Goal: Task Accomplishment & Management: Manage account settings

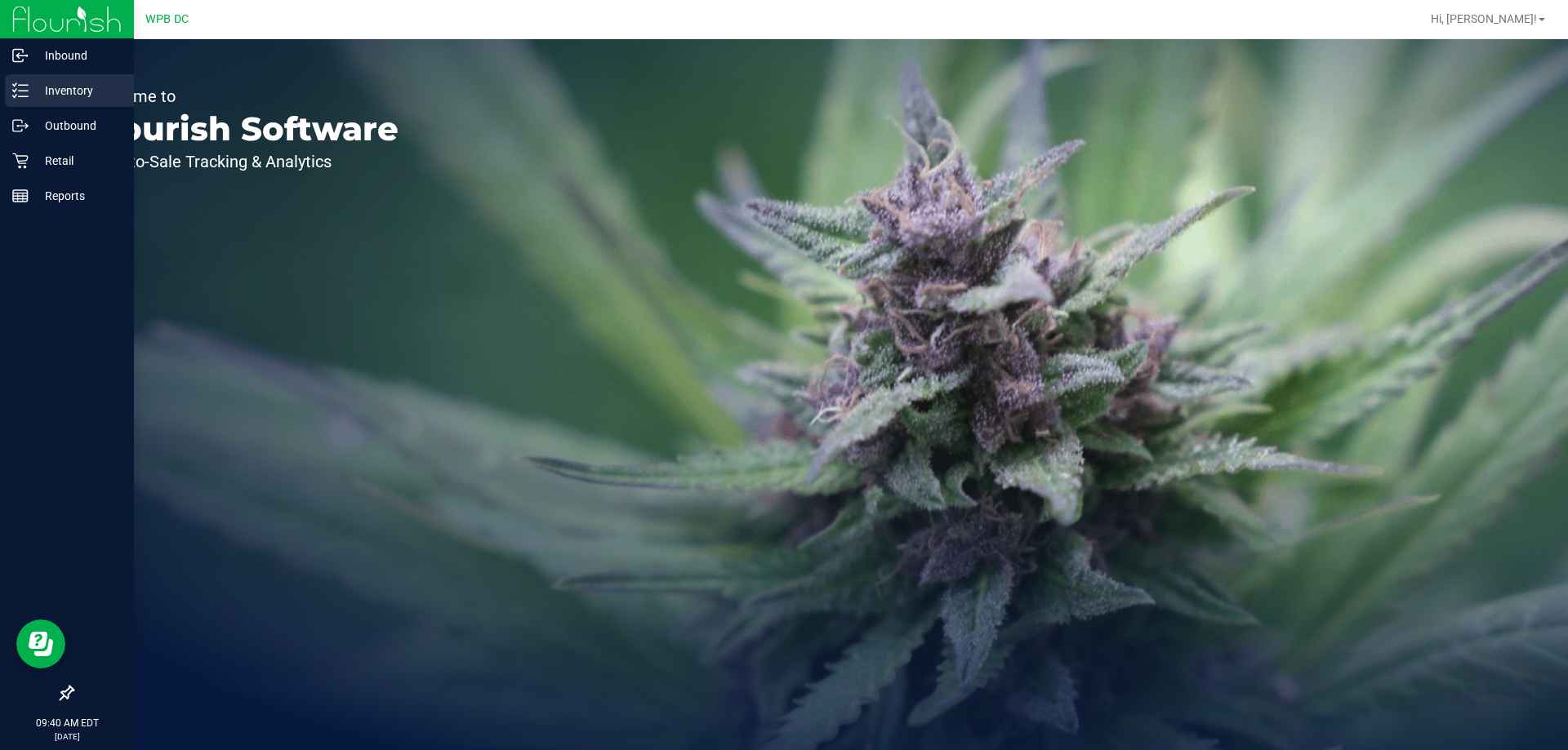
click at [59, 87] on p "Inventory" at bounding box center [77, 90] width 98 height 20
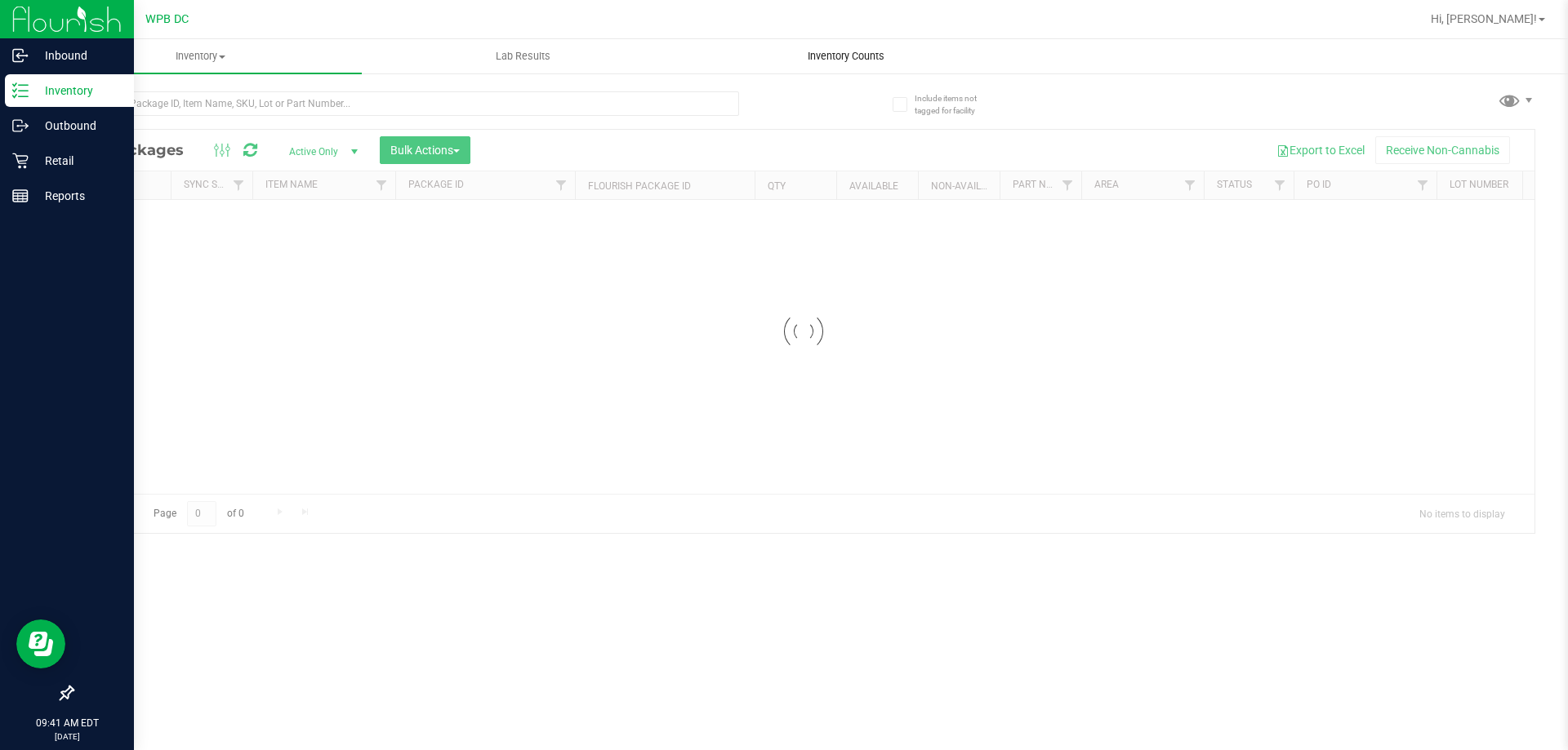
click at [856, 53] on span "Inventory Counts" at bounding box center [845, 56] width 121 height 15
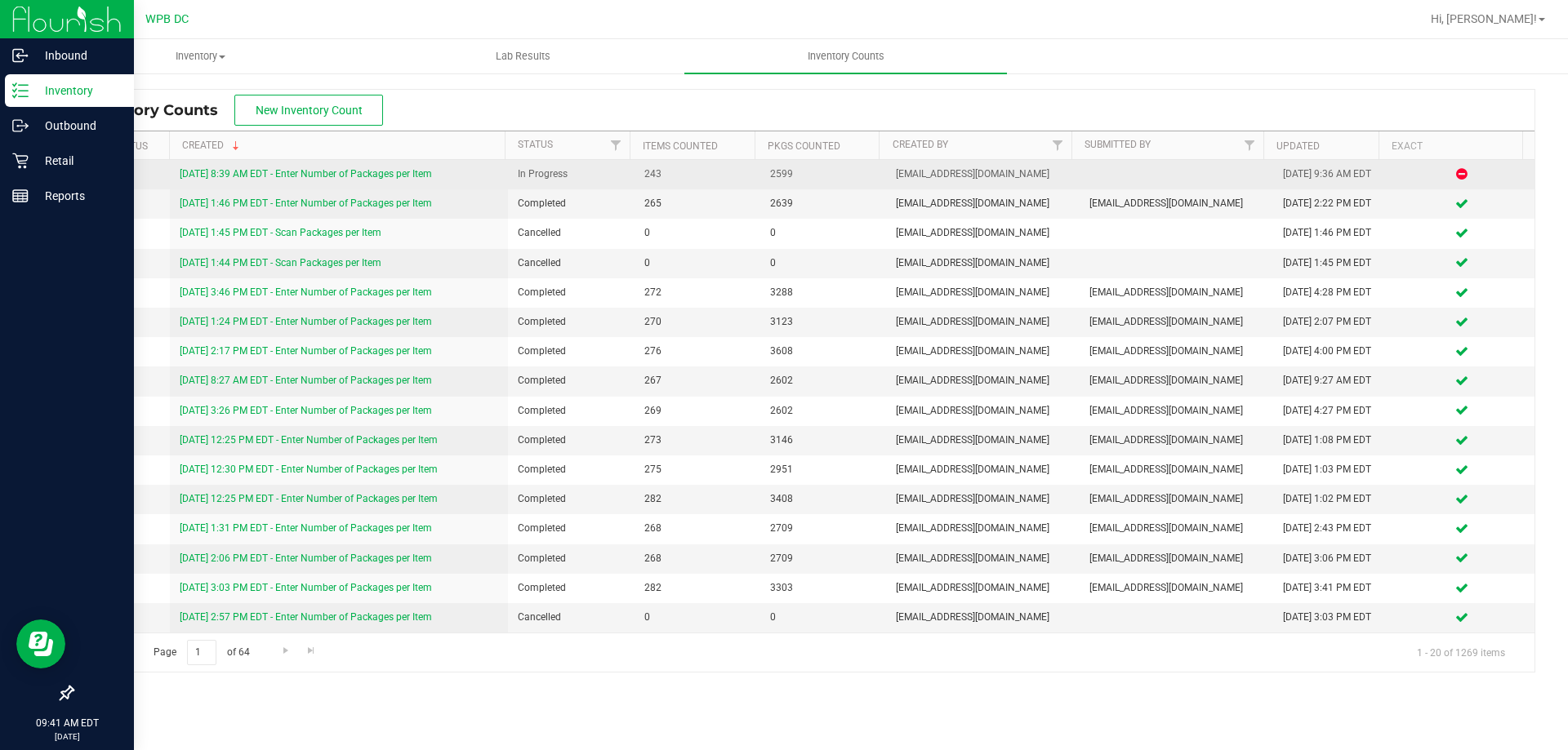
click at [424, 171] on link "8/19/25 8:39 AM EDT - Enter Number of Packages per Item" at bounding box center [306, 173] width 252 height 11
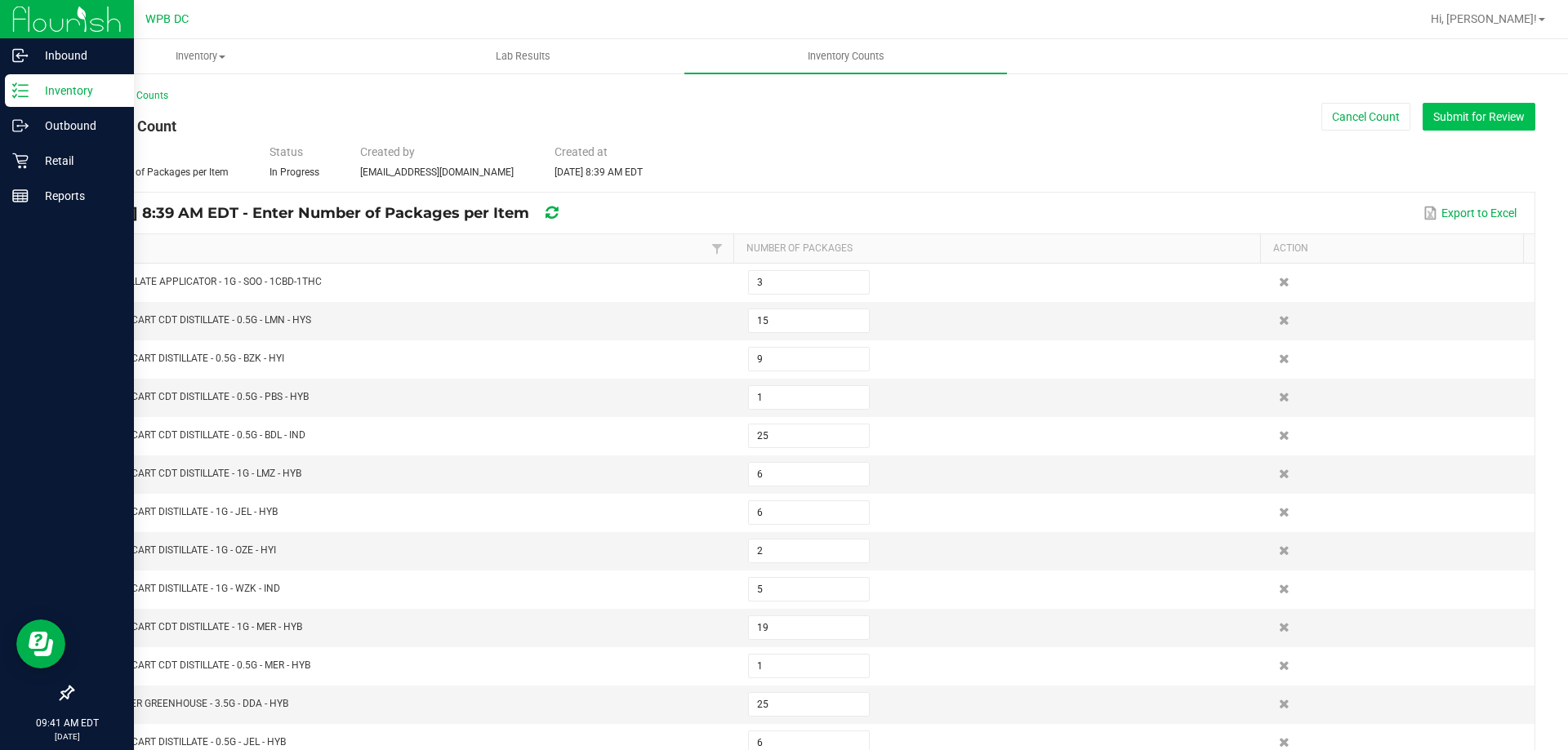
click at [1493, 111] on button "Submit for Review" at bounding box center [1478, 117] width 112 height 27
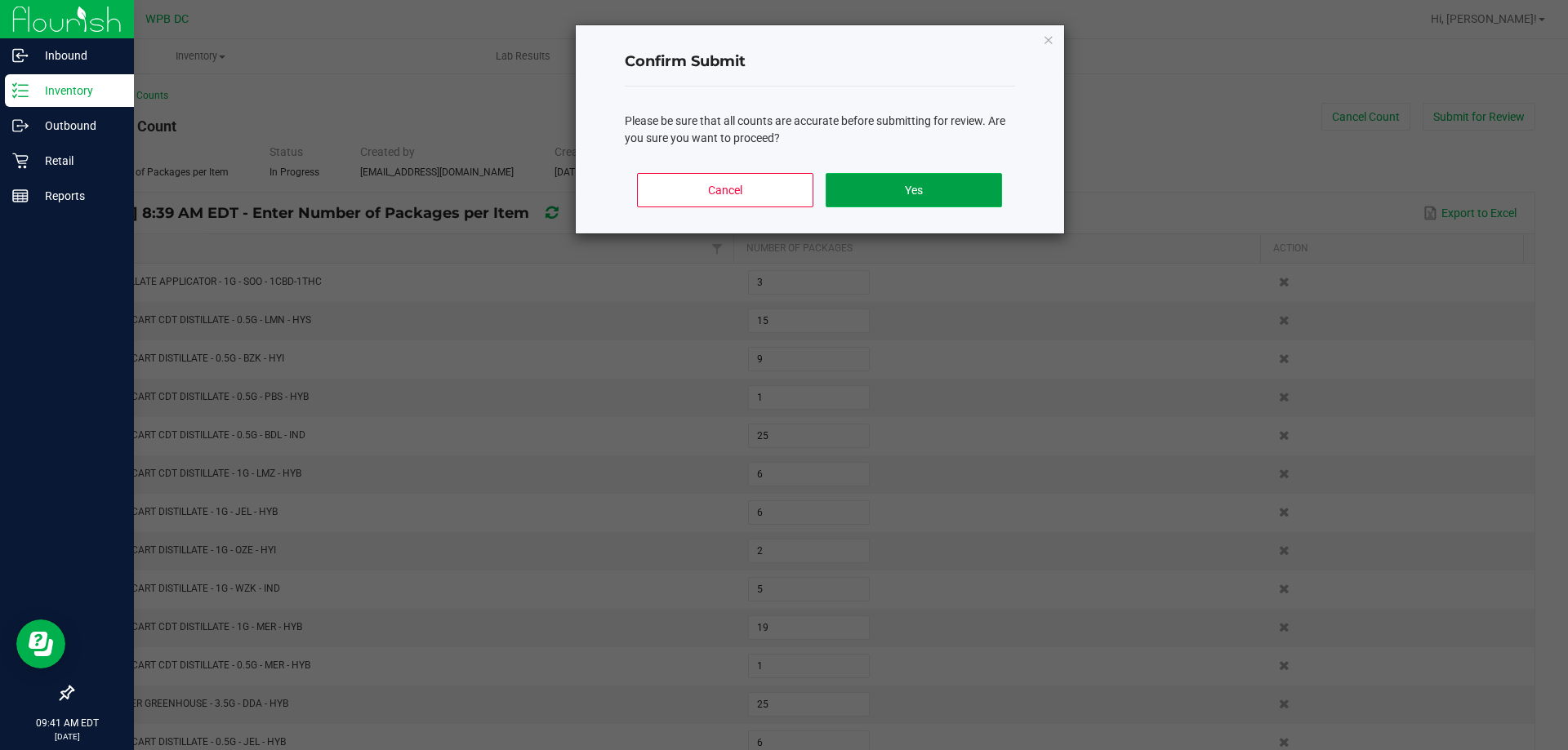
click at [936, 180] on button "Yes" at bounding box center [913, 190] width 176 height 34
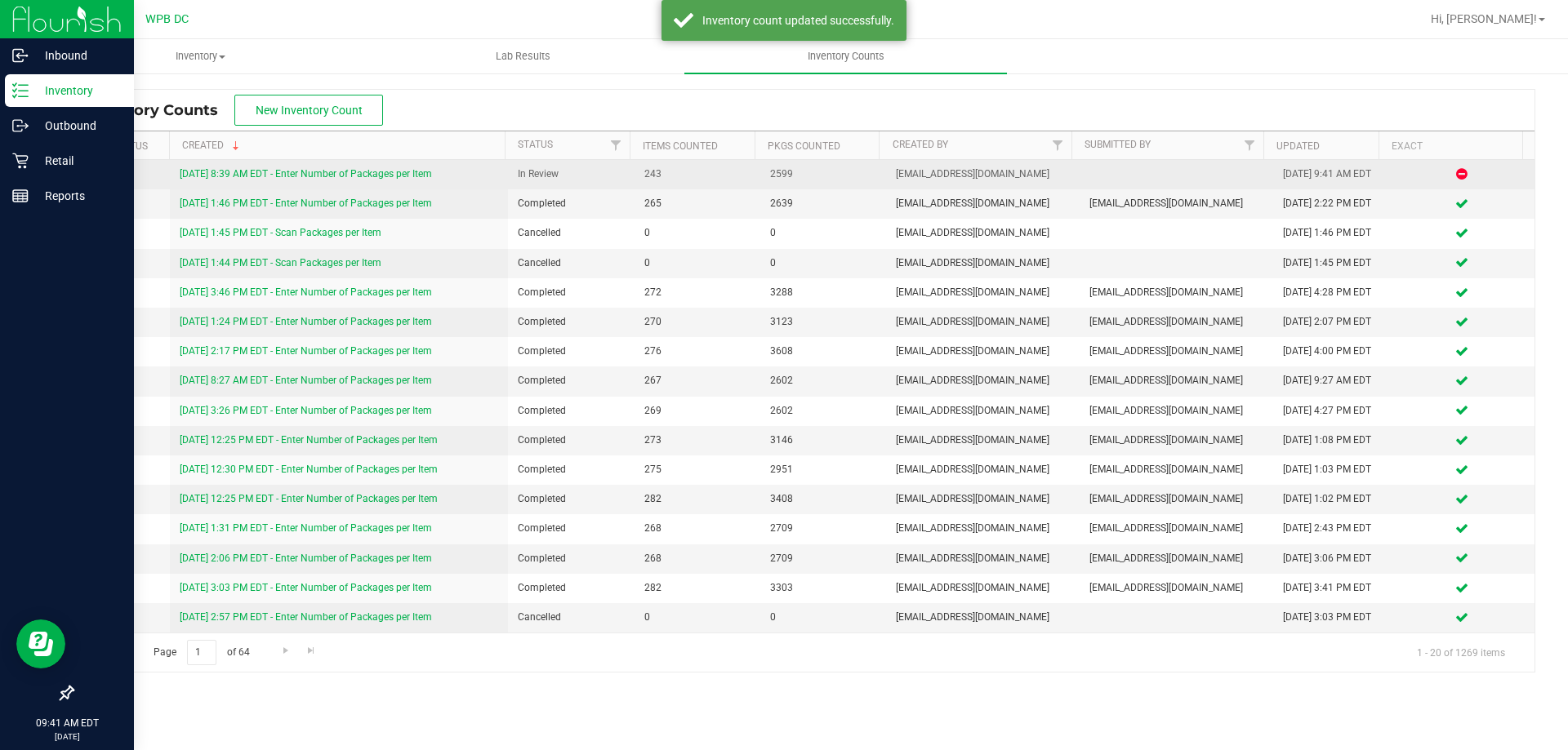
click at [430, 174] on link "8/19/25 8:39 AM EDT - Enter Number of Packages per Item" at bounding box center [306, 173] width 252 height 11
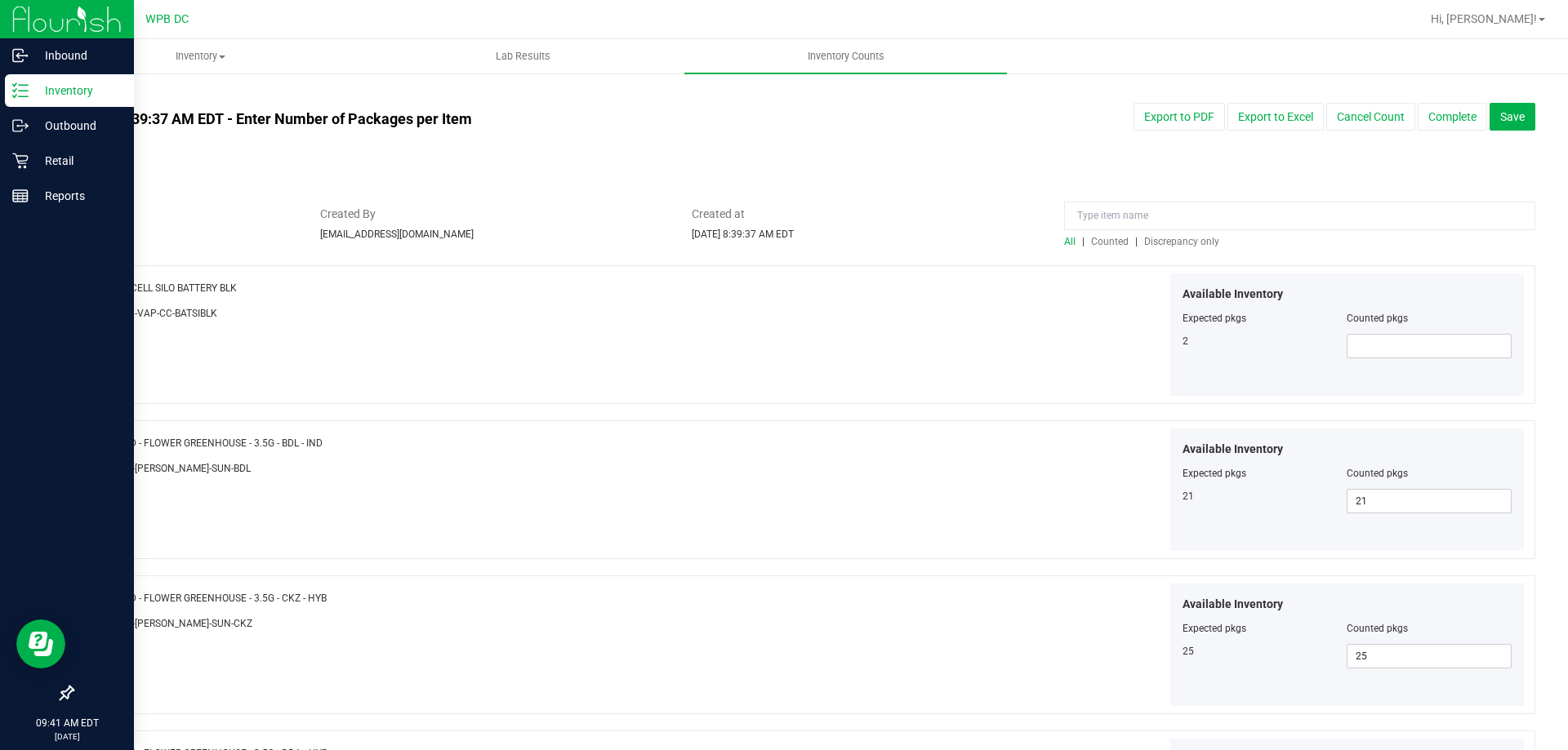
click at [1160, 240] on span "Discrepancy only" at bounding box center [1181, 241] width 75 height 11
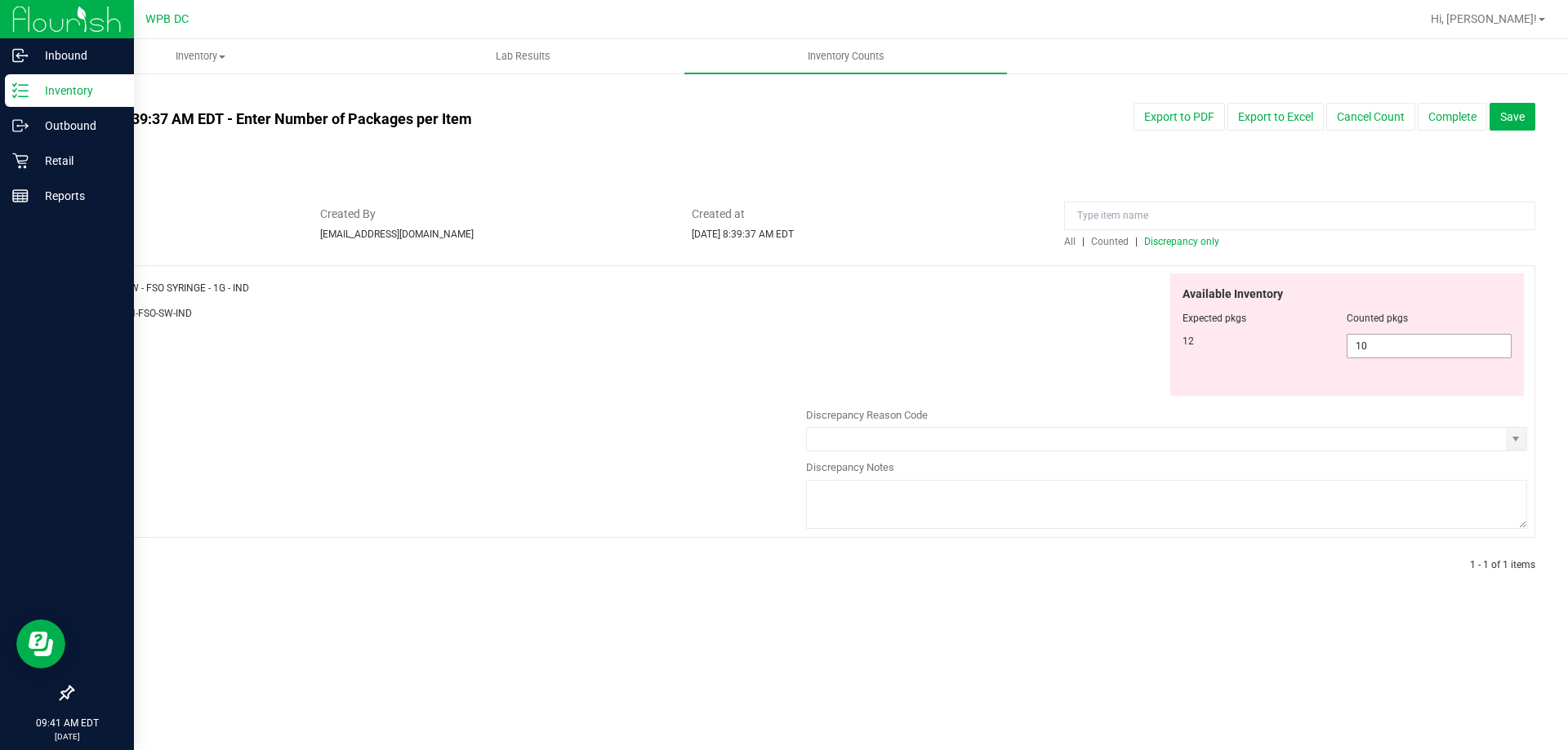
click at [1387, 350] on span "10 10" at bounding box center [1429, 346] width 165 height 25
type input "12"
click at [1010, 185] on div "All counts Aug 19, 2025 8:39:37 AM EDT - Enter Number of Packages per Item Sync…" at bounding box center [803, 341] width 1463 height 506
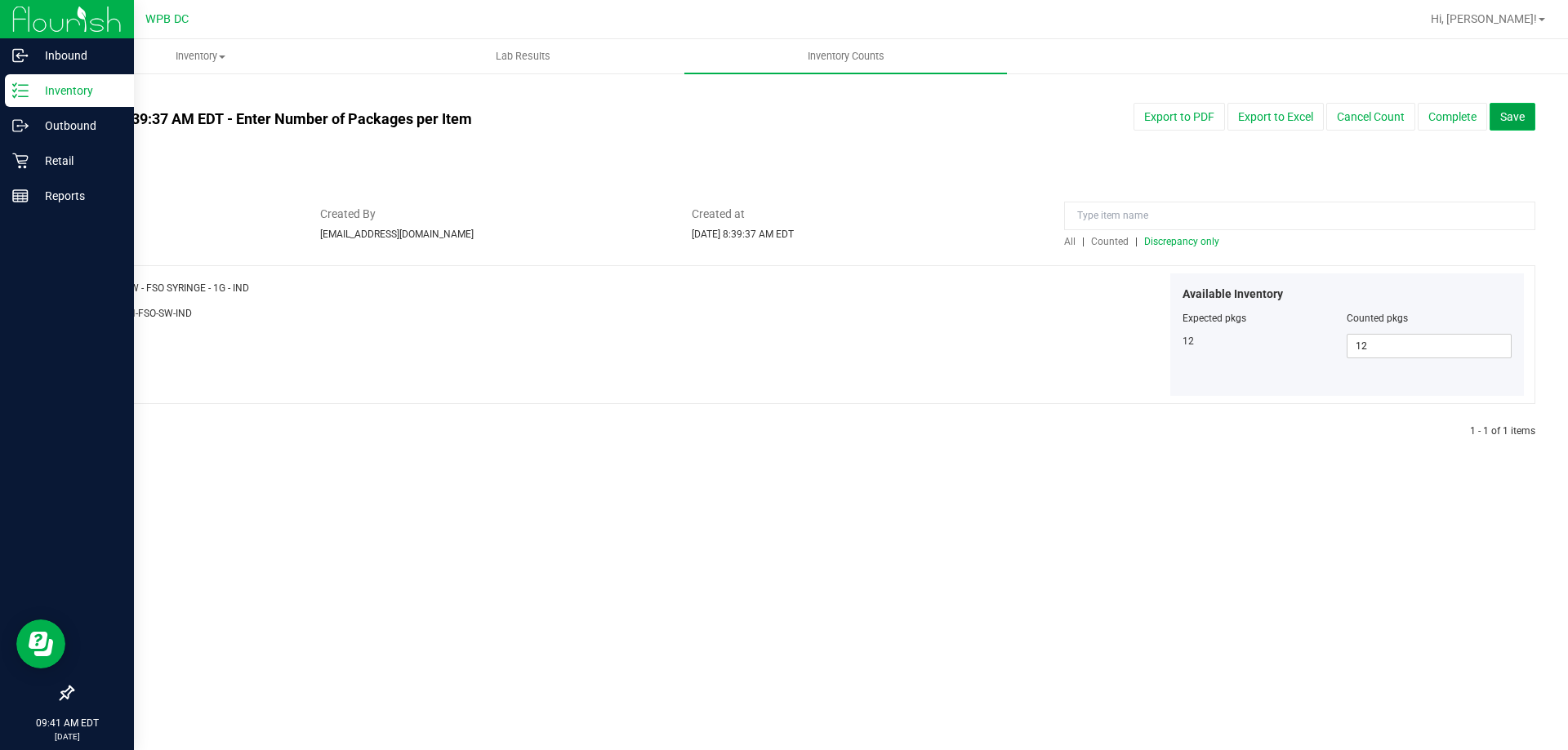
click at [1523, 115] on span "Save" at bounding box center [1512, 117] width 25 height 13
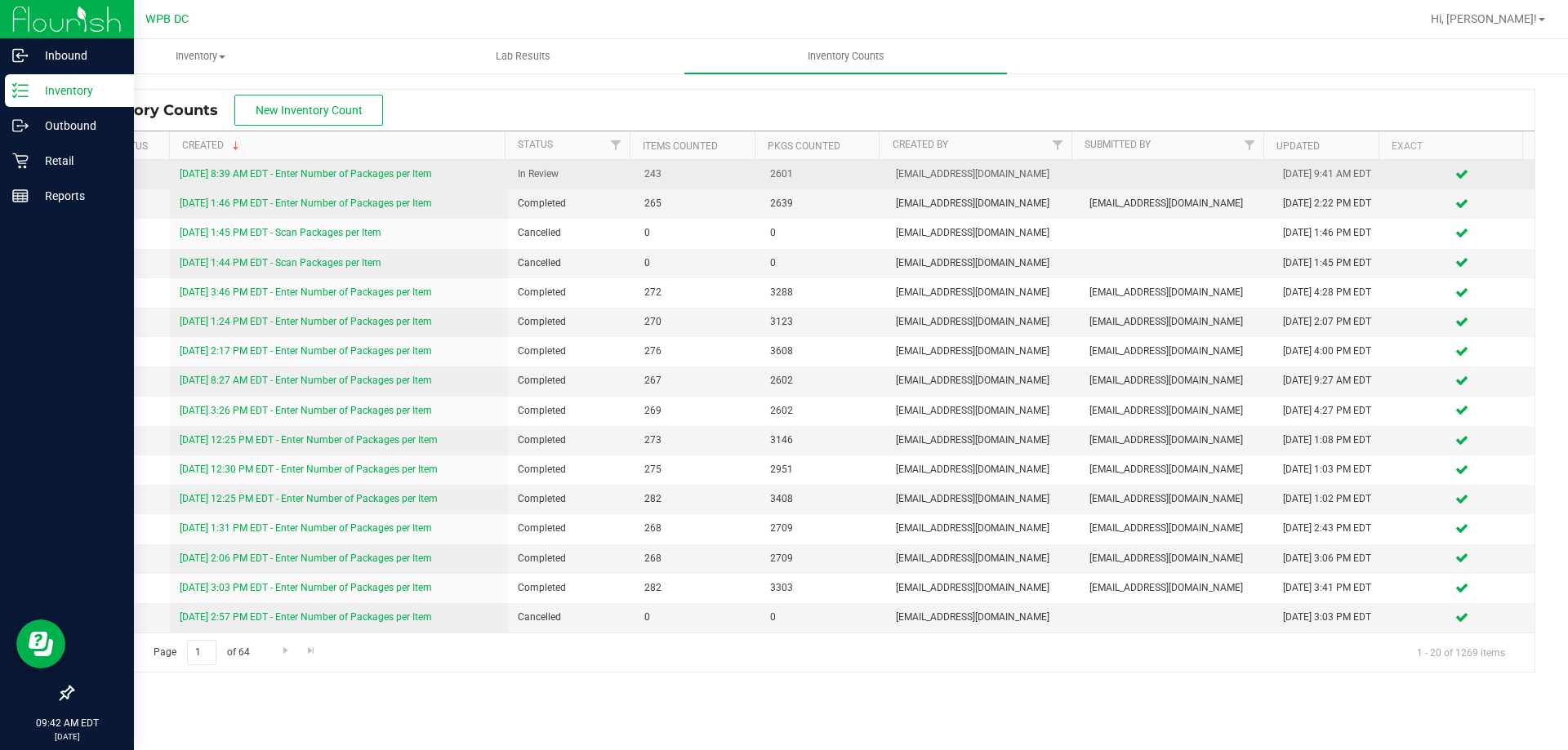
click at [387, 171] on link "8/19/25 8:39 AM EDT - Enter Number of Packages per Item" at bounding box center [306, 173] width 252 height 11
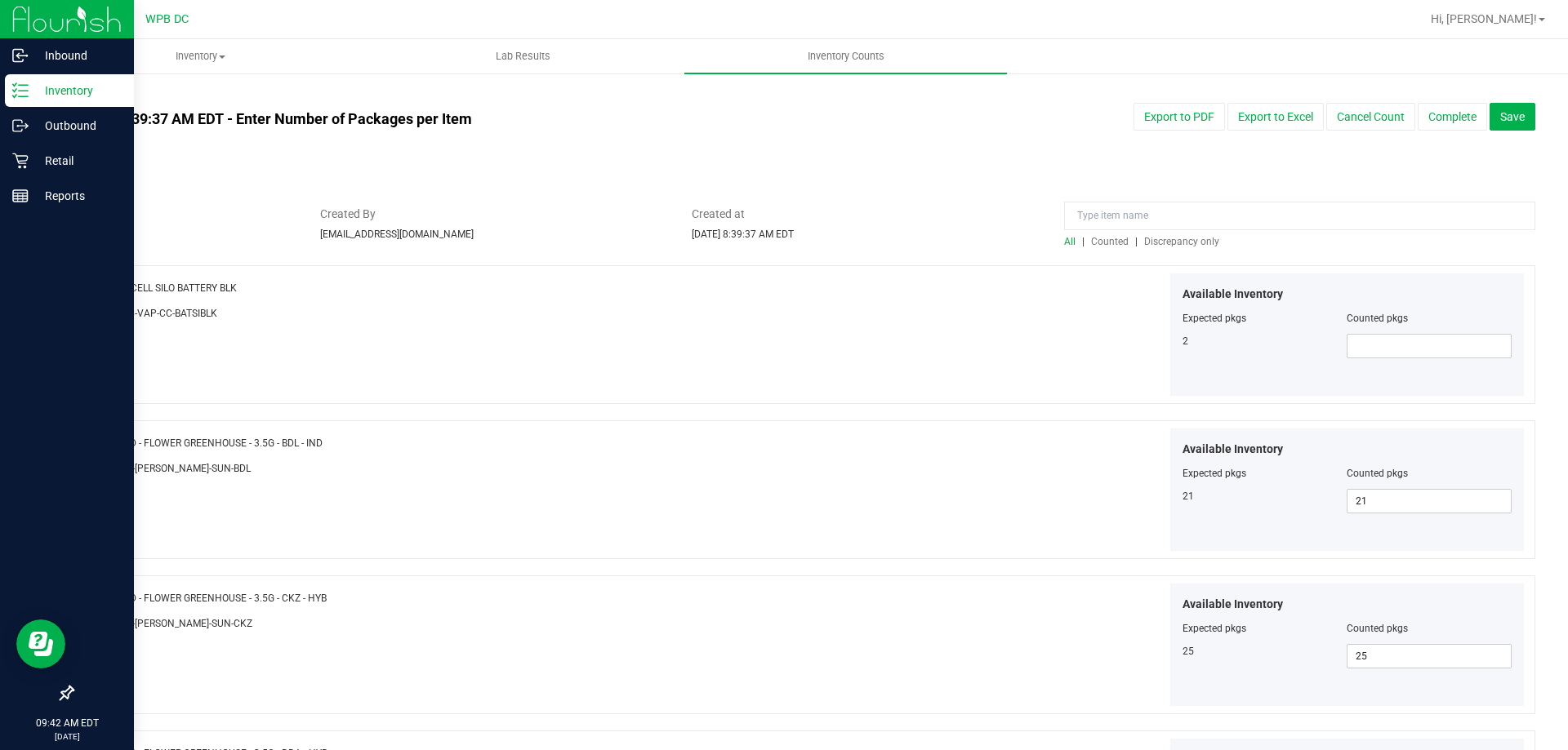
click at [1433, 358] on div "Available Inventory Expected pkgs Counted pkgs 2" at bounding box center [1347, 334] width 354 height 123
click at [1434, 345] on span at bounding box center [1429, 346] width 165 height 25
type input "2"
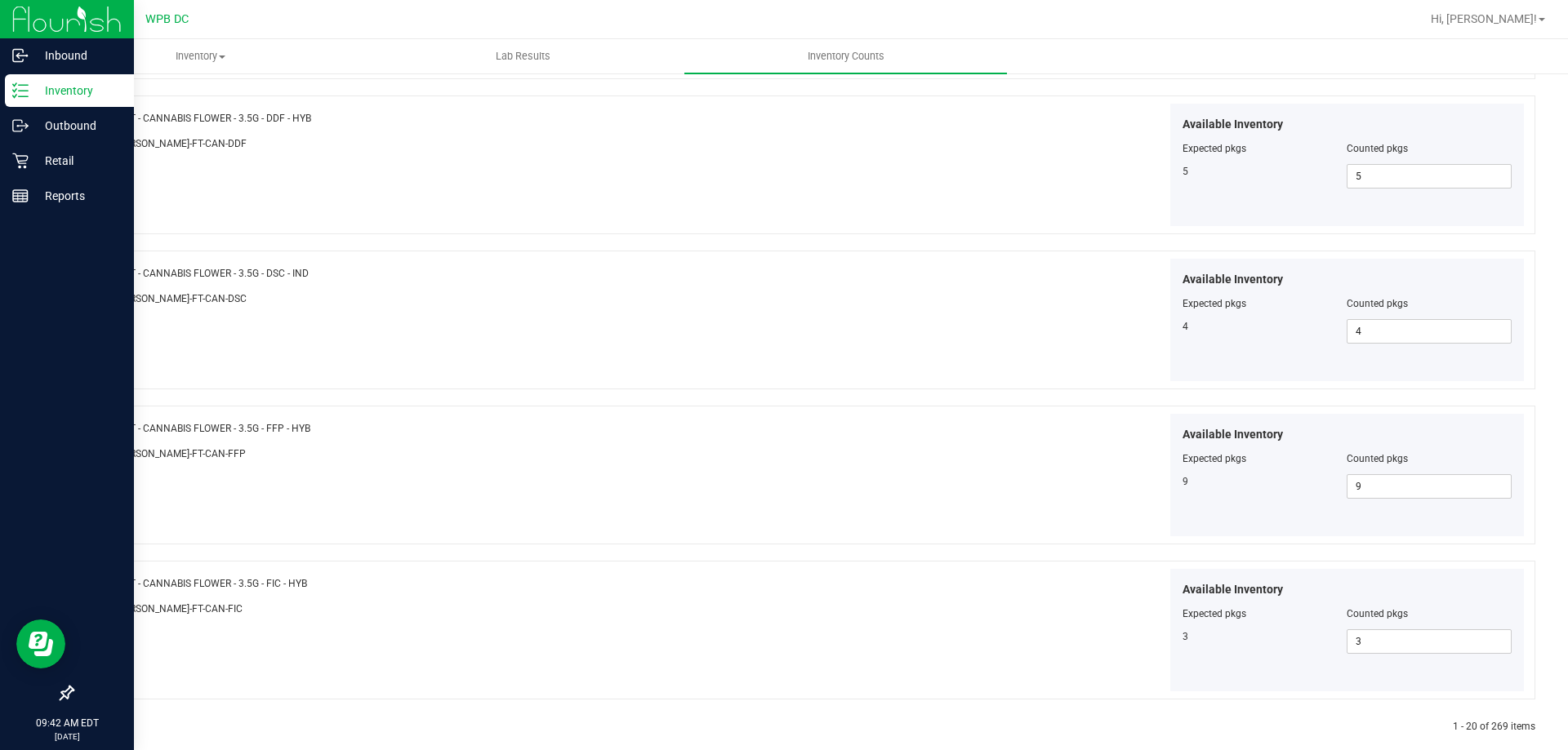
scroll to position [2673, 0]
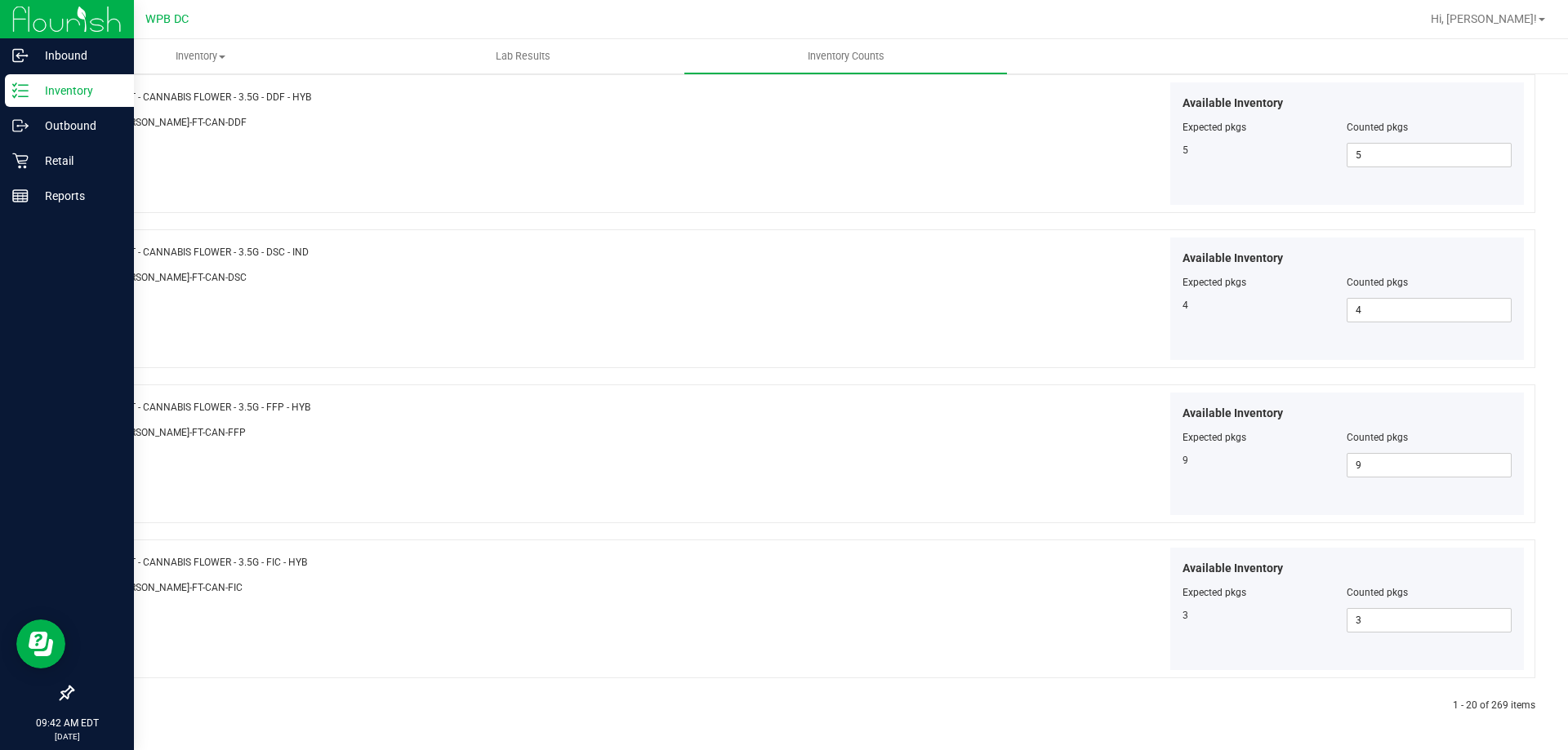
type input "2"
click at [110, 710] on icon at bounding box center [111, 705] width 5 height 9
click at [111, 706] on icon at bounding box center [111, 705] width 5 height 9
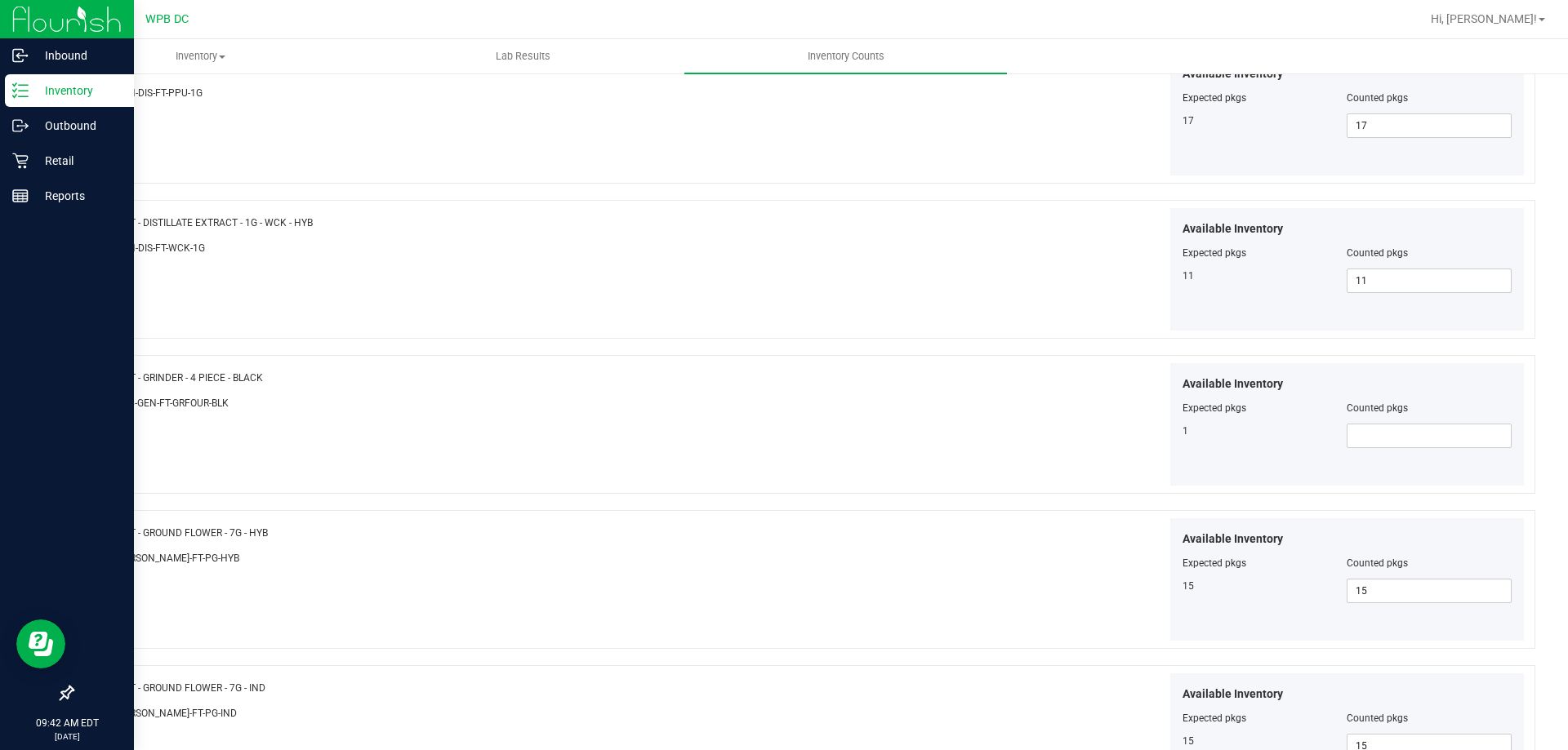
scroll to position [1061, 0]
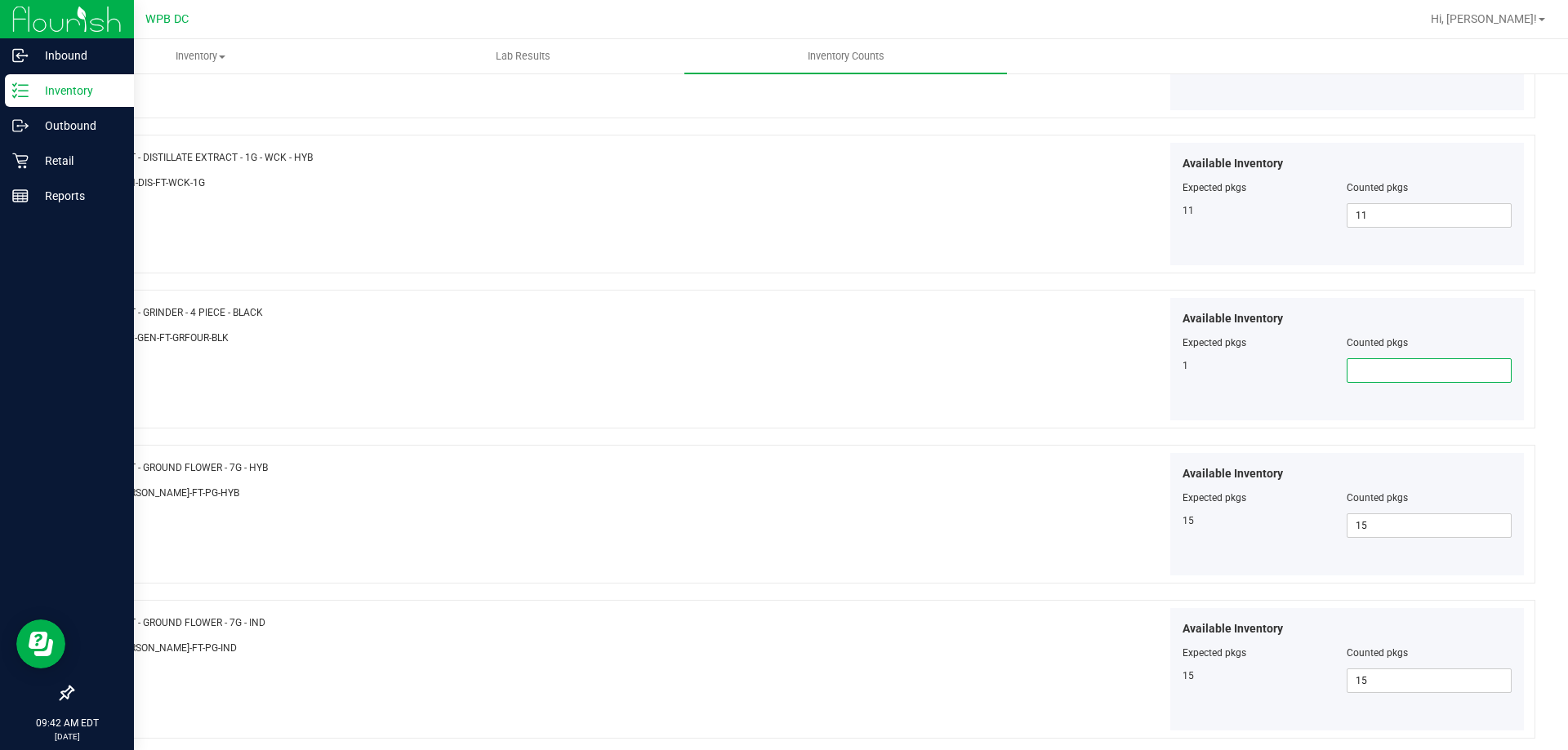
click at [1398, 374] on span at bounding box center [1429, 370] width 165 height 25
type input "1"
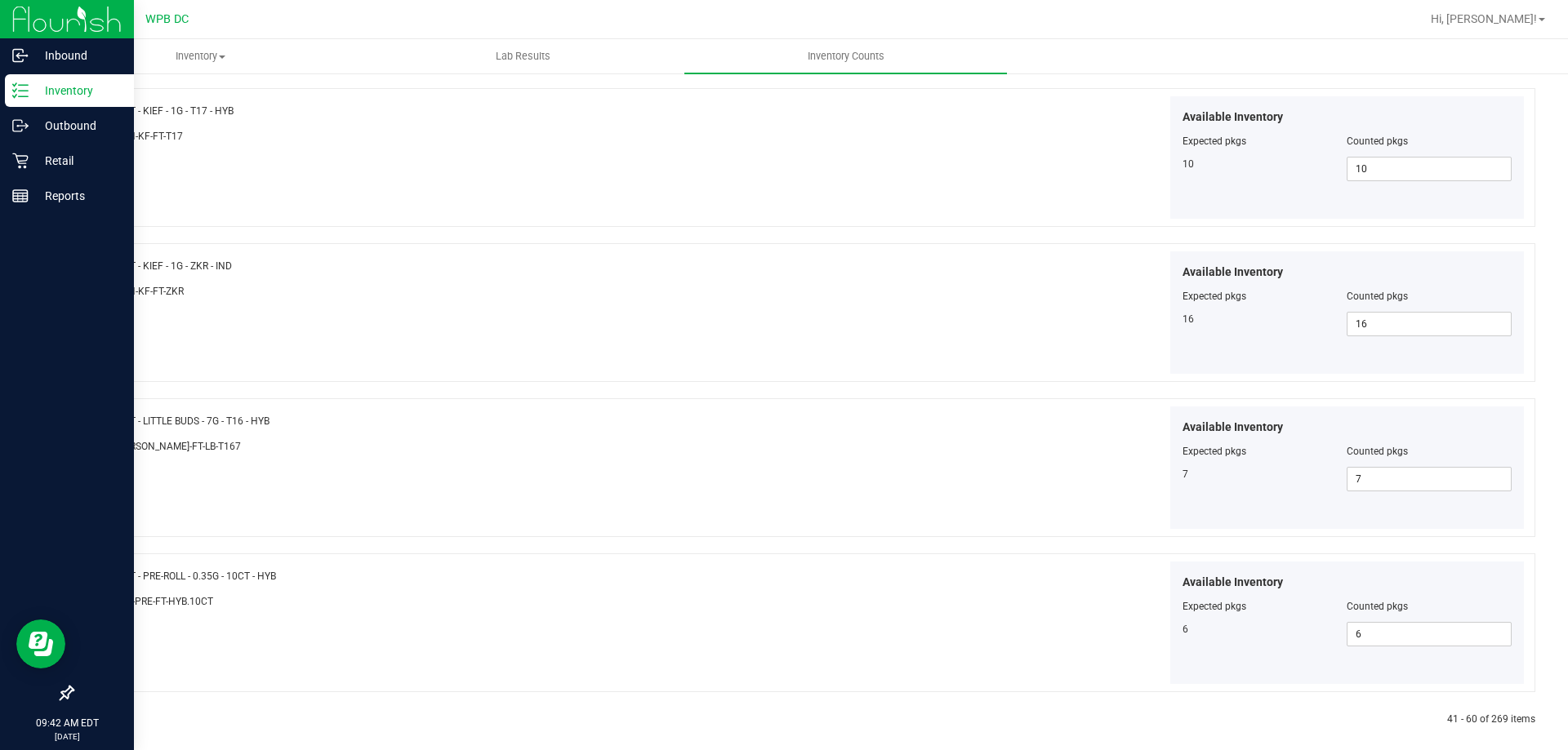
scroll to position [2673, 0]
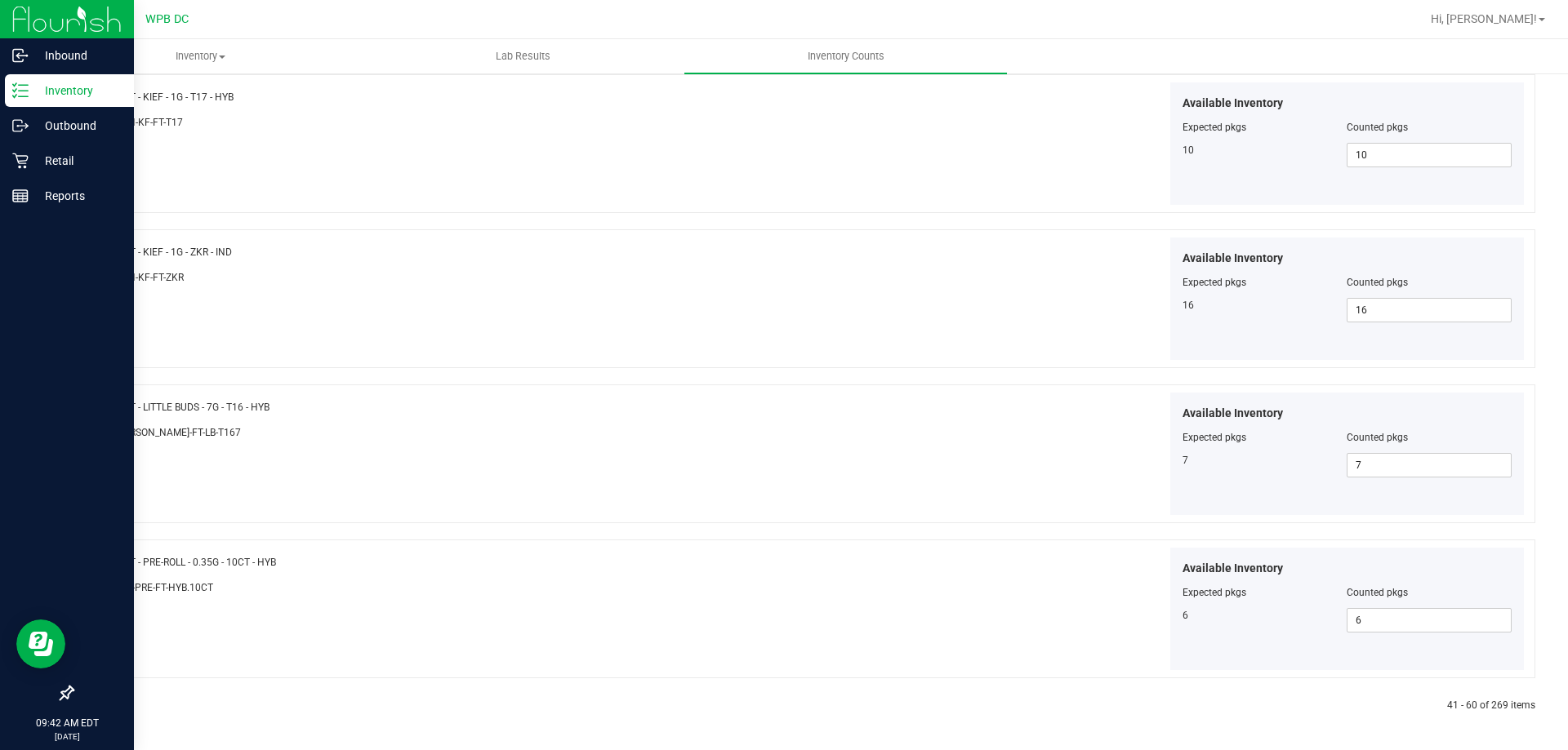
type input "1"
click at [111, 708] on icon at bounding box center [111, 705] width 5 height 9
click at [111, 704] on icon at bounding box center [111, 705] width 5 height 9
click at [106, 706] on div at bounding box center [437, 705] width 731 height 15
click at [110, 706] on icon at bounding box center [111, 705] width 5 height 9
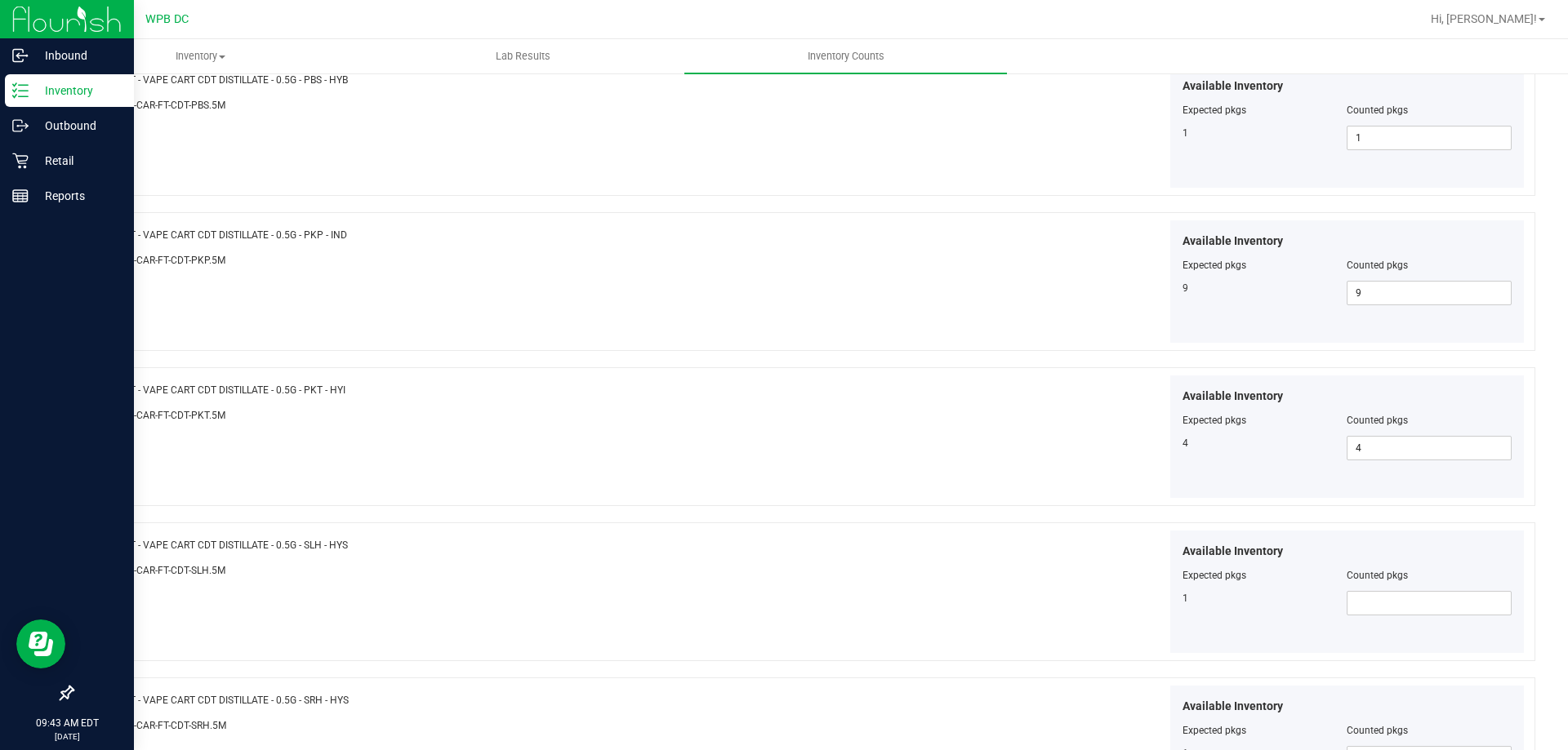
scroll to position [1143, 0]
click at [1372, 441] on span at bounding box center [1429, 444] width 165 height 25
type input "1"
click at [1347, 592] on span at bounding box center [1429, 599] width 165 height 25
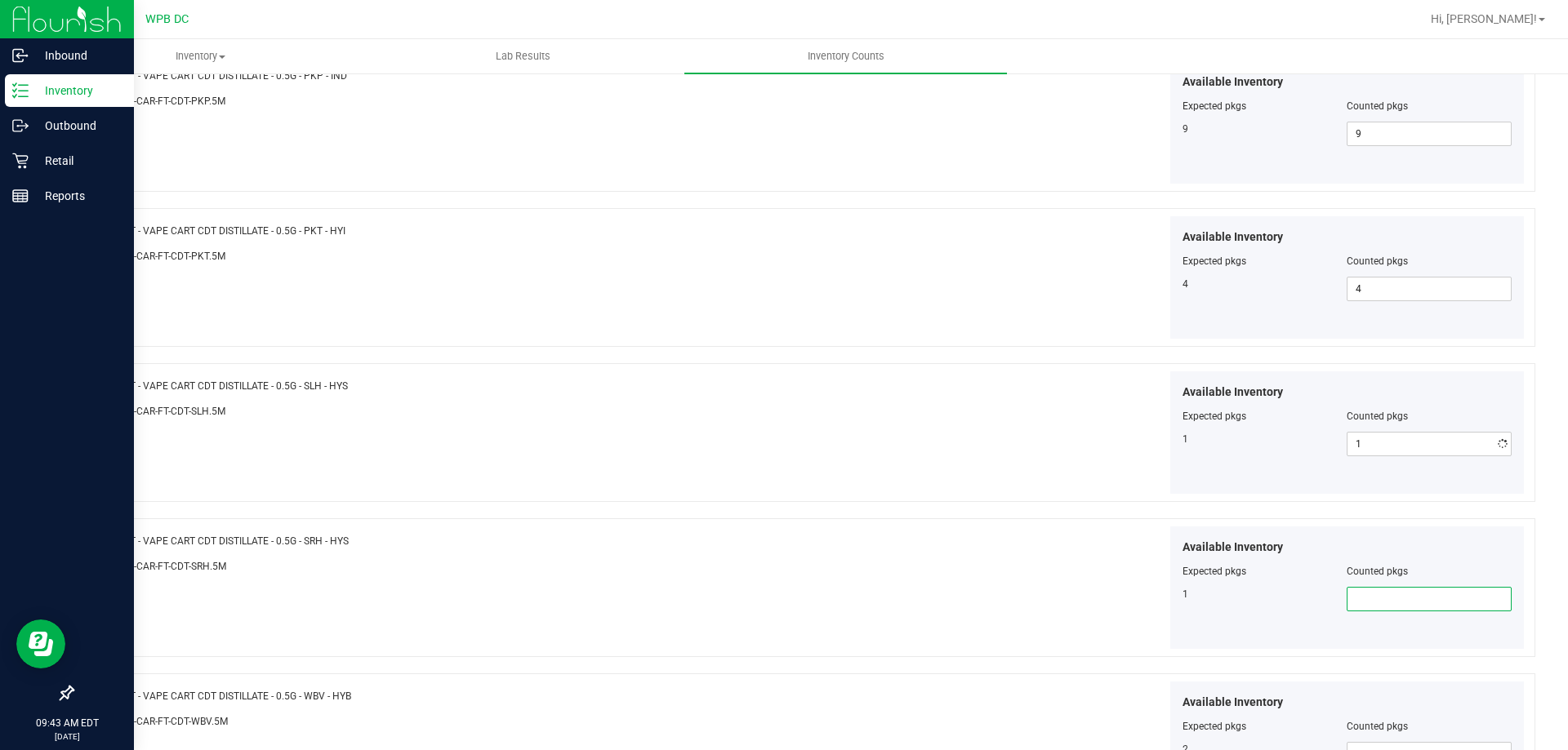
type input "1"
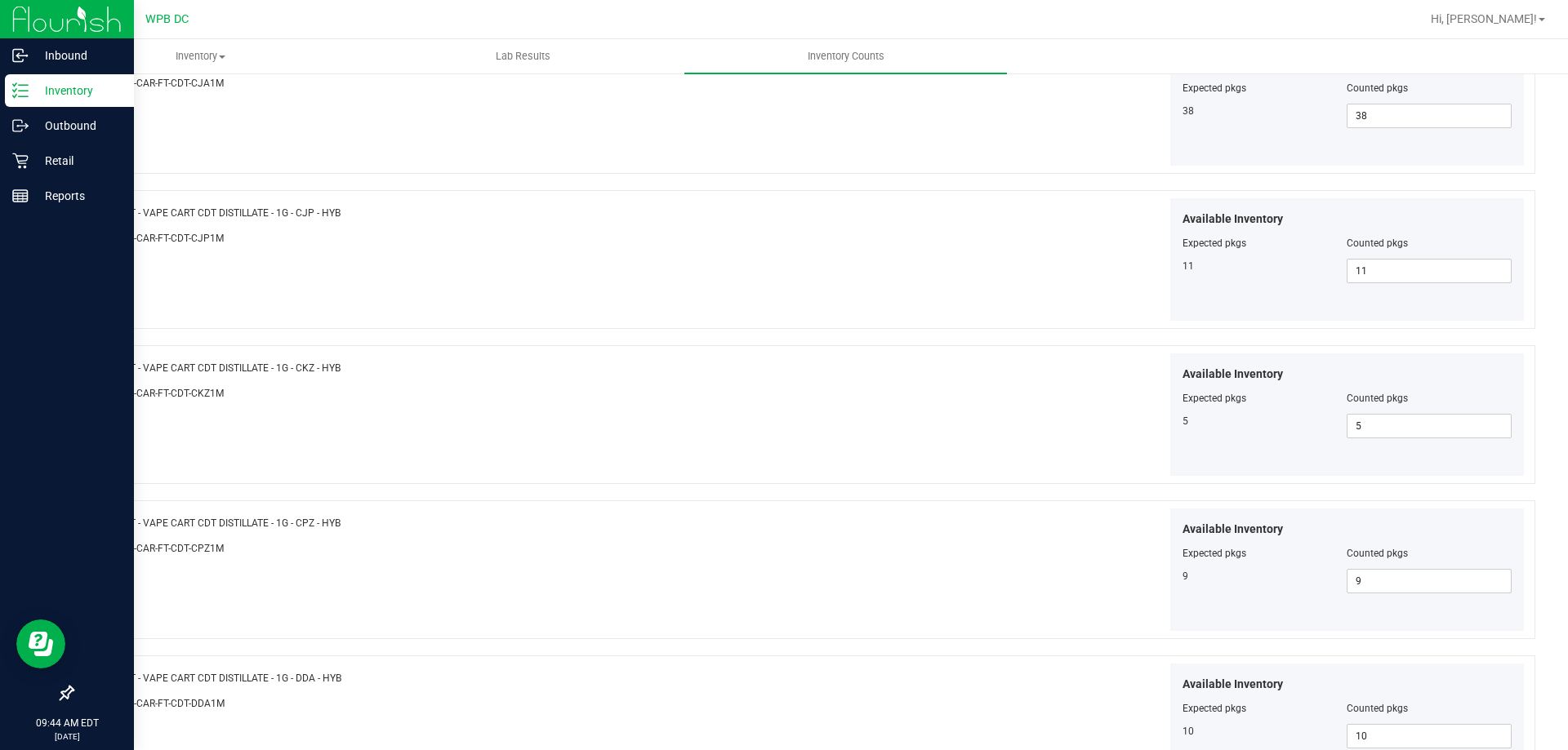
scroll to position [2673, 0]
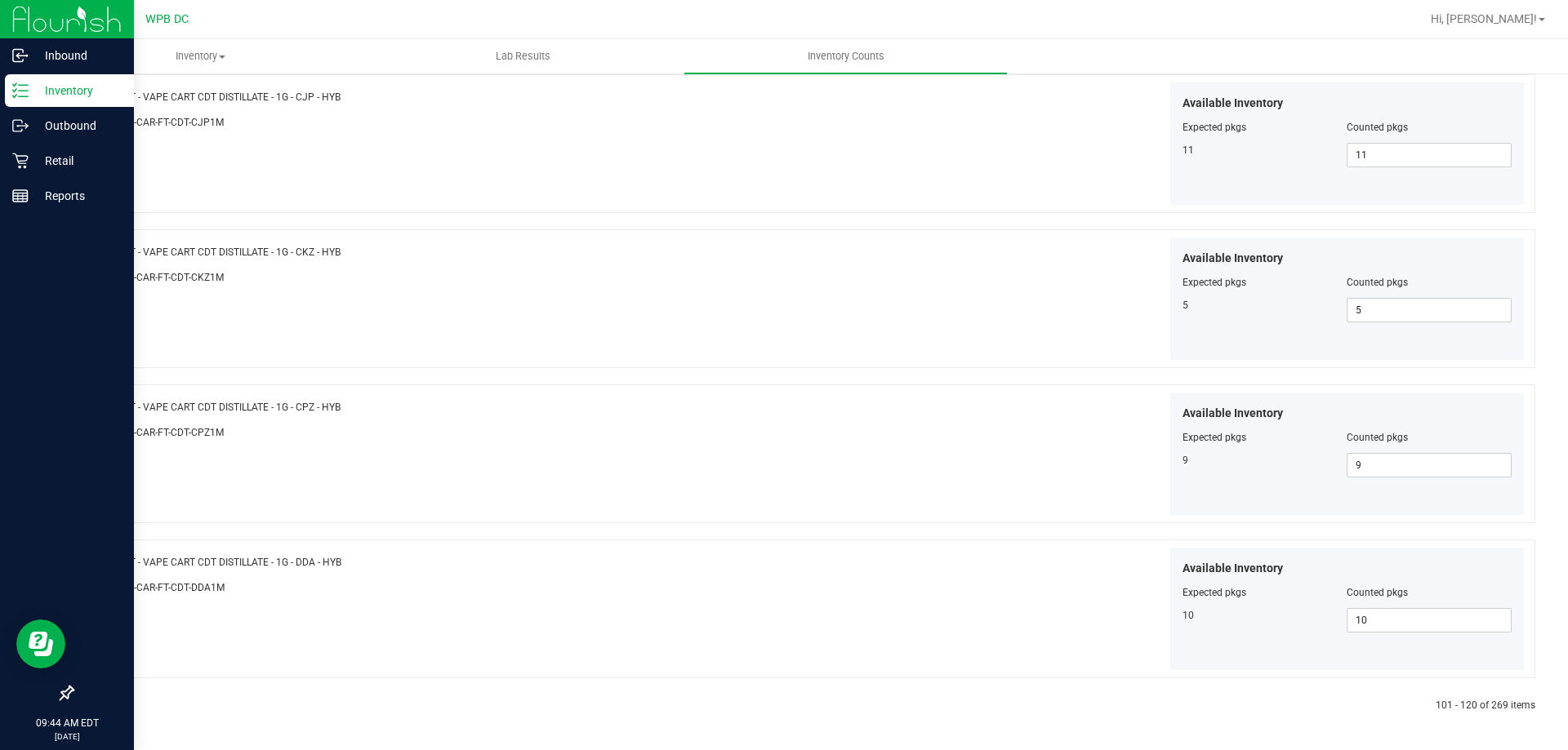
type input "1"
click at [110, 705] on icon at bounding box center [111, 705] width 5 height 9
click at [111, 707] on icon at bounding box center [111, 705] width 5 height 9
click at [112, 705] on link at bounding box center [112, 705] width 8 height 11
click at [111, 703] on icon at bounding box center [111, 705] width 5 height 9
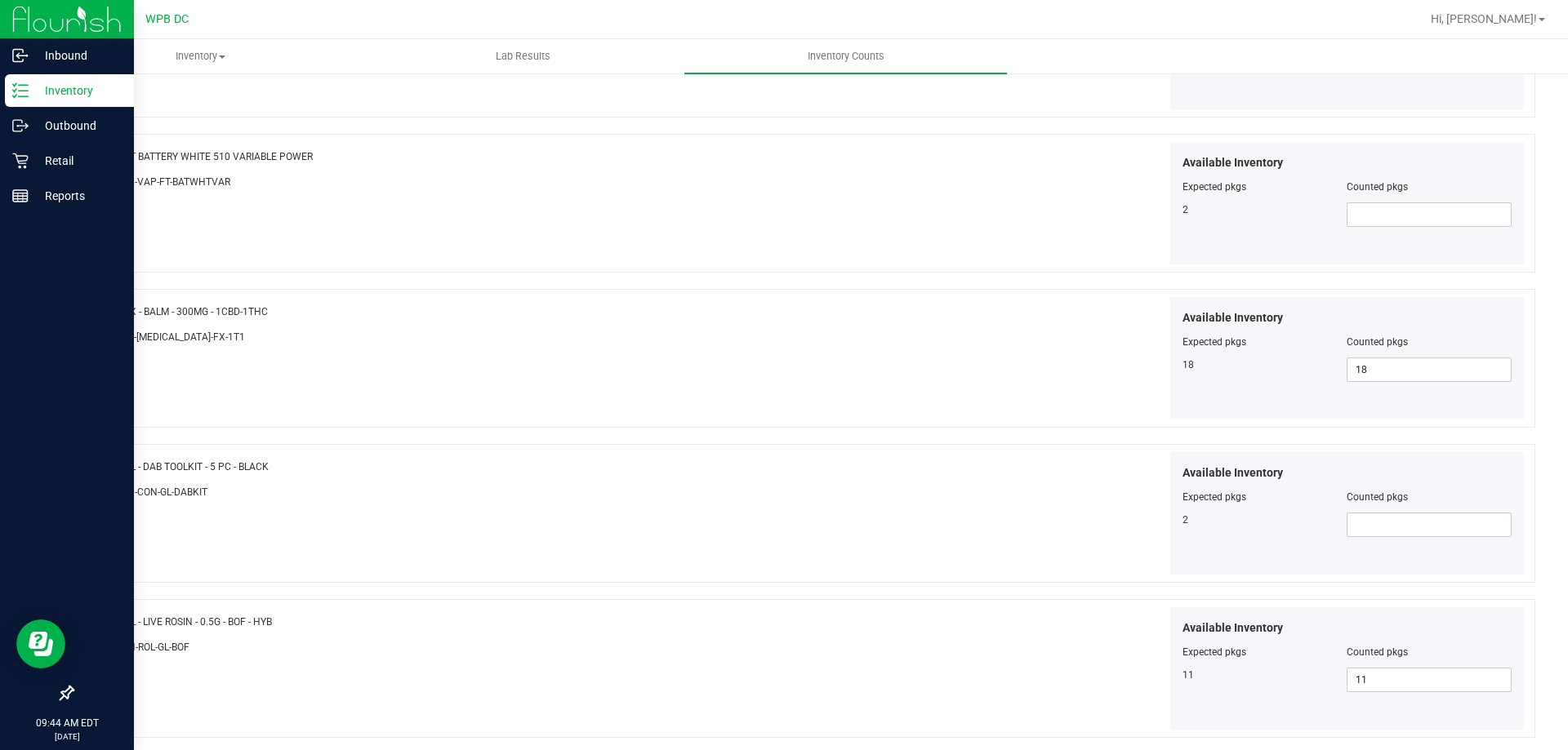
scroll to position [1469, 0]
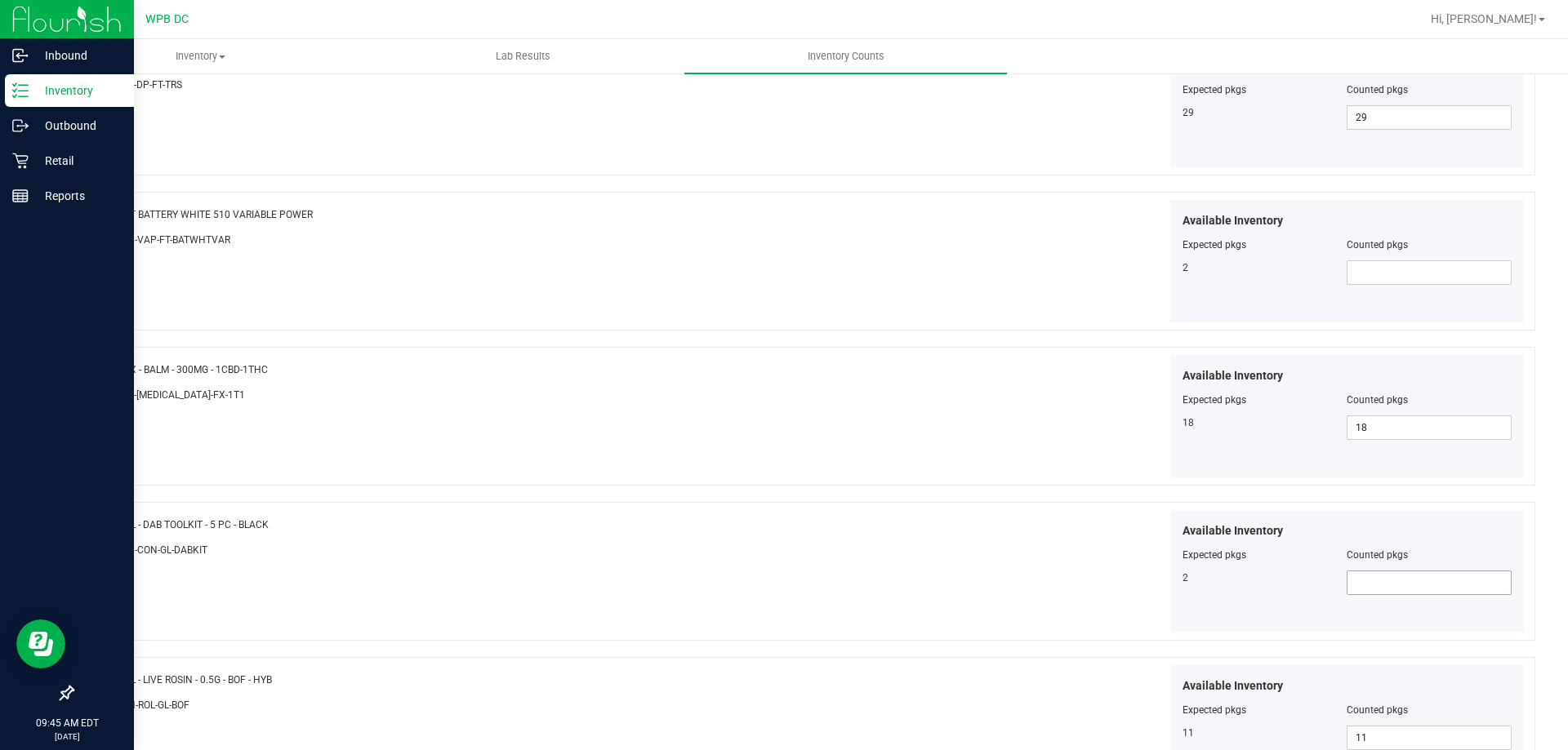
click at [1363, 579] on span at bounding box center [1429, 583] width 165 height 25
click at [1358, 261] on span at bounding box center [1429, 273] width 165 height 25
type input "2"
click at [1356, 577] on span at bounding box center [1429, 583] width 165 height 25
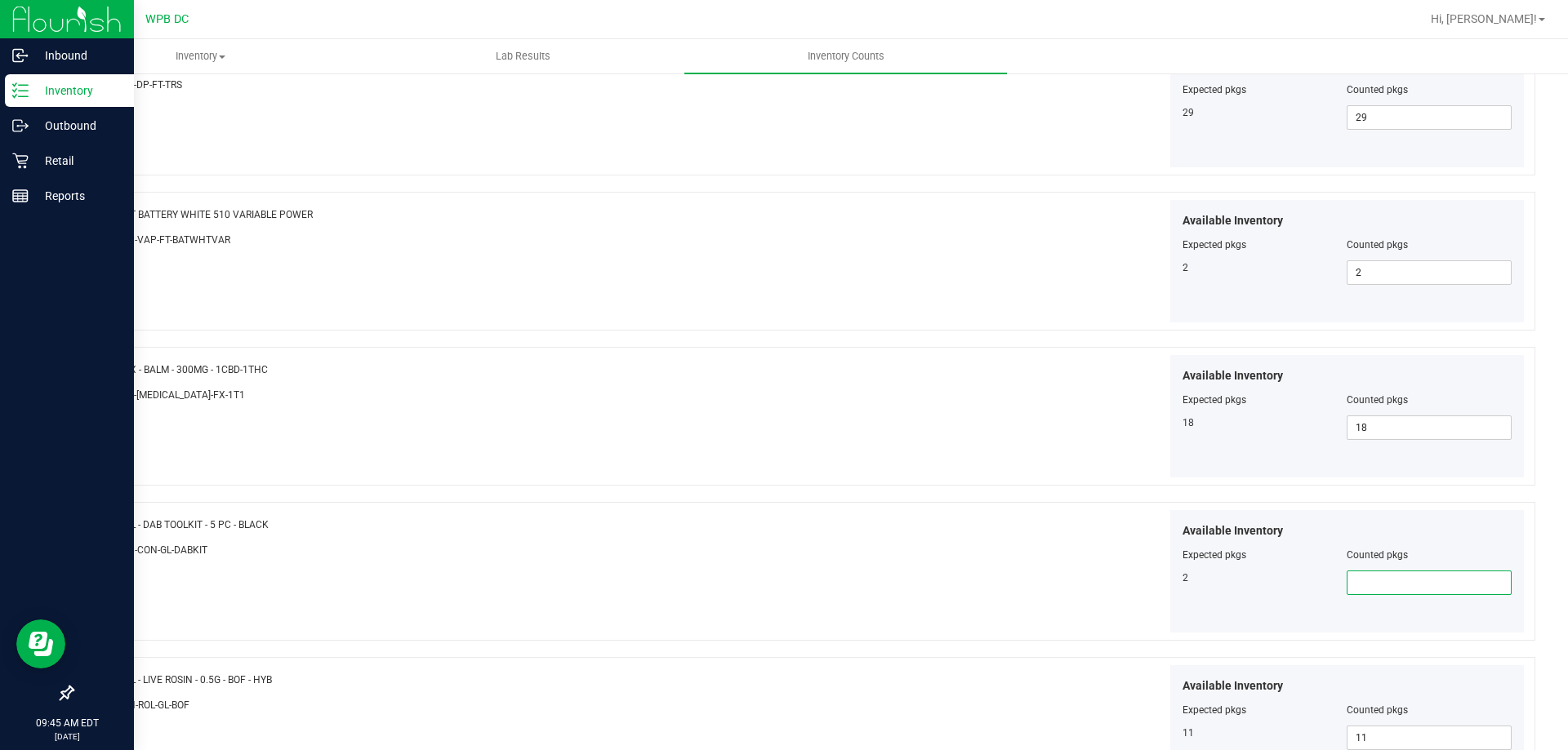
type input "2"
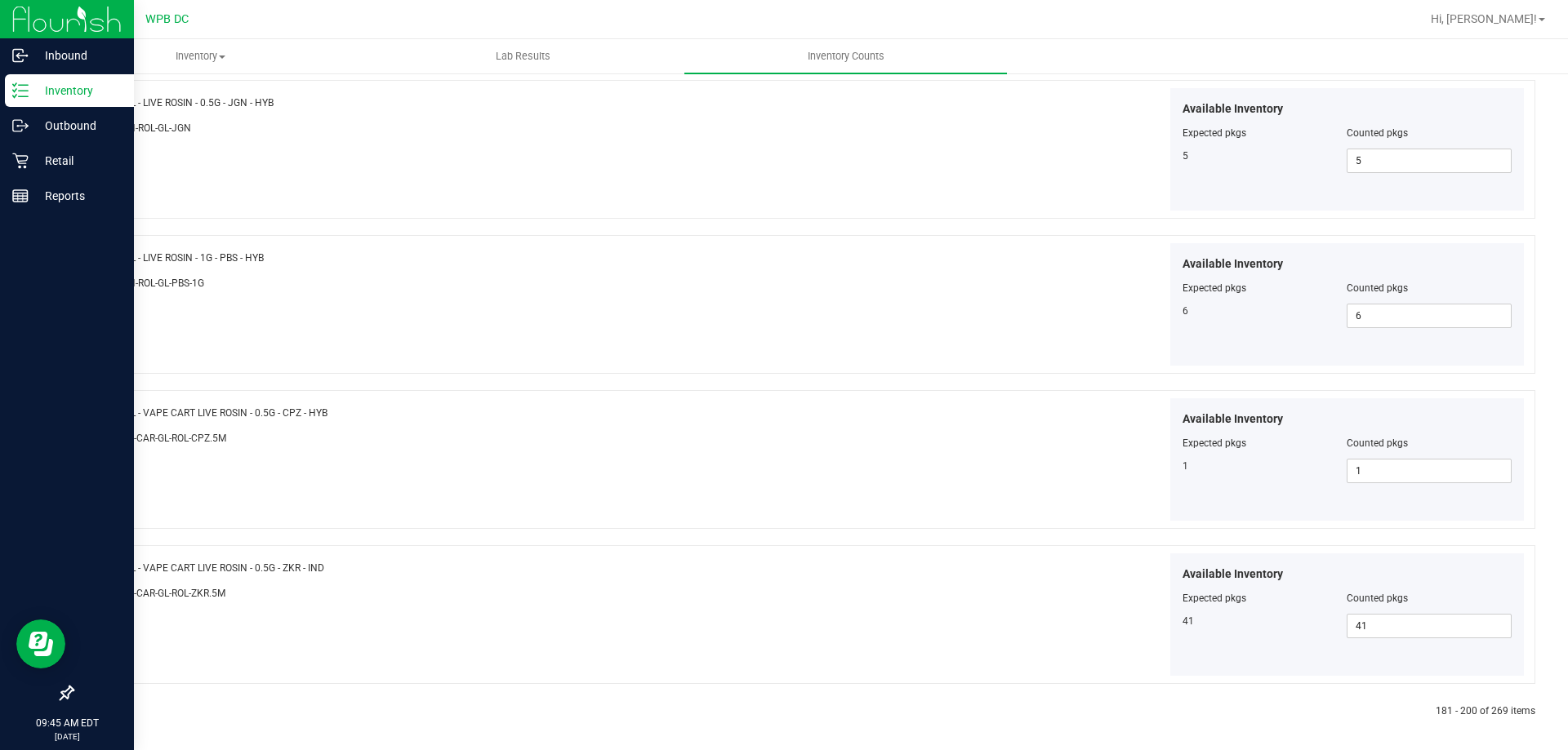
scroll to position [2673, 0]
type input "2"
drag, startPoint x: 109, startPoint y: 703, endPoint x: 131, endPoint y: 695, distance: 23.4
click at [110, 703] on icon at bounding box center [111, 705] width 5 height 9
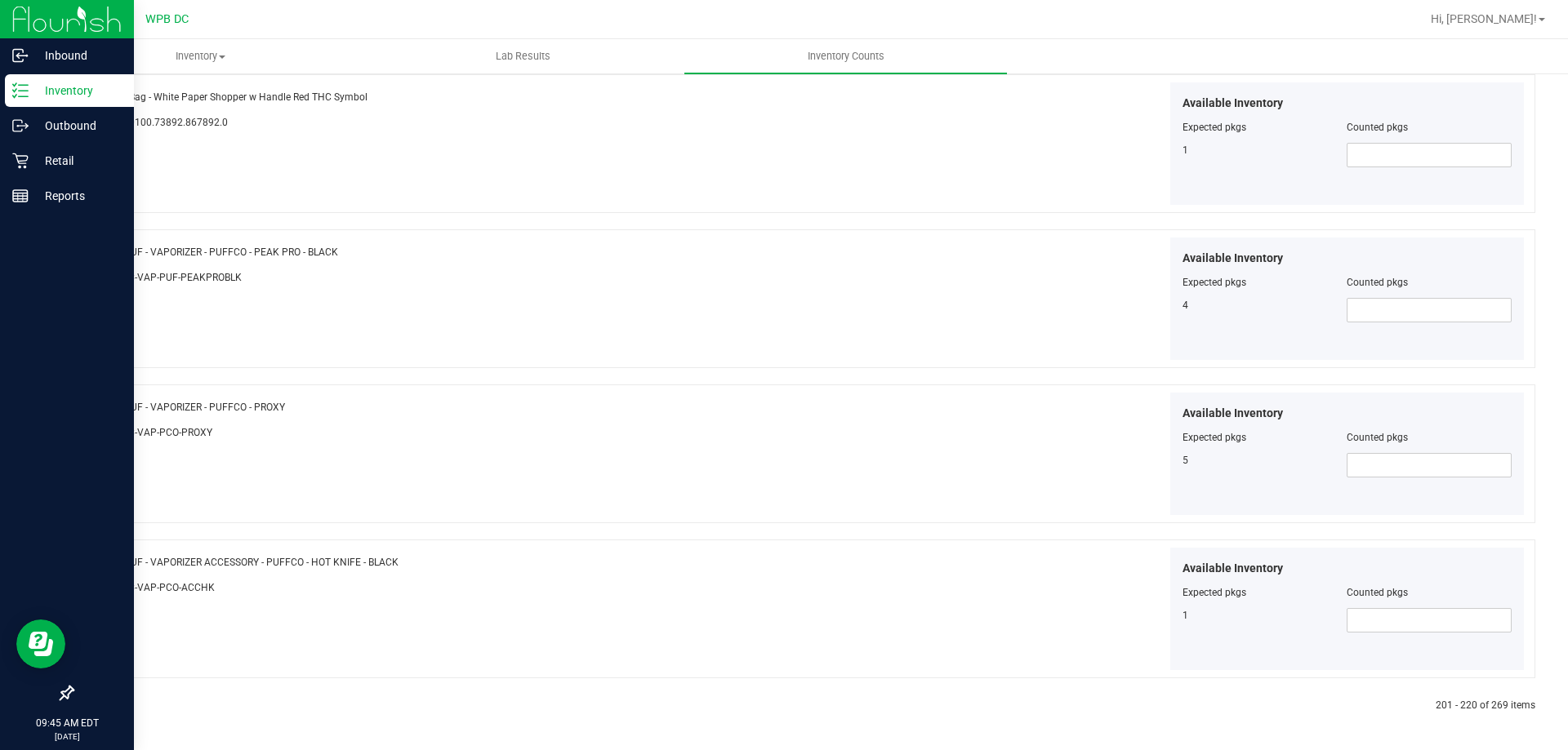
scroll to position [0, 0]
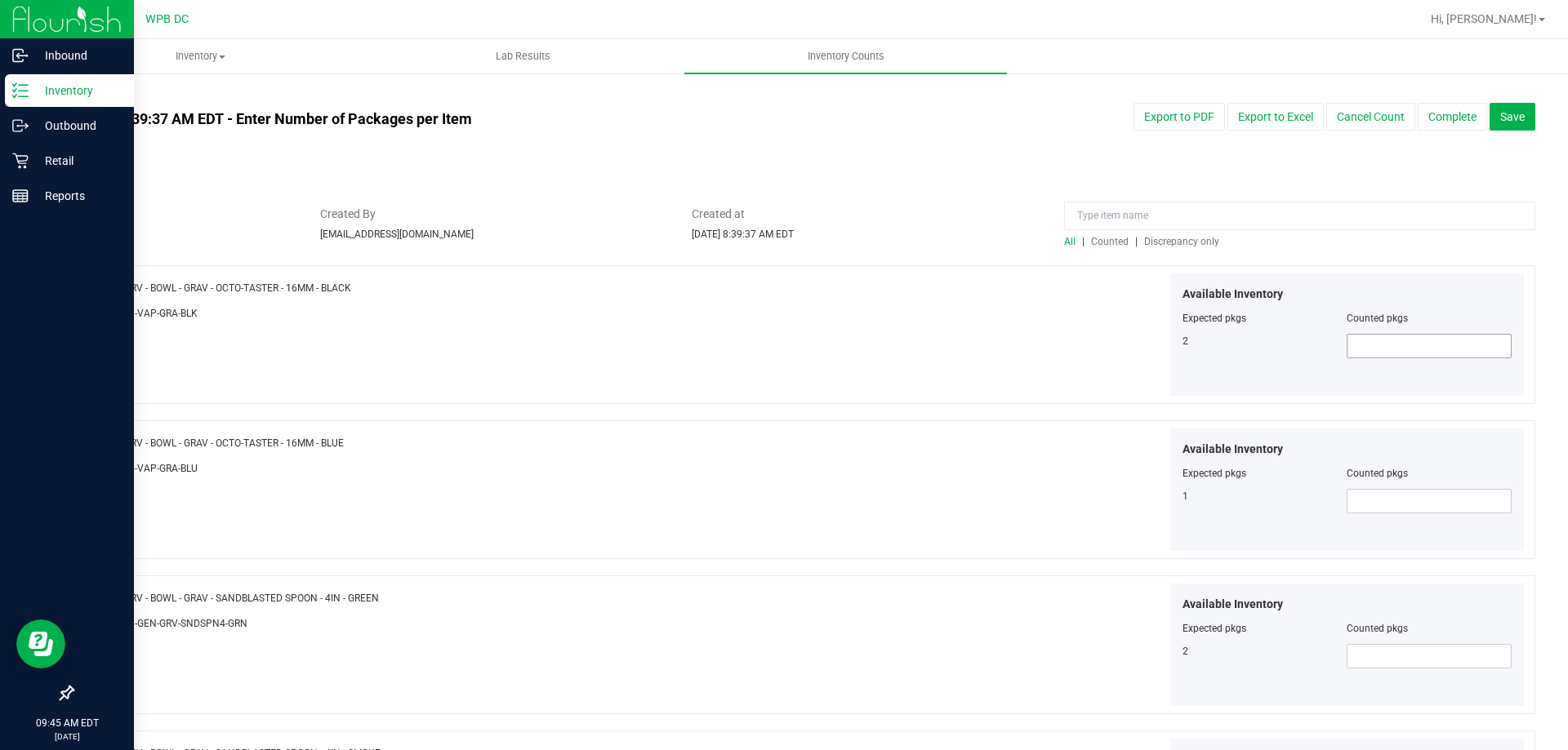
click at [1361, 346] on span at bounding box center [1429, 346] width 165 height 25
type input "2"
click at [1355, 502] on span at bounding box center [1429, 501] width 165 height 25
type input "1"
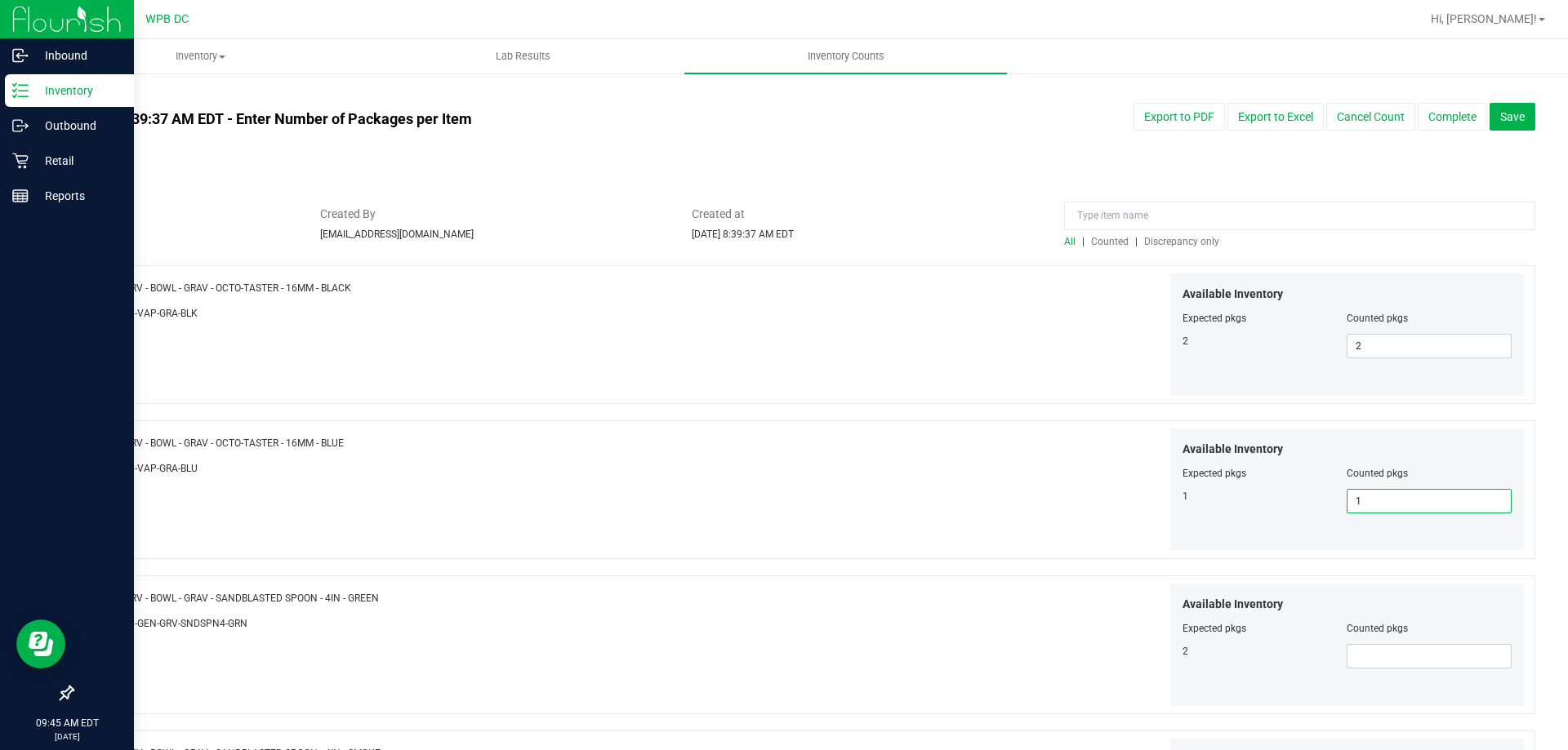
type input "1"
click at [1364, 641] on div at bounding box center [1347, 640] width 330 height 9
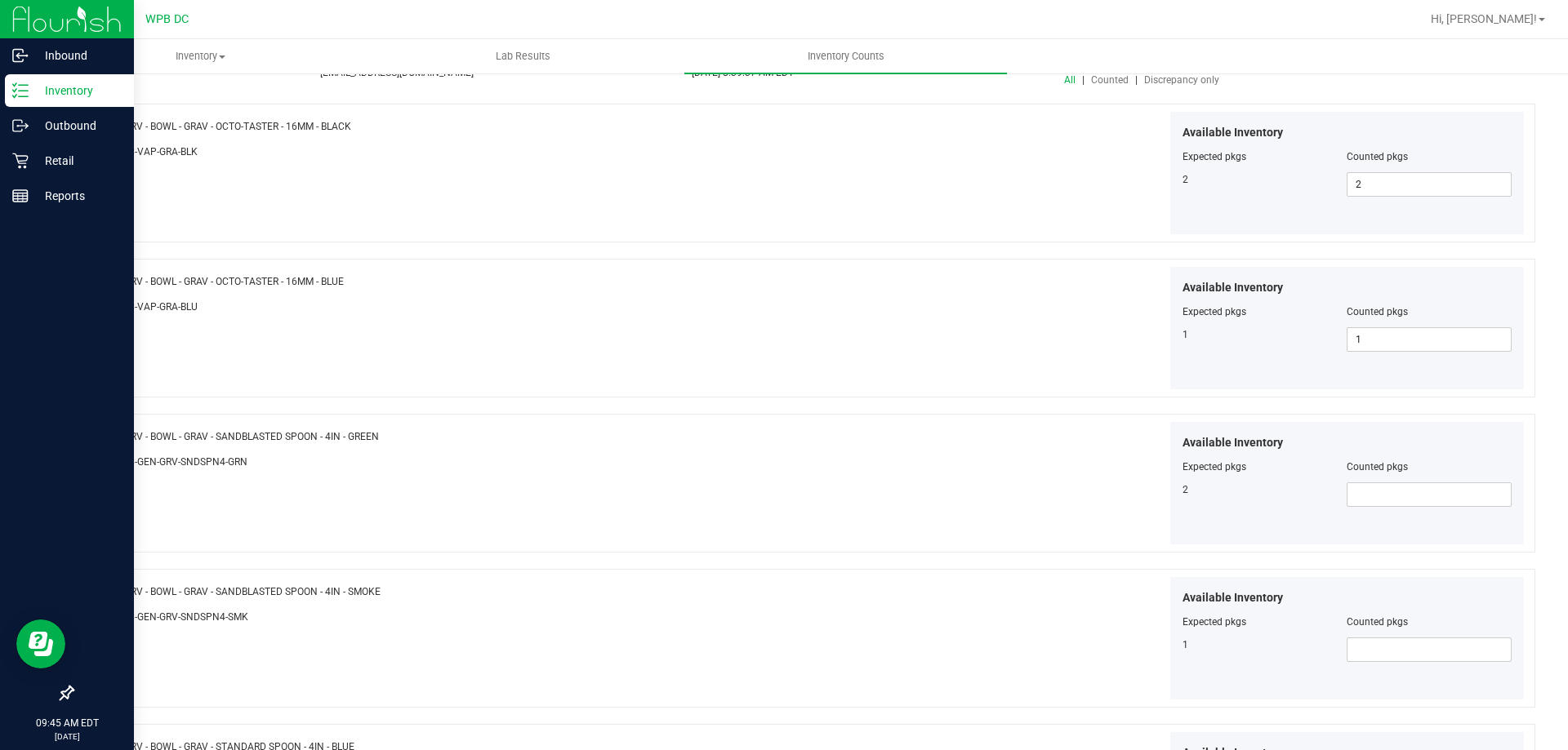
scroll to position [163, 0]
click at [1352, 492] on span at bounding box center [1429, 493] width 165 height 25
type input "2"
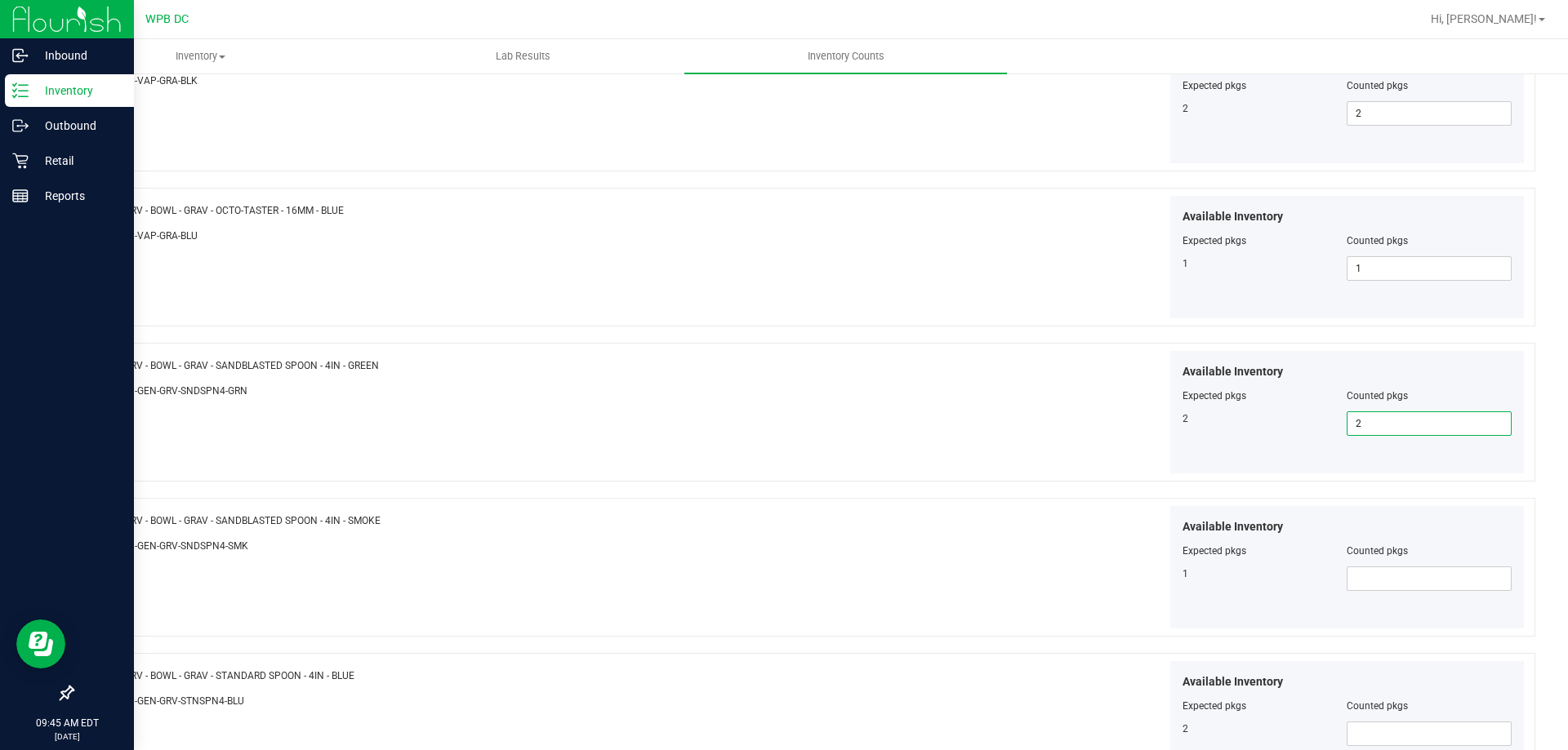
scroll to position [327, 0]
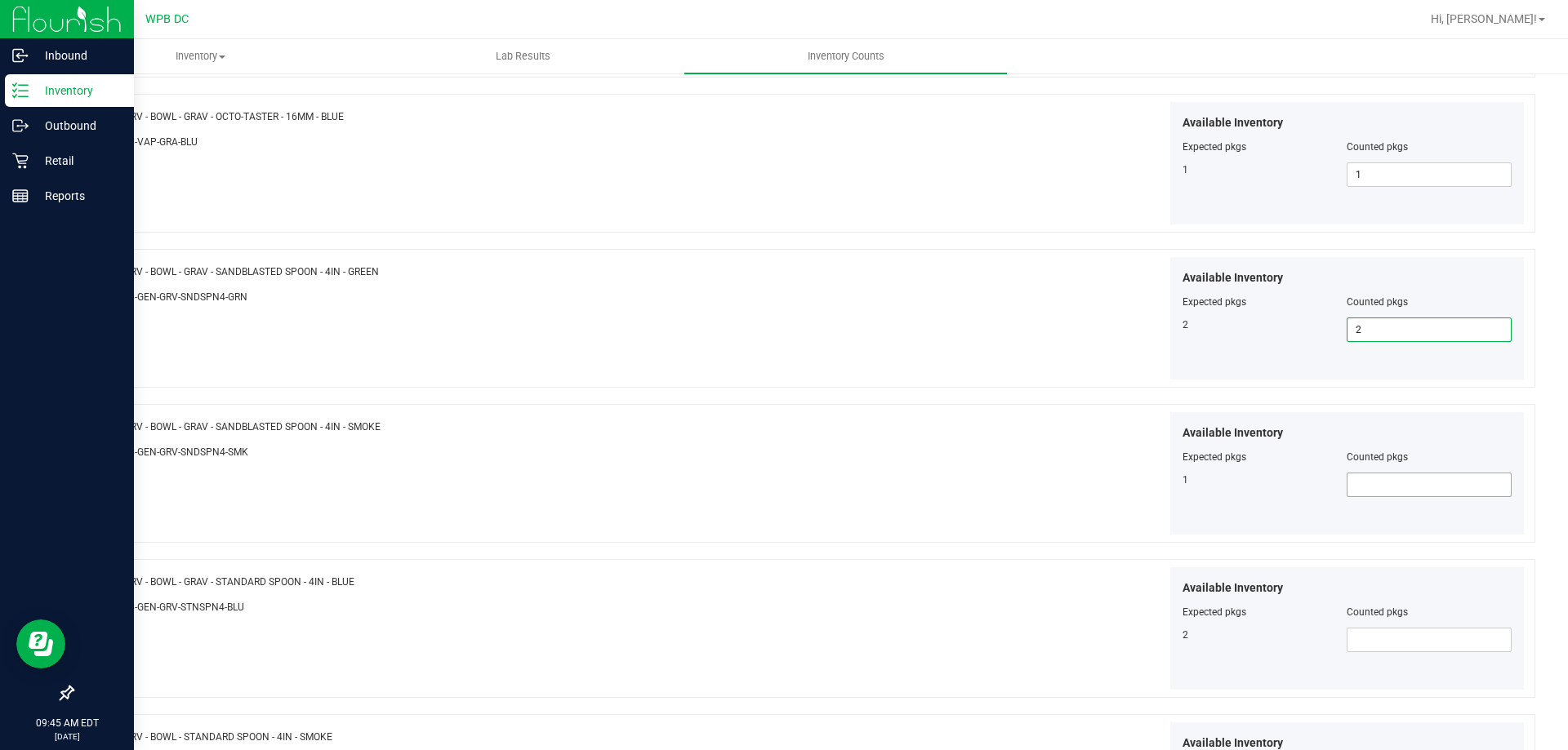
type input "2"
click at [1356, 488] on span at bounding box center [1429, 484] width 165 height 25
type input "1"
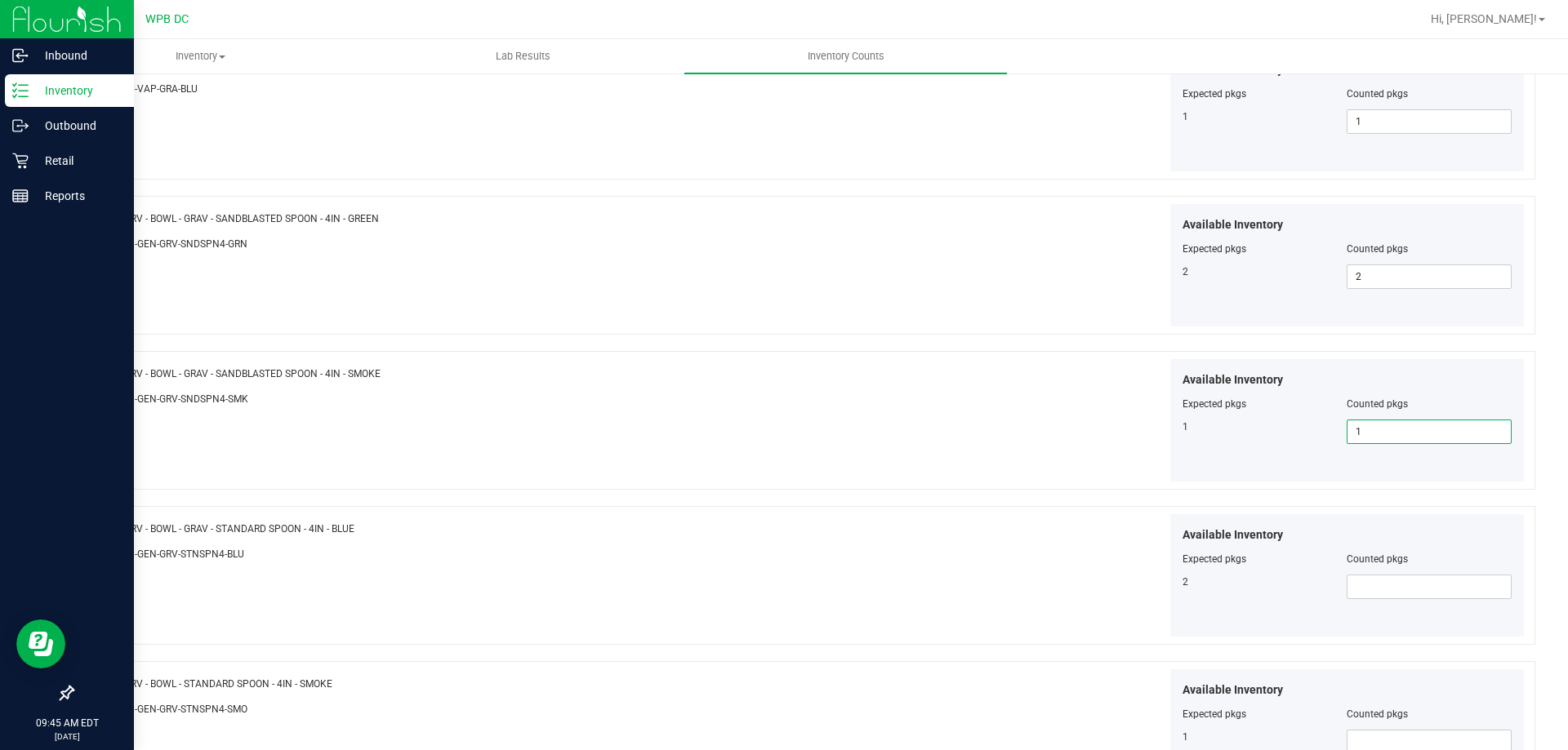
scroll to position [408, 0]
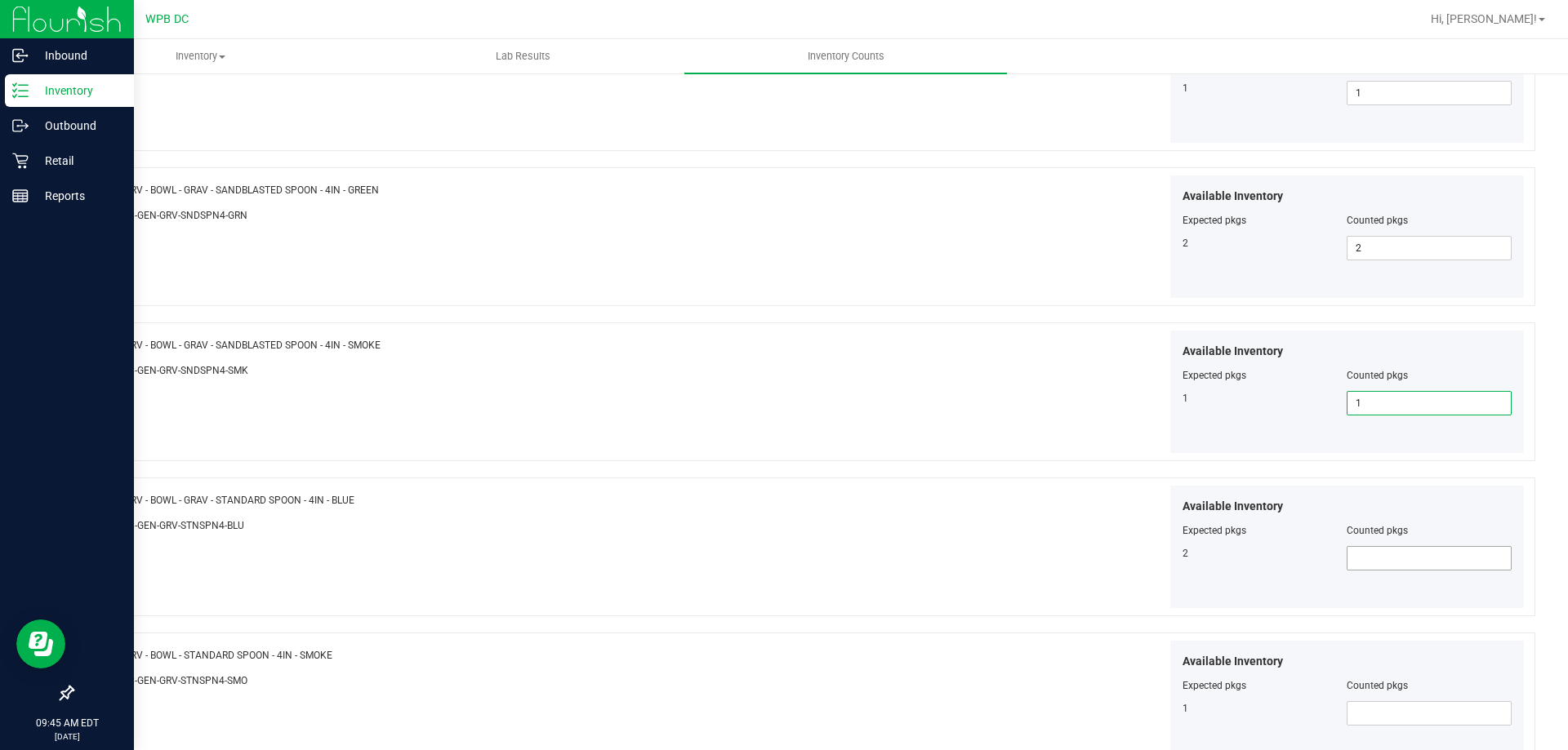
type input "1"
click at [1356, 552] on span at bounding box center [1429, 558] width 165 height 25
type input "2"
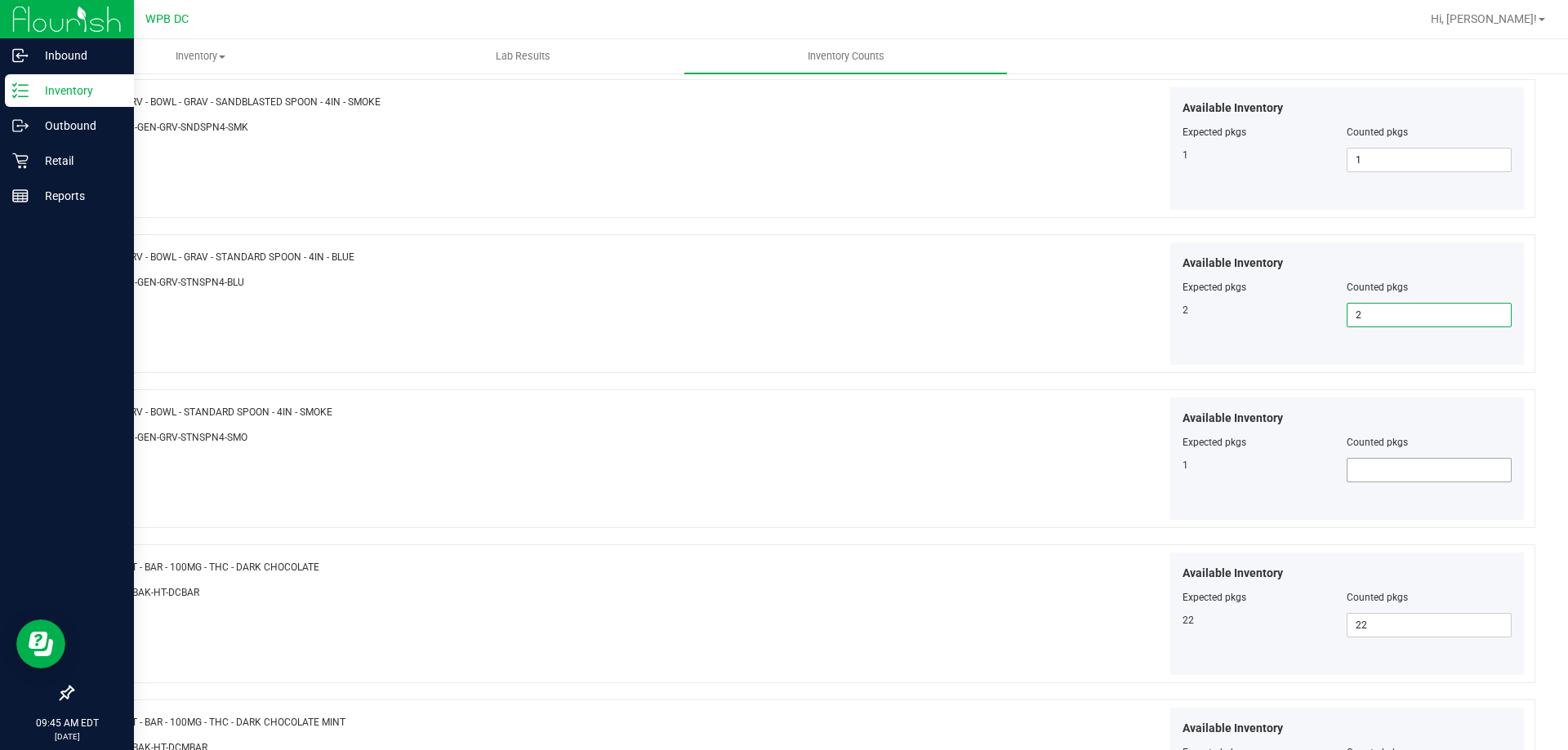
scroll to position [653, 0]
type input "2"
click at [1362, 467] on span at bounding box center [1429, 468] width 165 height 25
type input "1"
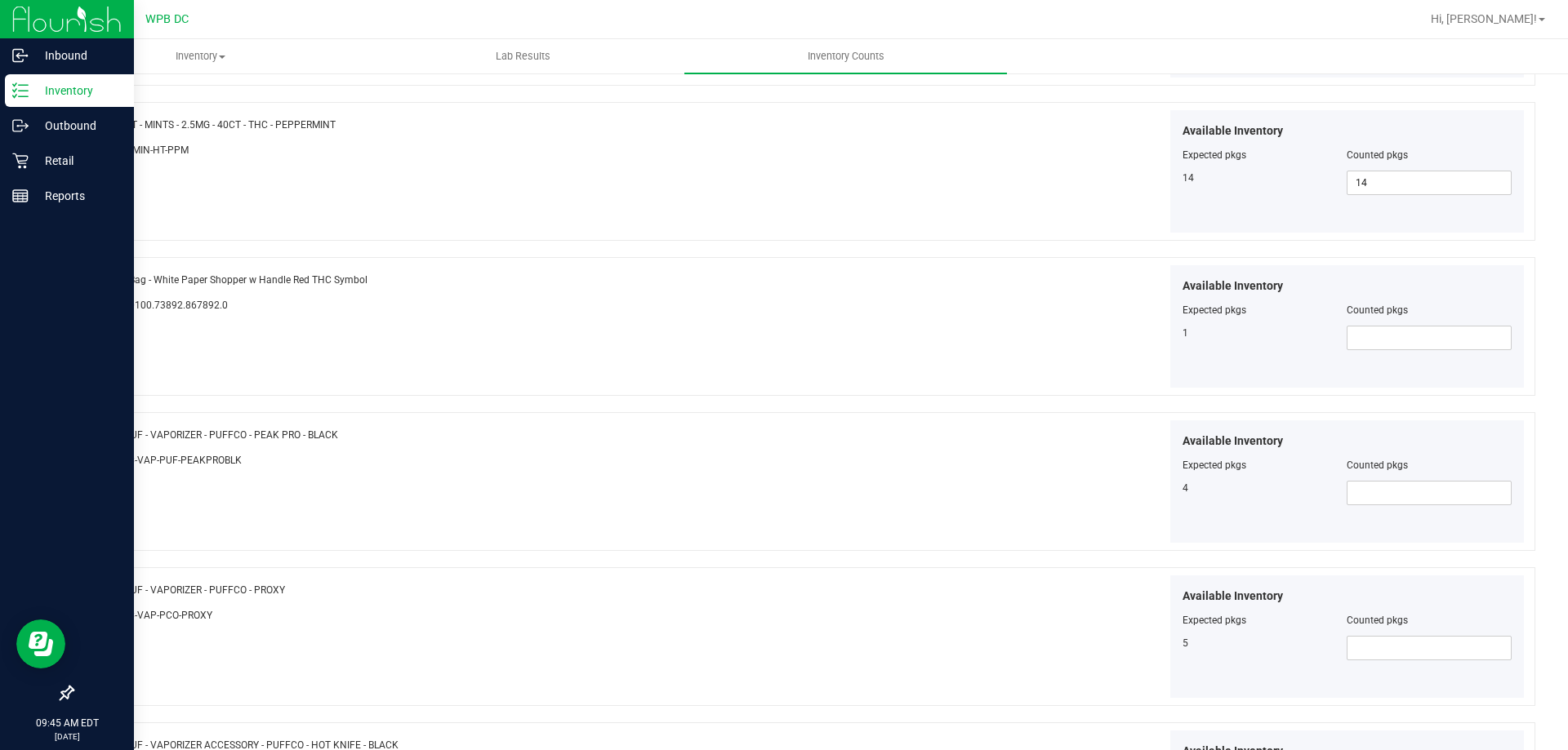
scroll to position [2428, 0]
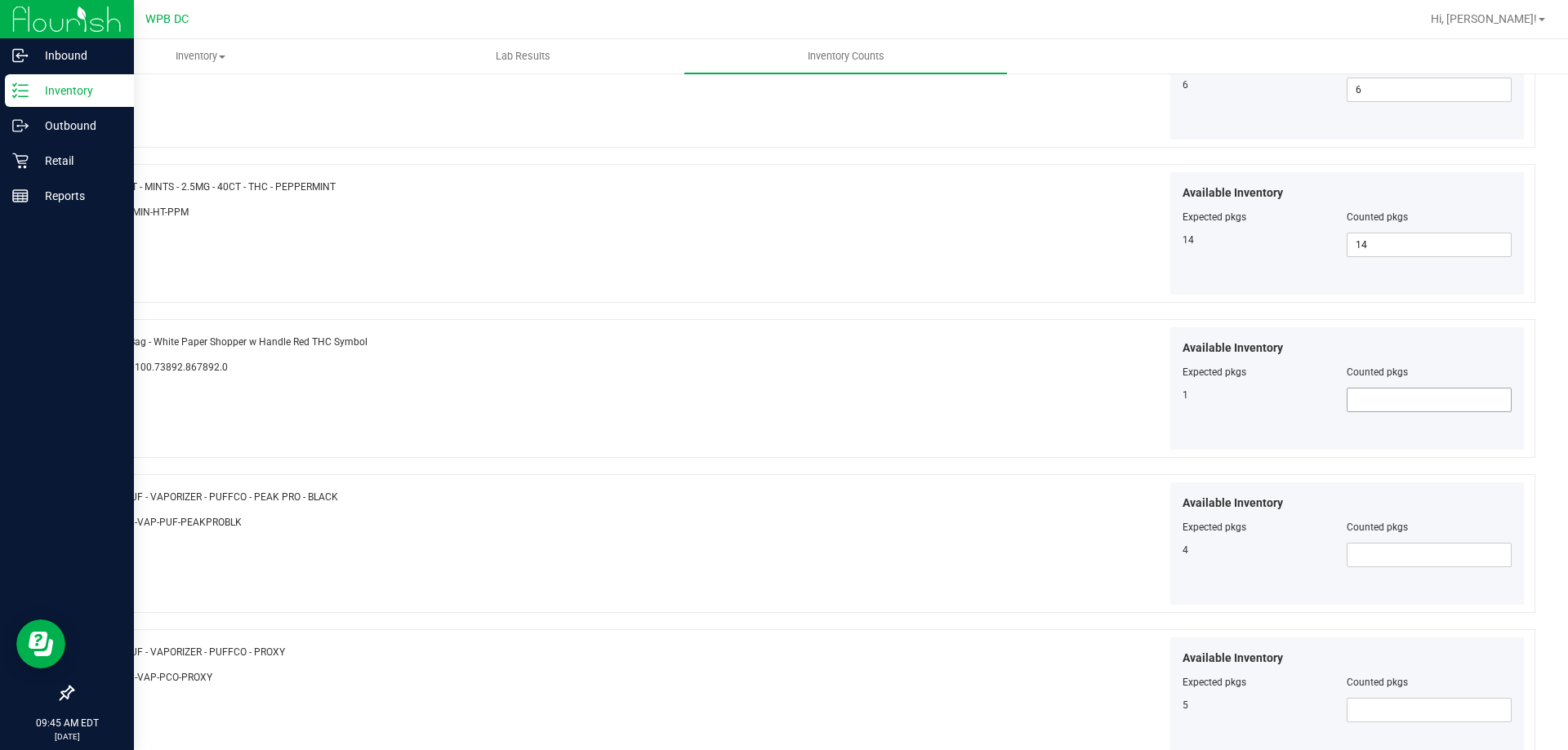
type input "1"
click at [1355, 399] on span at bounding box center [1429, 399] width 165 height 25
type input "1"
click at [1360, 561] on span at bounding box center [1429, 555] width 165 height 25
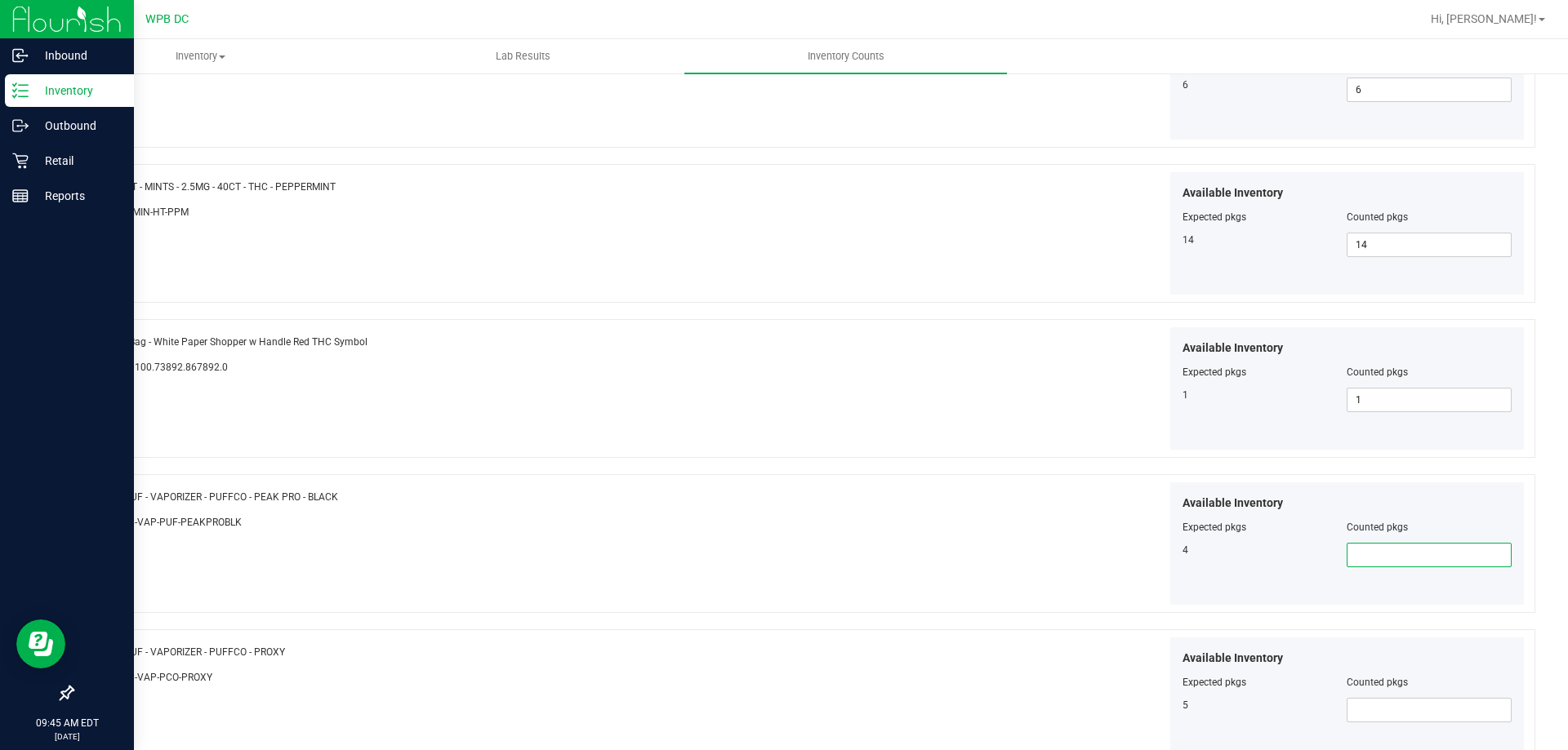
type input "4"
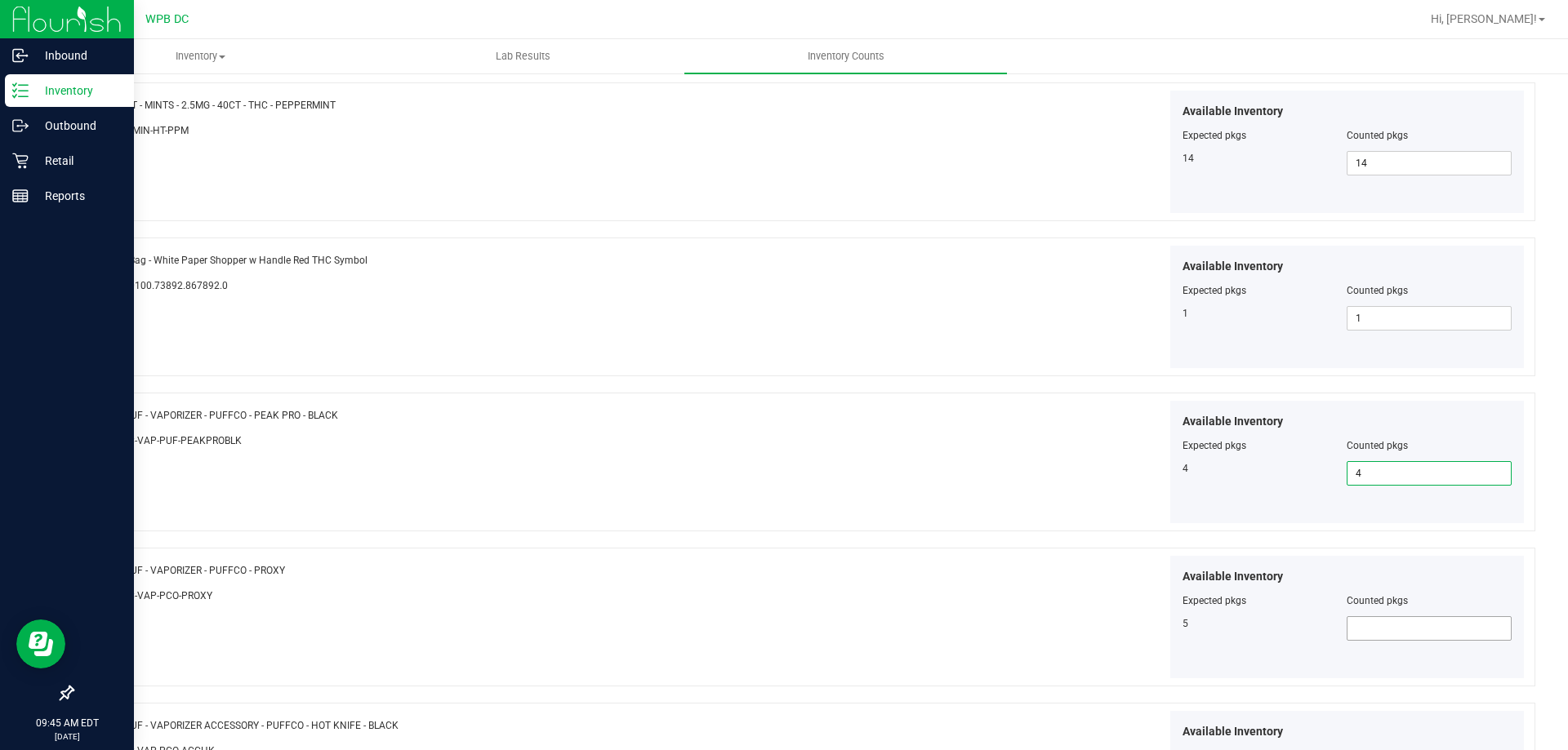
type input "4"
click at [1362, 627] on span at bounding box center [1429, 628] width 165 height 25
type input "5"
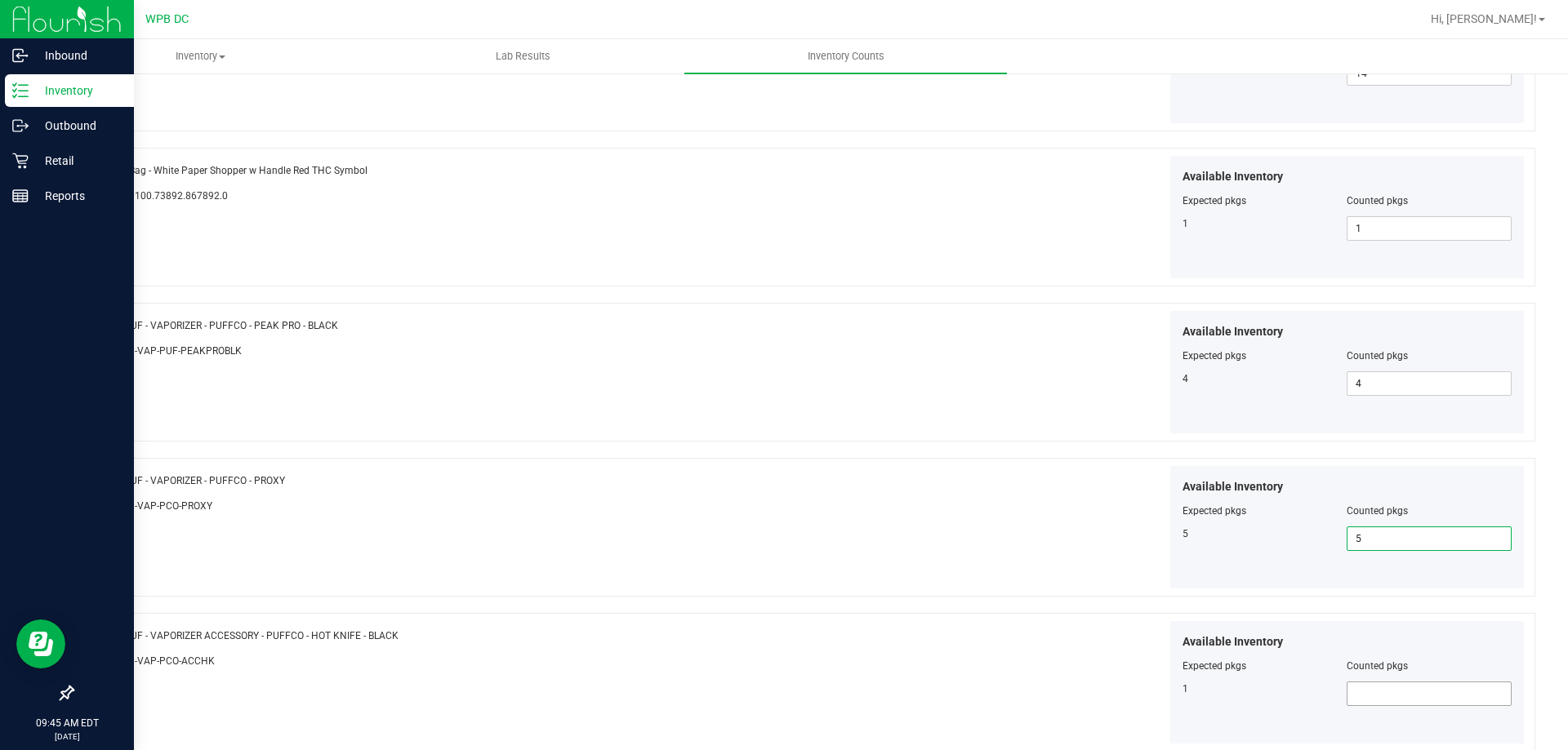
scroll to position [2673, 0]
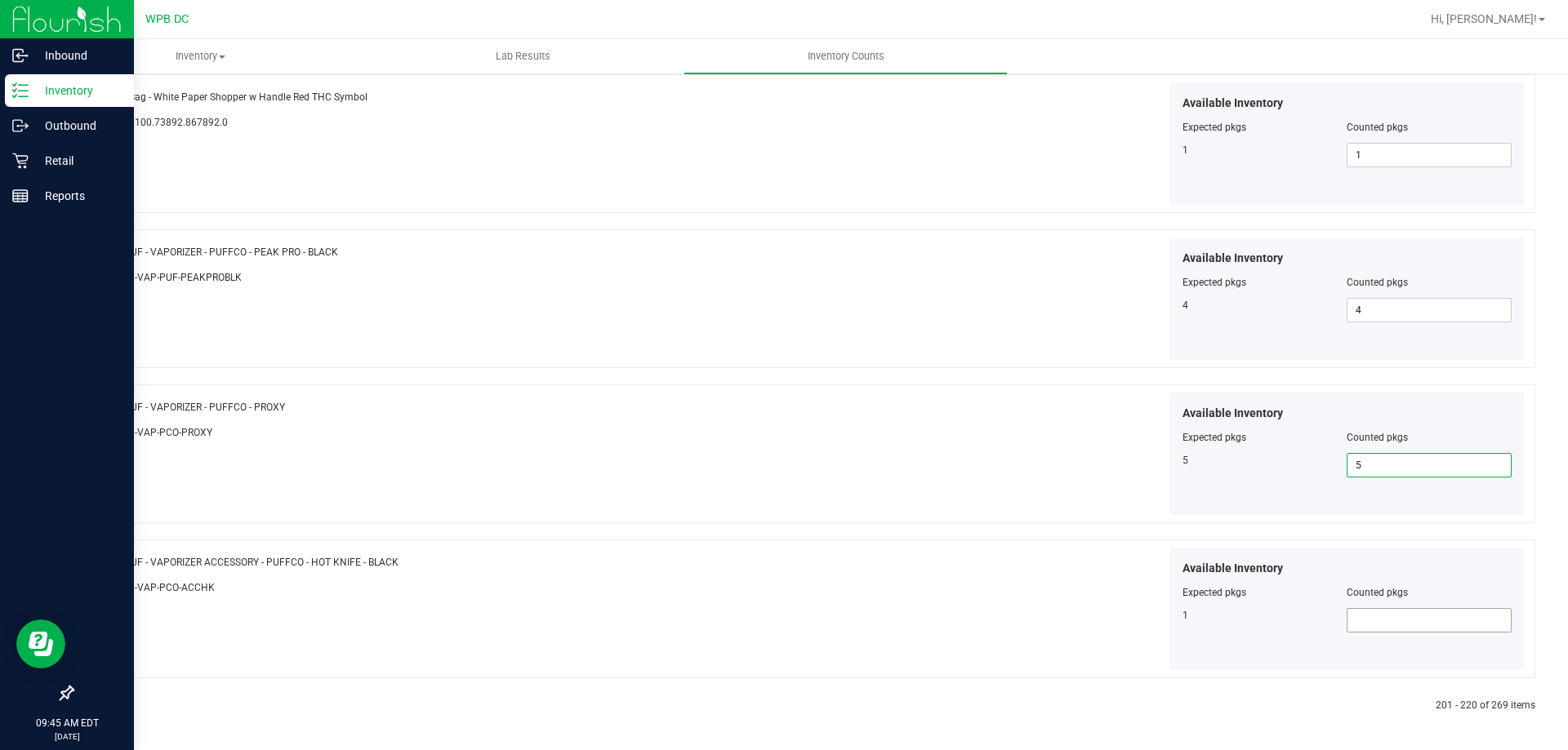
type input "5"
click at [1366, 609] on span at bounding box center [1429, 621] width 165 height 25
type input "1"
click at [111, 705] on icon at bounding box center [111, 705] width 5 height 9
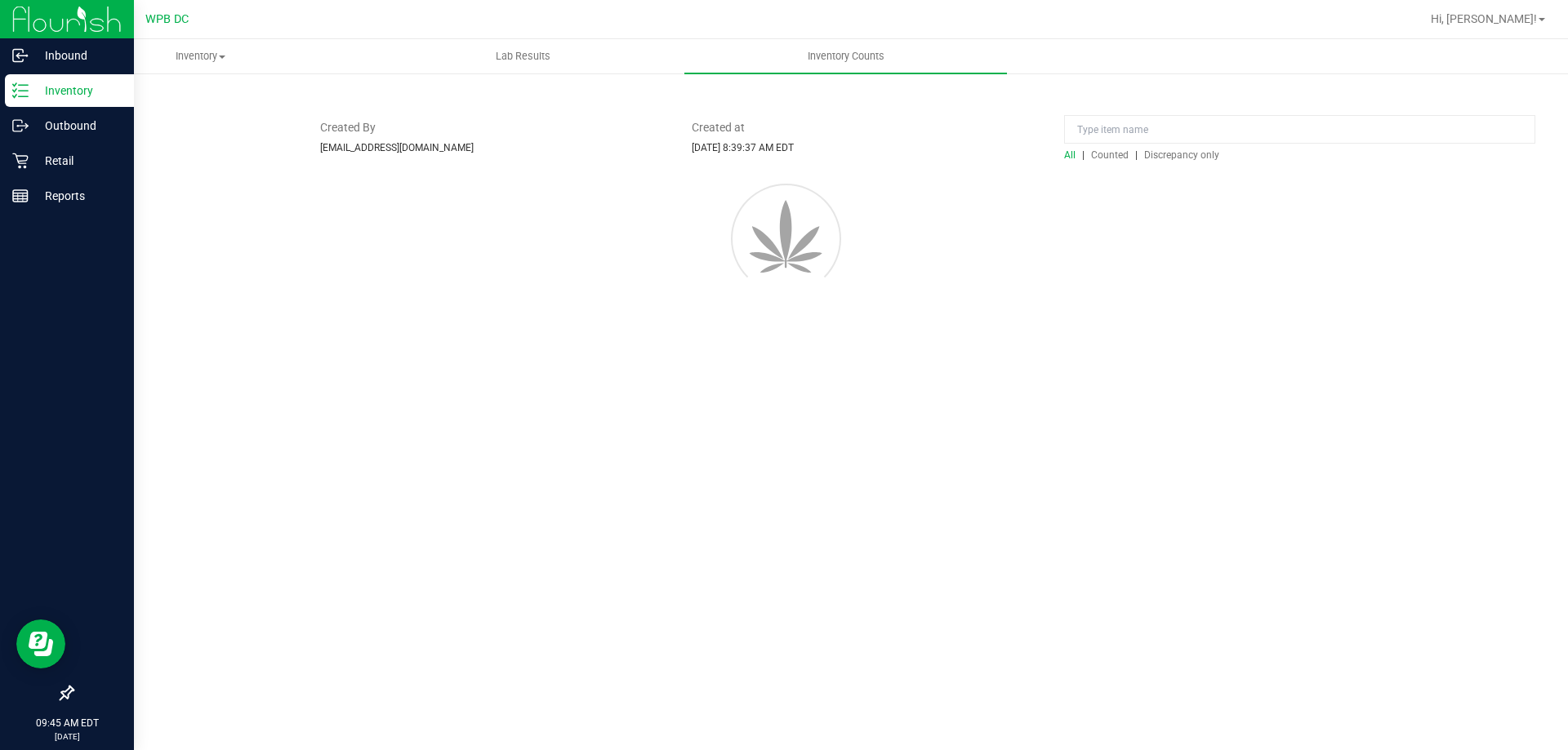
scroll to position [0, 0]
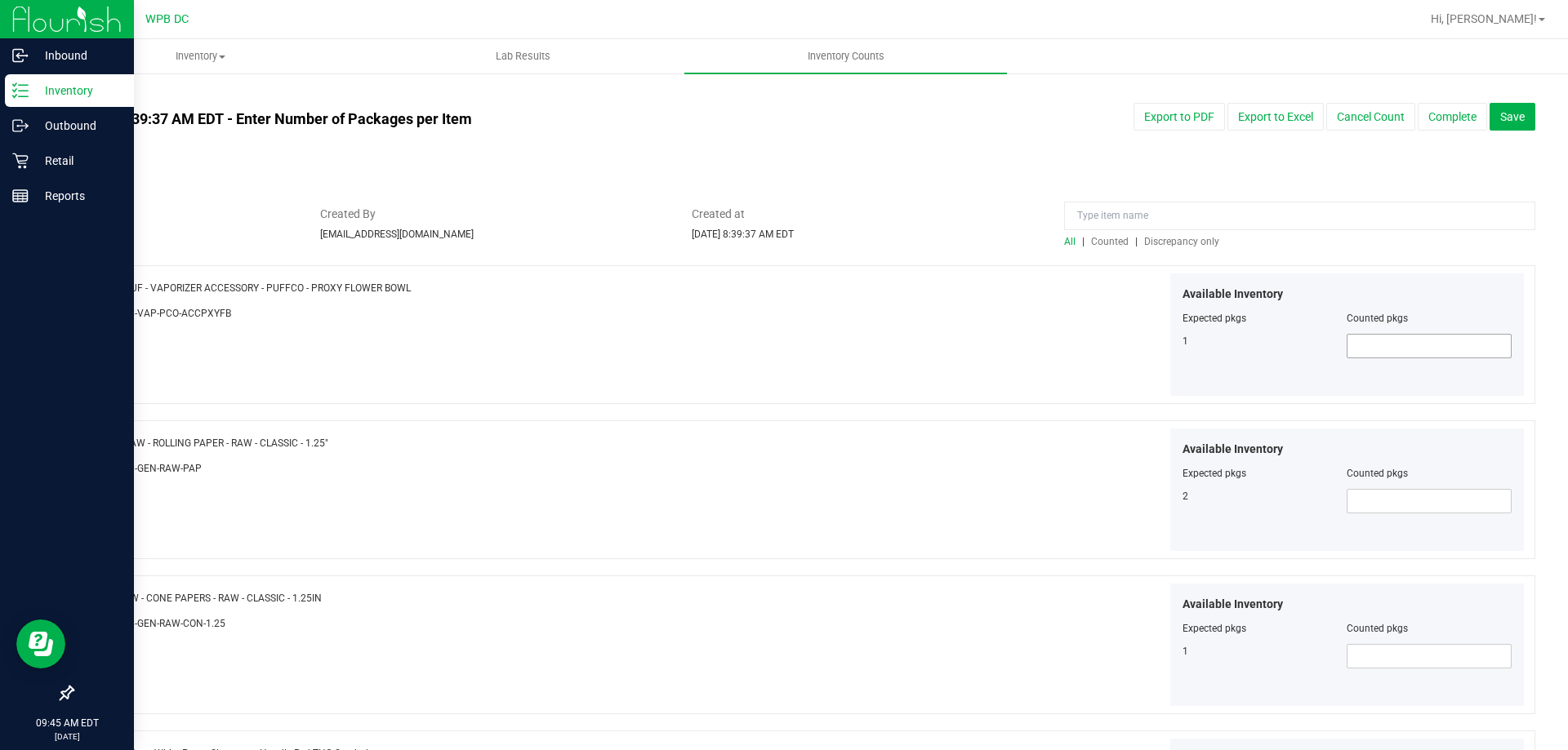
click at [1433, 348] on span at bounding box center [1429, 346] width 165 height 25
type input "1"
click at [1385, 489] on span at bounding box center [1429, 501] width 165 height 25
type input "1"
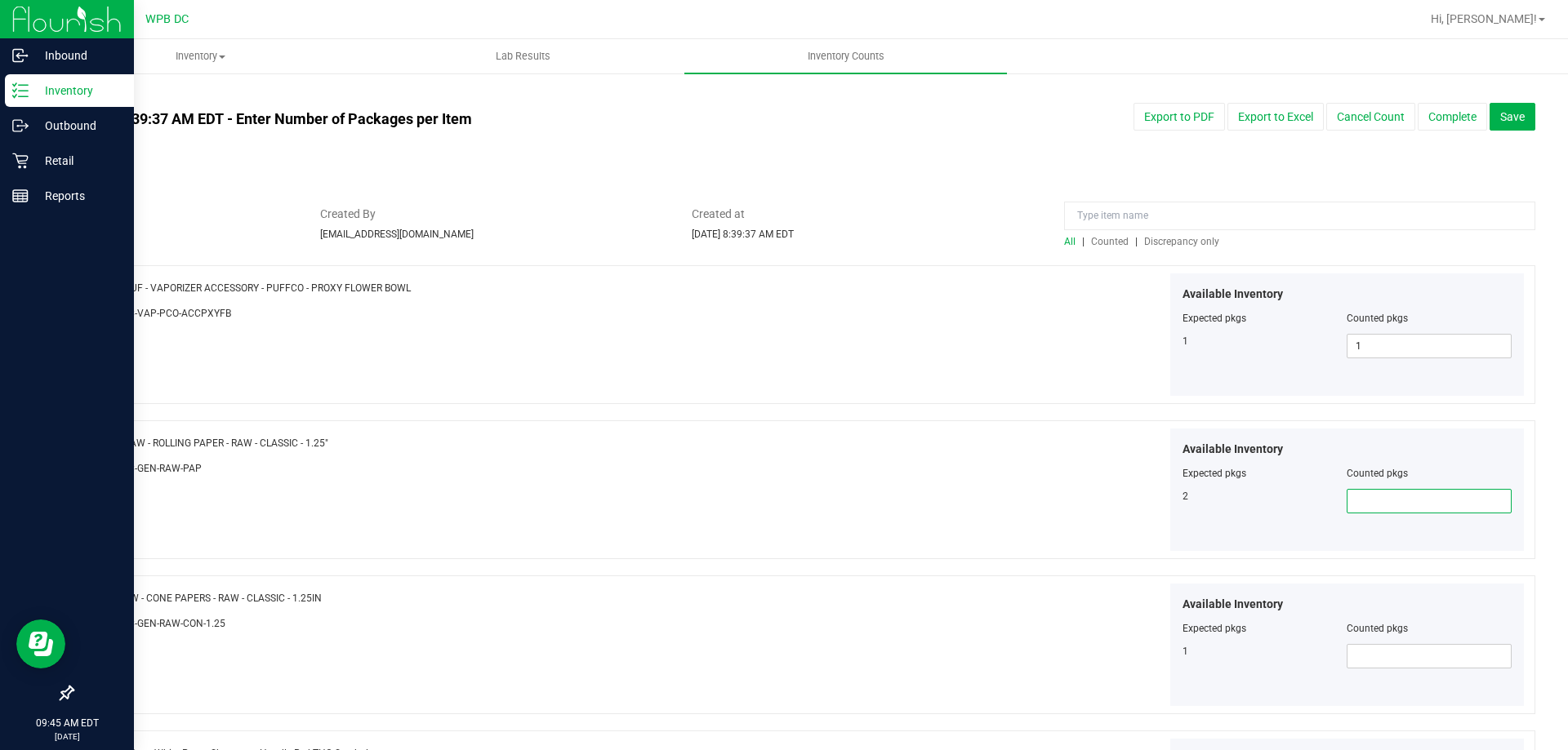
type input "2"
click at [1348, 654] on span at bounding box center [1429, 656] width 165 height 25
type input "1"
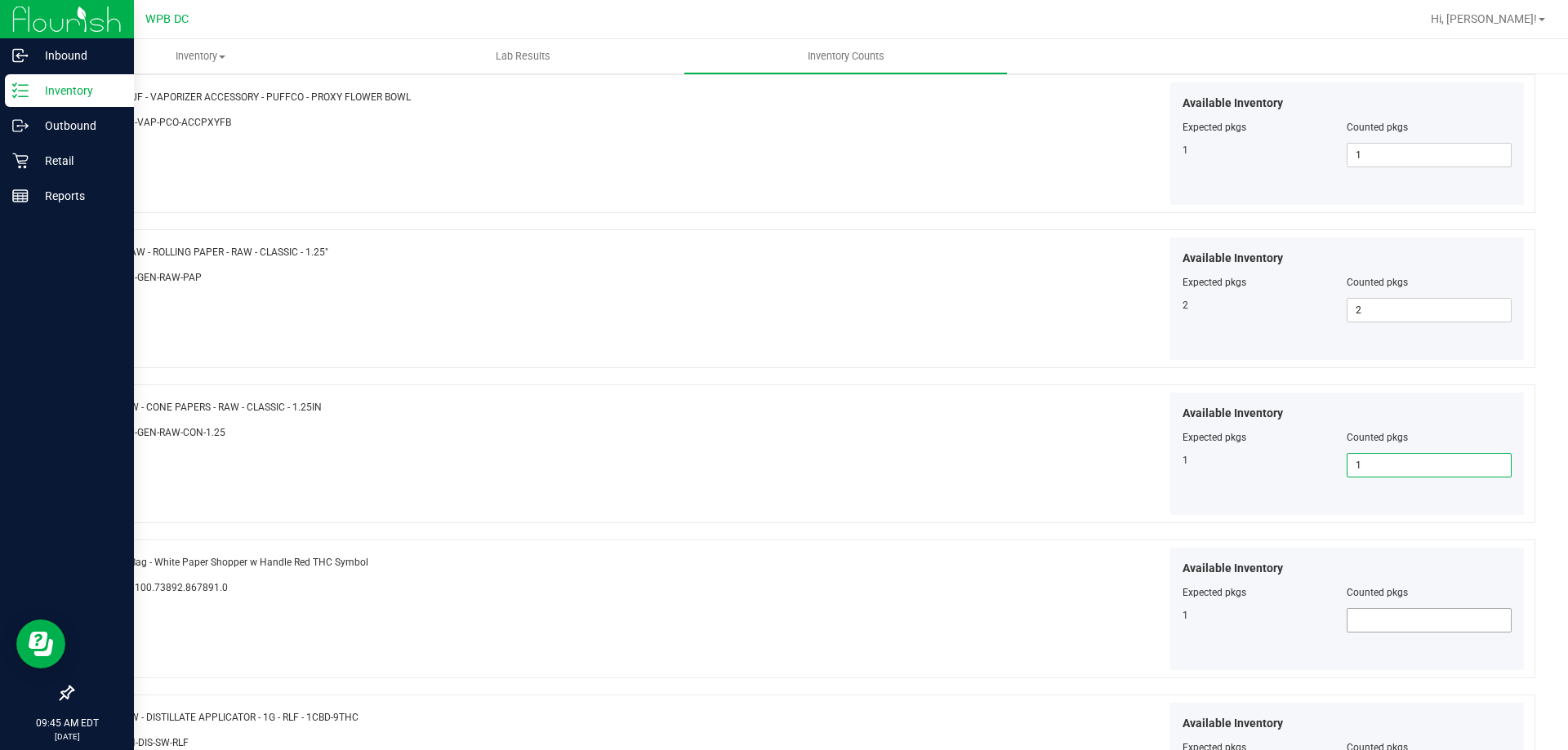
scroll to position [245, 0]
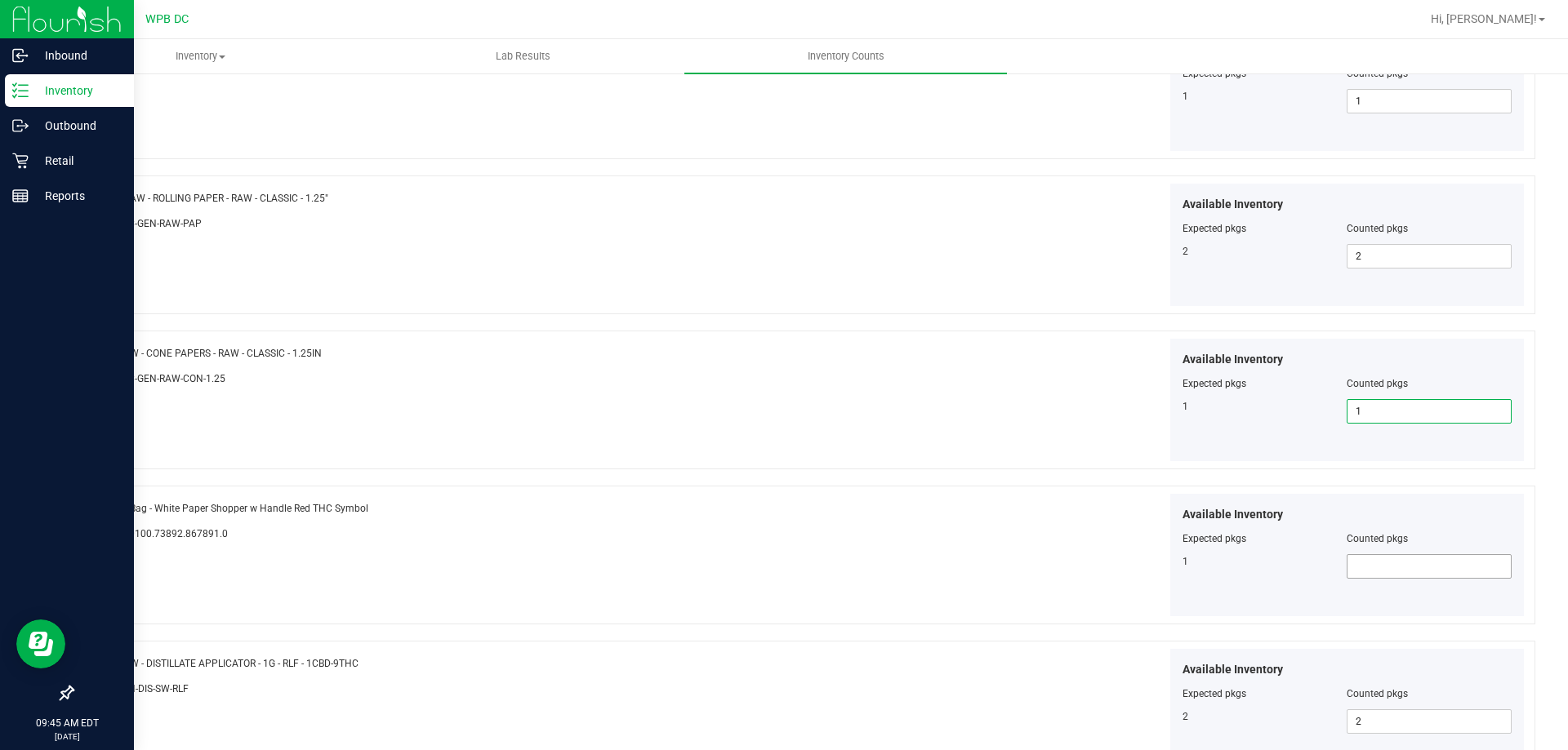
type input "1"
click at [1351, 557] on span at bounding box center [1429, 567] width 165 height 25
type input "1"
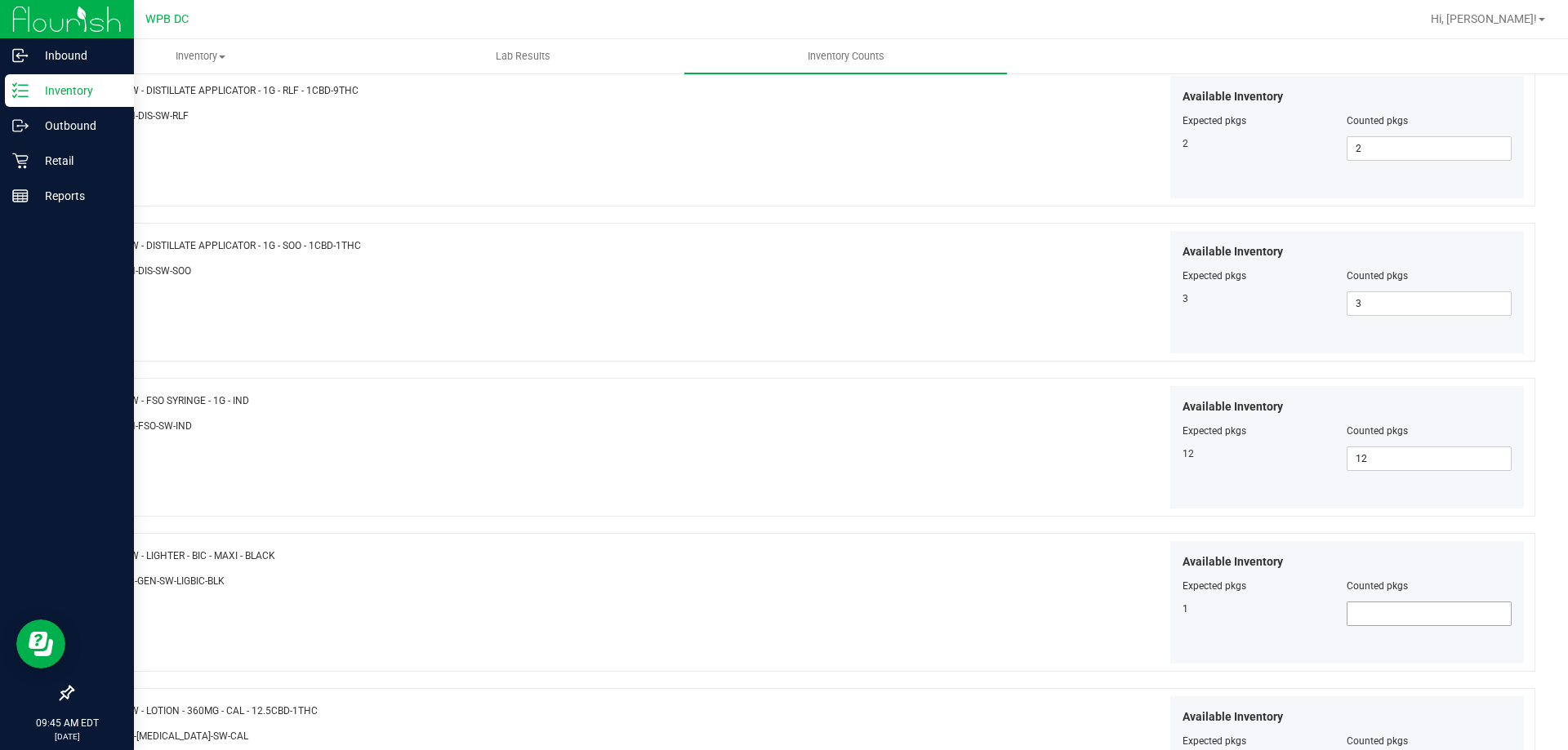
scroll to position [898, 0]
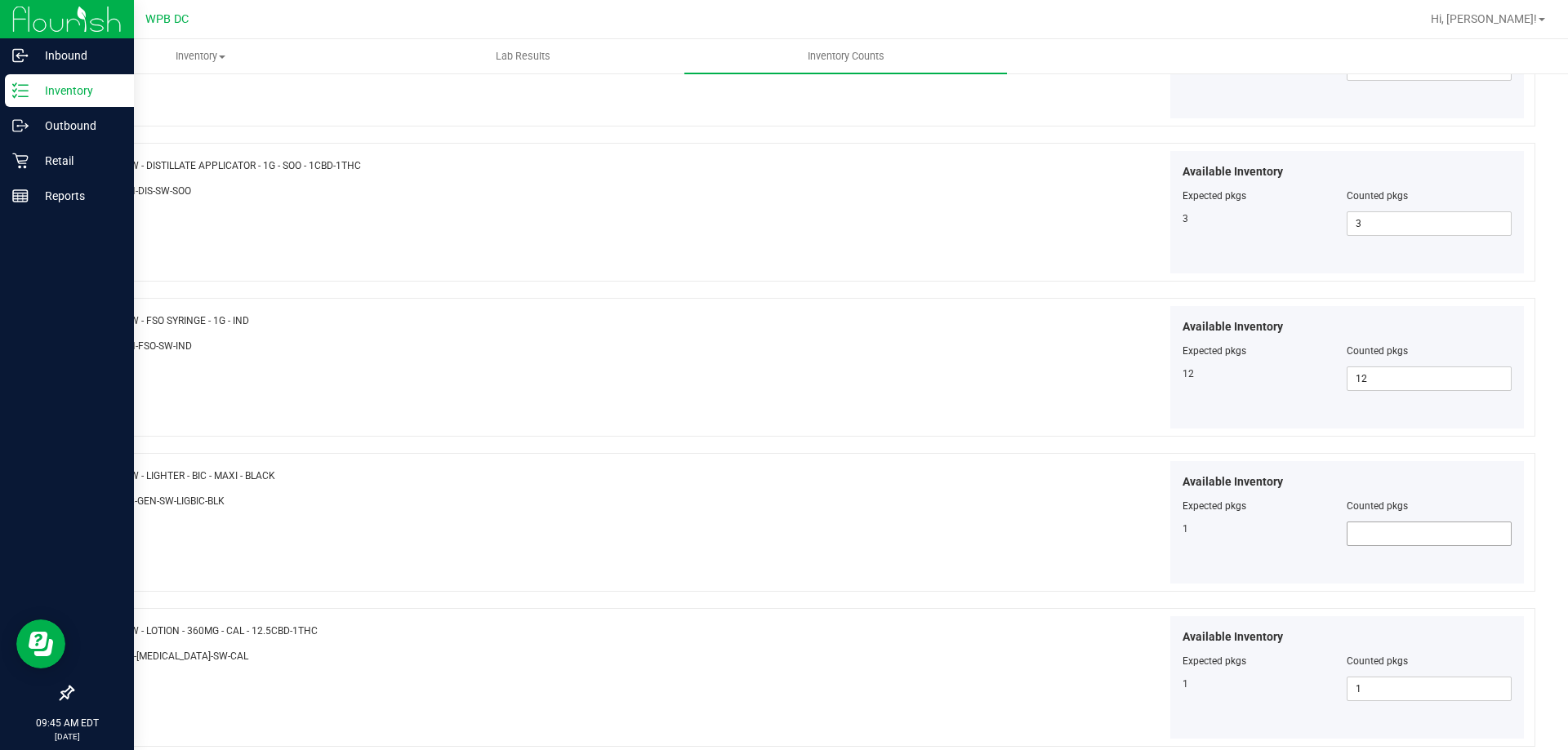
type input "1"
click at [1363, 537] on span at bounding box center [1429, 534] width 165 height 25
type input "1"
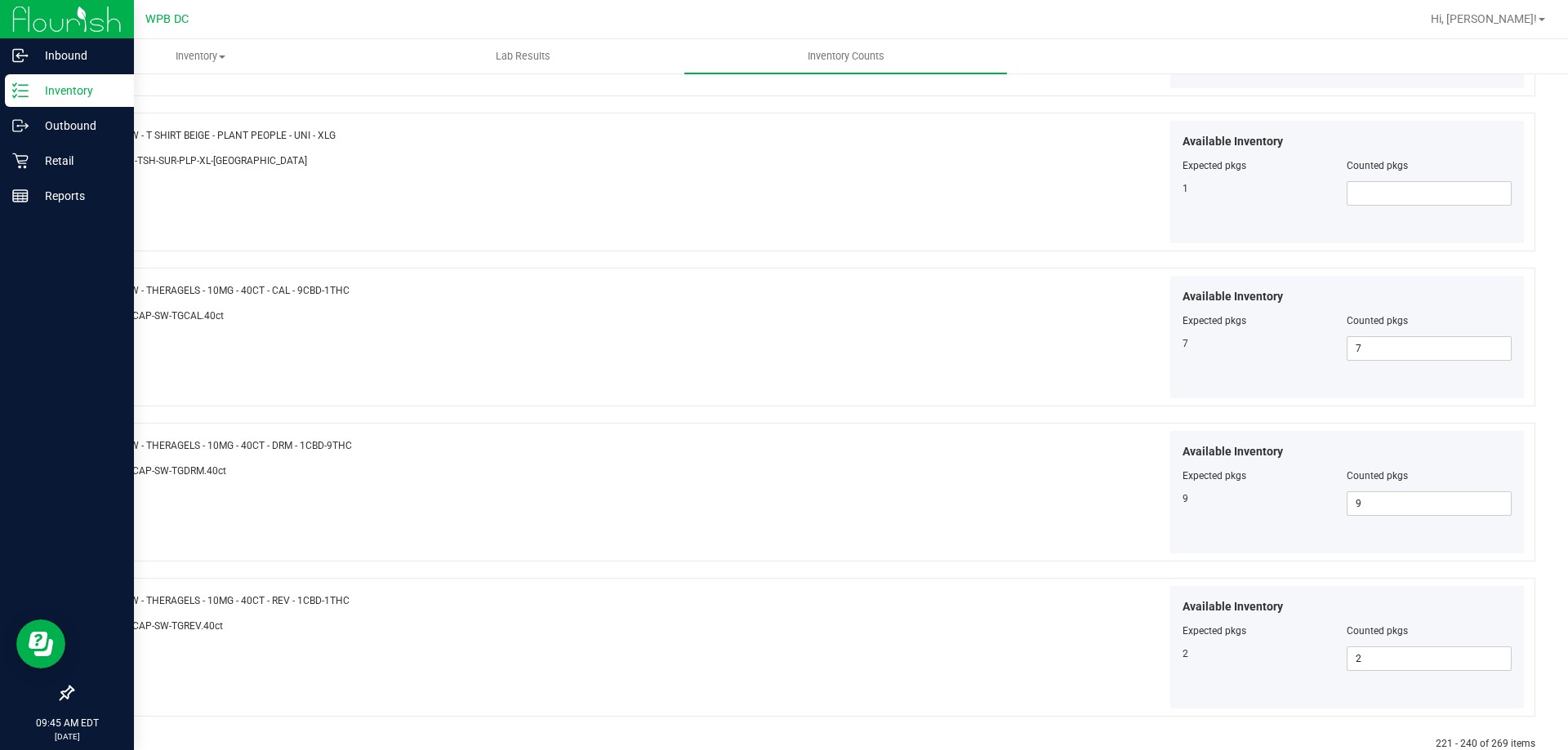
scroll to position [2673, 0]
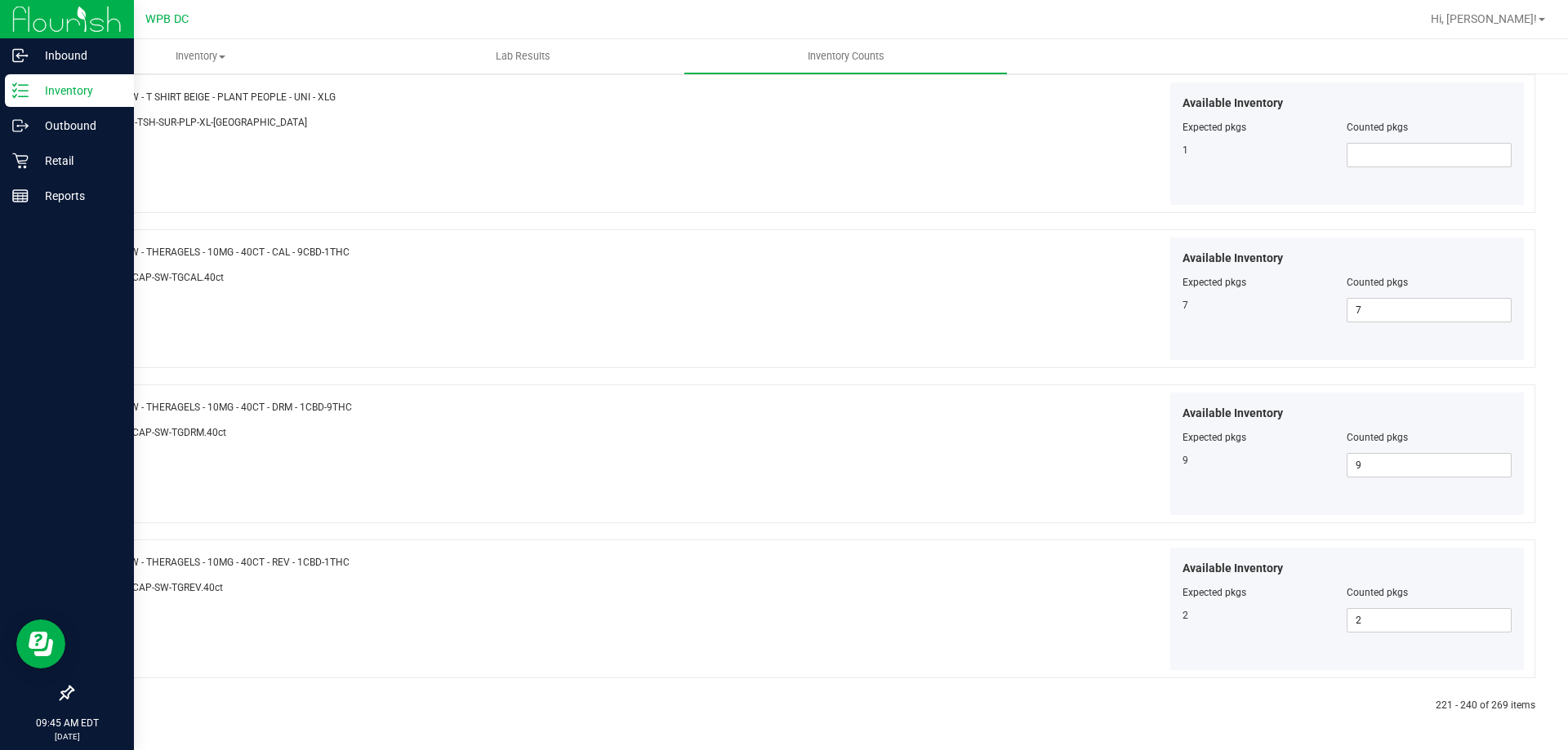
type input "1"
click at [110, 705] on icon at bounding box center [111, 705] width 5 height 9
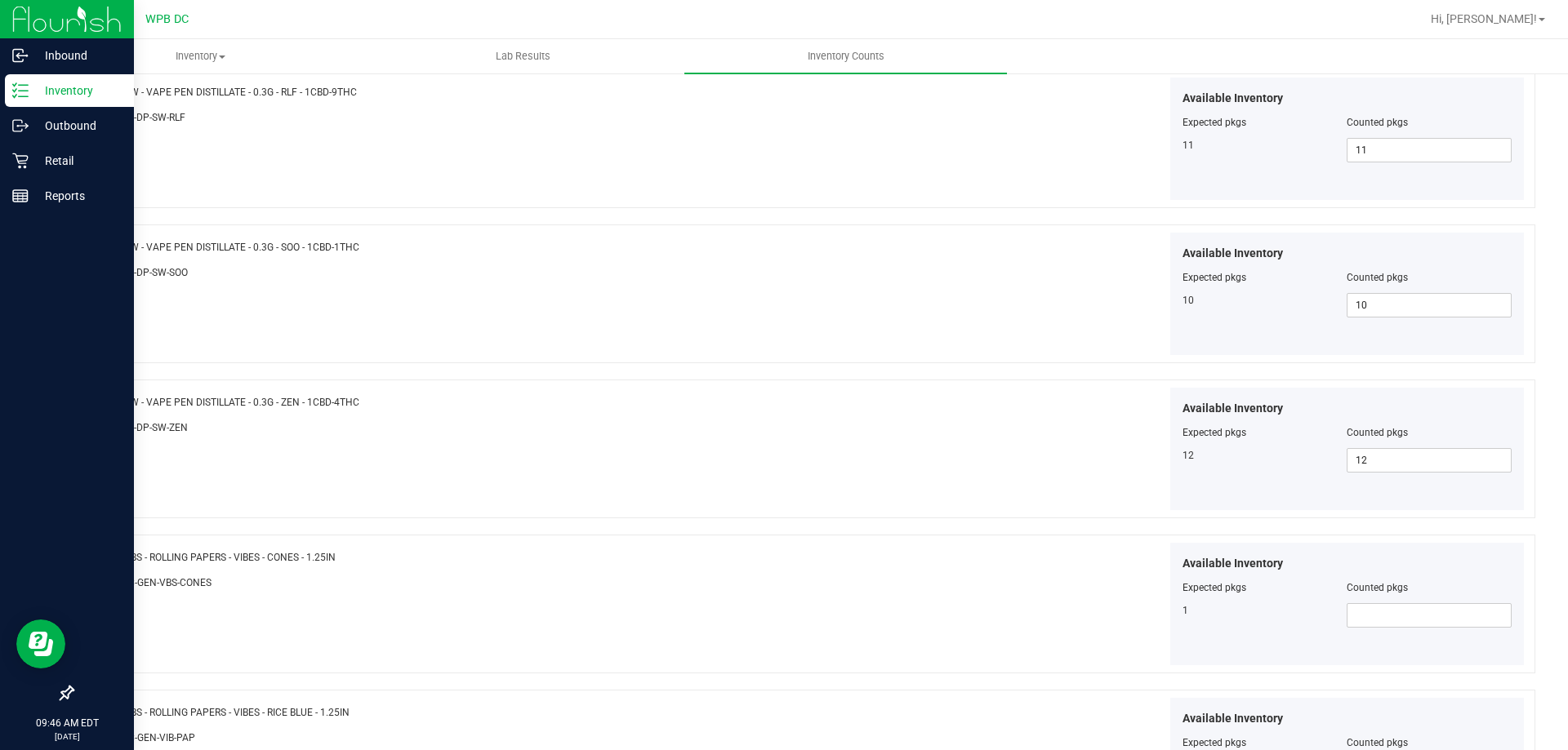
scroll to position [2449, 0]
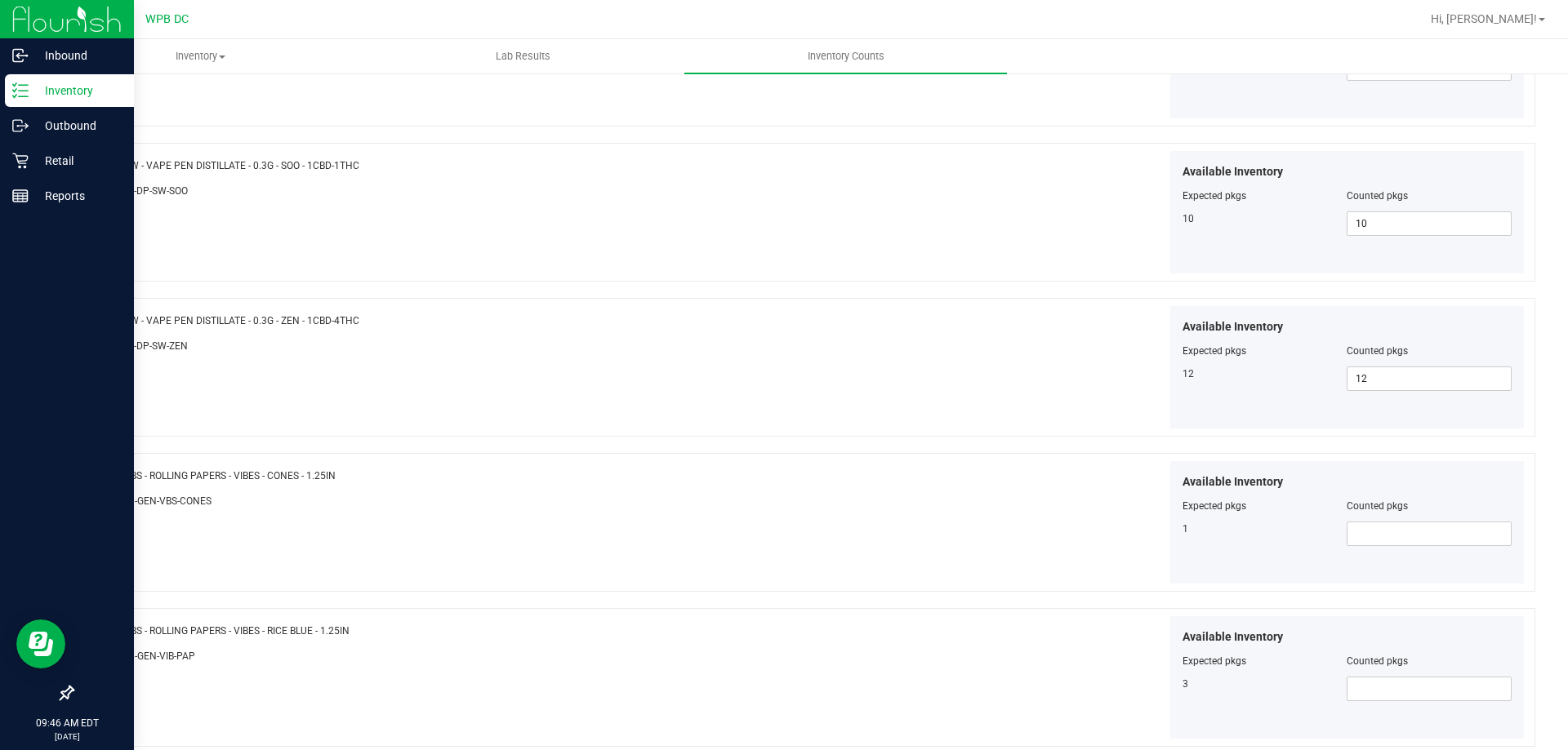
click at [1371, 520] on div at bounding box center [1347, 518] width 330 height 9
drag, startPoint x: 1368, startPoint y: 542, endPoint x: 1366, endPoint y: 532, distance: 10.2
click at [1367, 537] on span at bounding box center [1429, 534] width 165 height 25
type input "1"
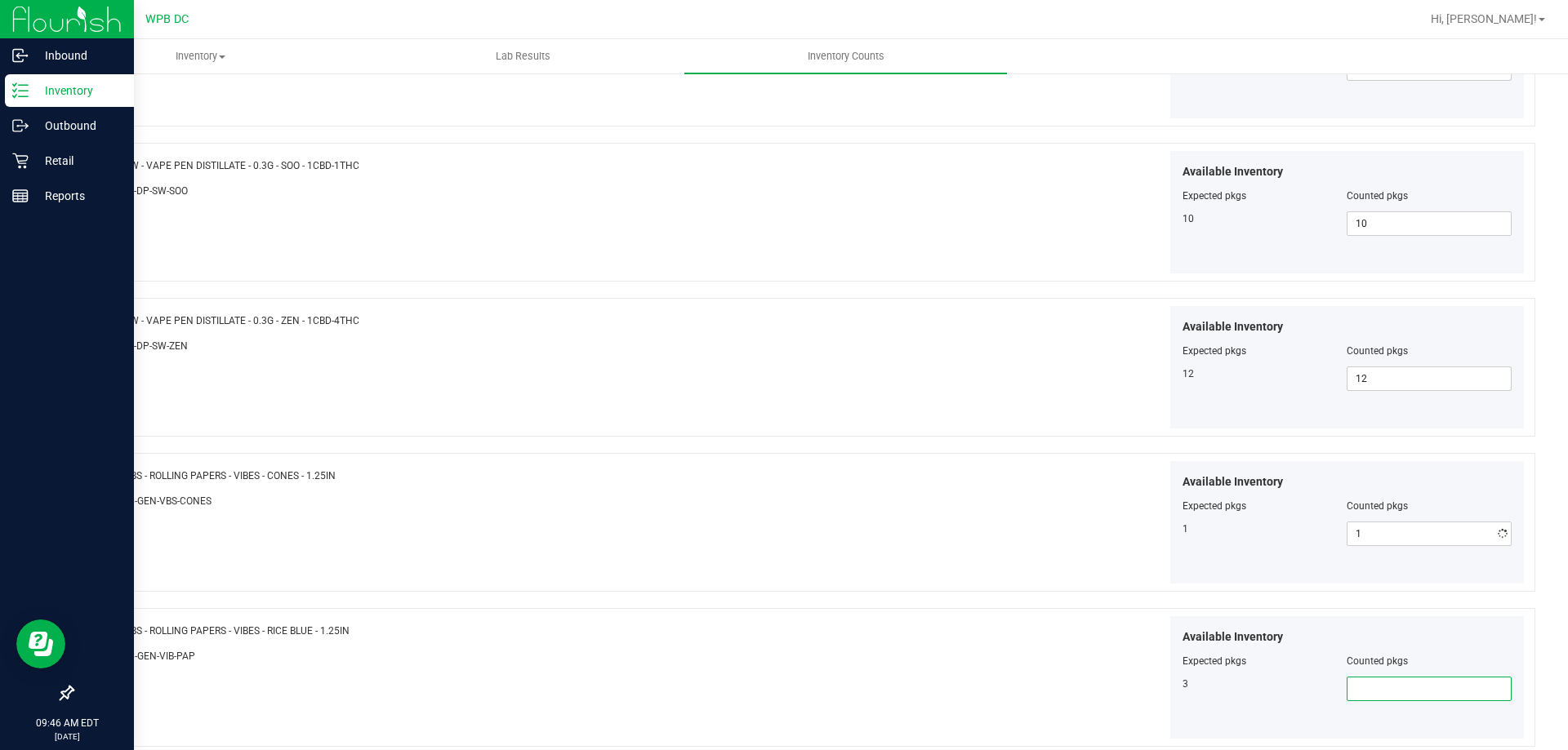
click at [1363, 687] on span at bounding box center [1429, 689] width 165 height 25
type input "2"
type input "3"
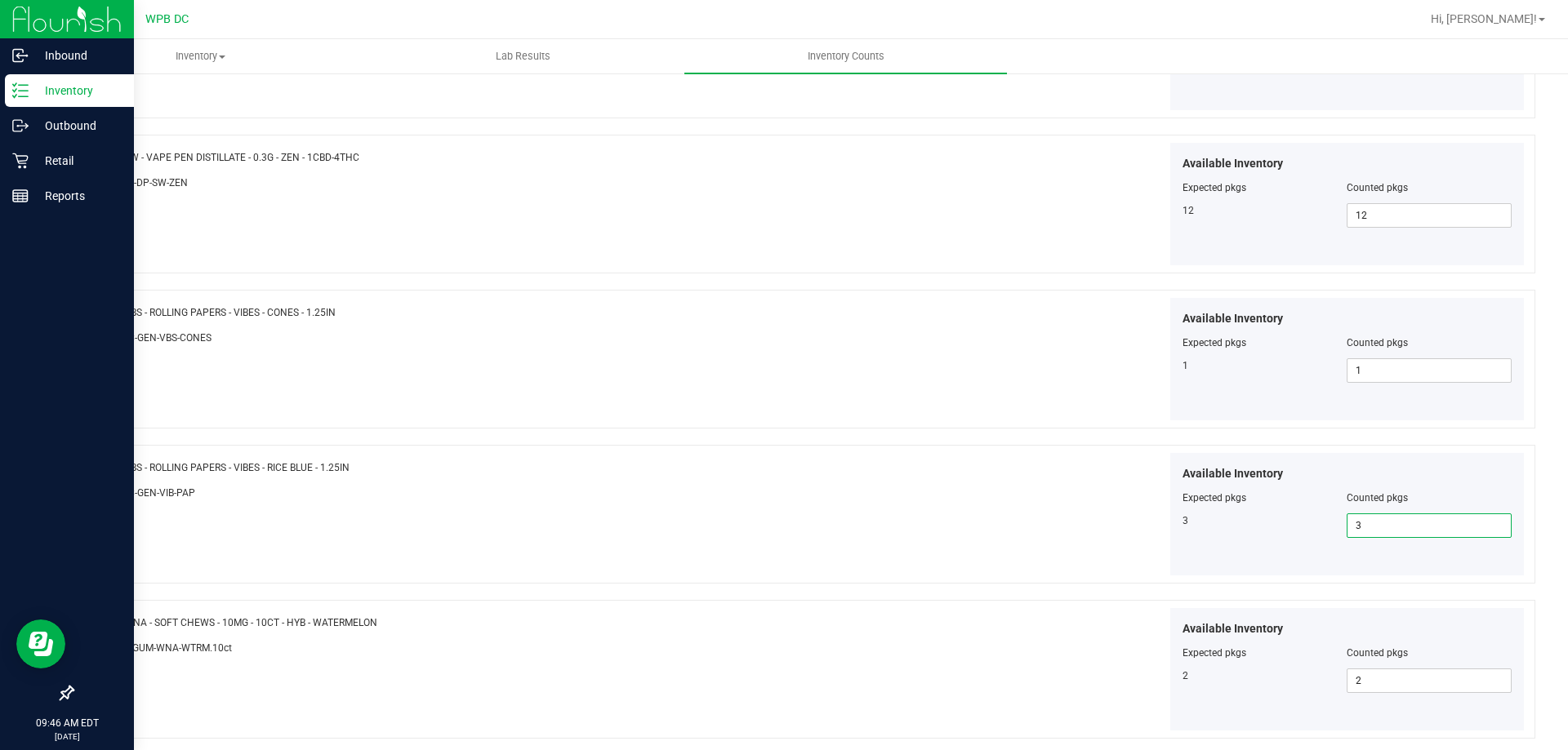
scroll to position [2673, 0]
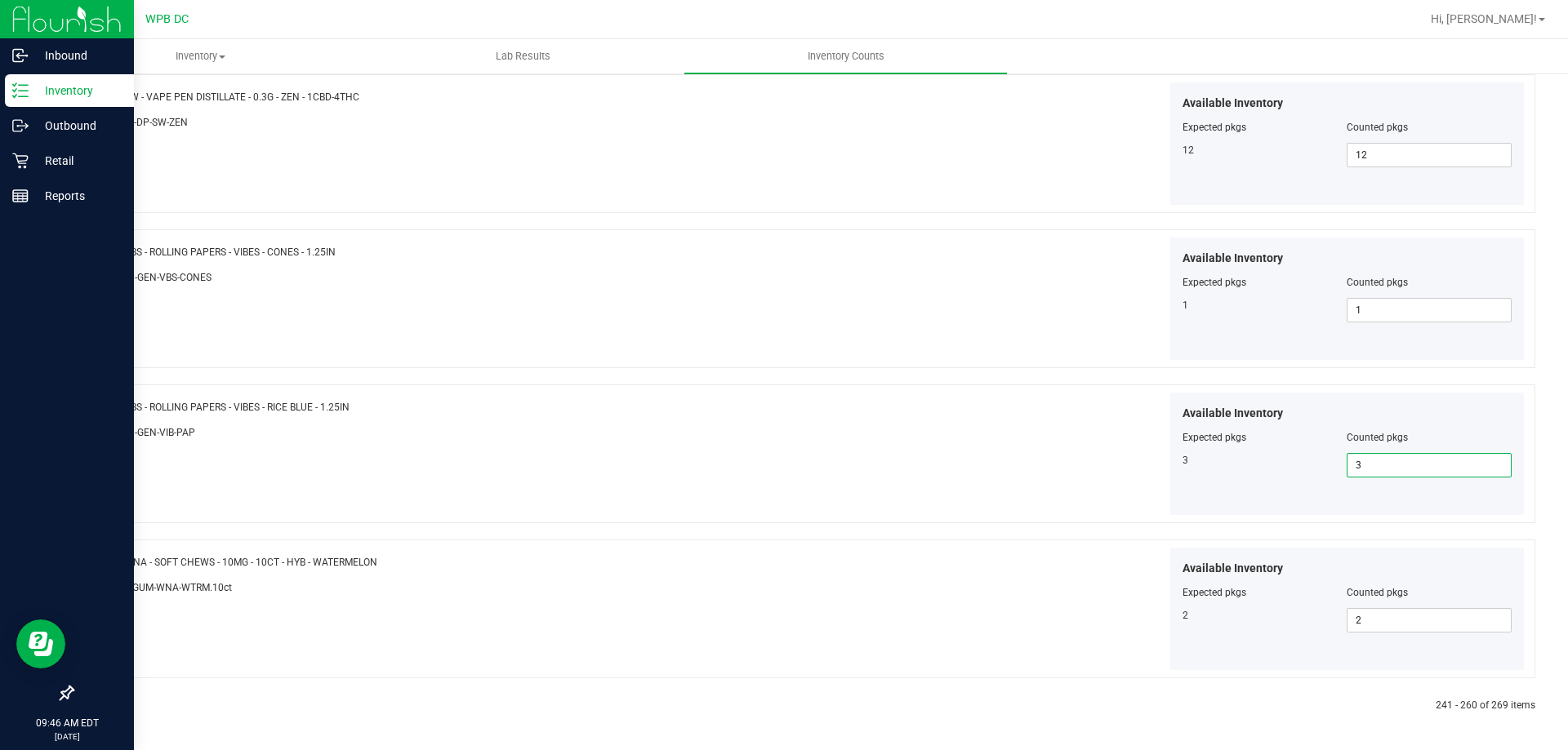
type input "3"
click at [109, 710] on icon at bounding box center [111, 705] width 5 height 9
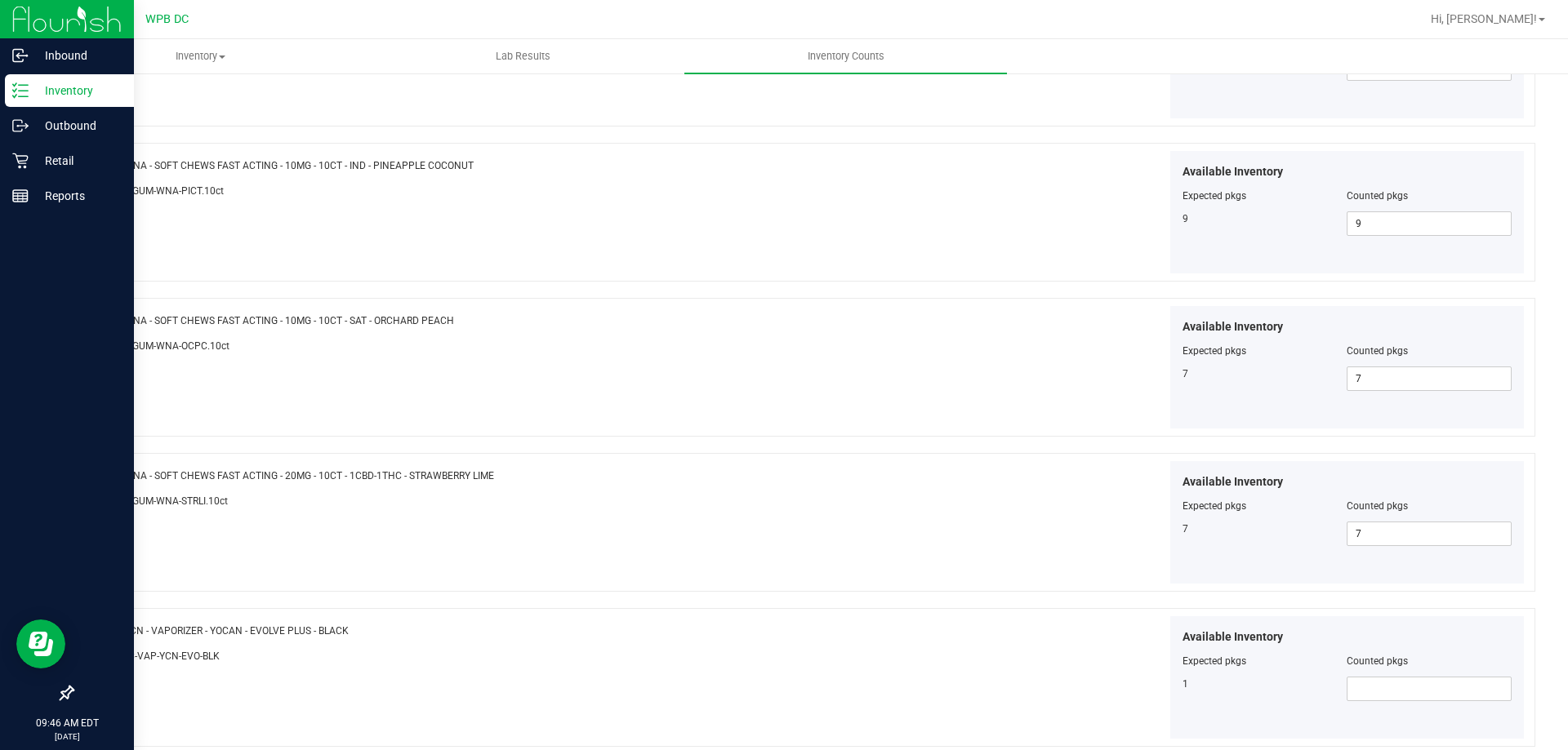
scroll to position [967, 0]
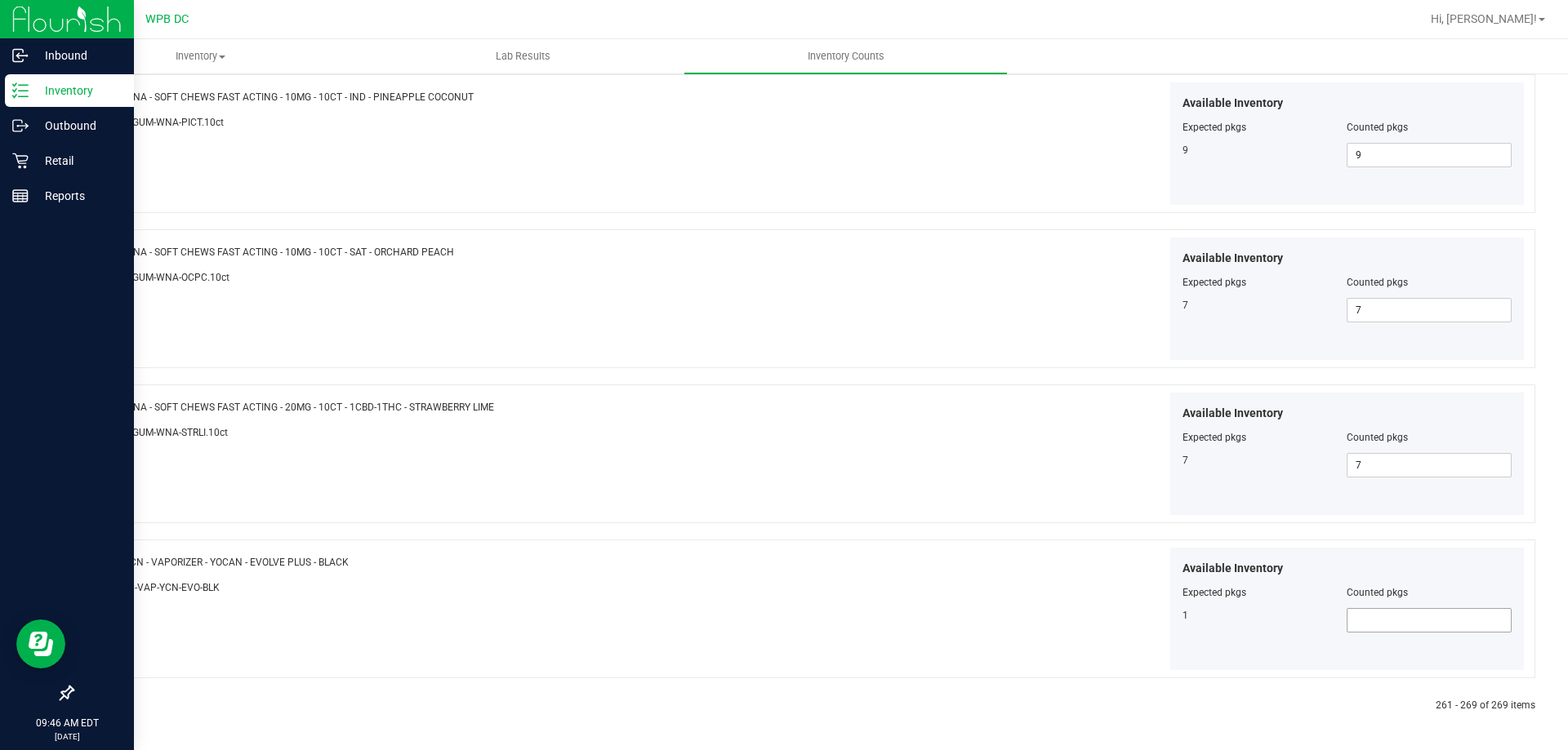
click at [1363, 609] on span at bounding box center [1429, 621] width 165 height 25
type input "1"
click at [843, 717] on div at bounding box center [803, 725] width 1463 height 16
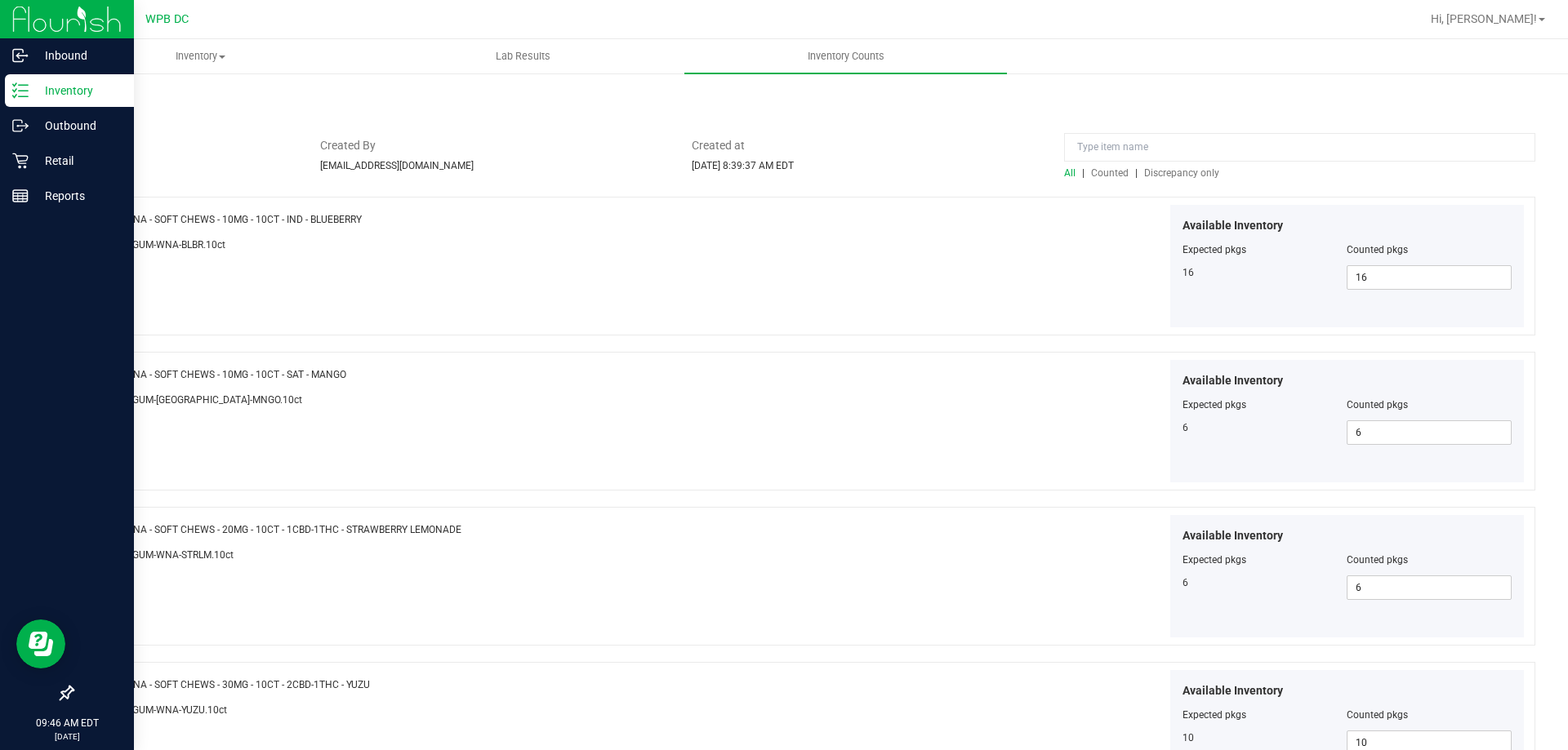
scroll to position [0, 0]
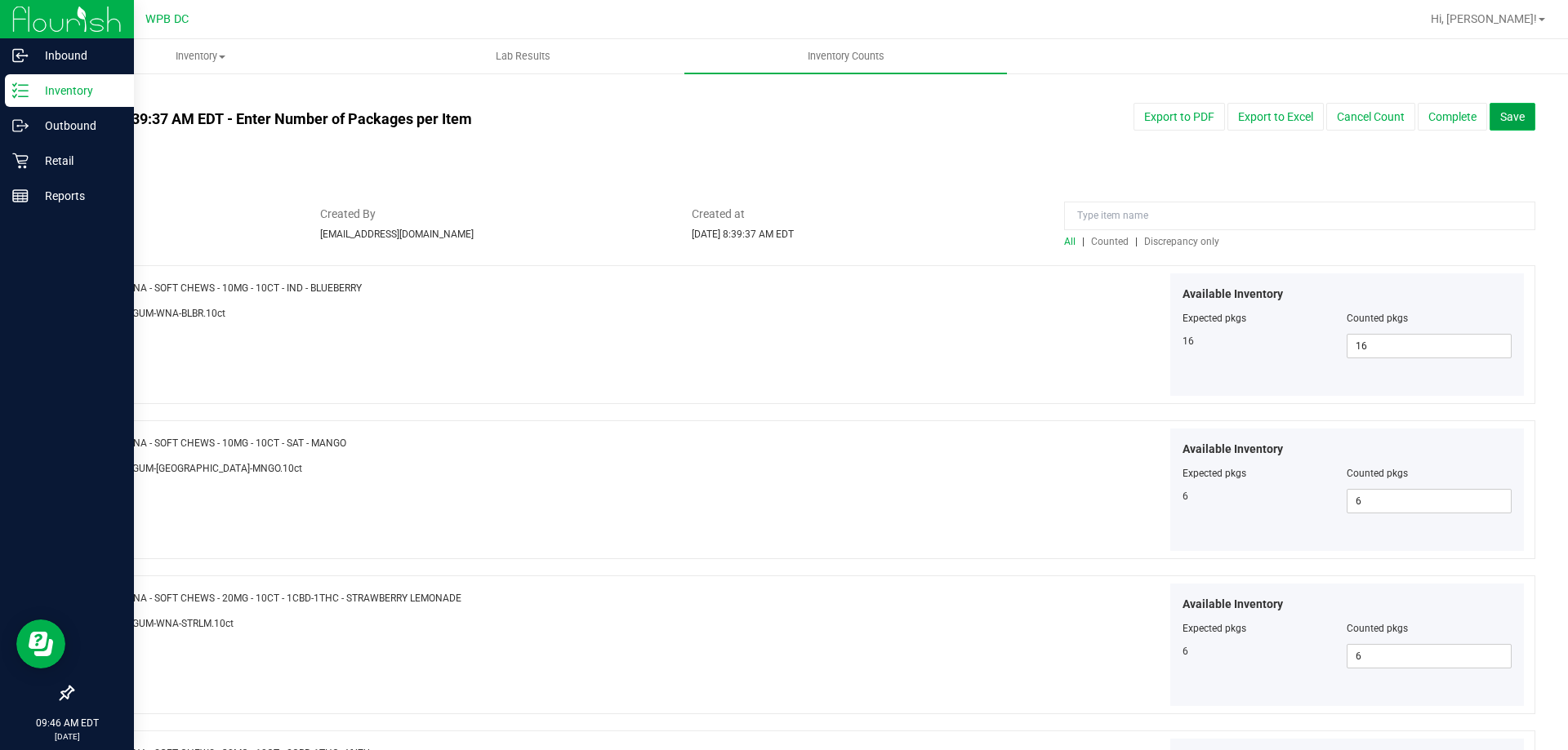
click at [1500, 111] on span "Save" at bounding box center [1512, 117] width 25 height 13
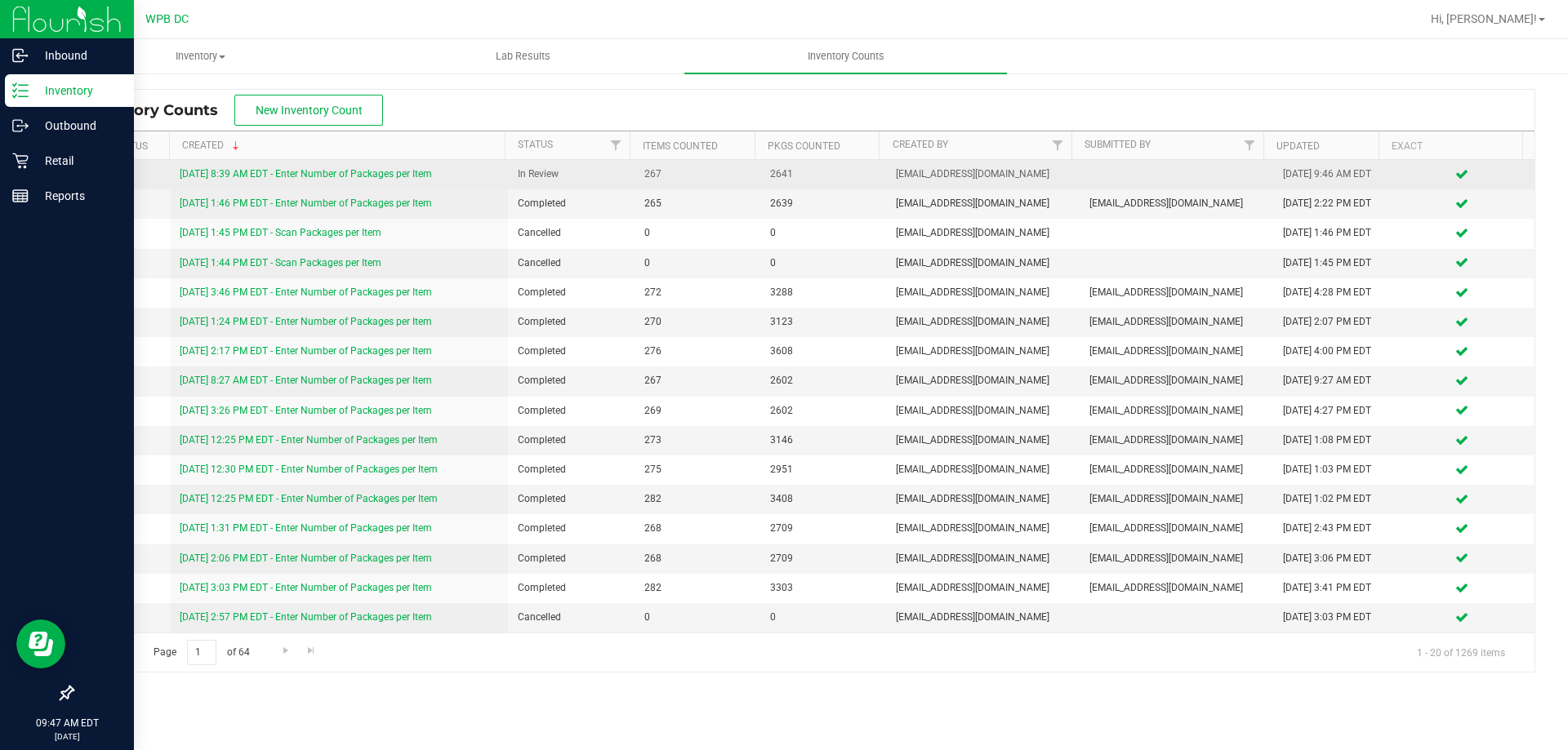
click at [428, 174] on link "8/19/25 8:39 AM EDT - Enter Number of Packages per Item" at bounding box center [306, 173] width 252 height 11
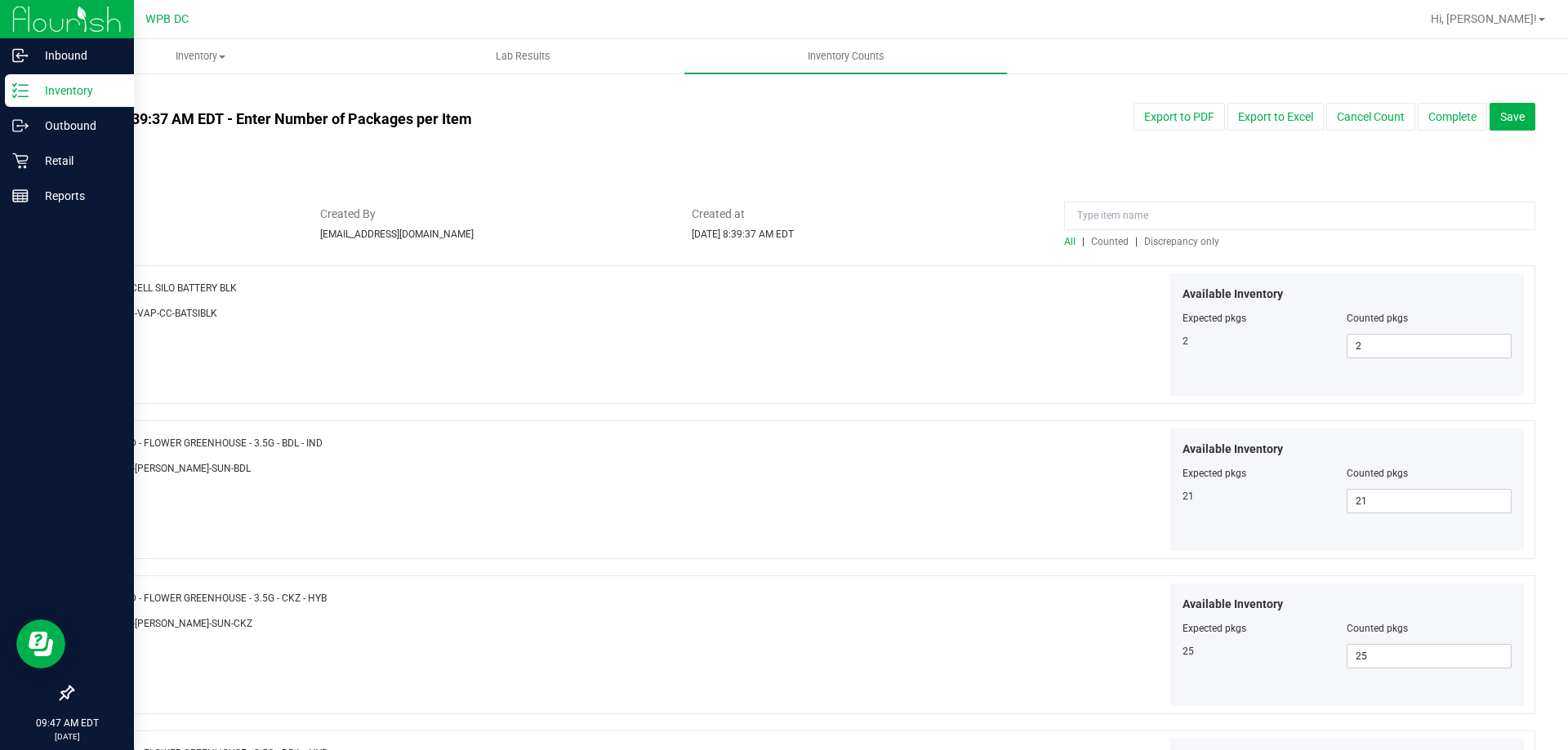
click at [87, 93] on link "All counts" at bounding box center [99, 95] width 54 height 11
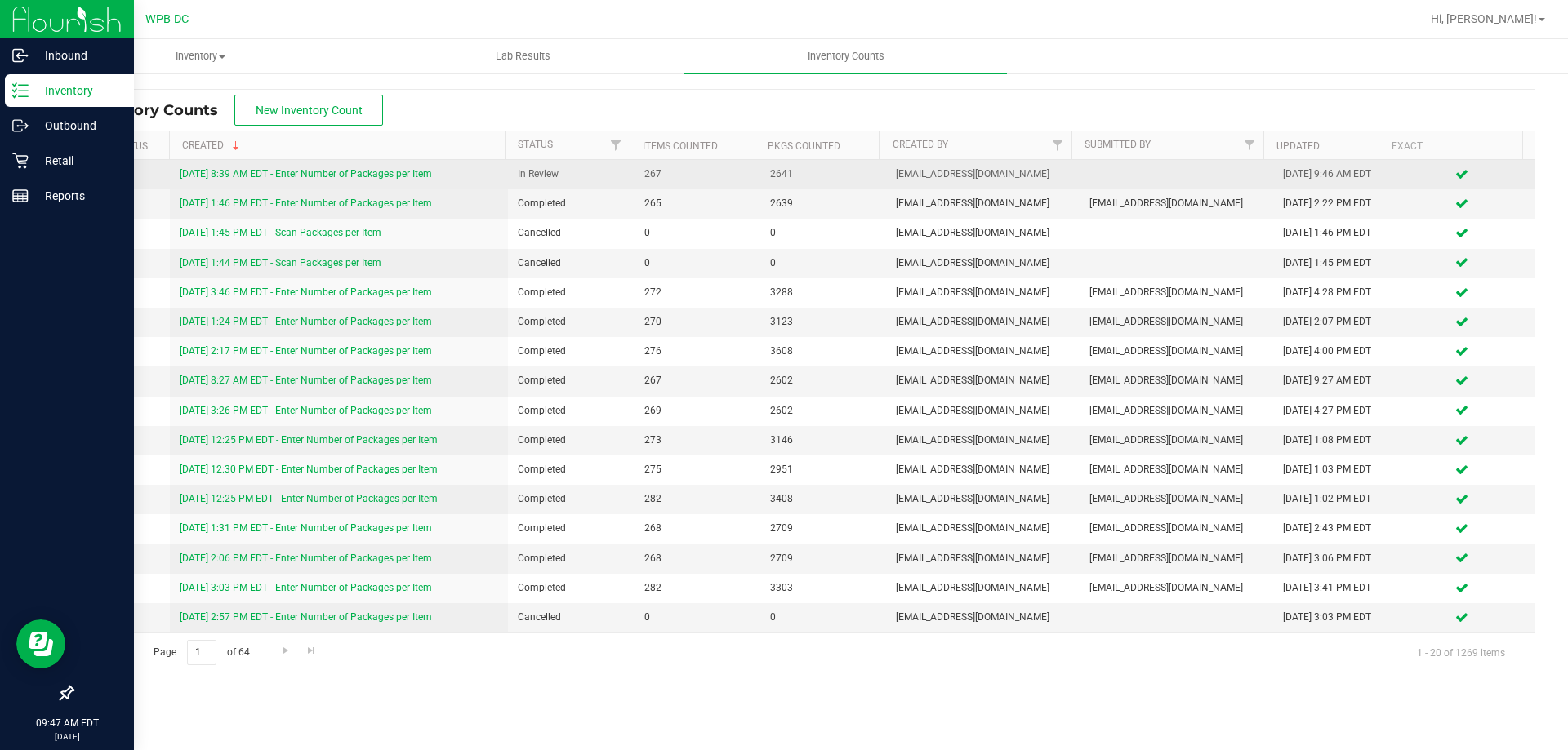
click at [369, 171] on link "8/19/25 8:39 AM EDT - Enter Number of Packages per Item" at bounding box center [306, 173] width 252 height 11
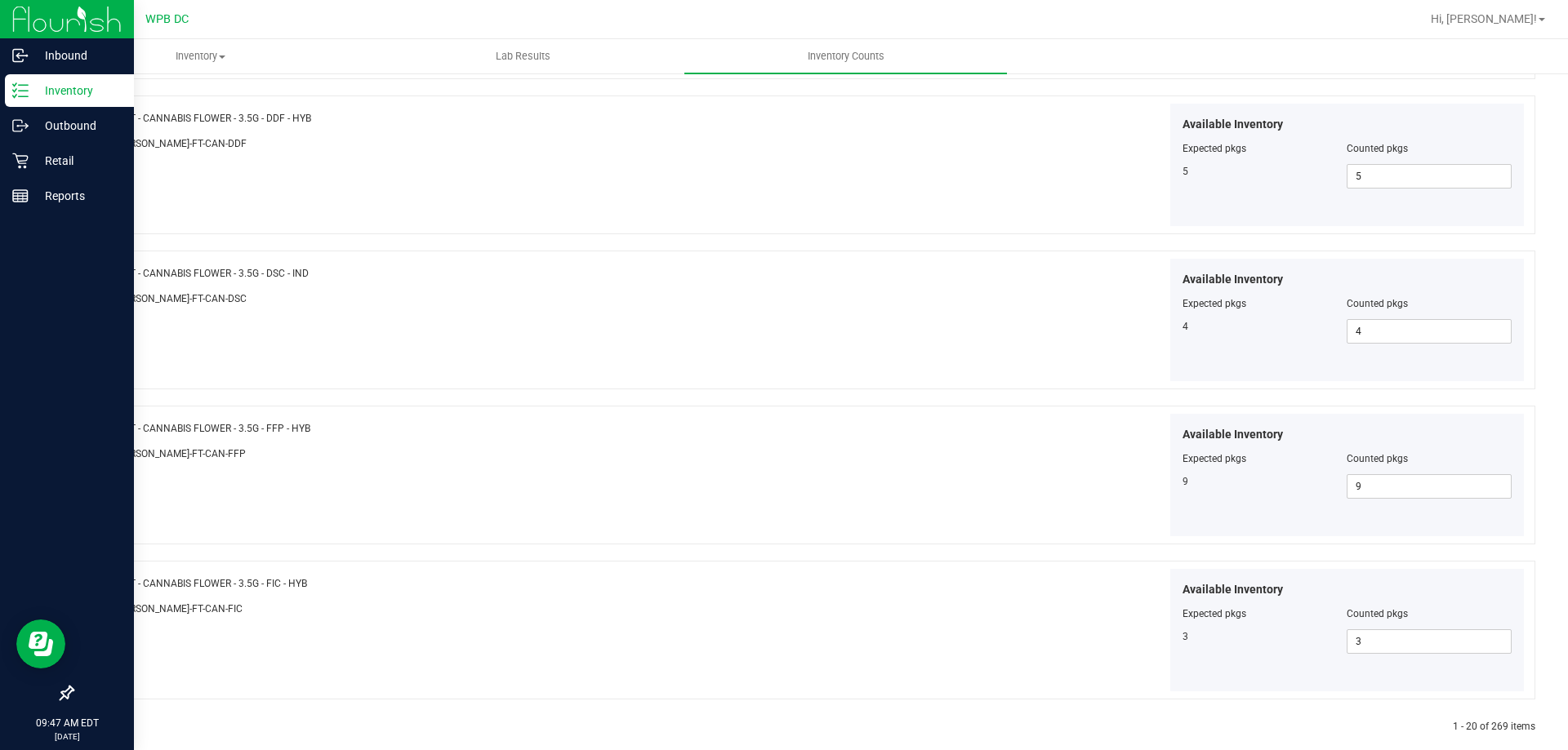
scroll to position [2673, 0]
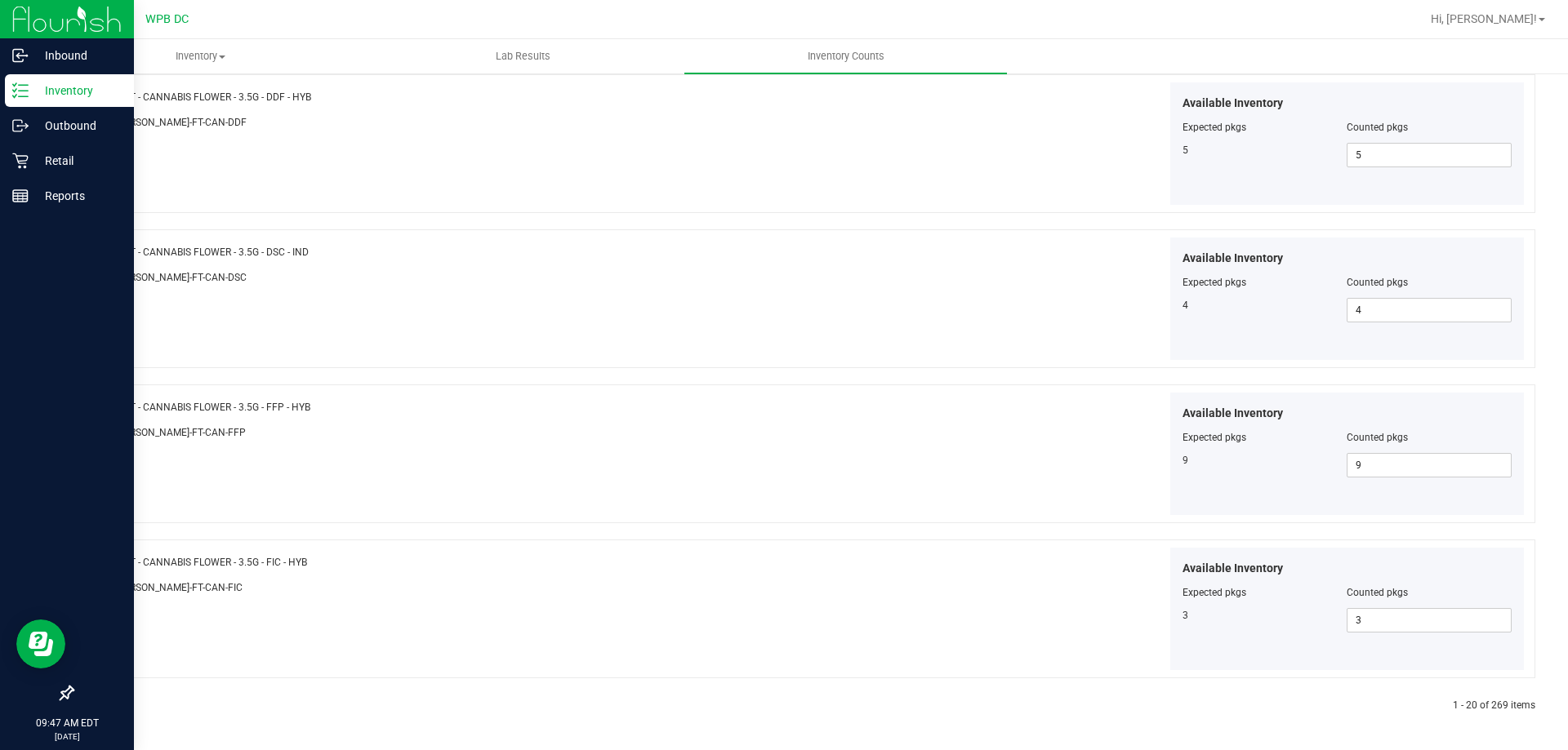
click at [127, 702] on icon at bounding box center [129, 705] width 8 height 9
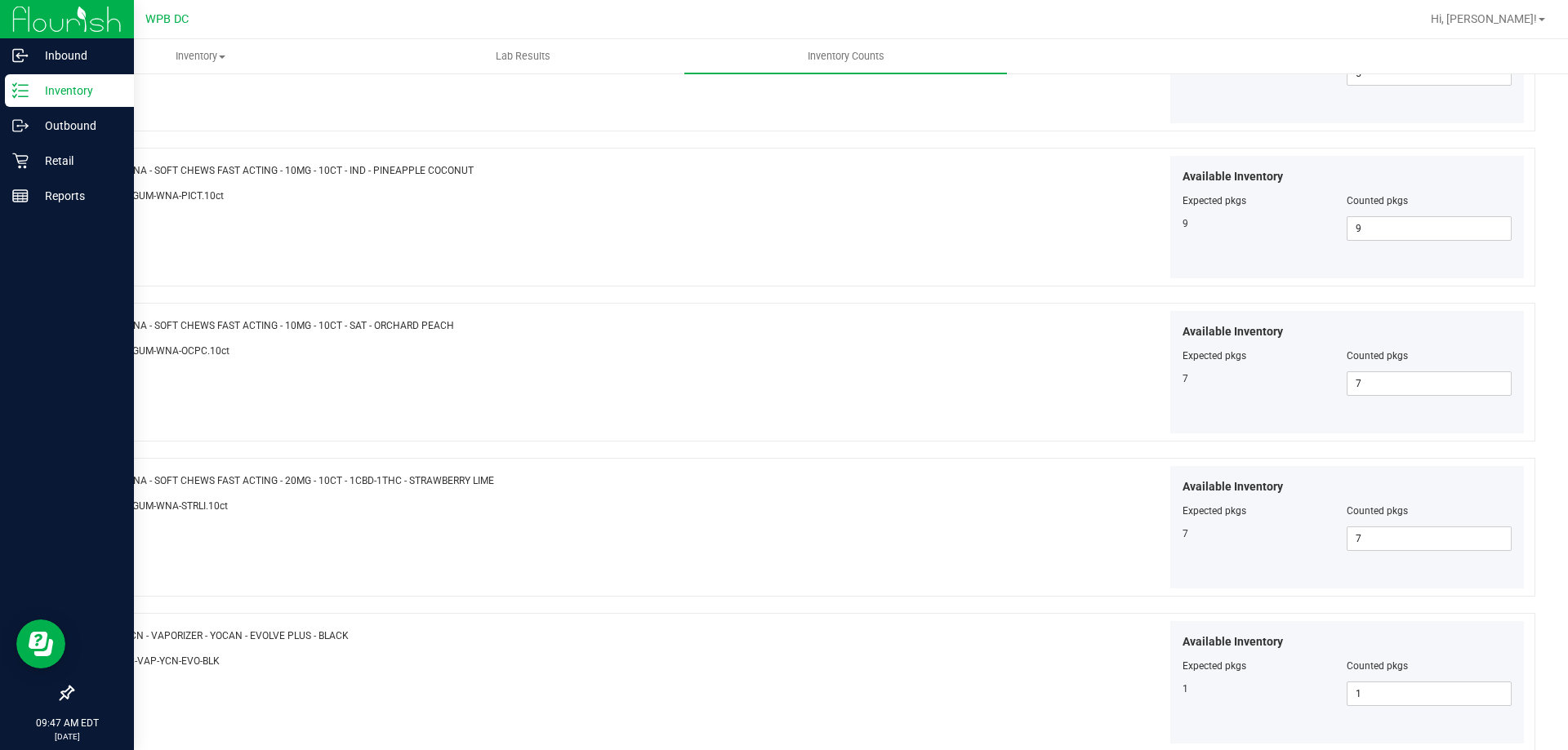
scroll to position [967, 0]
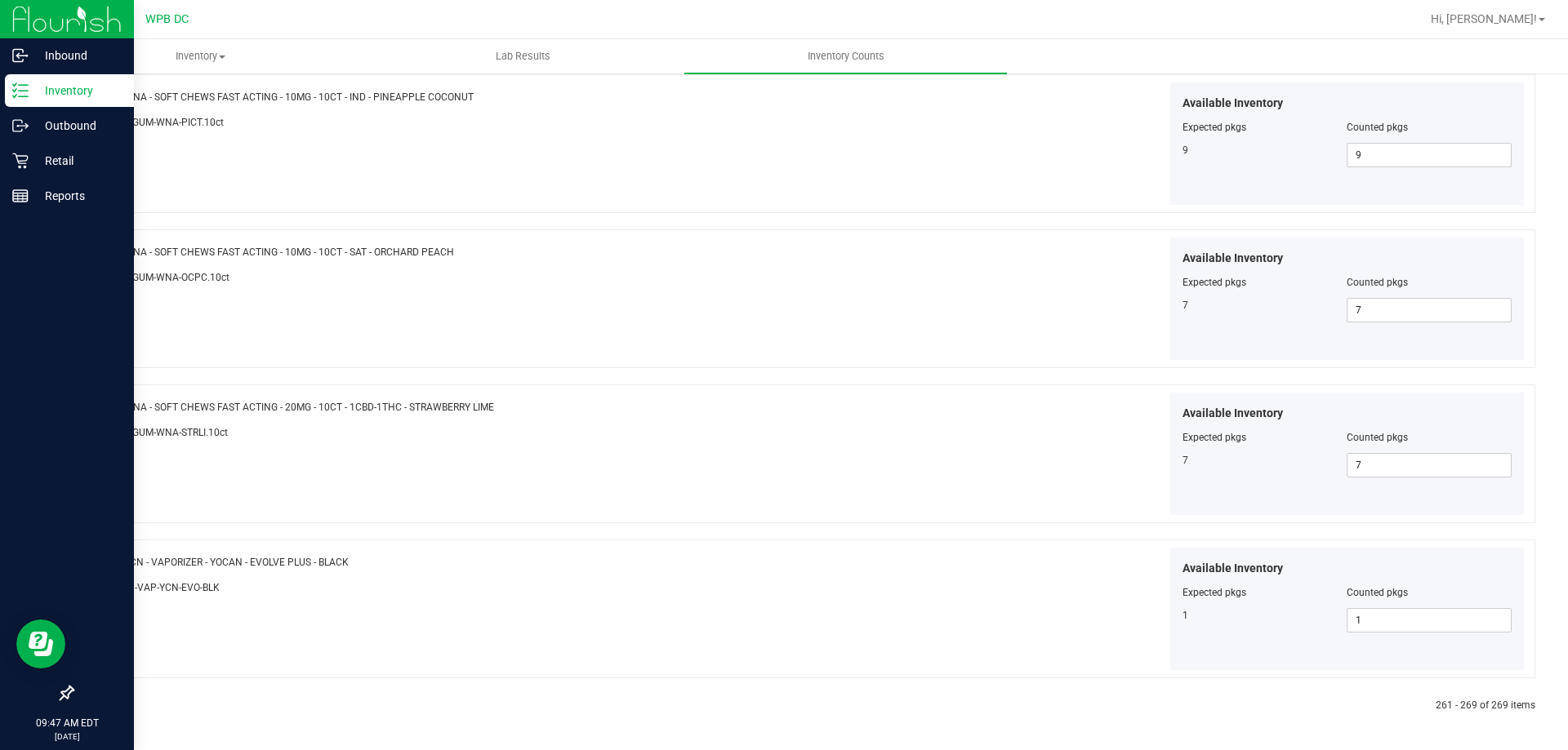
click at [94, 706] on icon at bounding box center [94, 705] width 5 height 9
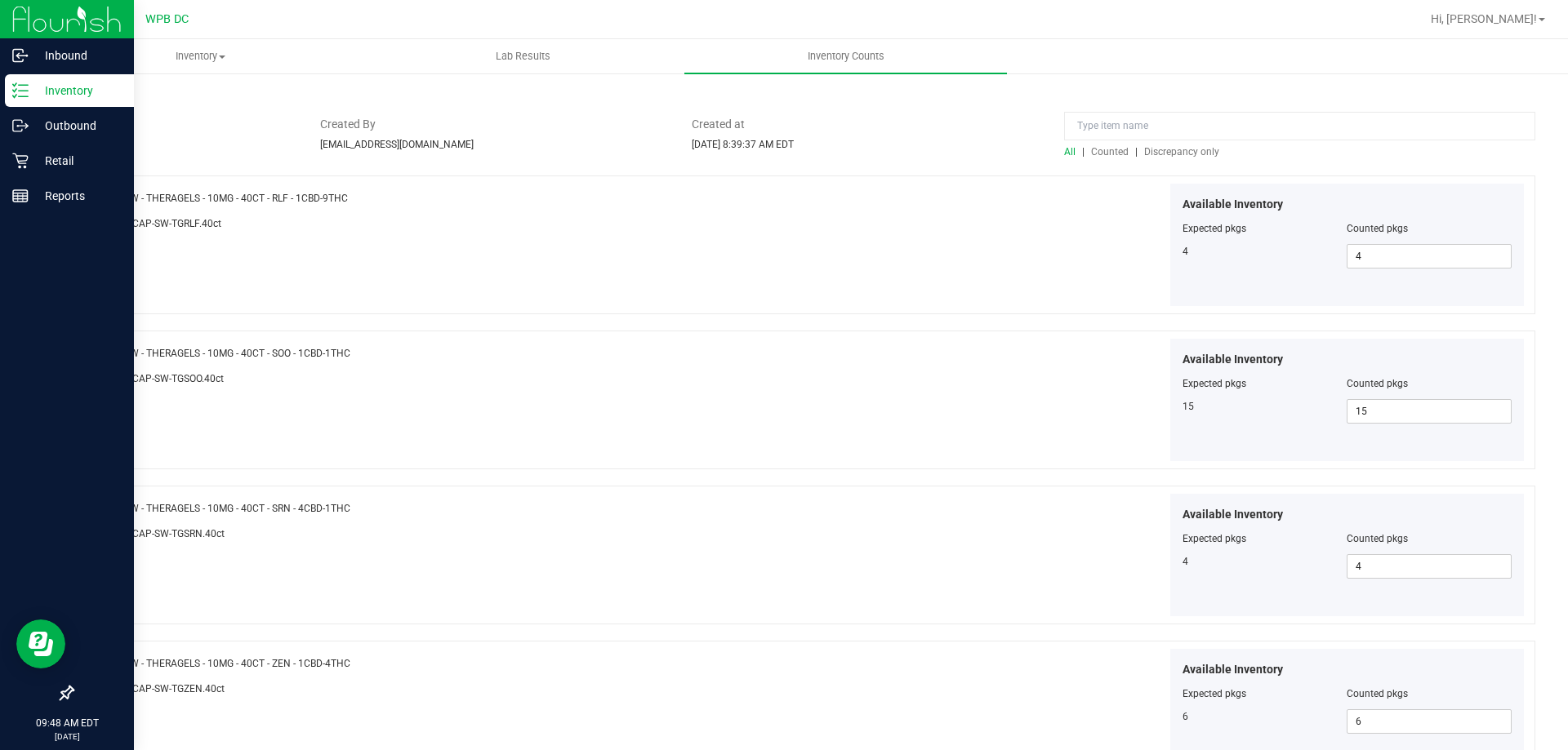
scroll to position [0, 0]
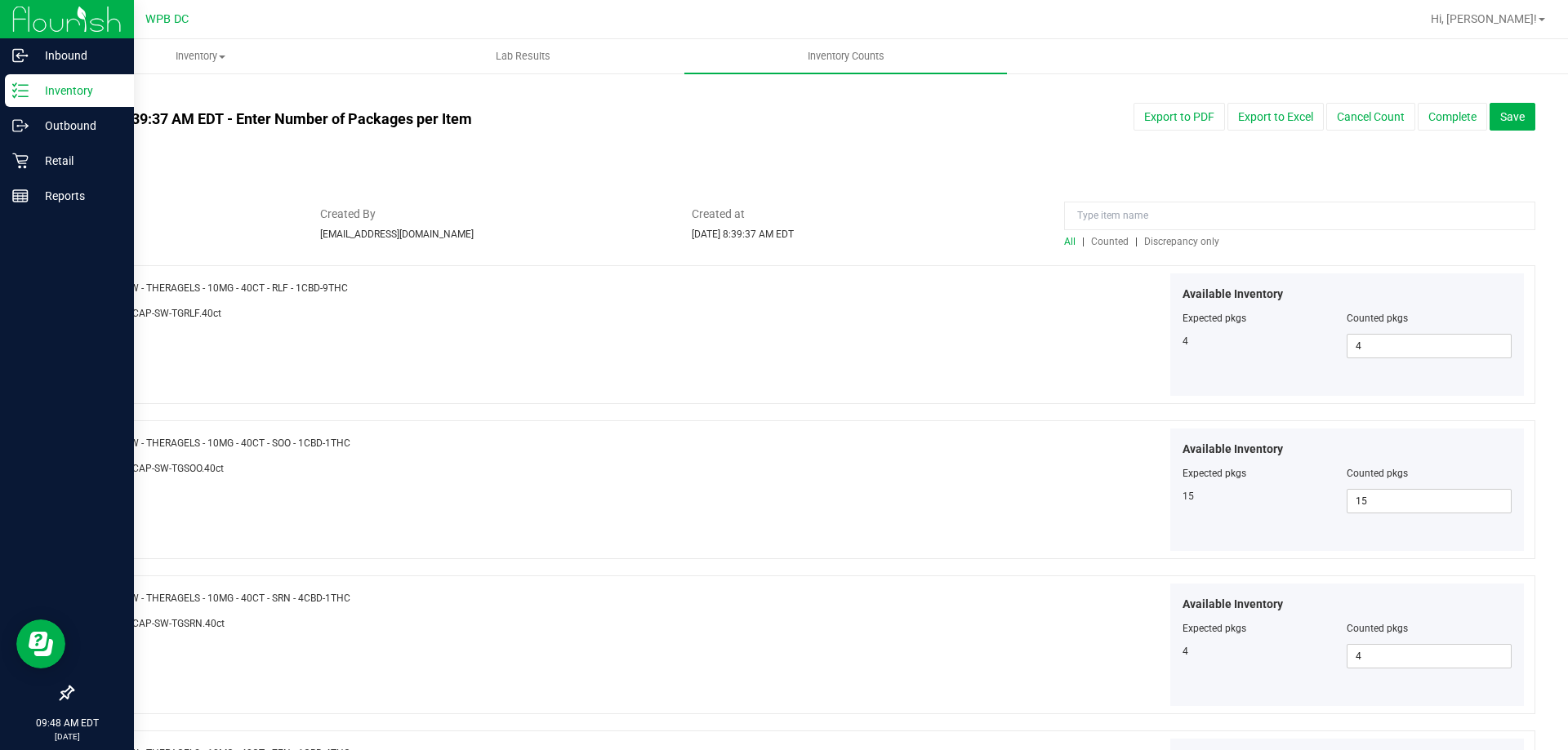
click at [1181, 240] on span "Discrepancy only" at bounding box center [1181, 241] width 75 height 11
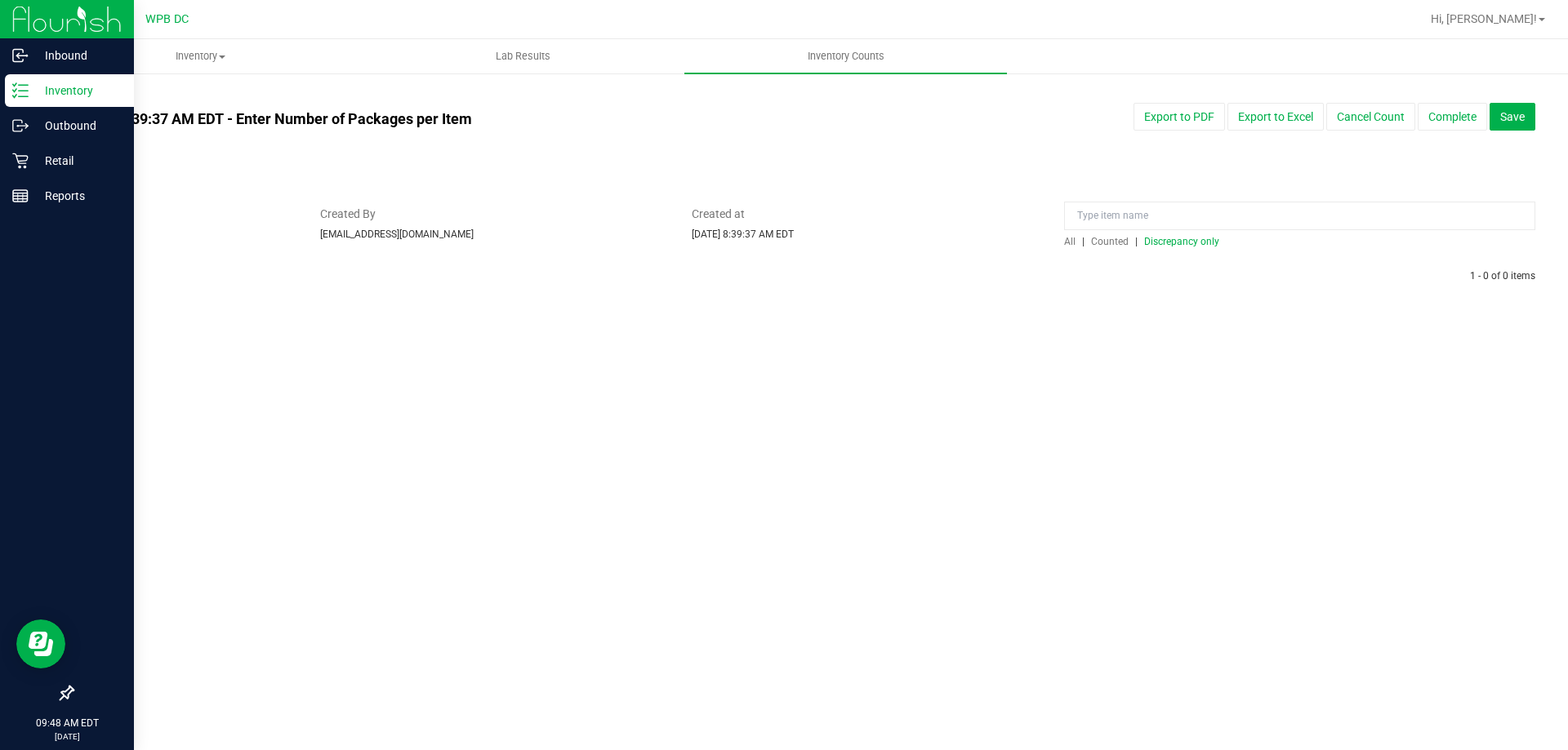
click at [1108, 243] on span "Counted" at bounding box center [1109, 241] width 38 height 11
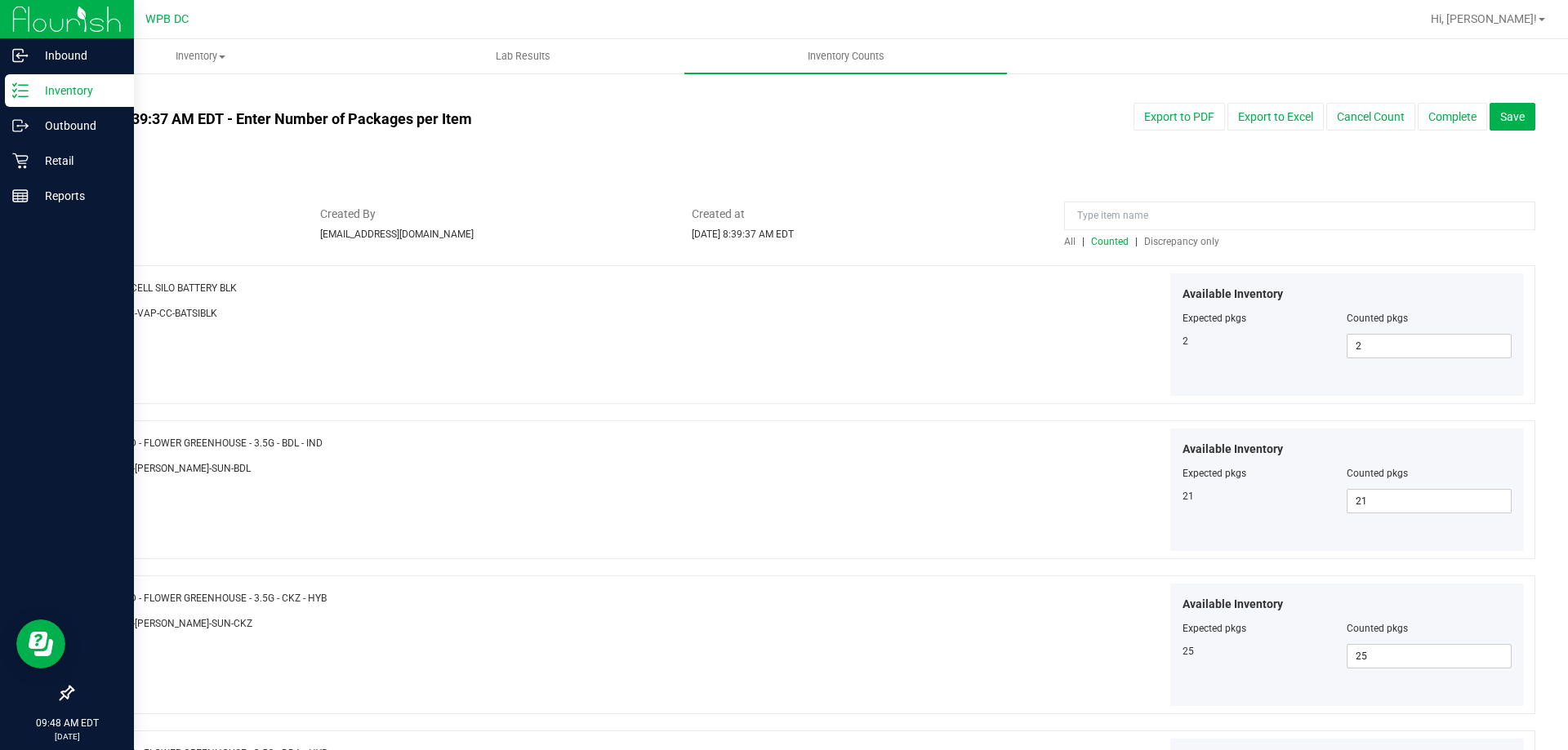
click at [1064, 244] on span "All" at bounding box center [1069, 241] width 11 height 11
click at [1173, 219] on input at bounding box center [1300, 215] width 472 height 28
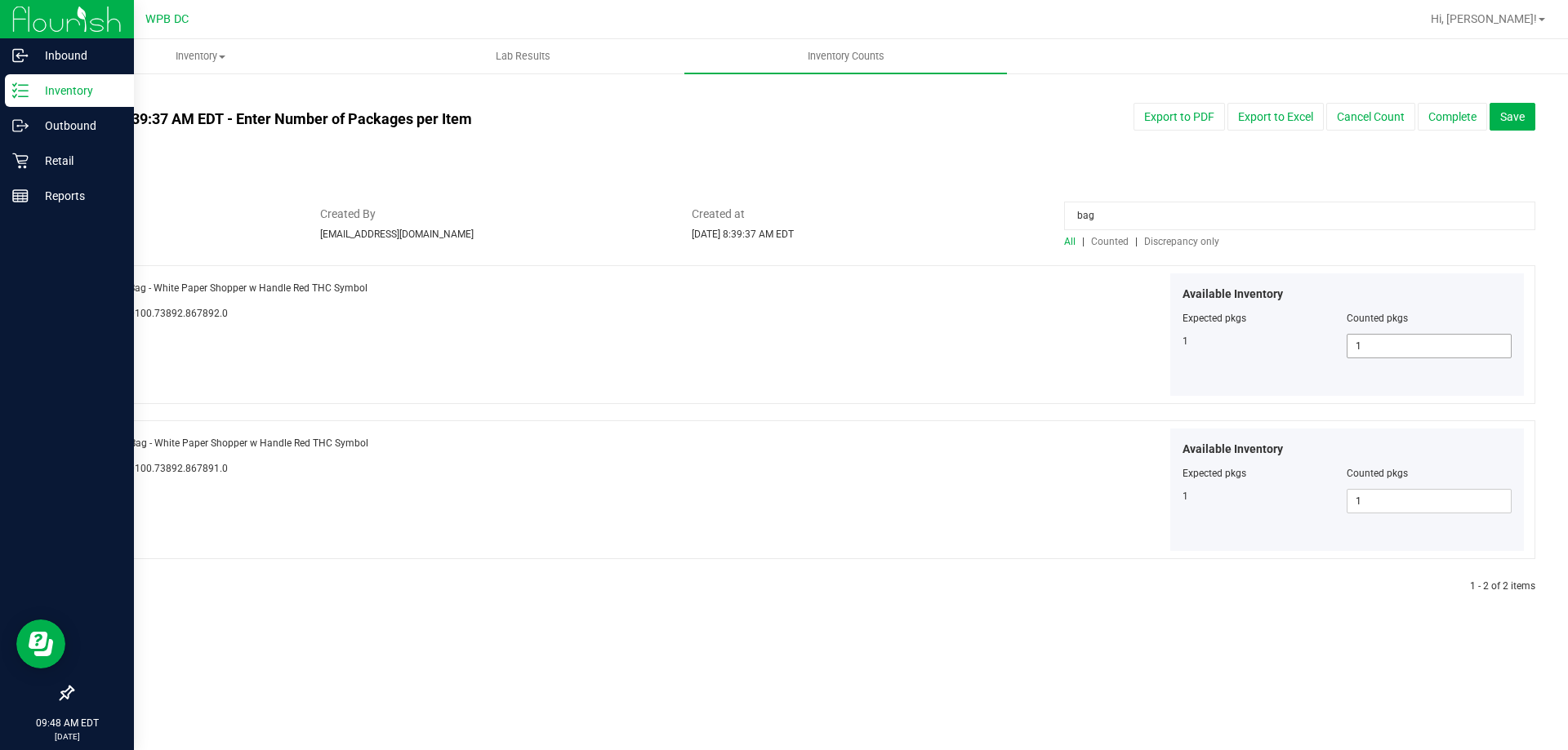
type input "bag"
click at [1364, 350] on span "1 1" at bounding box center [1429, 346] width 165 height 25
click at [1379, 507] on span "1 1" at bounding box center [1429, 501] width 165 height 25
click at [1397, 173] on div "All counts Aug 19, 2025 8:39:37 AM EDT - Enter Number of Packages per Item Sync…" at bounding box center [803, 351] width 1463 height 526
click at [1511, 117] on span "Save" at bounding box center [1512, 117] width 25 height 13
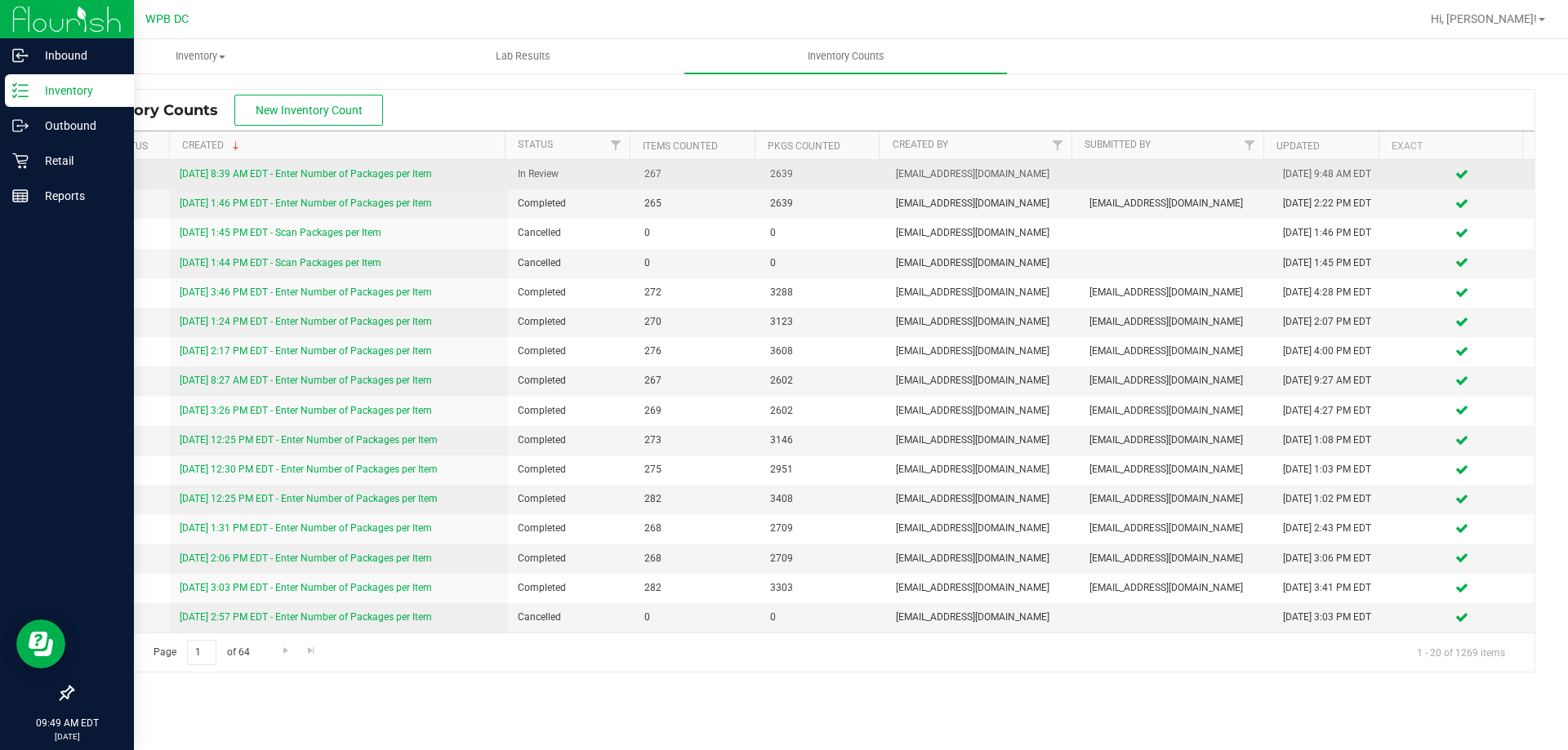
click at [293, 176] on link "8/19/25 8:39 AM EDT - Enter Number of Packages per Item" at bounding box center [306, 173] width 252 height 11
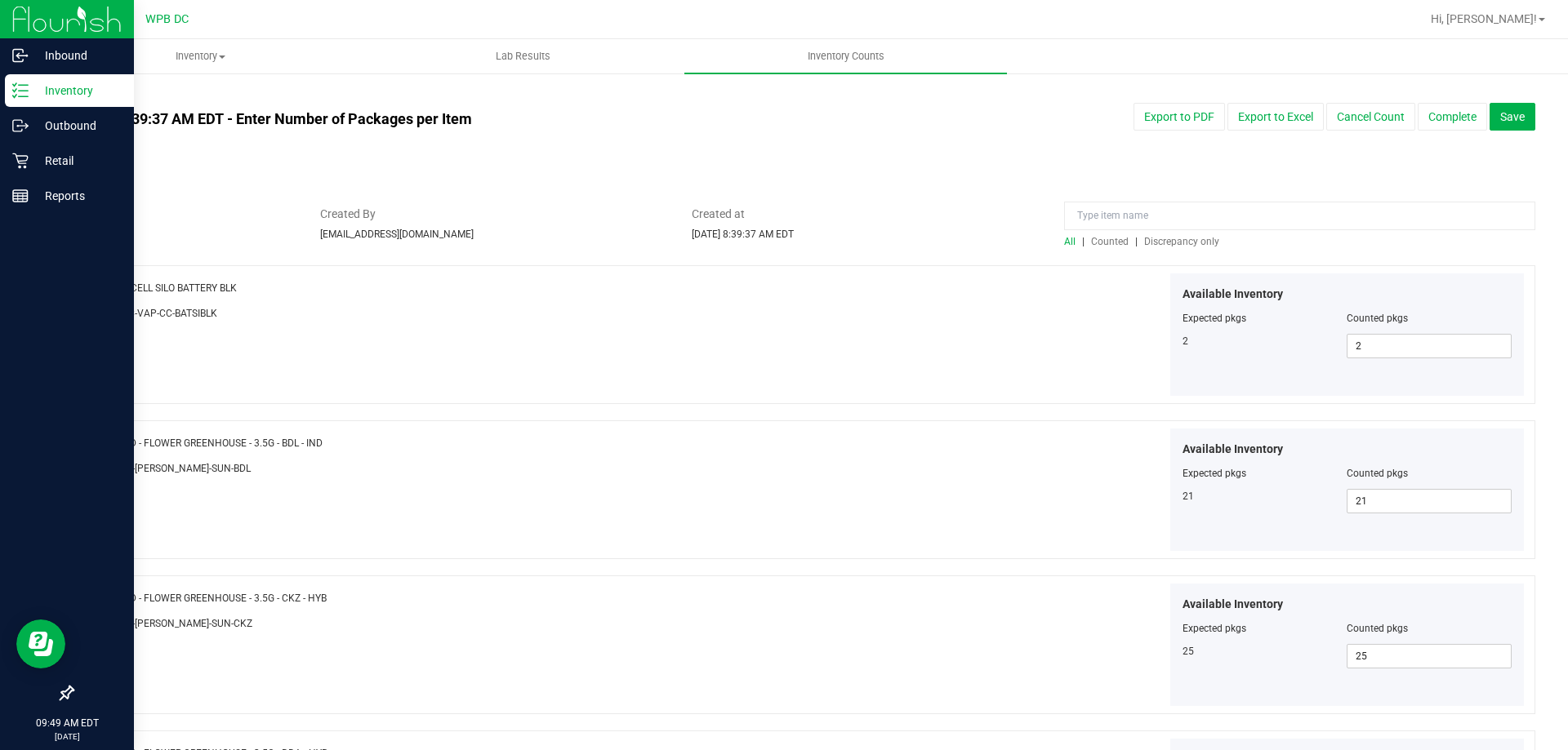
click at [1104, 238] on span "Counted" at bounding box center [1109, 241] width 38 height 11
click at [1514, 116] on button "Save" at bounding box center [1511, 117] width 45 height 27
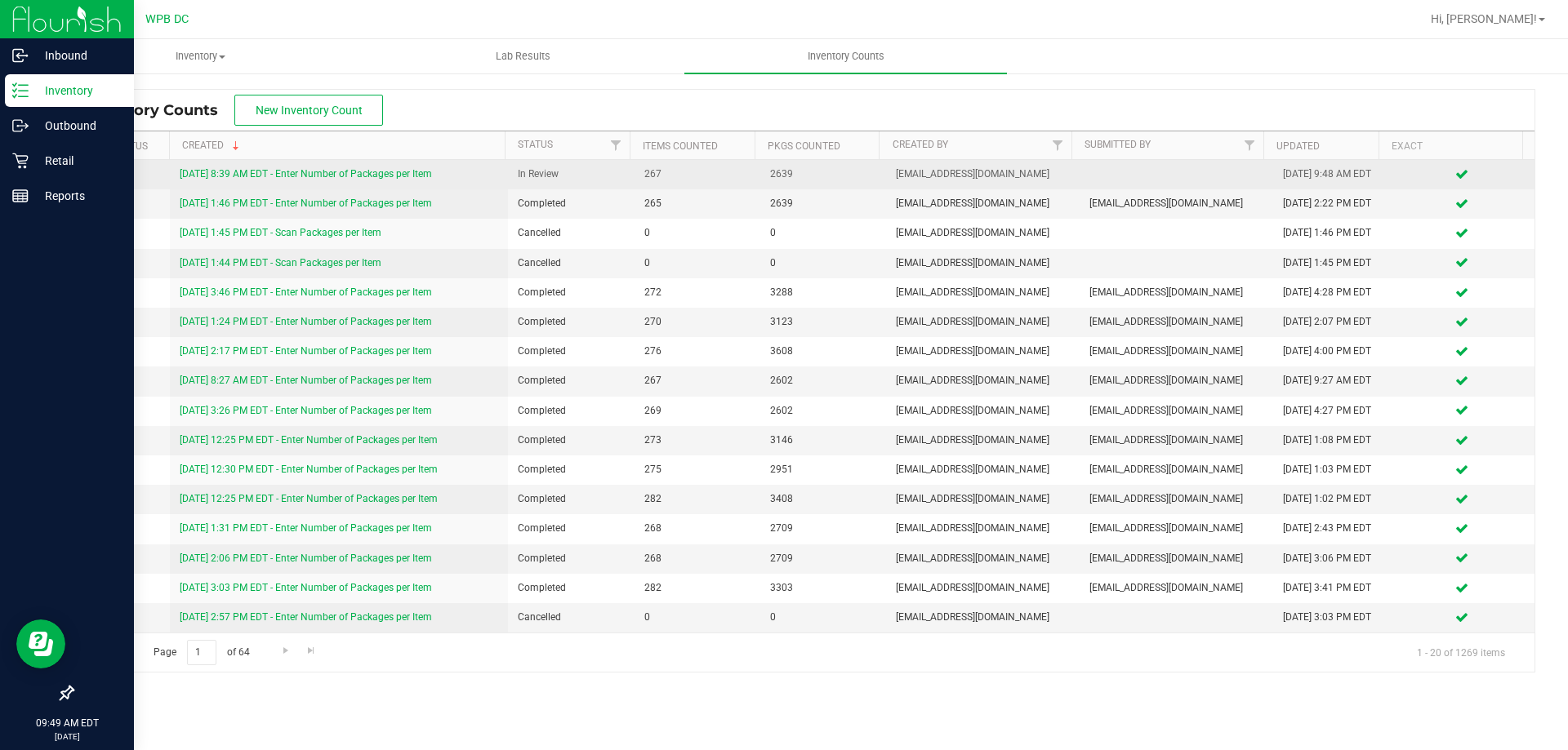
click at [326, 170] on link "8/19/25 8:39 AM EDT - Enter Number of Packages per Item" at bounding box center [306, 173] width 252 height 11
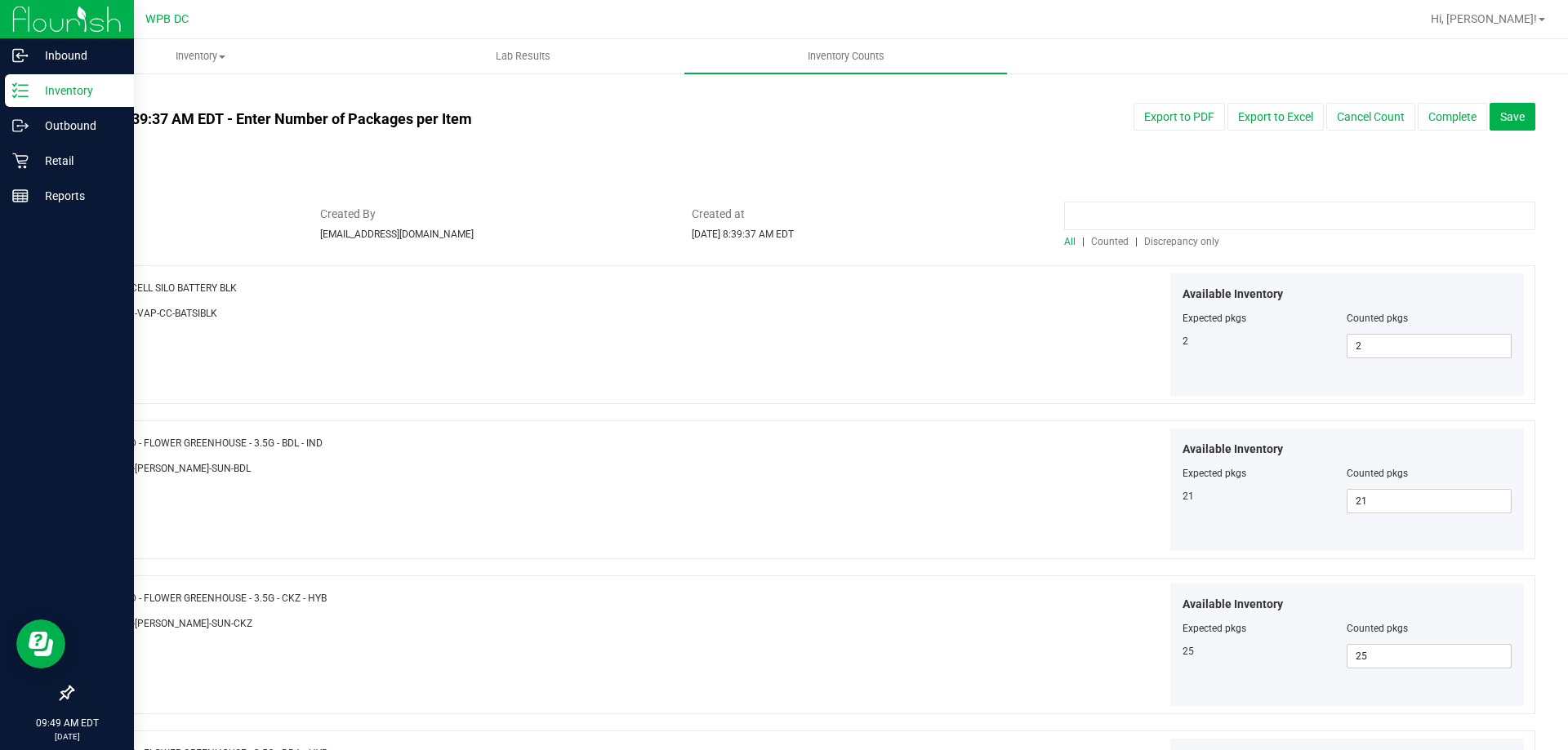
click at [1153, 218] on input at bounding box center [1300, 215] width 472 height 28
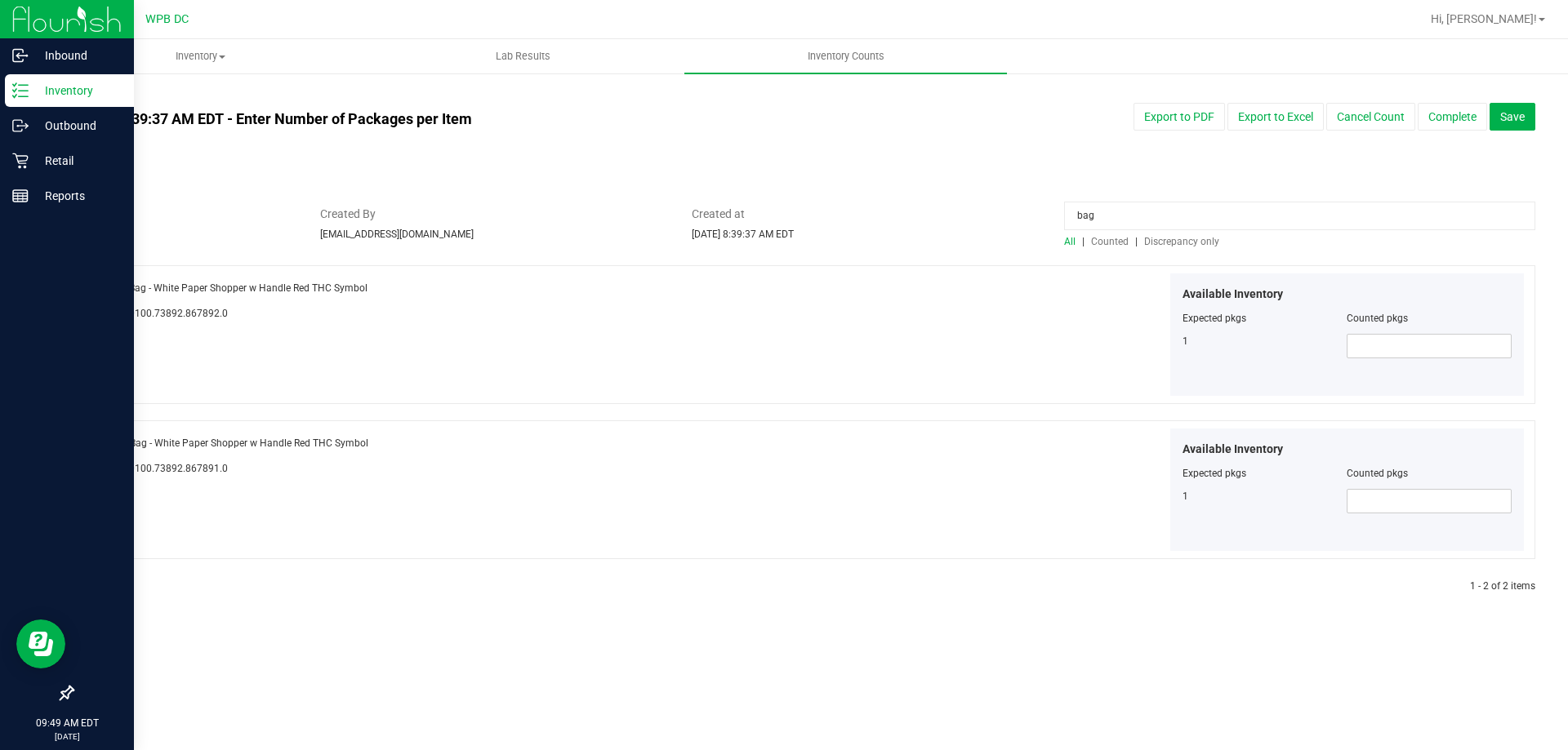
click at [1101, 213] on input "bag" at bounding box center [1300, 215] width 472 height 28
type input "b"
click at [105, 91] on link "All counts" at bounding box center [99, 95] width 54 height 11
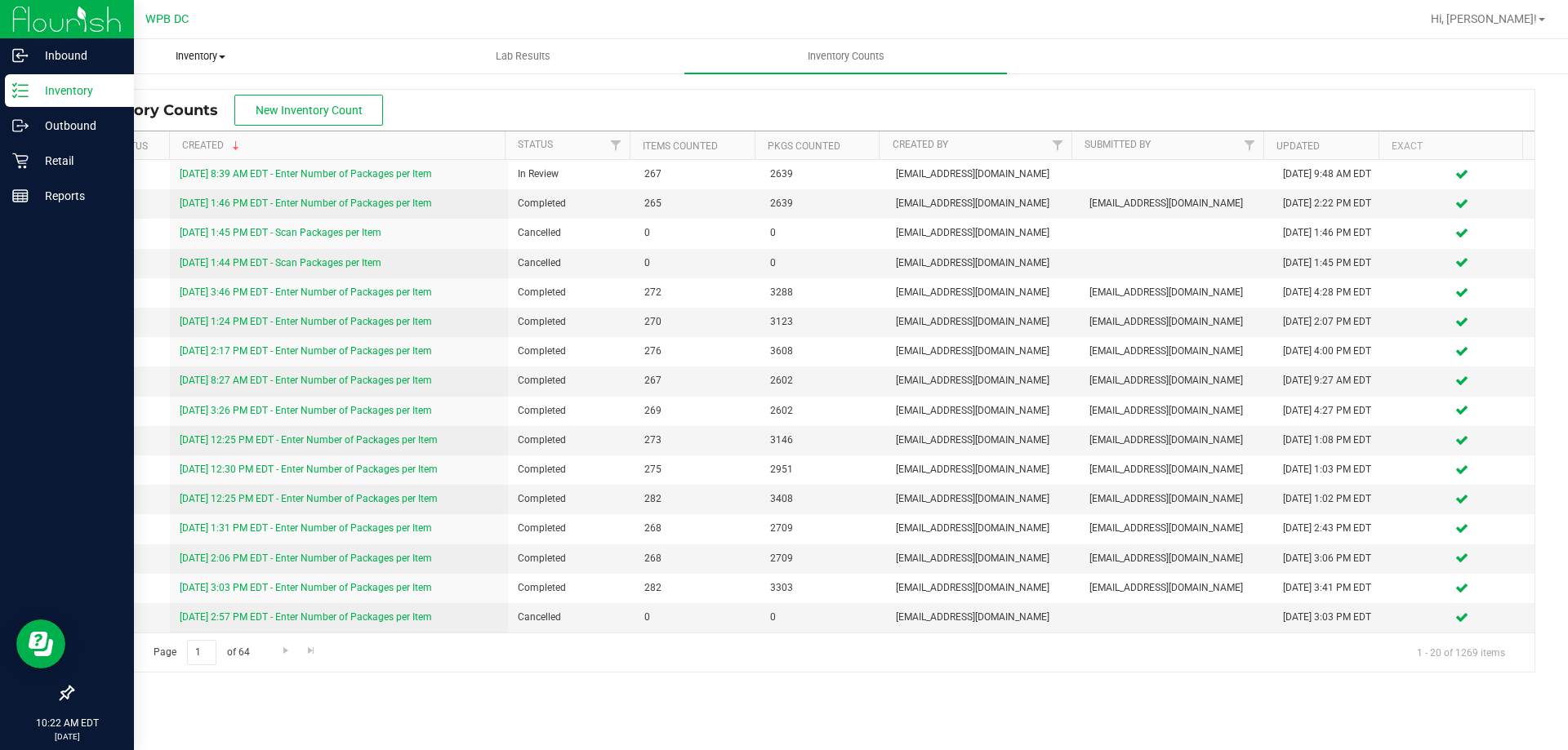
click at [186, 51] on span "Inventory" at bounding box center [201, 56] width 321 height 15
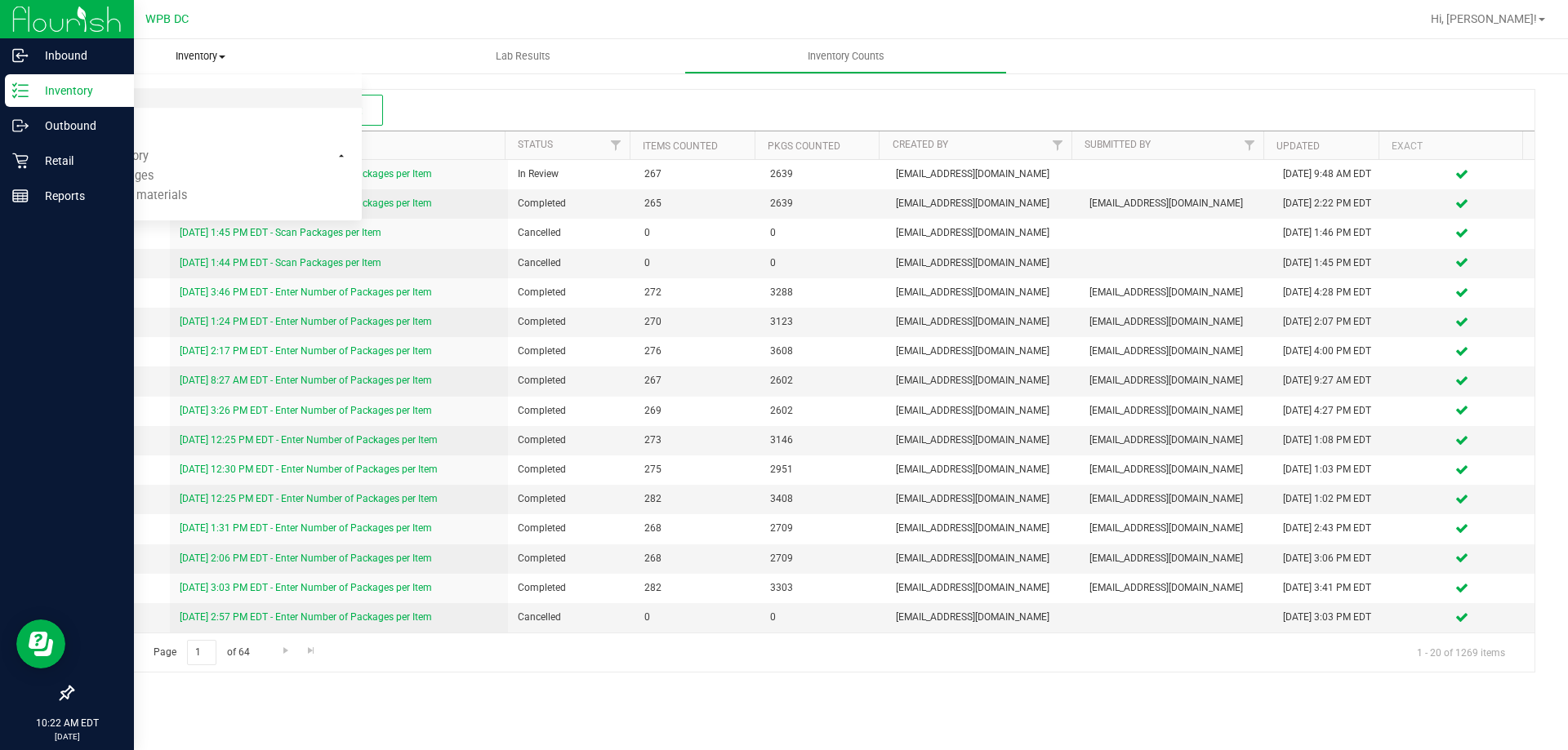
click at [77, 94] on span "All packages" at bounding box center [95, 99] width 111 height 14
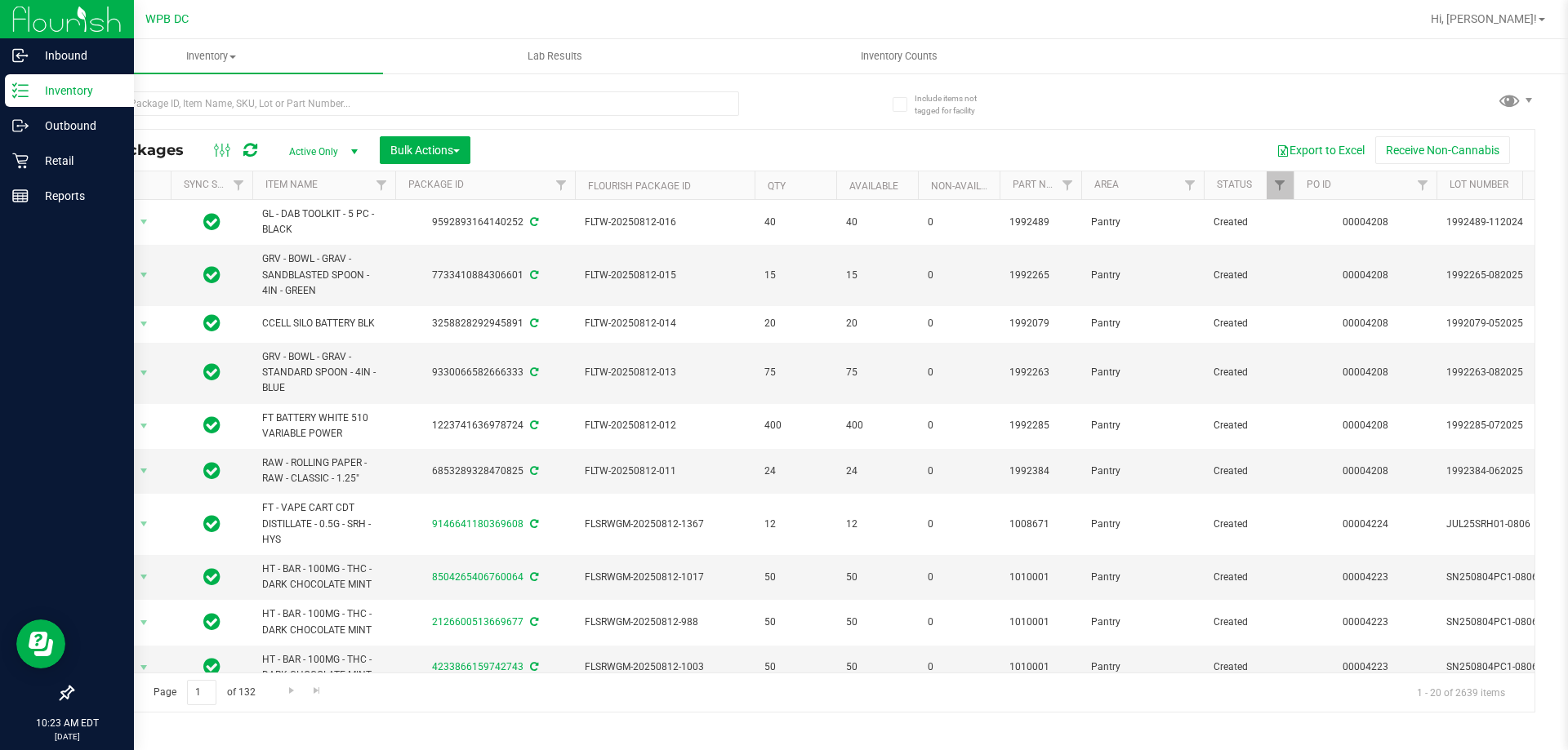
click at [4, 83] on link "Inventory" at bounding box center [67, 92] width 134 height 35
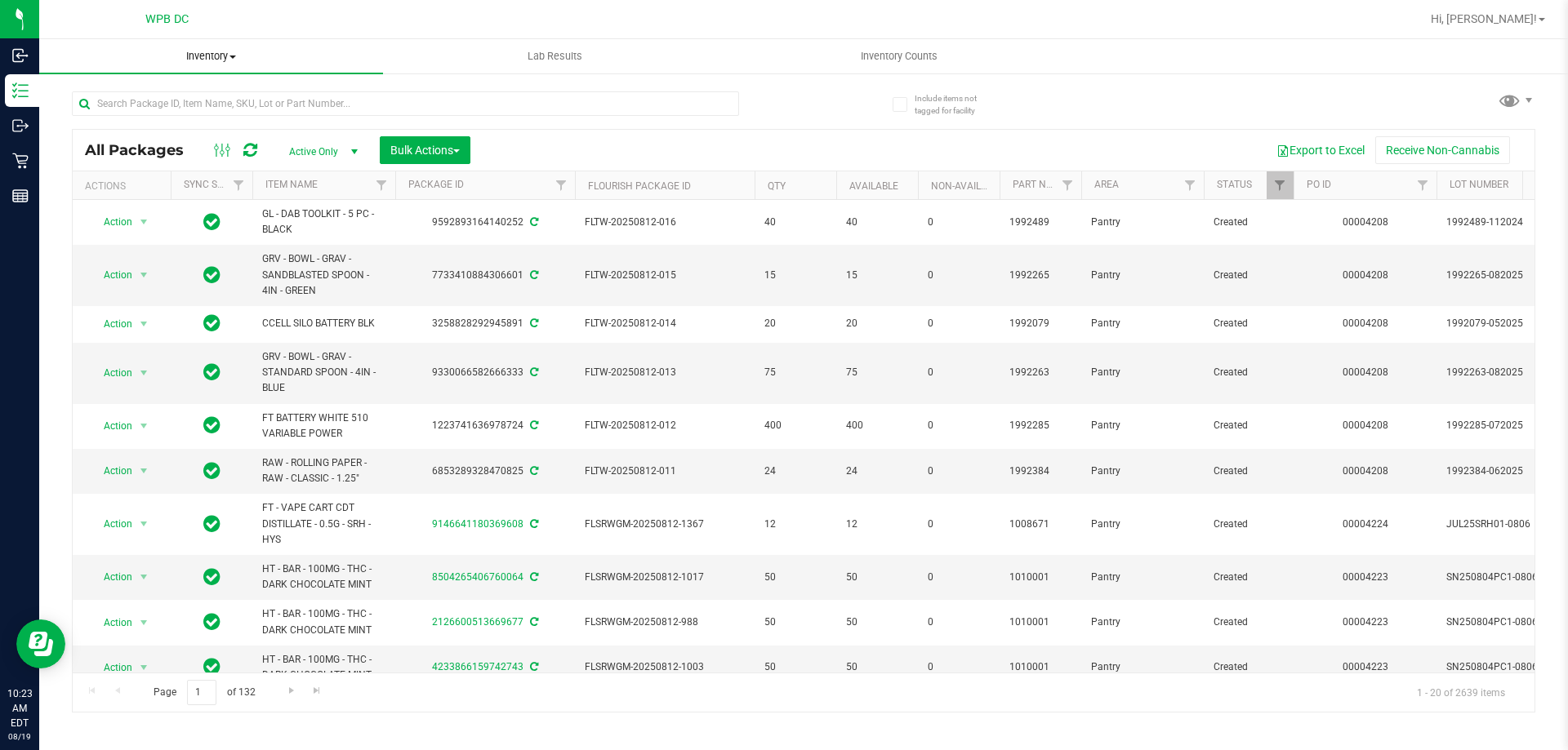
click at [232, 52] on span "Inventory" at bounding box center [211, 56] width 344 height 15
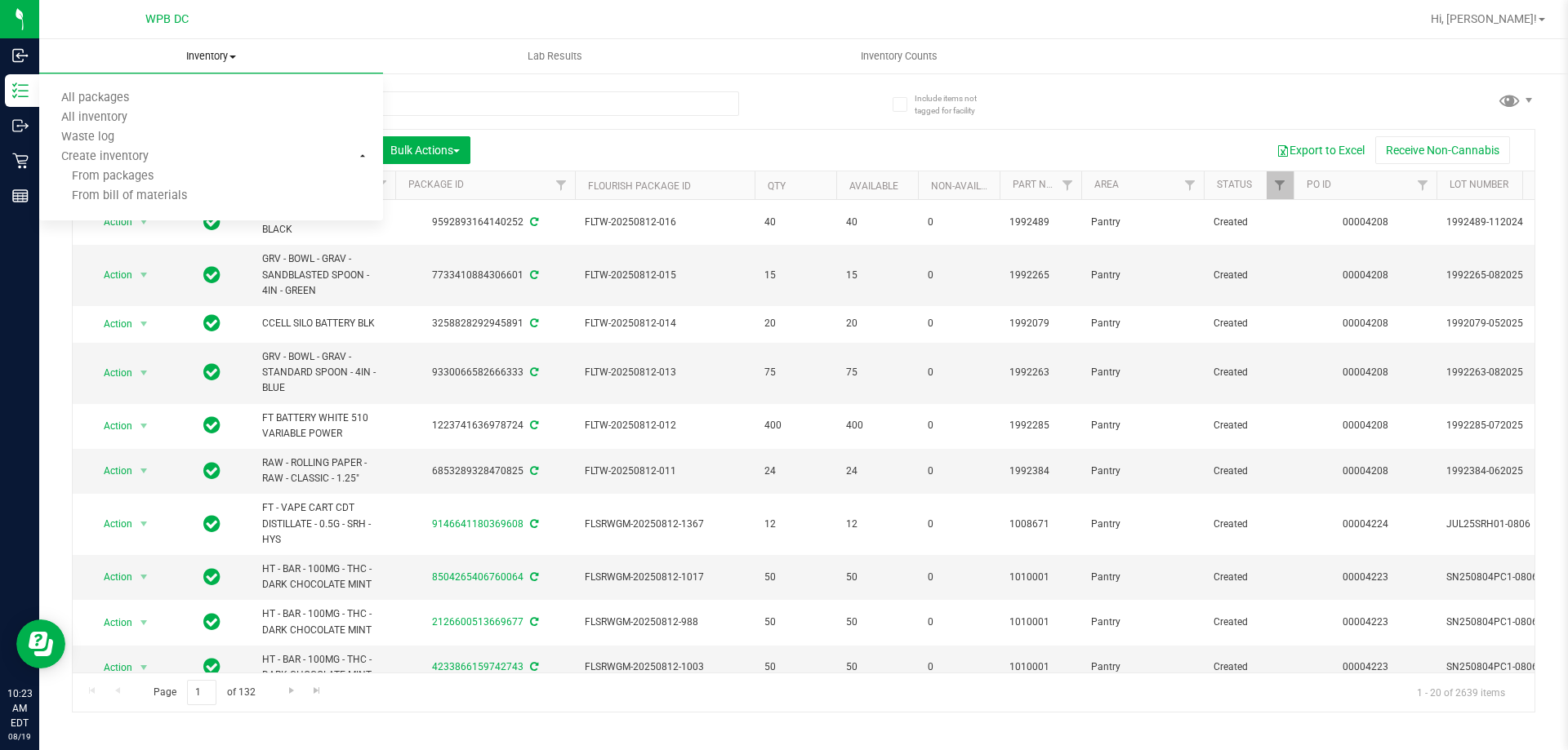
click at [232, 52] on span "Inventory" at bounding box center [211, 56] width 344 height 15
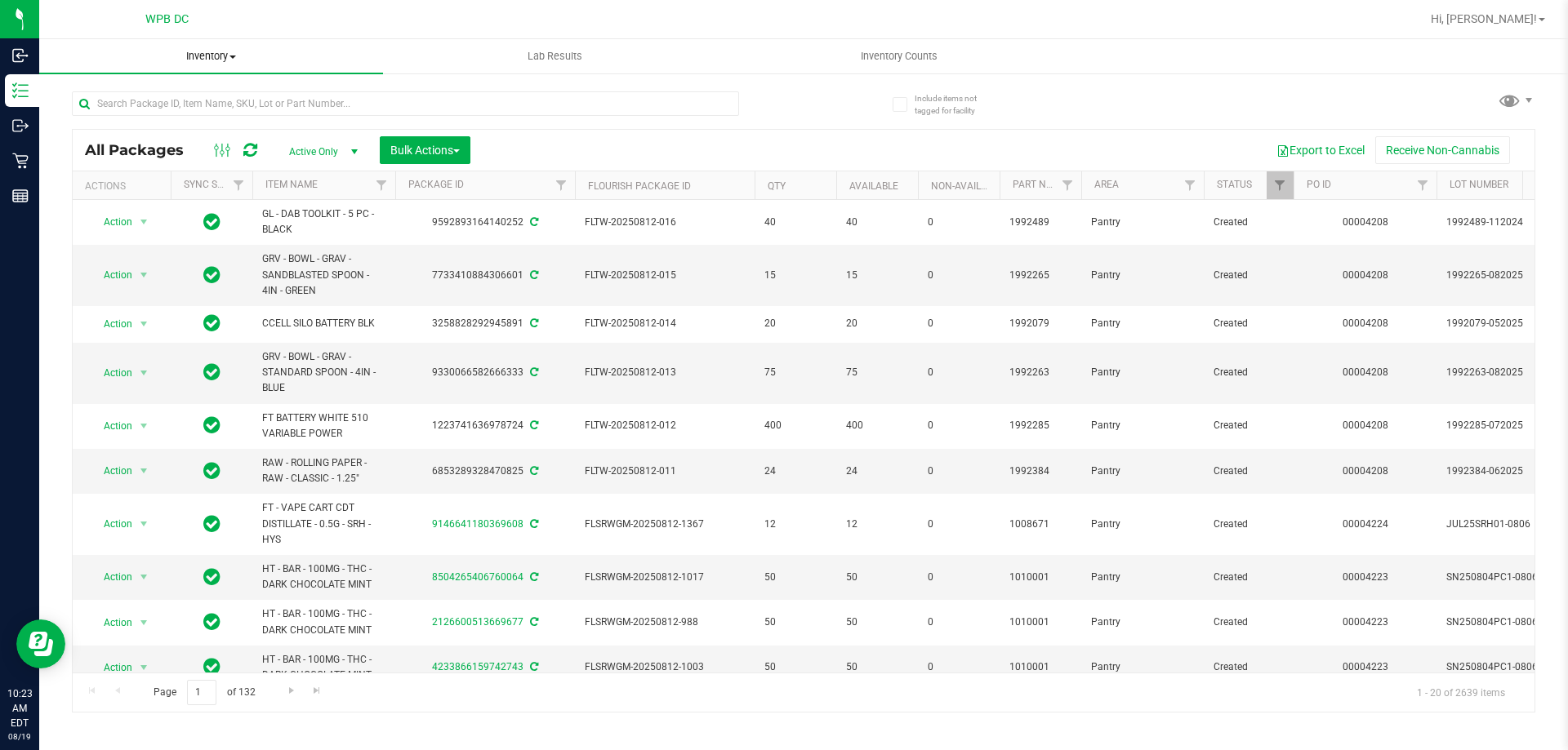
click at [232, 55] on span "Inventory" at bounding box center [211, 56] width 344 height 15
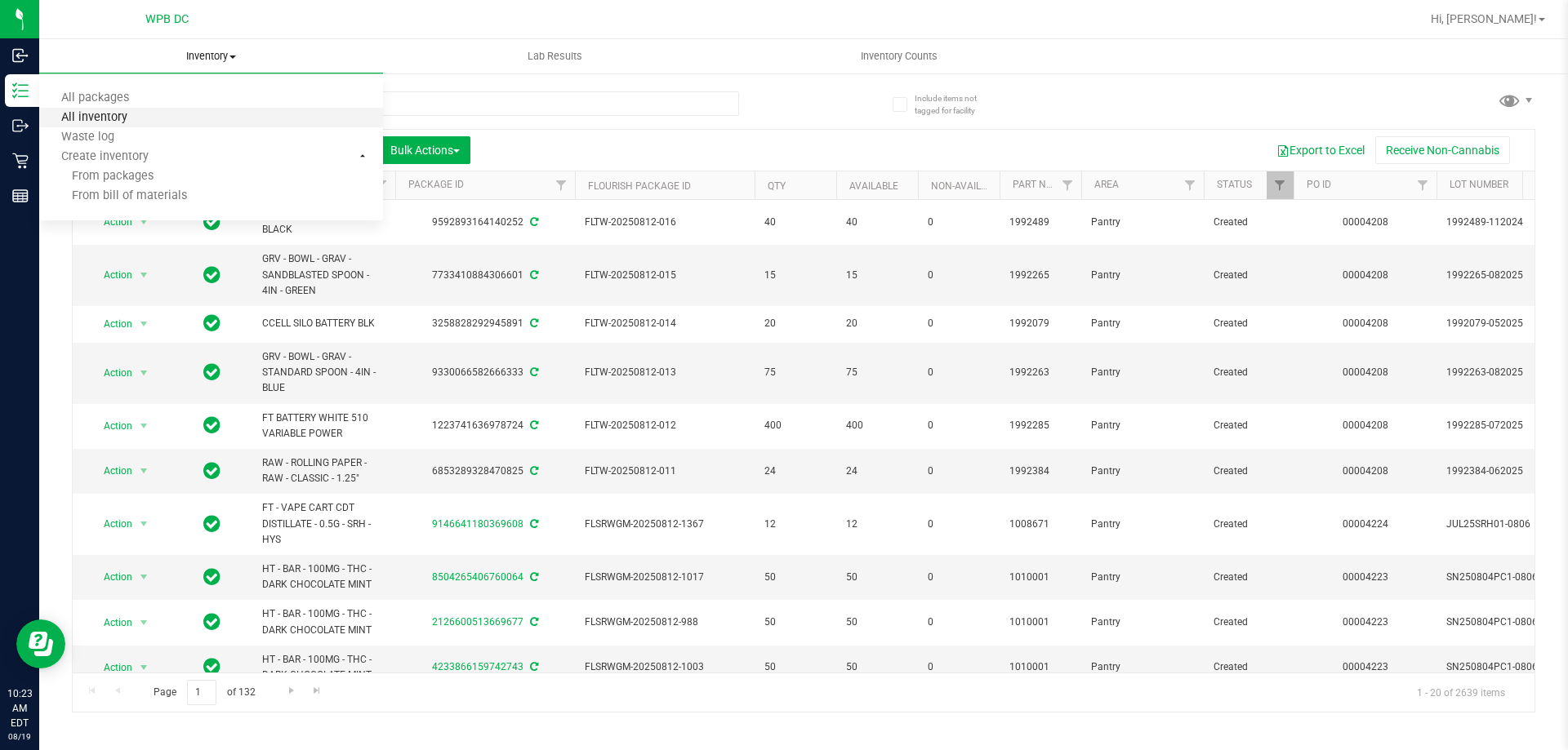
click at [85, 124] on span "All inventory" at bounding box center [94, 118] width 111 height 14
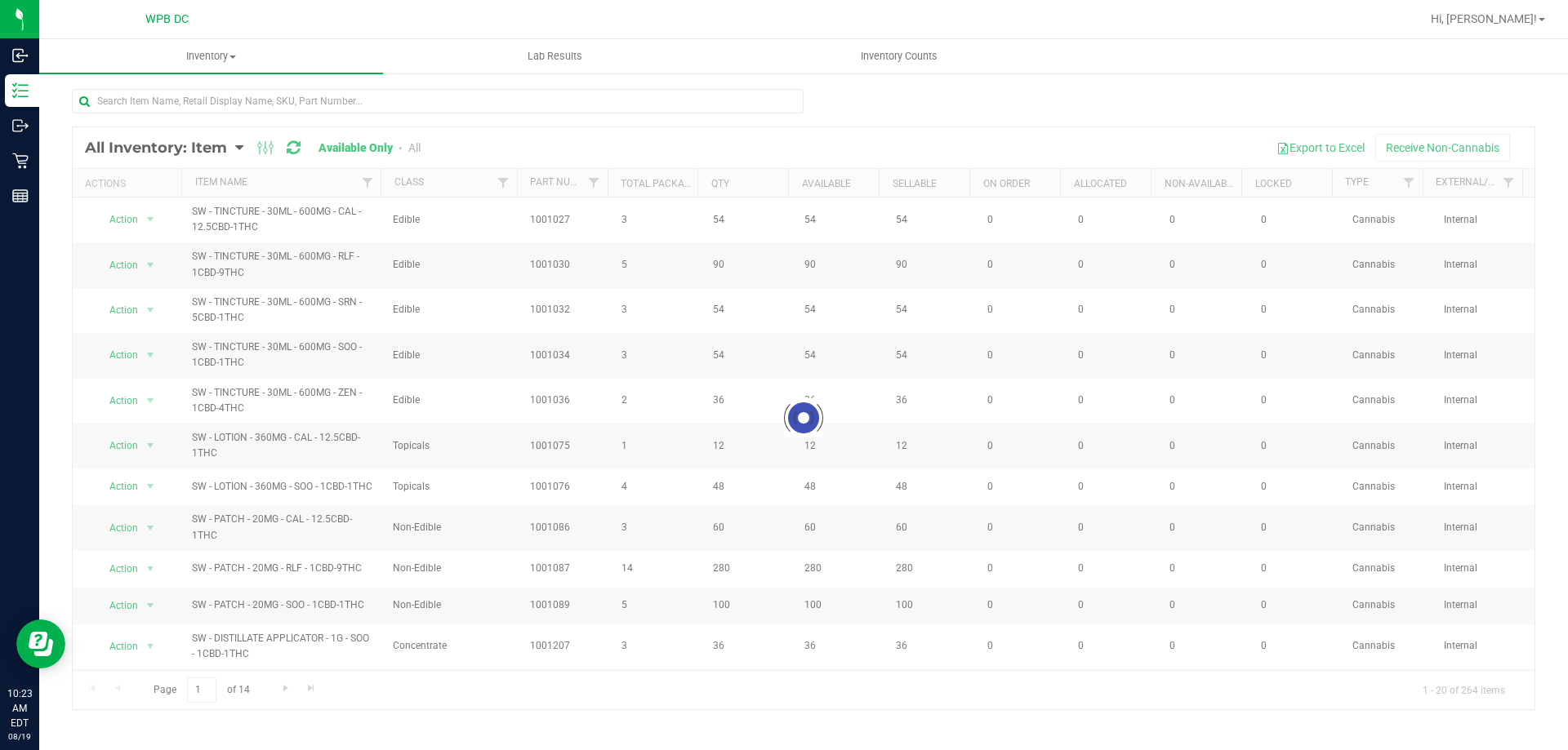
click at [497, 181] on div at bounding box center [803, 418] width 1462 height 582
click at [507, 181] on span "Filter" at bounding box center [502, 183] width 13 height 13
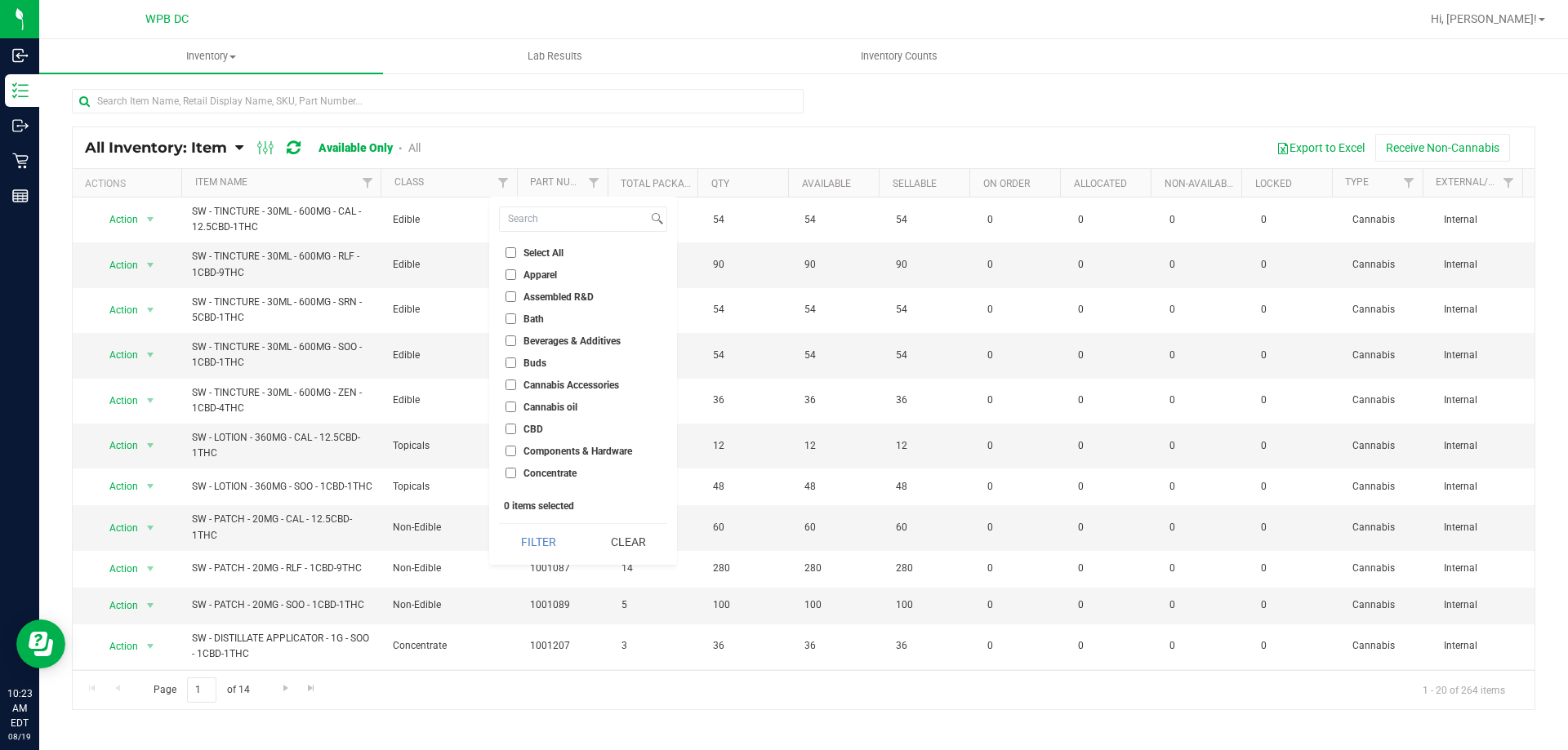
click at [539, 387] on span "Cannabis Accessories" at bounding box center [571, 385] width 95 height 9
click at [516, 387] on input "Cannabis Accessories" at bounding box center [511, 385] width 10 height 10
checkbox input "true"
click at [544, 551] on button "Filter" at bounding box center [538, 542] width 78 height 36
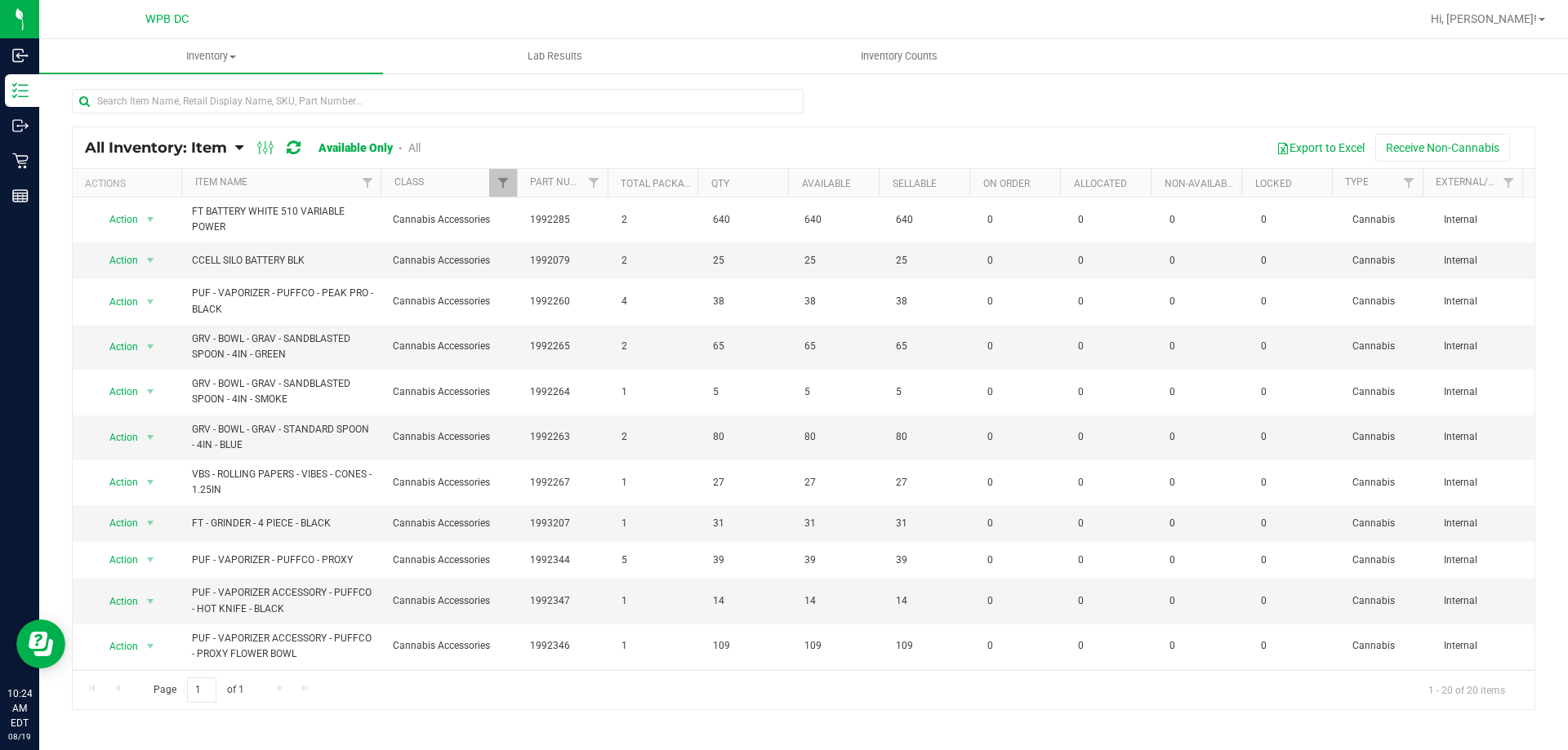
click at [284, 180] on th "Item Name" at bounding box center [280, 183] width 199 height 28
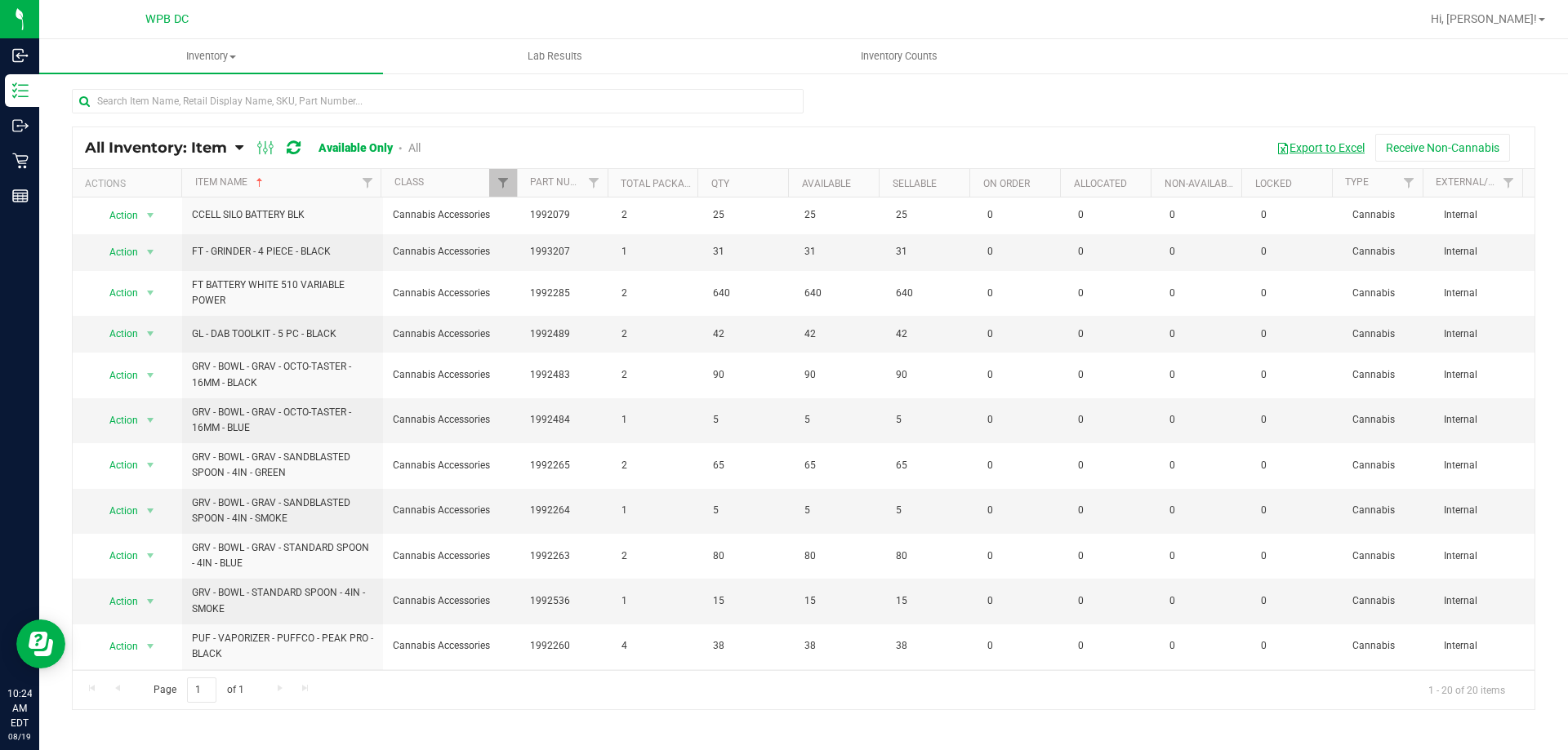
click at [1338, 141] on button "Export to Excel" at bounding box center [1320, 147] width 110 height 27
drag, startPoint x: 574, startPoint y: 507, endPoint x: 528, endPoint y: 506, distance: 46.0
click at [530, 506] on span "1992264" at bounding box center [566, 511] width 72 height 15
copy span "1992264"
click at [145, 525] on td "Action Action Global inventory View packages" at bounding box center [128, 512] width 110 height 45
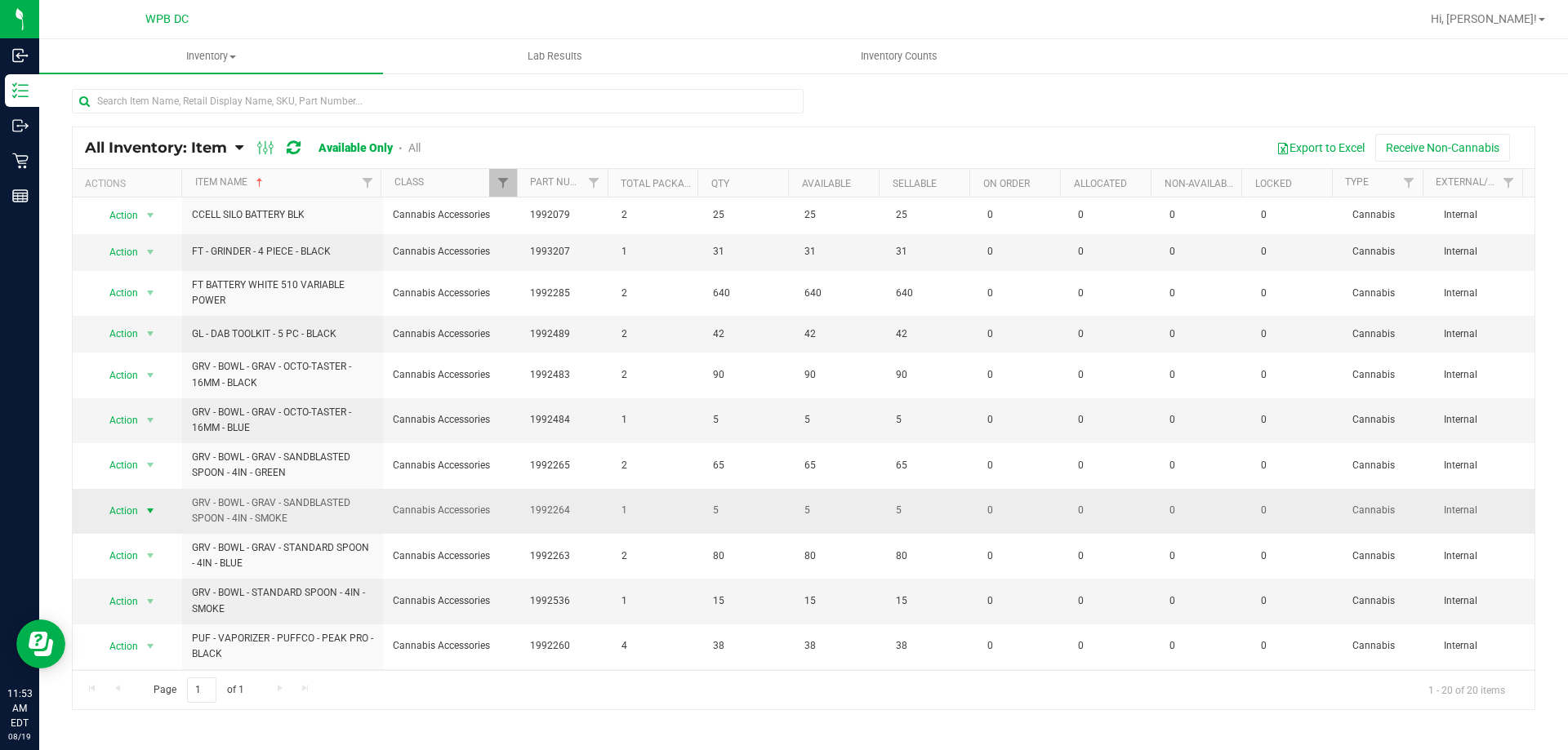
click at [146, 508] on span "select" at bounding box center [150, 511] width 13 height 13
drag, startPoint x: 576, startPoint y: 508, endPoint x: 529, endPoint y: 501, distance: 47.5
click at [529, 501] on td "1992264" at bounding box center [566, 512] width 92 height 45
copy span "1992264"
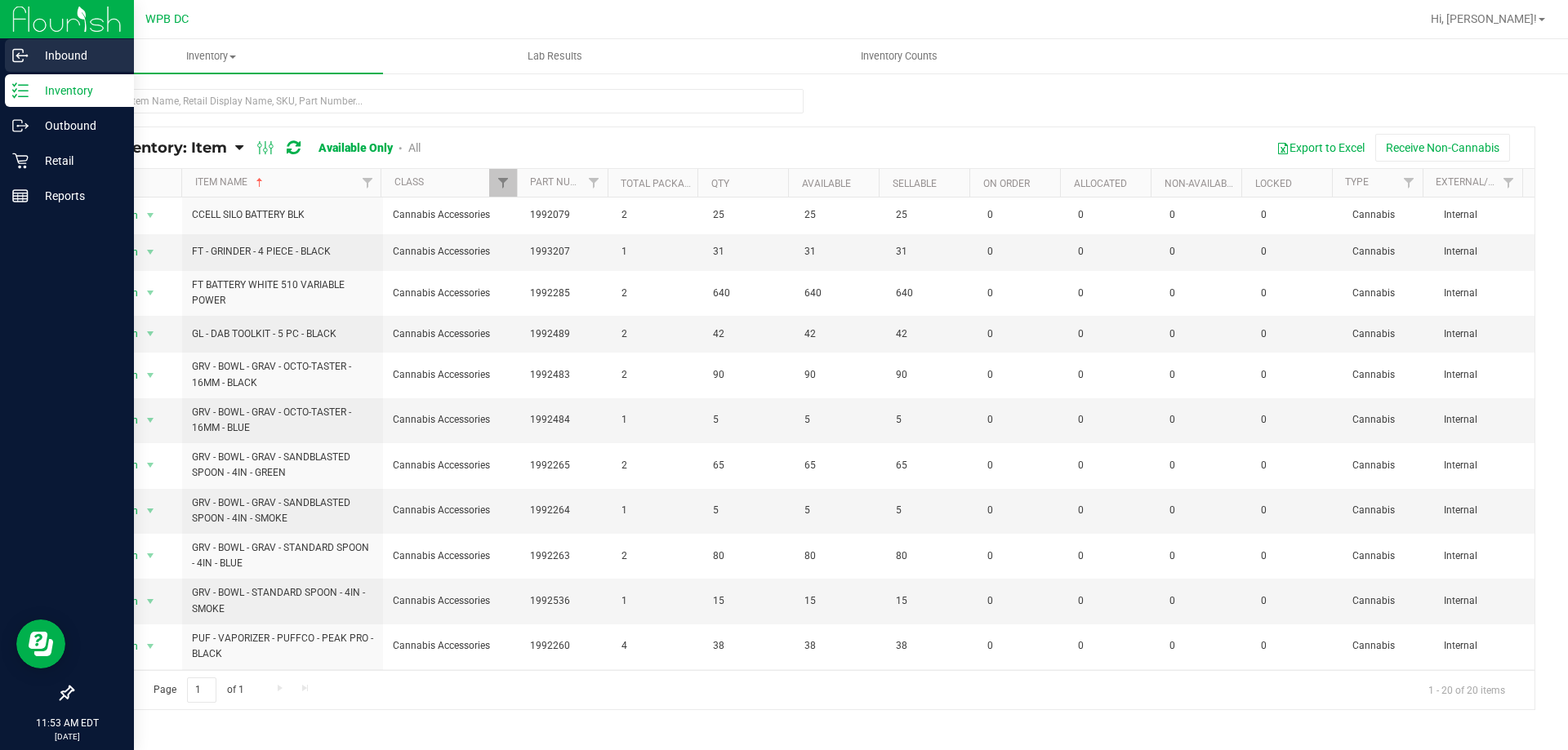
click at [65, 45] on div "Inbound" at bounding box center [69, 56] width 129 height 33
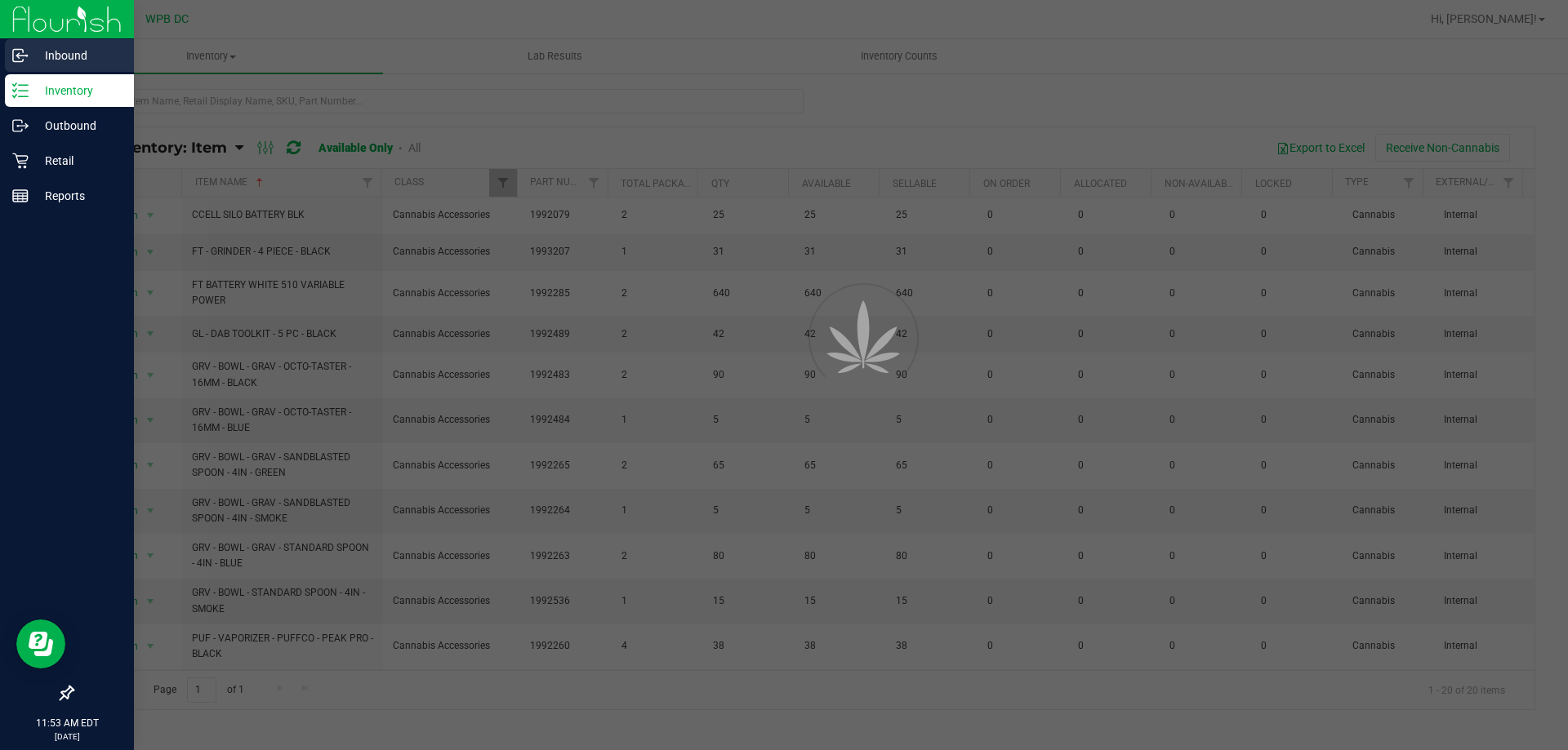
click at [67, 47] on p "Inbound" at bounding box center [77, 55] width 98 height 20
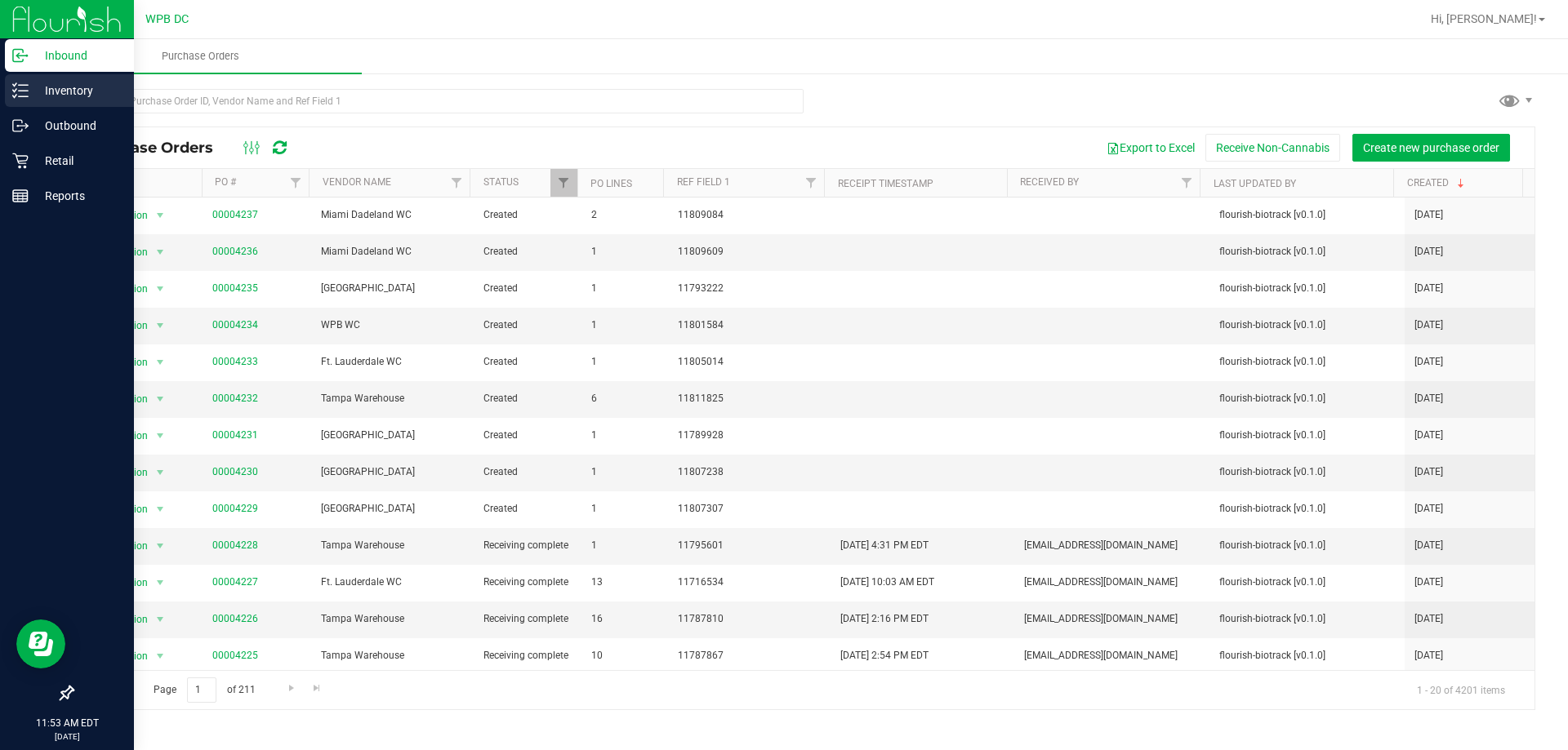
click at [31, 87] on p "Inventory" at bounding box center [77, 90] width 98 height 20
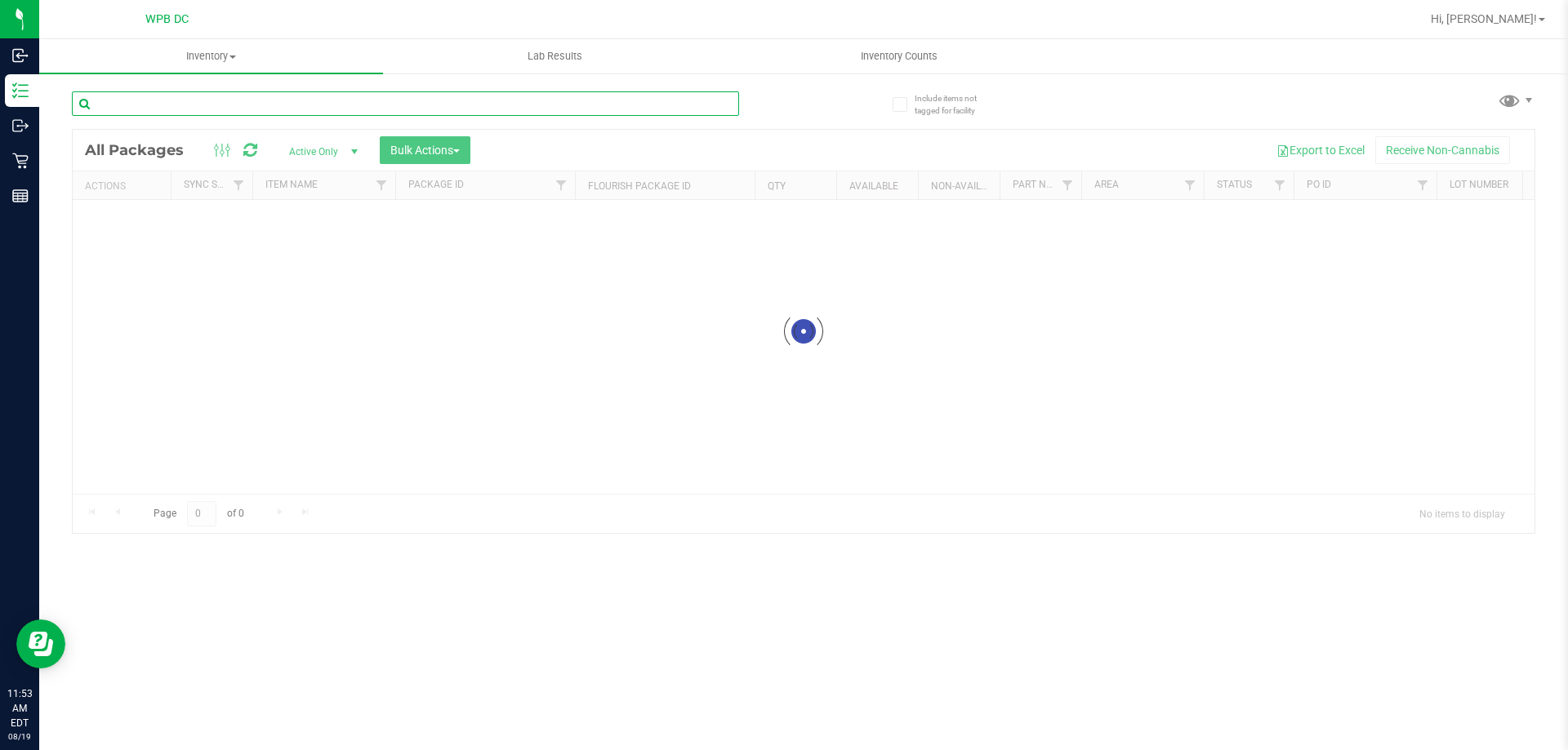
click at [251, 94] on input "text" at bounding box center [406, 104] width 667 height 25
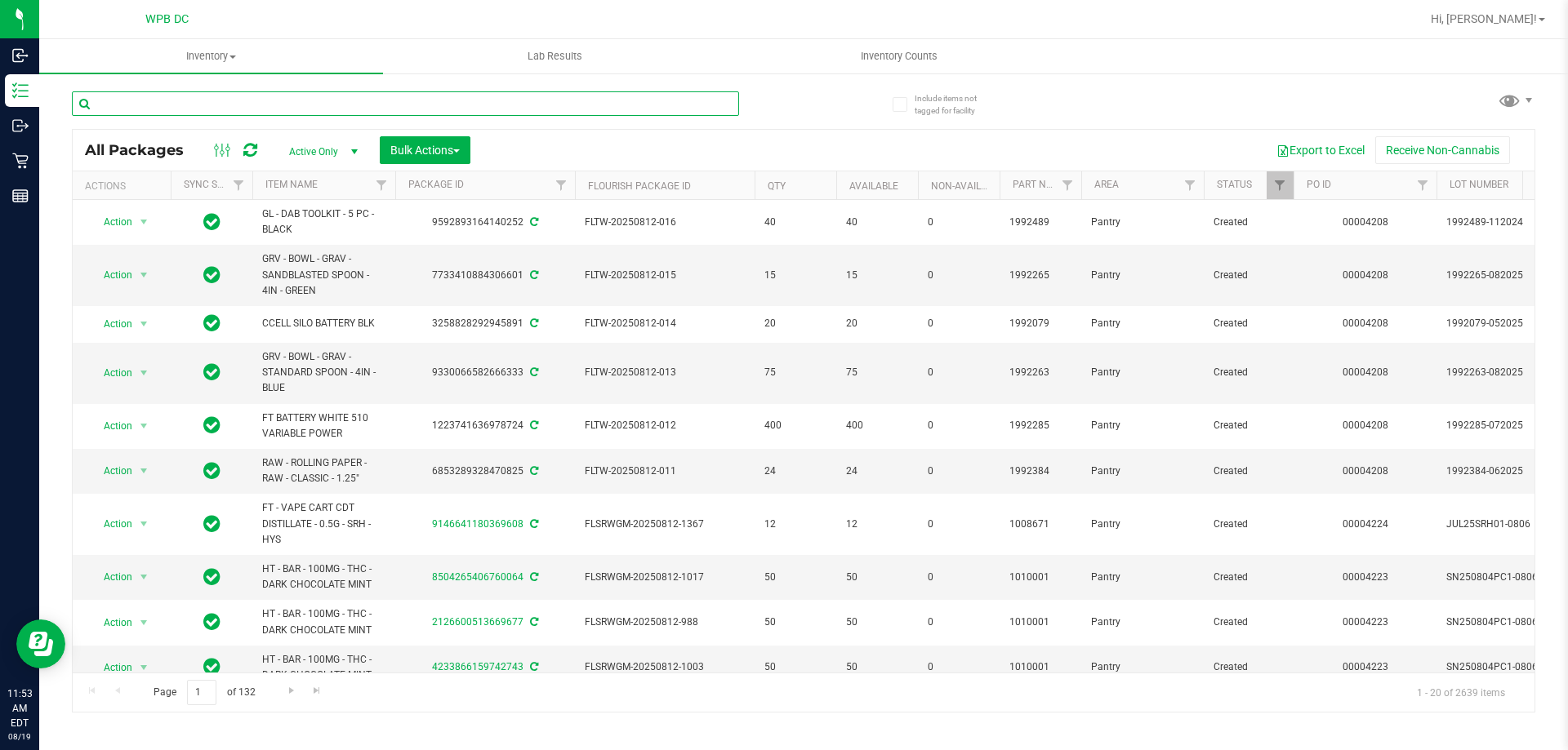
drag, startPoint x: 251, startPoint y: 94, endPoint x: 133, endPoint y: 95, distance: 118.0
click at [133, 95] on input "text" at bounding box center [406, 104] width 667 height 25
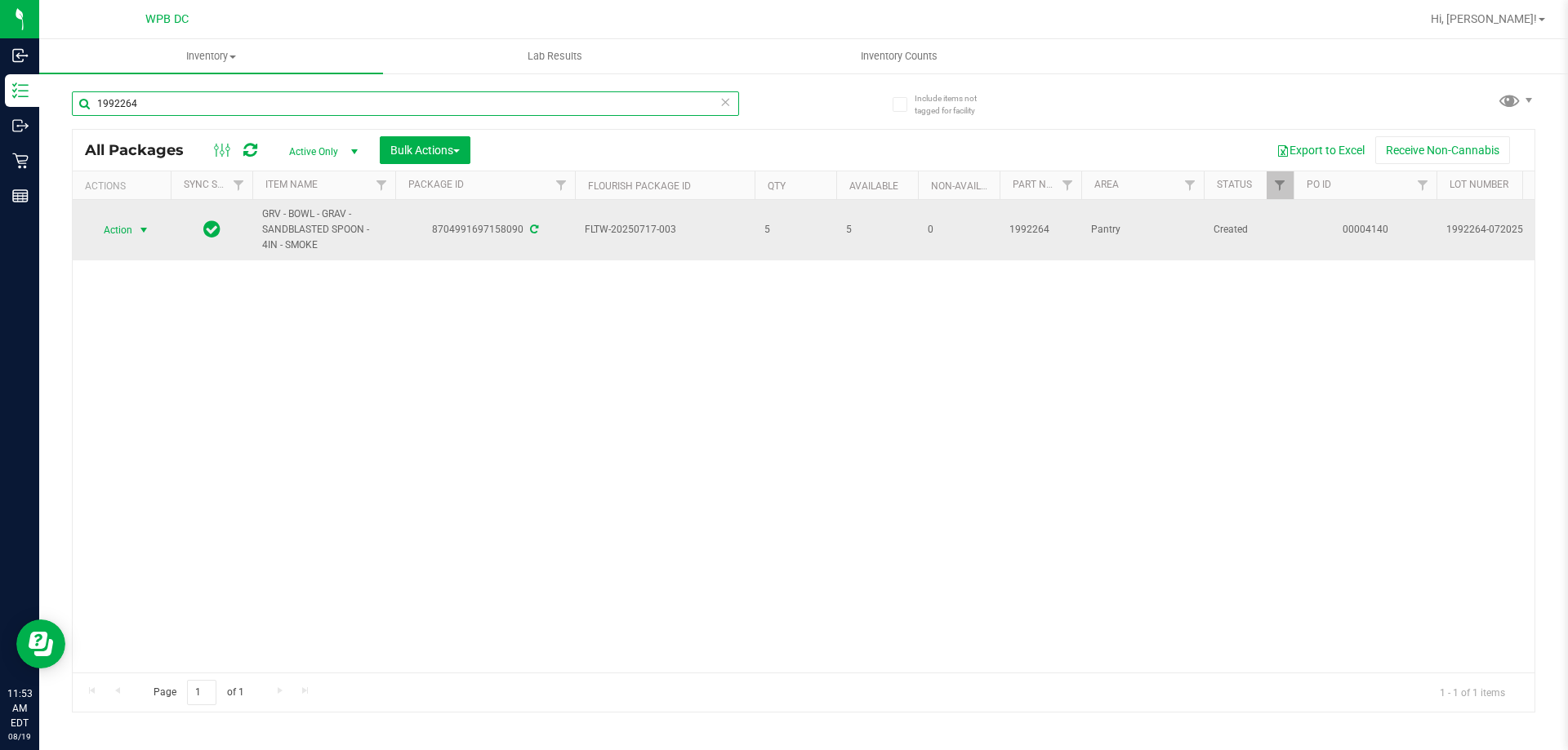
type input "1992264"
click at [143, 230] on span "select" at bounding box center [143, 230] width 13 height 13
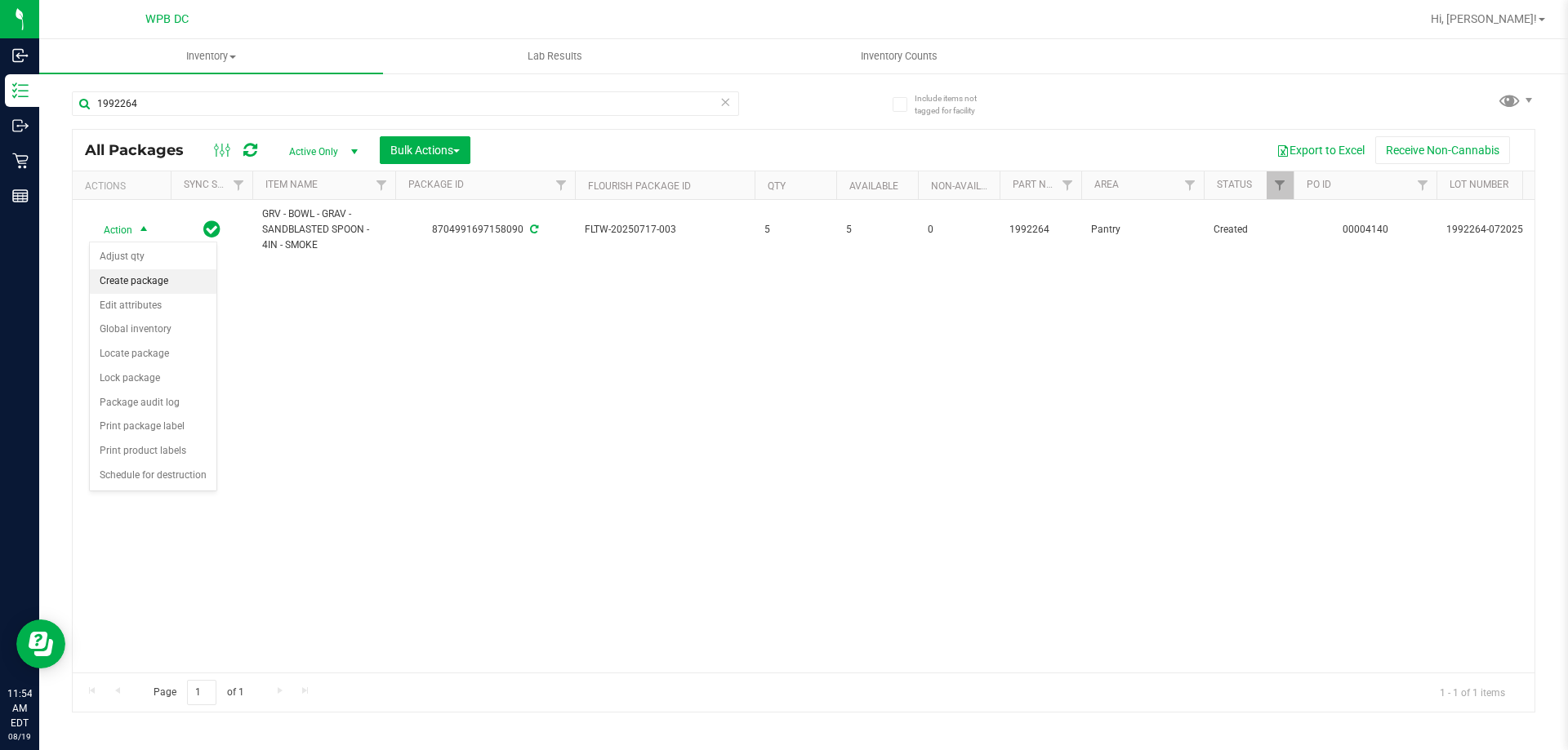
click at [165, 283] on li "Create package" at bounding box center [153, 281] width 127 height 25
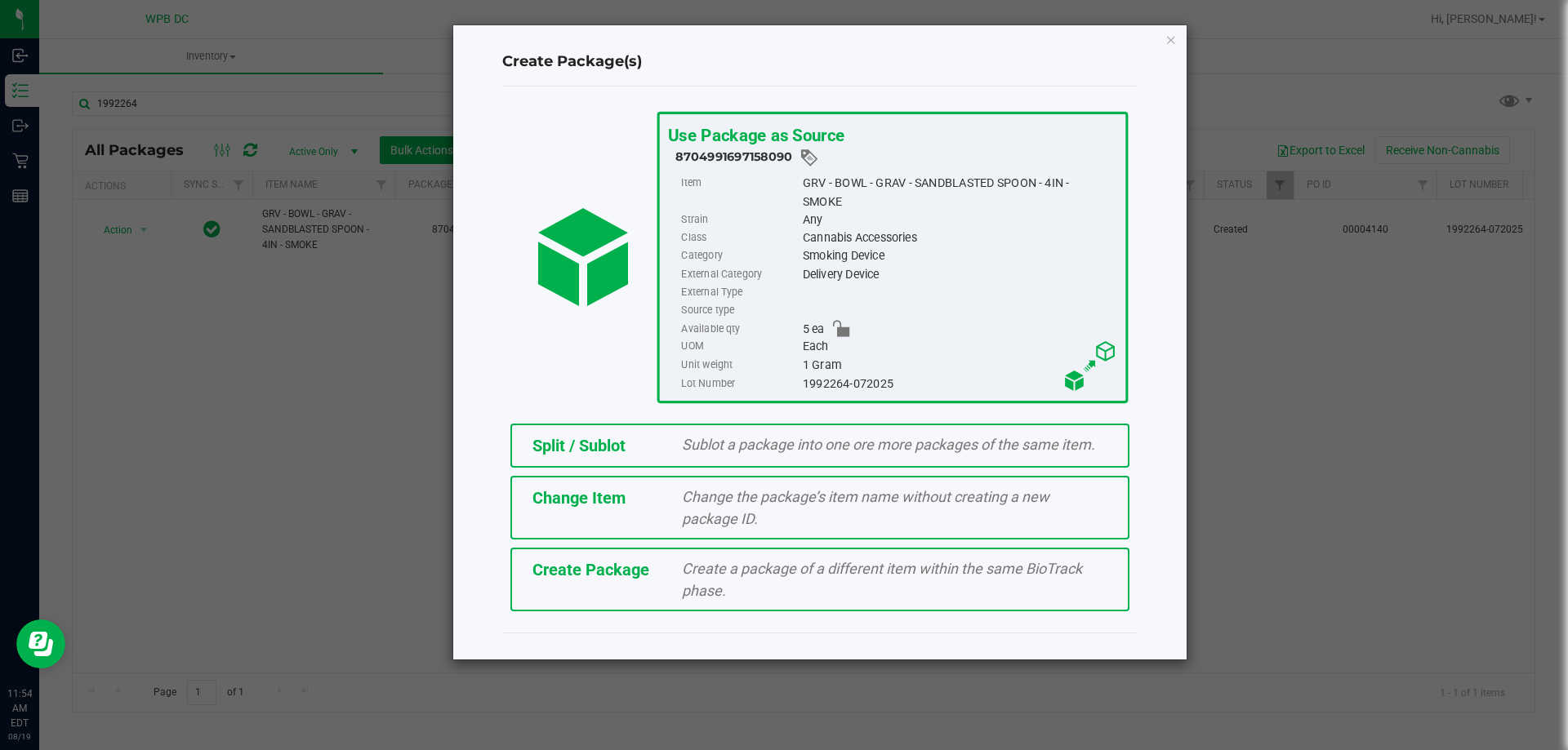
click at [667, 445] on div "Split / Sublot" at bounding box center [595, 446] width 150 height 25
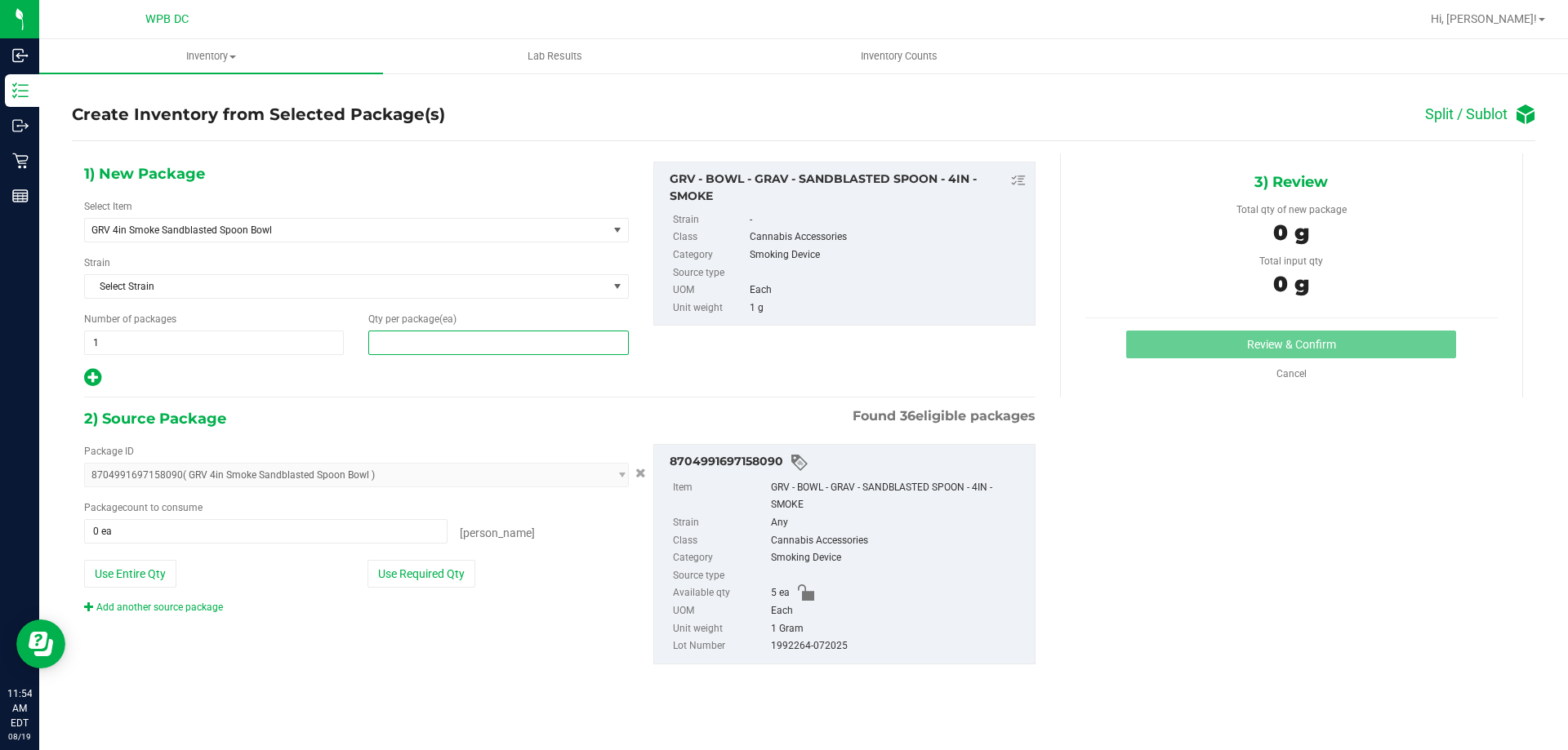
click at [419, 345] on span at bounding box center [498, 343] width 260 height 25
type input "5"
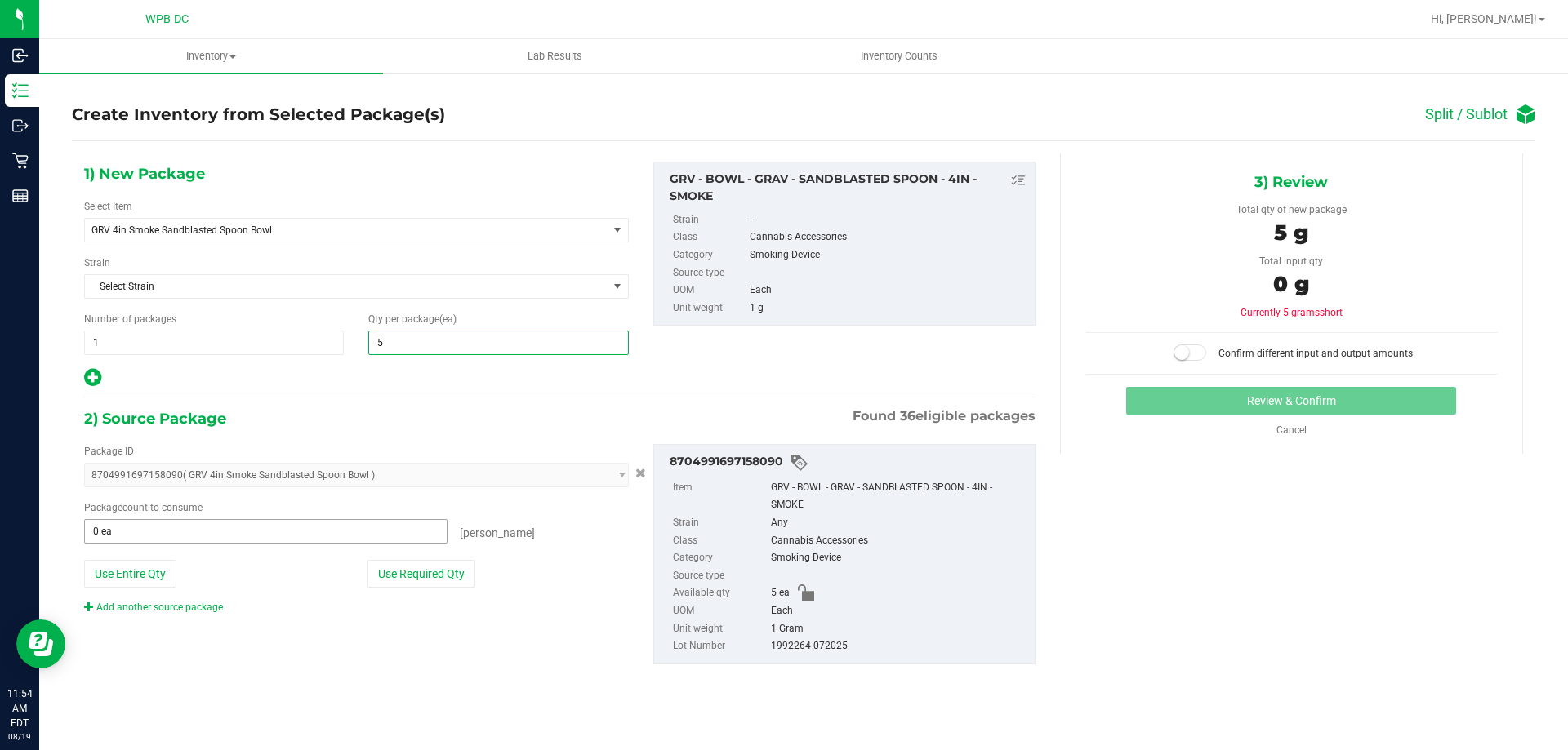
type input "5"
click at [106, 539] on span at bounding box center [266, 531] width 363 height 25
type input "5"
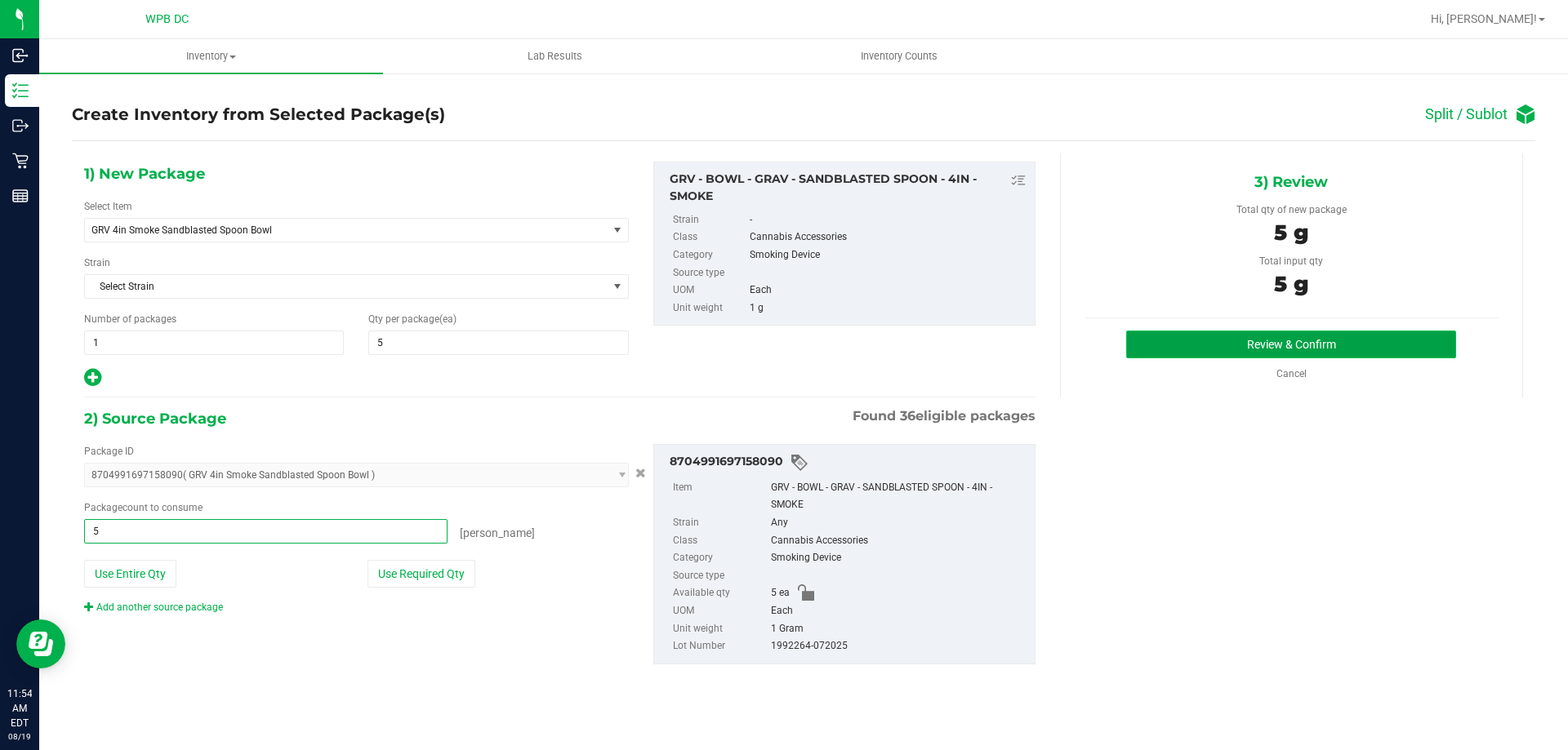
type input "5 ea"
click at [1324, 345] on button "Review & Confirm" at bounding box center [1290, 345] width 330 height 27
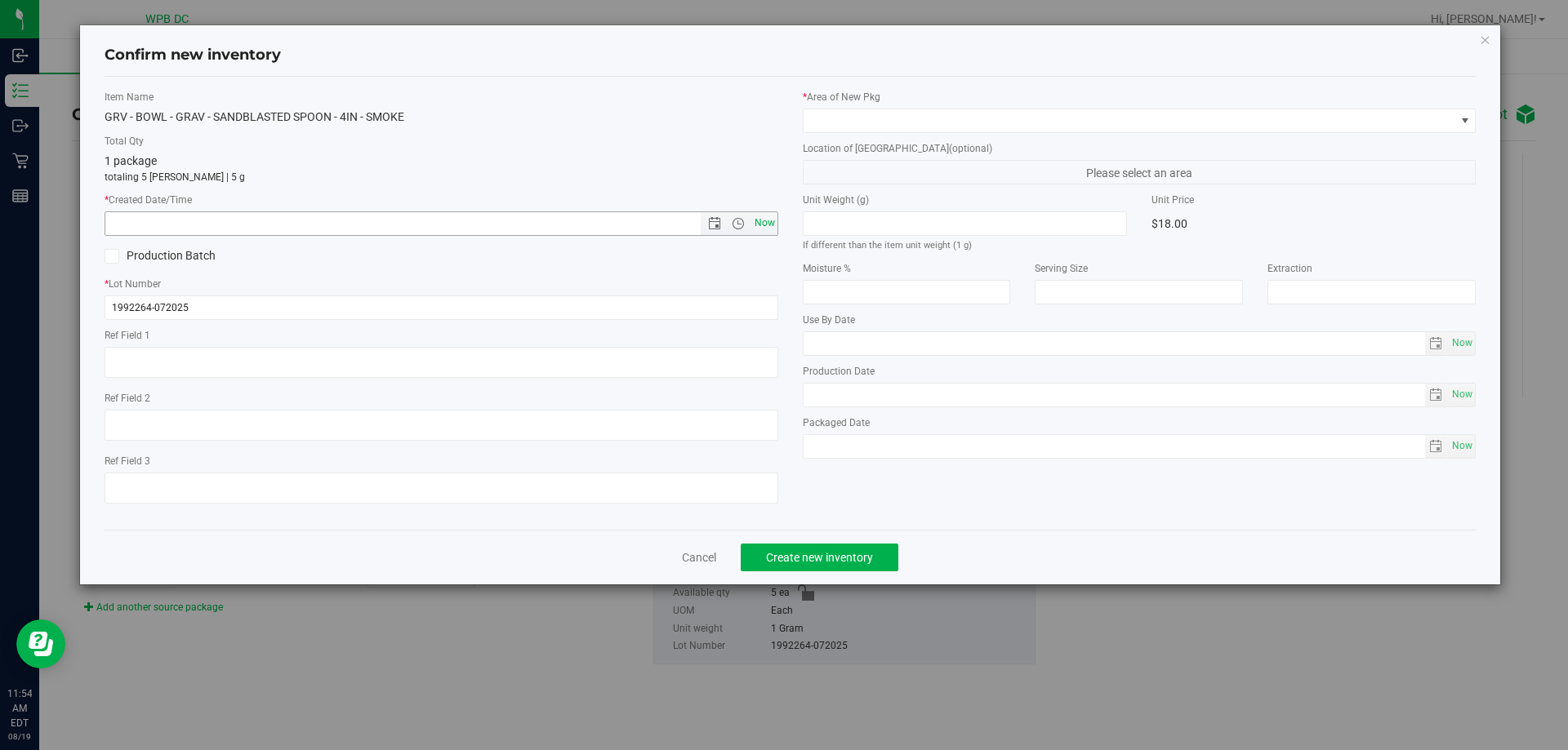
click at [765, 227] on span "Now" at bounding box center [764, 224] width 27 height 24
type input "8/19/2025 11:54 AM"
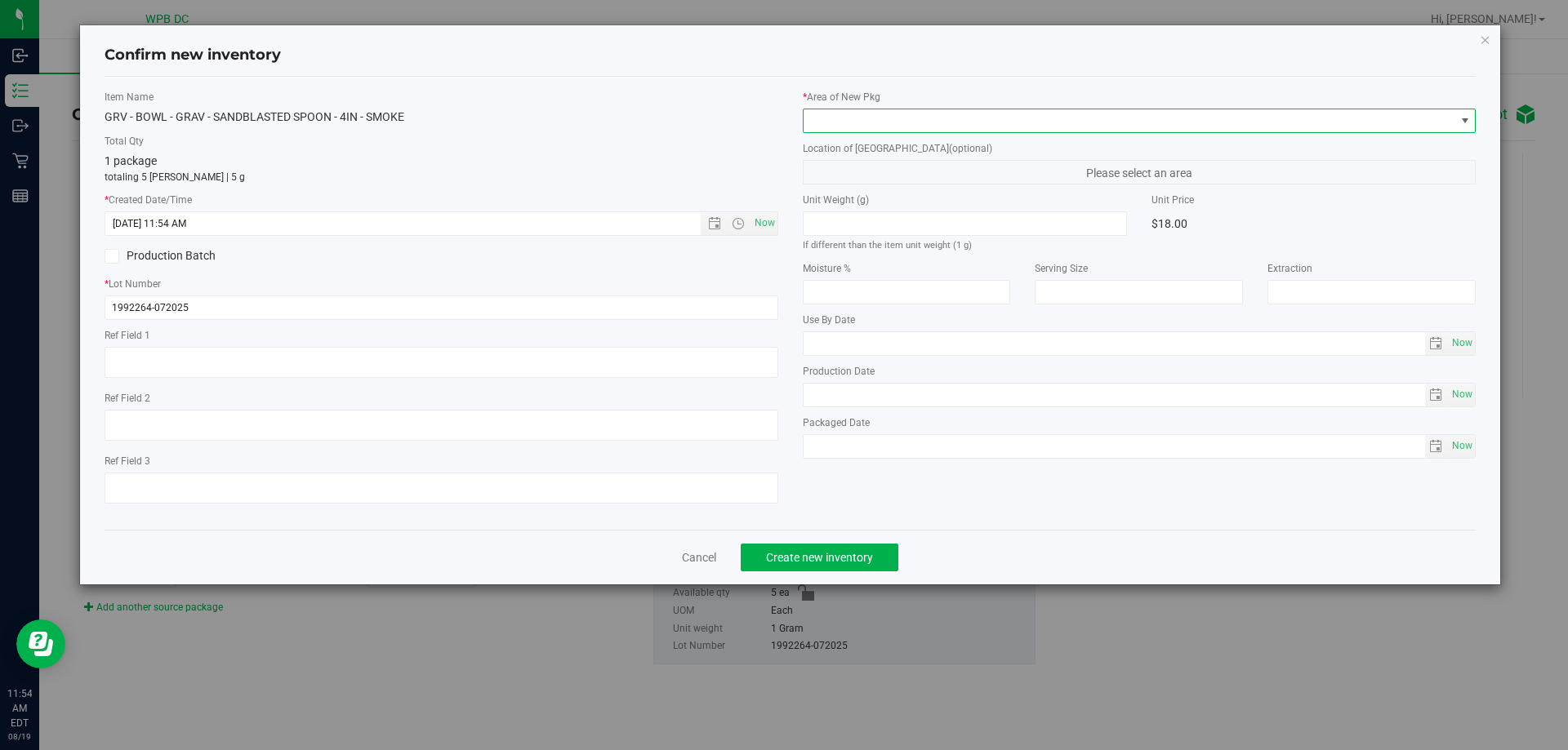
click at [899, 115] on span at bounding box center [1129, 121] width 652 height 23
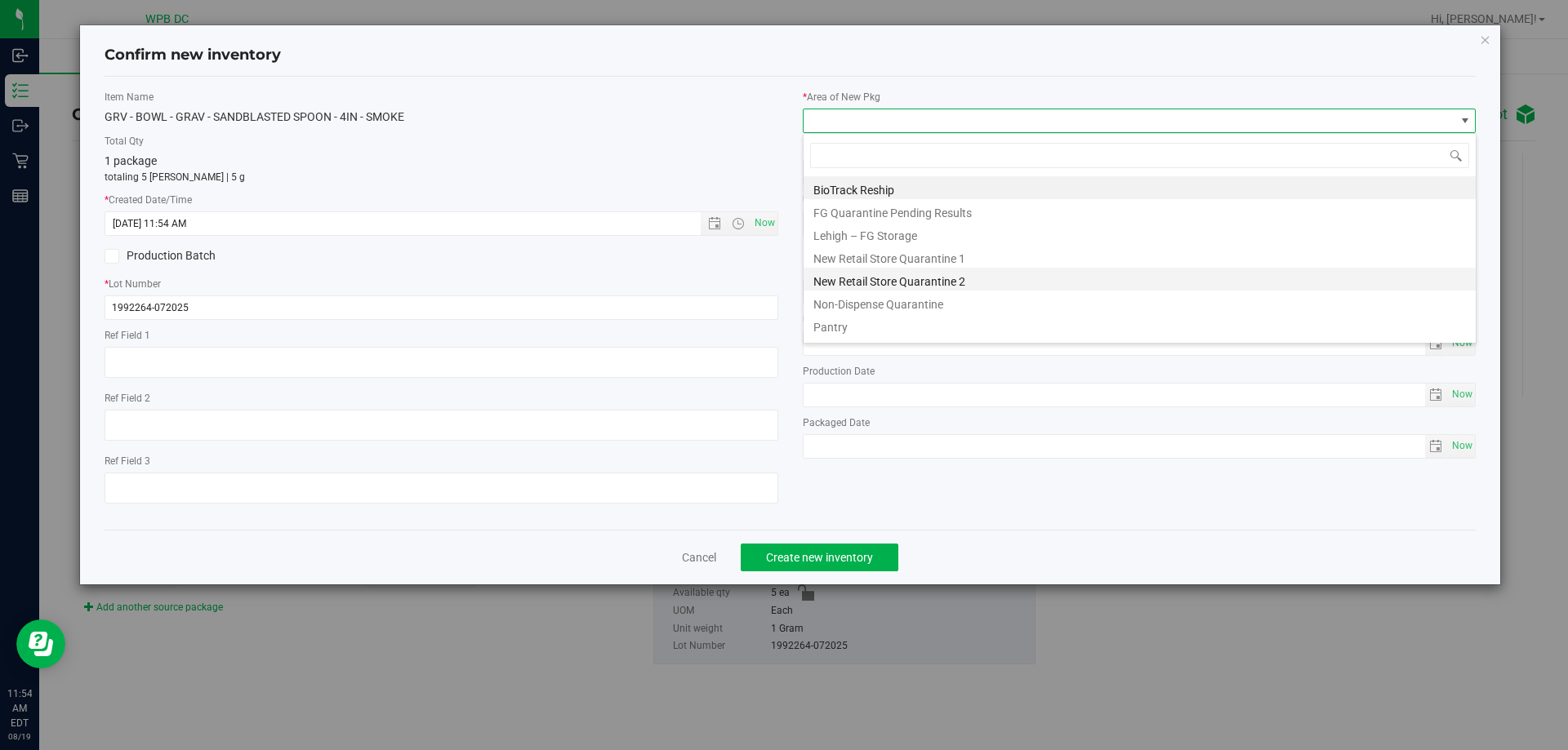
scroll to position [25, 674]
click at [869, 318] on li "Pantry" at bounding box center [1139, 325] width 672 height 23
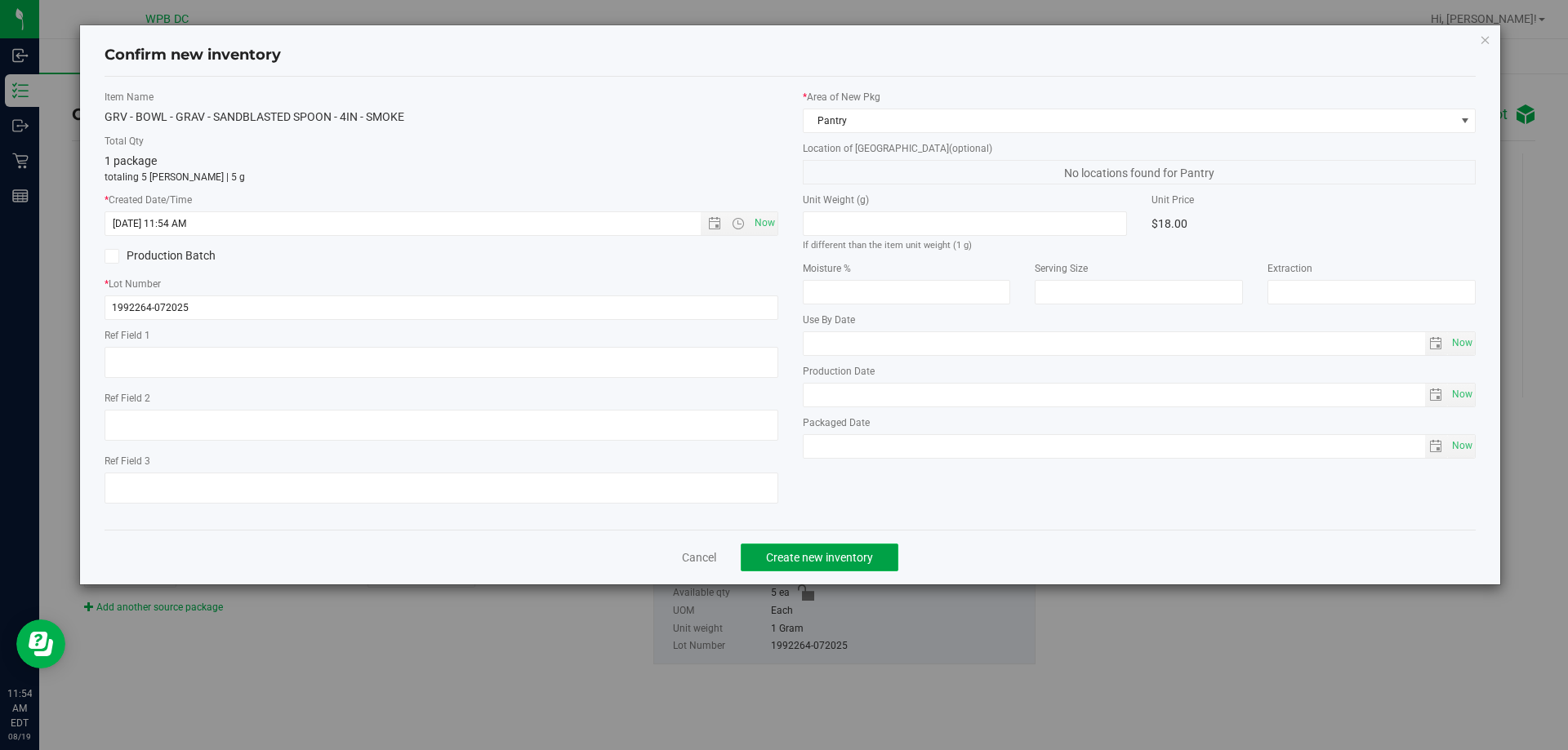
click at [851, 555] on span "Create new inventory" at bounding box center [819, 557] width 107 height 13
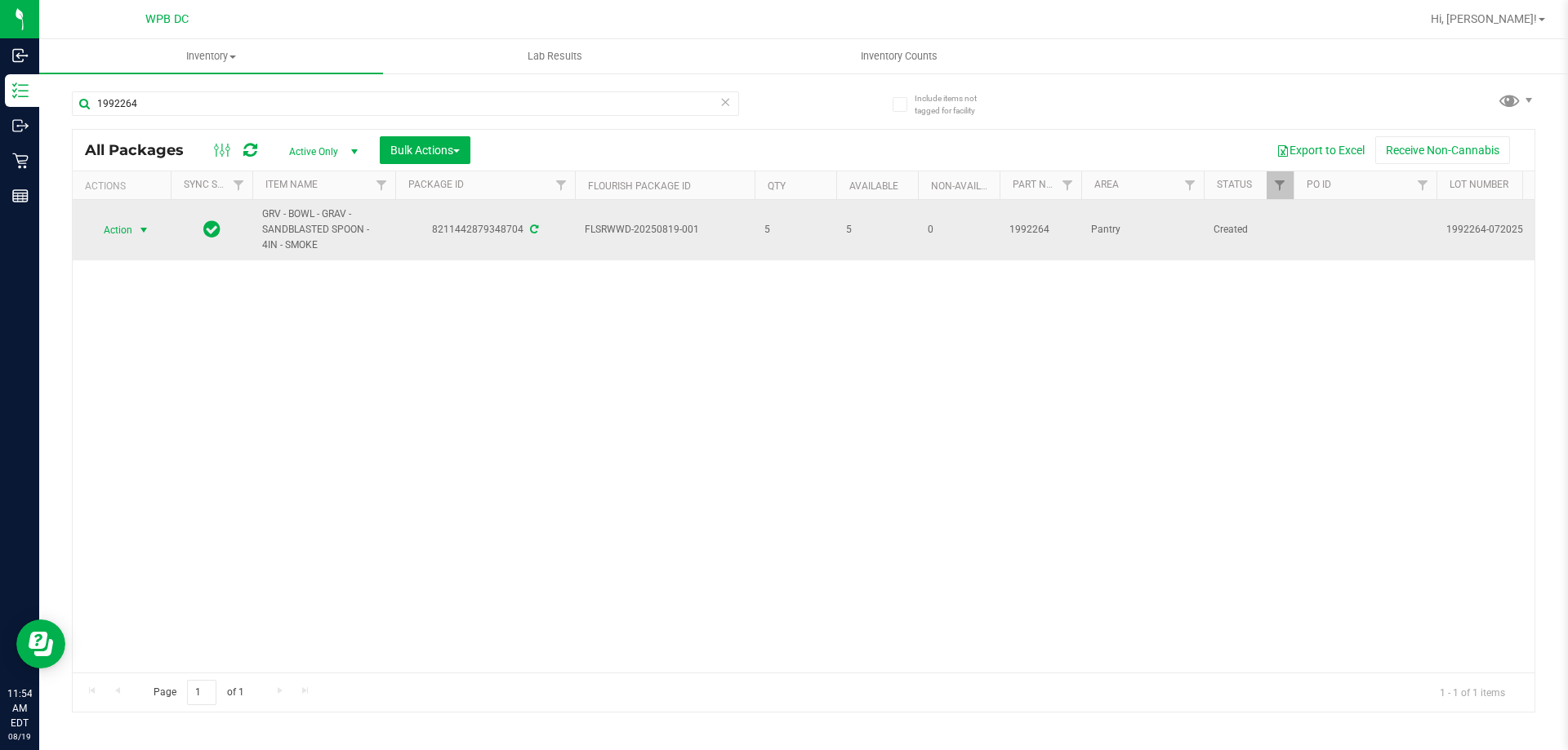
click at [147, 231] on span "select" at bounding box center [143, 230] width 13 height 13
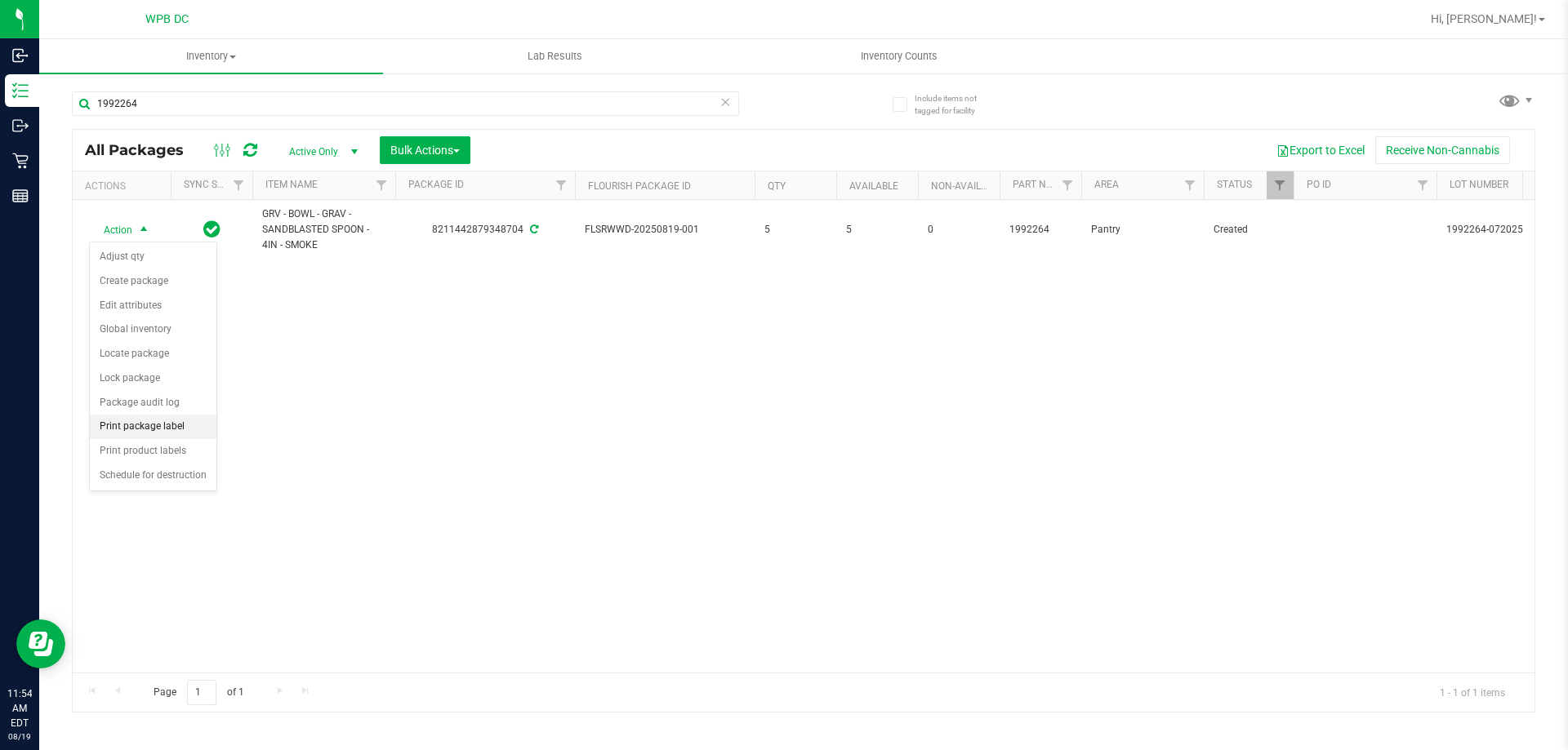
click at [144, 424] on li "Print package label" at bounding box center [153, 427] width 127 height 25
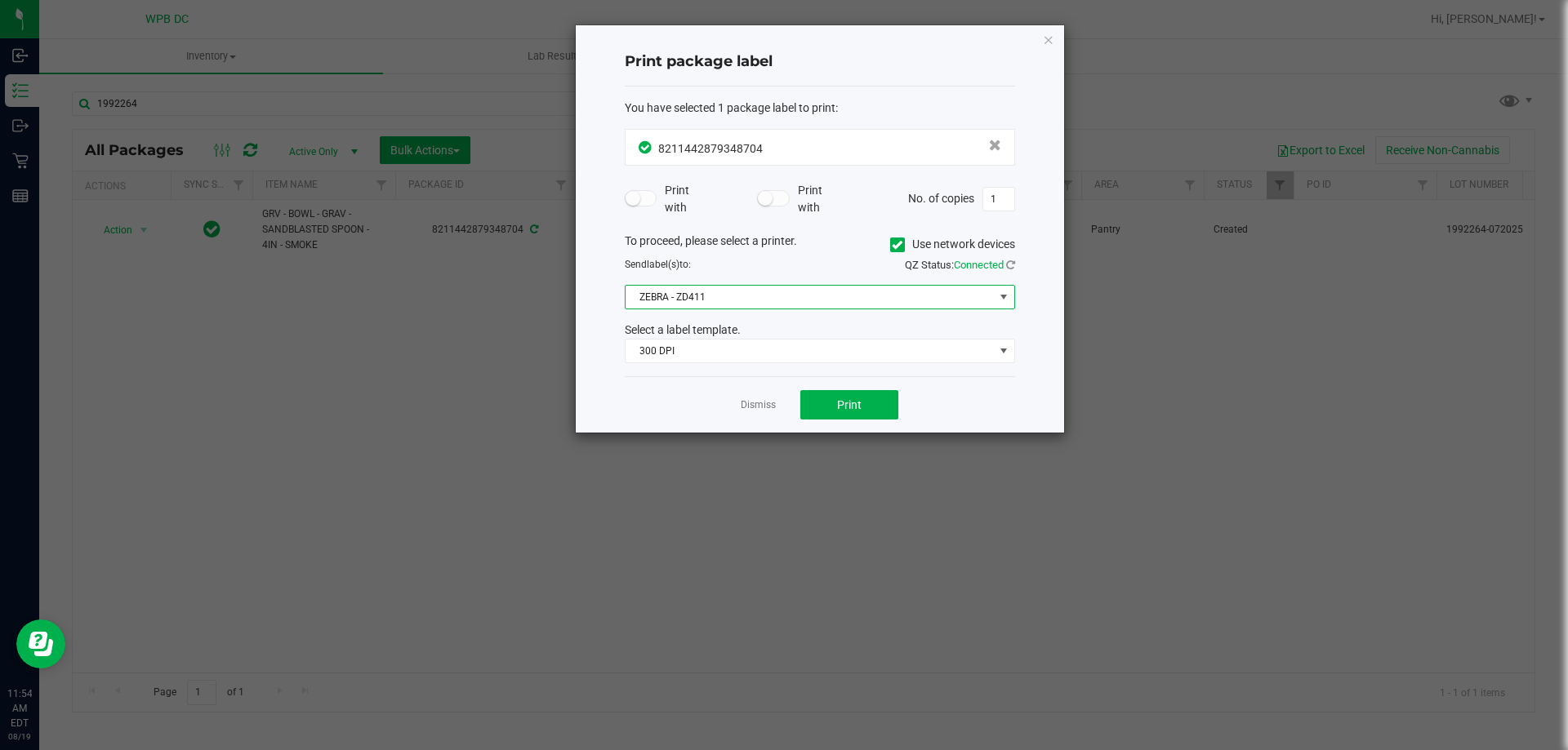
click at [999, 292] on span at bounding box center [1003, 297] width 13 height 13
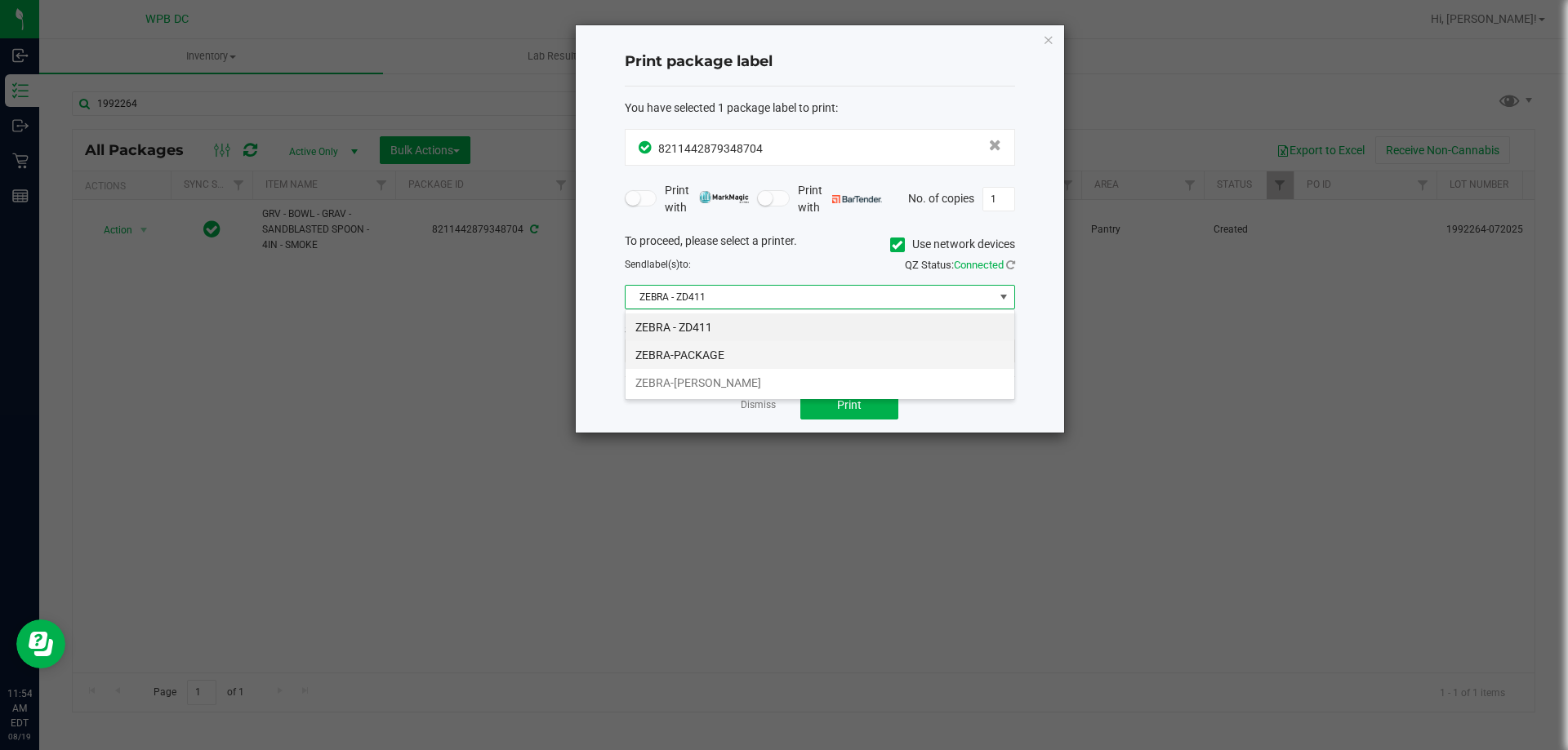
scroll to position [25, 390]
drag, startPoint x: 763, startPoint y: 353, endPoint x: 799, endPoint y: 360, distance: 36.7
click at [763, 352] on li "ZEBRA-PACKAGE" at bounding box center [820, 355] width 388 height 27
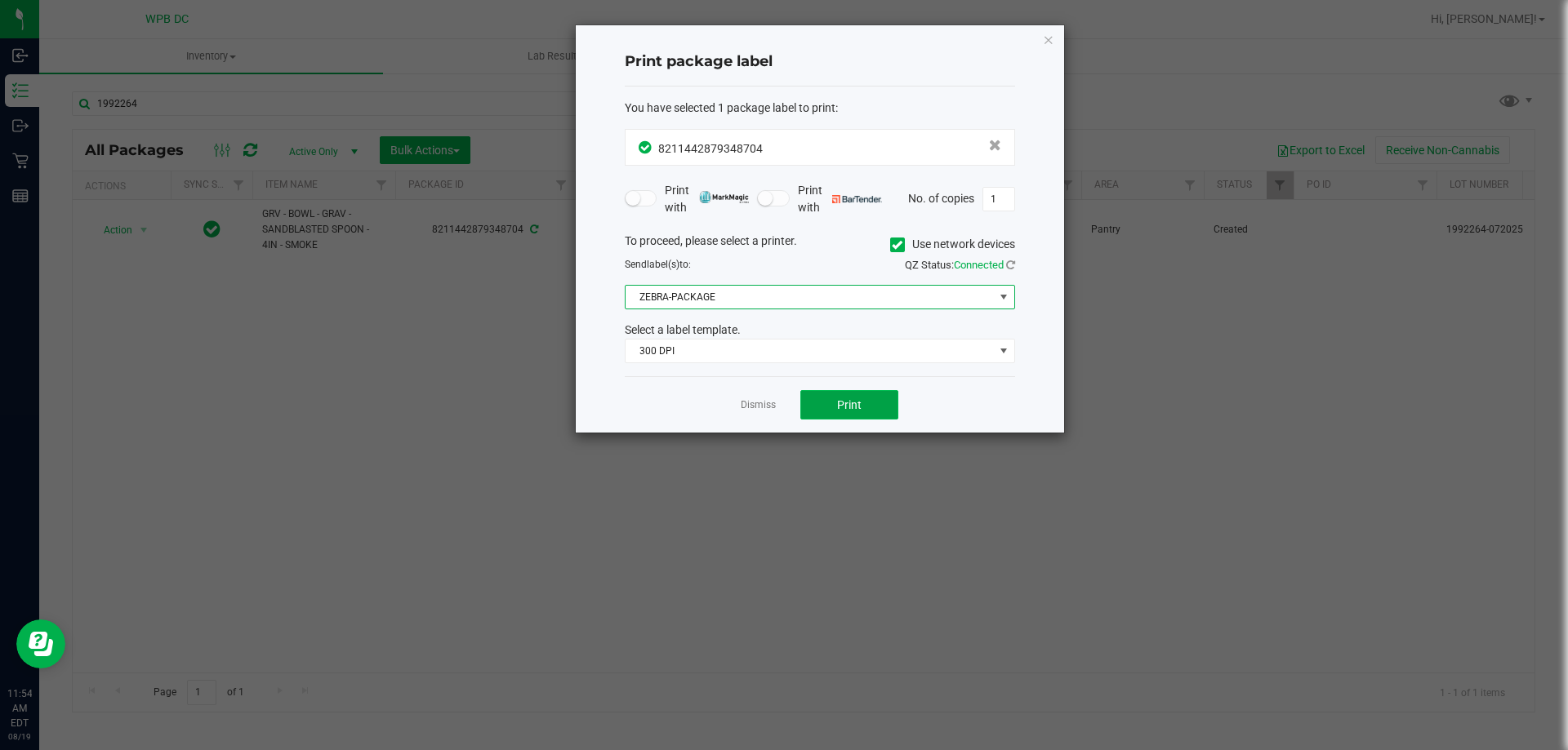
click at [827, 410] on button "Print" at bounding box center [849, 405] width 98 height 29
click at [764, 405] on link "Dismiss" at bounding box center [758, 405] width 35 height 14
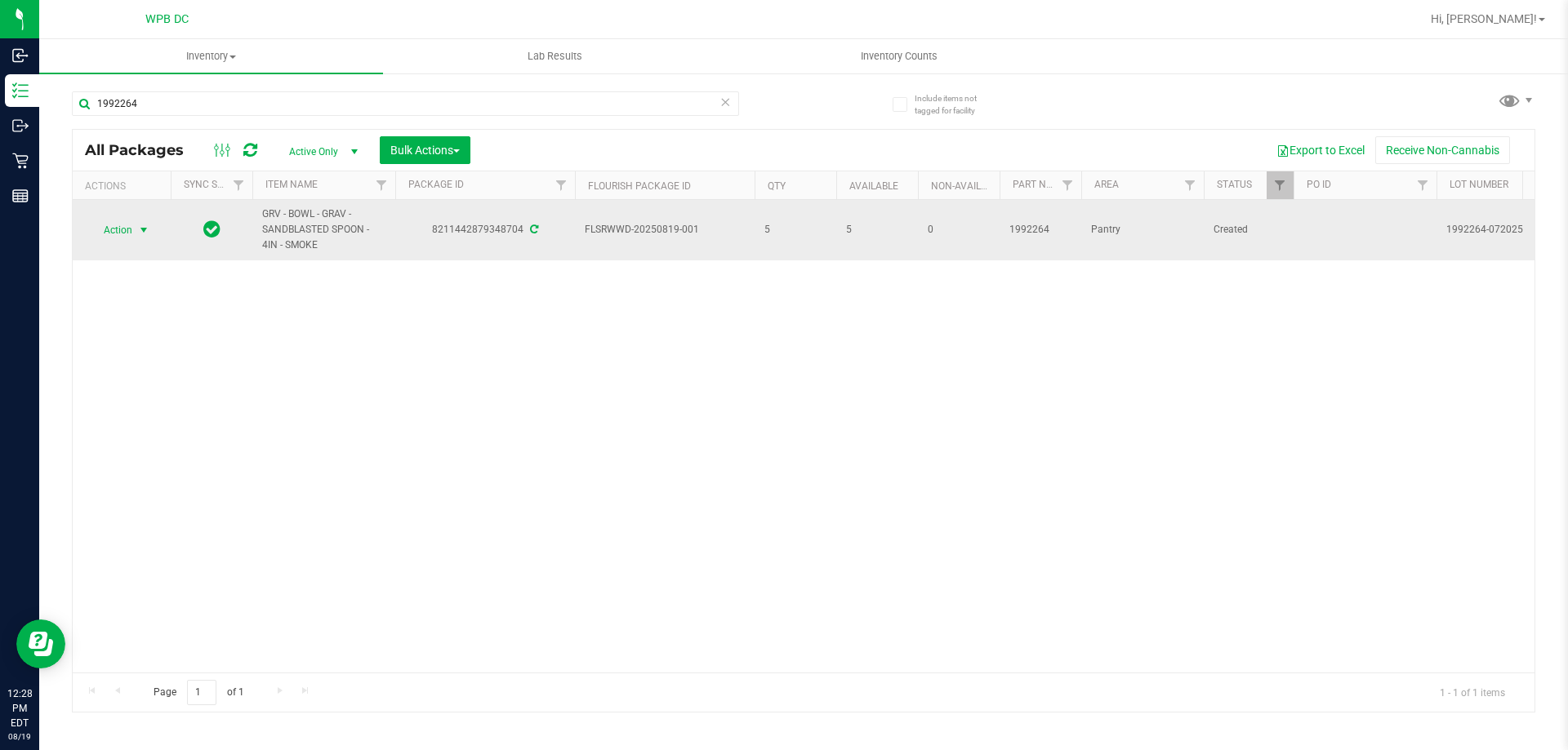
click at [141, 231] on span "select" at bounding box center [143, 230] width 13 height 13
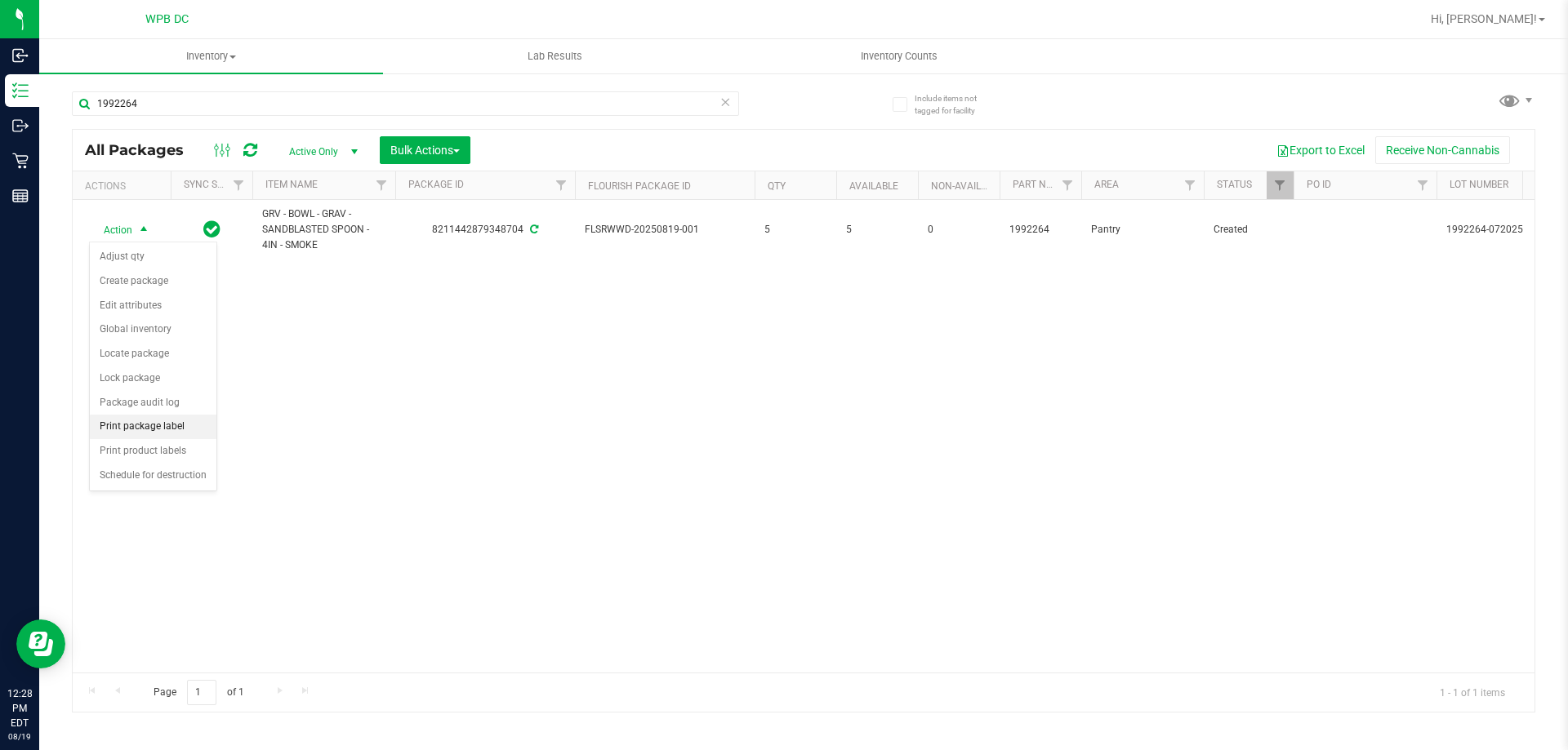
click at [147, 429] on li "Print package label" at bounding box center [153, 427] width 127 height 25
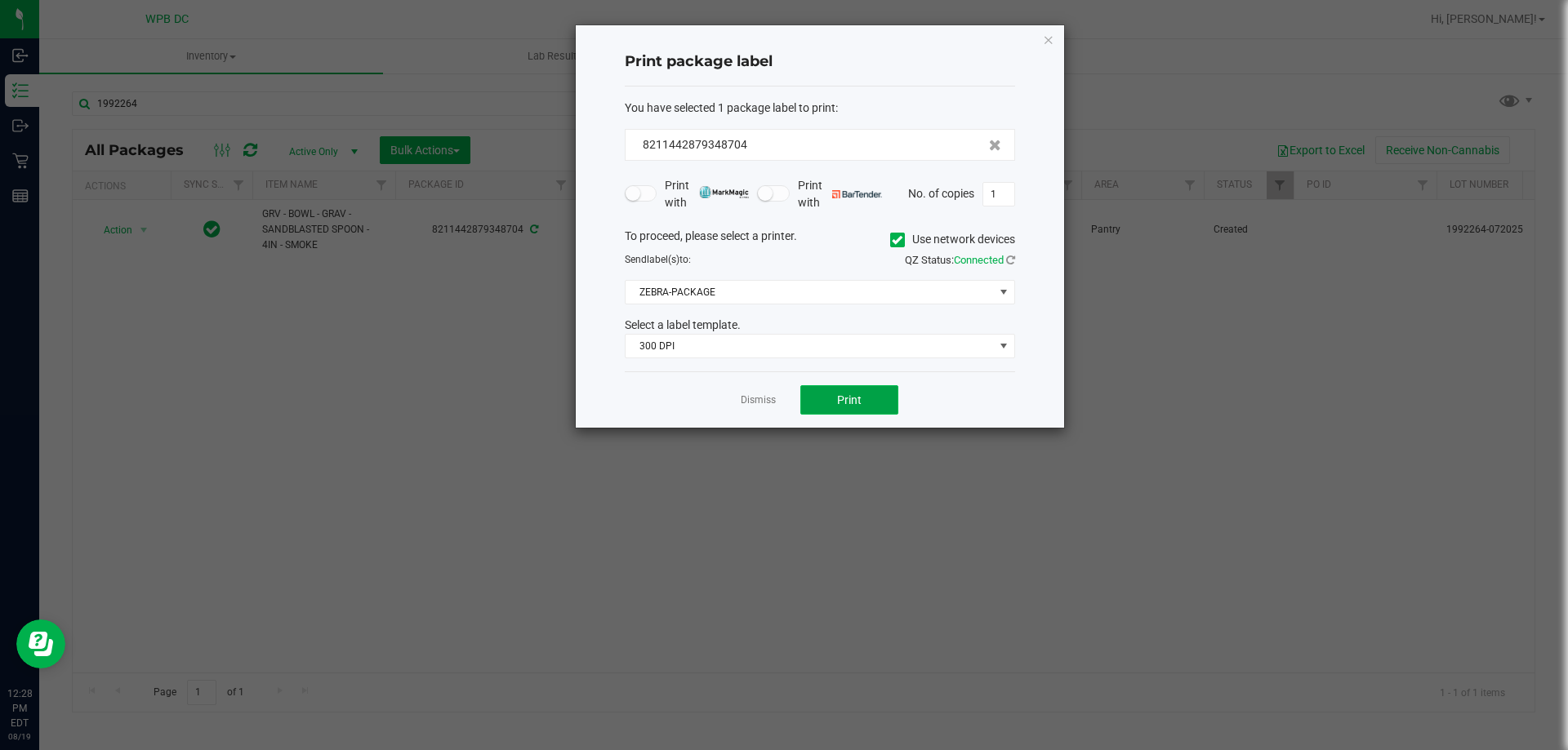
click at [843, 398] on span "Print" at bounding box center [849, 399] width 25 height 13
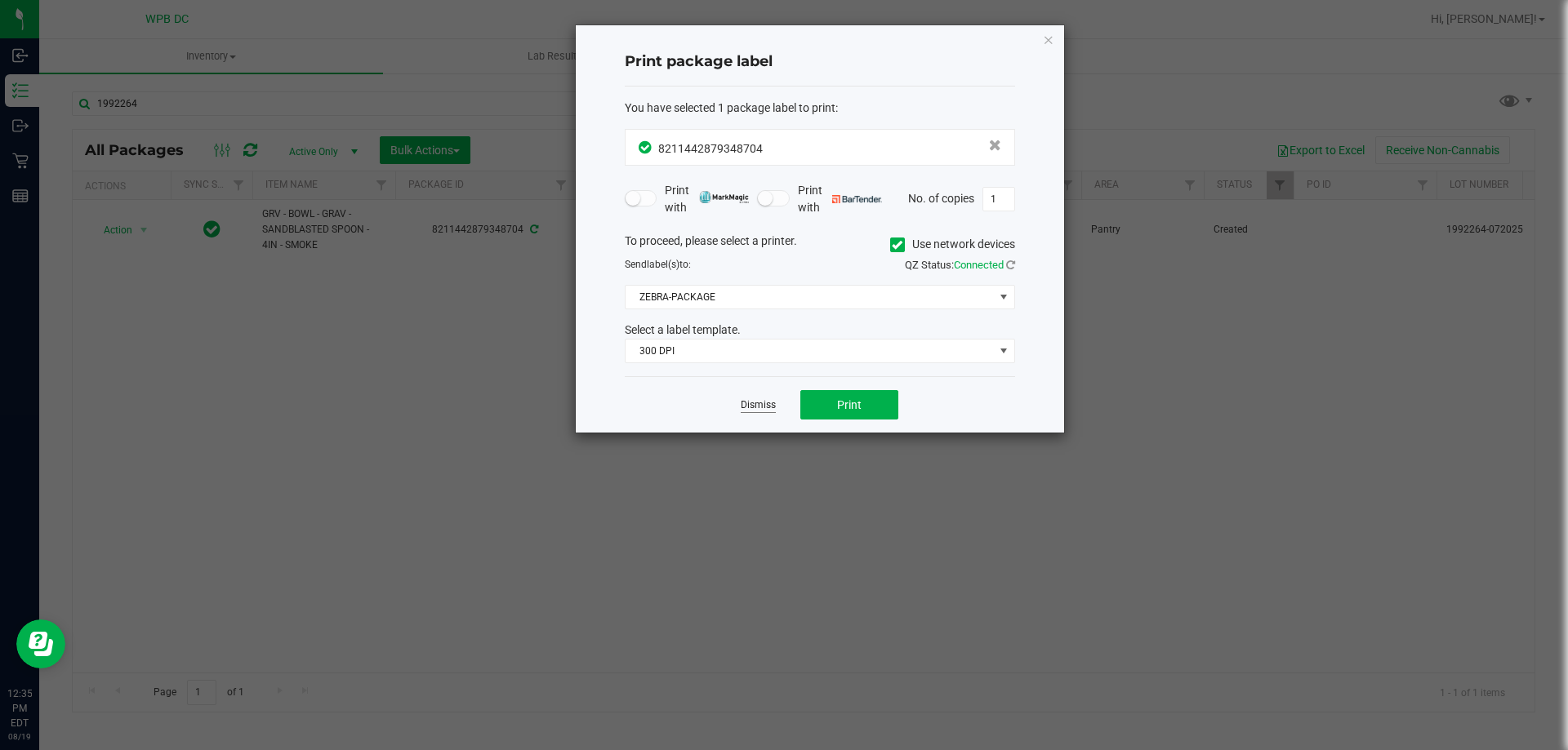
click at [761, 403] on link "Dismiss" at bounding box center [758, 405] width 35 height 14
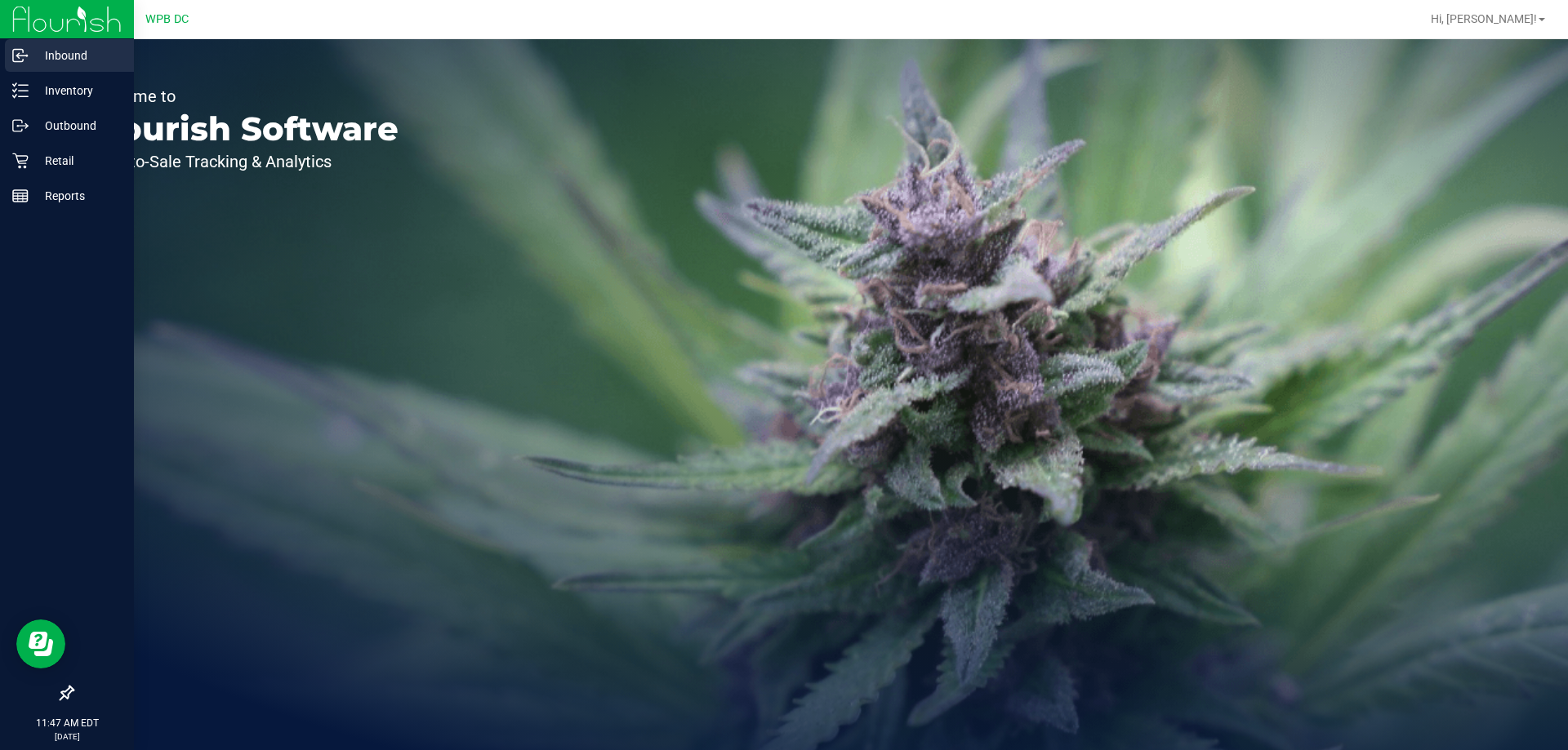
click at [61, 56] on p "Inbound" at bounding box center [77, 55] width 98 height 20
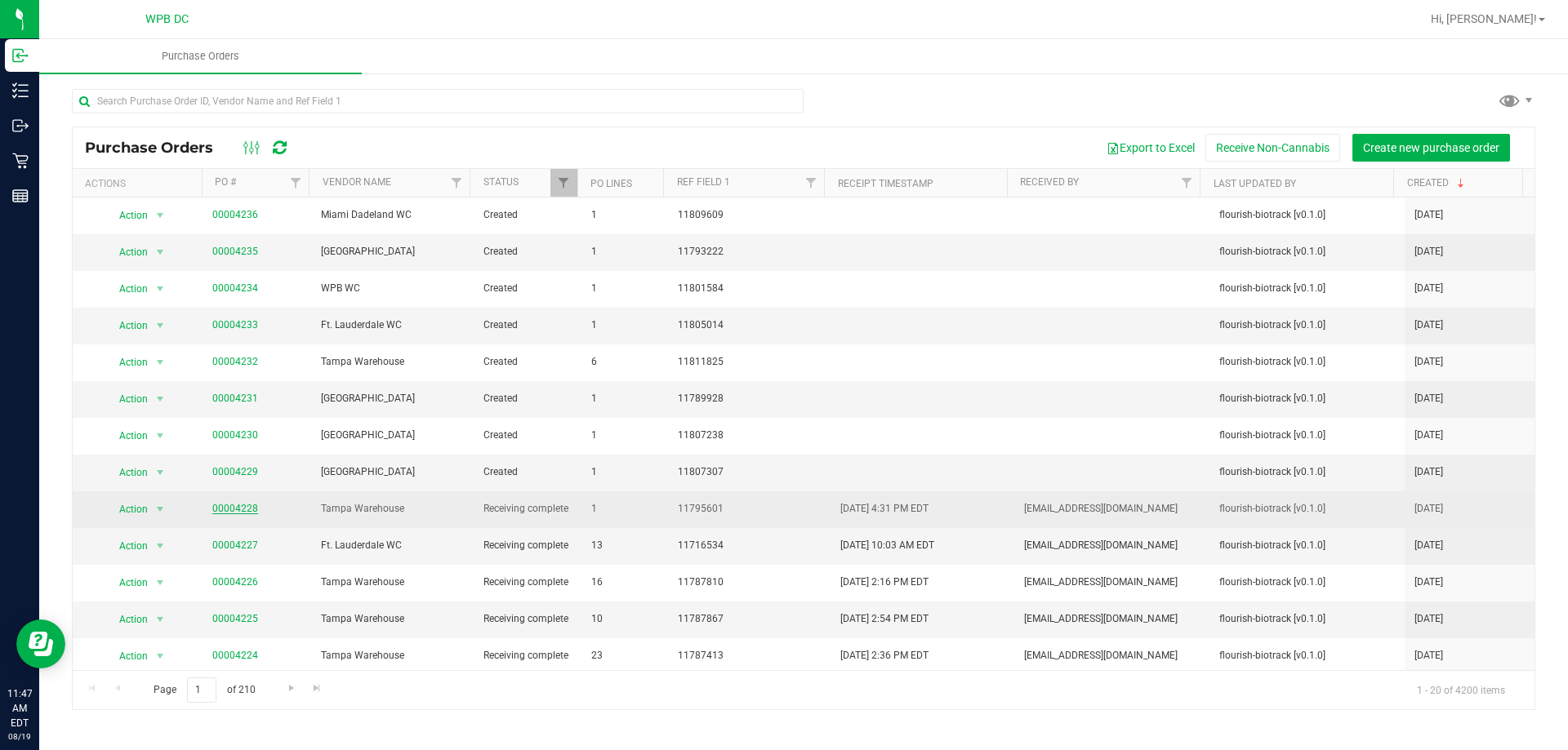
click at [237, 507] on link "00004228" at bounding box center [235, 508] width 45 height 11
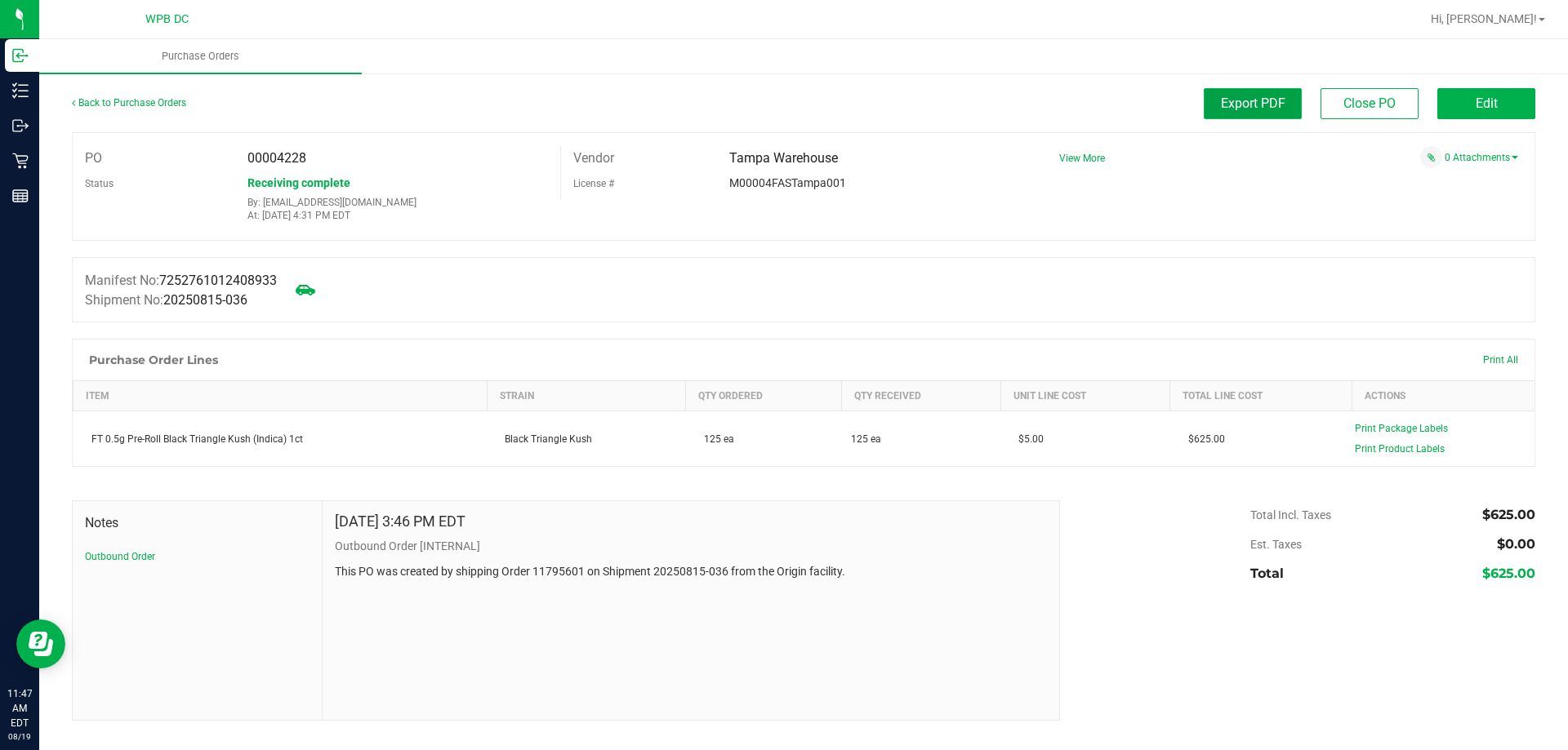
click at [1240, 110] on span "Export PDF" at bounding box center [1253, 103] width 64 height 15
click at [154, 97] on link "Back to Purchase Orders" at bounding box center [129, 102] width 114 height 11
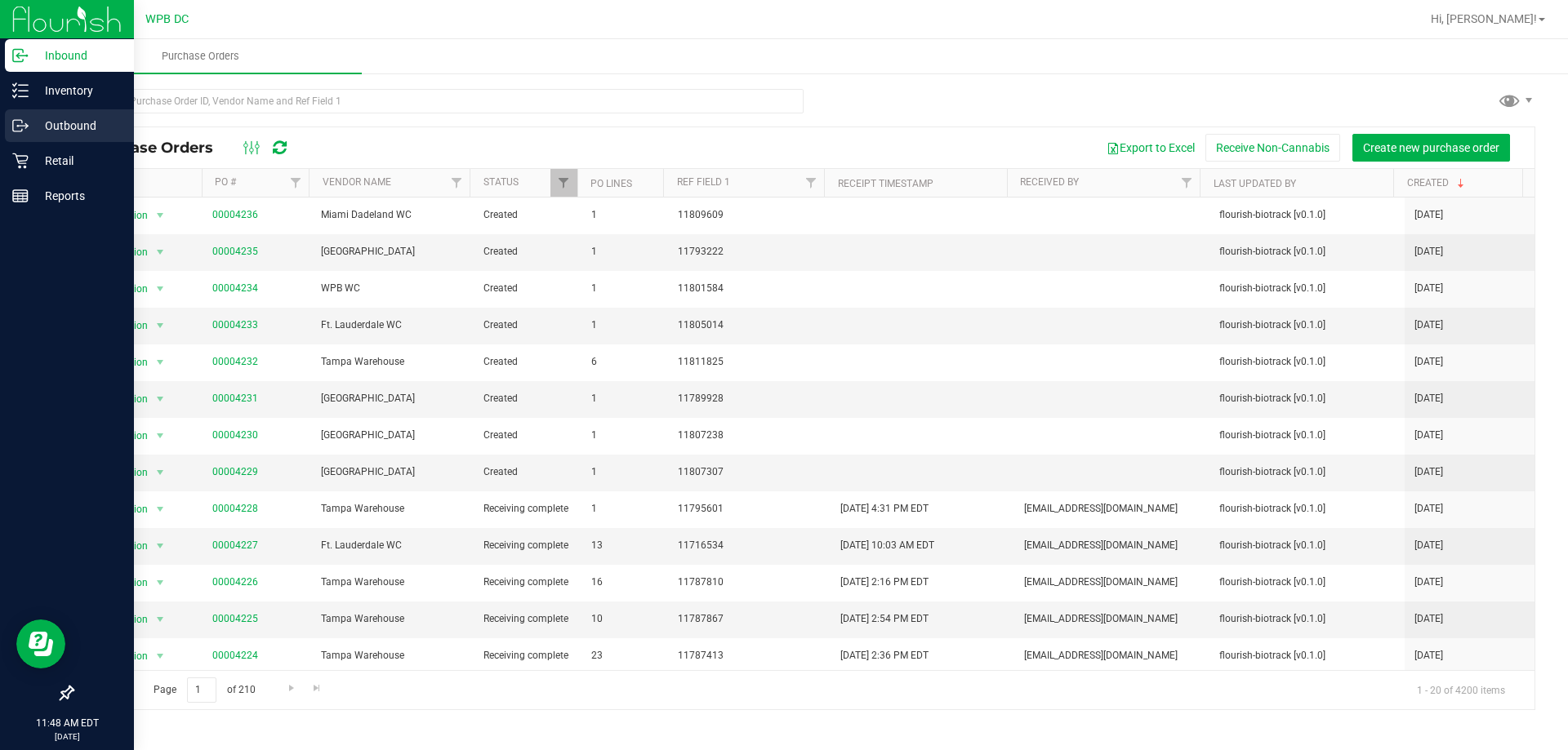
click at [71, 115] on div "Outbound" at bounding box center [69, 126] width 129 height 33
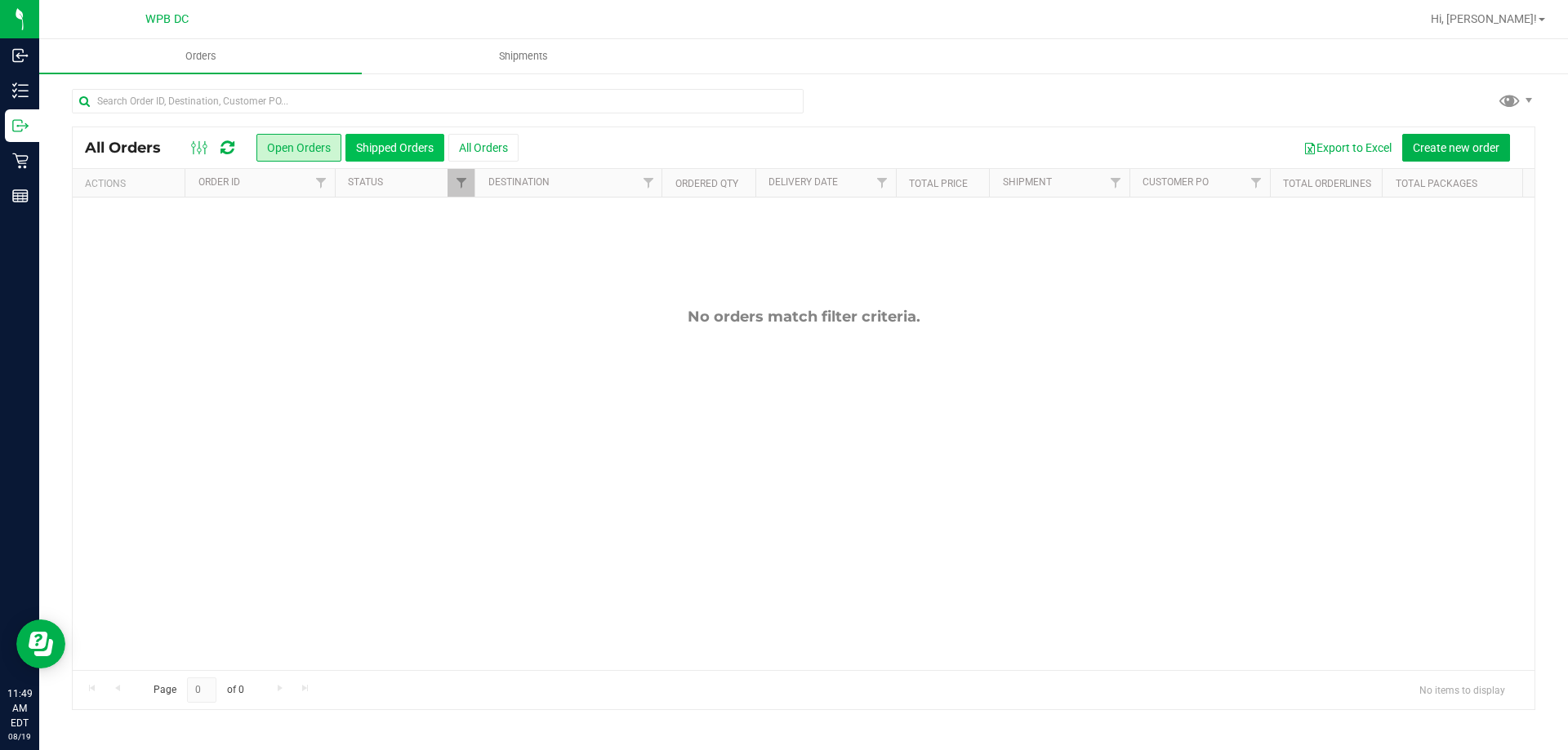
click at [371, 145] on button "Shipped Orders" at bounding box center [394, 147] width 99 height 27
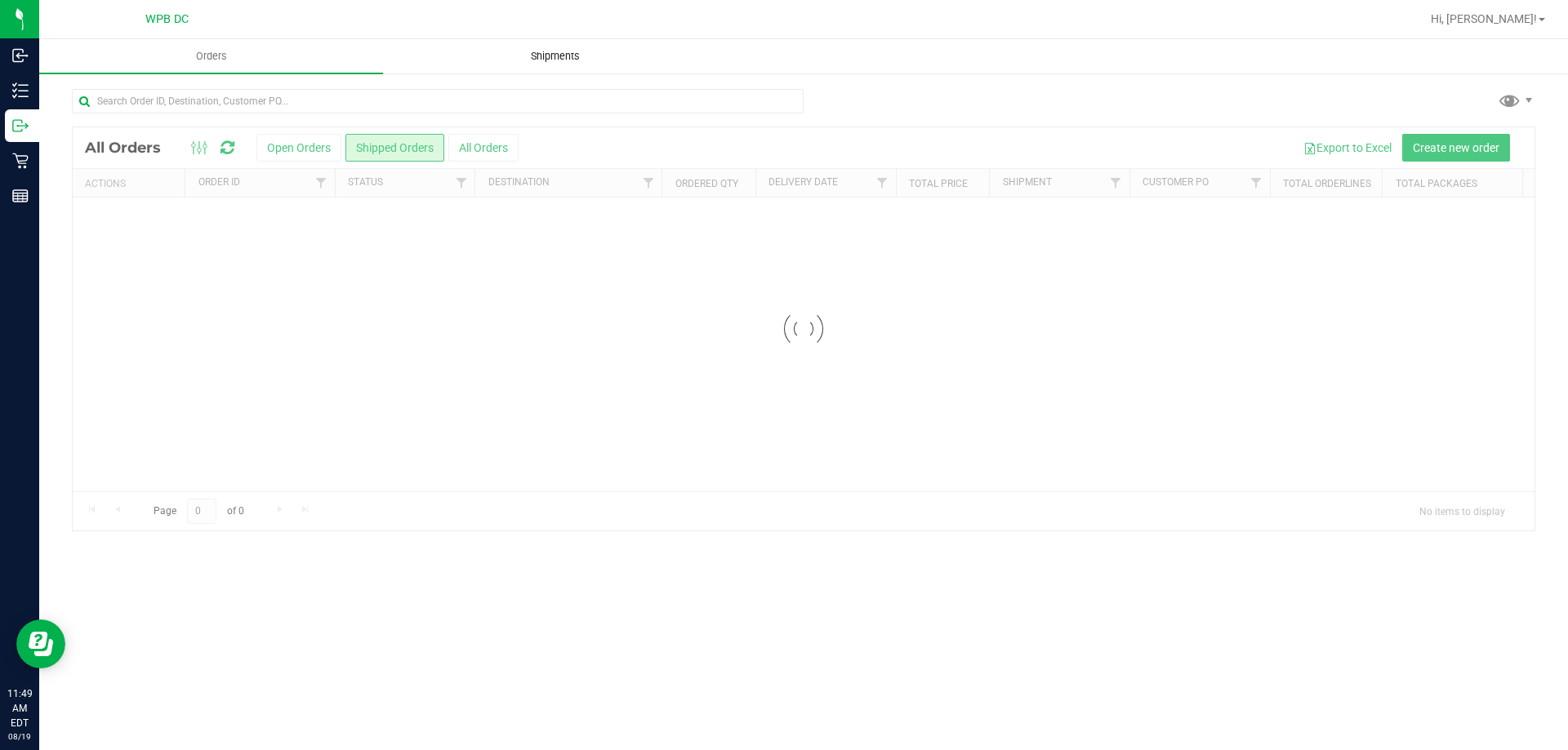
click at [559, 51] on span "Shipments" at bounding box center [555, 56] width 93 height 15
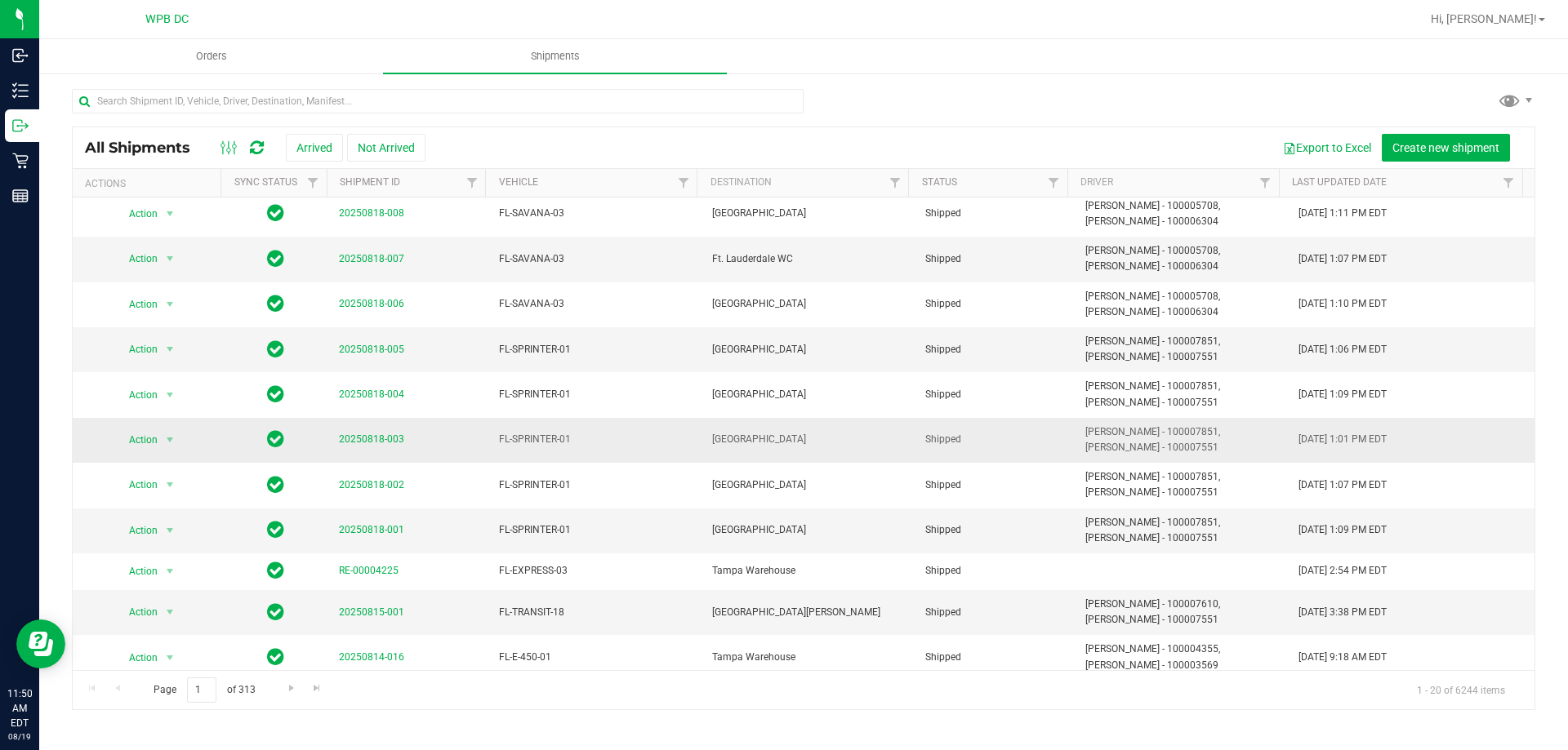
scroll to position [15, 0]
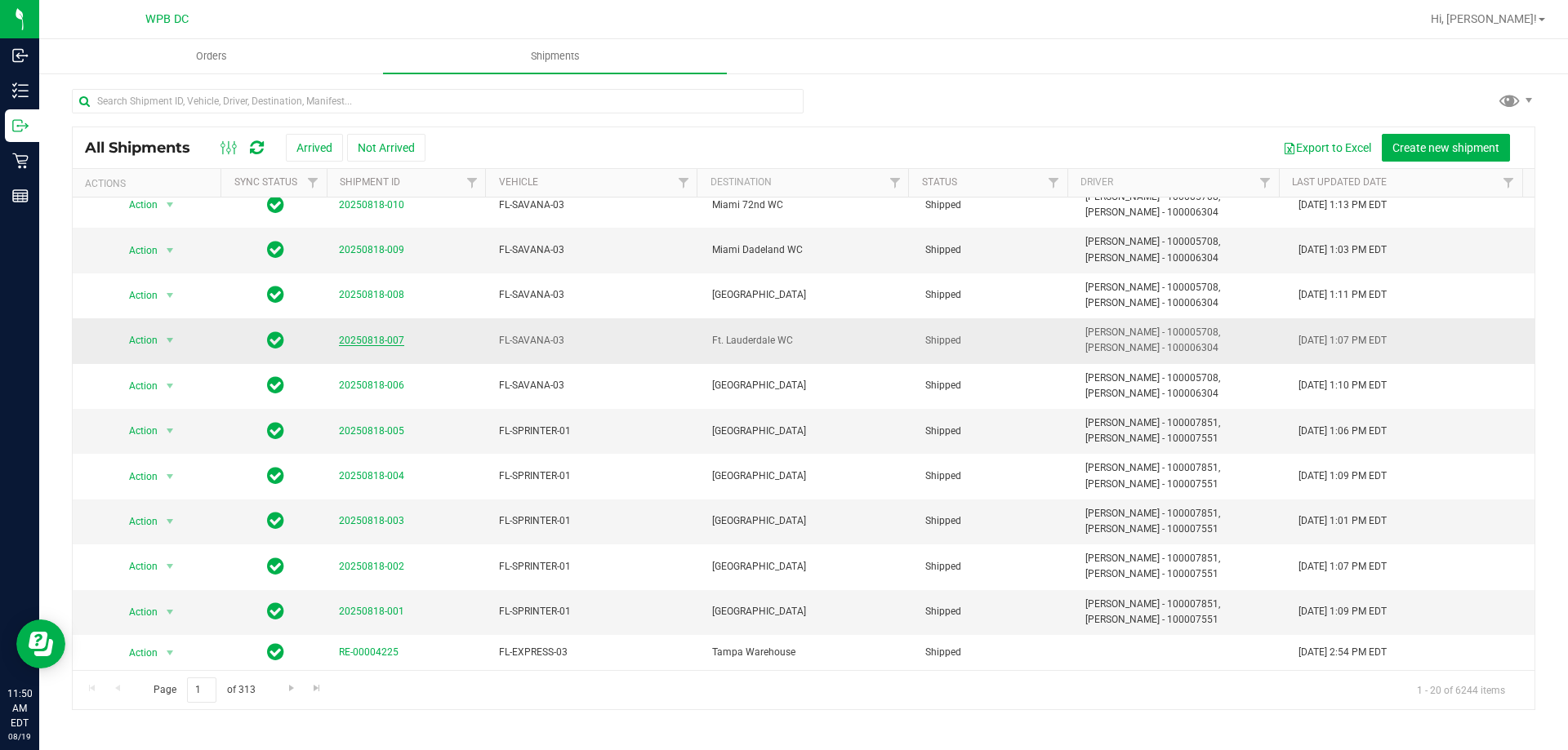
click at [386, 334] on span "20250818-007" at bounding box center [371, 341] width 65 height 15
click at [385, 335] on link "20250818-007" at bounding box center [371, 340] width 65 height 11
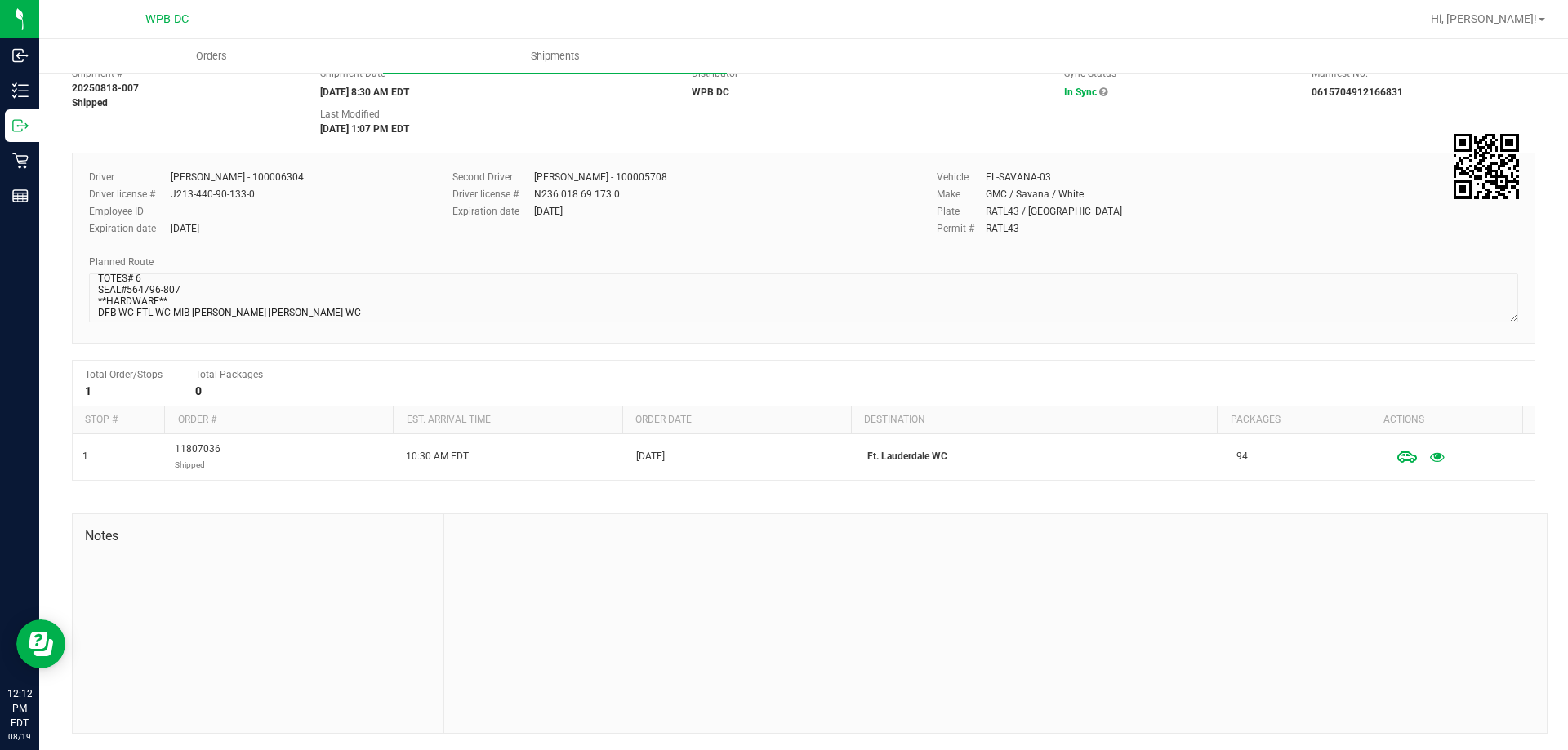
scroll to position [26, 0]
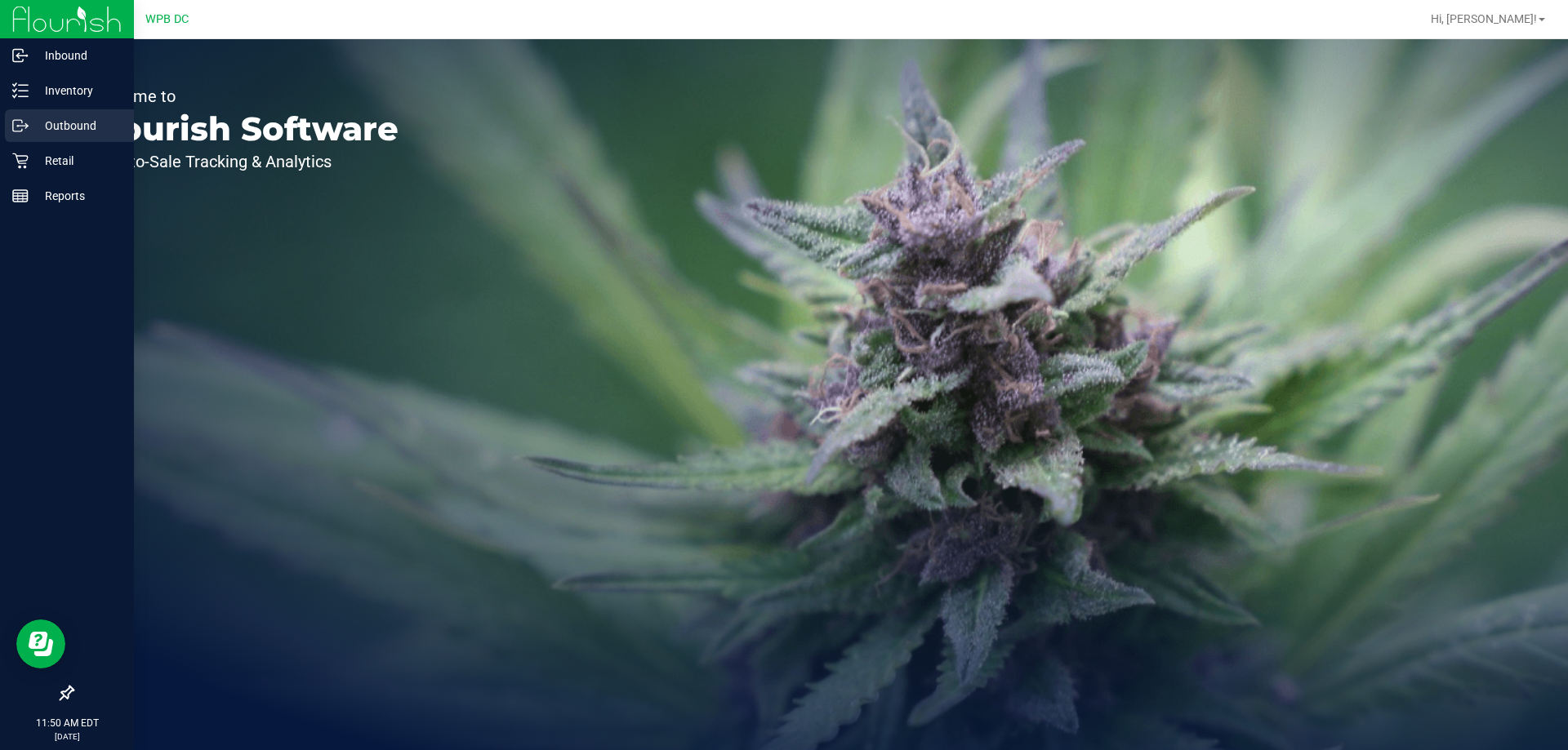
click at [59, 116] on p "Outbound" at bounding box center [77, 125] width 98 height 20
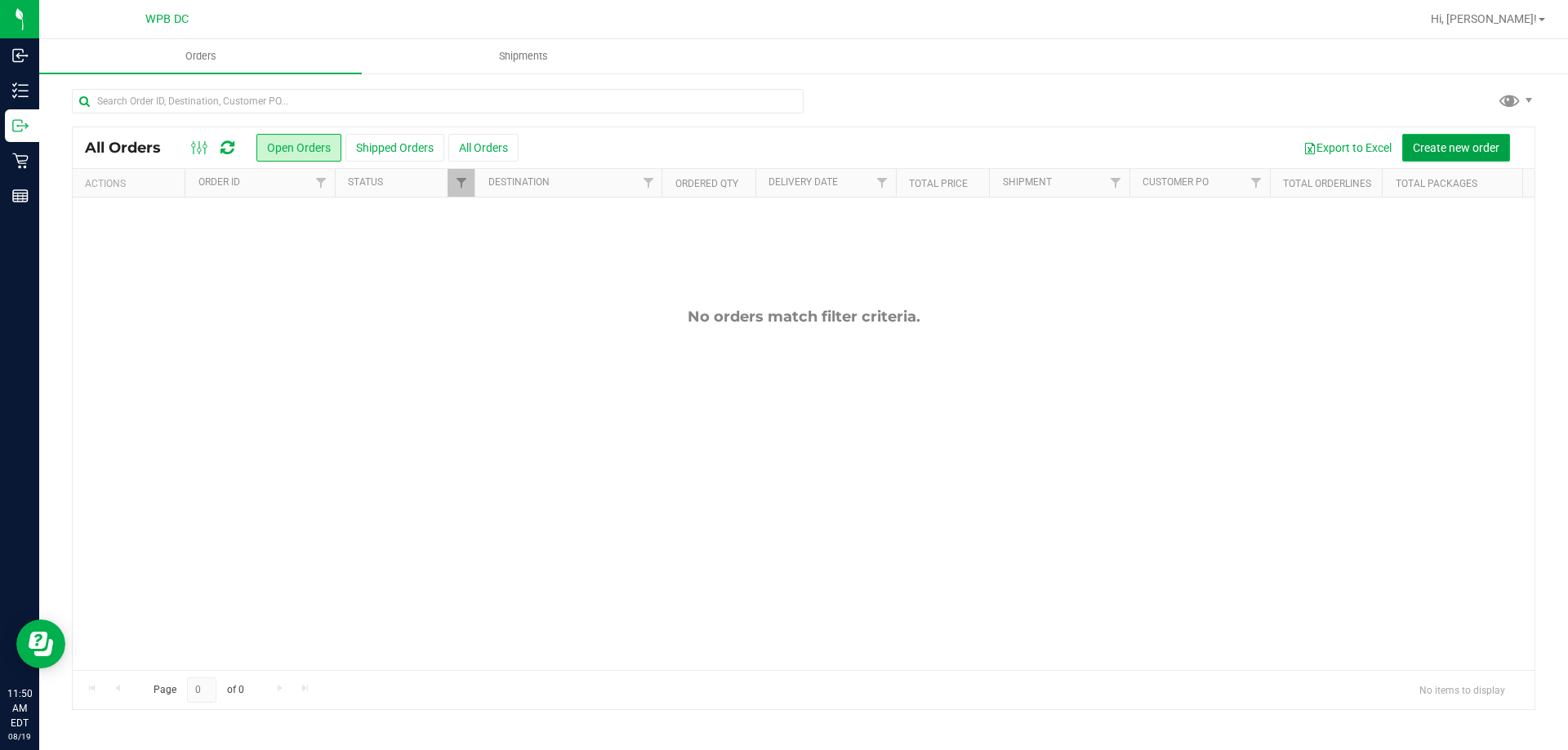
click at [1477, 137] on button "Create new order" at bounding box center [1456, 147] width 108 height 27
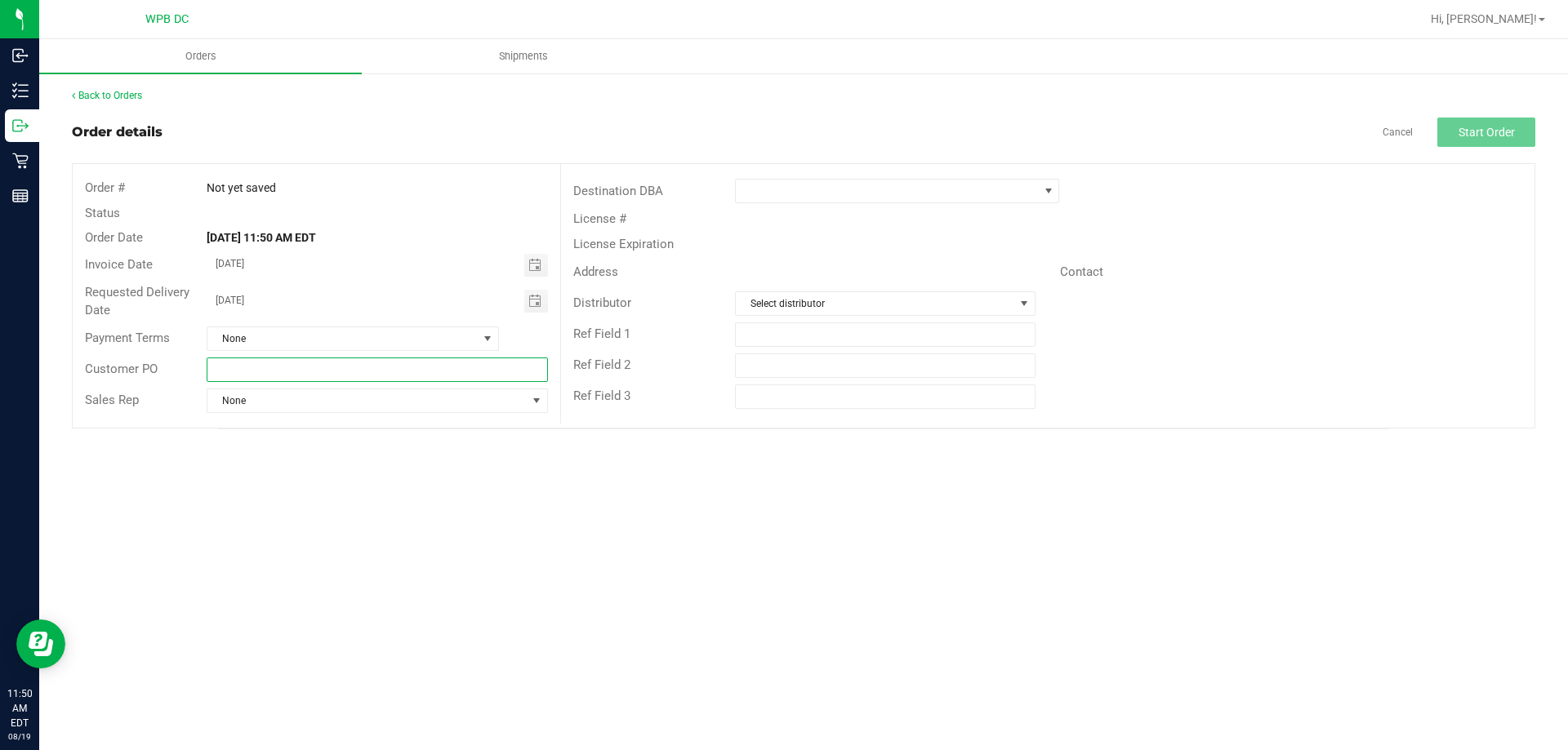
click at [312, 369] on input "text" at bounding box center [376, 369] width 340 height 25
type input "f"
click at [306, 394] on span "None" at bounding box center [366, 400] width 318 height 23
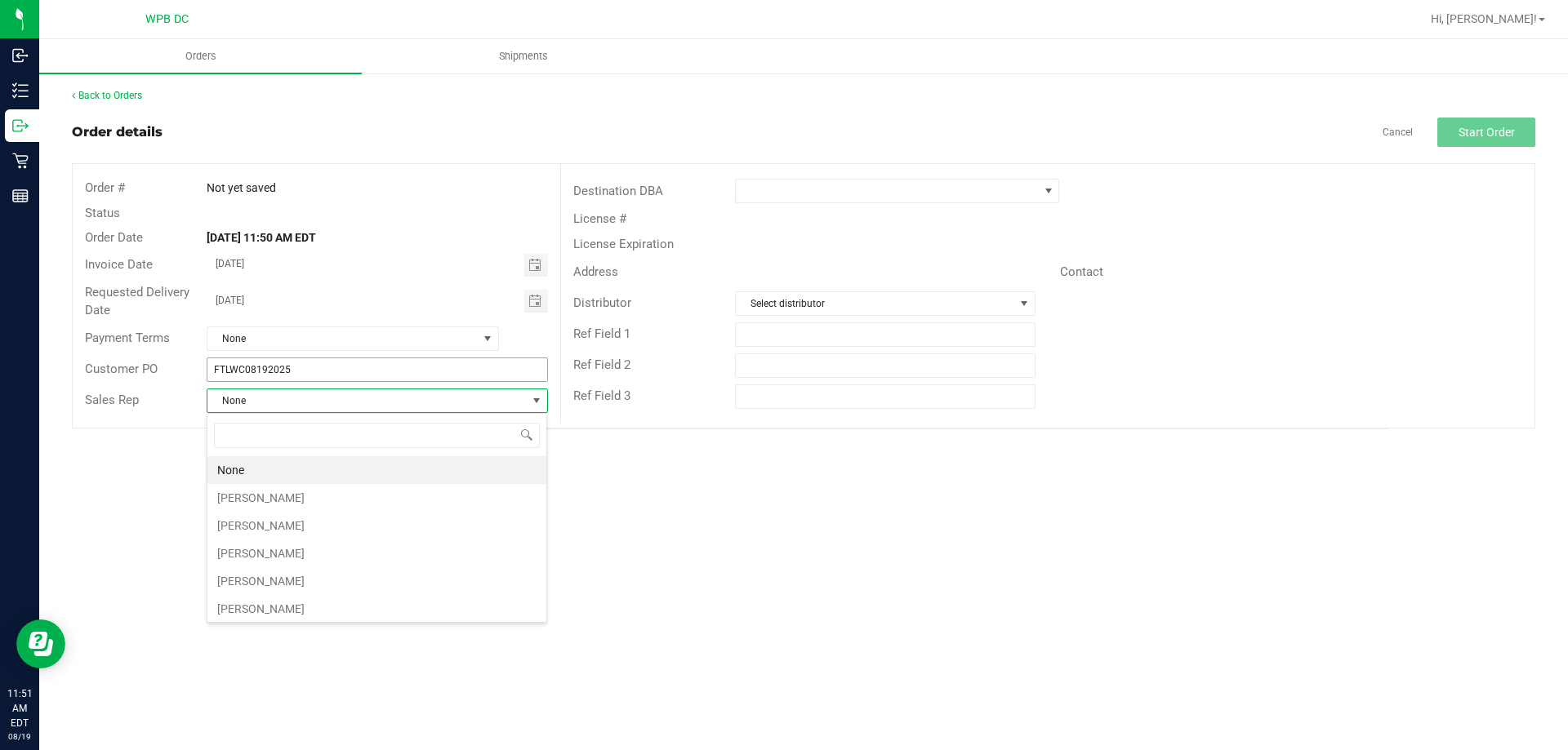
scroll to position [25, 341]
click at [308, 363] on input "FTLWC08192025" at bounding box center [376, 369] width 340 height 25
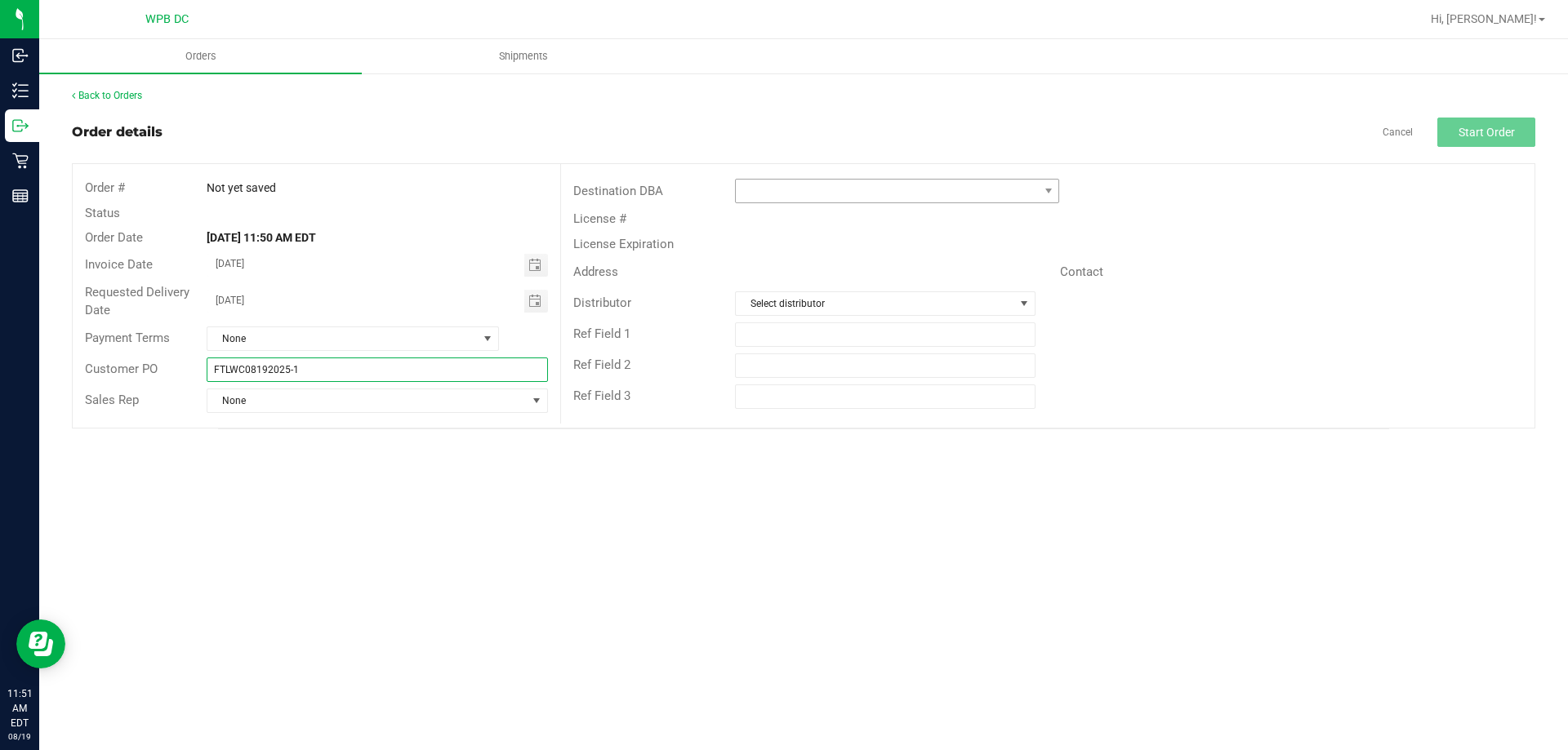
type input "FTLWC08192025-1"
click at [812, 183] on span at bounding box center [886, 191] width 302 height 23
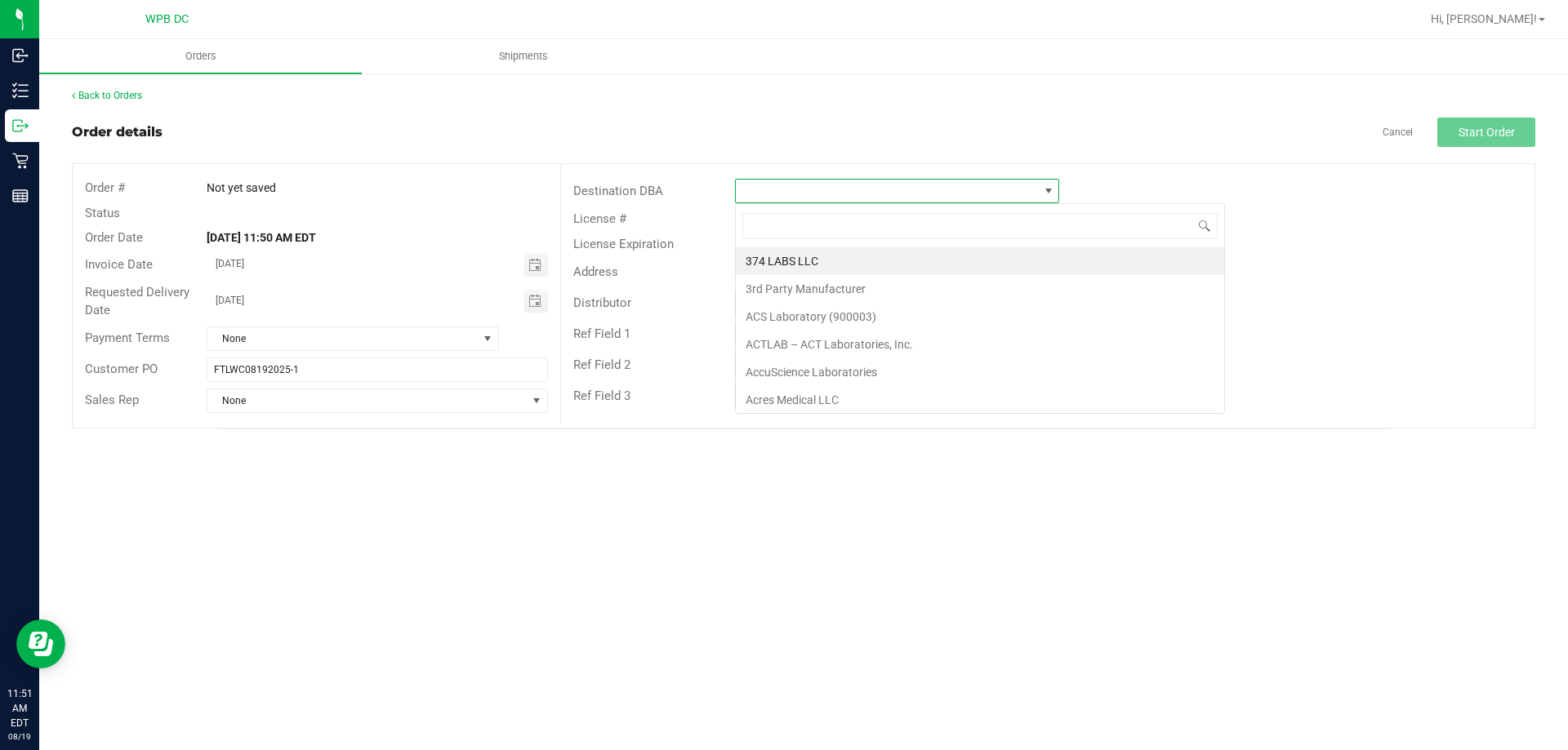
scroll to position [25, 324]
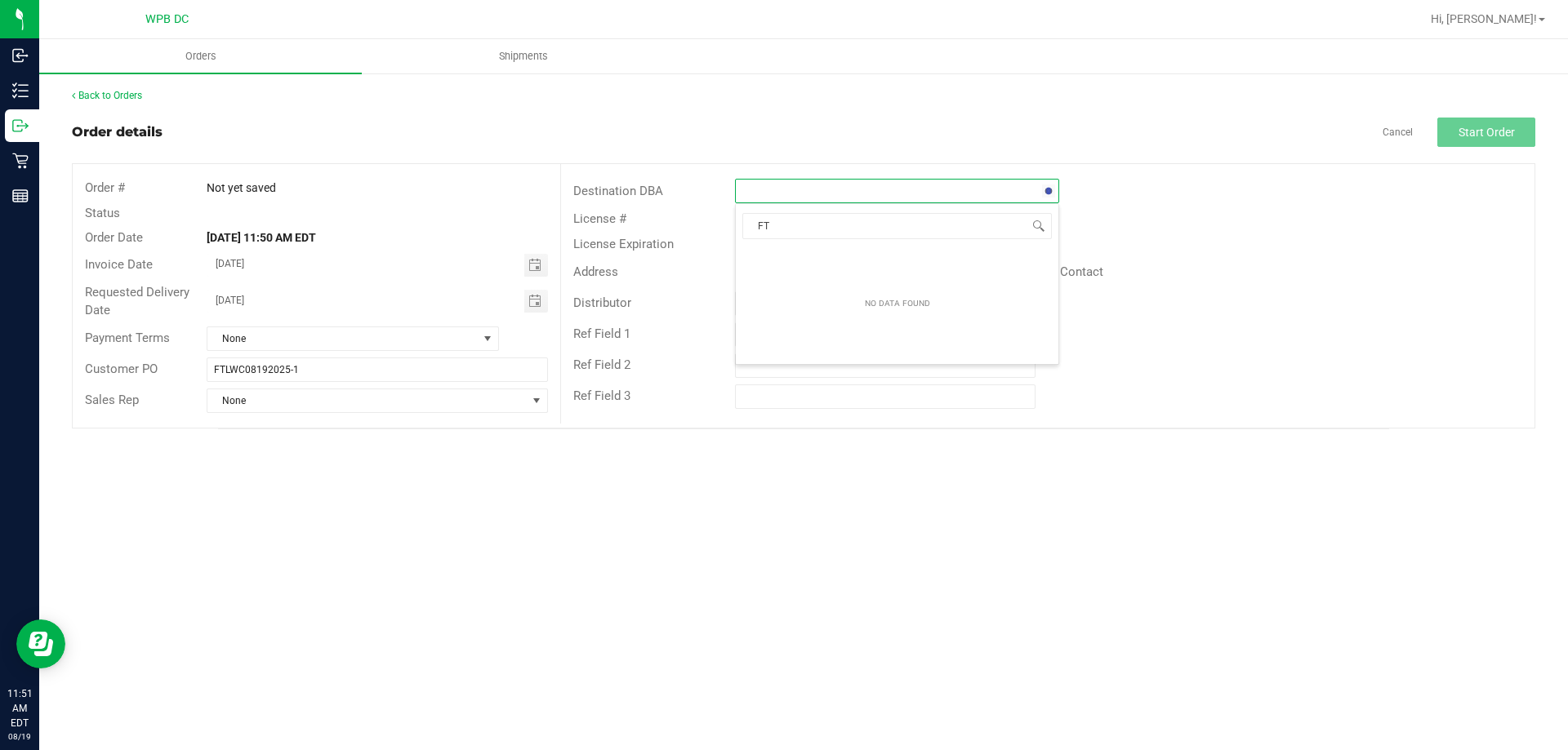
type input "FT"
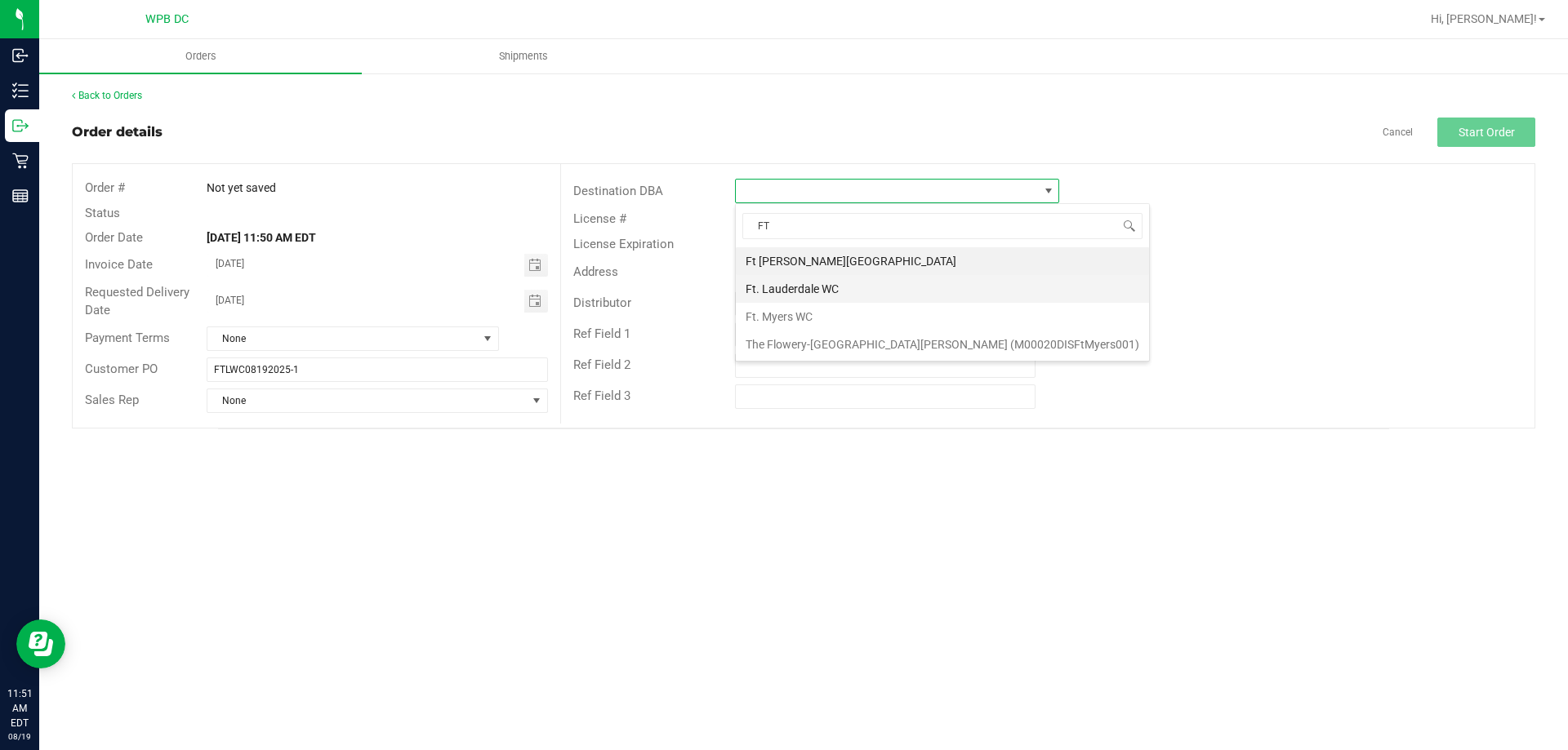
click at [815, 291] on li "Ft. Lauderdale WC" at bounding box center [942, 289] width 413 height 27
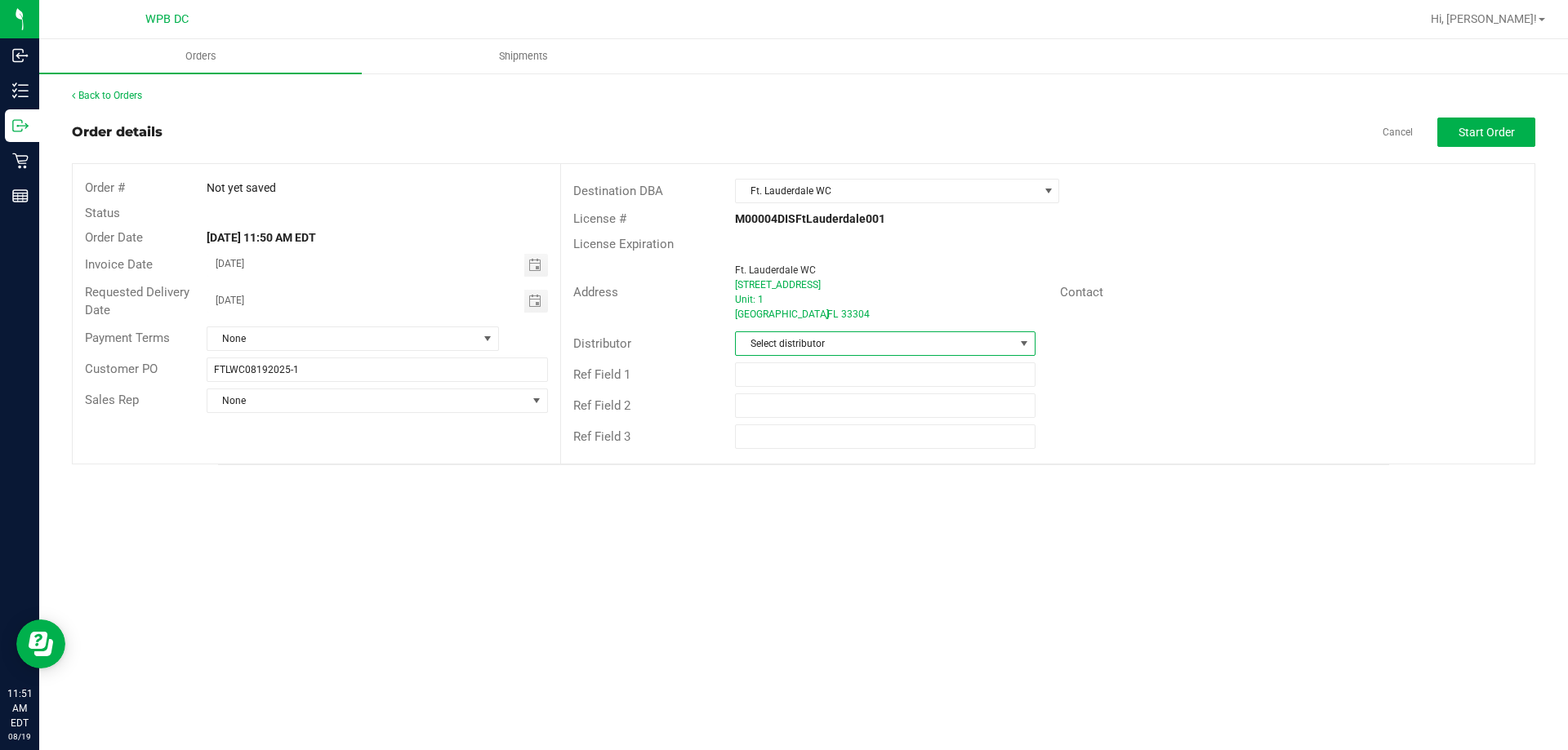
click at [835, 339] on span "Select distributor" at bounding box center [874, 344] width 278 height 23
type input "WPB DC"
click at [826, 406] on li "WPB DC" at bounding box center [885, 414] width 298 height 27
click at [1484, 134] on span "Start Order" at bounding box center [1487, 132] width 57 height 13
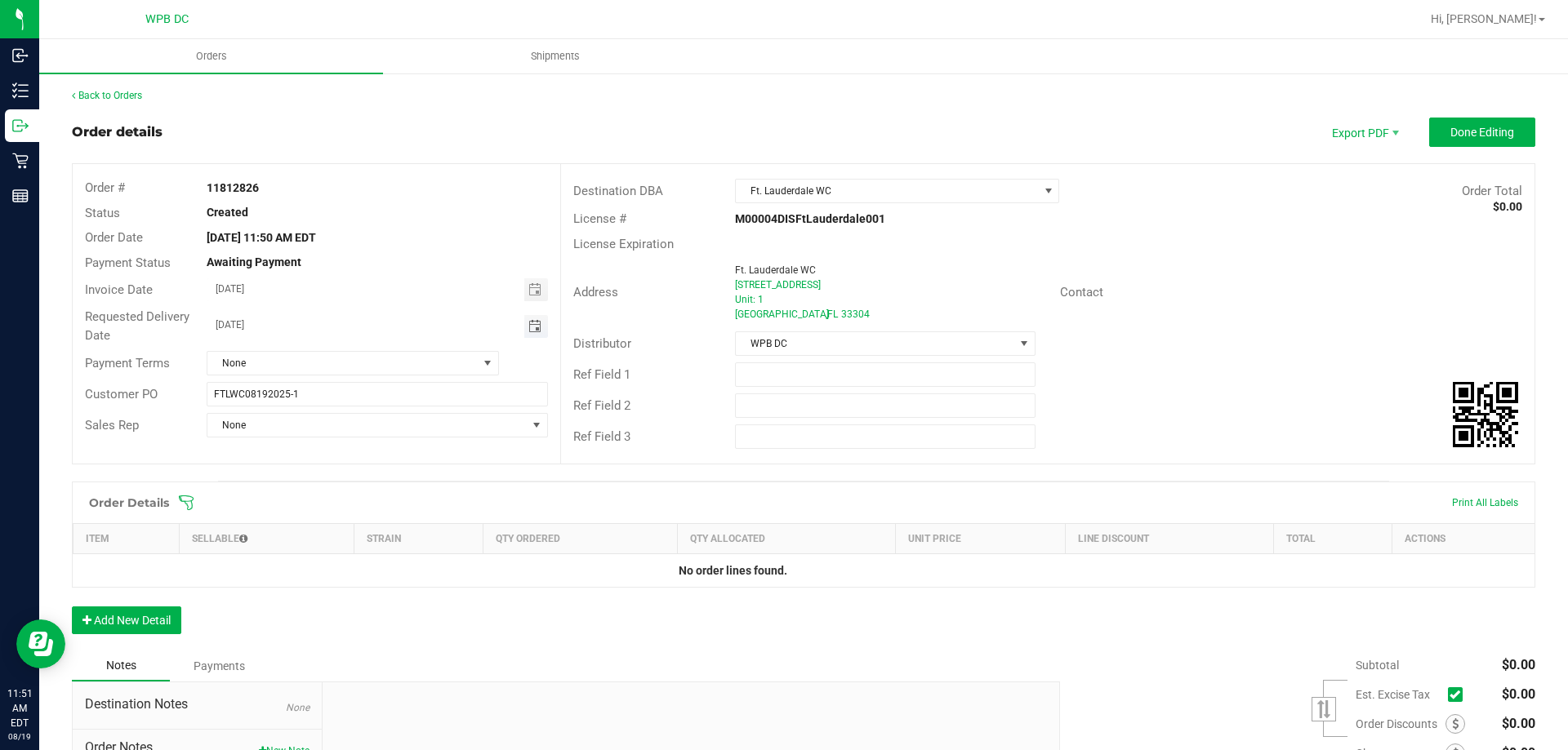
click at [532, 321] on span "Toggle calendar" at bounding box center [534, 326] width 13 height 13
click at [330, 484] on span "19" at bounding box center [328, 488] width 24 height 26
type input "[DATE]"
click at [1194, 243] on div "License Expiration" at bounding box center [1047, 245] width 973 height 26
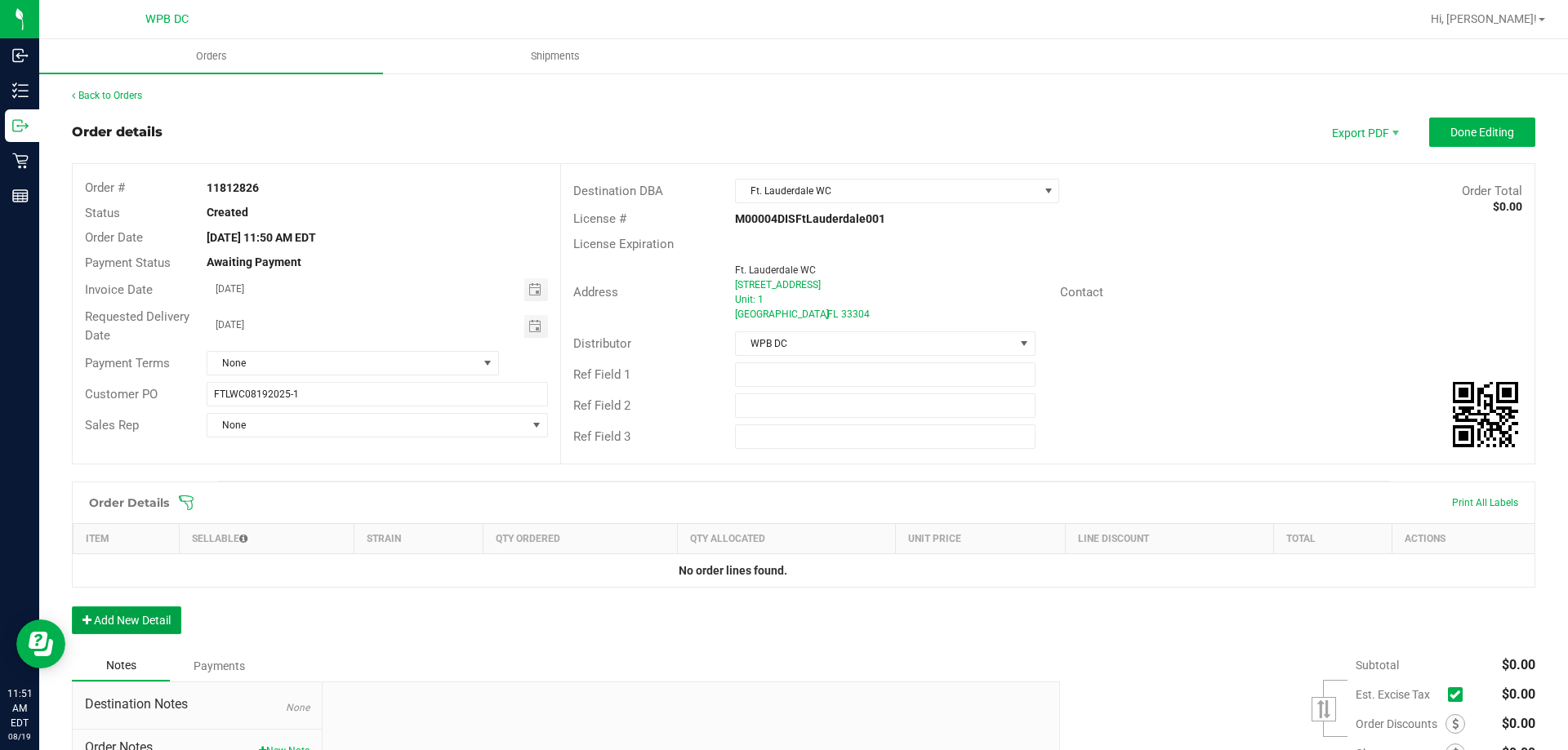
click at [85, 616] on icon "button" at bounding box center [87, 620] width 9 height 11
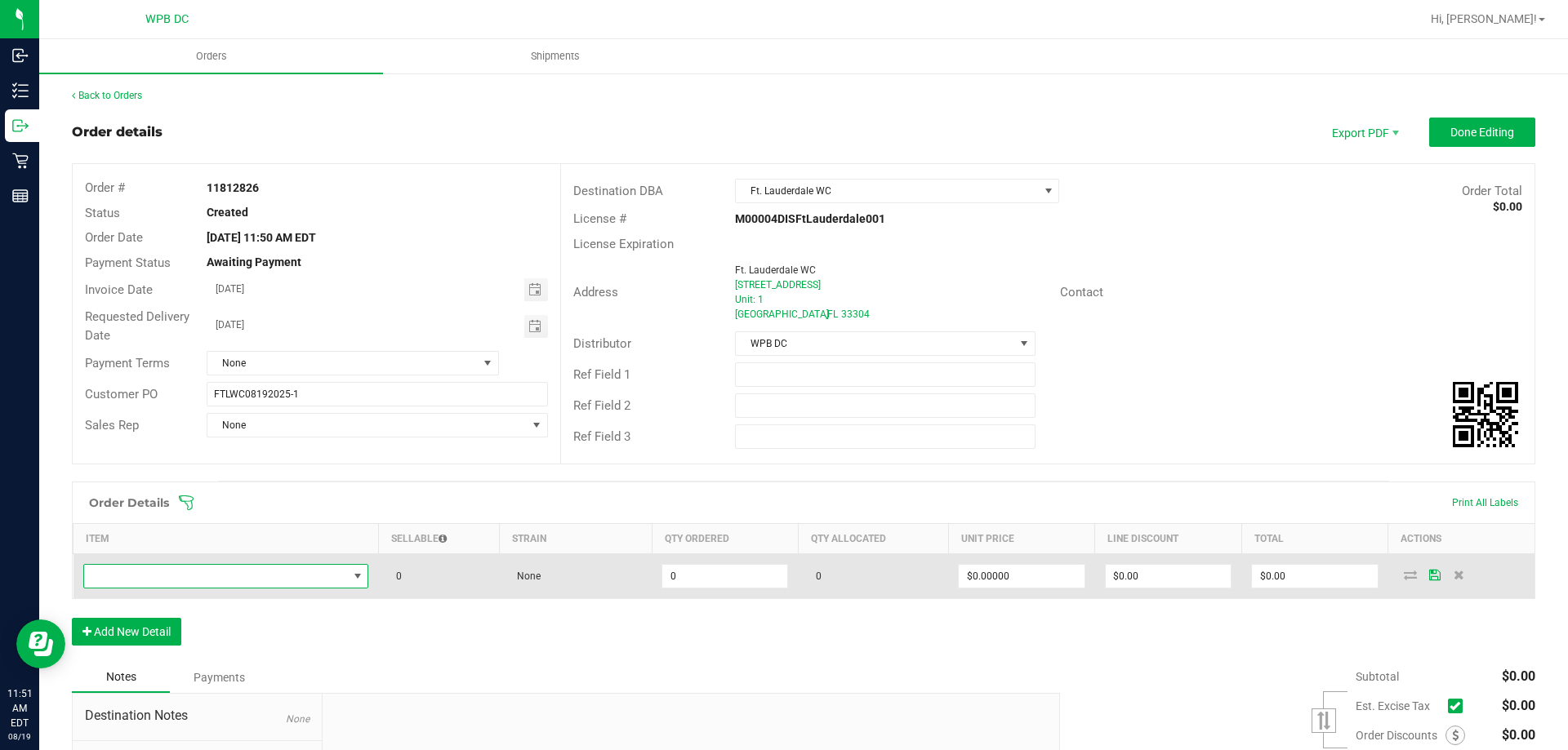
click at [175, 568] on span "NO DATA FOUND" at bounding box center [216, 576] width 264 height 23
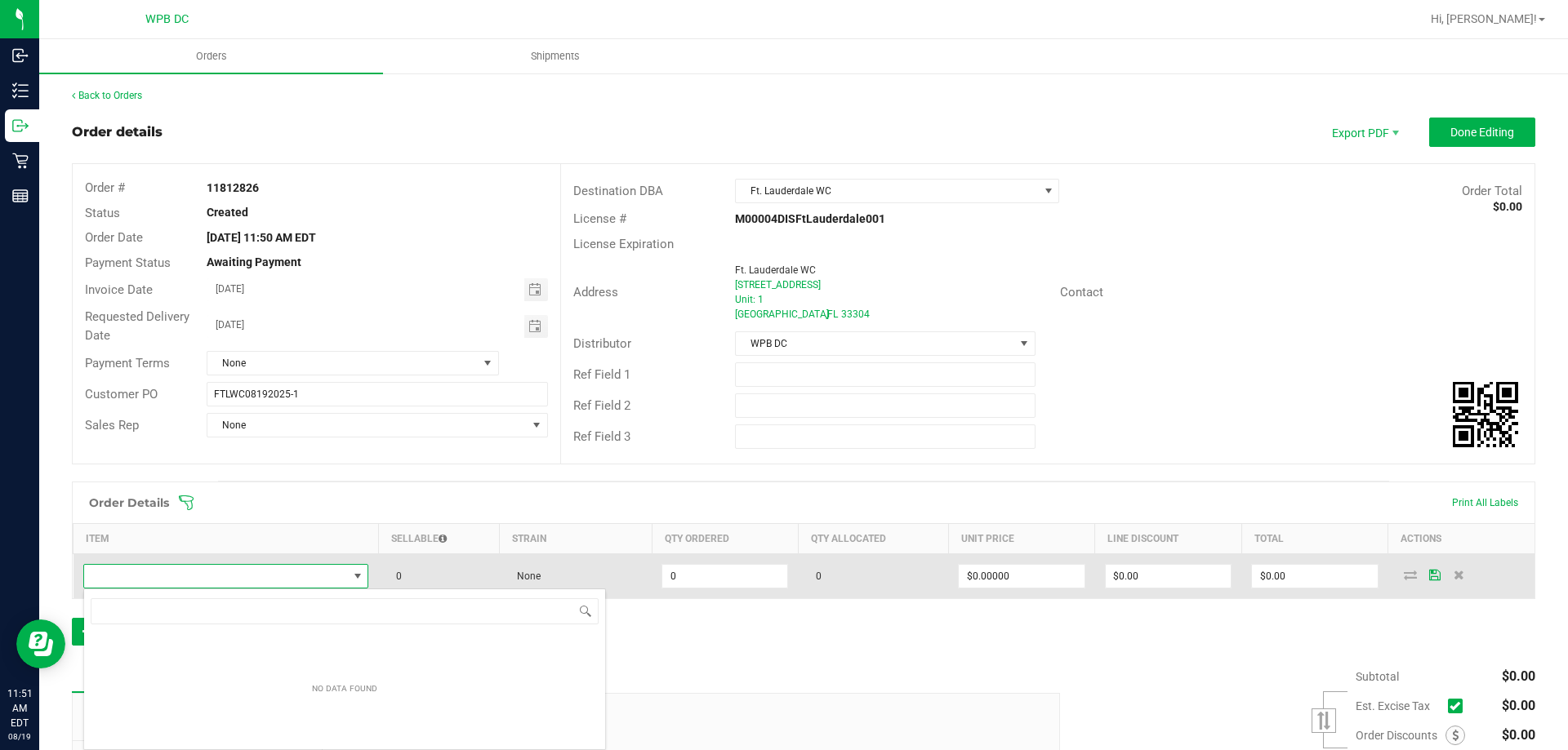
scroll to position [25, 280]
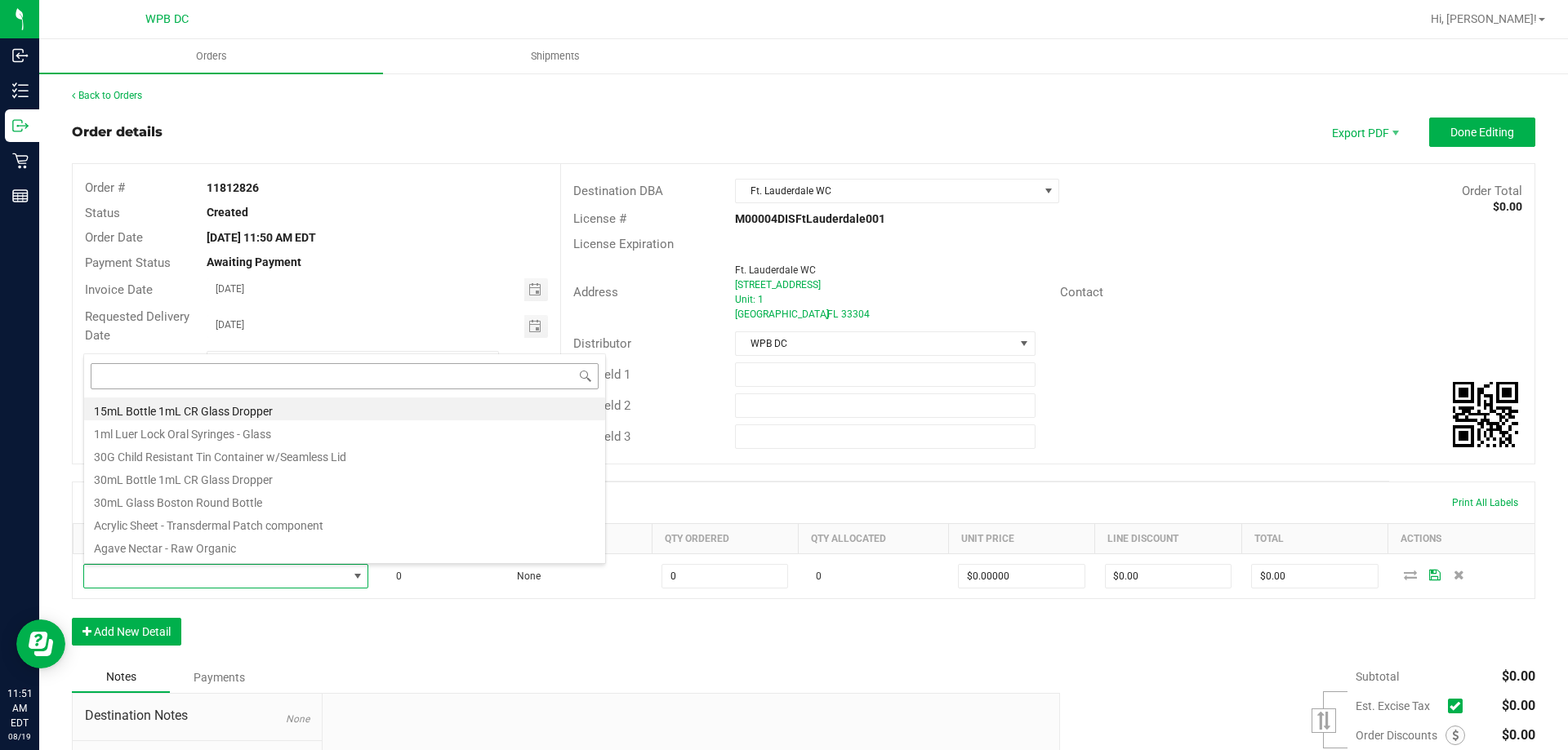
click at [365, 369] on input at bounding box center [345, 376] width 508 height 26
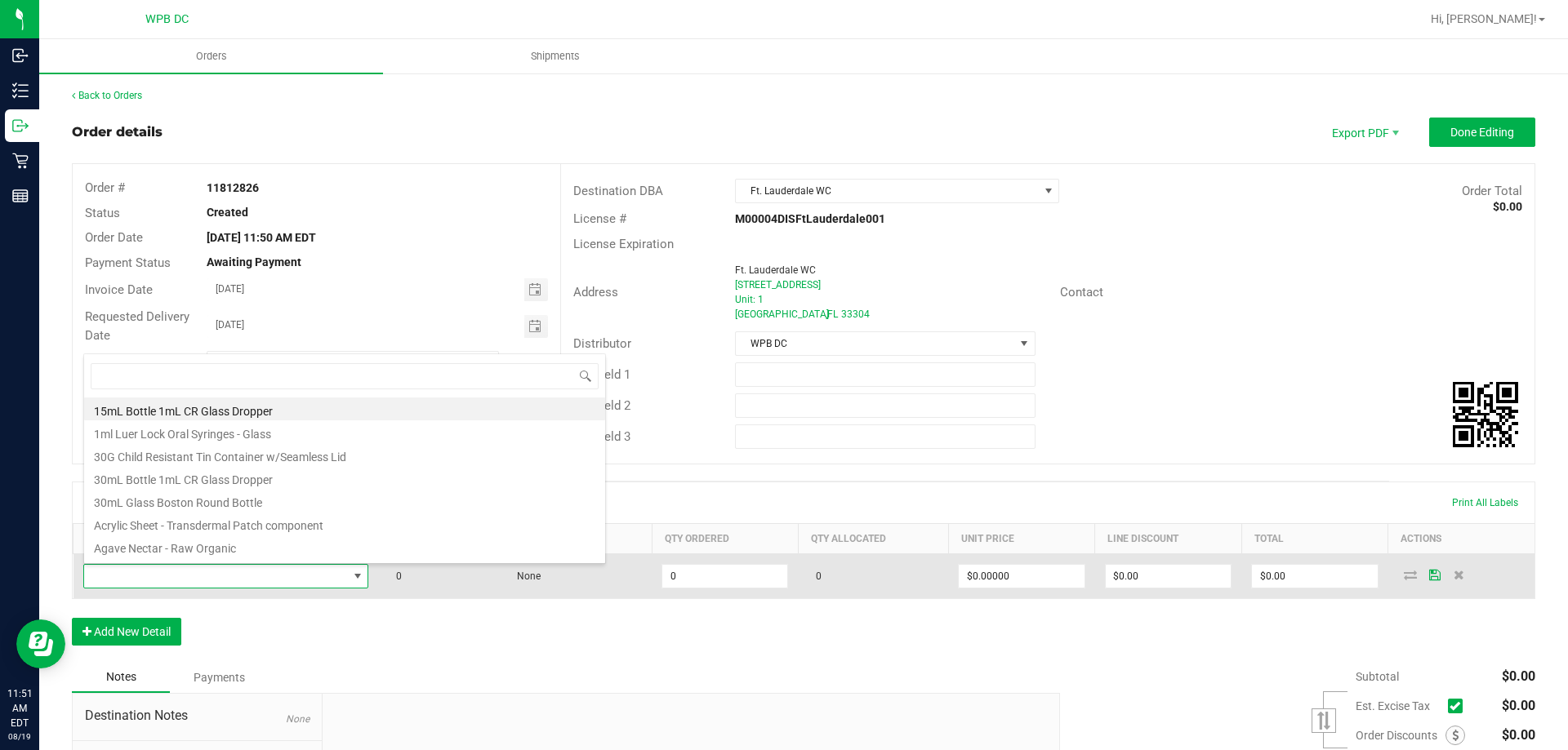
click at [293, 582] on span at bounding box center [216, 576] width 264 height 23
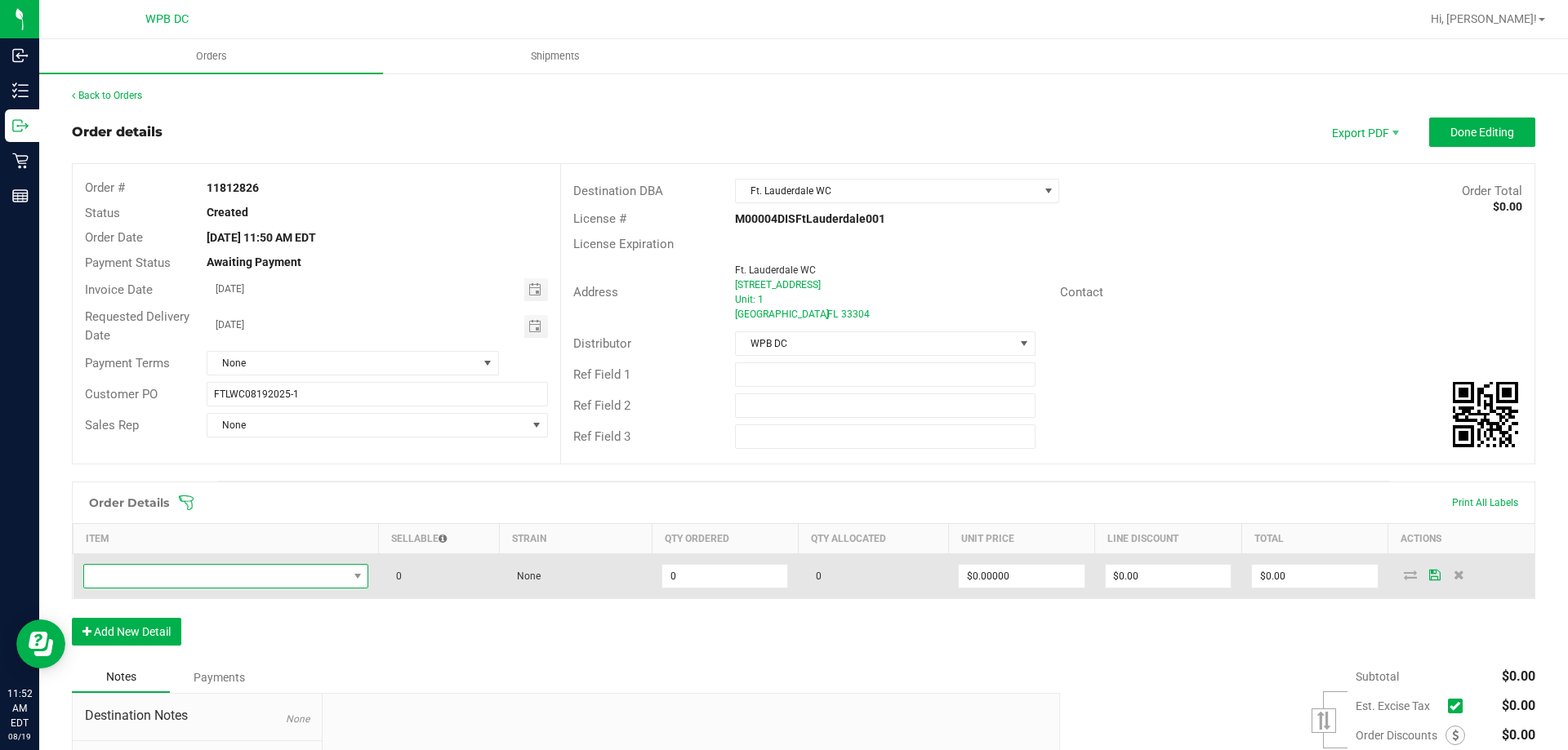
click at [303, 574] on span "NO DATA FOUND" at bounding box center [216, 576] width 264 height 23
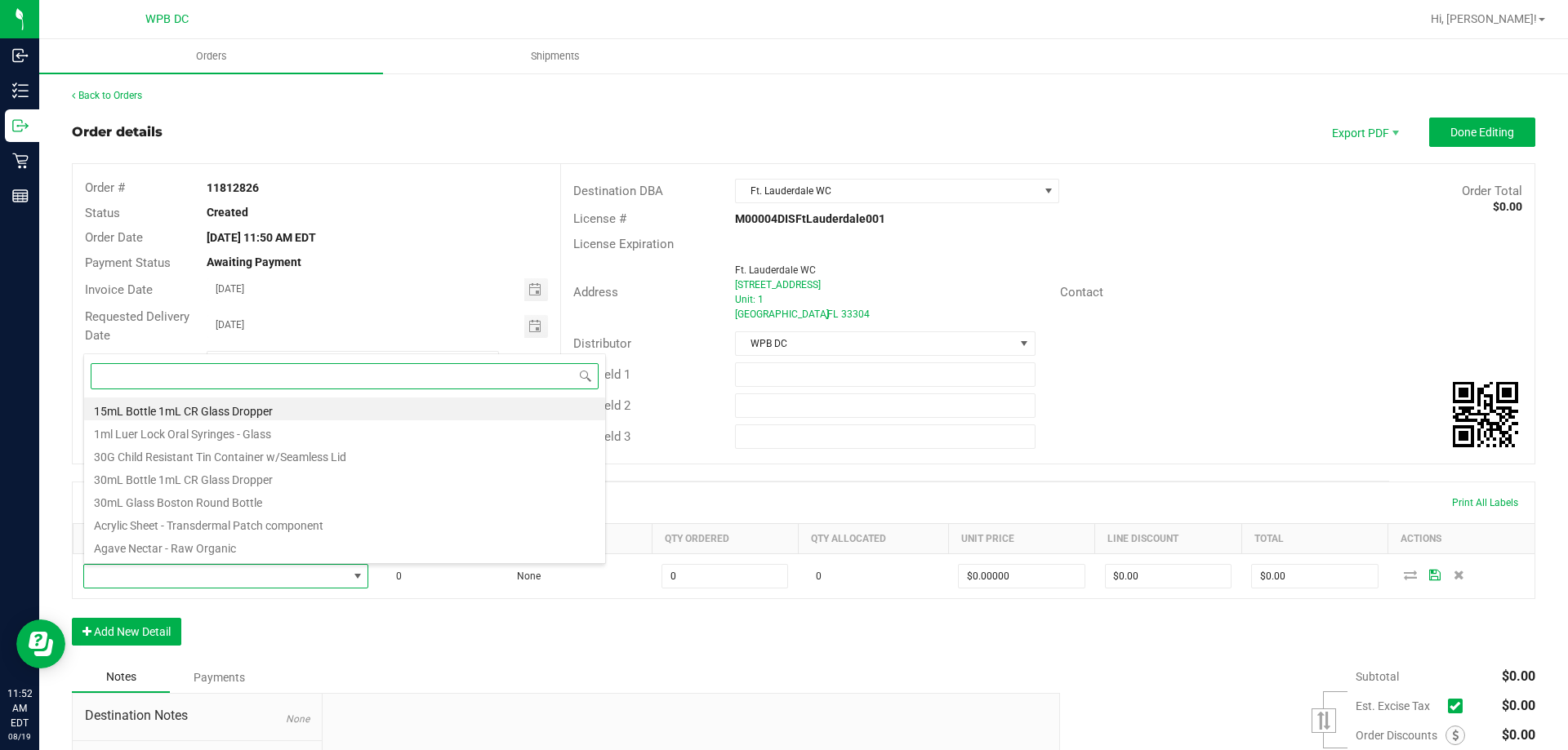
drag, startPoint x: 303, startPoint y: 573, endPoint x: 117, endPoint y: 374, distance: 272.4
click at [117, 374] on input at bounding box center [345, 376] width 508 height 26
paste input "1992264"
type input "1992264"
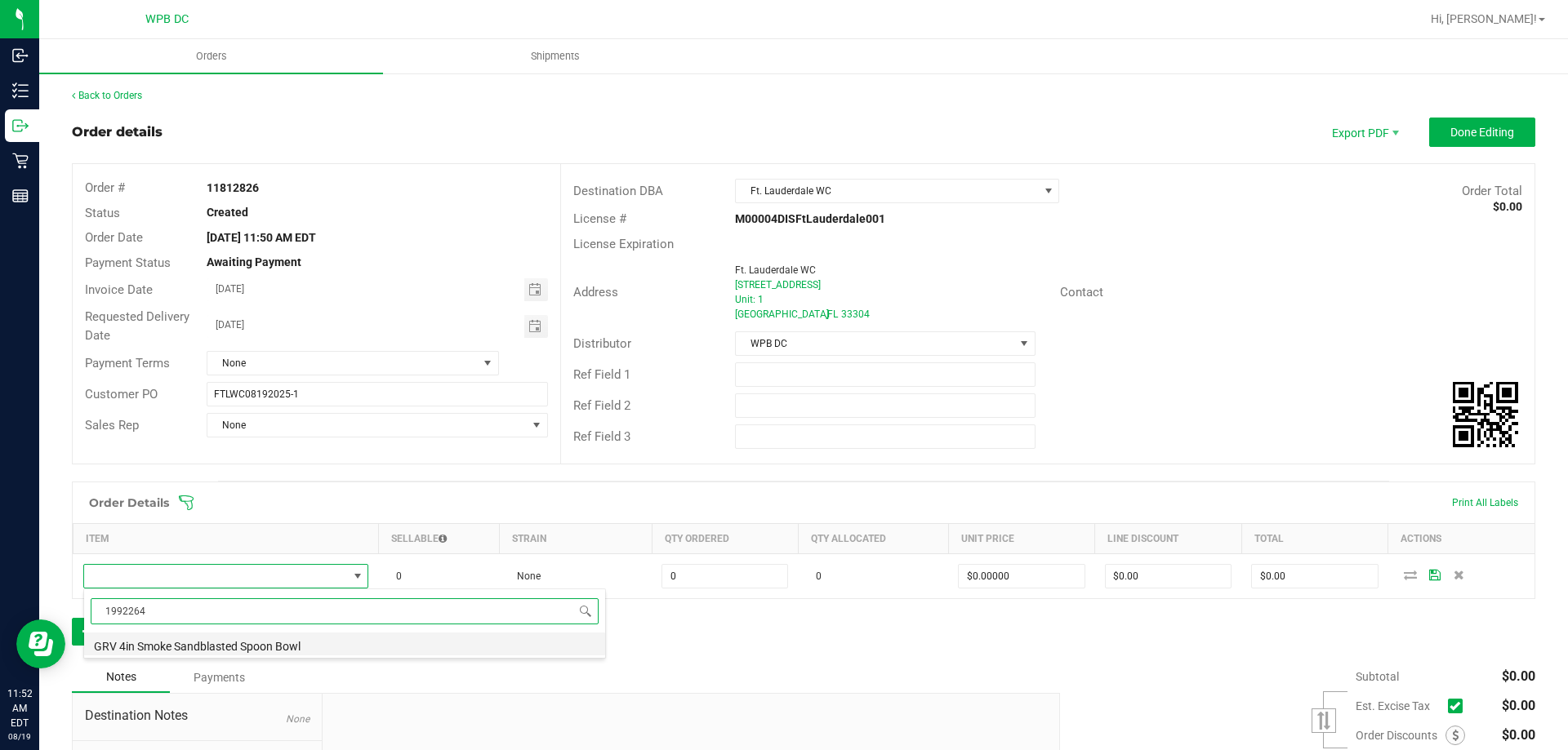
click at [206, 645] on li "GRV 4in Smoke Sandblasted Spoon Bowl" at bounding box center [345, 644] width 521 height 23
type input "0 ea"
type input "$18.00000"
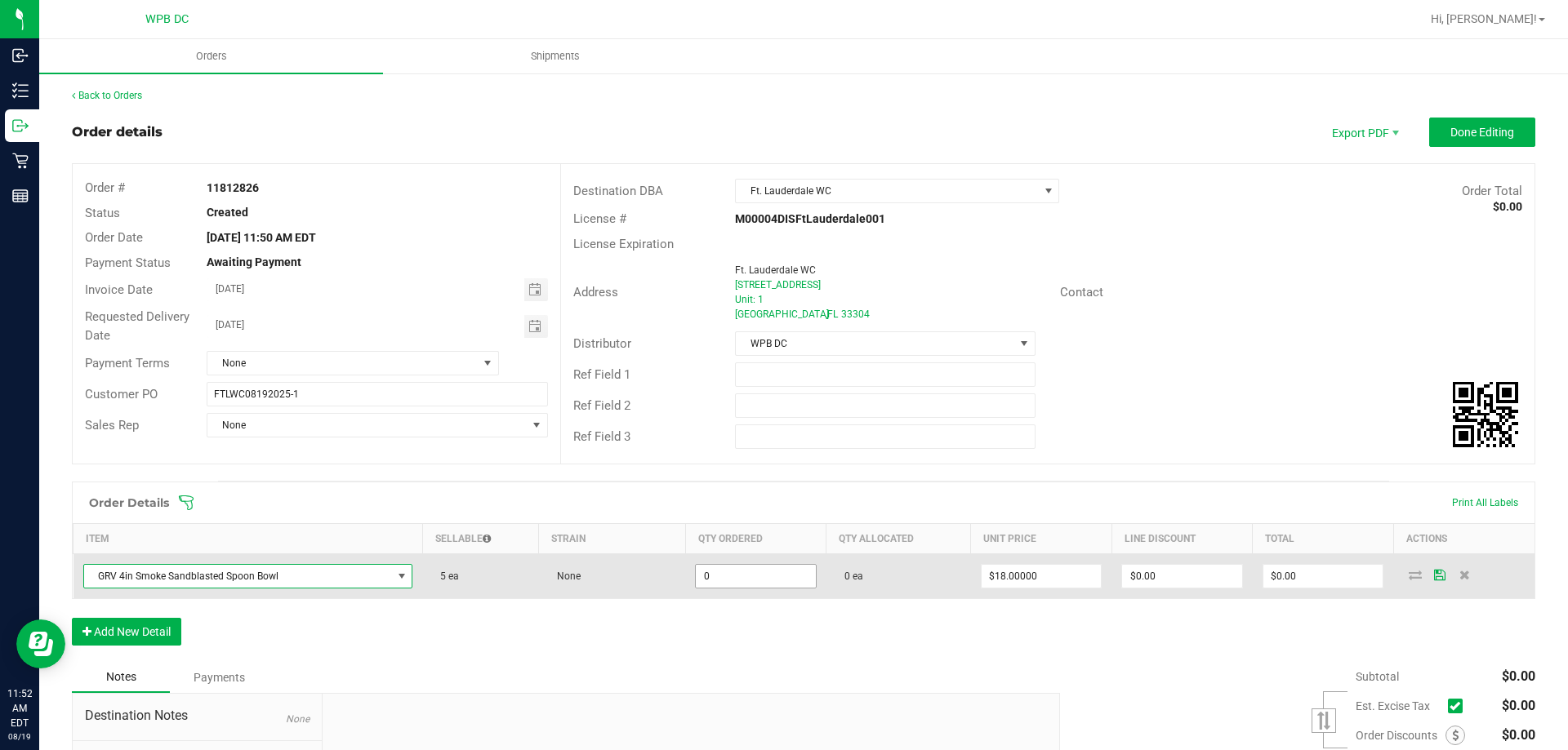
click at [751, 580] on input "0" at bounding box center [756, 576] width 120 height 23
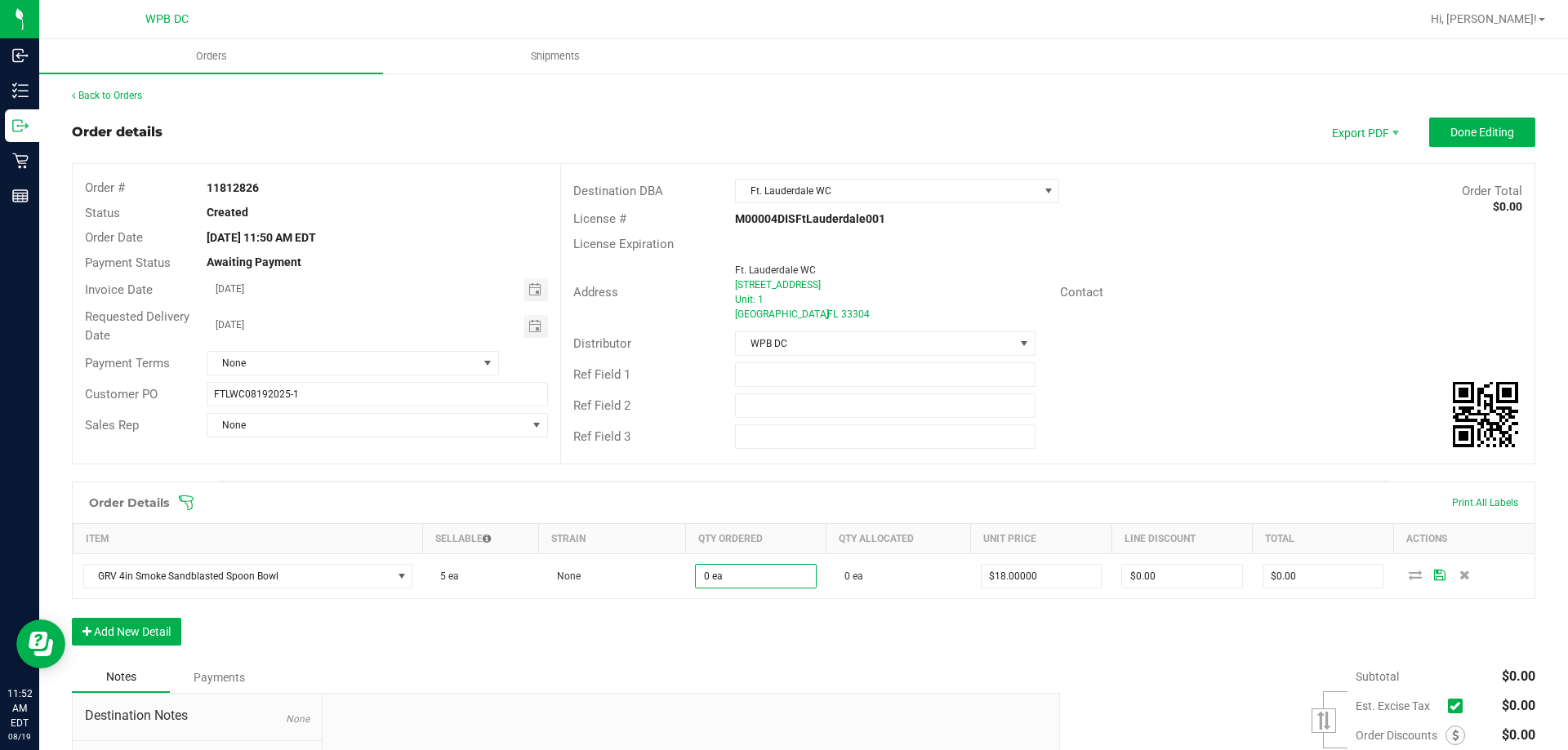
click at [742, 627] on div "Order Details Print All Labels Item Sellable Strain Qty Ordered Qty Allocated U…" at bounding box center [803, 572] width 1463 height 180
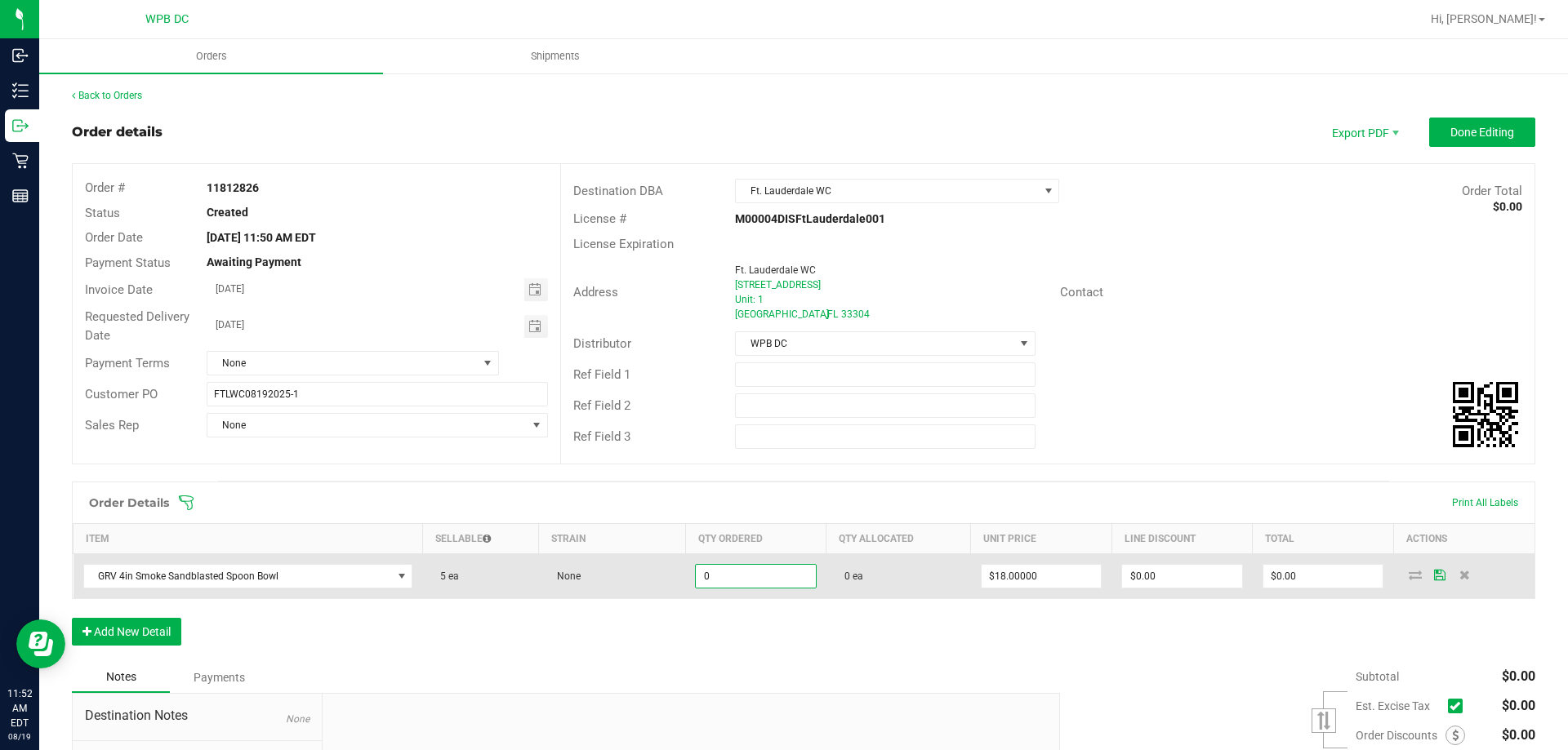
click at [739, 573] on input "0" at bounding box center [756, 576] width 120 height 23
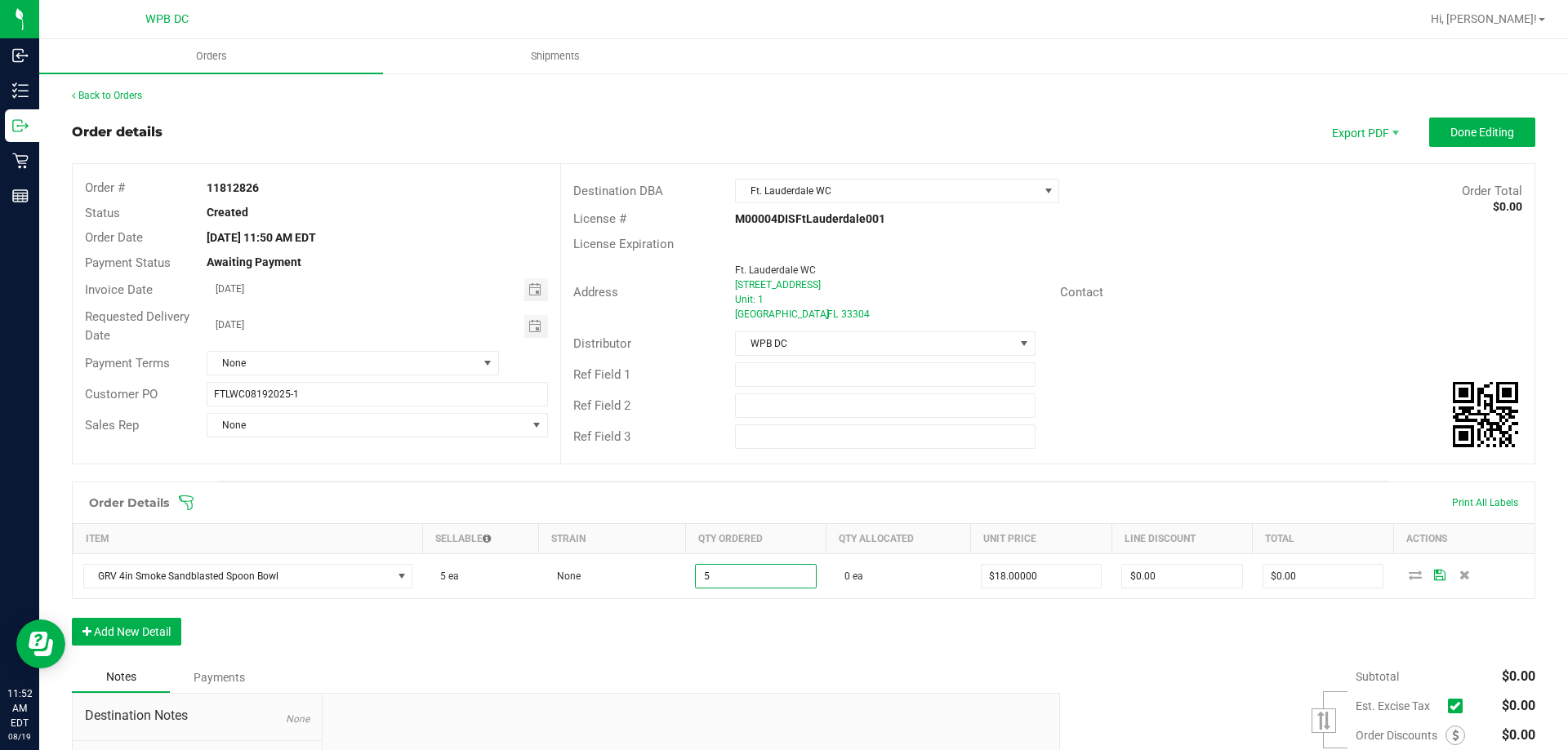
type input "5 ea"
type input "$90.00"
click at [1090, 638] on div "Order Details Print All Labels Item Sellable Strain Qty Ordered Qty Allocated U…" at bounding box center [803, 572] width 1463 height 180
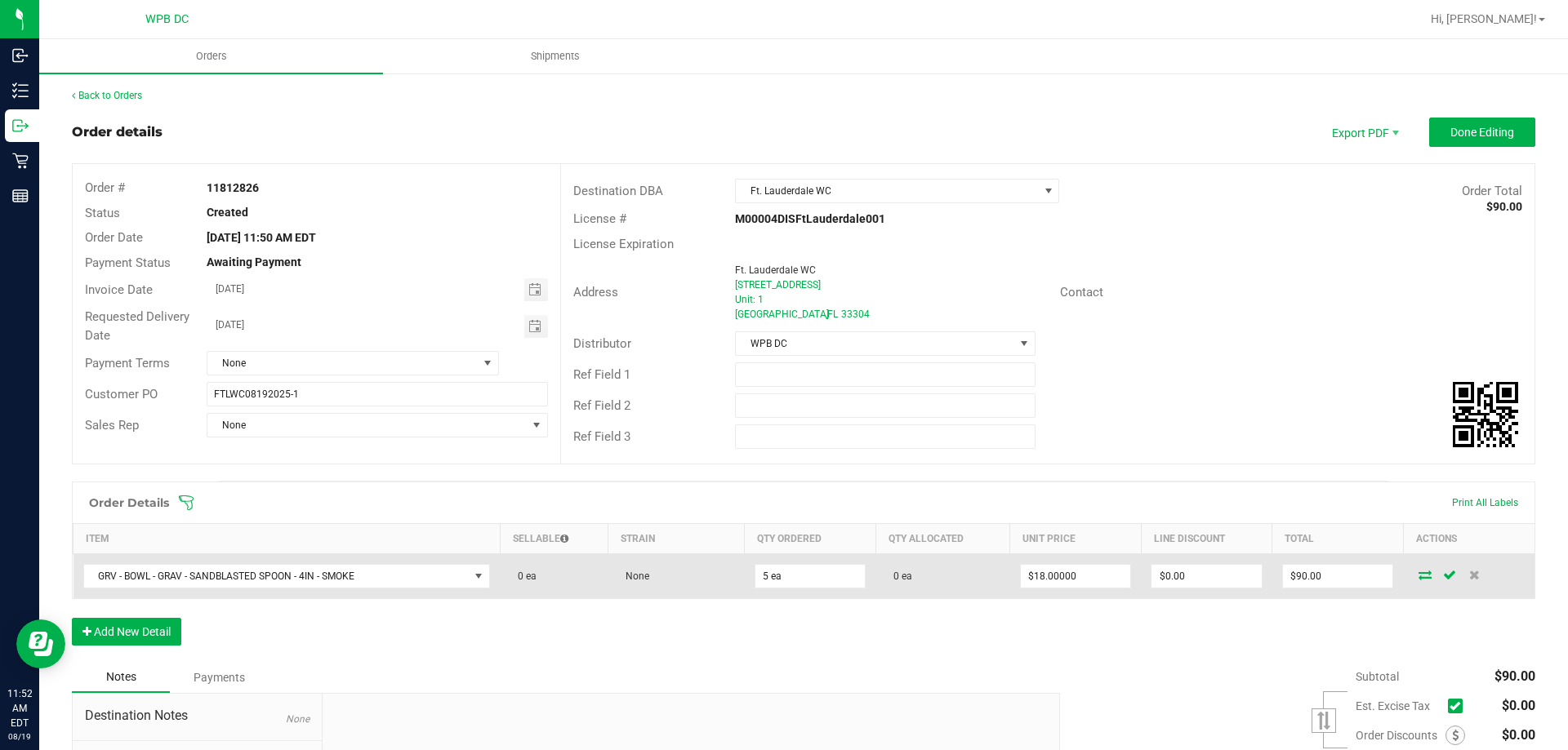
click at [1418, 573] on icon at bounding box center [1424, 574] width 13 height 9
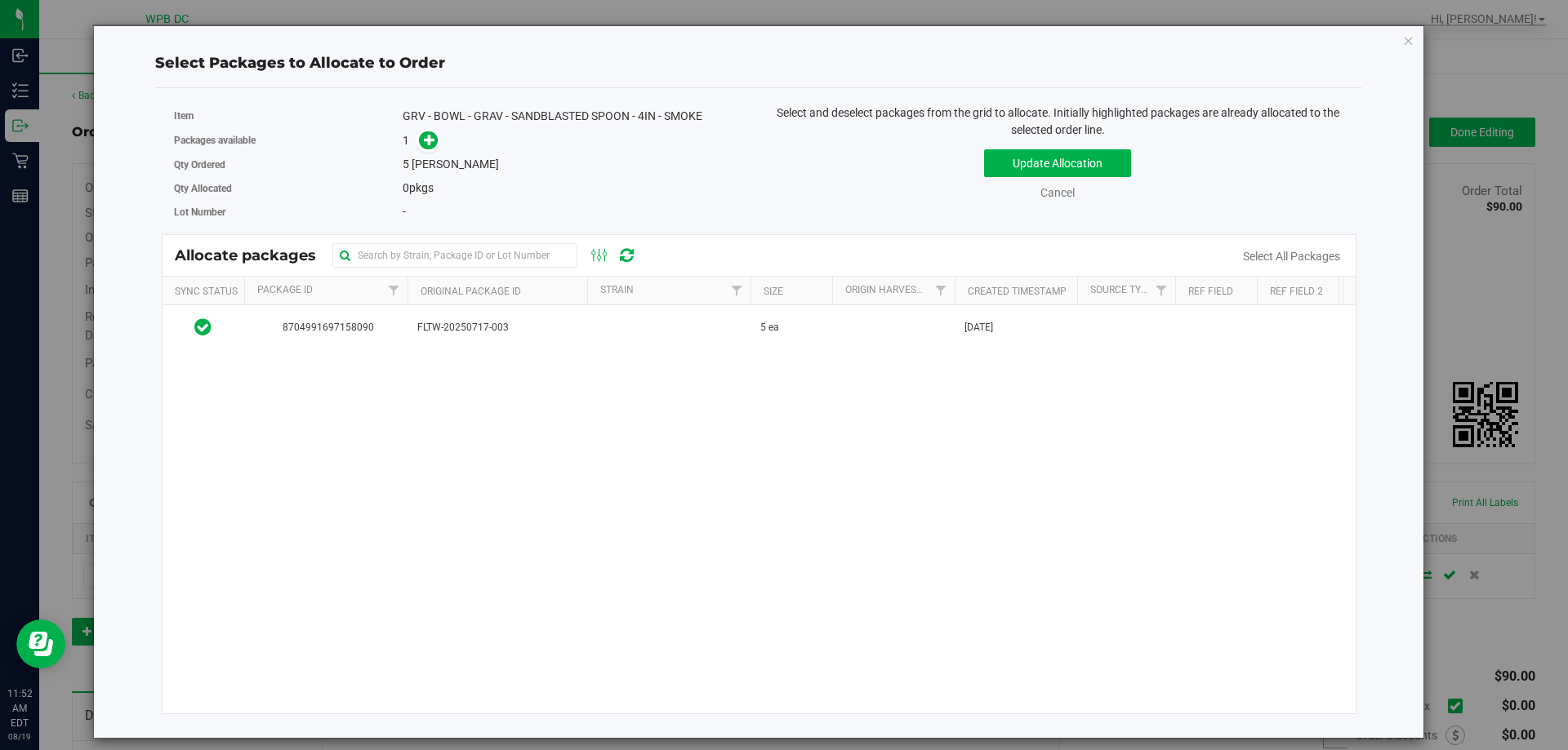
click at [406, 191] on span "0" at bounding box center [406, 187] width 7 height 13
click at [407, 180] on div "0 pkgs" at bounding box center [574, 189] width 344 height 17
click at [1060, 163] on button "Update Allocation" at bounding box center [1057, 163] width 147 height 27
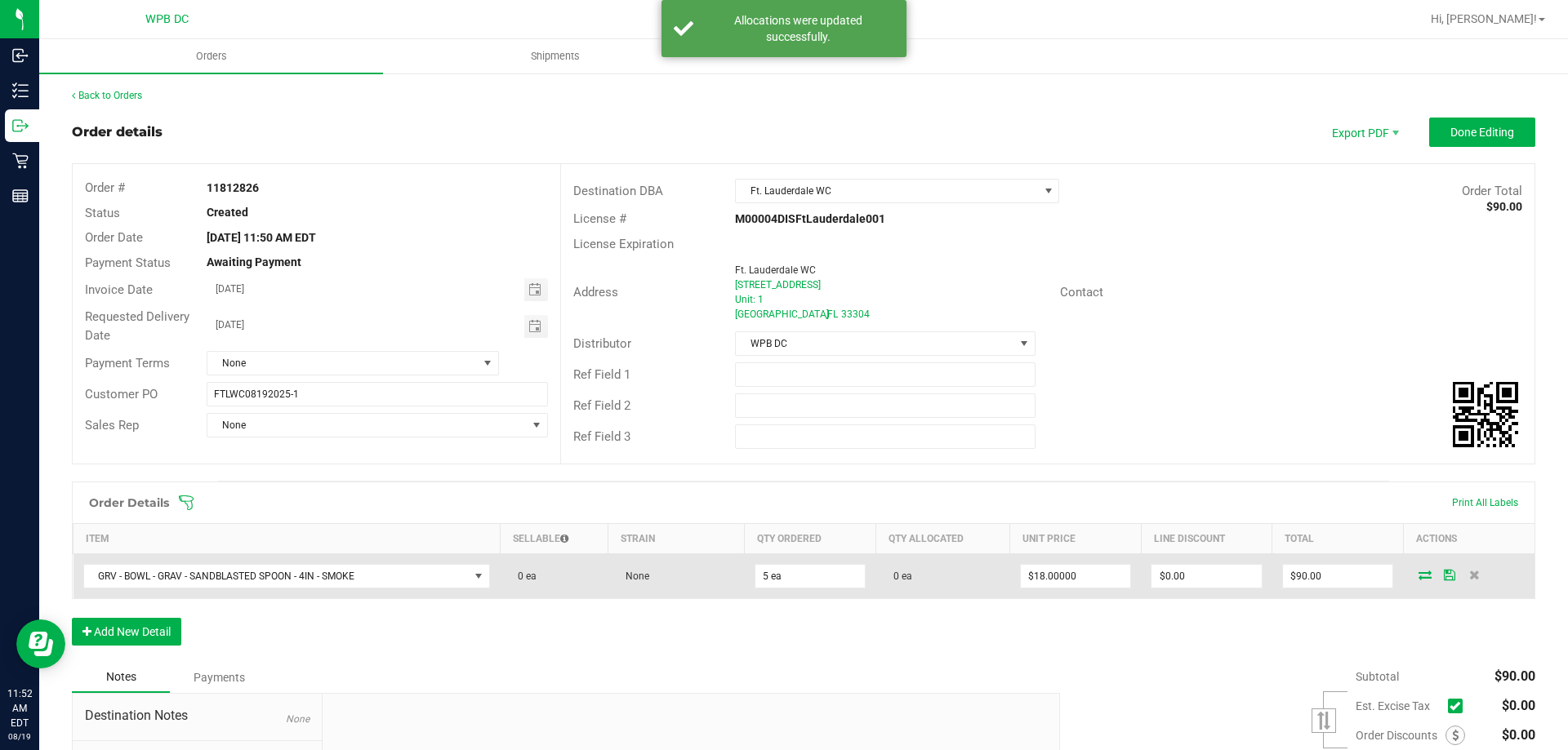
click at [912, 581] on td "0 ea" at bounding box center [942, 577] width 135 height 45
click at [1413, 567] on td at bounding box center [1468, 577] width 131 height 45
click at [1418, 575] on icon at bounding box center [1424, 574] width 13 height 9
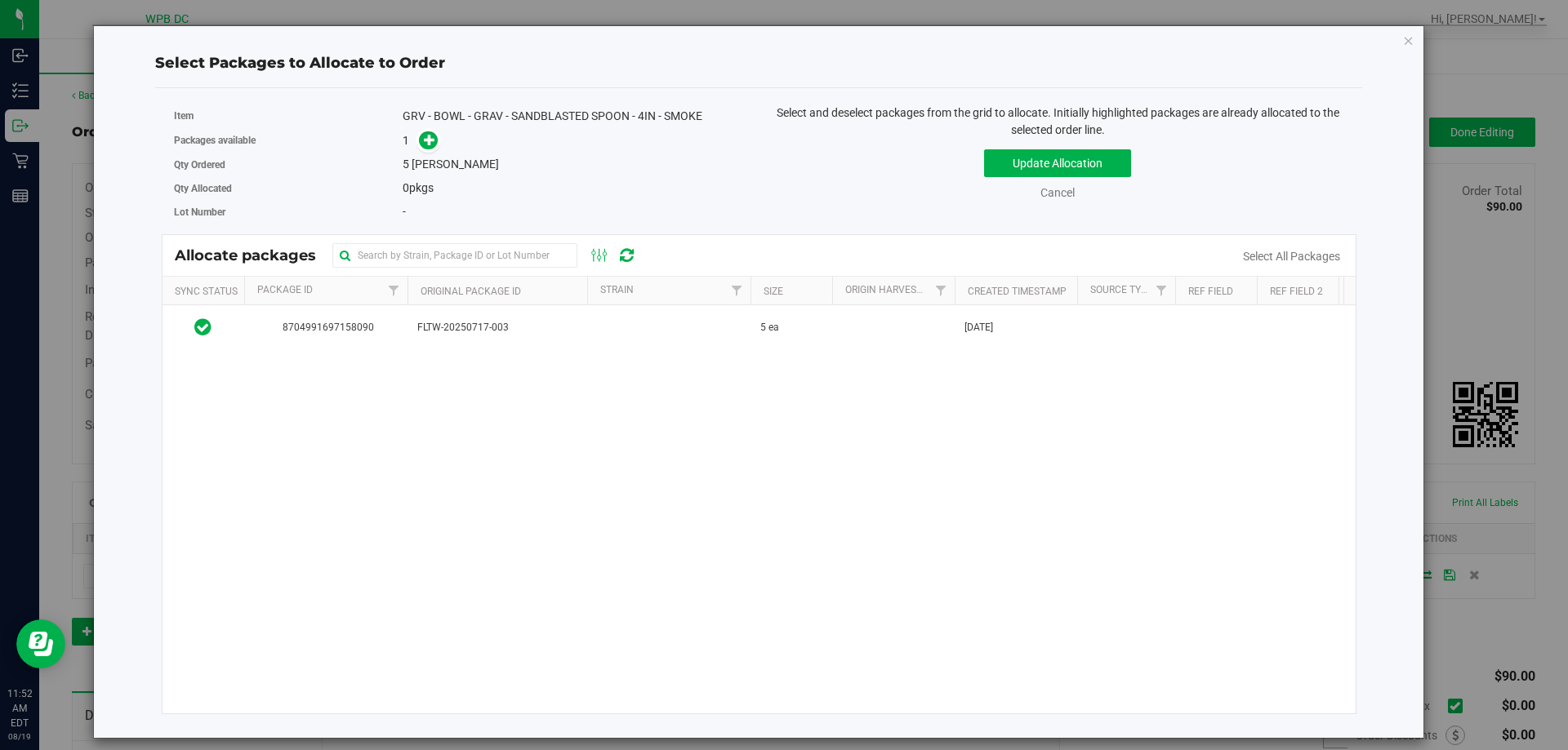
click at [406, 187] on span "0" at bounding box center [406, 187] width 7 height 13
click at [420, 135] on span at bounding box center [429, 141] width 19 height 19
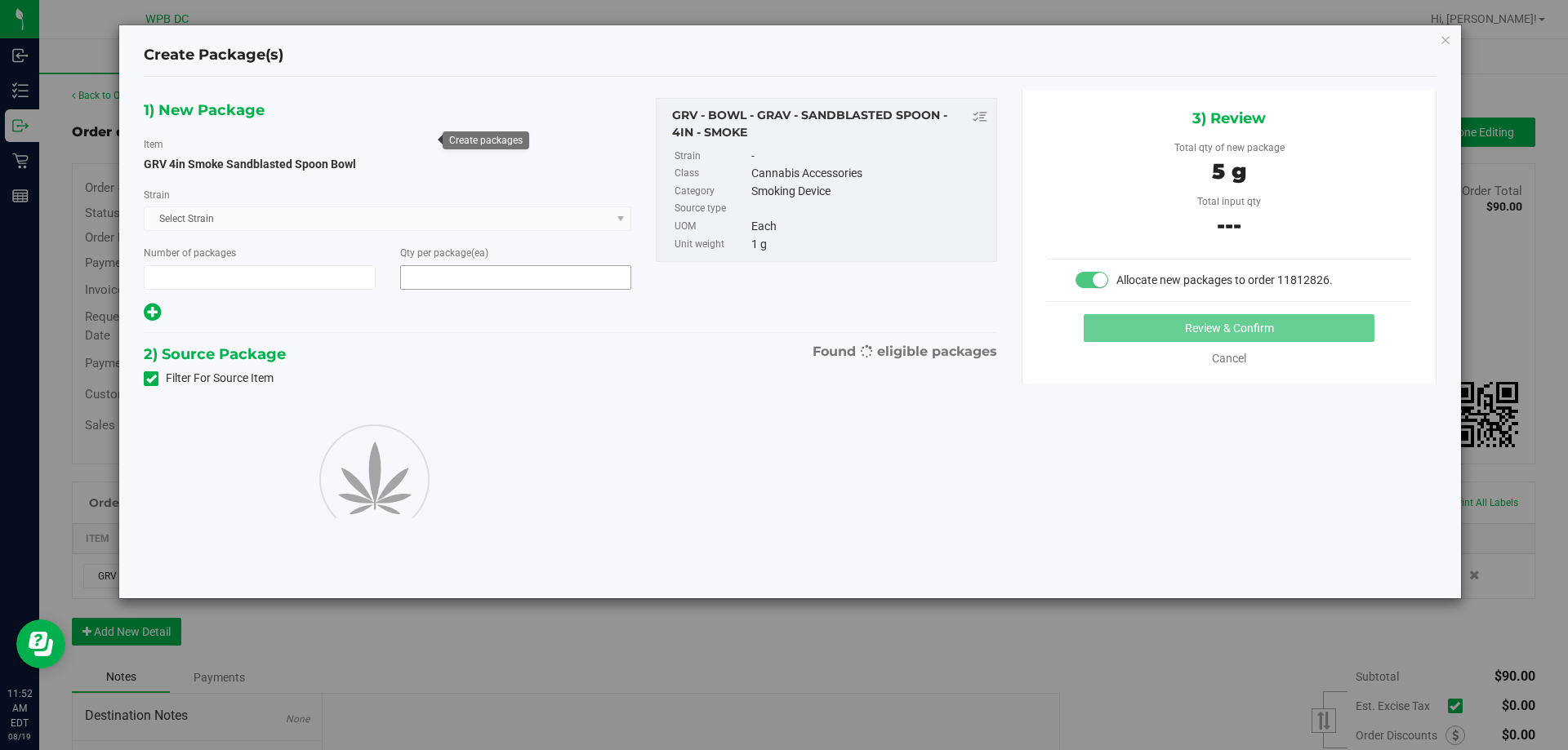
type input "1"
type input "5"
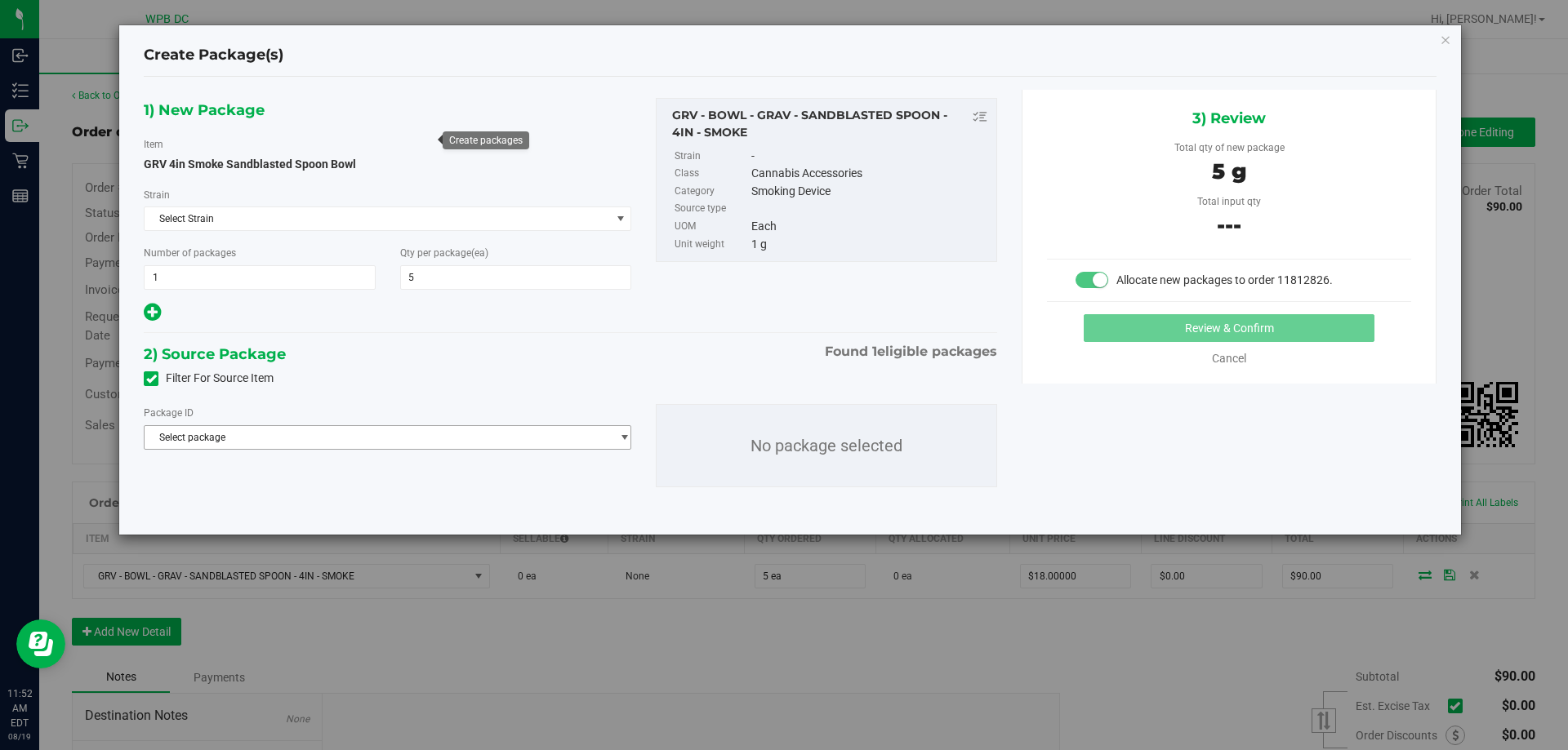
click at [318, 431] on span "Select package" at bounding box center [377, 437] width 466 height 23
click at [292, 507] on span "( GRV 4in Smoke Sandblasted Spoon Bowl )" at bounding box center [345, 504] width 192 height 11
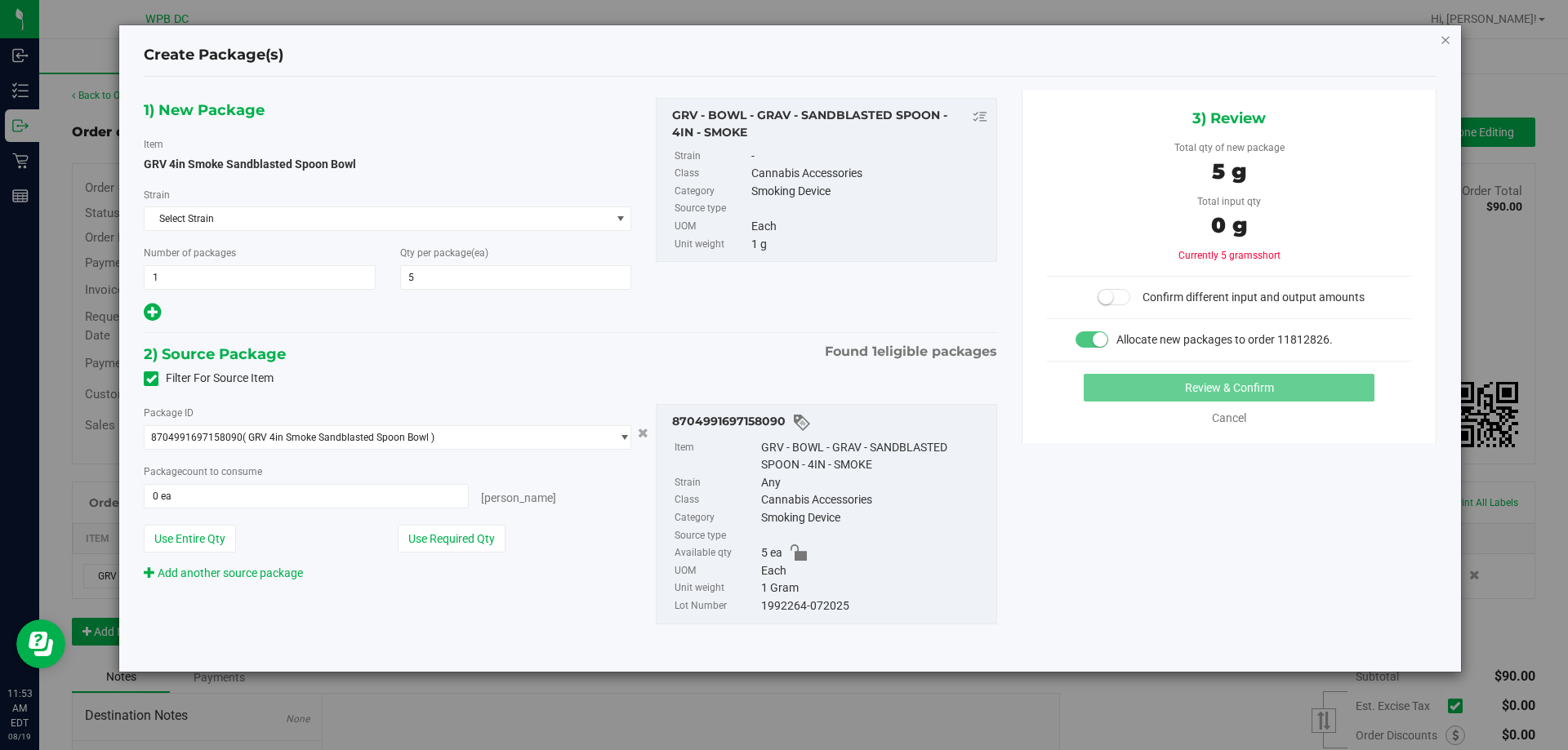
click at [1447, 33] on icon "button" at bounding box center [1445, 39] width 11 height 20
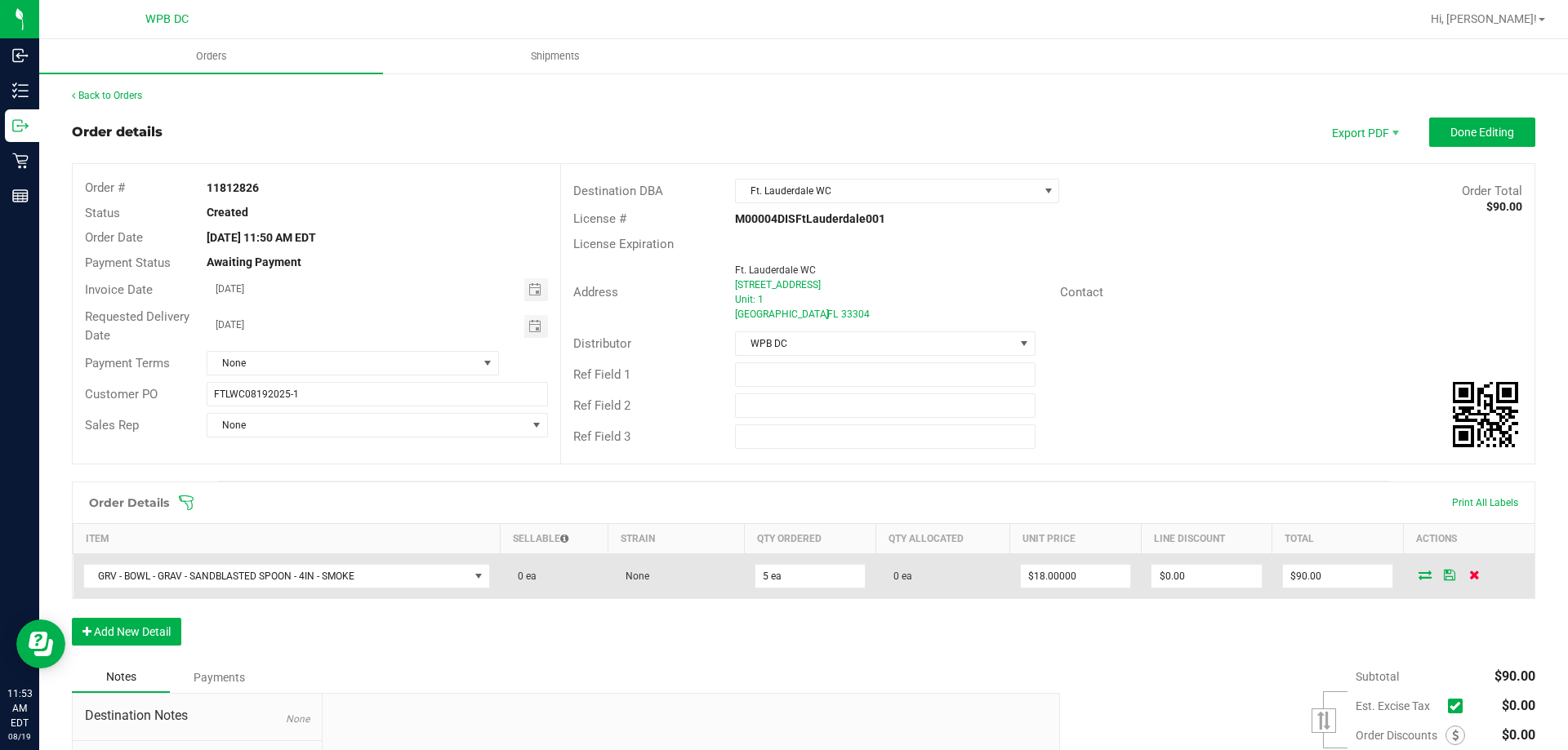
click at [1469, 579] on icon at bounding box center [1474, 574] width 10 height 9
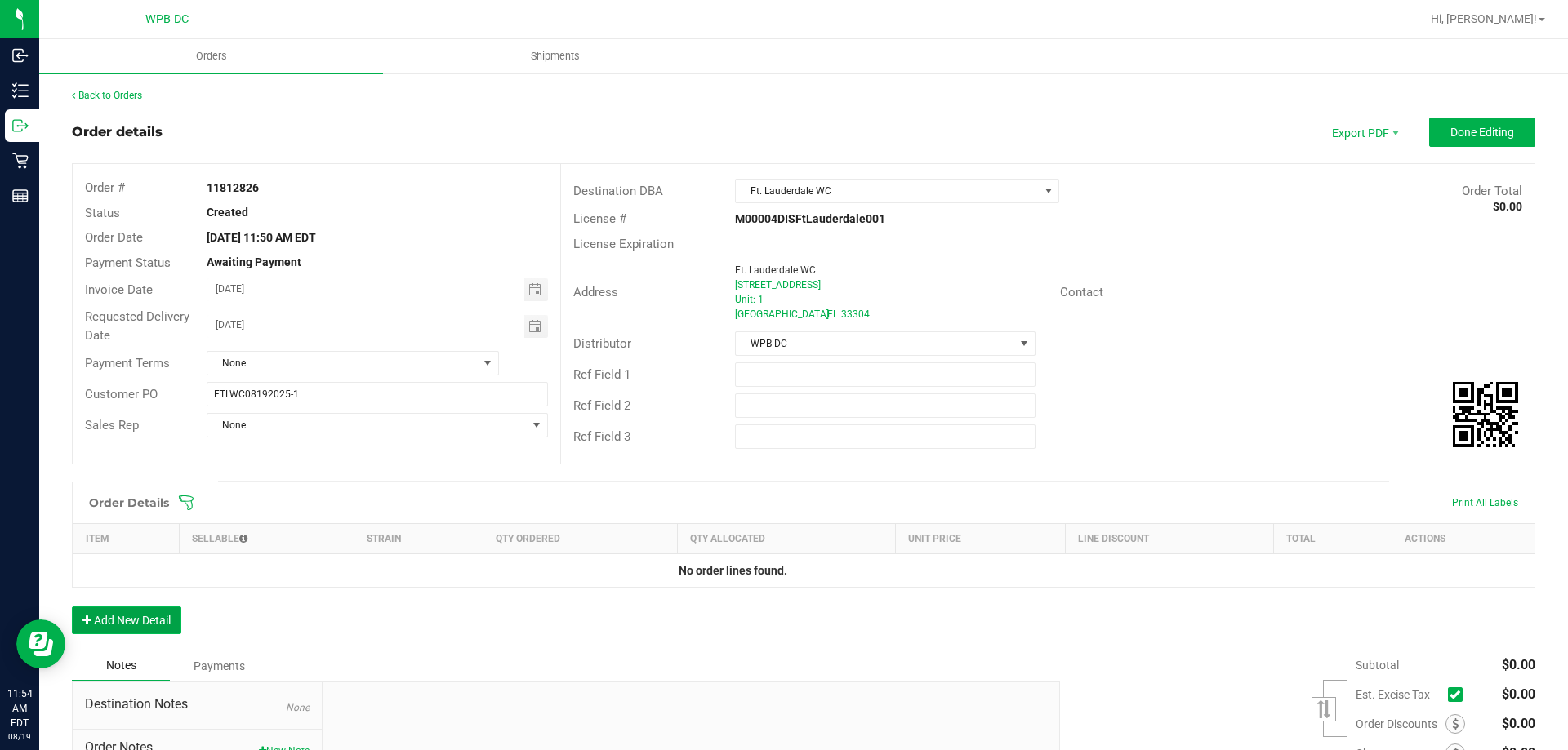
click at [147, 627] on button "Add New Detail" at bounding box center [127, 621] width 110 height 27
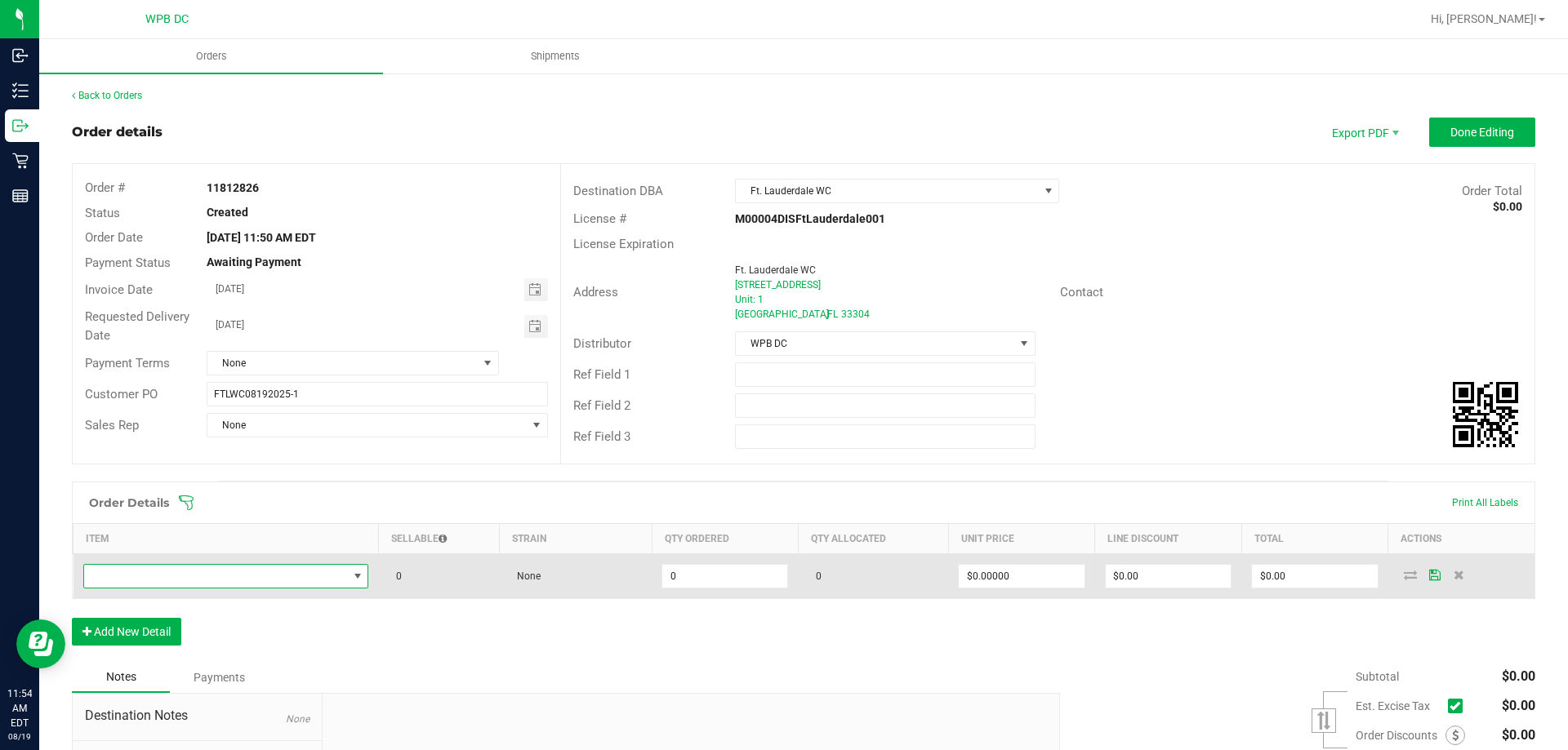
click at [227, 573] on span "NO DATA FOUND" at bounding box center [216, 576] width 264 height 23
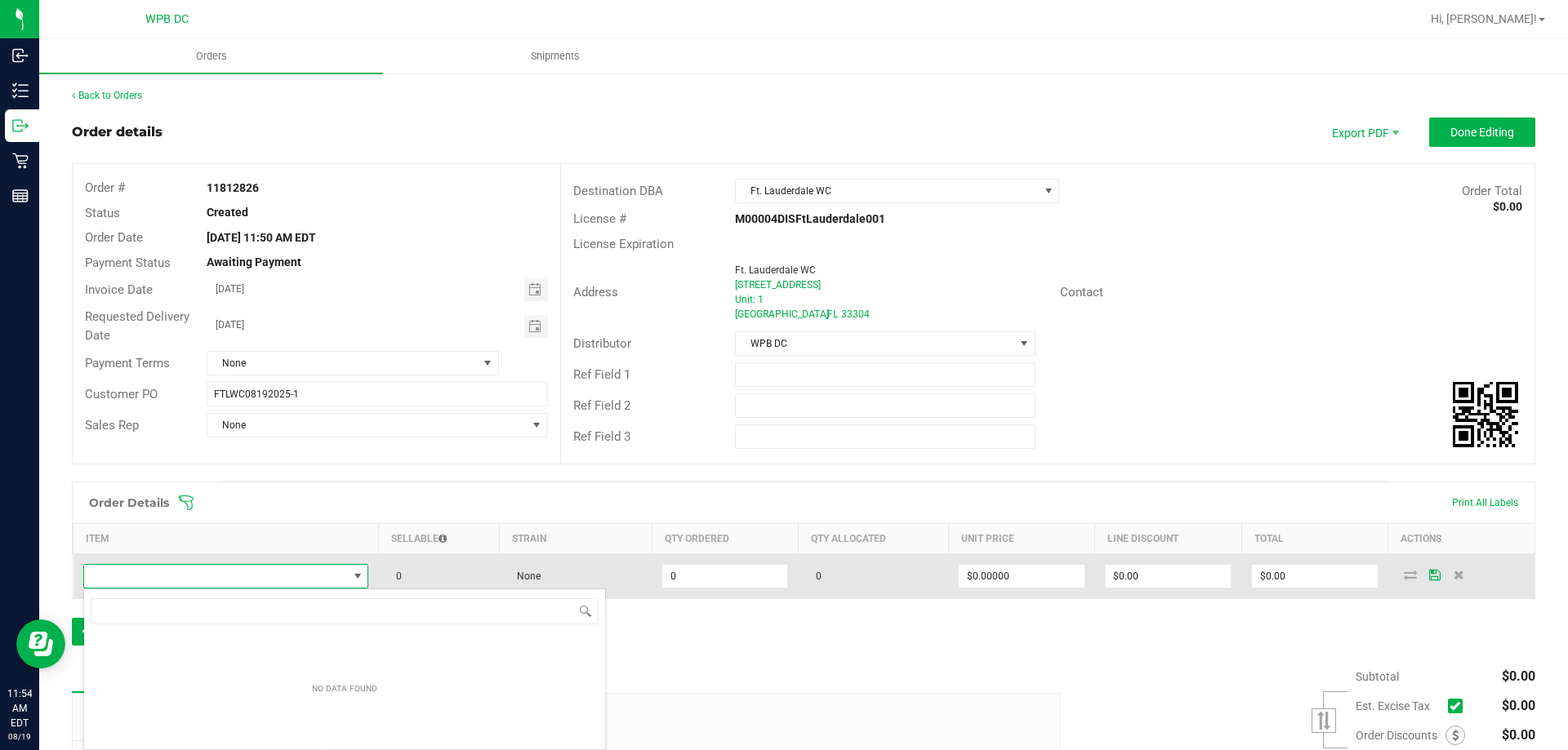
scroll to position [25, 280]
type input "8211442879348704"
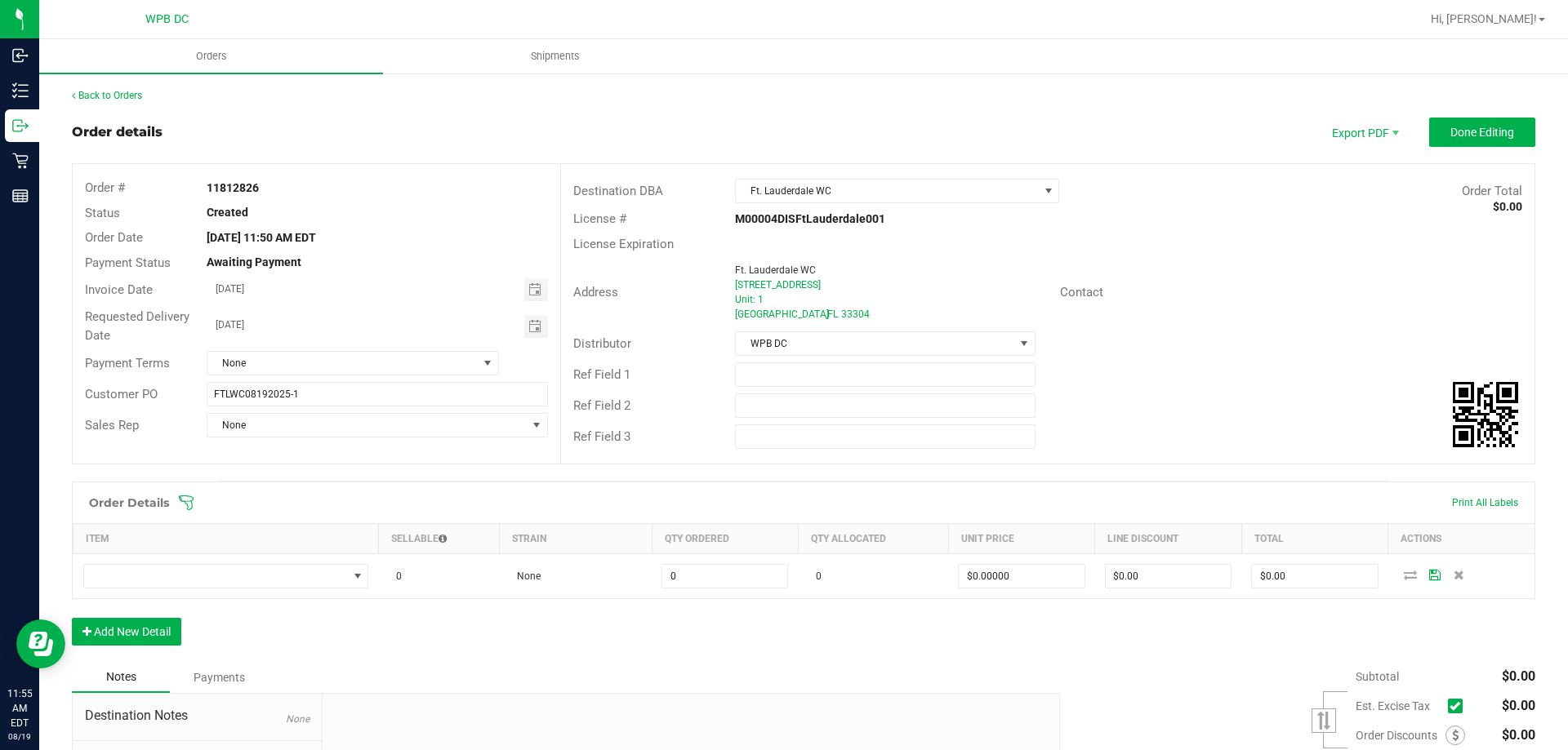
click at [1453, 573] on icon at bounding box center [1458, 574] width 10 height 9
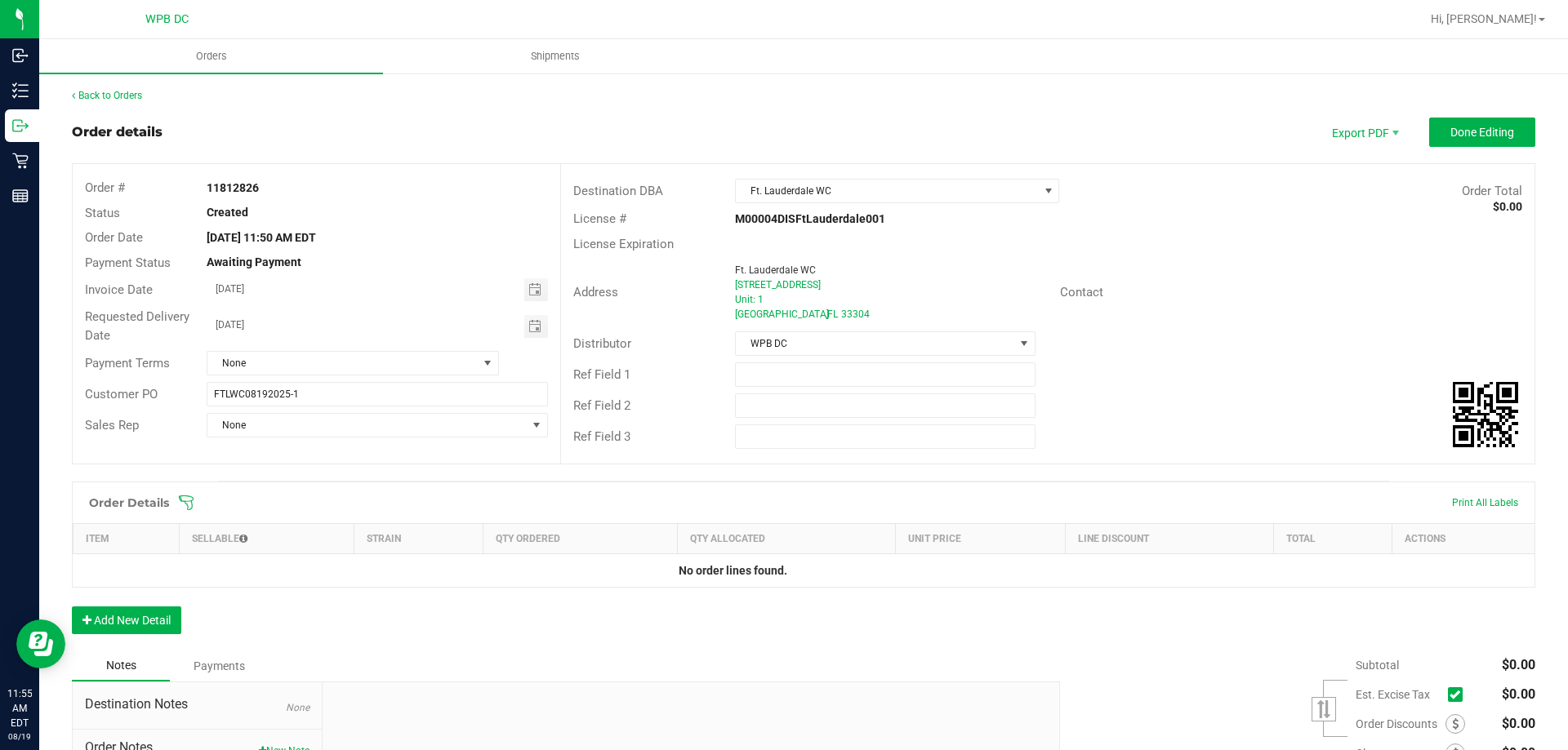
drag, startPoint x: 1062, startPoint y: 633, endPoint x: 1063, endPoint y: 621, distance: 12.0
click at [1062, 624] on div "Order Details Print All Labels Item Sellable Strain Qty Ordered Qty Allocated U…" at bounding box center [803, 566] width 1463 height 169
click at [1486, 144] on button "Done Editing" at bounding box center [1482, 132] width 106 height 29
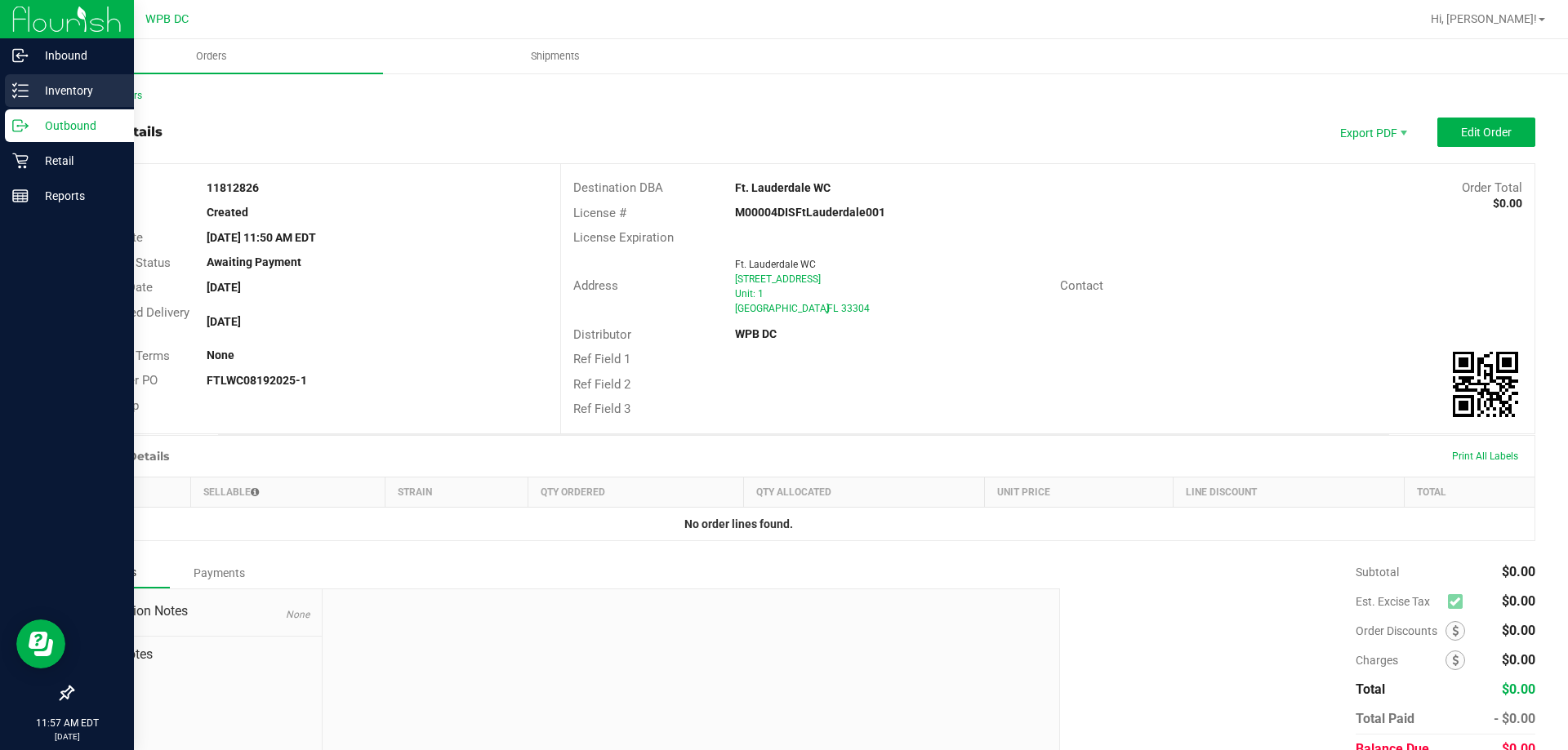
click at [12, 87] on icon at bounding box center [20, 90] width 16 height 16
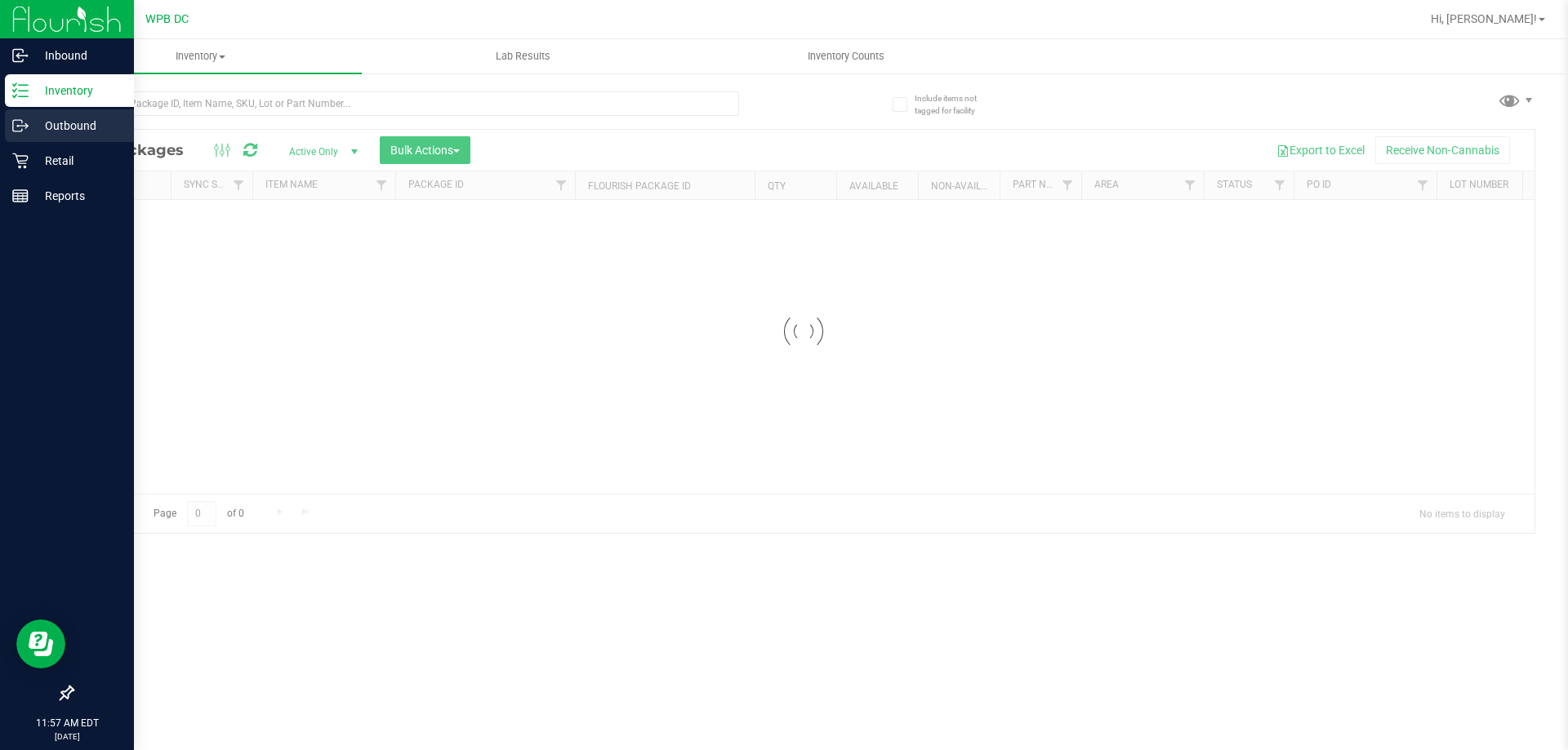
click at [29, 115] on div "Outbound" at bounding box center [69, 126] width 129 height 33
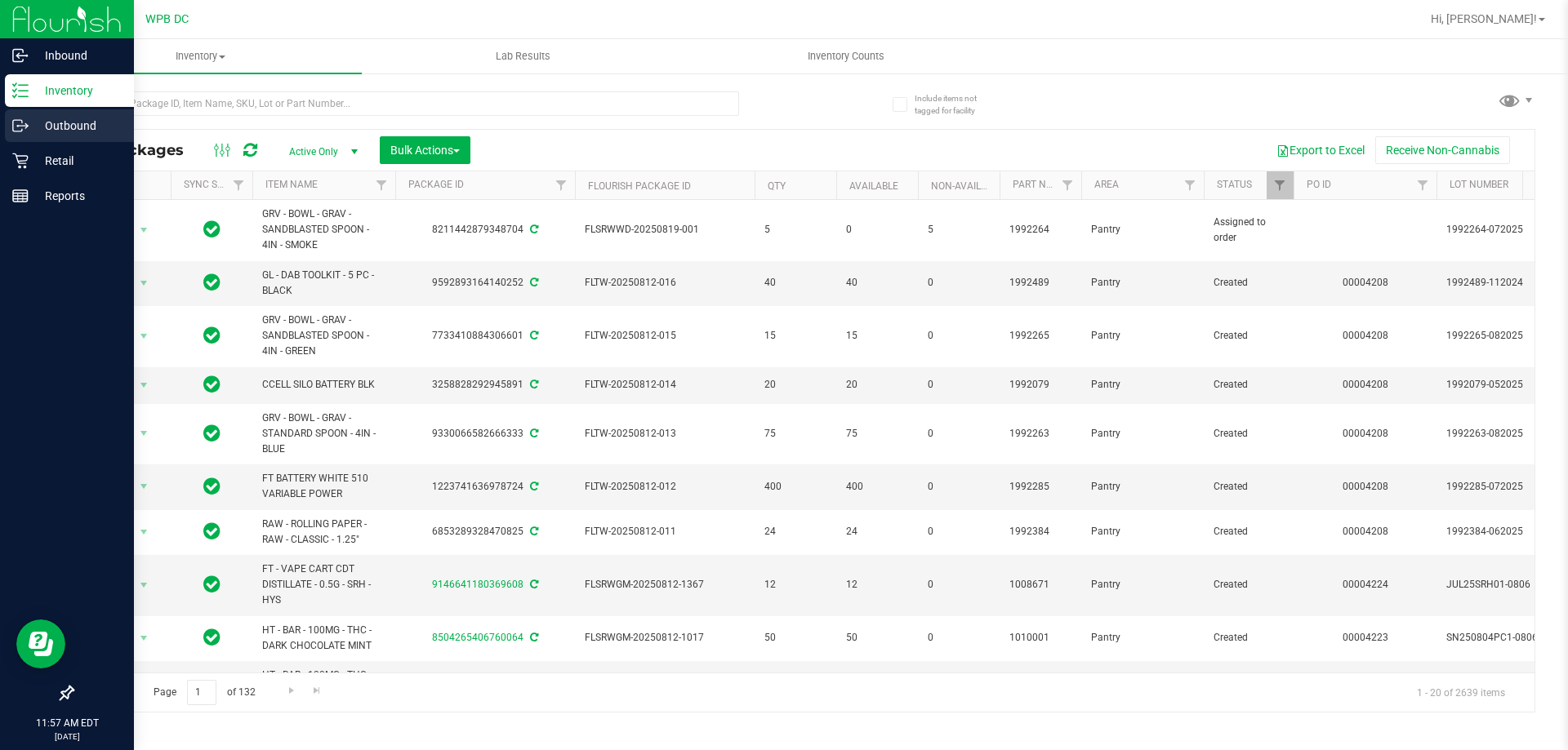
click at [31, 122] on p "Outbound" at bounding box center [77, 125] width 98 height 20
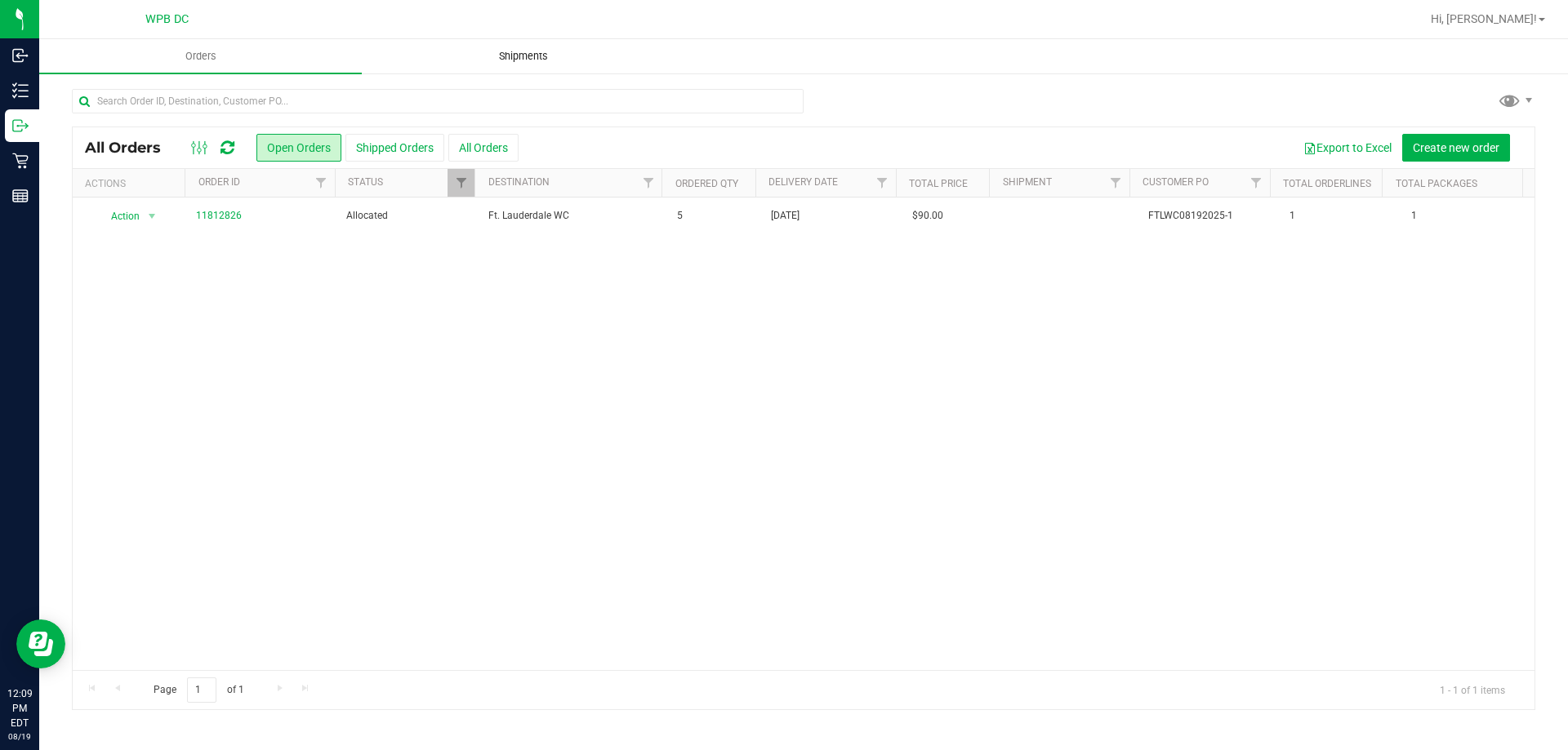
click at [516, 56] on span "Shipments" at bounding box center [523, 56] width 93 height 15
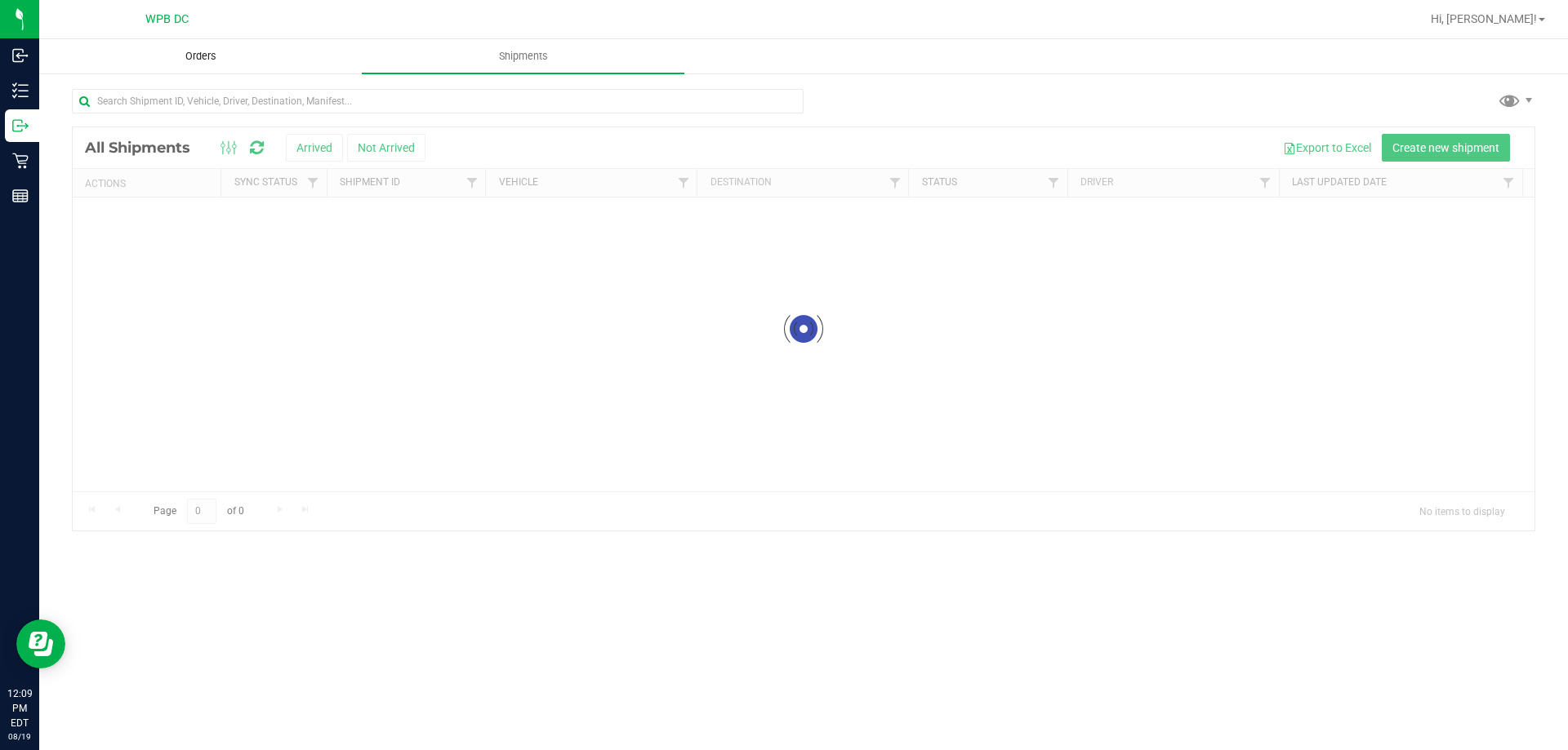
click at [177, 41] on uib-tab-heading "Orders" at bounding box center [201, 57] width 321 height 33
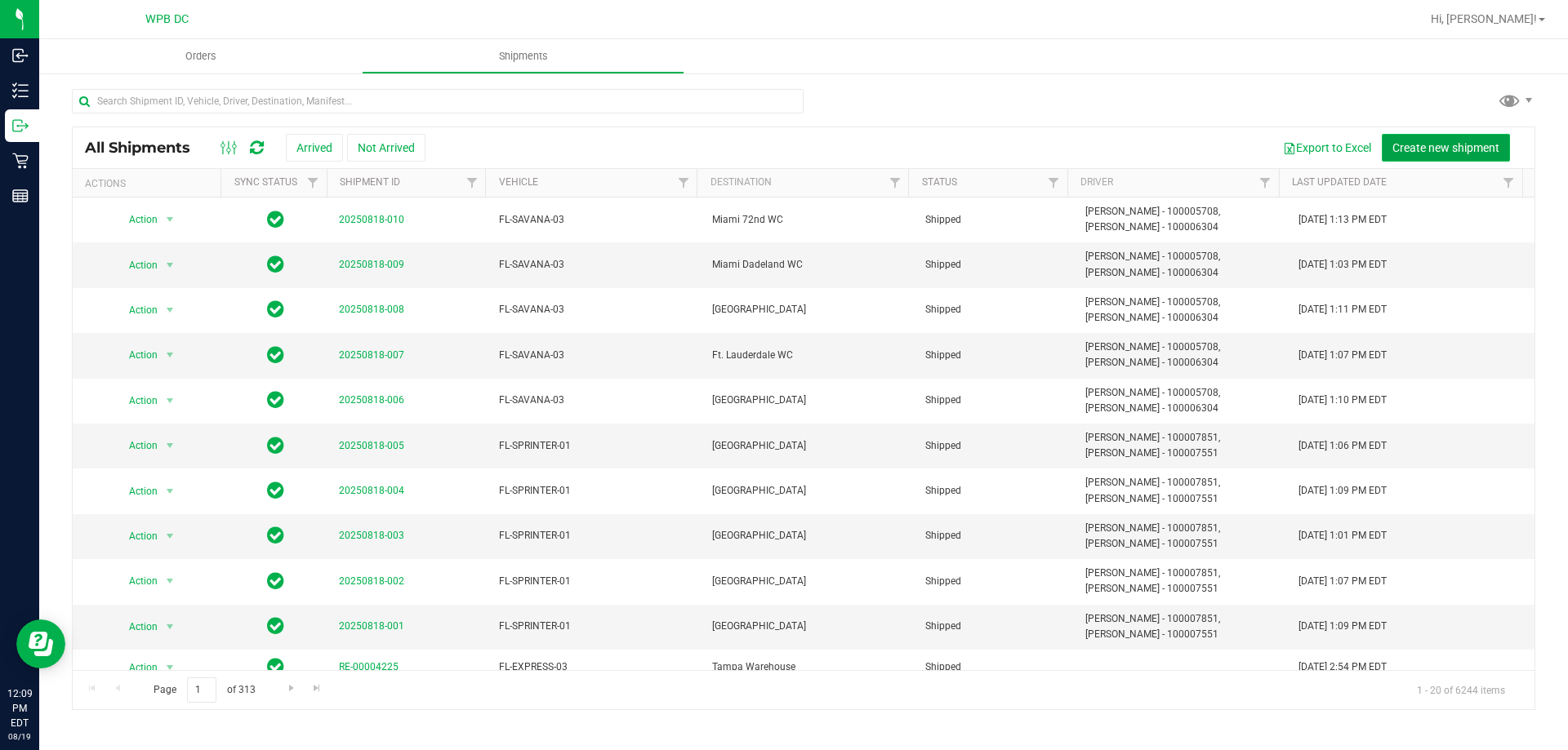
click at [1421, 156] on button "Create new shipment" at bounding box center [1446, 147] width 129 height 27
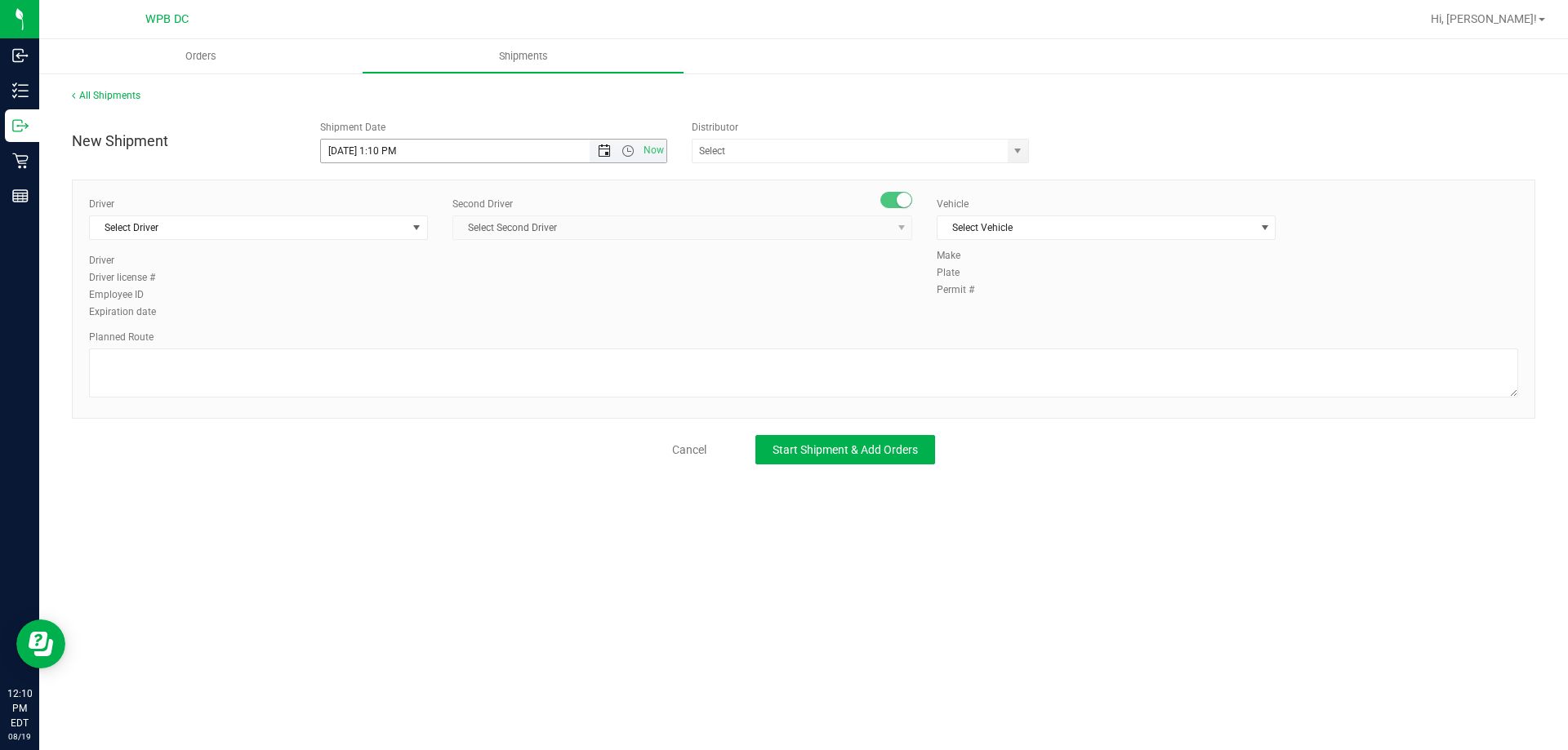
click at [604, 146] on span "Open the date view" at bounding box center [604, 151] width 13 height 13
click at [604, 146] on span "Open the date view" at bounding box center [604, 151] width 13 height 13
click at [633, 150] on span "Open the time view" at bounding box center [628, 151] width 13 height 13
click at [628, 152] on span "Open the time view" at bounding box center [628, 151] width 13 height 13
click at [723, 150] on input "text" at bounding box center [845, 151] width 305 height 23
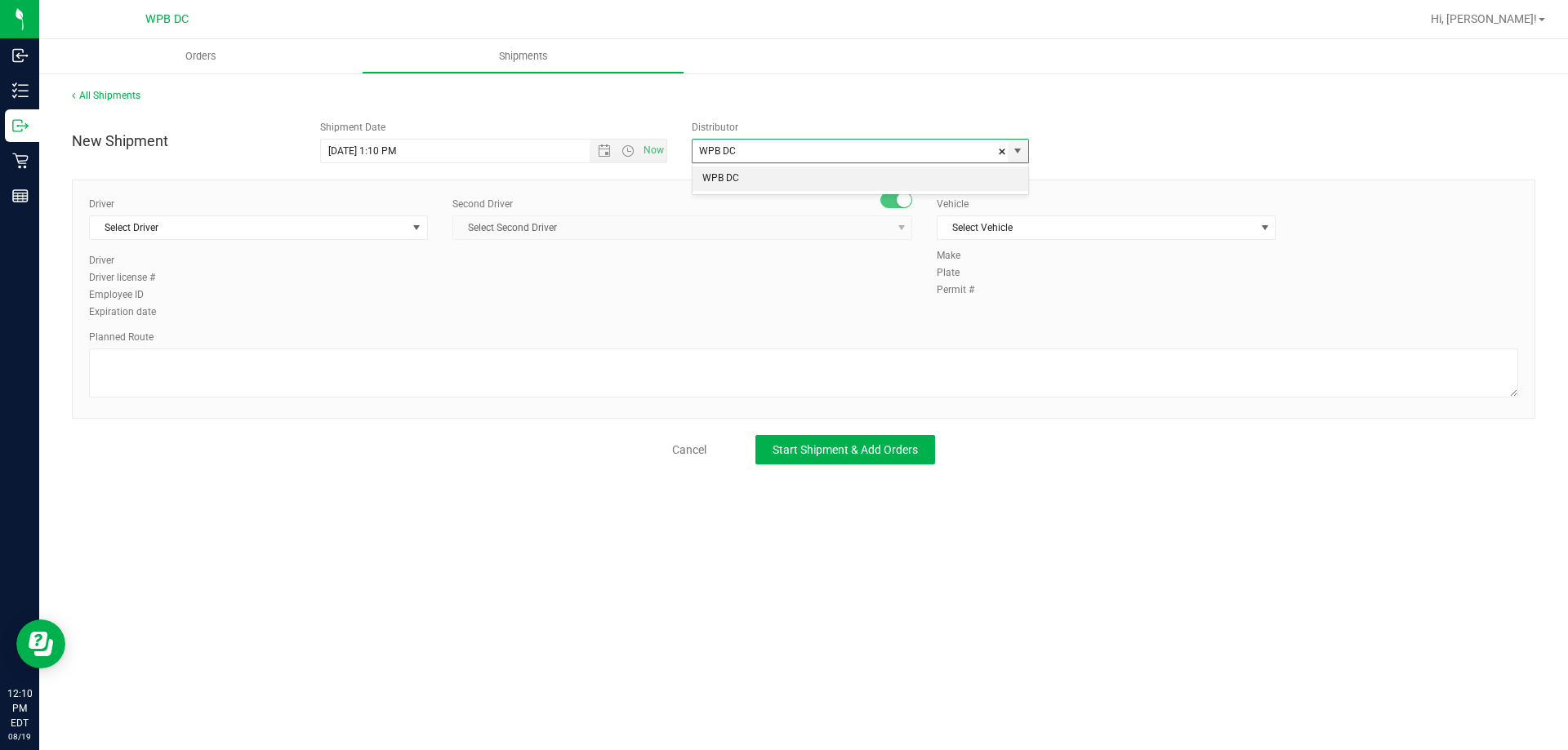
click at [776, 177] on li "WPB DC" at bounding box center [860, 178] width 335 height 25
type input "WPB DC"
click at [261, 242] on div "Driver Select Driver Select Driver Ian Albritton - 100006559 LOGAN ALLEN - 1000…" at bounding box center [258, 225] width 339 height 57
click at [279, 233] on span "Select Driver" at bounding box center [249, 227] width 317 height 23
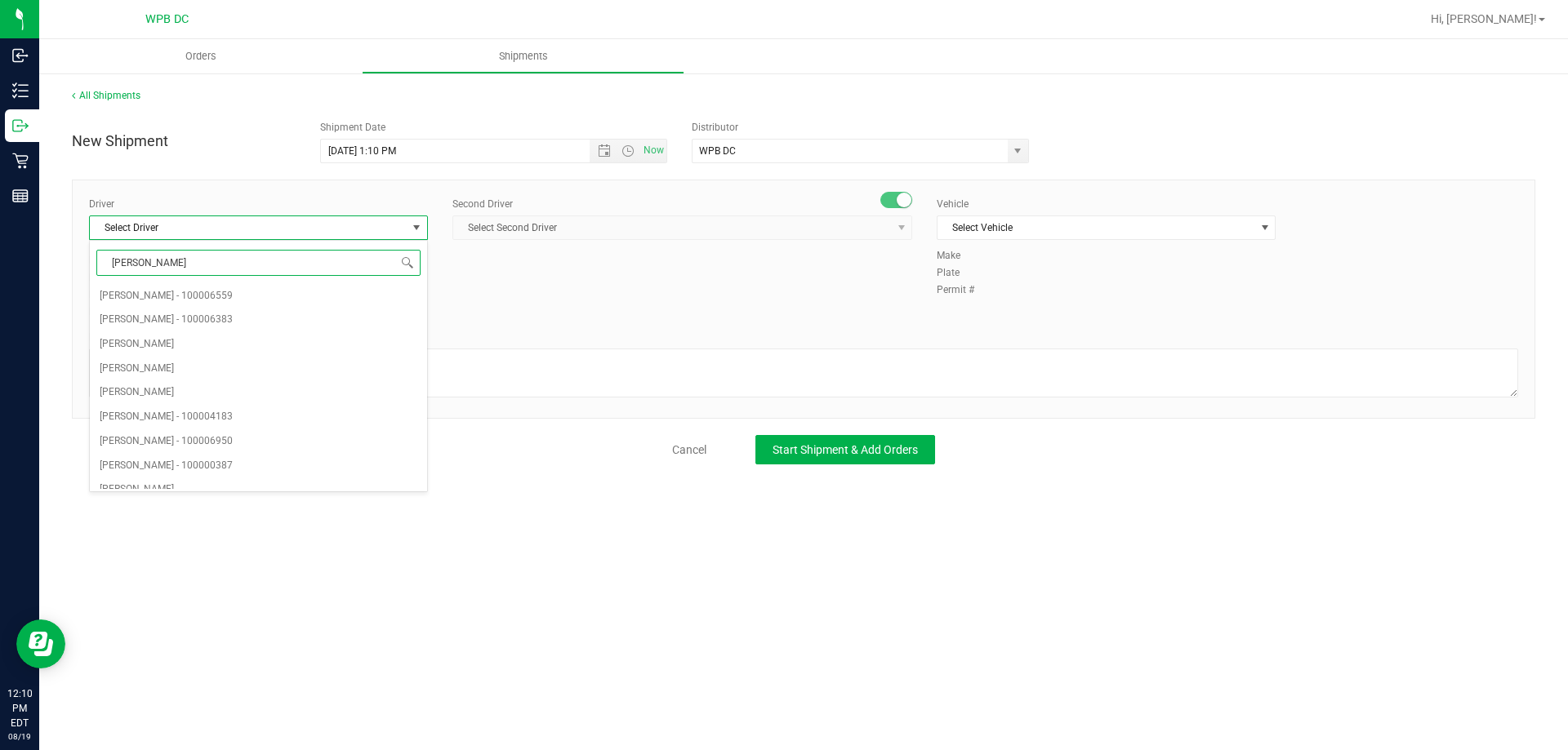
type input "J"
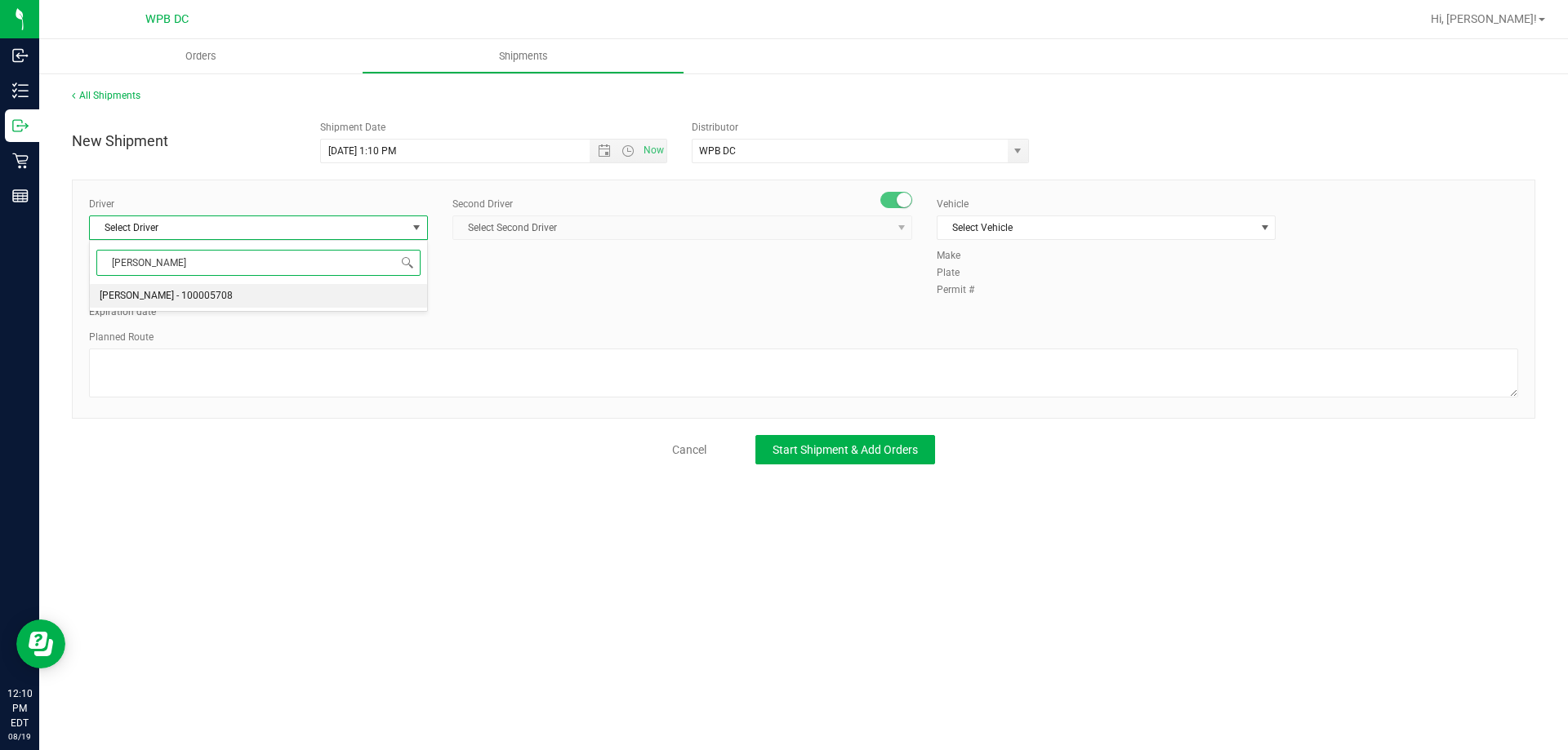
click at [292, 294] on li "[PERSON_NAME] - 100005708" at bounding box center [258, 296] width 337 height 25
type input "ADAM"
click at [564, 231] on span "Select Second Driver" at bounding box center [672, 227] width 438 height 23
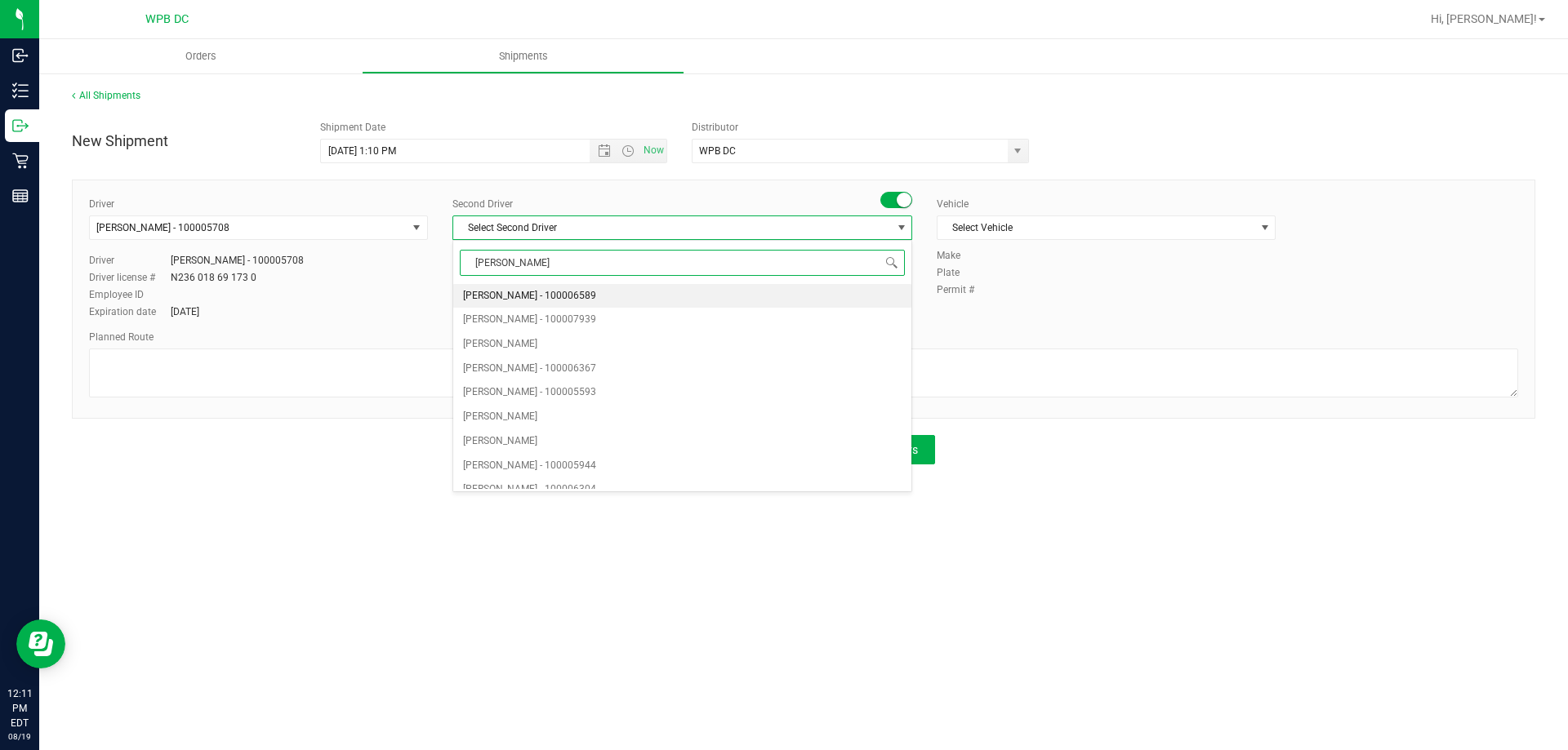
type input "JAMES"
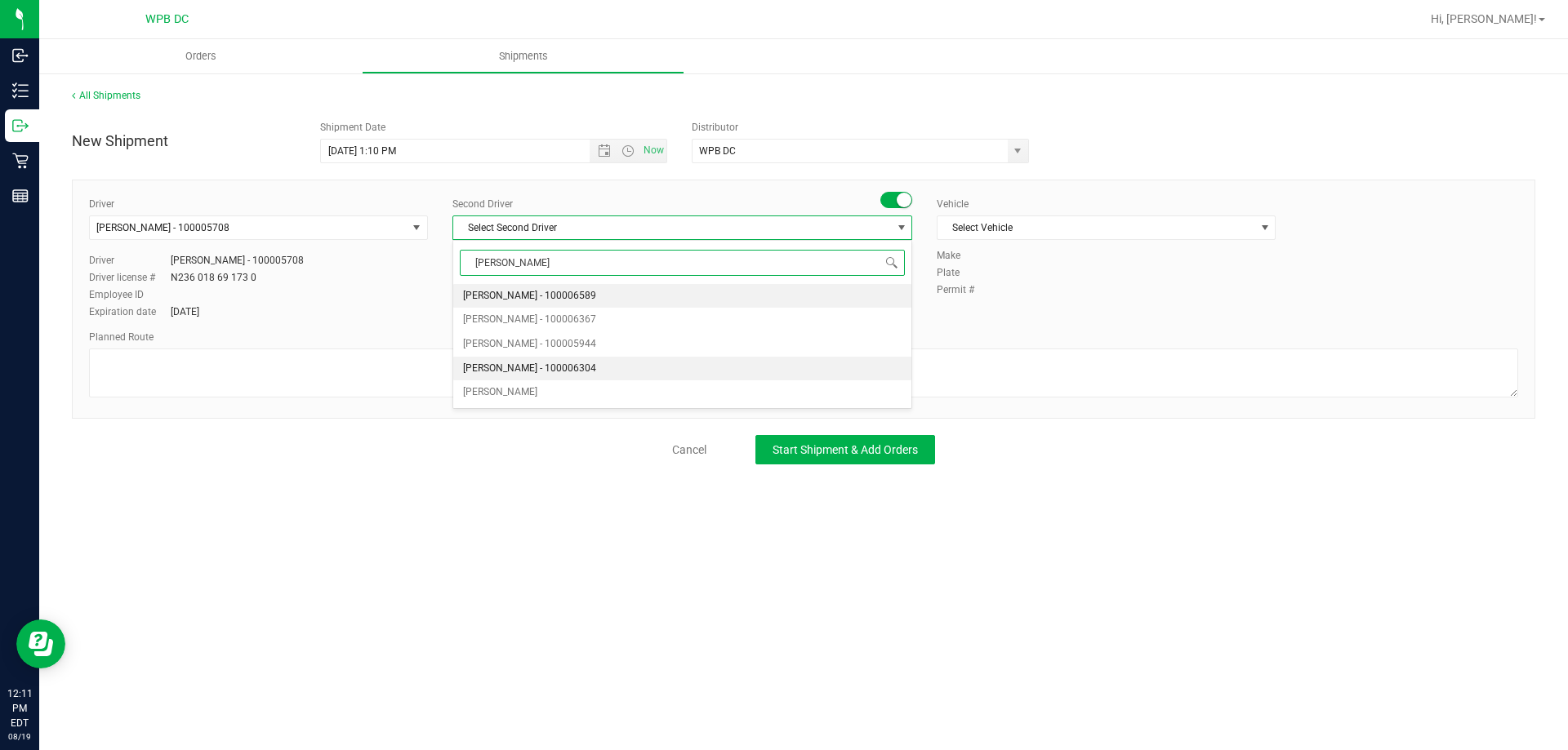
click at [543, 363] on span "[PERSON_NAME] - 100006304" at bounding box center [529, 369] width 133 height 21
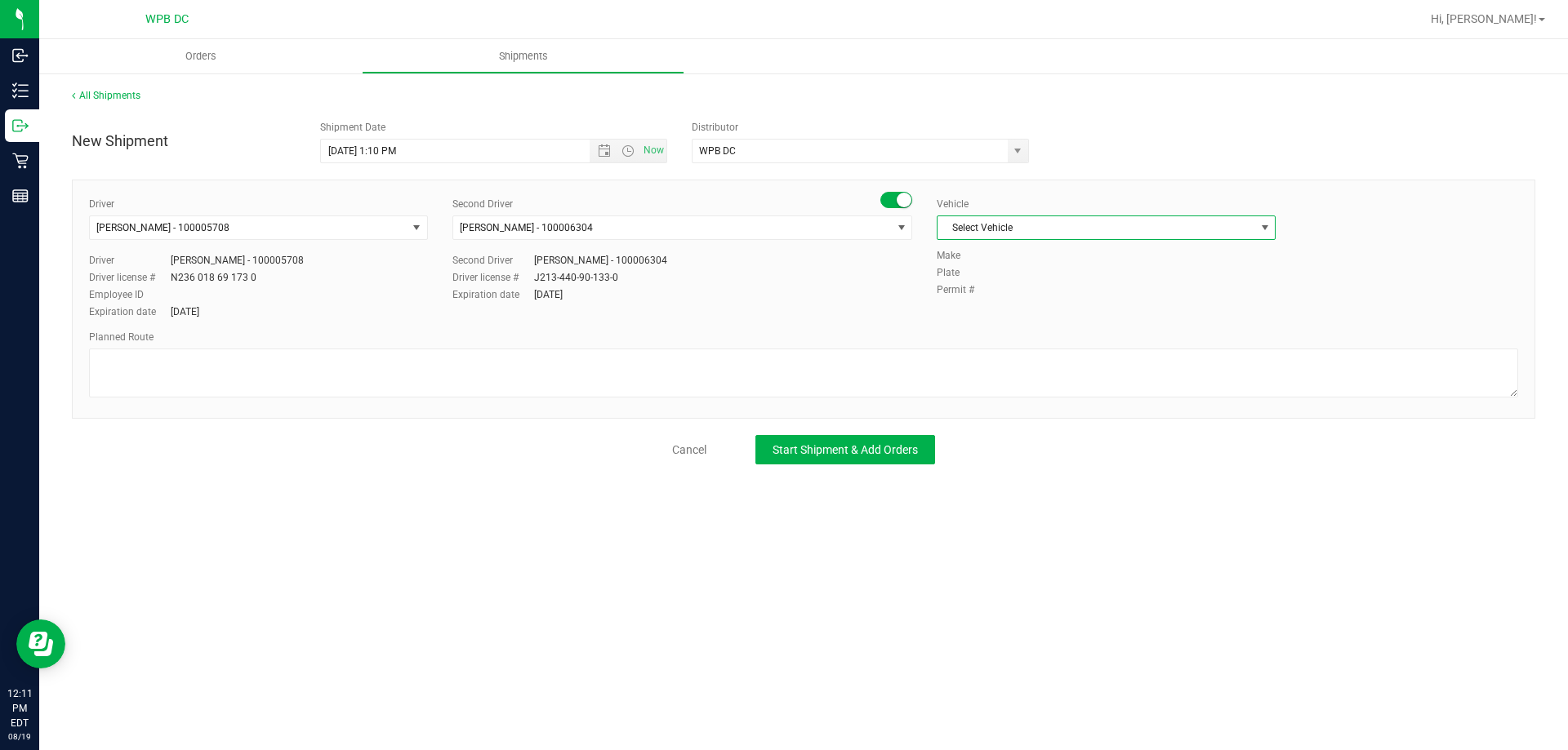
click at [1084, 230] on span "Select Vehicle" at bounding box center [1096, 227] width 317 height 23
click at [1079, 393] on li "FL-SAVANA-03" at bounding box center [1105, 393] width 337 height 25
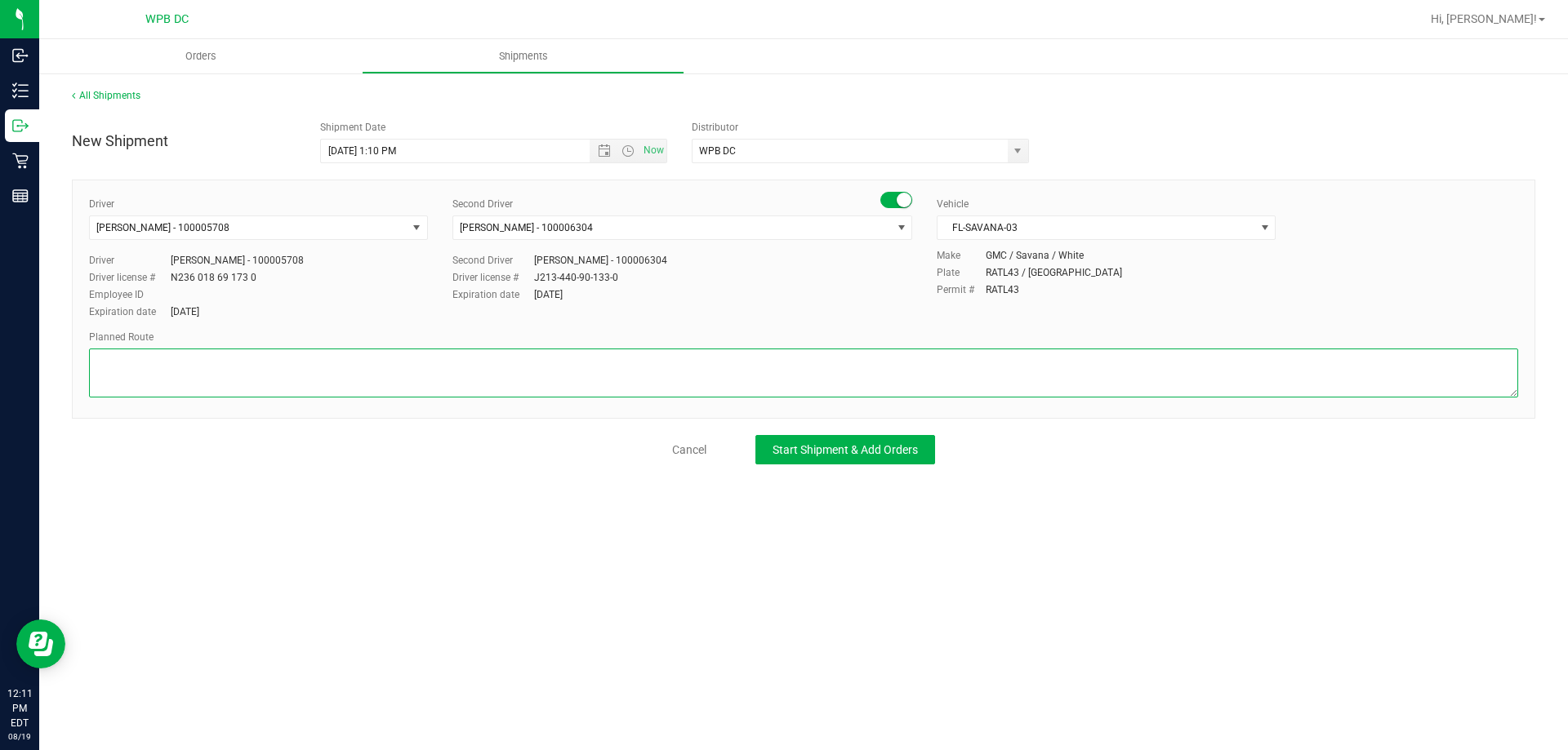
drag, startPoint x: 147, startPoint y: 364, endPoint x: 156, endPoint y: 358, distance: 10.8
click at [147, 363] on textarea at bounding box center [803, 373] width 1429 height 49
type textarea "f"
click at [147, 362] on textarea at bounding box center [803, 373] width 1429 height 49
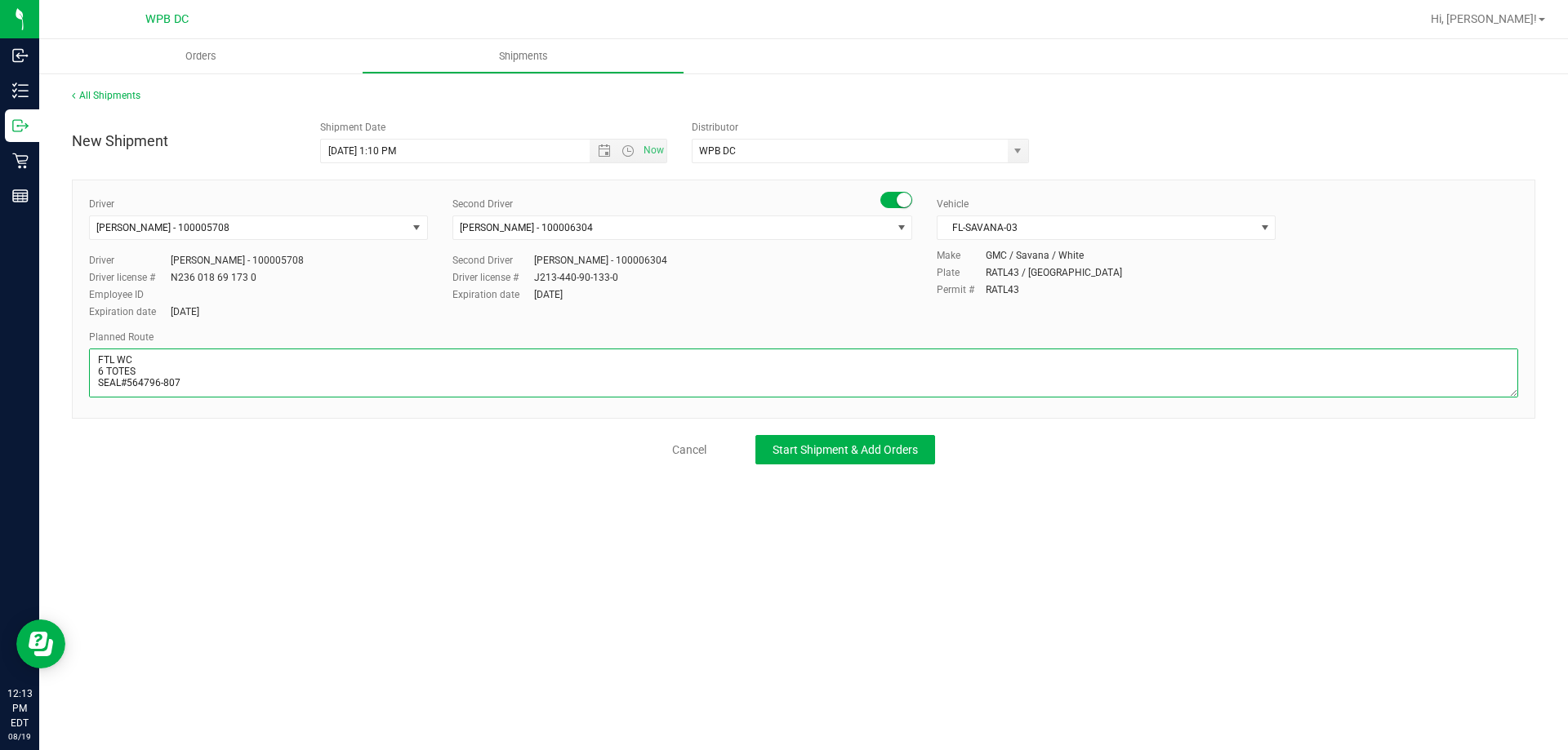
drag, startPoint x: 173, startPoint y: 378, endPoint x: 189, endPoint y: 370, distance: 17.9
click at [176, 375] on textarea at bounding box center [803, 373] width 1429 height 49
click at [192, 376] on textarea at bounding box center [803, 373] width 1429 height 49
type textarea "FTL WC 6 TOTES SEAL#564796-807 ***HARDWARE**"
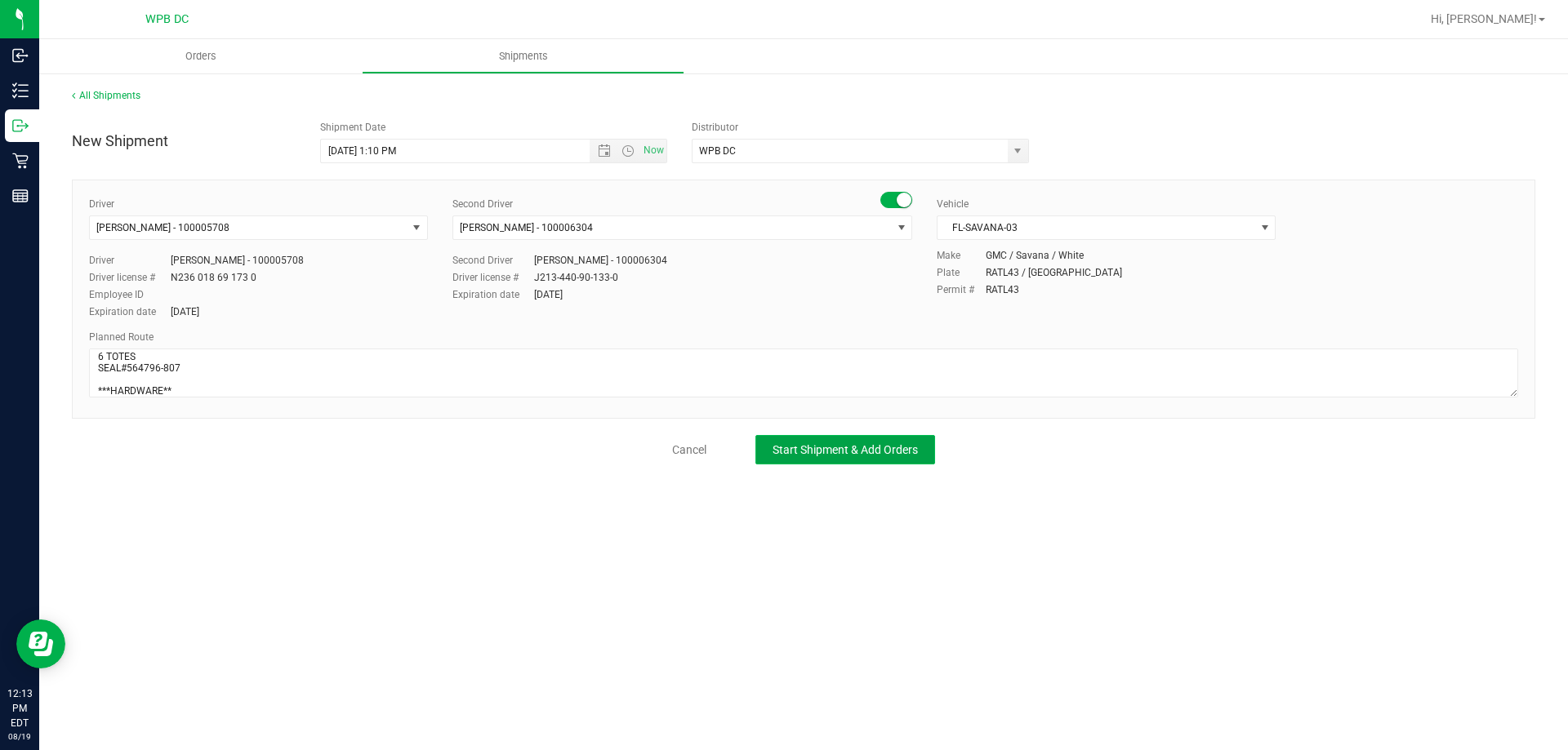
click at [841, 446] on span "Start Shipment & Add Orders" at bounding box center [845, 449] width 146 height 13
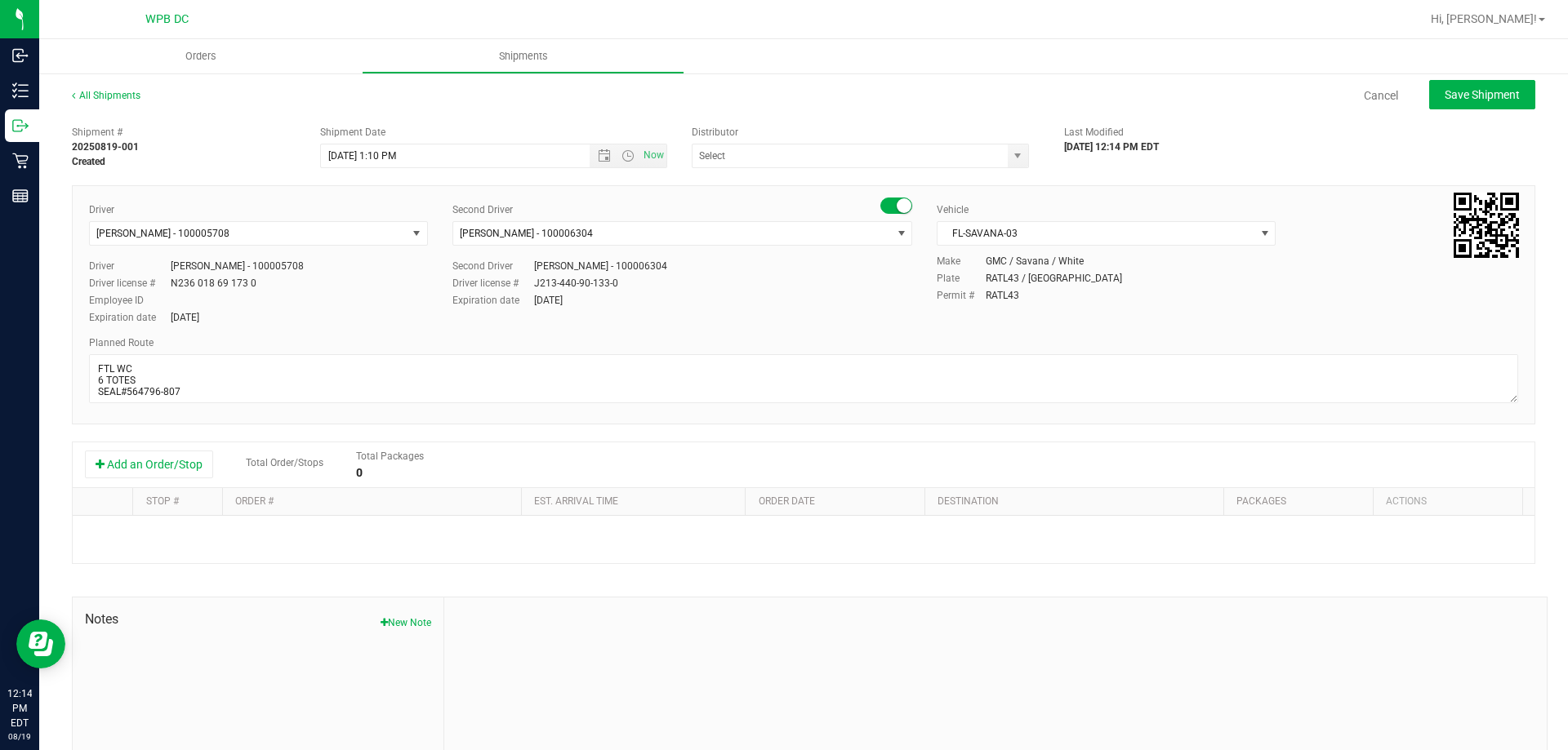
type input "WPB DC"
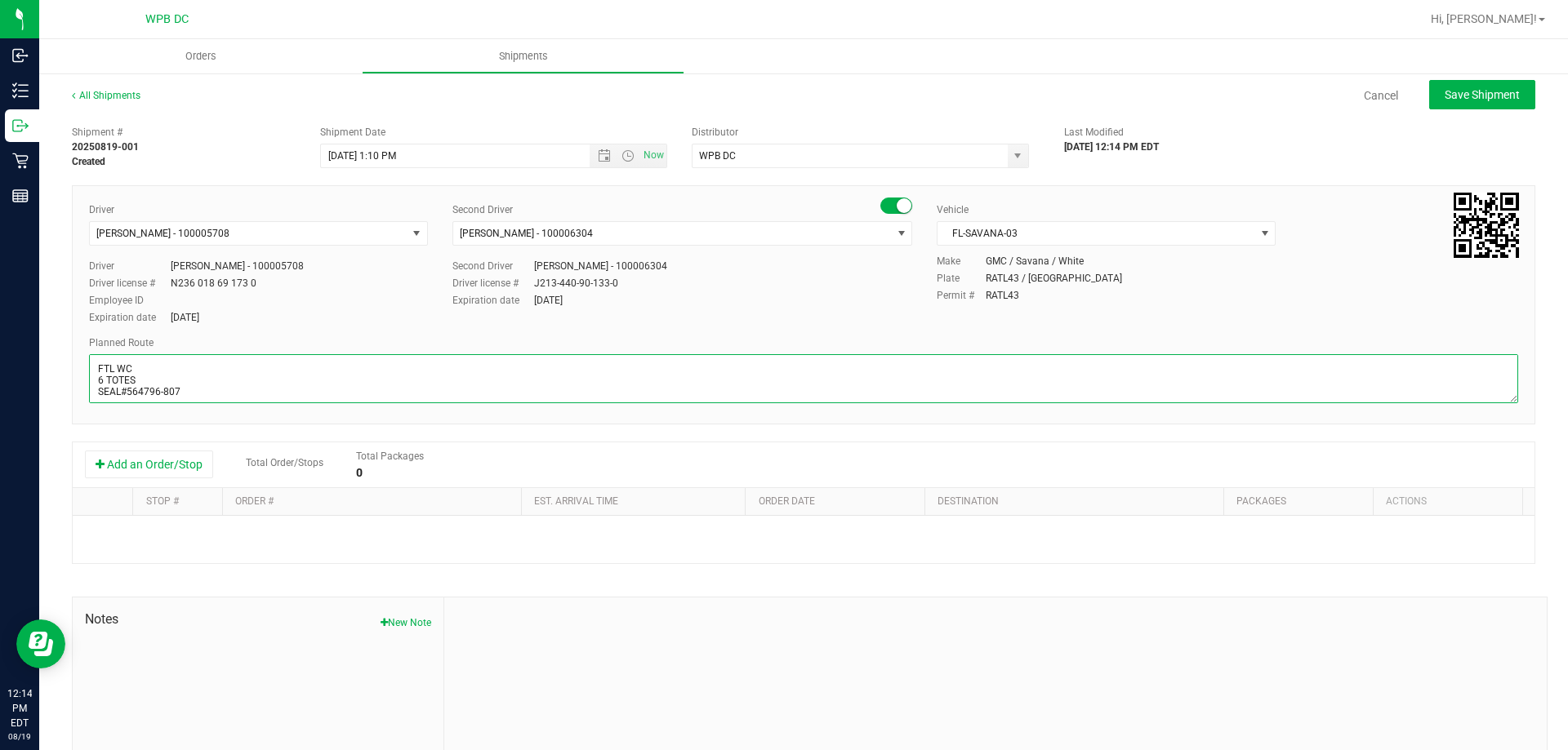
click at [249, 393] on textarea at bounding box center [803, 378] width 1429 height 49
click at [185, 399] on textarea at bounding box center [803, 378] width 1429 height 49
click at [183, 393] on textarea at bounding box center [803, 378] width 1429 height 49
click at [193, 386] on textarea at bounding box center [803, 378] width 1429 height 49
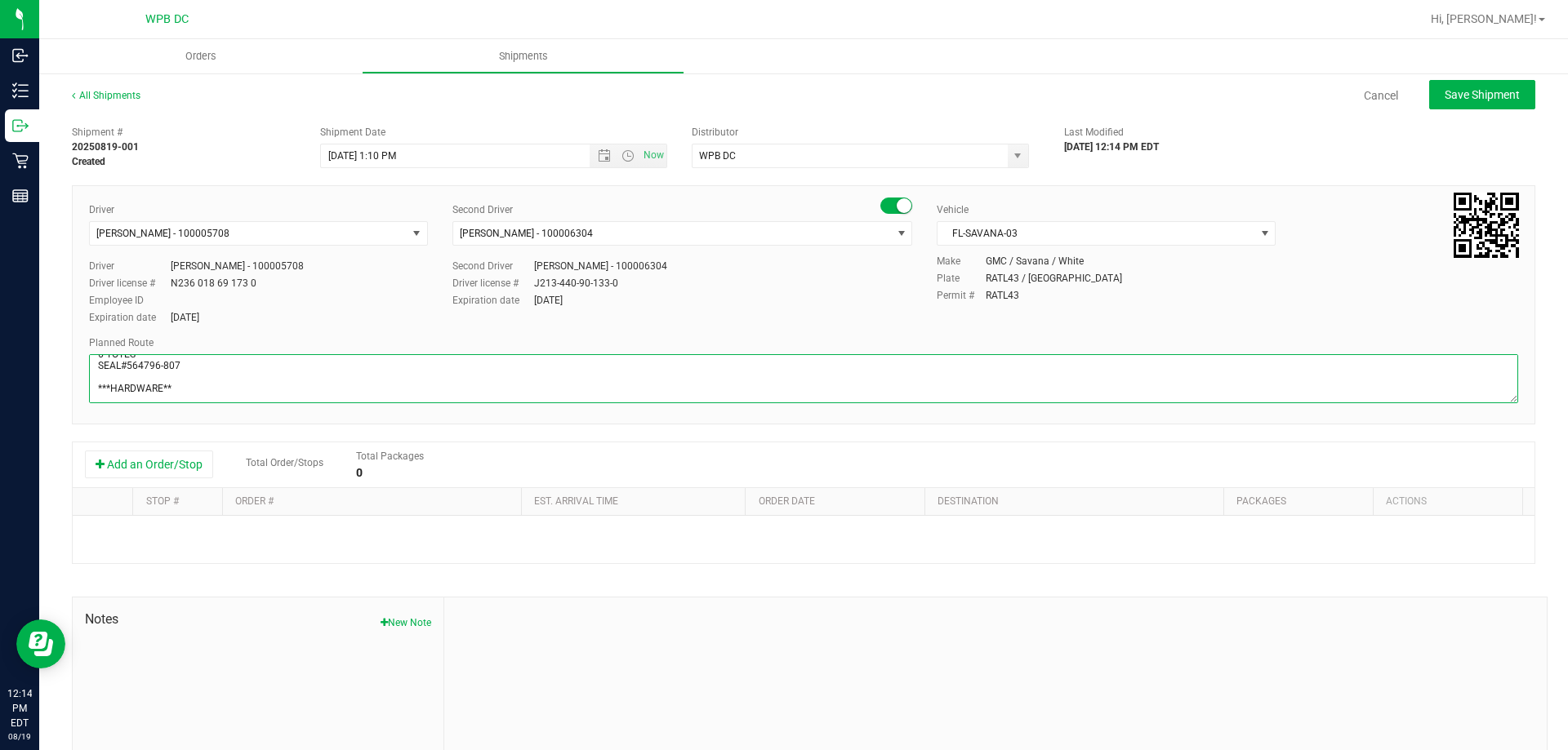
click at [242, 381] on textarea at bounding box center [803, 378] width 1429 height 49
click at [208, 389] on textarea at bounding box center [803, 378] width 1429 height 49
paste textarea "DFB WC-FTL WC-MIB WC-MIA WC-MIK WC"
type textarea "FTL WC 6 TOTES SEAL#564796-807 ***HARDWARE** DFB WC-FTL WC-MIB WC-MIA WC-MIK WC"
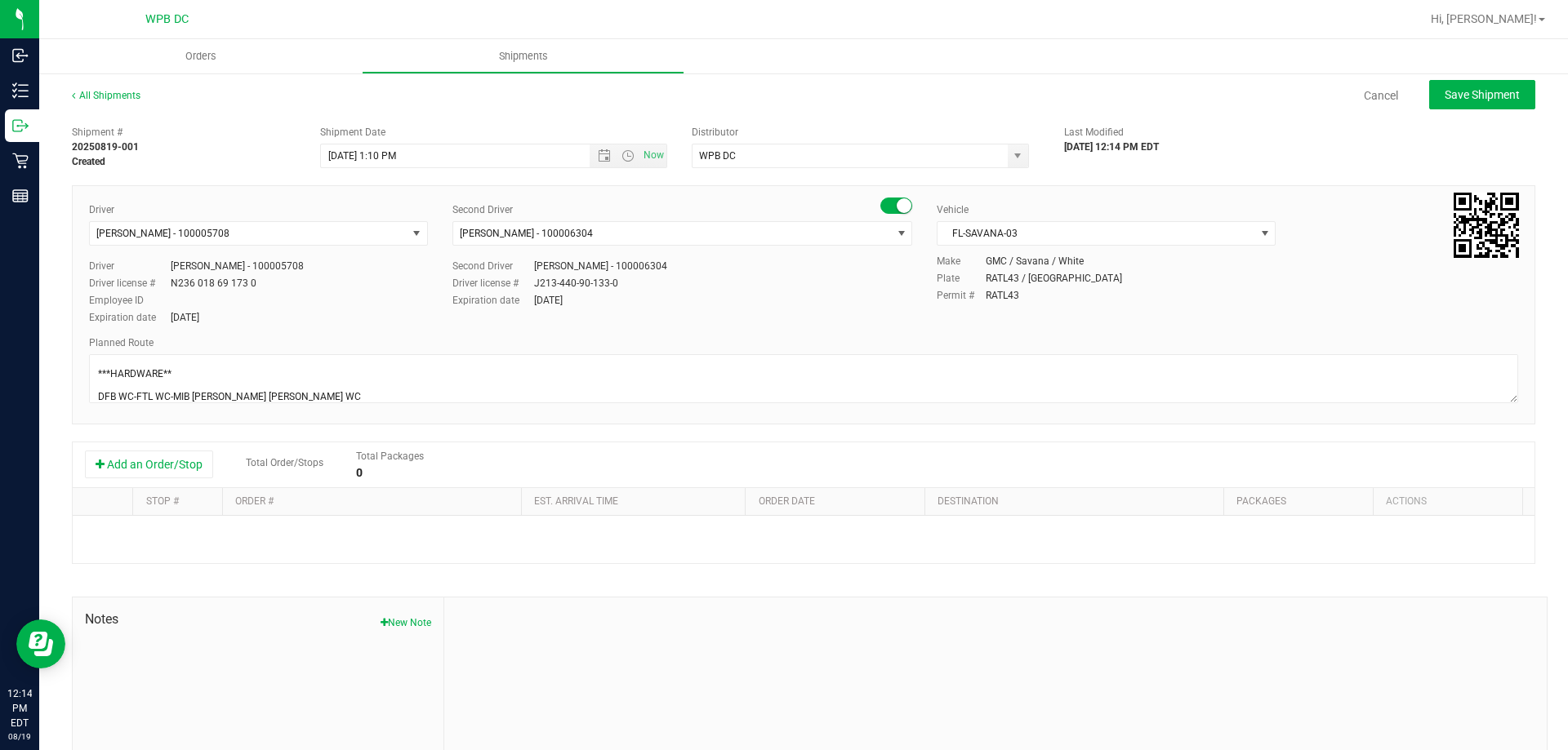
click at [652, 644] on div at bounding box center [995, 706] width 1102 height 219
click at [144, 474] on button "Add an Order/Stop" at bounding box center [149, 465] width 129 height 27
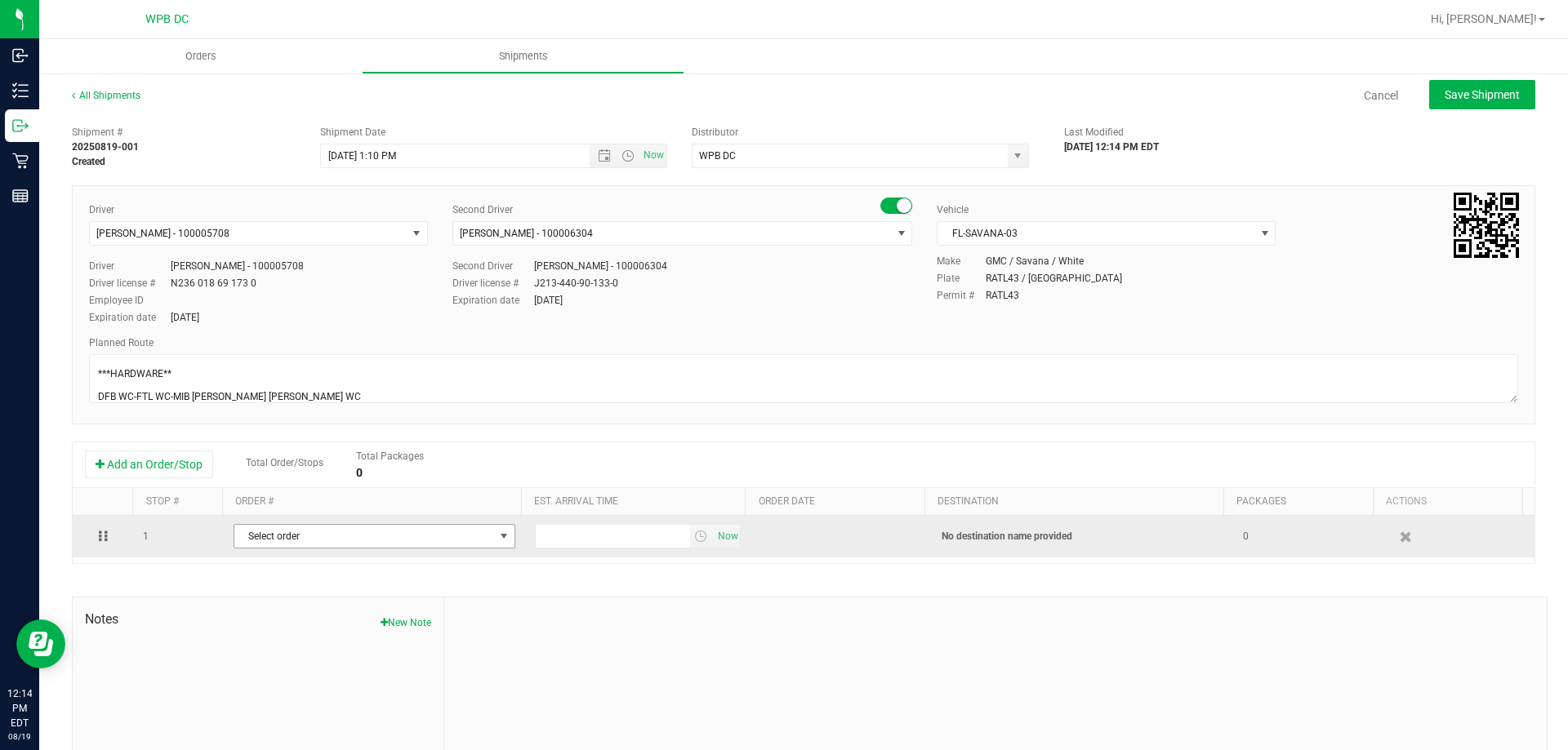
click at [272, 530] on span "Select order" at bounding box center [363, 536] width 260 height 23
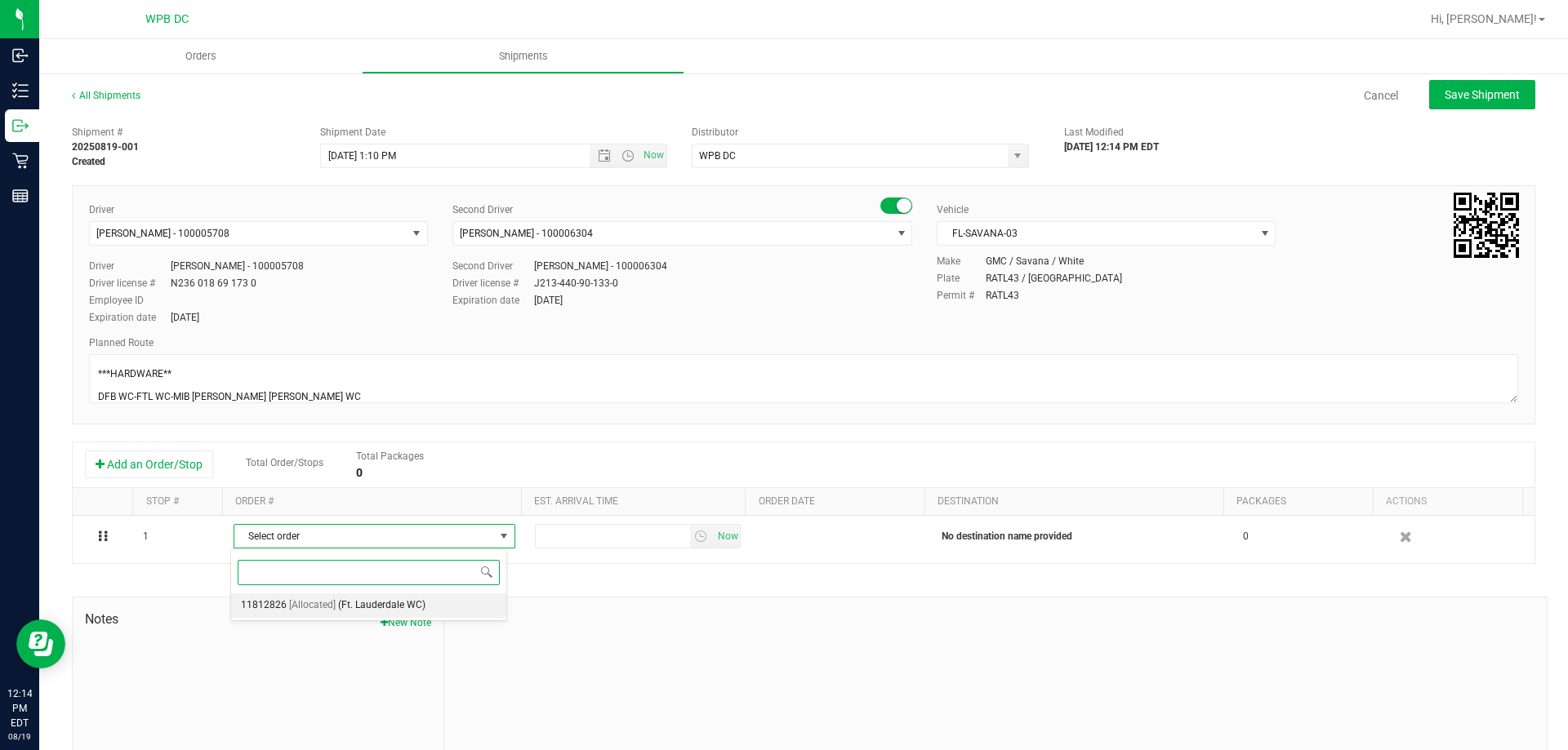
click at [297, 607] on span "[Allocated]" at bounding box center [312, 605] width 46 height 21
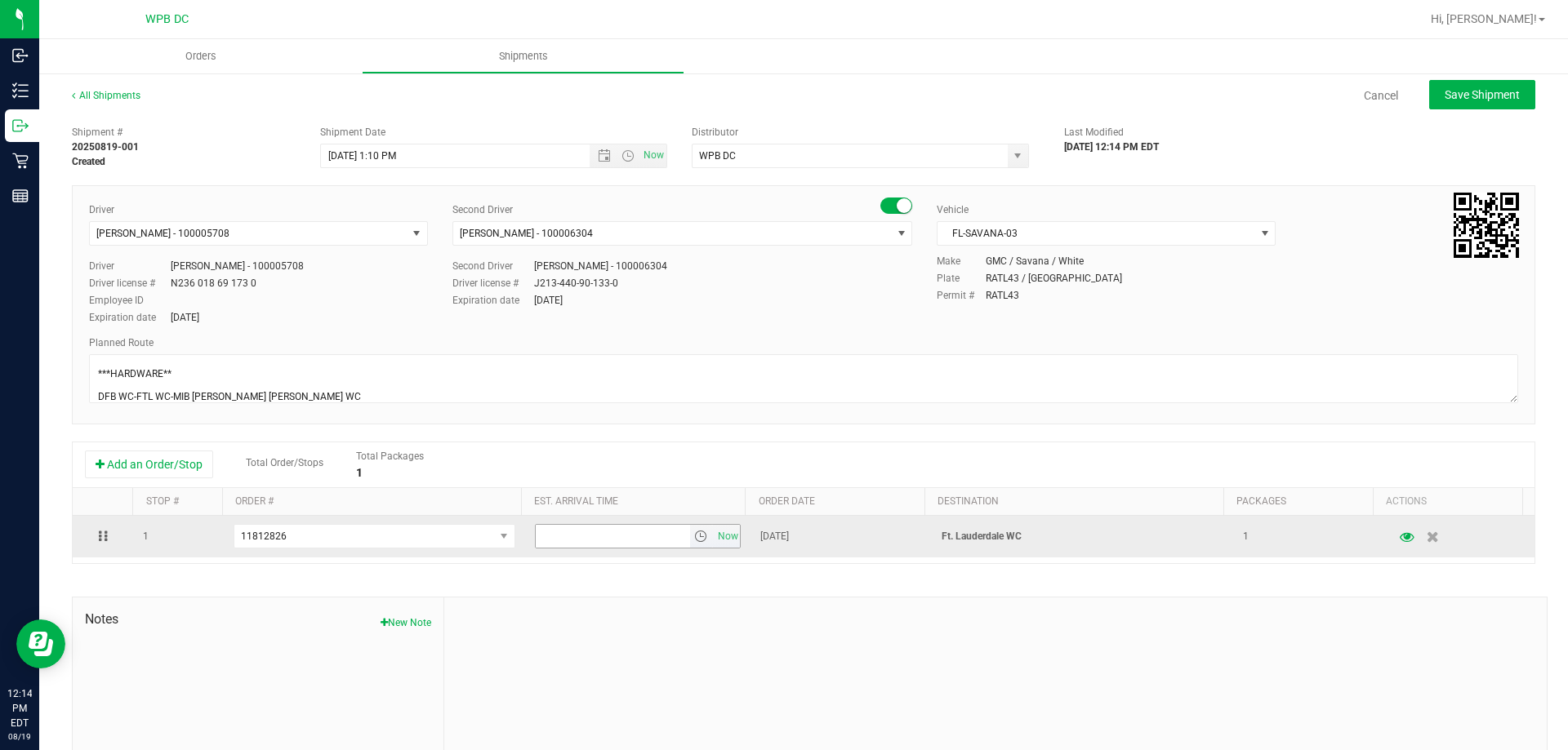
click at [694, 540] on span "select" at bounding box center [700, 536] width 13 height 13
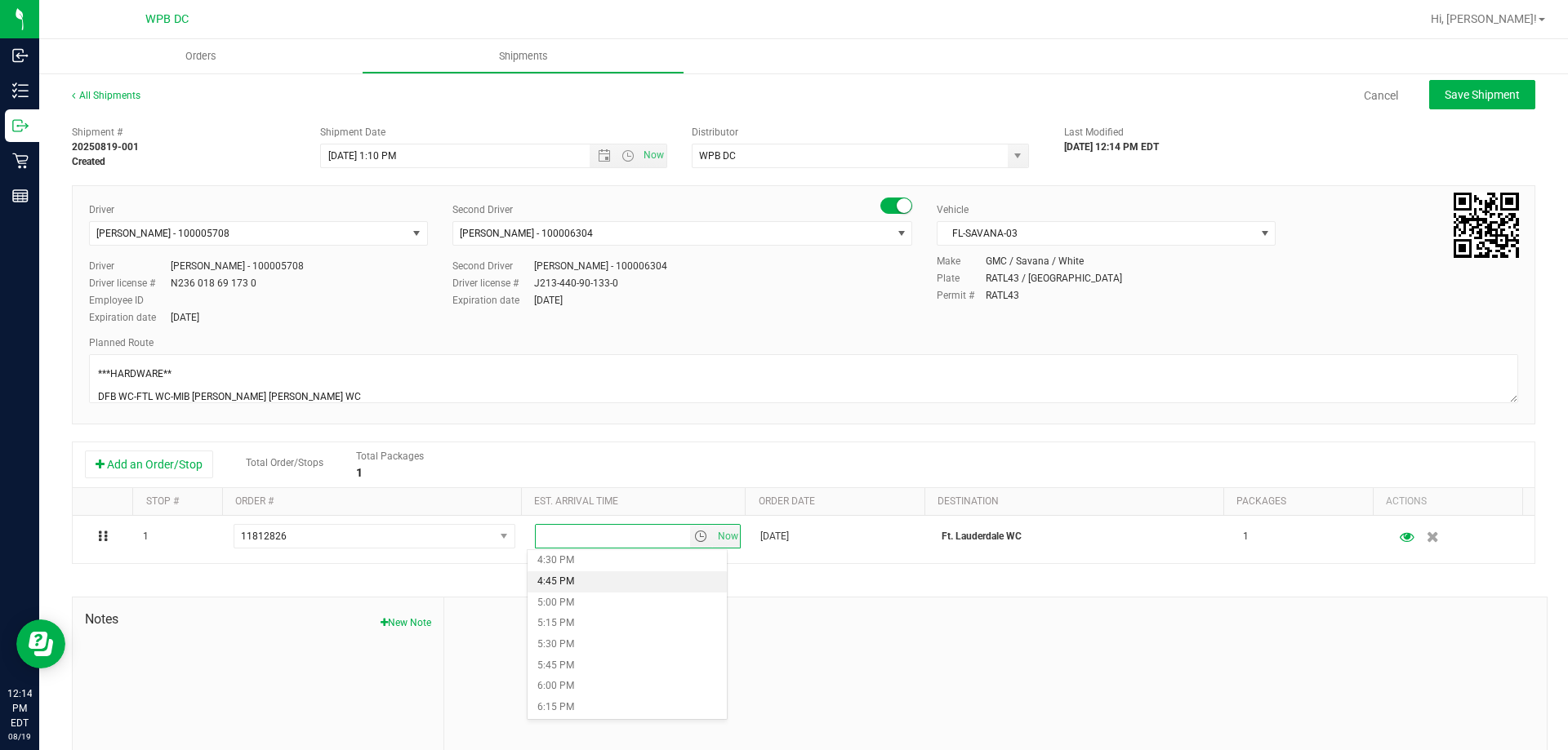
scroll to position [1225, 0]
click at [571, 585] on li "2:45 PM" at bounding box center [627, 577] width 199 height 21
click at [1500, 96] on span "Save Shipment" at bounding box center [1482, 94] width 75 height 13
type input "8/19/2025 5:10 PM"
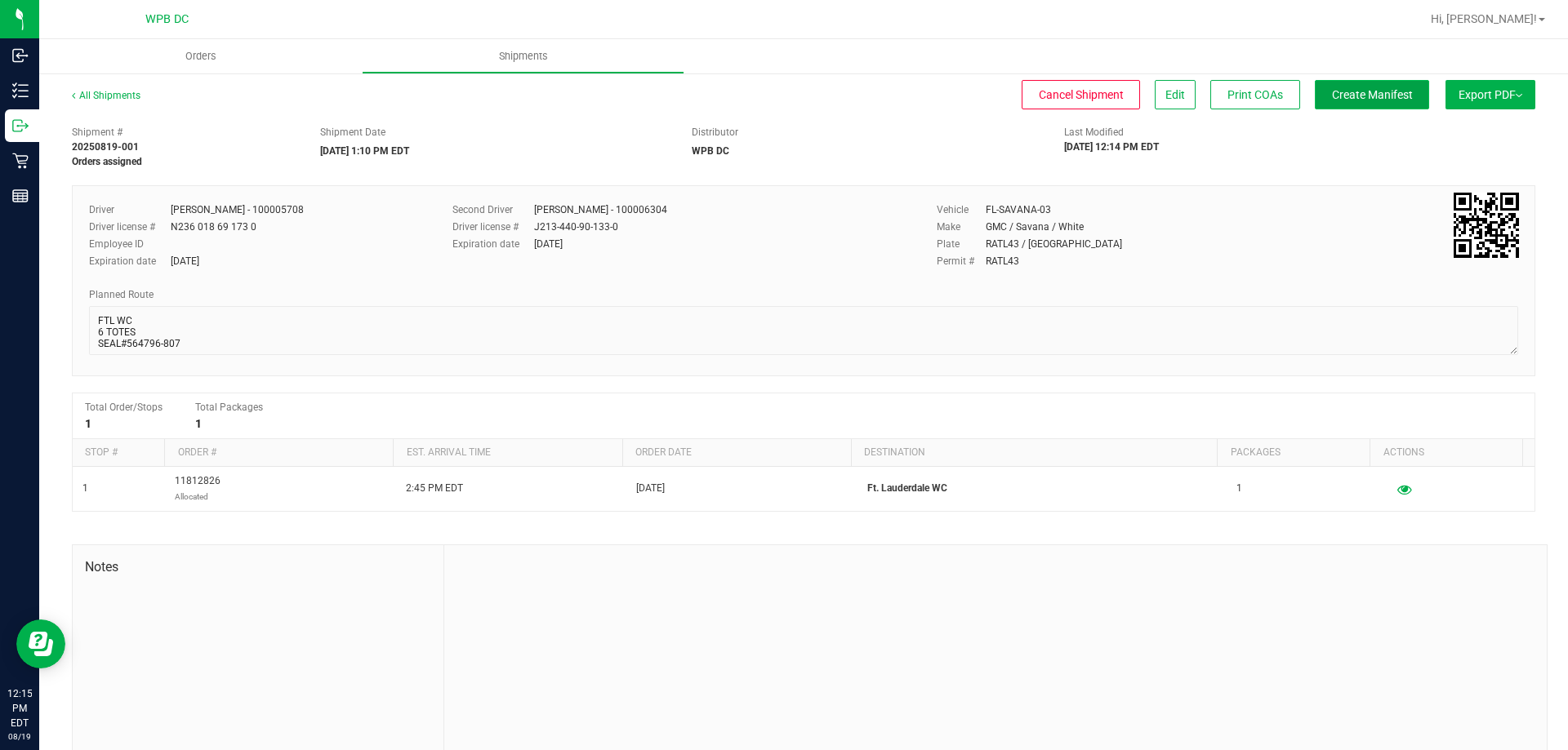
click at [1390, 99] on span "Create Manifest" at bounding box center [1372, 94] width 81 height 13
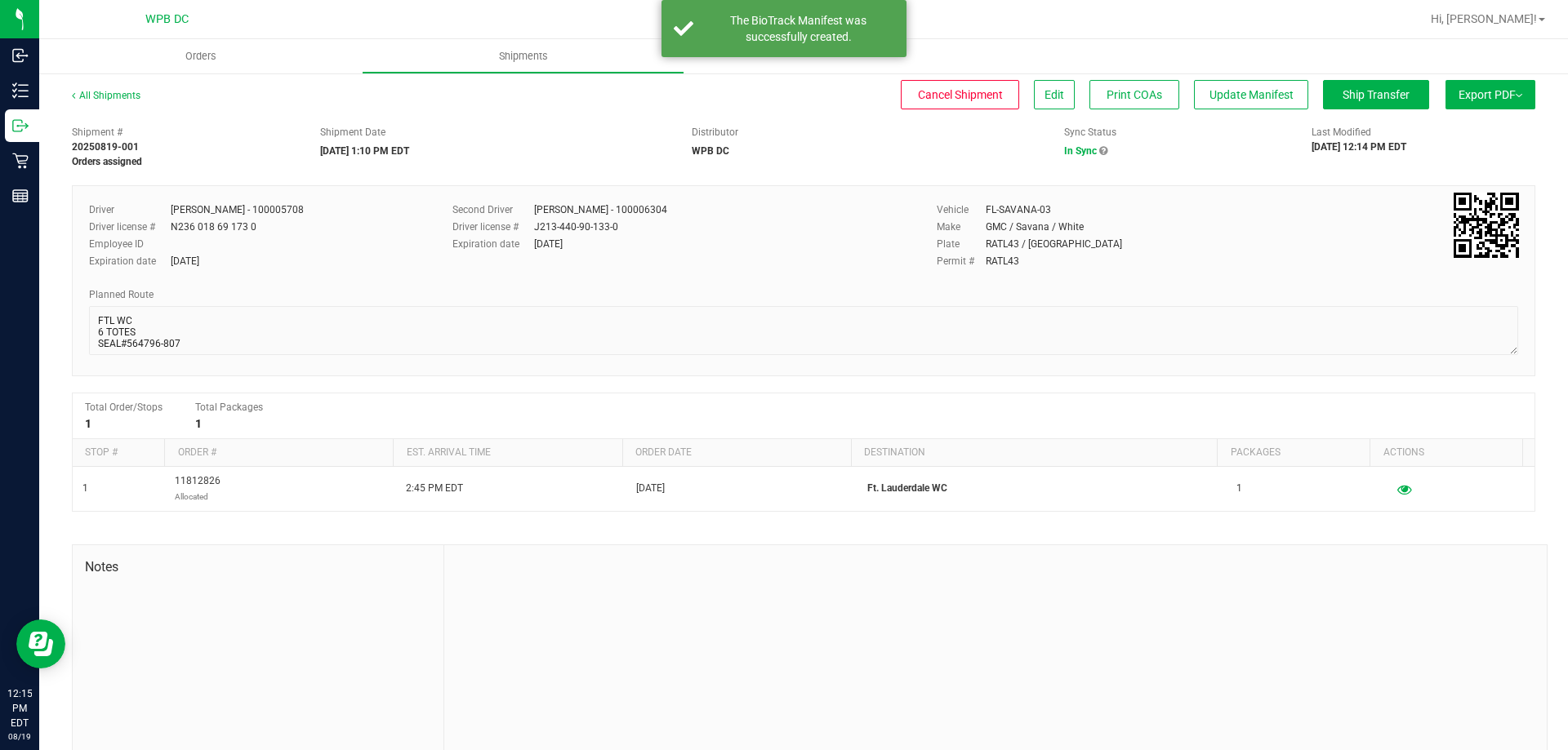
click at [1515, 92] on button "Export PDF" at bounding box center [1490, 94] width 90 height 29
drag, startPoint x: 1526, startPoint y: 135, endPoint x: 1539, endPoint y: 131, distance: 13.6
click at [1537, 131] on div "Manifest by Package ID" at bounding box center [1489, 130] width 150 height 11
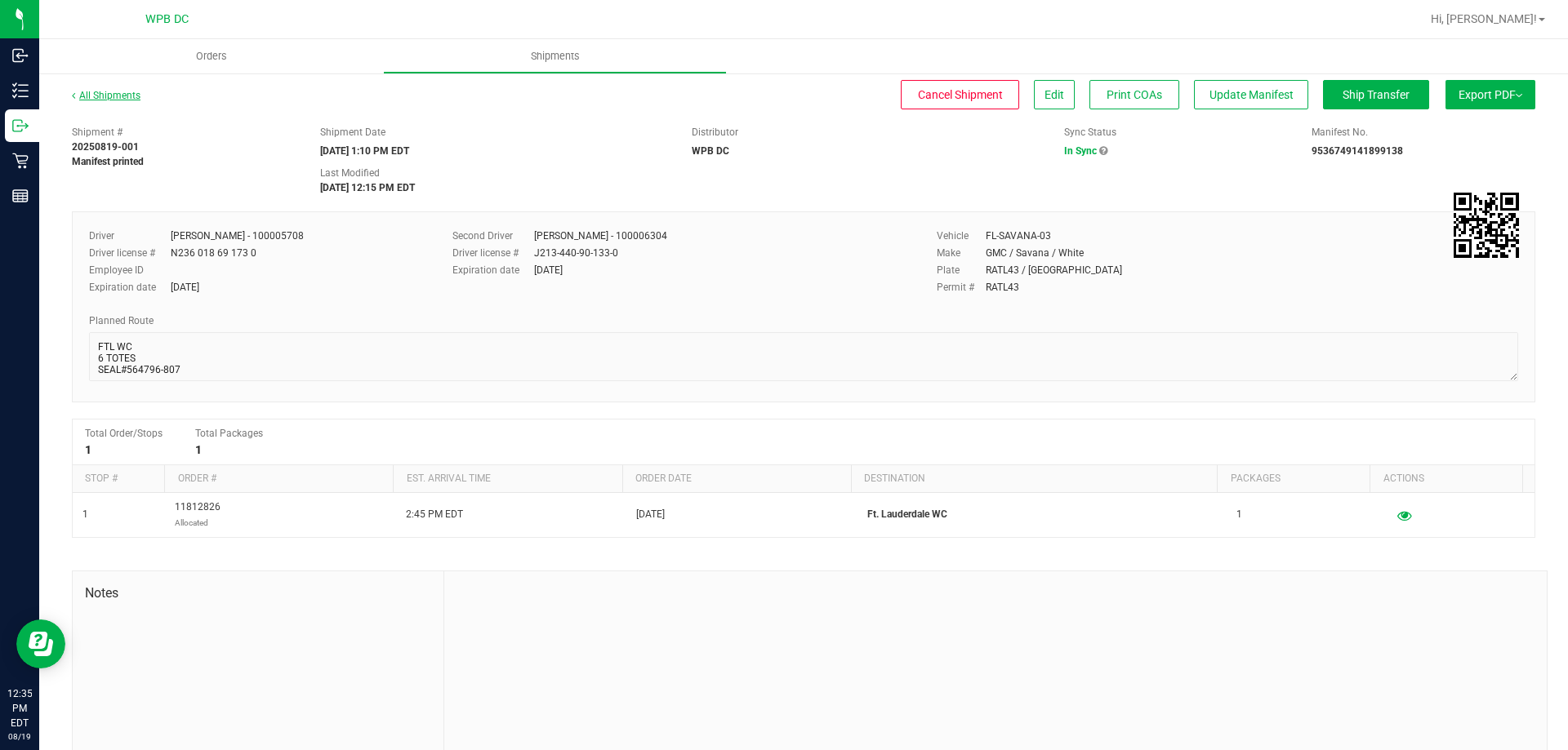
click at [76, 96] on link "All Shipments" at bounding box center [106, 95] width 69 height 11
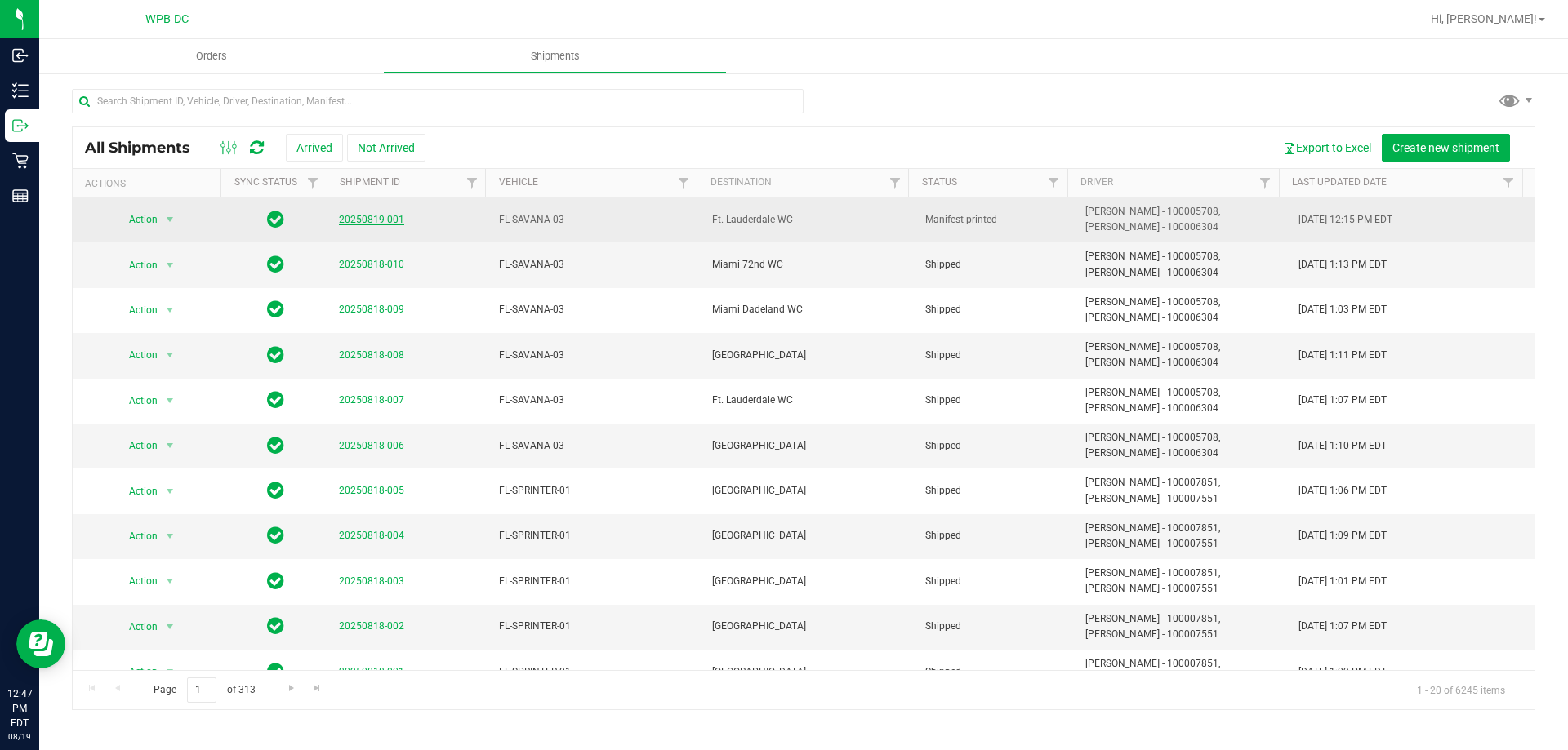
click at [362, 220] on link "20250819-001" at bounding box center [371, 219] width 65 height 11
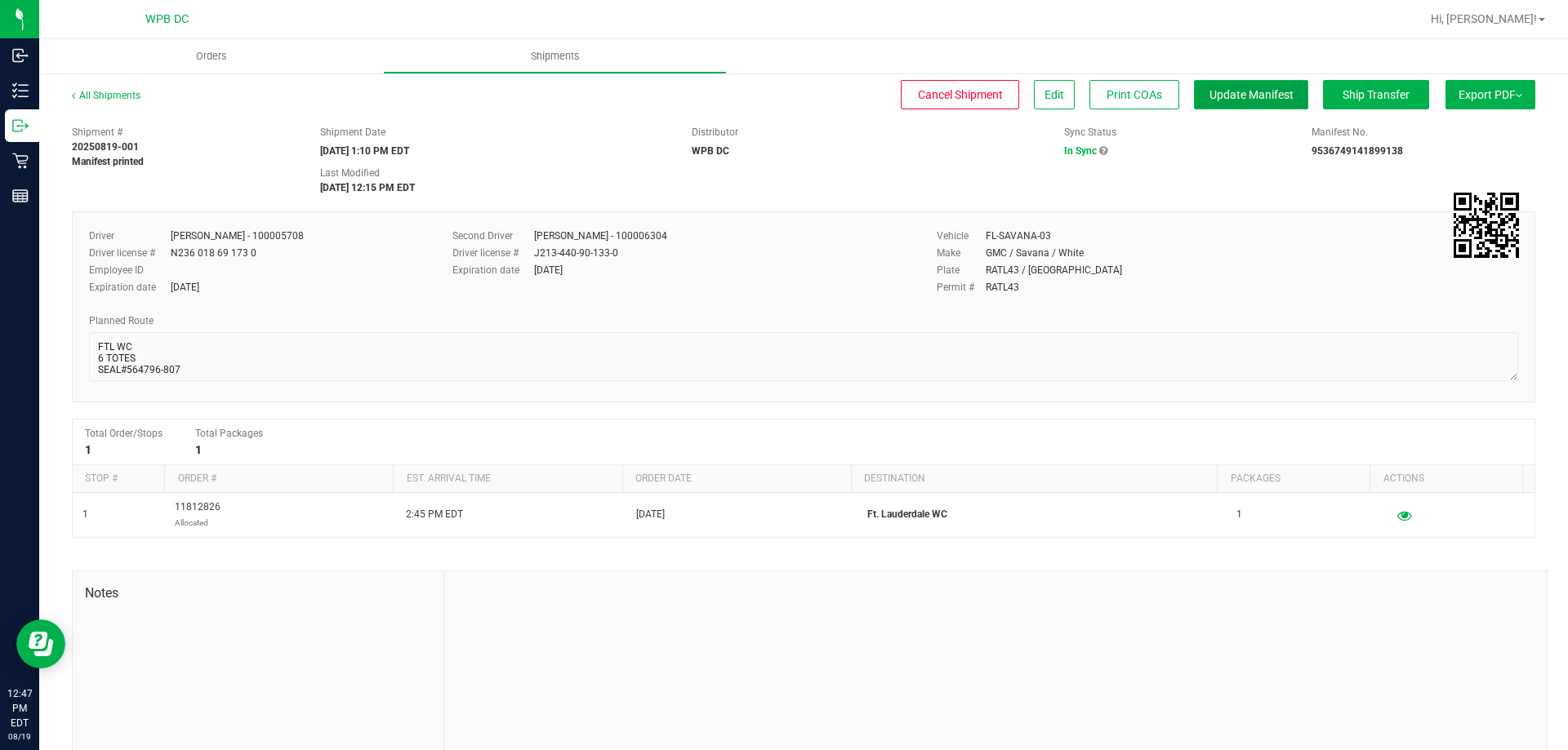
click at [1248, 94] on span "Update Manifest" at bounding box center [1252, 94] width 84 height 13
click at [1343, 94] on span "Ship Transfer" at bounding box center [1376, 94] width 67 height 13
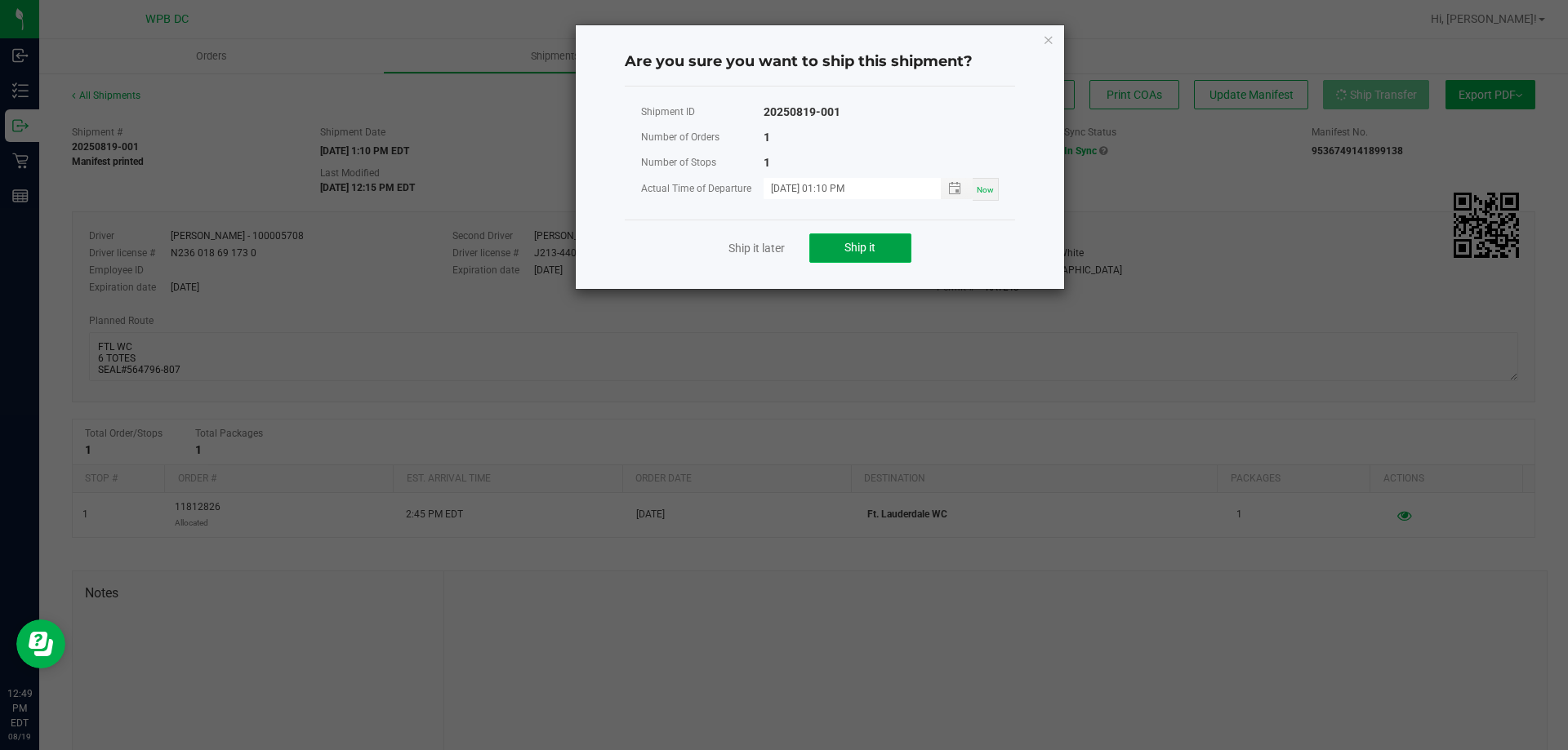
click at [877, 247] on button "Ship it" at bounding box center [860, 248] width 102 height 29
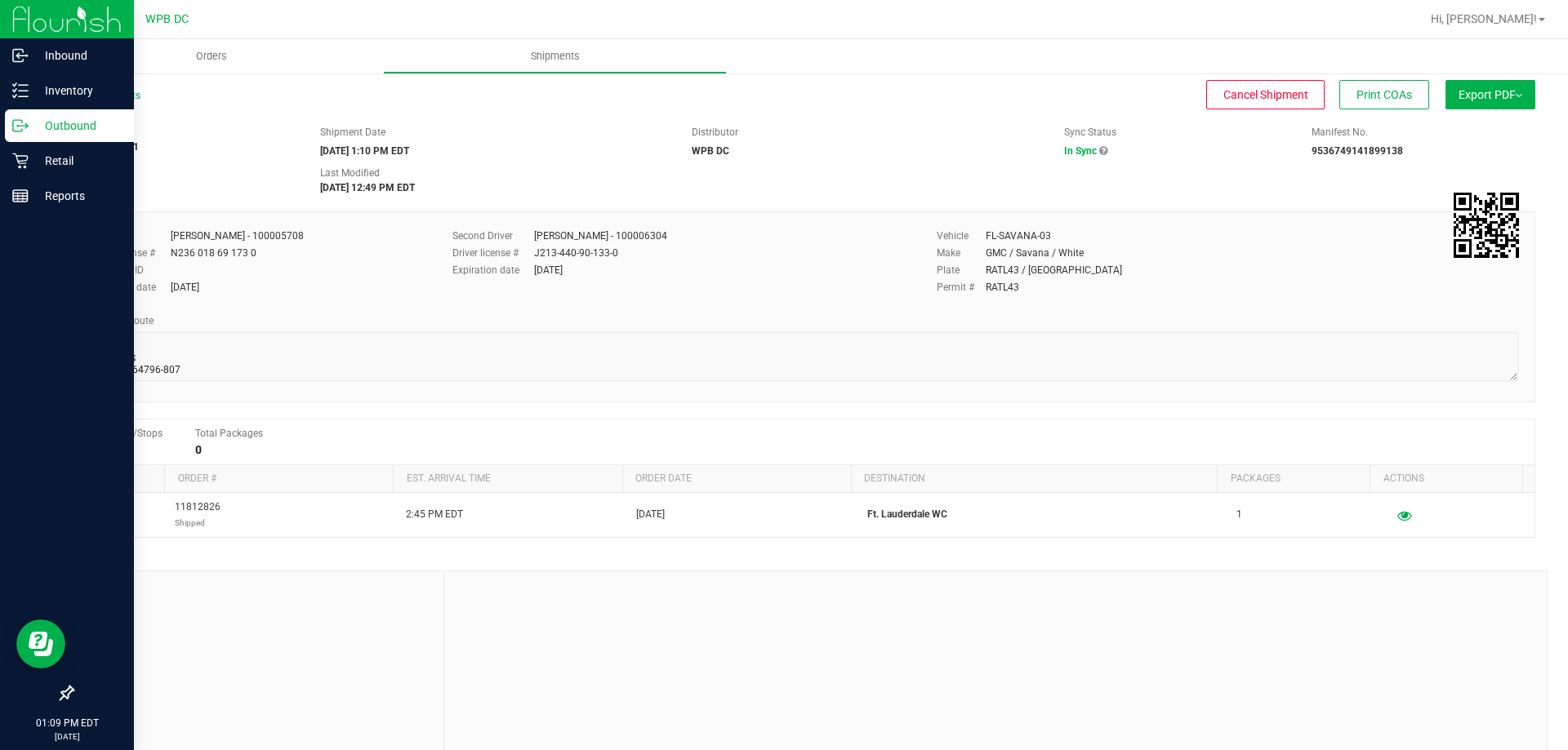
click at [75, 124] on p "Outbound" at bounding box center [77, 125] width 98 height 20
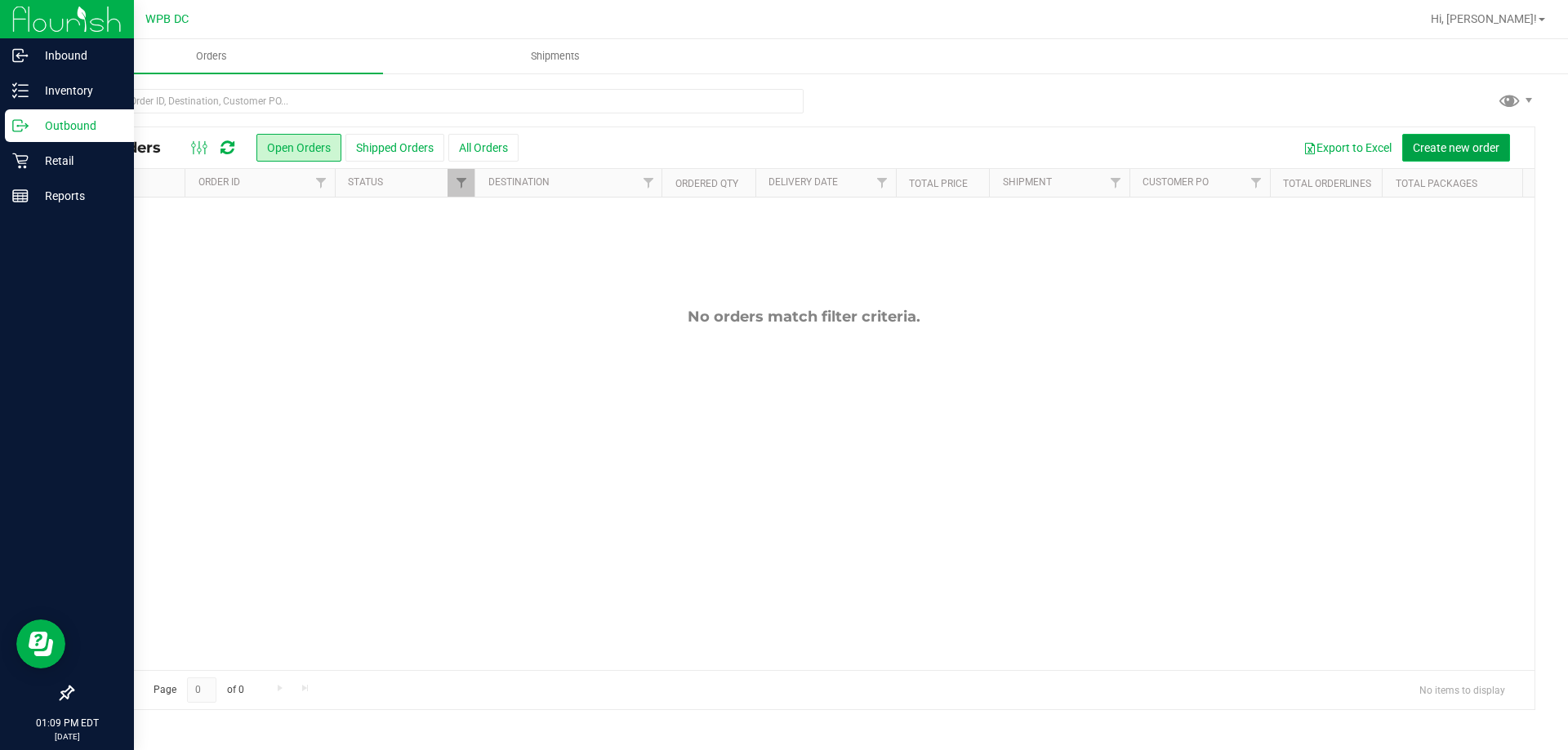
click at [1459, 143] on span "Create new order" at bounding box center [1456, 147] width 87 height 13
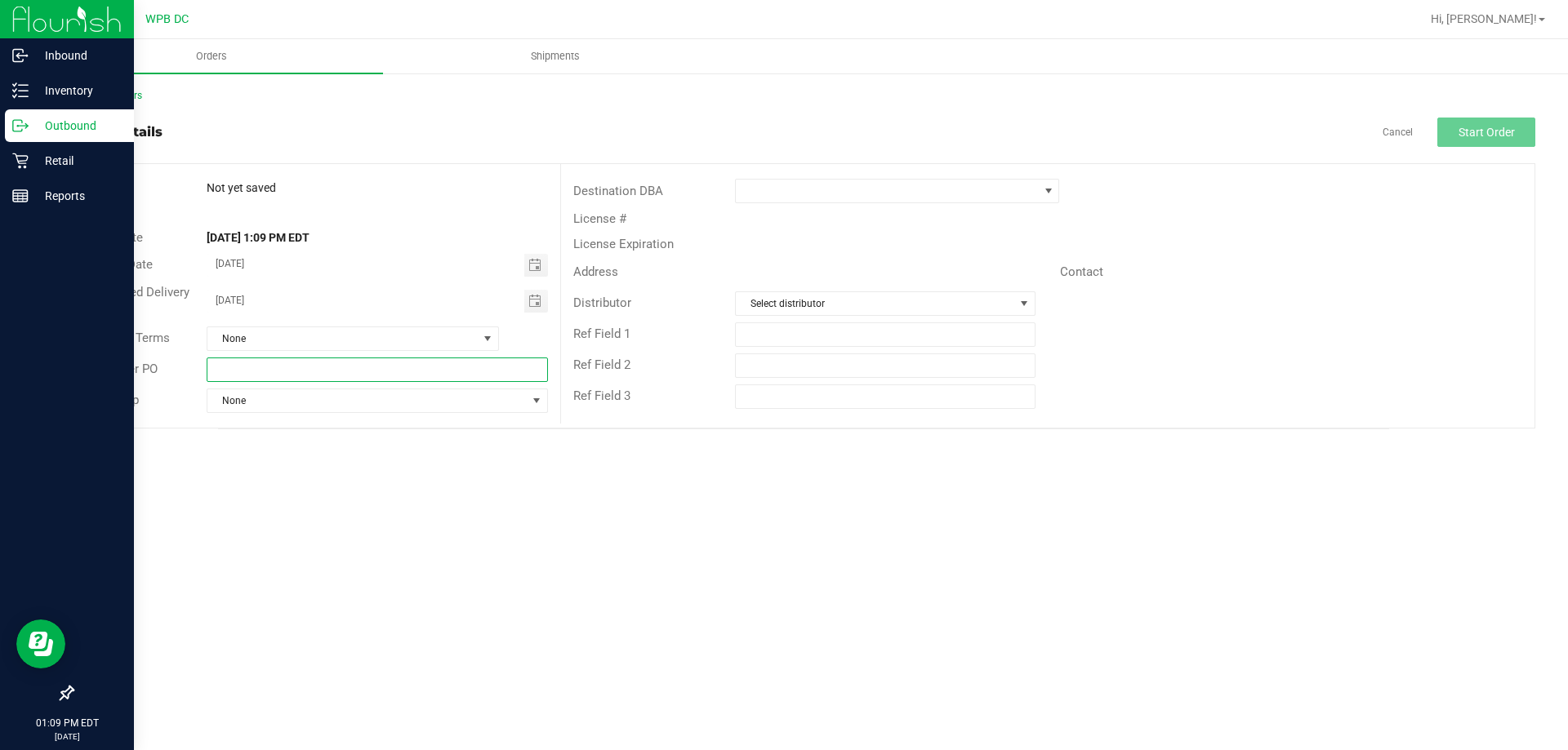
click at [318, 373] on input "text" at bounding box center [376, 369] width 340 height 25
type input "T"
click at [241, 365] on input "TPADC_DESTRUCTION08202025" at bounding box center [376, 369] width 340 height 25
click at [242, 367] on input "TPADC_DESTRUCTION08202025" at bounding box center [376, 369] width 340 height 25
click at [490, 378] on input "TPA_EOM_DESTRUCTION08202025" at bounding box center [376, 369] width 340 height 25
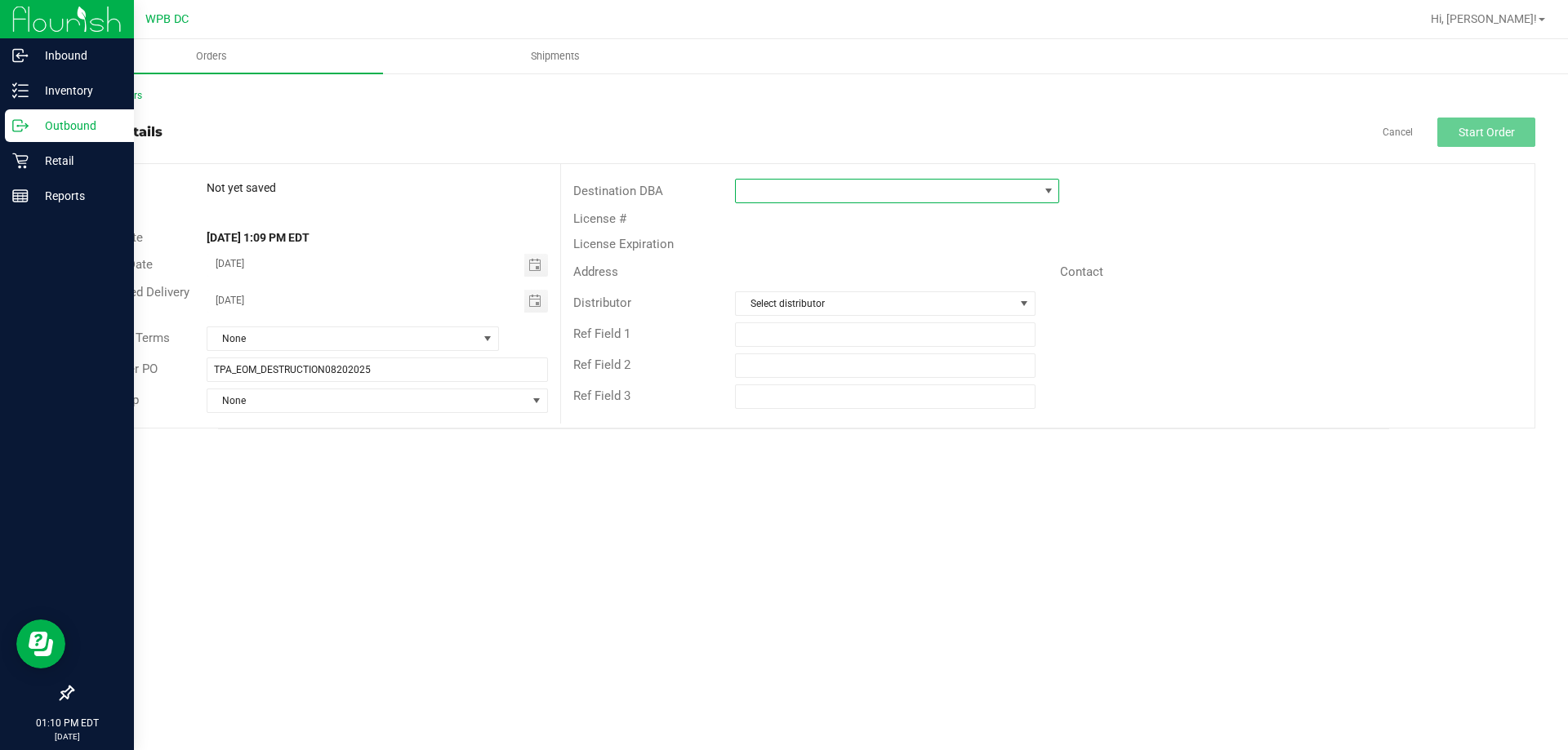
click at [821, 195] on span at bounding box center [886, 191] width 302 height 23
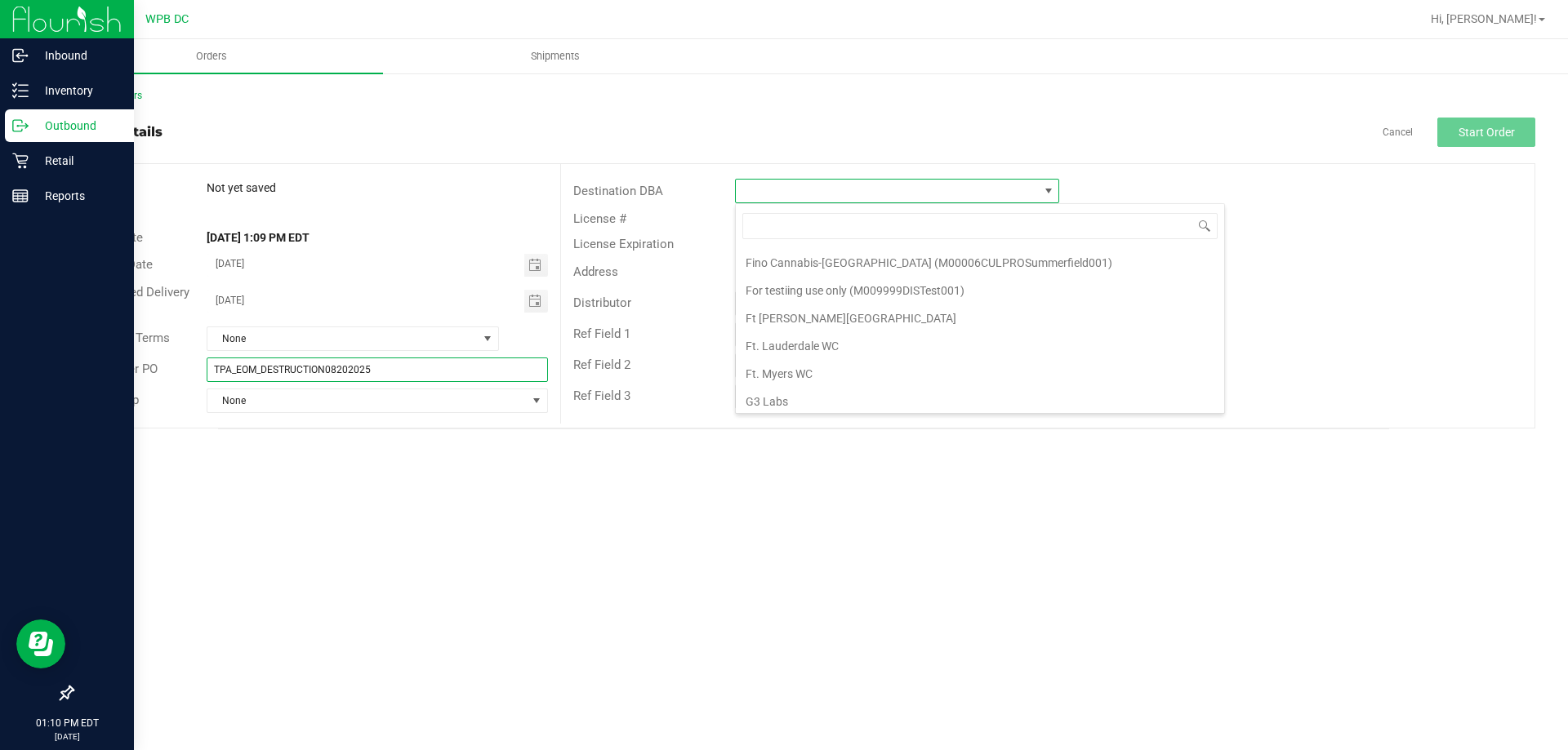
click at [259, 370] on input "TPA_EOM_DESTRUCTION08202025" at bounding box center [376, 369] width 340 height 25
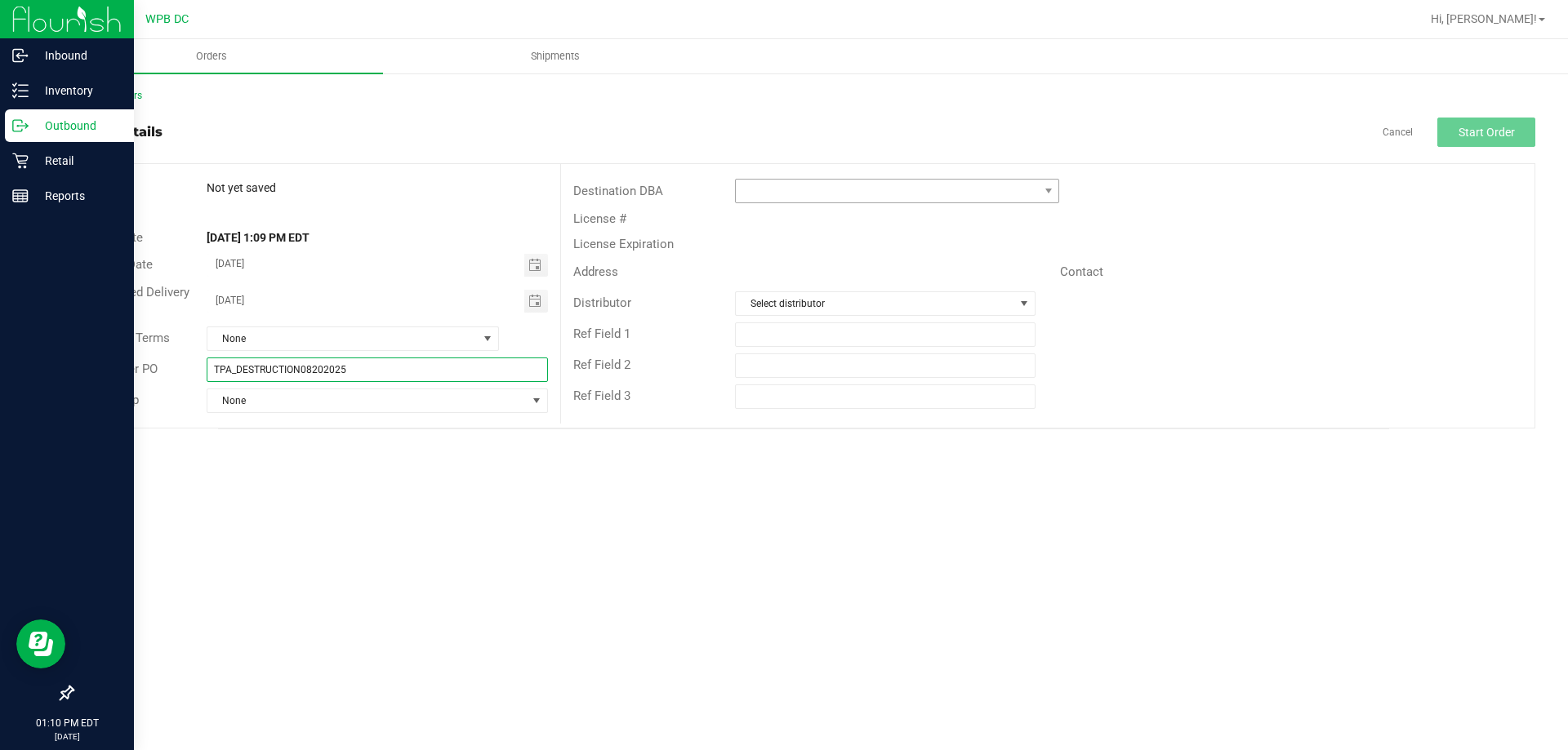
type input "TPA_DESTRUCTION08202025"
click at [790, 188] on span at bounding box center [886, 191] width 302 height 23
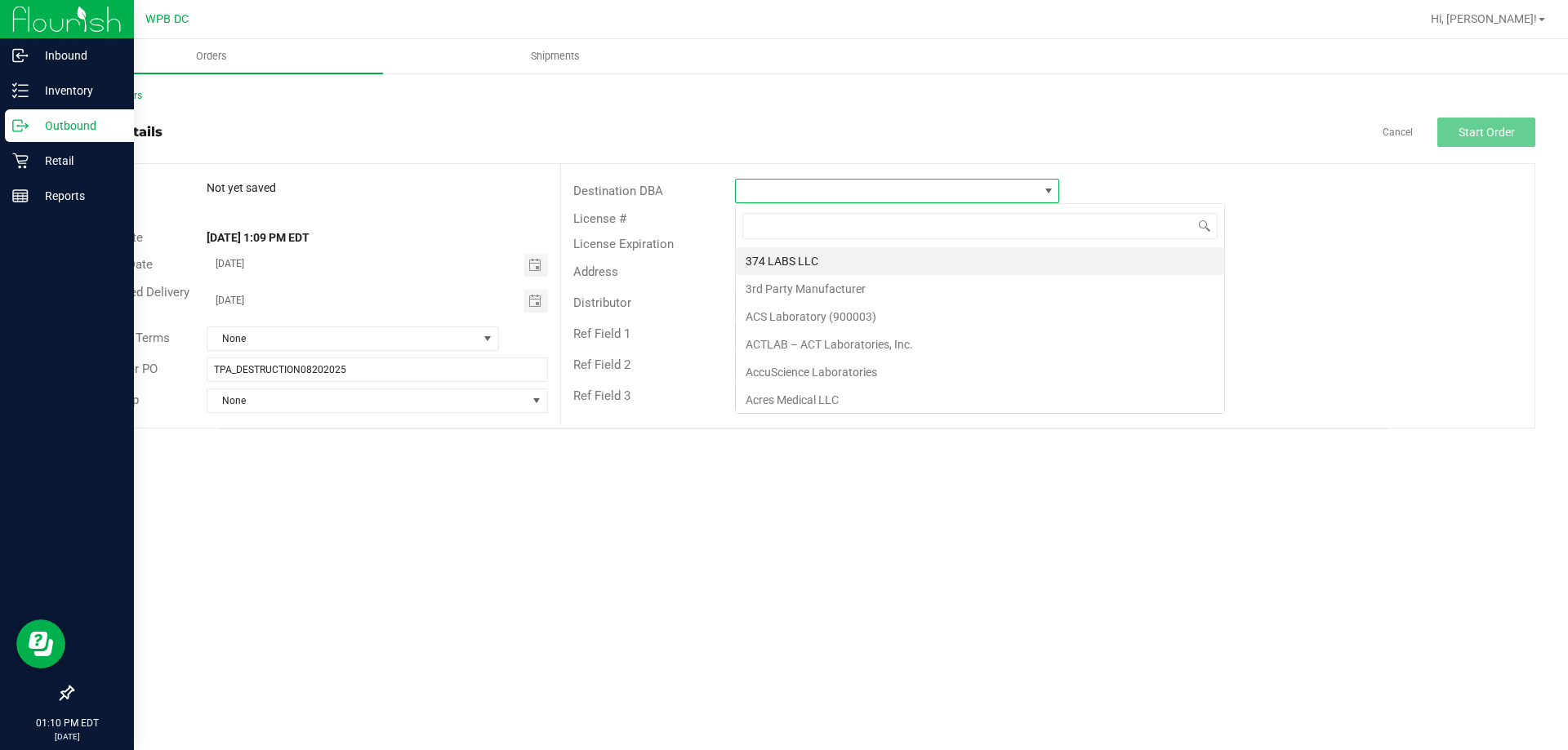
scroll to position [25, 324]
click at [299, 364] on input "TPA_DESTRUCTION08202025" at bounding box center [376, 369] width 340 height 25
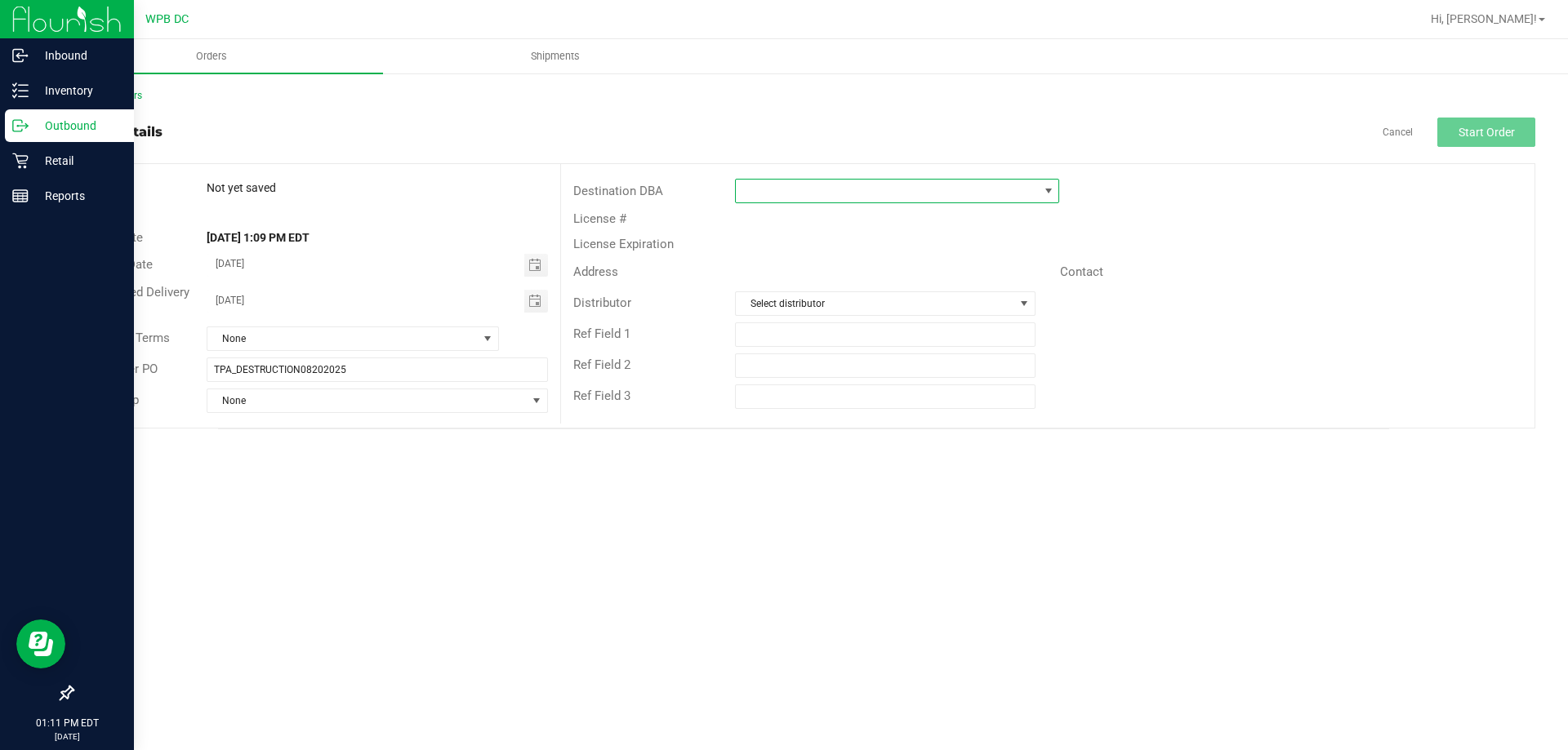
click at [988, 195] on span at bounding box center [886, 191] width 302 height 23
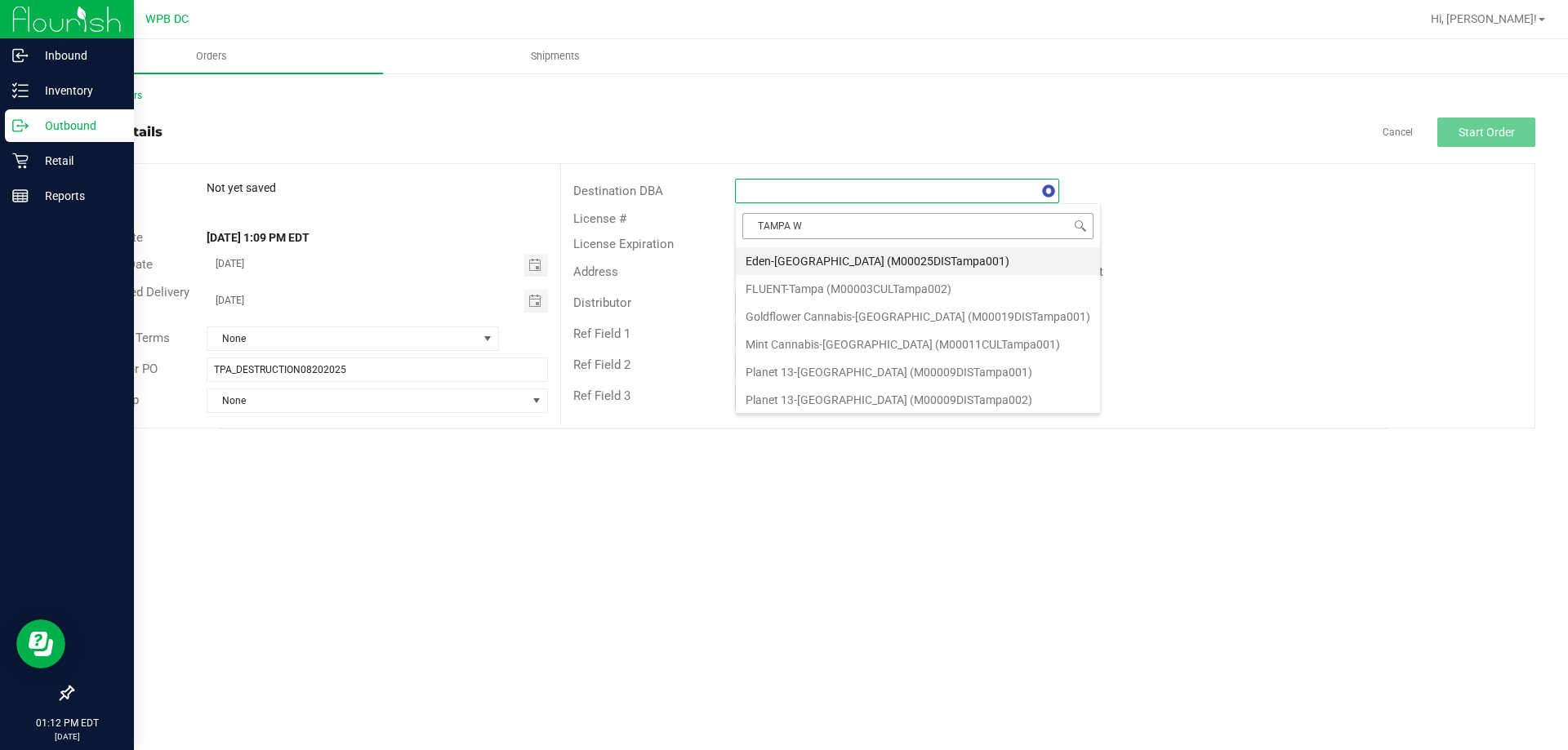
type input "TAMPA WA"
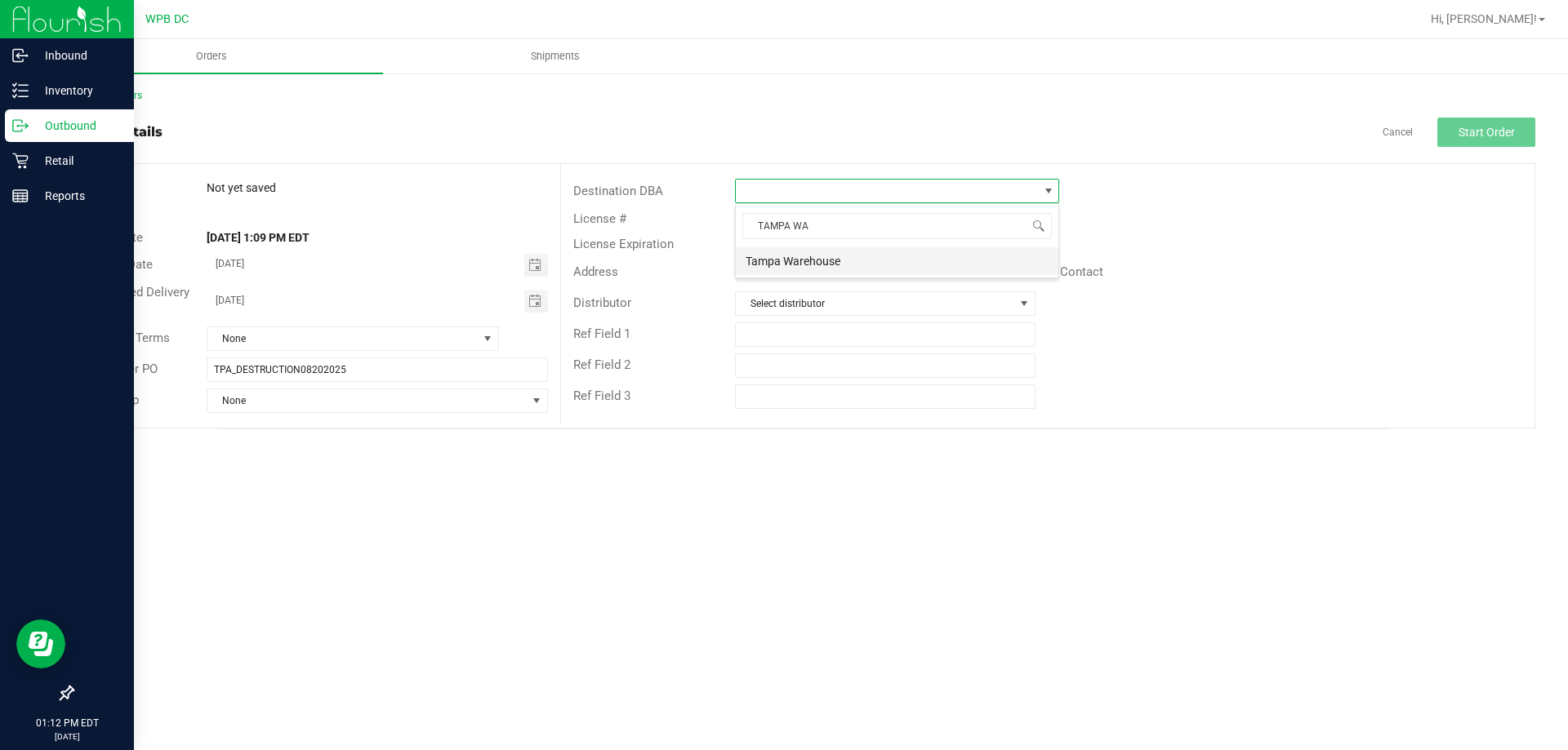
click at [888, 262] on li "Tampa Warehouse" at bounding box center [897, 261] width 322 height 27
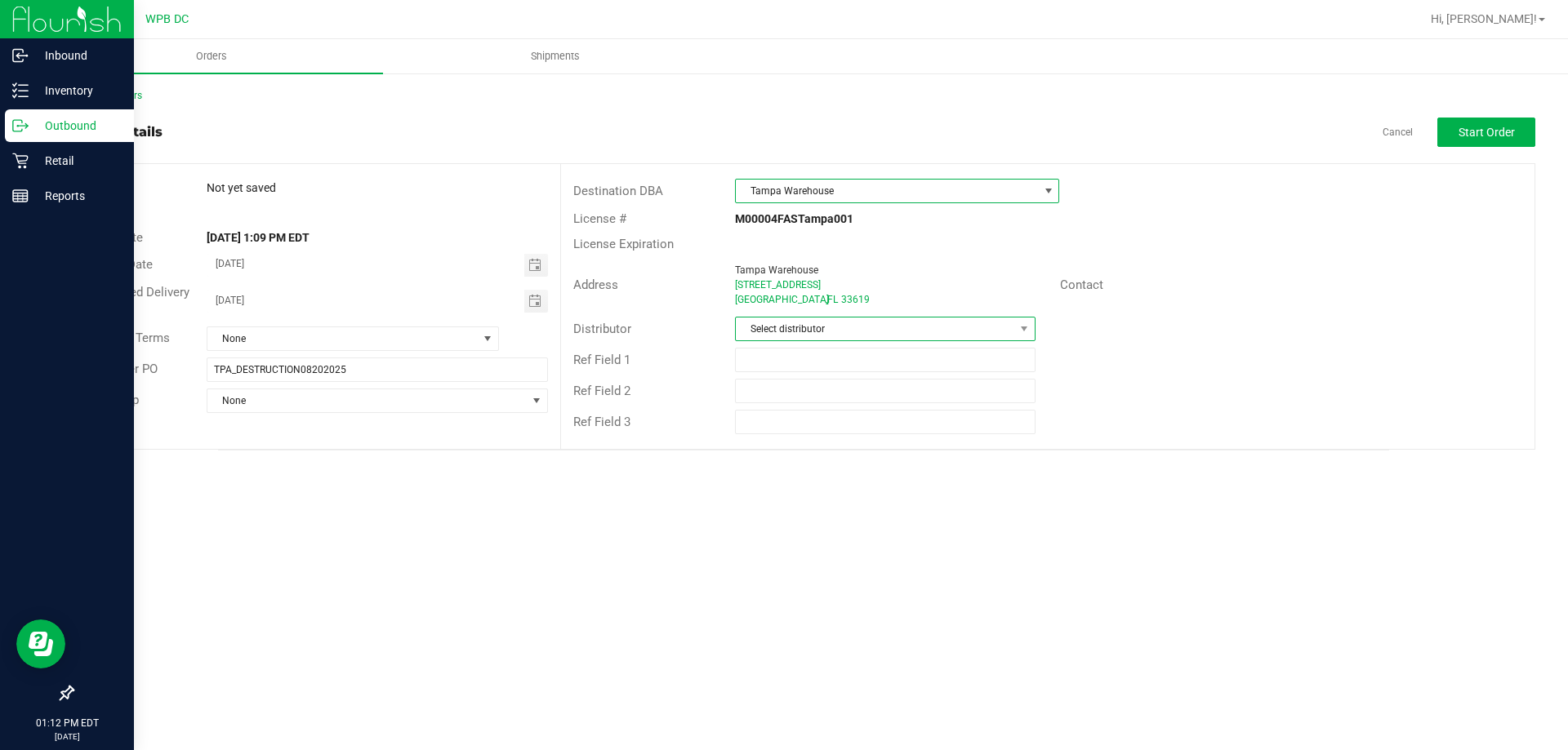
click at [876, 331] on span "Select distributor" at bounding box center [874, 329] width 278 height 23
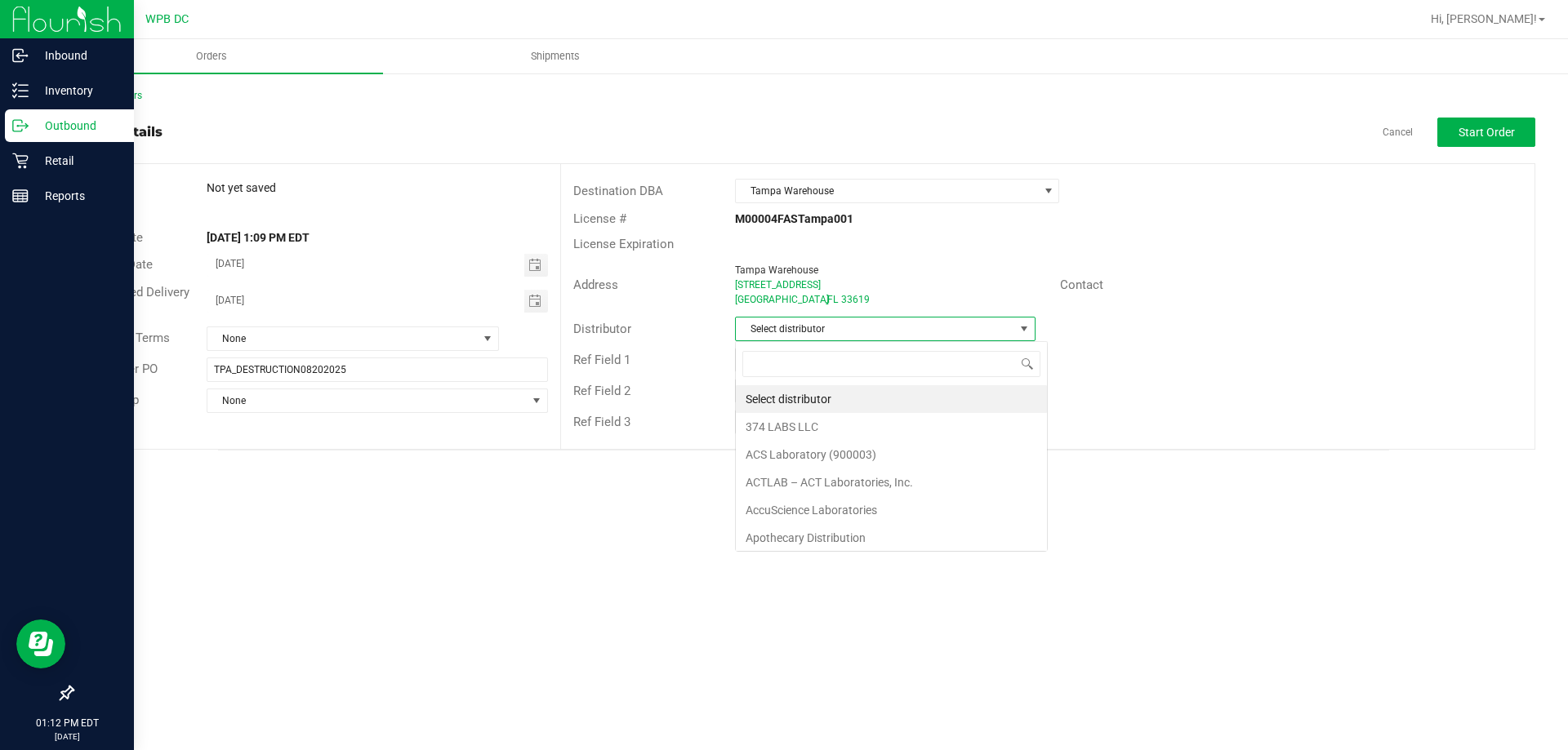
scroll to position [25, 301]
type input "WPB DC"
click at [876, 396] on li "WPB DC" at bounding box center [885, 399] width 298 height 27
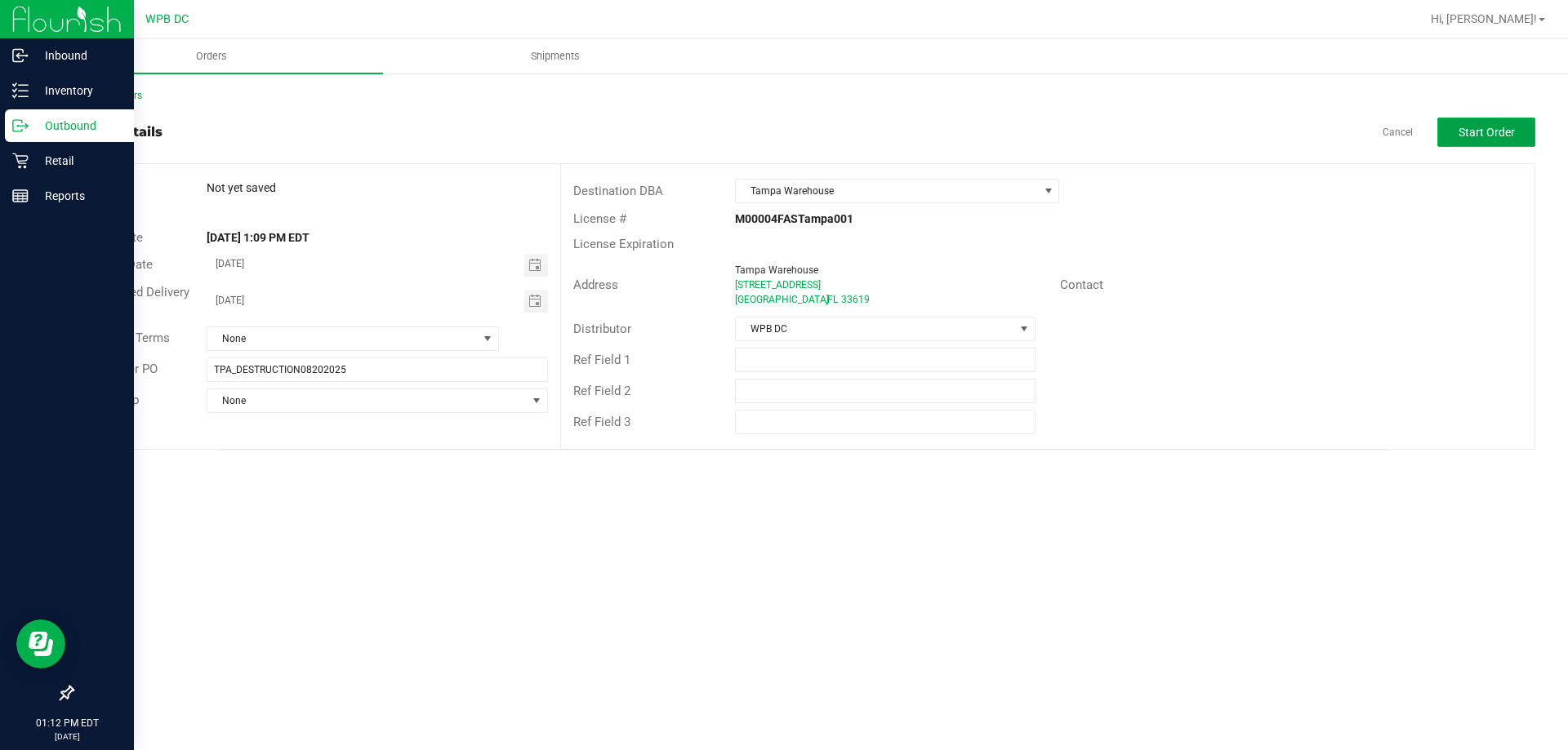
drag, startPoint x: 1485, startPoint y: 135, endPoint x: 1495, endPoint y: 135, distance: 10.0
click at [1495, 135] on span "Start Order" at bounding box center [1487, 132] width 57 height 13
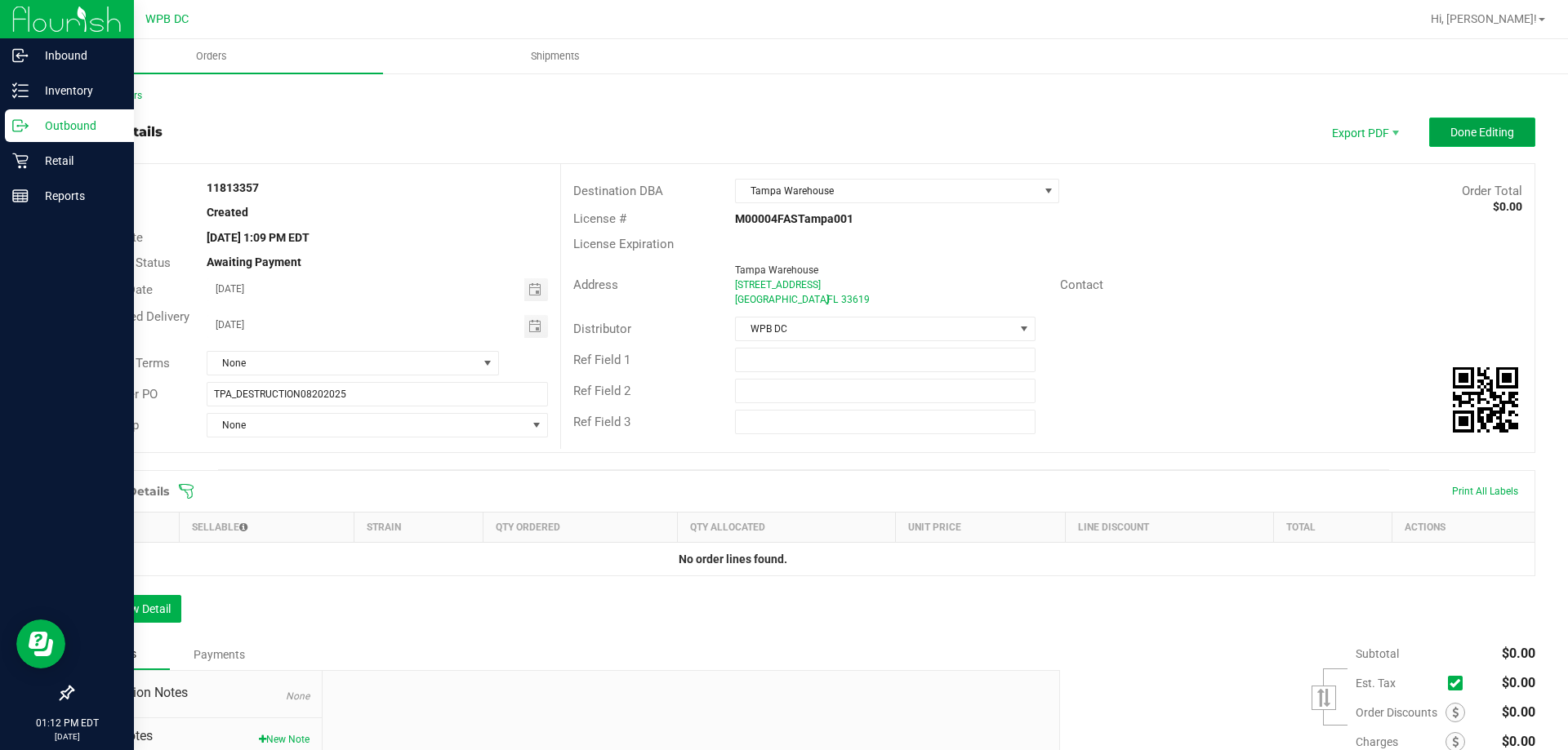
click at [1457, 124] on button "Done Editing" at bounding box center [1482, 132] width 106 height 29
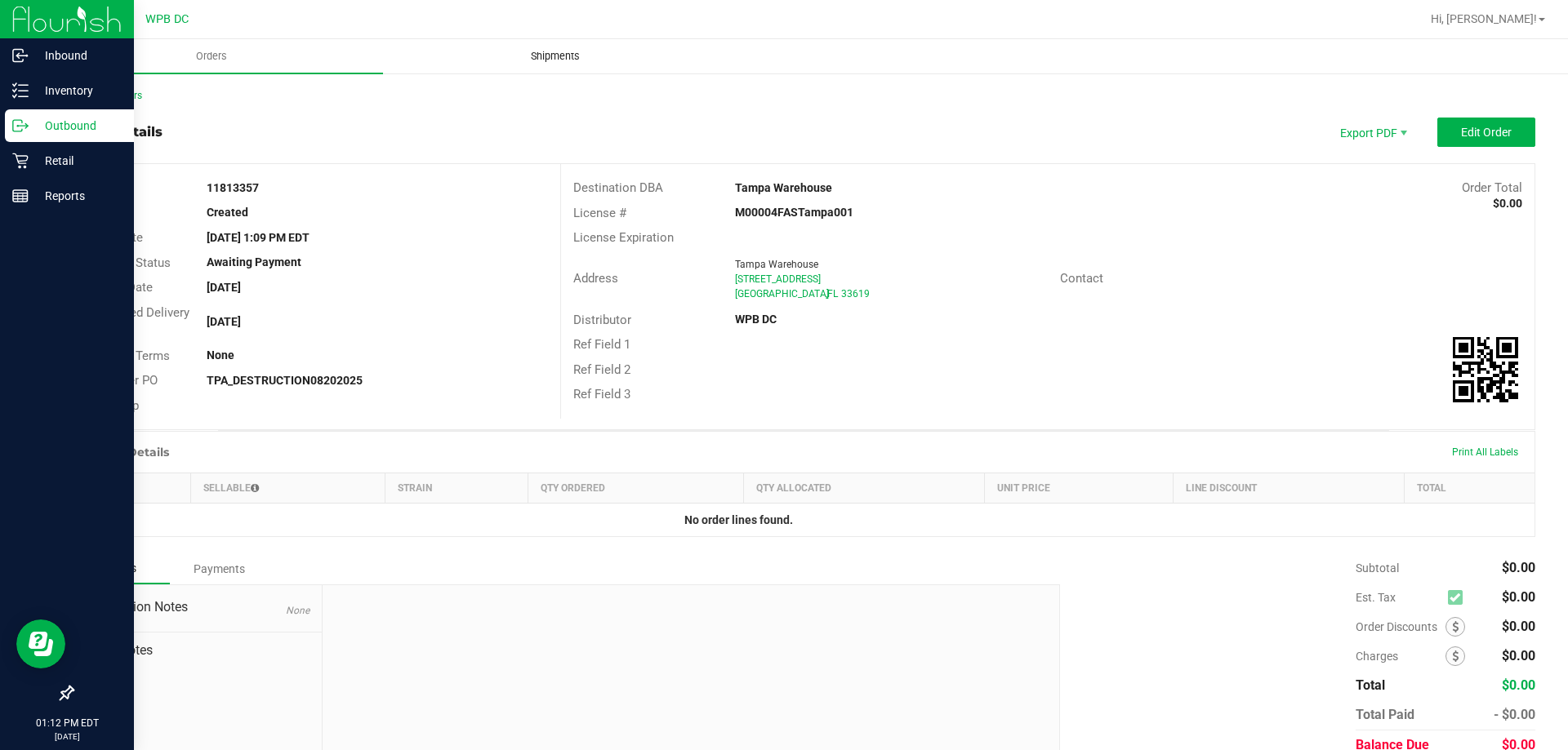
click at [547, 63] on uib-tab-heading "Shipments" at bounding box center [555, 57] width 342 height 33
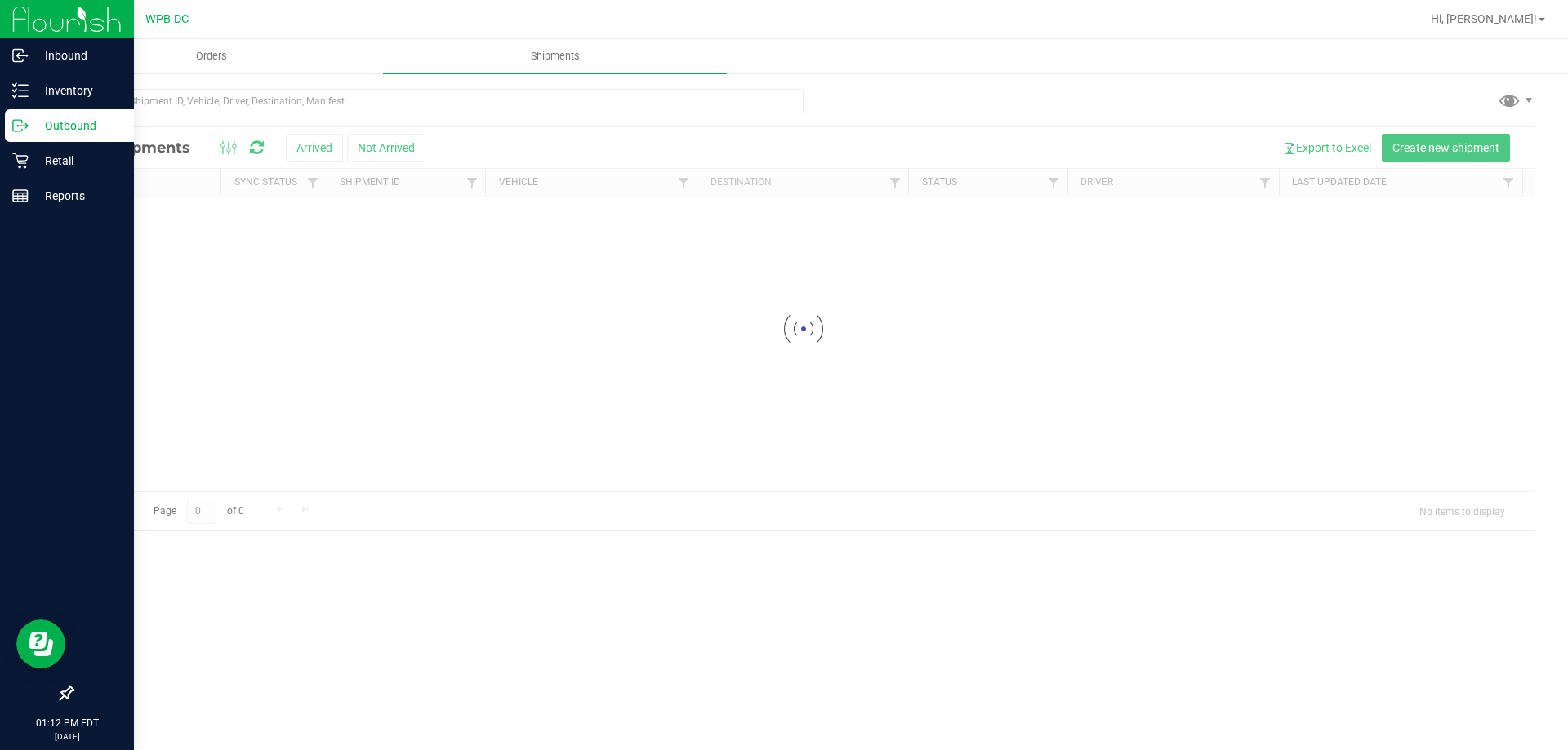
click at [1432, 153] on div at bounding box center [803, 329] width 1462 height 404
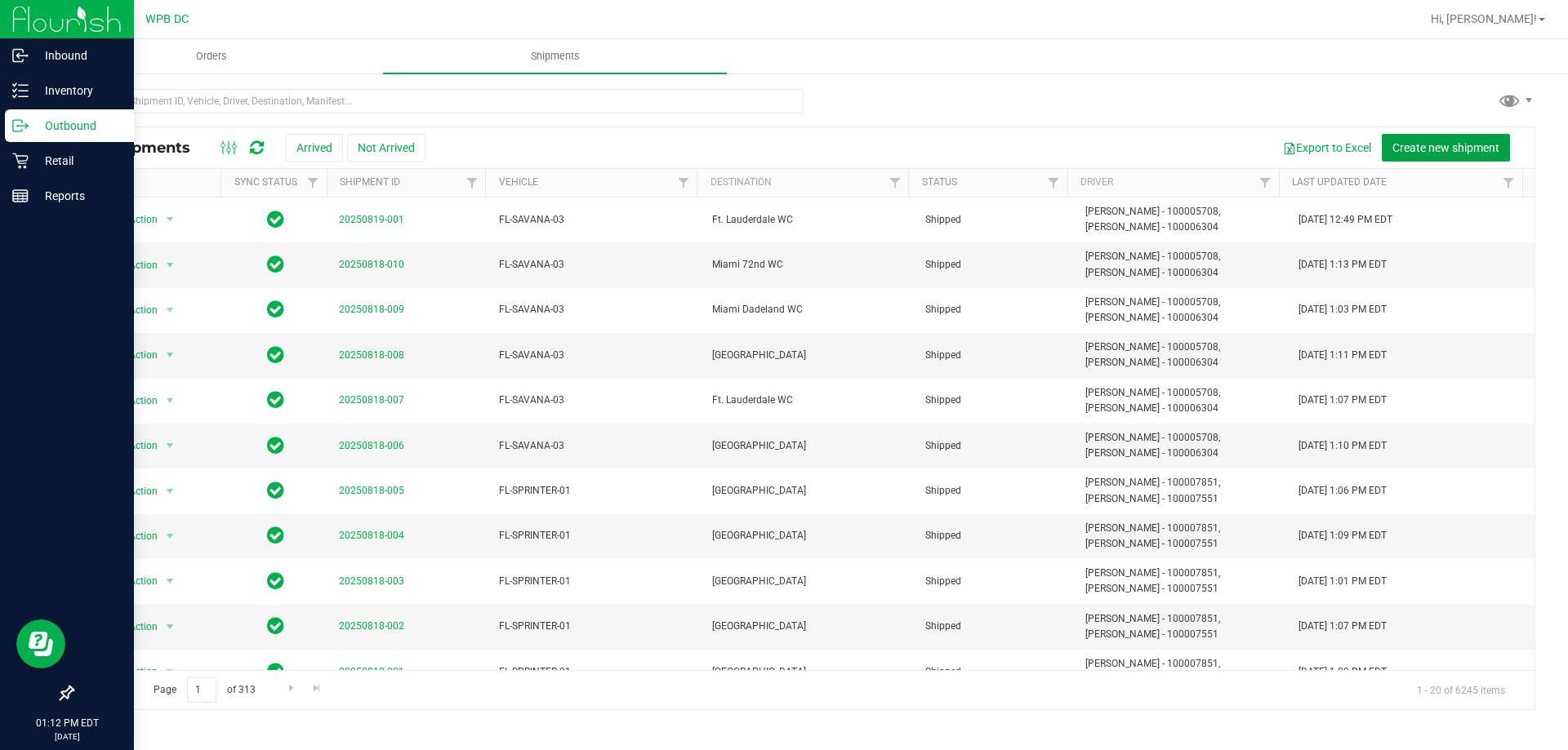
click at [1437, 143] on span "Create new shipment" at bounding box center [1445, 147] width 107 height 13
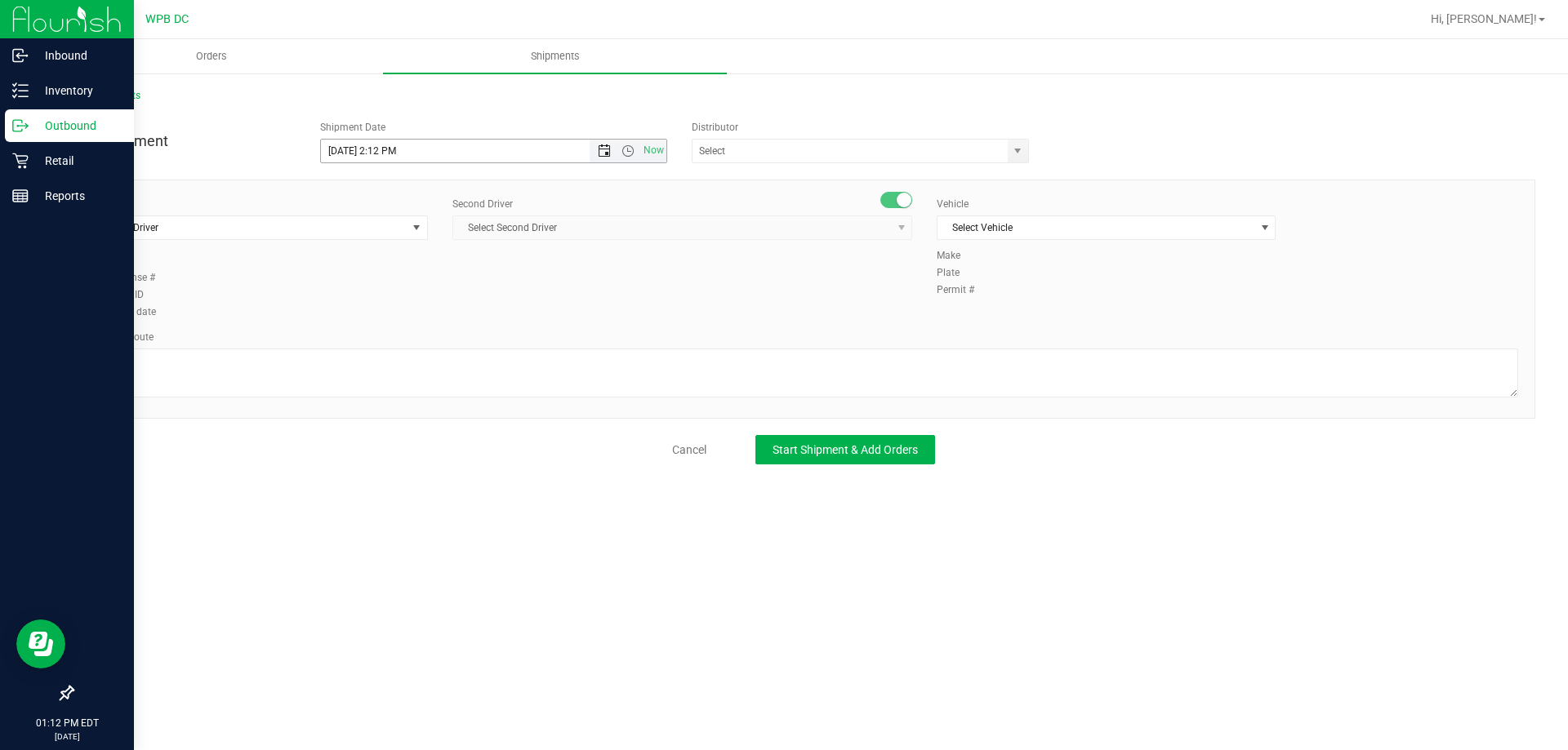
click at [604, 150] on span "Open the date view" at bounding box center [604, 151] width 13 height 13
click at [400, 318] on link "20" at bounding box center [406, 317] width 24 height 26
click at [629, 149] on span "Open the time view" at bounding box center [628, 151] width 13 height 13
click at [401, 262] on li "10:00 AM" at bounding box center [493, 270] width 345 height 21
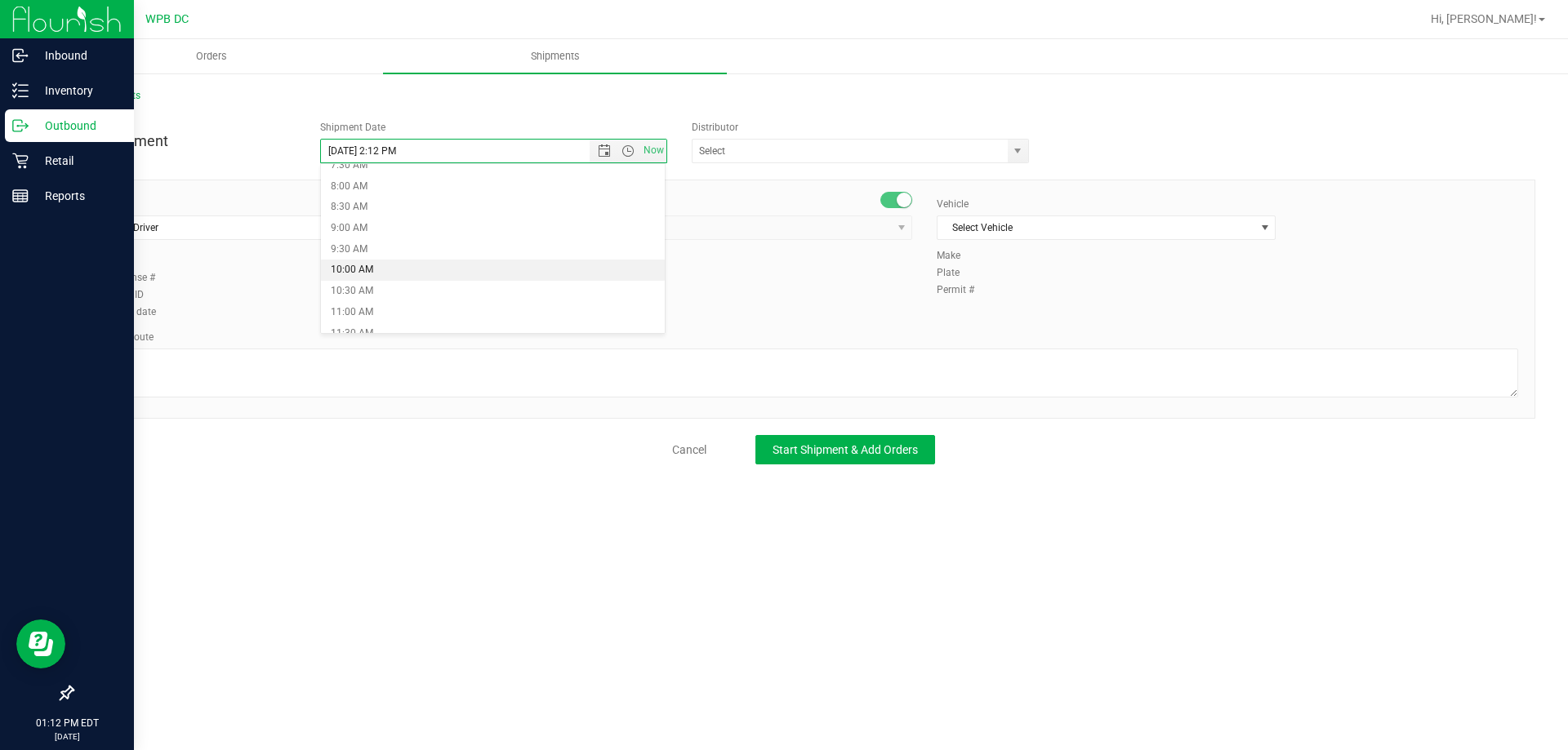
type input "8/20/2025 10:00 AM"
click at [753, 148] on input "text" at bounding box center [845, 151] width 305 height 23
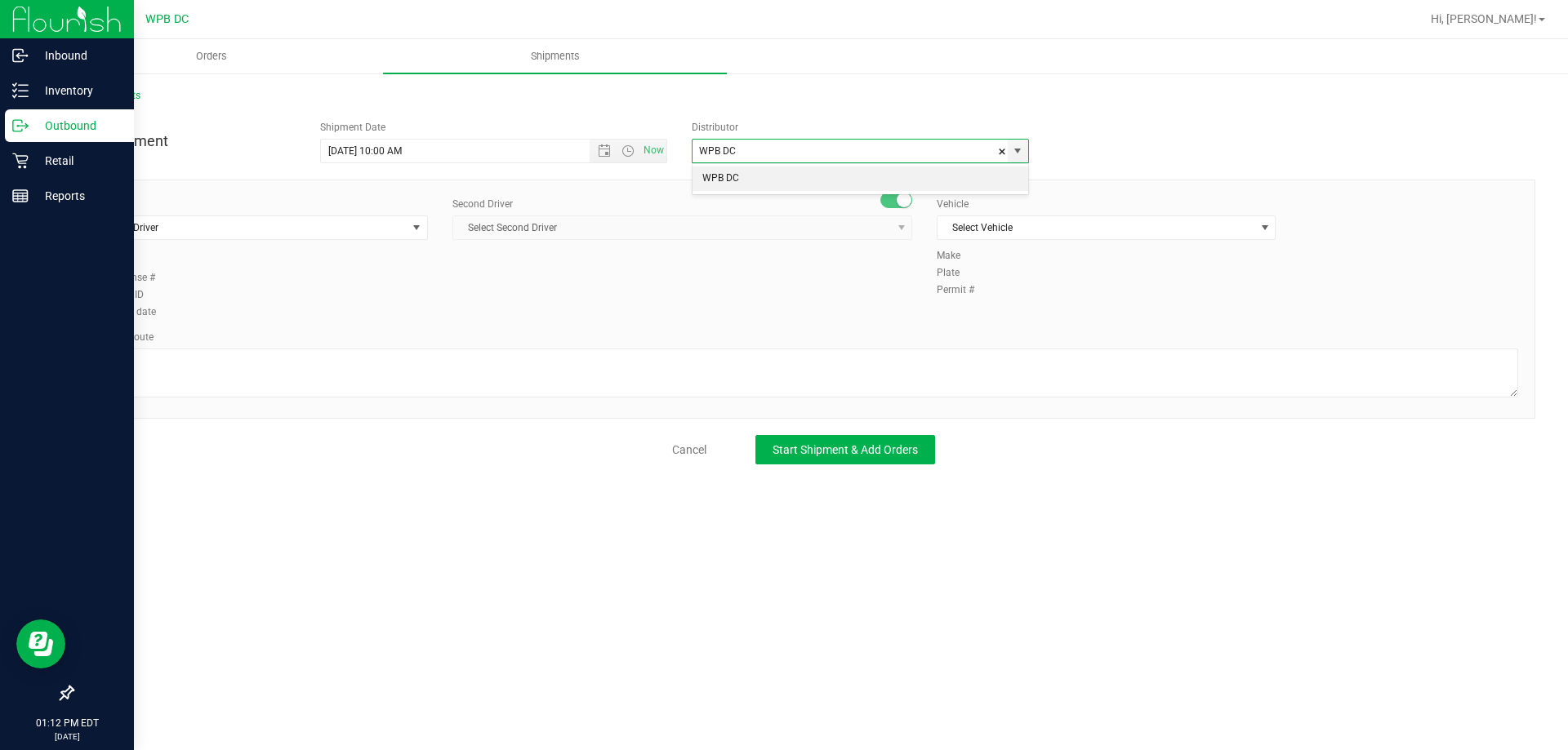
click at [715, 177] on li "WPB DC" at bounding box center [860, 178] width 335 height 25
type input "WPB DC"
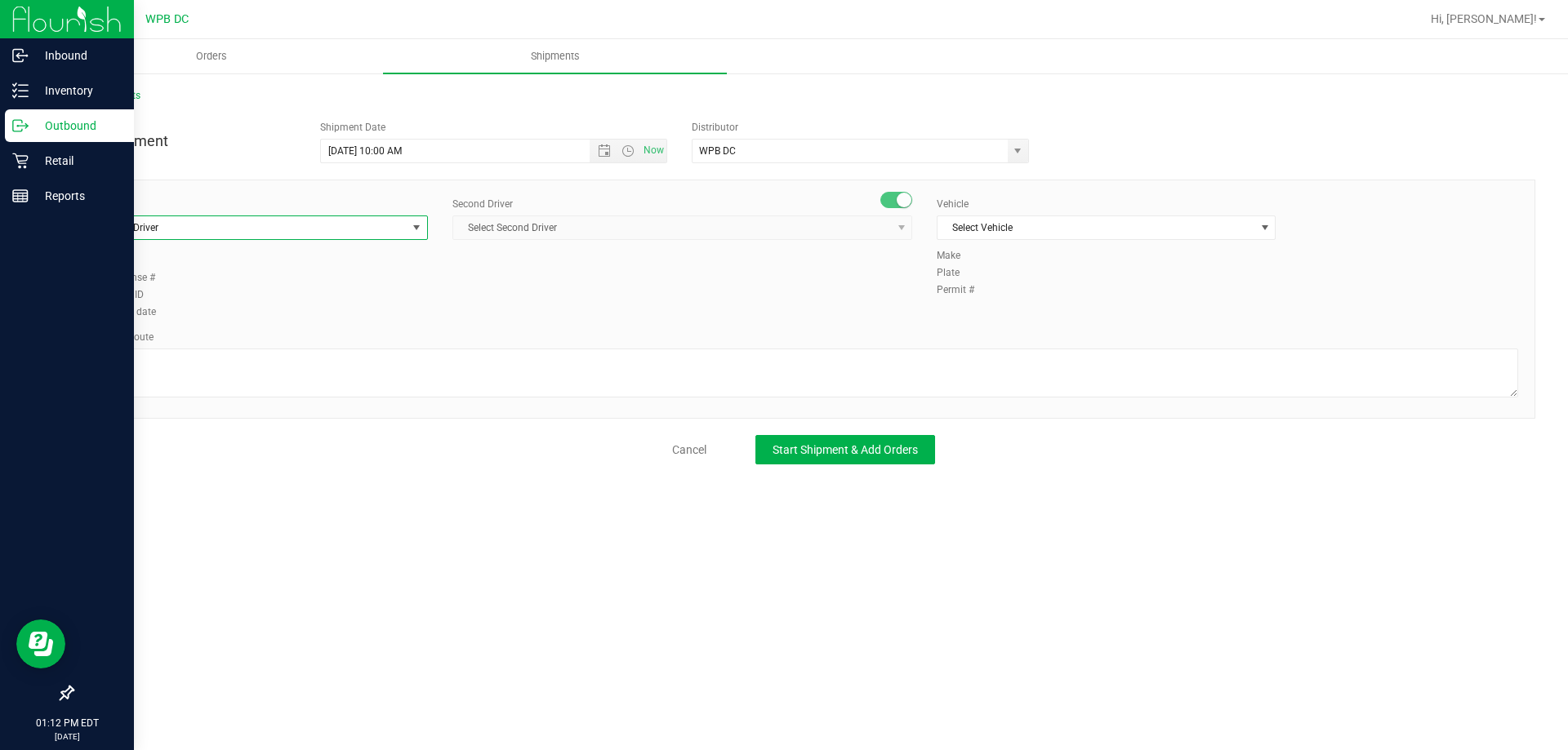
click at [348, 219] on span "Select Driver" at bounding box center [249, 227] width 317 height 23
click at [304, 295] on li "Hector Ayala - 100003569" at bounding box center [258, 296] width 337 height 25
type input "HECT"
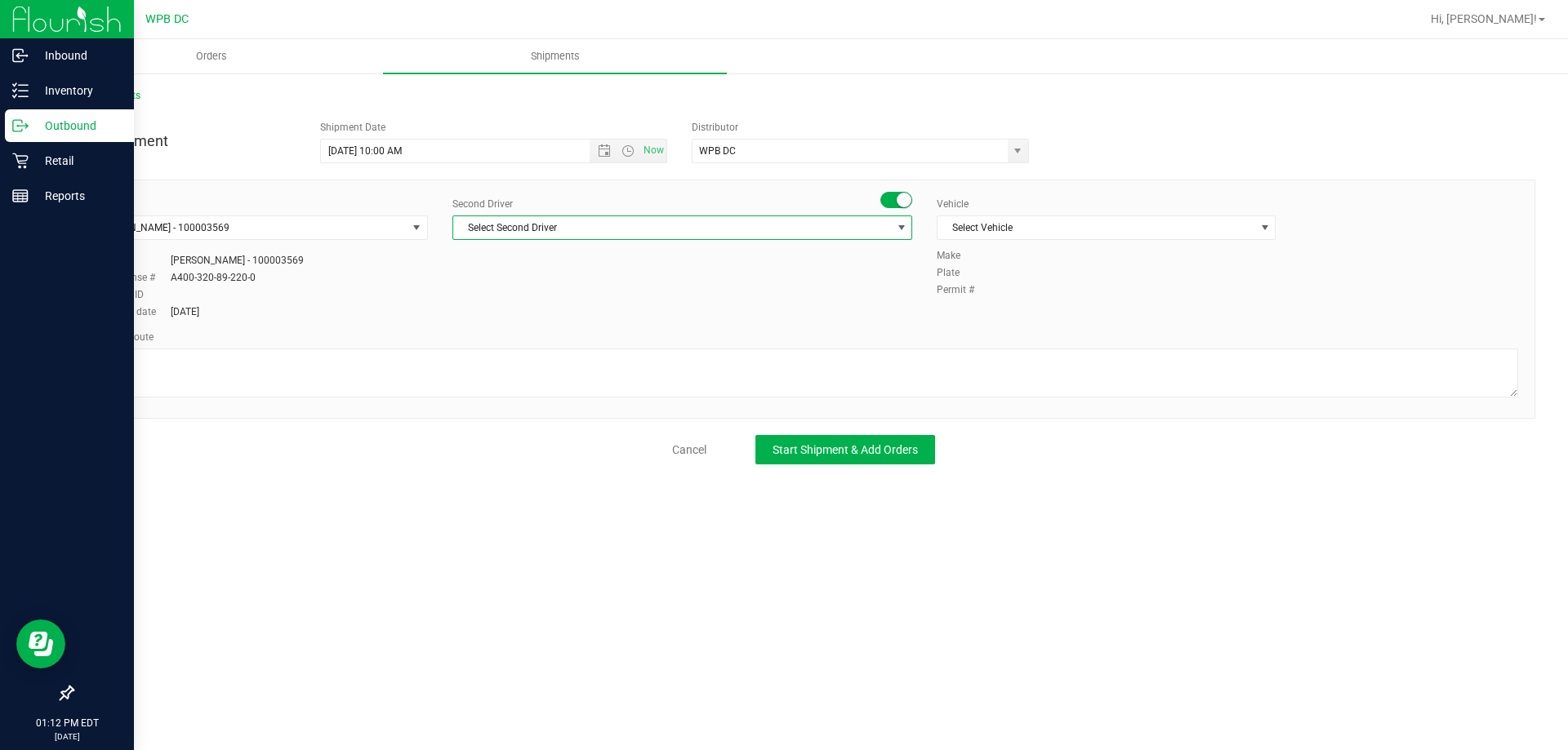
click at [590, 218] on span "Select Second Driver" at bounding box center [672, 227] width 438 height 23
type input "DUSTIN"
click at [595, 294] on li "Dustin Zonneville - 100007761" at bounding box center [682, 296] width 458 height 25
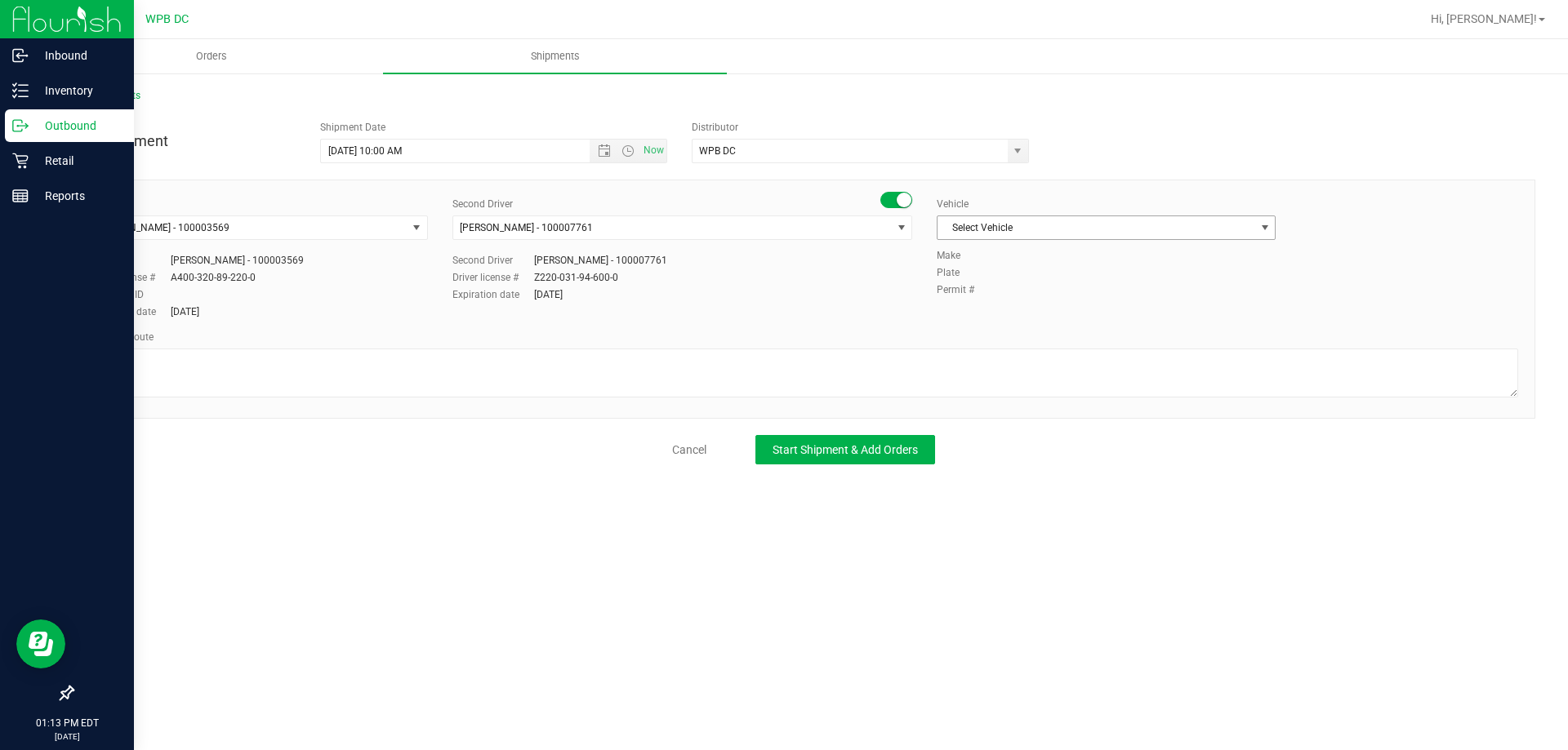
click at [1126, 225] on span "Select Vehicle" at bounding box center [1096, 227] width 317 height 23
click at [984, 310] on li "FL-E-450-01" at bounding box center [1105, 304] width 337 height 25
click at [212, 341] on div "Planned Route" at bounding box center [803, 337] width 1429 height 15
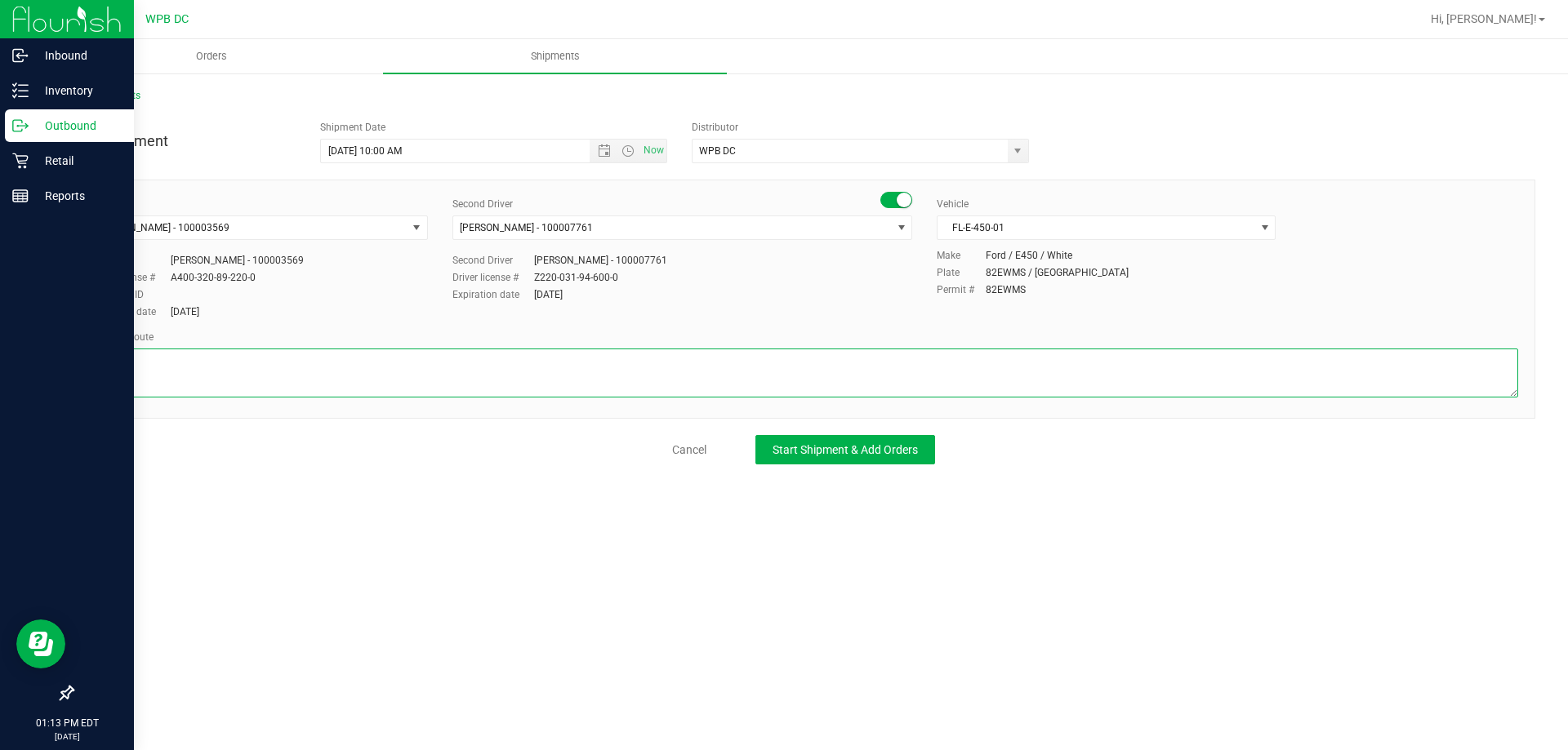
click at [165, 369] on textarea at bounding box center [803, 373] width 1429 height 49
type textarea "TPA WH 1 TOTE SEAL #565000-564928"
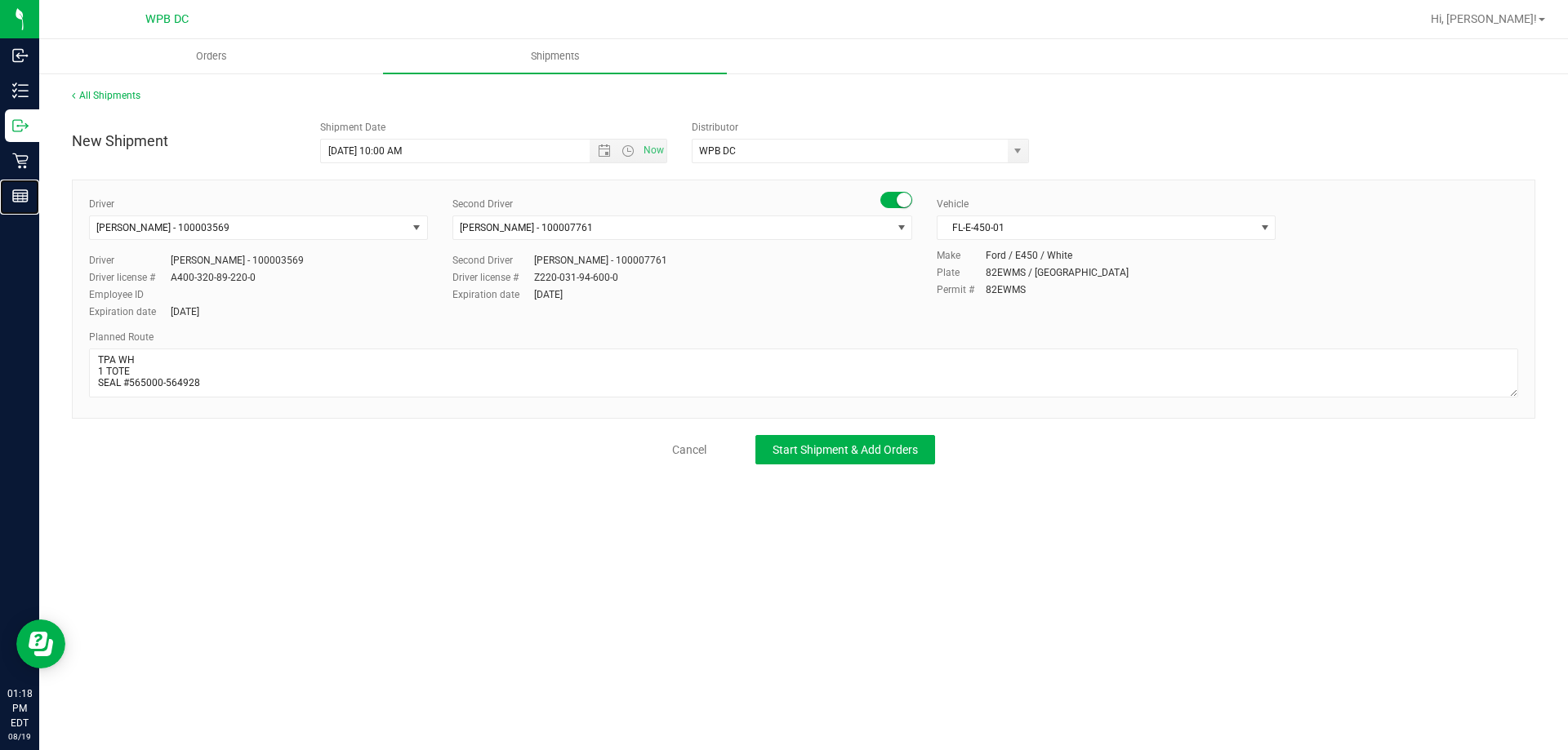
drag, startPoint x: 0, startPoint y: 195, endPoint x: 0, endPoint y: 780, distance: 585.0
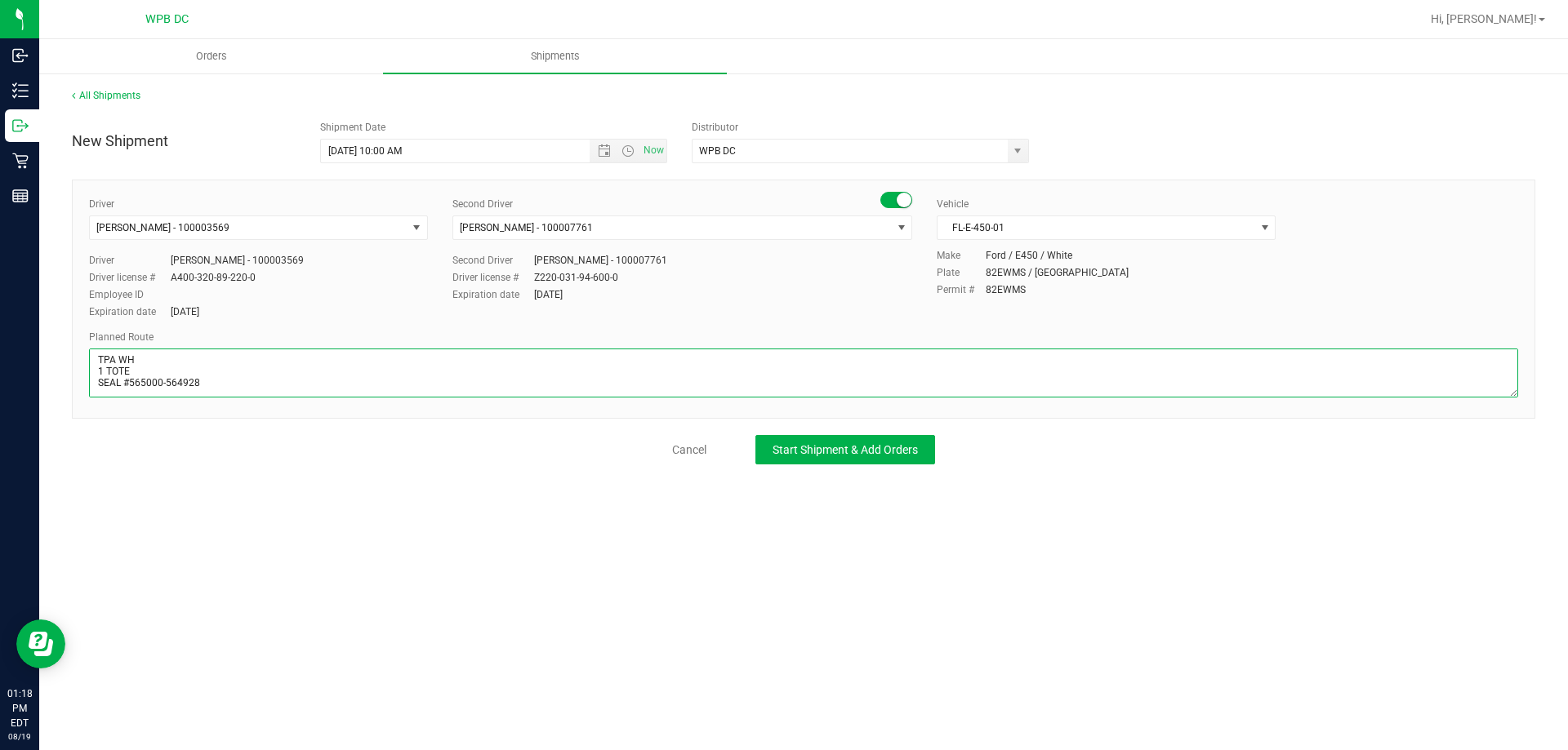
drag, startPoint x: 0, startPoint y: 780, endPoint x: 275, endPoint y: 365, distance: 497.8
click at [275, 365] on textarea at bounding box center [803, 373] width 1429 height 49
drag, startPoint x: 155, startPoint y: 383, endPoint x: 106, endPoint y: 365, distance: 52.2
click at [106, 365] on textarea at bounding box center [803, 373] width 1429 height 49
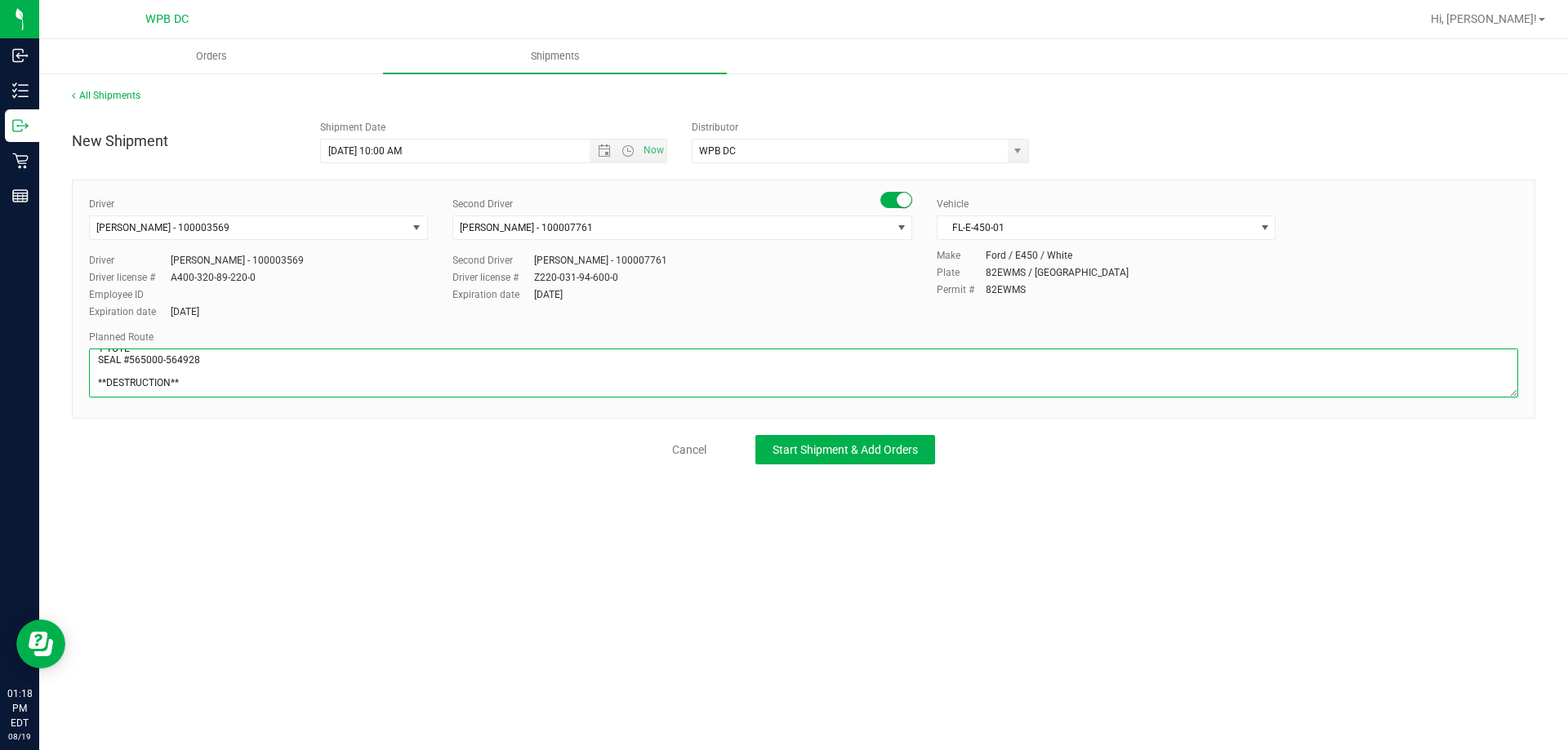
click at [232, 363] on textarea at bounding box center [803, 373] width 1429 height 49
type textarea "TPA WH 1 TOTE SEAL #565000-564928 **DESTRUCTION** ATTN: MICHELLE RAEMER WPBDC>>…"
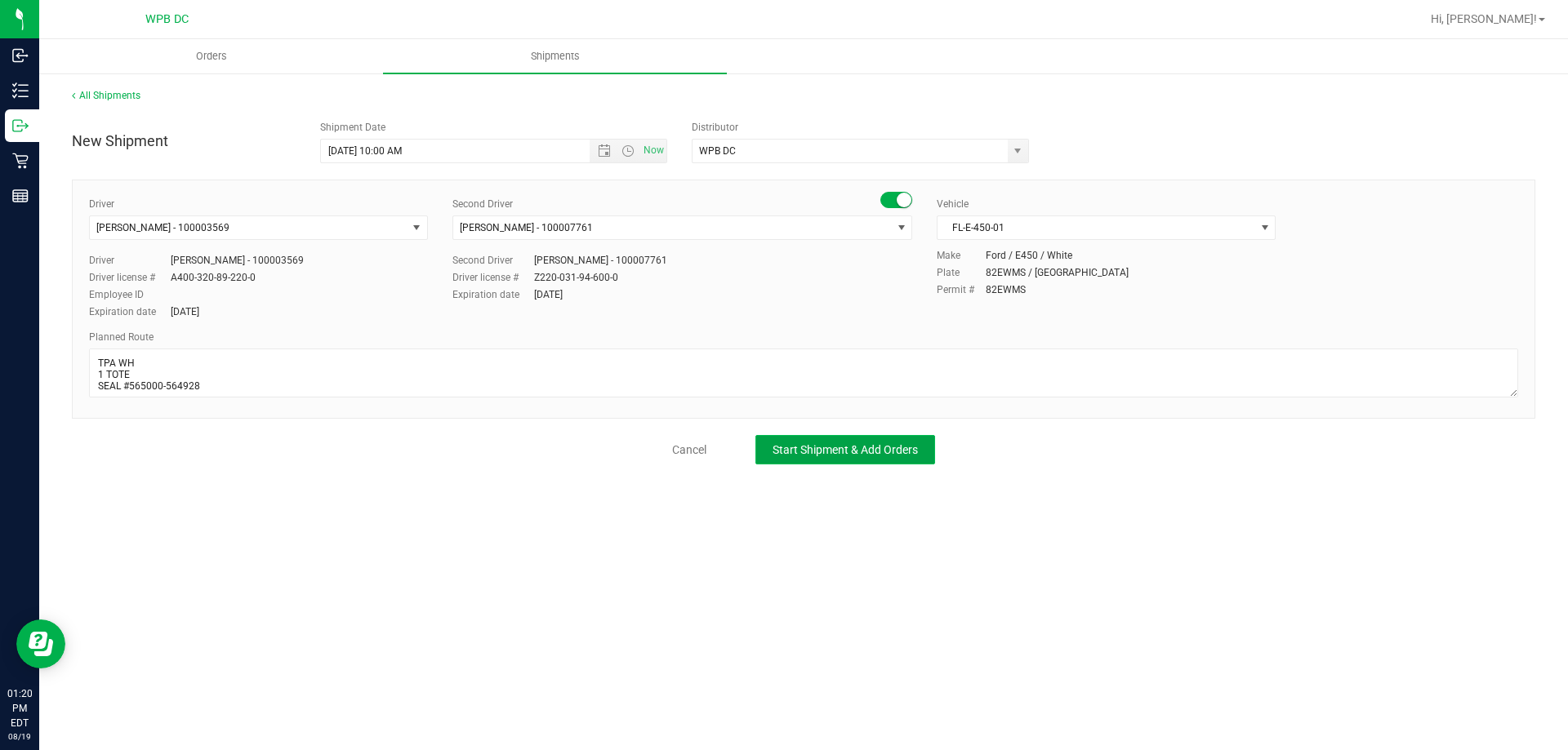
click at [822, 450] on span "Start Shipment & Add Orders" at bounding box center [845, 449] width 146 height 13
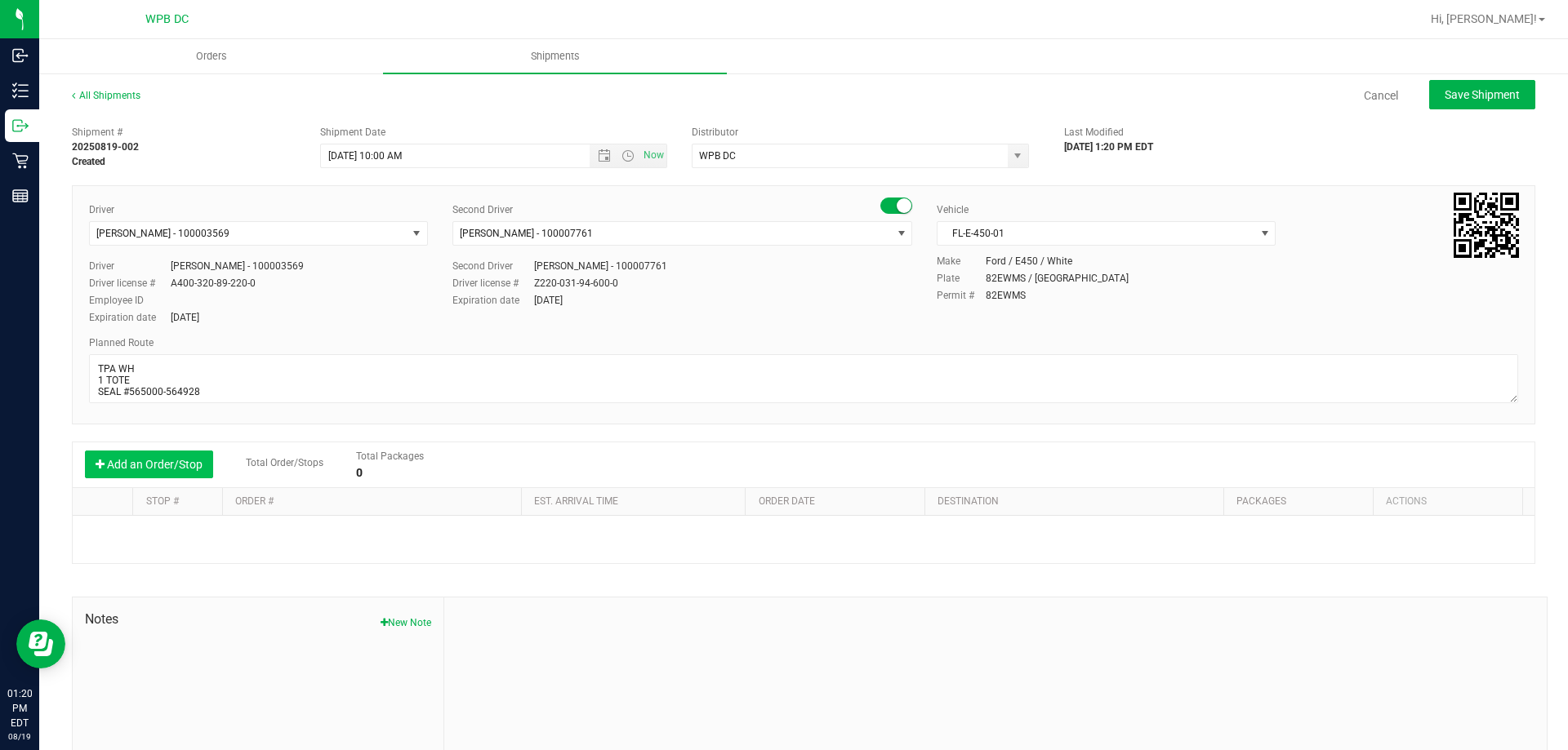
click at [147, 465] on button "Add an Order/Stop" at bounding box center [149, 465] width 129 height 27
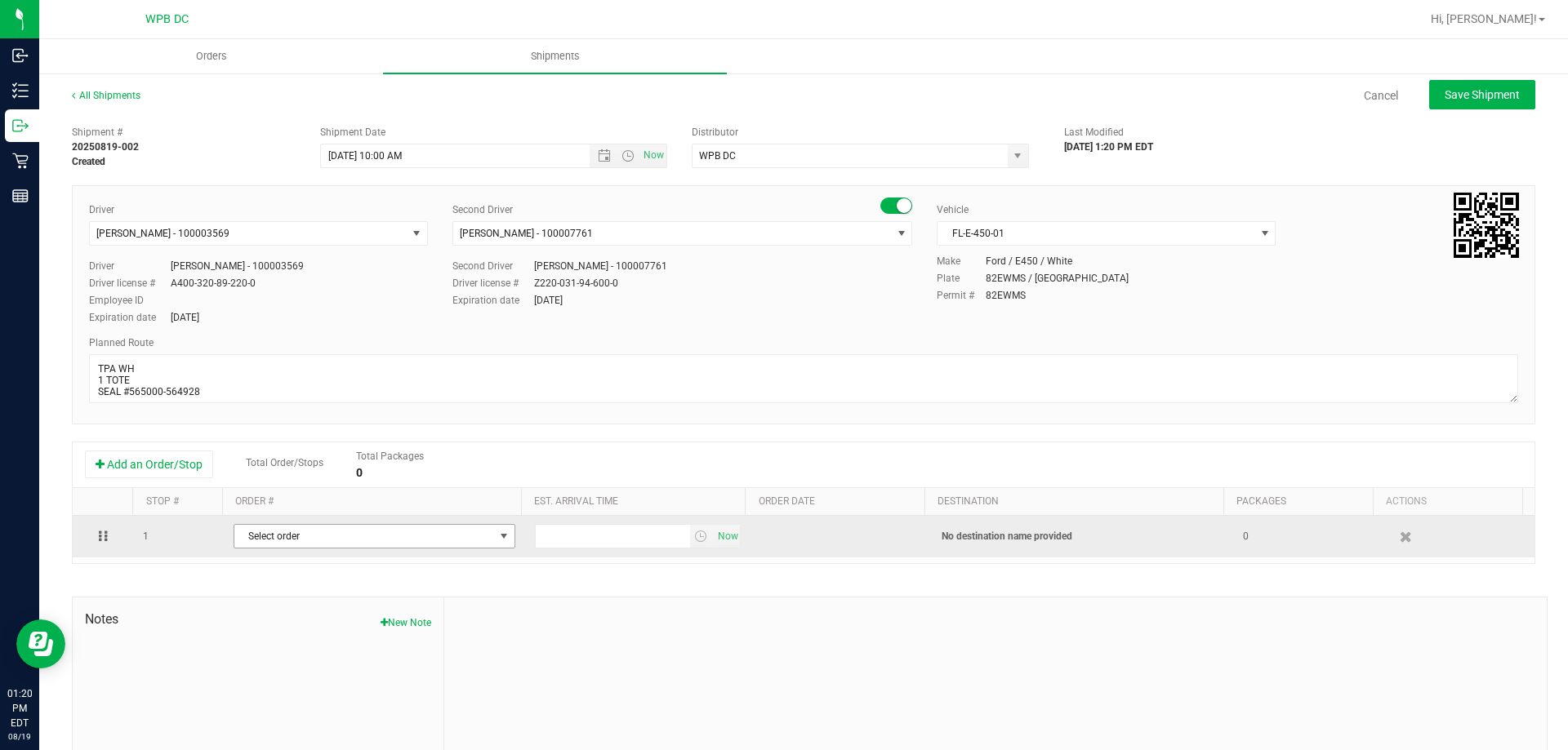
click at [278, 526] on span "Select order" at bounding box center [363, 536] width 260 height 23
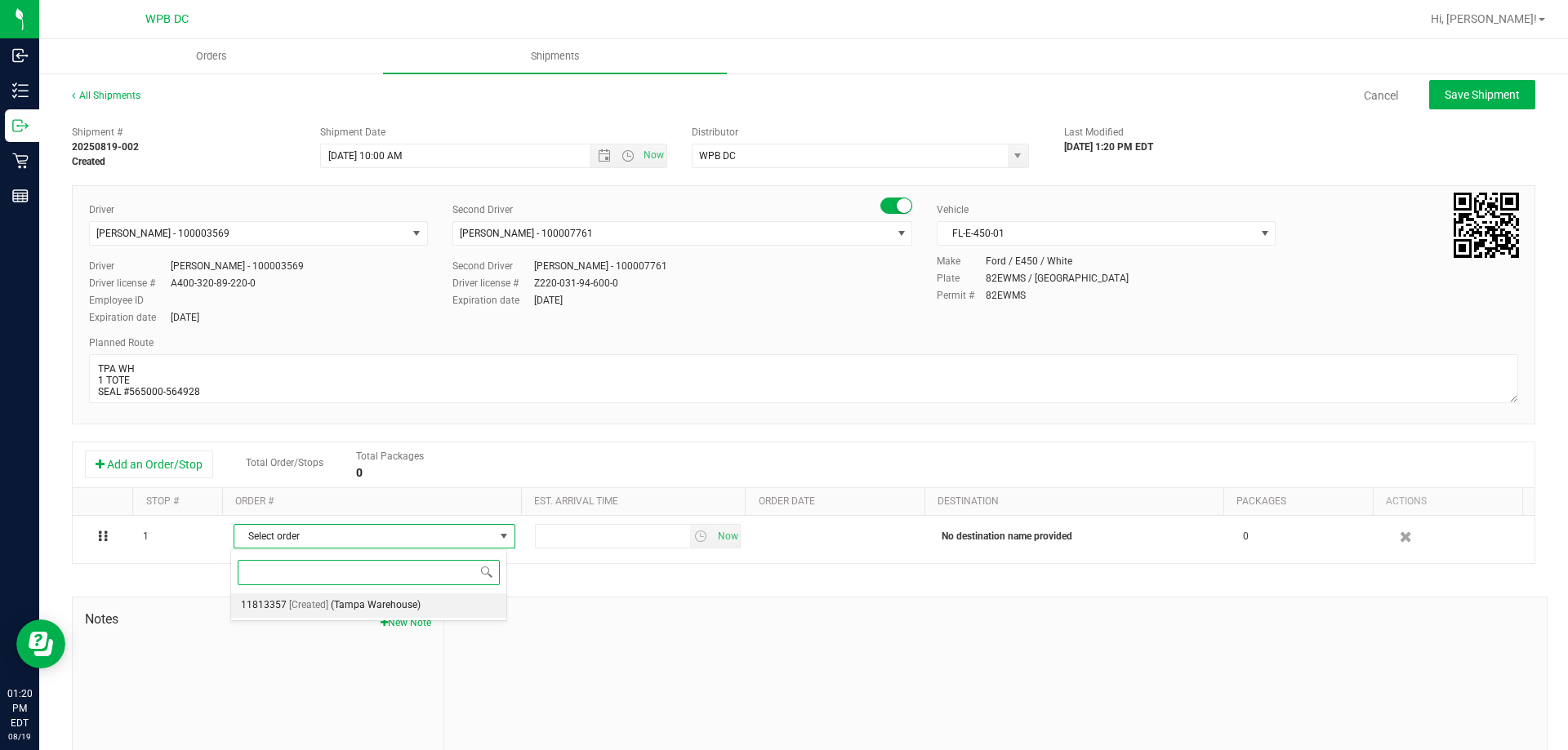
click at [298, 598] on span "[Created]" at bounding box center [309, 605] width 39 height 21
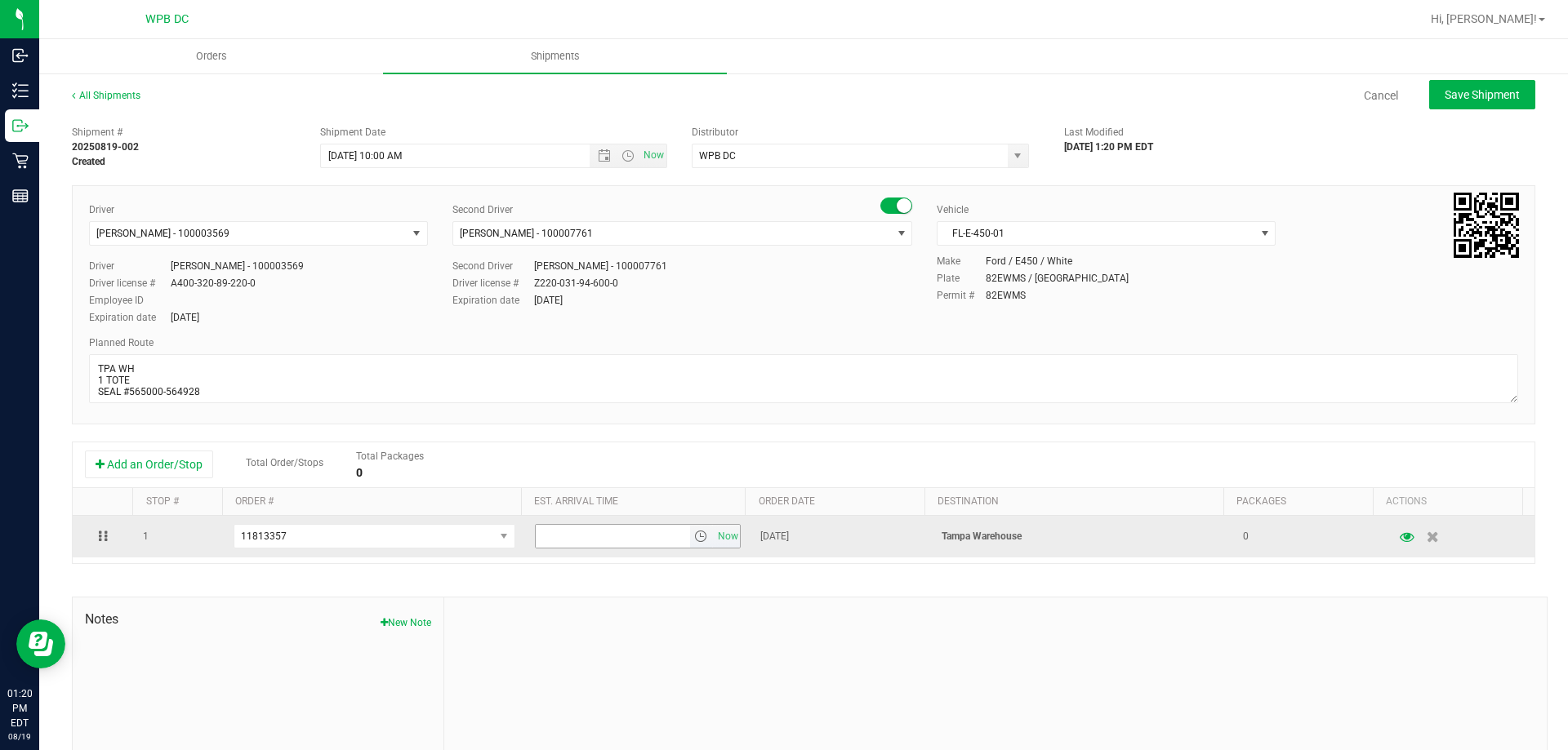
click at [694, 531] on span "select" at bounding box center [700, 536] width 13 height 13
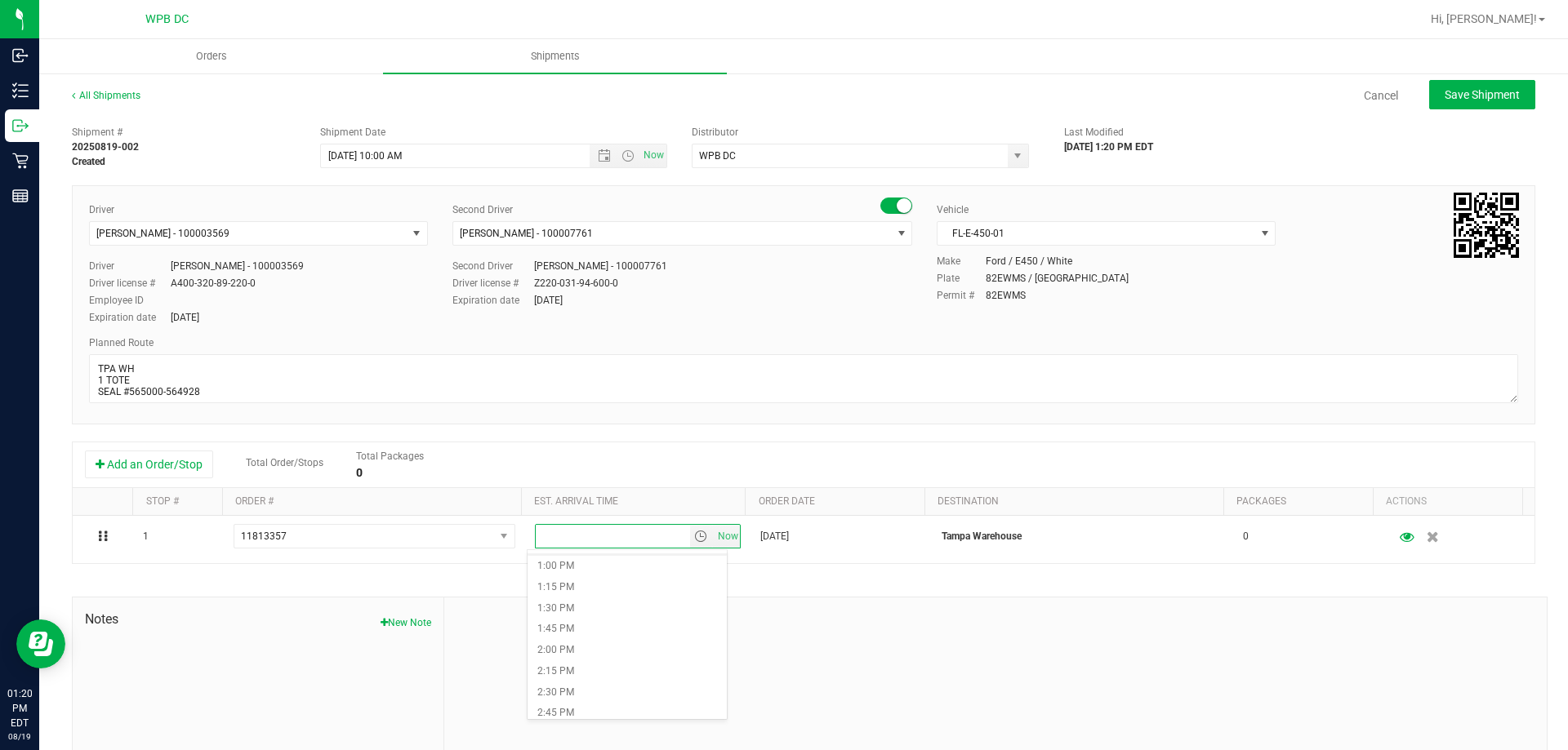
scroll to position [1116, 0]
click at [561, 619] on li "2:00 PM" at bounding box center [627, 622] width 199 height 21
click at [1460, 98] on span "Save Shipment" at bounding box center [1482, 94] width 75 height 13
type input "8/20/2025 2:00 PM"
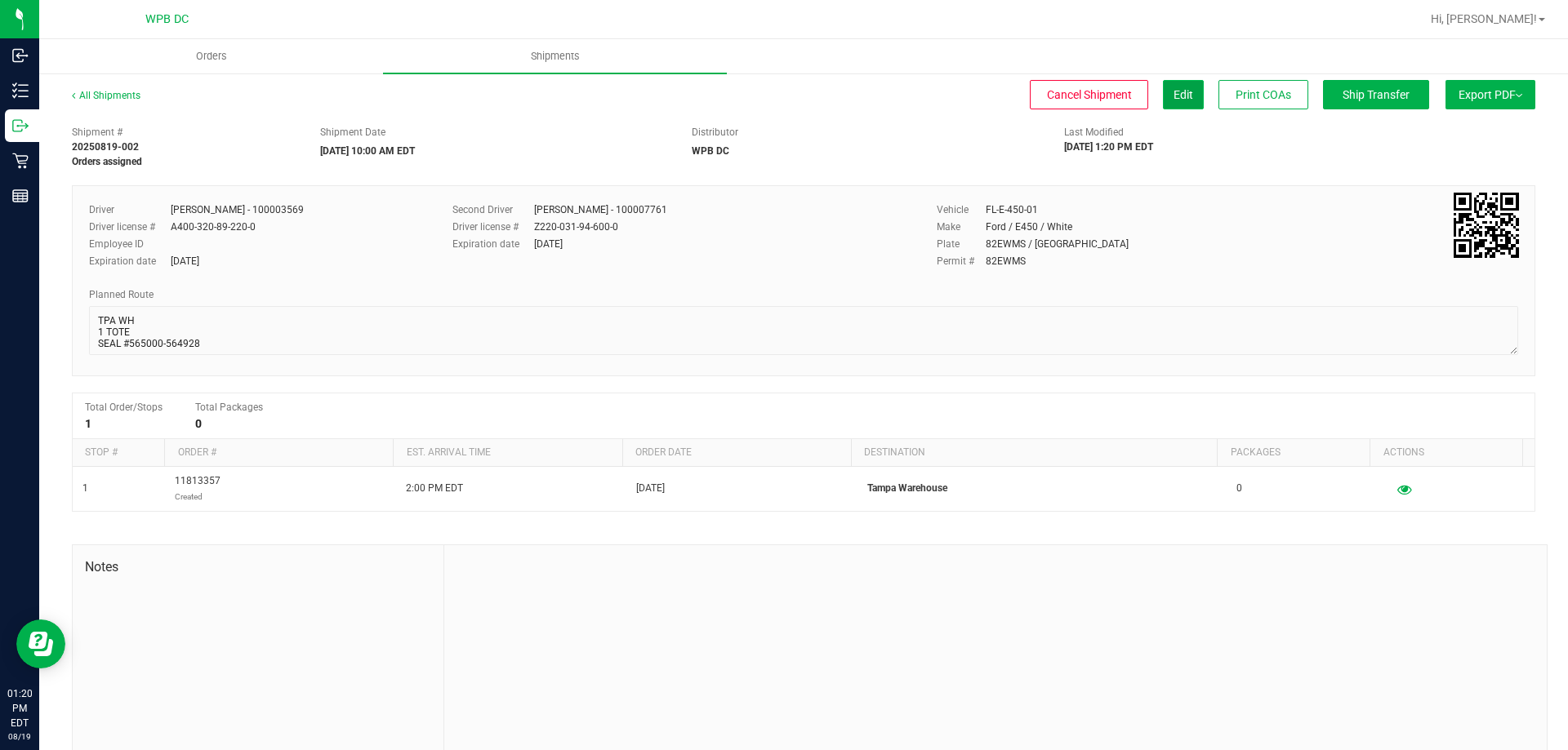
click at [1174, 92] on span "Edit" at bounding box center [1183, 94] width 20 height 13
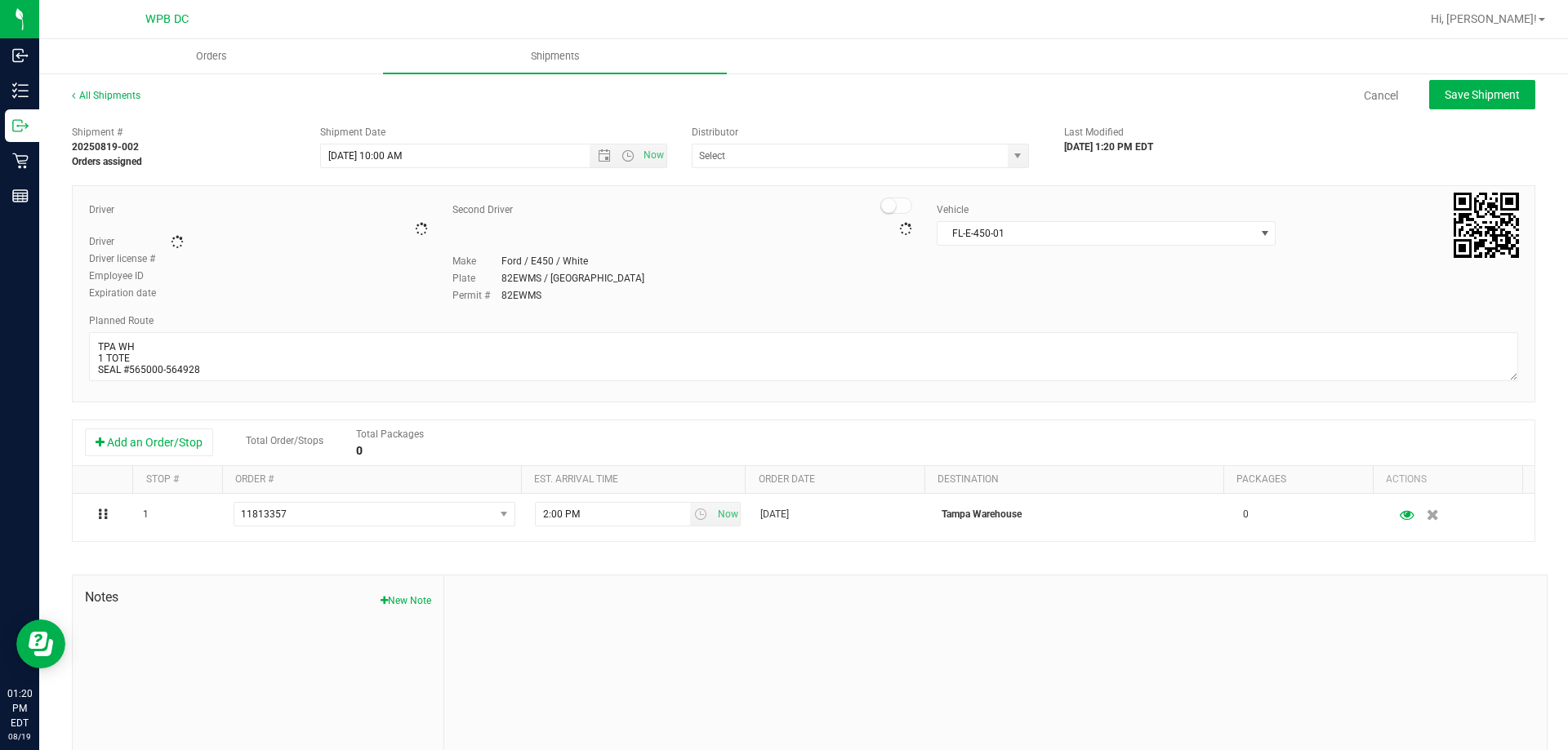
type input "WPB DC"
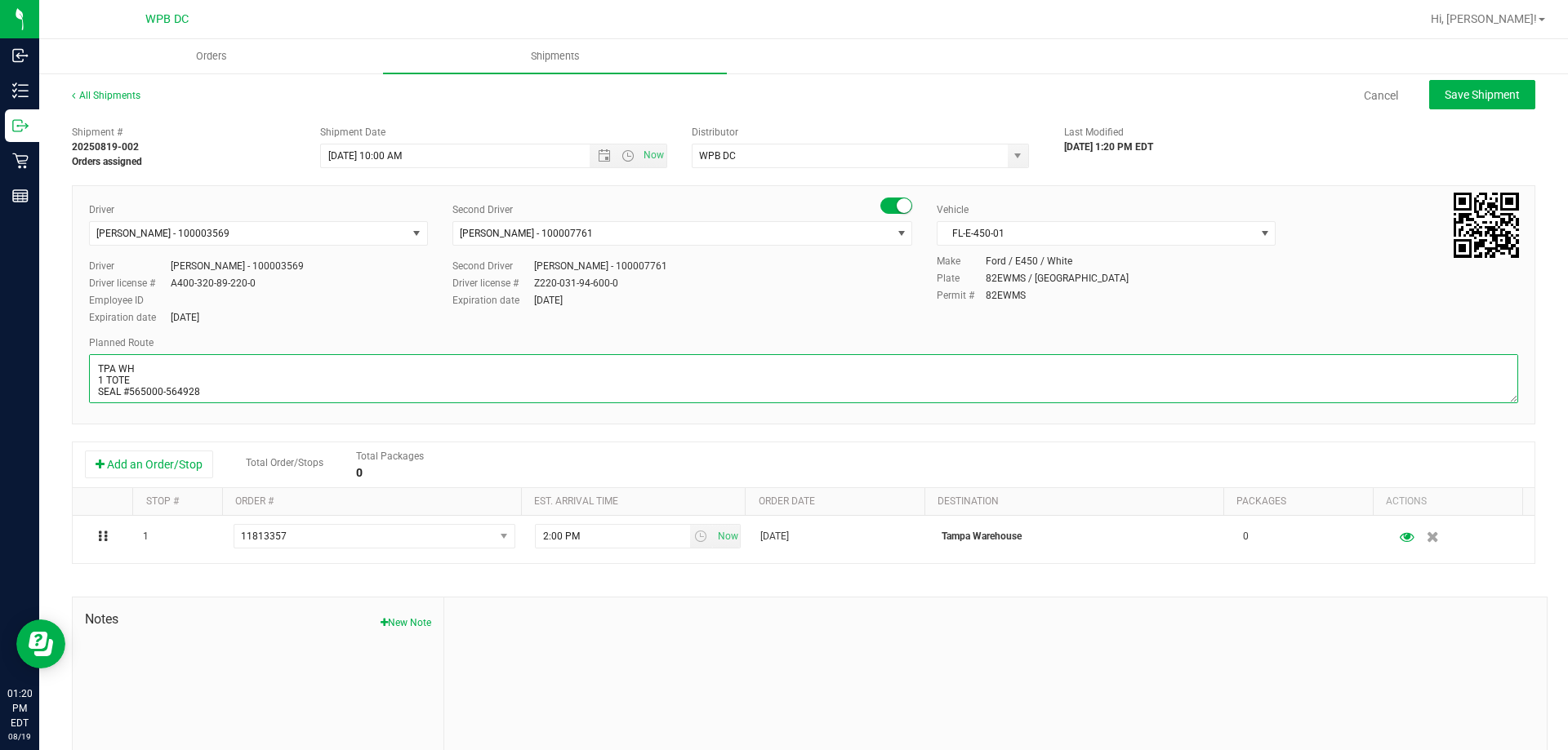
click at [170, 389] on textarea at bounding box center [803, 378] width 1429 height 49
click at [163, 389] on textarea at bounding box center [803, 378] width 1429 height 49
click at [166, 387] on textarea at bounding box center [803, 378] width 1429 height 49
type textarea "TPA WH 1 TOTE SEAL #565000, 564928 **DESTRUCTION** ATTN: MICHELLE RAEMER WPBDC>…"
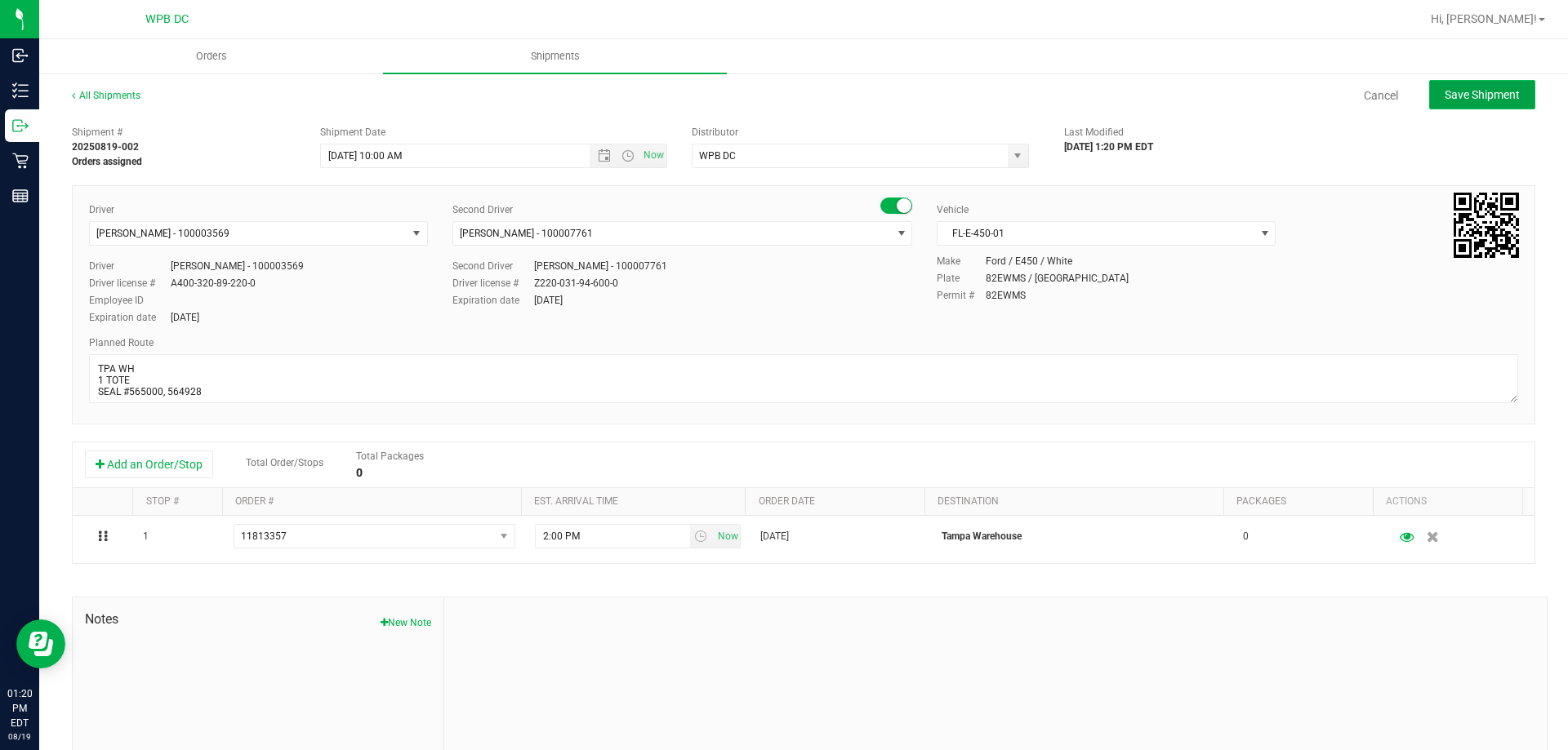
click at [1461, 92] on span "Save Shipment" at bounding box center [1482, 94] width 75 height 13
type input "8/20/2025 2:00 PM"
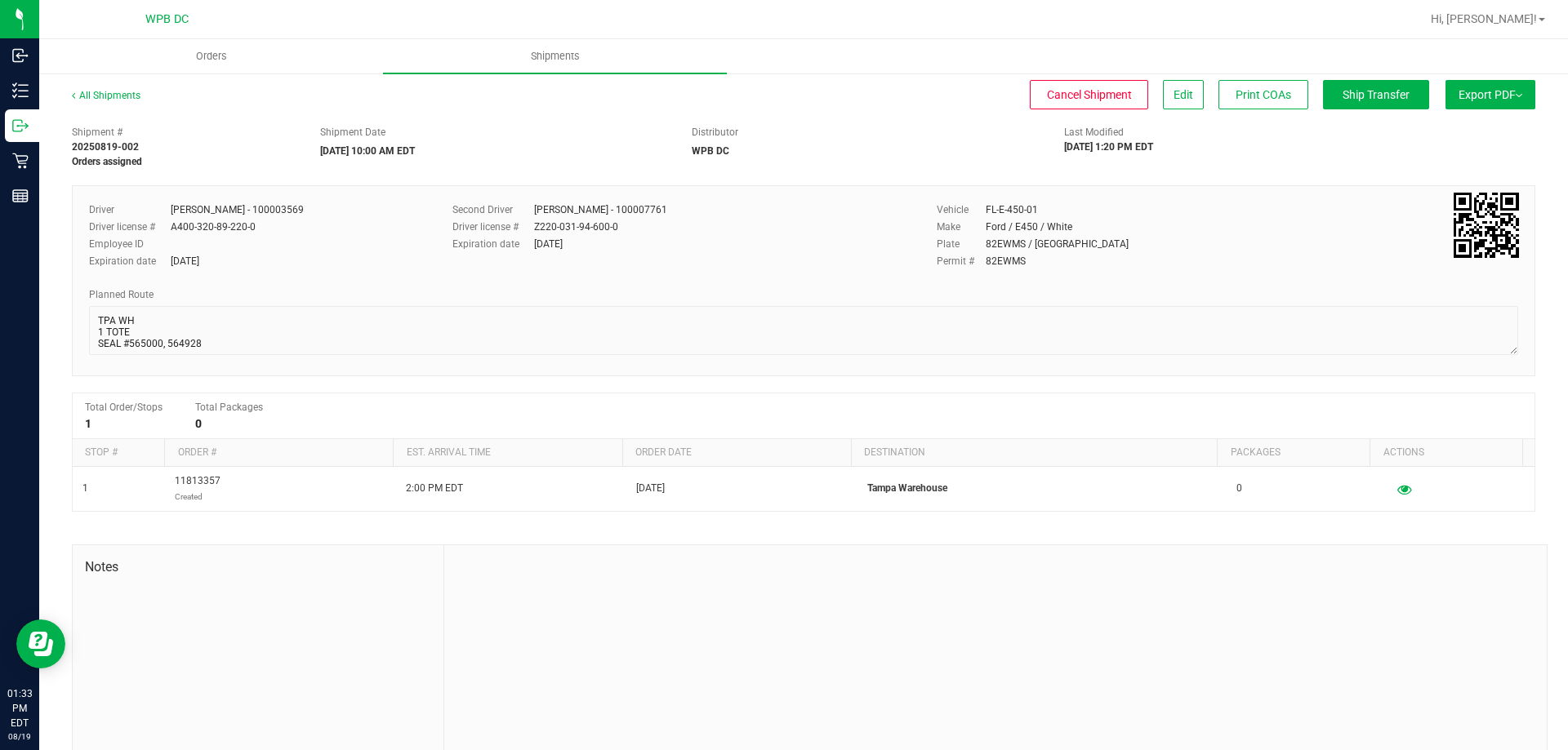
click at [1521, 101] on button "Export PDF" at bounding box center [1490, 94] width 90 height 29
click at [1501, 138] on li "Manifest by Package ID" at bounding box center [1485, 130] width 165 height 25
click at [105, 97] on link "All Shipments" at bounding box center [106, 95] width 69 height 11
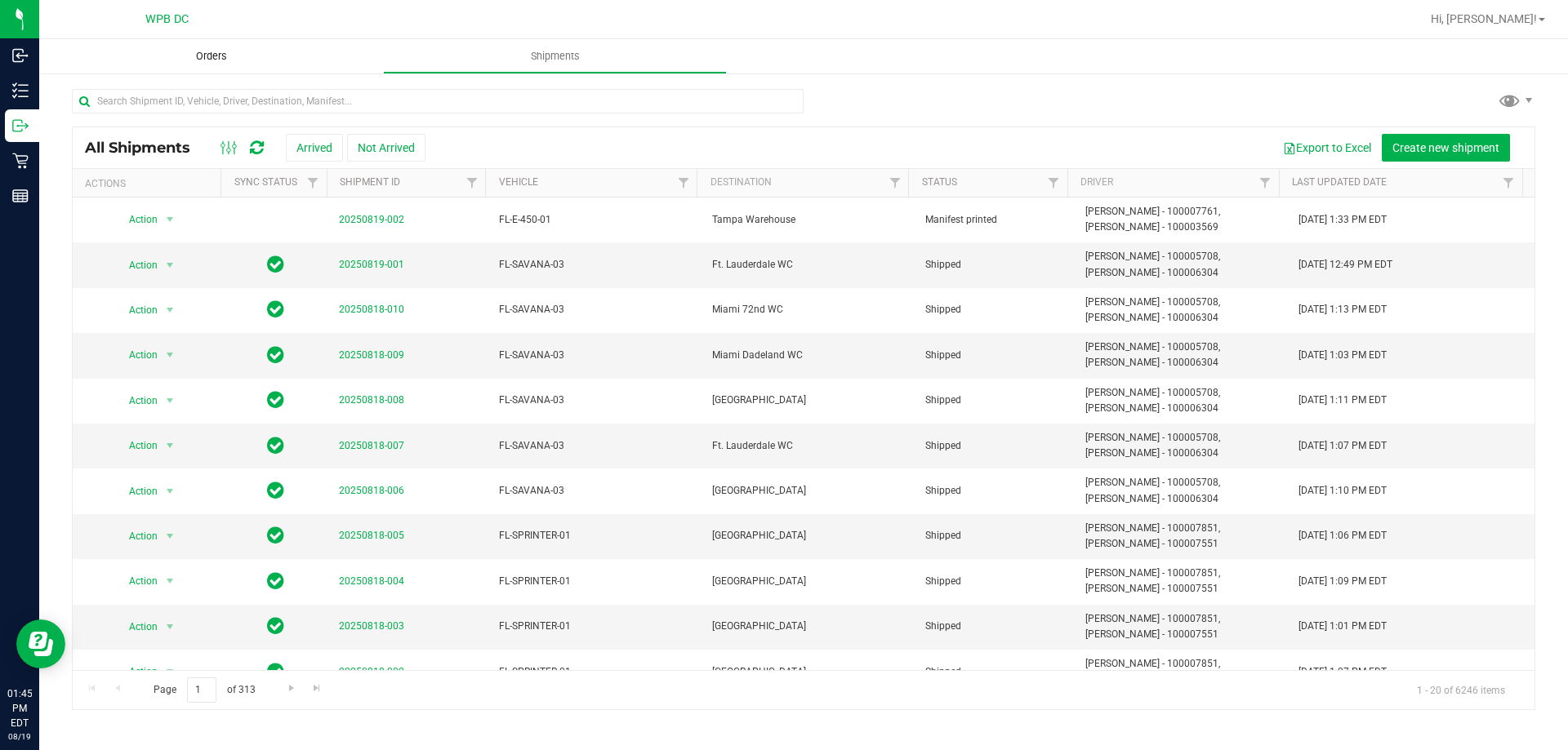
click at [199, 57] on span "Orders" at bounding box center [212, 56] width 75 height 15
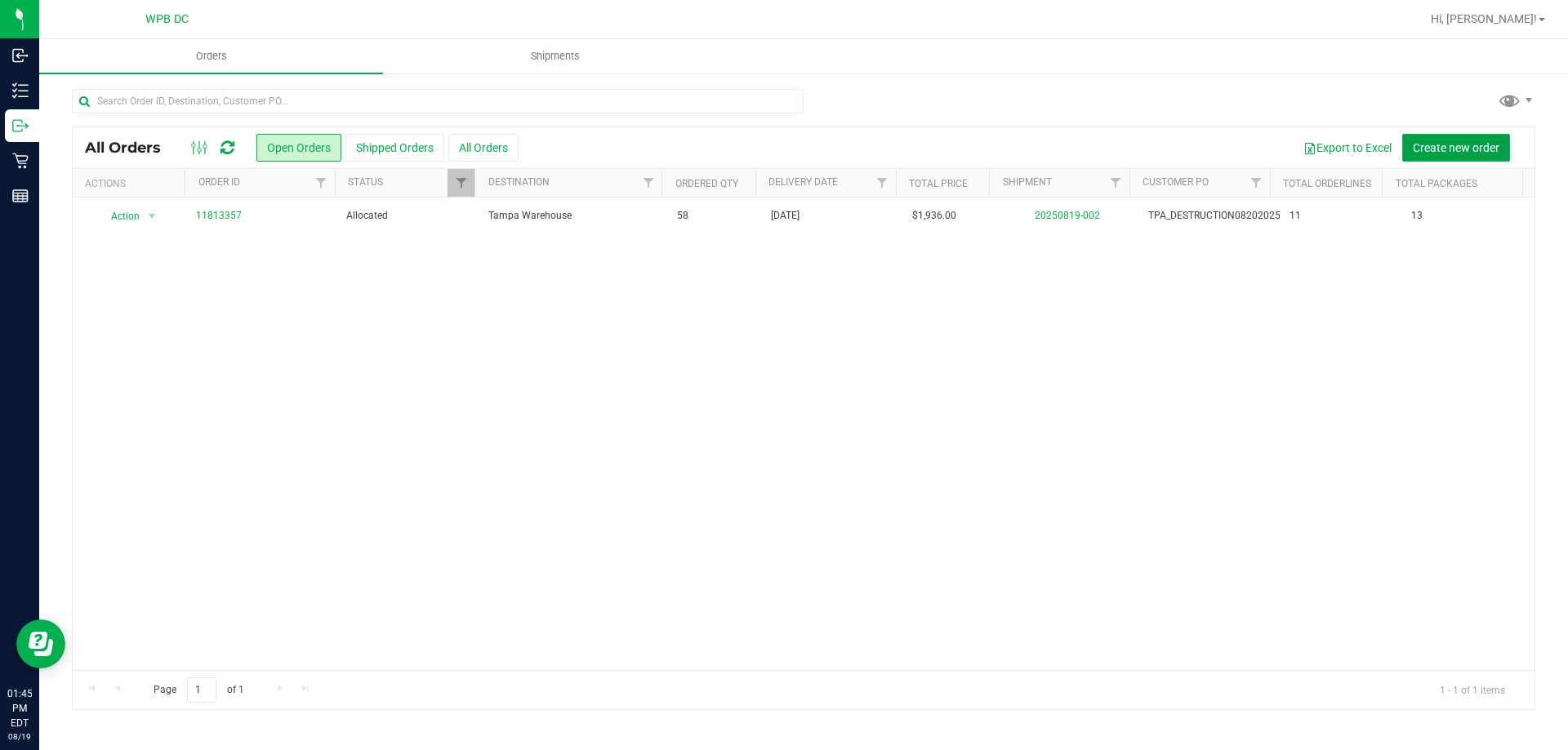
click at [1452, 146] on span "Create new order" at bounding box center [1456, 147] width 87 height 13
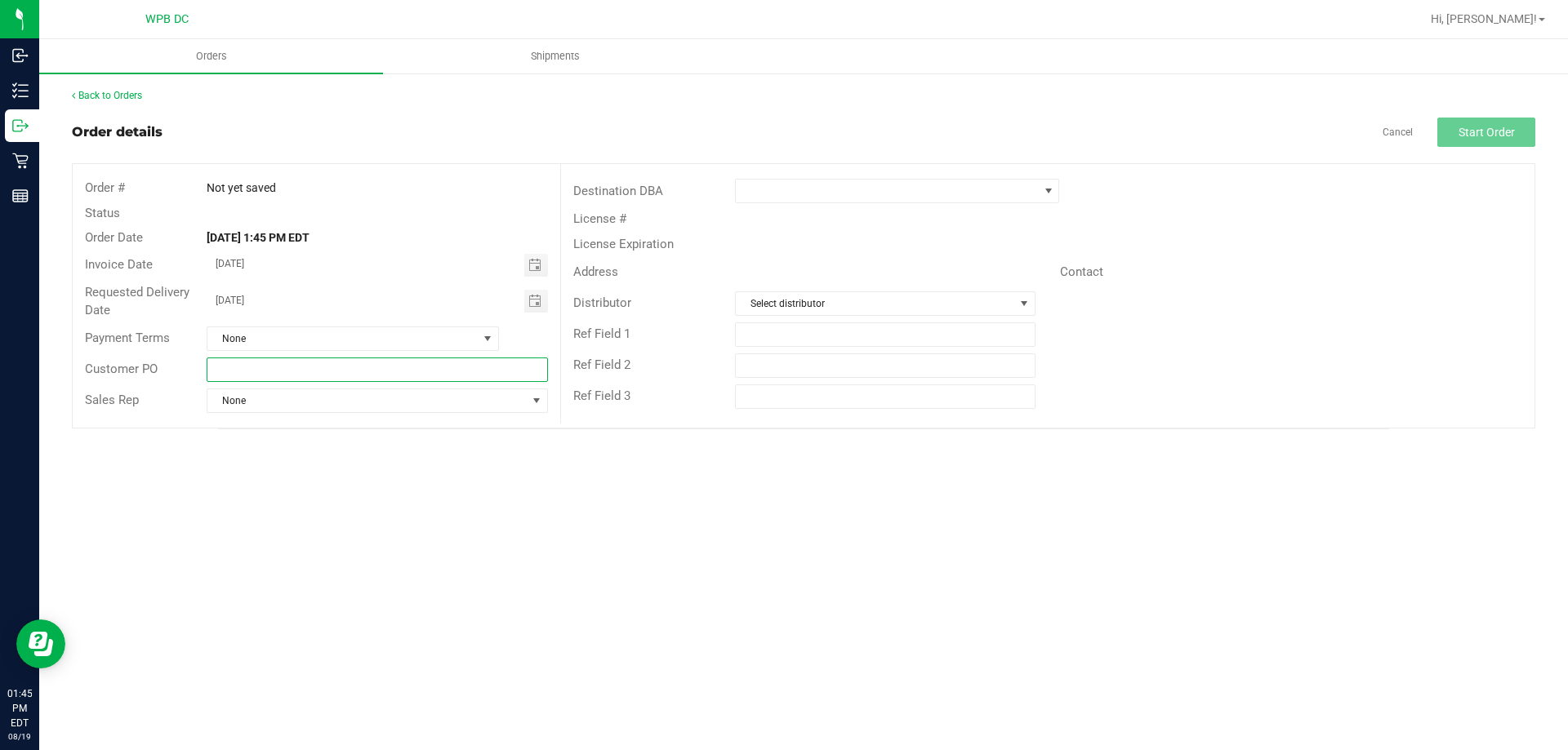
click at [279, 371] on input "text" at bounding box center [376, 369] width 340 height 25
type input "TPAWH_08202025"
click at [818, 197] on span at bounding box center [886, 191] width 302 height 23
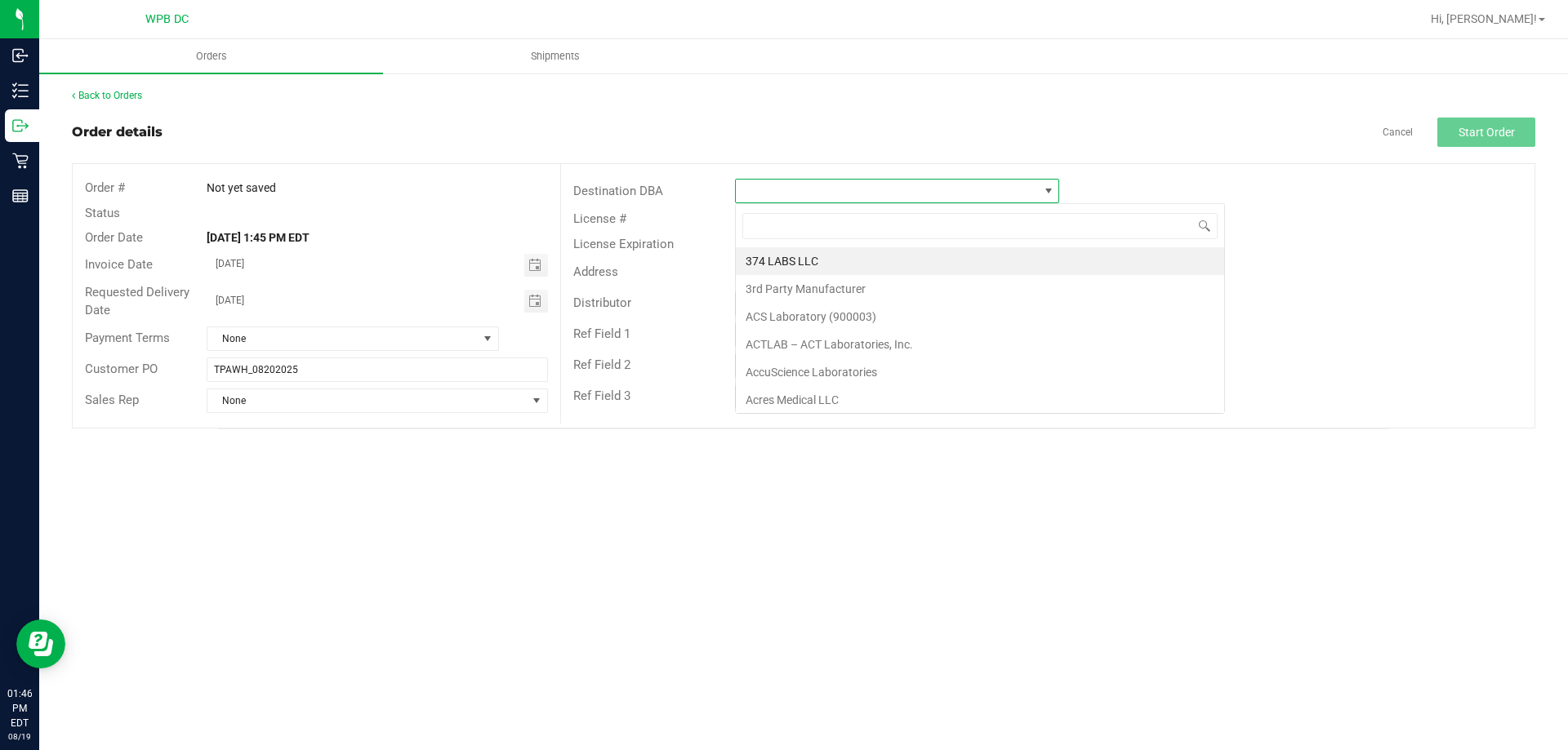
scroll to position [25, 324]
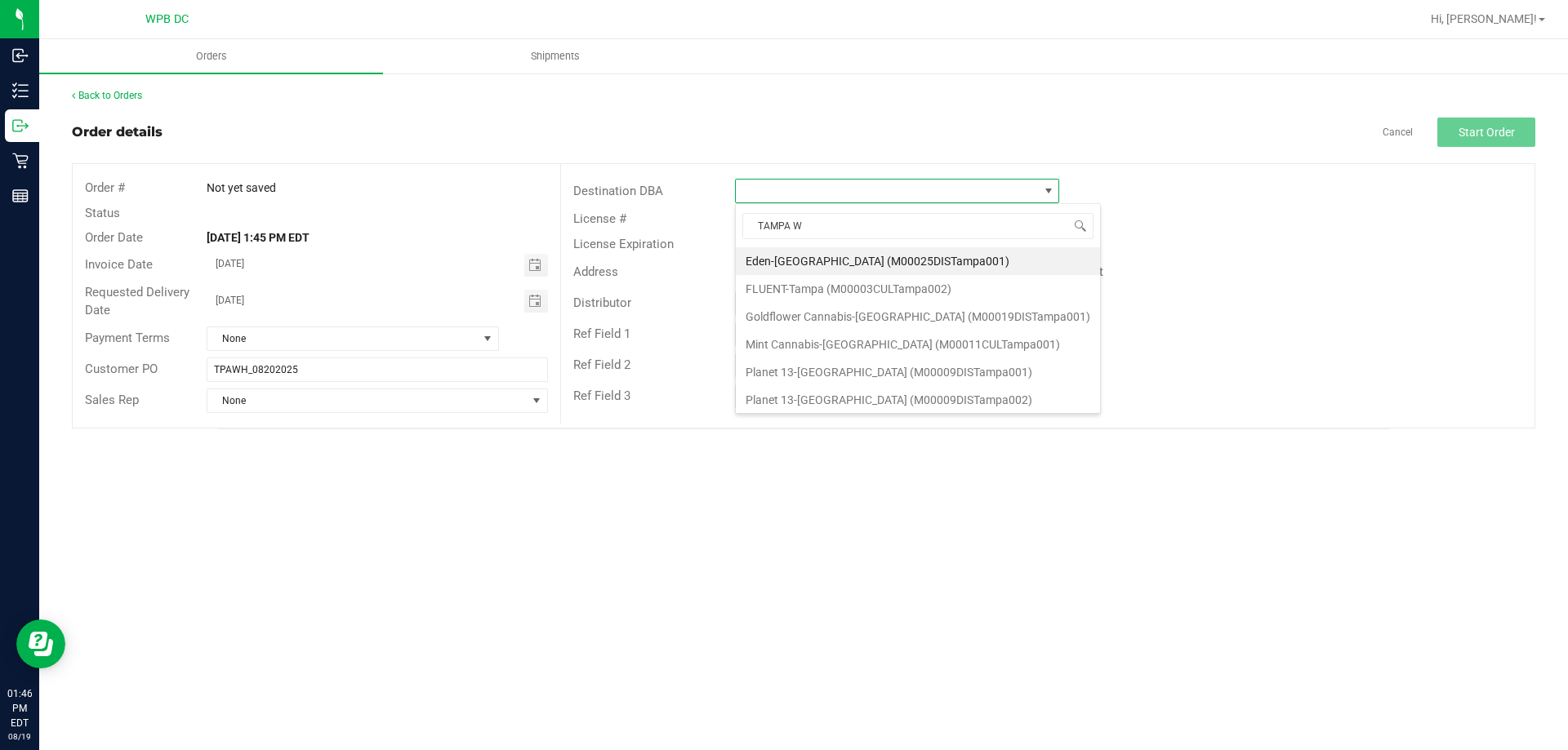
type input "TAMPA WA"
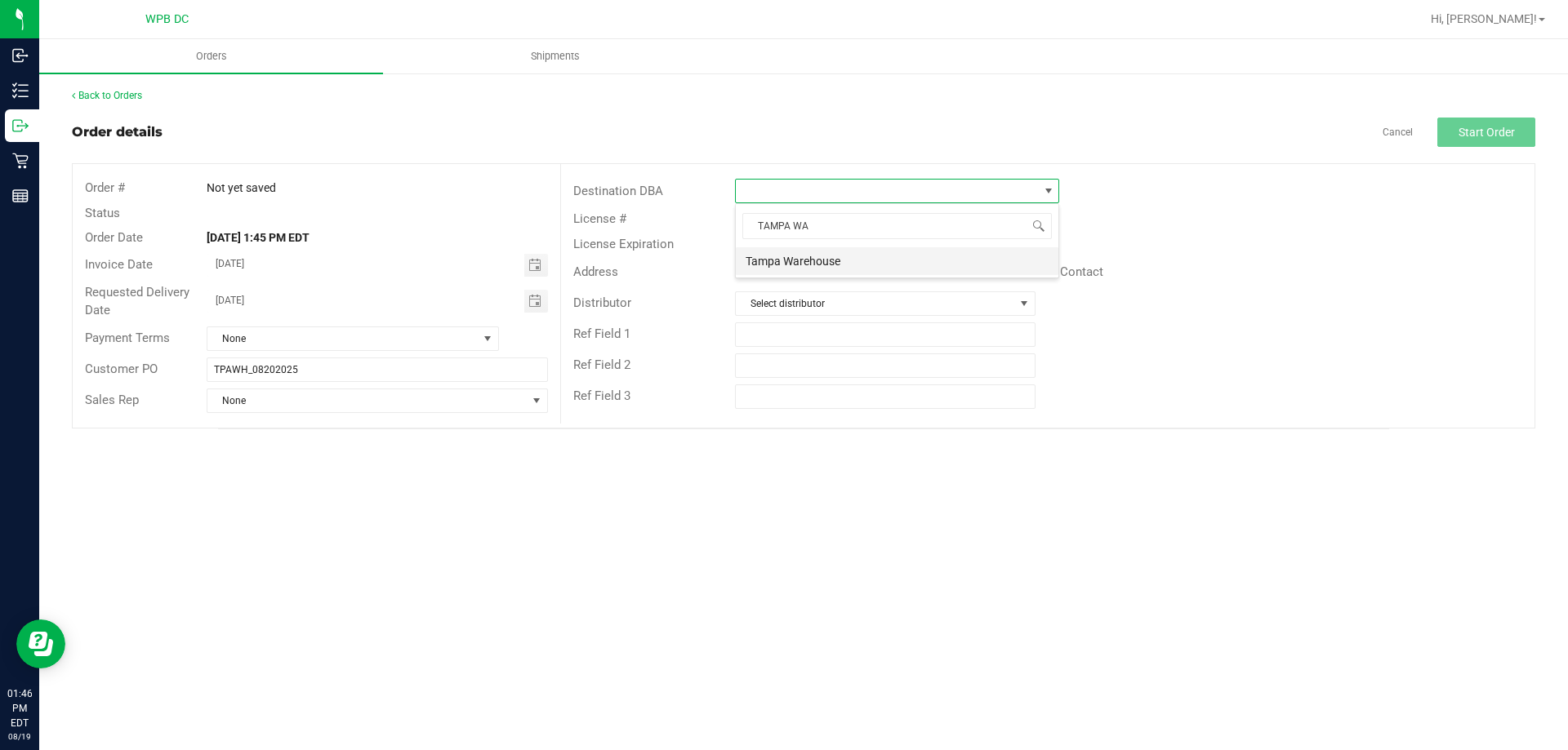
click at [806, 265] on li "Tampa Warehouse" at bounding box center [897, 261] width 322 height 27
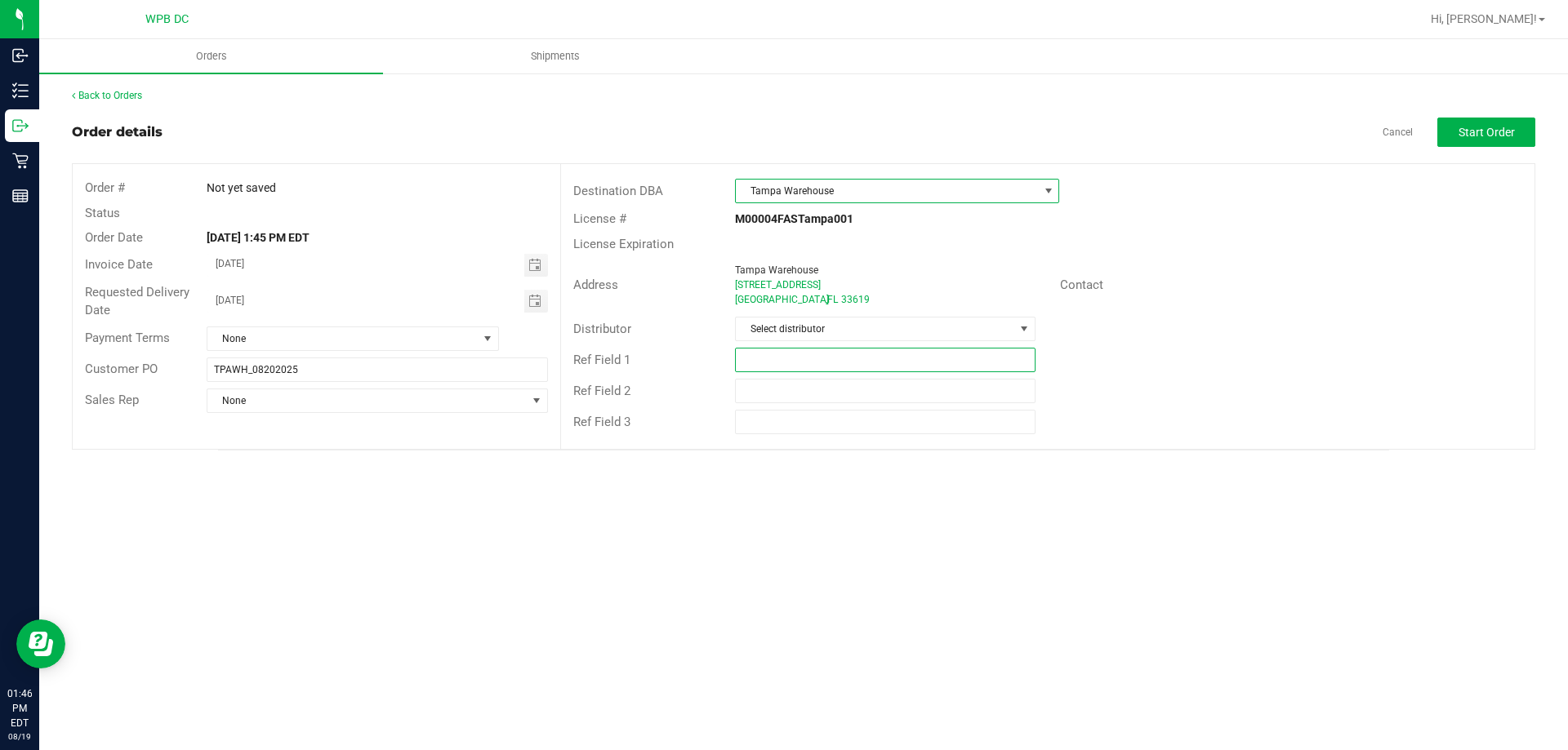
drag, startPoint x: 785, startPoint y: 351, endPoint x: 772, endPoint y: 342, distance: 15.8
click at [785, 352] on input "text" at bounding box center [885, 360] width 300 height 25
click at [782, 335] on span "Select distributor" at bounding box center [874, 329] width 278 height 23
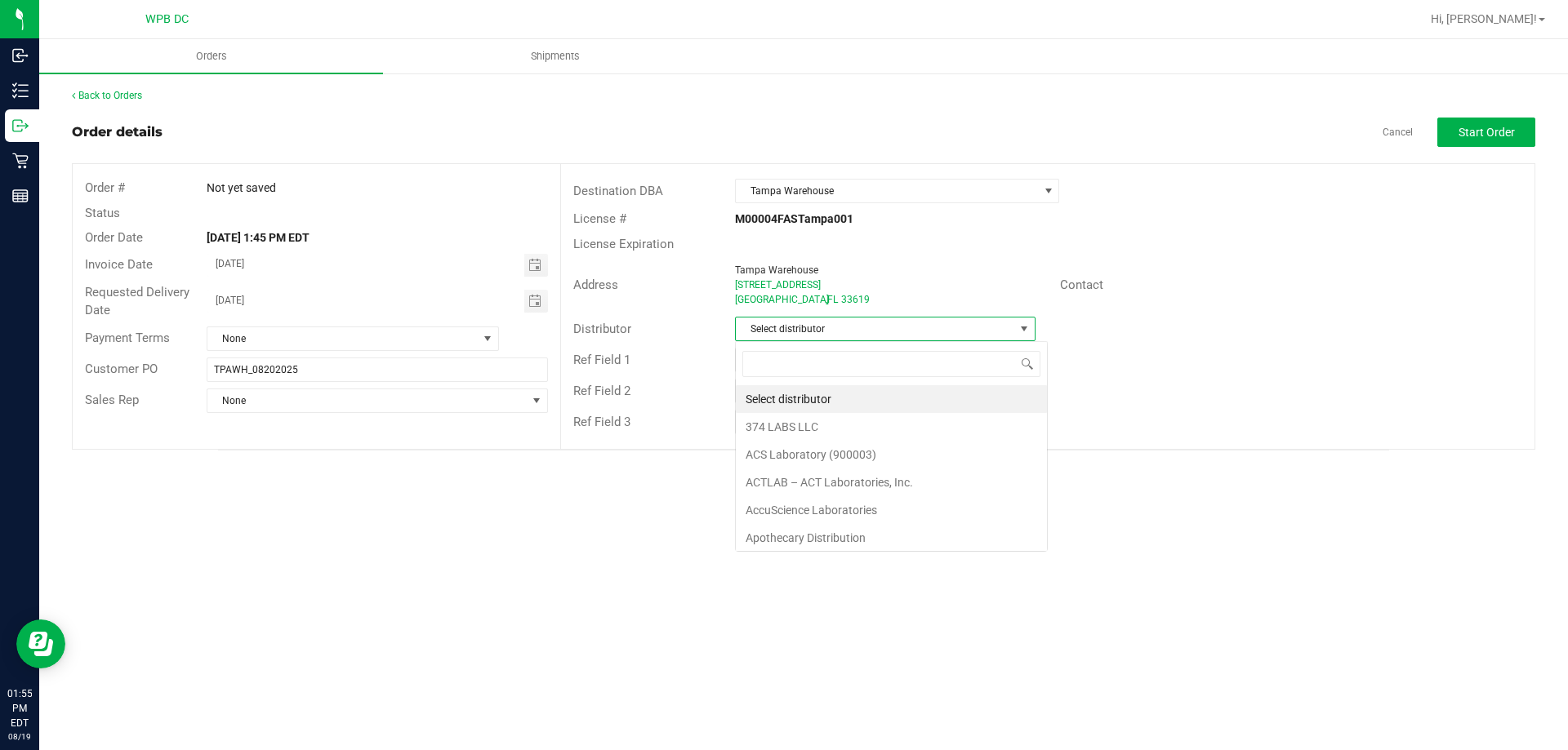
scroll to position [25, 301]
type input "WPB DC"
click at [766, 400] on li "WPB DC" at bounding box center [885, 399] width 298 height 27
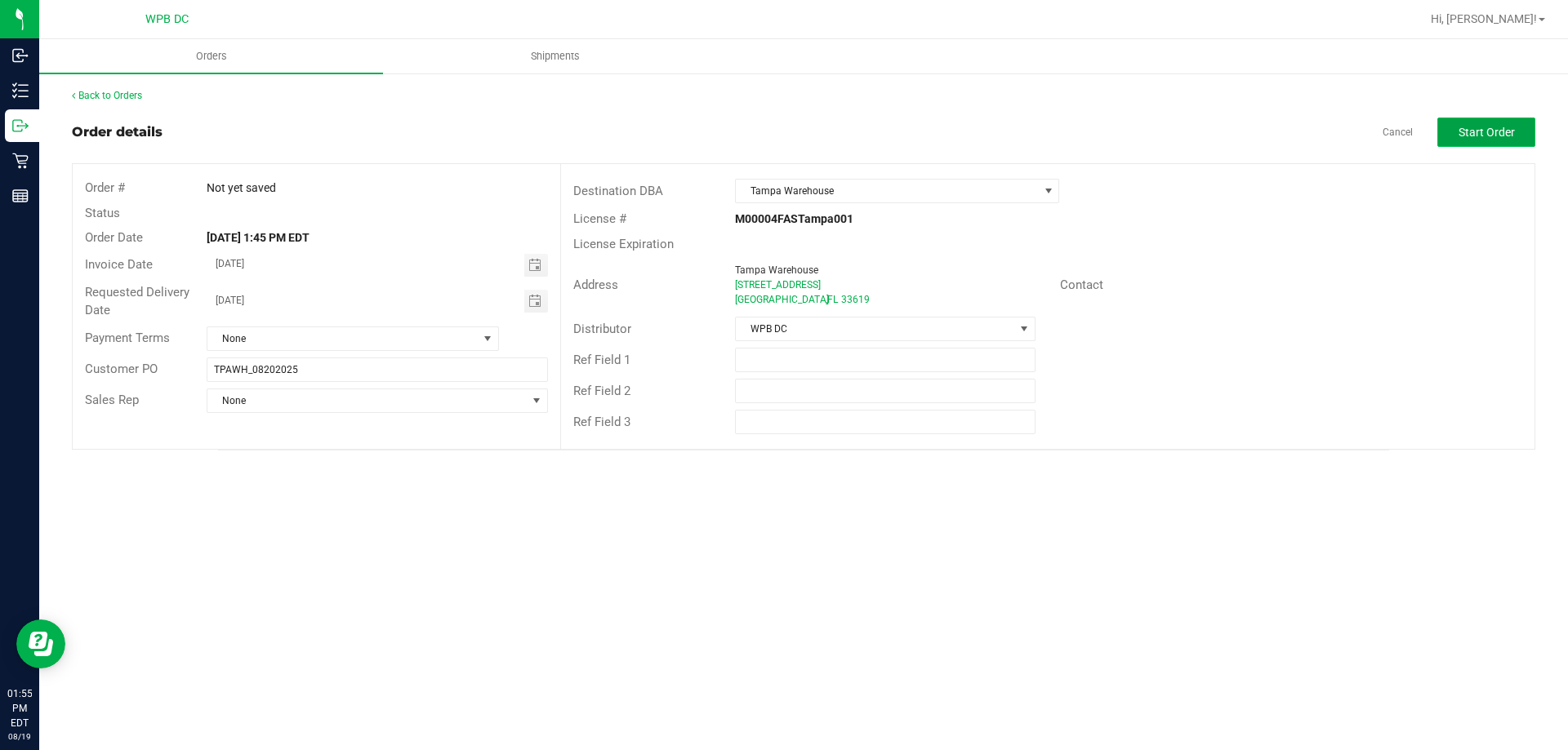
click at [1471, 135] on span "Start Order" at bounding box center [1487, 132] width 57 height 13
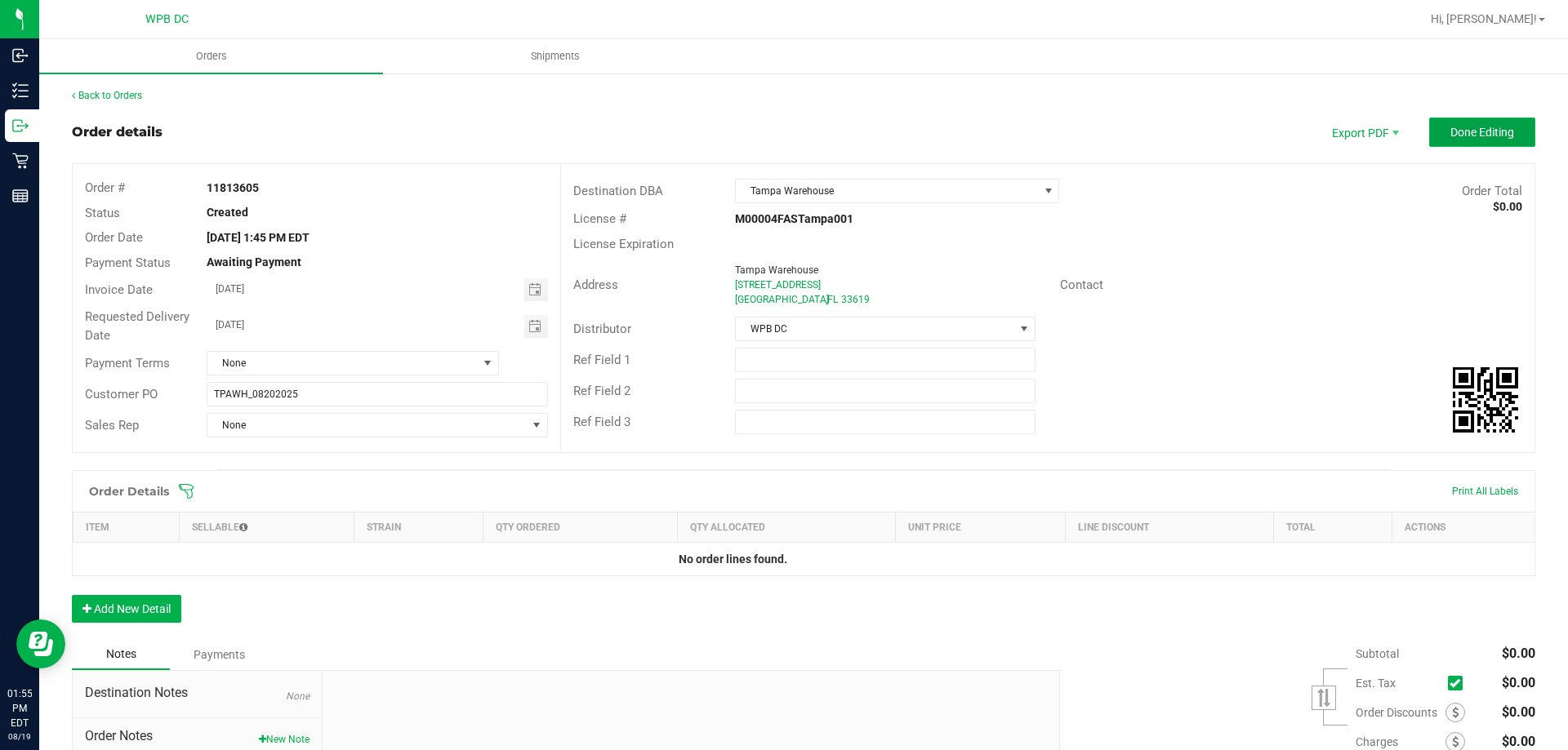
click at [1472, 141] on button "Done Editing" at bounding box center [1482, 132] width 106 height 29
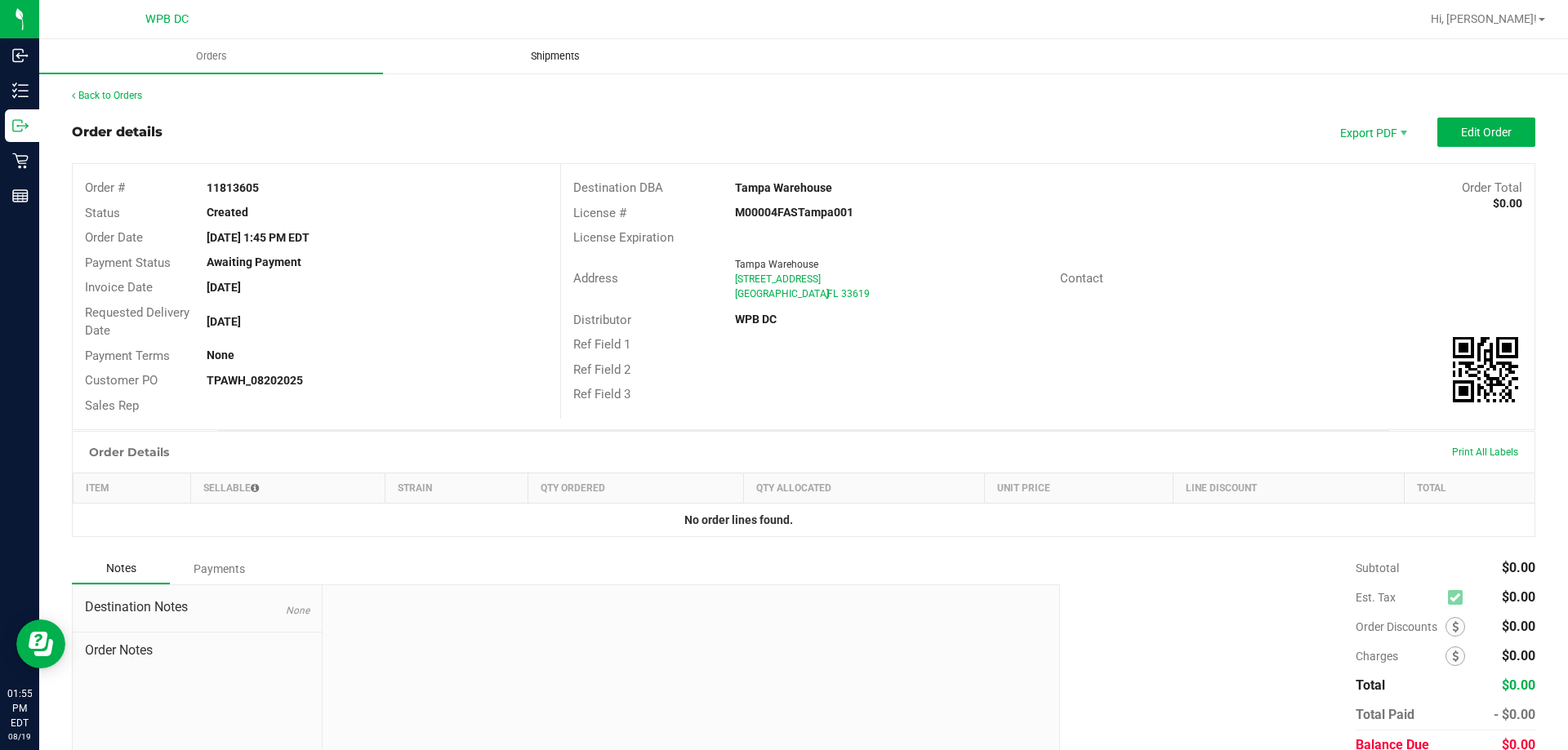
click at [559, 51] on span "Shipments" at bounding box center [555, 56] width 93 height 15
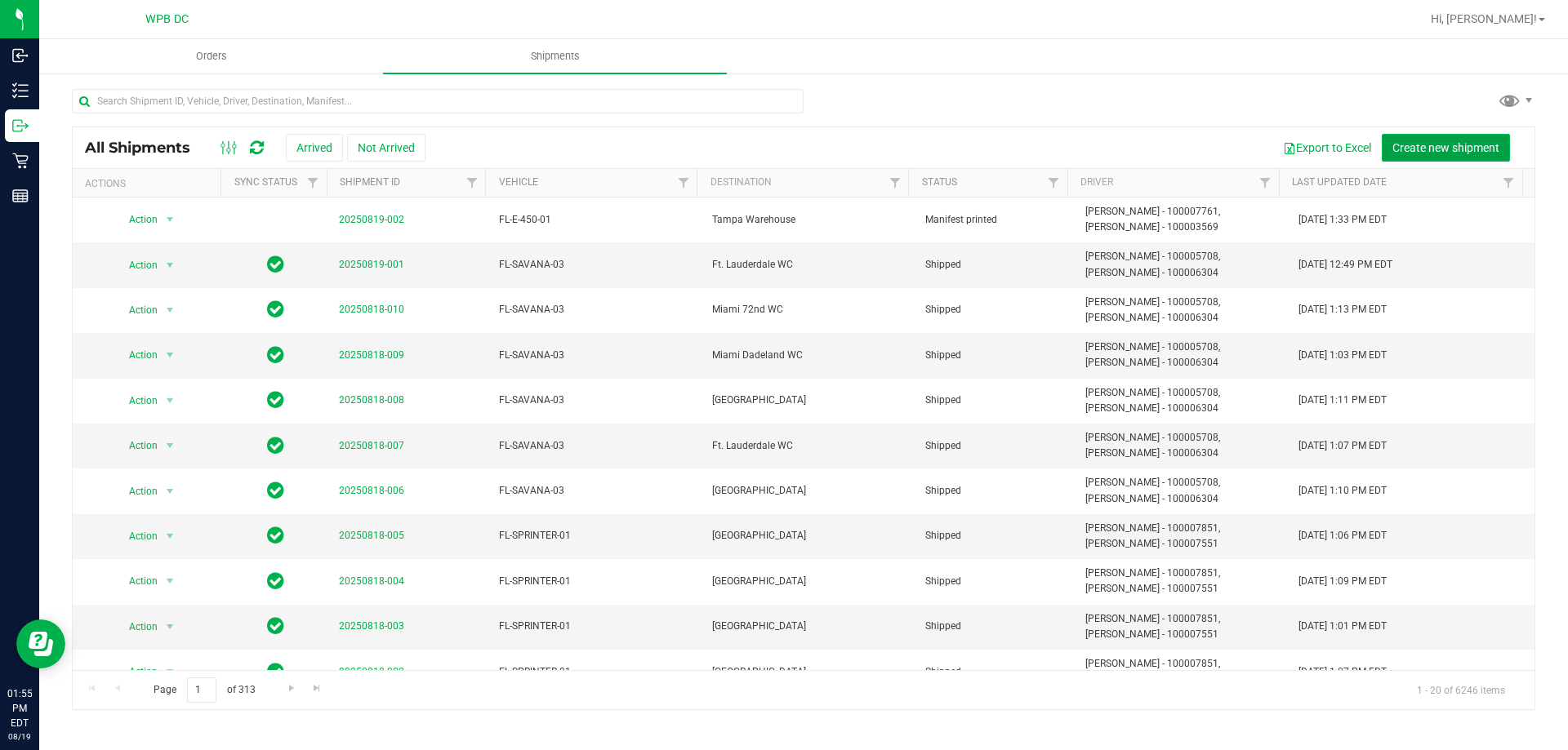
click at [1471, 150] on span "Create new shipment" at bounding box center [1445, 147] width 107 height 13
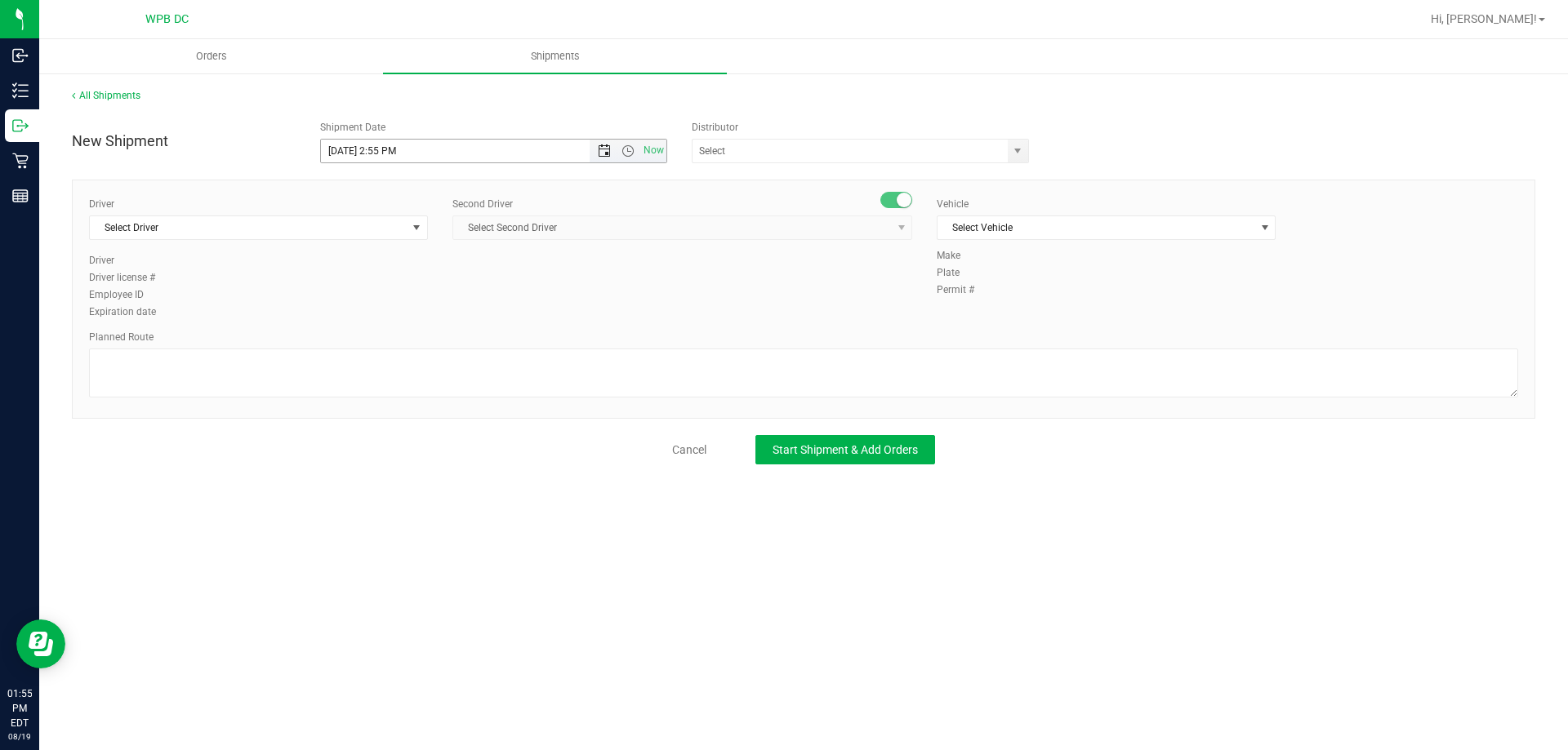
click at [603, 153] on span "Open the date view" at bounding box center [604, 151] width 13 height 13
click at [403, 311] on link "20" at bounding box center [406, 317] width 24 height 26
click at [623, 152] on span "Open the time view" at bounding box center [628, 151] width 27 height 13
click at [366, 261] on li "10:00 AM" at bounding box center [493, 270] width 345 height 21
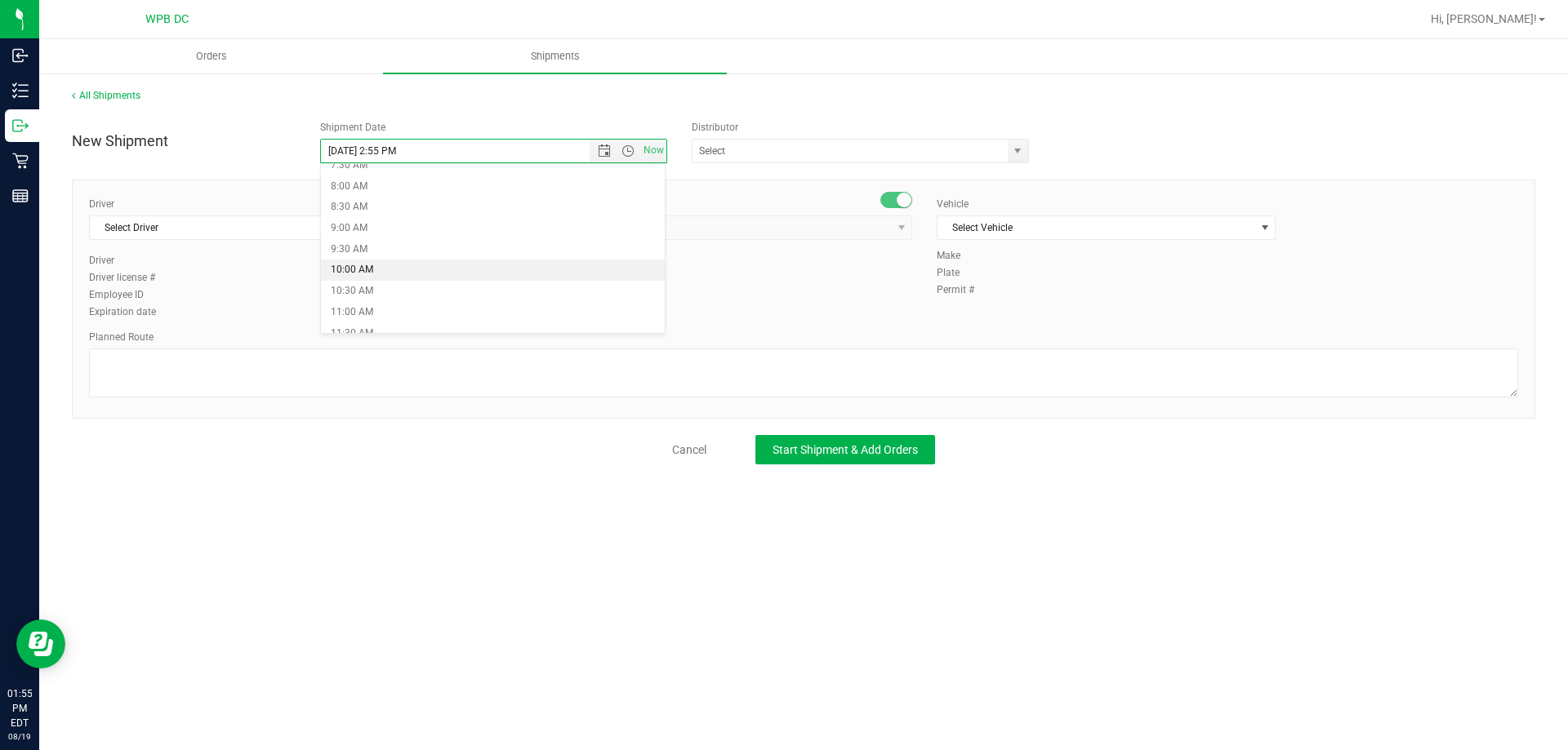
type input "8/20/2025 10:00 AM"
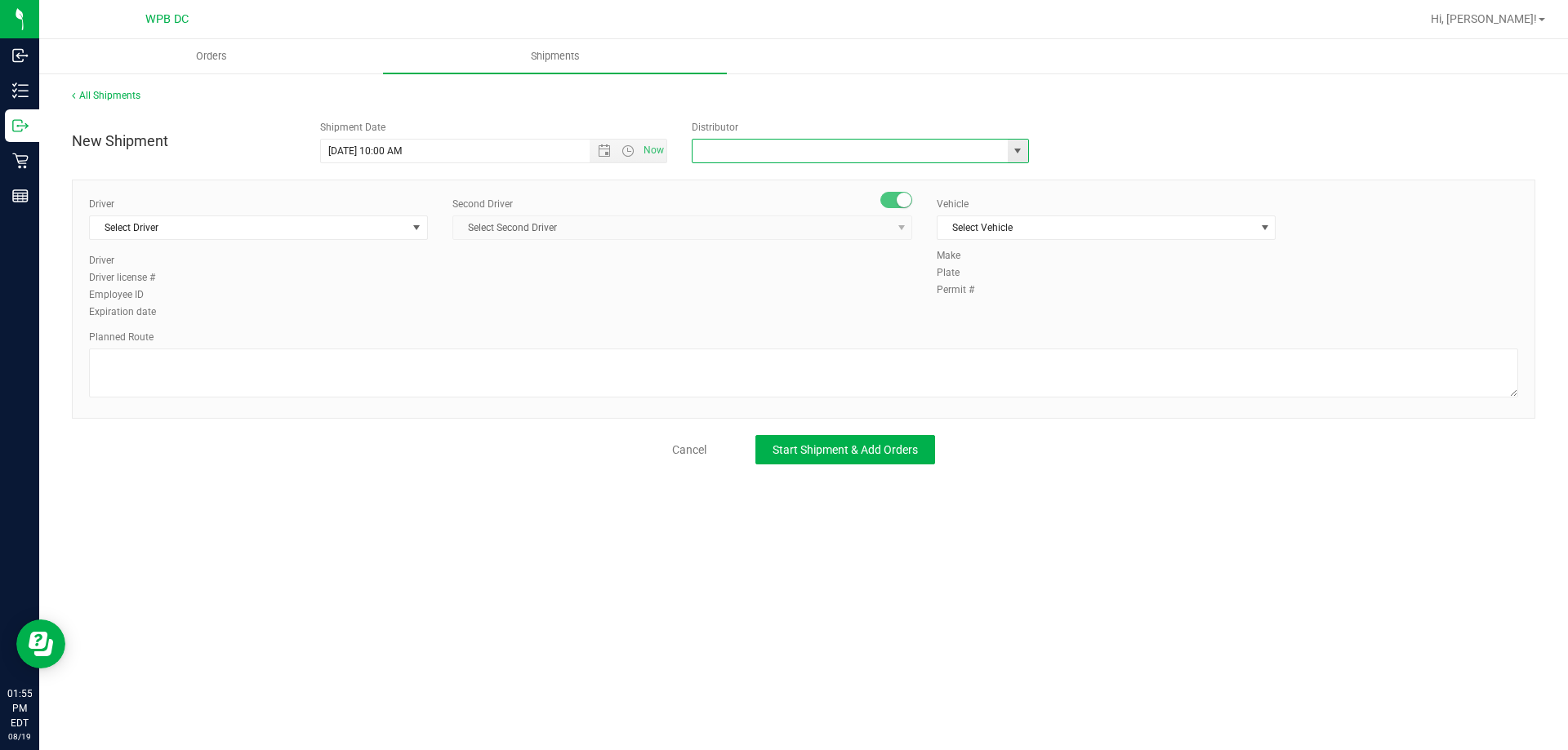
click at [719, 154] on input "text" at bounding box center [845, 151] width 305 height 23
click at [782, 178] on li "WPB DC" at bounding box center [860, 178] width 335 height 25
type input "WPB DC"
click at [148, 235] on span "Select Driver" at bounding box center [249, 227] width 317 height 23
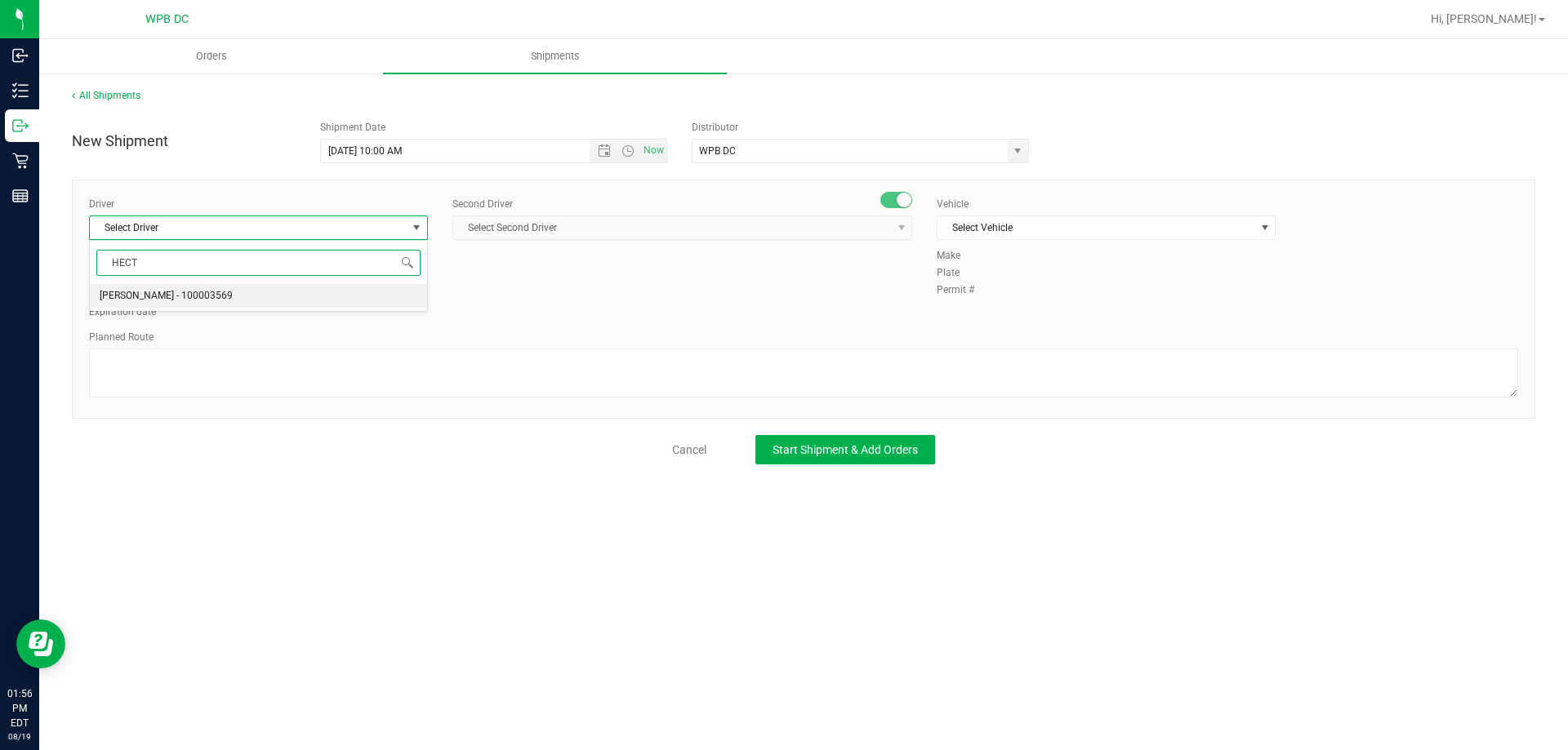
drag, startPoint x: 200, startPoint y: 297, endPoint x: 244, endPoint y: 293, distance: 44.2
click at [201, 296] on span "Hector Ayala - 100003569" at bounding box center [165, 296] width 133 height 21
type input "HECT"
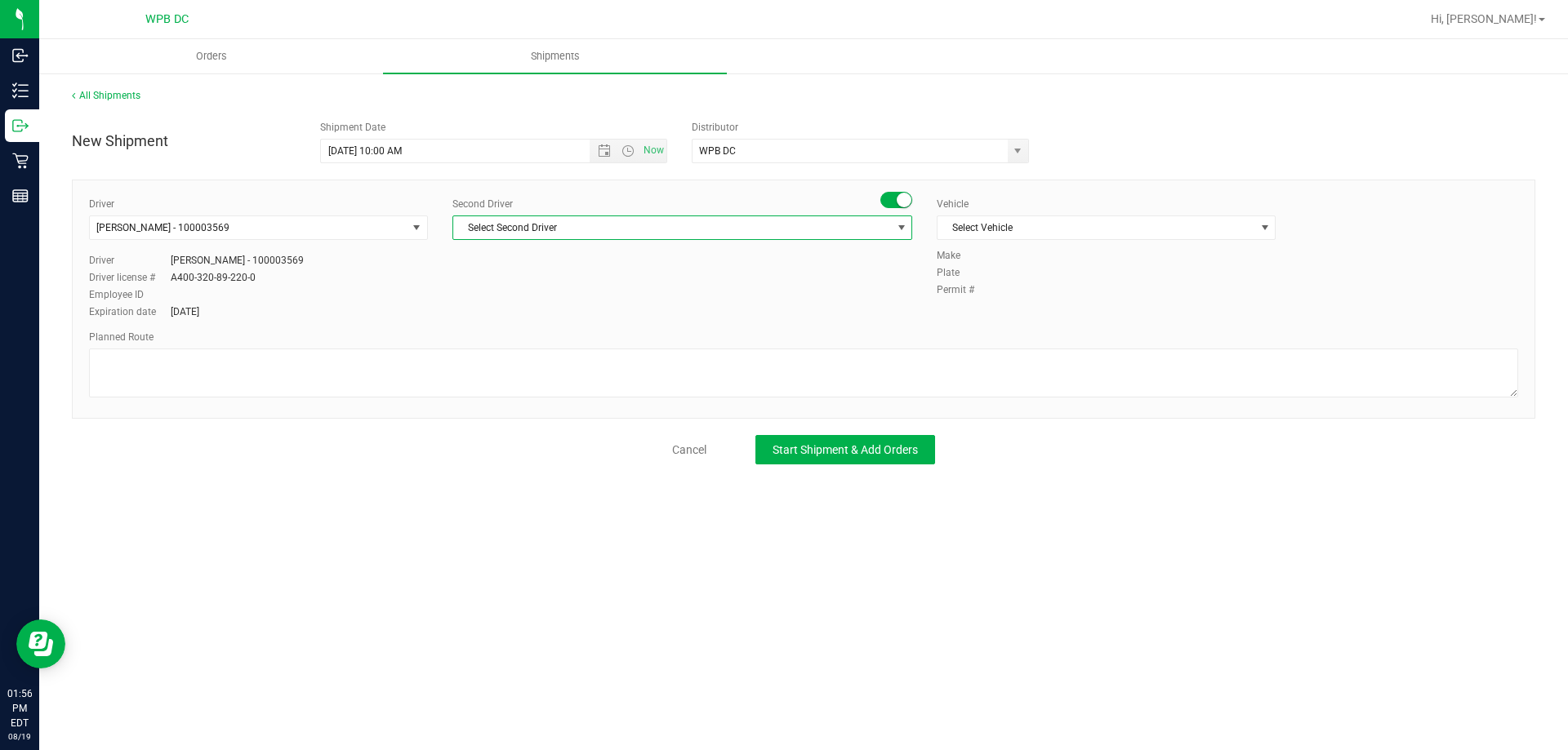
click at [494, 225] on span "Select Second Driver" at bounding box center [672, 227] width 438 height 23
type input "DUSTIN"
click at [495, 297] on span "Dustin Zonneville - 100007761" at bounding box center [529, 296] width 133 height 21
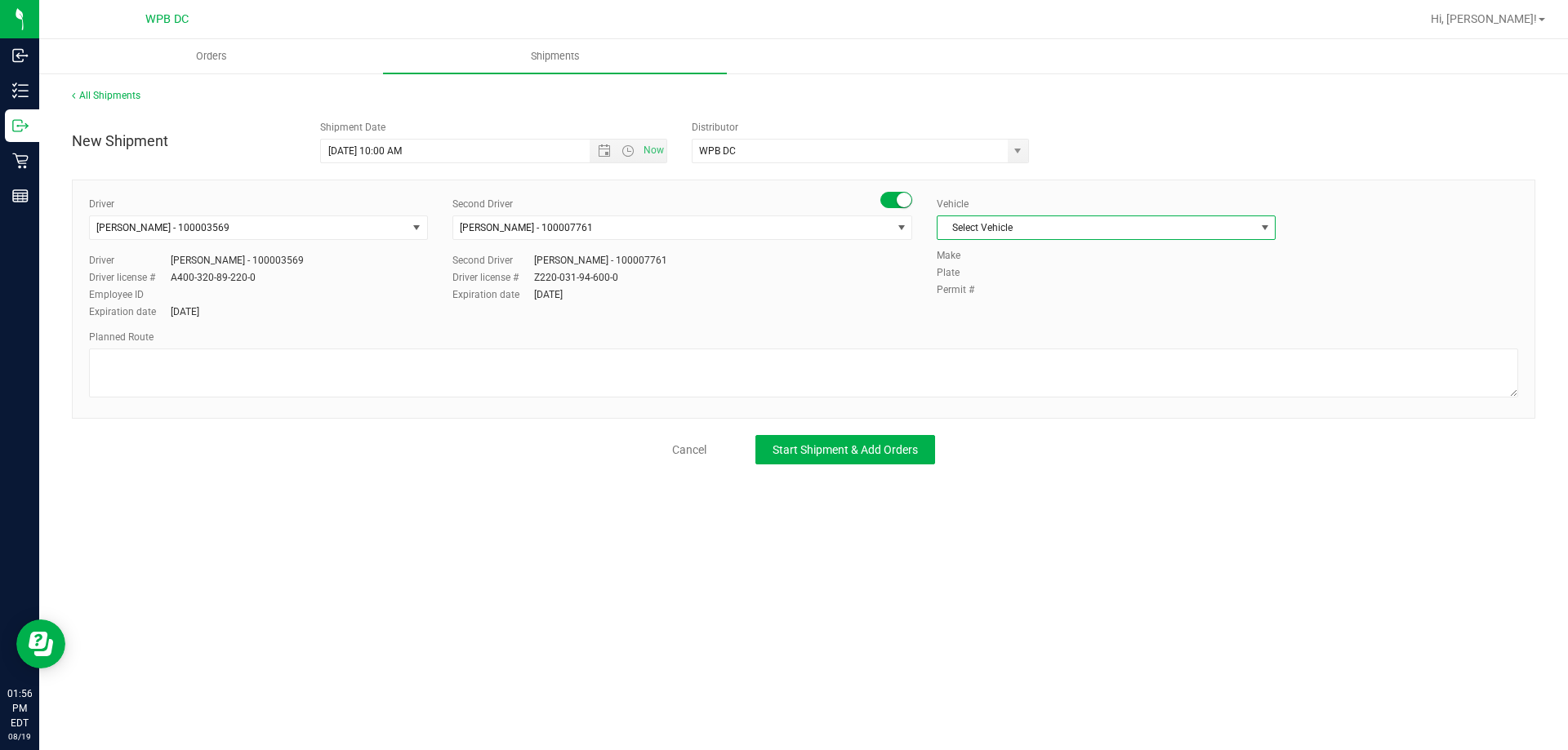
click at [1062, 234] on span "Select Vehicle" at bounding box center [1096, 227] width 317 height 23
click at [984, 304] on li "FL-E-450-01" at bounding box center [1105, 304] width 337 height 25
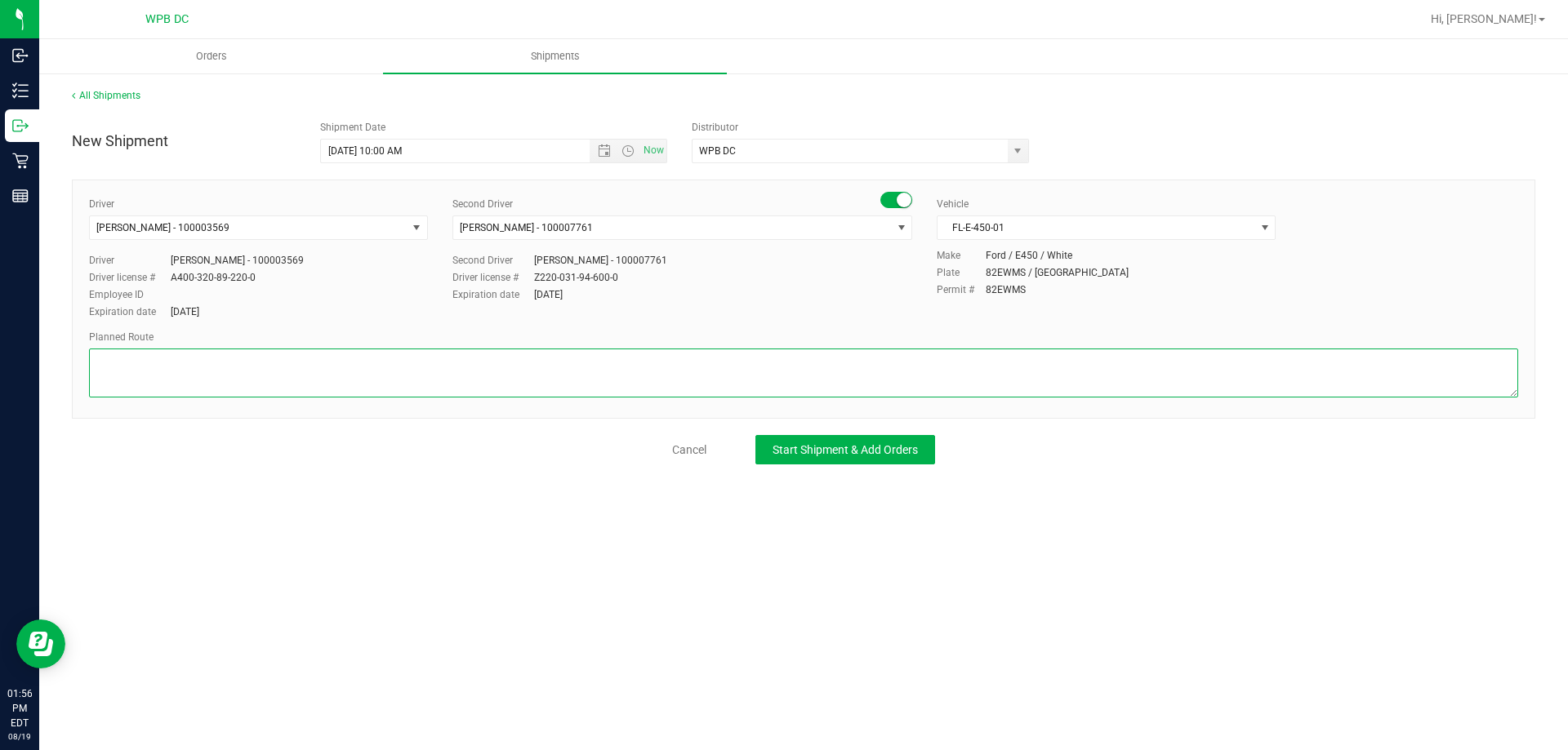
click at [117, 357] on textarea at bounding box center [803, 373] width 1429 height 49
type textarea "TPA DC 1 TOTE SEAL #564929-930 WPBDC-TPADC"
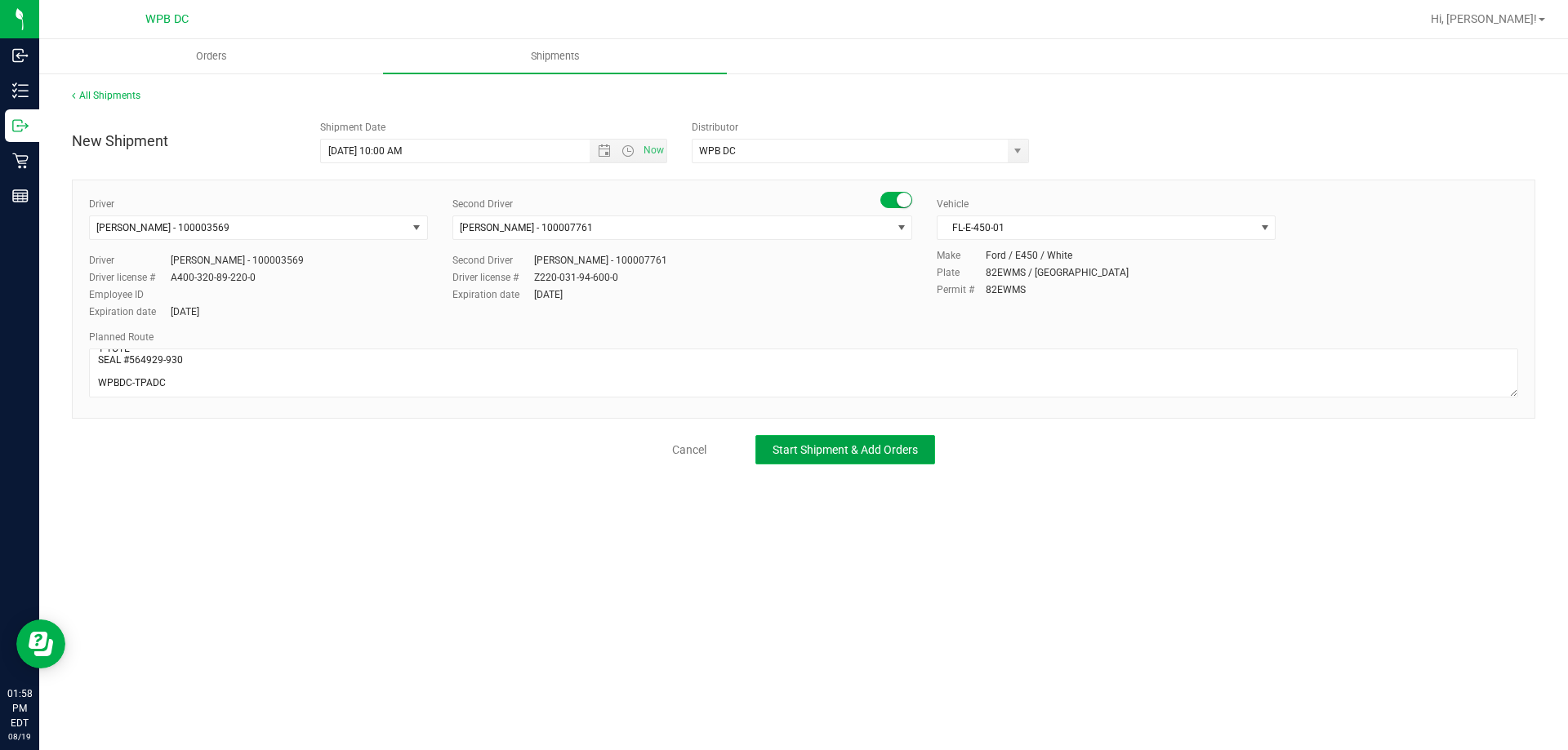
click at [894, 447] on span "Start Shipment & Add Orders" at bounding box center [845, 449] width 146 height 13
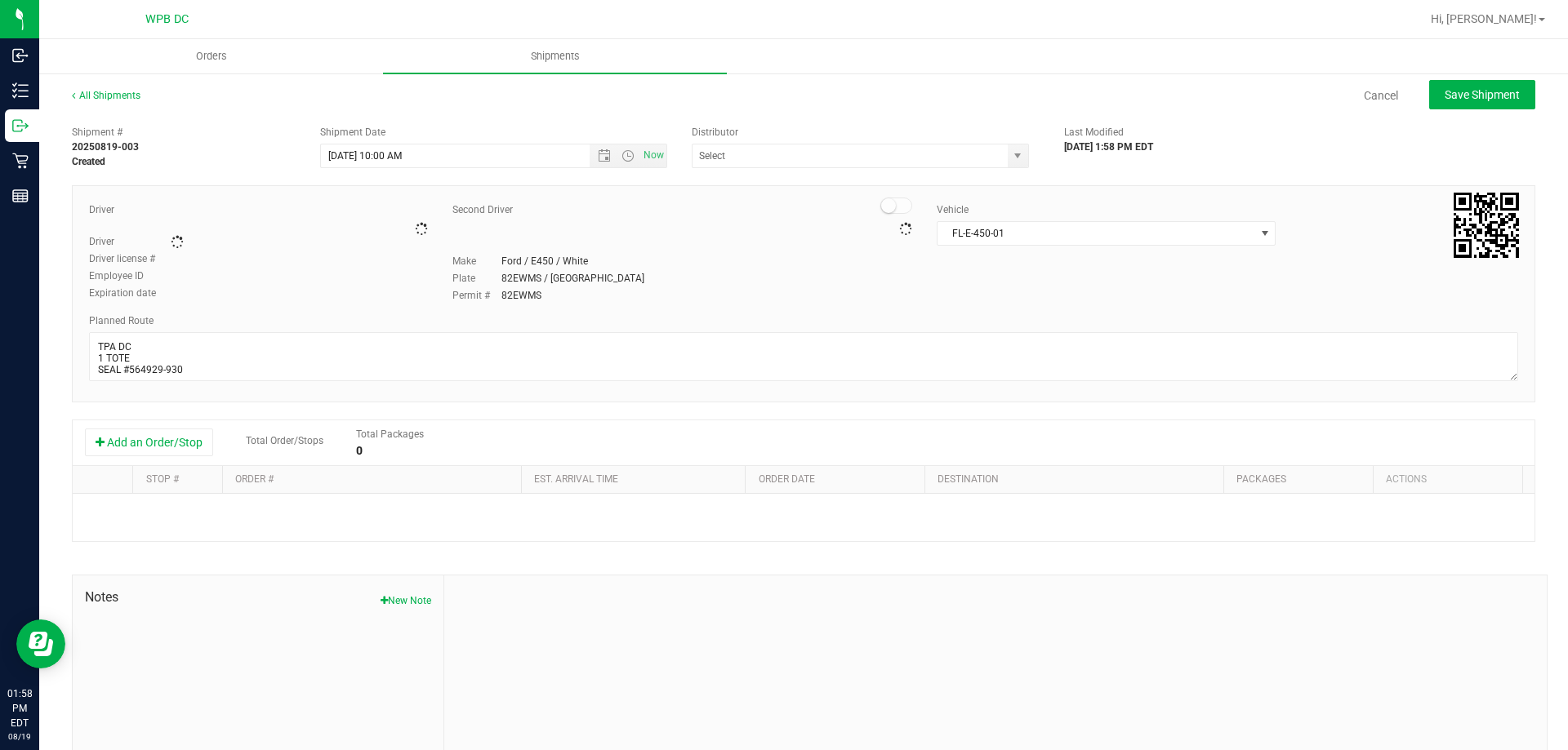
type input "WPB DC"
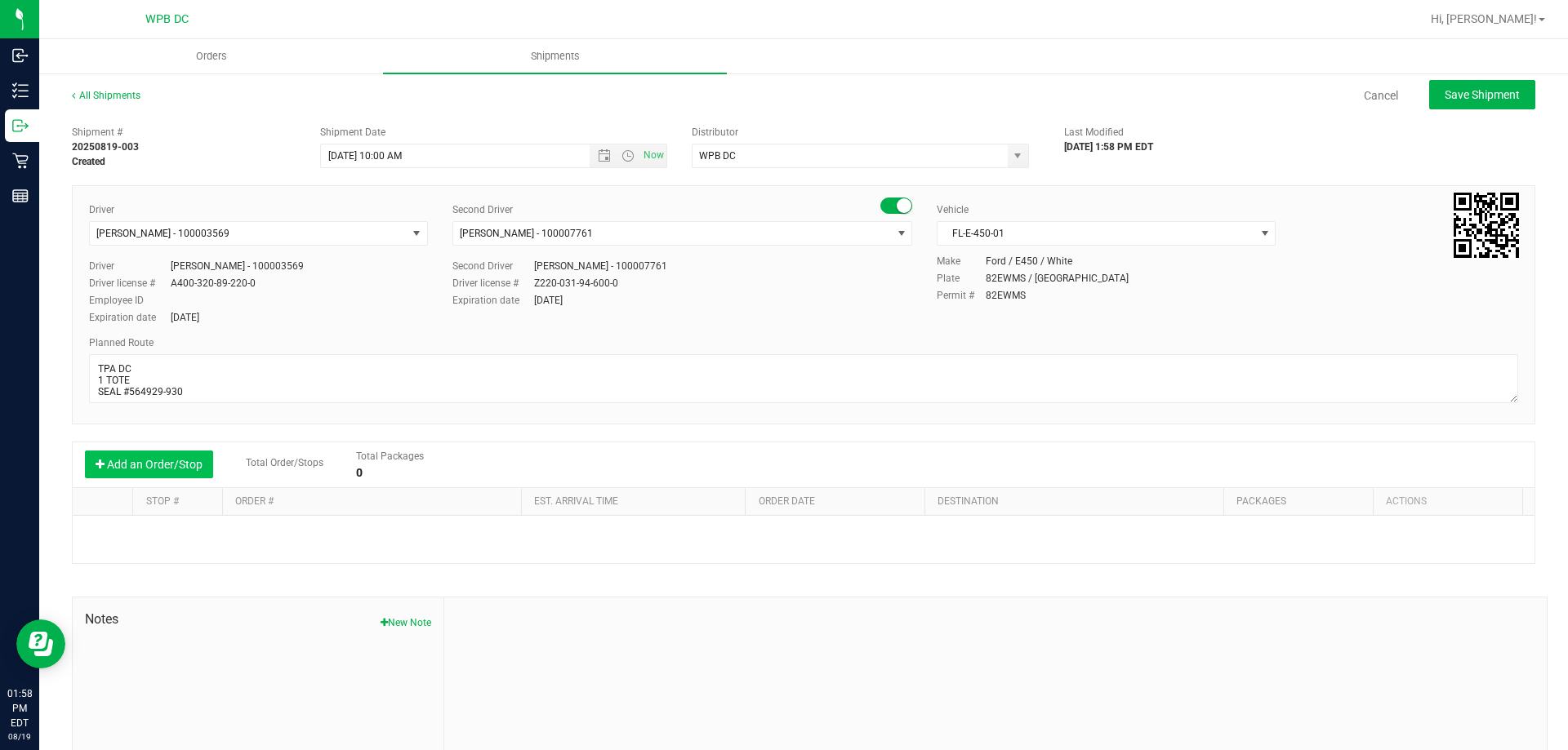
click at [160, 468] on button "Add an Order/Stop" at bounding box center [149, 465] width 129 height 27
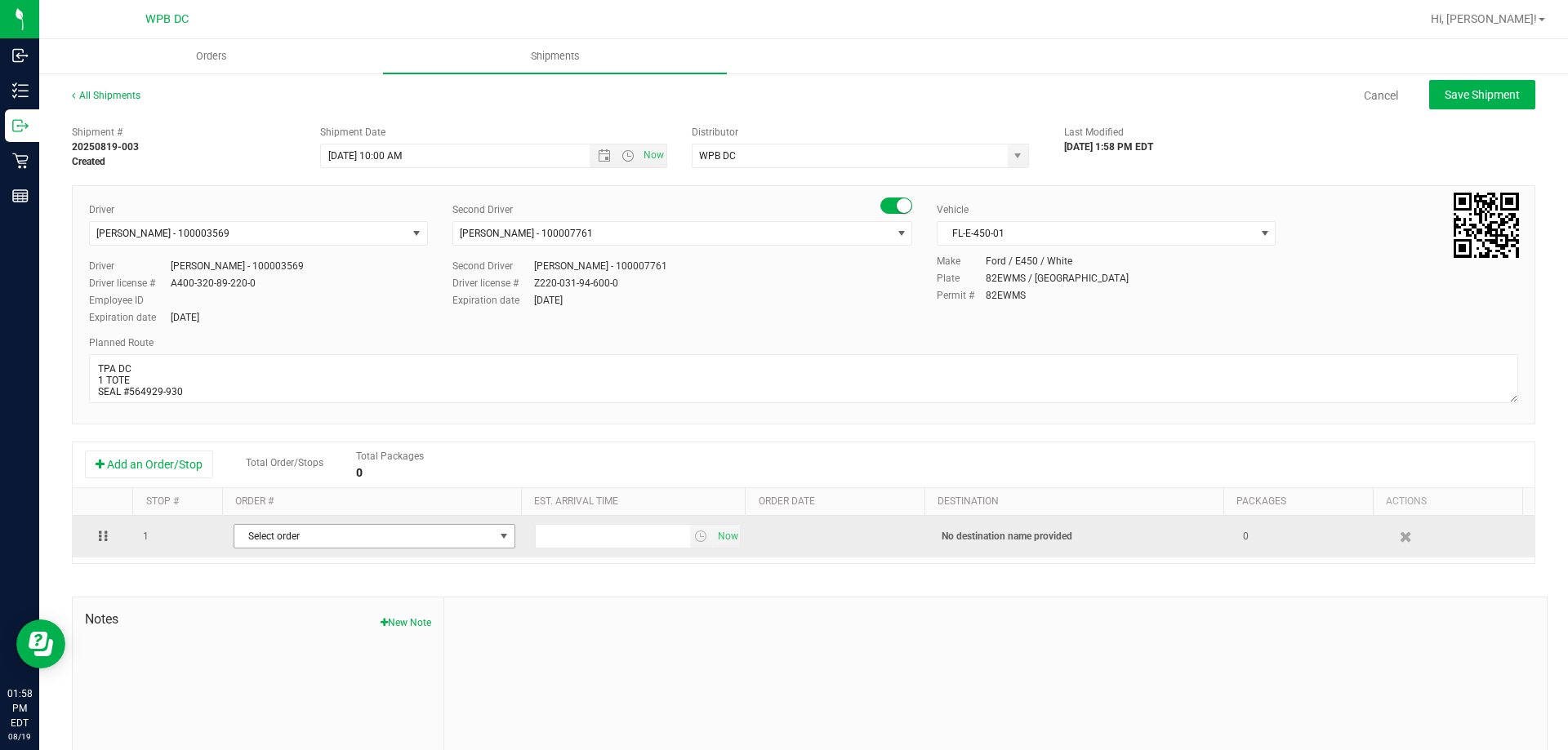
click at [394, 533] on span "Select order" at bounding box center [363, 536] width 260 height 23
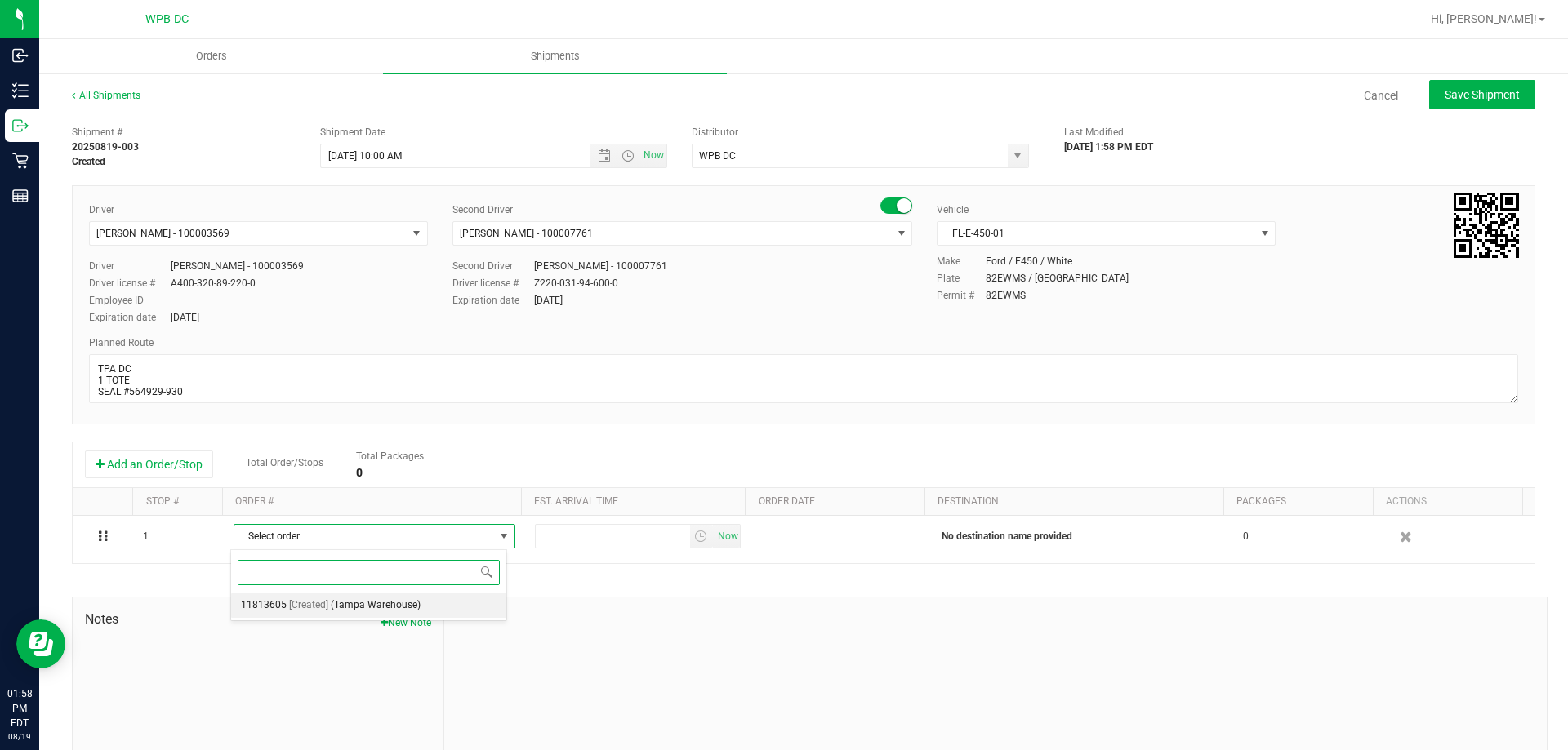
click at [409, 609] on span "(Tampa Warehouse)" at bounding box center [375, 605] width 90 height 21
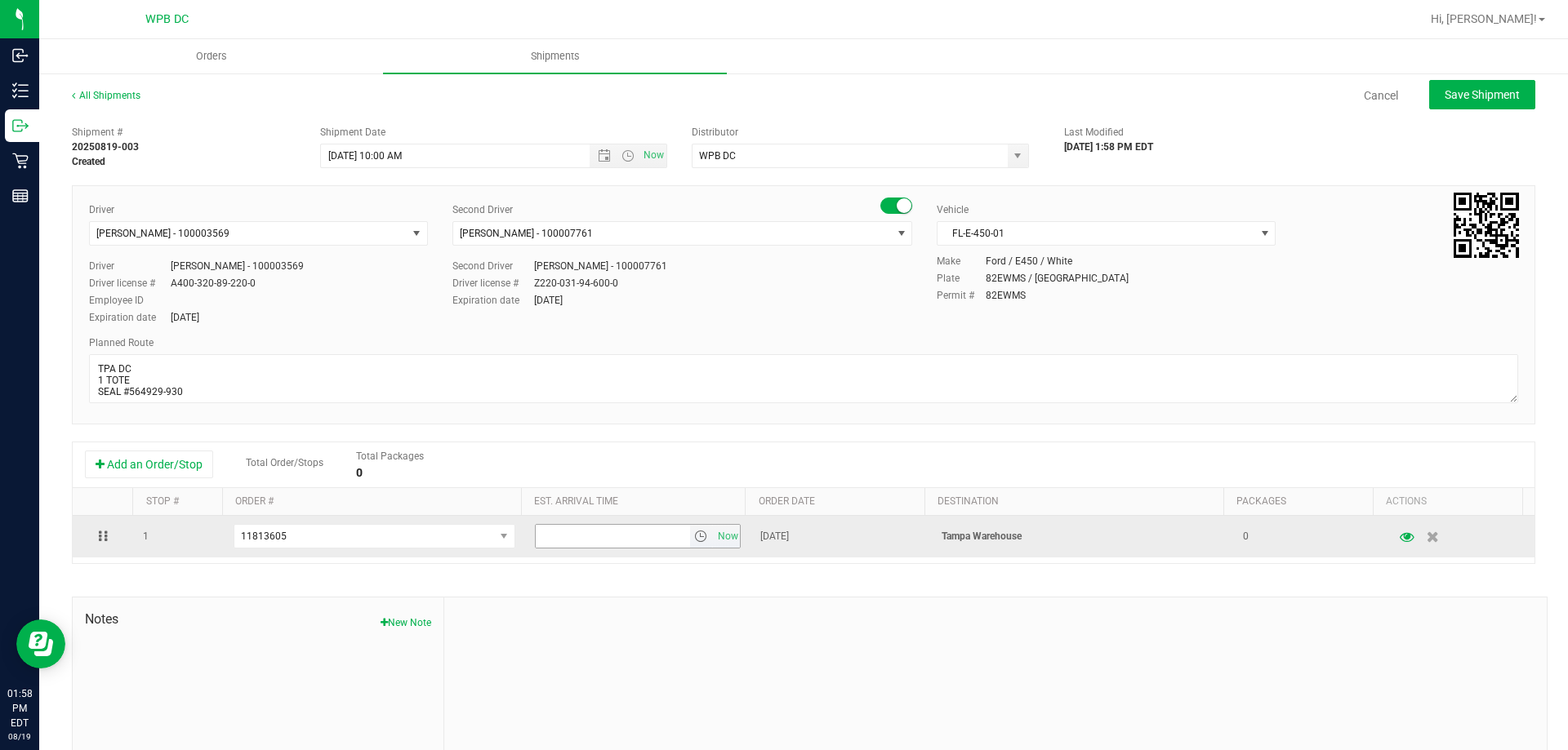
click at [694, 541] on span "select" at bounding box center [700, 536] width 13 height 13
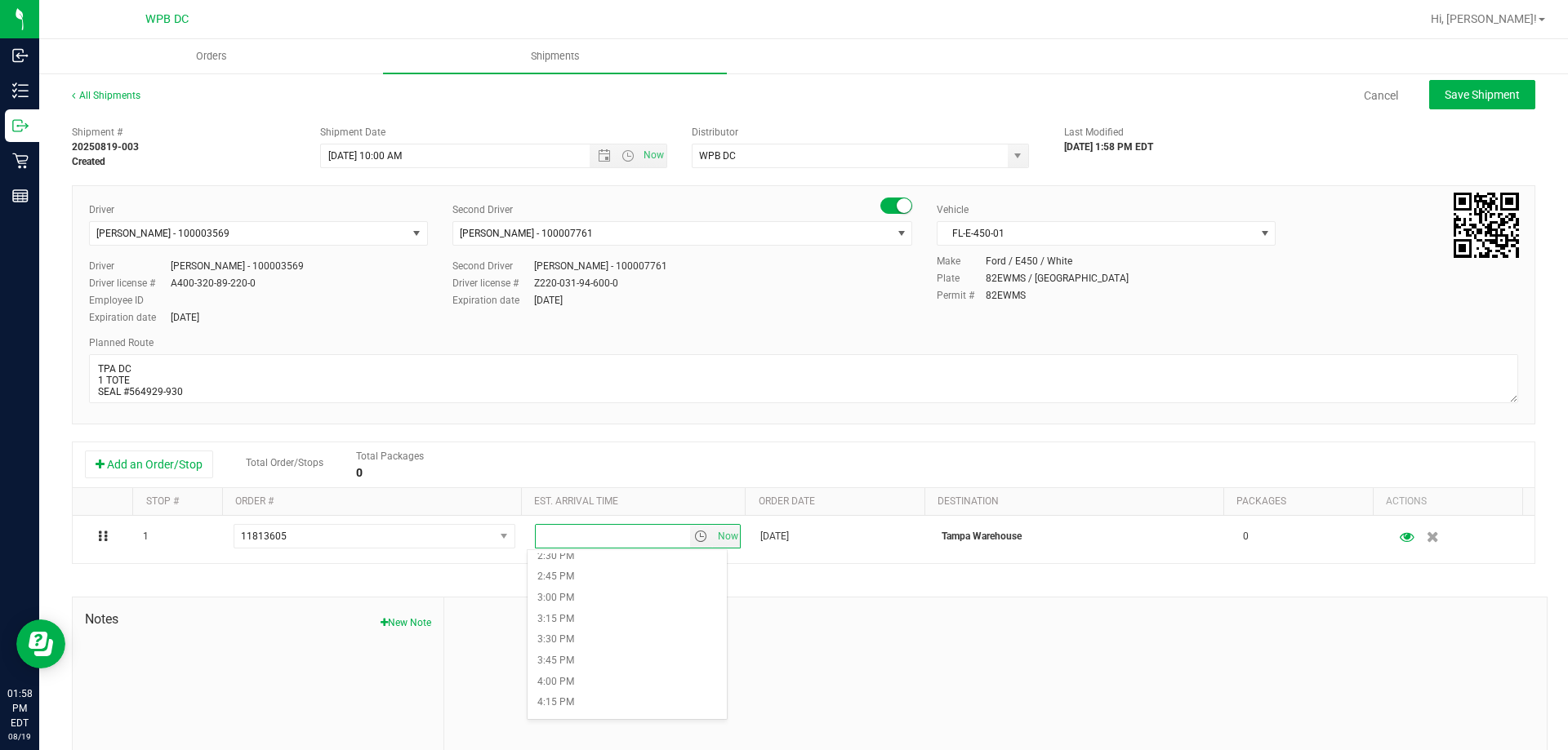
scroll to position [1143, 0]
click at [554, 642] on li "2:30 PM" at bounding box center [627, 638] width 199 height 21
click at [1445, 92] on span "Save Shipment" at bounding box center [1482, 94] width 75 height 13
type input "8/20/2025 2:00 PM"
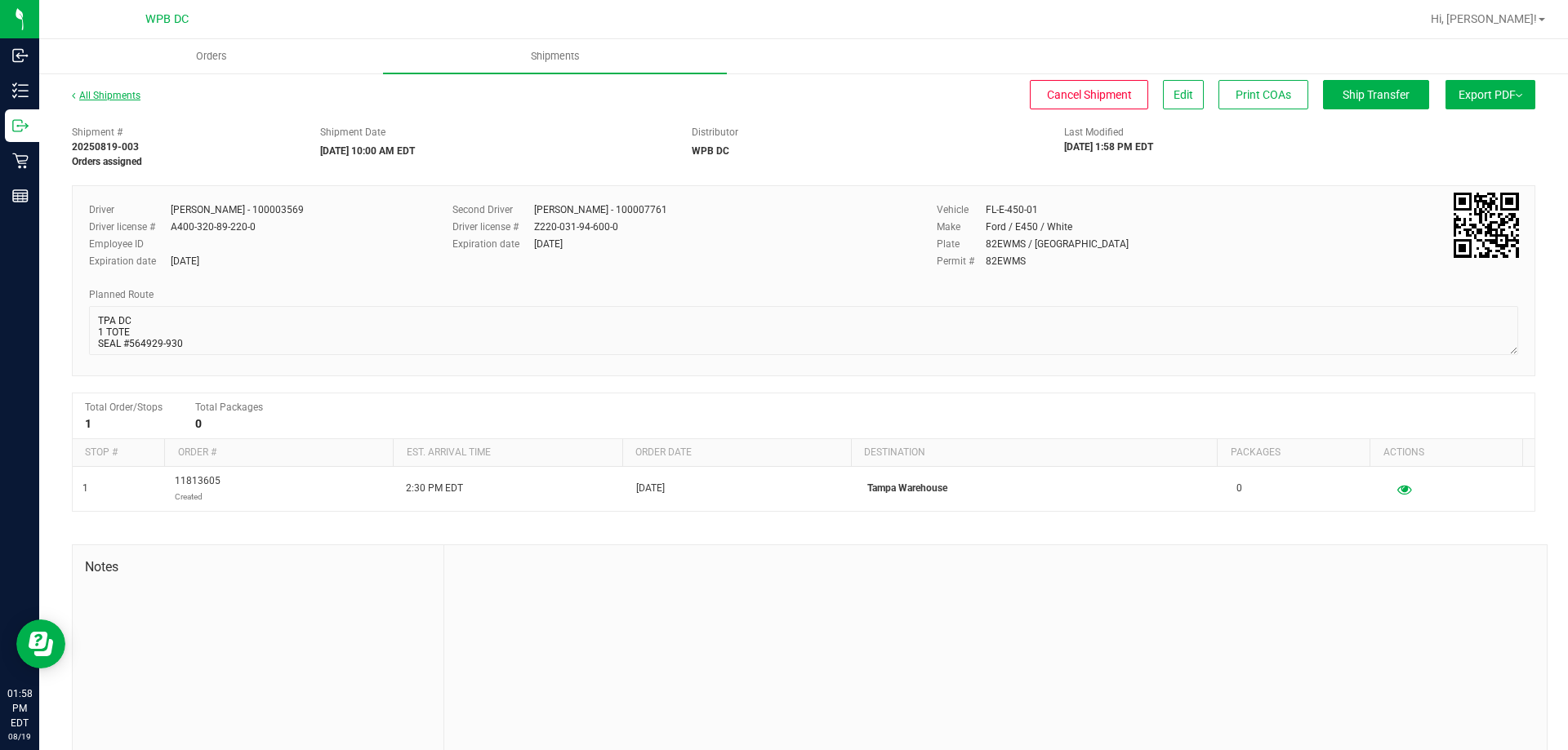
click at [80, 90] on link "All Shipments" at bounding box center [106, 95] width 69 height 11
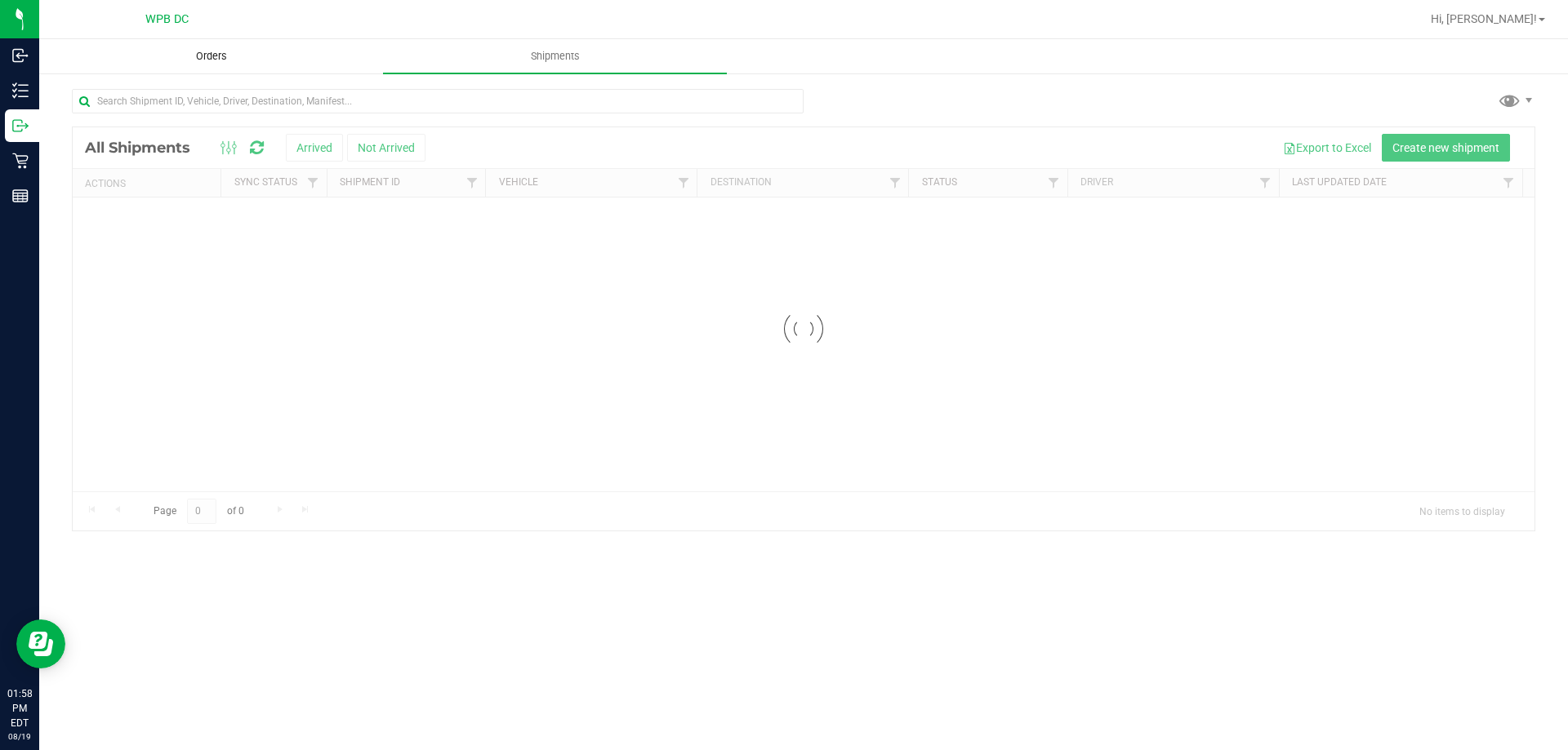
click at [221, 58] on span "Orders" at bounding box center [212, 56] width 75 height 15
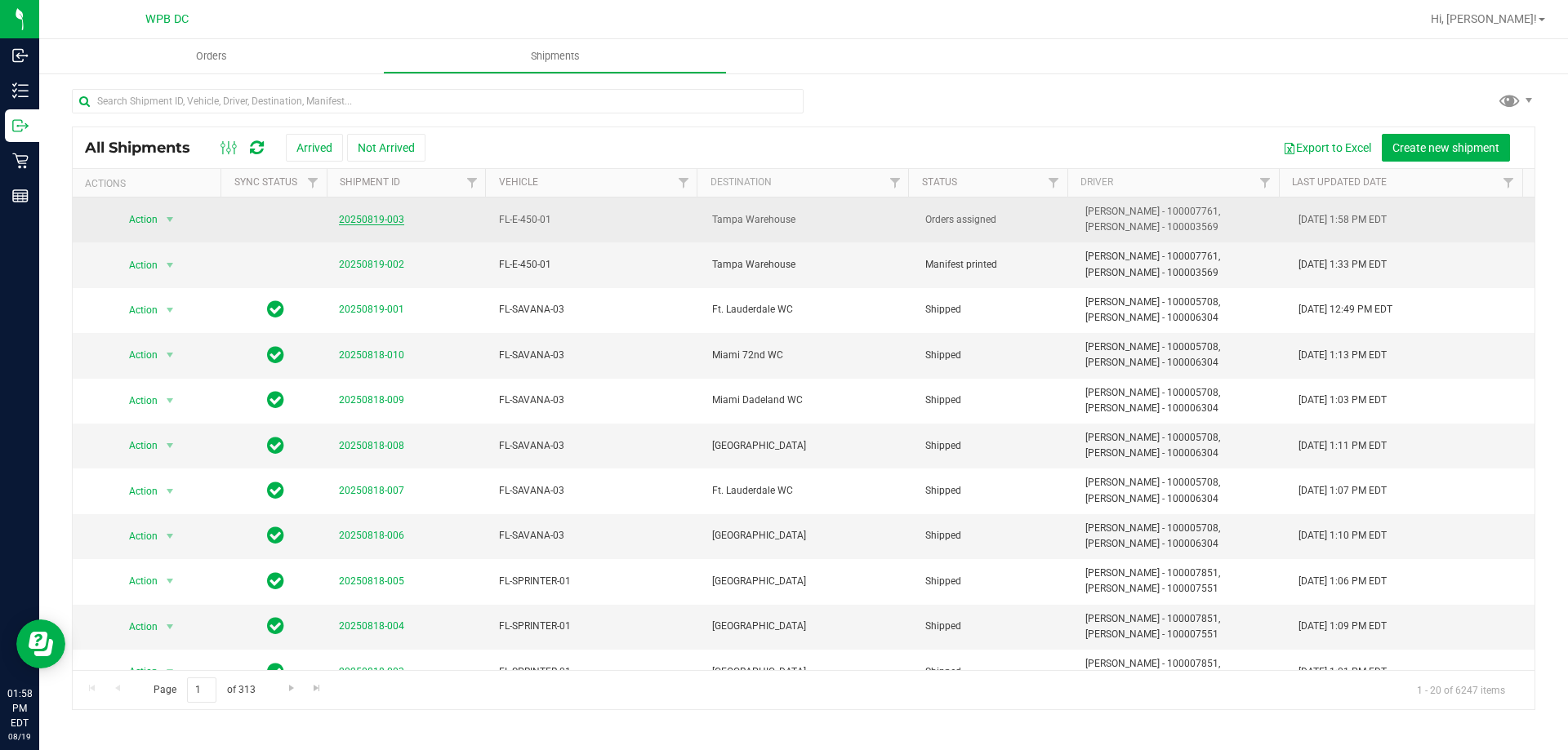
click at [349, 217] on link "20250819-003" at bounding box center [371, 219] width 65 height 11
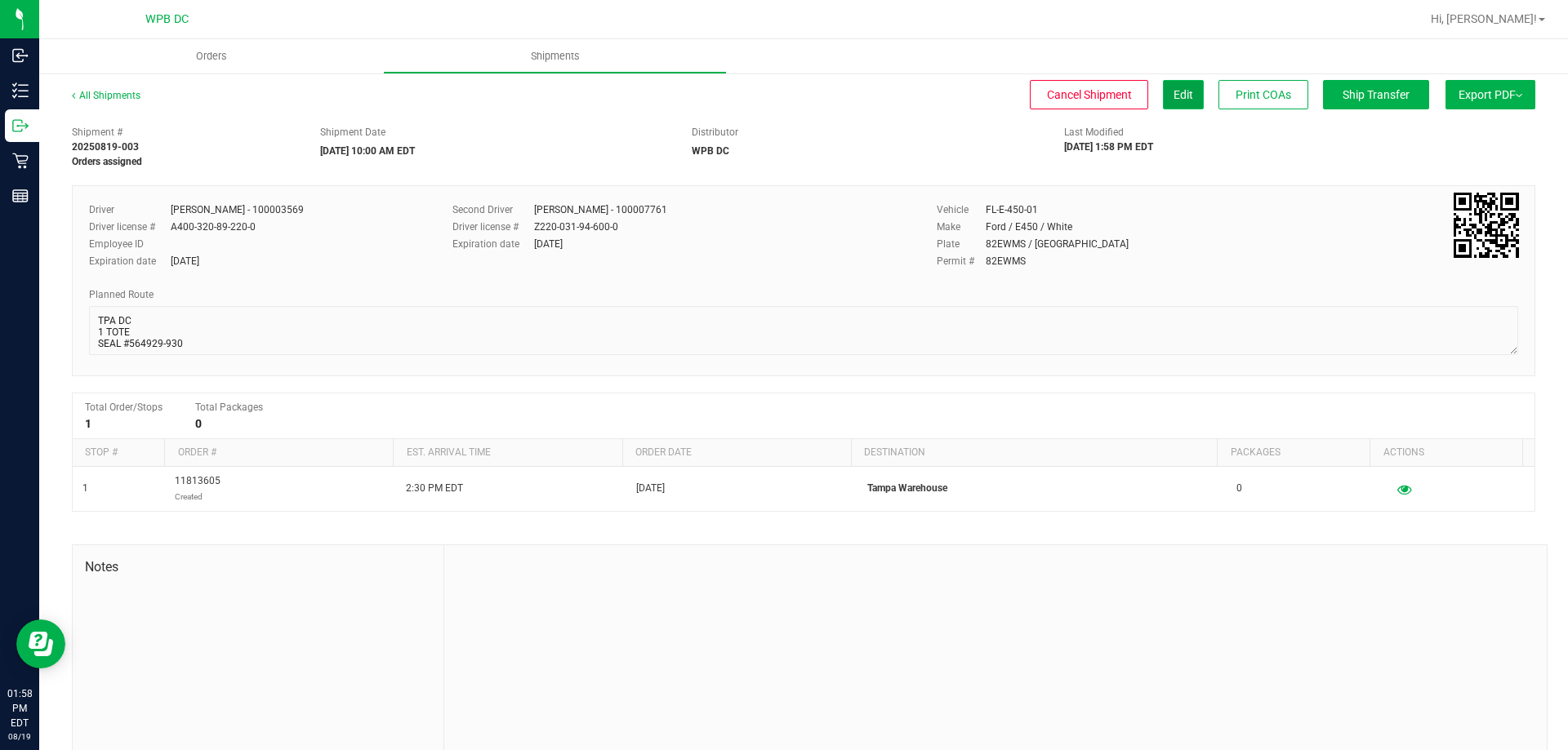
click at [1162, 96] on button "Edit" at bounding box center [1183, 94] width 41 height 29
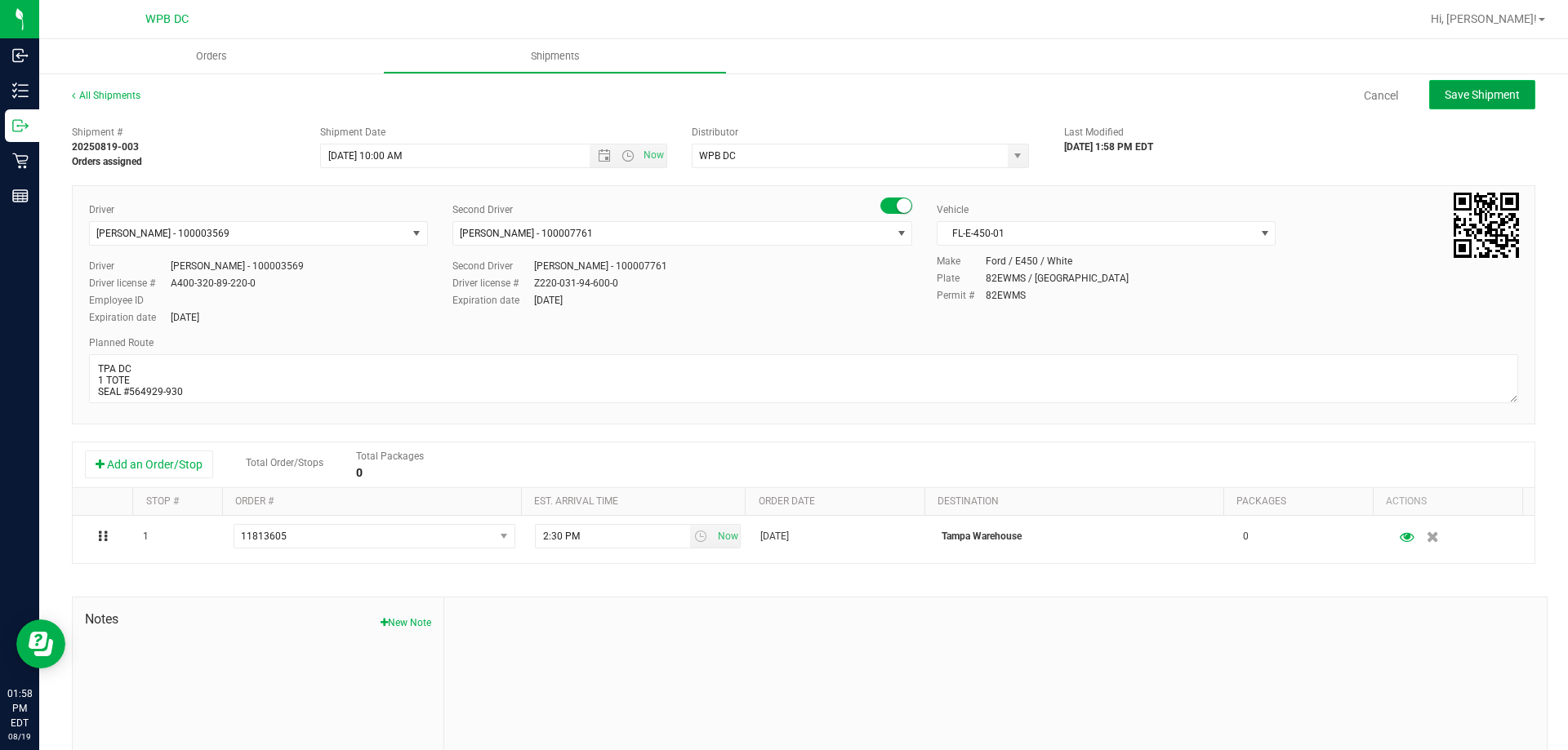
click at [1475, 92] on span "Save Shipment" at bounding box center [1482, 94] width 75 height 13
type input "8/20/2025 2:00 PM"
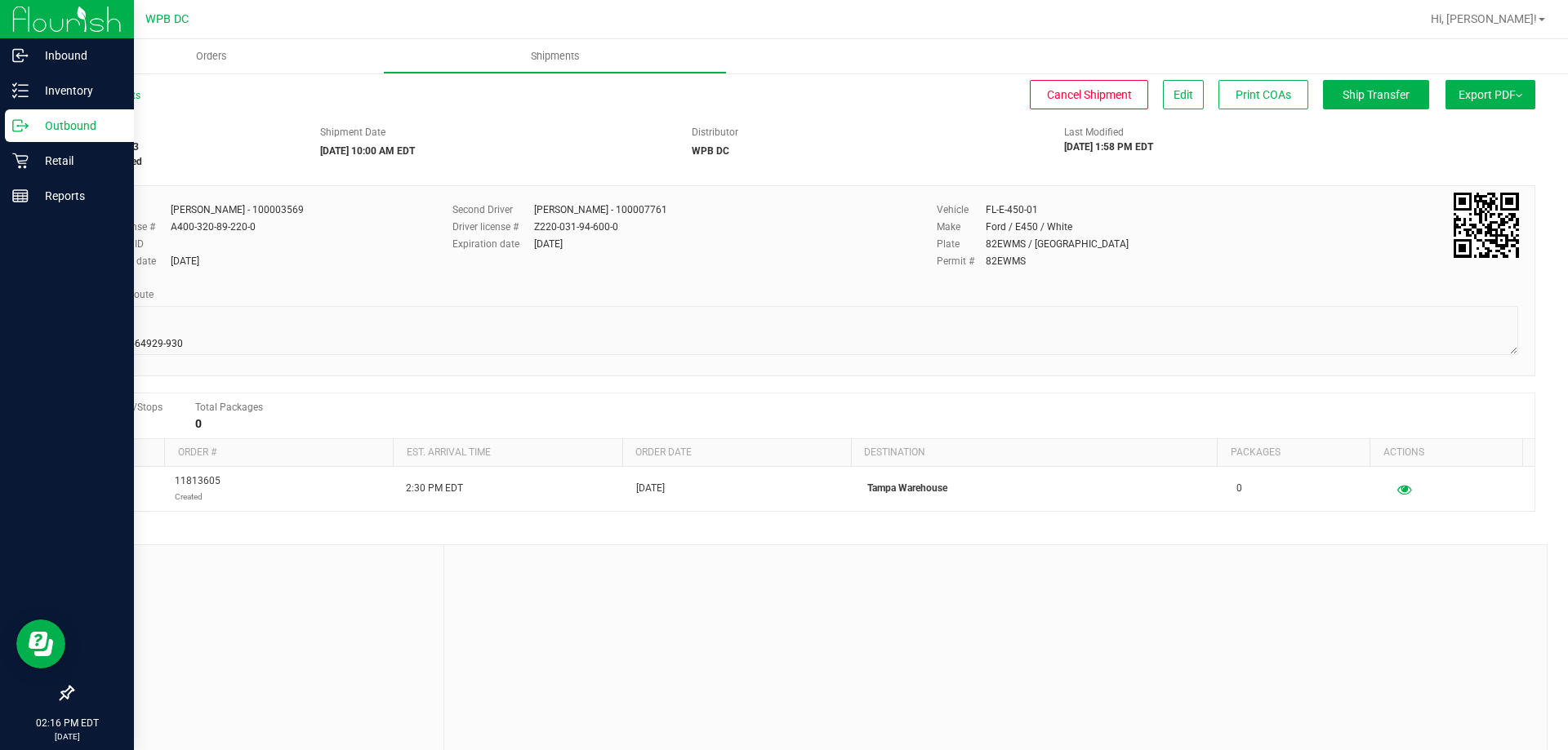
click at [54, 123] on p "Outbound" at bounding box center [77, 125] width 98 height 20
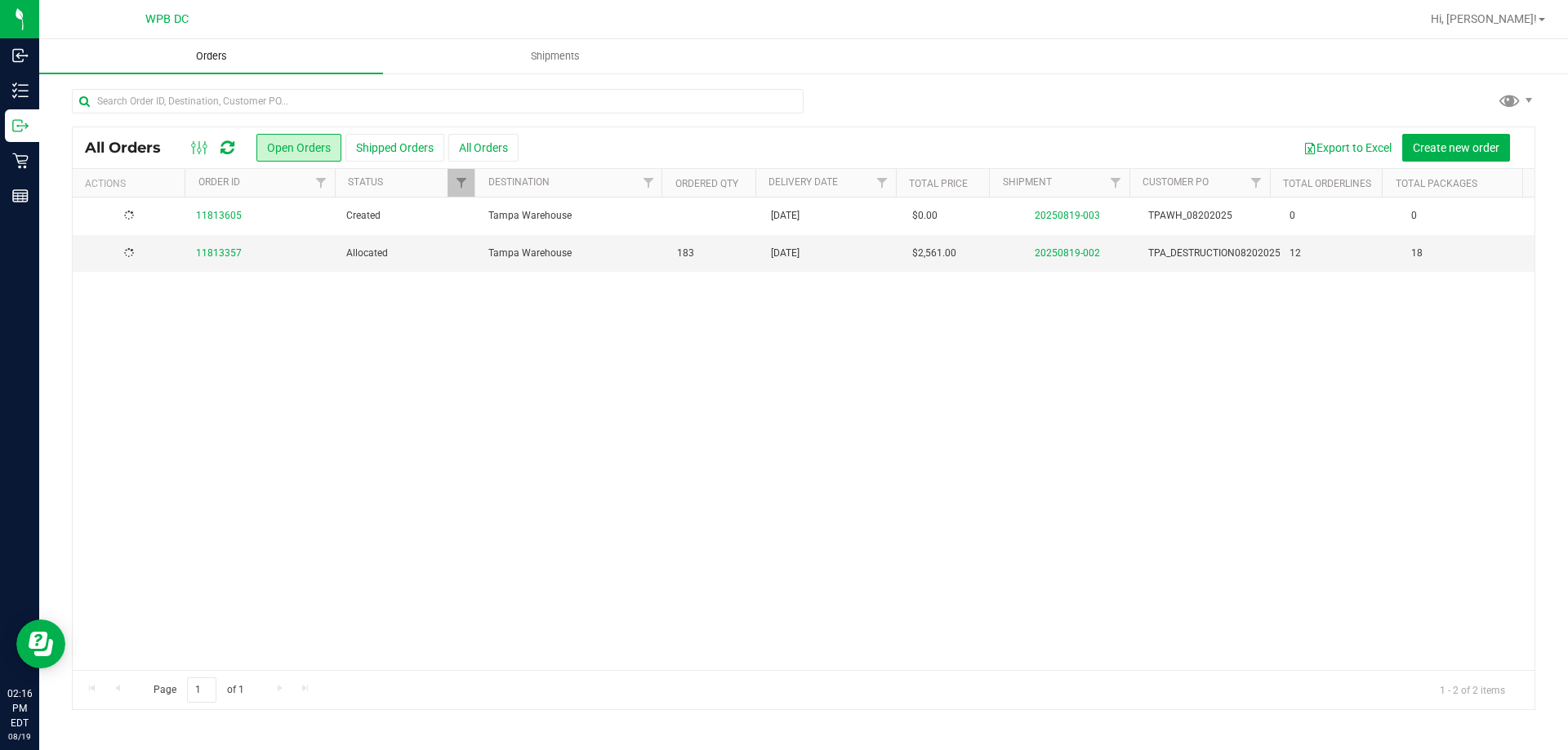
click at [206, 52] on span "Orders" at bounding box center [212, 56] width 75 height 15
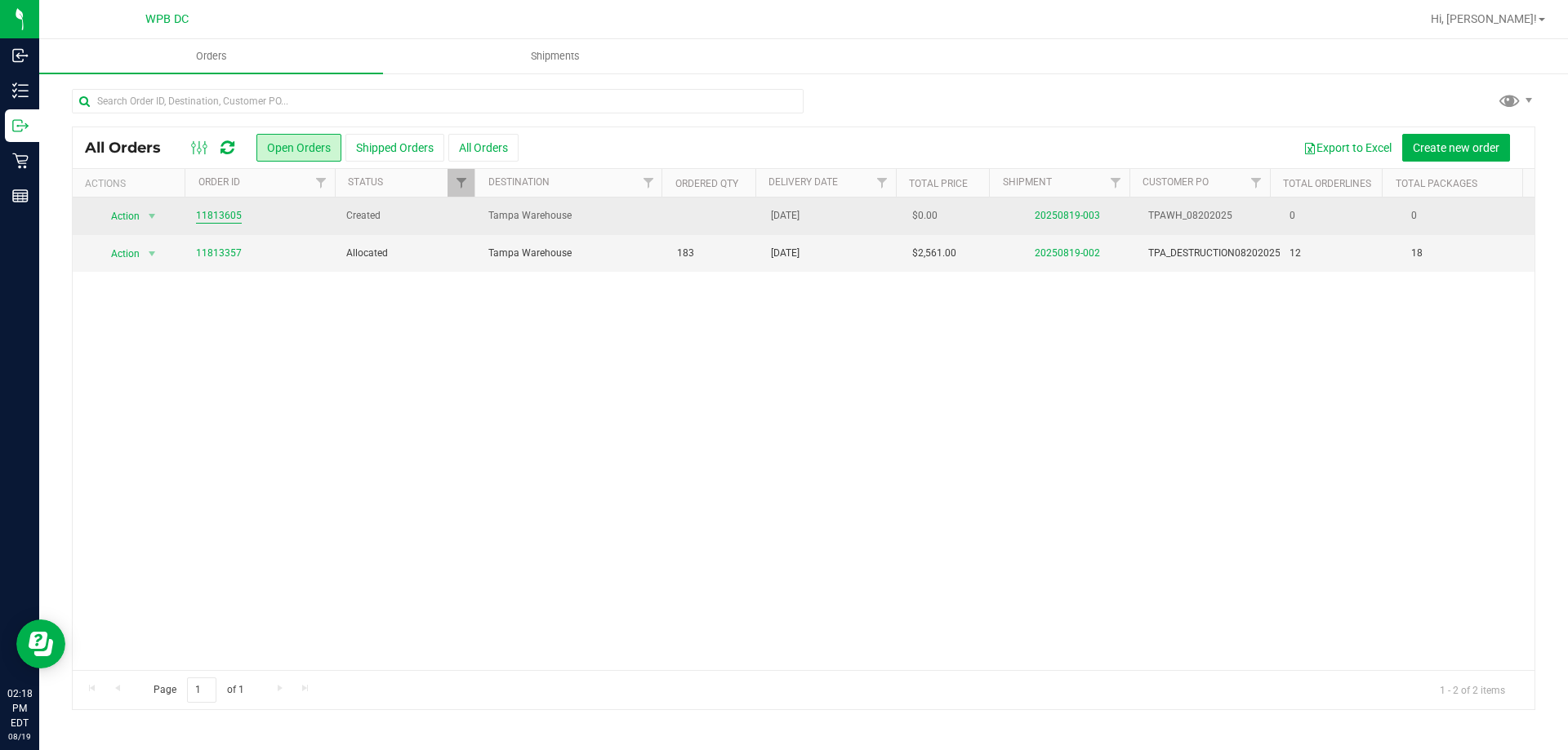
click at [222, 217] on link "11813605" at bounding box center [219, 216] width 45 height 15
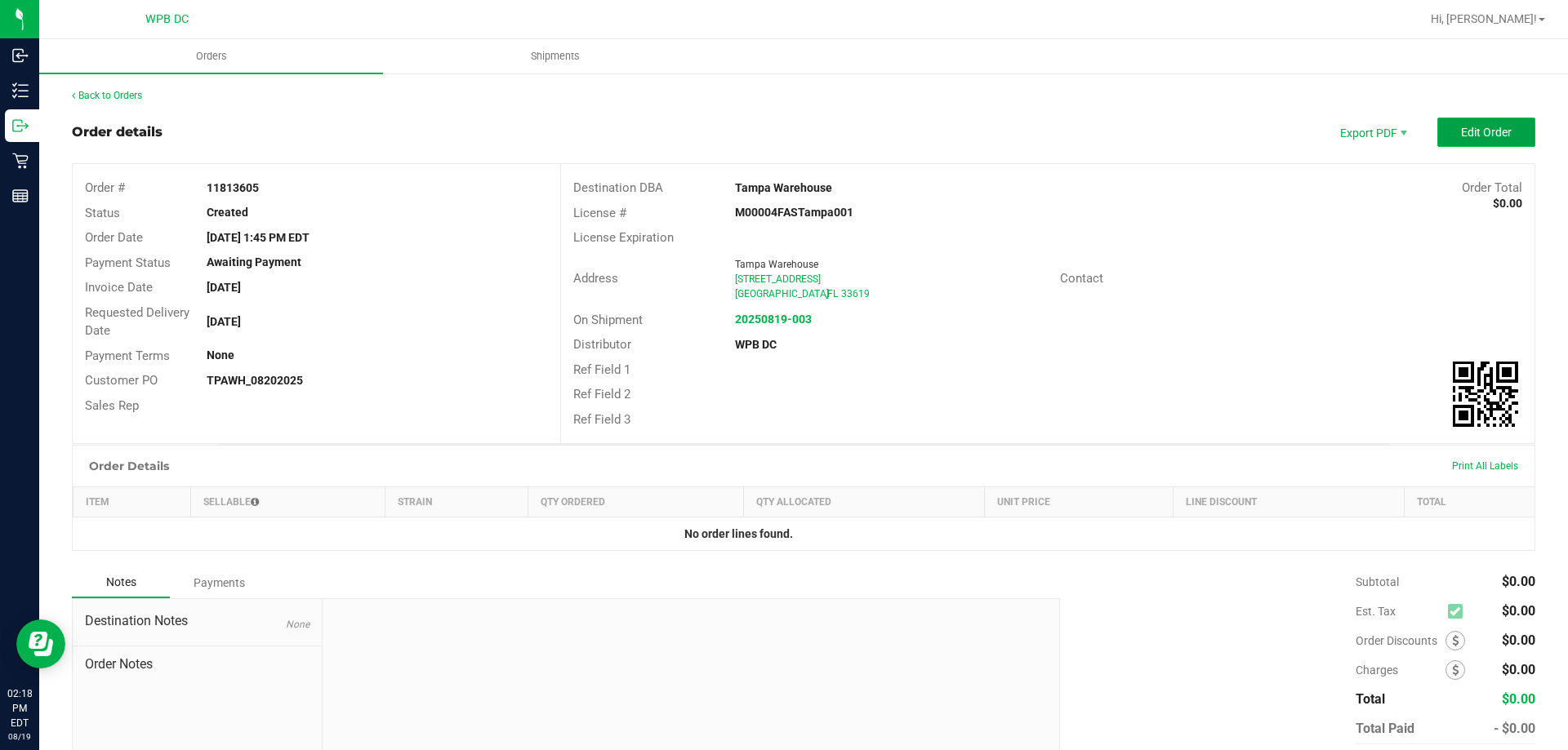
click at [1483, 129] on span "Edit Order" at bounding box center [1486, 132] width 51 height 13
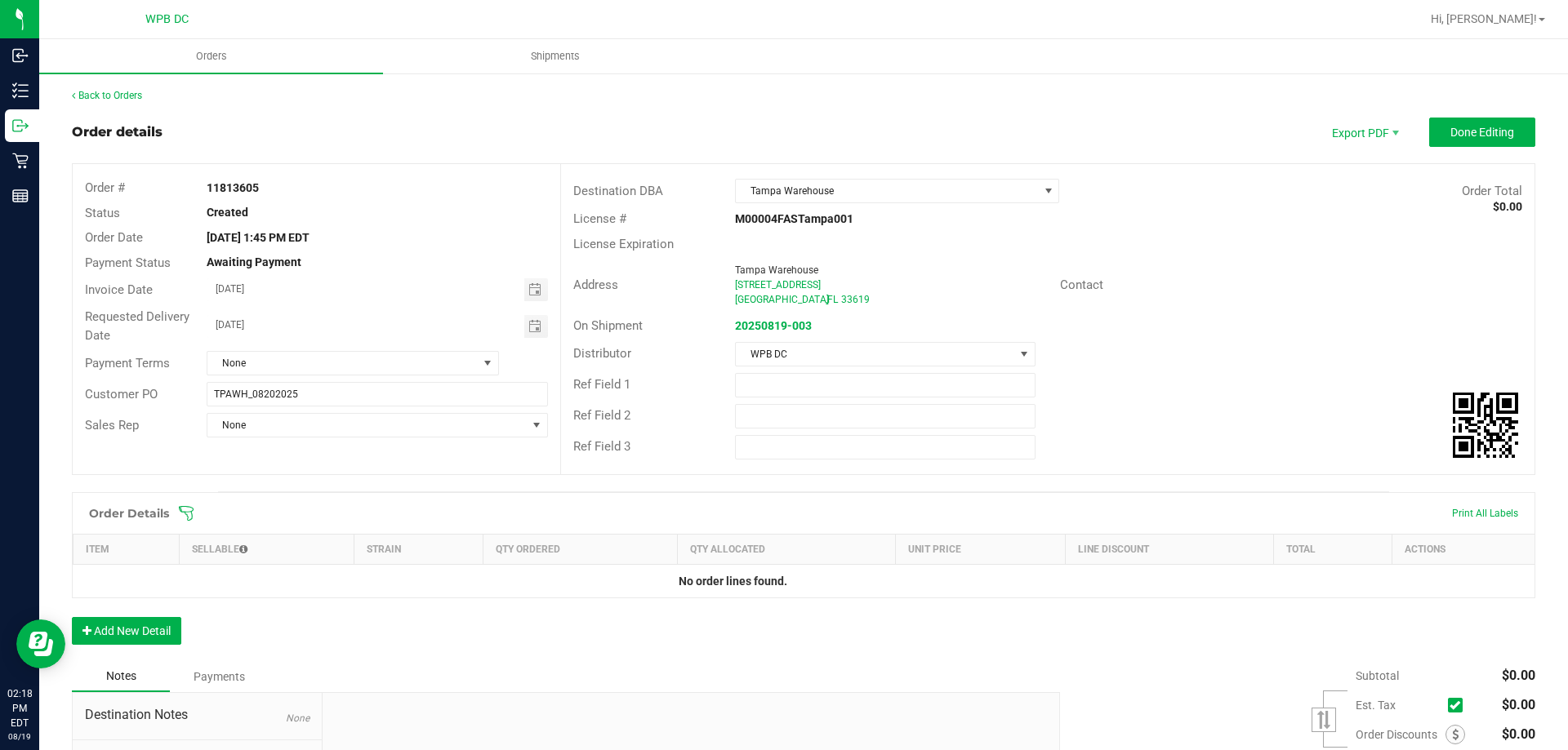
click at [118, 89] on div "Back to Orders" at bounding box center [803, 95] width 1463 height 15
click at [117, 92] on link "Back to Orders" at bounding box center [107, 95] width 70 height 11
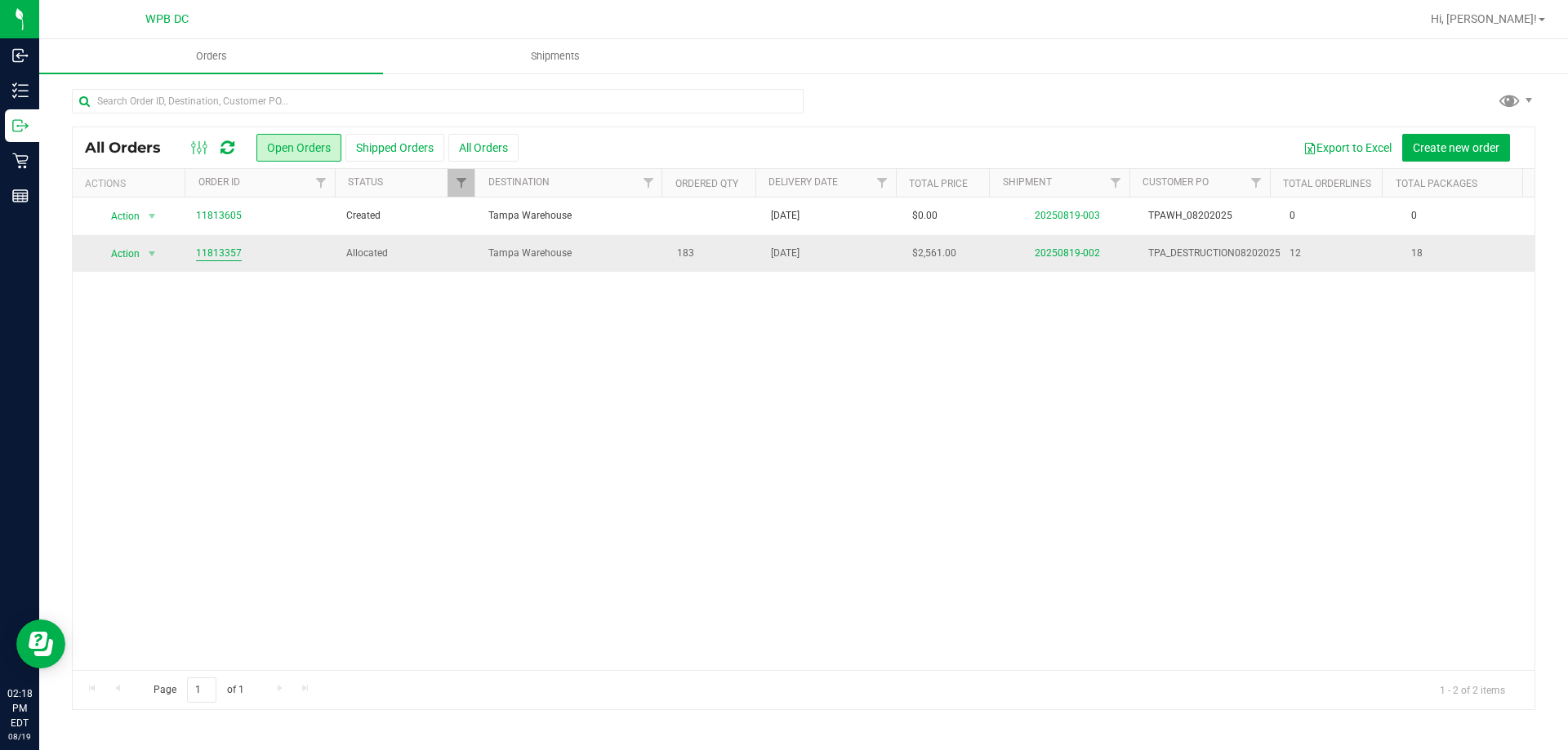
click at [207, 254] on link "11813357" at bounding box center [219, 254] width 45 height 15
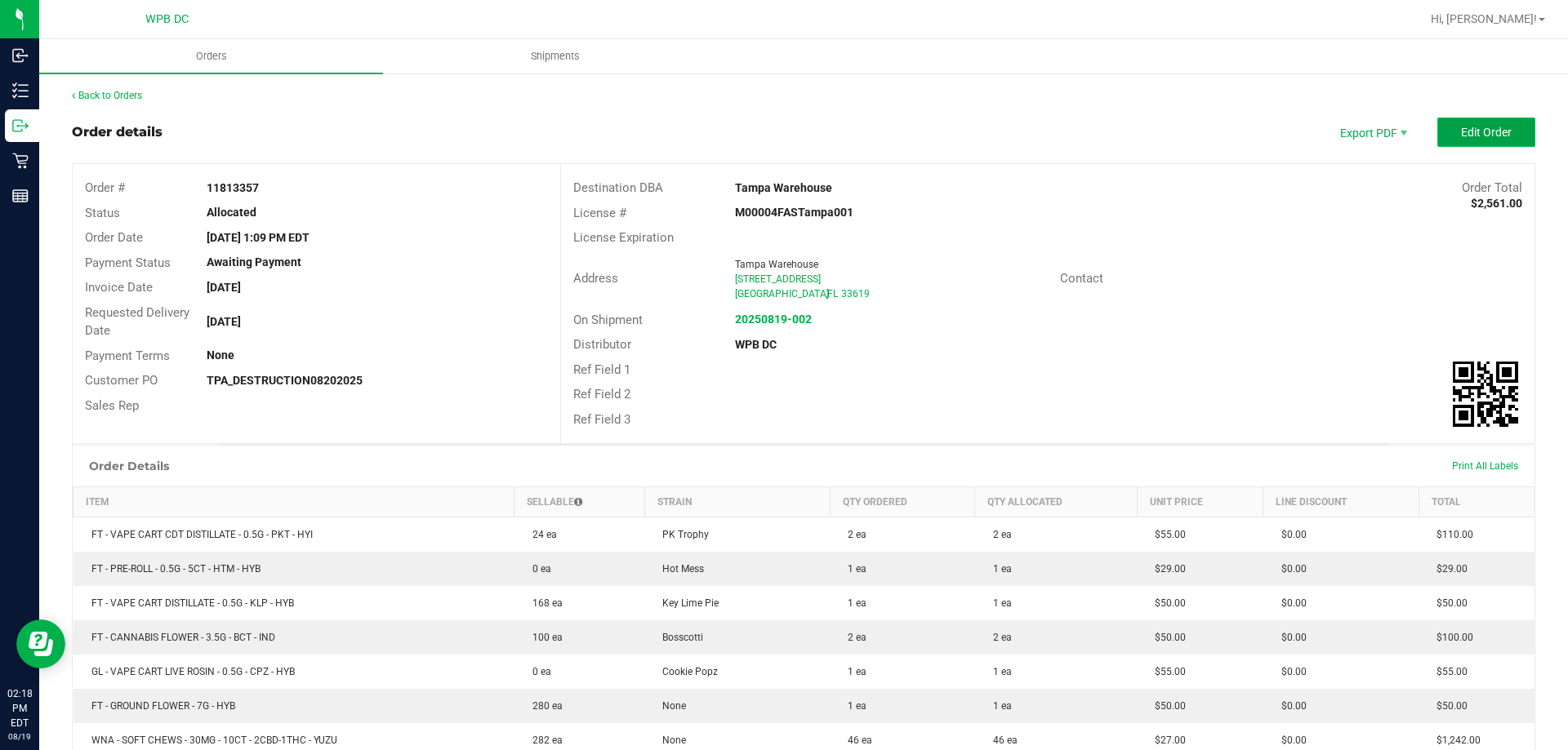
click at [1498, 131] on span "Edit Order" at bounding box center [1486, 132] width 51 height 13
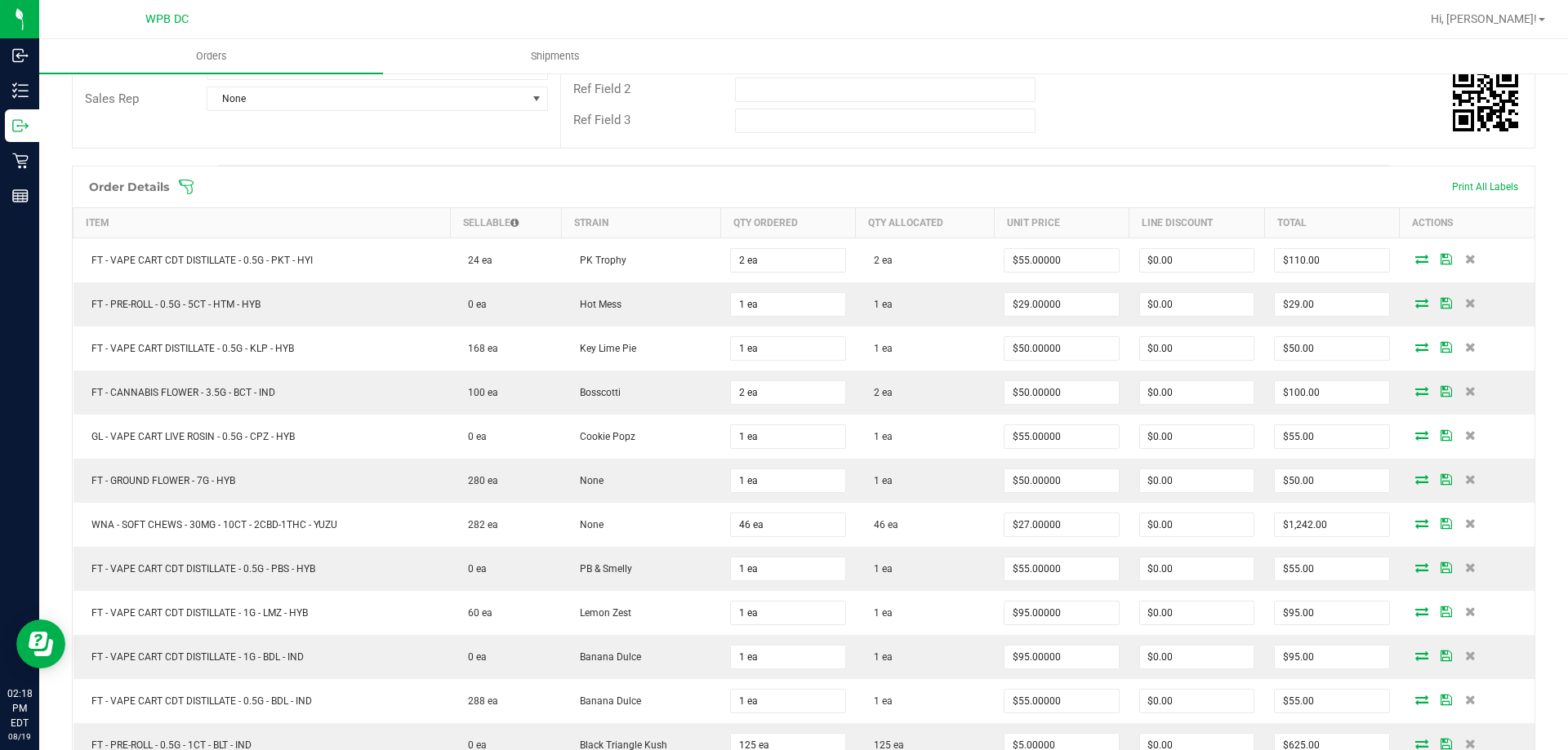
scroll to position [653, 0]
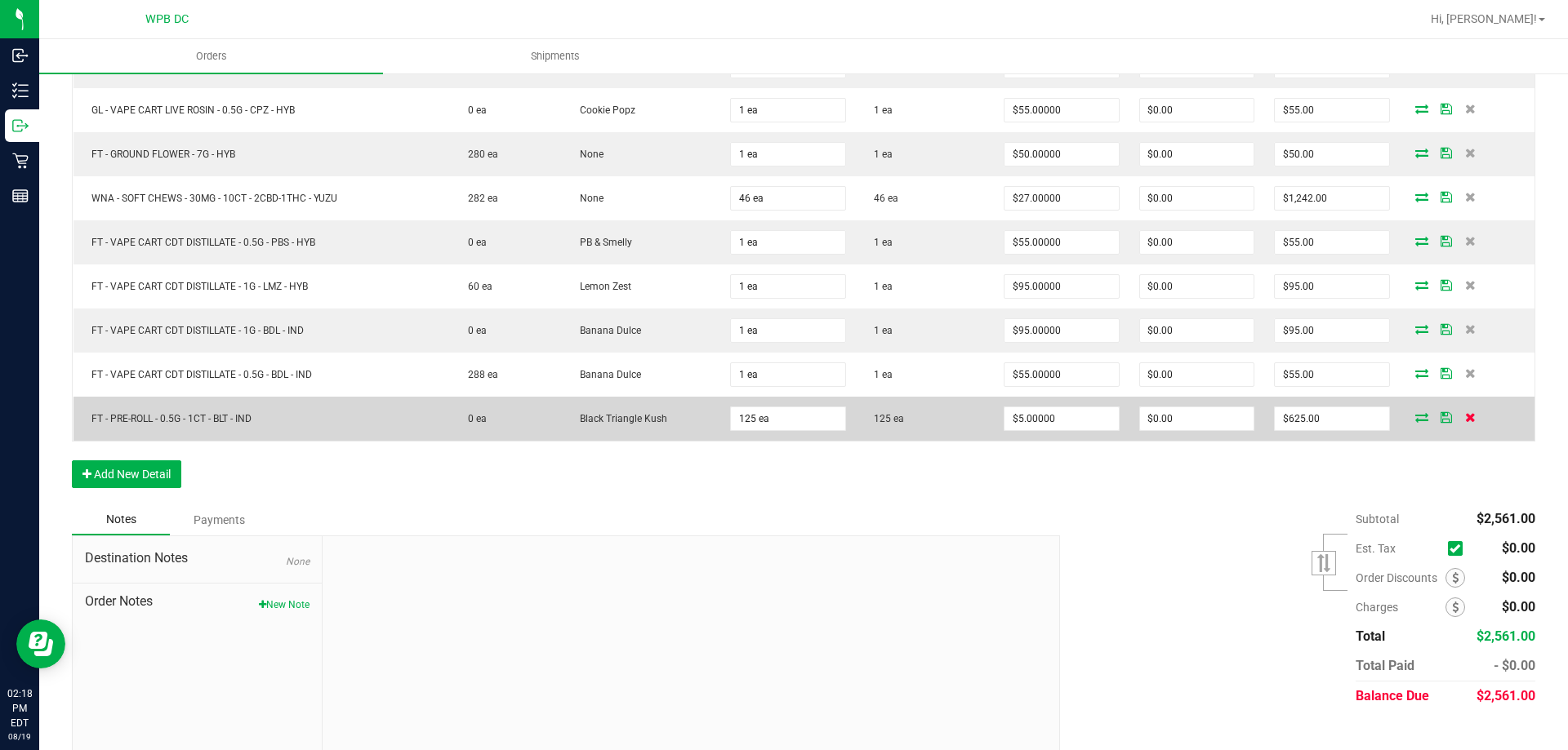
click at [1465, 416] on icon at bounding box center [1470, 417] width 10 height 9
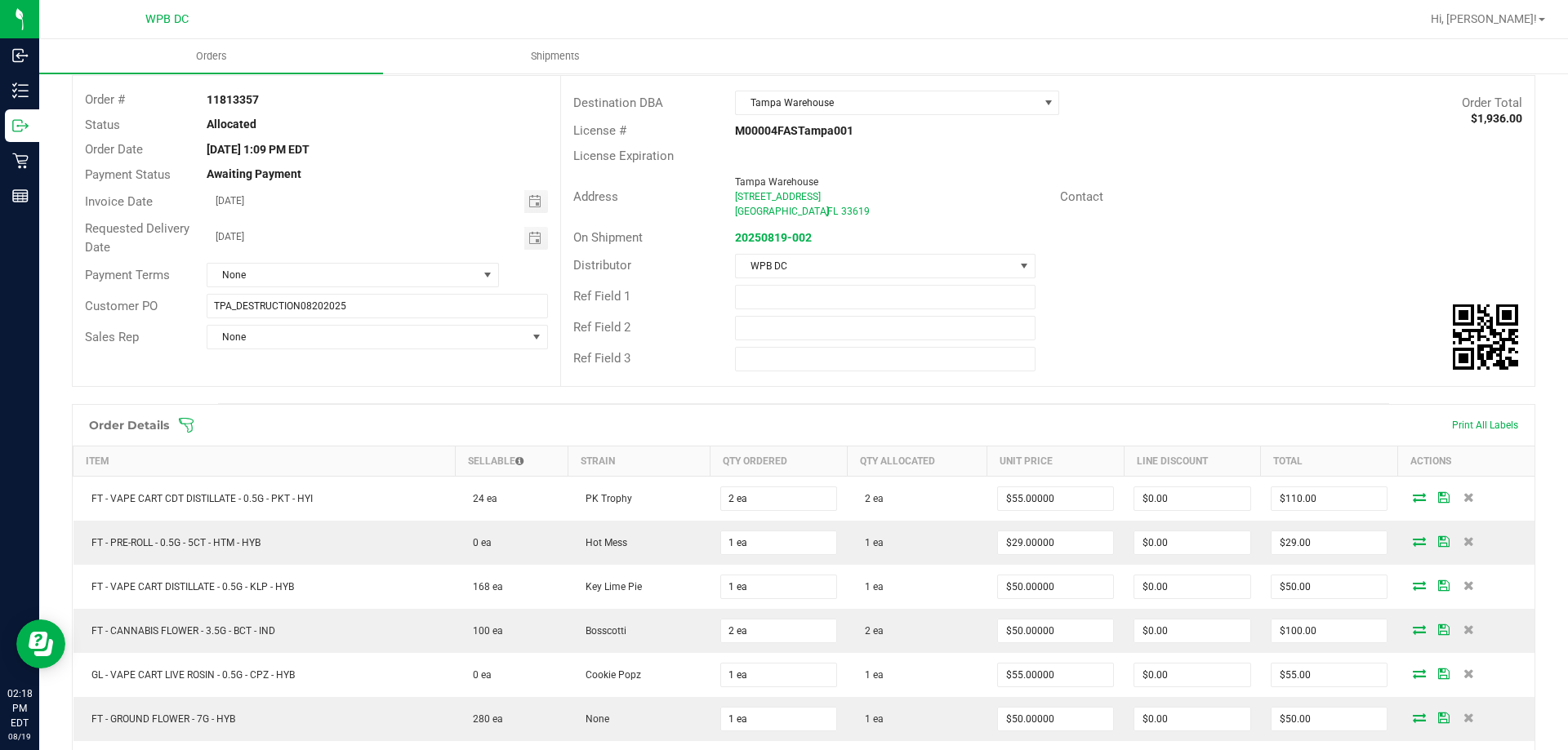
scroll to position [0, 0]
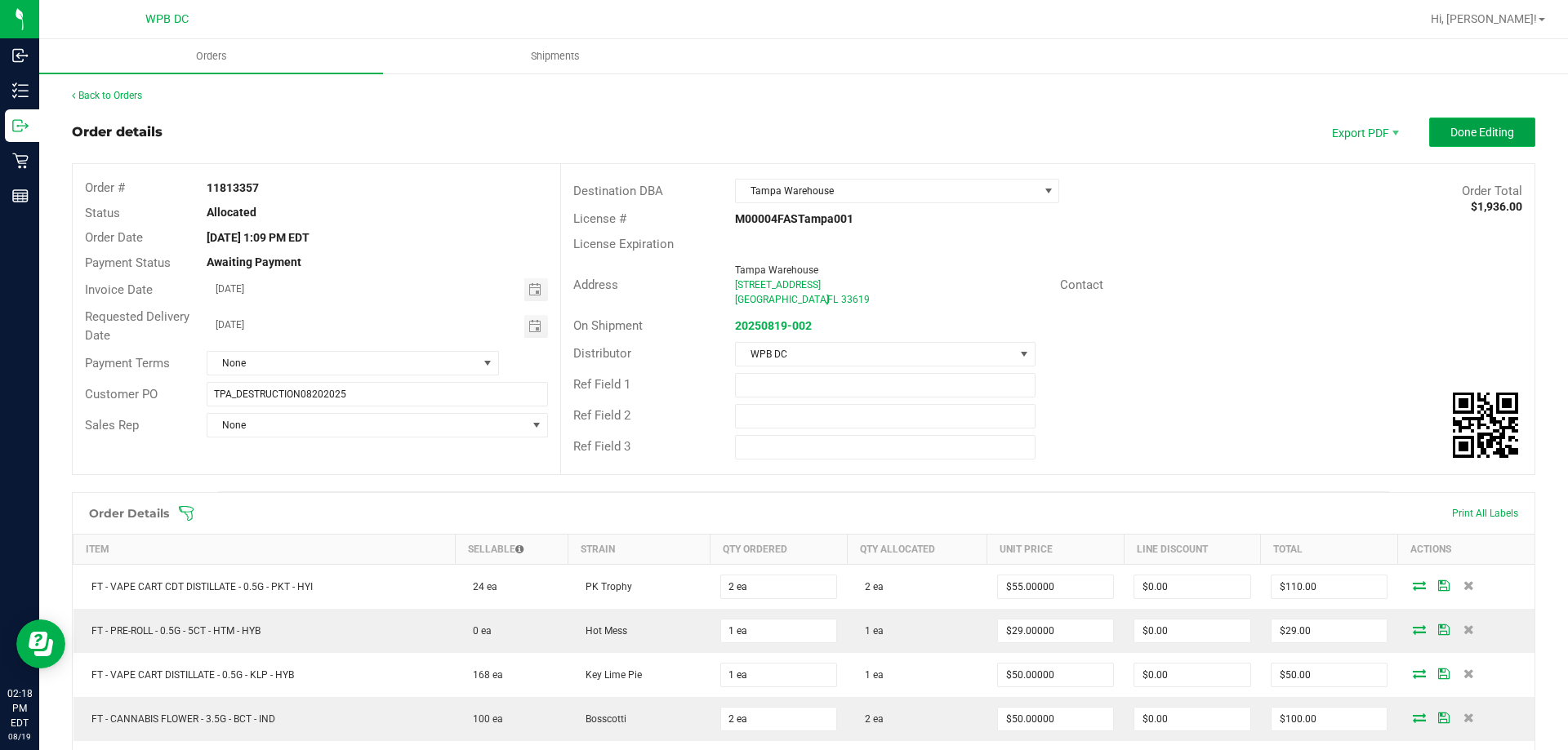
click at [1469, 127] on span "Done Editing" at bounding box center [1482, 132] width 63 height 13
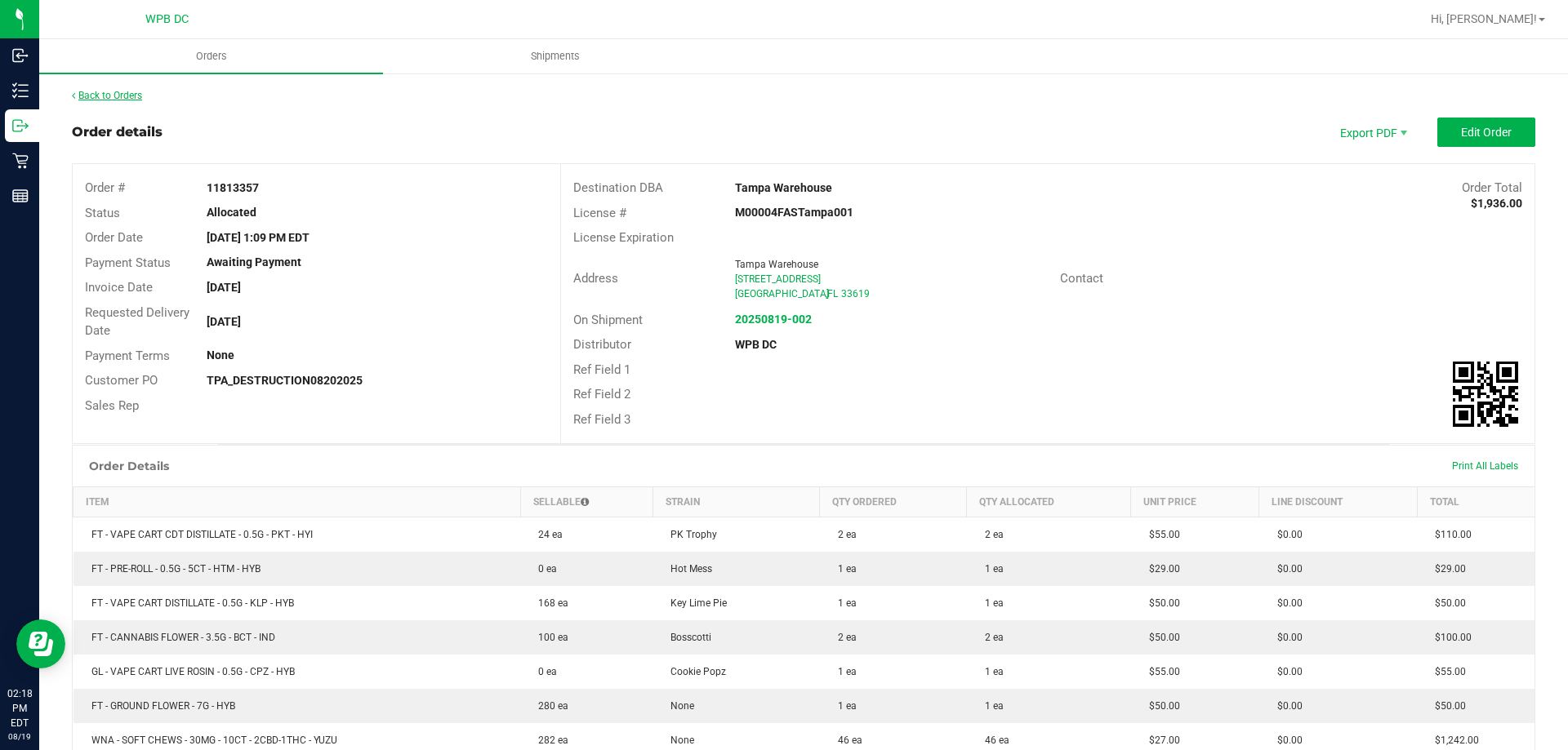
click at [129, 94] on link "Back to Orders" at bounding box center [107, 95] width 70 height 11
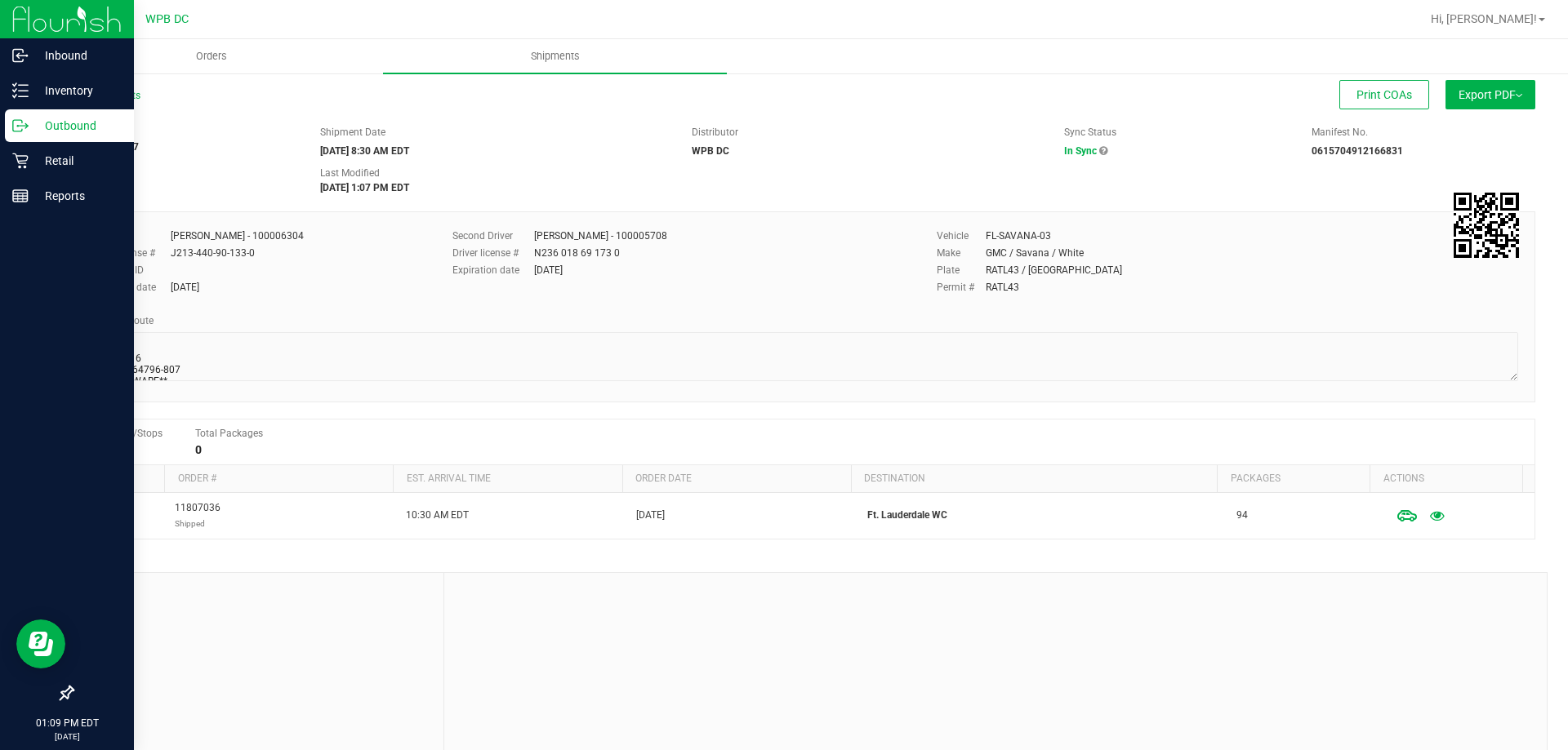
scroll to position [26, 0]
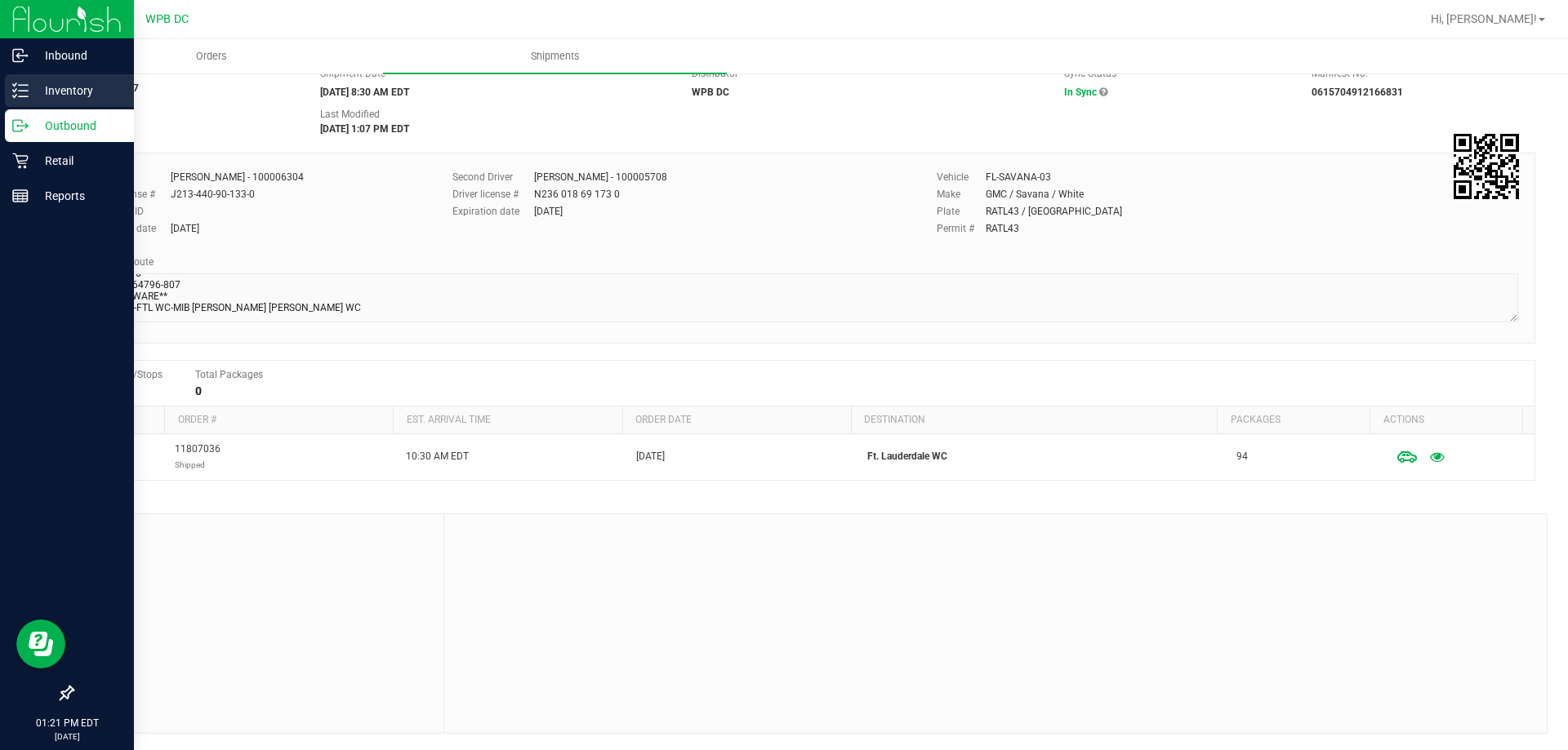
click at [79, 88] on p "Inventory" at bounding box center [77, 90] width 98 height 20
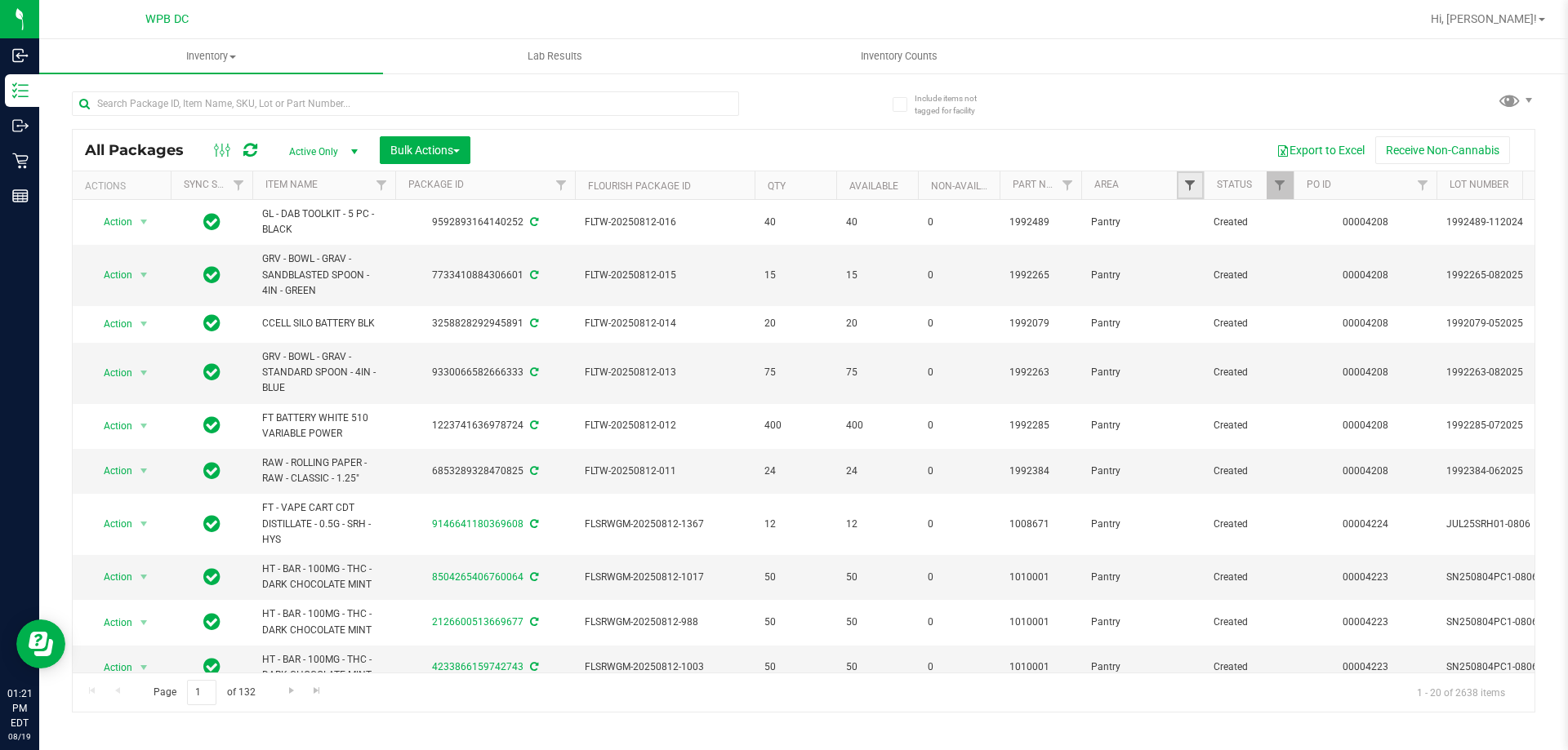
click at [1186, 188] on span "Filter" at bounding box center [1189, 185] width 13 height 13
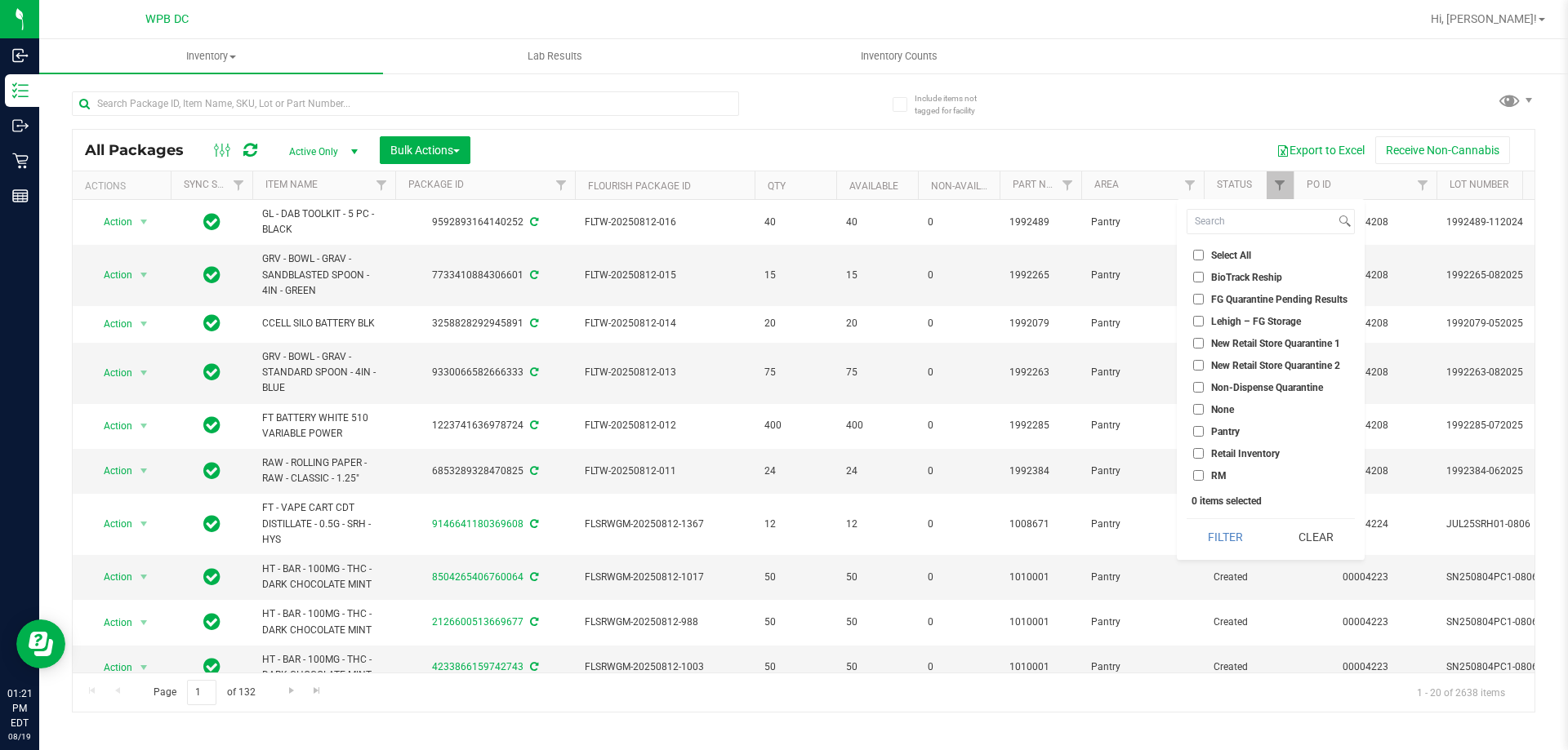
click at [1244, 391] on span "Non-Dispense Quarantine" at bounding box center [1267, 387] width 111 height 9
click at [1204, 391] on input "Non-Dispense Quarantine" at bounding box center [1199, 387] width 10 height 10
checkbox input "true"
click at [1221, 531] on button "Filter" at bounding box center [1225, 537] width 78 height 36
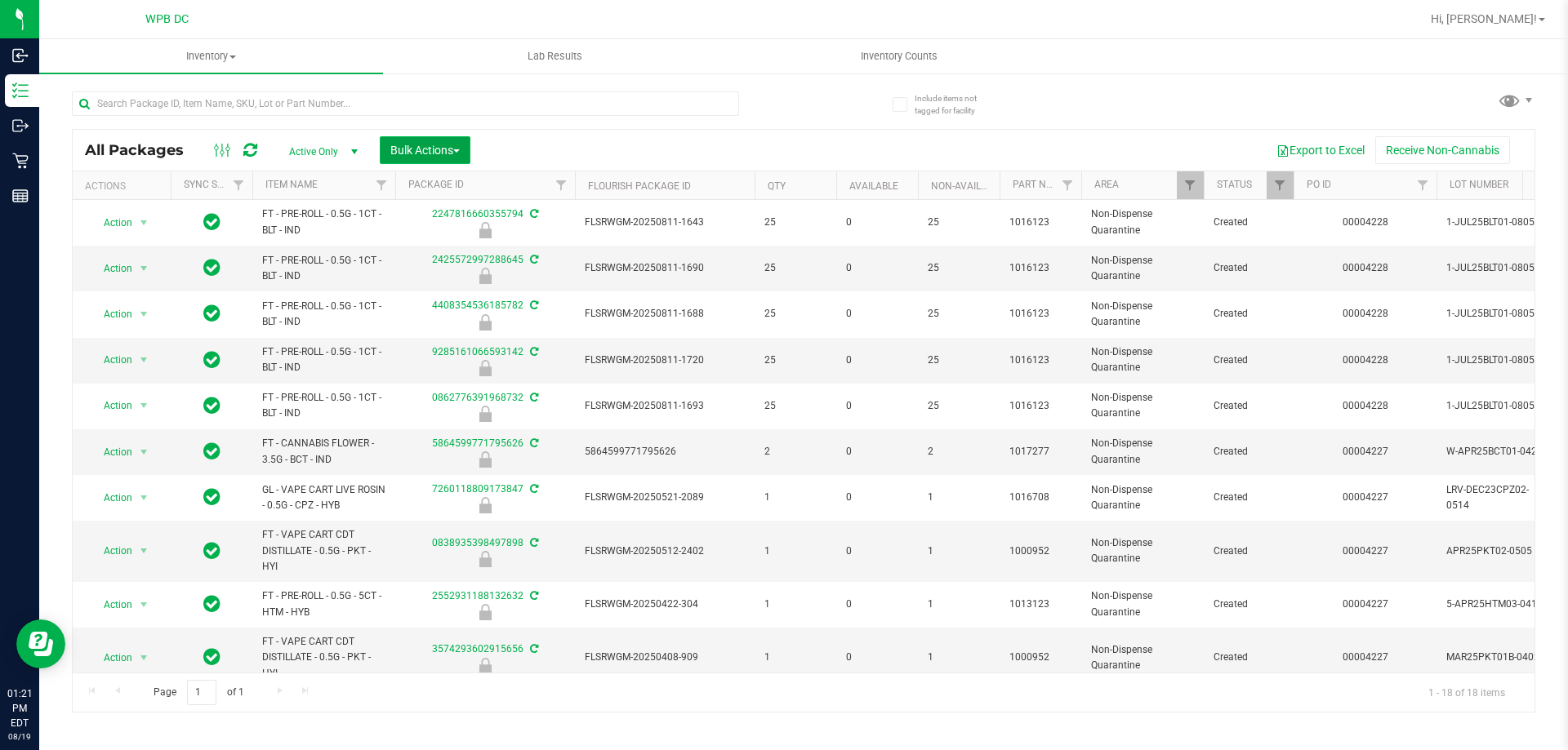
click at [459, 141] on button "Bulk Actions" at bounding box center [425, 150] width 91 height 27
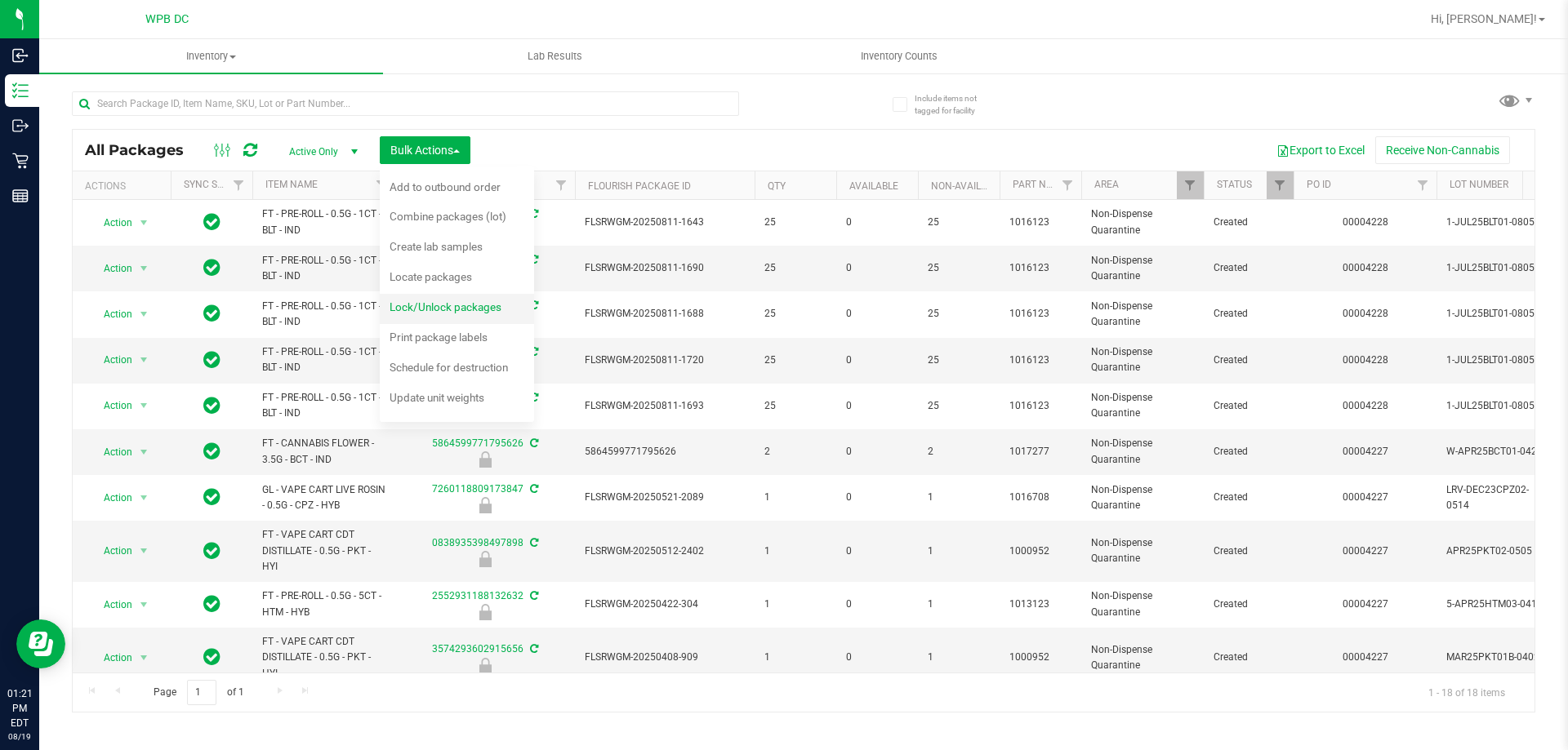
click at [482, 312] on span "Lock/Unlock packages" at bounding box center [445, 307] width 111 height 13
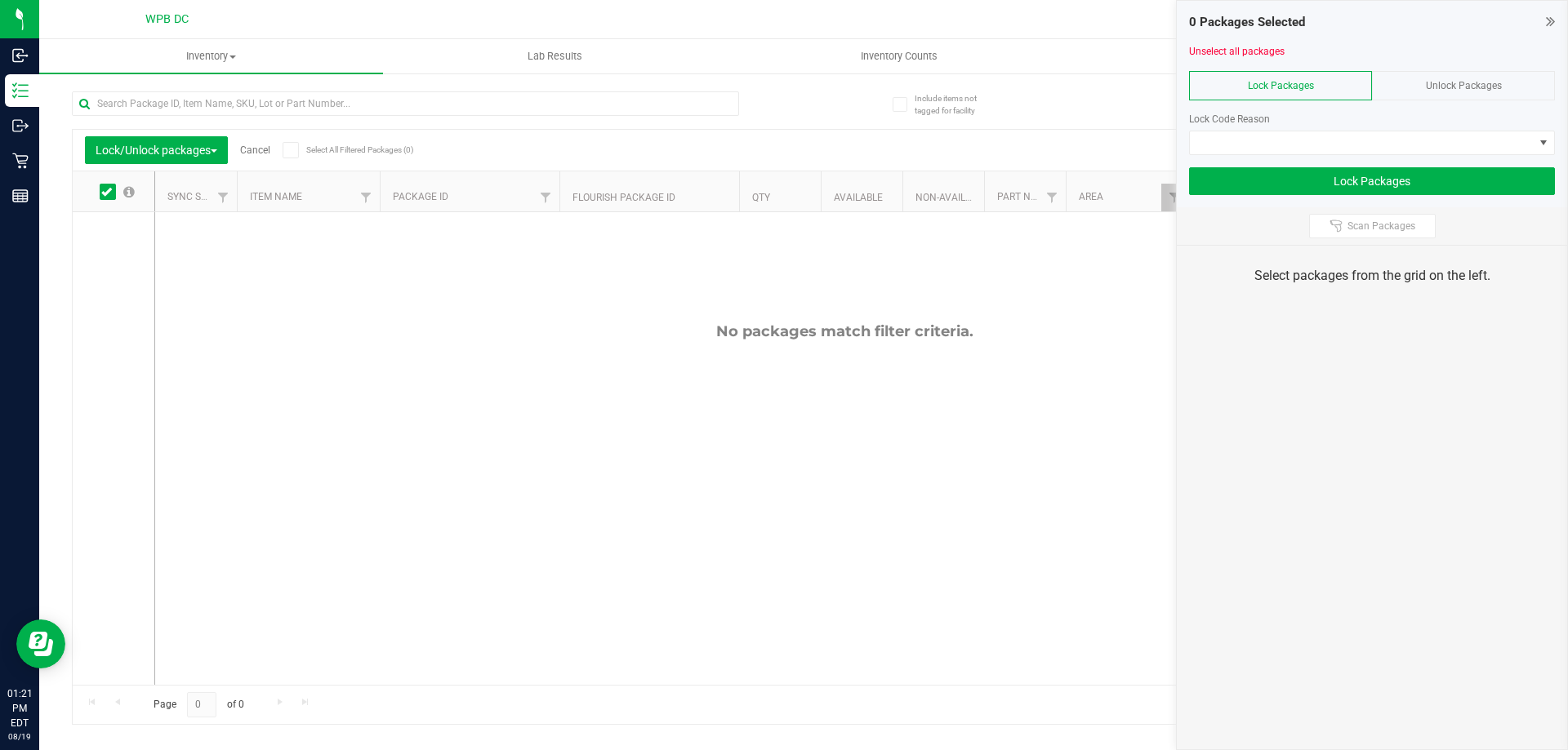
click at [1450, 83] on span "Unlock Packages" at bounding box center [1463, 85] width 76 height 11
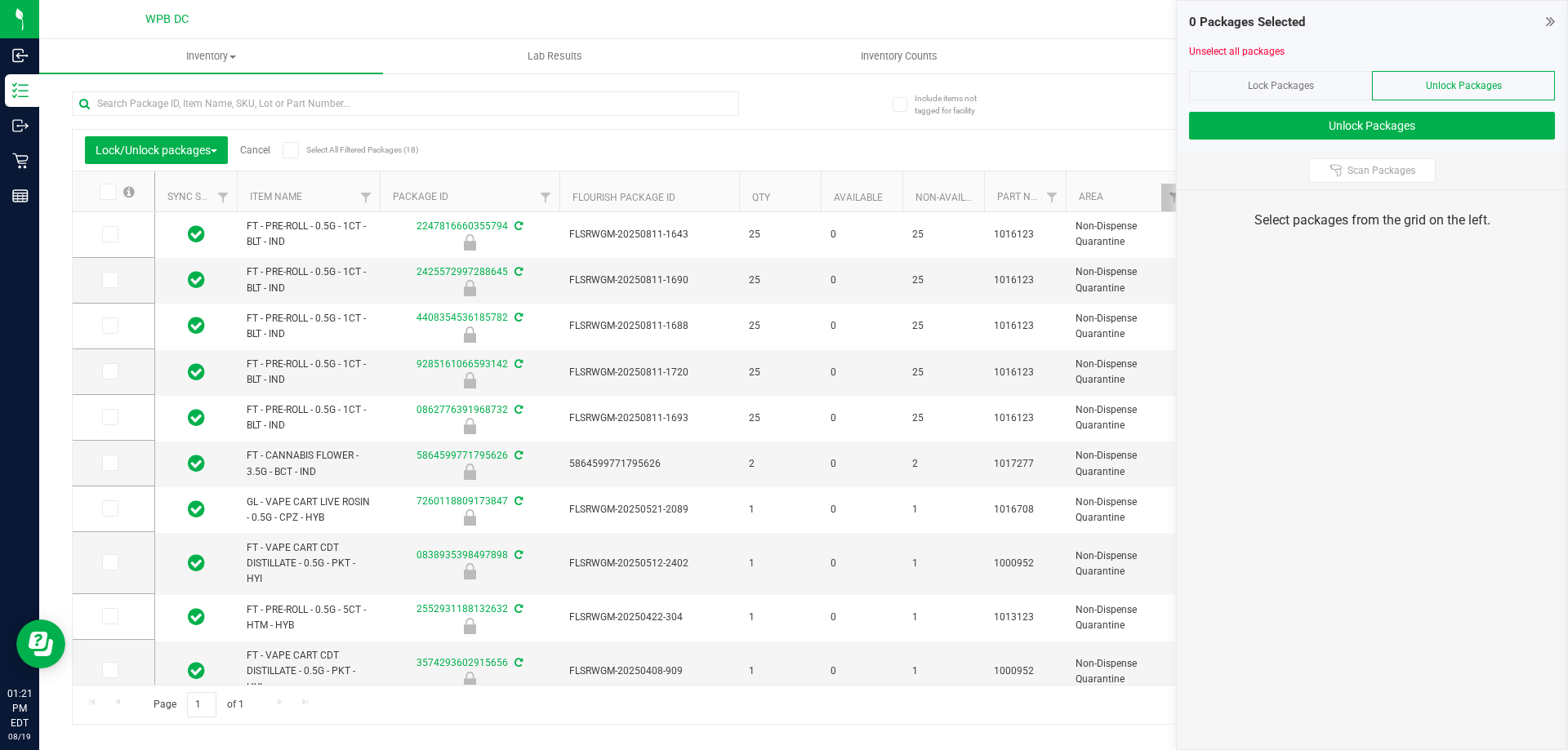
click at [123, 187] on icon at bounding box center [129, 191] width 11 height 9
click at [0, 0] on input "checkbox" at bounding box center [0, 0] width 0 height 0
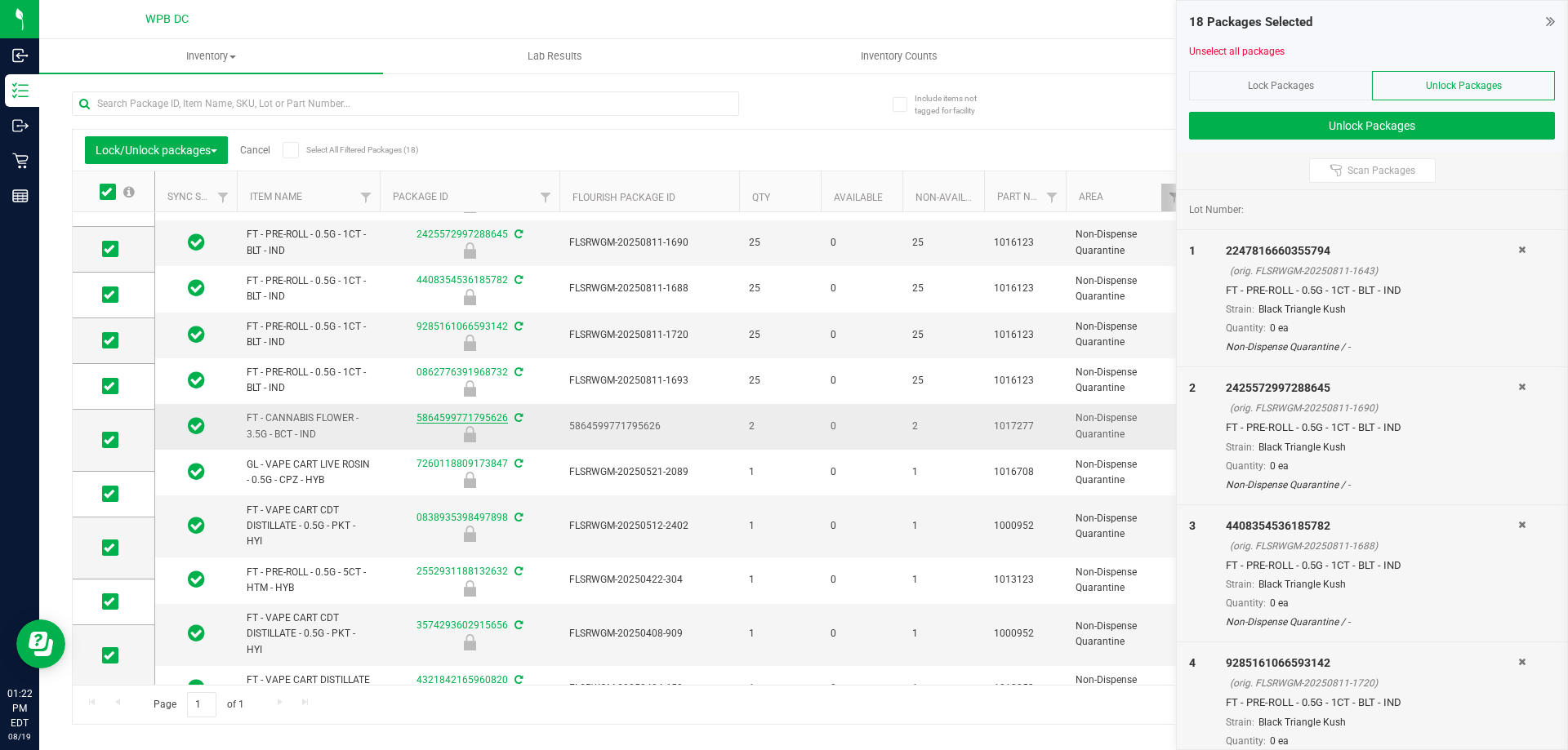
scroll to position [38, 0]
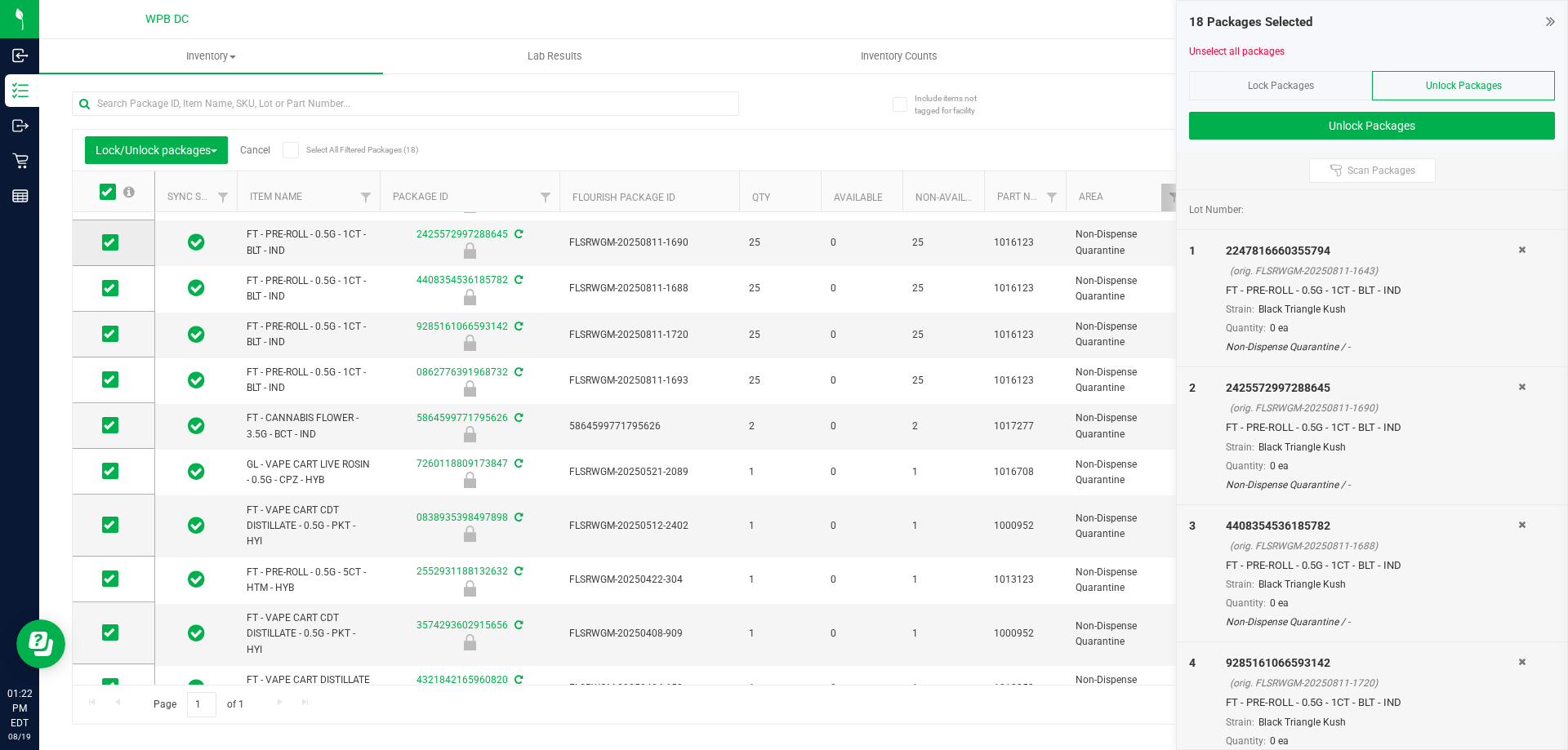
click at [102, 247] on span at bounding box center [110, 242] width 16 height 16
click at [0, 0] on input "checkbox" at bounding box center [0, 0] width 0 height 0
click at [116, 285] on span at bounding box center [110, 288] width 16 height 16
click at [0, 0] on input "checkbox" at bounding box center [0, 0] width 0 height 0
click at [110, 330] on span at bounding box center [110, 333] width 16 height 16
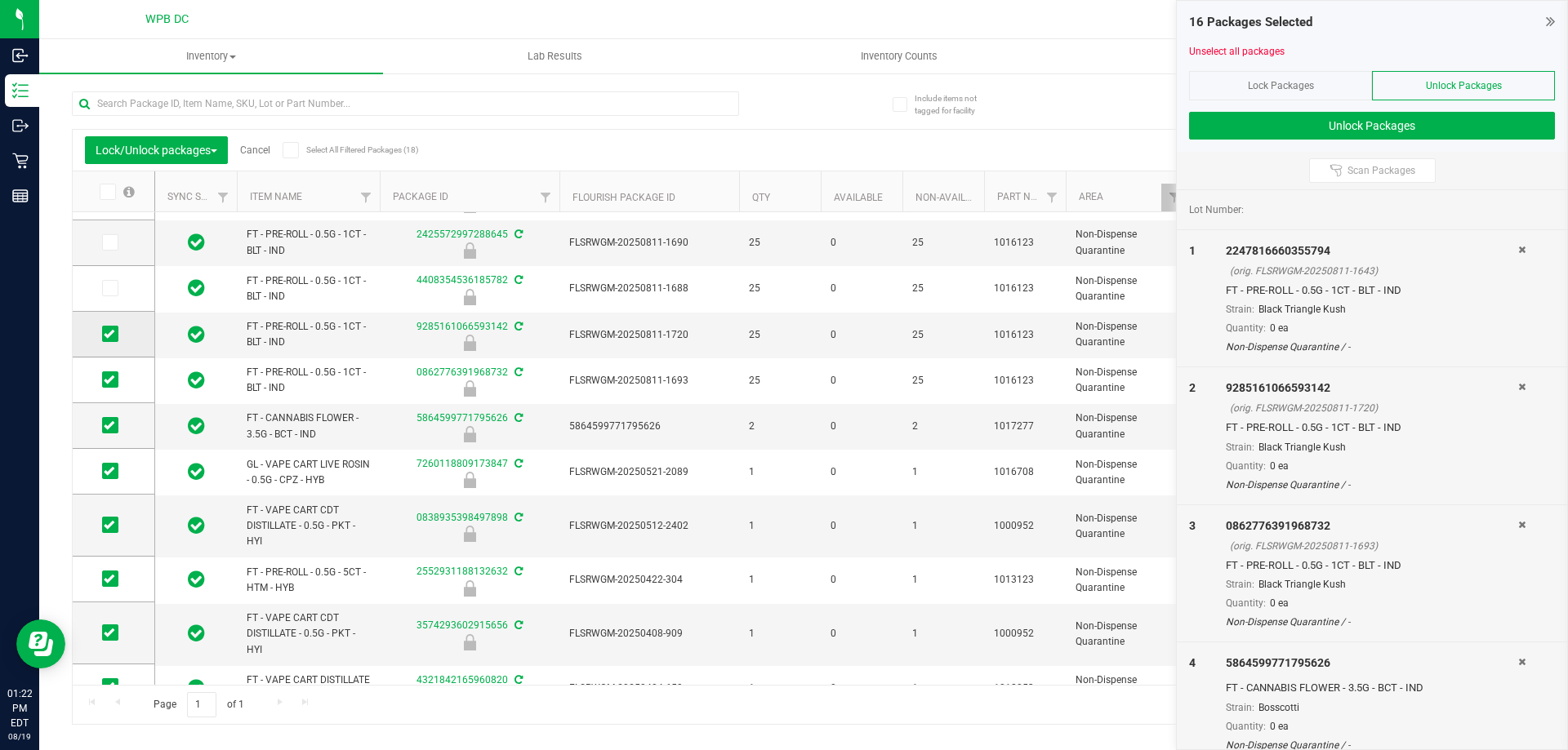
click at [108, 334] on icon at bounding box center [109, 334] width 10 height 0
click at [0, 0] on input "checkbox" at bounding box center [0, 0] width 0 height 0
click at [103, 380] on span at bounding box center [110, 379] width 16 height 16
click at [0, 0] on input "checkbox" at bounding box center [0, 0] width 0 height 0
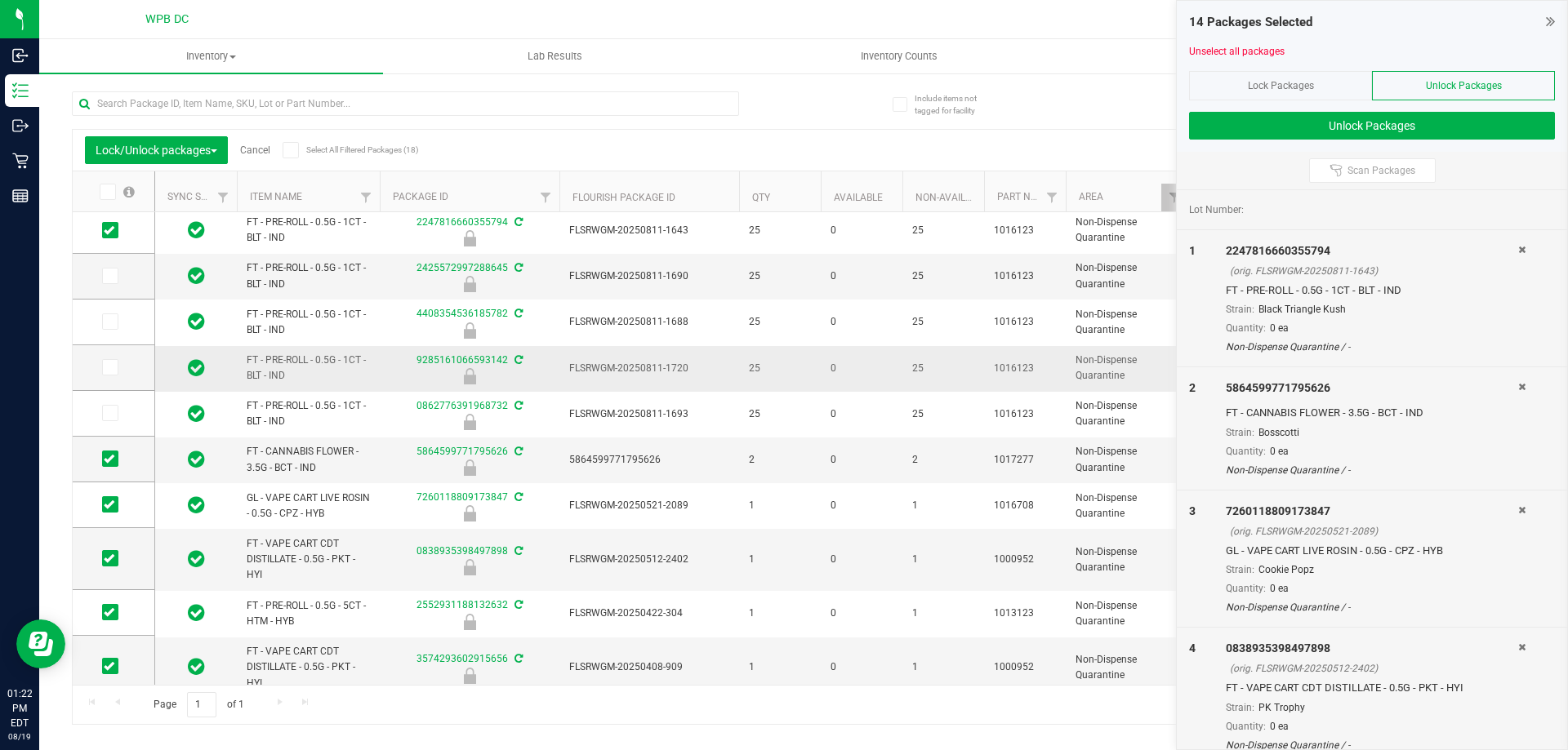
scroll to position [0, 0]
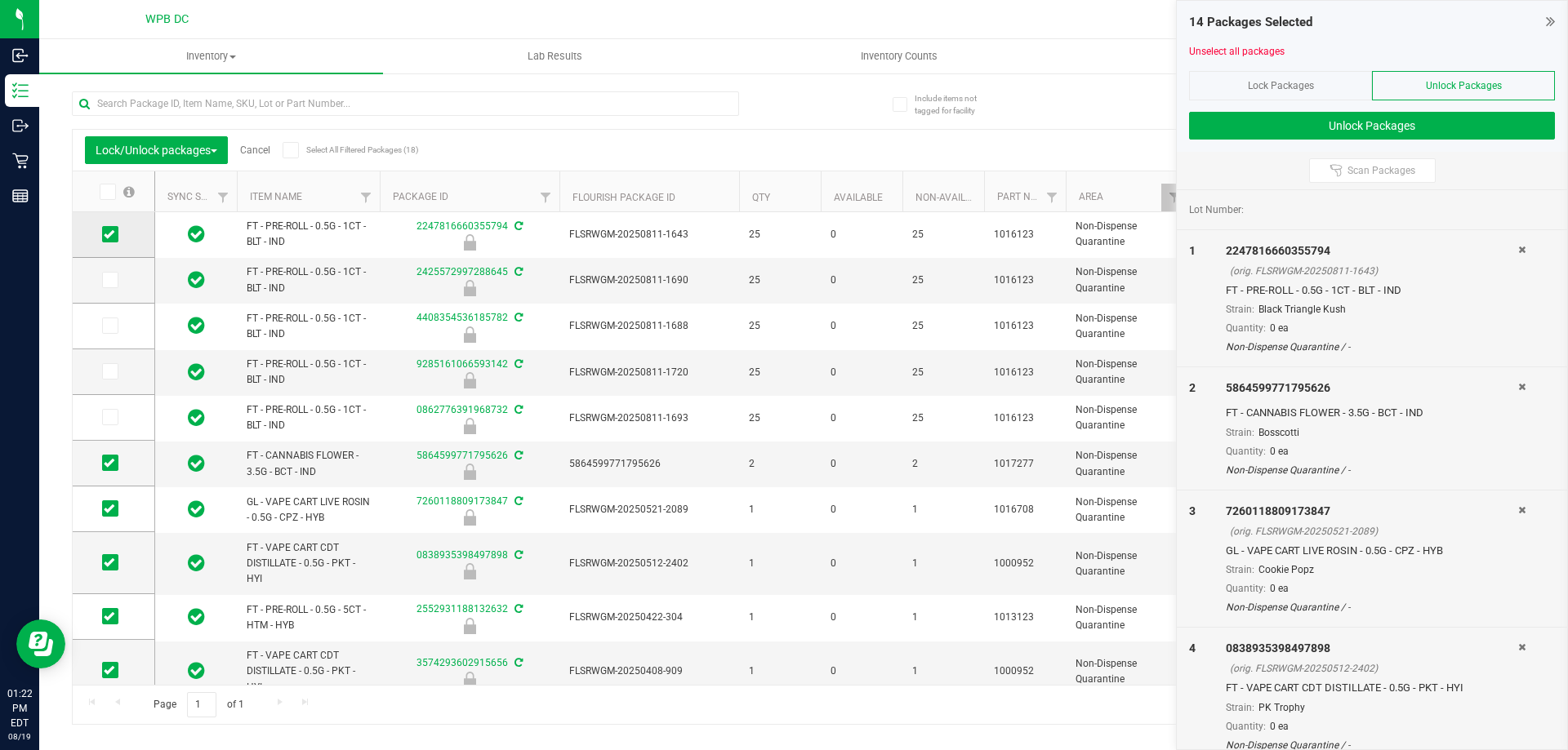
click at [112, 234] on icon at bounding box center [109, 234] width 10 height 0
click at [0, 0] on input "checkbox" at bounding box center [0, 0] width 0 height 0
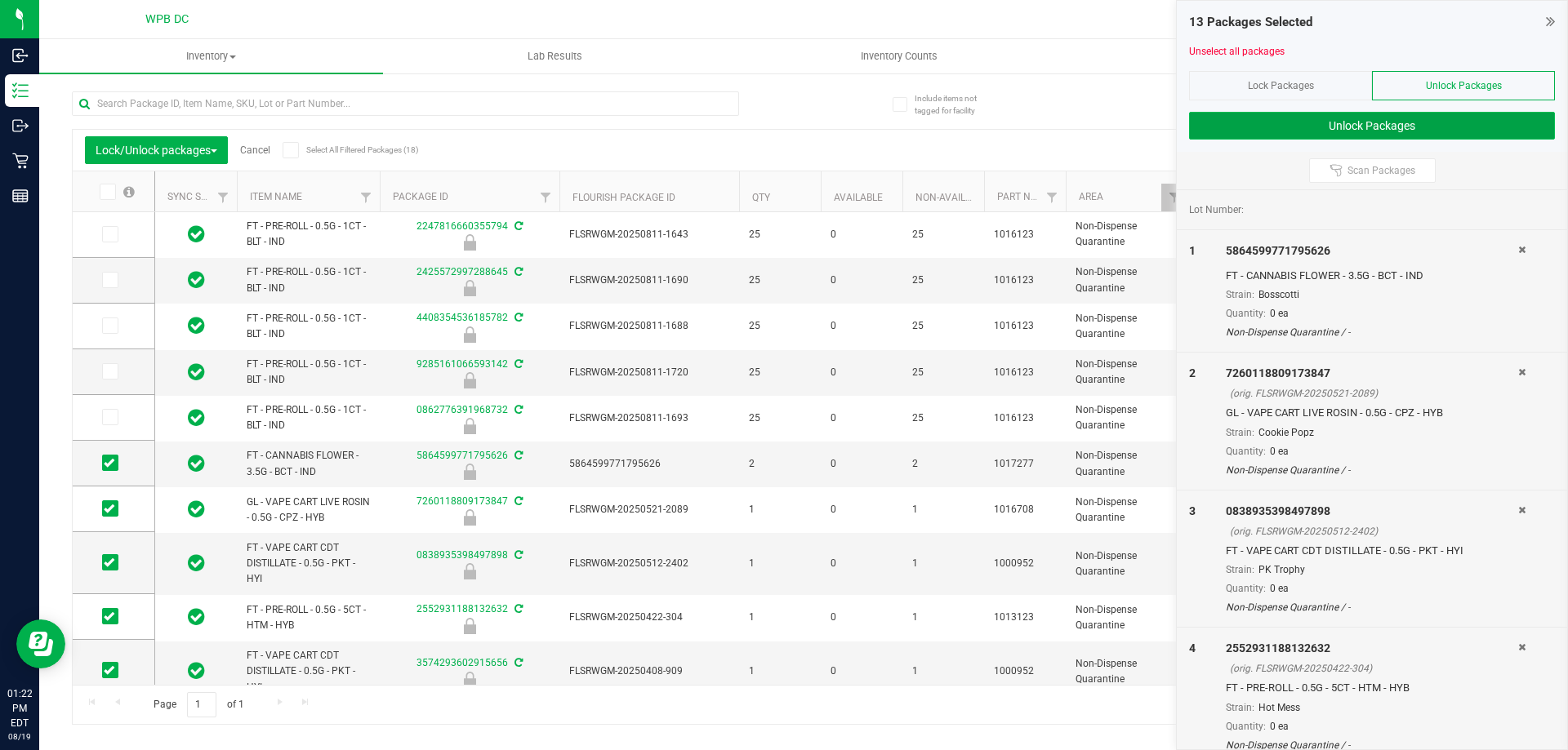
click at [1332, 124] on button "Unlock Packages" at bounding box center [1372, 125] width 366 height 27
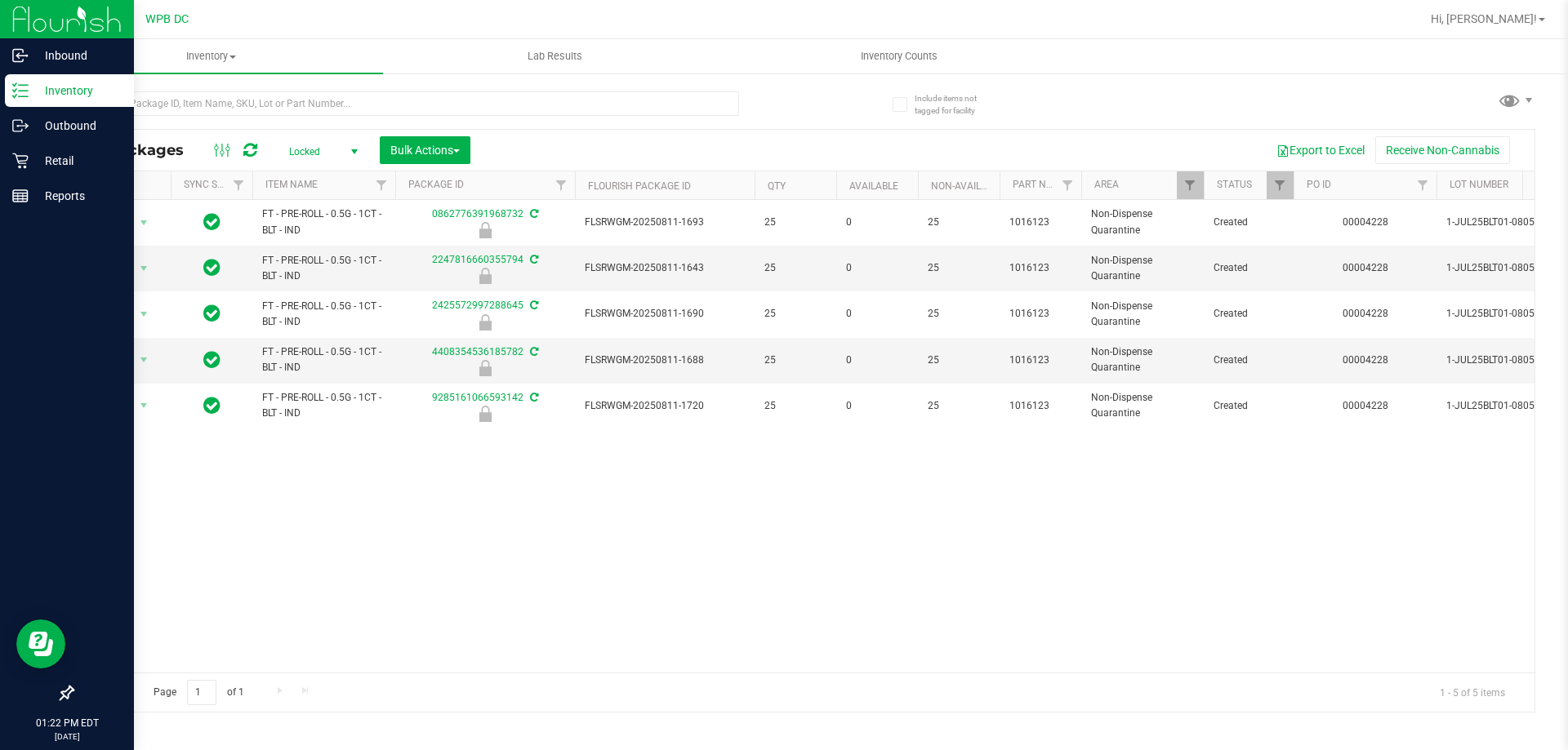
click at [26, 85] on line at bounding box center [23, 85] width 9 height 0
click at [60, 84] on p "Inventory" at bounding box center [77, 90] width 98 height 20
click at [77, 46] on p "Inbound" at bounding box center [77, 55] width 98 height 20
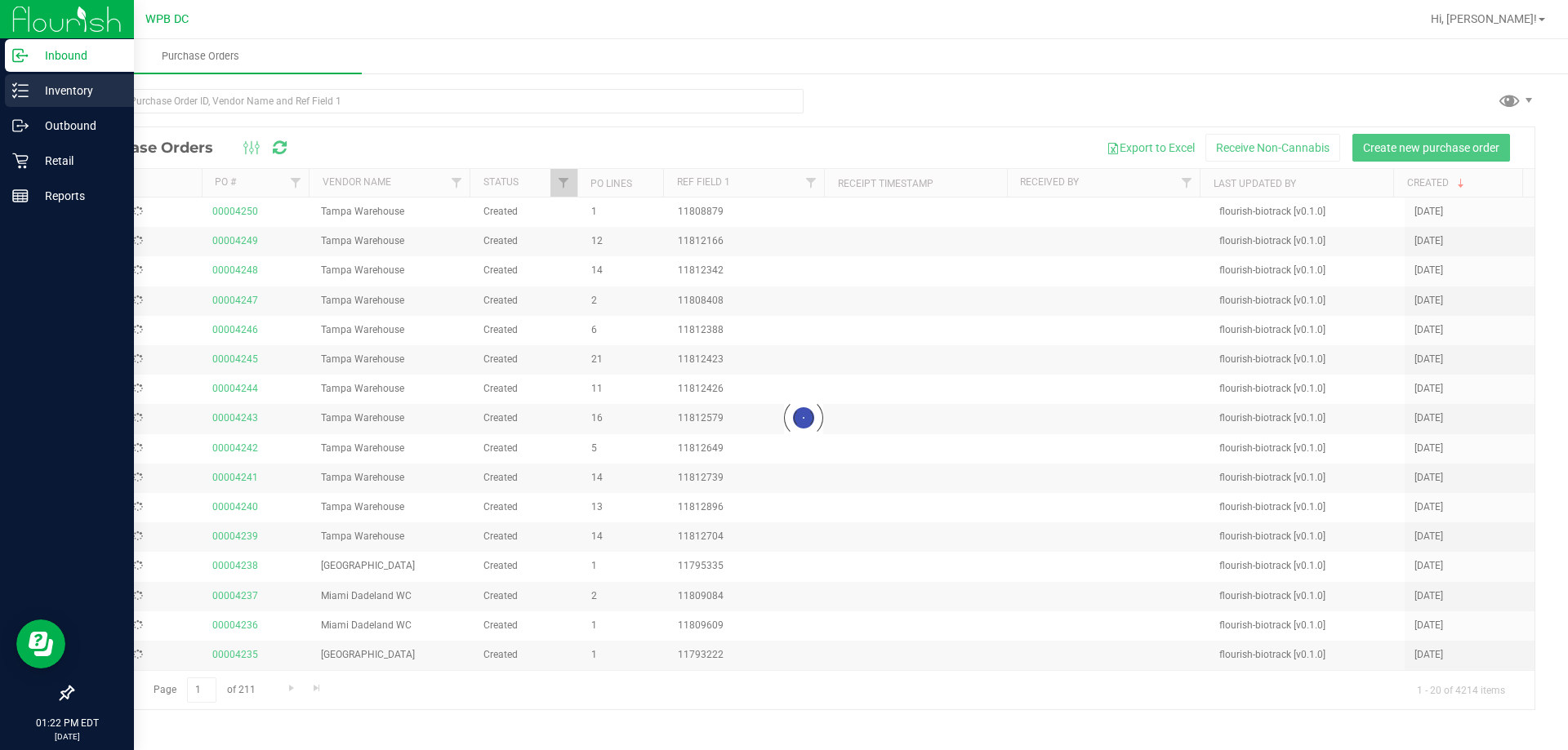
click at [111, 96] on p "Inventory" at bounding box center [77, 90] width 98 height 20
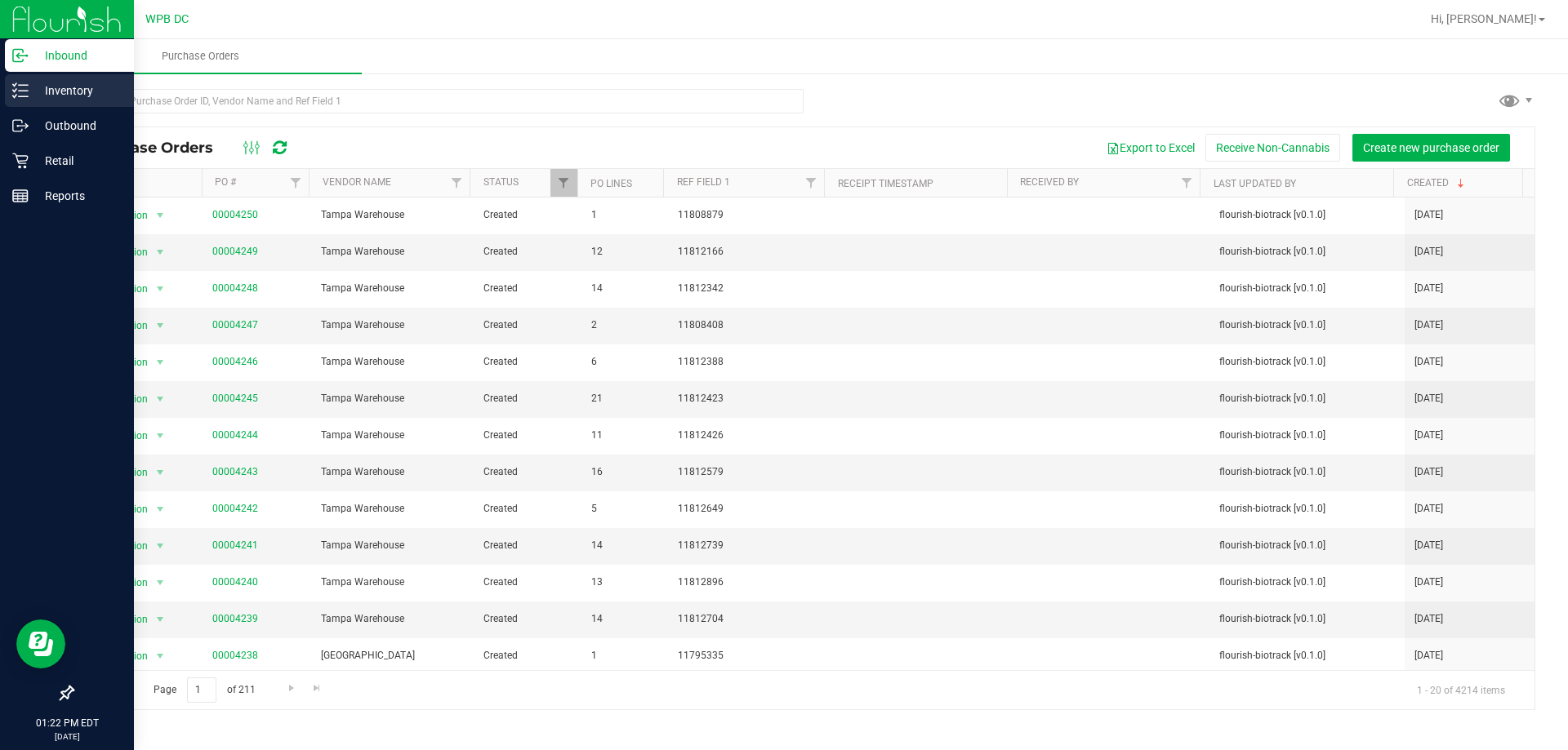
click at [71, 93] on p "Inventory" at bounding box center [77, 90] width 98 height 20
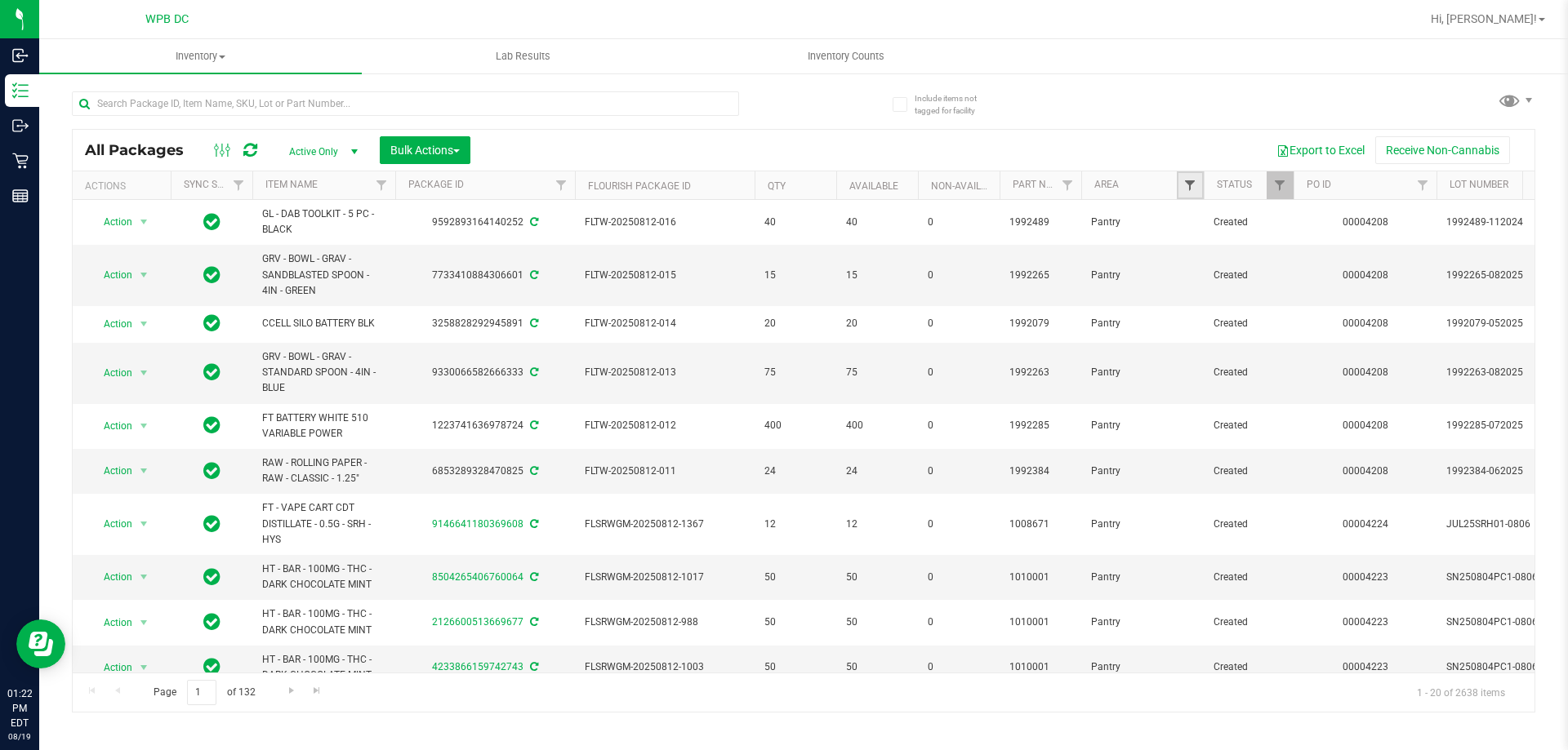
click at [1196, 187] on span "Filter" at bounding box center [1189, 185] width 13 height 13
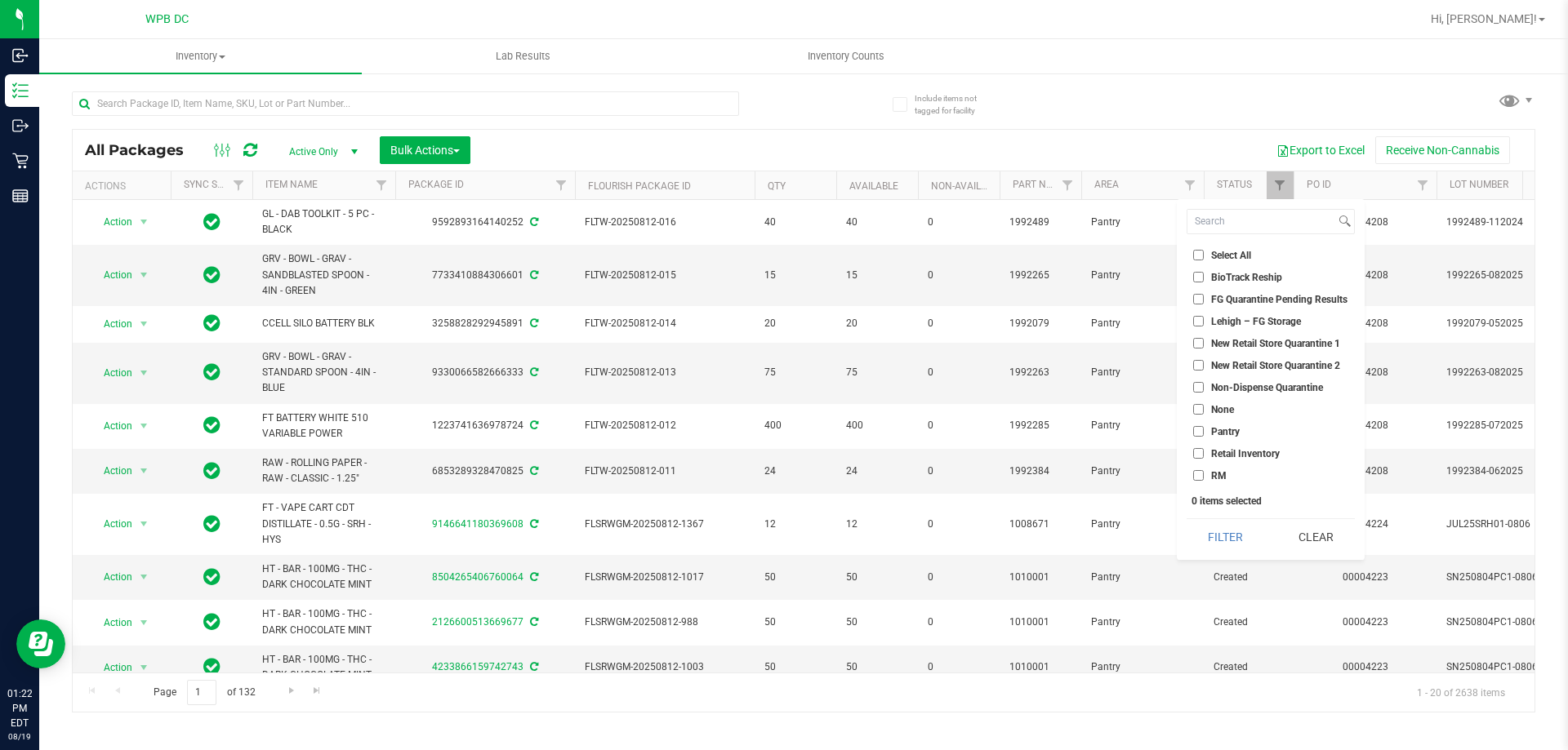
click at [1283, 391] on span "Non-Dispense Quarantine" at bounding box center [1267, 387] width 111 height 9
click at [1204, 391] on input "Non-Dispense Quarantine" at bounding box center [1199, 387] width 10 height 10
checkbox input "true"
click at [1240, 536] on button "Filter" at bounding box center [1225, 537] width 78 height 36
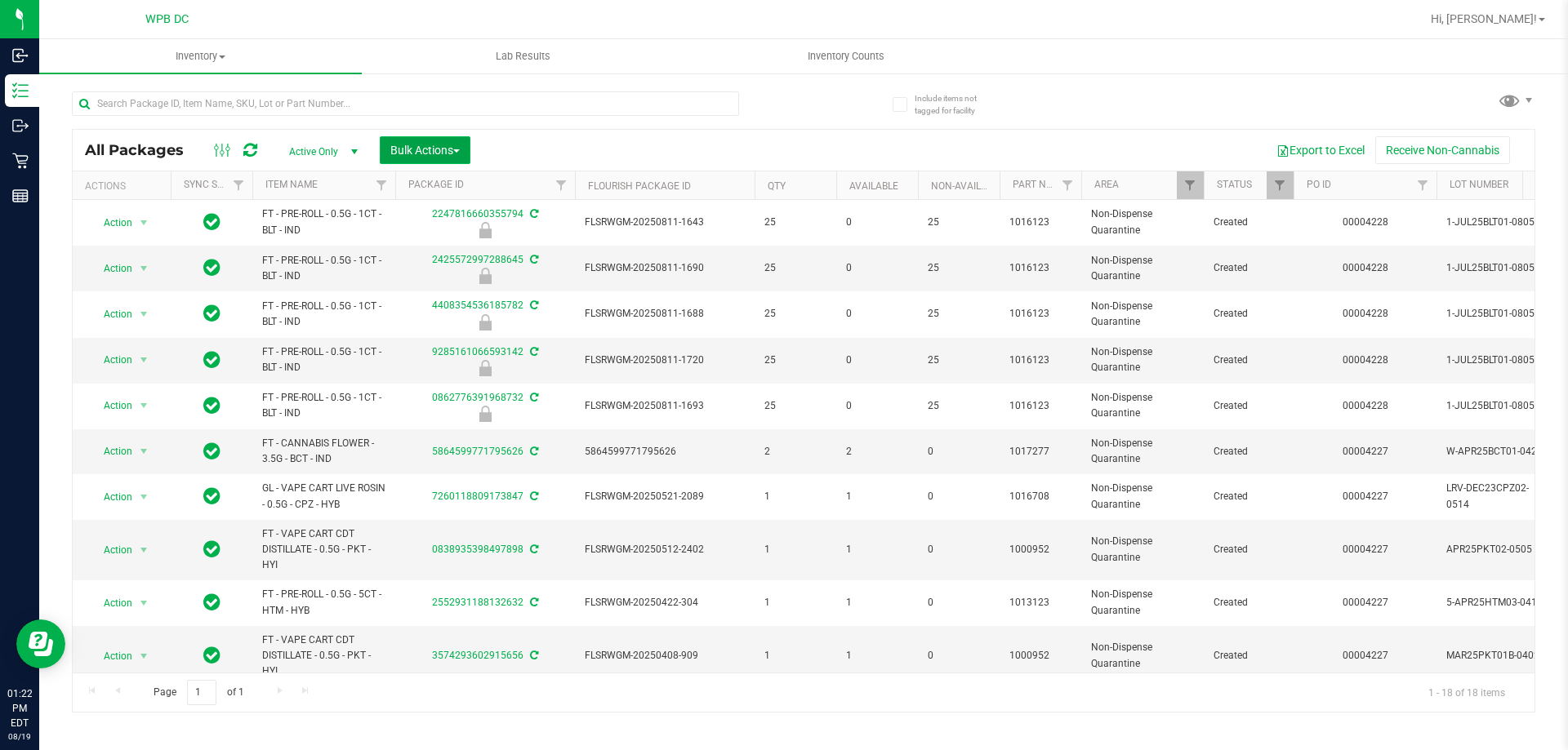
click at [455, 149] on span "button" at bounding box center [457, 151] width 7 height 3
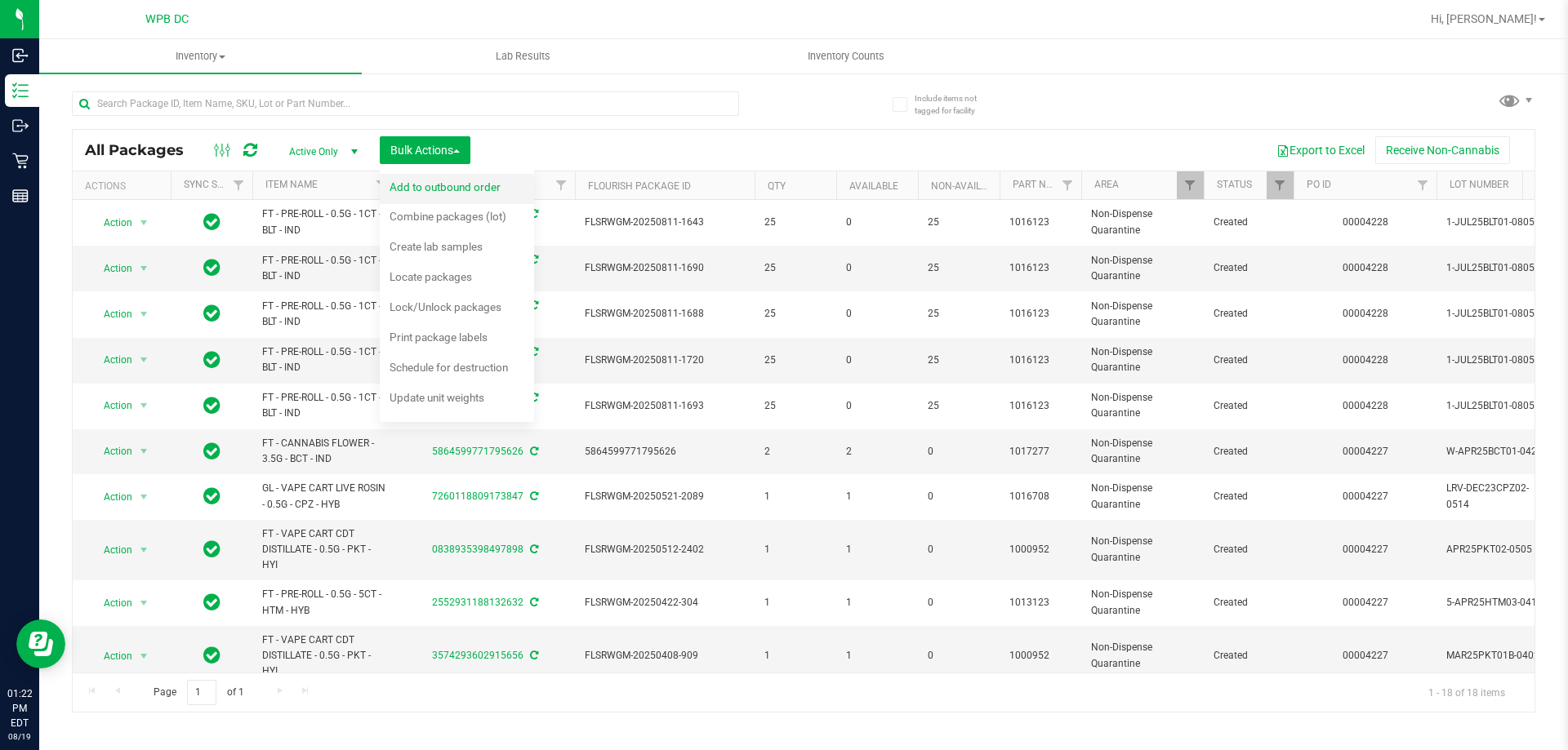
click at [470, 184] on span "Add to outbound order" at bounding box center [445, 186] width 111 height 13
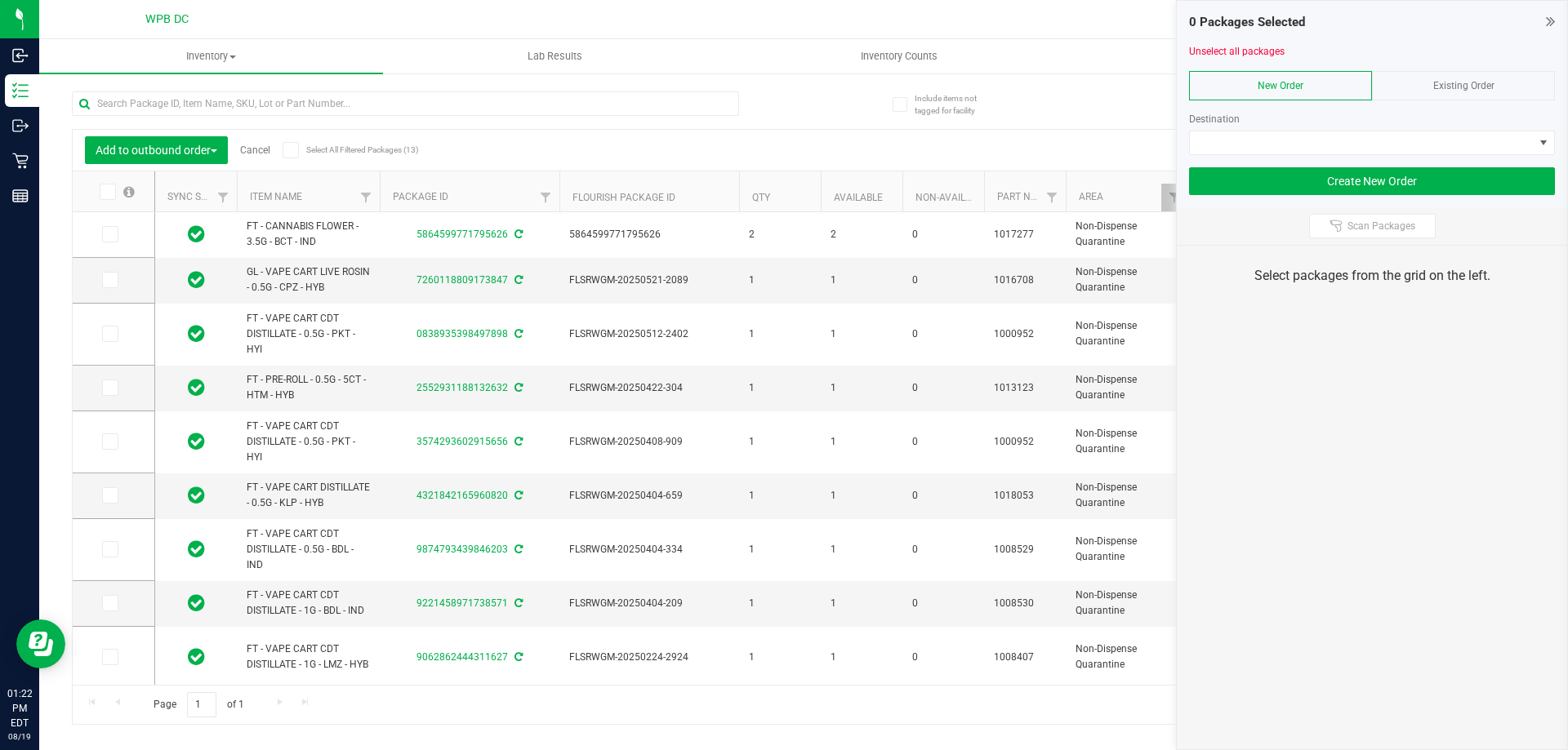
click at [1469, 87] on span "Existing Order" at bounding box center [1463, 85] width 61 height 11
click at [1463, 141] on span at bounding box center [1361, 142] width 344 height 23
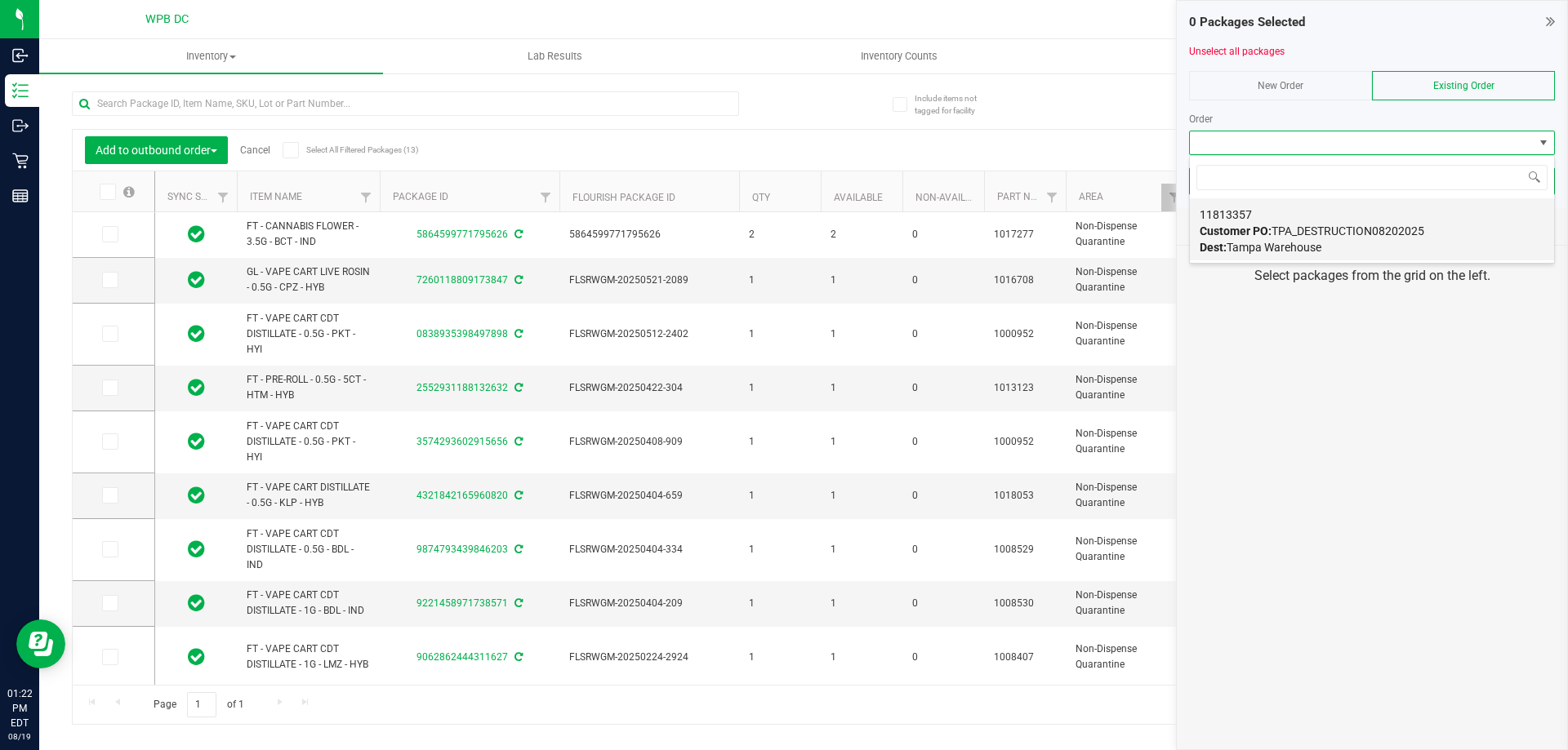
click at [1346, 243] on div "11813357 Customer PO: TPA_DESTRUCTION08202025 Dest: Tampa Warehouse" at bounding box center [1372, 231] width 345 height 62
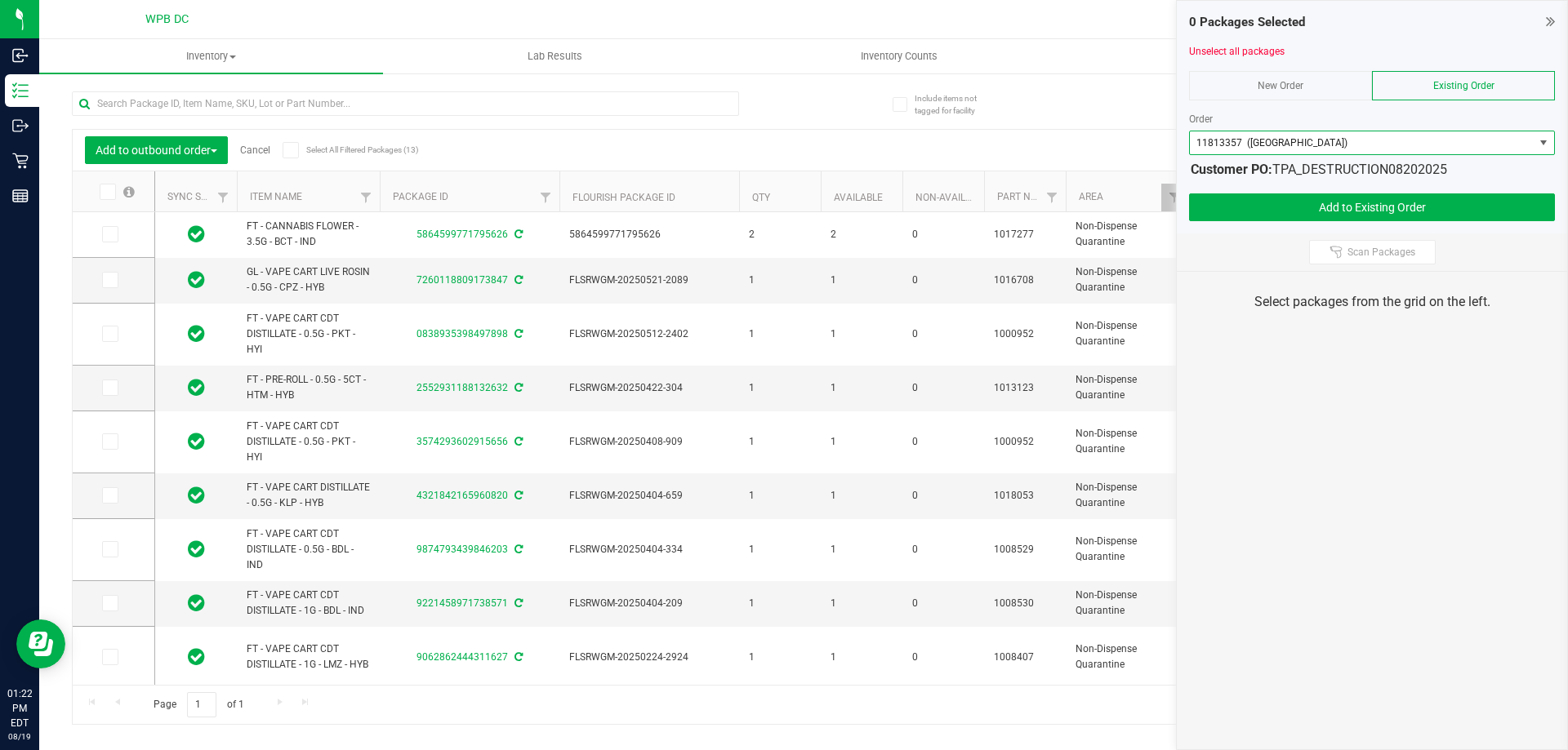
click at [113, 195] on span at bounding box center [107, 191] width 16 height 16
click at [0, 0] on input "checkbox" at bounding box center [0, 0] width 0 height 0
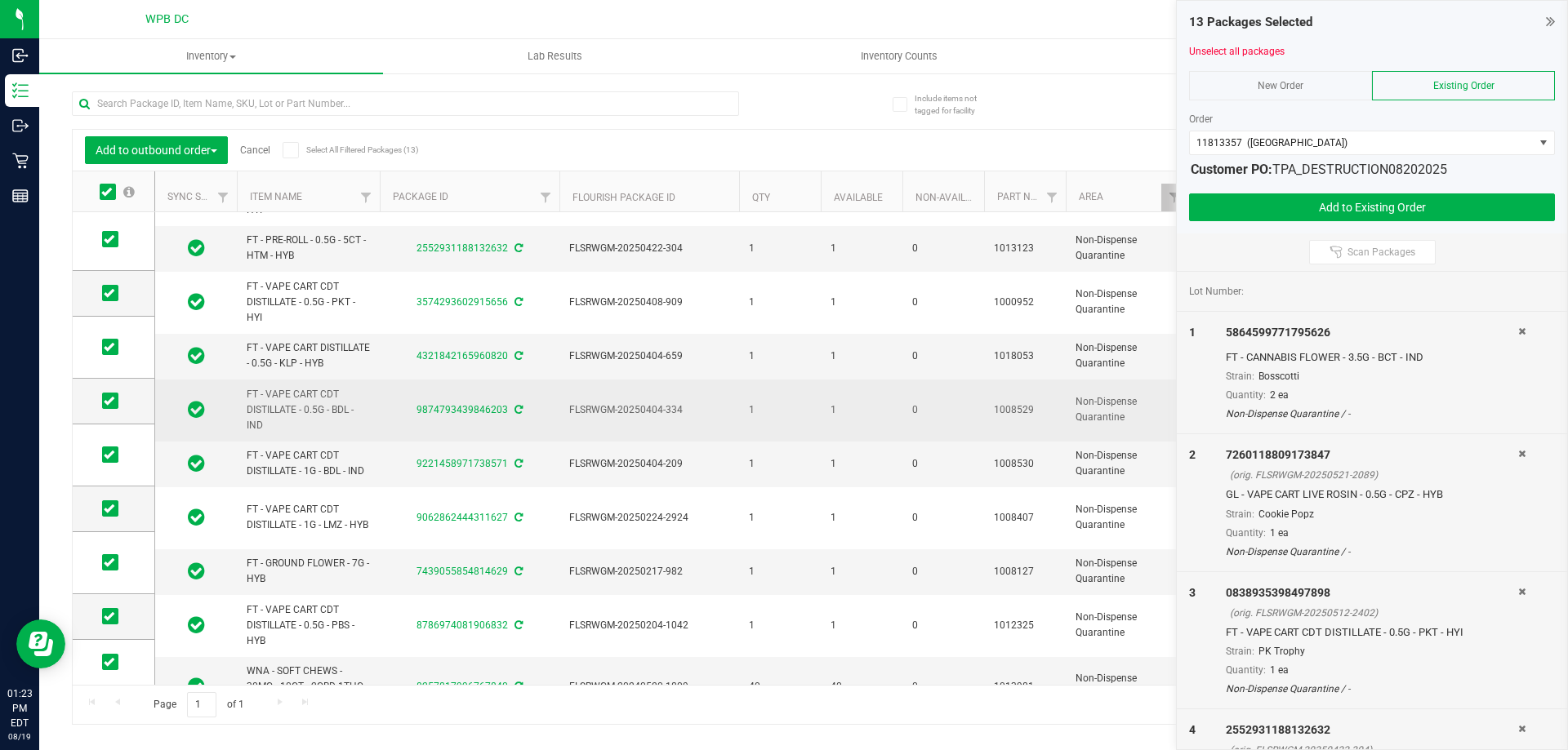
scroll to position [75, 0]
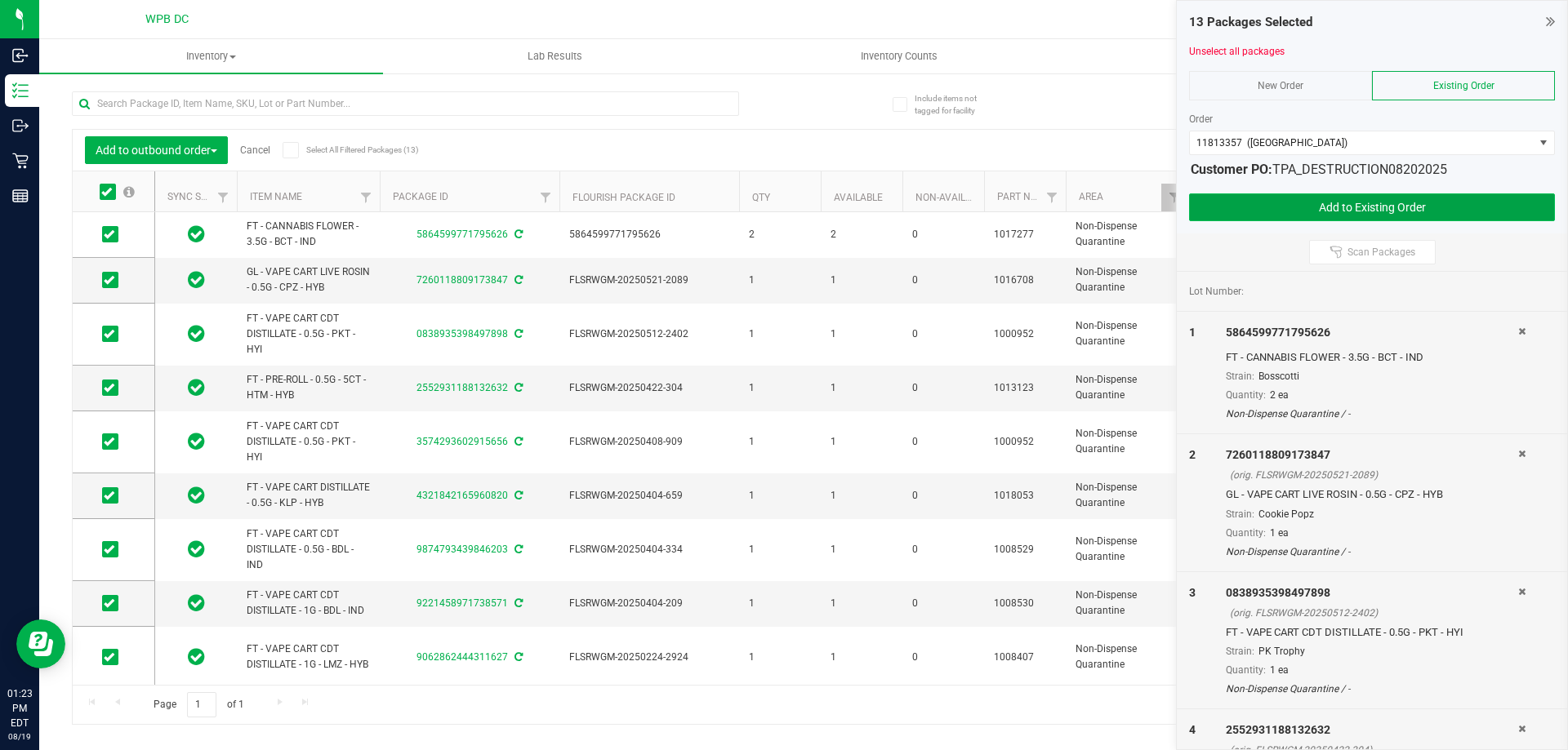
click at [1397, 201] on button "Add to Existing Order" at bounding box center [1372, 207] width 366 height 27
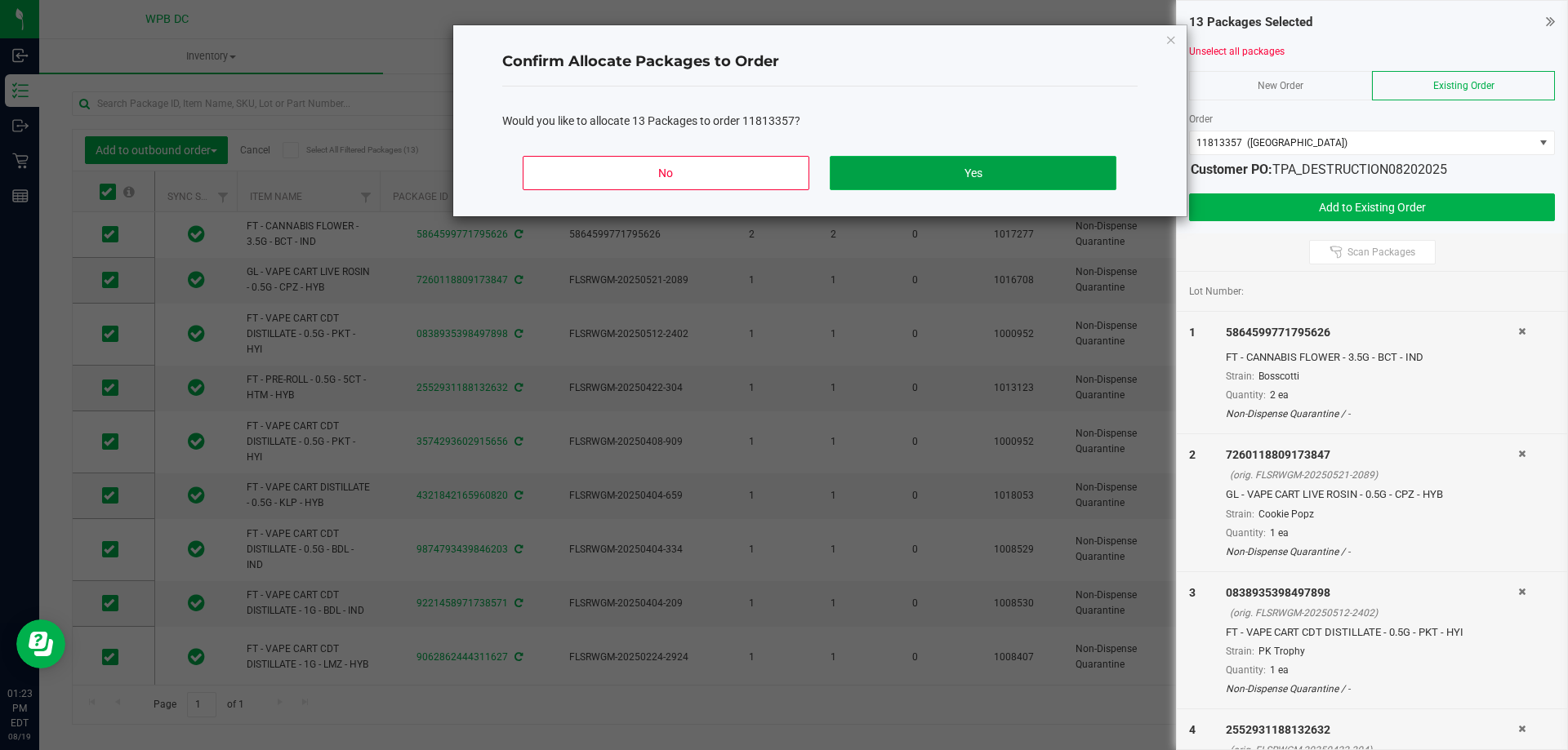
click at [902, 168] on button "Yes" at bounding box center [972, 173] width 285 height 34
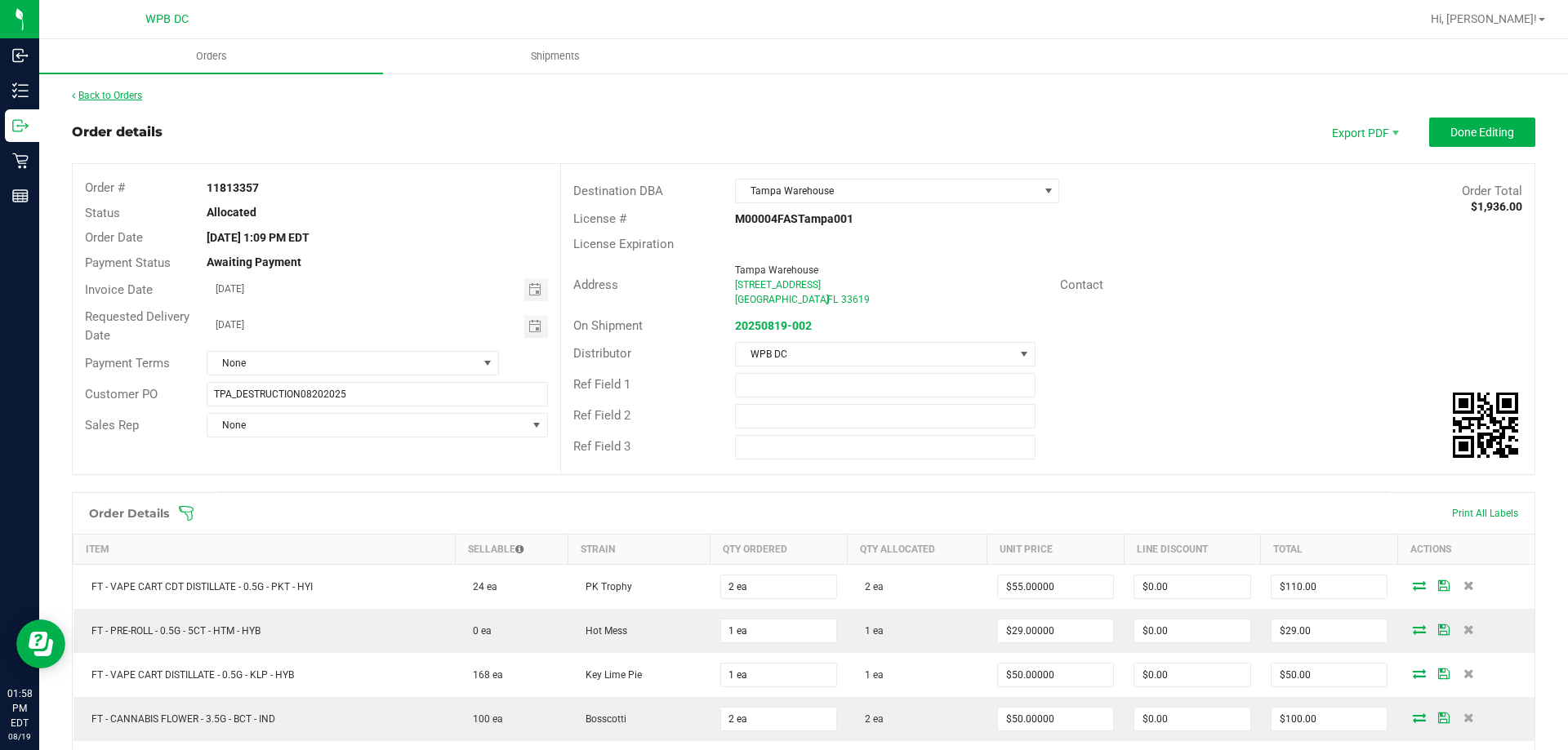
click at [111, 94] on link "Back to Orders" at bounding box center [107, 95] width 70 height 11
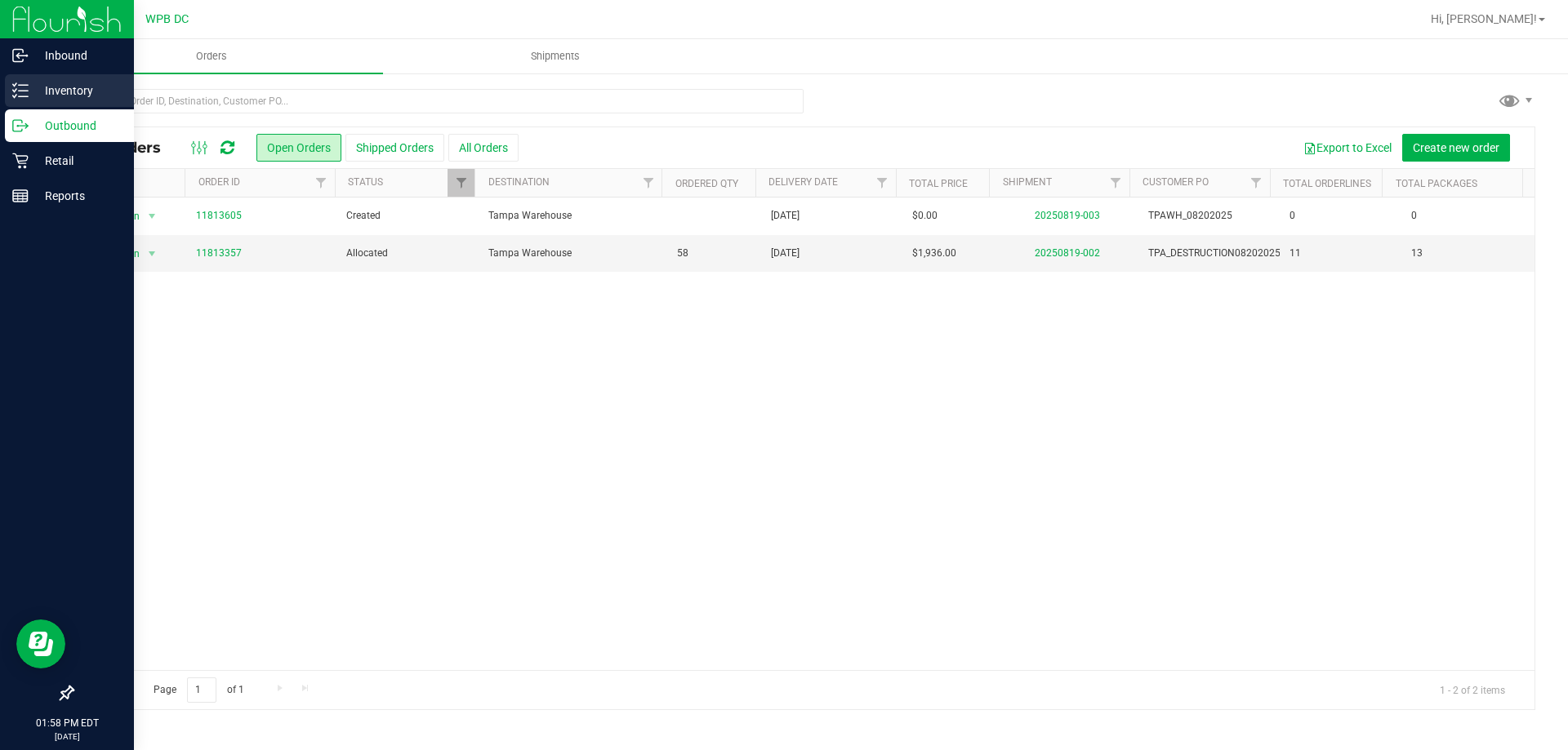
click at [32, 85] on p "Inventory" at bounding box center [77, 90] width 98 height 20
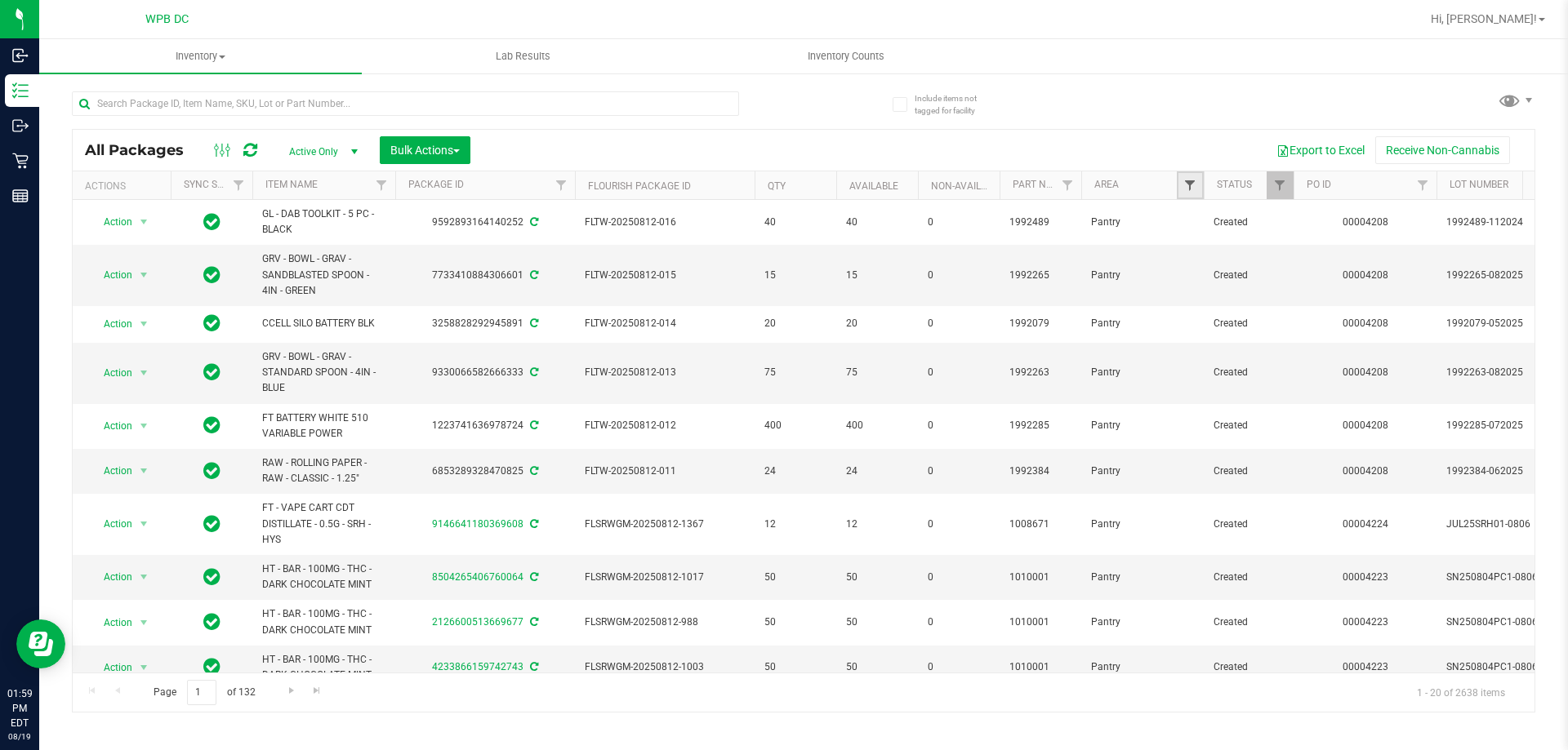
click at [1186, 188] on span "Filter" at bounding box center [1189, 185] width 13 height 13
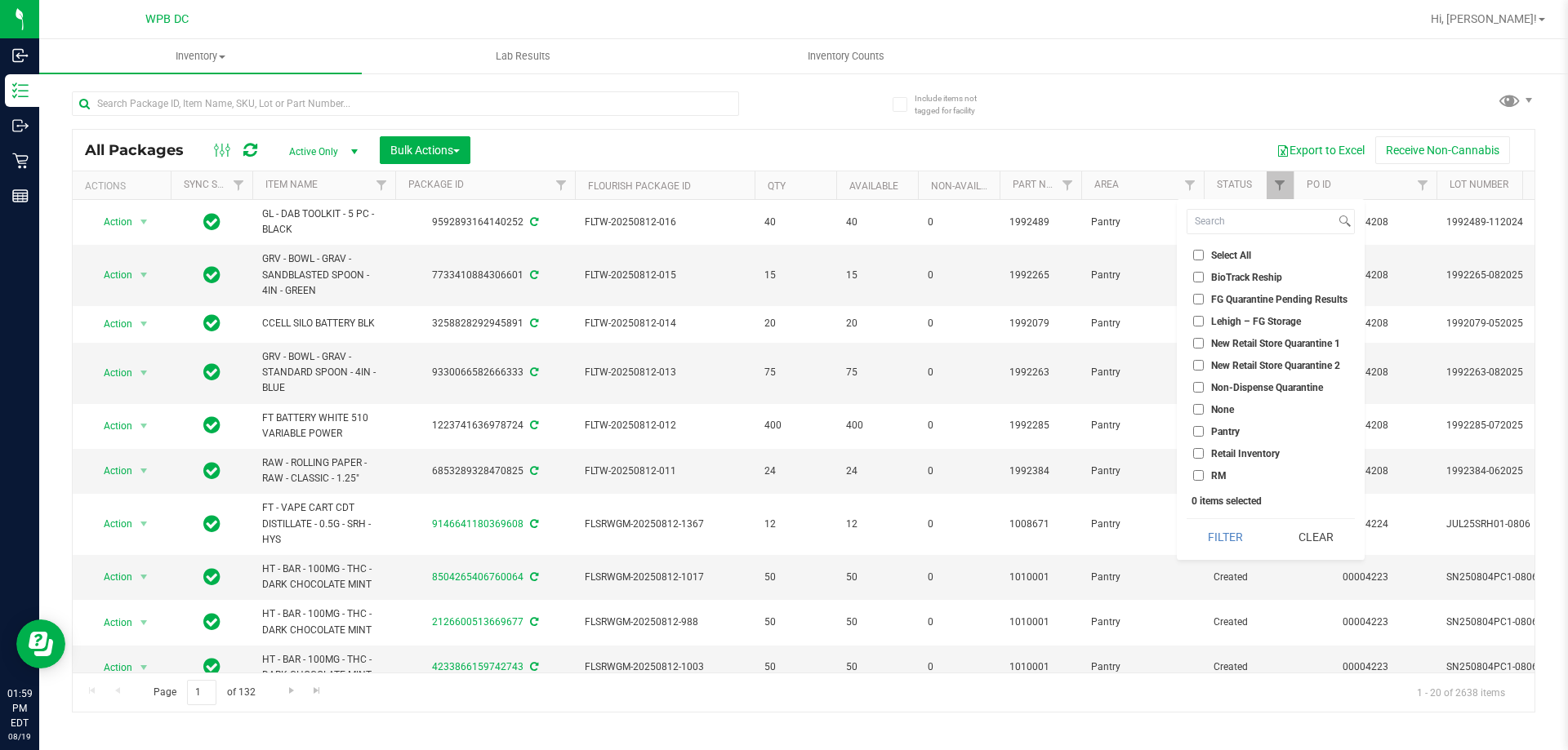
click at [1196, 387] on input "Non-Dispense Quarantine" at bounding box center [1199, 387] width 10 height 10
checkbox input "true"
click at [1211, 541] on button "Filter" at bounding box center [1225, 537] width 78 height 36
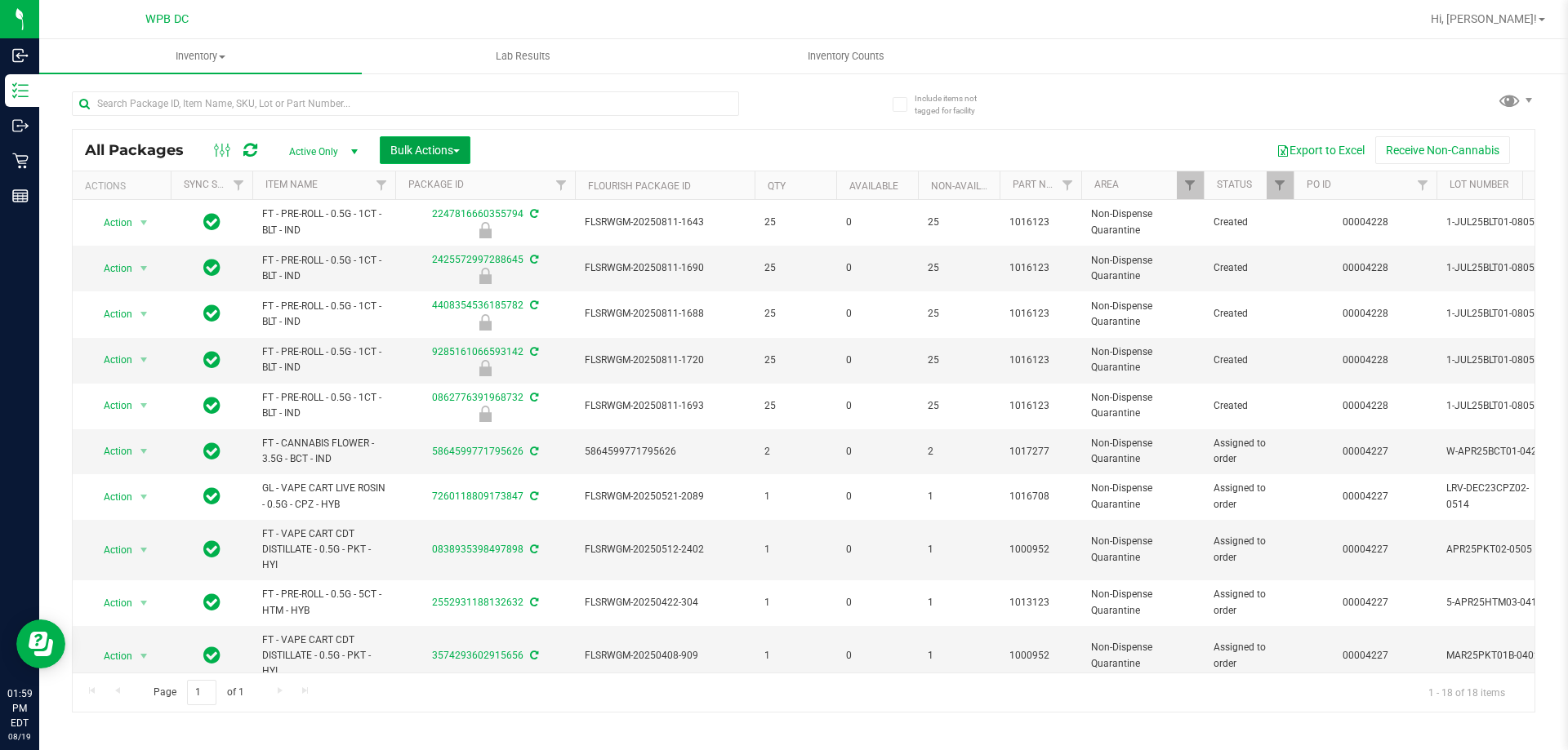
click at [463, 148] on button "Bulk Actions" at bounding box center [425, 150] width 91 height 27
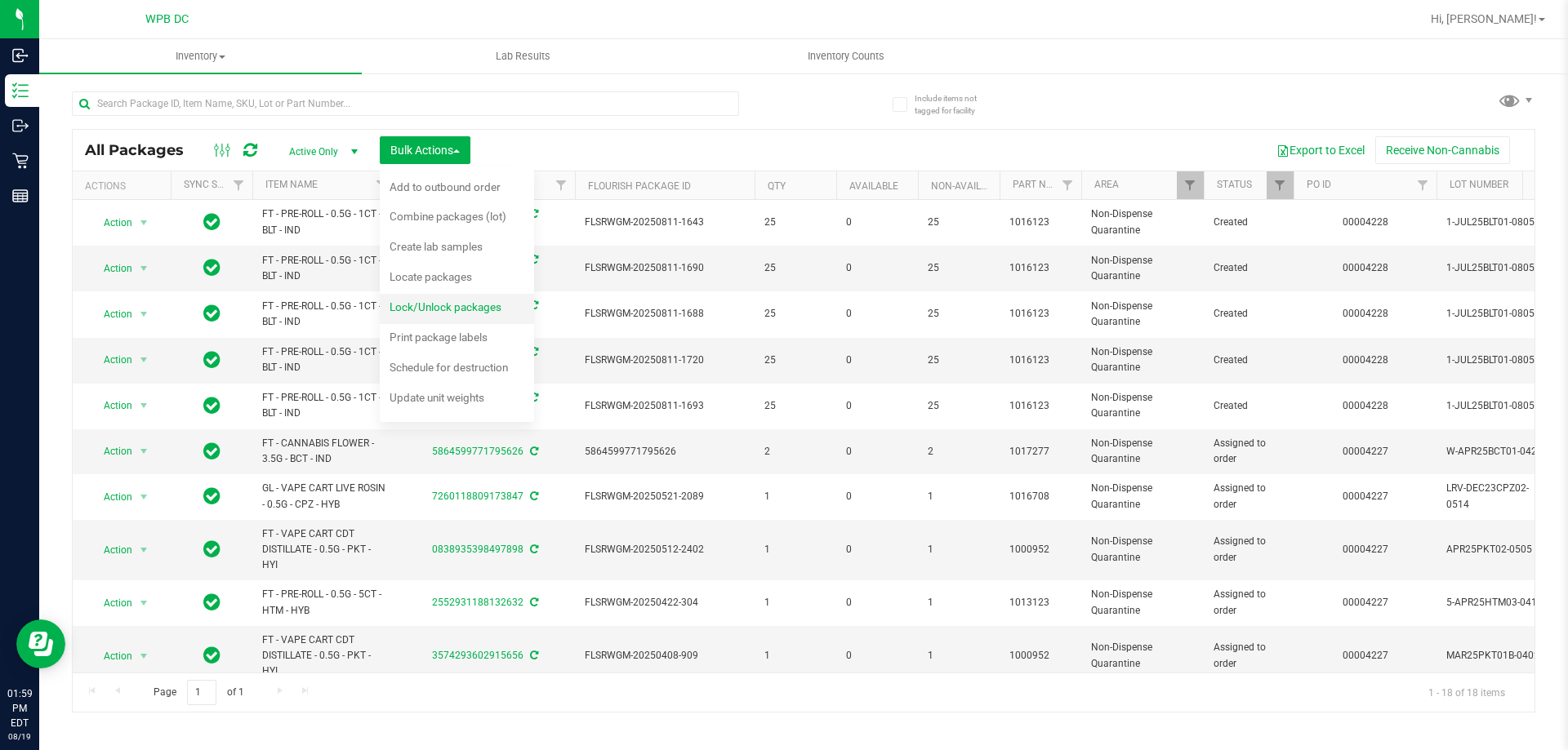
click at [463, 315] on div "Lock/Unlock packages" at bounding box center [456, 309] width 134 height 26
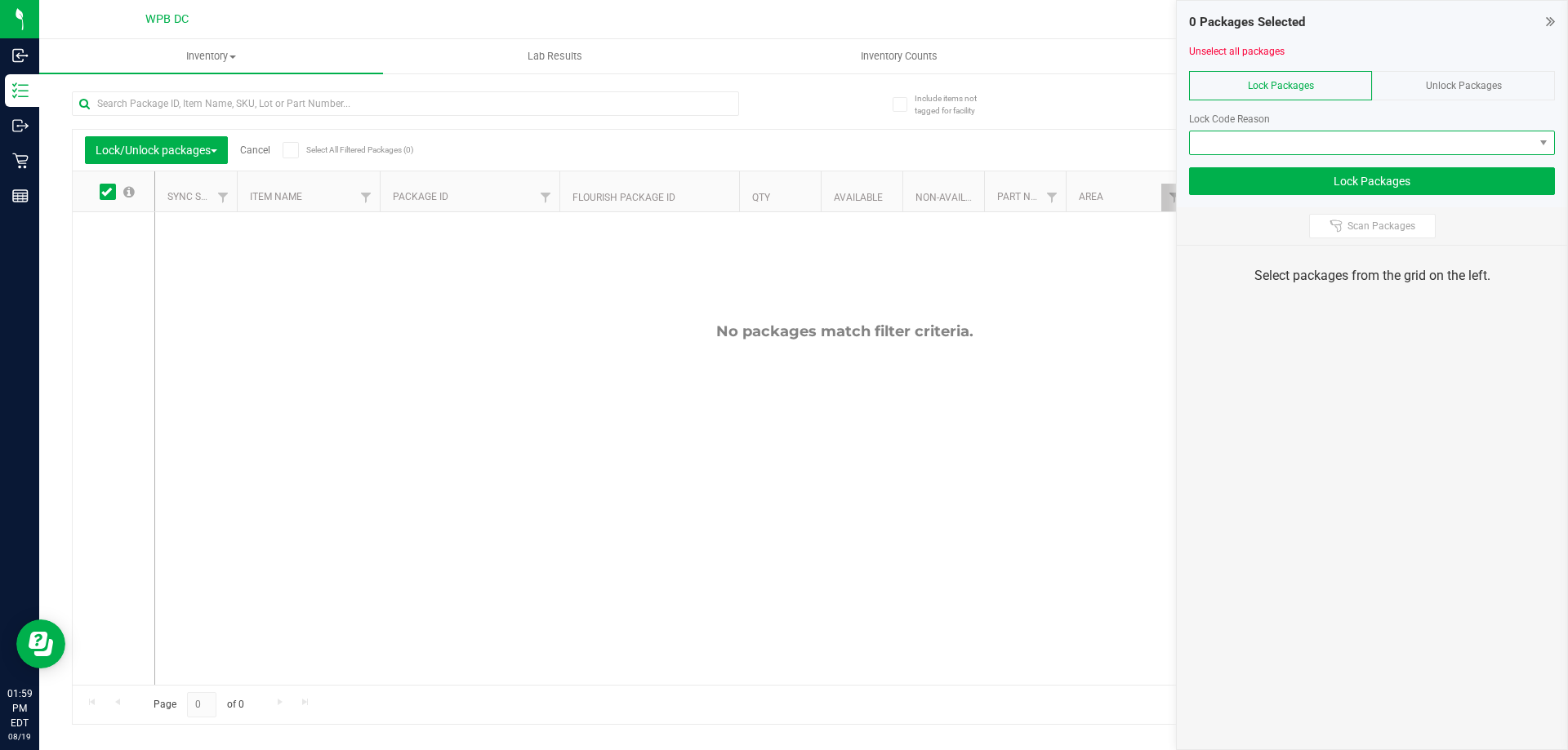
click at [1385, 137] on span at bounding box center [1361, 142] width 344 height 23
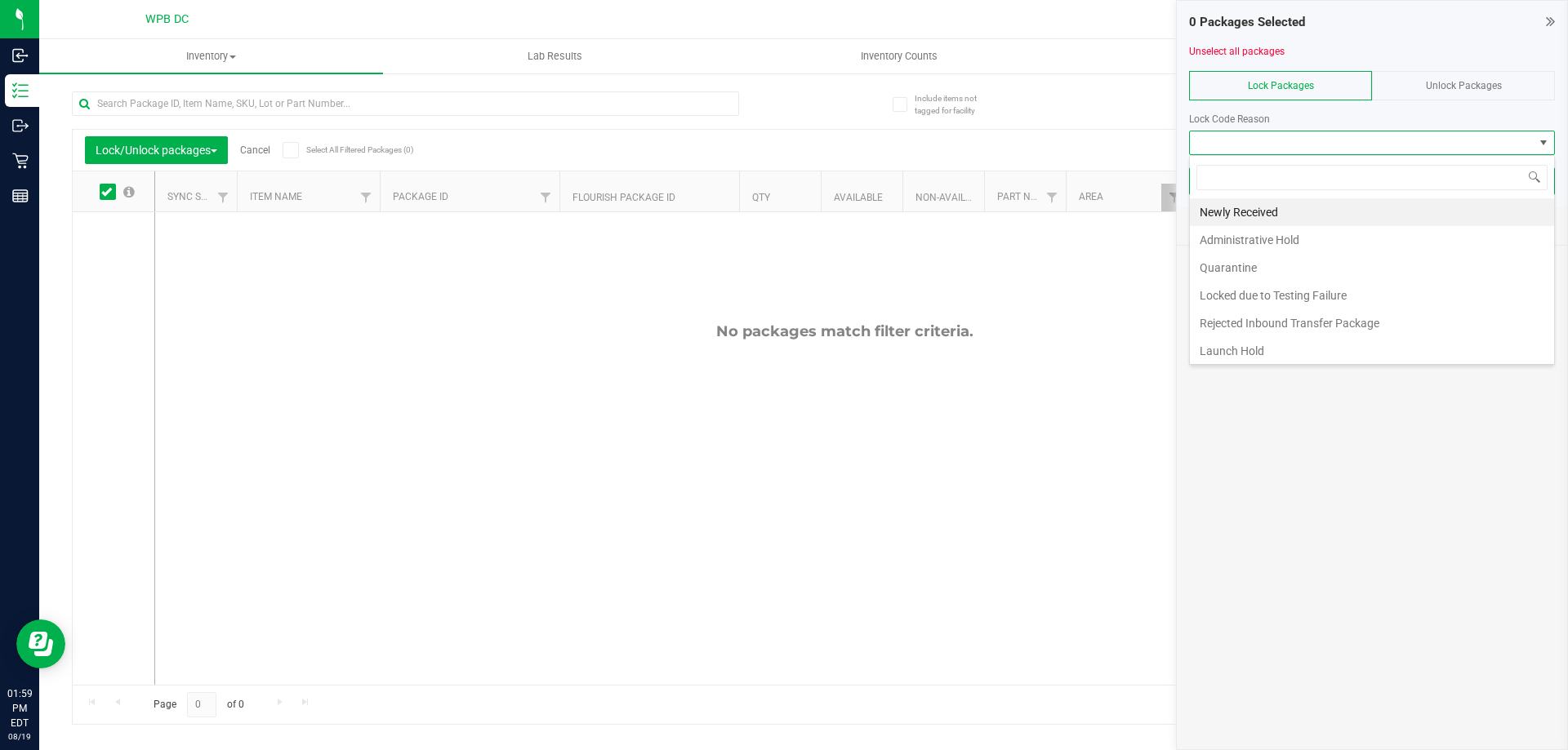
scroll to position [25, 366]
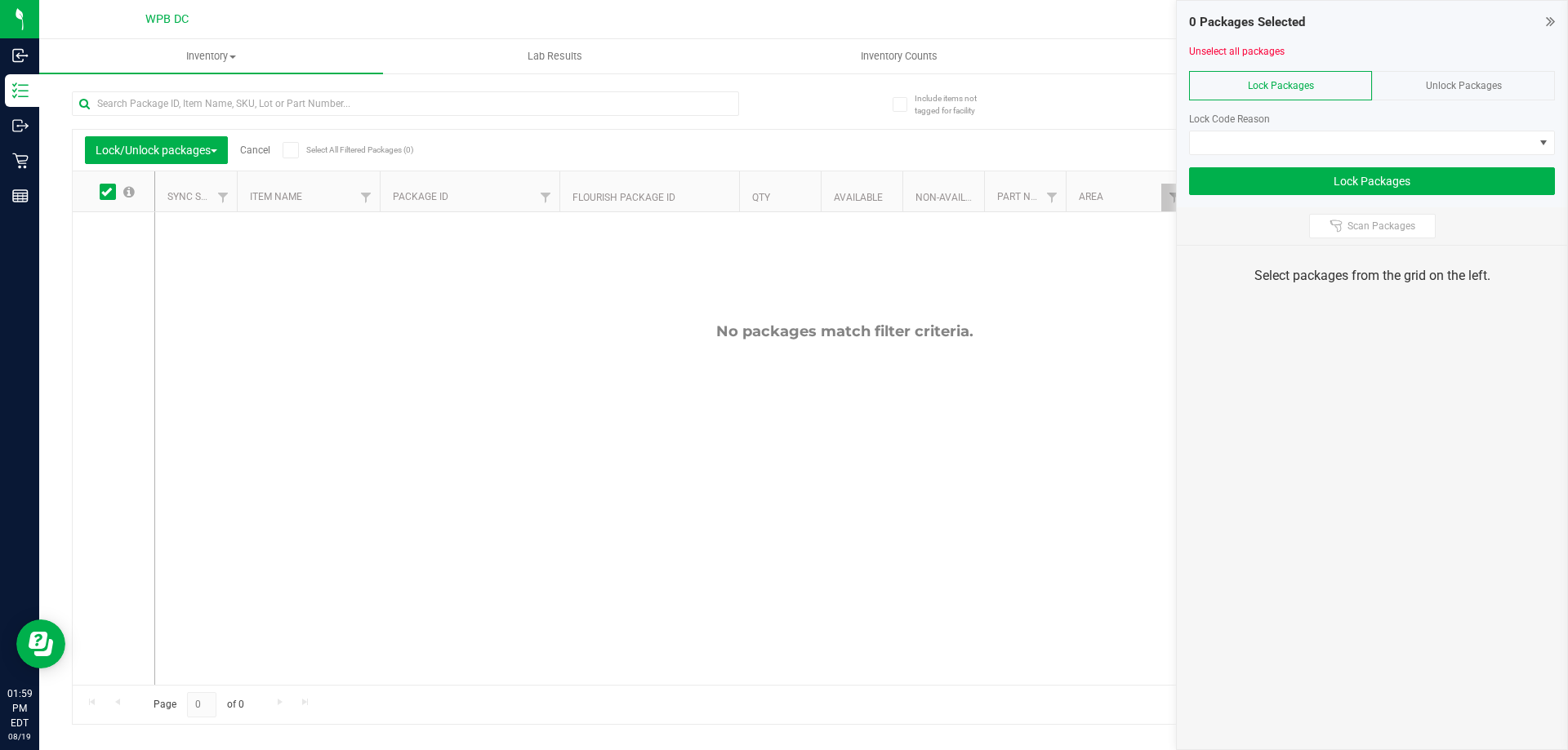
click at [1325, 117] on div "Lock Code Reason" at bounding box center [1372, 118] width 366 height 15
click at [1441, 73] on div "Unlock Packages" at bounding box center [1463, 86] width 183 height 29
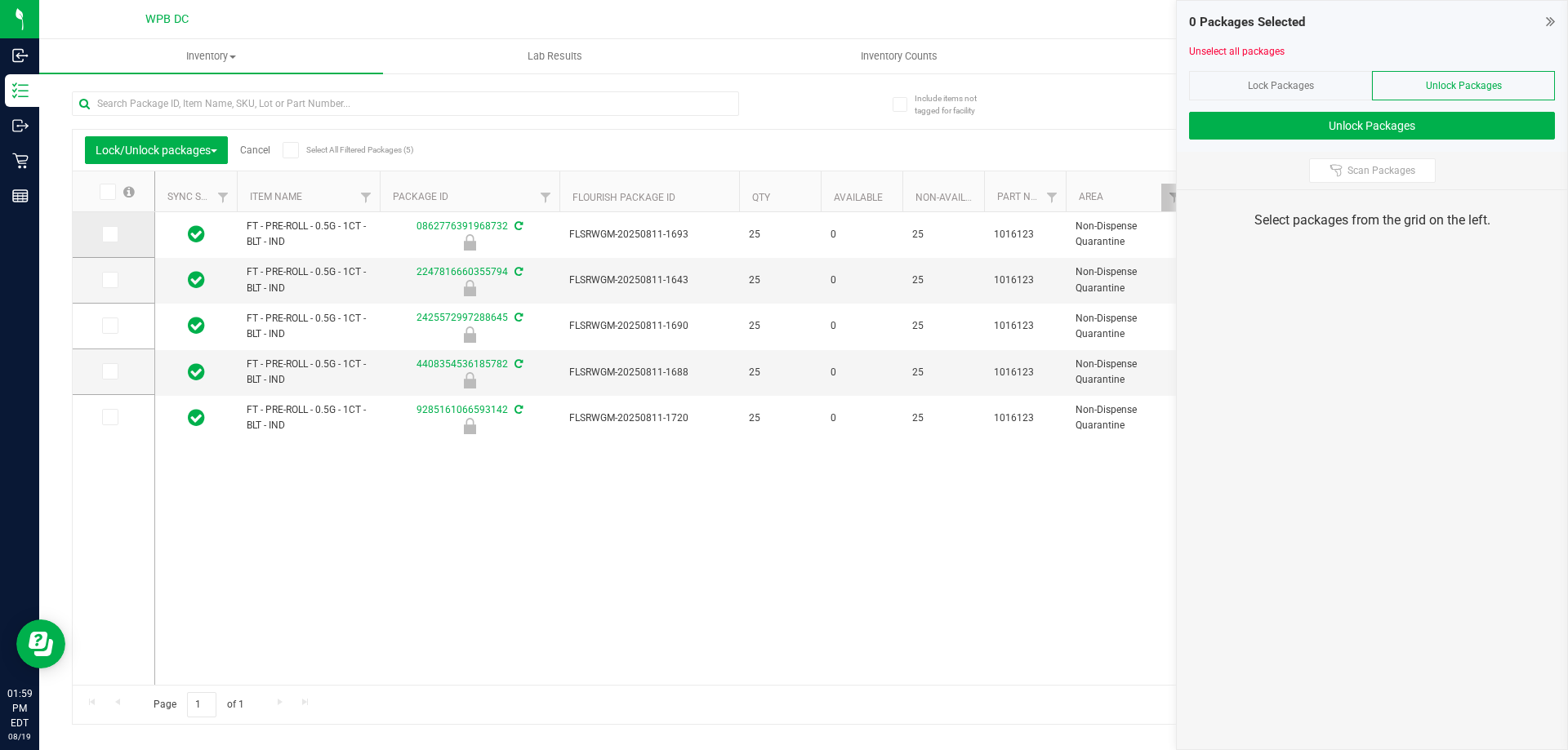
click at [117, 233] on span at bounding box center [110, 234] width 16 height 16
click at [0, 0] on input "checkbox" at bounding box center [0, 0] width 0 height 0
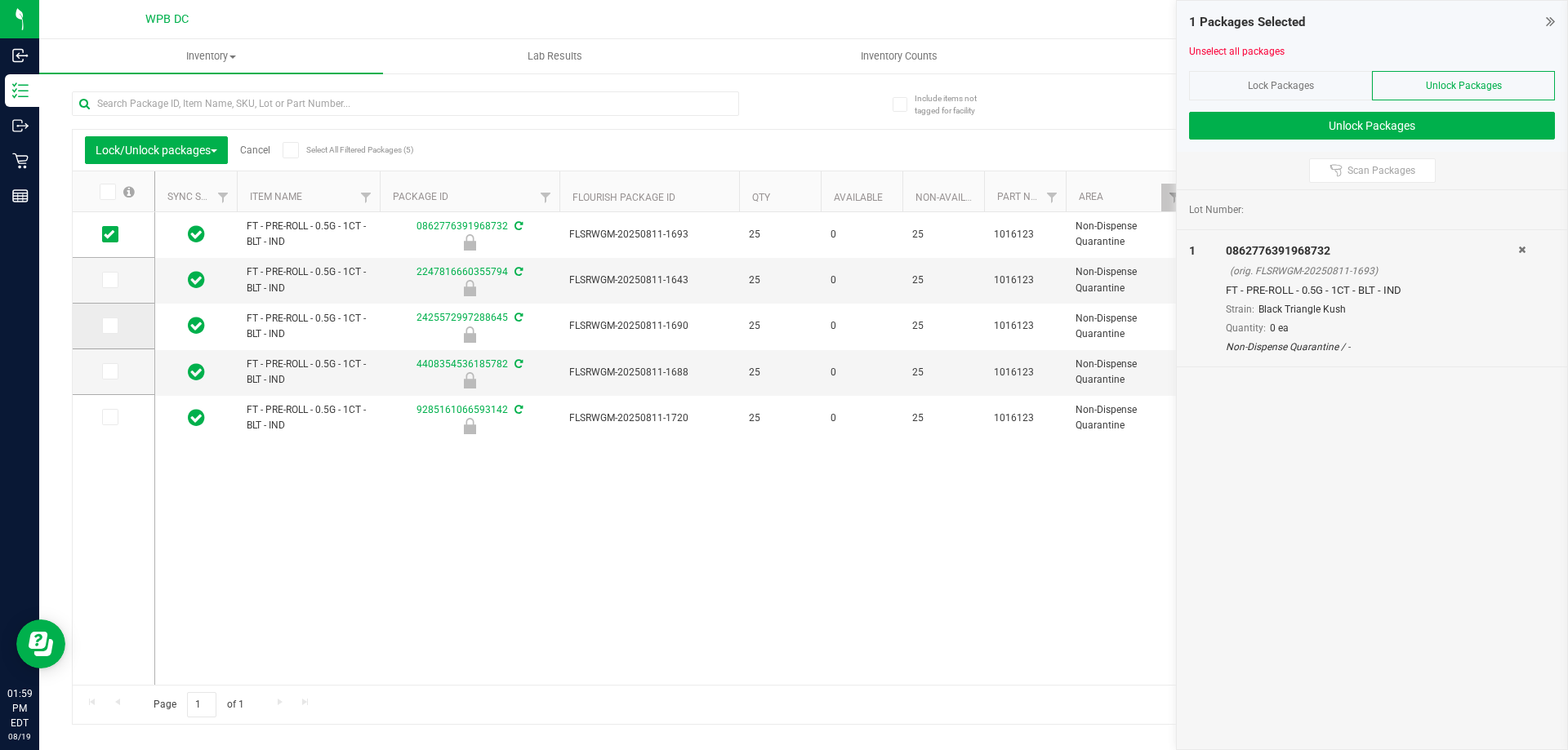
drag, startPoint x: 107, startPoint y: 281, endPoint x: 136, endPoint y: 323, distance: 51.0
click at [113, 280] on icon at bounding box center [109, 280] width 10 height 0
click at [0, 0] on input "checkbox" at bounding box center [0, 0] width 0 height 0
click at [111, 335] on td at bounding box center [113, 326] width 81 height 45
click at [109, 326] on icon at bounding box center [109, 326] width 10 height 0
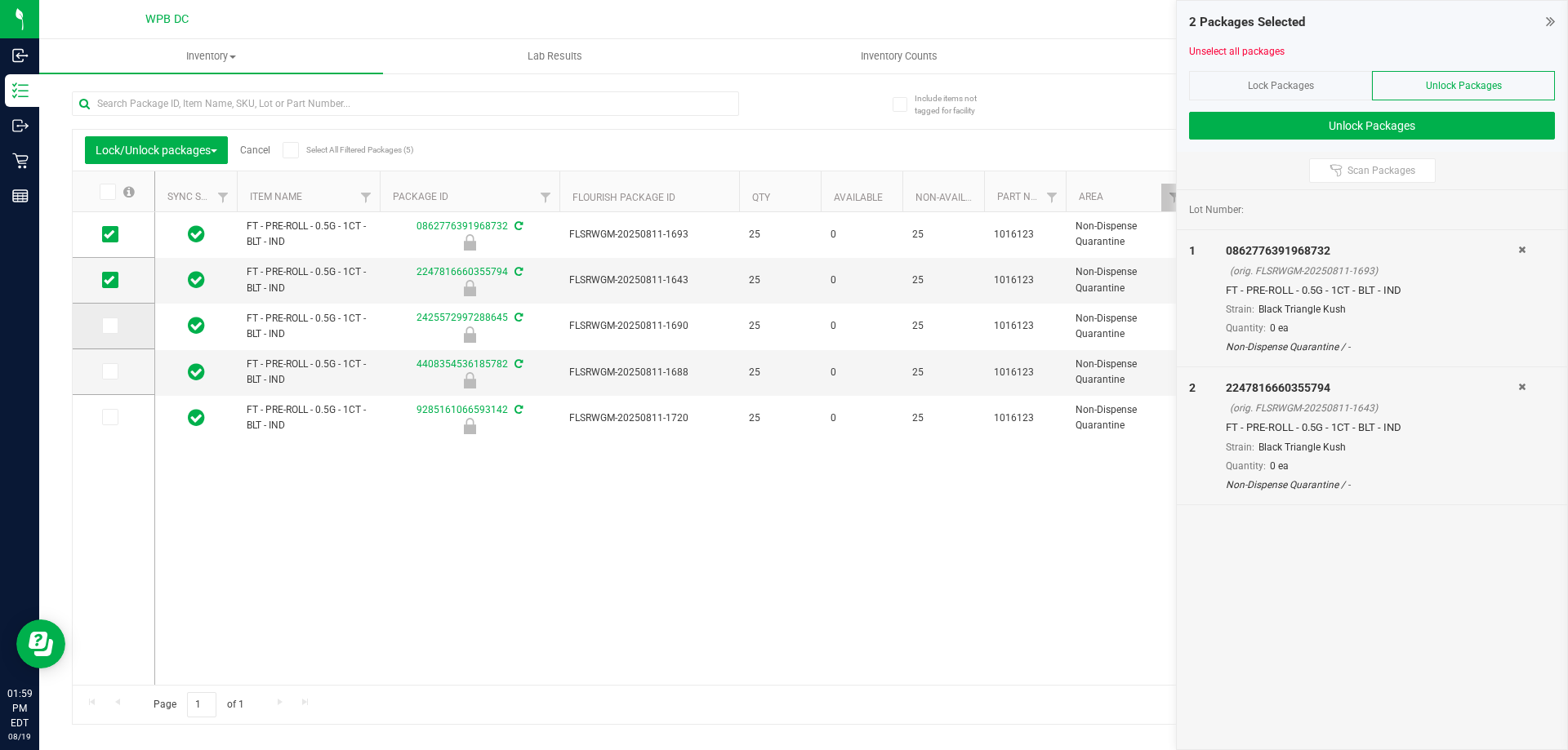
click at [0, 0] on input "checkbox" at bounding box center [0, 0] width 0 height 0
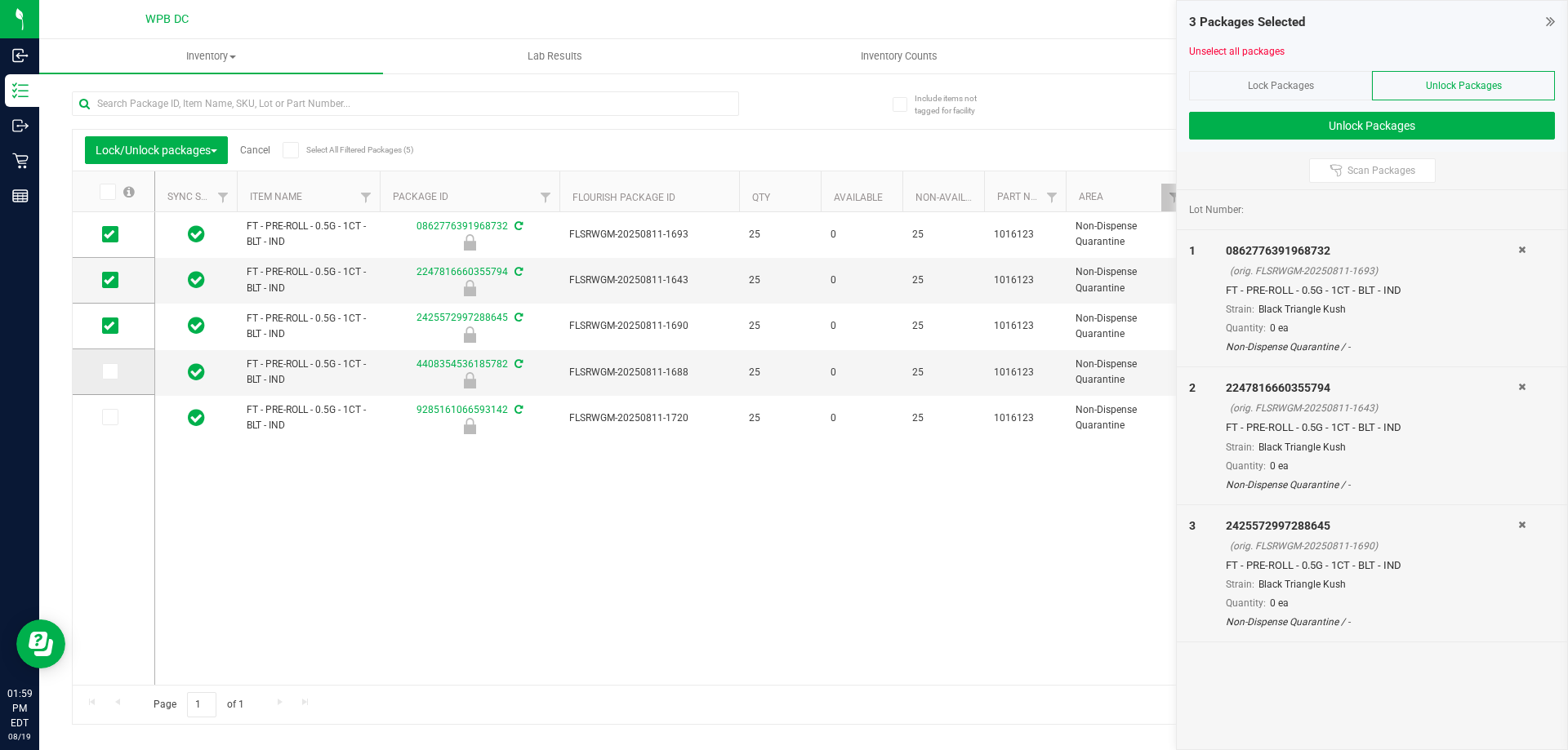
click at [110, 371] on icon at bounding box center [109, 371] width 10 height 0
click at [0, 0] on input "checkbox" at bounding box center [0, 0] width 0 height 0
drag, startPoint x: 109, startPoint y: 419, endPoint x: 117, endPoint y: 411, distance: 11.3
click at [110, 417] on icon at bounding box center [109, 417] width 10 height 0
click at [0, 0] on input "checkbox" at bounding box center [0, 0] width 0 height 0
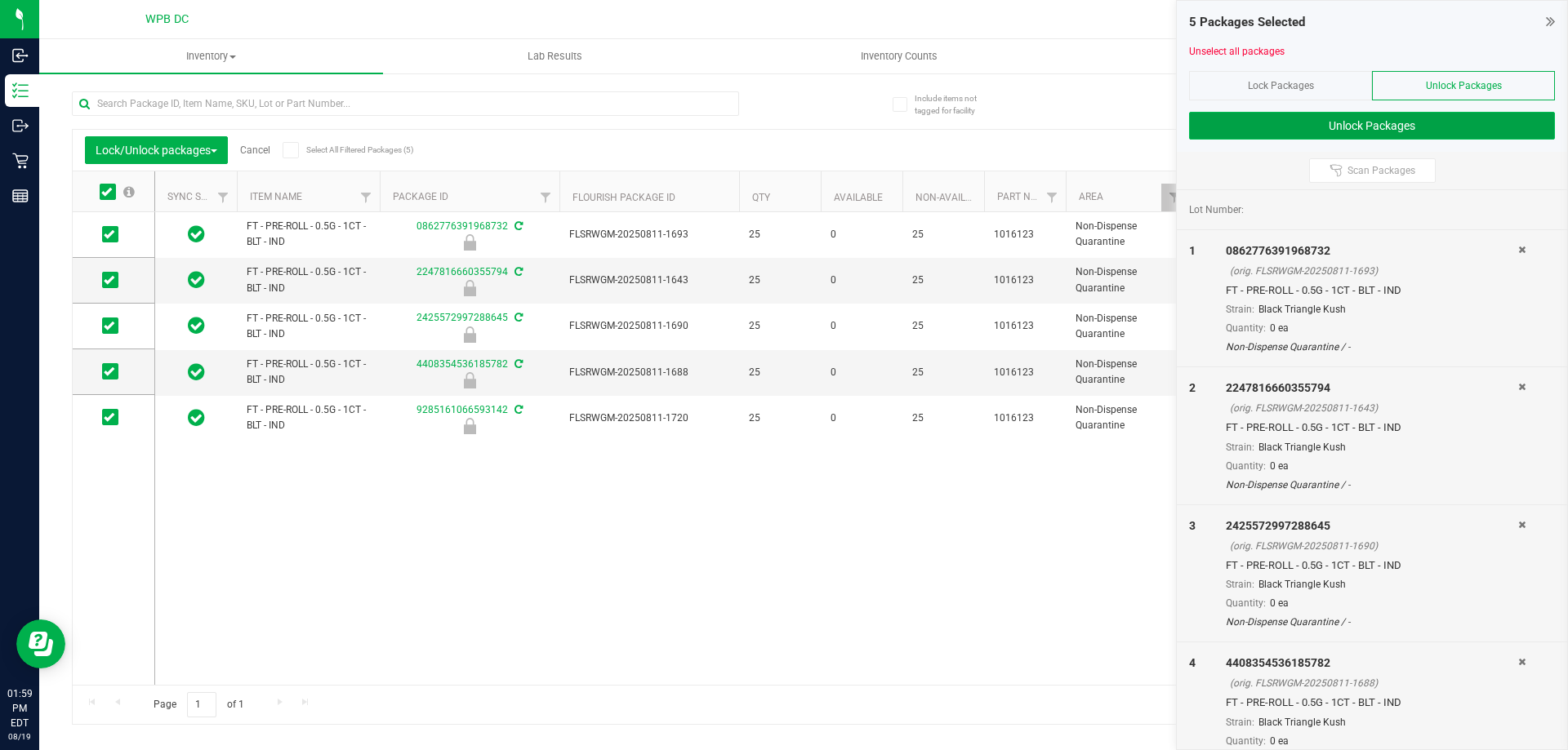
click at [1319, 123] on button "Unlock Packages" at bounding box center [1372, 125] width 366 height 27
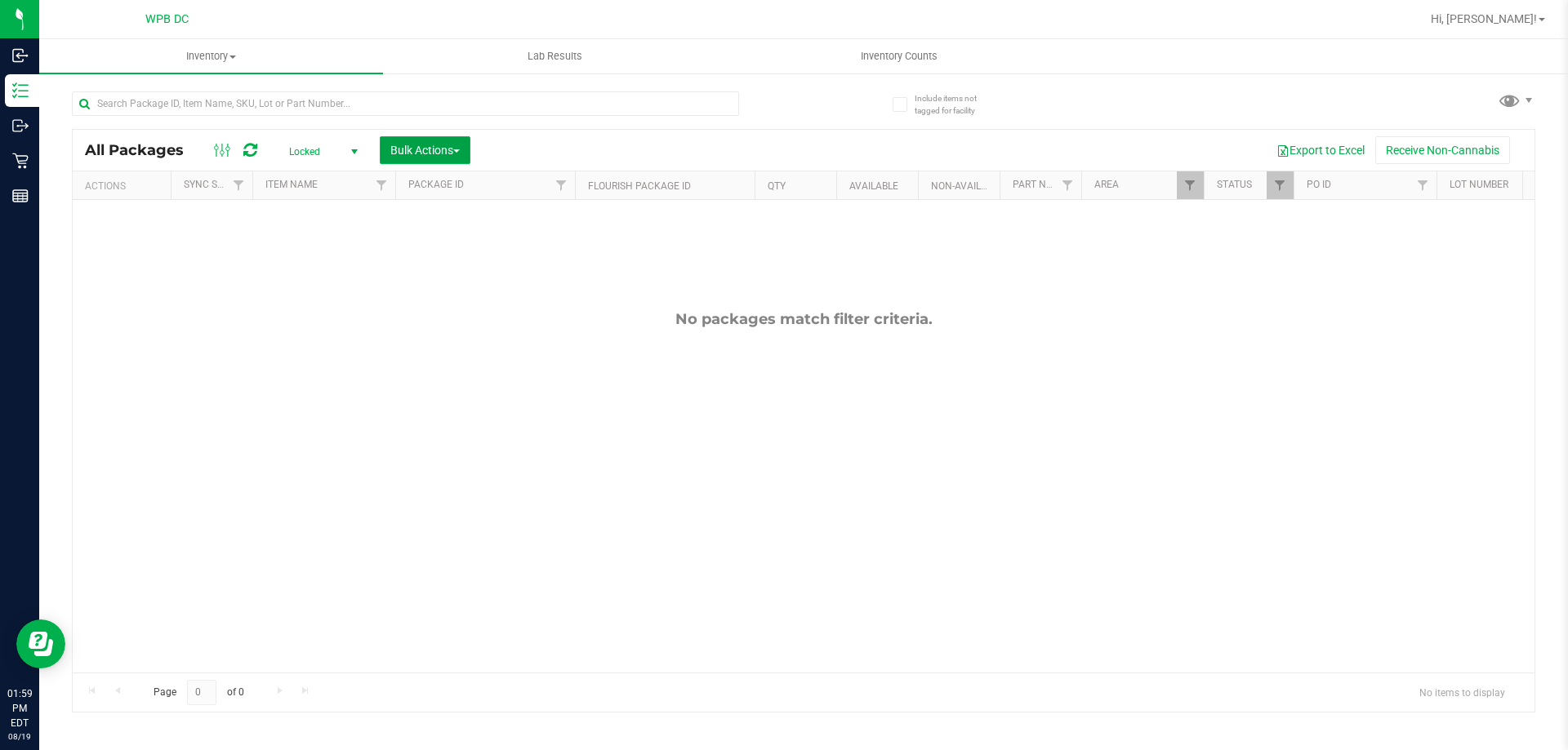
click at [455, 152] on span "Bulk Actions" at bounding box center [424, 150] width 69 height 13
click at [464, 188] on span "Add to outbound order" at bounding box center [445, 186] width 111 height 13
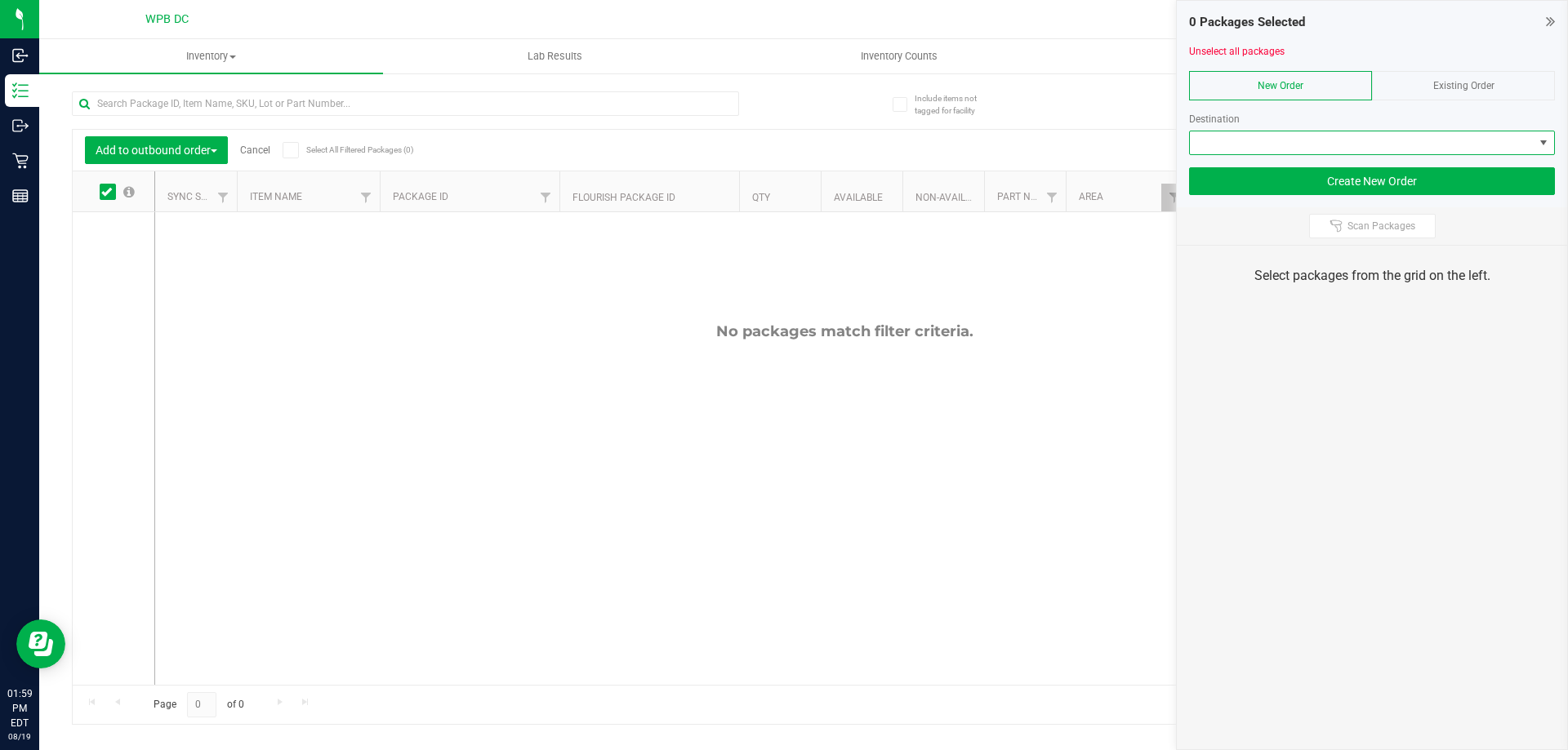
click at [1544, 144] on span at bounding box center [1543, 142] width 13 height 13
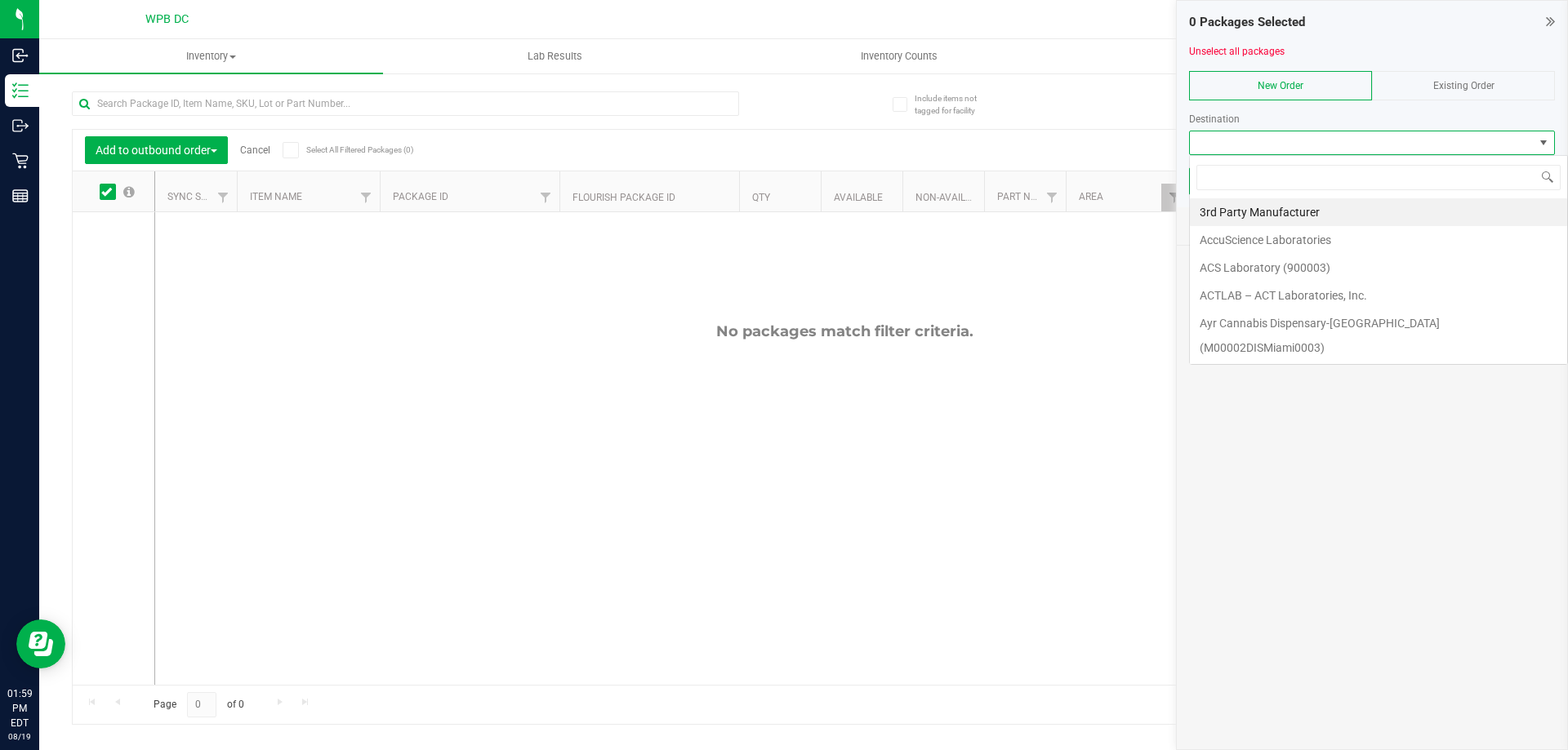
scroll to position [25, 366]
click at [1544, 144] on span at bounding box center [1543, 142] width 13 height 13
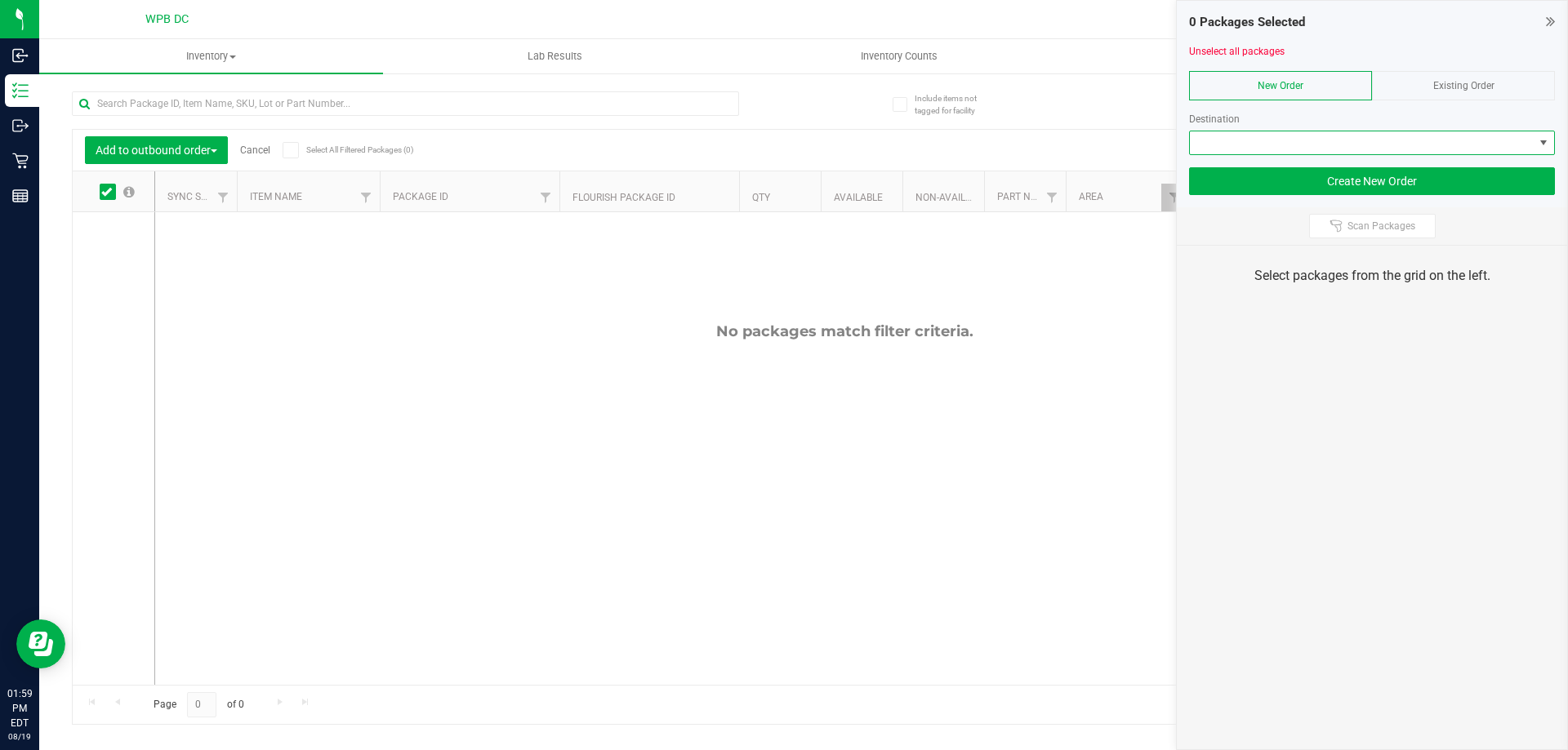
click at [1492, 76] on div "Existing Order" at bounding box center [1463, 86] width 183 height 29
click at [1530, 145] on span at bounding box center [1361, 142] width 344 height 23
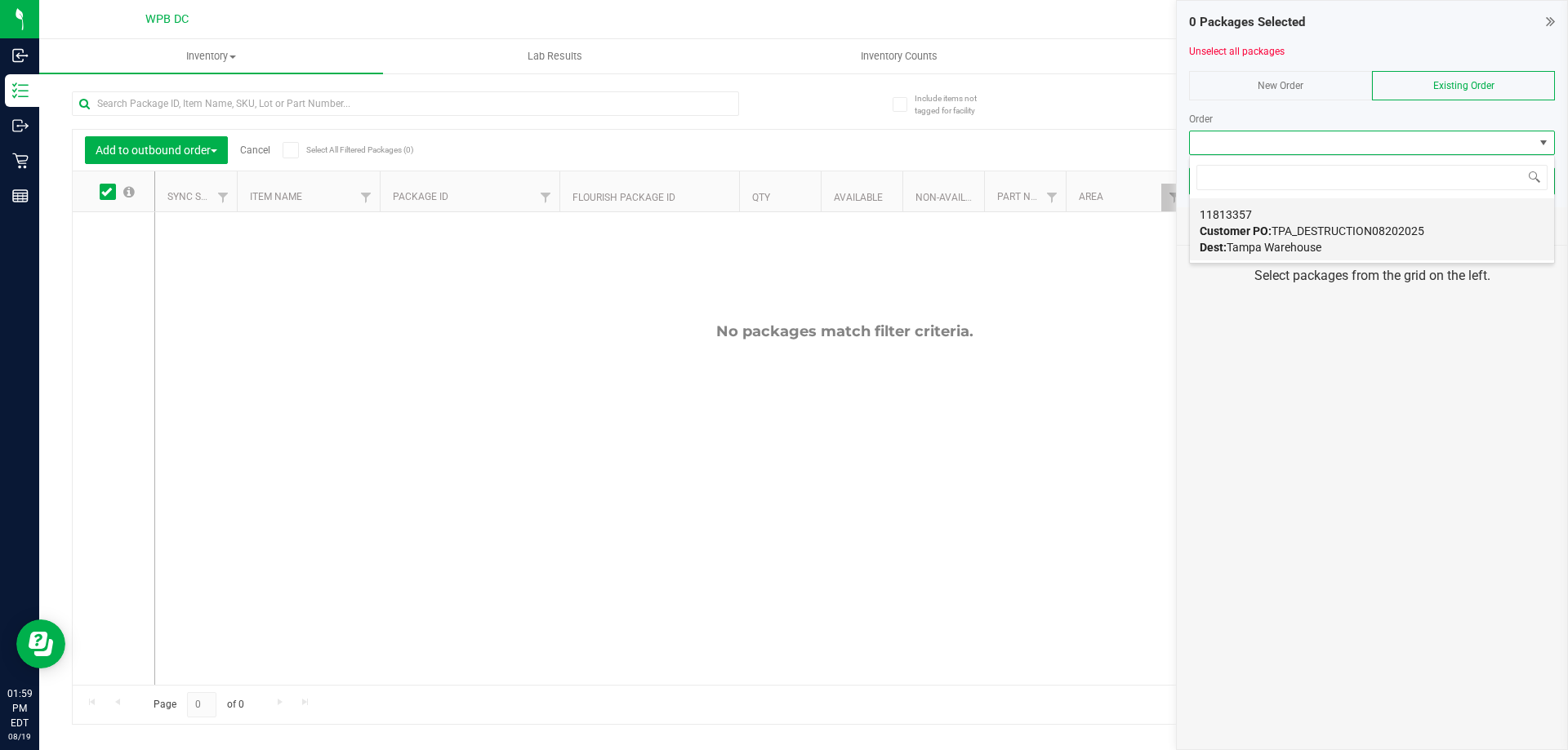
click at [1331, 227] on span "Customer PO: TPA_DESTRUCTION08202025" at bounding box center [1312, 231] width 225 height 13
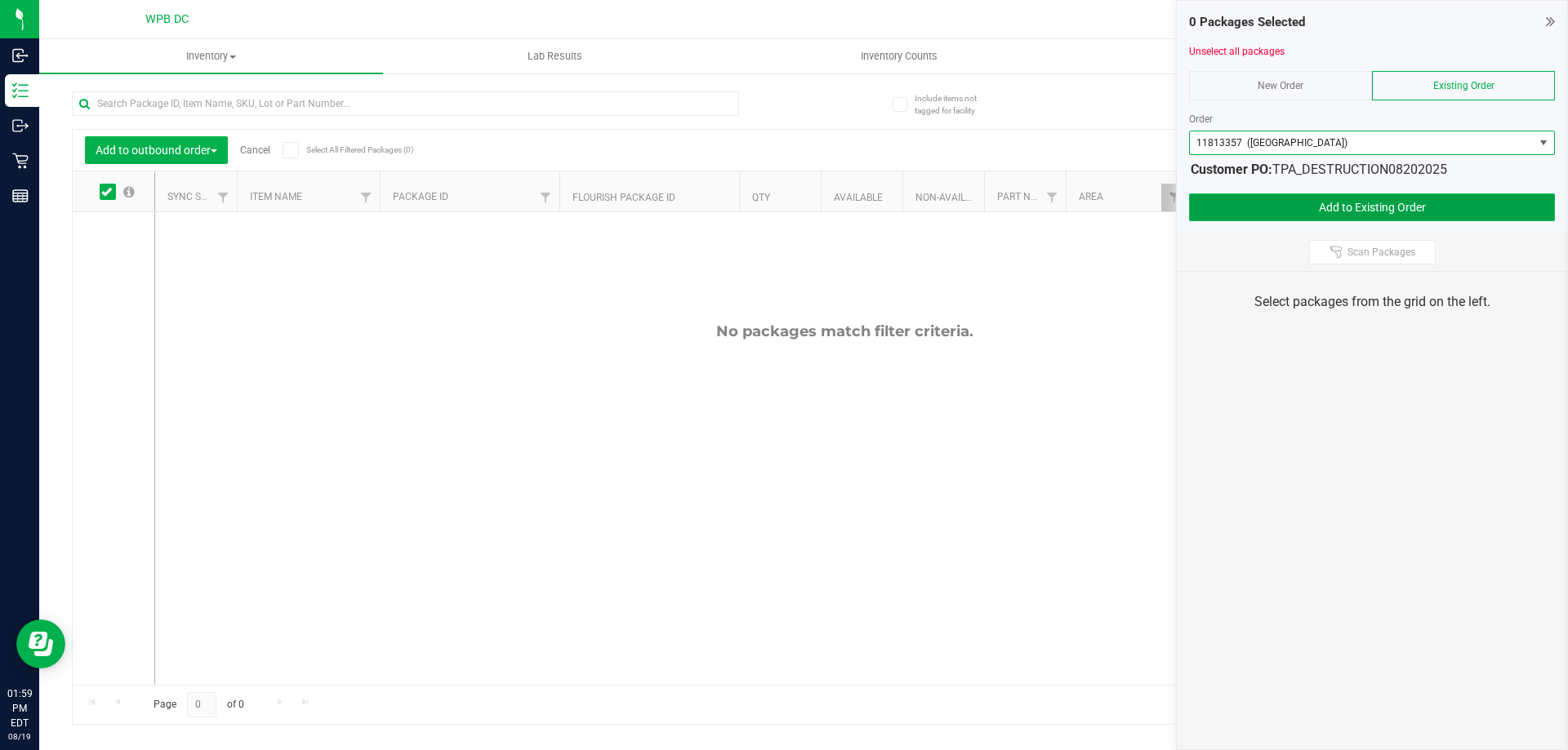
click at [1337, 207] on button "Add to Existing Order" at bounding box center [1372, 207] width 366 height 27
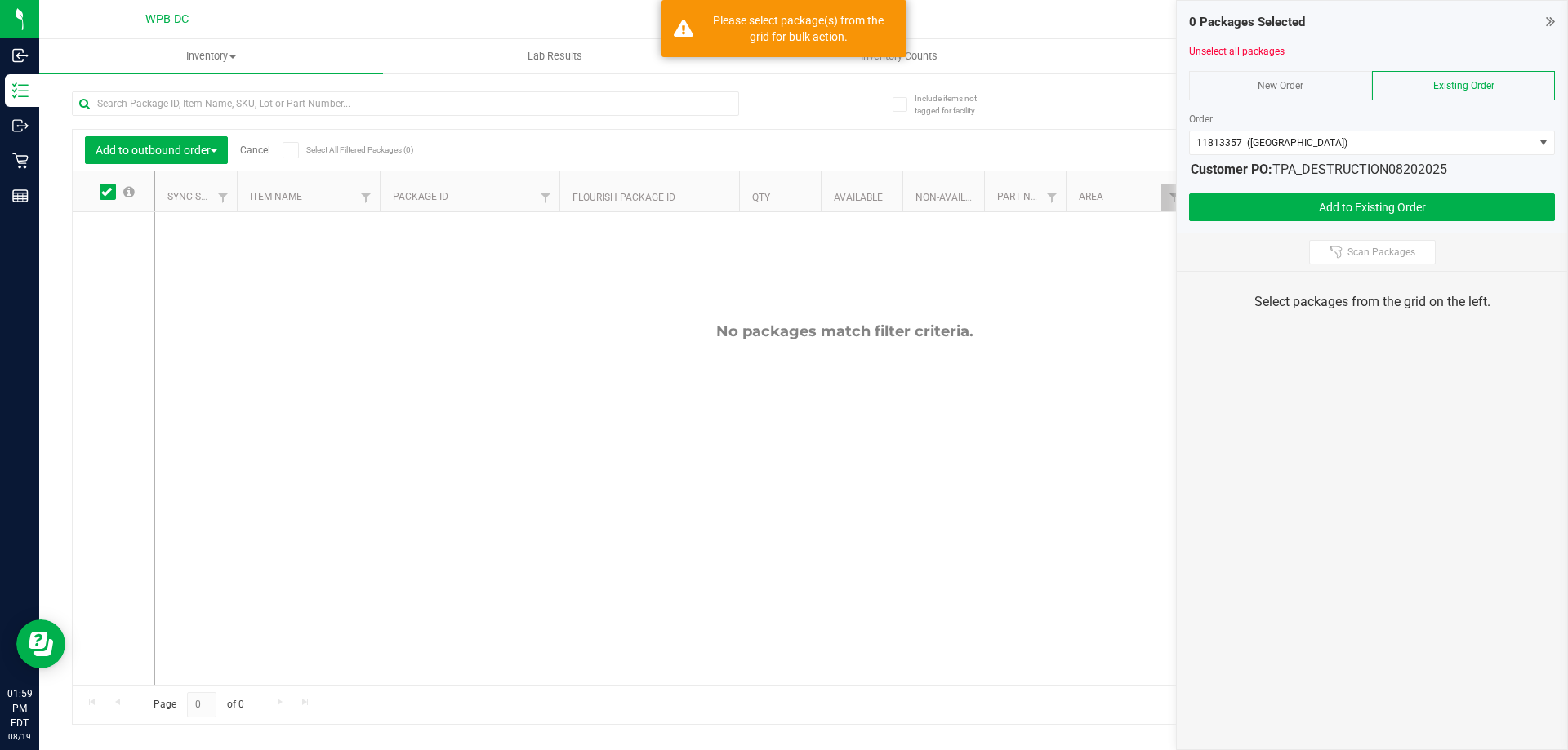
click at [111, 192] on icon at bounding box center [106, 192] width 10 height 0
click at [0, 0] on input "checkbox" at bounding box center [0, 0] width 0 height 0
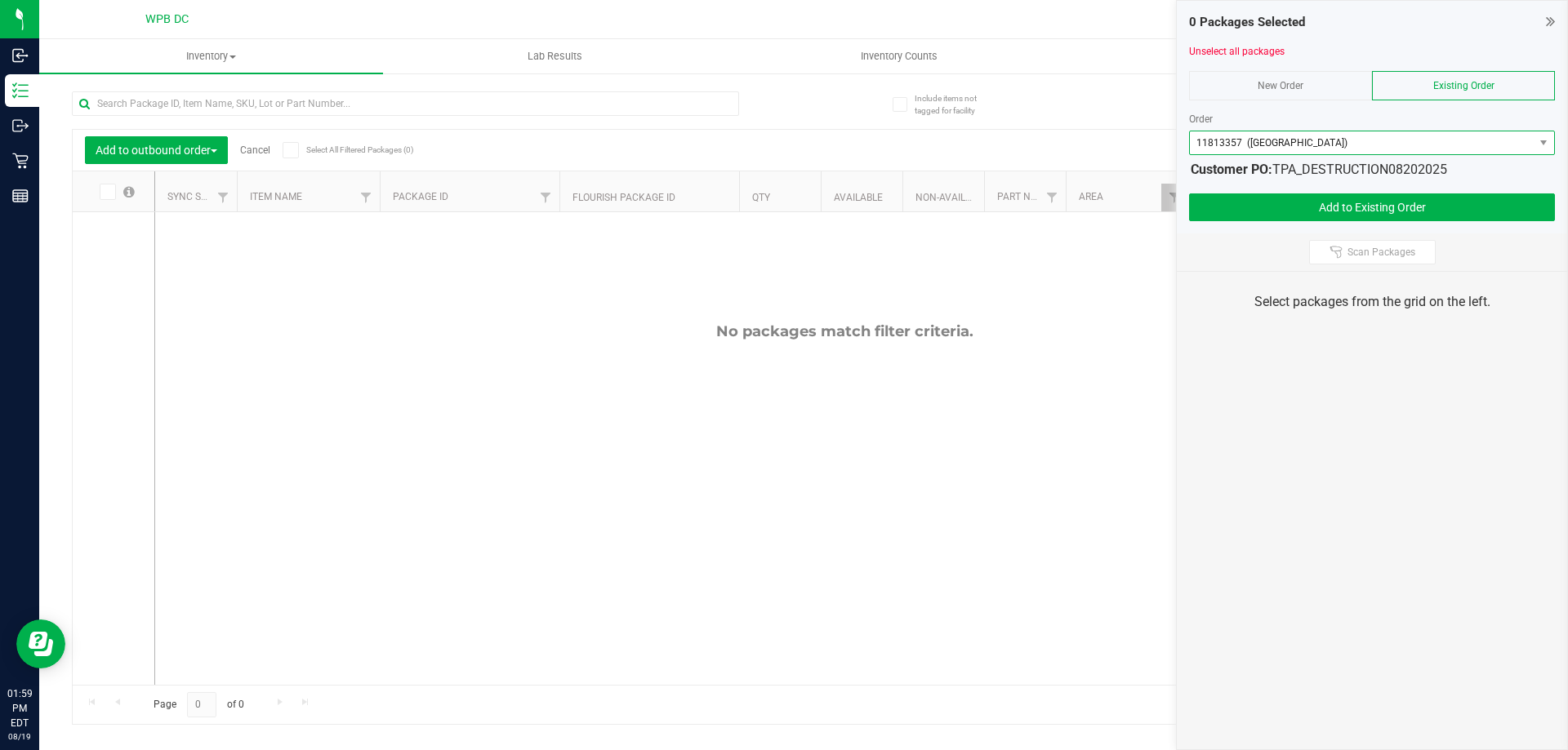
click at [1549, 135] on span at bounding box center [1544, 142] width 21 height 23
click at [1556, 15] on div "0 Packages Selected Unselect all packages New Order Existing Order Order 118133…" at bounding box center [1372, 117] width 390 height 232
click at [1548, 21] on icon at bounding box center [1550, 21] width 9 height 16
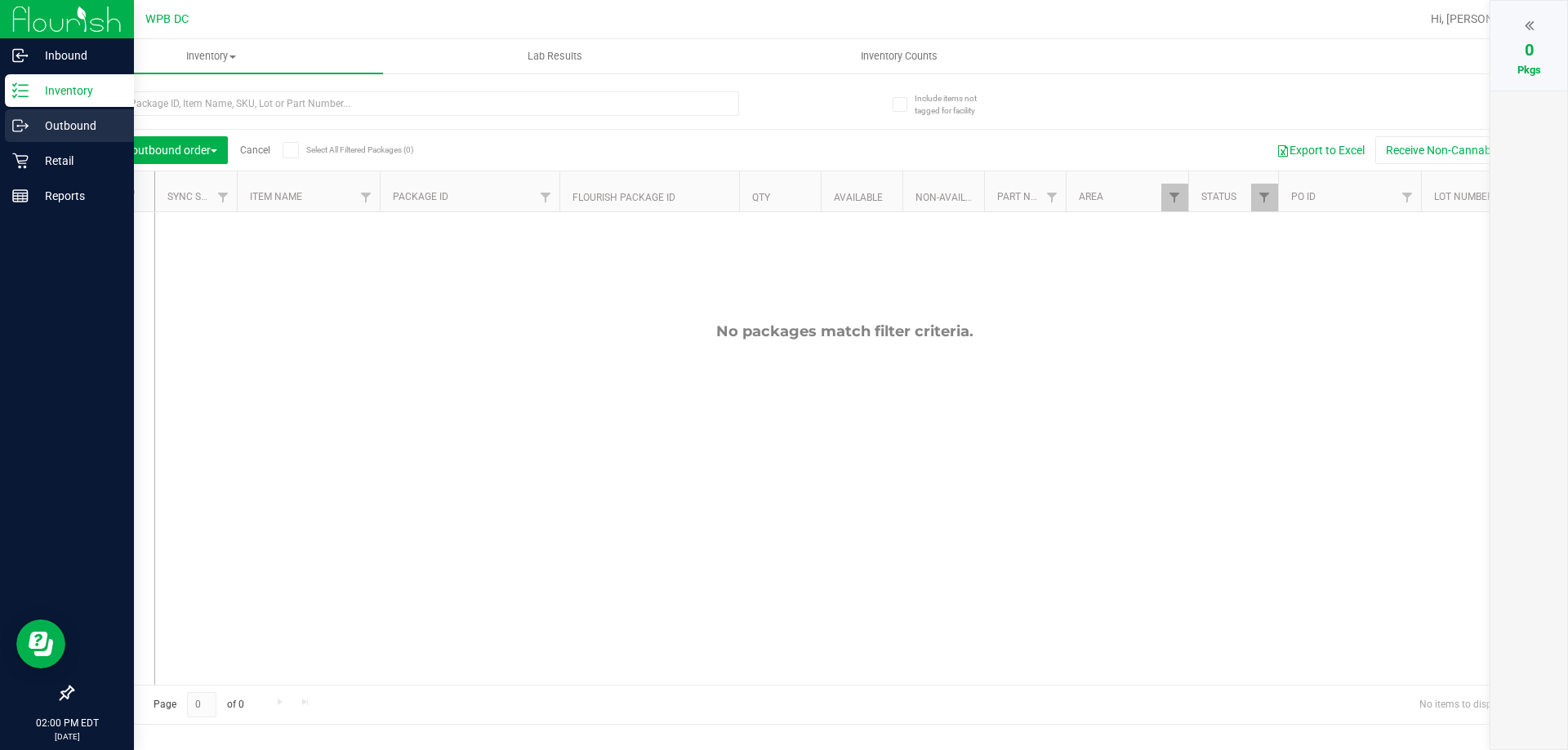
click at [43, 125] on p "Outbound" at bounding box center [77, 125] width 98 height 20
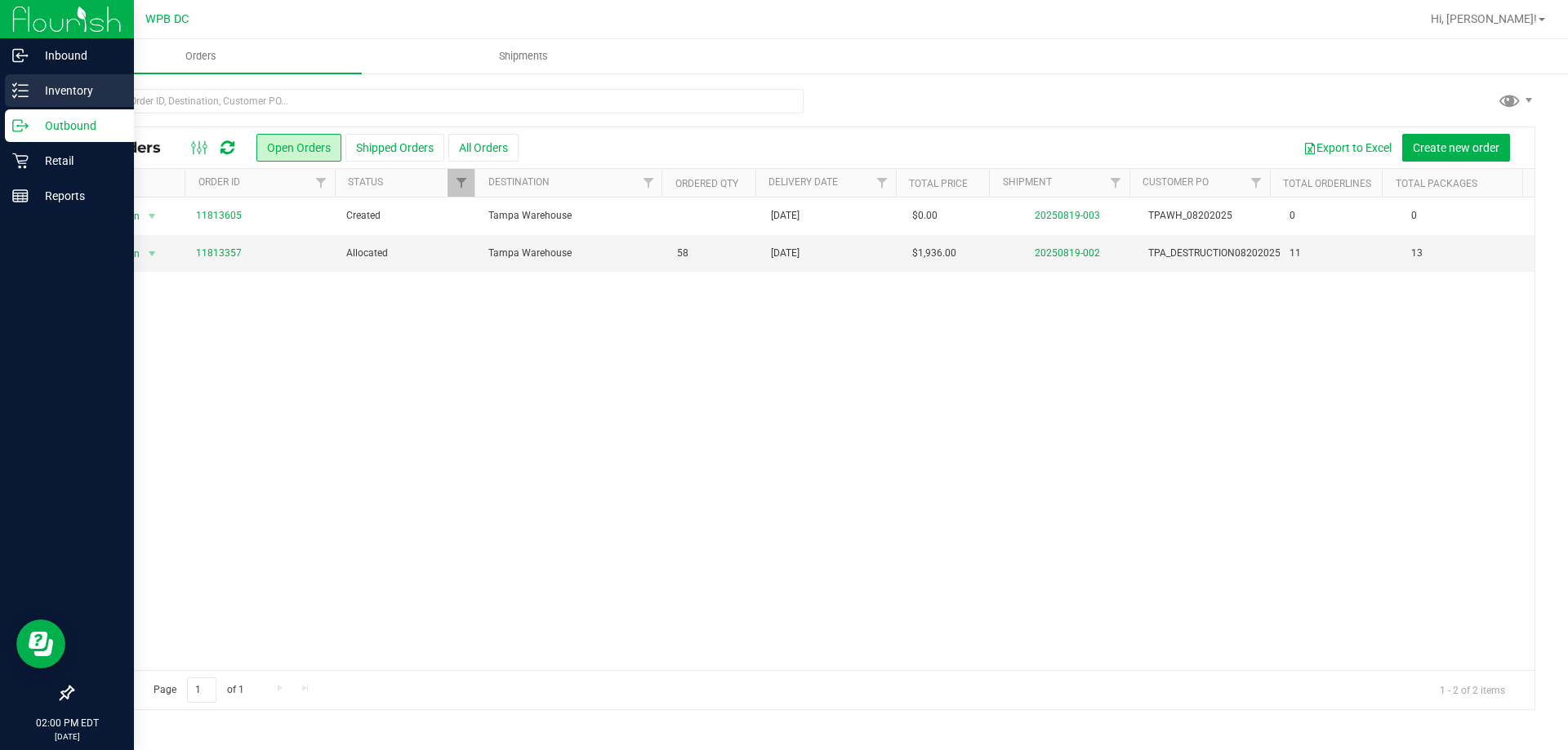
click at [67, 81] on p "Inventory" at bounding box center [77, 90] width 98 height 20
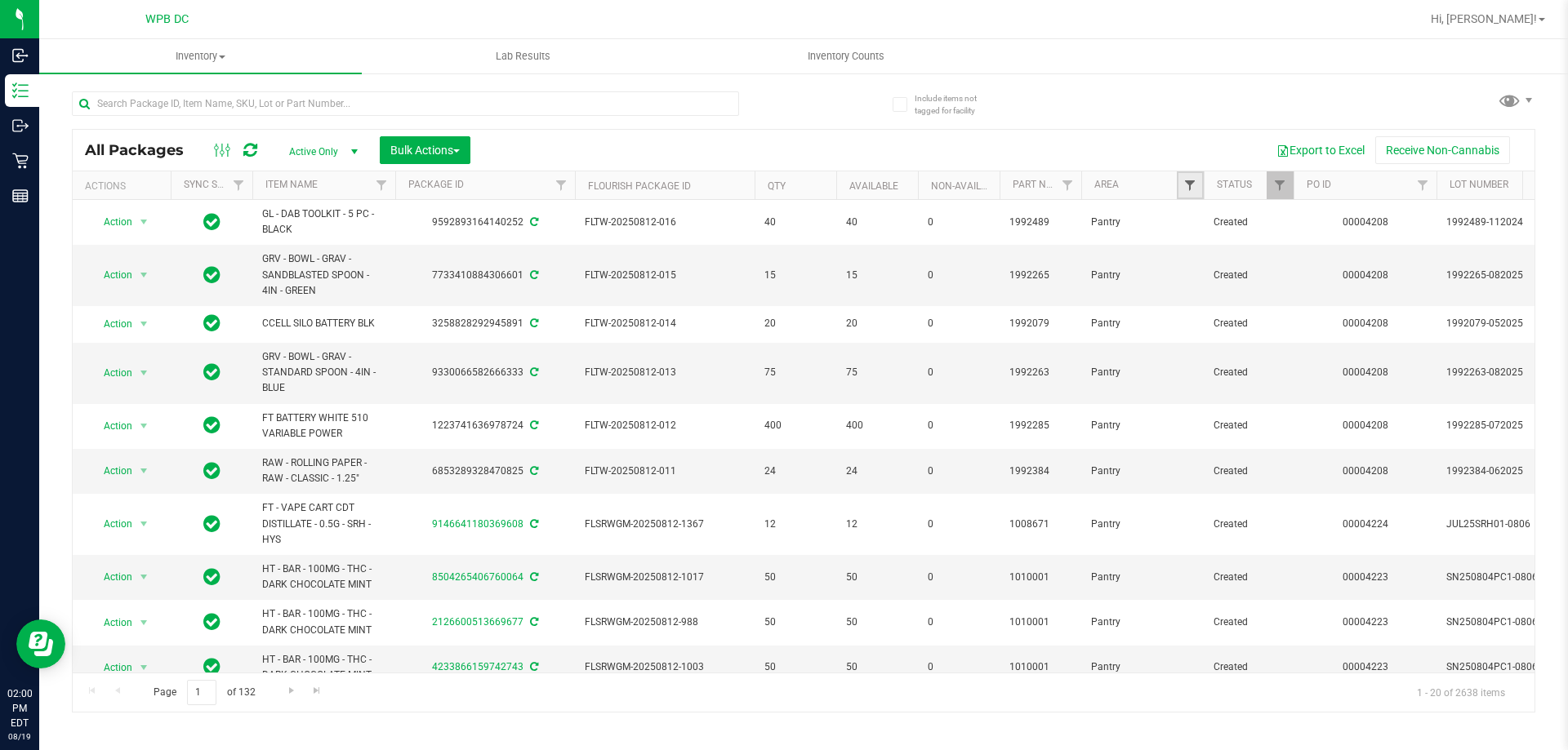
click at [1187, 185] on span "Filter" at bounding box center [1189, 185] width 13 height 13
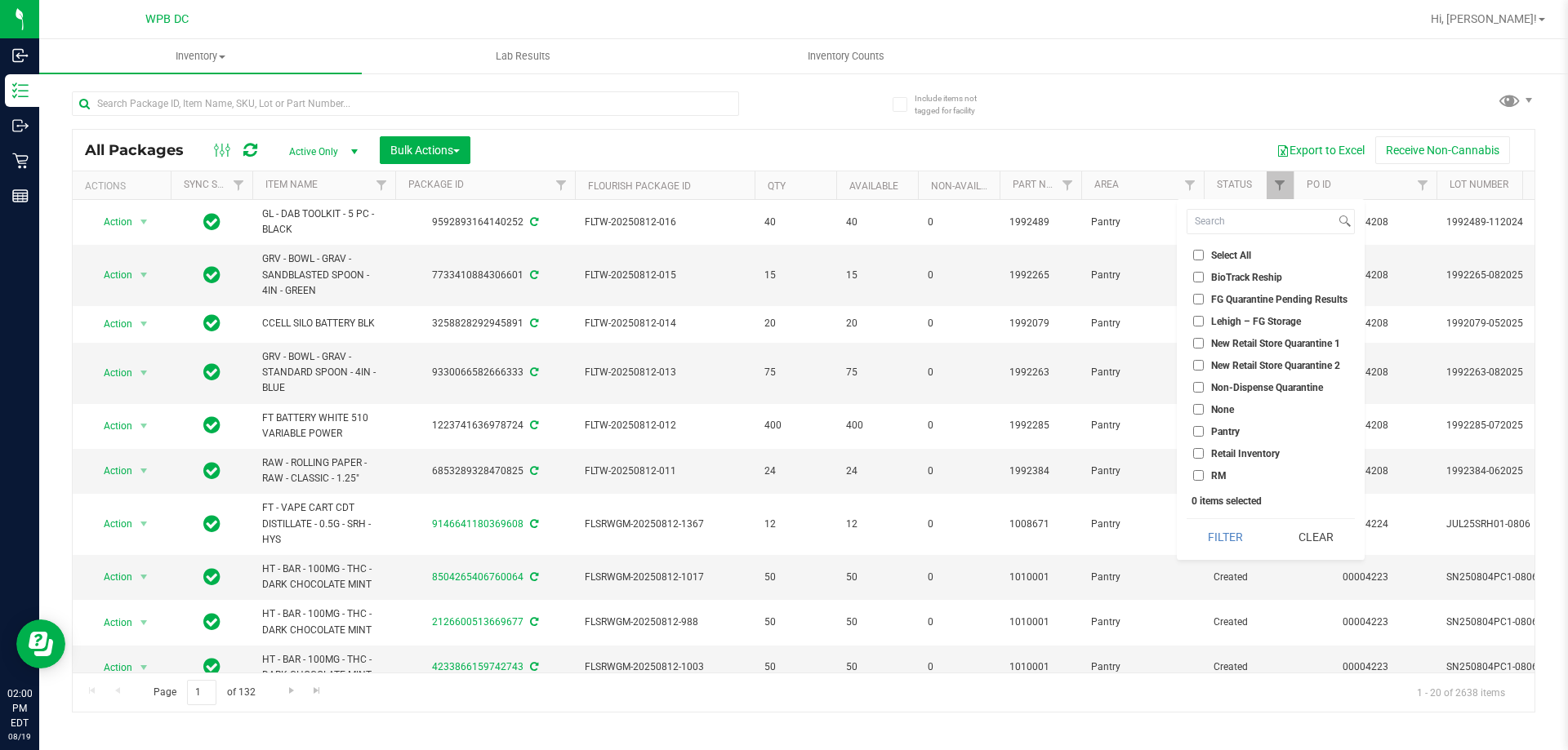
click at [1240, 388] on span "Non-Dispense Quarantine" at bounding box center [1267, 387] width 111 height 9
click at [1204, 388] on input "Non-Dispense Quarantine" at bounding box center [1199, 387] width 10 height 10
checkbox input "true"
click at [1235, 547] on button "Filter" at bounding box center [1225, 537] width 78 height 36
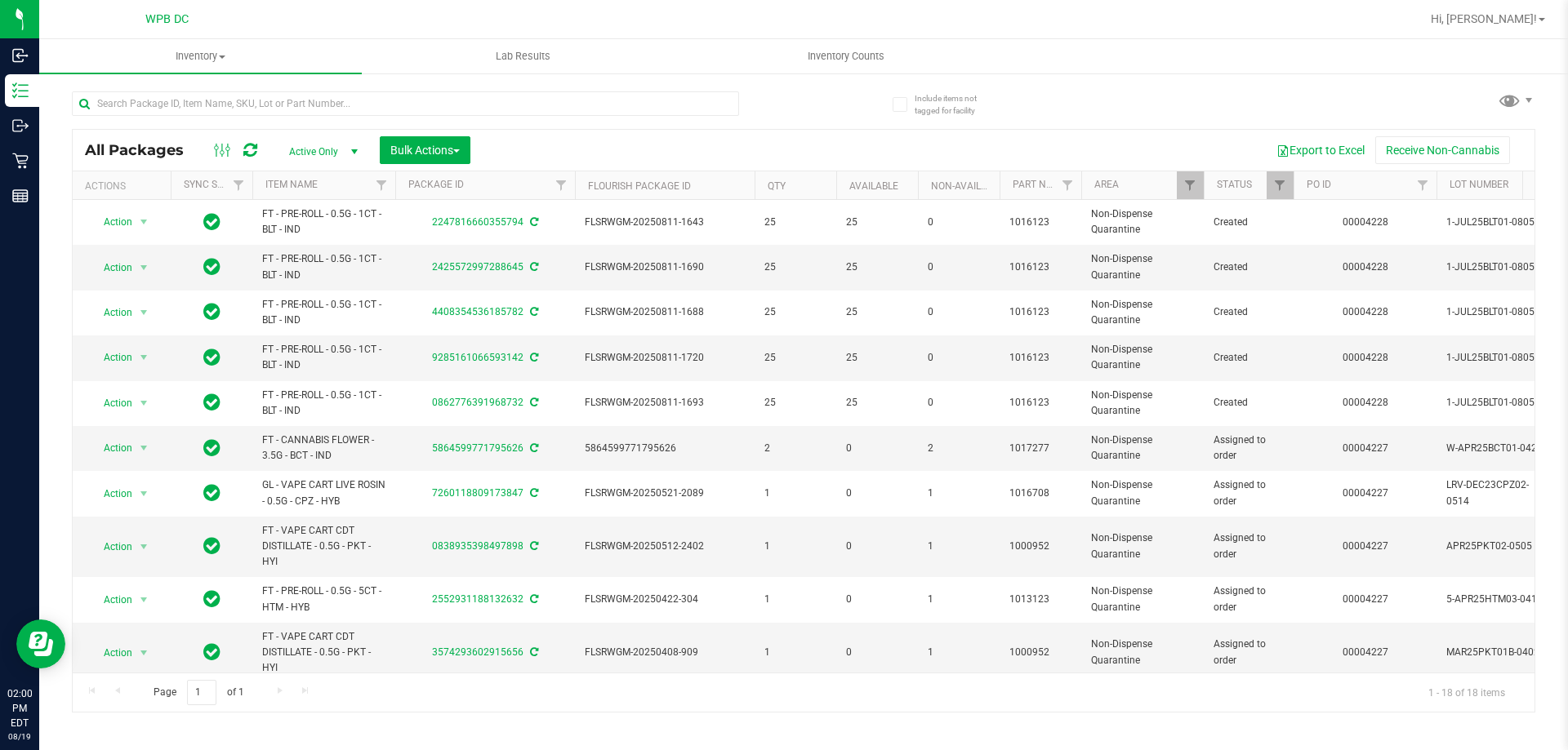
click at [476, 129] on div "All Packages Active Only Active Only Lab Samples Locked All External Internal B…" at bounding box center [803, 150] width 1462 height 41
click at [460, 137] on button "Bulk Actions" at bounding box center [425, 150] width 91 height 27
click at [501, 191] on div "Add to outbound order" at bounding box center [455, 189] width 133 height 26
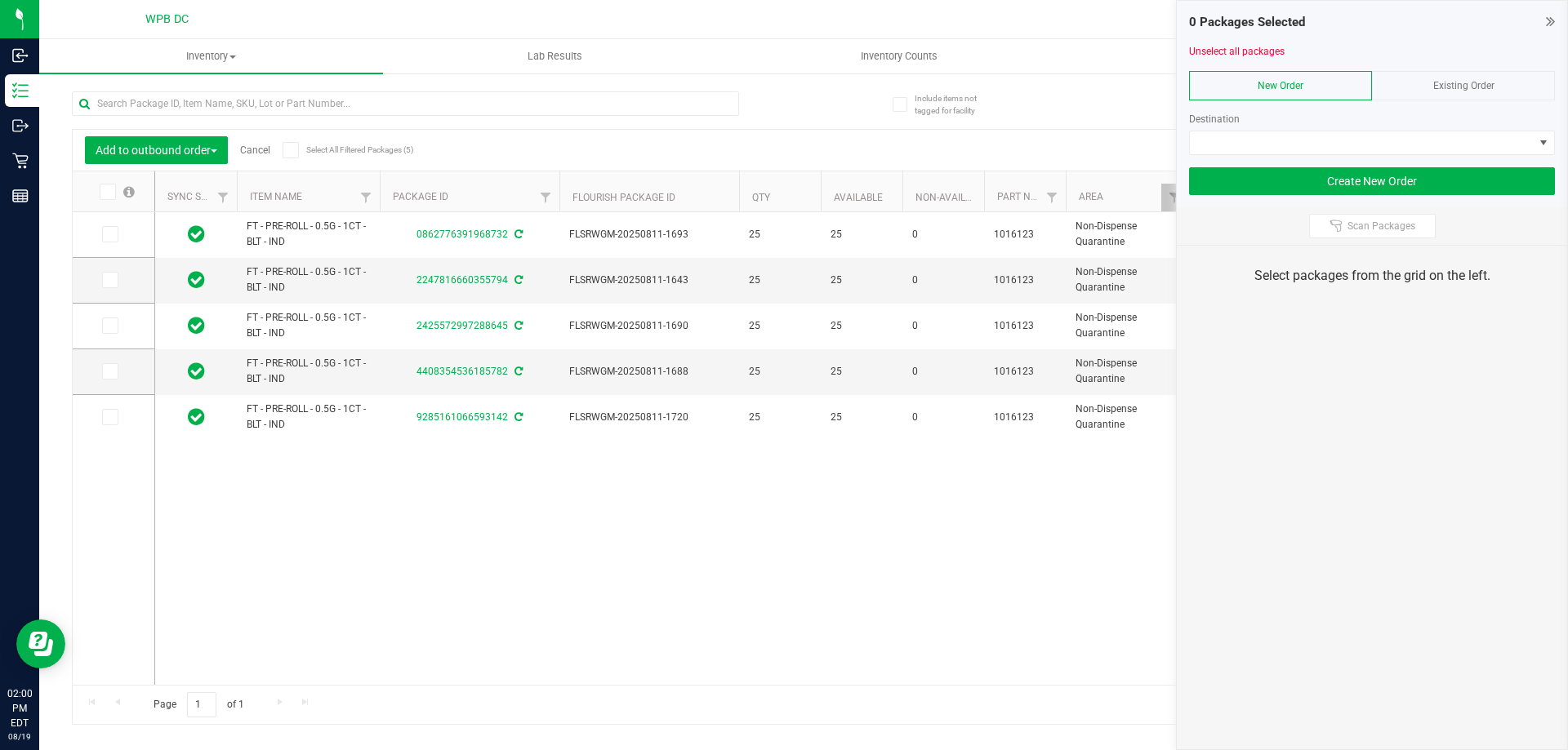
click at [105, 192] on icon at bounding box center [106, 192] width 10 height 0
click at [0, 0] on input "checkbox" at bounding box center [0, 0] width 0 height 0
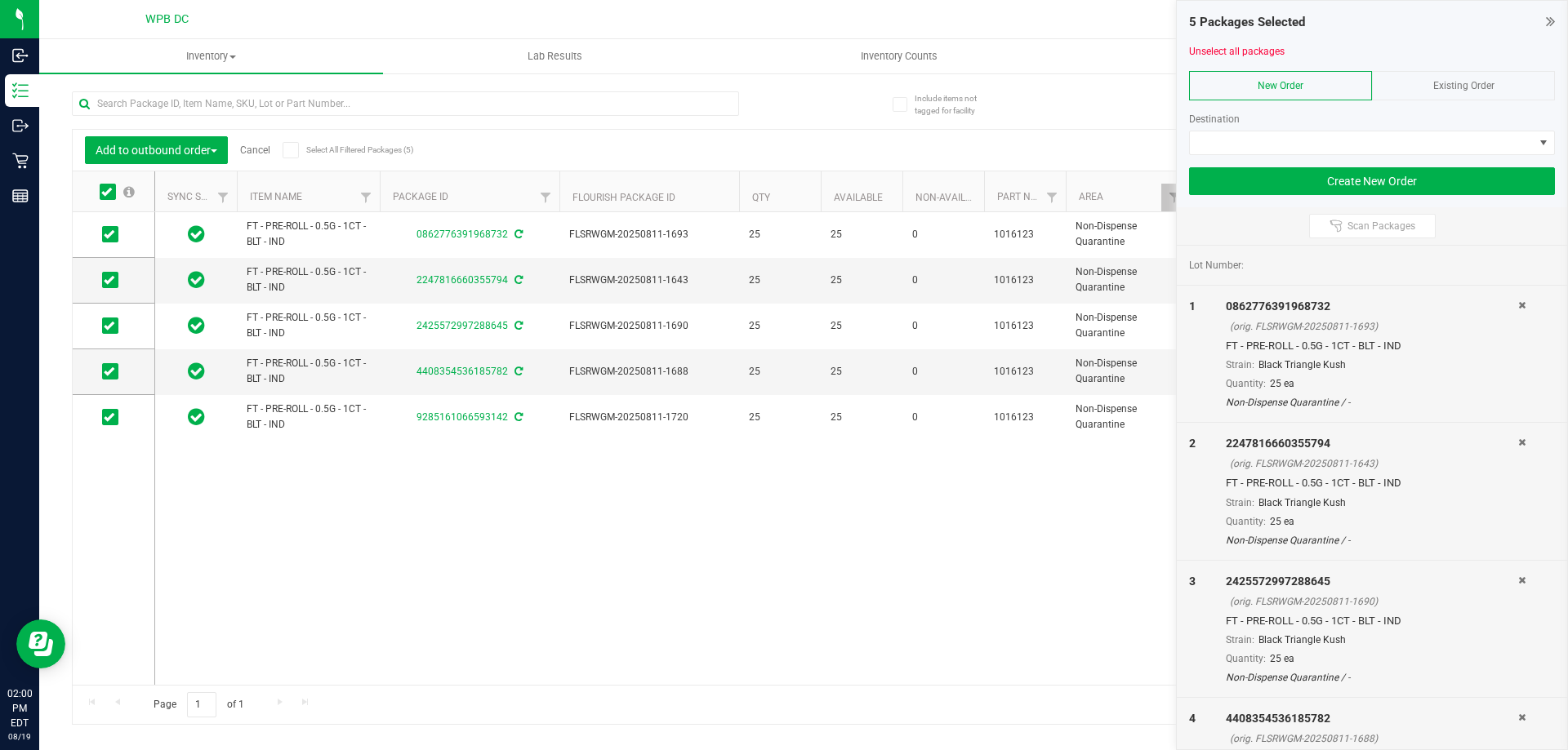
click at [1468, 72] on div "Existing Order" at bounding box center [1463, 86] width 183 height 29
click at [1535, 144] on span at bounding box center [1544, 142] width 21 height 23
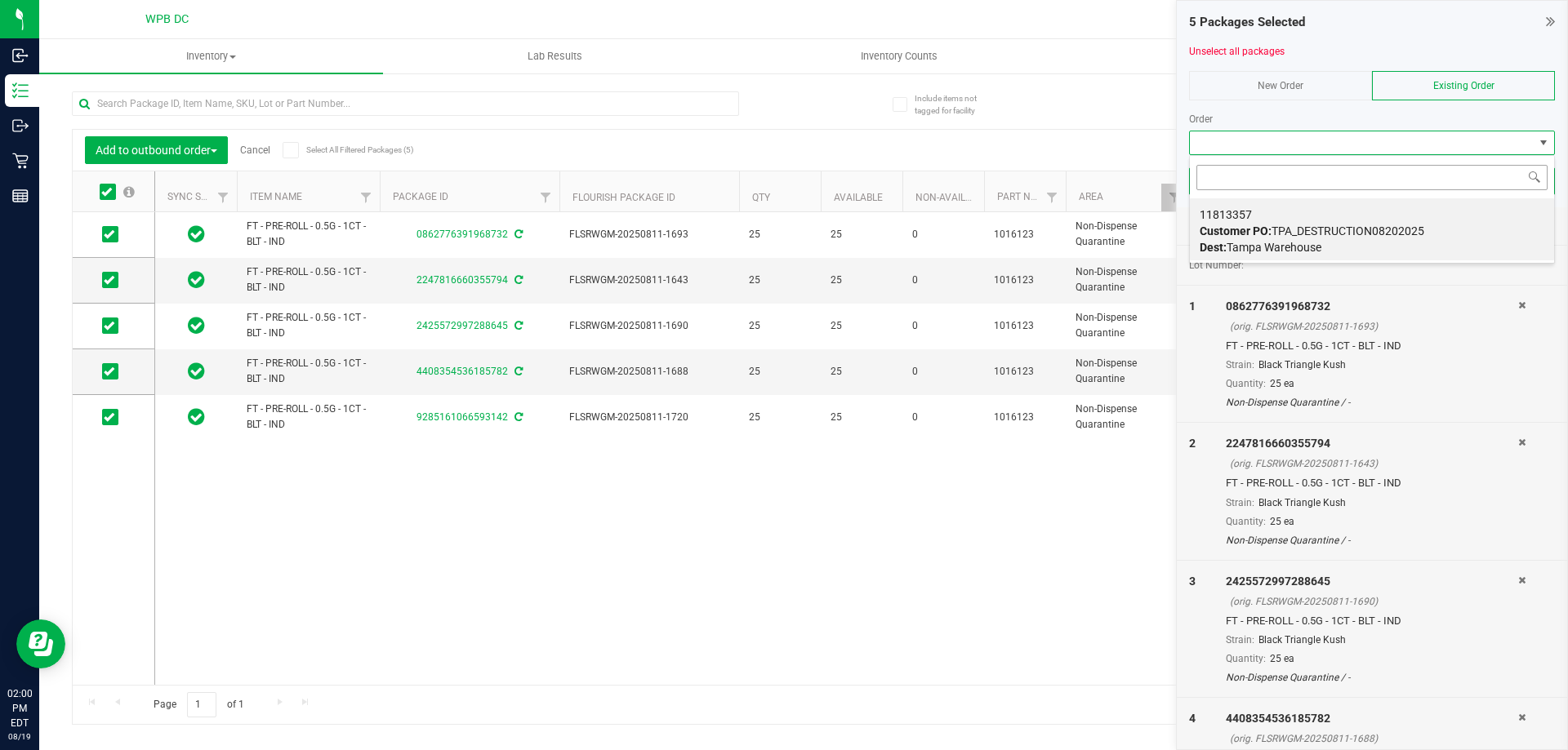
scroll to position [25, 366]
click at [1295, 244] on span "Dest: Tampa Warehouse" at bounding box center [1260, 247] width 122 height 13
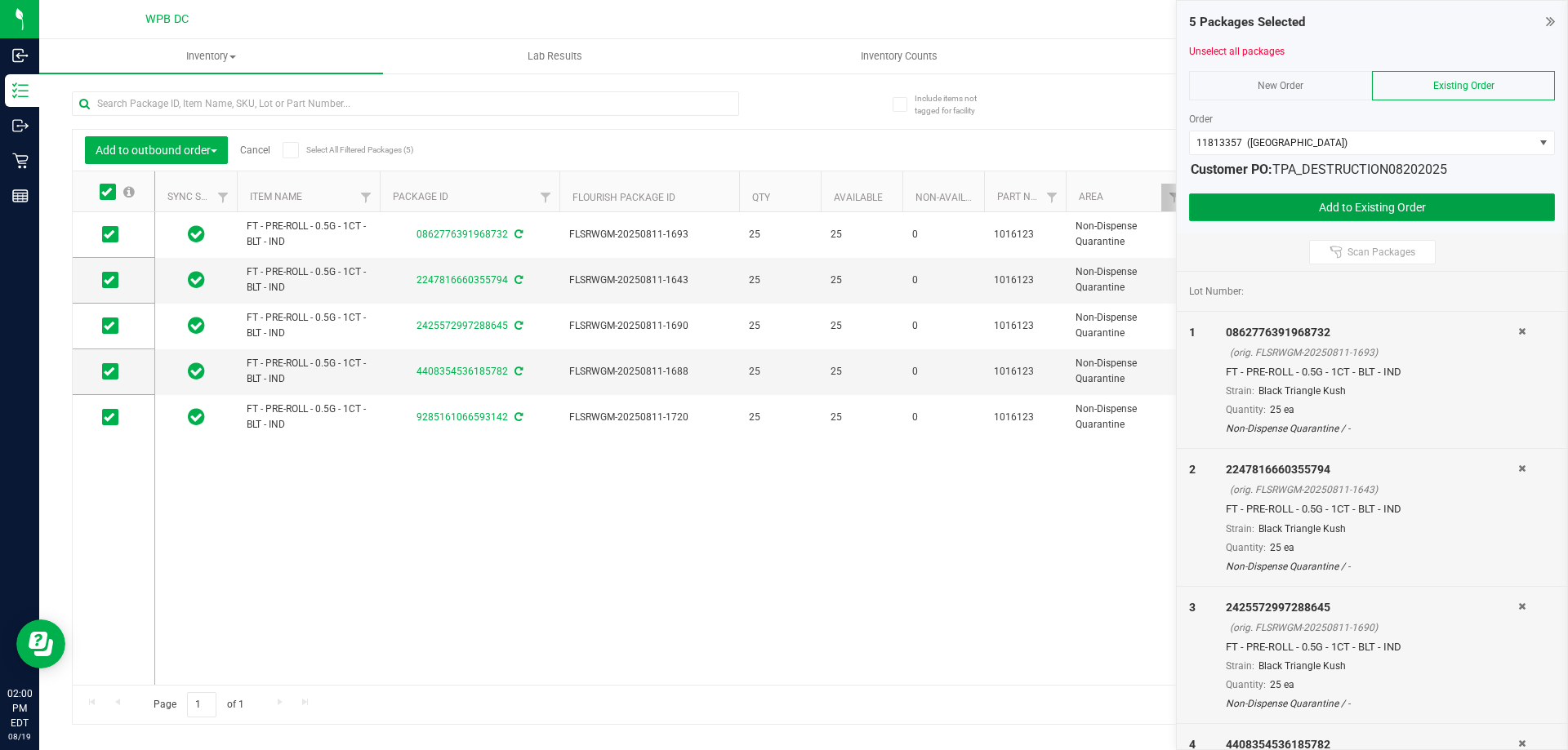
click at [1459, 201] on button "Add to Existing Order" at bounding box center [1372, 207] width 366 height 27
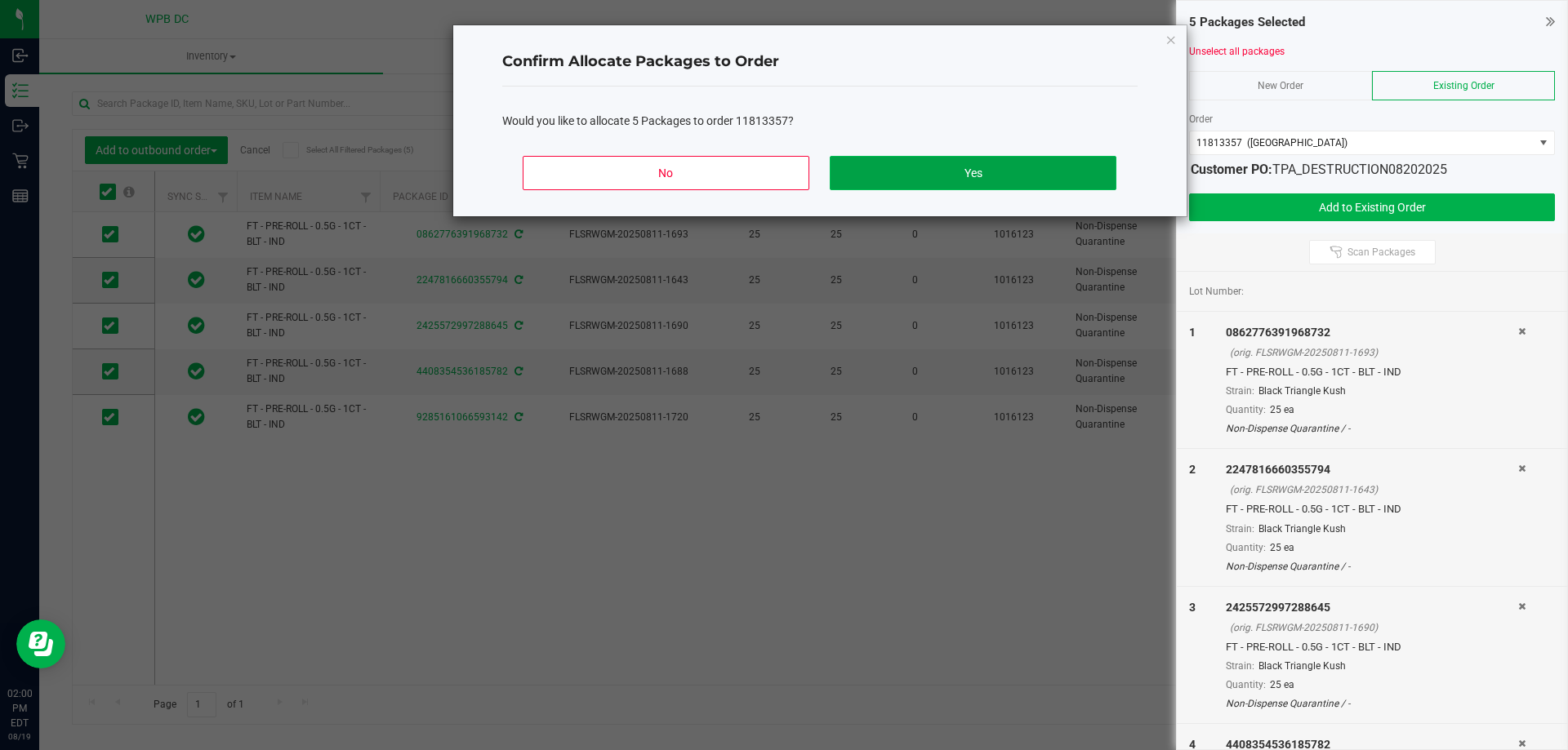
click at [1000, 170] on button "Yes" at bounding box center [972, 173] width 285 height 34
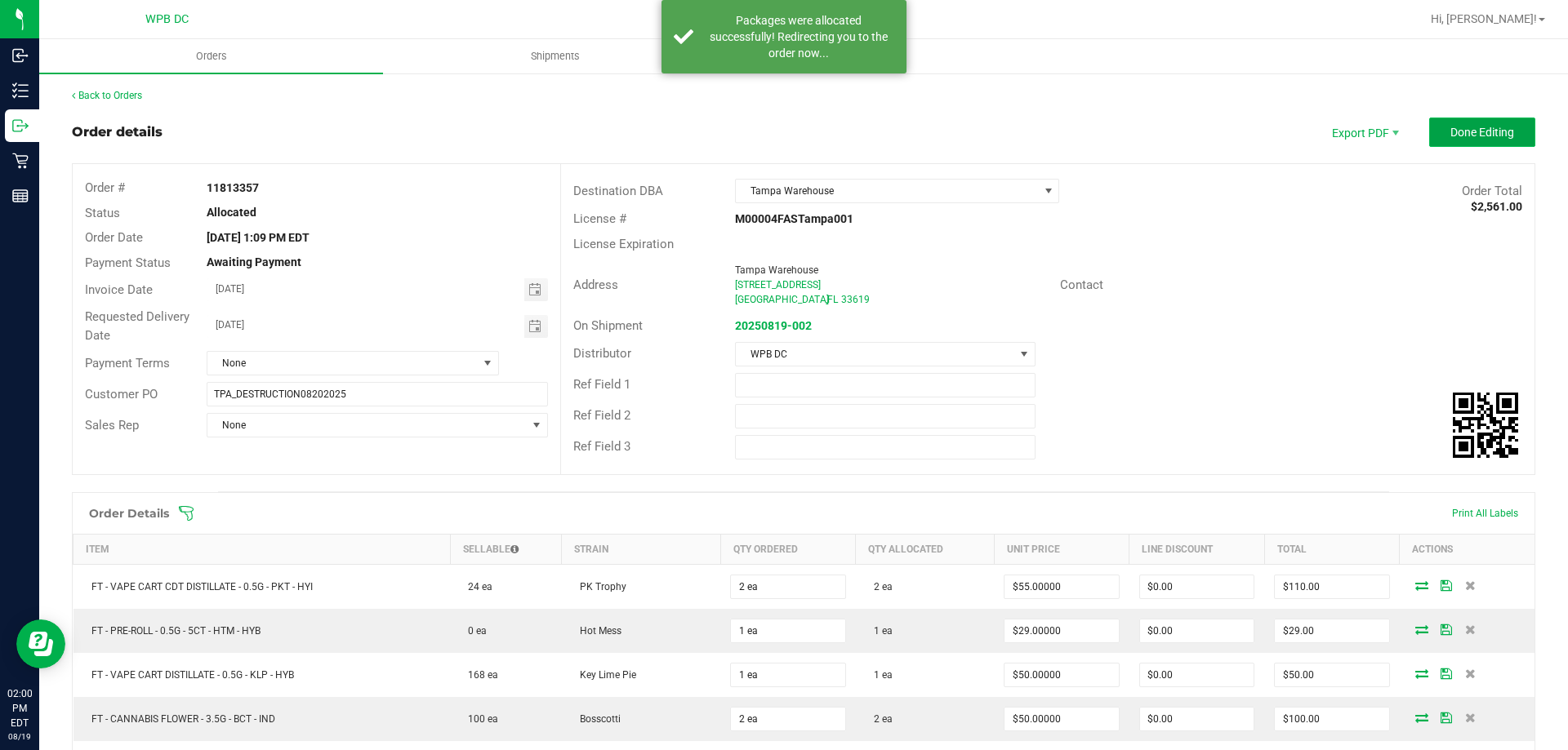
click at [1469, 133] on span "Done Editing" at bounding box center [1482, 132] width 63 height 13
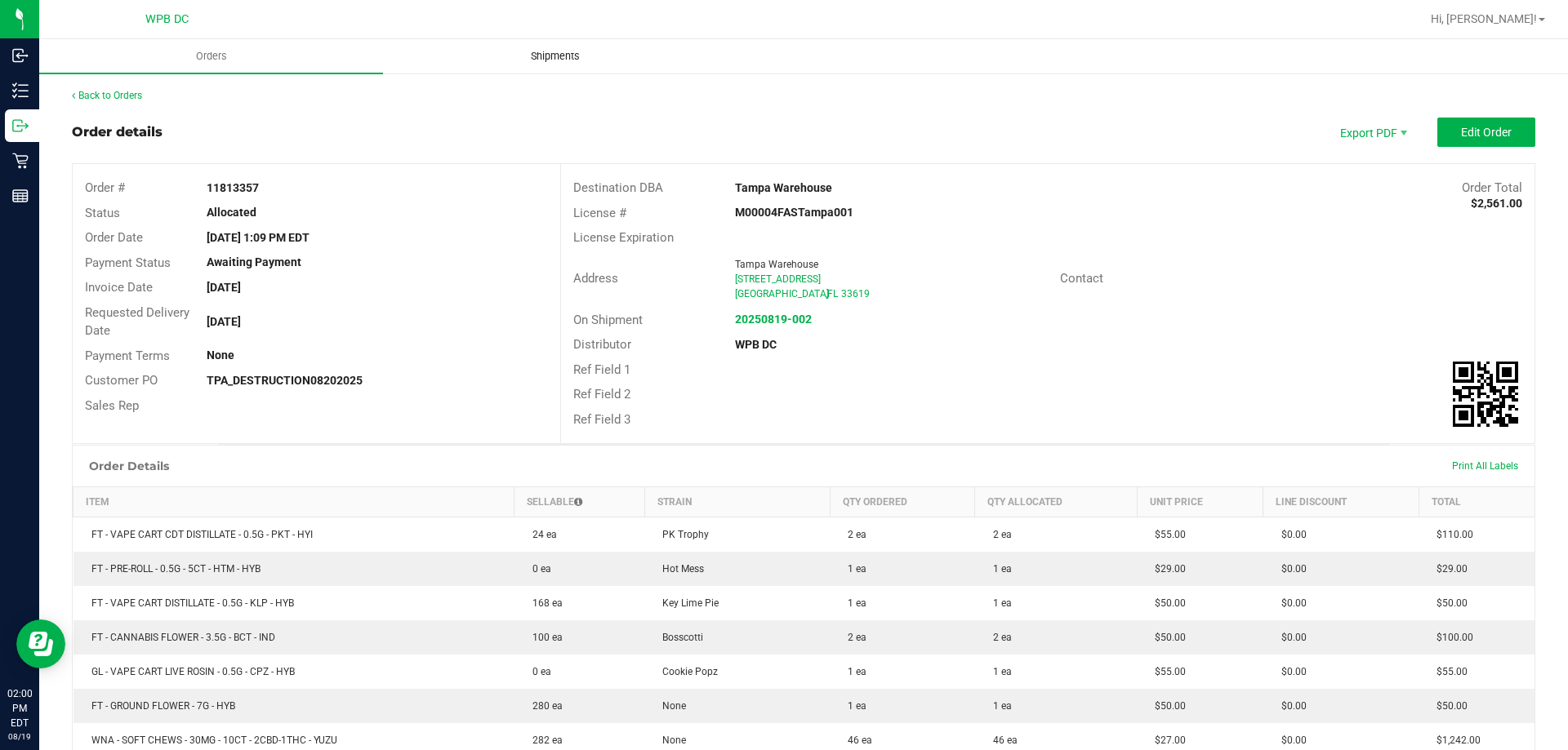
click at [539, 49] on span "Shipments" at bounding box center [555, 56] width 93 height 15
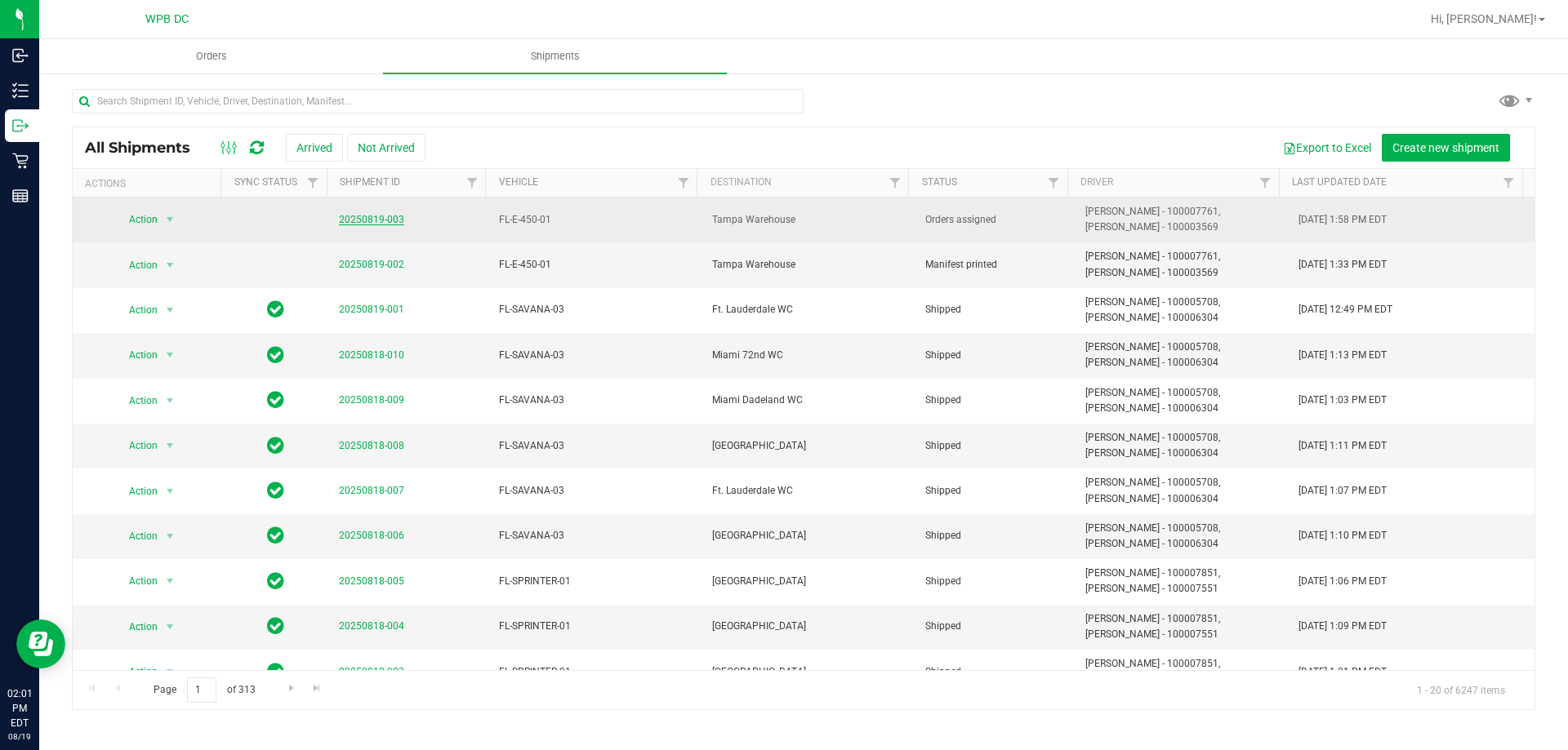
click at [369, 215] on link "20250819-003" at bounding box center [371, 219] width 65 height 11
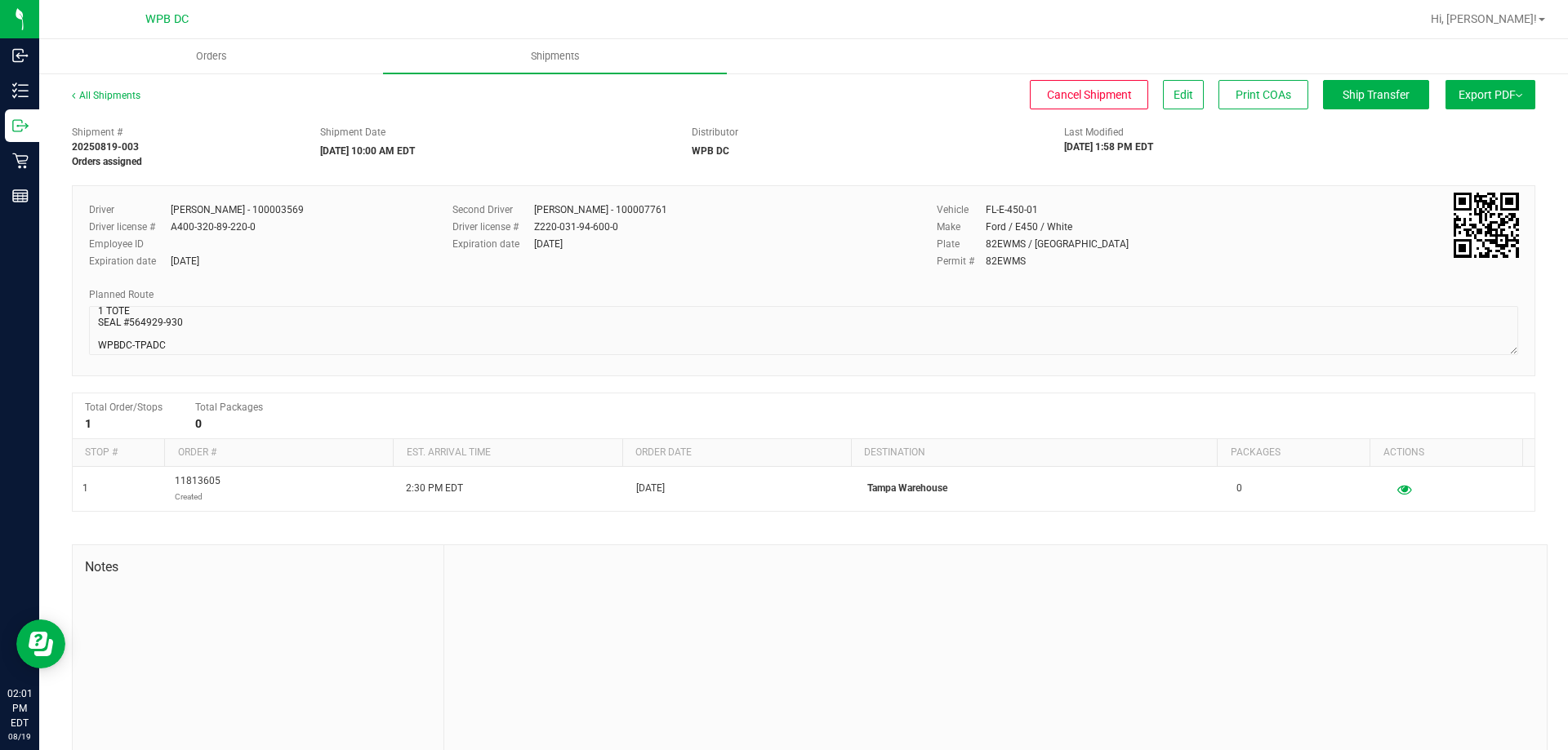
scroll to position [26, 0]
click at [1492, 100] on button "Export PDF" at bounding box center [1490, 94] width 90 height 29
click at [1480, 132] on span "Manifest by Package ID" at bounding box center [1466, 130] width 104 height 11
click at [103, 93] on link "All Shipments" at bounding box center [106, 95] width 69 height 11
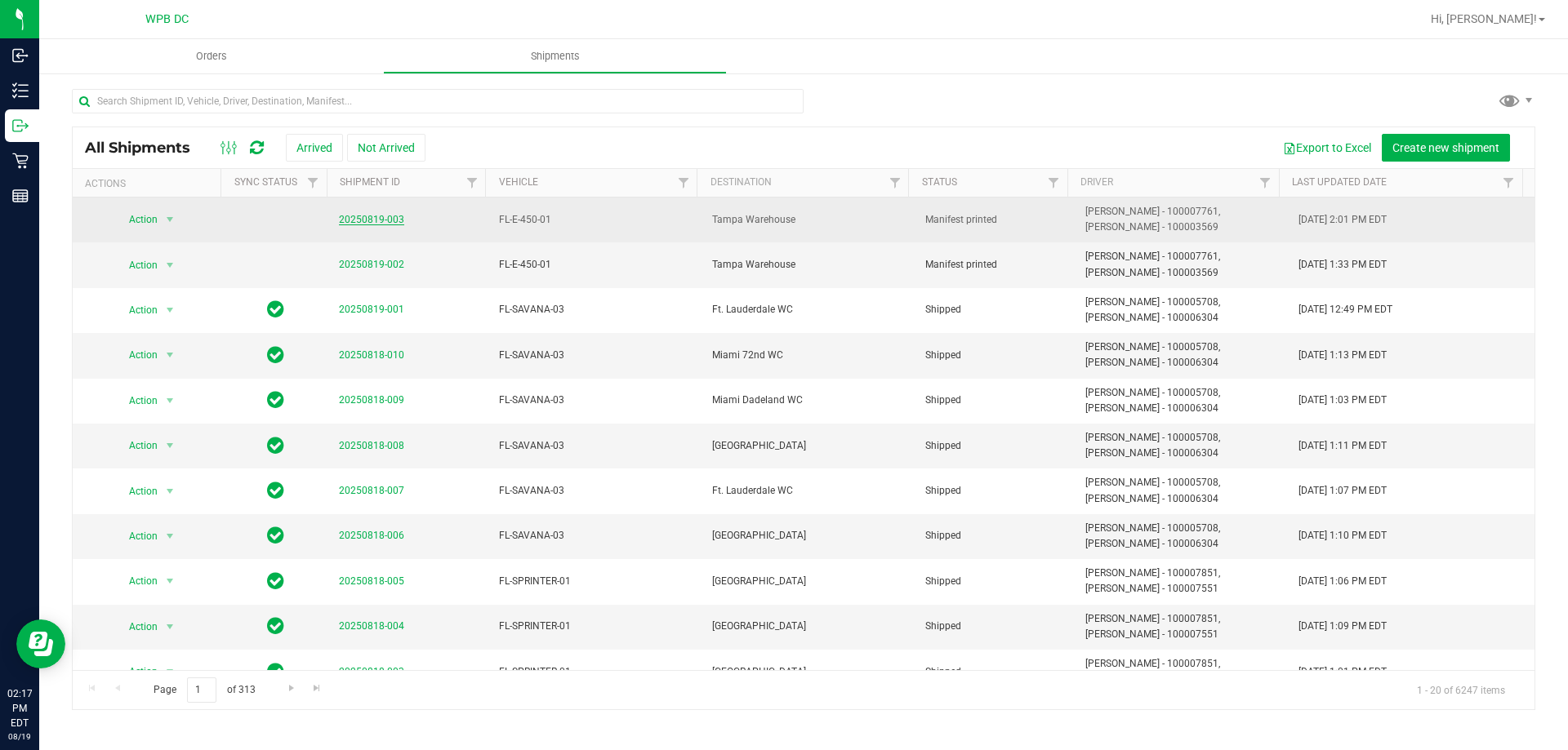
click at [389, 215] on link "20250819-003" at bounding box center [371, 219] width 65 height 11
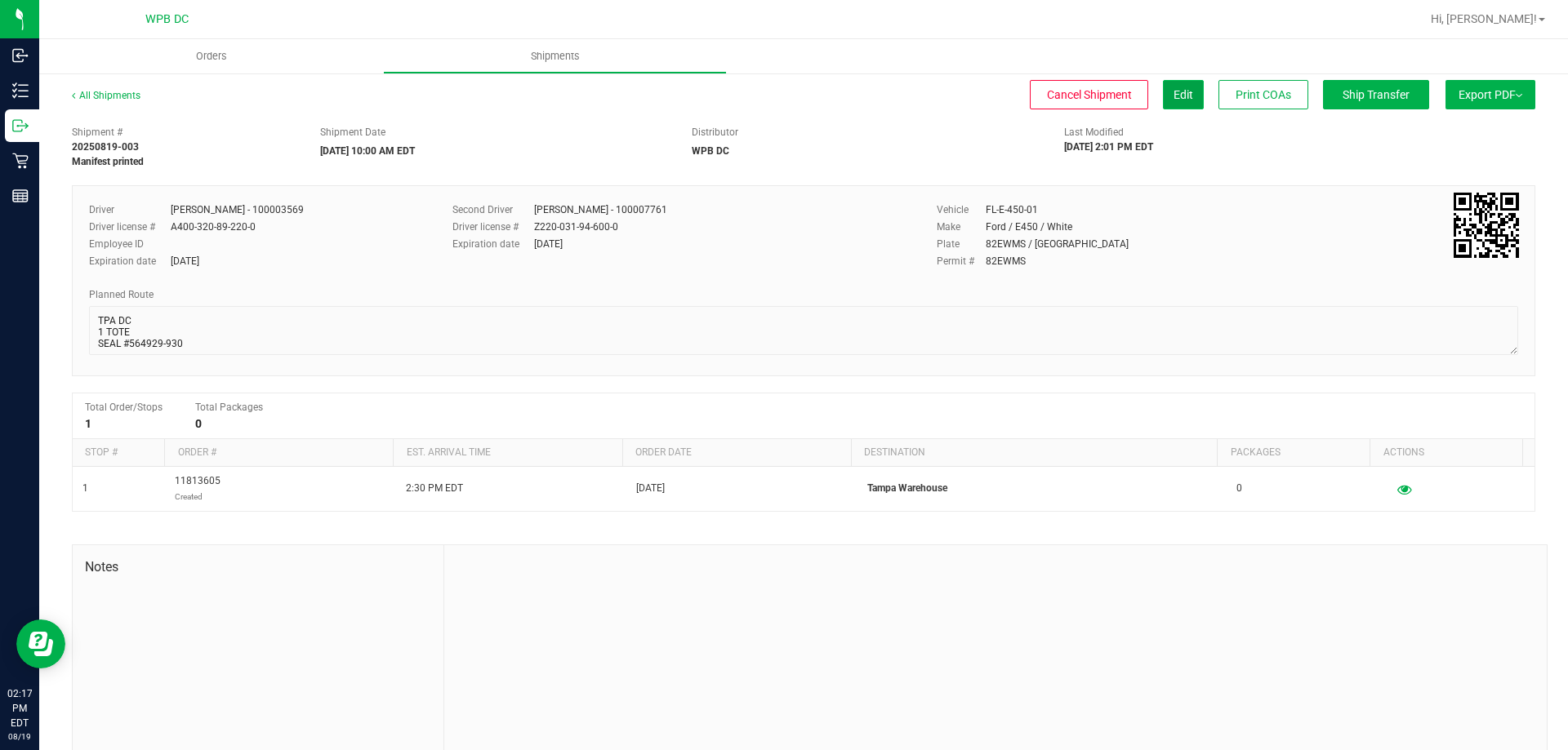
click at [1174, 99] on span "Edit" at bounding box center [1183, 94] width 20 height 13
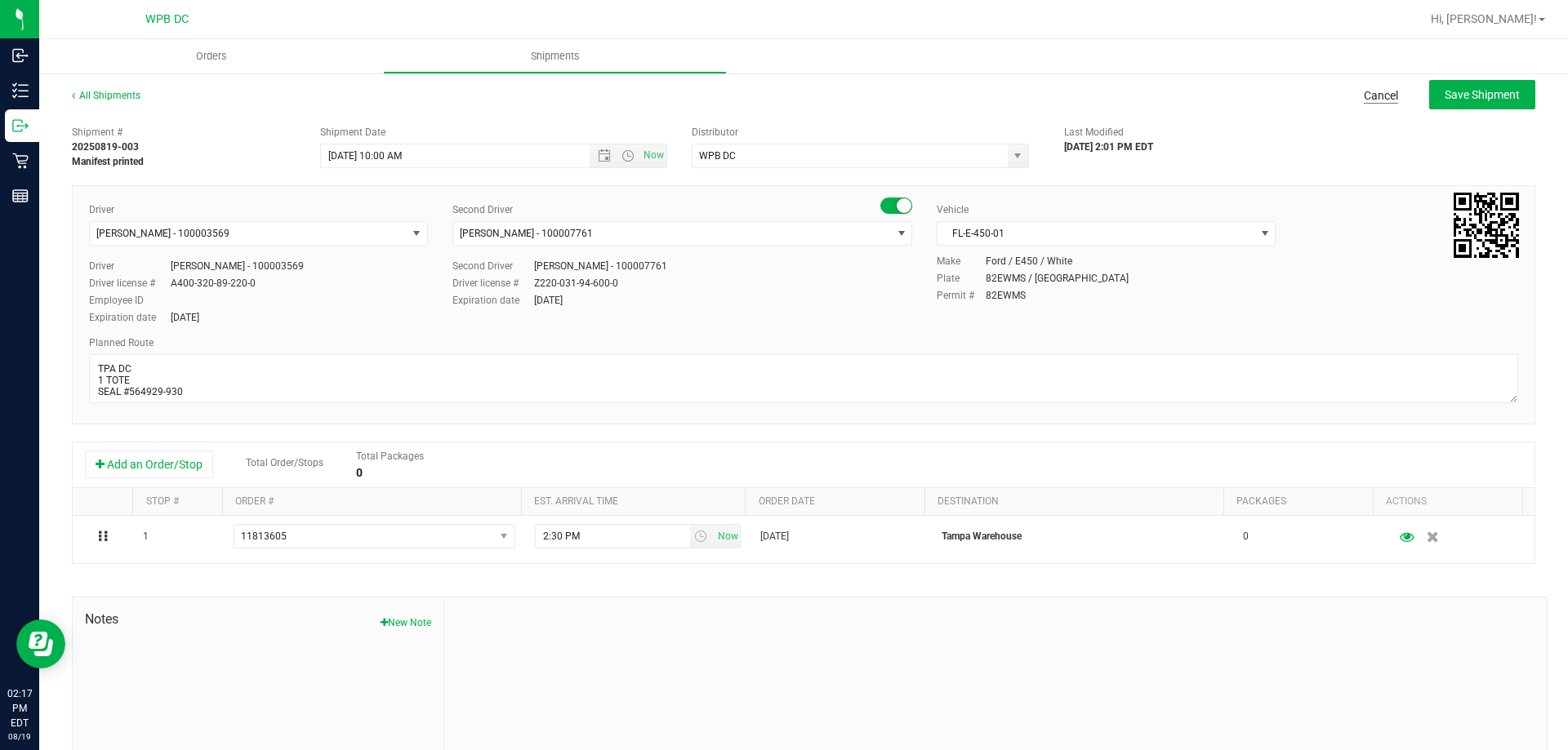
click at [1370, 89] on link "Cancel" at bounding box center [1381, 95] width 34 height 16
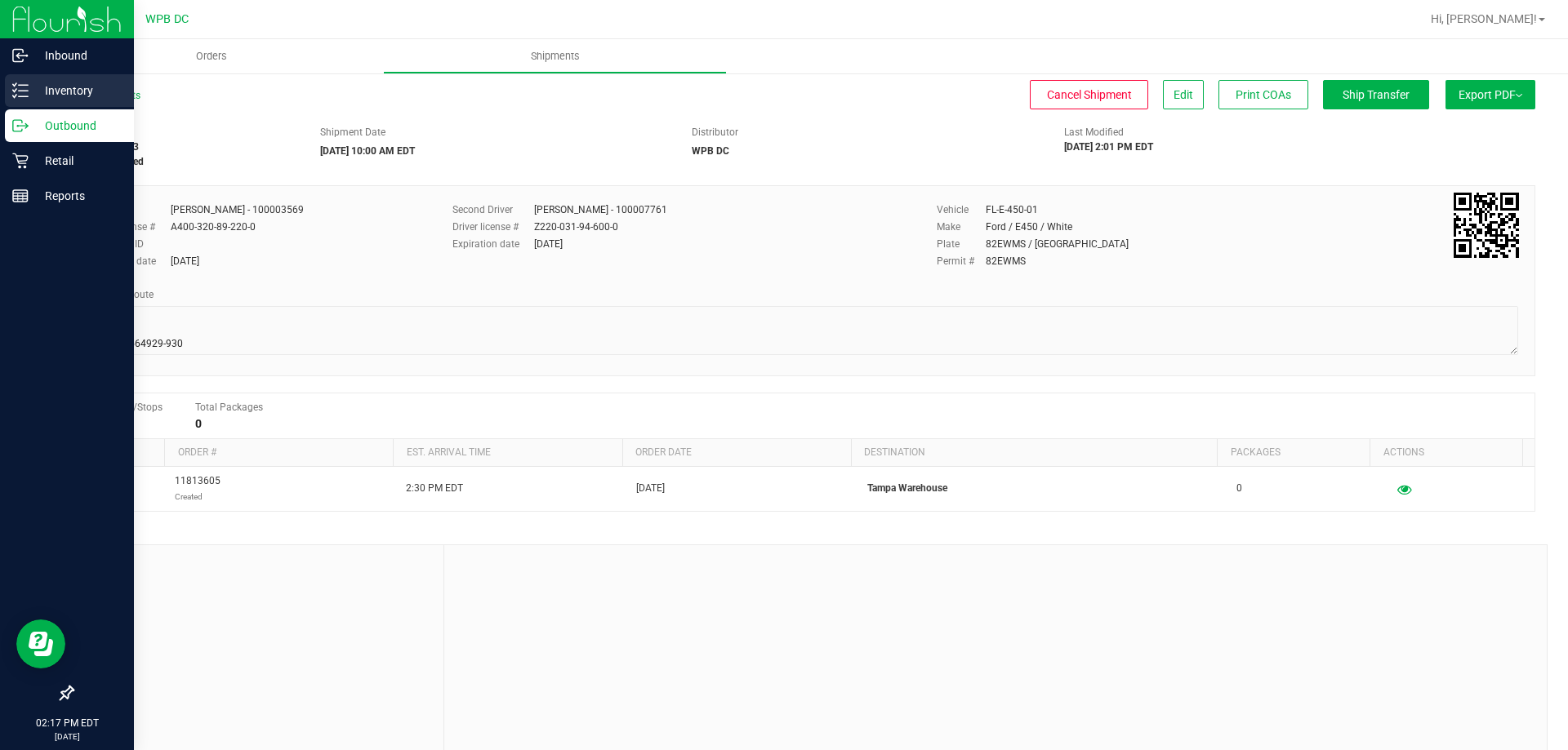
click at [47, 89] on p "Inventory" at bounding box center [77, 90] width 98 height 20
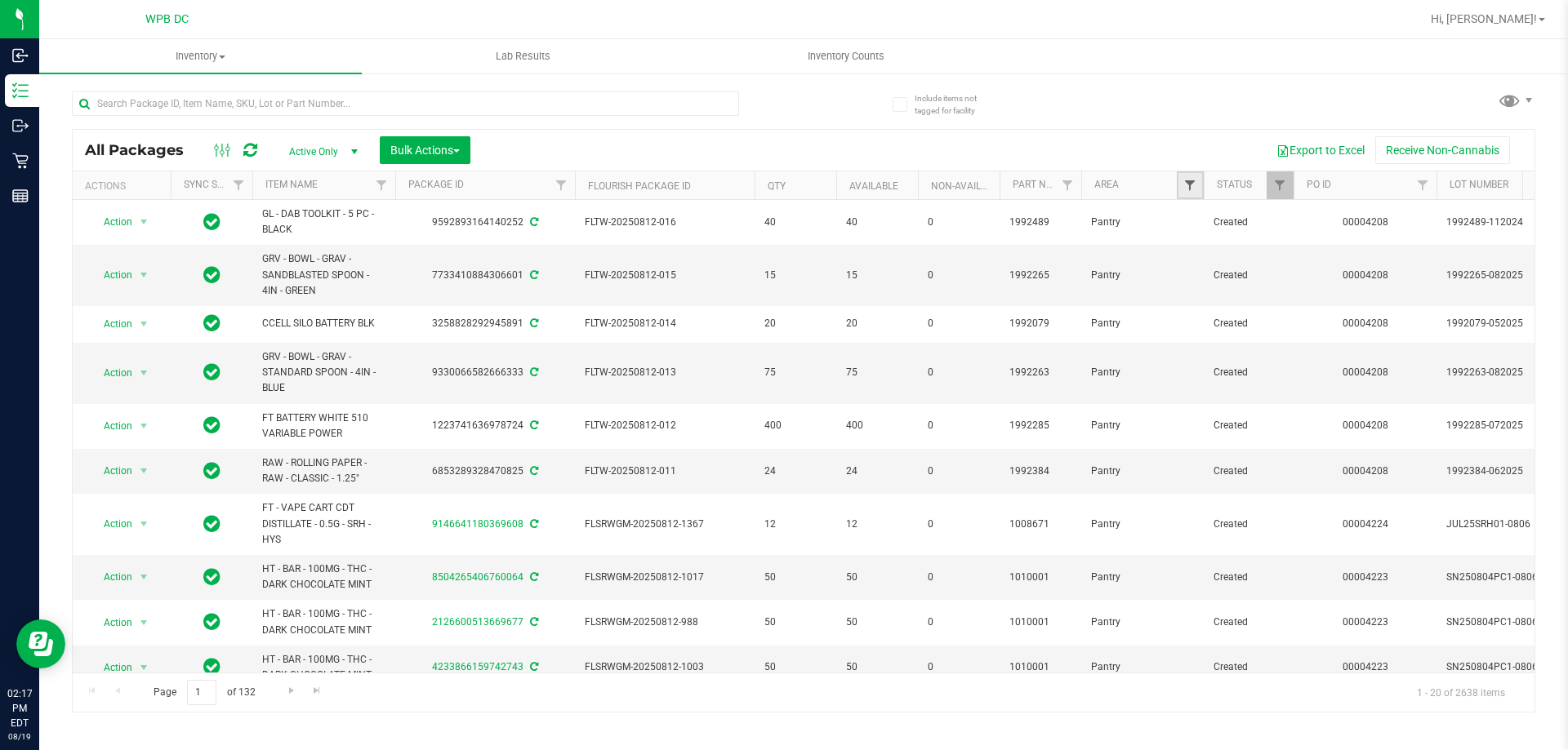
click at [1187, 183] on span "Filter" at bounding box center [1189, 185] width 13 height 13
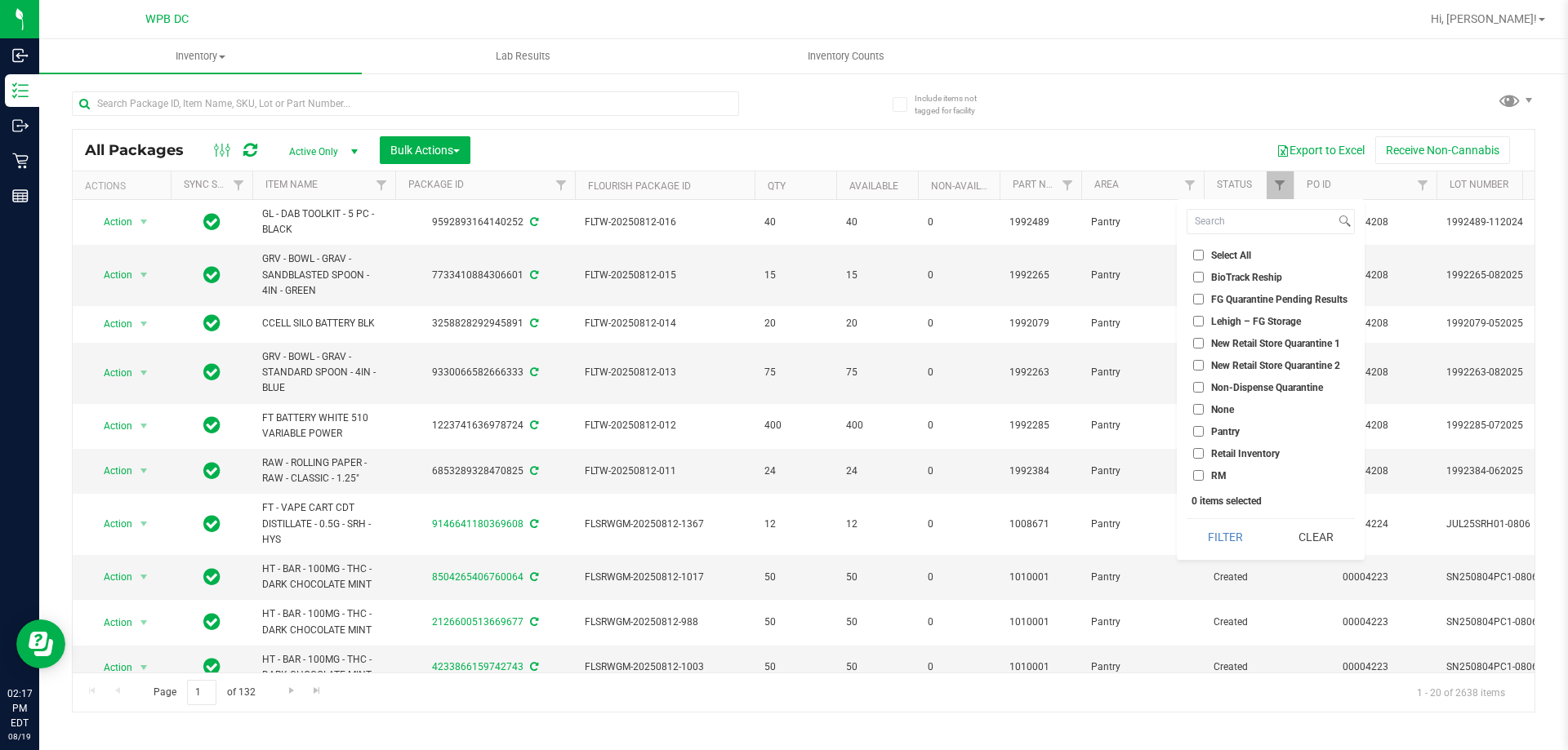
drag, startPoint x: 1196, startPoint y: 388, endPoint x: 1229, endPoint y: 465, distance: 83.8
click at [1199, 388] on input "Non-Dispense Quarantine" at bounding box center [1199, 387] width 10 height 10
checkbox input "true"
click at [1217, 537] on button "Filter" at bounding box center [1225, 537] width 78 height 36
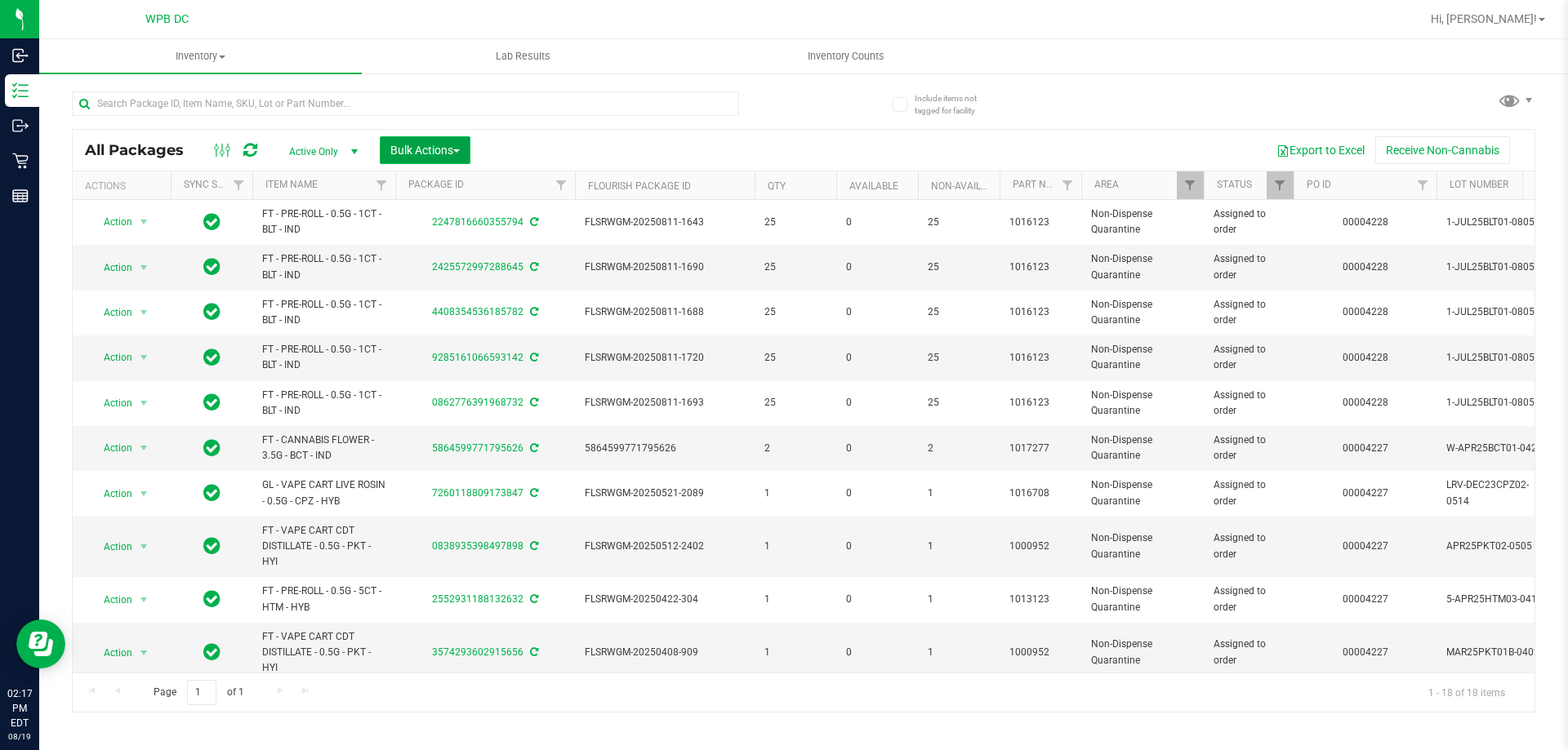
click at [458, 151] on span "button" at bounding box center [457, 151] width 7 height 3
click at [490, 183] on span "Add to outbound order" at bounding box center [445, 186] width 111 height 13
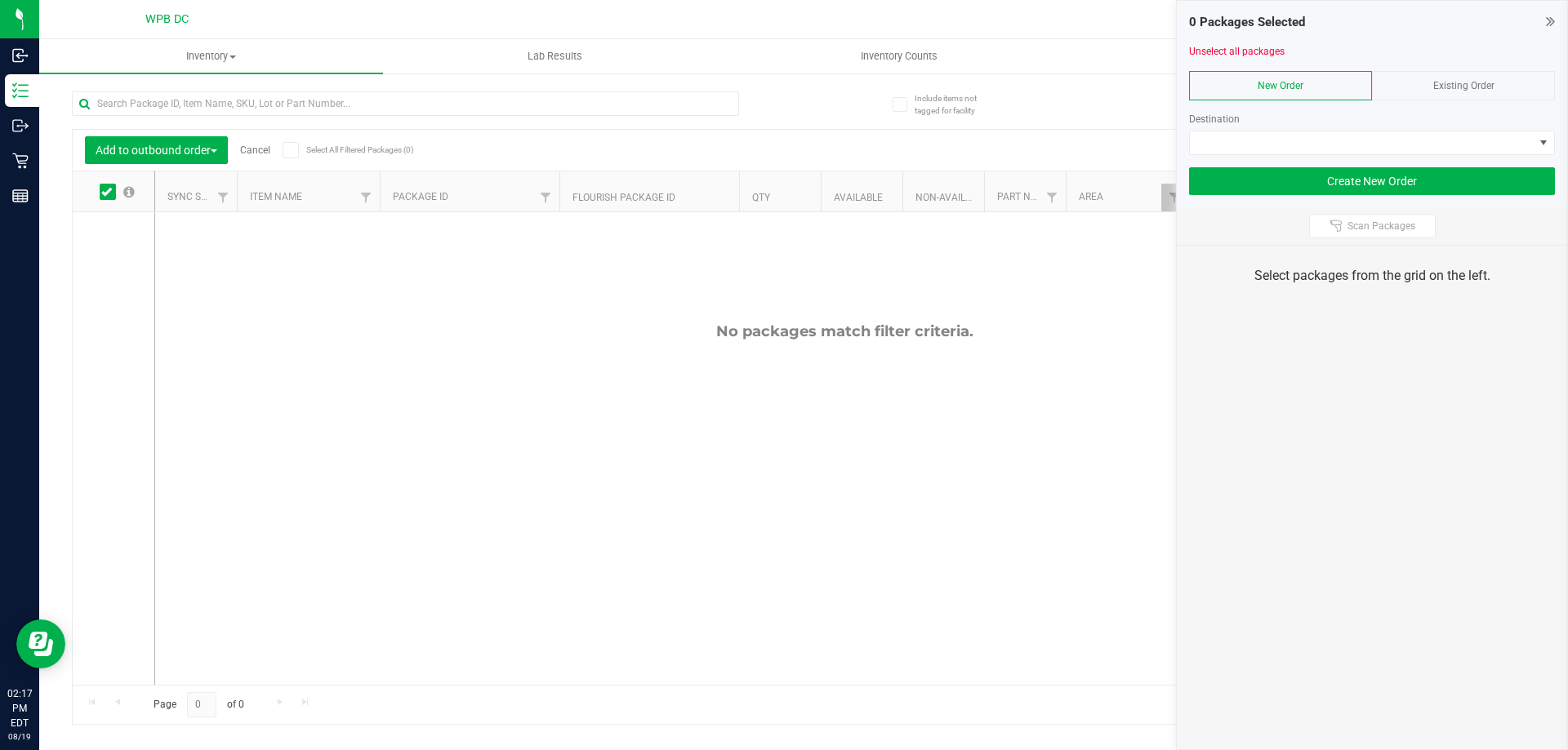
click at [1457, 81] on span "Existing Order" at bounding box center [1463, 85] width 61 height 11
click at [1540, 142] on span at bounding box center [1543, 142] width 13 height 13
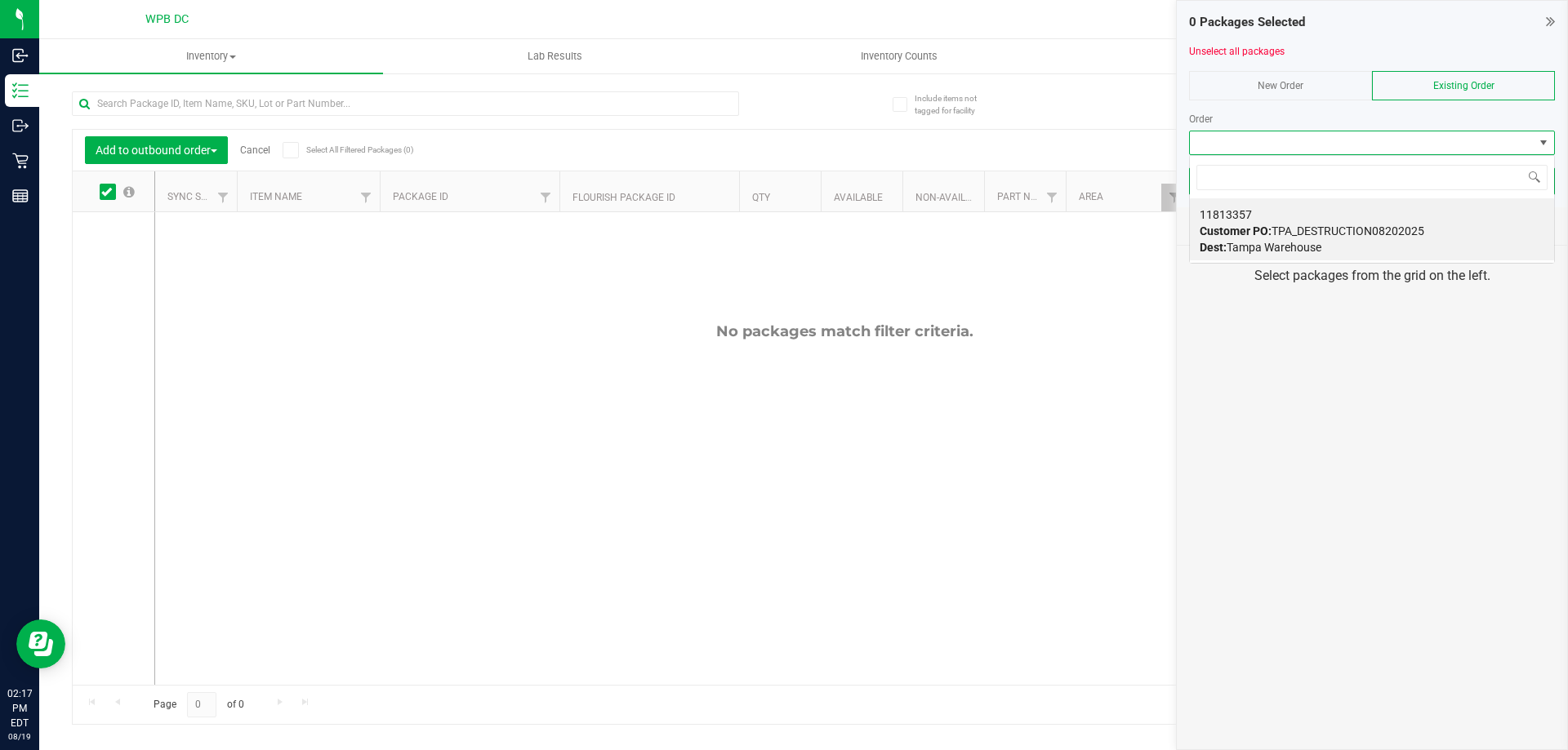
scroll to position [25, 366]
click at [1280, 225] on span "Customer PO: TPA_DESTRUCTION08202025" at bounding box center [1312, 231] width 225 height 13
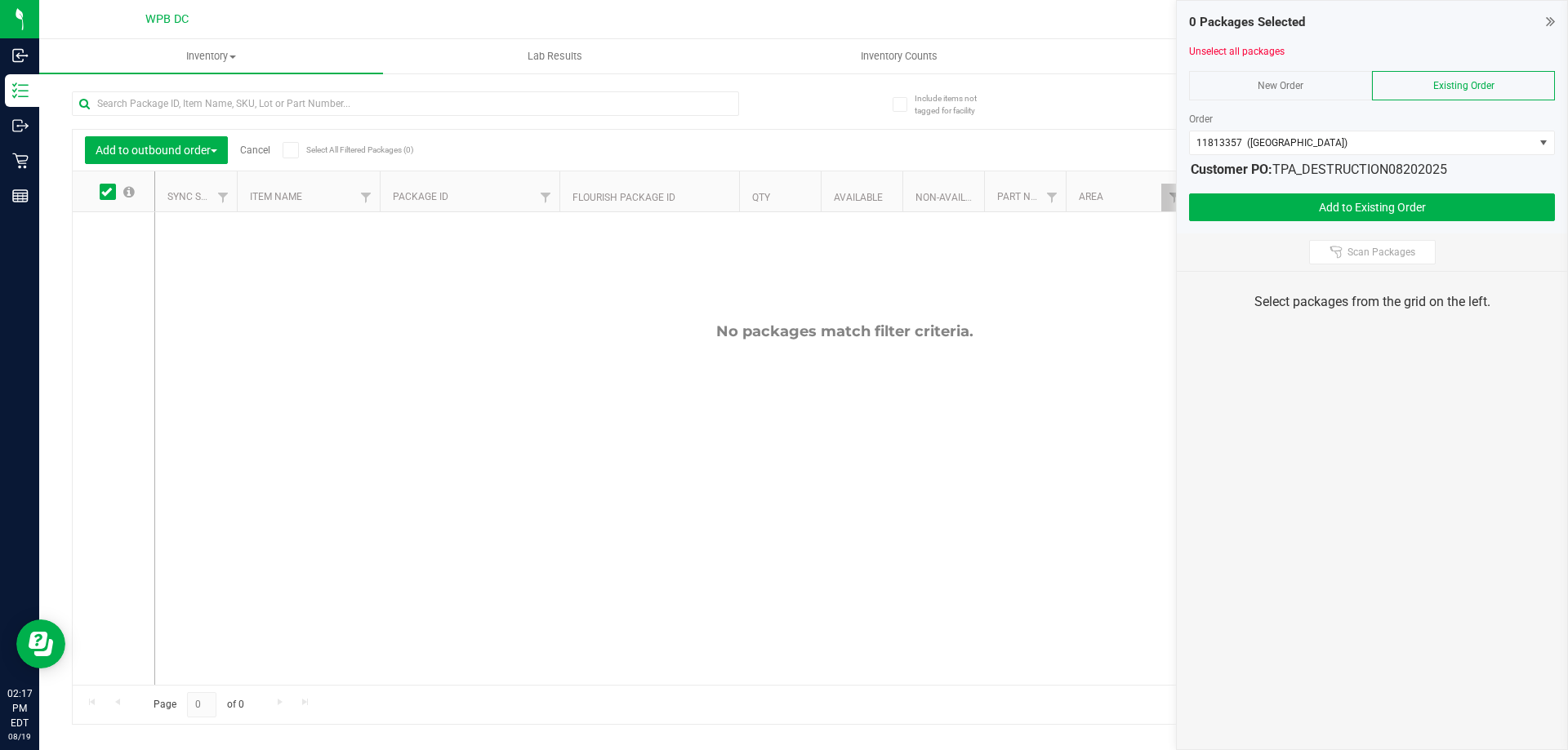
click at [115, 192] on span at bounding box center [107, 191] width 16 height 16
click at [0, 0] on input "checkbox" at bounding box center [0, 0] width 0 height 0
click at [1162, 202] on link "Filter" at bounding box center [1174, 197] width 27 height 27
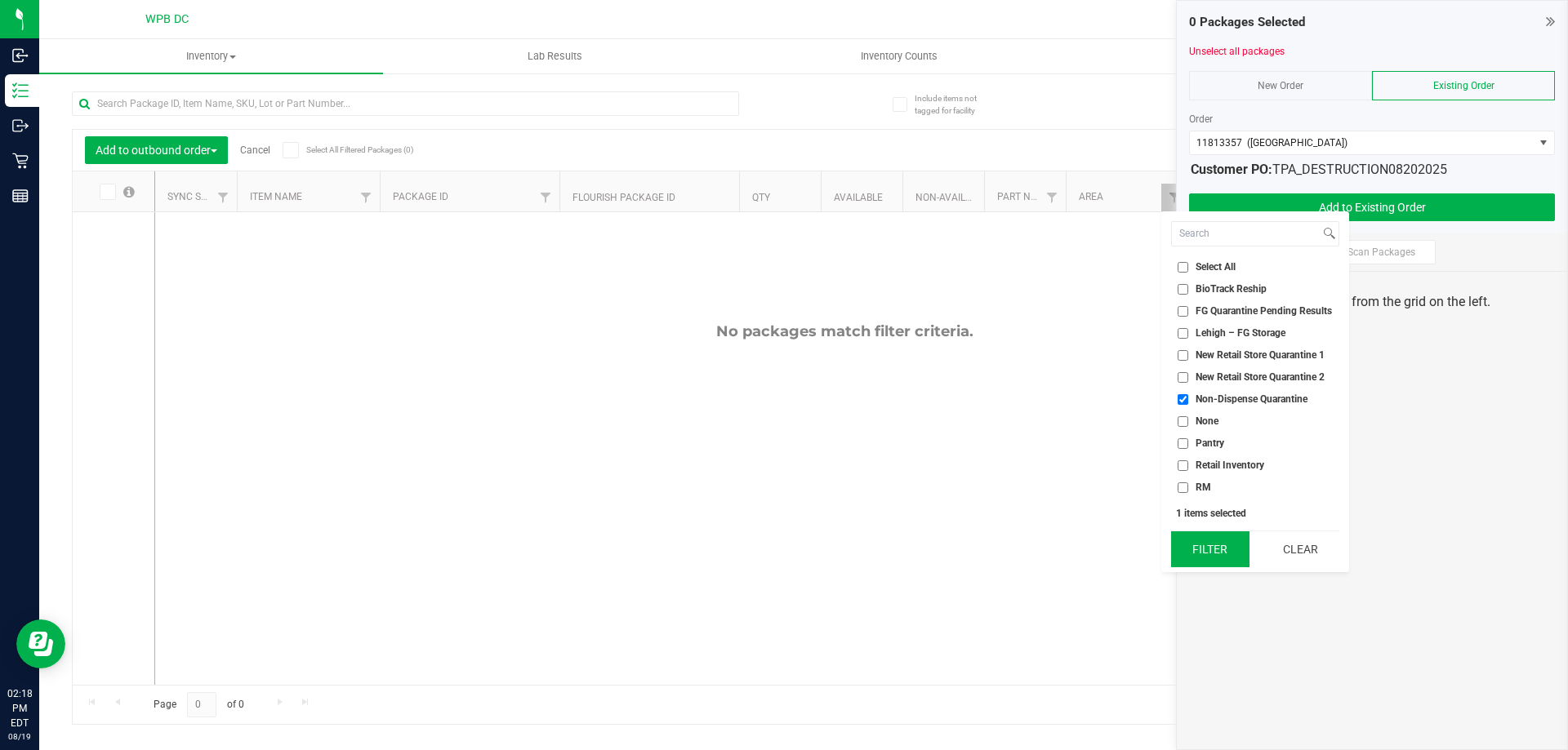
click at [1229, 555] on button "Filter" at bounding box center [1210, 549] width 78 height 36
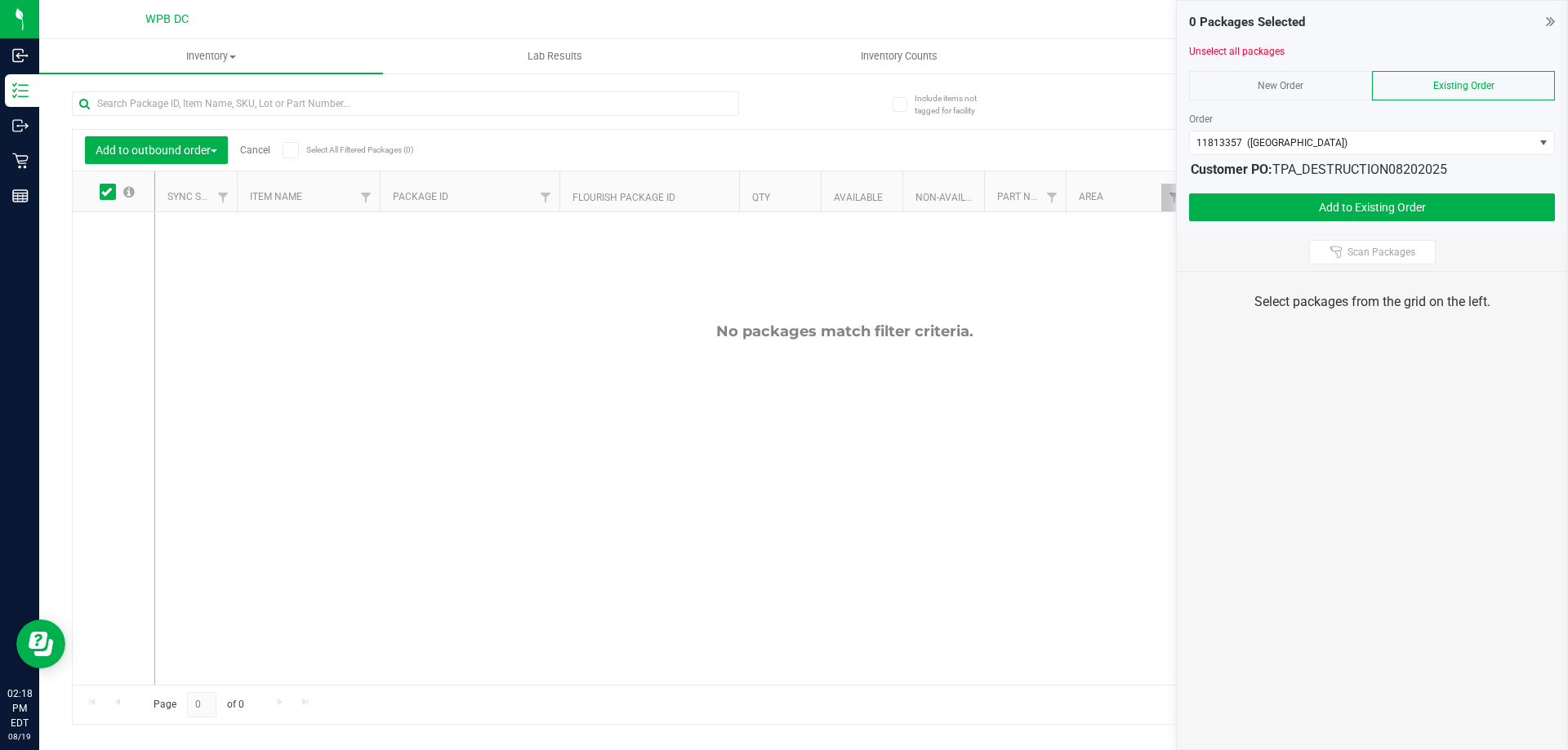
click at [1547, 24] on icon at bounding box center [1550, 21] width 9 height 16
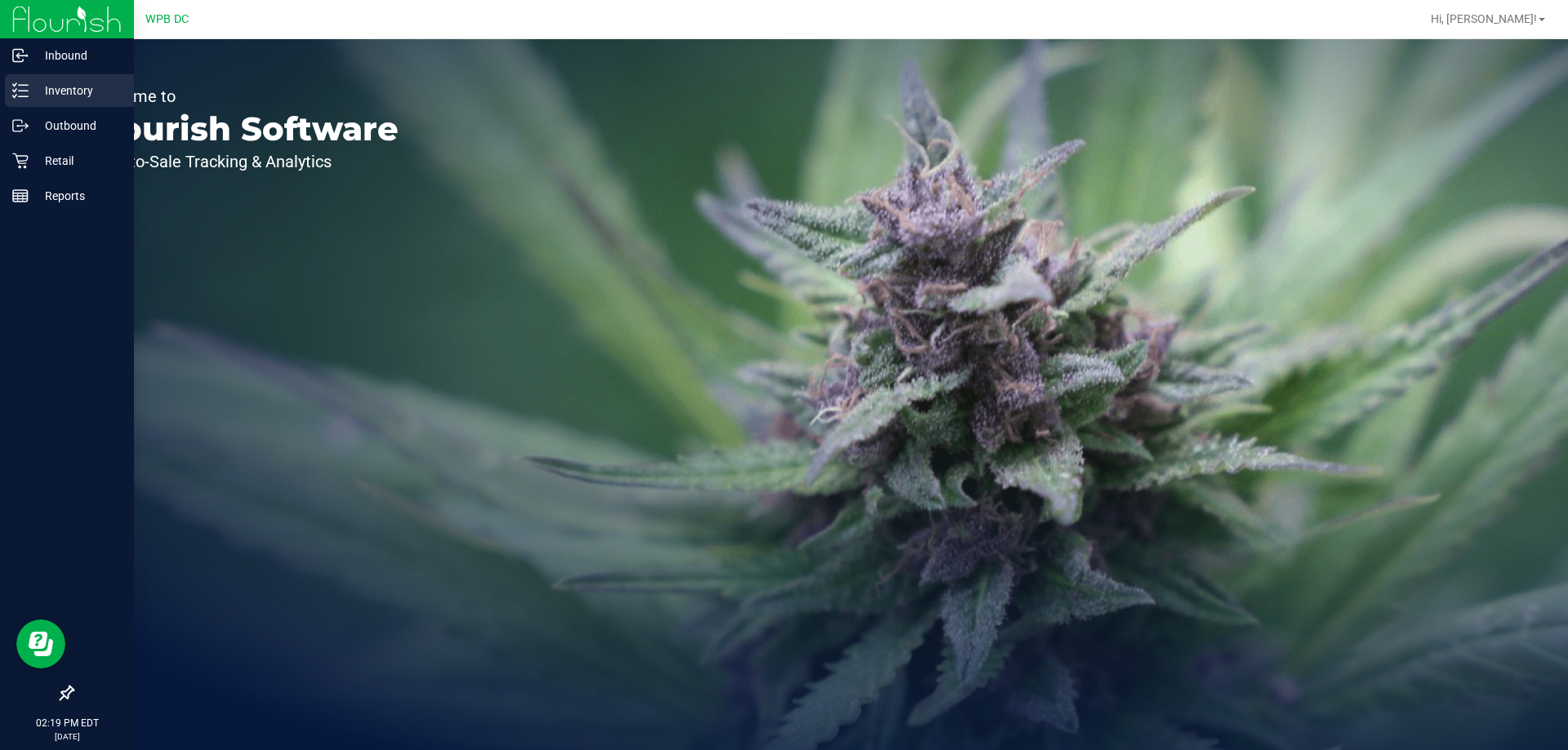
click at [85, 83] on p "Inventory" at bounding box center [77, 90] width 98 height 20
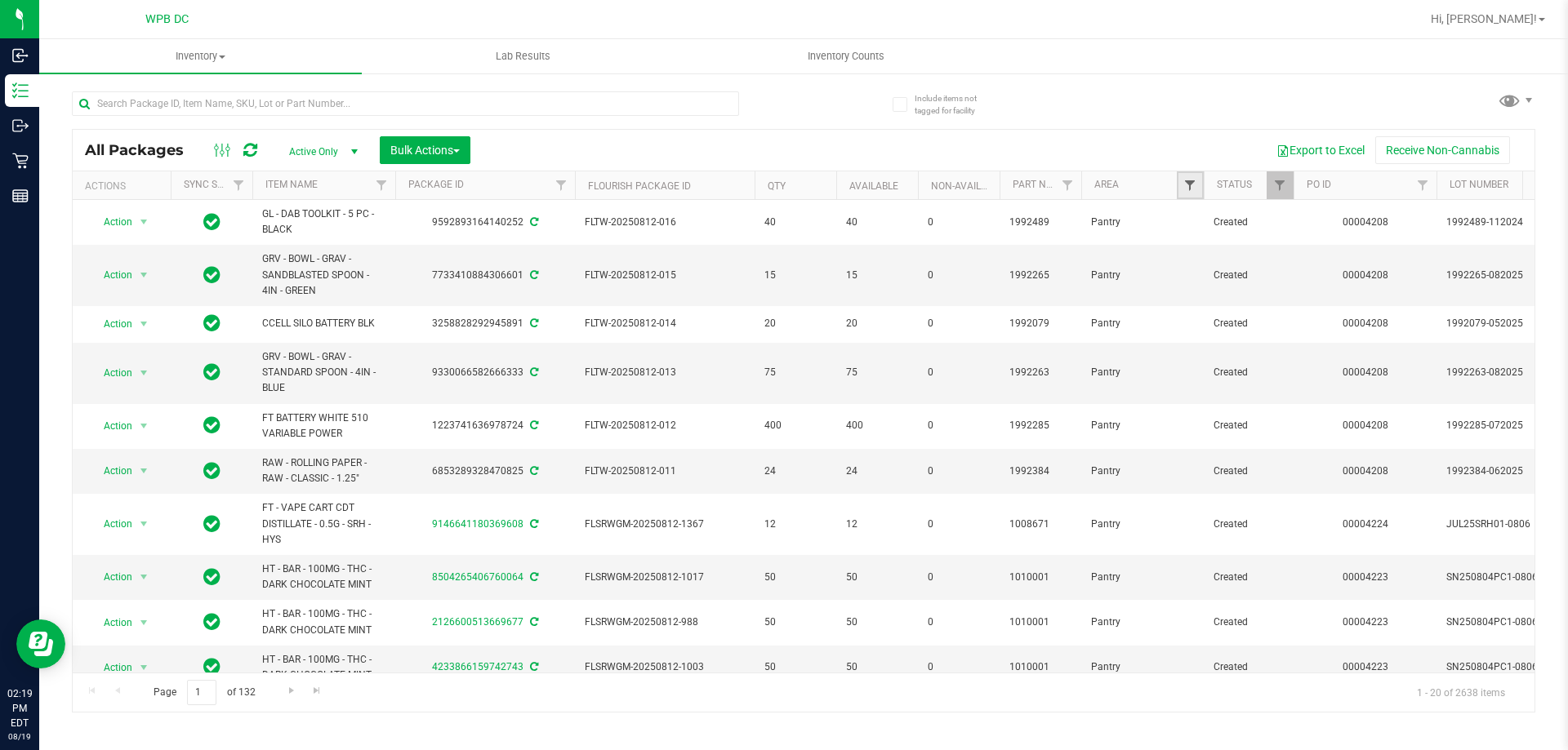
click at [1187, 183] on span "Filter" at bounding box center [1189, 185] width 13 height 13
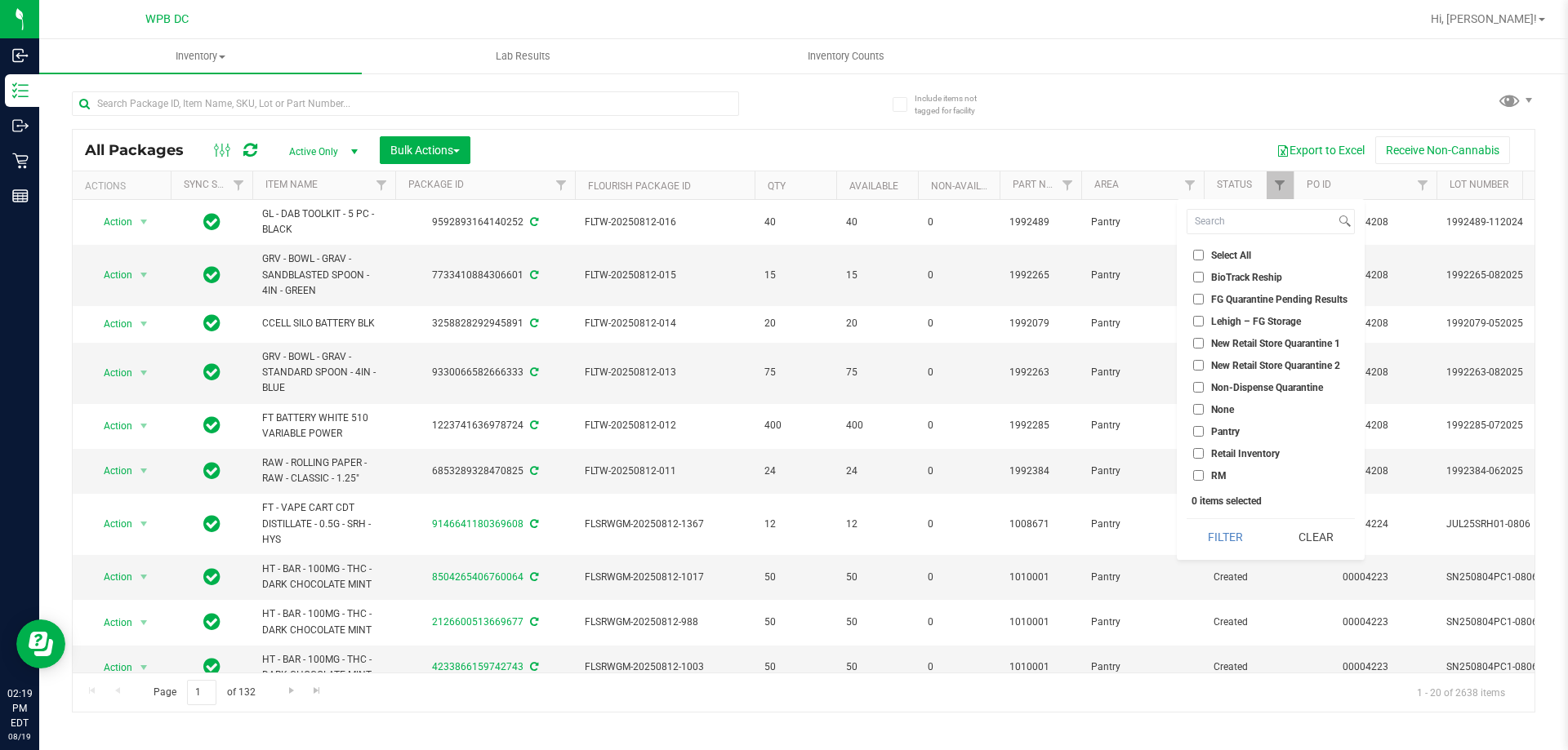
click at [1228, 383] on span "Non-Dispense Quarantine" at bounding box center [1267, 387] width 111 height 9
click at [1204, 382] on input "Non-Dispense Quarantine" at bounding box center [1199, 387] width 10 height 10
checkbox input "true"
click at [1229, 541] on button "Filter" at bounding box center [1225, 537] width 78 height 36
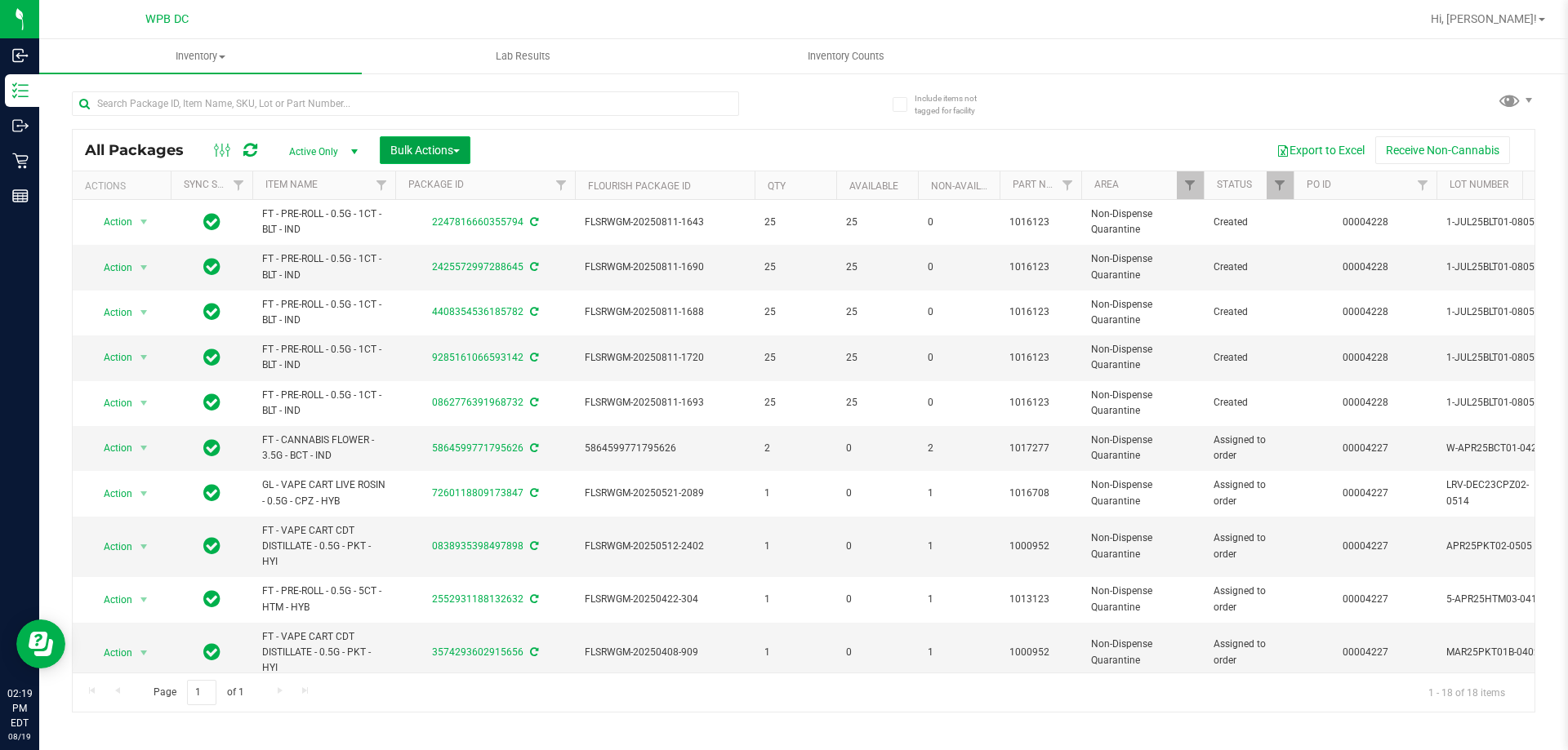
click at [469, 149] on button "Bulk Actions" at bounding box center [425, 150] width 91 height 27
click at [468, 181] on span "Add to outbound order" at bounding box center [445, 186] width 111 height 13
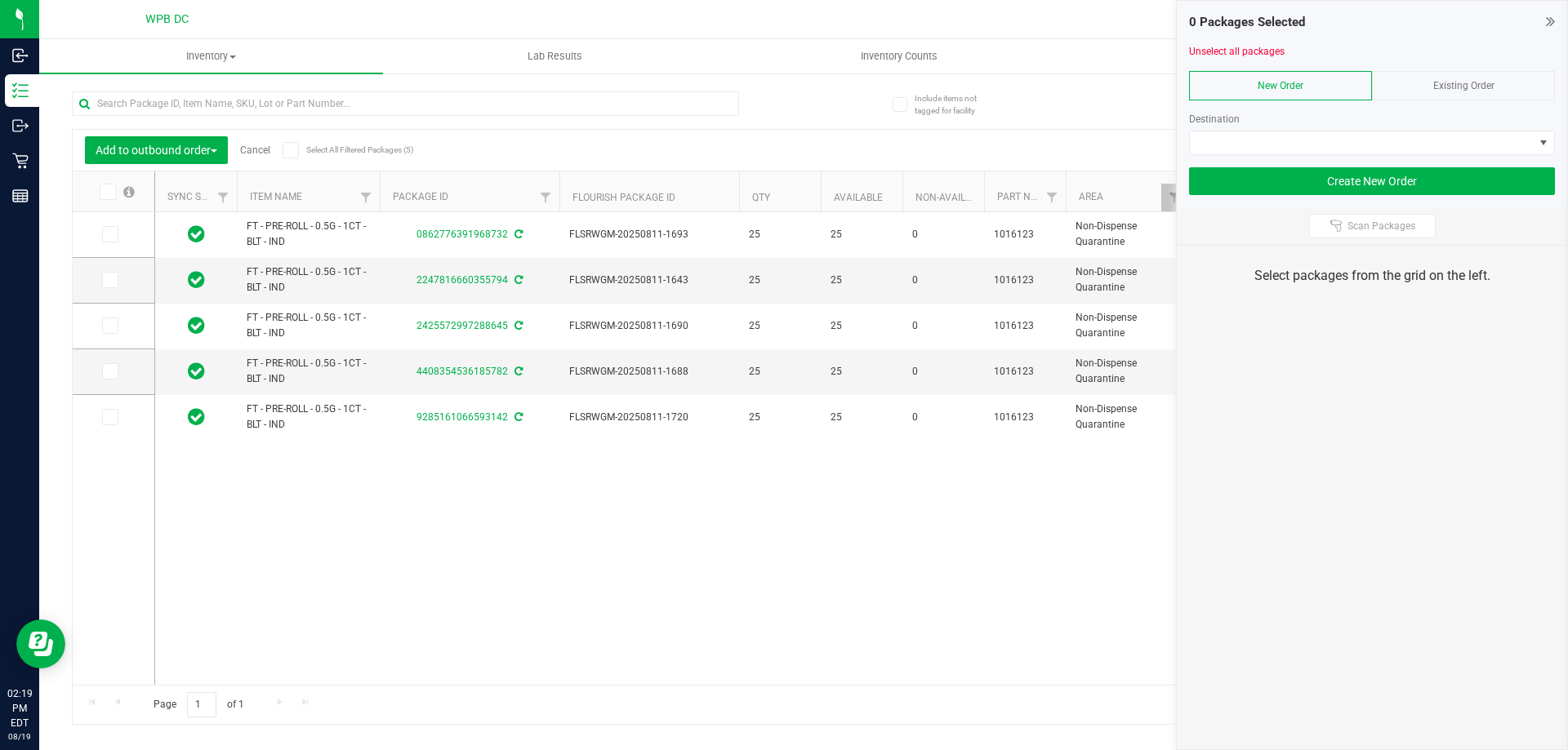
click at [112, 193] on span at bounding box center [107, 191] width 16 height 16
click at [0, 0] on input "checkbox" at bounding box center [0, 0] width 0 height 0
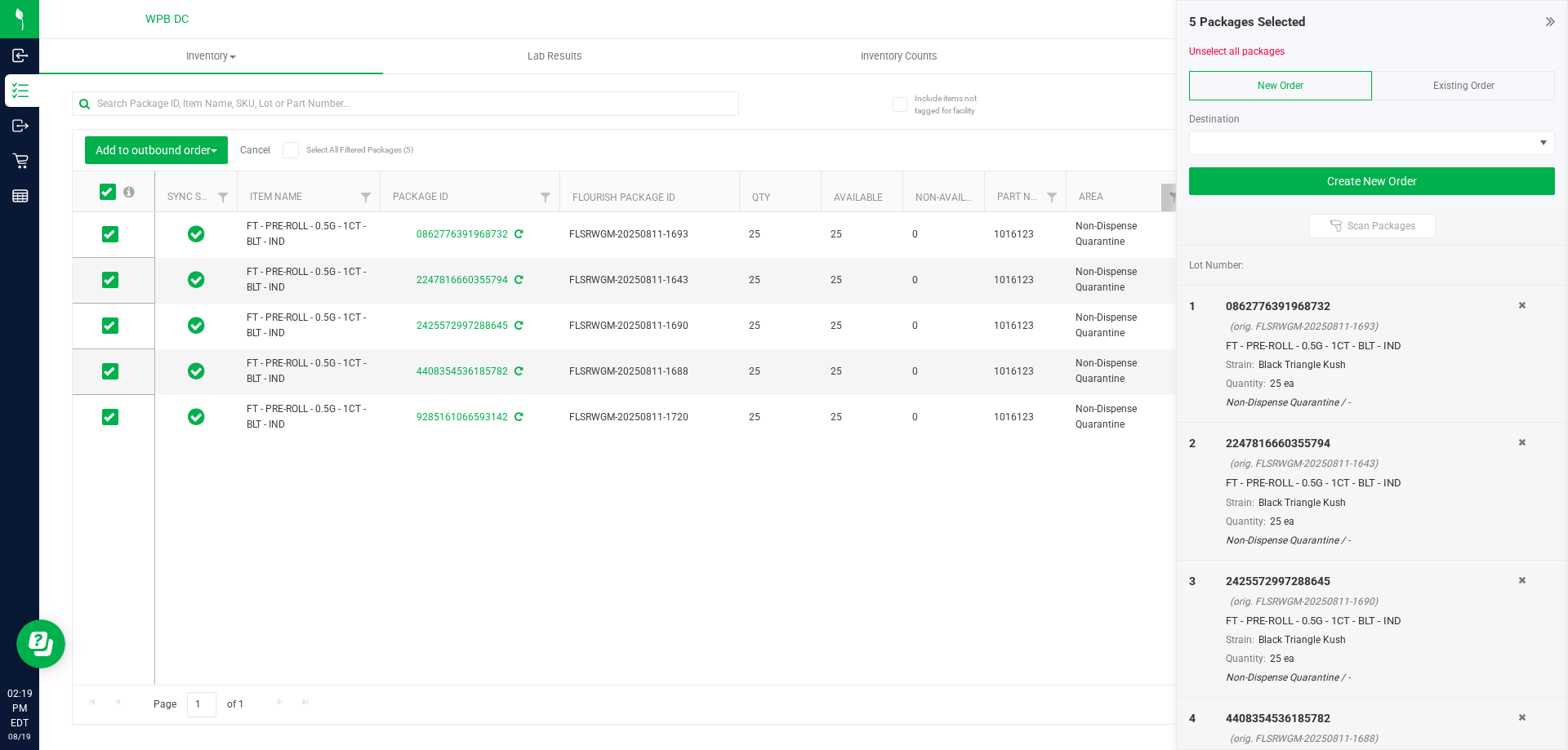
click at [1461, 81] on span "Existing Order" at bounding box center [1463, 85] width 61 height 11
click at [1544, 142] on span at bounding box center [1543, 142] width 13 height 13
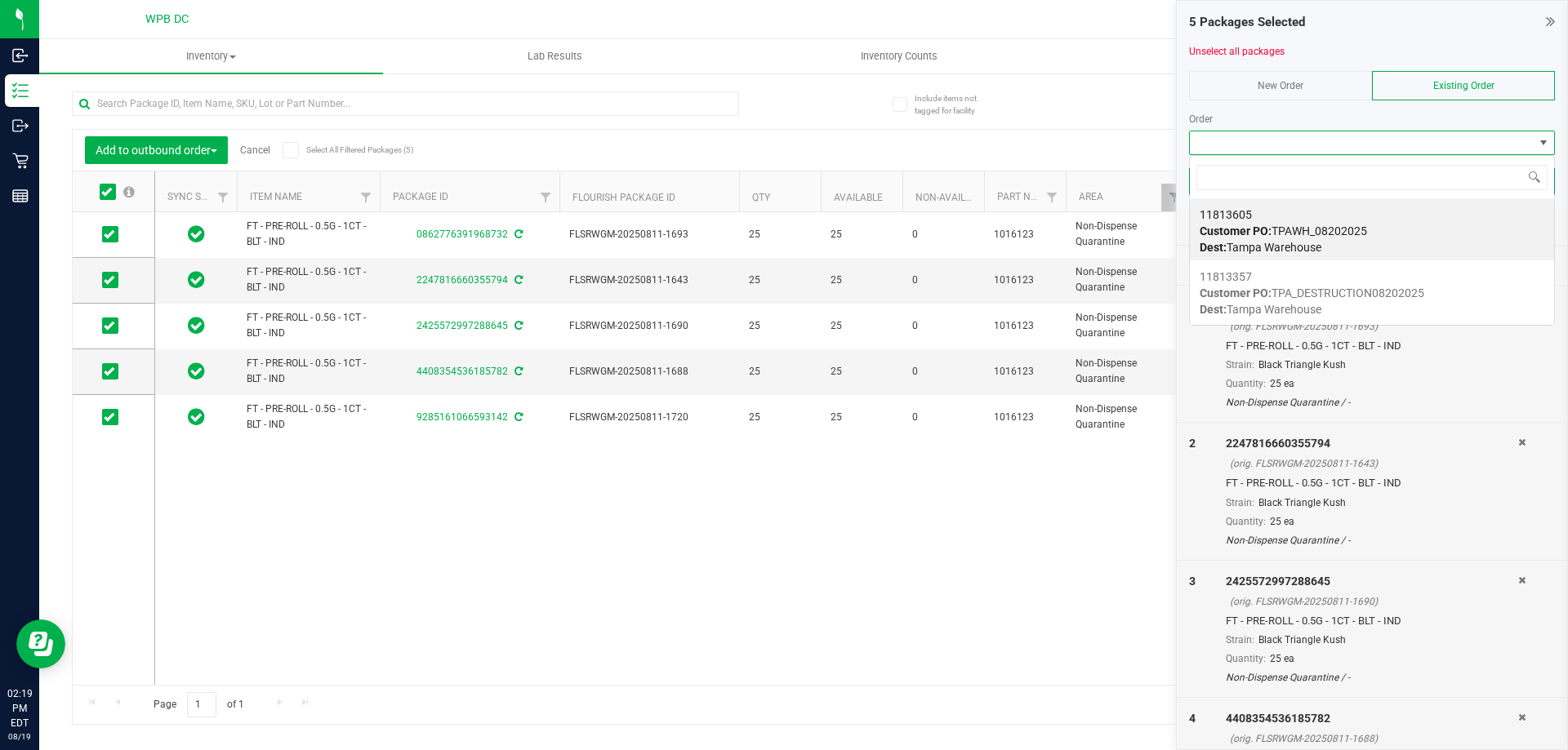
scroll to position [25, 366]
click at [1413, 225] on div "11813605 Customer PO: TPAWH_08202025 Dest: Tampa Warehouse" at bounding box center [1372, 231] width 345 height 62
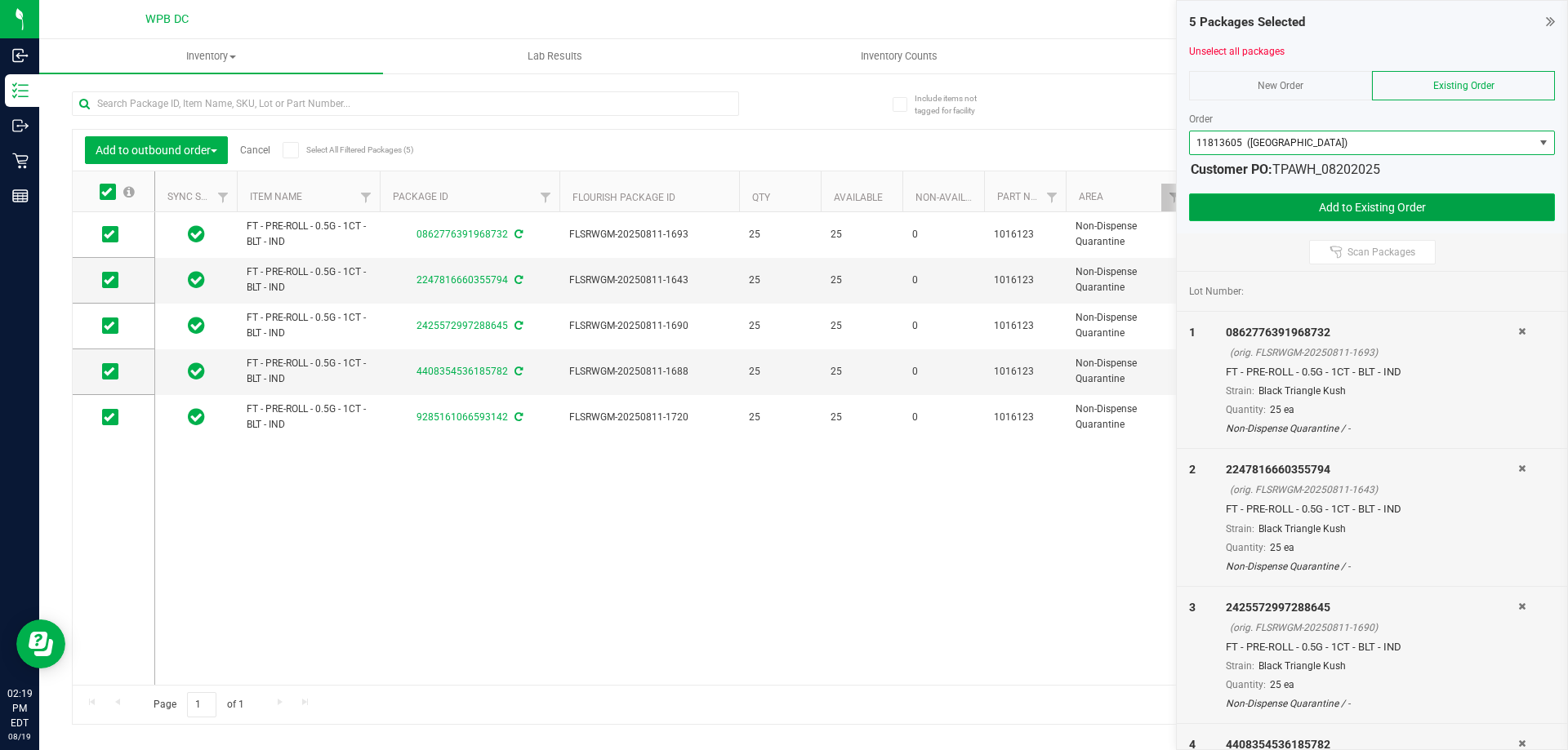
click at [1509, 207] on button "Add to Existing Order" at bounding box center [1372, 207] width 366 height 27
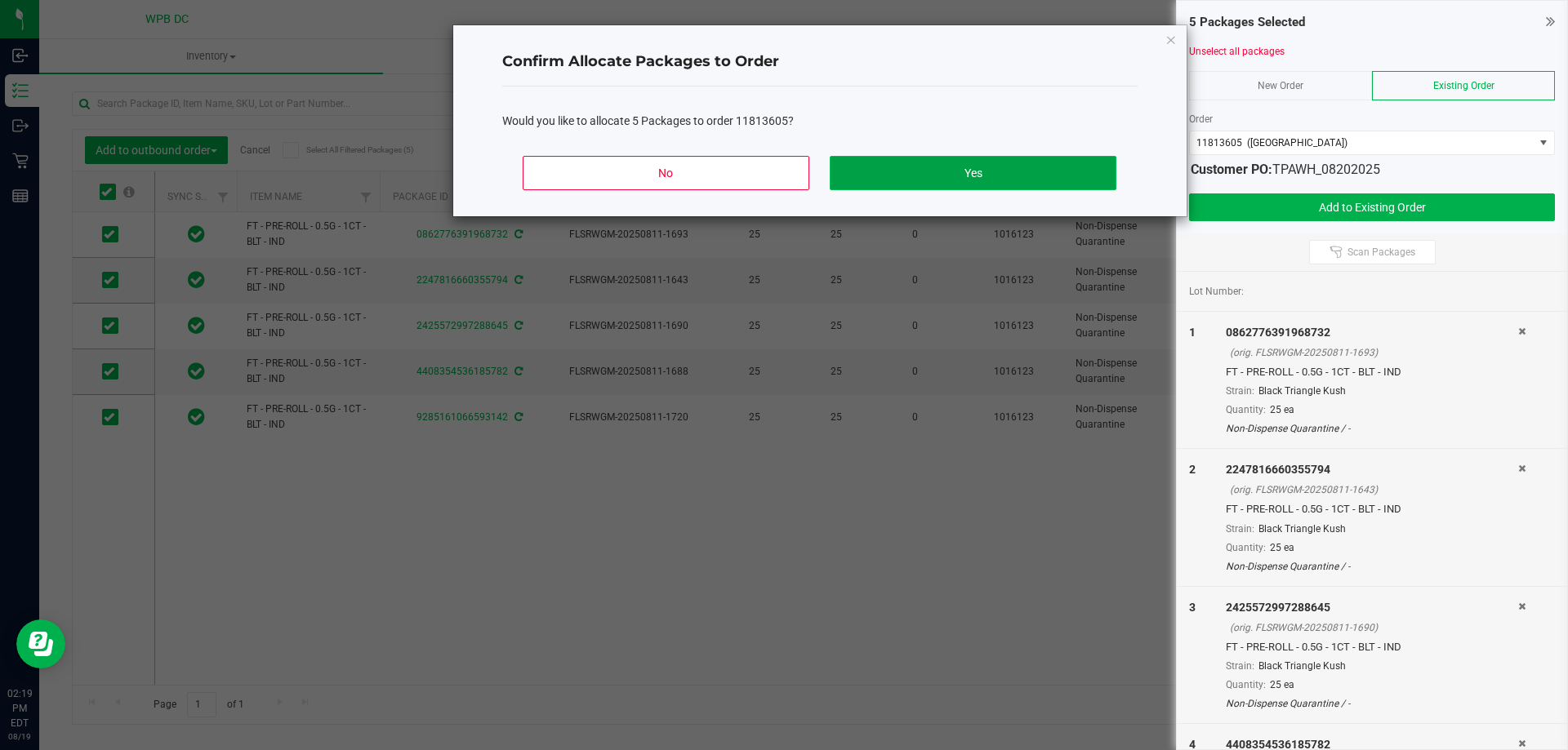
click at [1032, 177] on button "Yes" at bounding box center [972, 173] width 285 height 34
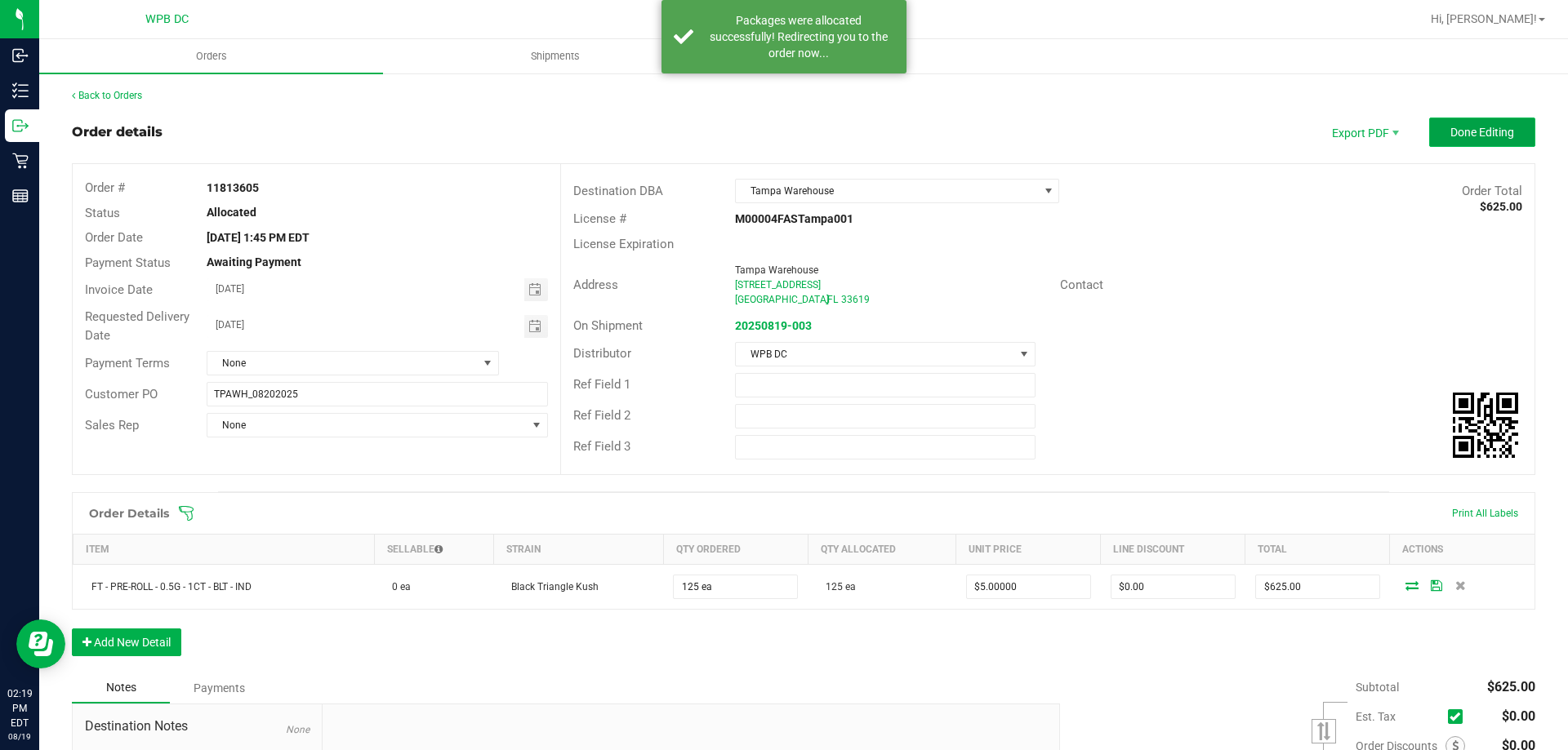
click at [1499, 129] on span "Done Editing" at bounding box center [1482, 132] width 63 height 13
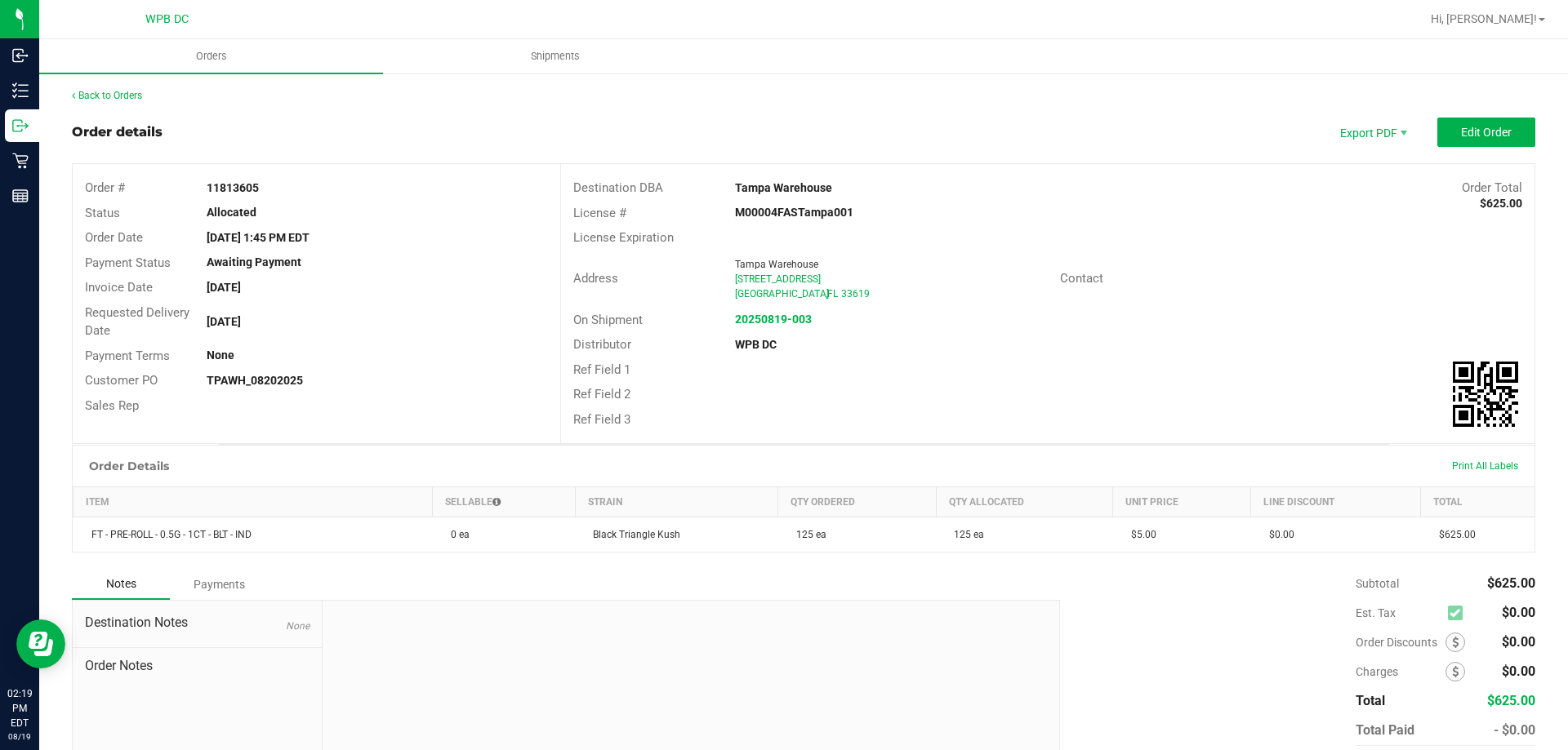
click at [107, 86] on div "Back to Orders Order details Export PDF Edit Order Order # 11813605 Status Allo…" at bounding box center [803, 454] width 1529 height 765
click at [114, 94] on link "Back to Orders" at bounding box center [107, 95] width 70 height 11
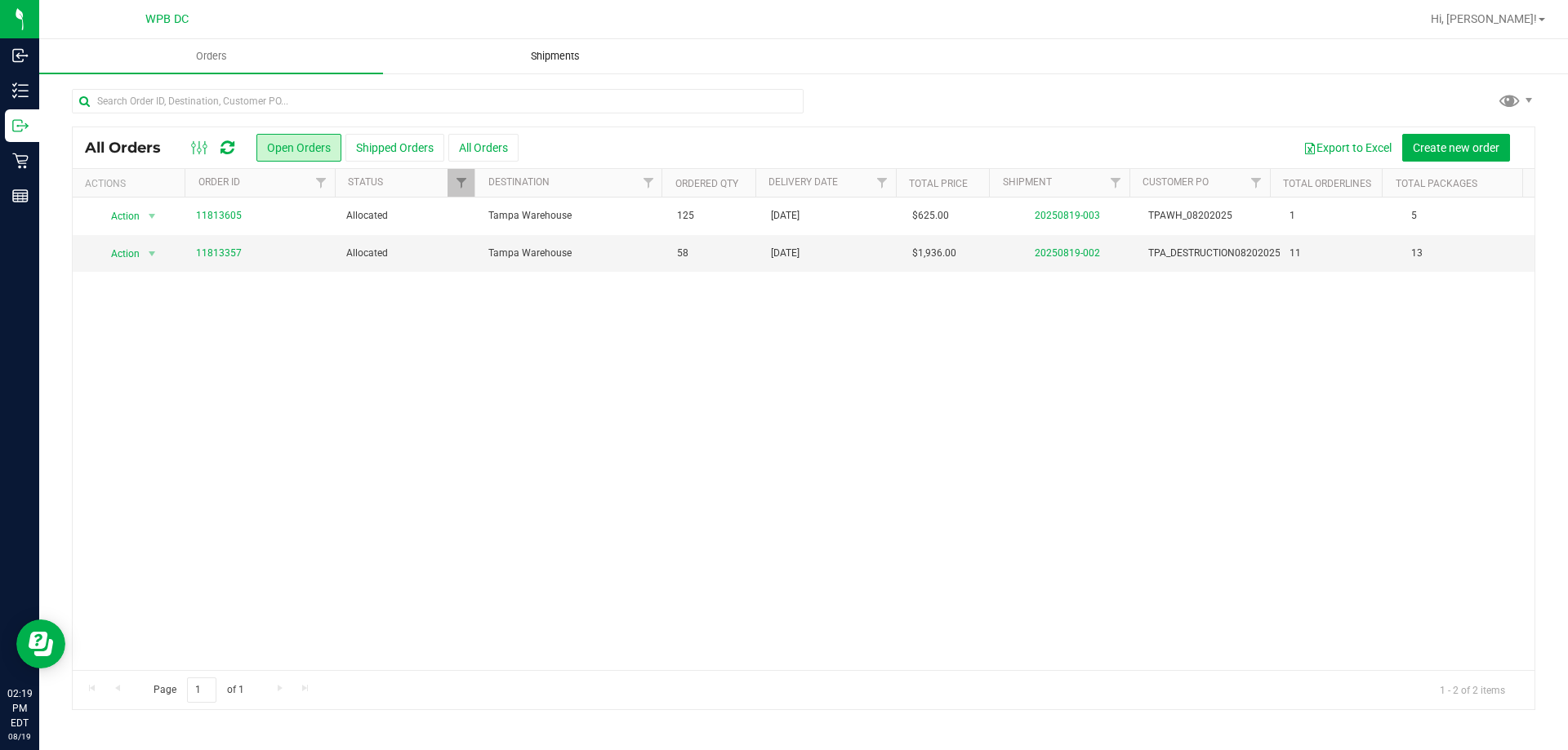
click at [551, 51] on span "Shipments" at bounding box center [555, 56] width 93 height 15
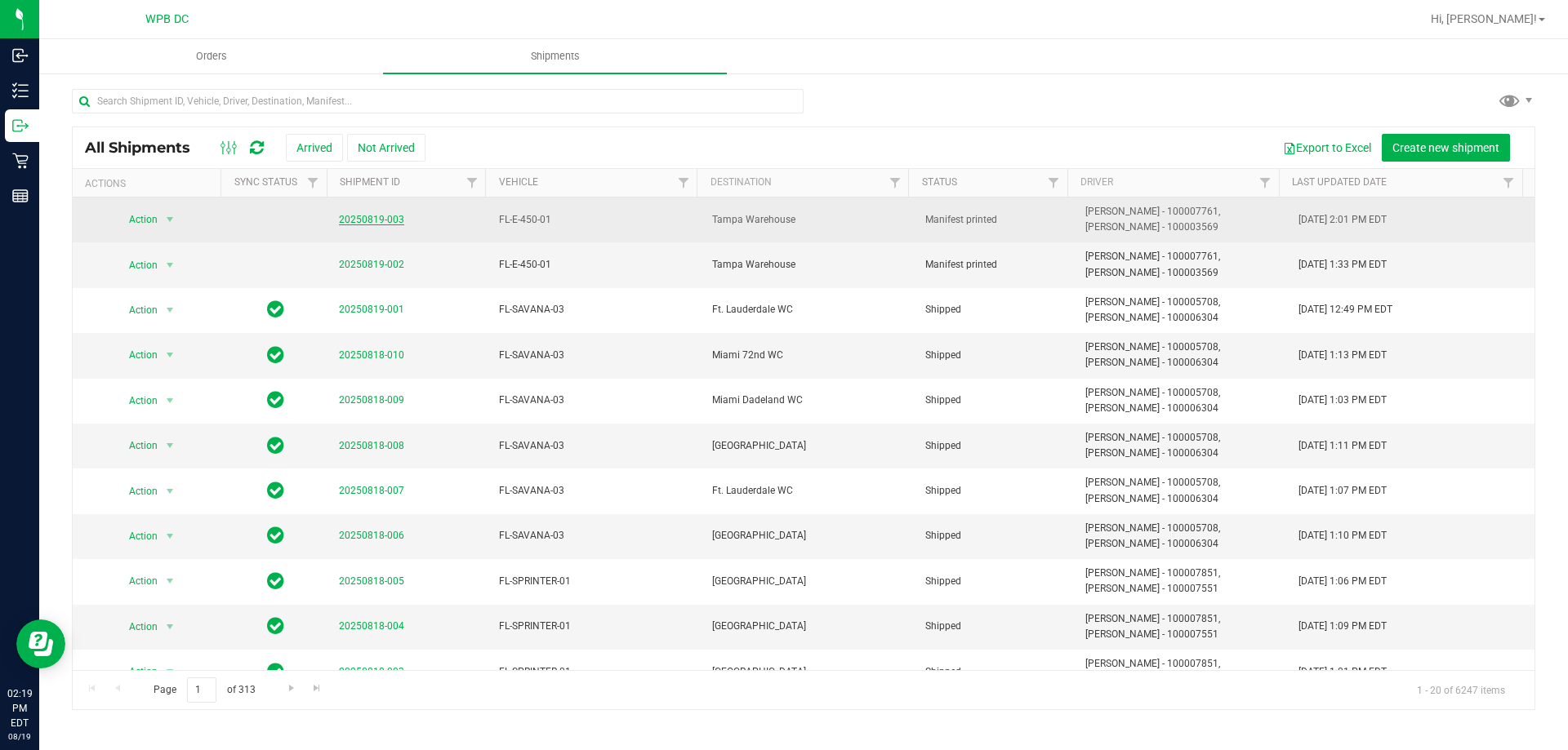
click at [379, 220] on link "20250819-003" at bounding box center [371, 219] width 65 height 11
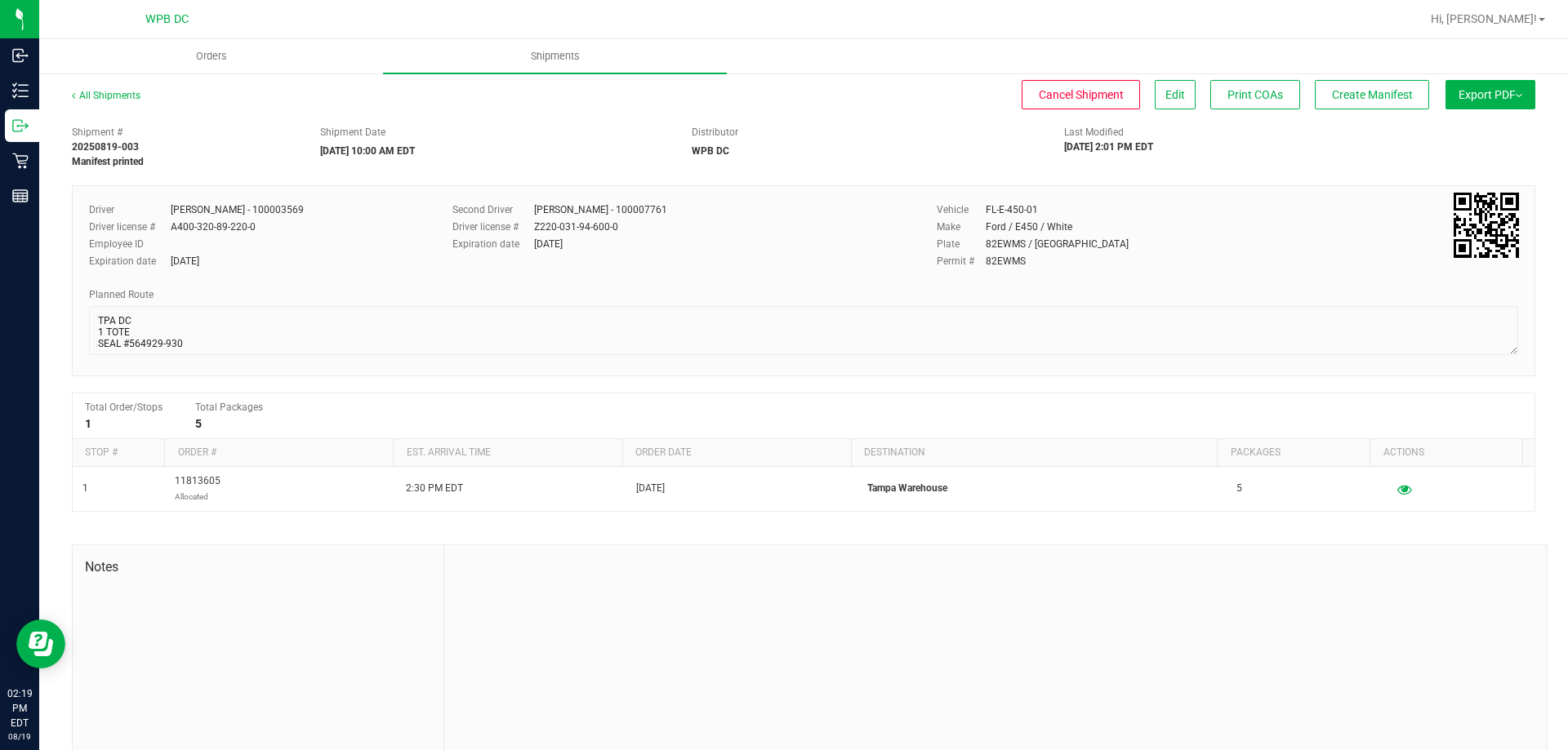
click at [1511, 94] on button "Export PDF" at bounding box center [1490, 94] width 90 height 29
click at [1383, 99] on span "Create Manifest" at bounding box center [1372, 94] width 81 height 13
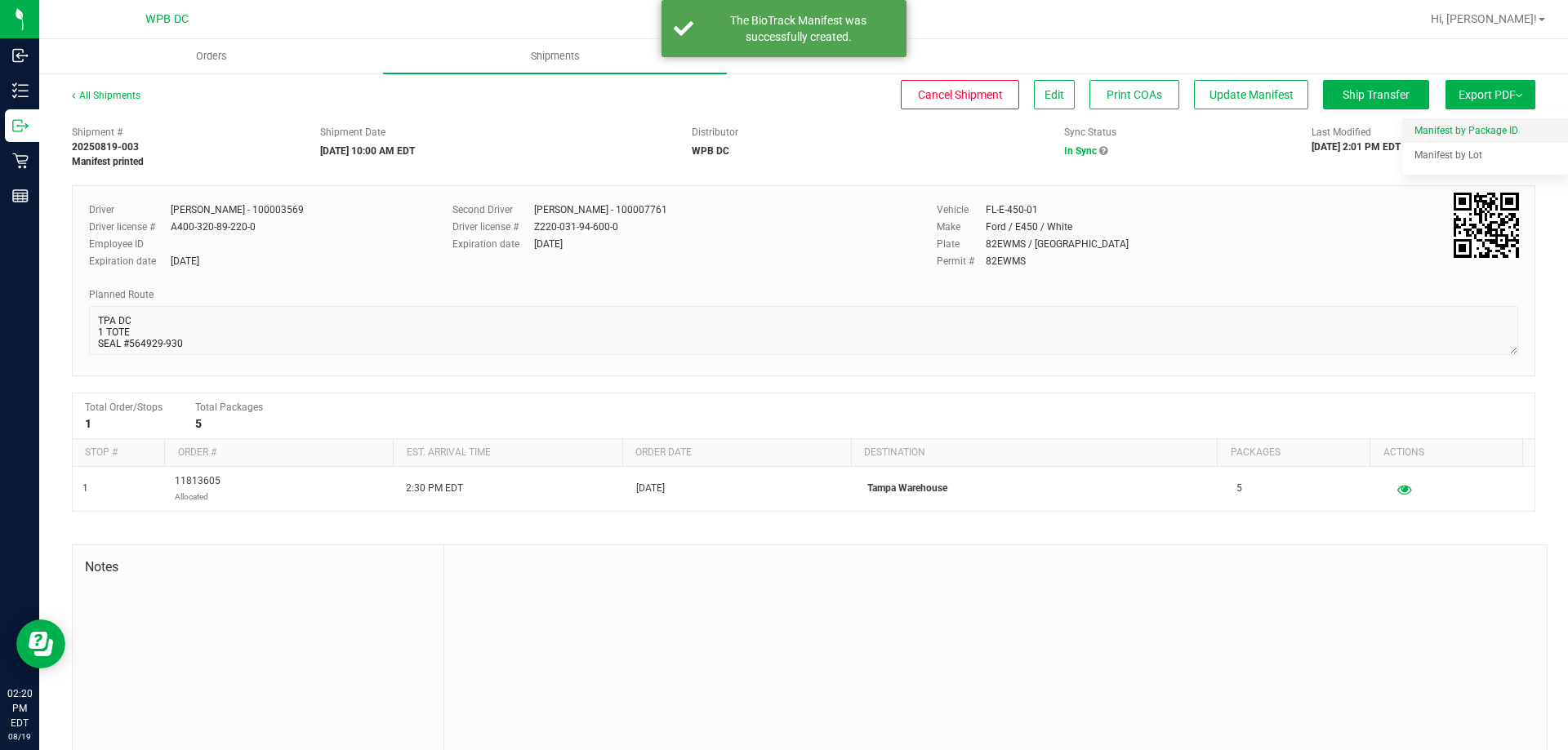
click at [1505, 124] on li "Manifest by Package ID" at bounding box center [1485, 130] width 165 height 25
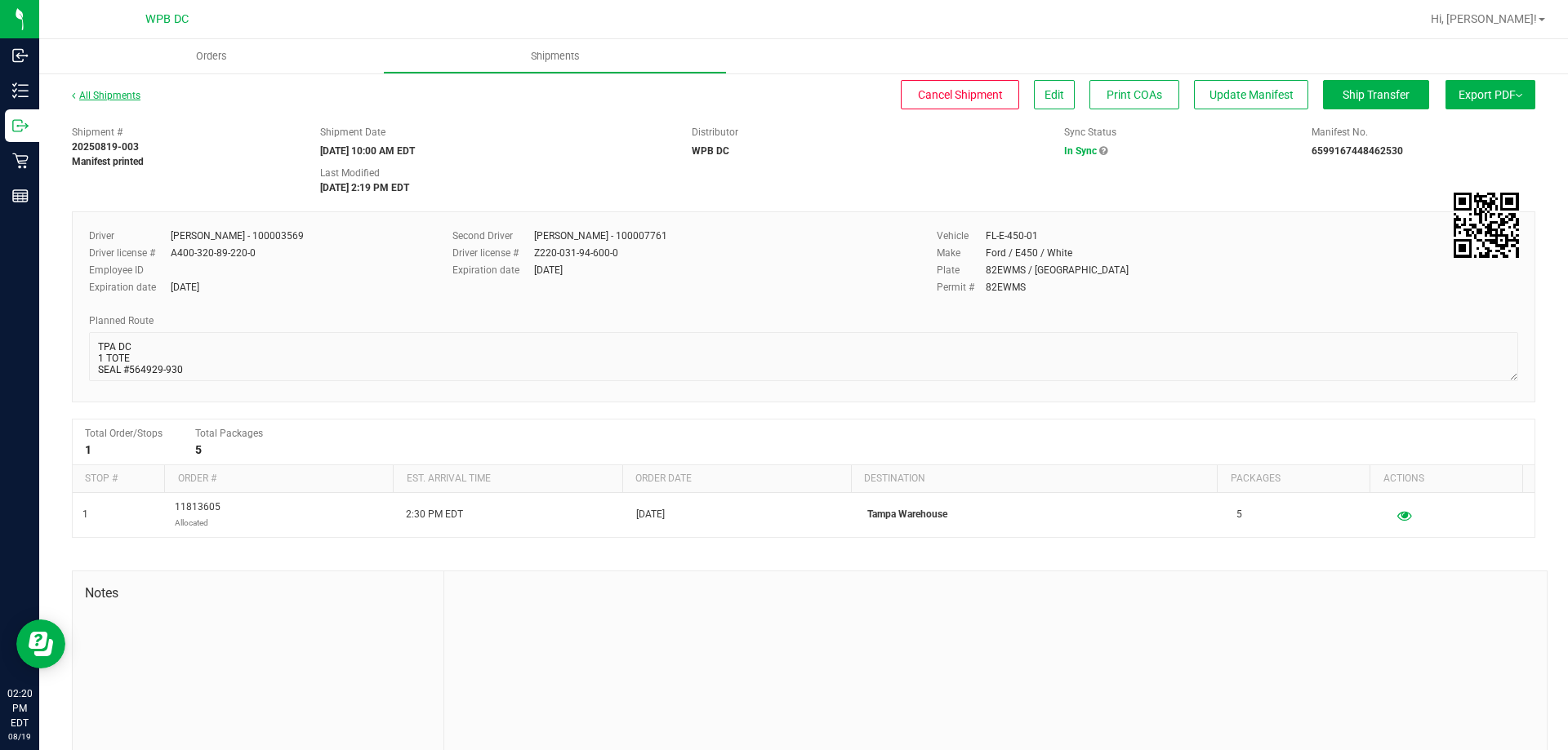
click at [120, 96] on link "All Shipments" at bounding box center [106, 95] width 69 height 11
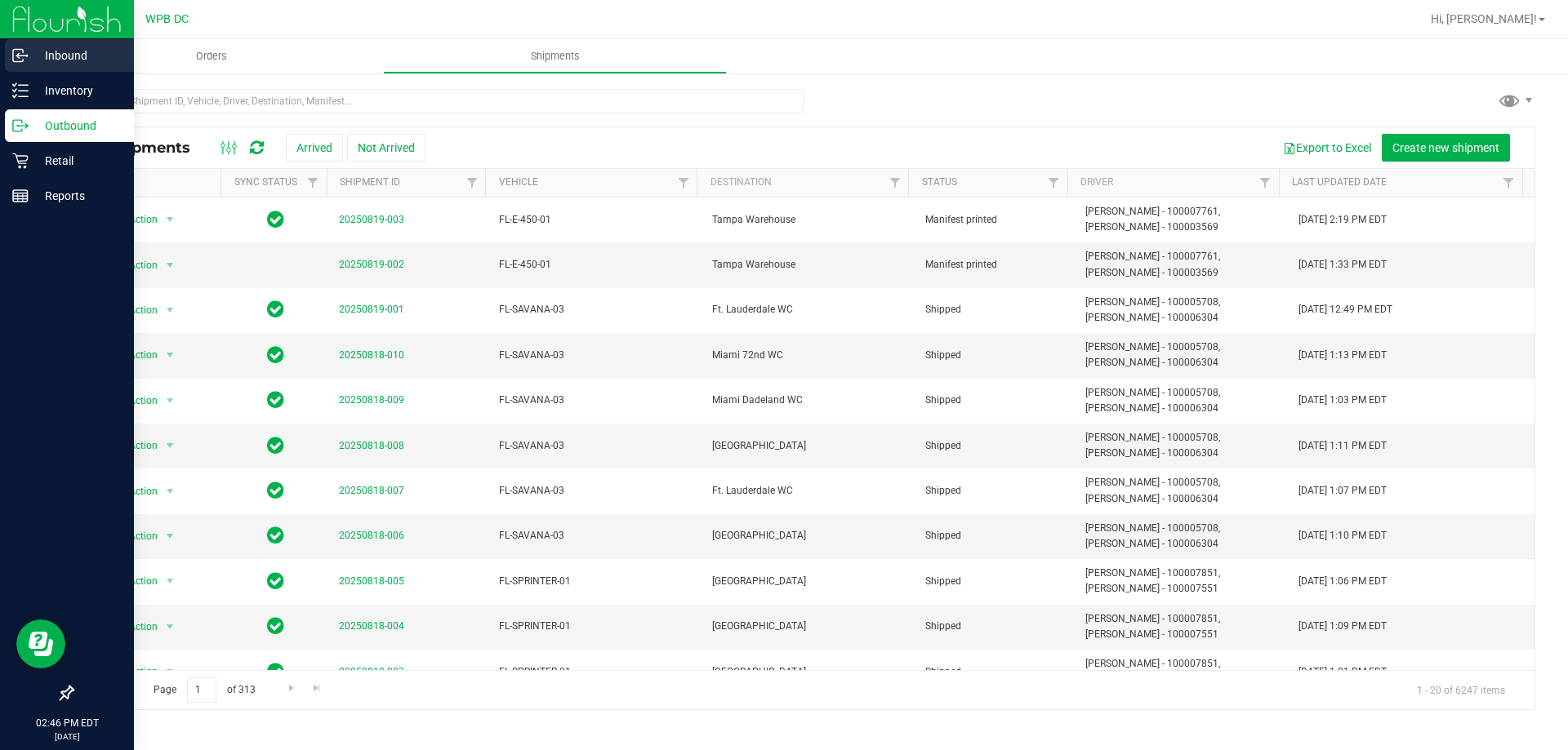
click at [56, 58] on p "Inbound" at bounding box center [77, 55] width 98 height 20
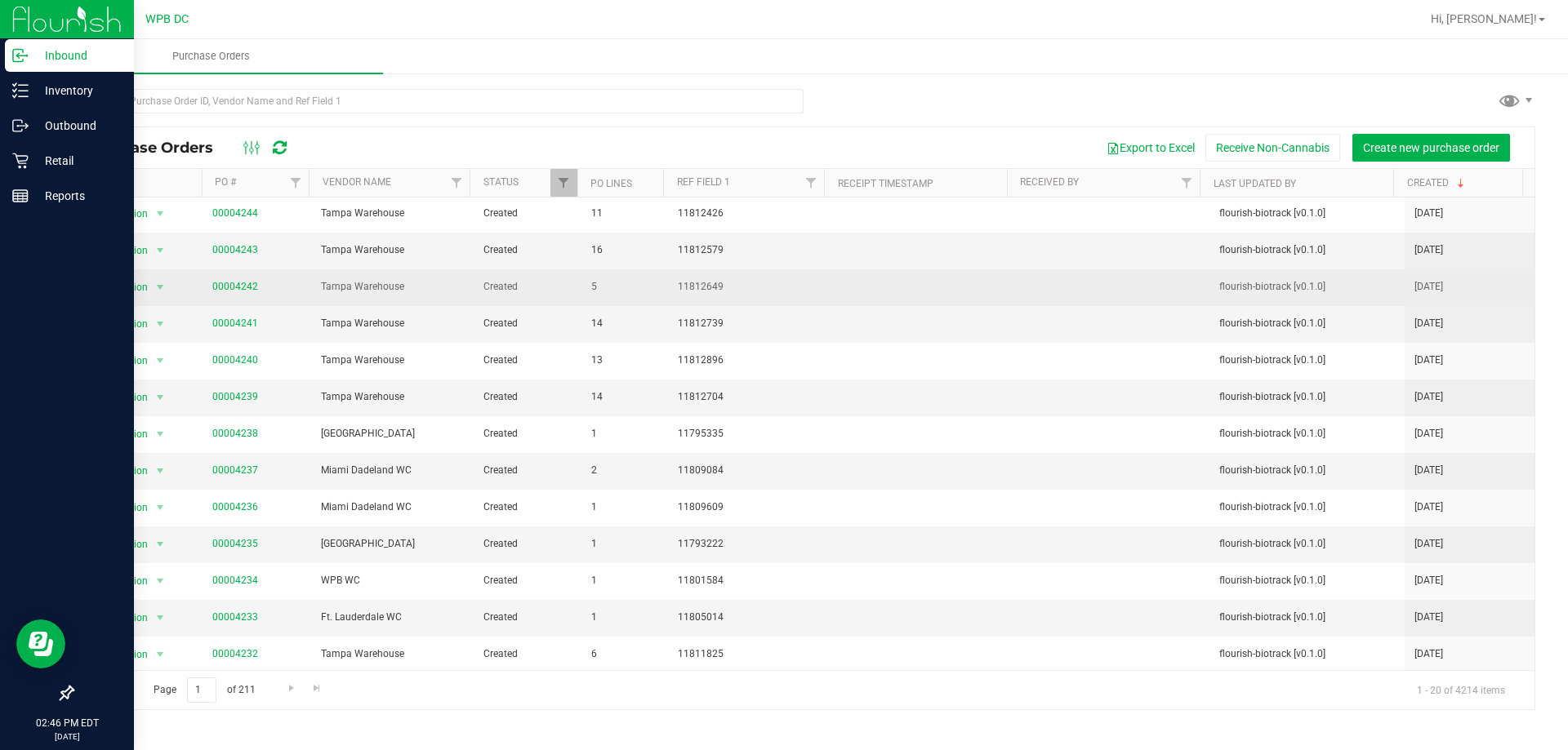
scroll to position [261, 0]
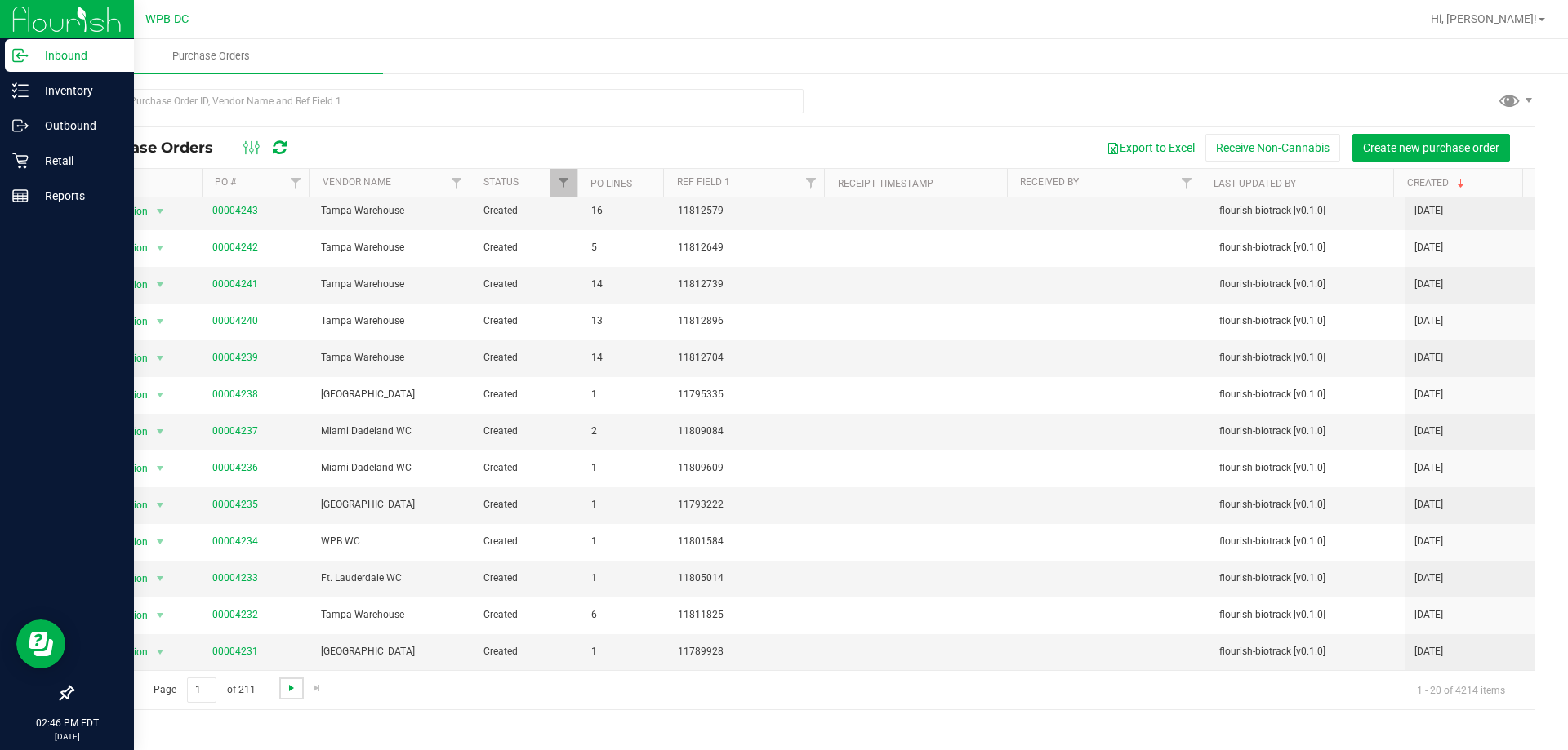
click at [287, 690] on span "Go to the next page" at bounding box center [291, 687] width 13 height 13
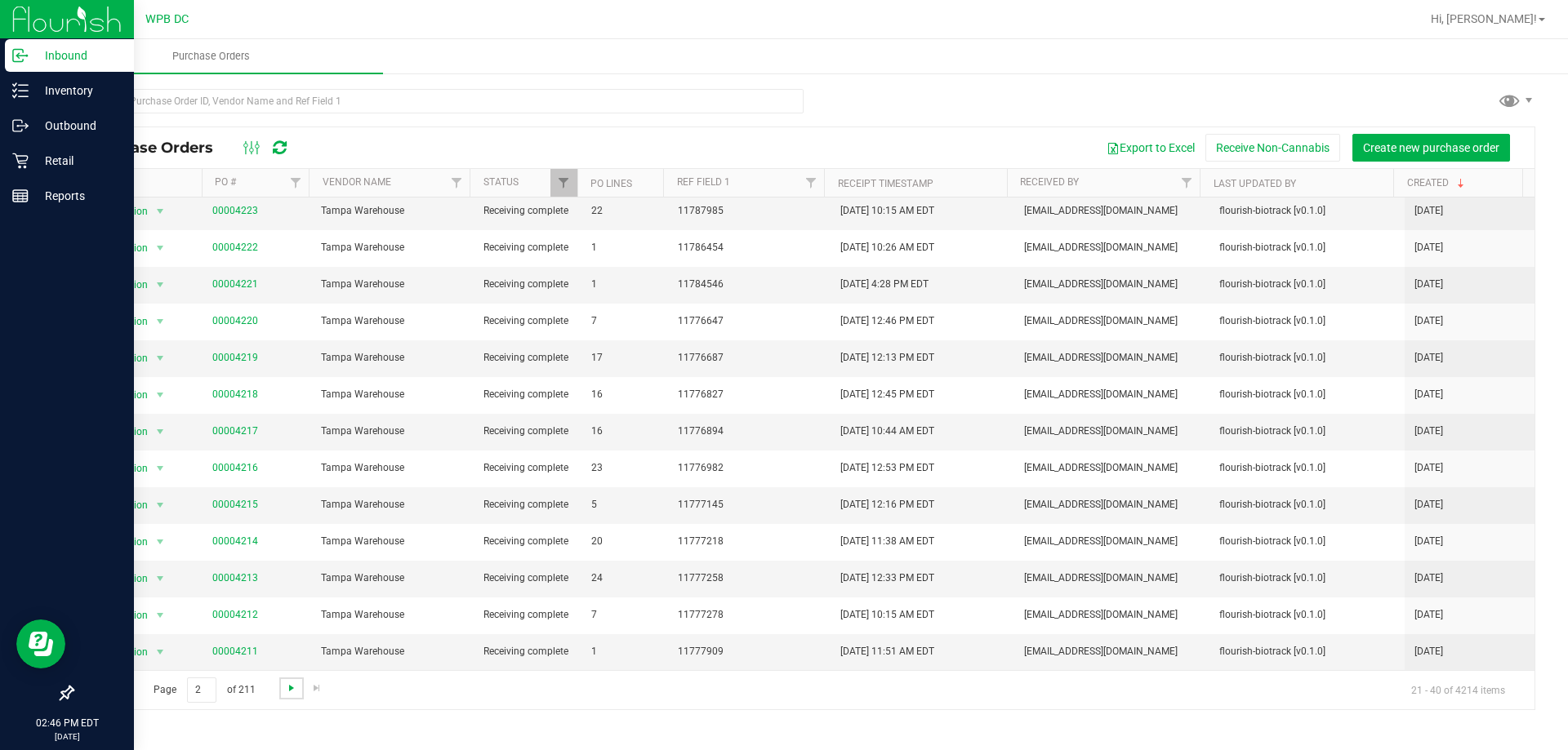
scroll to position [0, 0]
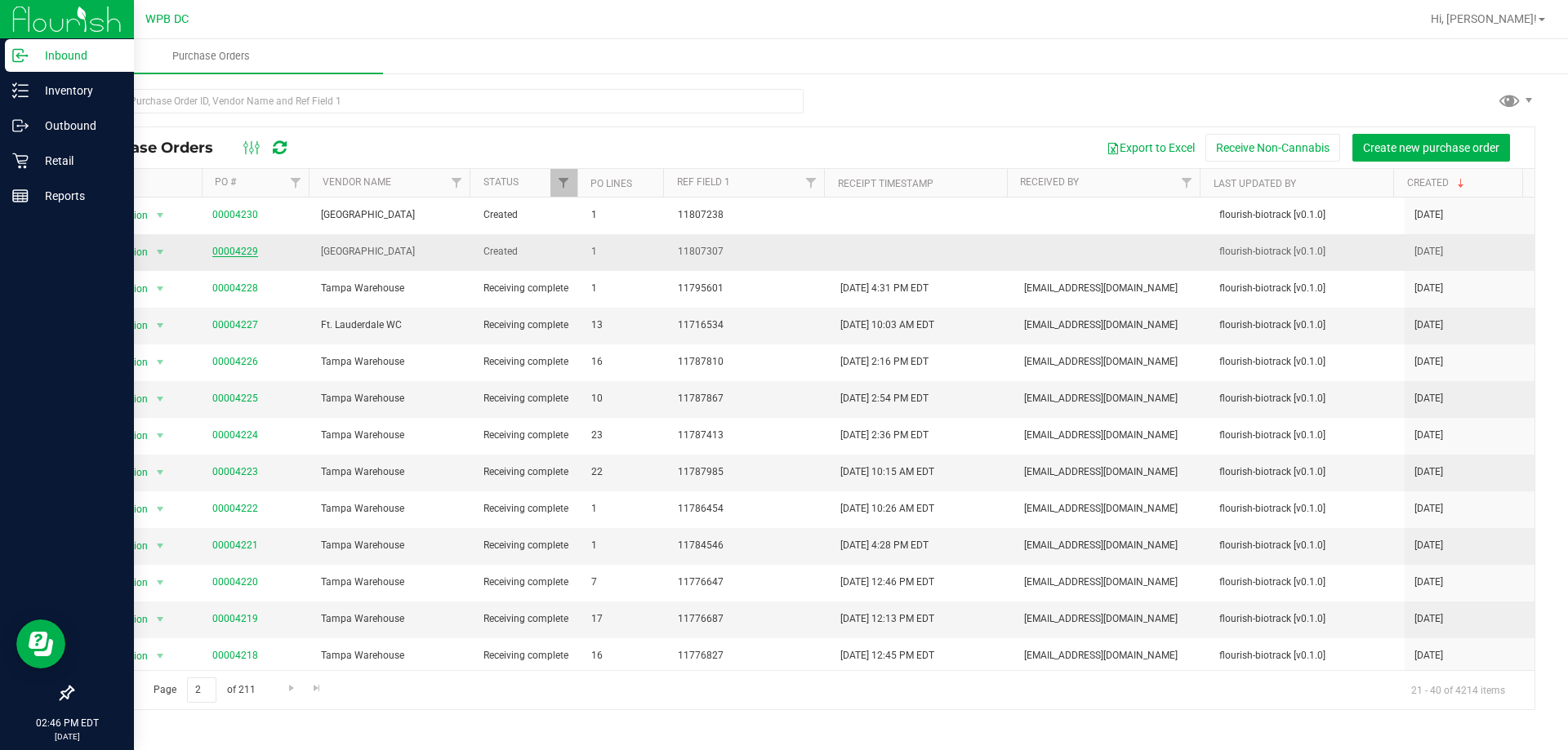
click at [244, 252] on link "00004229" at bounding box center [235, 251] width 45 height 11
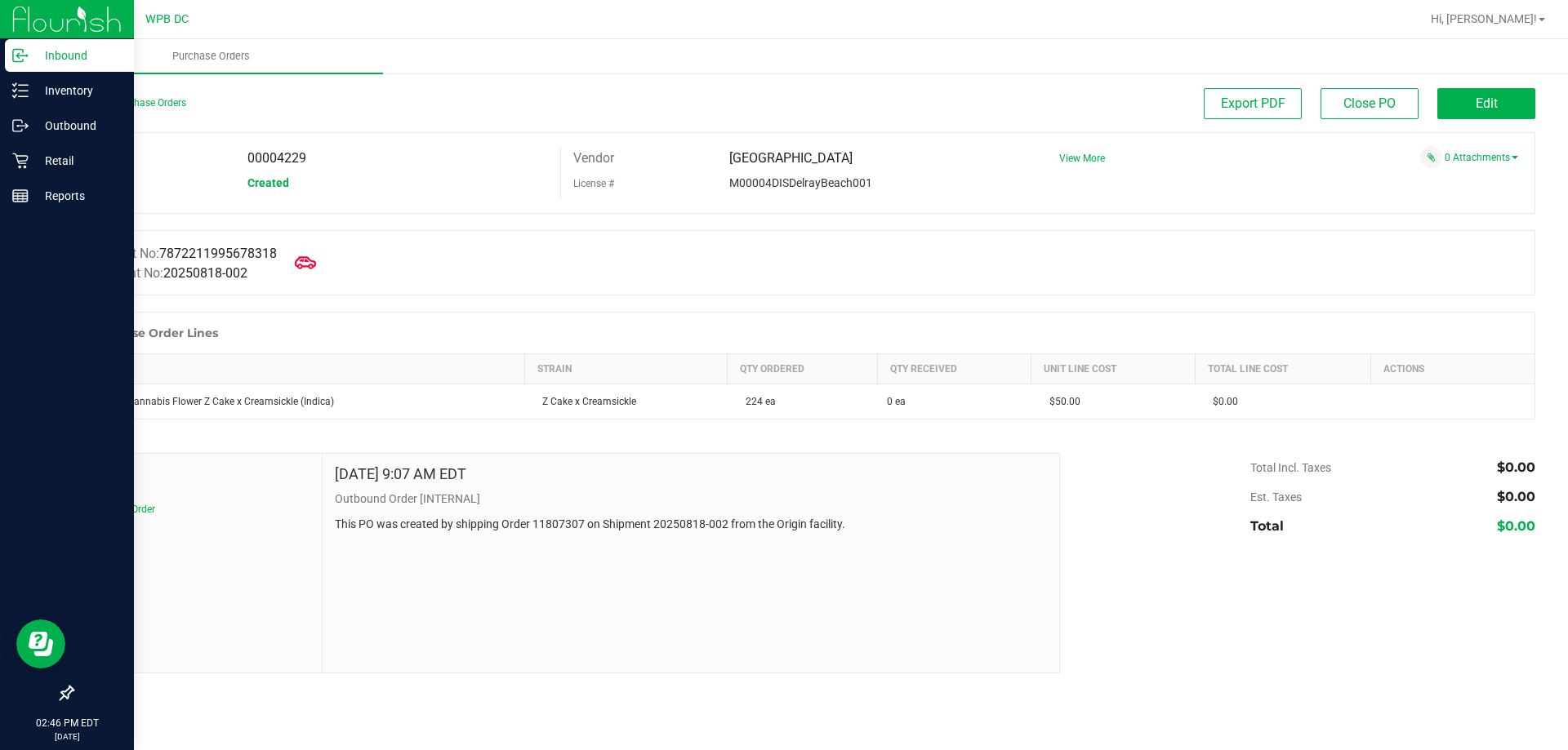
click at [315, 256] on icon at bounding box center [305, 262] width 21 height 21
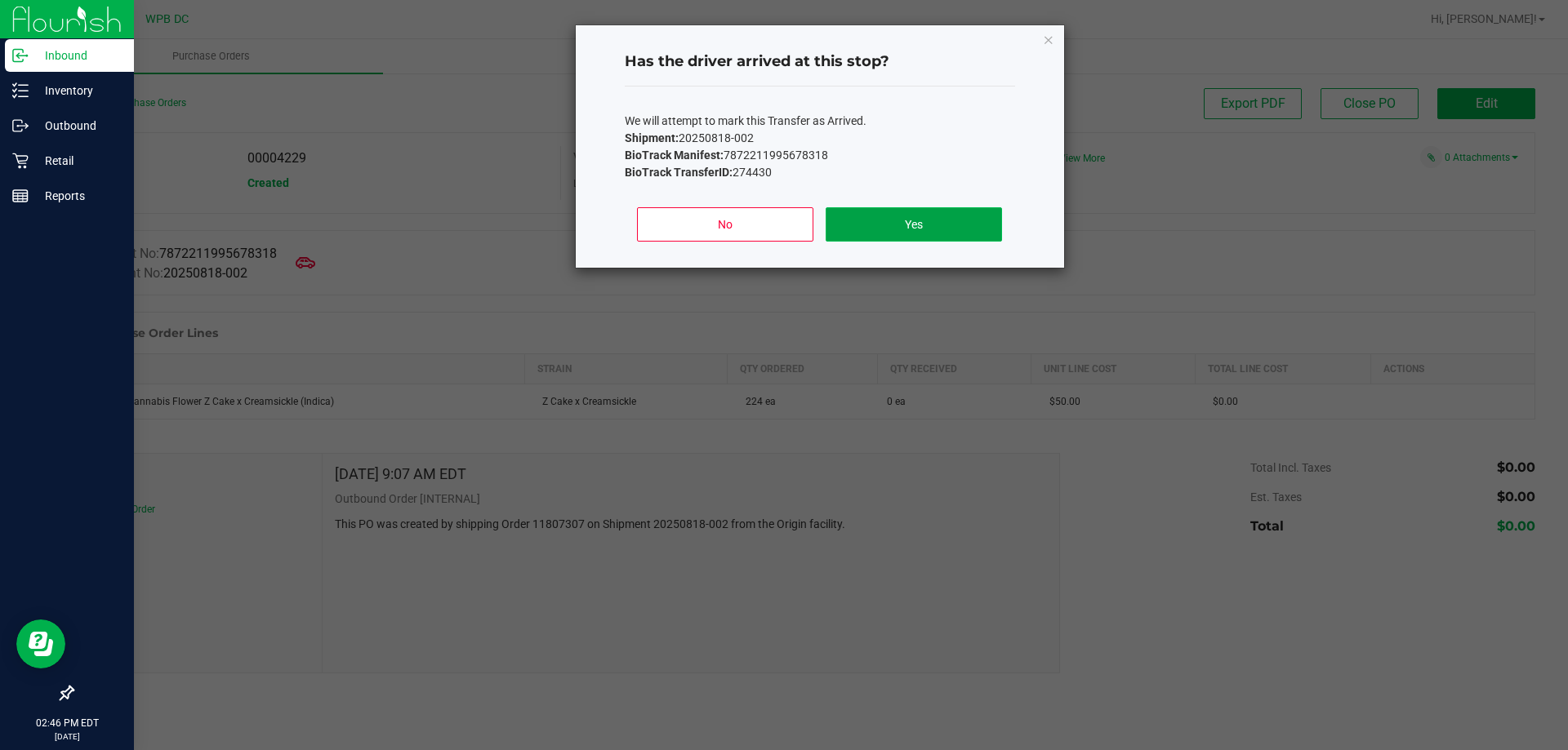
click at [880, 217] on button "Yes" at bounding box center [913, 225] width 176 height 34
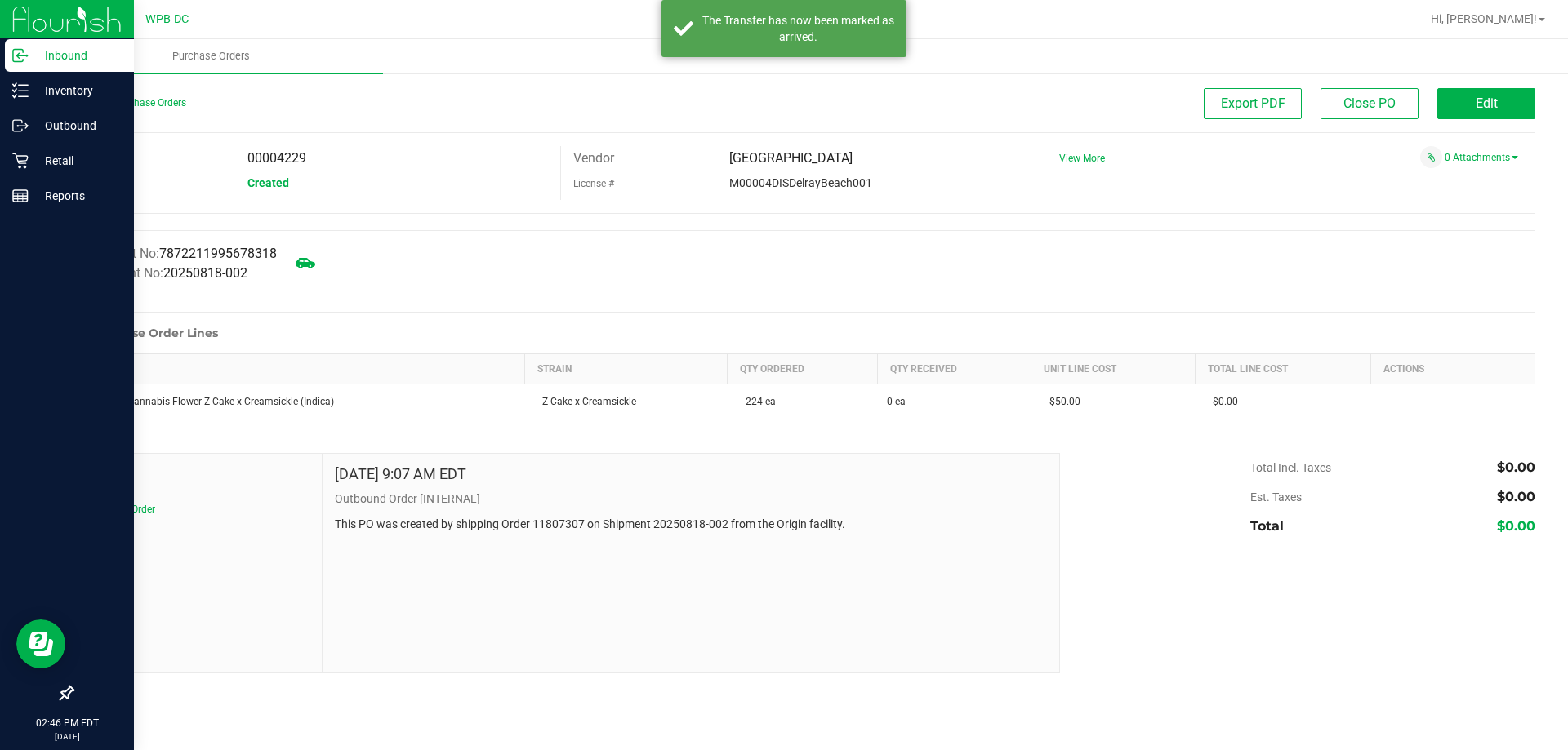
click at [1523, 122] on div "Back to Purchase Orders Export PDF Close PO Edit" at bounding box center [803, 110] width 1463 height 44
click at [1504, 105] on button "Edit" at bounding box center [1486, 104] width 98 height 31
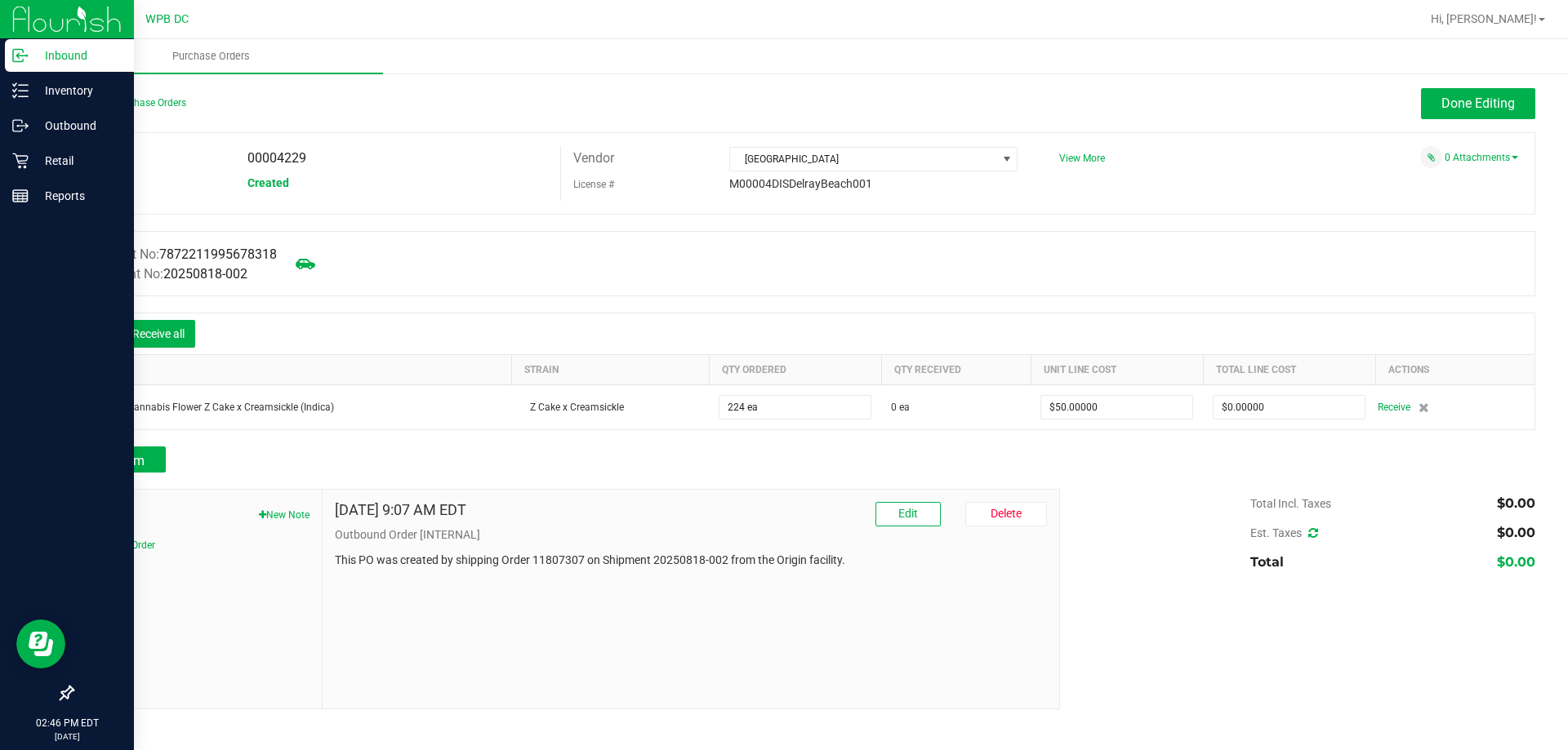
click at [90, 328] on icon at bounding box center [97, 335] width 15 height 15
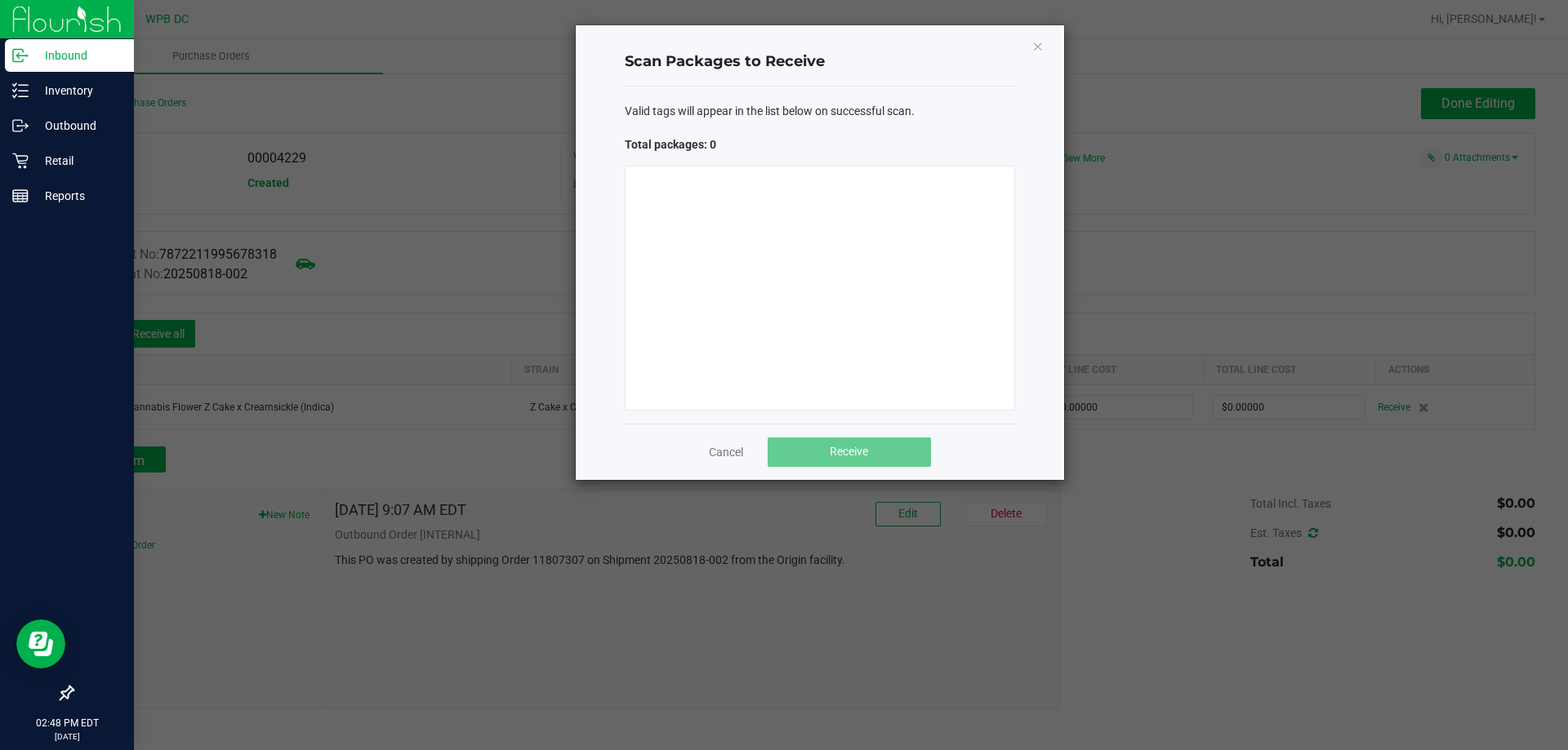
click at [870, 240] on div at bounding box center [820, 288] width 390 height 245
click at [1040, 44] on icon "Close" at bounding box center [1037, 45] width 11 height 20
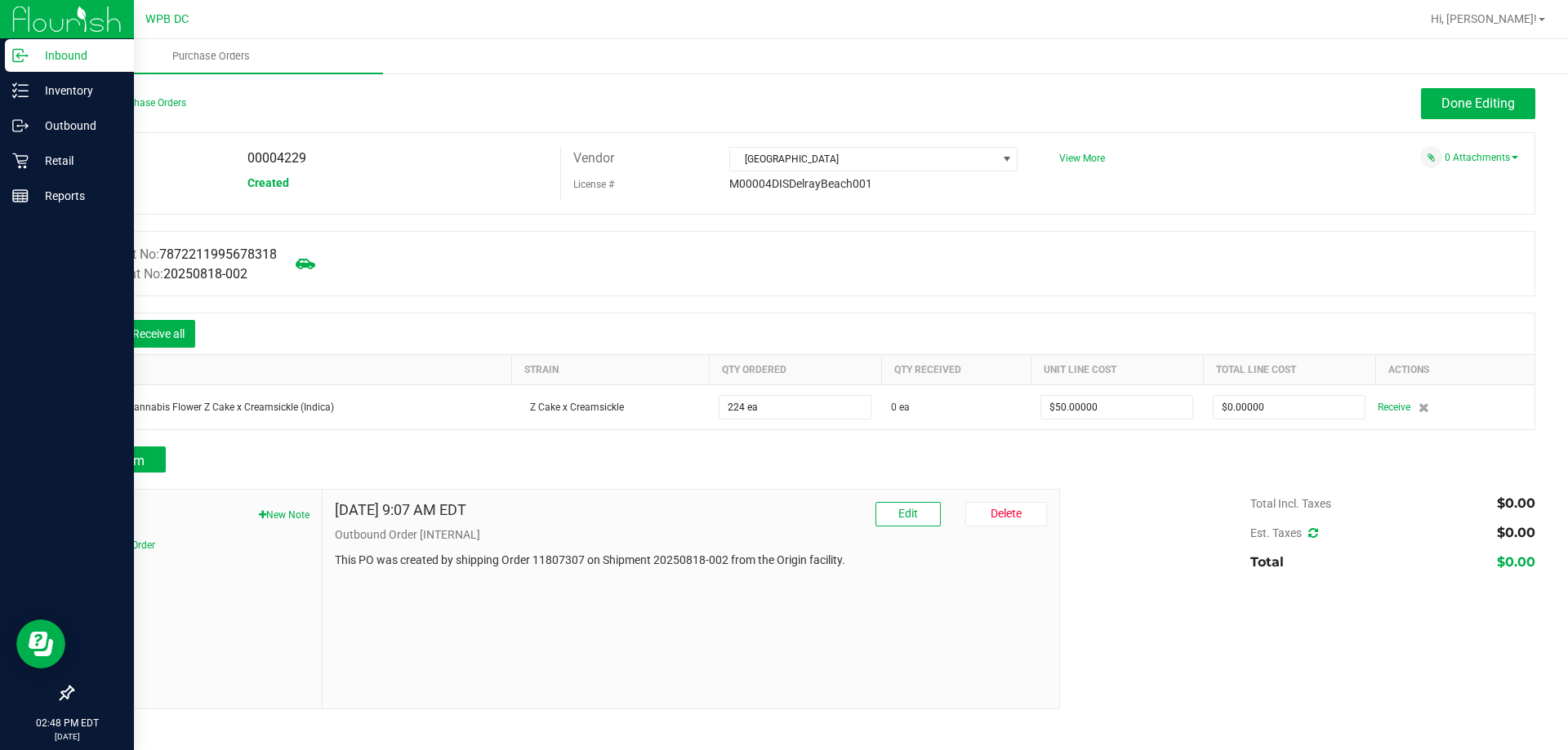
click at [95, 333] on icon at bounding box center [97, 335] width 15 height 15
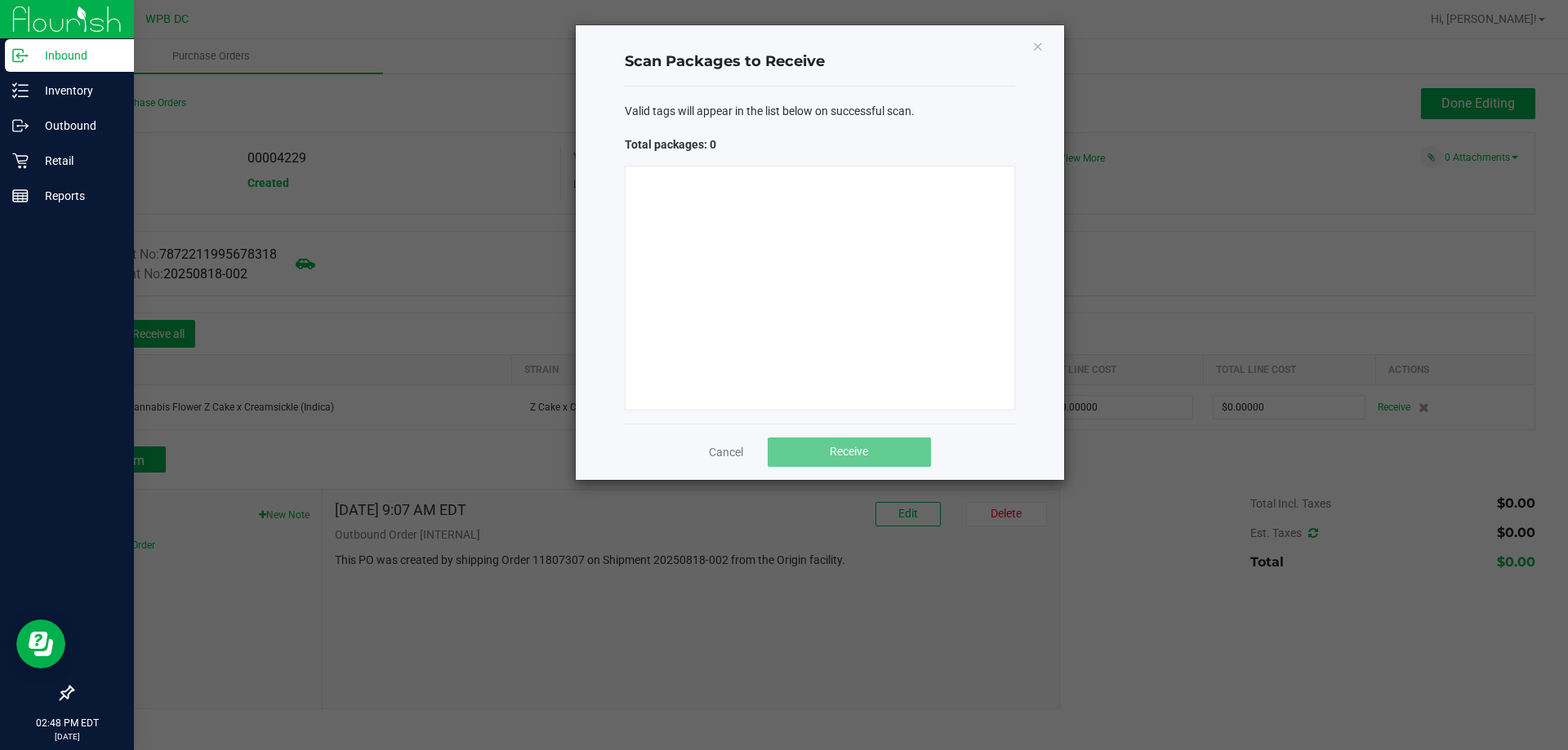
click at [808, 226] on div at bounding box center [820, 288] width 390 height 245
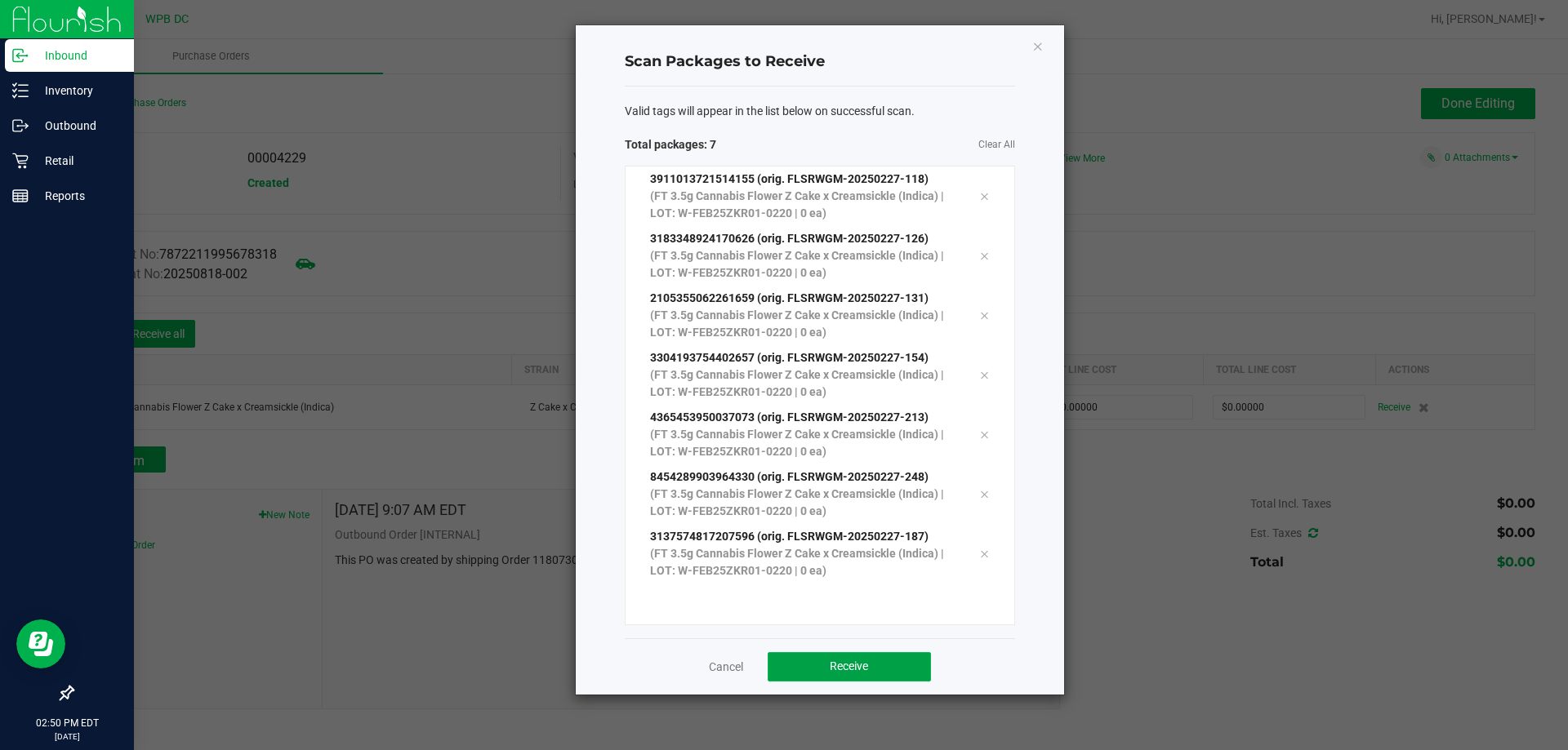
click at [830, 672] on span "Receive" at bounding box center [849, 666] width 39 height 13
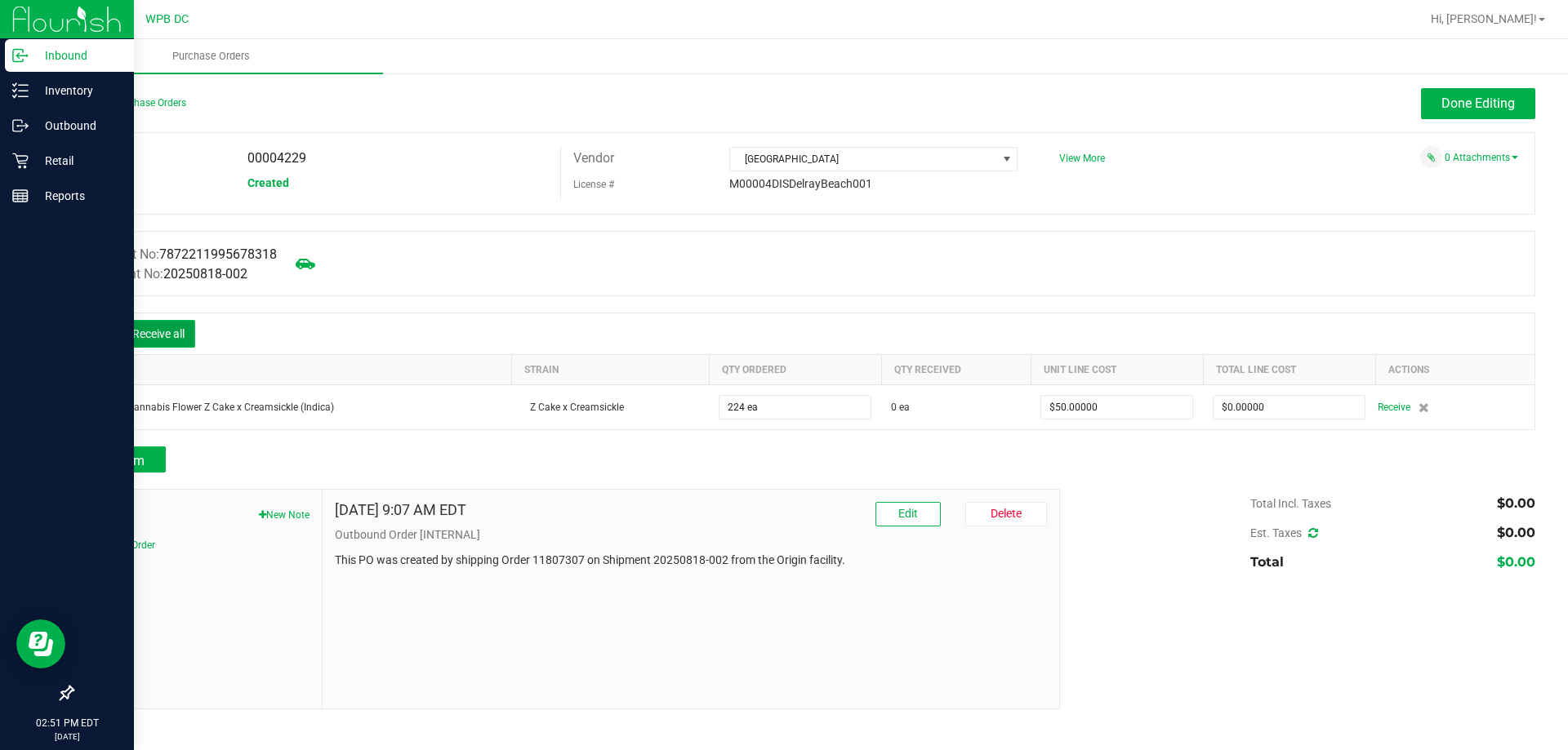
click at [174, 323] on button "Receive all" at bounding box center [159, 333] width 74 height 27
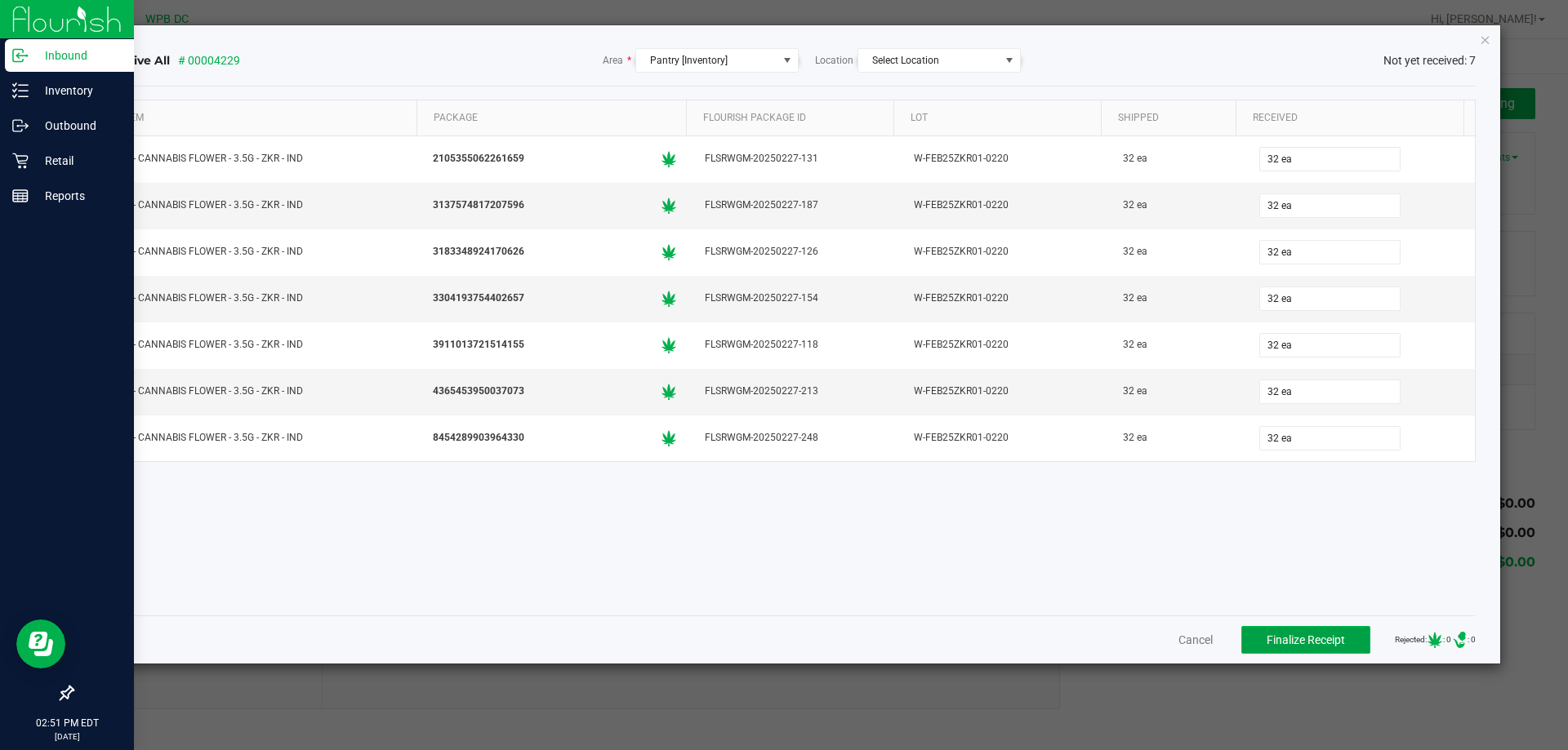
click at [1290, 629] on button "Finalize Receipt" at bounding box center [1306, 640] width 129 height 27
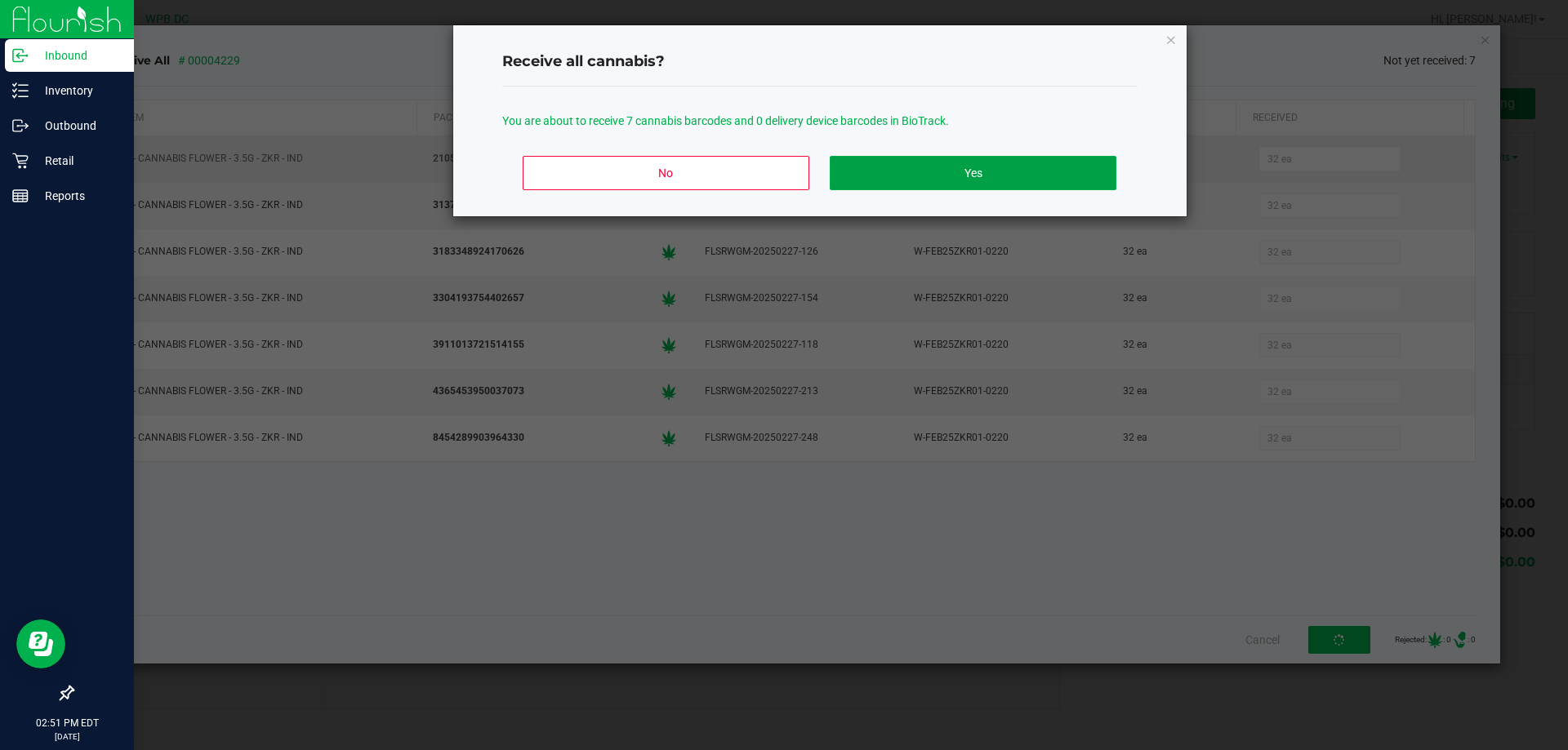
click at [1019, 167] on button "Yes" at bounding box center [972, 173] width 285 height 34
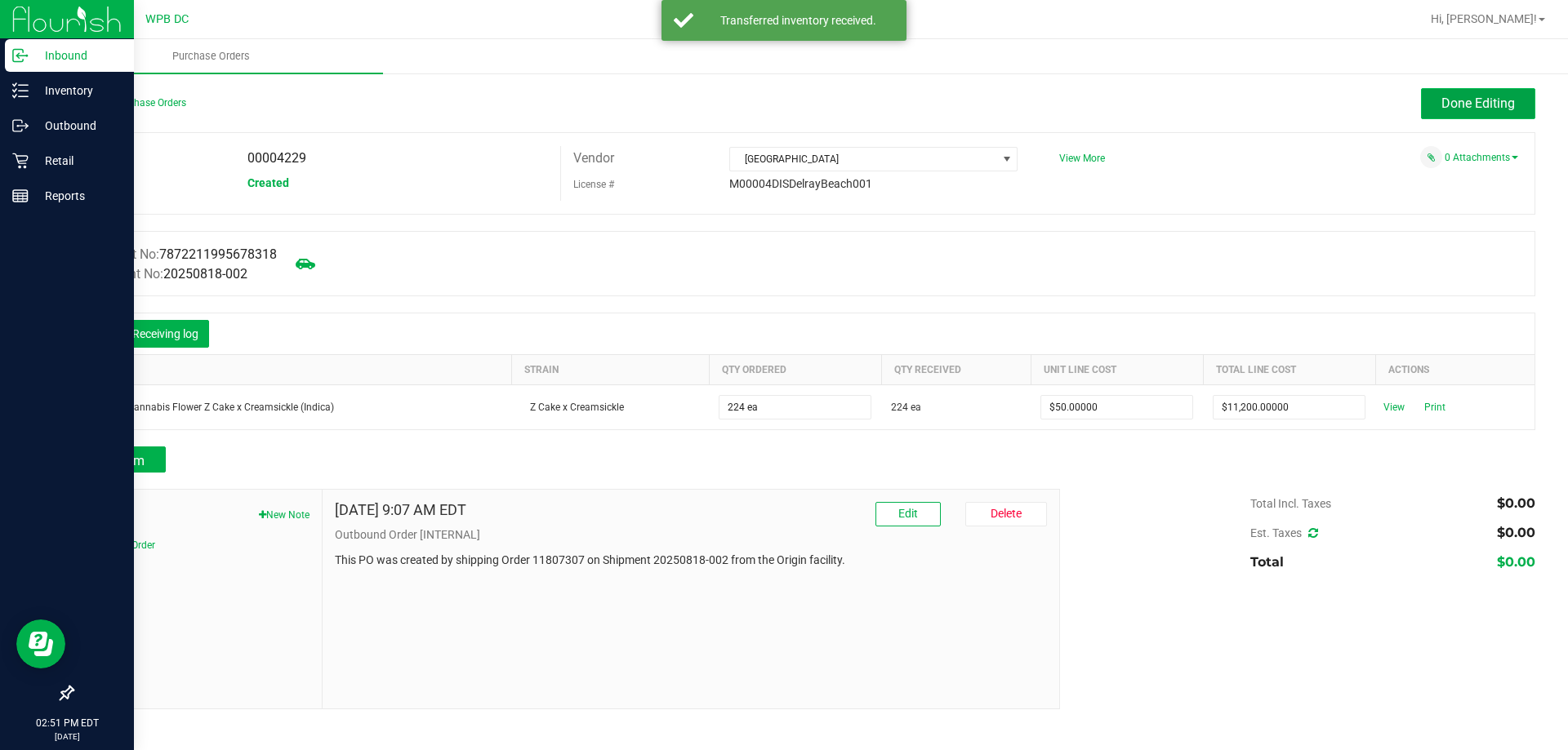
click at [1493, 108] on span "Done Editing" at bounding box center [1478, 103] width 74 height 15
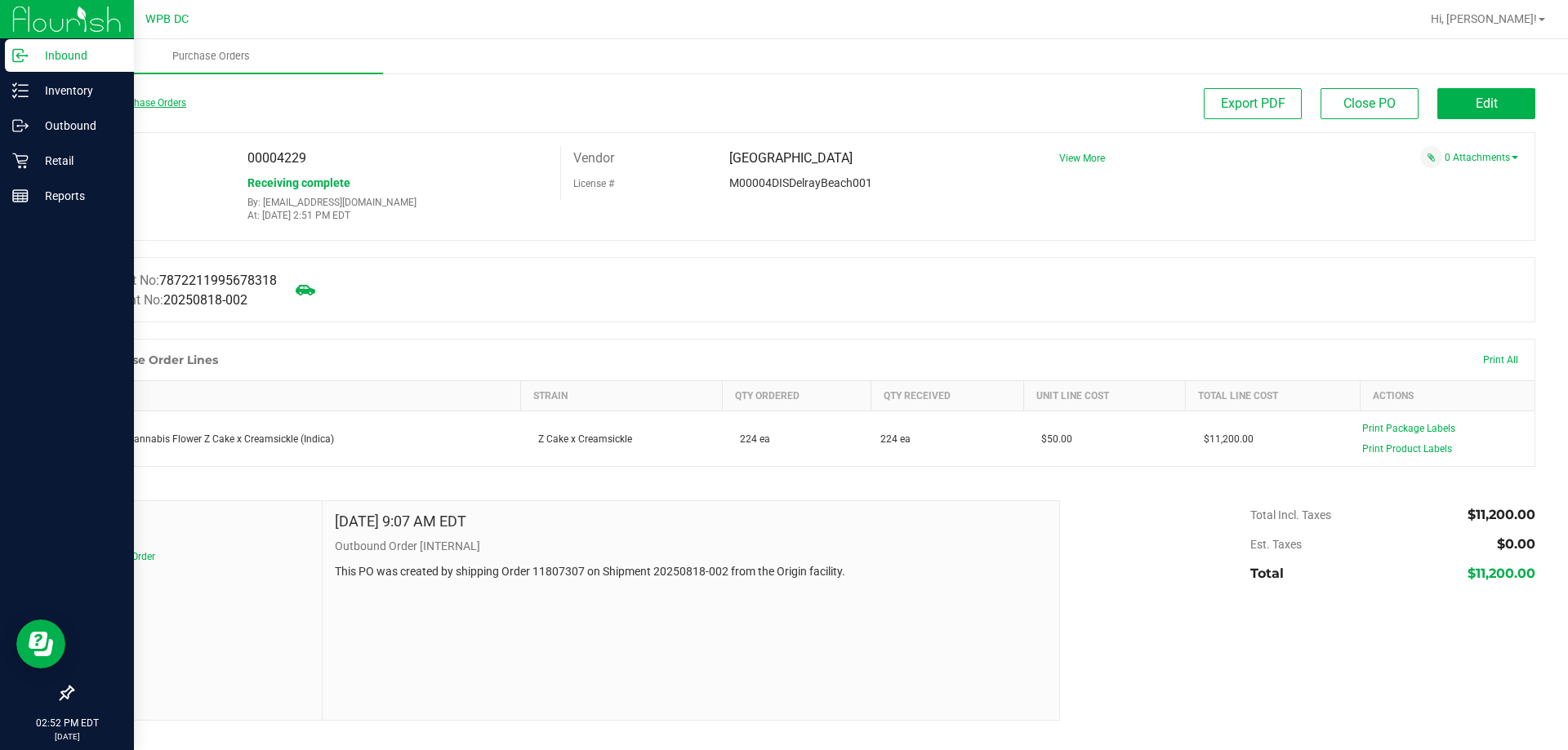
click at [106, 102] on link "Back to Purchase Orders" at bounding box center [129, 102] width 114 height 11
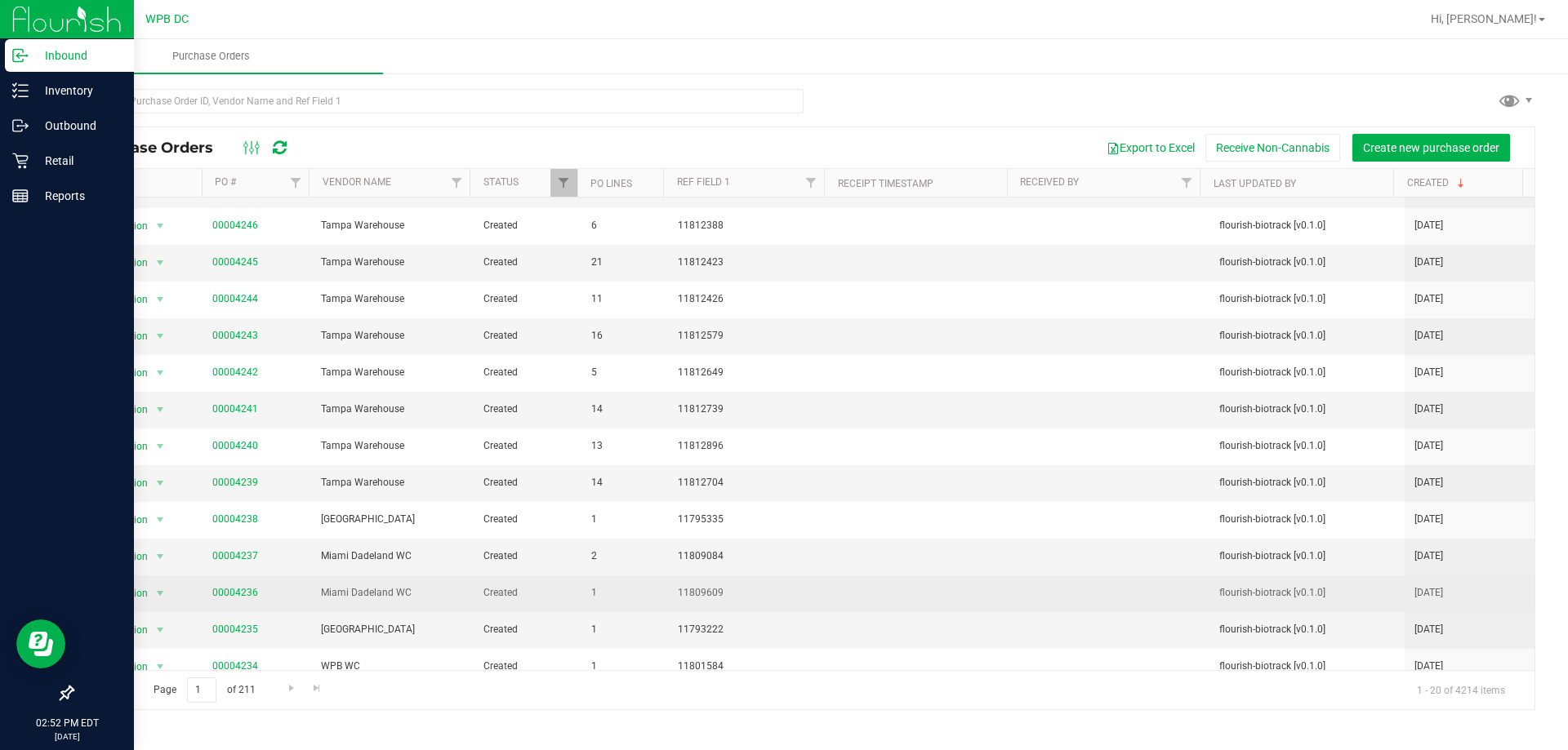
scroll to position [261, 0]
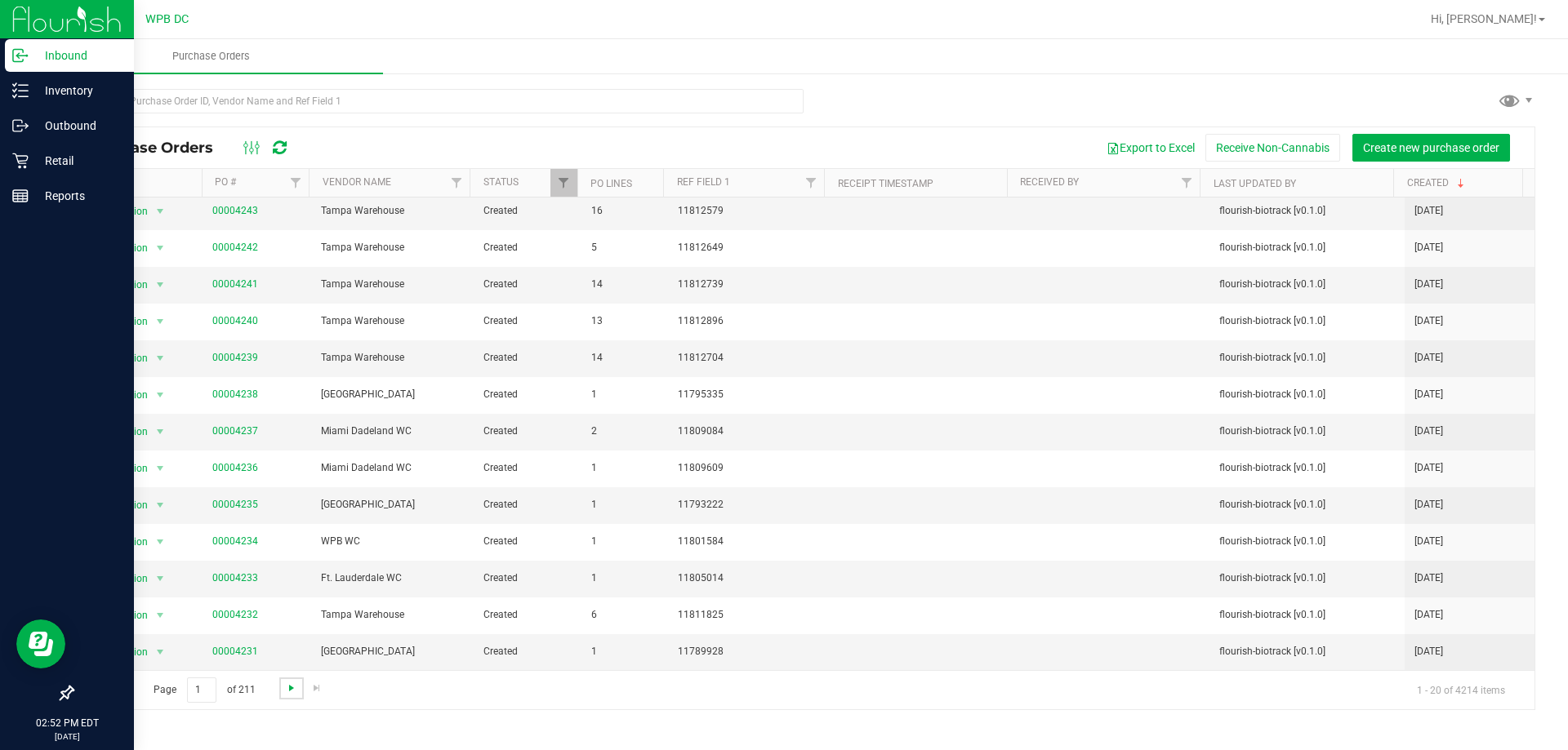
click at [292, 689] on span "Go to the next page" at bounding box center [291, 687] width 13 height 13
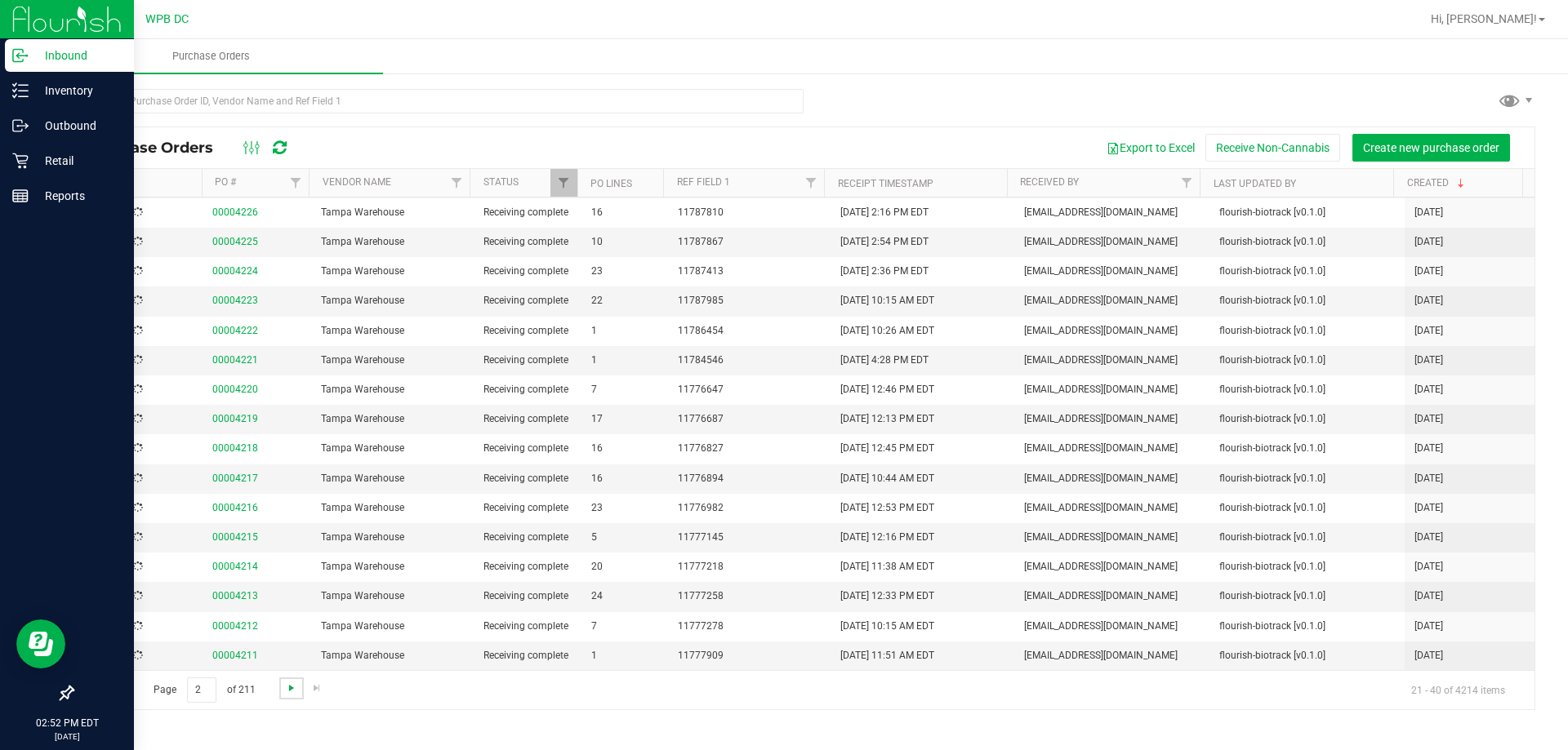
scroll to position [0, 0]
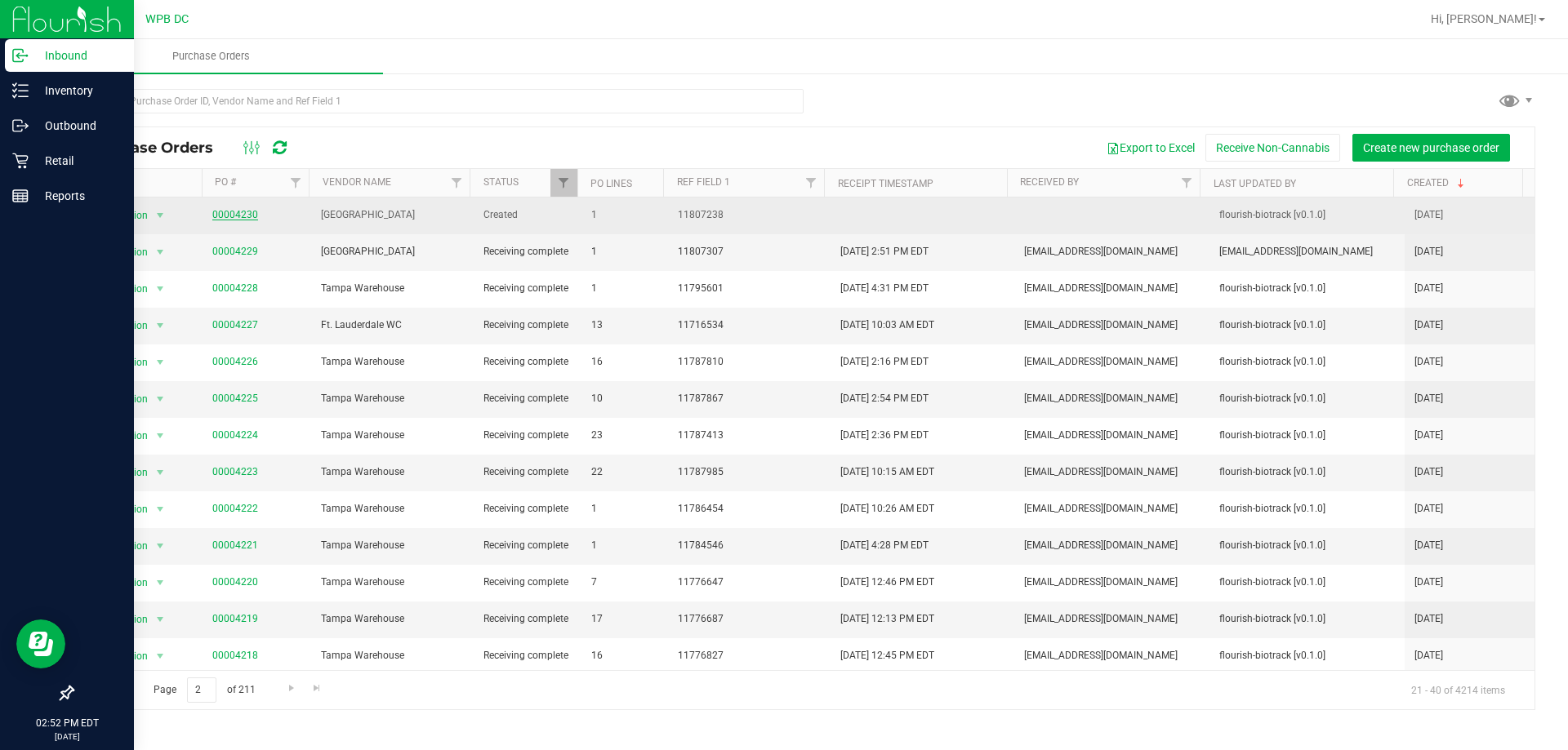
click at [222, 215] on link "00004230" at bounding box center [235, 214] width 45 height 11
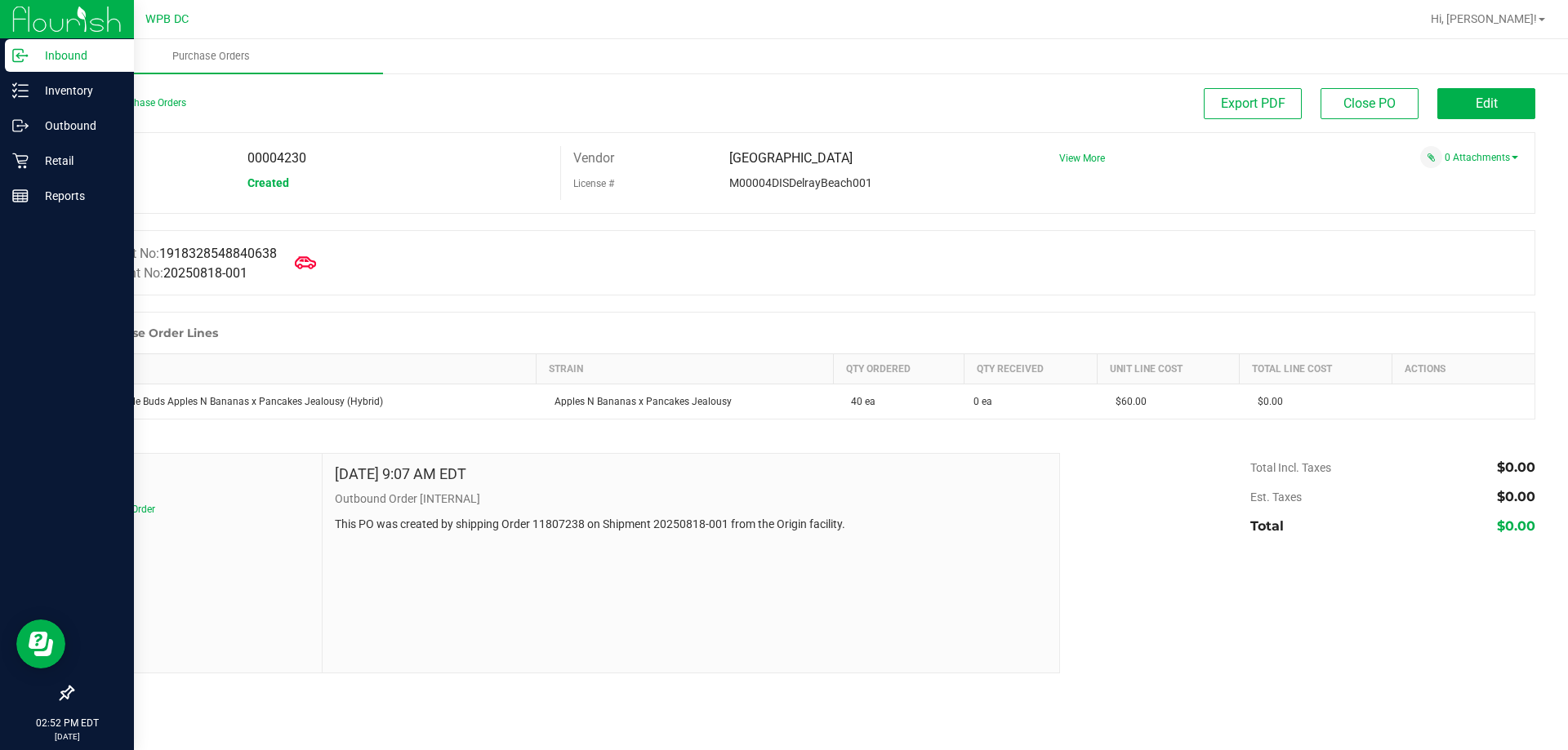
click at [316, 260] on icon at bounding box center [305, 262] width 21 height 21
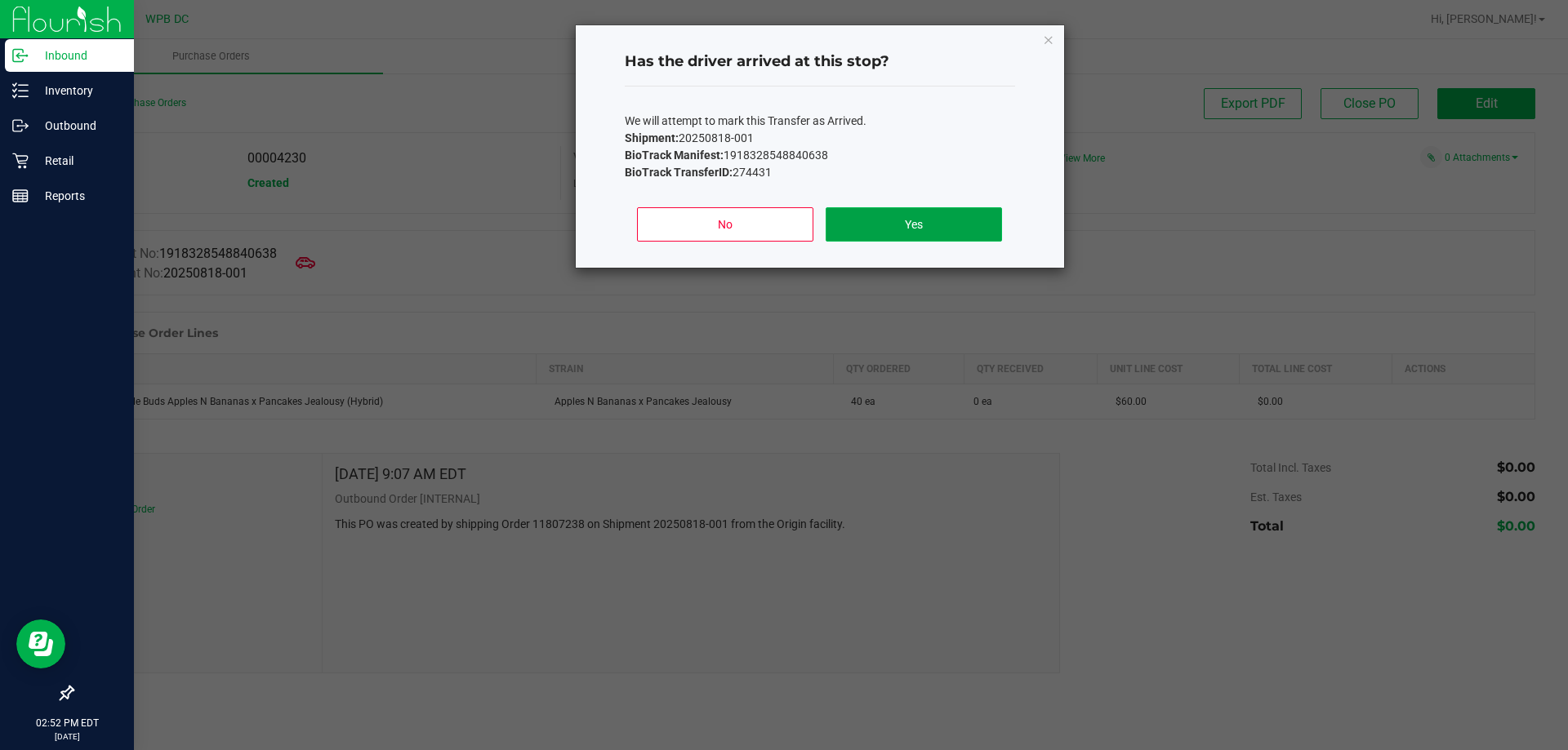
click at [916, 230] on button "Yes" at bounding box center [913, 225] width 176 height 34
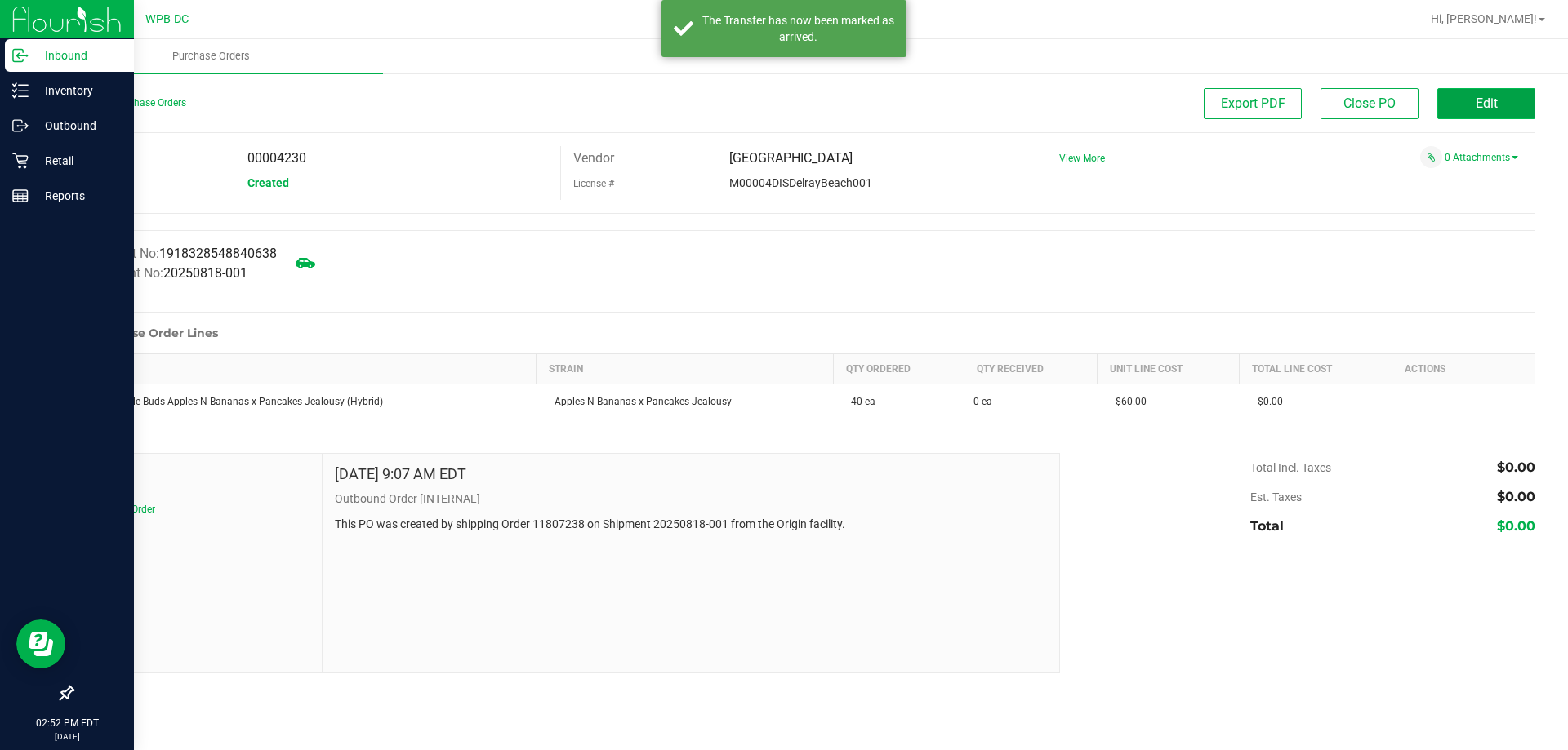
click at [1485, 100] on span "Edit" at bounding box center [1487, 103] width 22 height 15
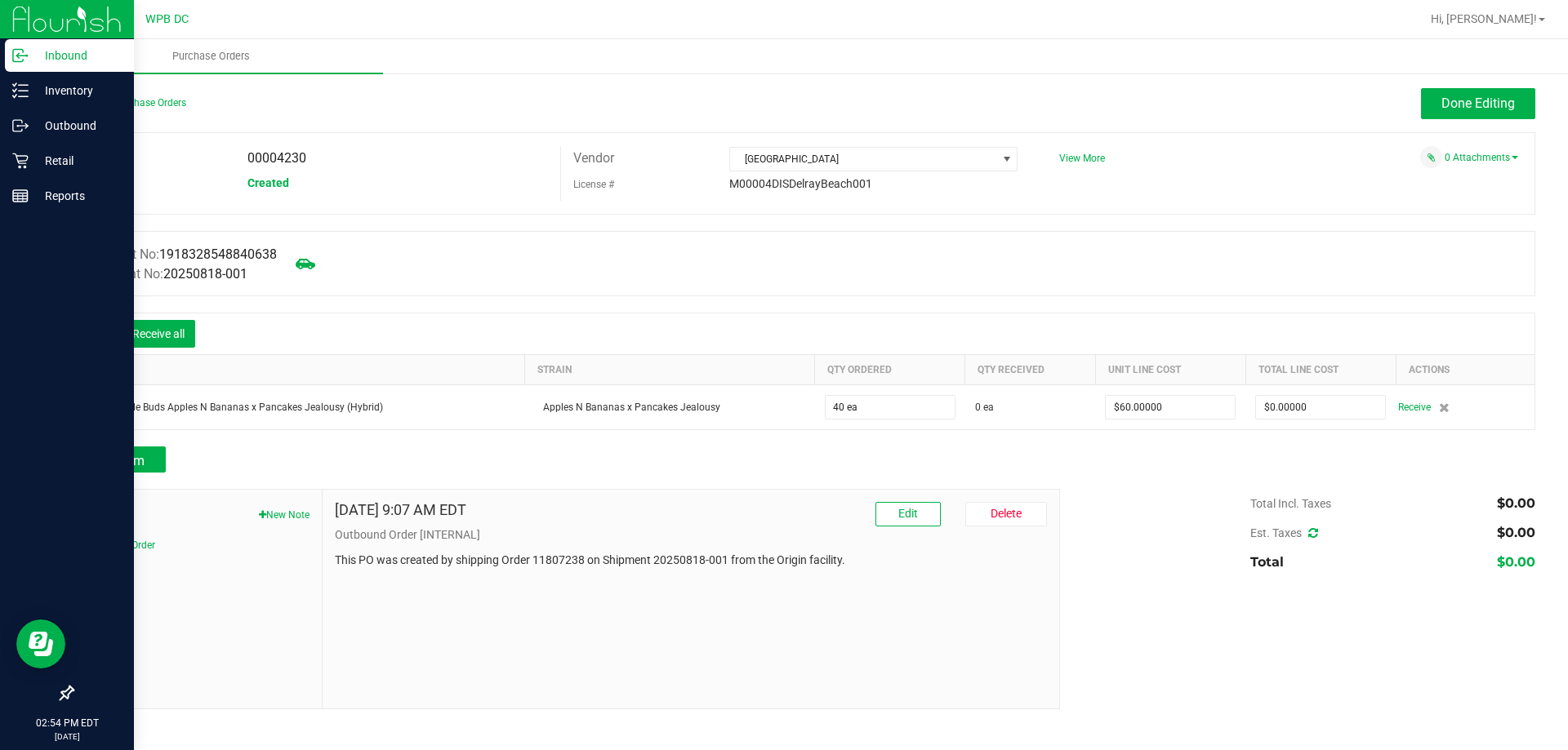
click at [96, 339] on icon at bounding box center [97, 335] width 16 height 16
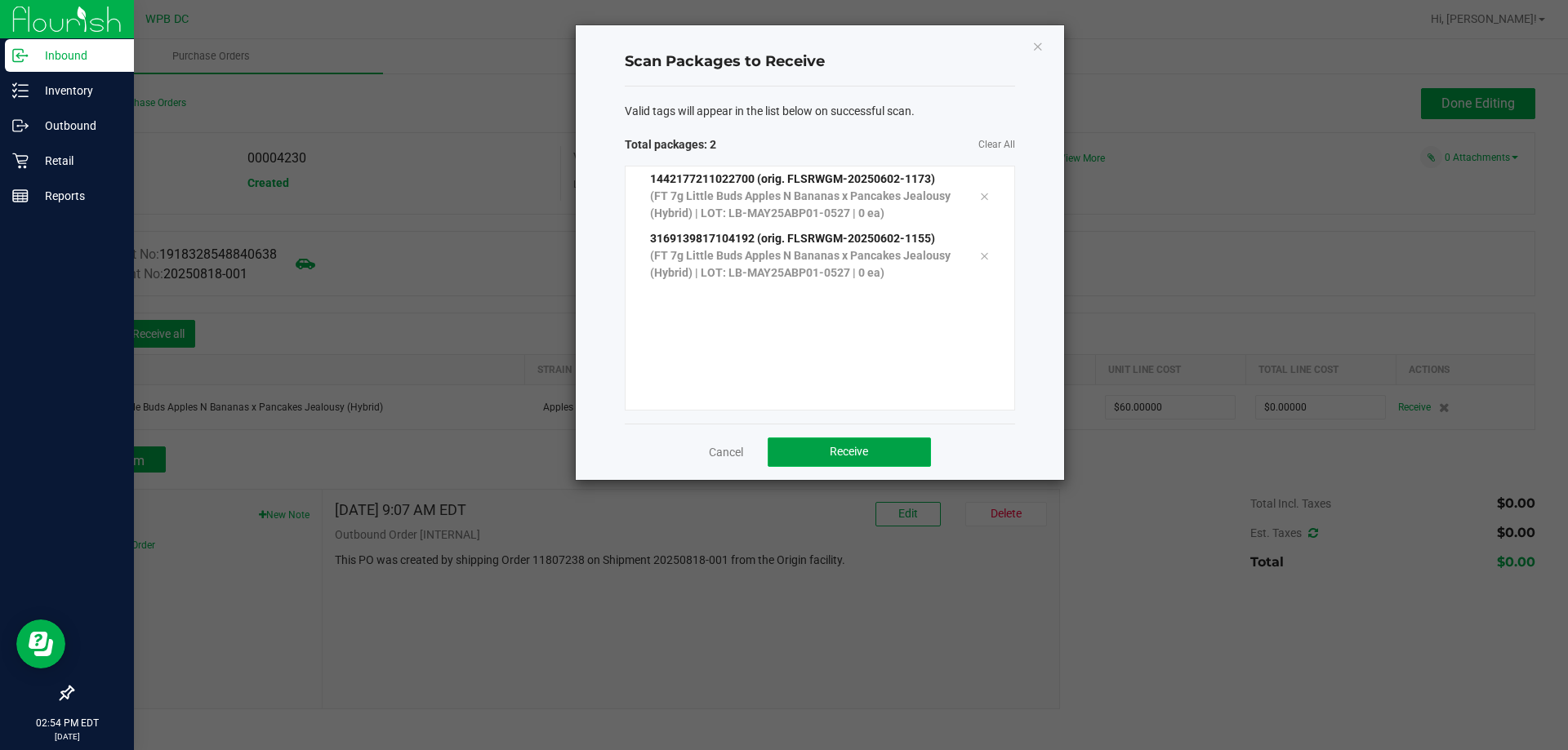
click at [927, 457] on button "Receive" at bounding box center [849, 453] width 163 height 29
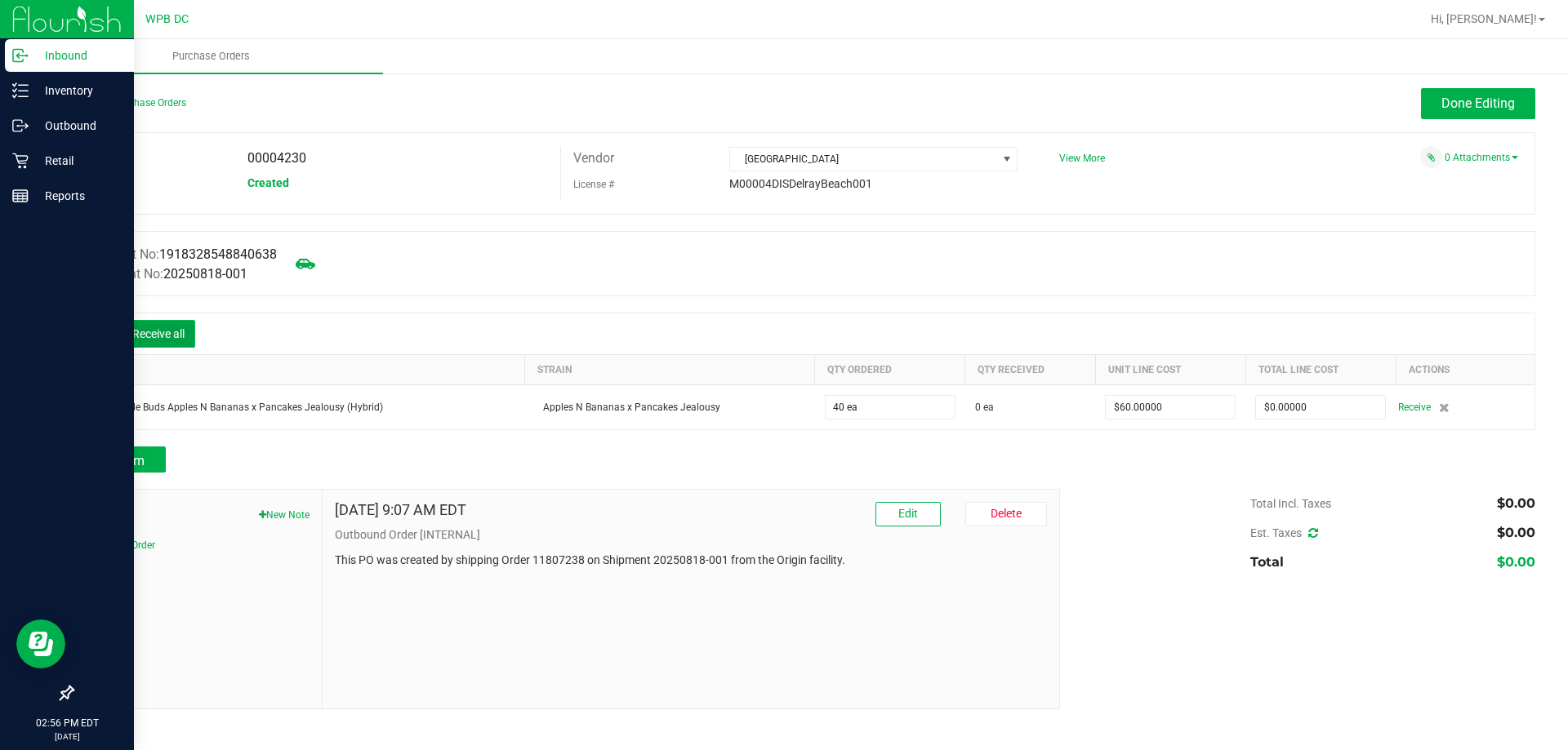
click at [189, 331] on button "Receive all" at bounding box center [159, 333] width 74 height 27
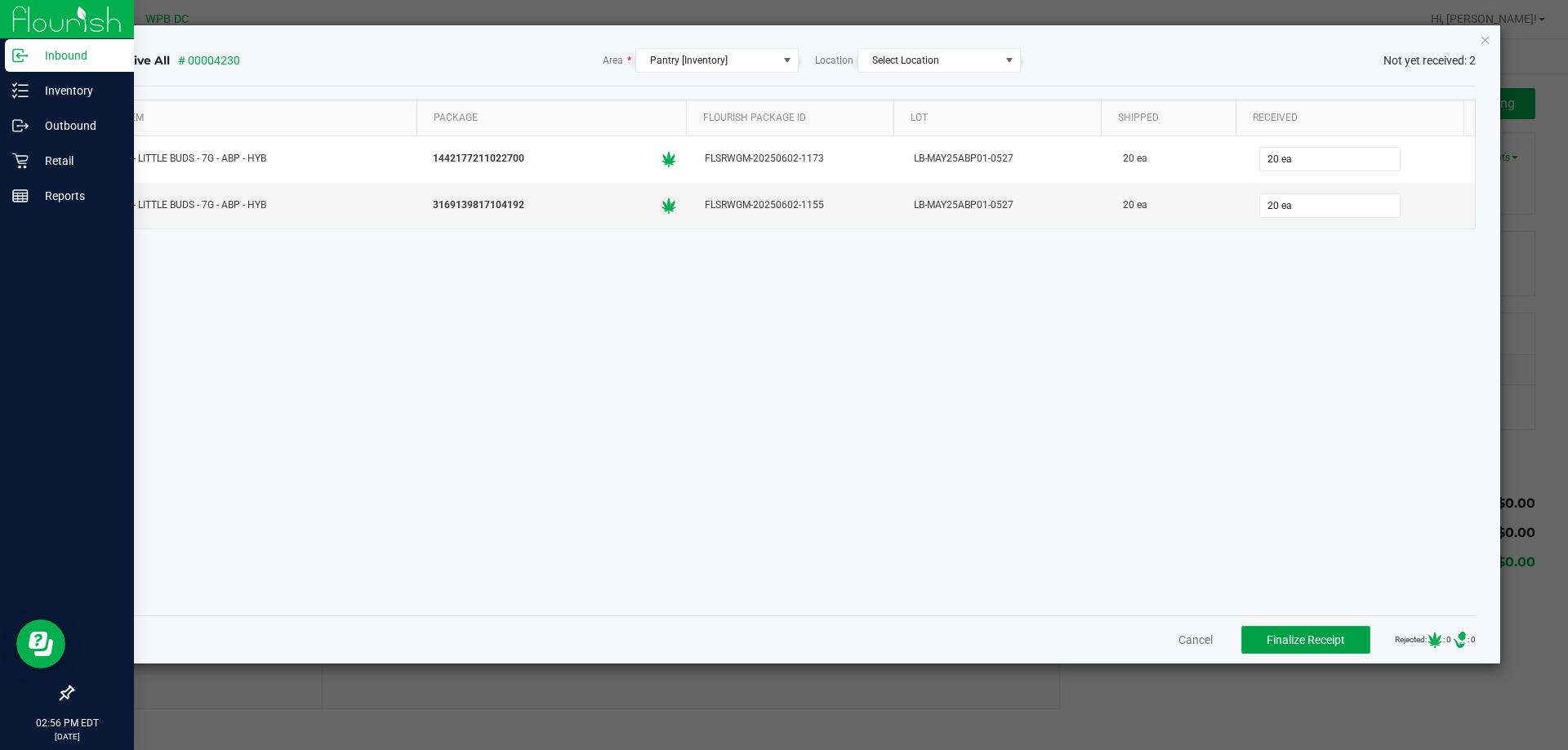
click at [1294, 642] on span "Finalize Receipt" at bounding box center [1305, 639] width 78 height 13
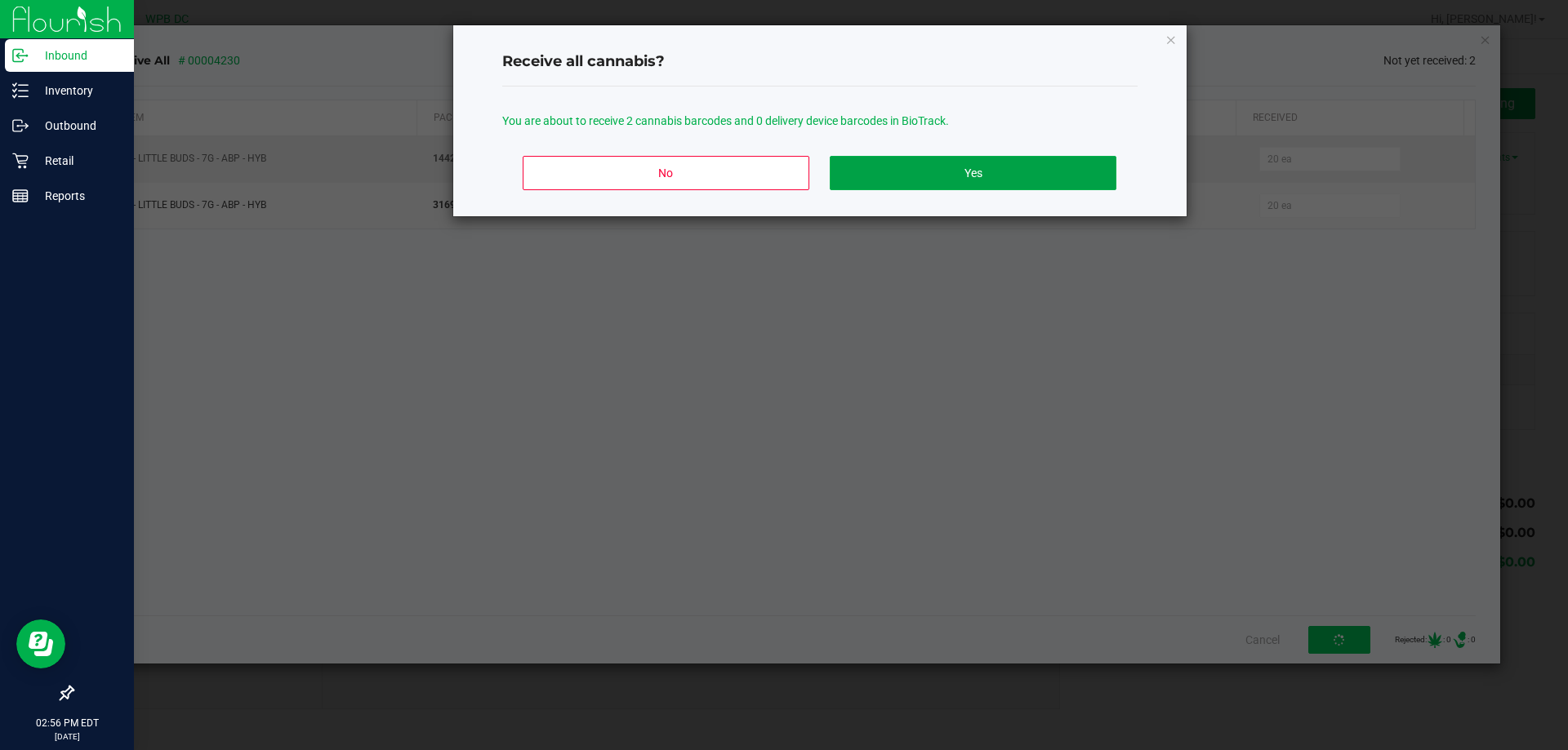
click at [923, 175] on button "Yes" at bounding box center [972, 173] width 285 height 34
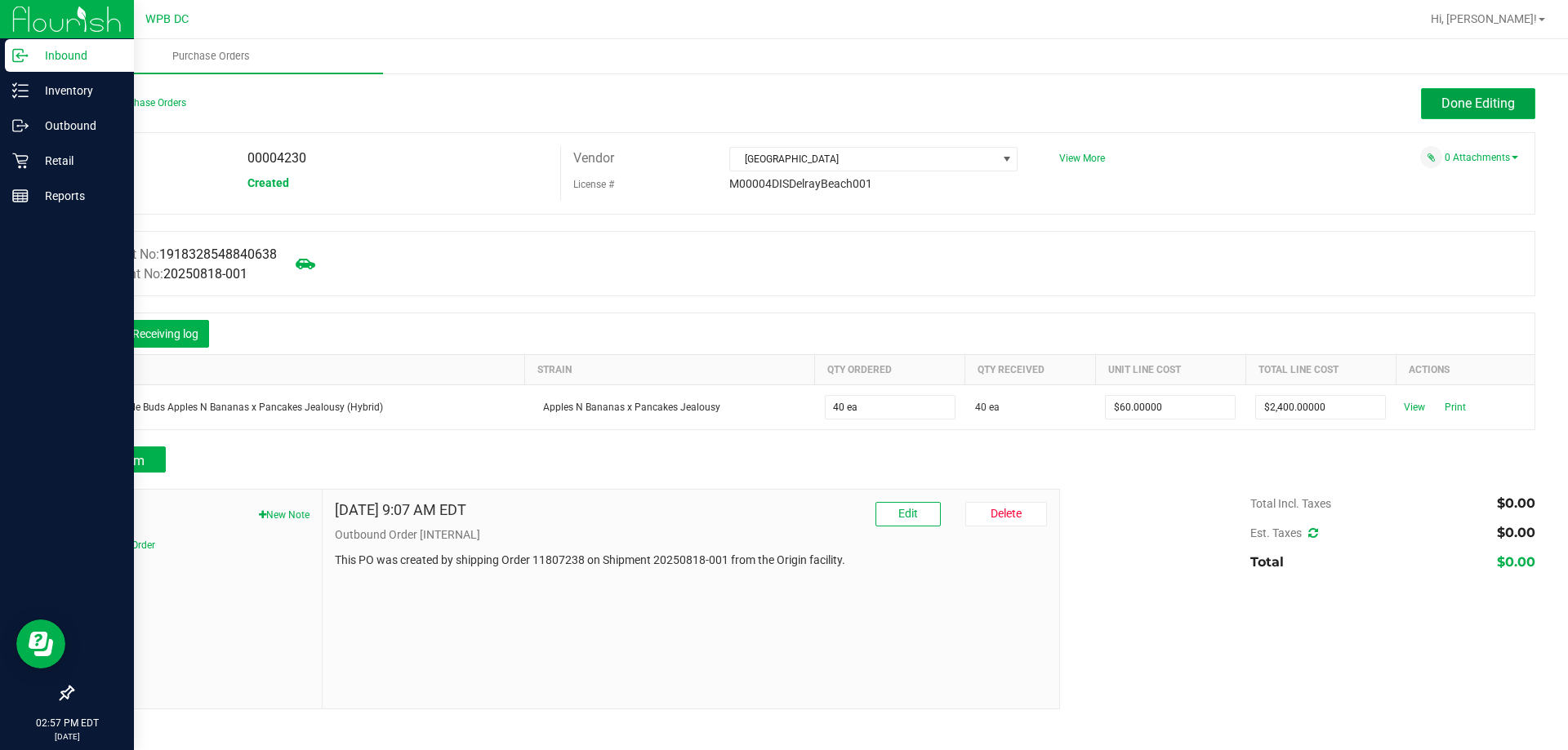
click at [1475, 95] on span "Done Editing" at bounding box center [1478, 103] width 74 height 15
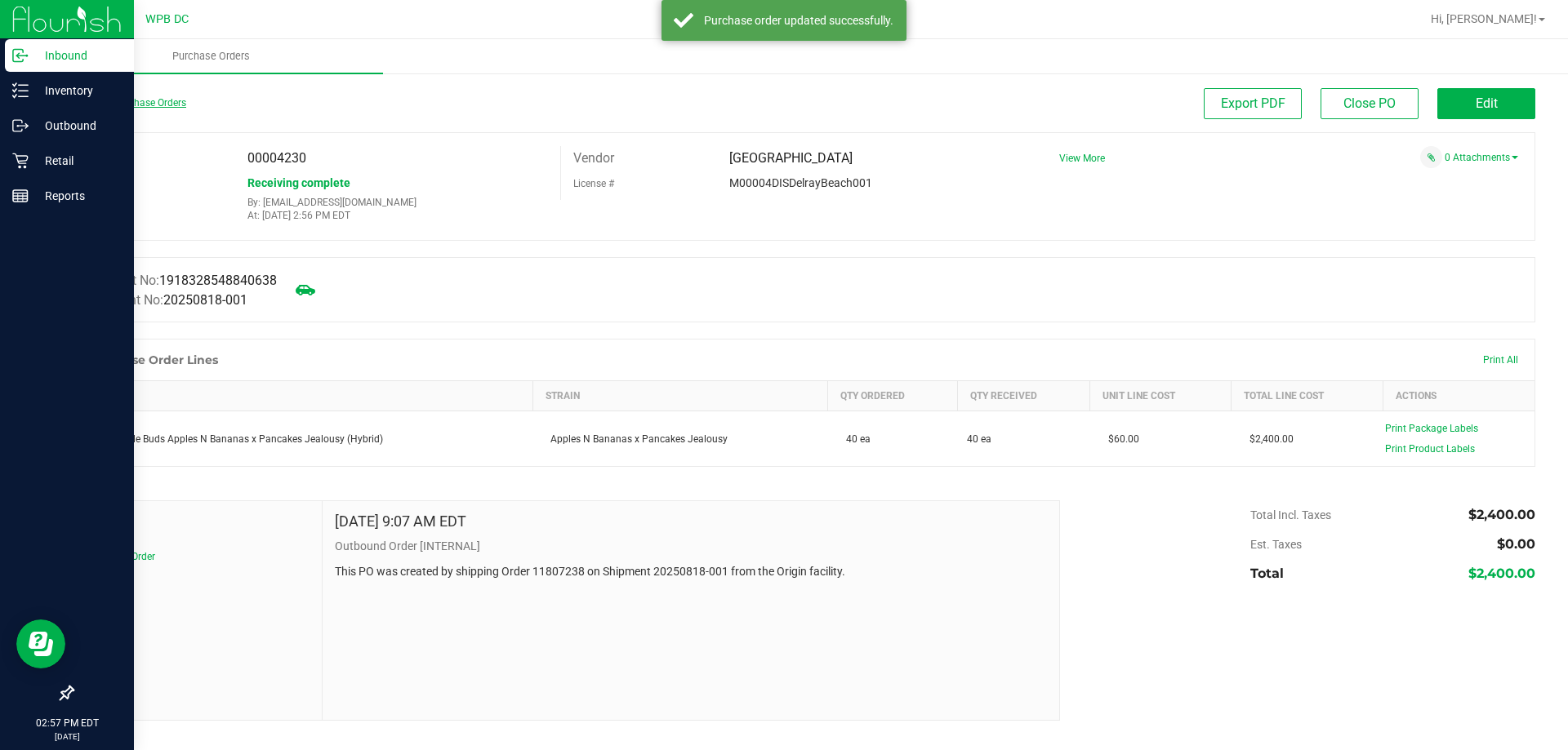
click at [116, 107] on link "Back to Purchase Orders" at bounding box center [129, 102] width 114 height 11
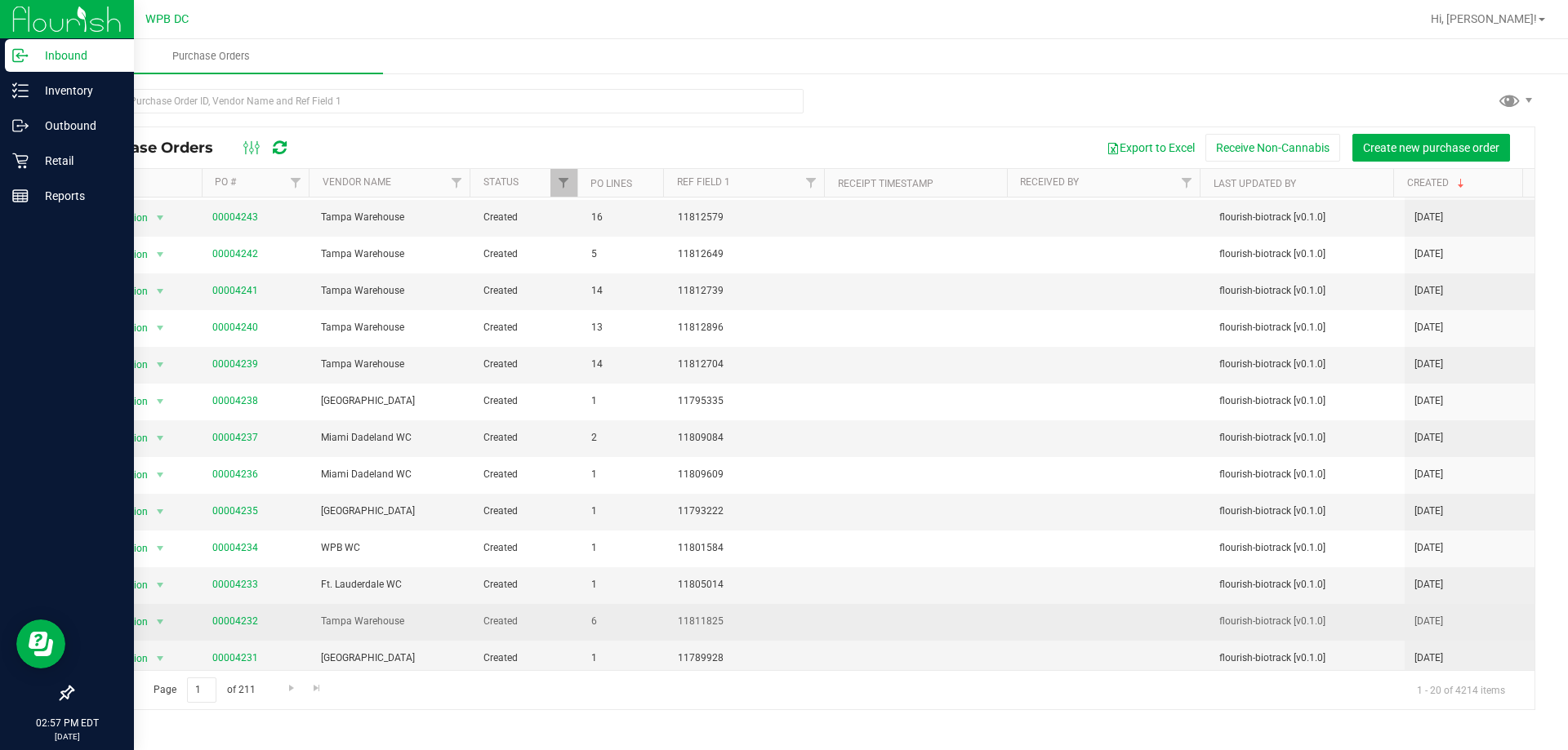
scroll to position [261, 0]
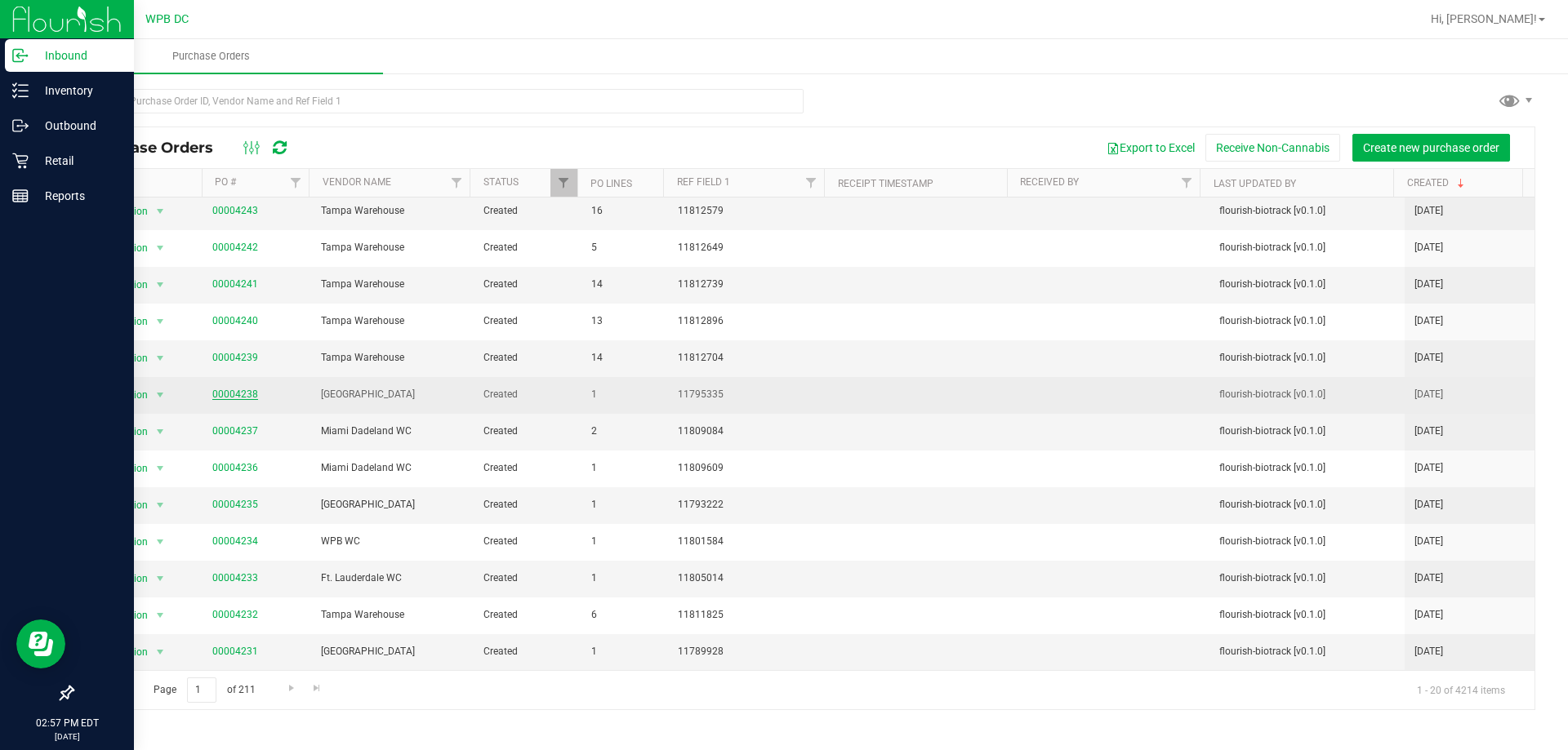
click at [237, 394] on link "00004238" at bounding box center [235, 393] width 45 height 11
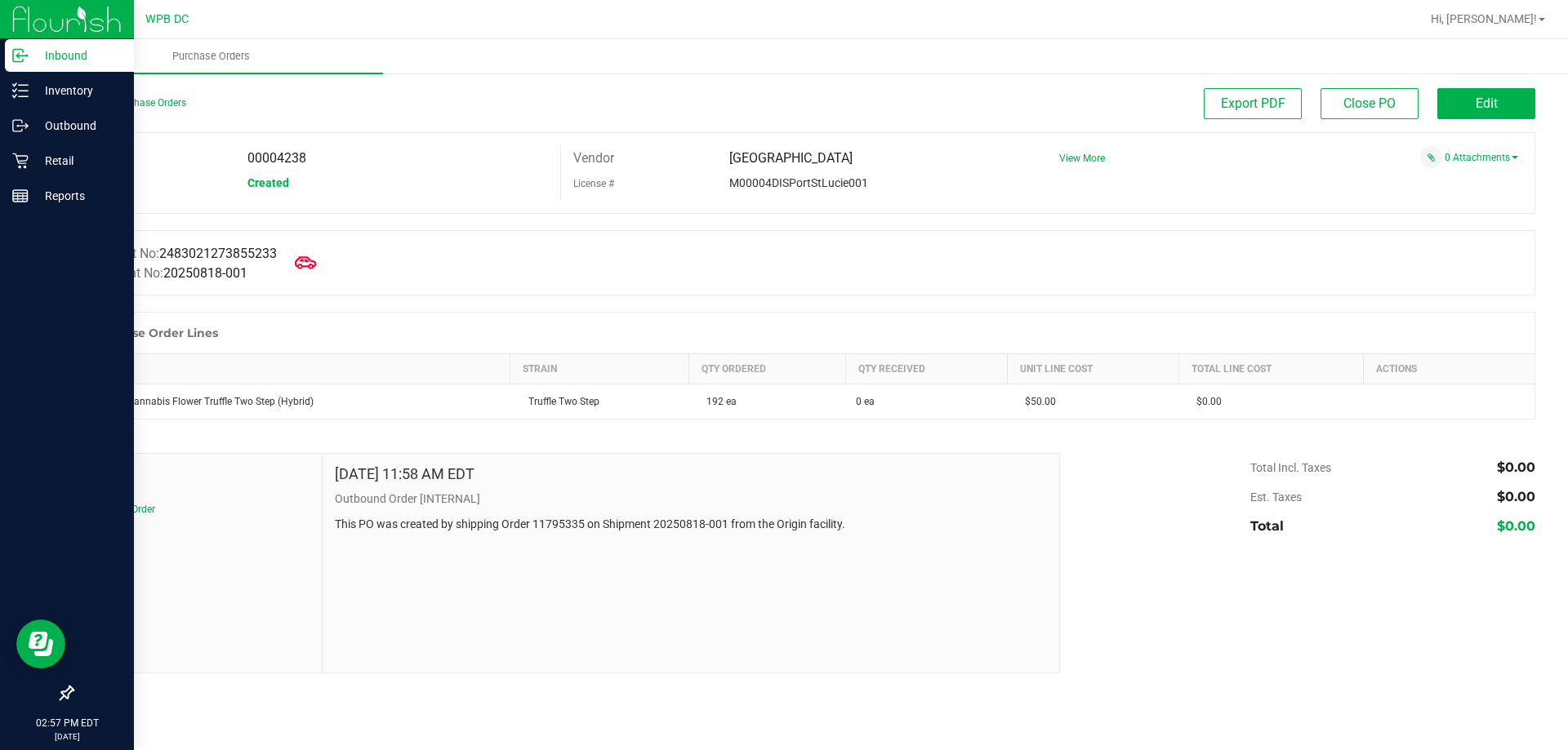
click at [316, 259] on icon at bounding box center [305, 262] width 21 height 21
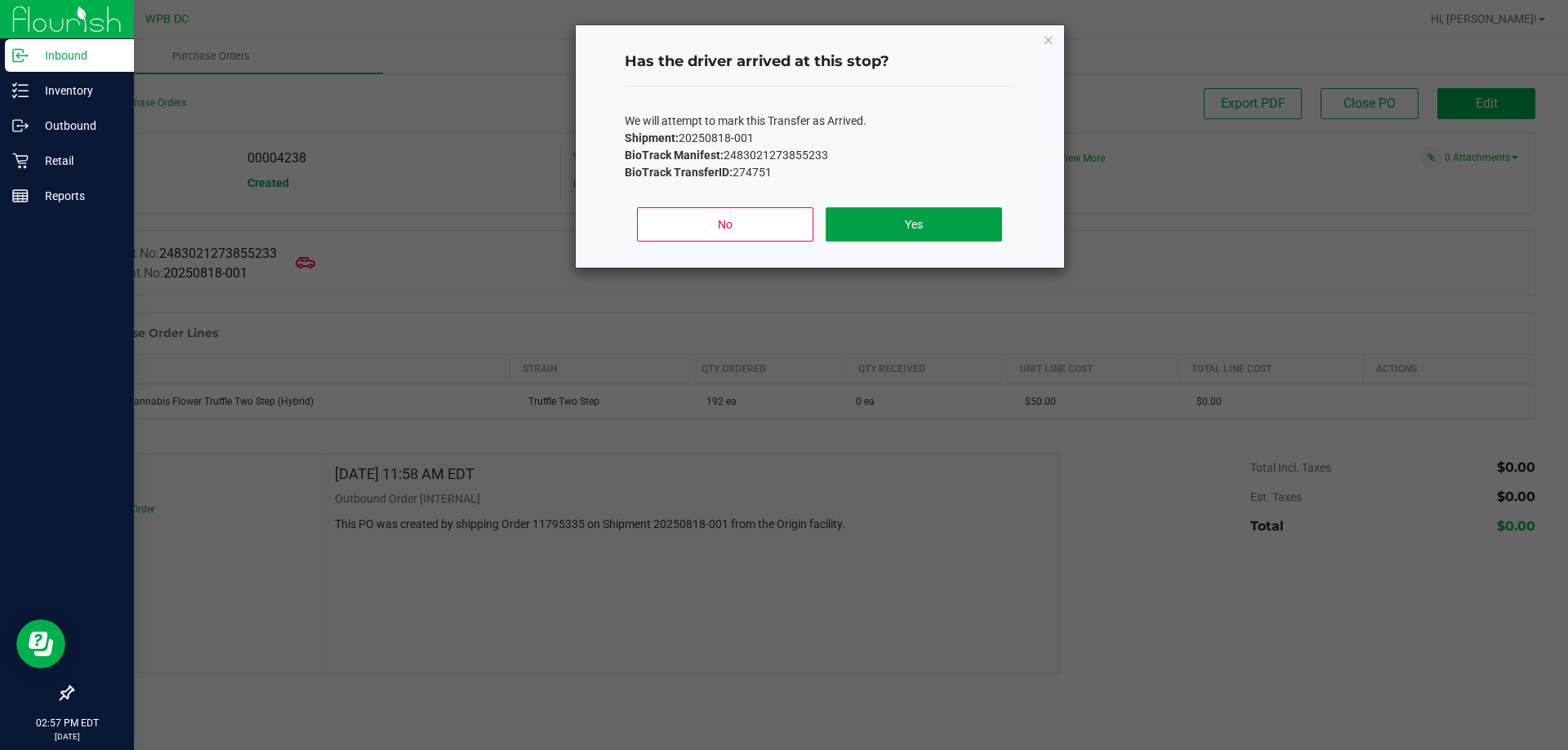
click at [971, 232] on button "Yes" at bounding box center [913, 225] width 176 height 34
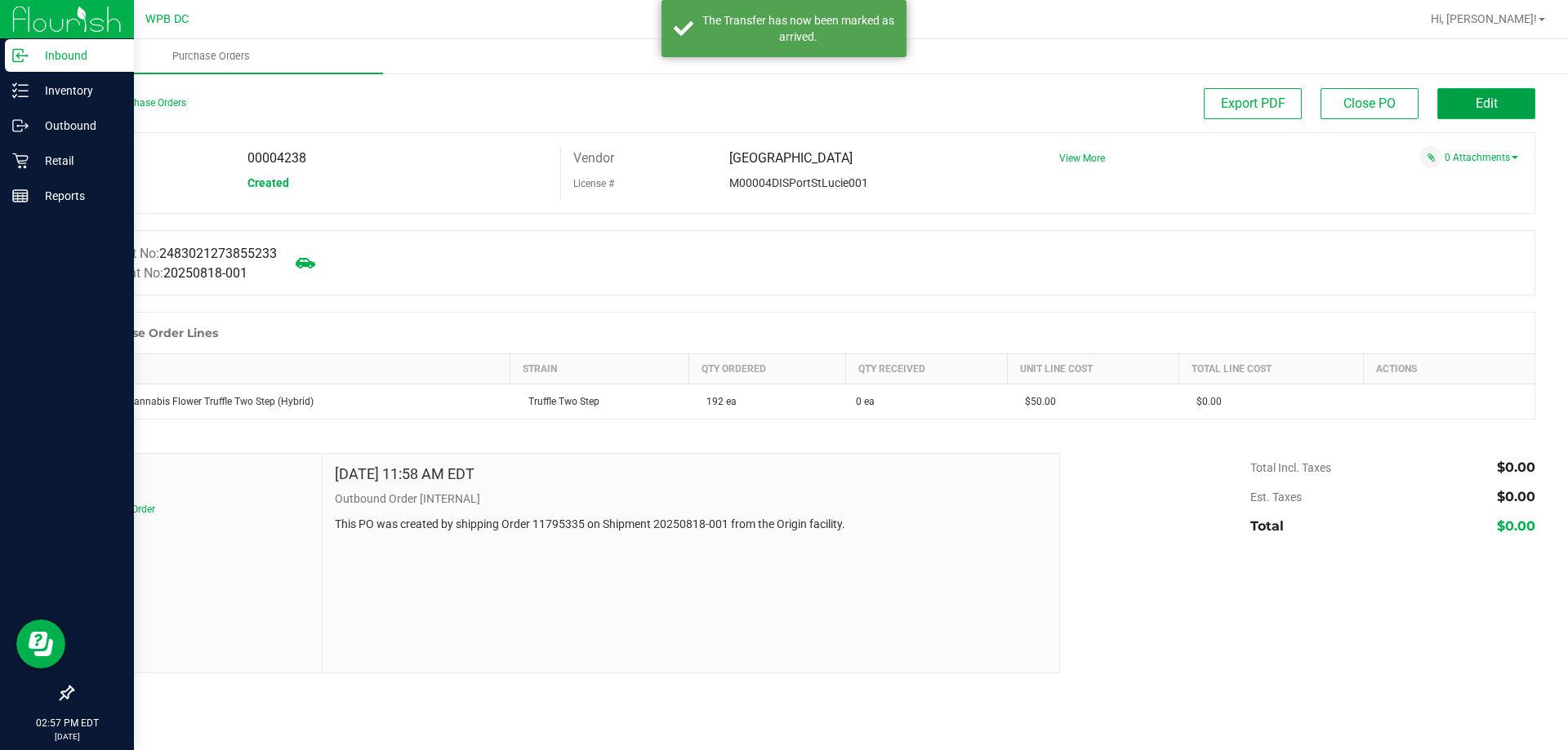
click at [1496, 104] on span "Edit" at bounding box center [1487, 103] width 22 height 15
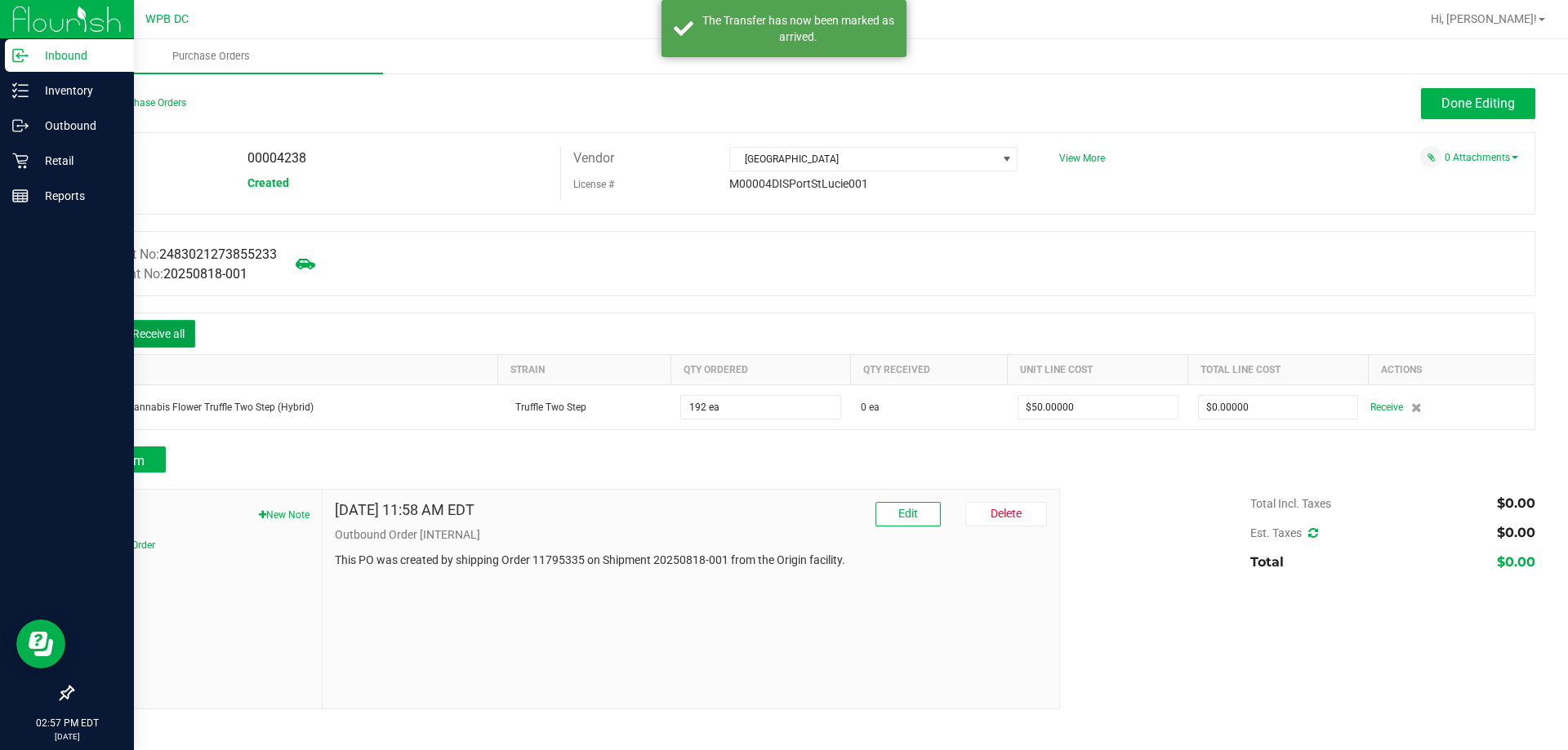
click at [158, 332] on button "Receive all" at bounding box center [159, 333] width 74 height 27
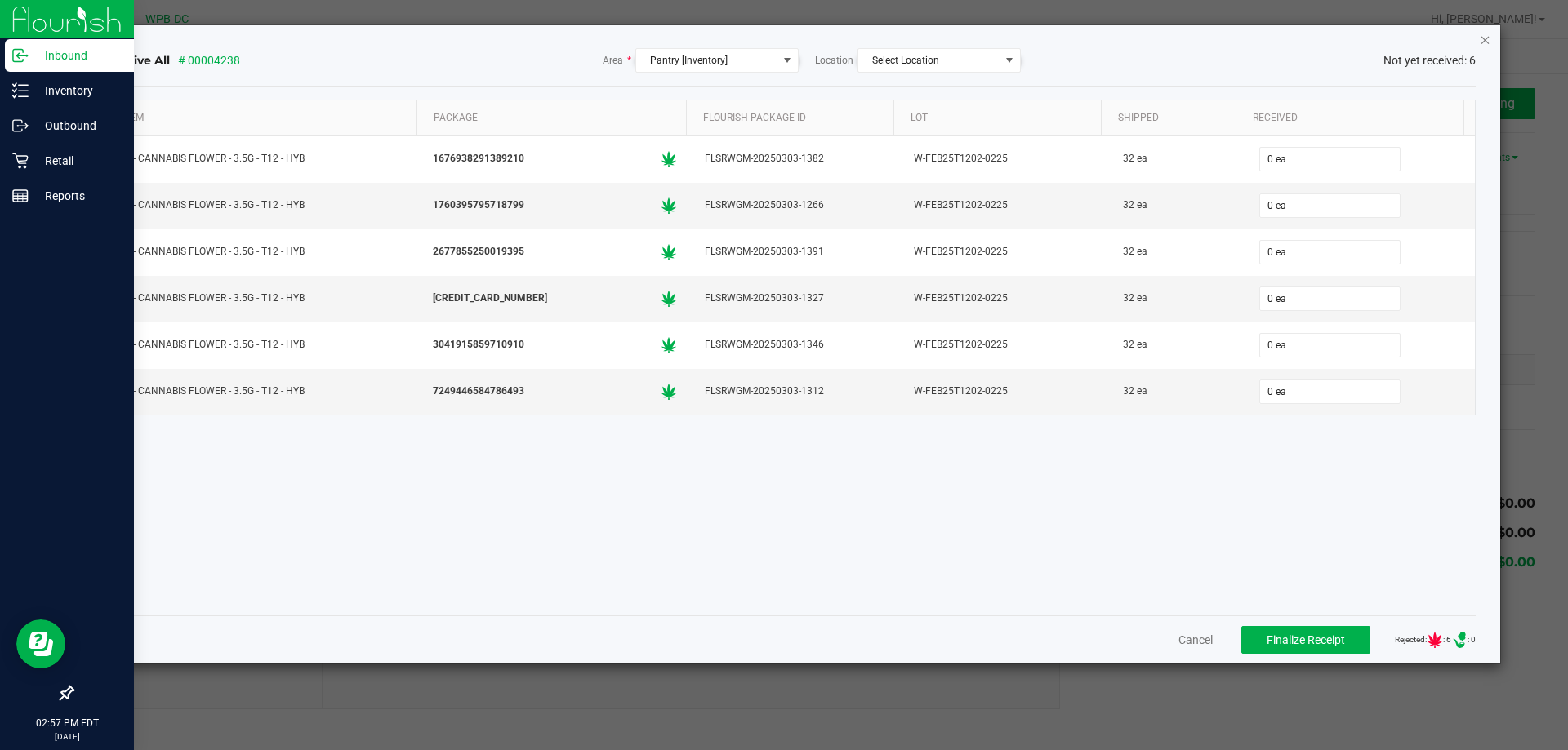
click at [1486, 39] on icon "Close" at bounding box center [1485, 39] width 11 height 20
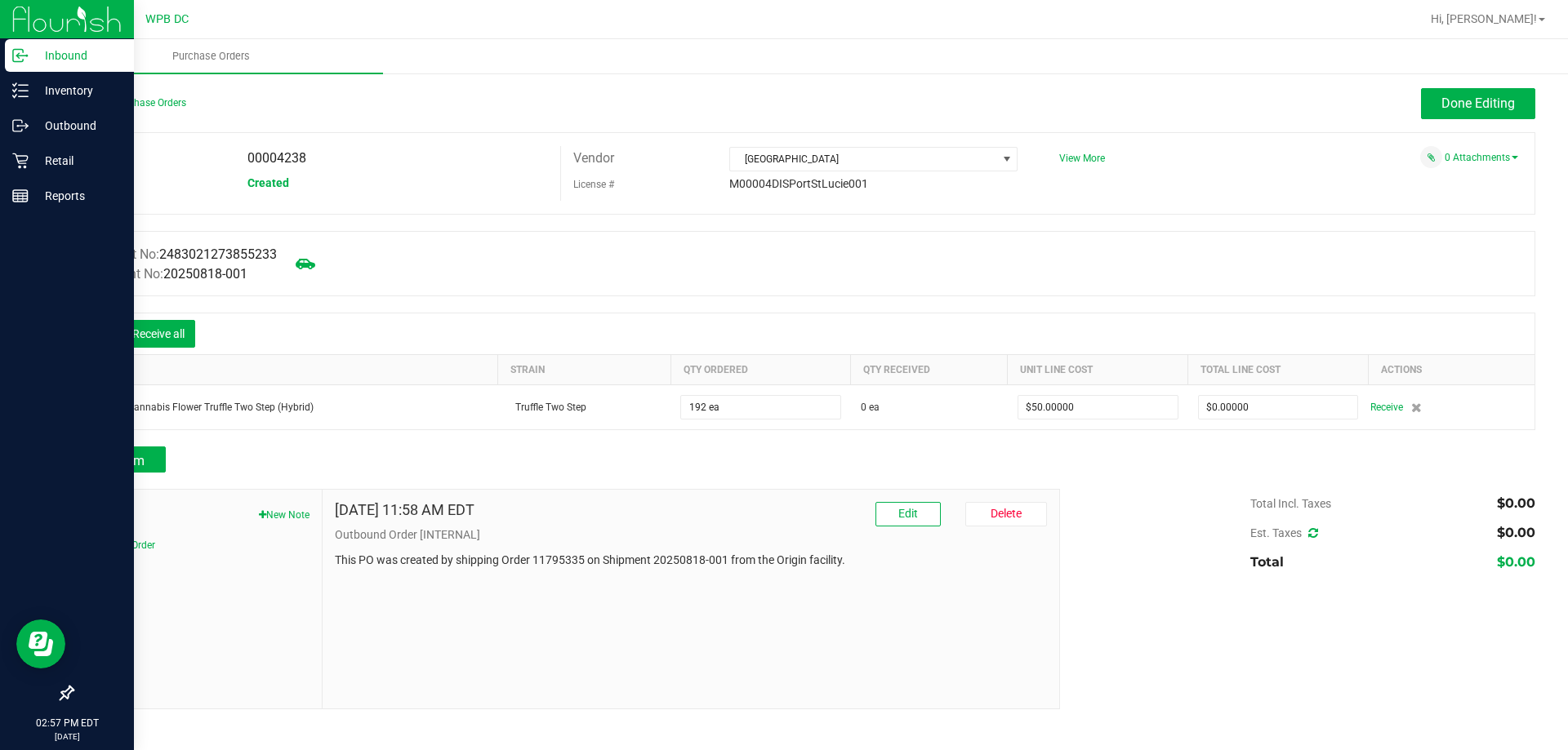
click at [92, 339] on icon at bounding box center [97, 335] width 16 height 16
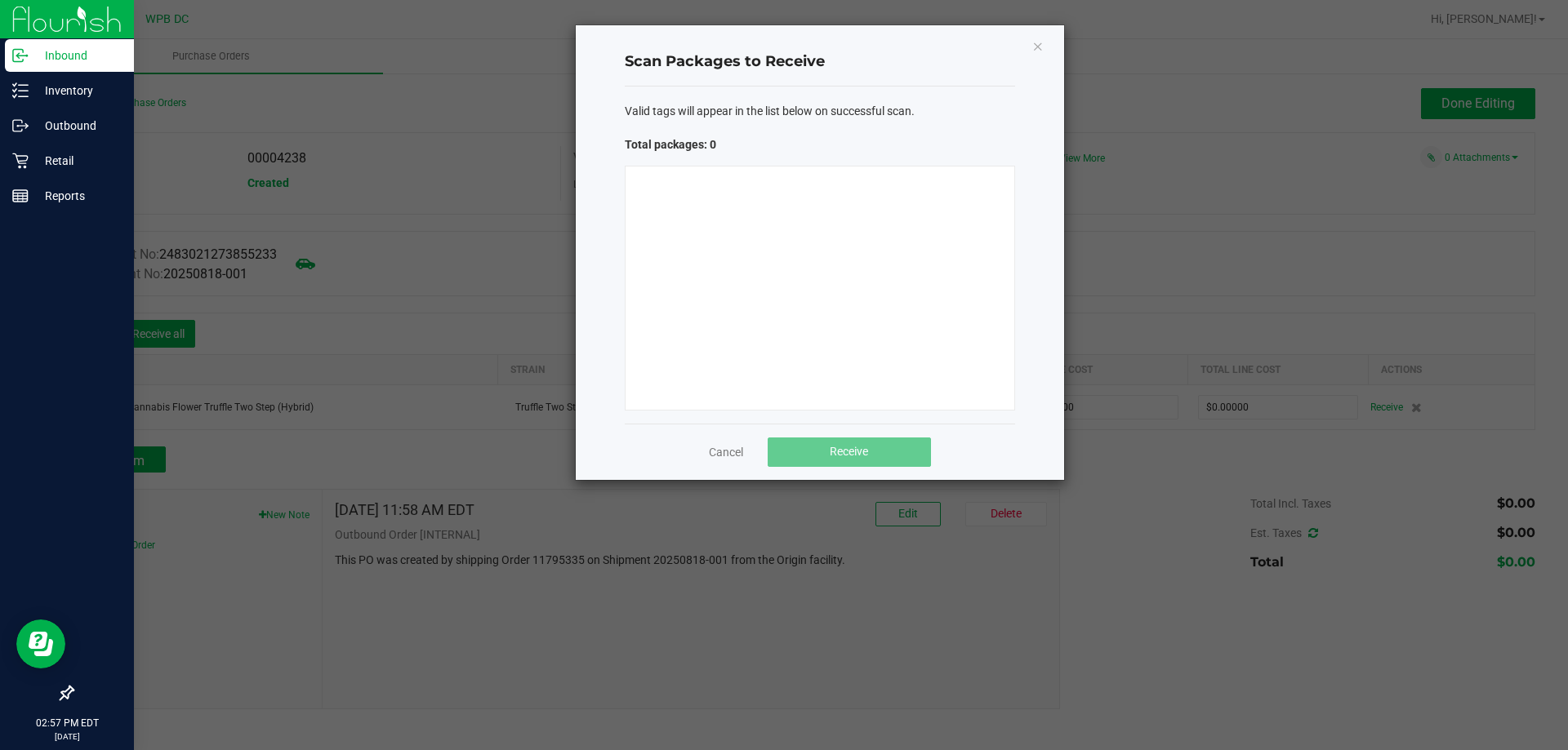
click at [707, 210] on div at bounding box center [820, 288] width 390 height 245
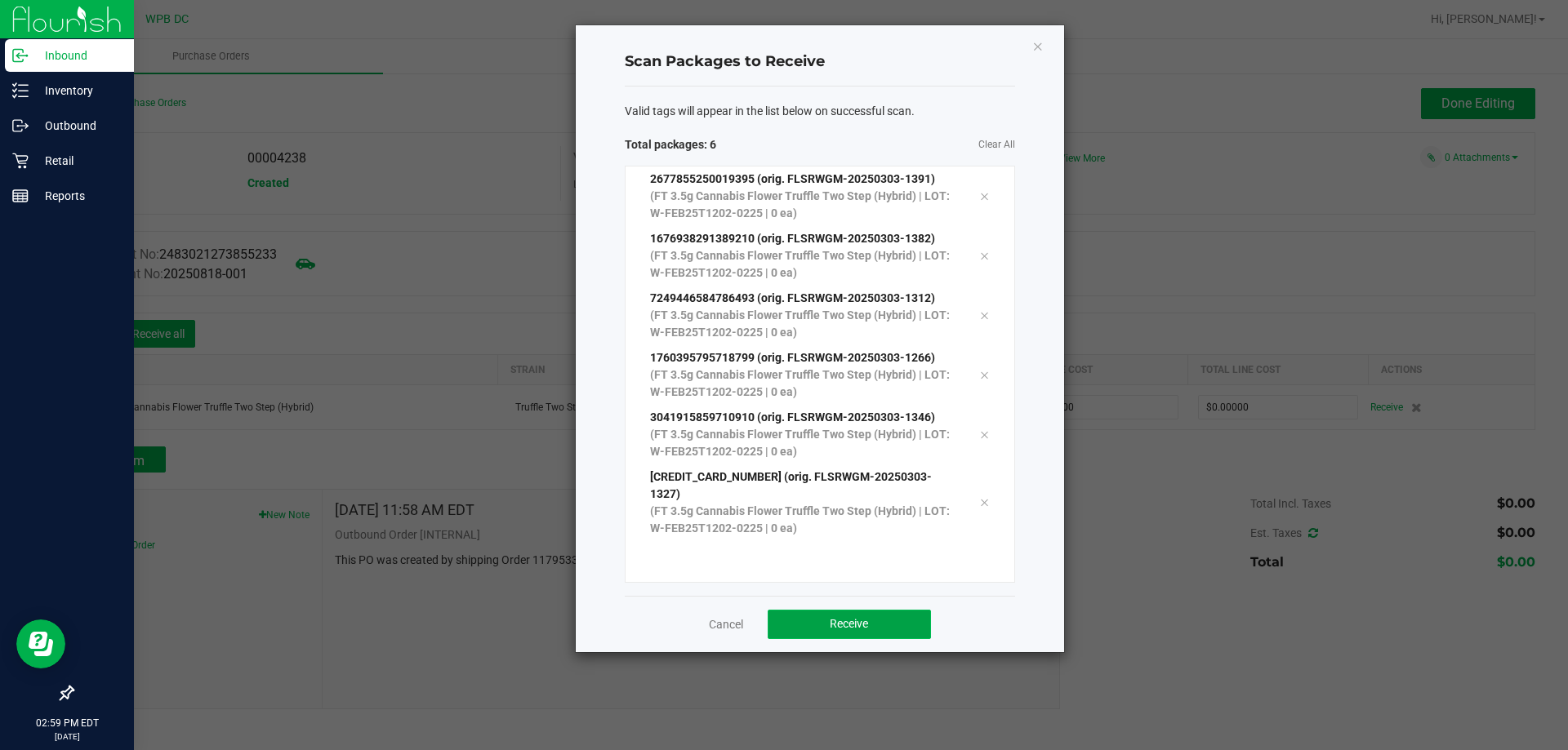
click at [859, 617] on span "Receive" at bounding box center [849, 623] width 39 height 13
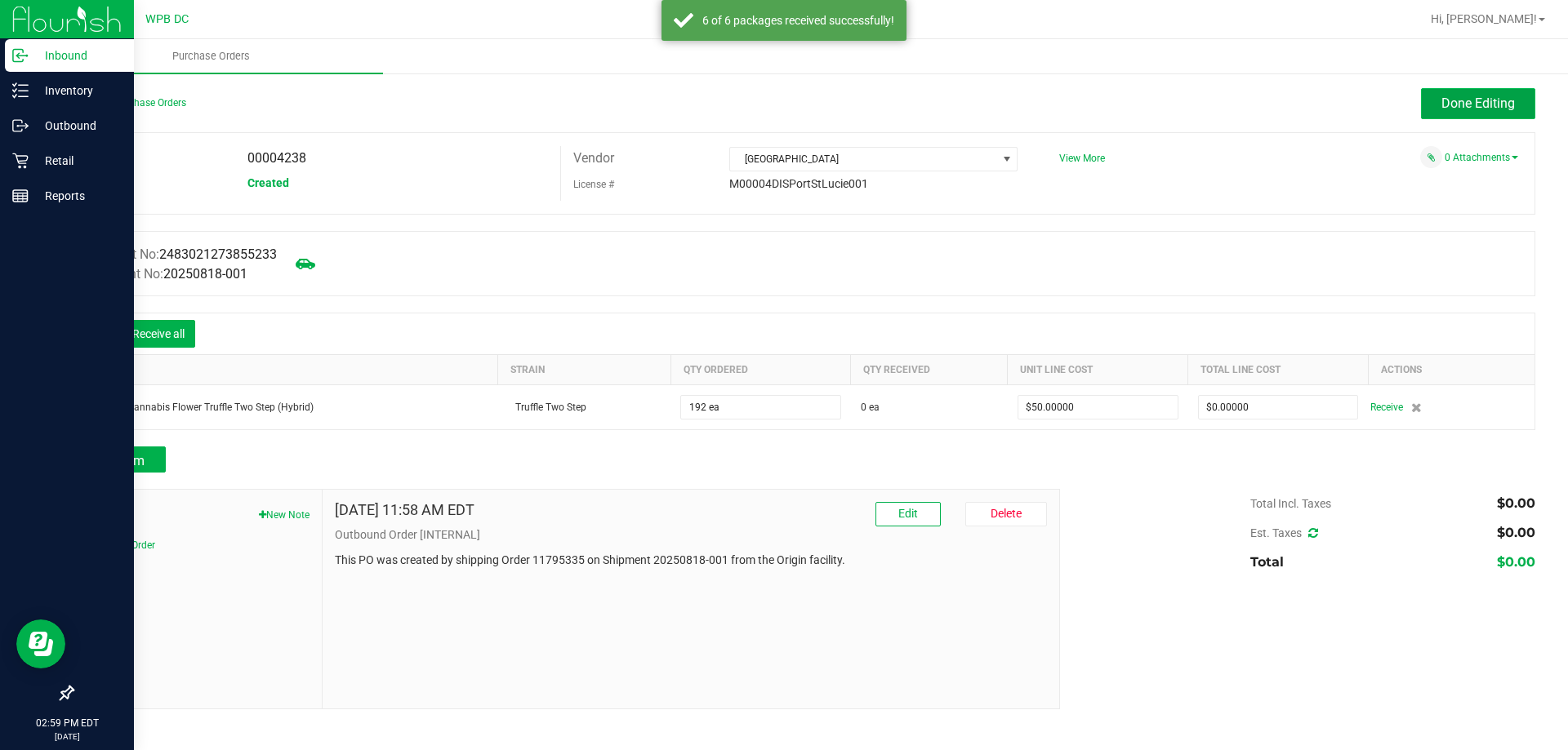
click at [1498, 113] on button "Done Editing" at bounding box center [1477, 104] width 114 height 31
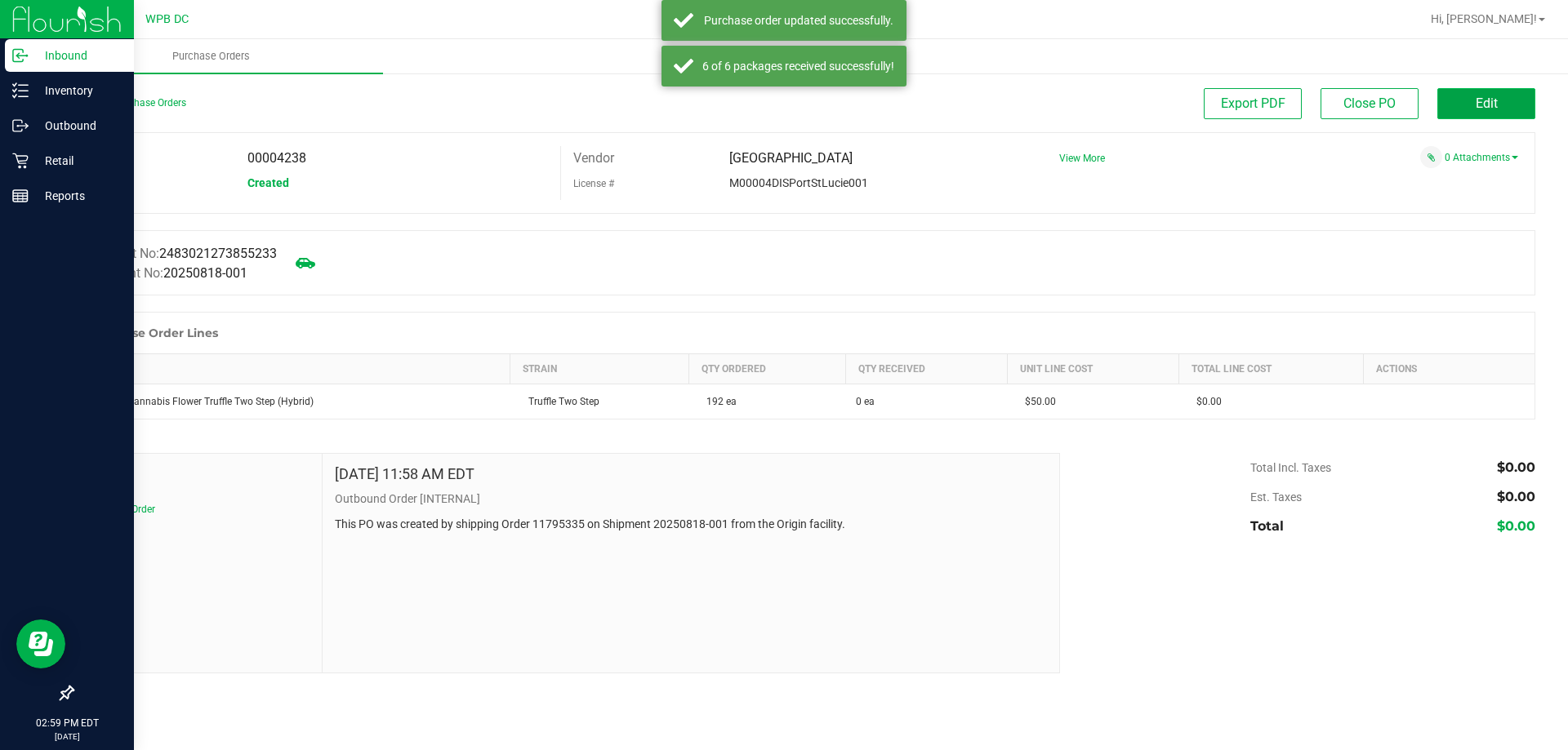
click at [1499, 99] on button "Edit" at bounding box center [1486, 104] width 98 height 31
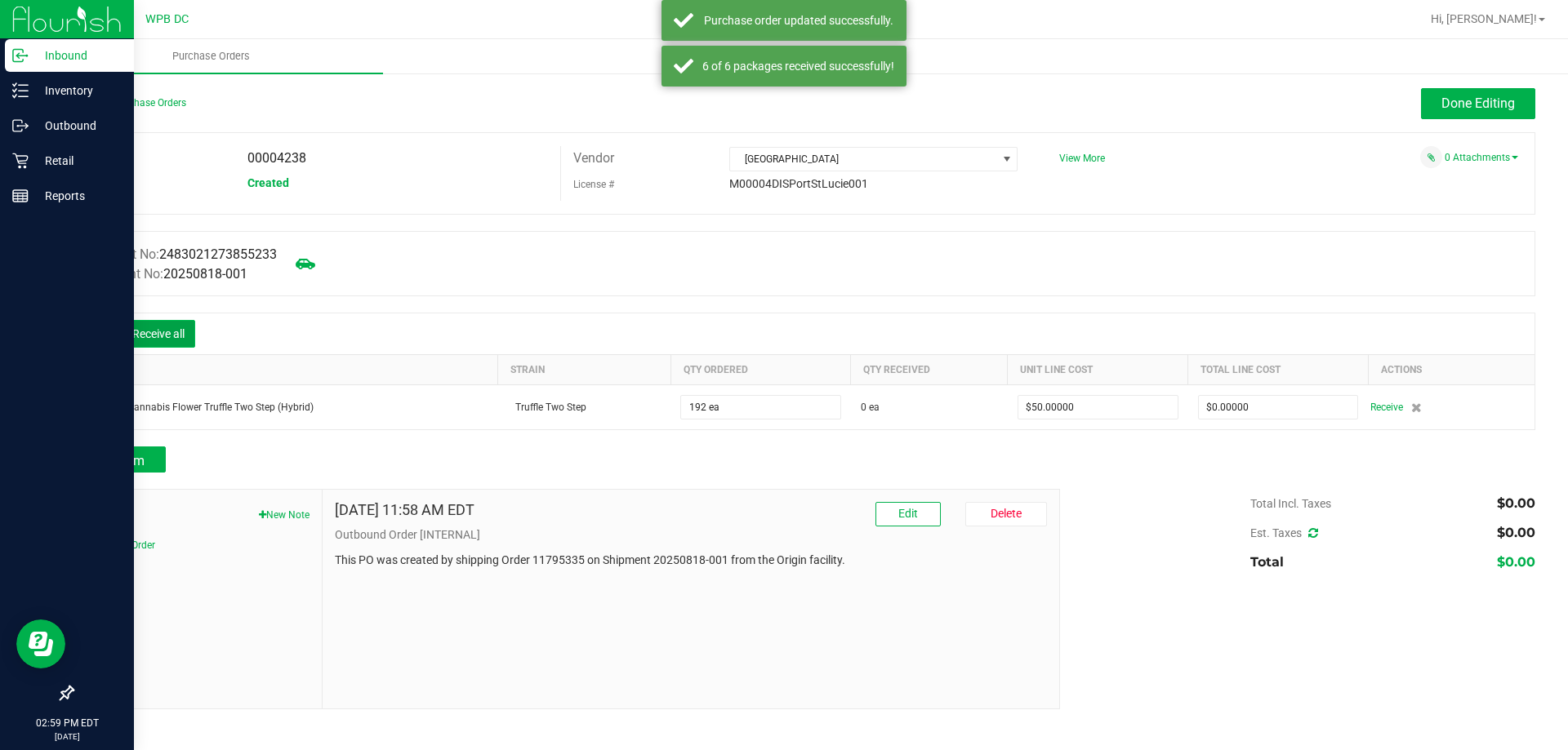
click at [171, 331] on button "Receive all" at bounding box center [159, 333] width 74 height 27
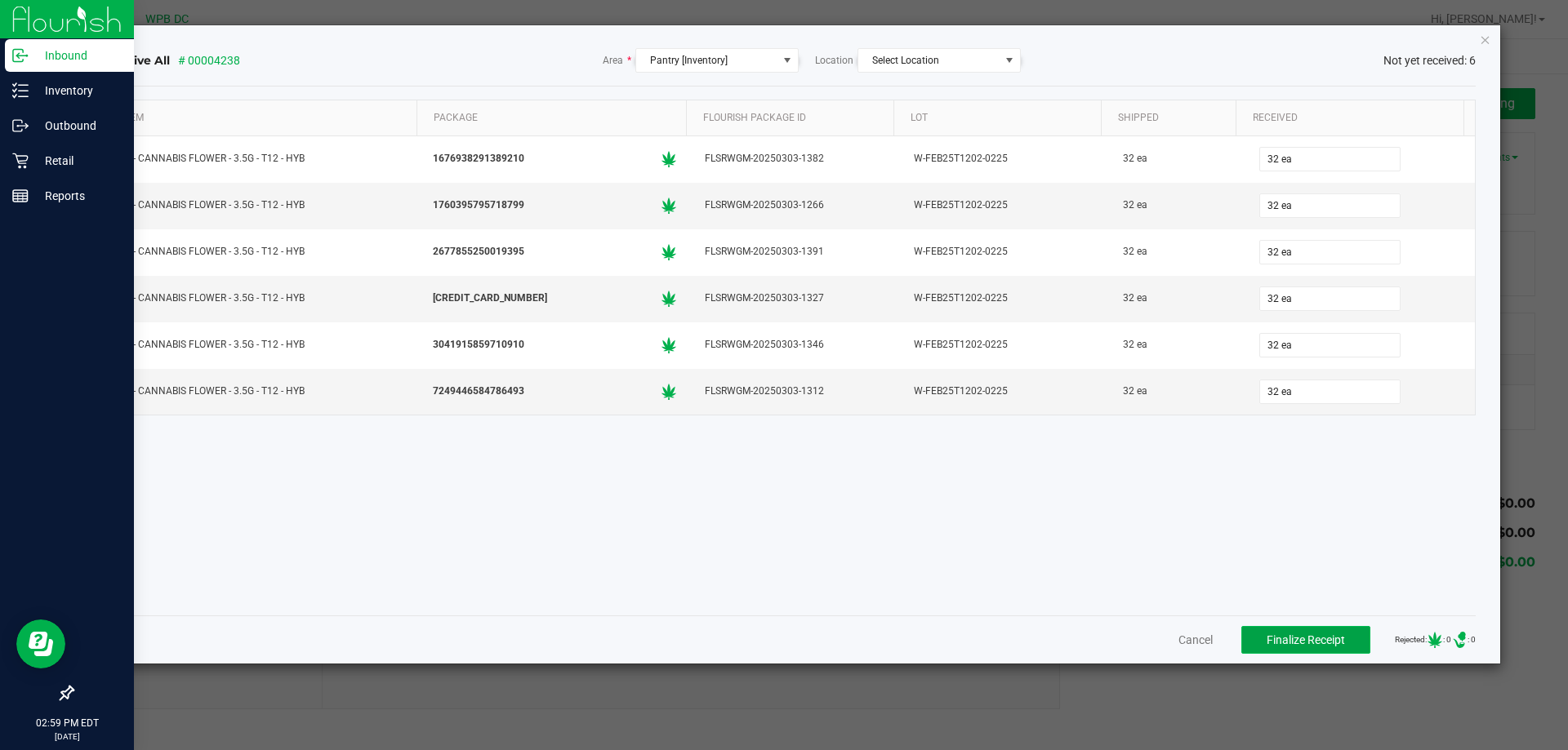
click at [1313, 644] on span "Finalize Receipt" at bounding box center [1305, 639] width 78 height 13
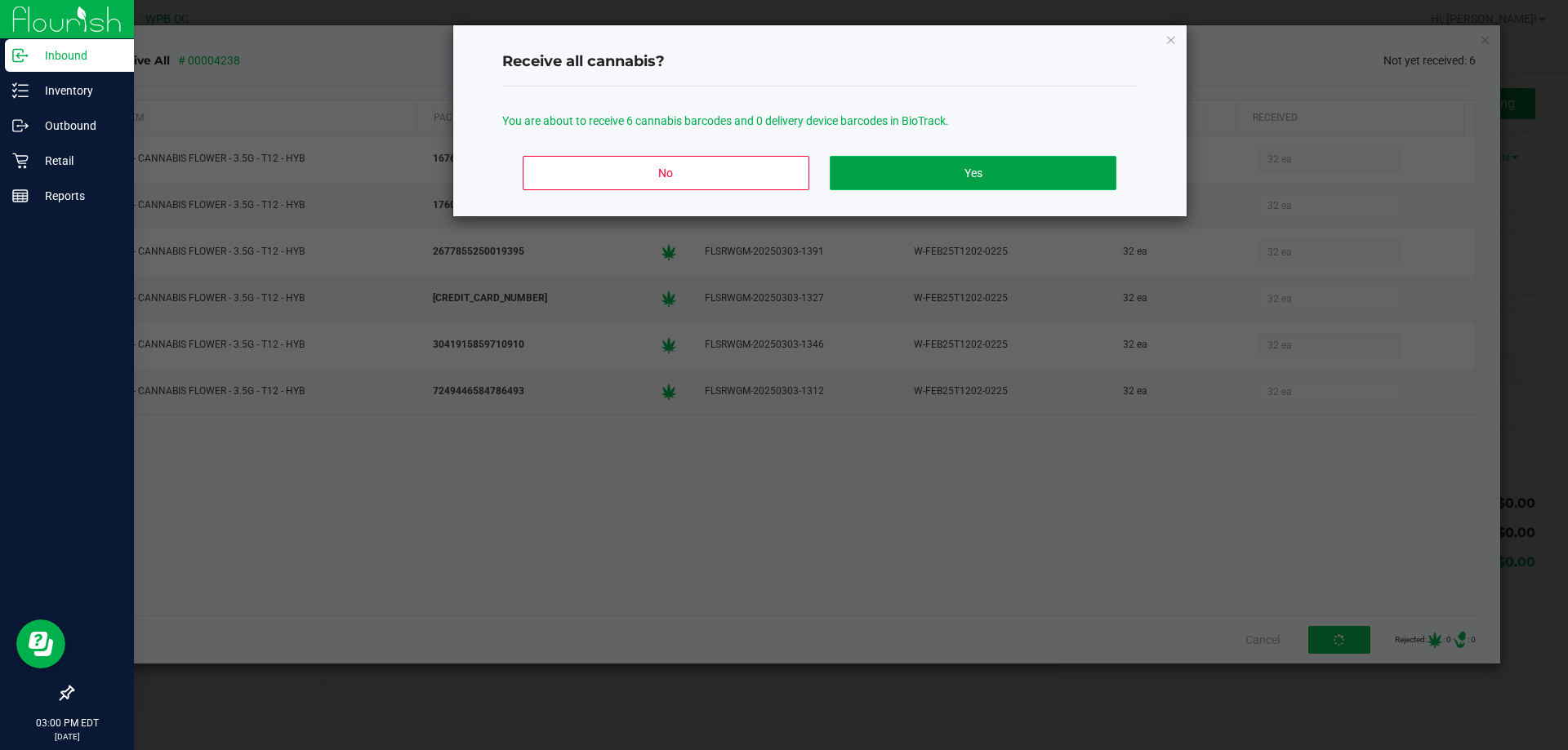
click at [1036, 165] on button "Yes" at bounding box center [972, 173] width 285 height 34
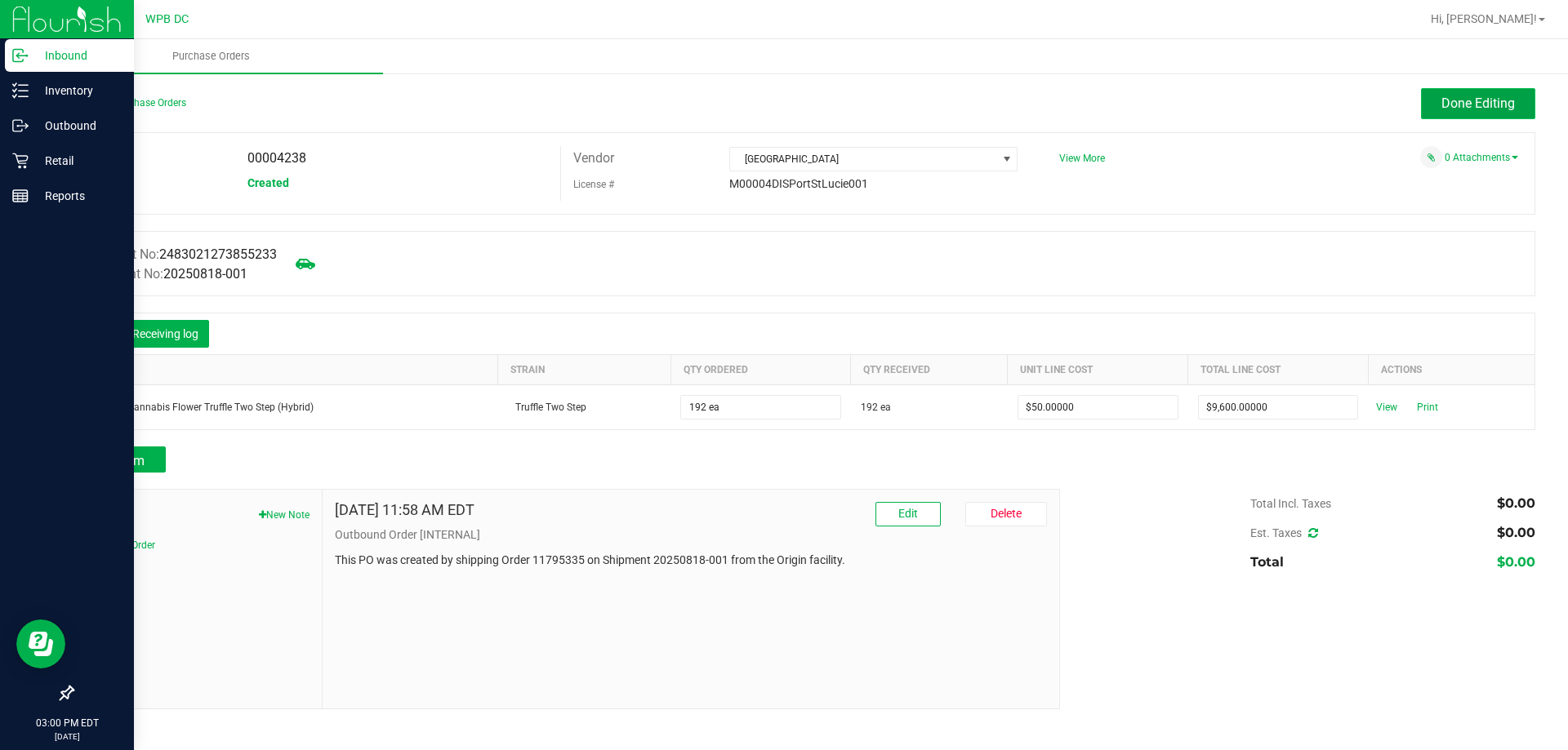
click at [1499, 109] on span "Done Editing" at bounding box center [1478, 103] width 74 height 15
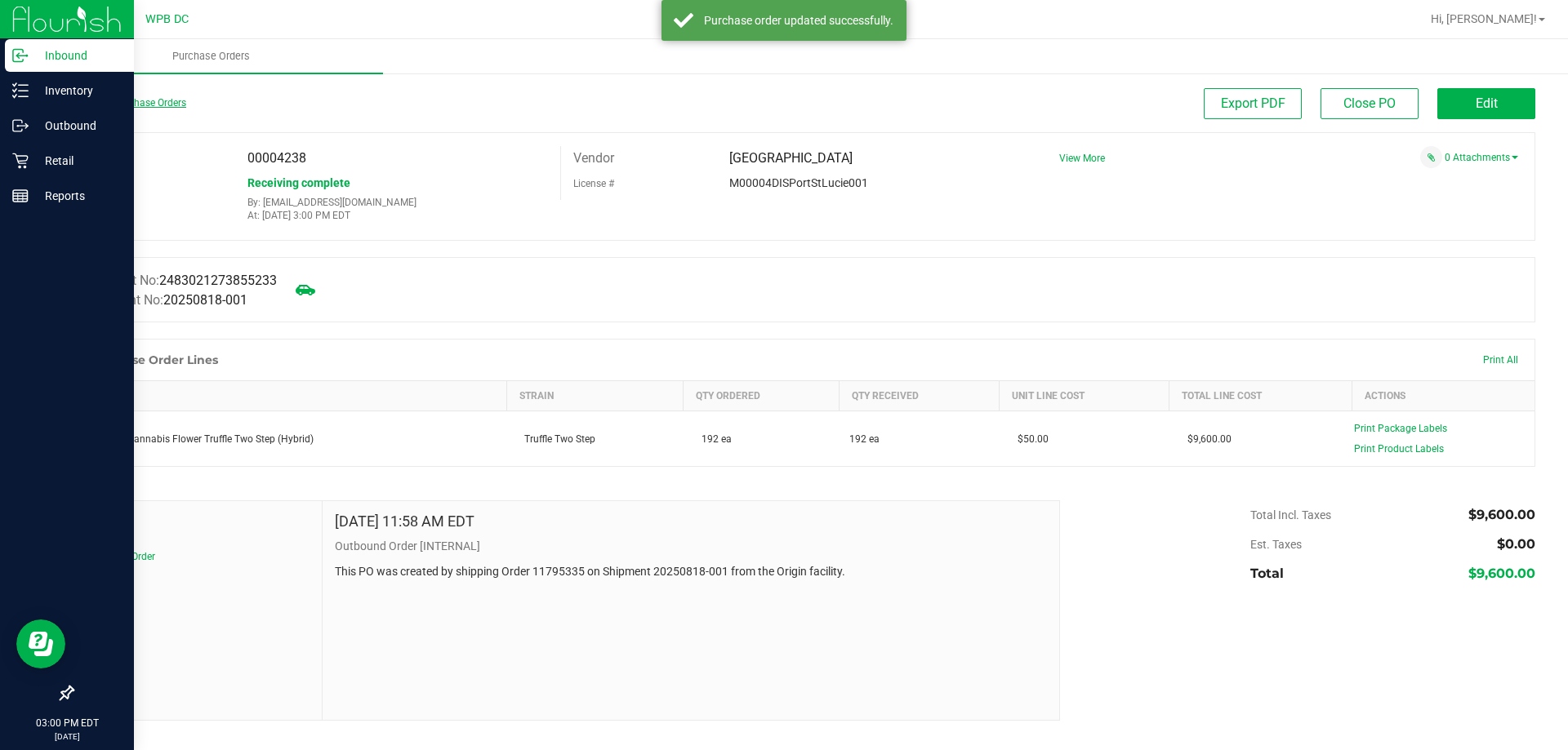
click at [106, 108] on link "Back to Purchase Orders" at bounding box center [129, 102] width 114 height 11
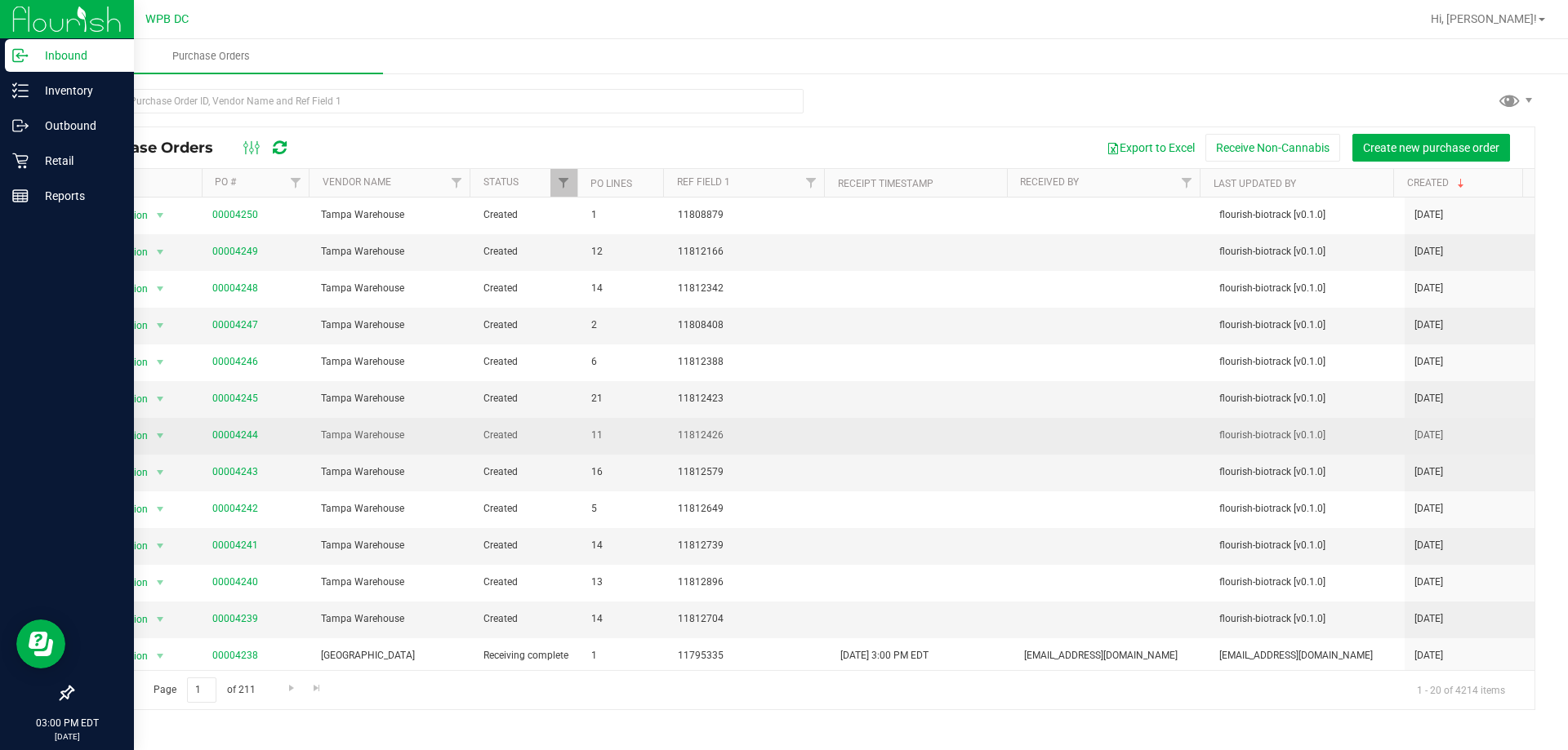
scroll to position [261, 0]
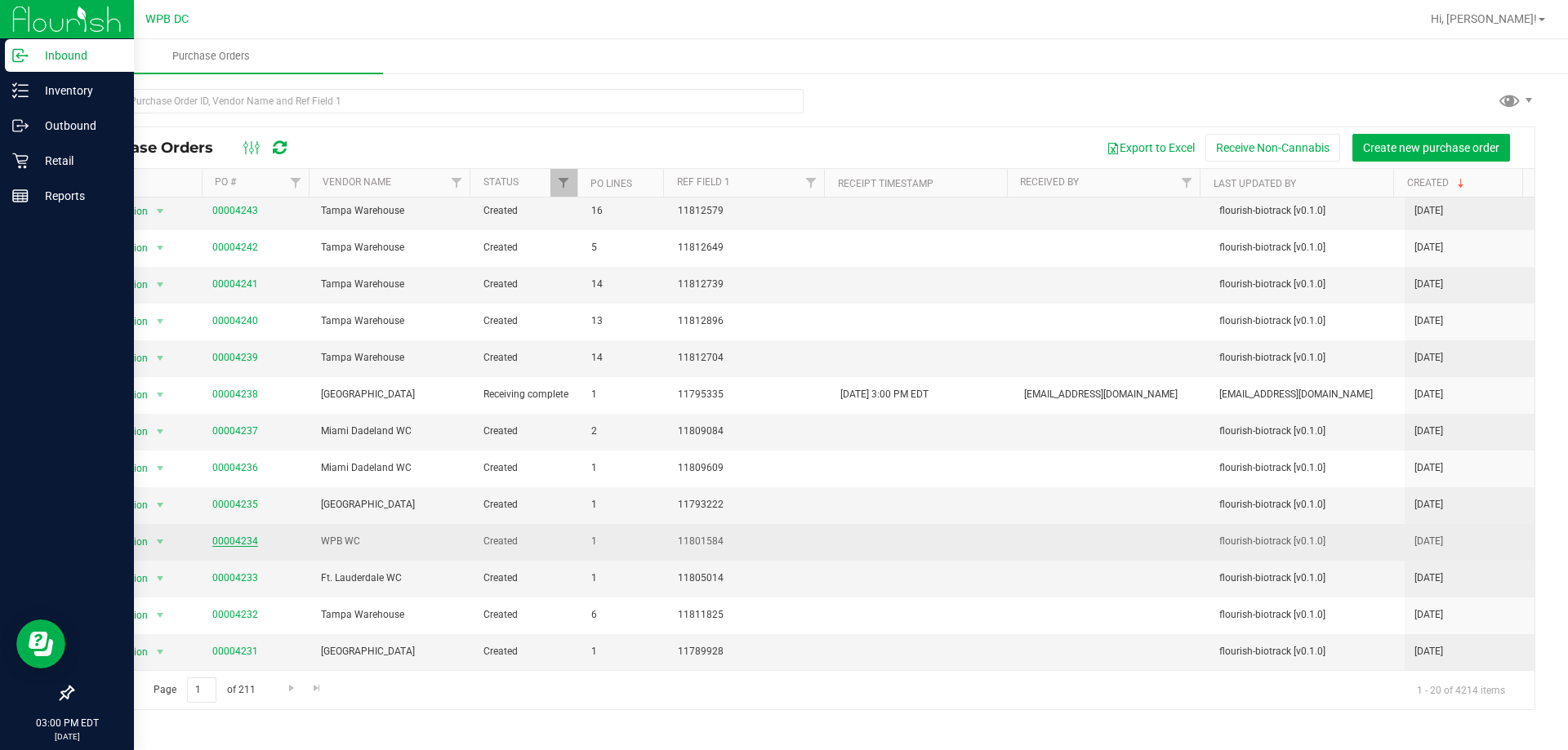
click at [225, 539] on link "00004234" at bounding box center [235, 541] width 45 height 11
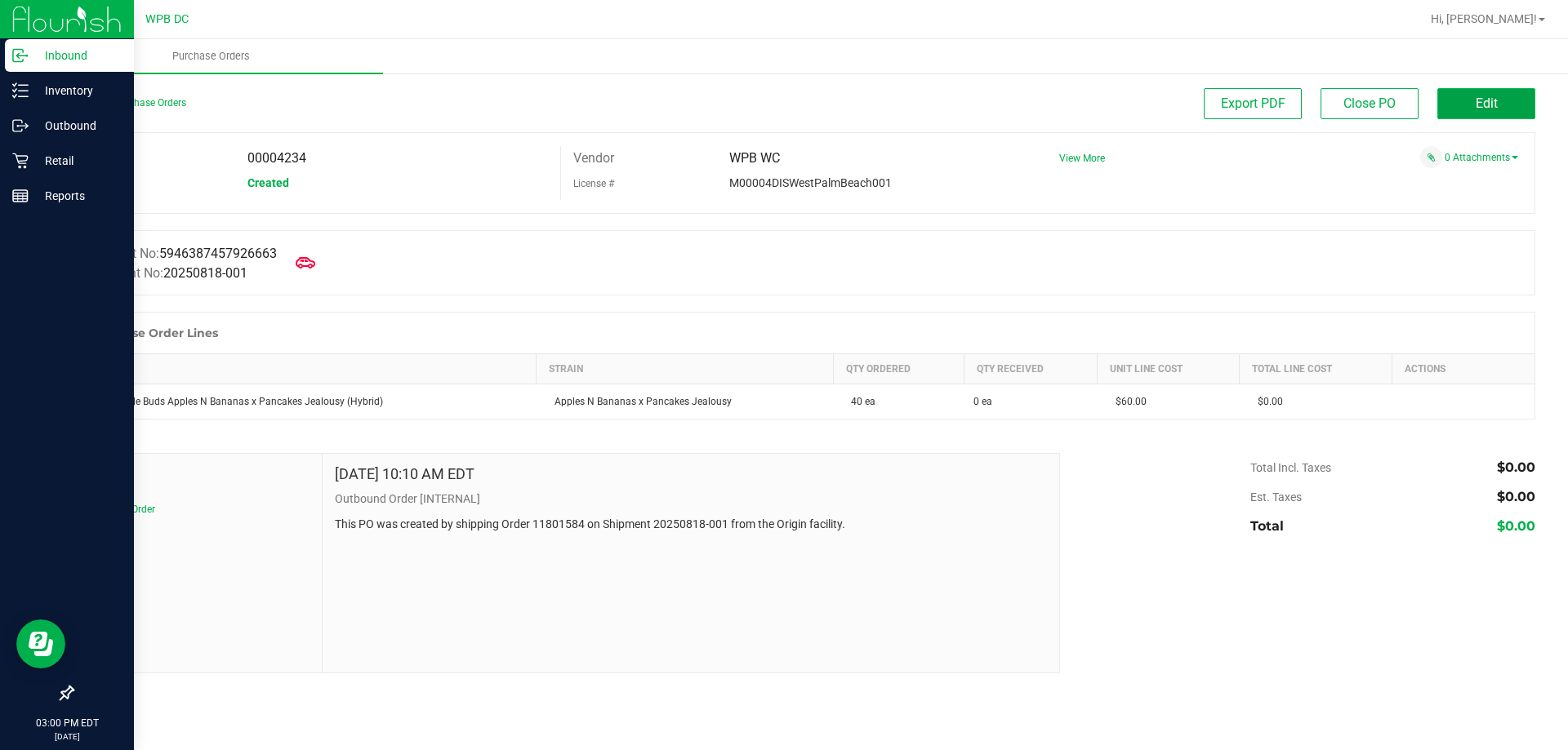
click at [1471, 94] on button "Edit" at bounding box center [1486, 104] width 98 height 31
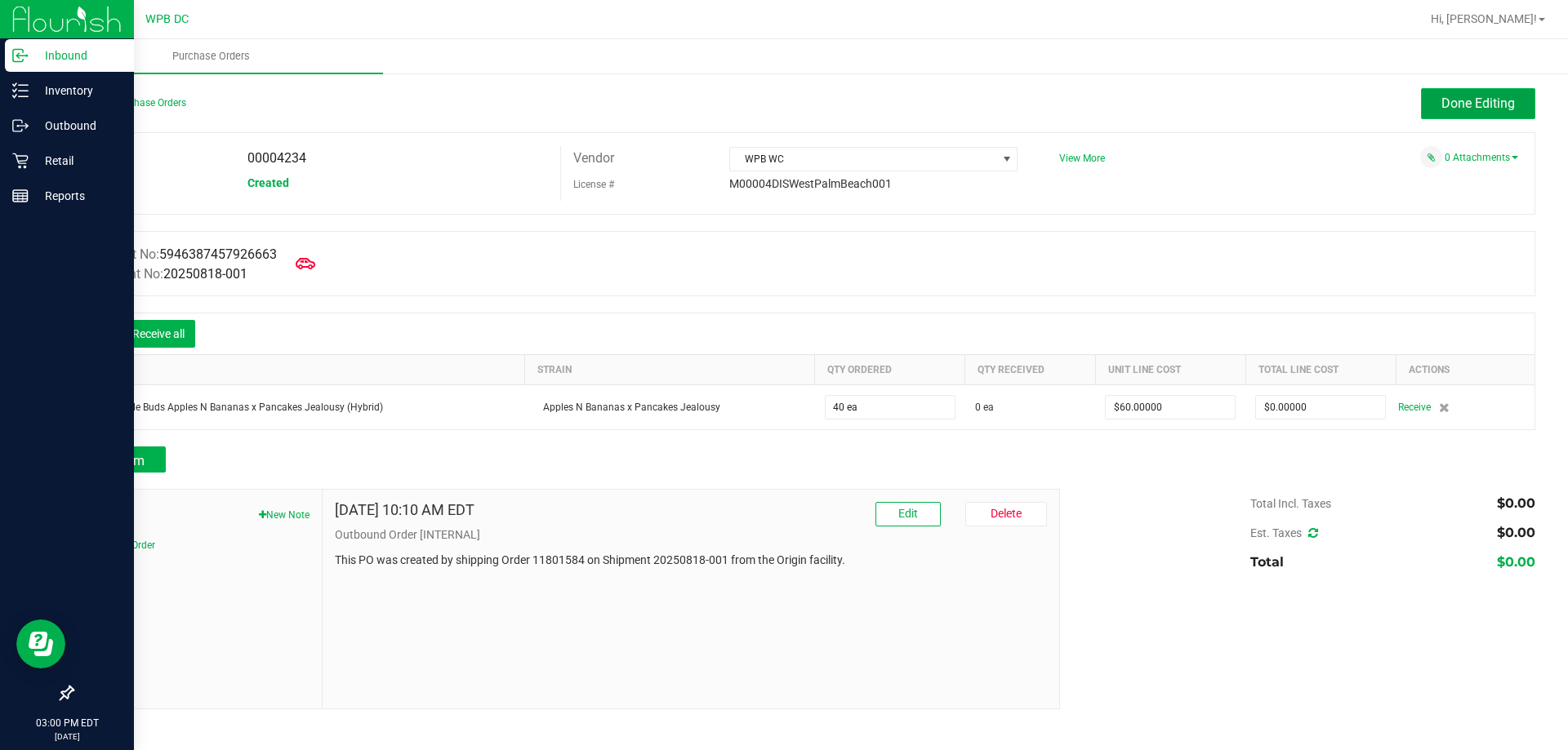
click at [1450, 94] on button "Done Editing" at bounding box center [1477, 104] width 114 height 31
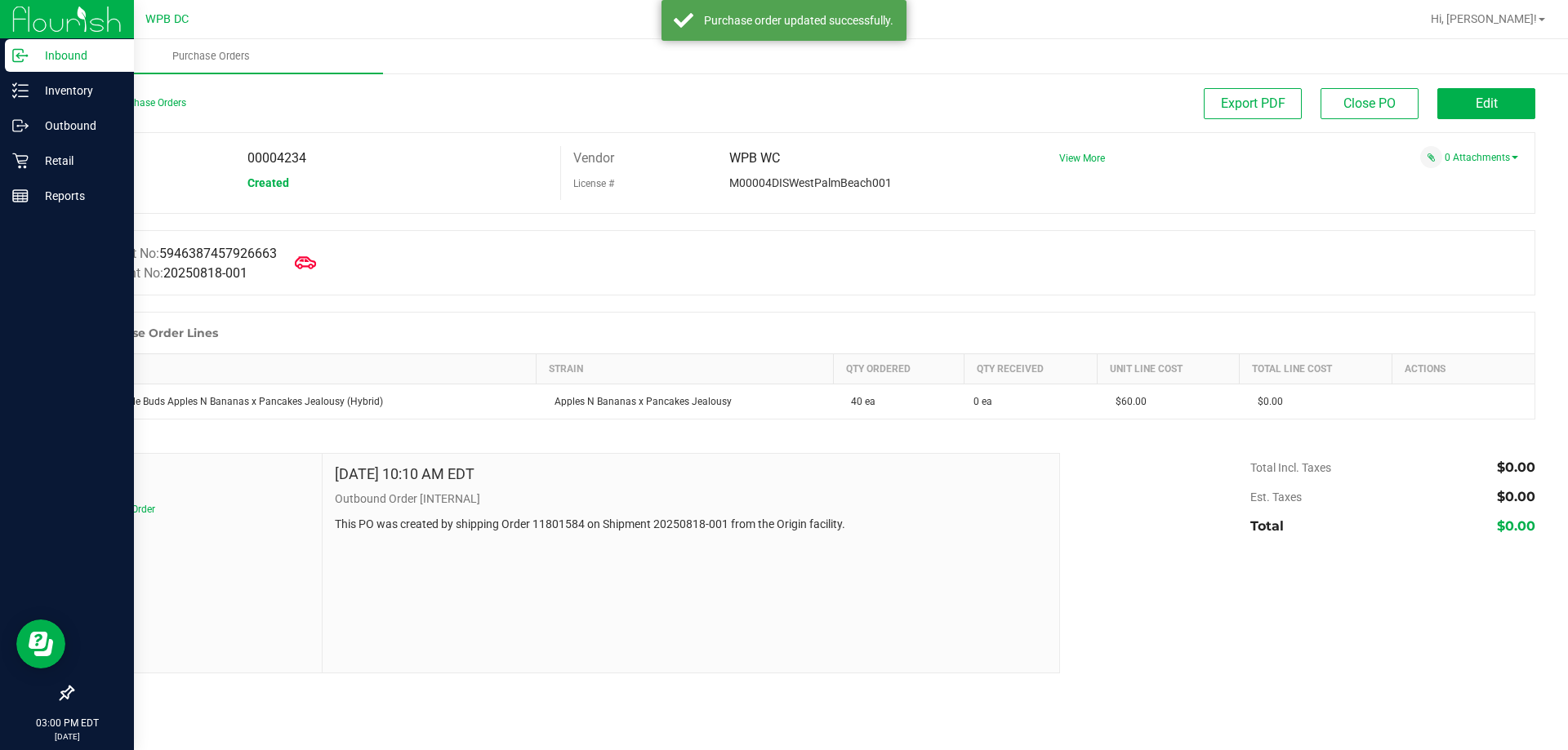
click at [315, 267] on icon at bounding box center [305, 262] width 21 height 12
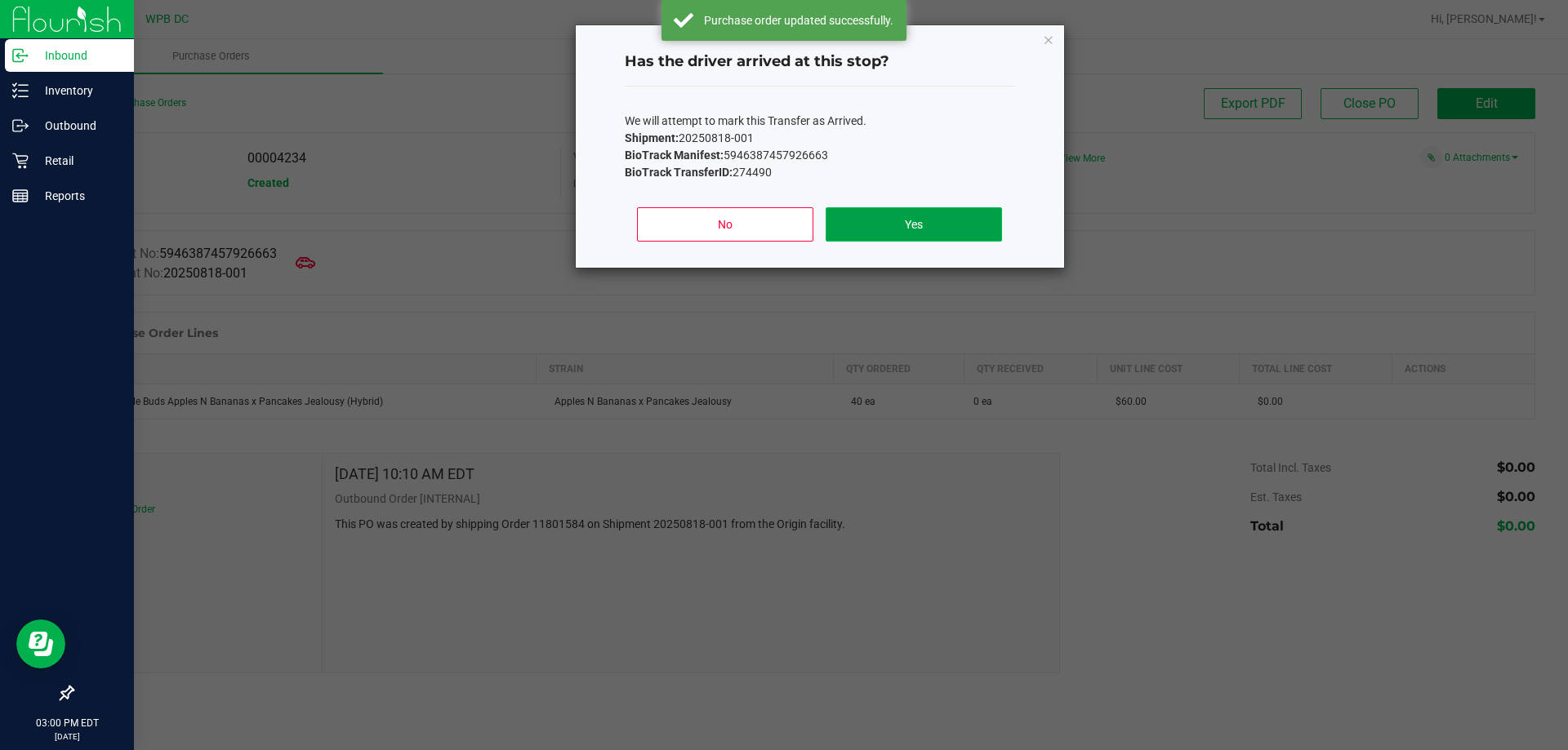
click at [982, 222] on button "Yes" at bounding box center [913, 225] width 176 height 34
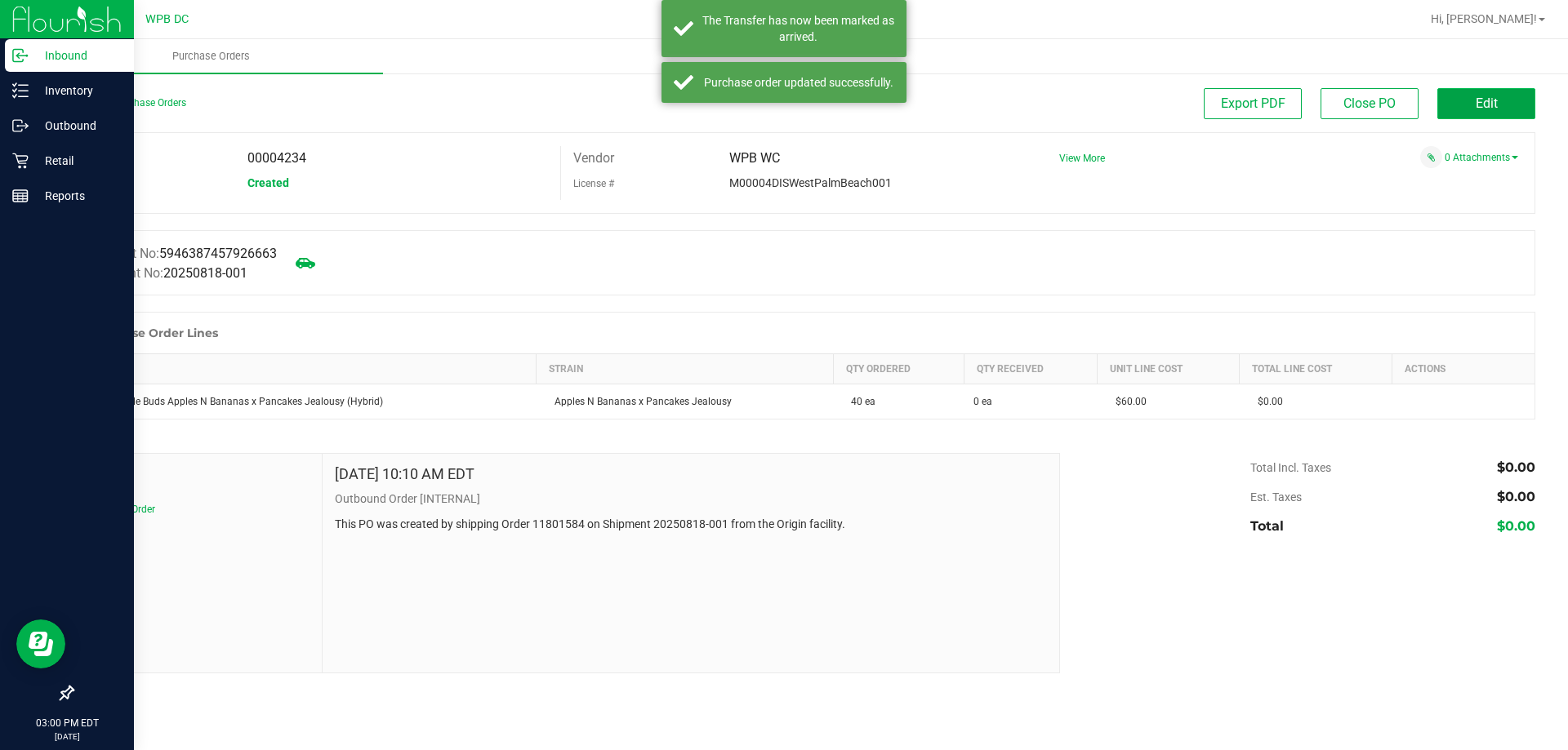
click at [1524, 111] on button "Edit" at bounding box center [1486, 104] width 98 height 31
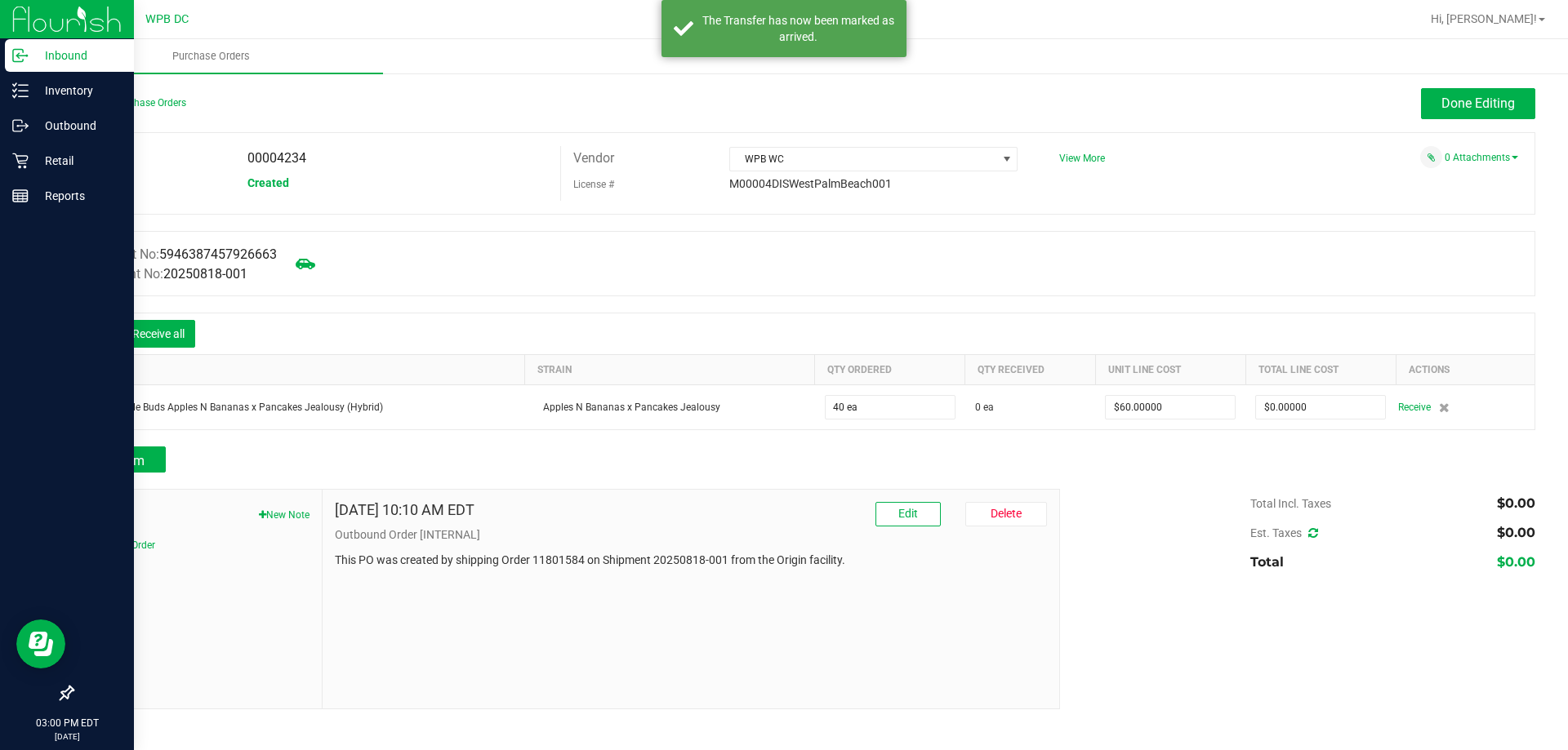
click at [83, 331] on div at bounding box center [97, 333] width 33 height 16
click at [94, 333] on icon at bounding box center [97, 335] width 16 height 16
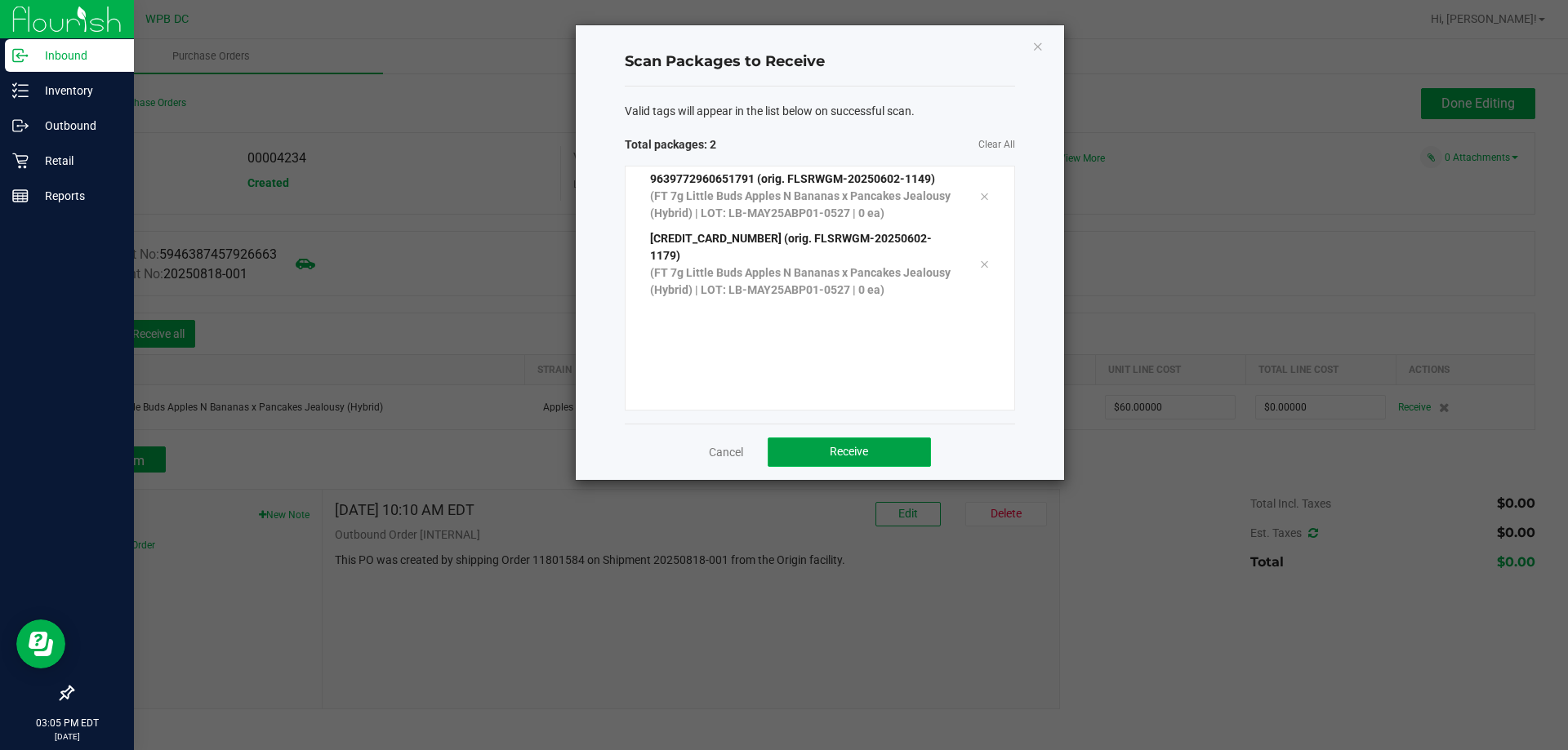
click at [798, 441] on button "Receive" at bounding box center [849, 453] width 163 height 29
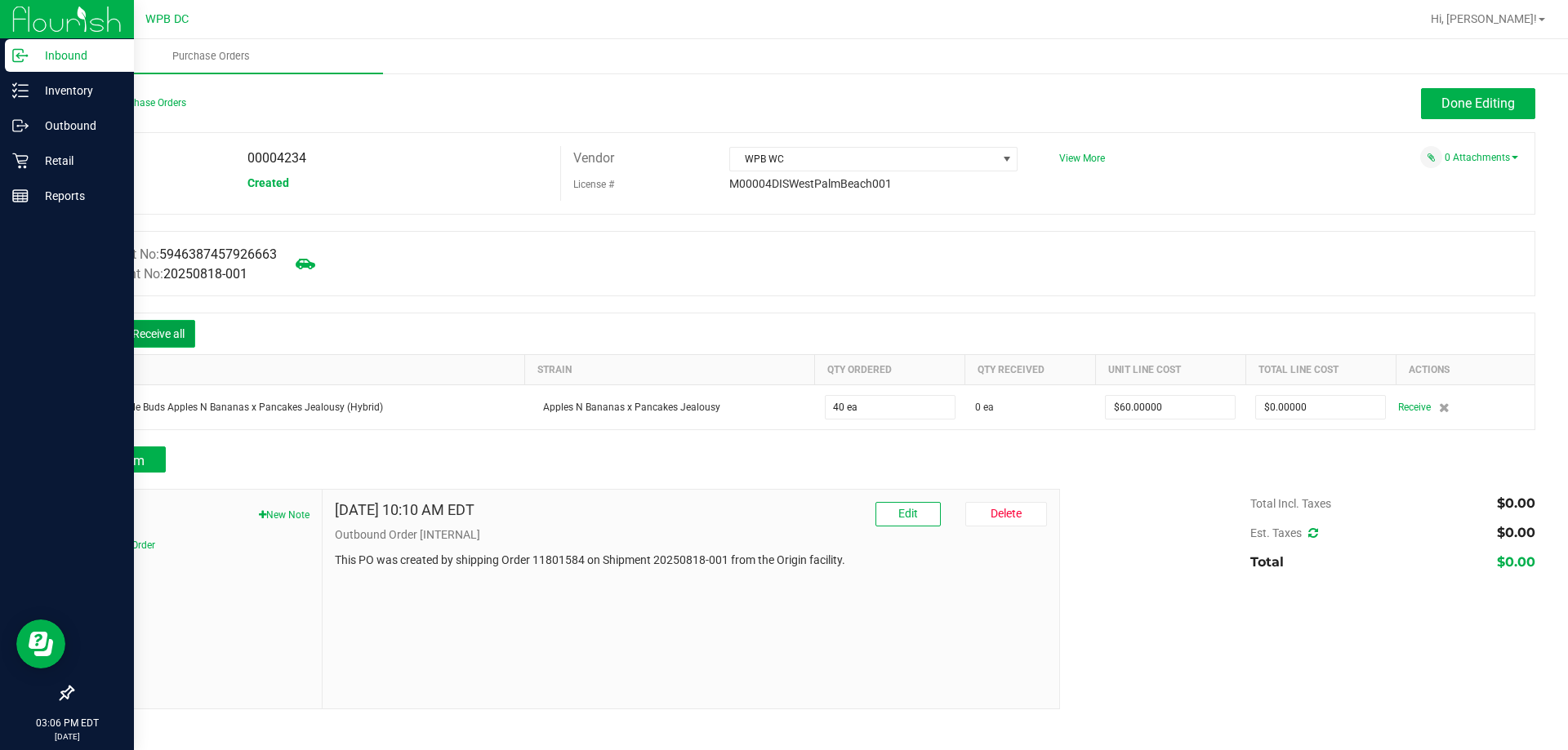
click at [159, 333] on button "Receive all" at bounding box center [159, 333] width 74 height 27
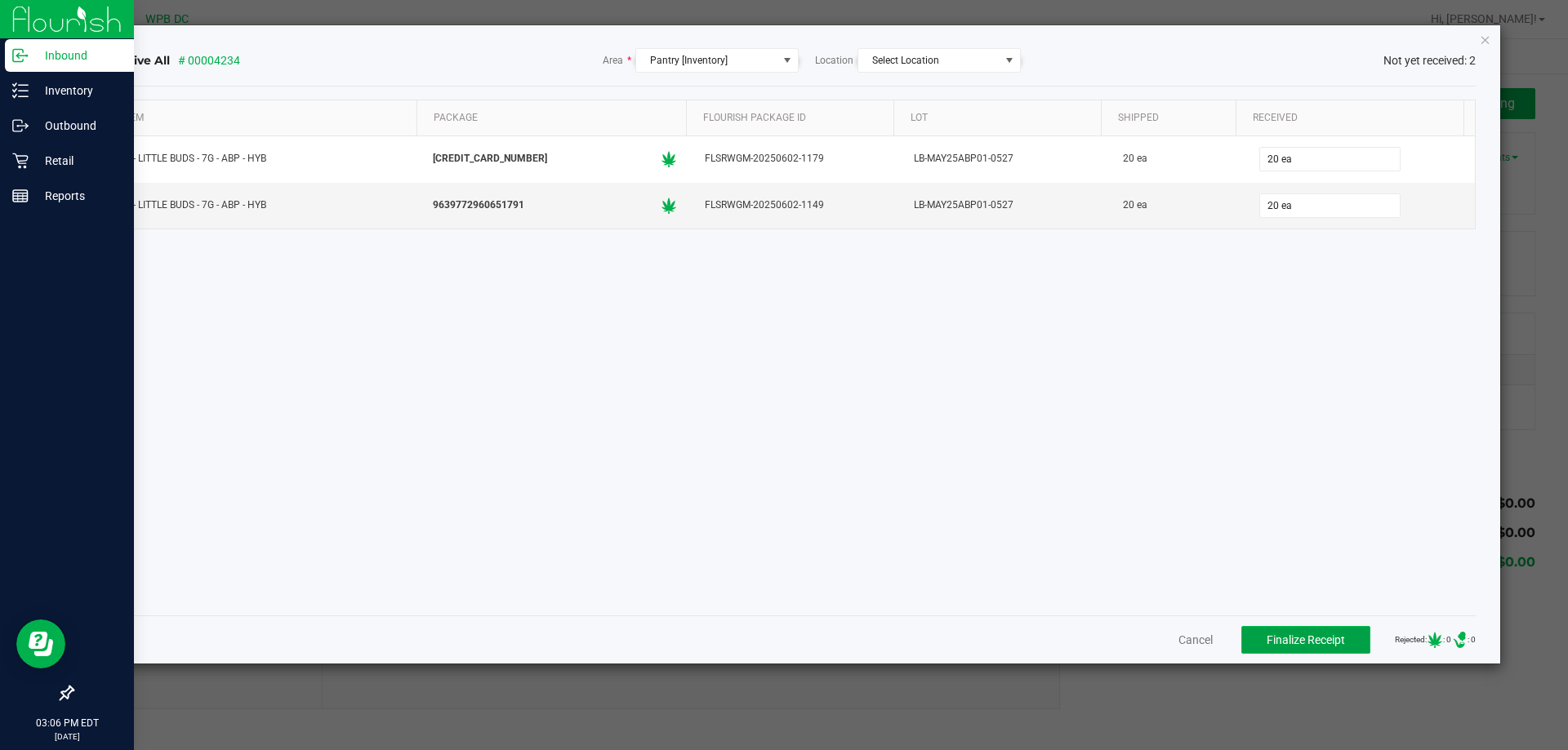
click at [1295, 644] on span "Finalize Receipt" at bounding box center [1305, 639] width 78 height 13
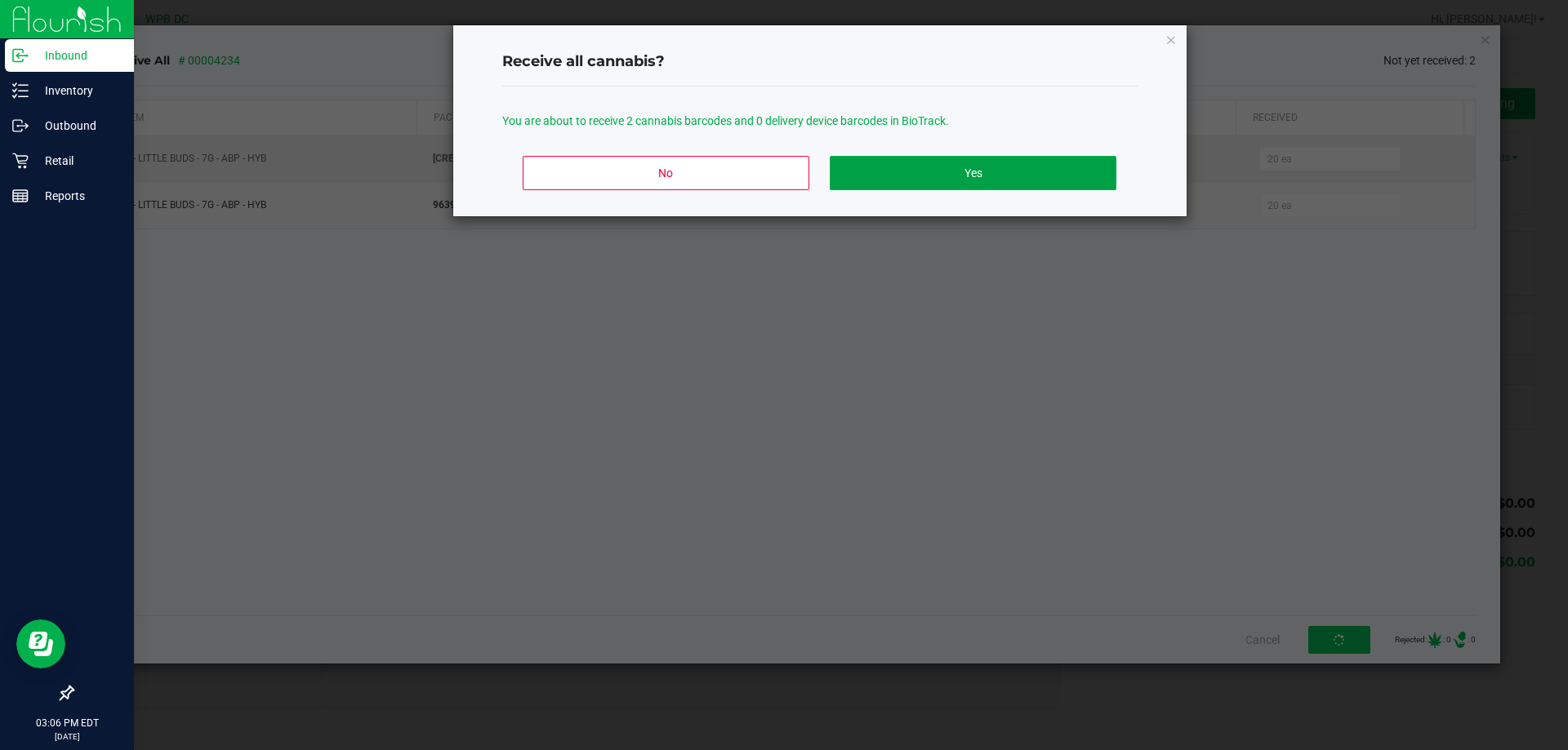
click at [1022, 159] on button "Yes" at bounding box center [972, 173] width 285 height 34
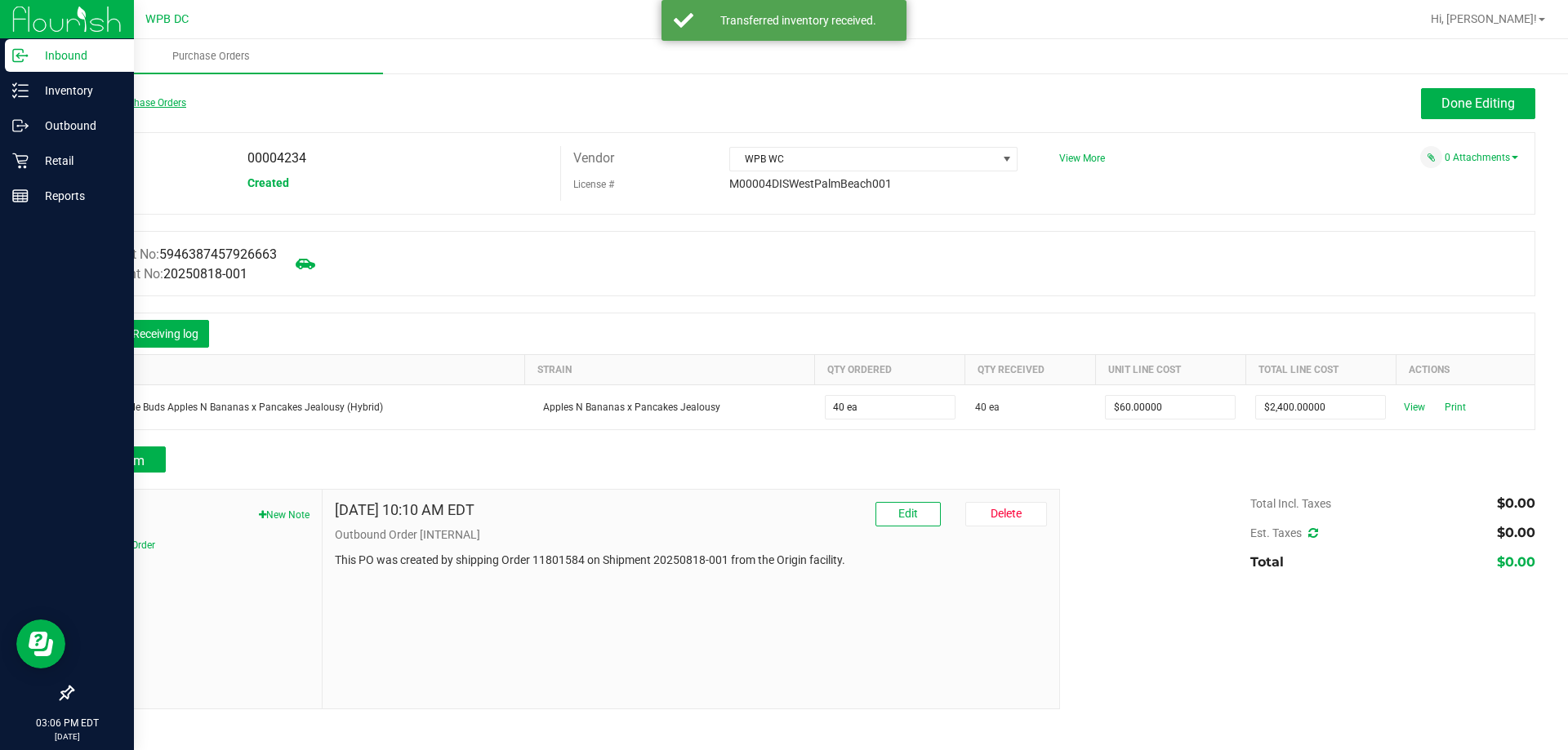
click at [125, 105] on link "Back to Purchase Orders" at bounding box center [129, 102] width 114 height 11
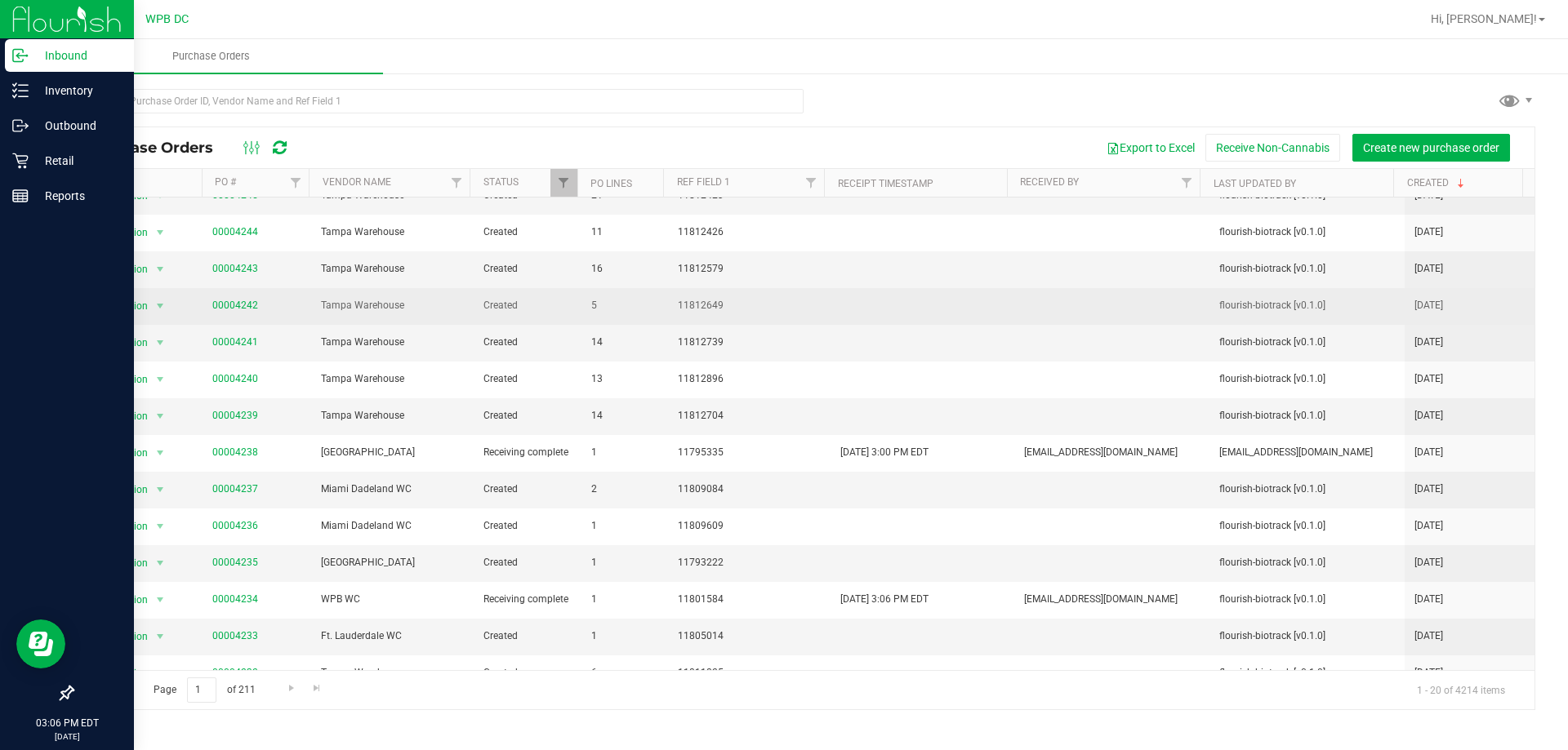
scroll to position [261, 0]
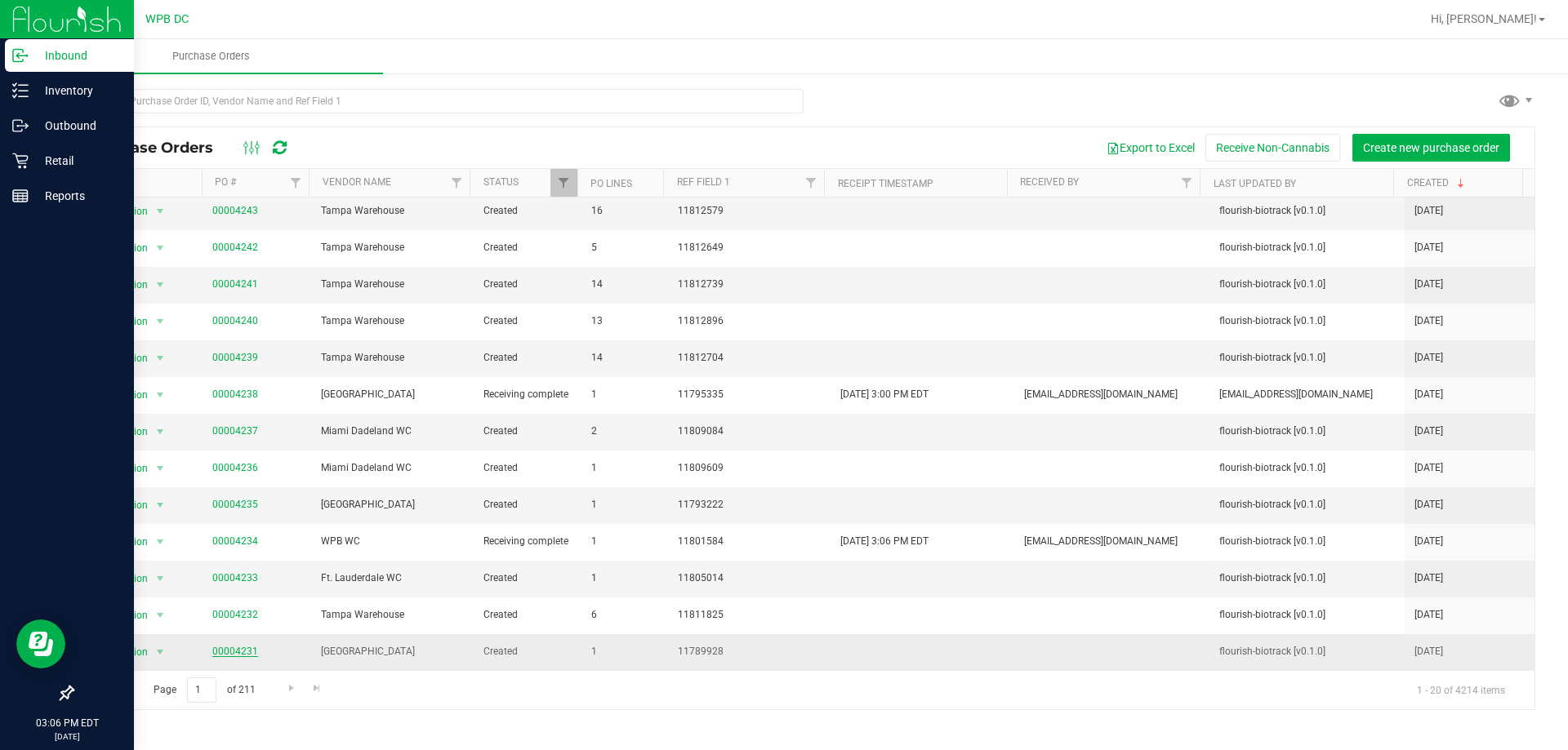
click at [228, 651] on link "00004231" at bounding box center [235, 651] width 45 height 11
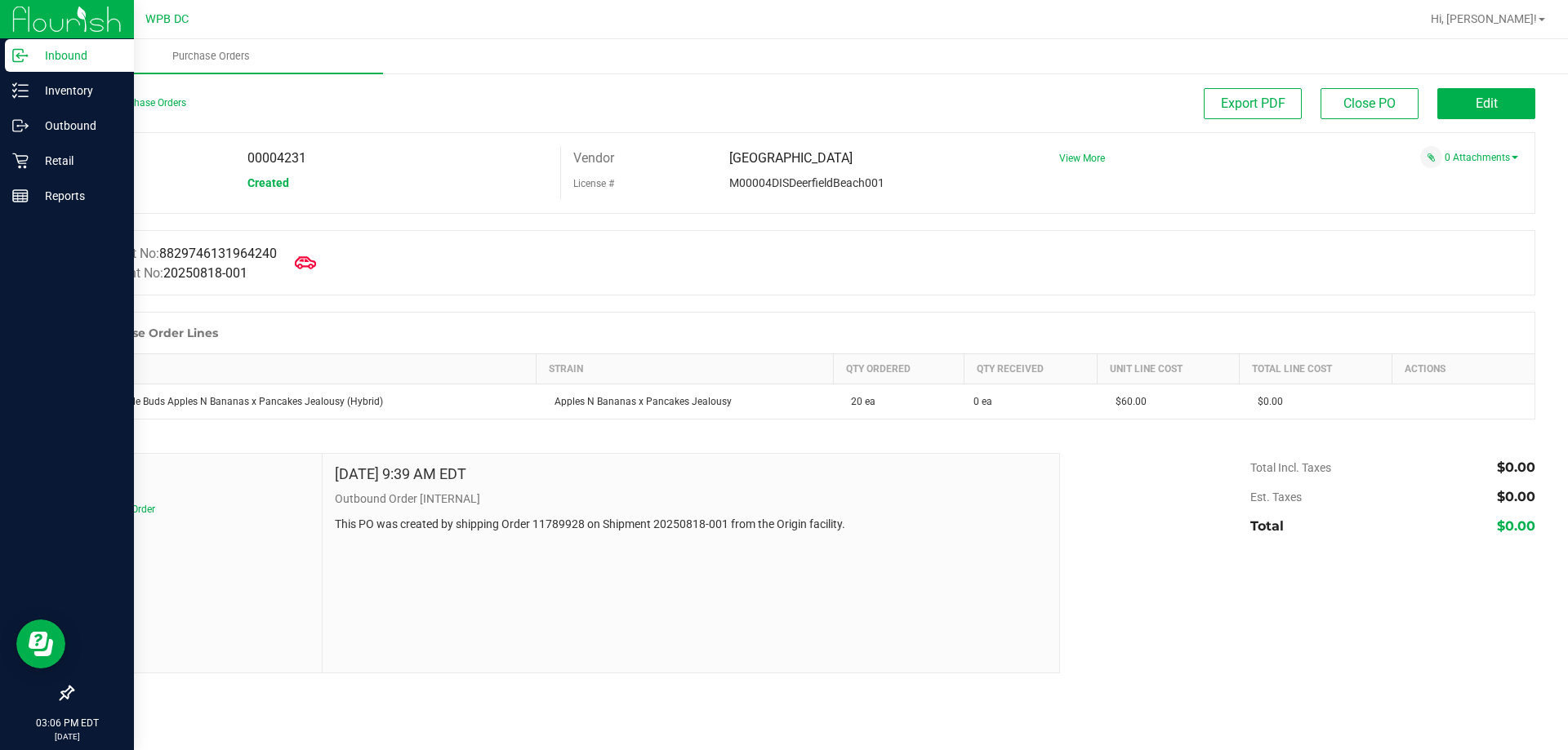
click at [314, 261] on icon at bounding box center [305, 262] width 21 height 12
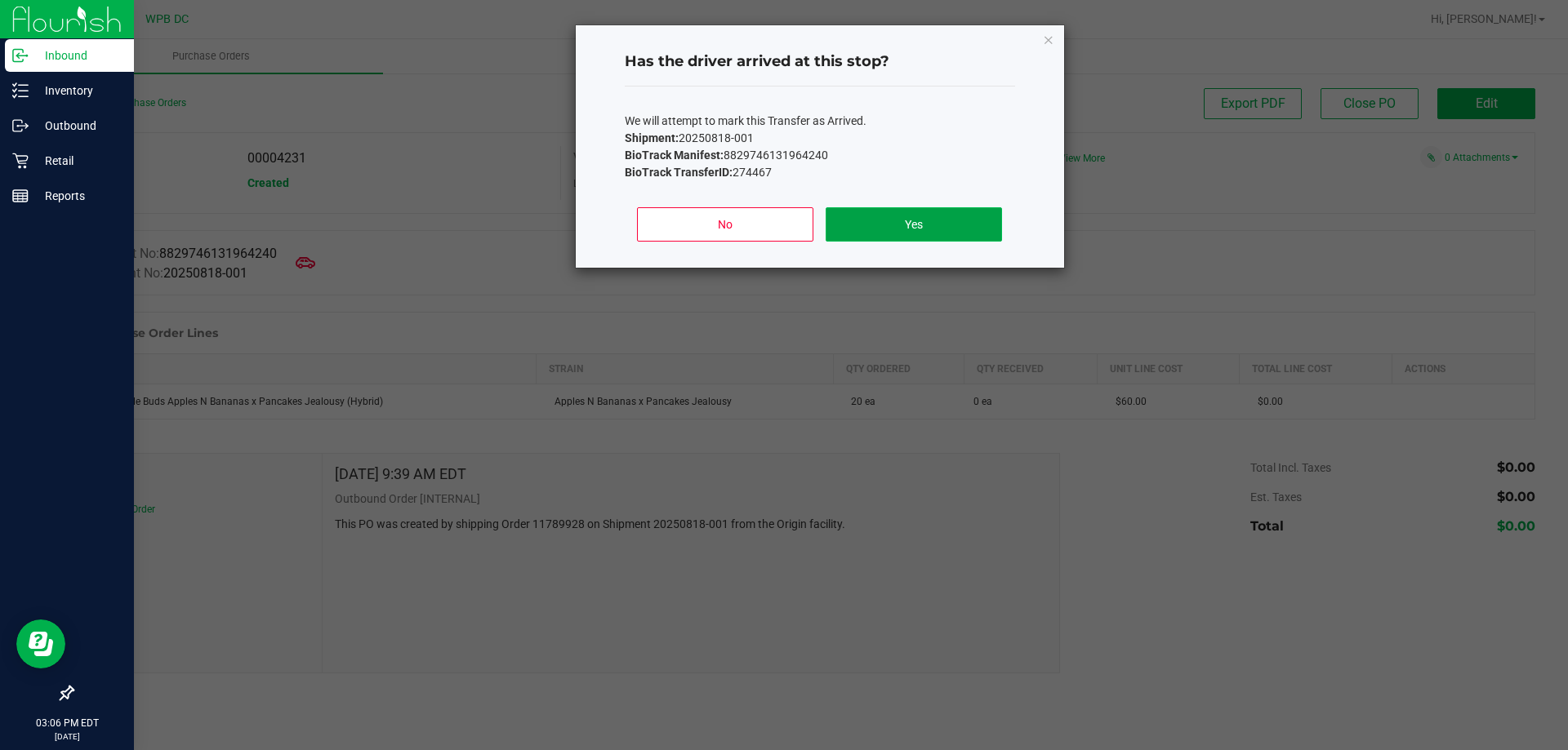
click at [942, 232] on button "Yes" at bounding box center [913, 225] width 176 height 34
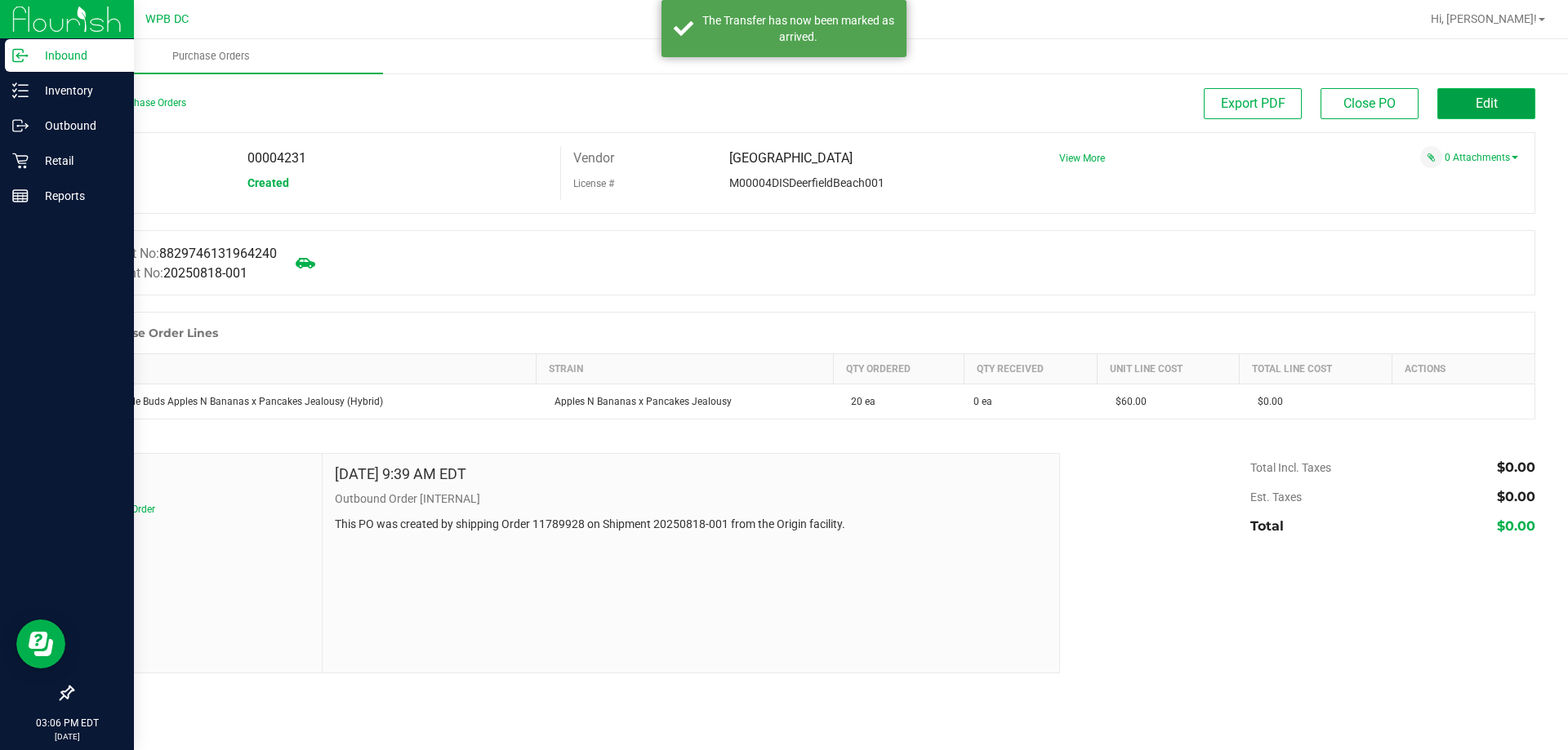
click at [1483, 111] on span "Edit" at bounding box center [1487, 103] width 22 height 15
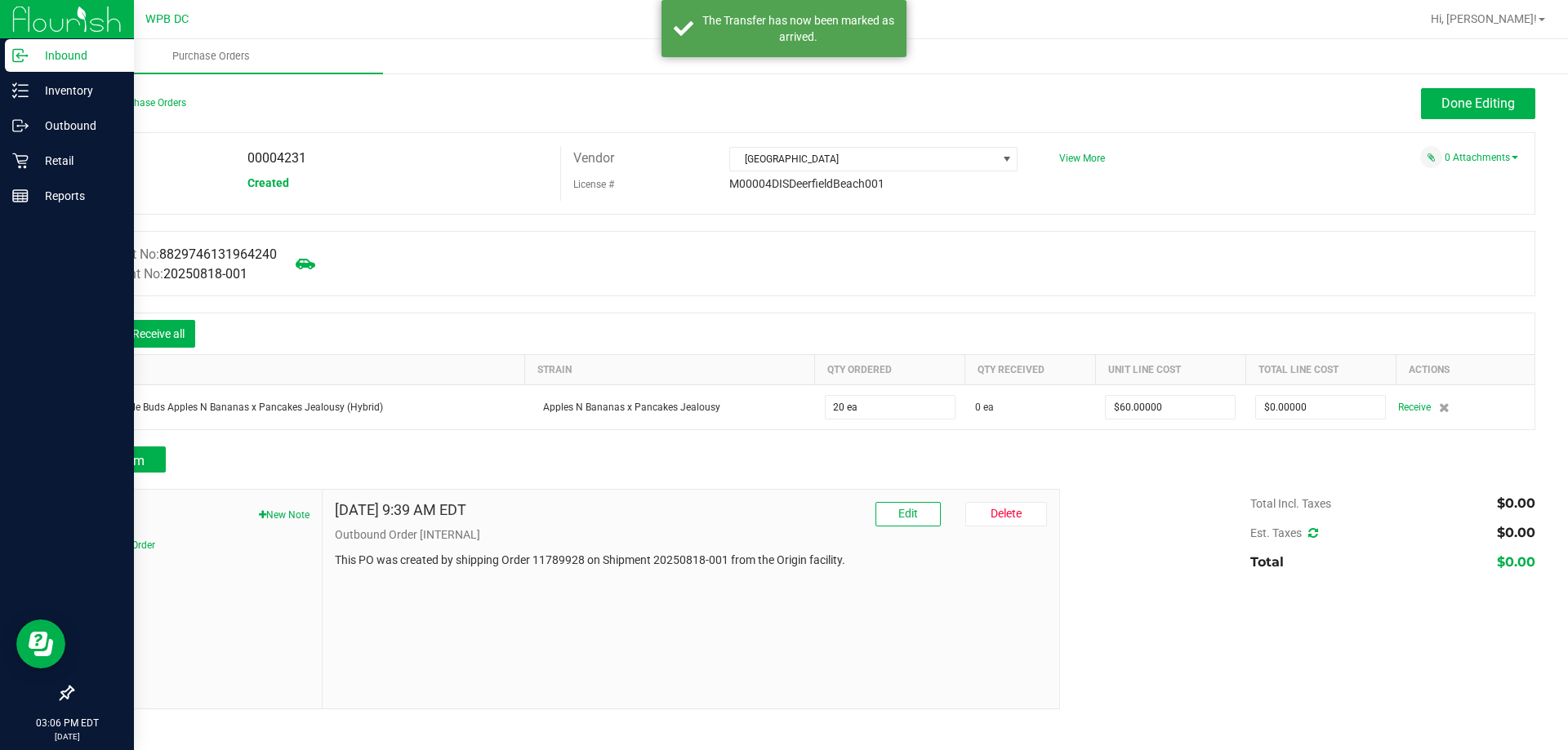
click at [99, 333] on icon at bounding box center [97, 335] width 16 height 16
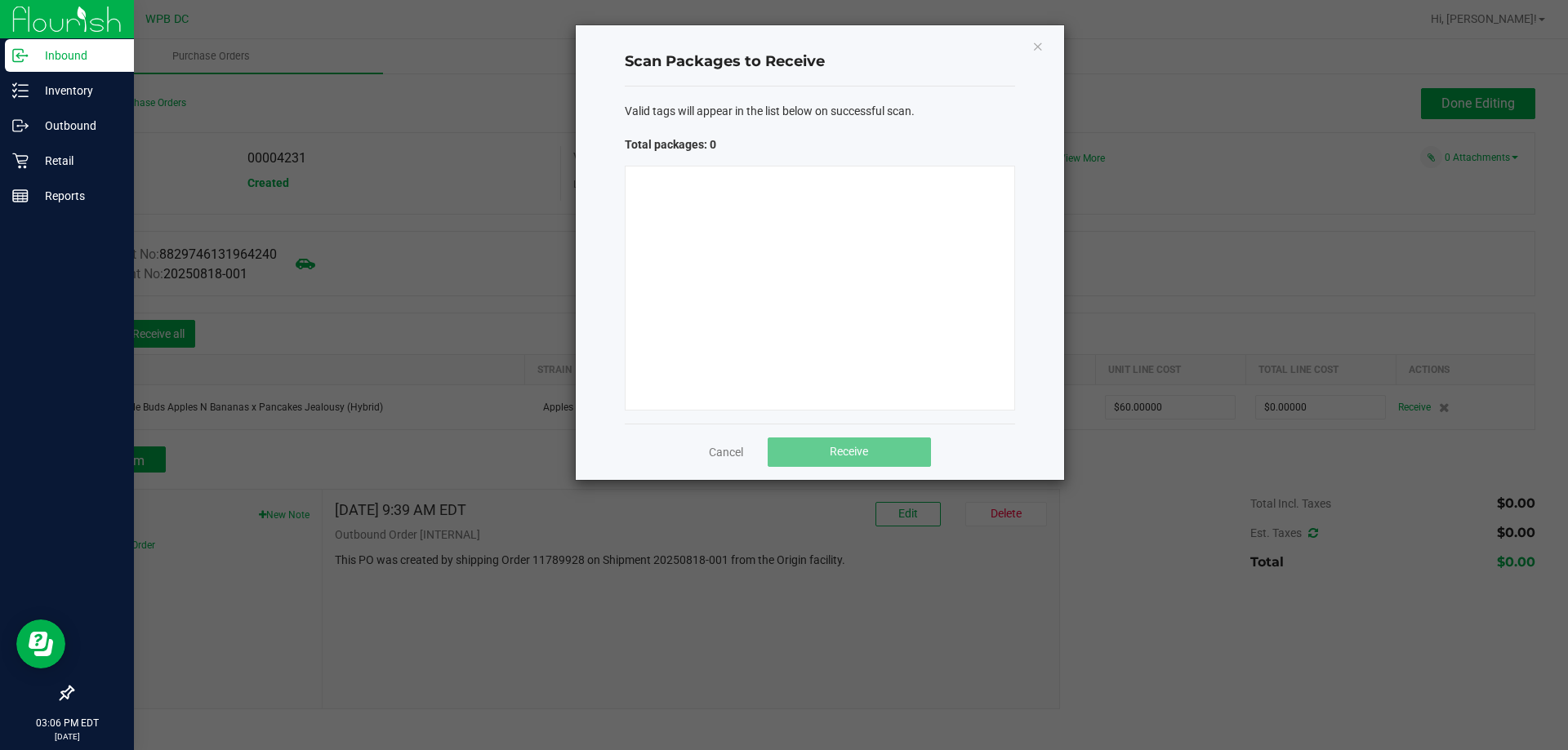
click at [718, 200] on div at bounding box center [820, 288] width 390 height 245
click at [693, 236] on div at bounding box center [820, 288] width 390 height 245
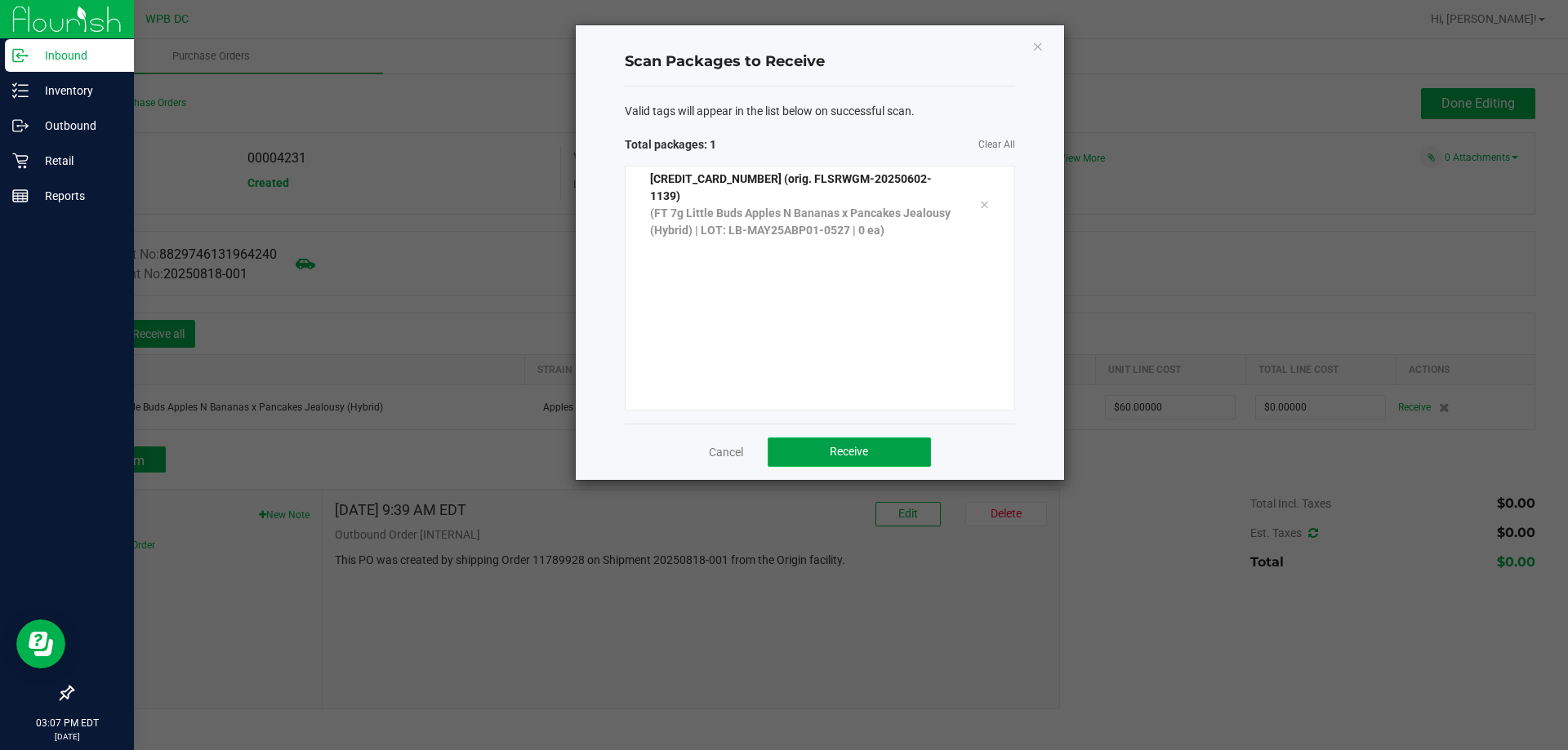
click at [857, 451] on span "Receive" at bounding box center [849, 451] width 39 height 13
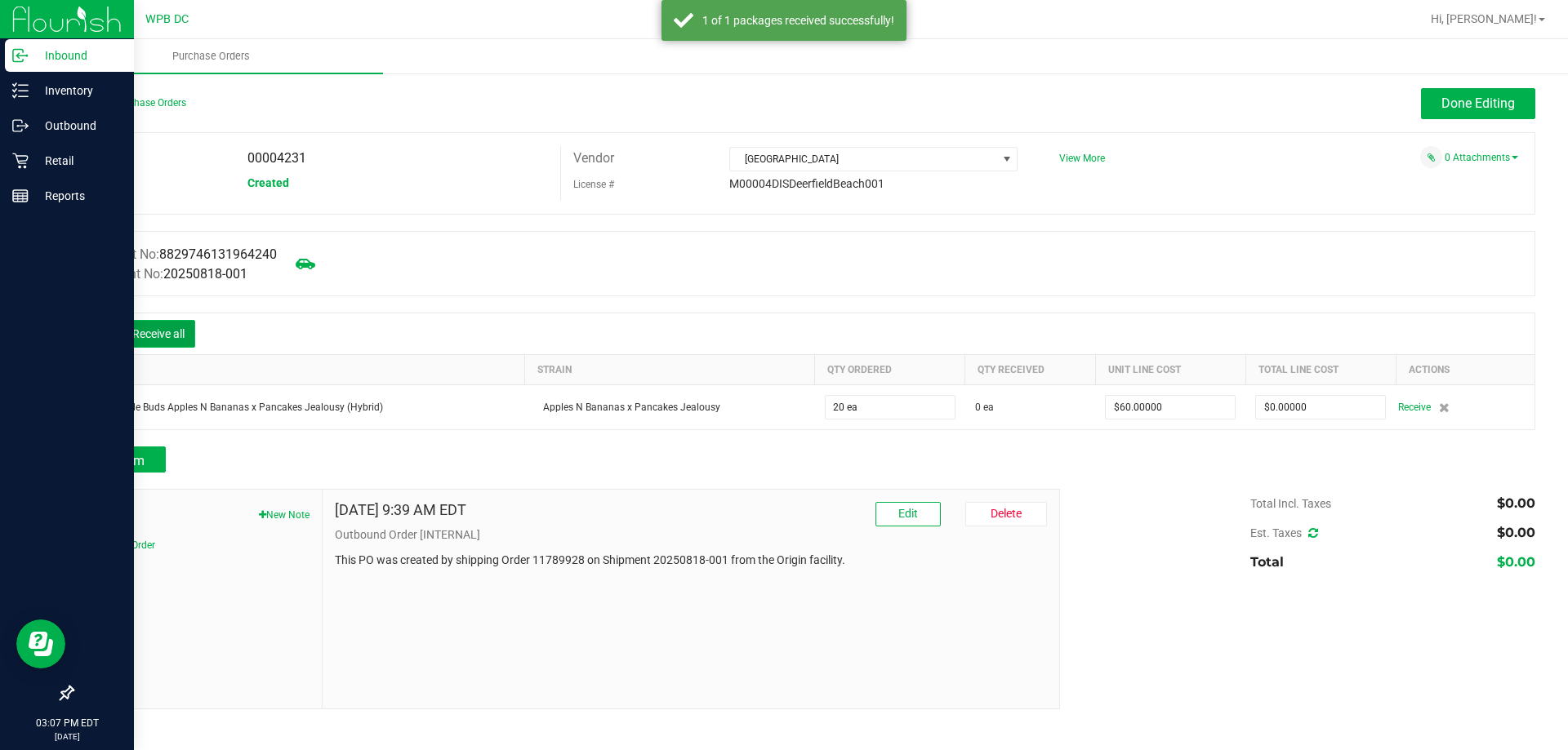
click at [177, 332] on button "Receive all" at bounding box center [159, 333] width 74 height 27
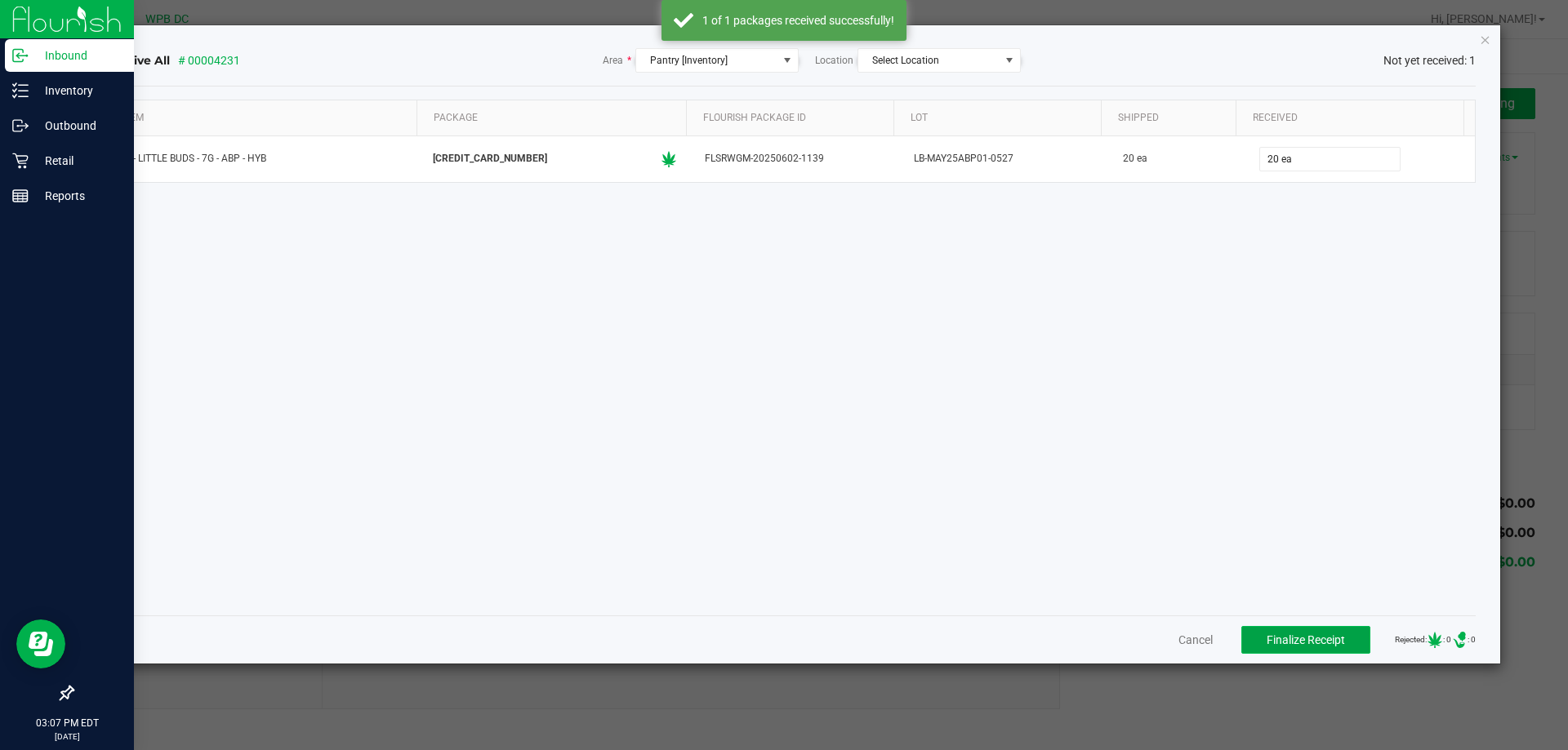
click at [1301, 644] on span "Finalize Receipt" at bounding box center [1305, 639] width 78 height 13
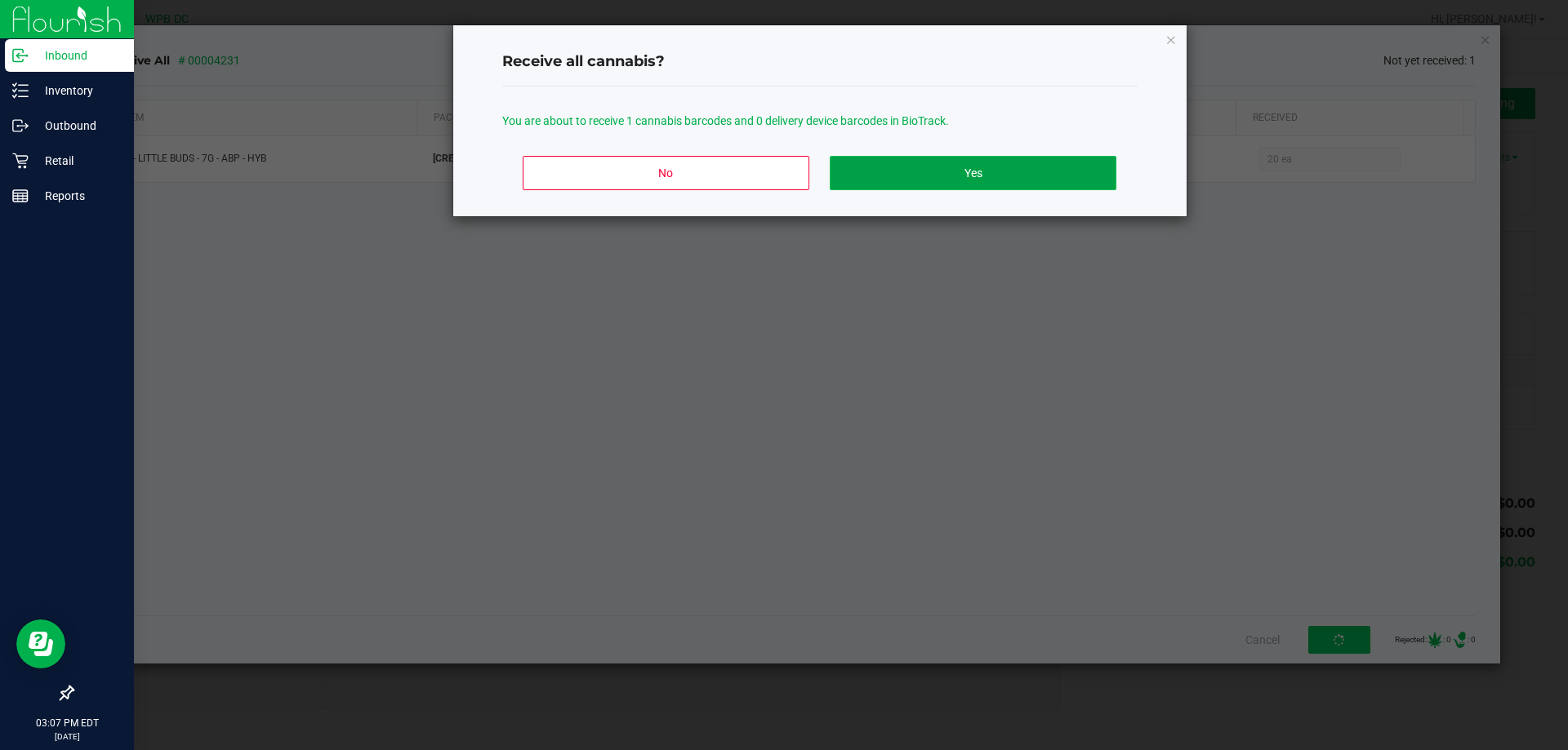
click at [951, 172] on button "Yes" at bounding box center [972, 173] width 285 height 34
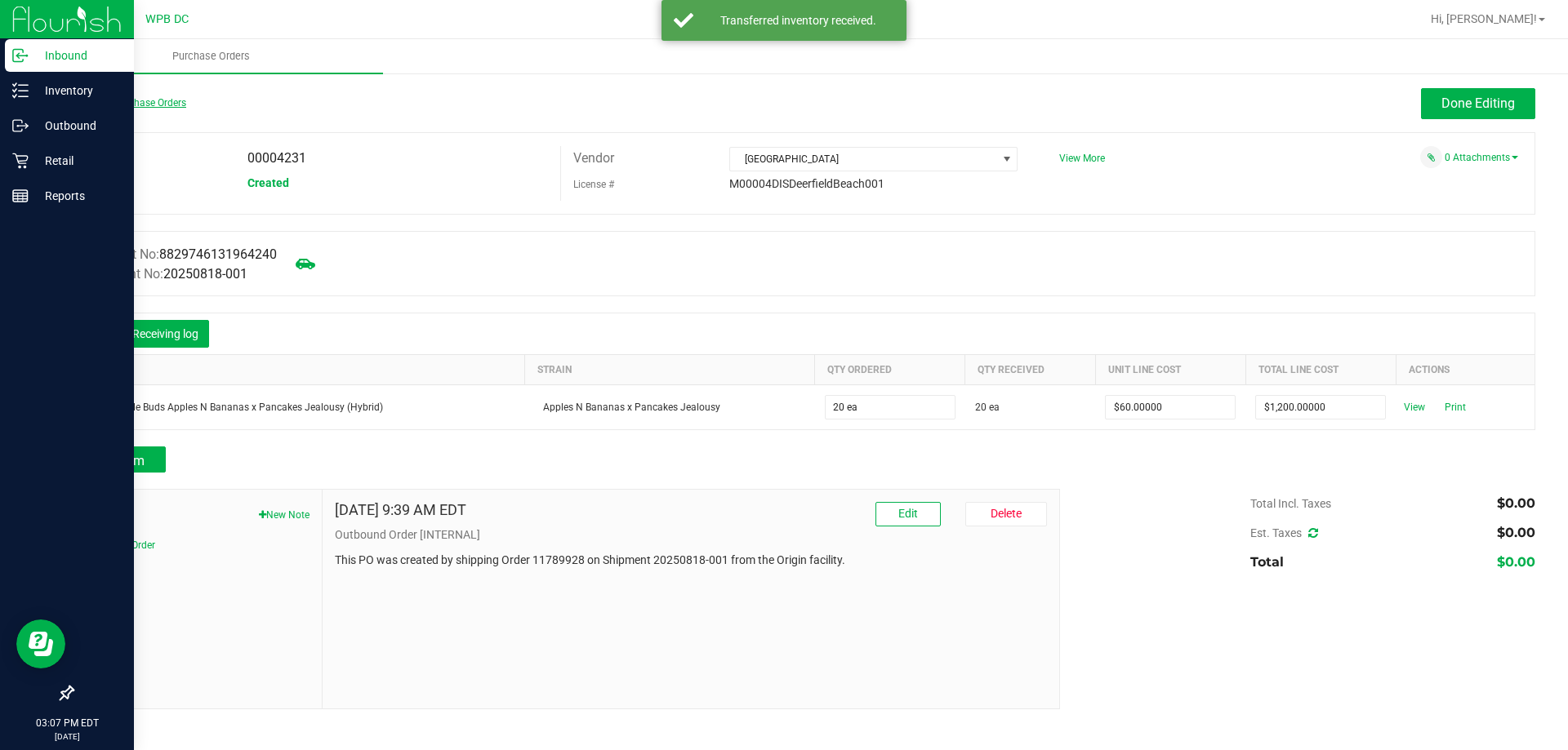
drag, startPoint x: 137, startPoint y: 110, endPoint x: 147, endPoint y: 100, distance: 14.1
click at [138, 111] on div "Back to Purchase Orders" at bounding box center [255, 103] width 366 height 29
click at [147, 100] on link "Back to Purchase Orders" at bounding box center [129, 102] width 114 height 11
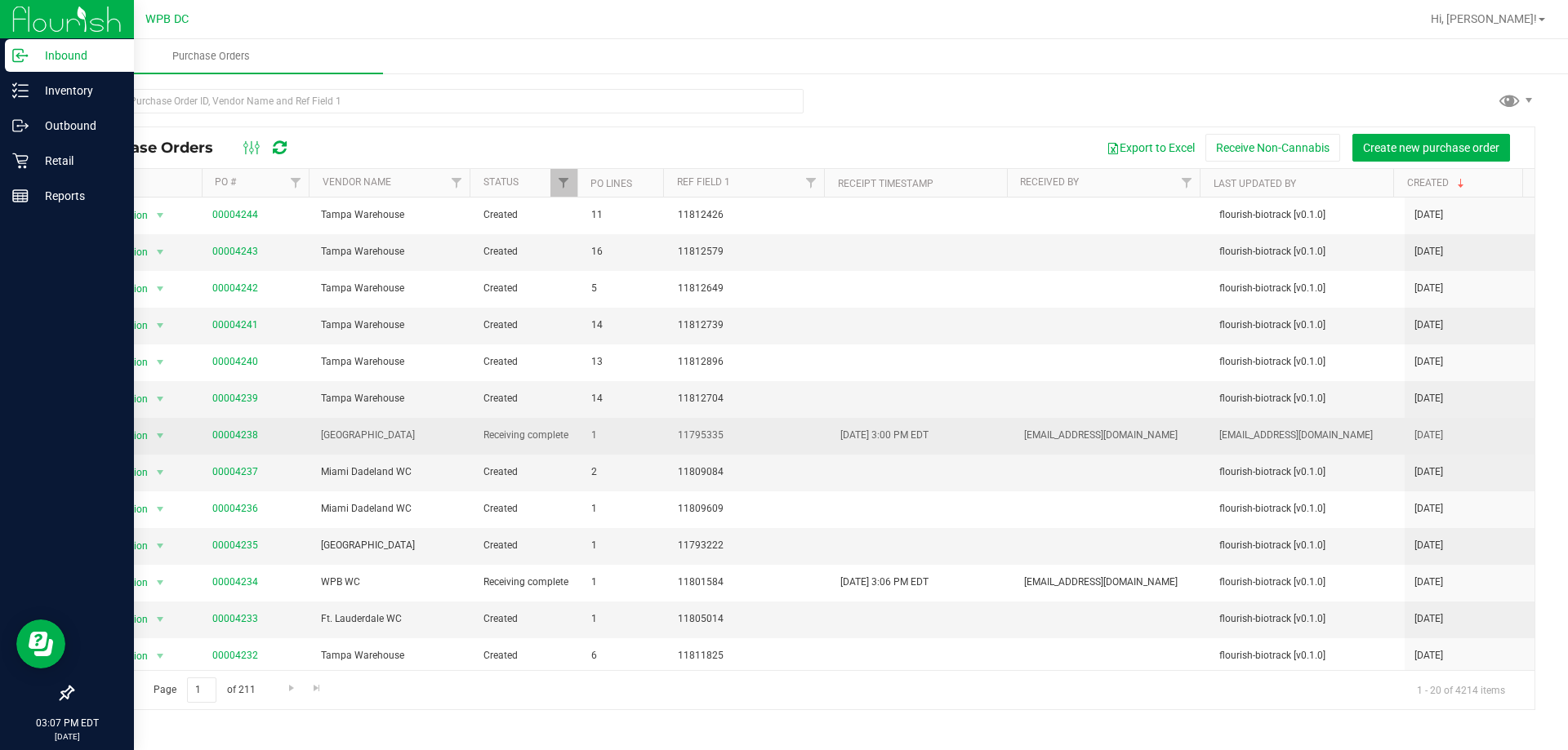
scroll to position [245, 0]
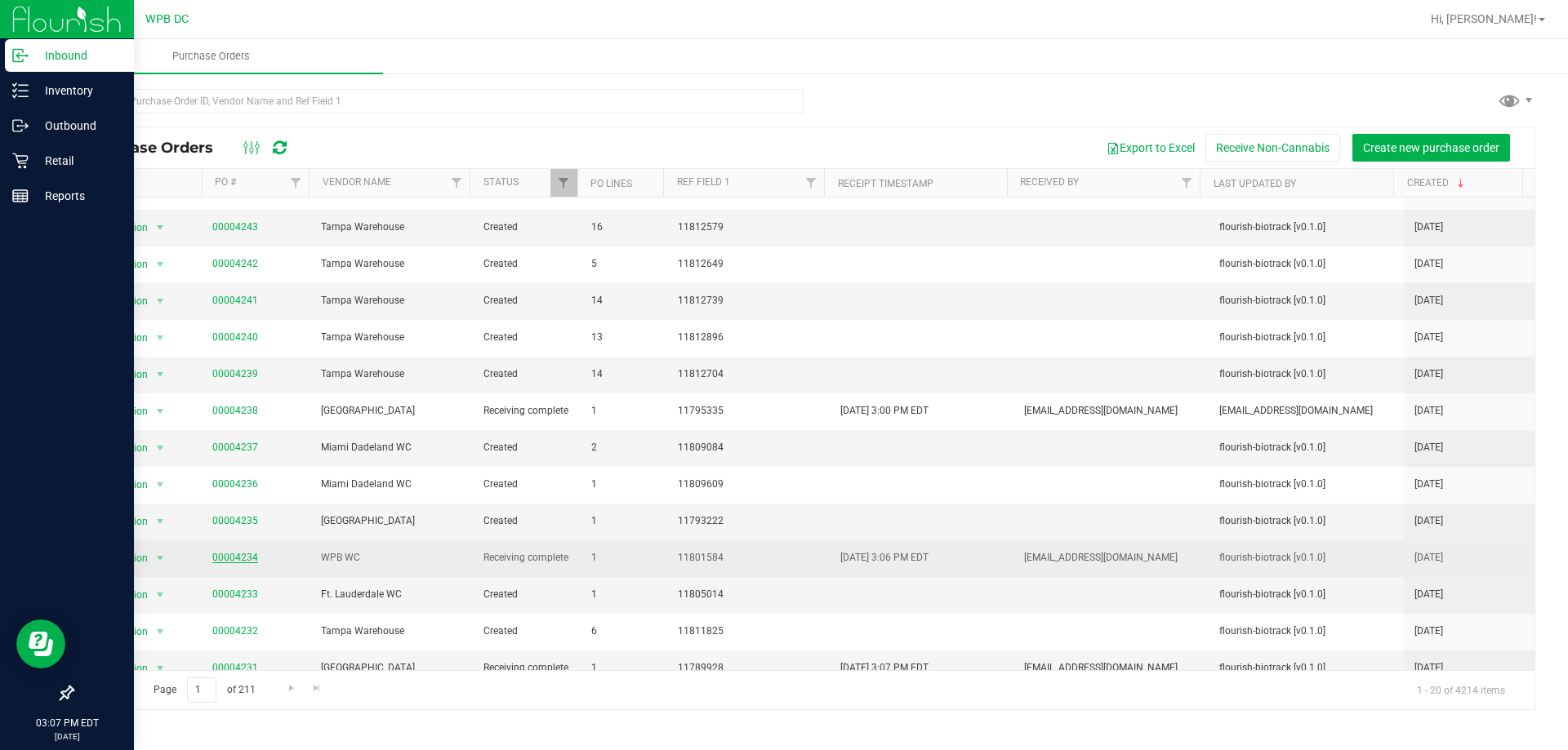
click at [246, 552] on link "00004234" at bounding box center [235, 557] width 45 height 11
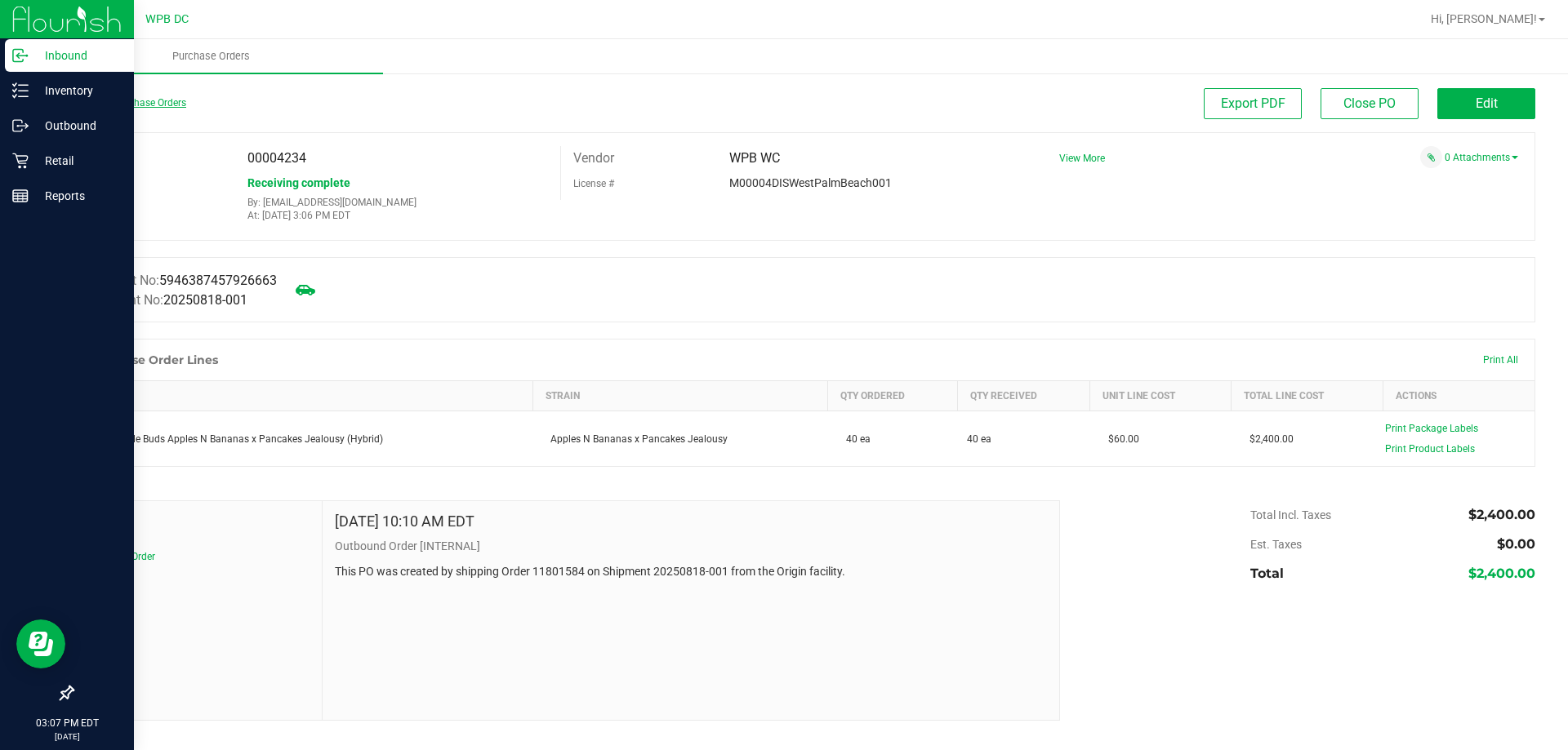
click at [72, 105] on icon at bounding box center [74, 102] width 3 height 9
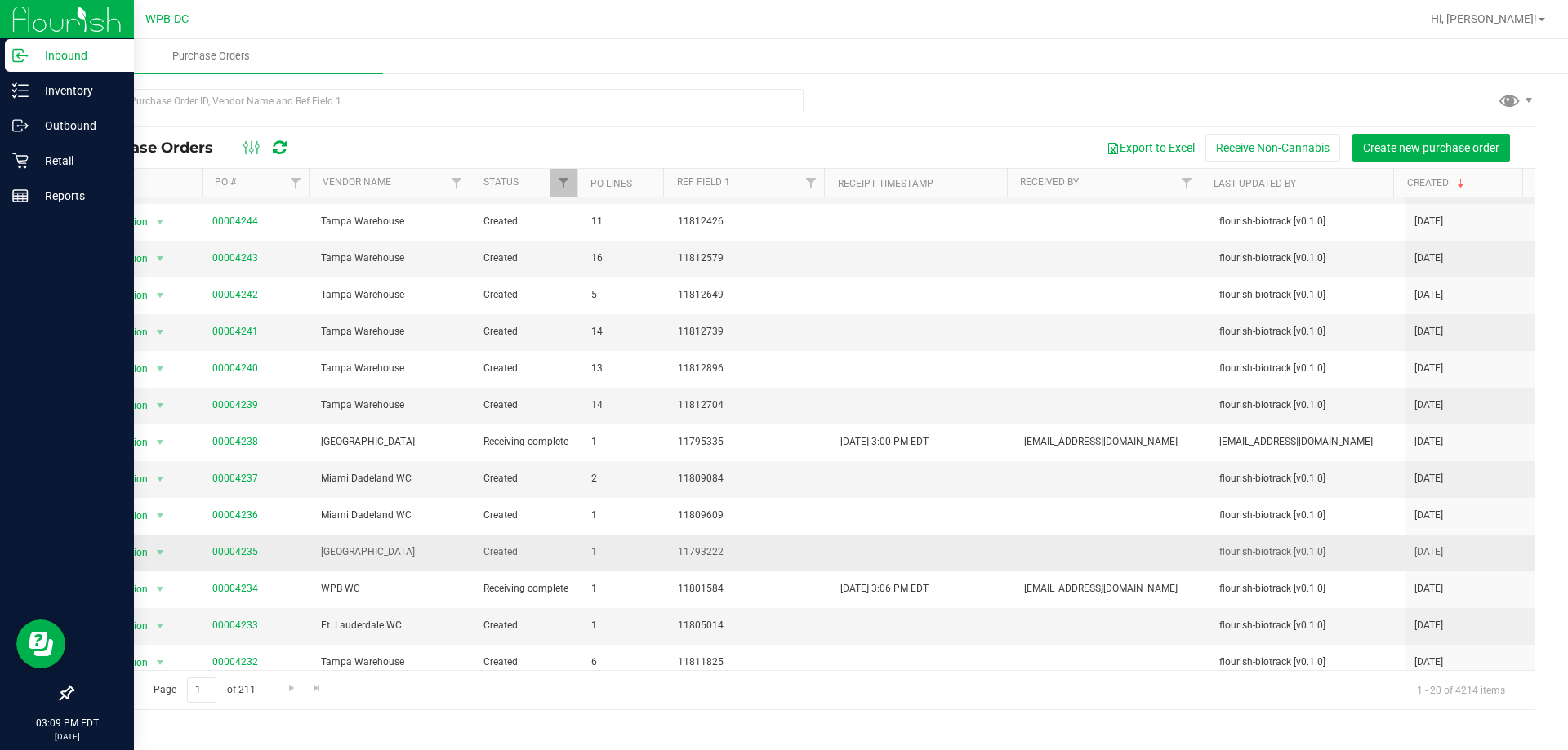
scroll to position [261, 0]
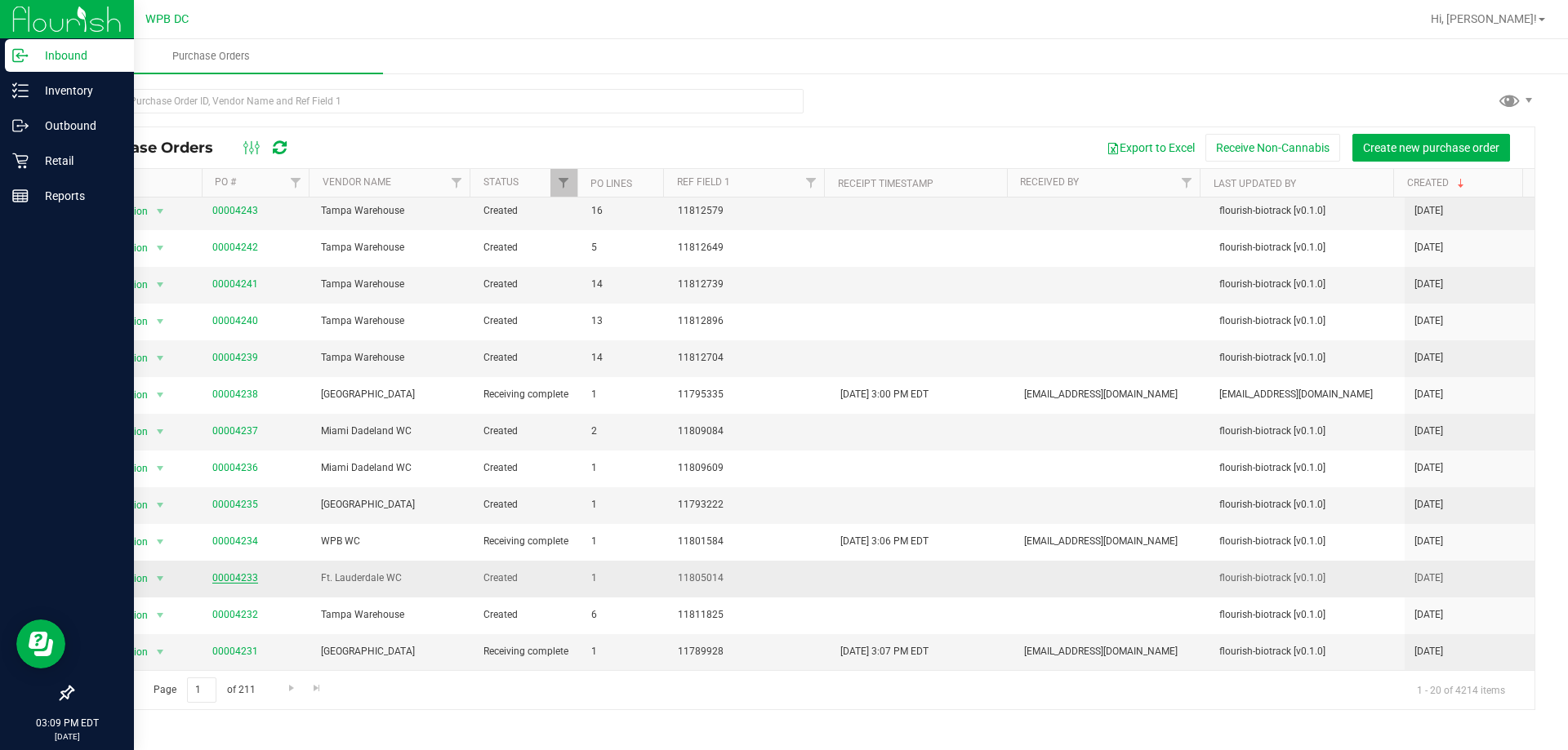
click at [225, 577] on link "00004233" at bounding box center [235, 578] width 45 height 11
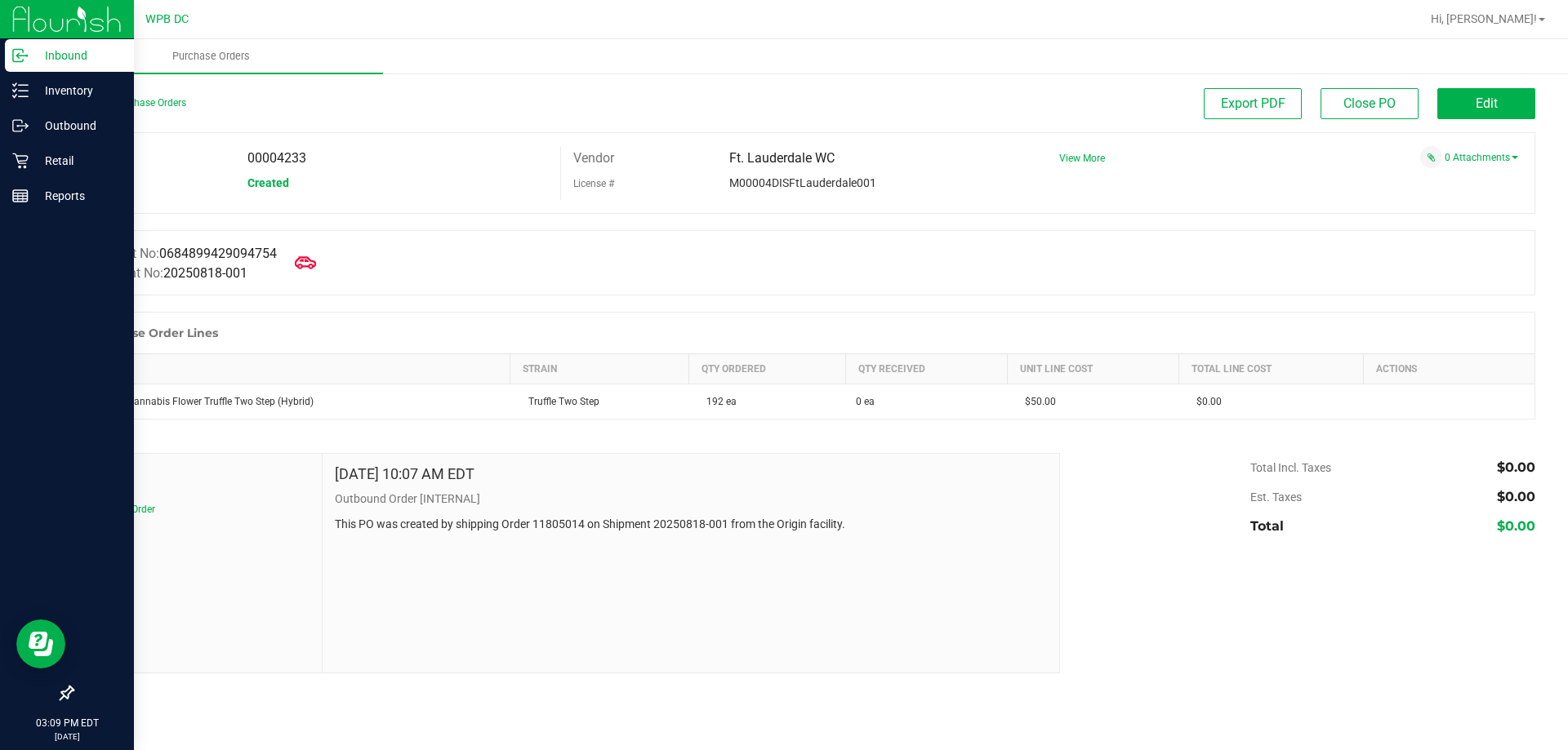
click at [316, 267] on icon at bounding box center [305, 262] width 21 height 21
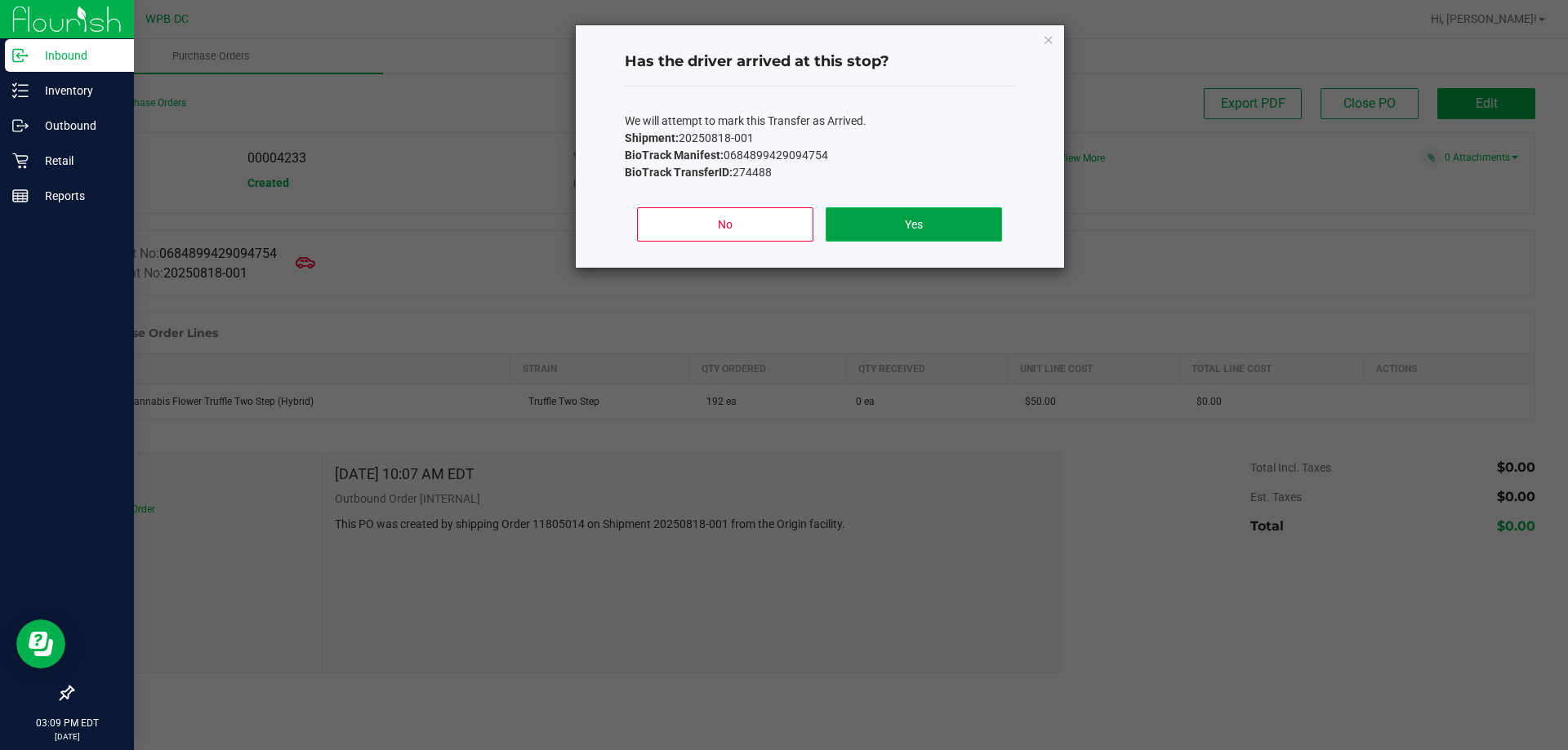
click at [917, 225] on button "Yes" at bounding box center [913, 225] width 176 height 34
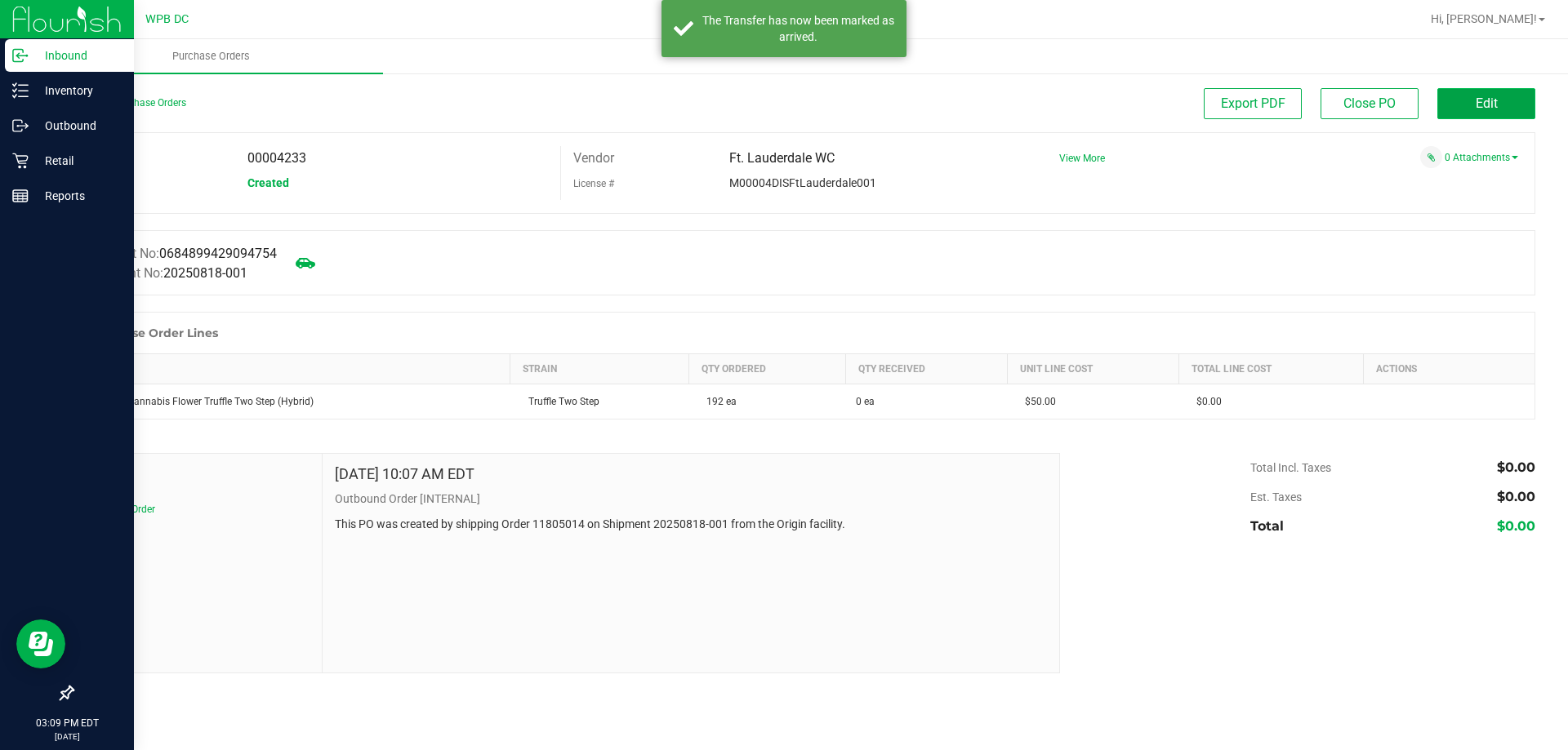
click at [1468, 102] on button "Edit" at bounding box center [1486, 104] width 98 height 31
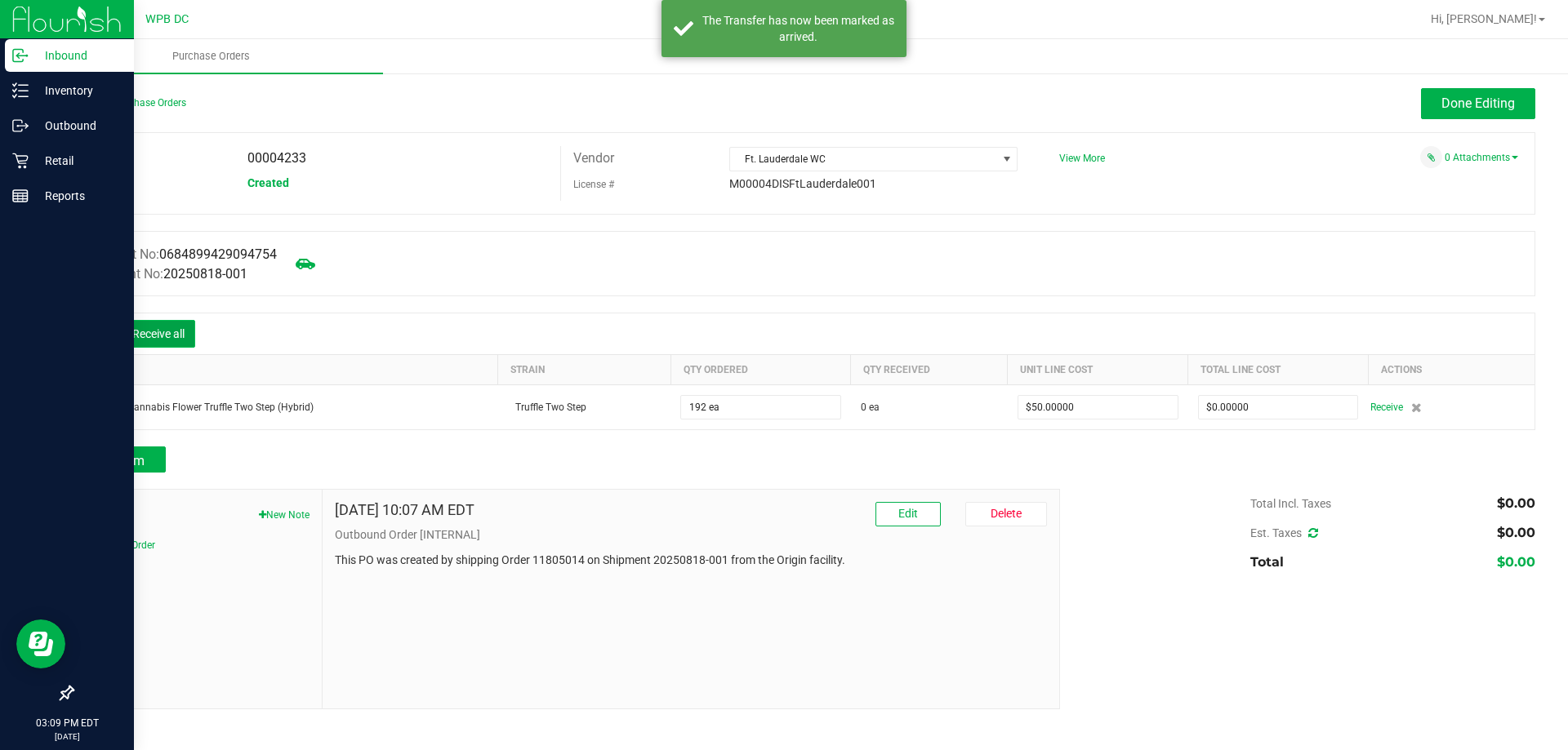
click at [174, 325] on button "Receive all" at bounding box center [159, 333] width 74 height 27
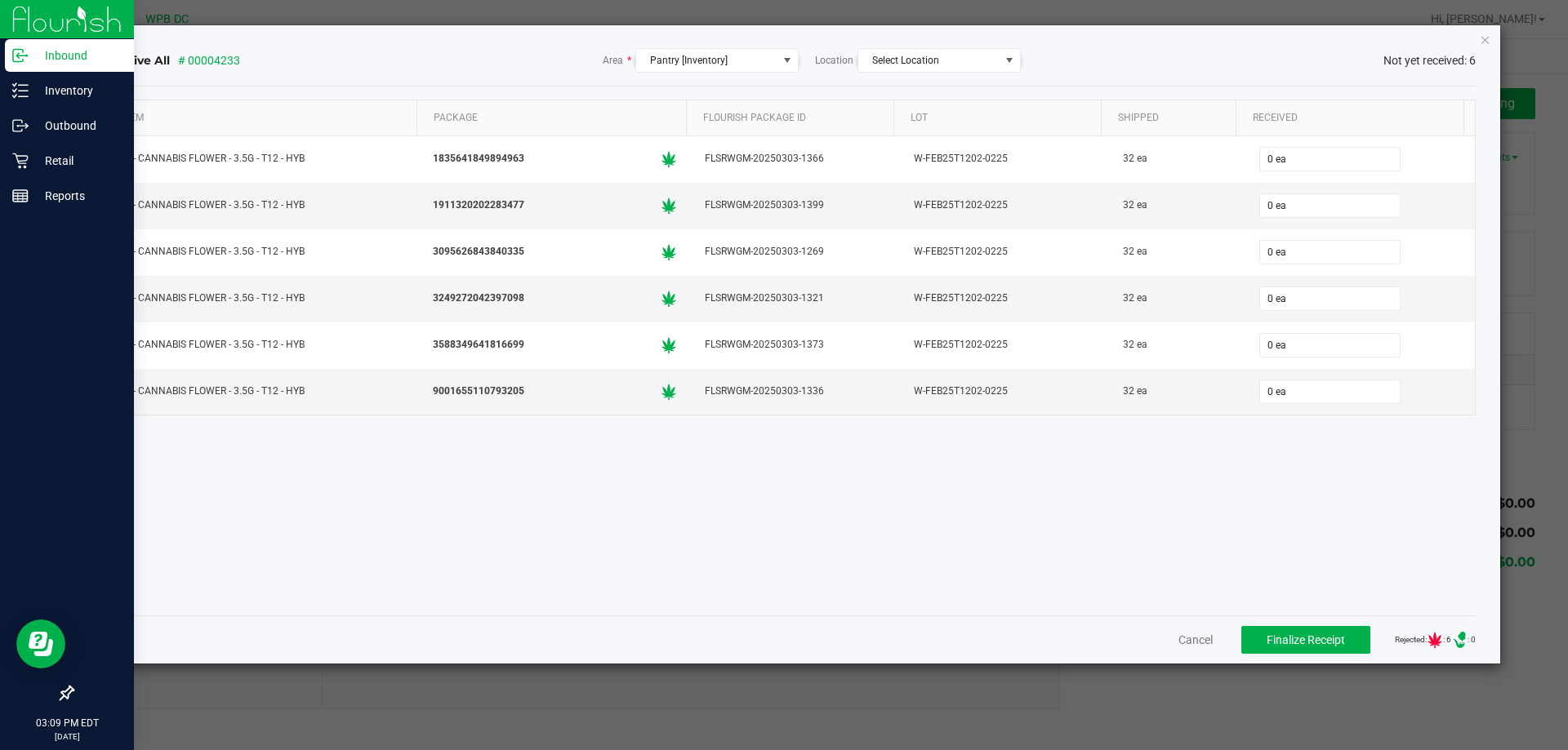
drag, startPoint x: 1268, startPoint y: 521, endPoint x: 1257, endPoint y: 541, distance: 22.8
click at [1269, 527] on div "Item Package Flourish Package ID Lot Shipped Received FT - CANNABIS FLOWER - 3.…" at bounding box center [790, 351] width 1372 height 503
click at [1158, 630] on div "Cancel Finalize Receipt Rejected: : 6 .st0{ } : 0" at bounding box center [790, 639] width 1372 height 48
click at [1178, 633] on button "Cancel" at bounding box center [1195, 639] width 34 height 16
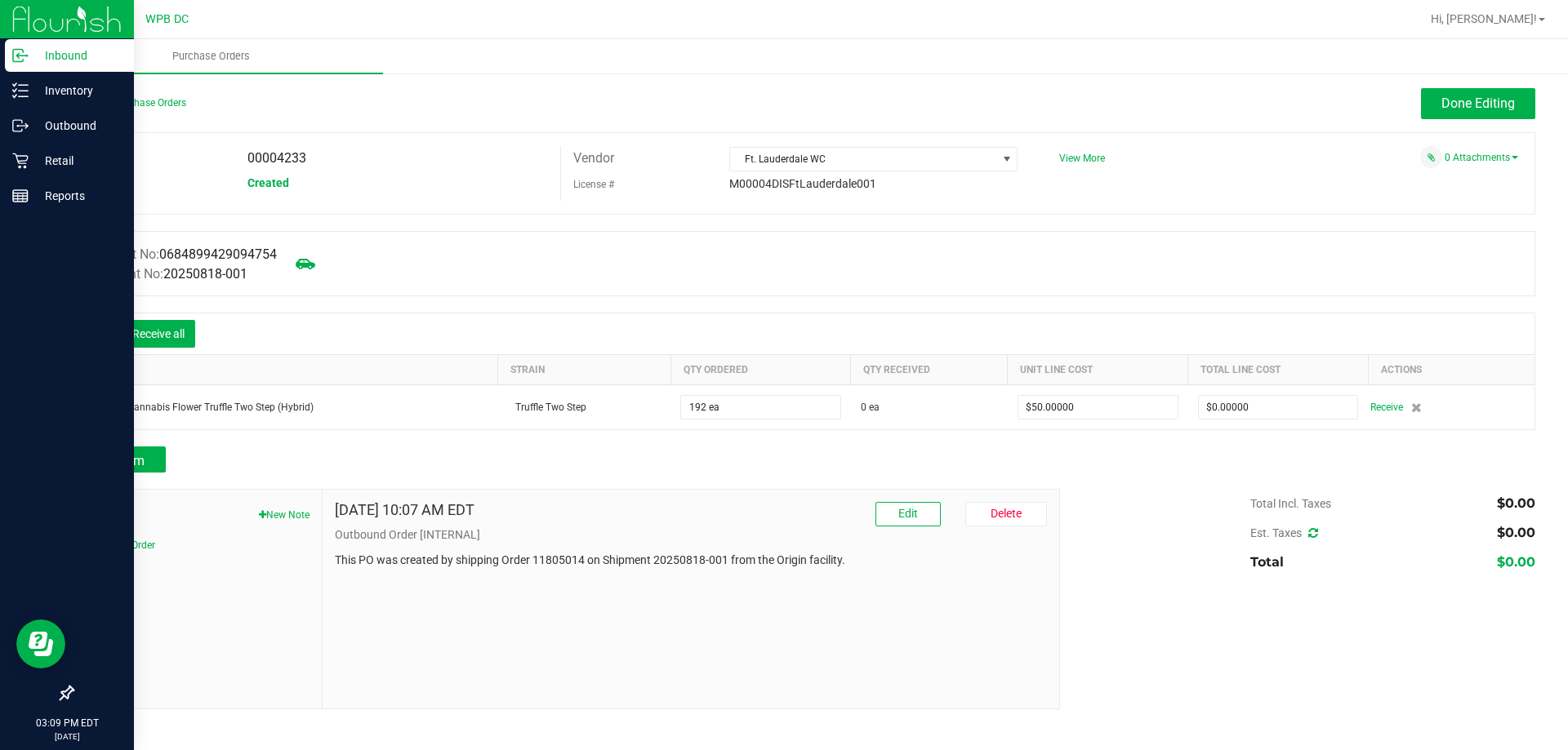
click at [98, 335] on icon at bounding box center [97, 335] width 16 height 16
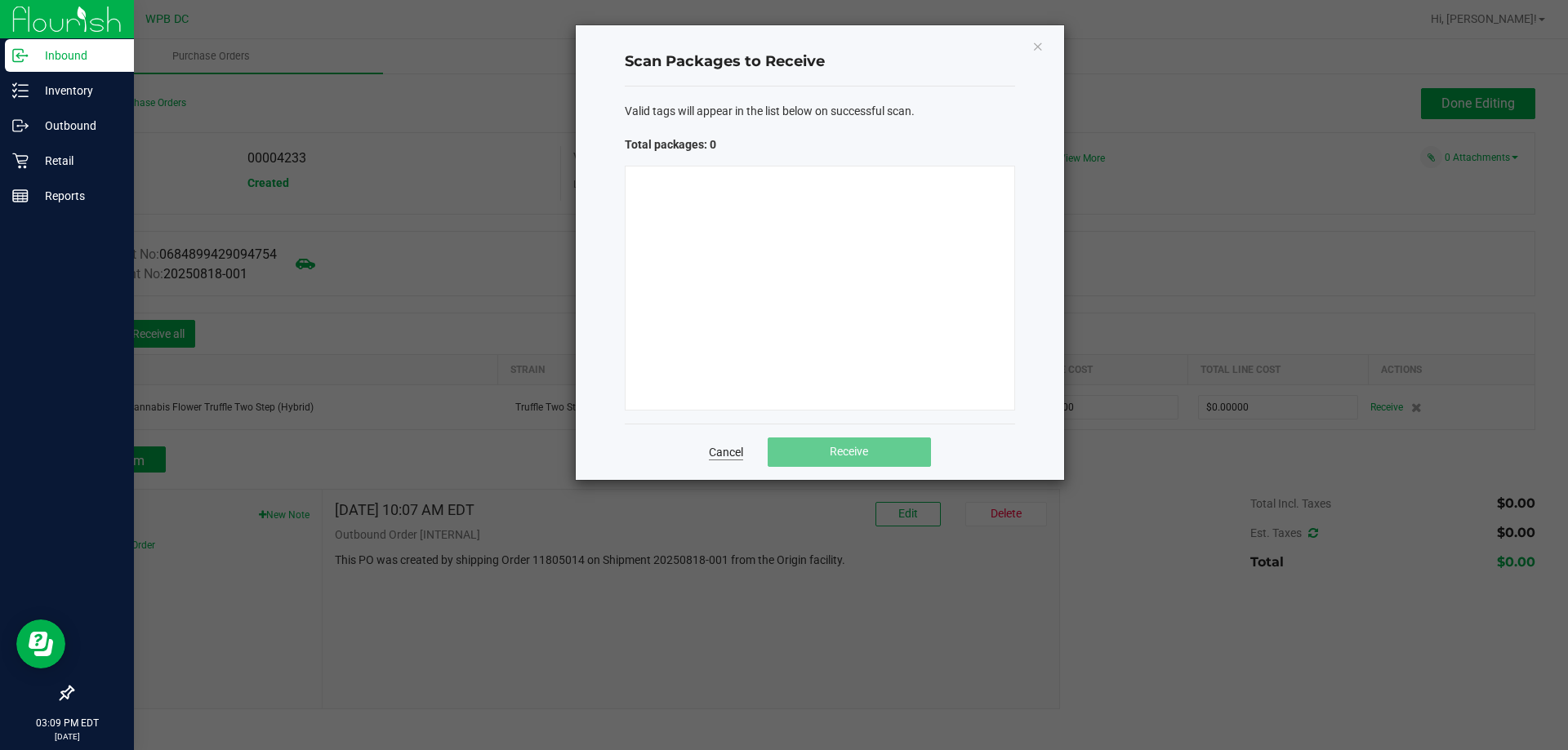
click at [727, 453] on link "Cancel" at bounding box center [726, 452] width 34 height 16
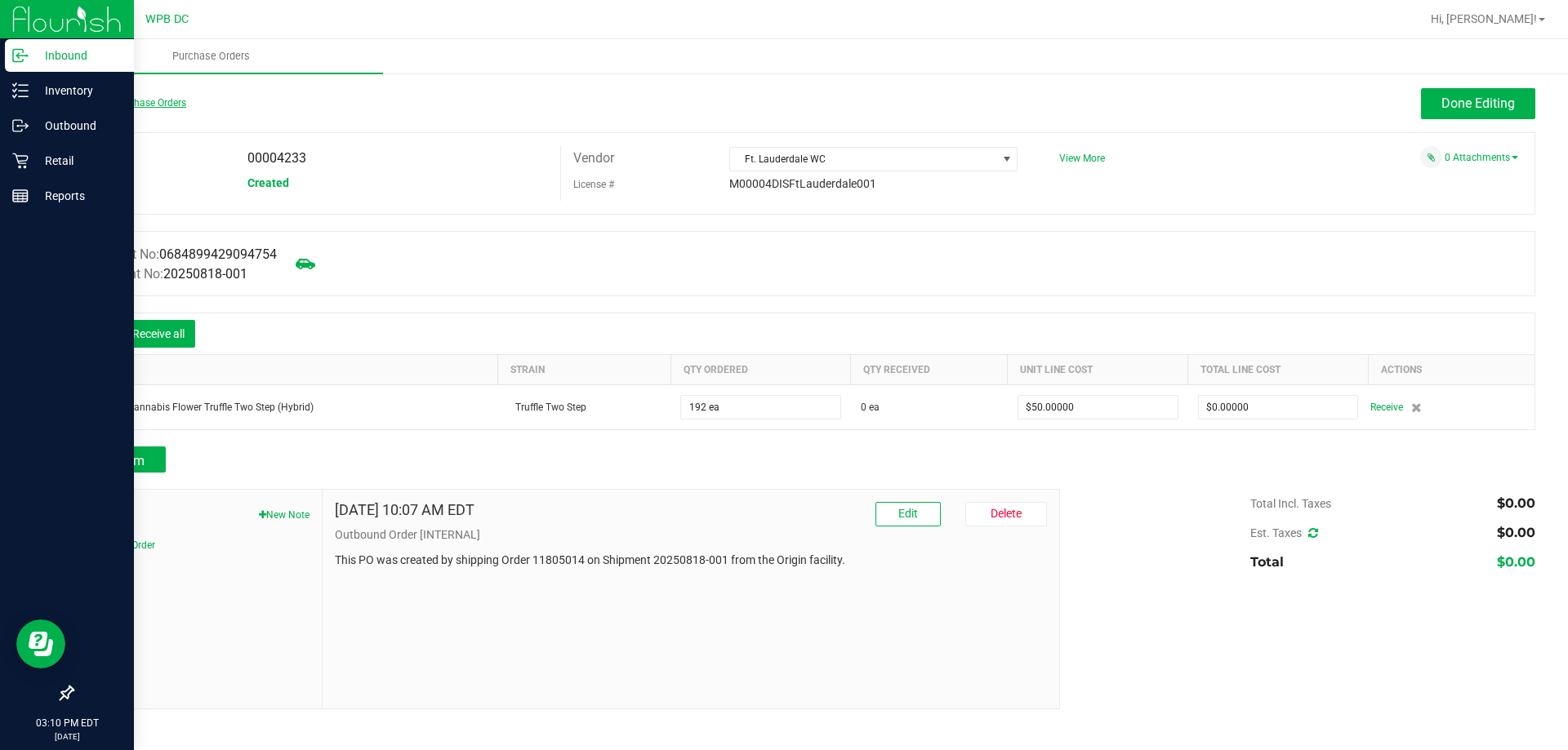
click at [150, 97] on link "Back to Purchase Orders" at bounding box center [129, 102] width 114 height 11
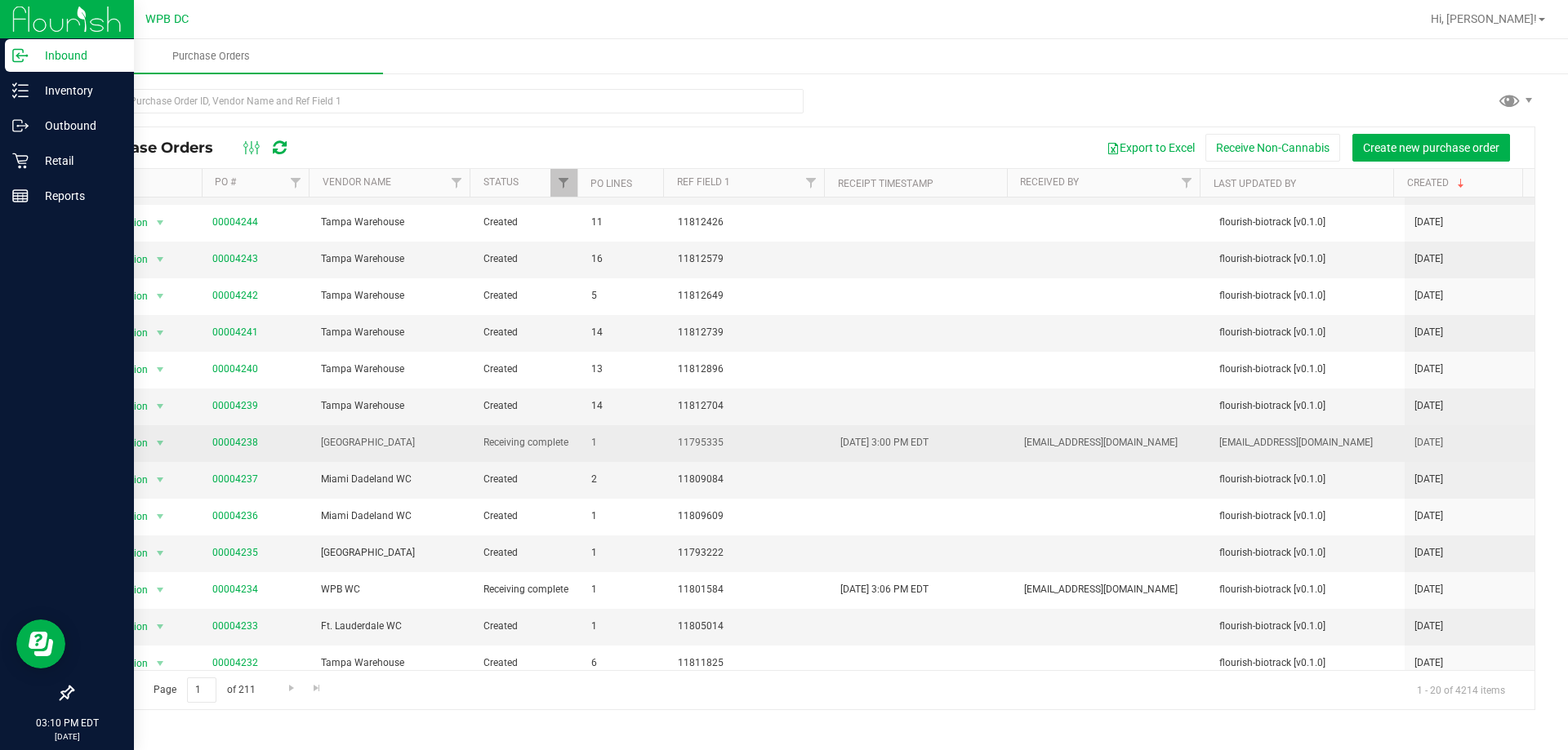
scroll to position [261, 0]
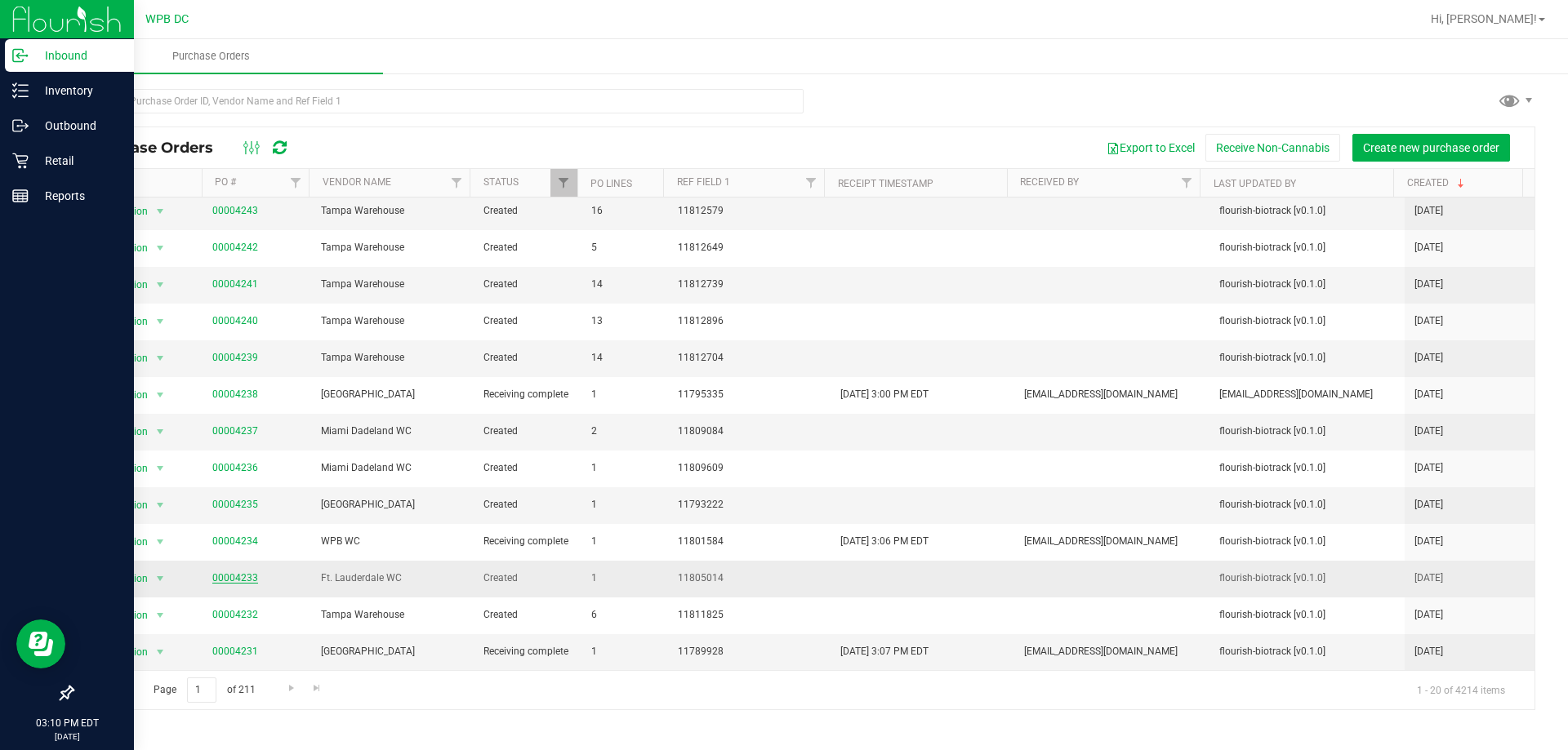
click at [248, 573] on link "00004233" at bounding box center [235, 578] width 45 height 11
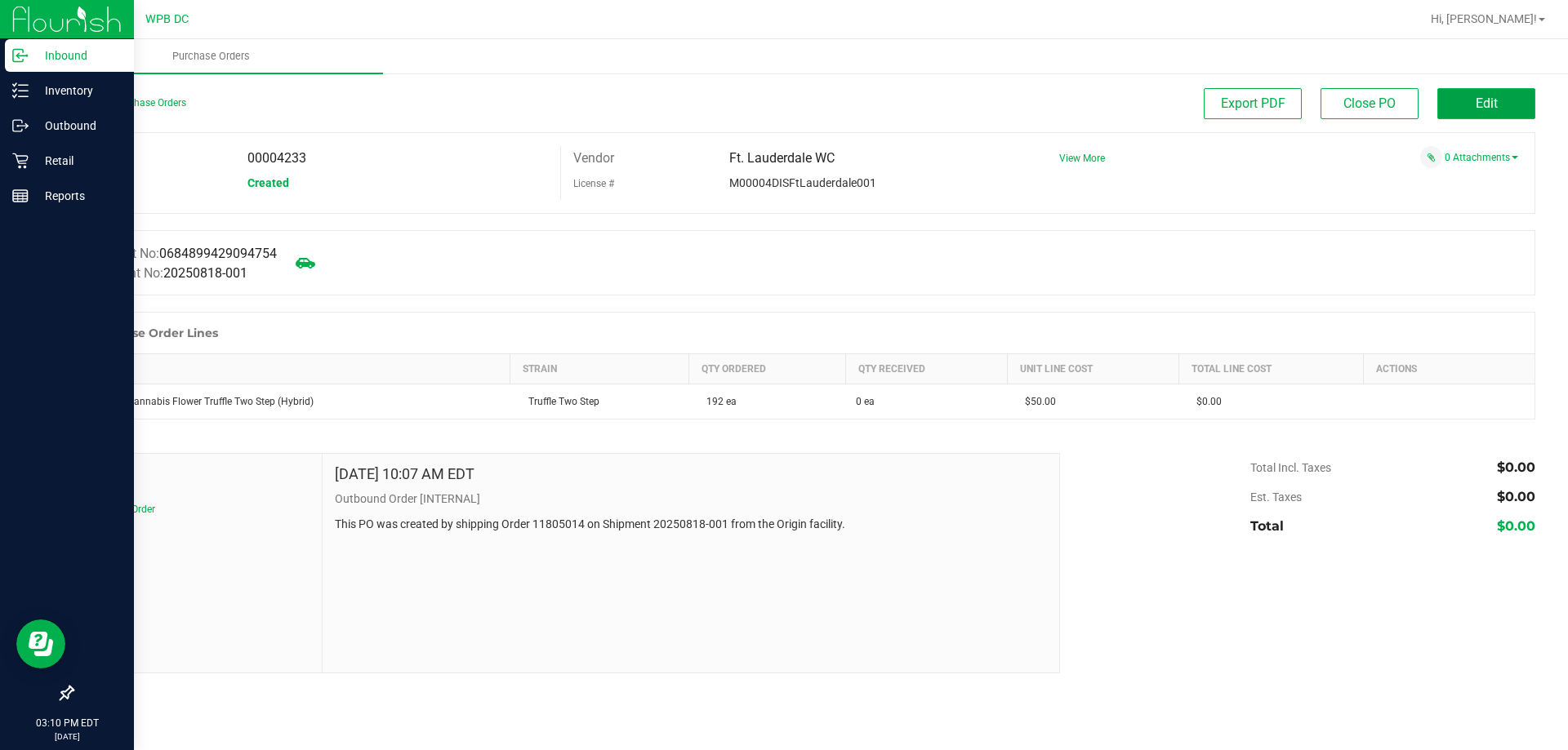
click at [1465, 90] on button "Edit" at bounding box center [1486, 104] width 98 height 31
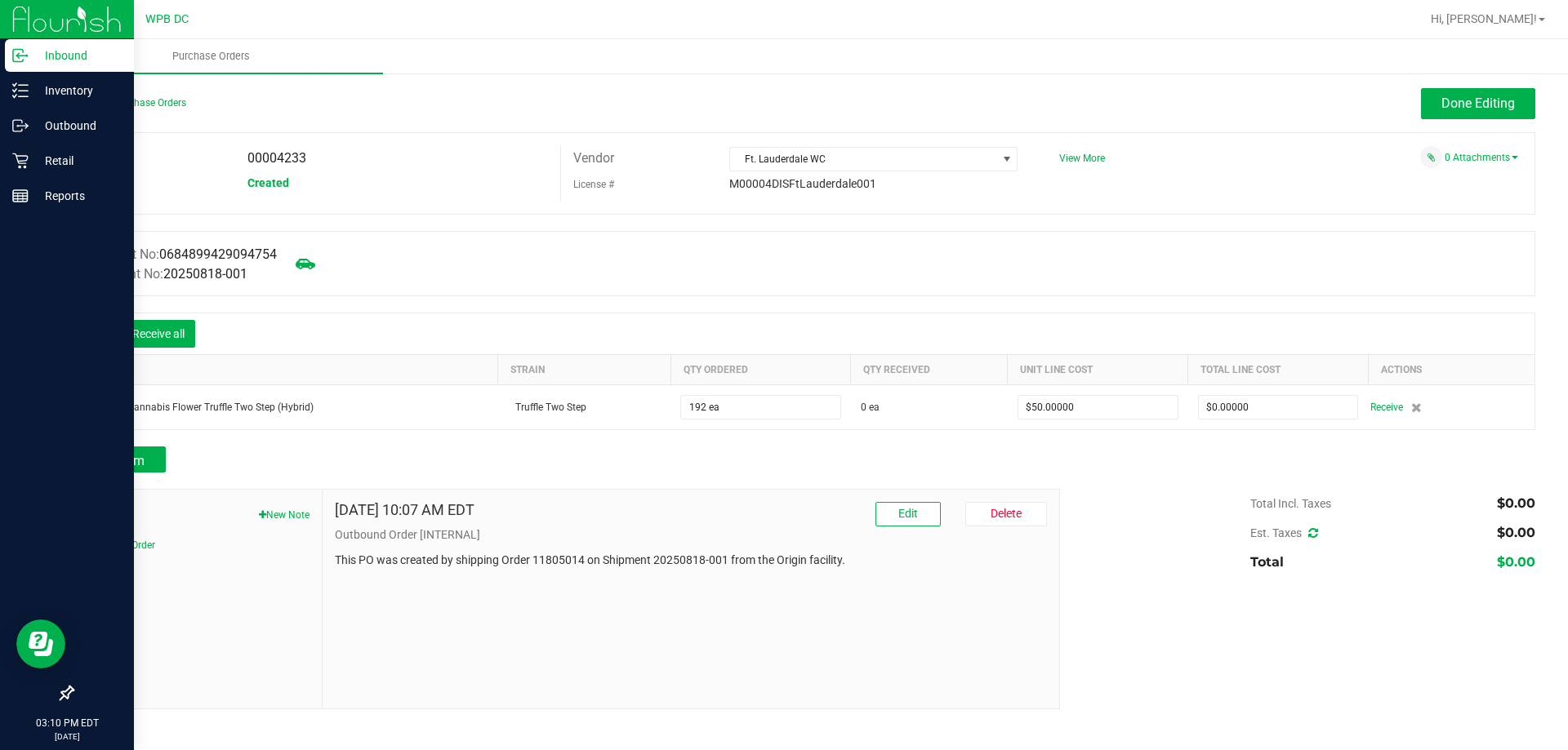
click at [100, 334] on icon at bounding box center [97, 335] width 16 height 16
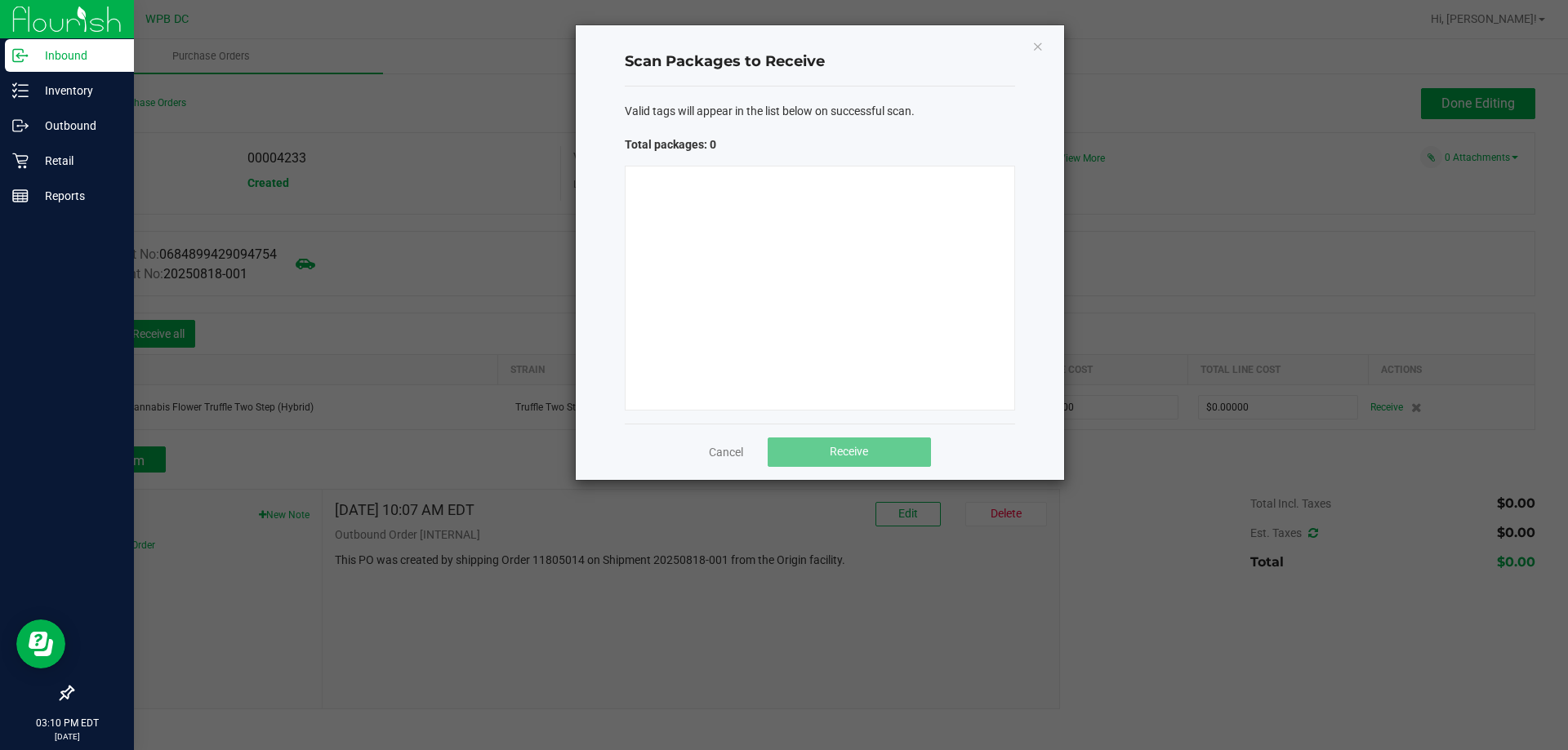
click at [1054, 165] on div "Scan Packages to Receive Valid tags will appear in the list below on successful…" at bounding box center [820, 253] width 489 height 455
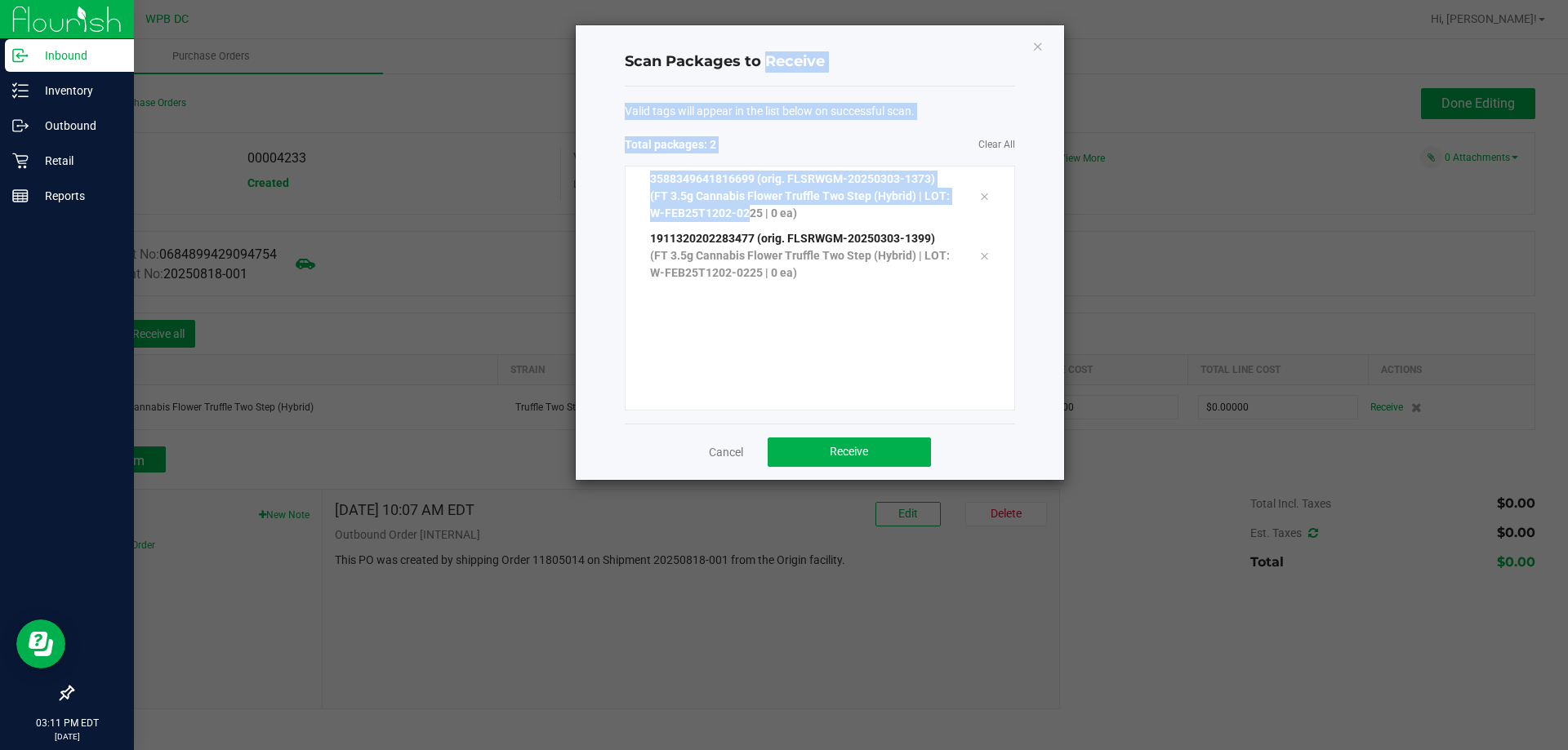
drag, startPoint x: 761, startPoint y: 305, endPoint x: 580, endPoint y: 747, distance: 477.6
click at [754, 357] on div "Scan Packages to Receive Valid tags will appear in the list below on successful…" at bounding box center [820, 253] width 489 height 455
click at [752, 325] on div "3588349641816699 (orig. FLSRWGM-20250303-1373) (FT 3.5g Cannabis Flower Truffle…" at bounding box center [820, 288] width 390 height 245
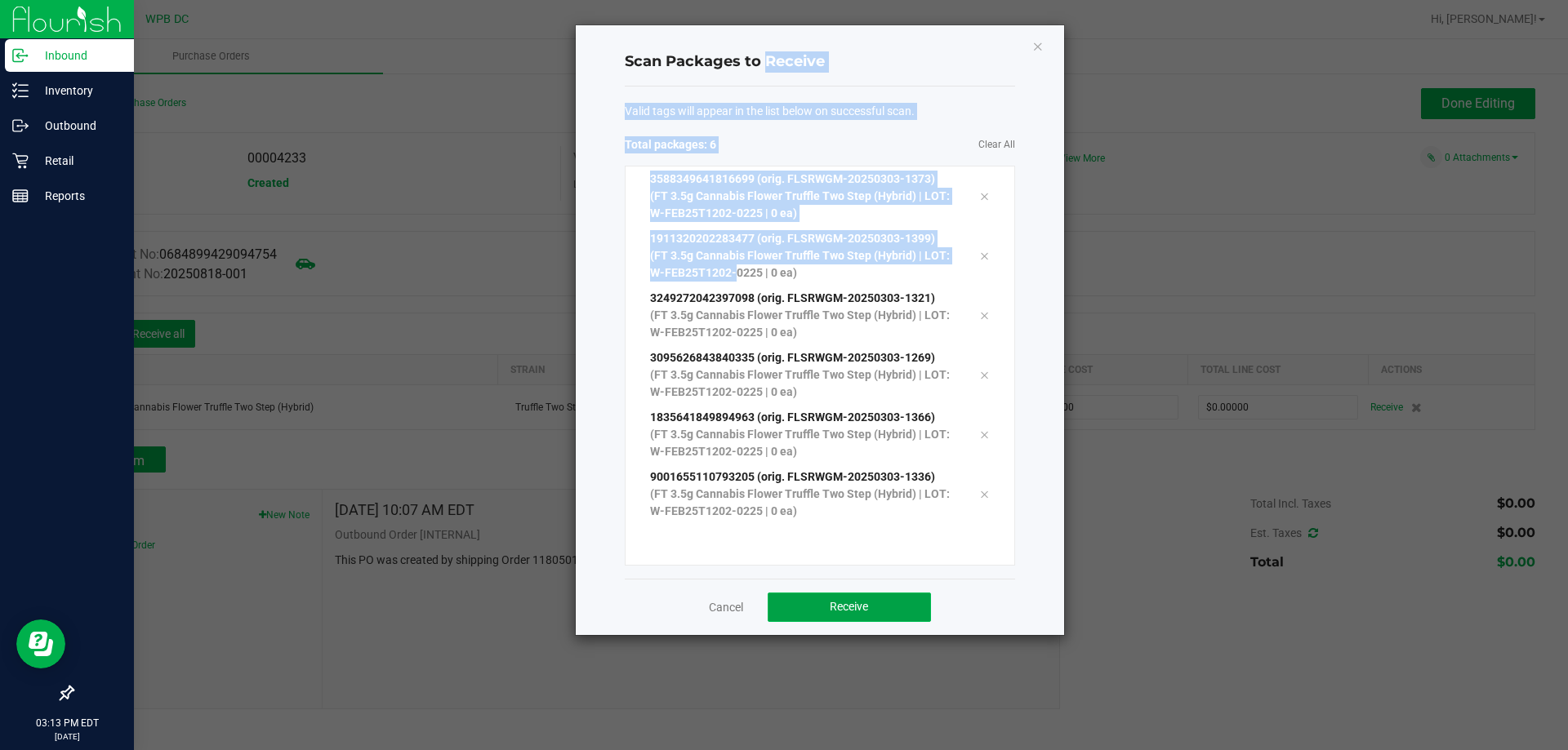
click at [885, 608] on button "Receive" at bounding box center [849, 607] width 163 height 29
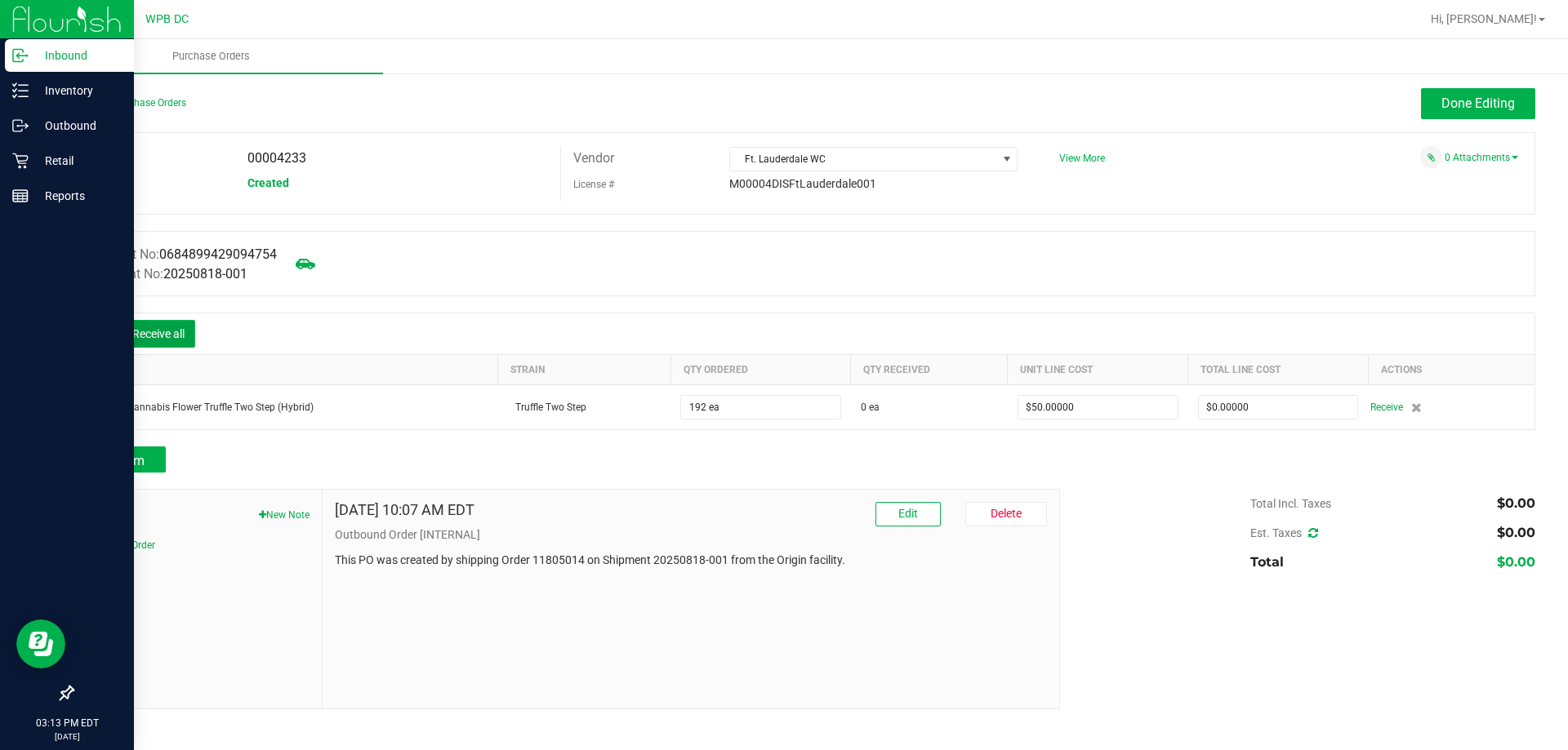
click at [191, 333] on button "Receive all" at bounding box center [159, 333] width 74 height 27
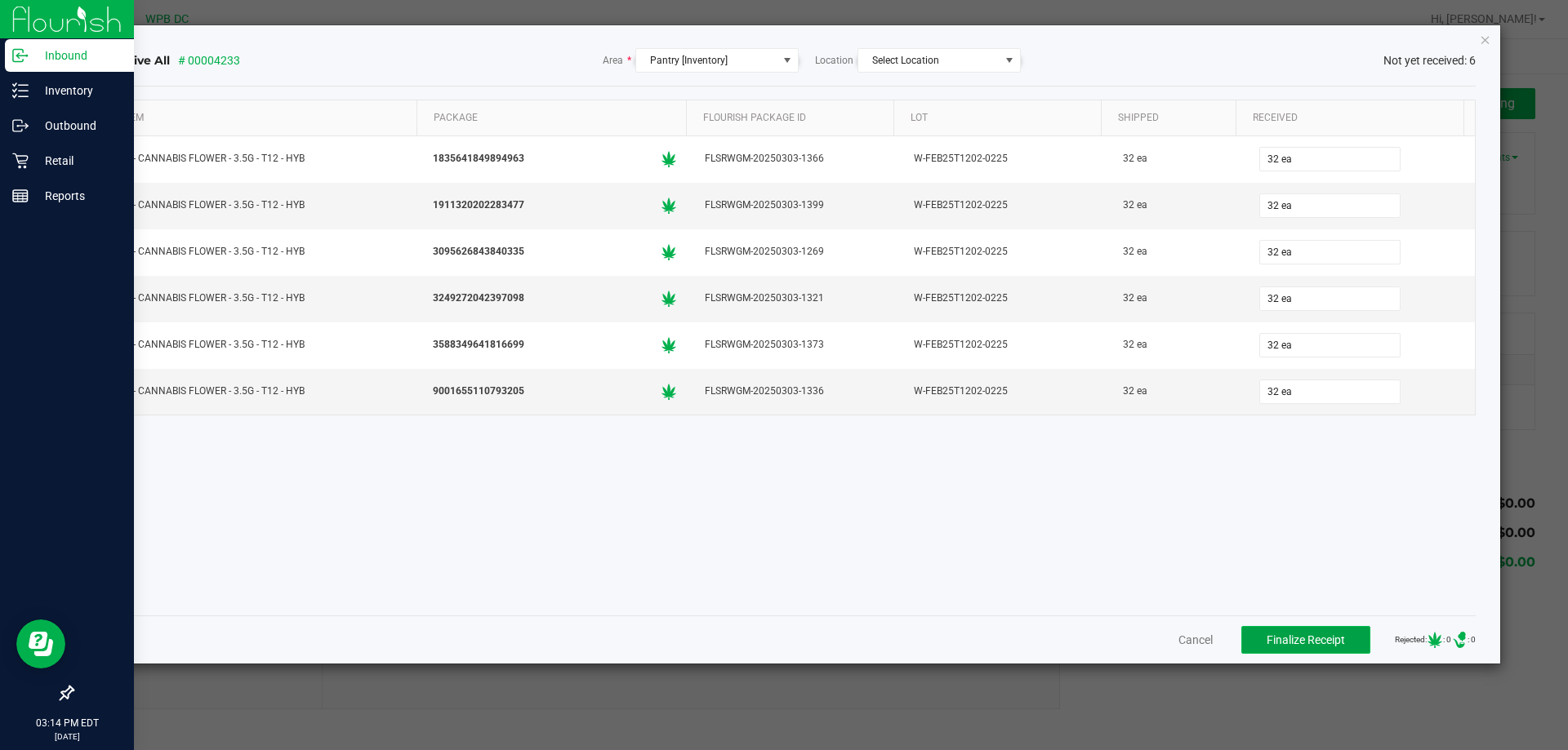
click at [1306, 639] on span "Finalize Receipt" at bounding box center [1305, 639] width 78 height 13
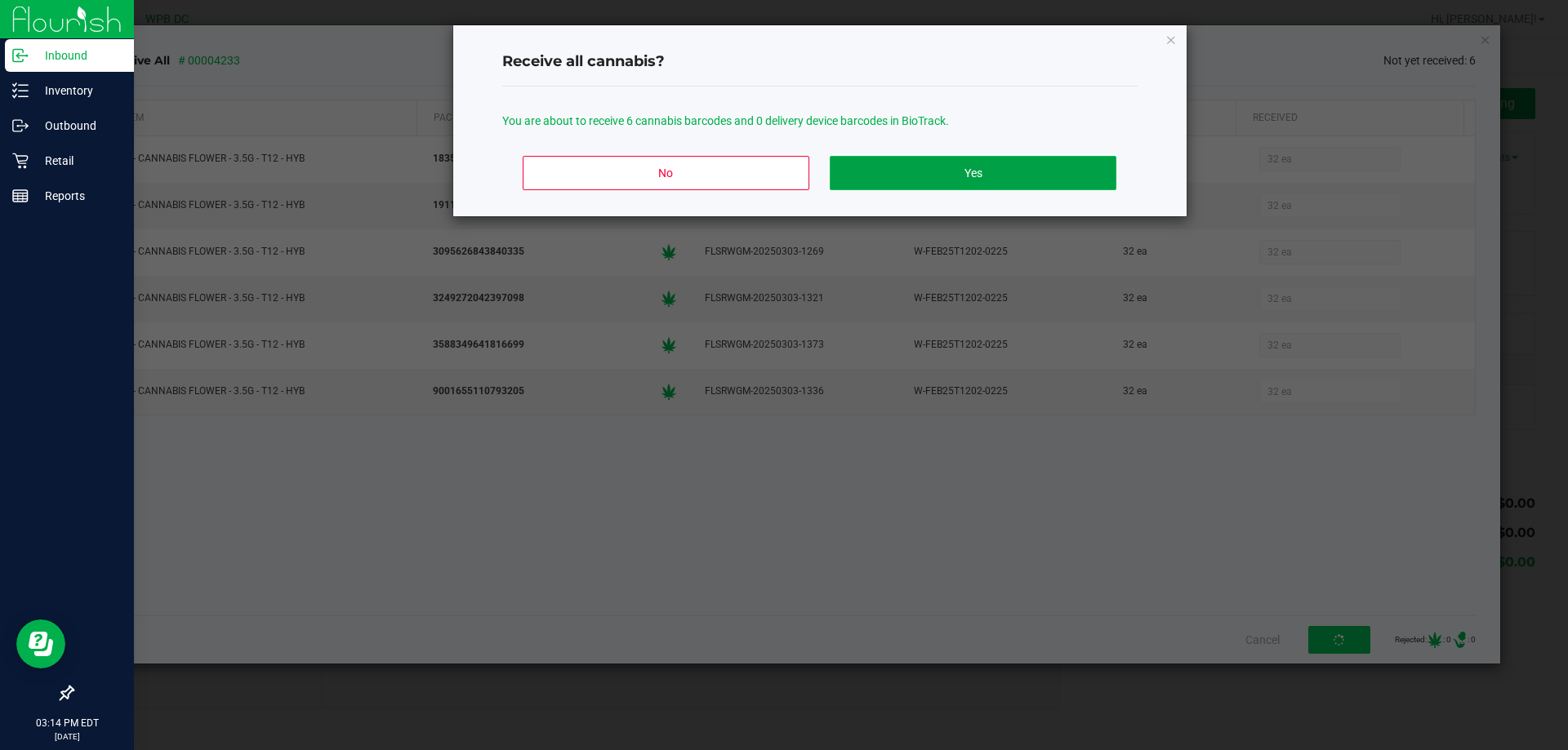
click at [1004, 186] on button "Yes" at bounding box center [972, 173] width 285 height 34
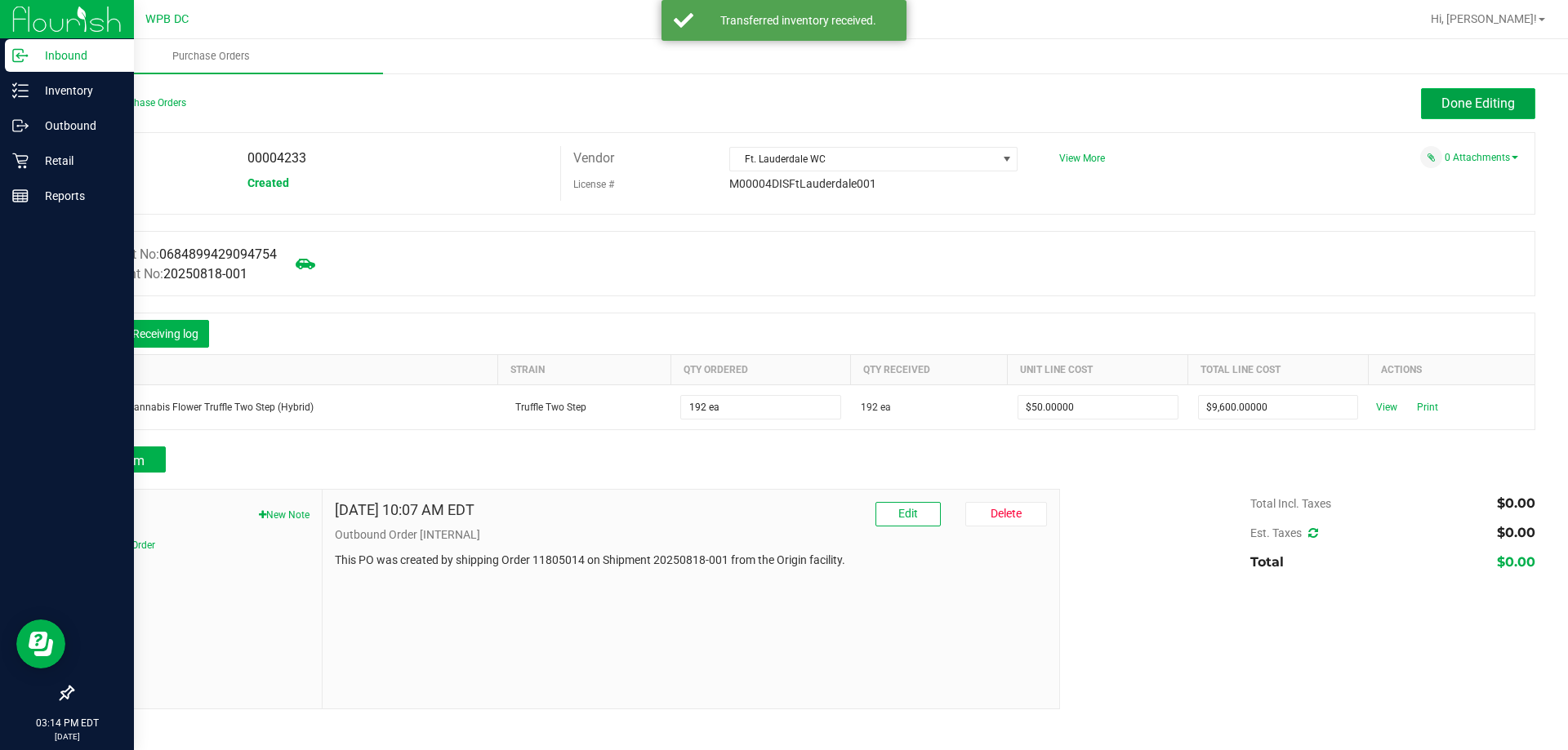
click at [1491, 99] on span "Done Editing" at bounding box center [1478, 103] width 74 height 15
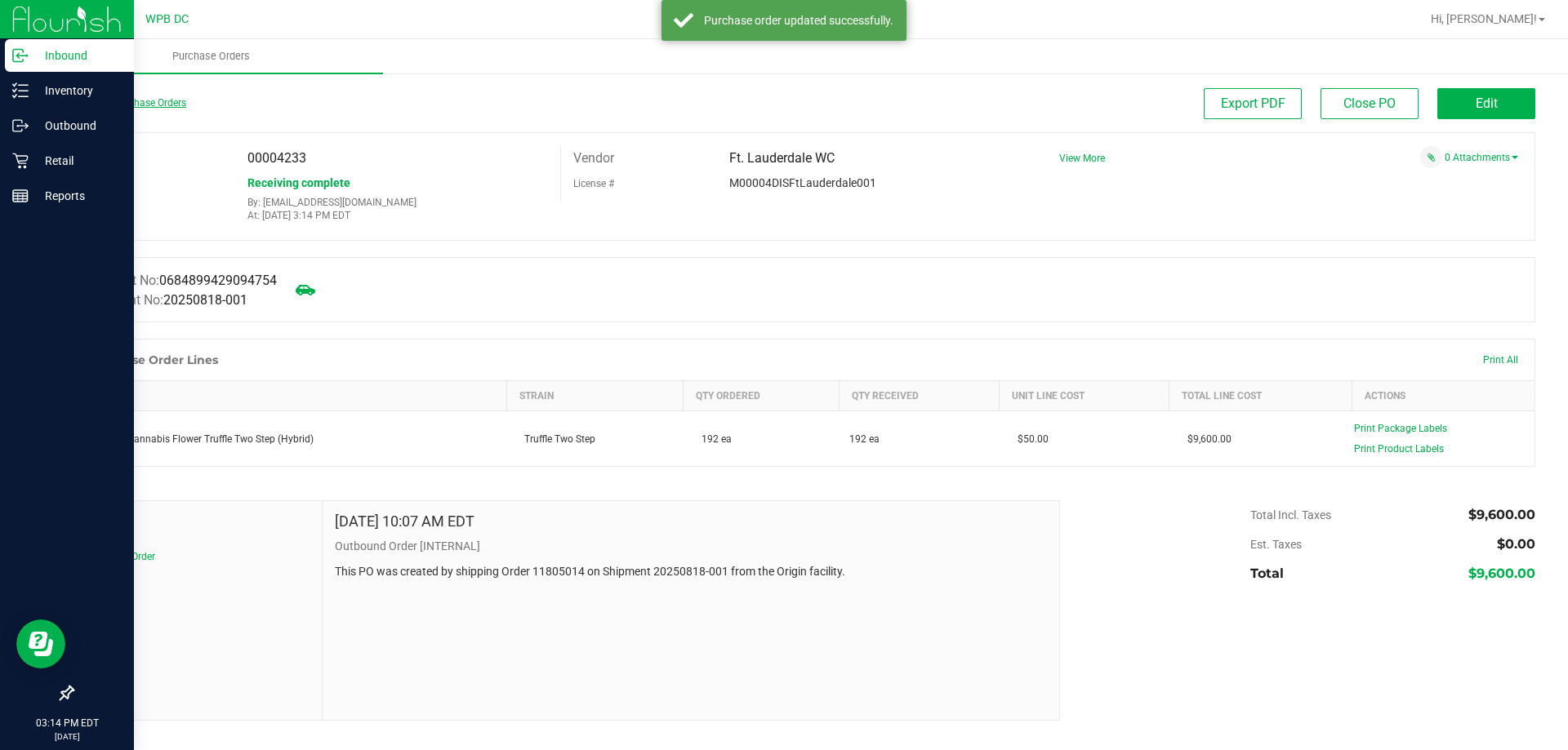
click at [133, 106] on link "Back to Purchase Orders" at bounding box center [129, 102] width 114 height 11
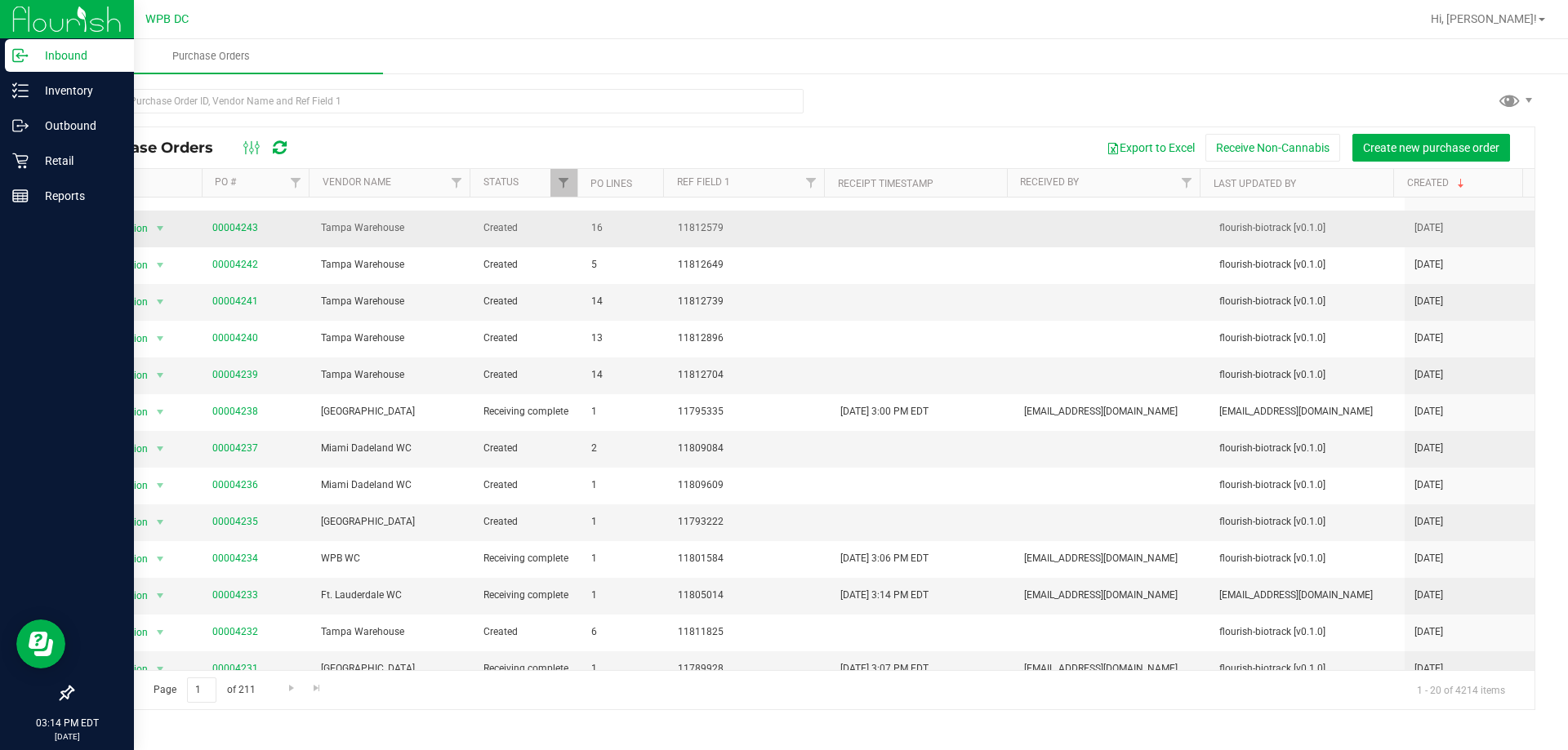
scroll to position [261, 0]
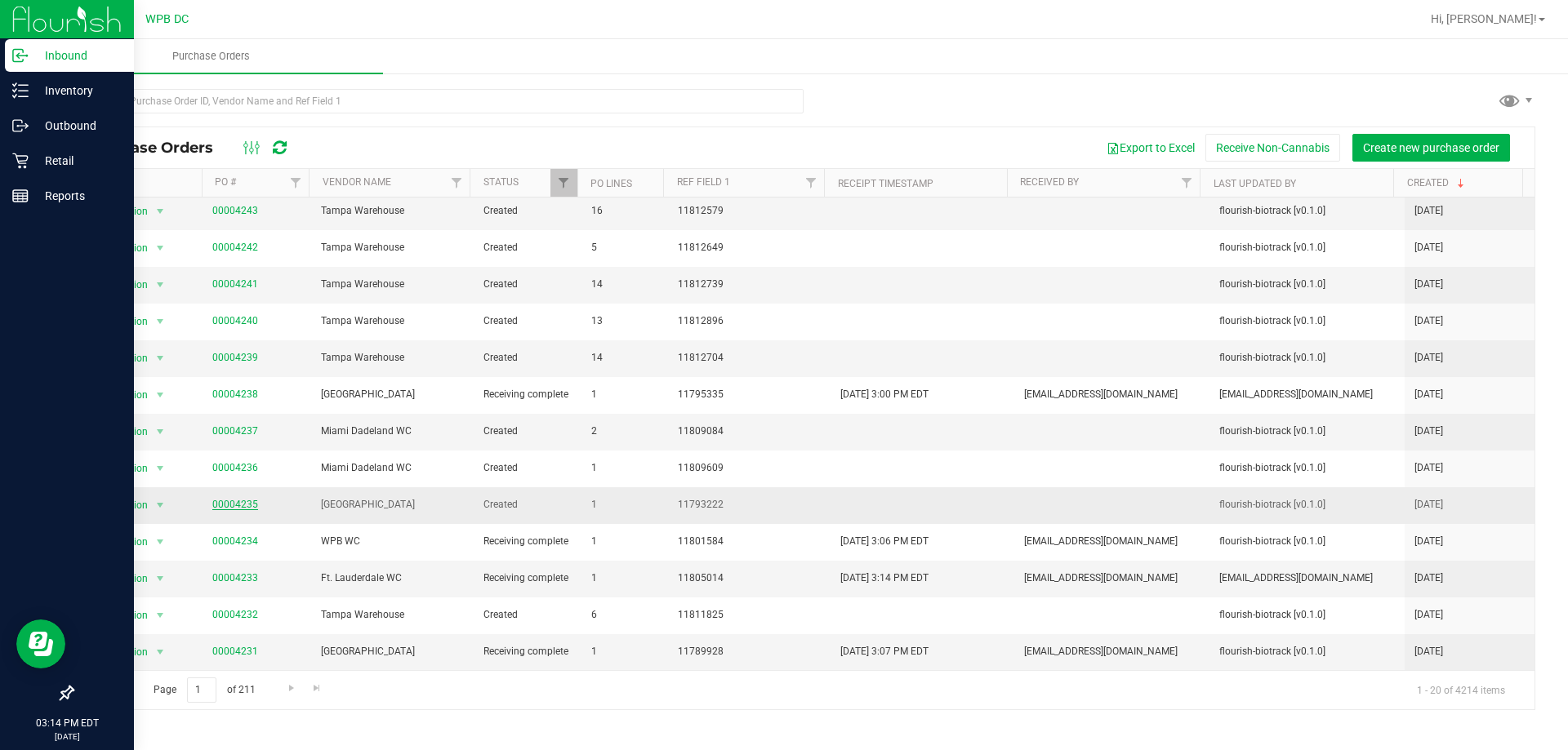
click at [237, 507] on link "00004235" at bounding box center [235, 504] width 45 height 11
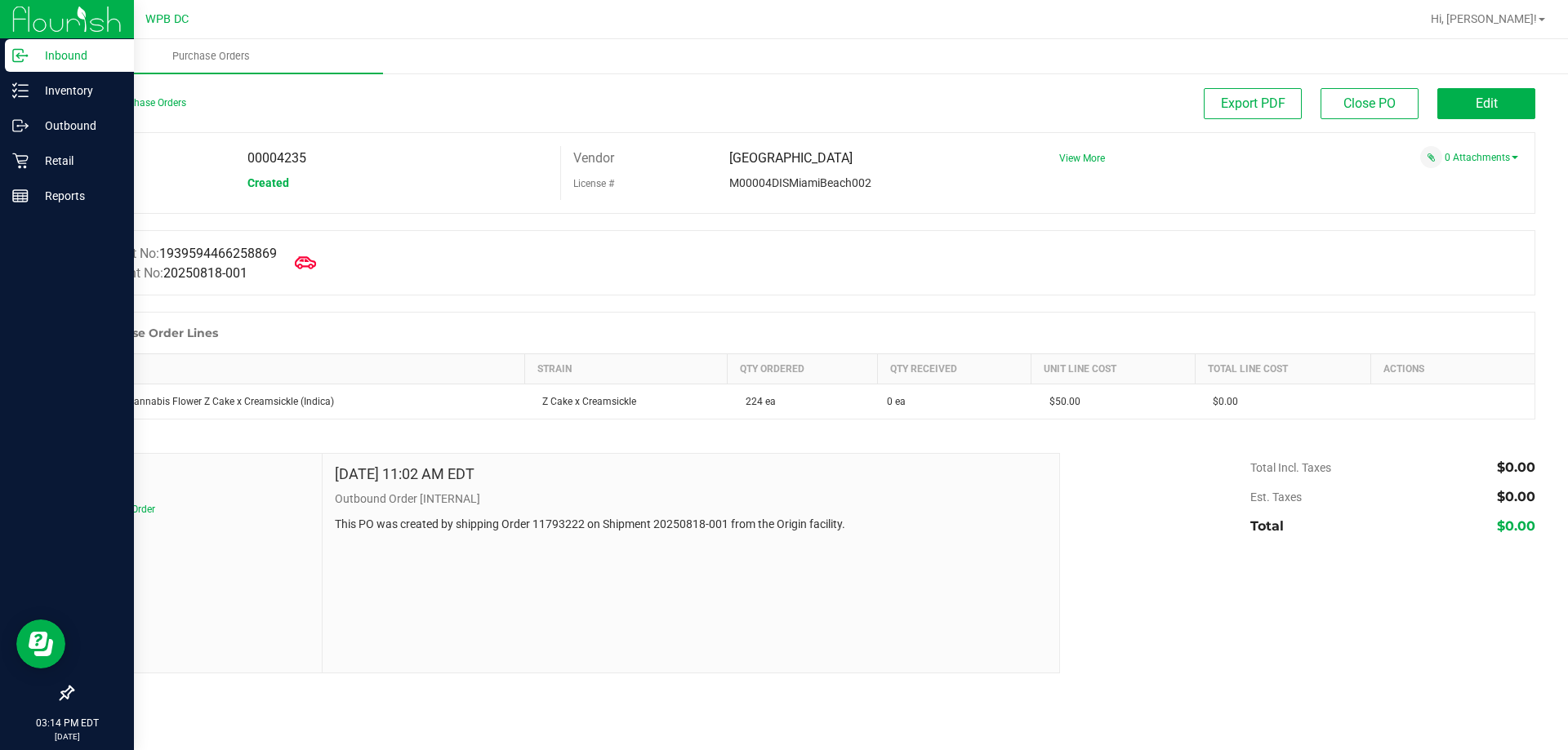
click at [306, 259] on icon at bounding box center [305, 262] width 21 height 12
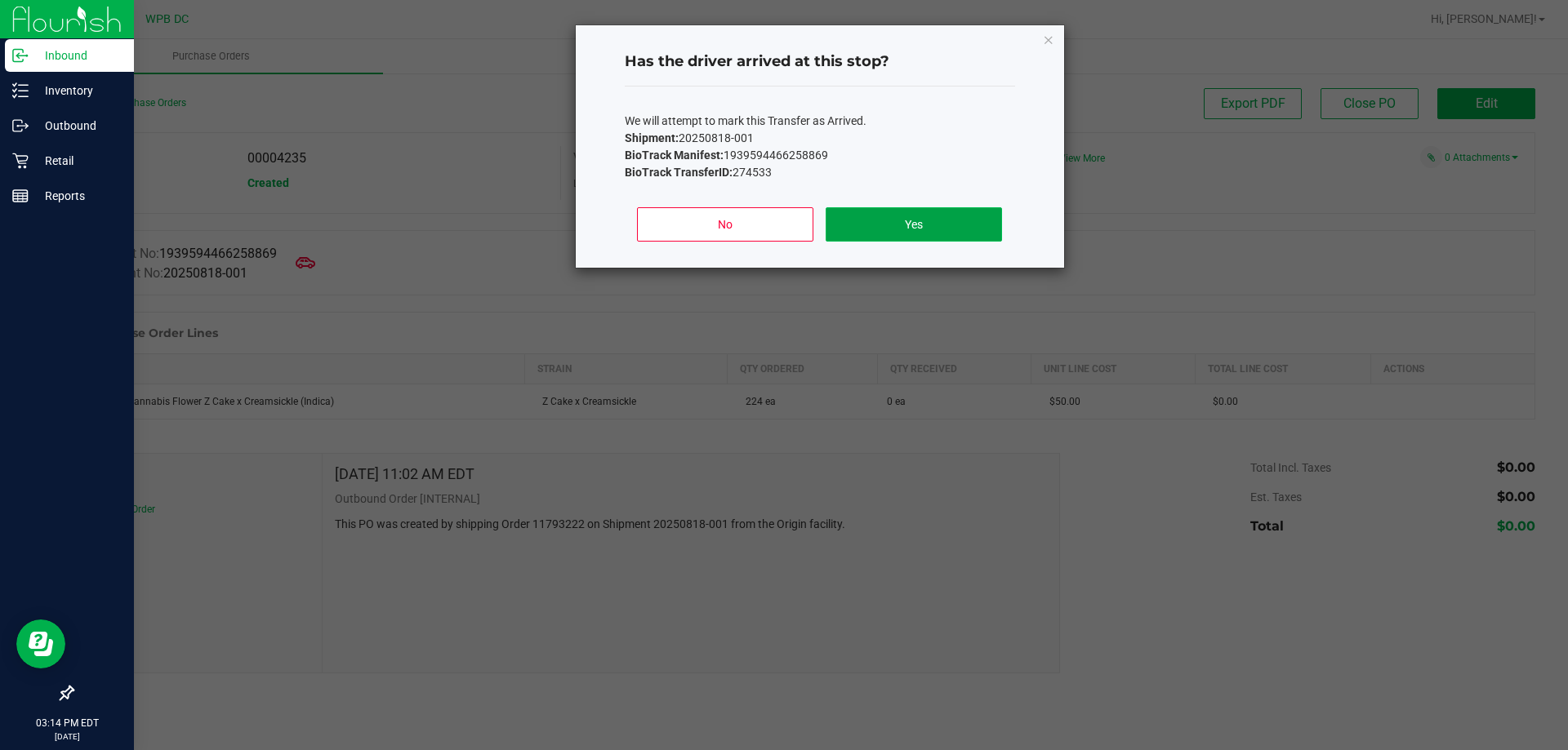
click at [937, 229] on button "Yes" at bounding box center [913, 225] width 176 height 34
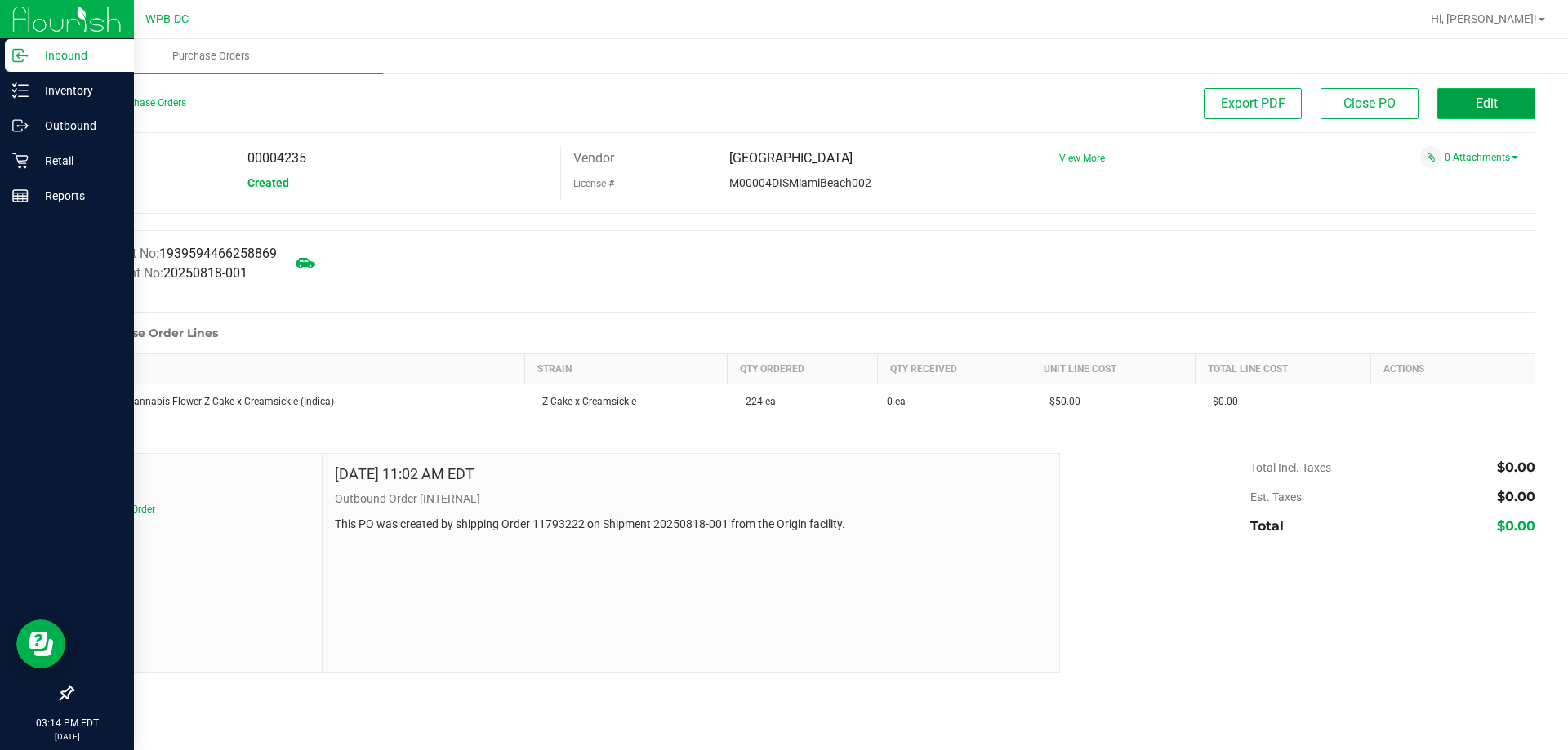
click at [1486, 100] on span "Edit" at bounding box center [1487, 103] width 22 height 15
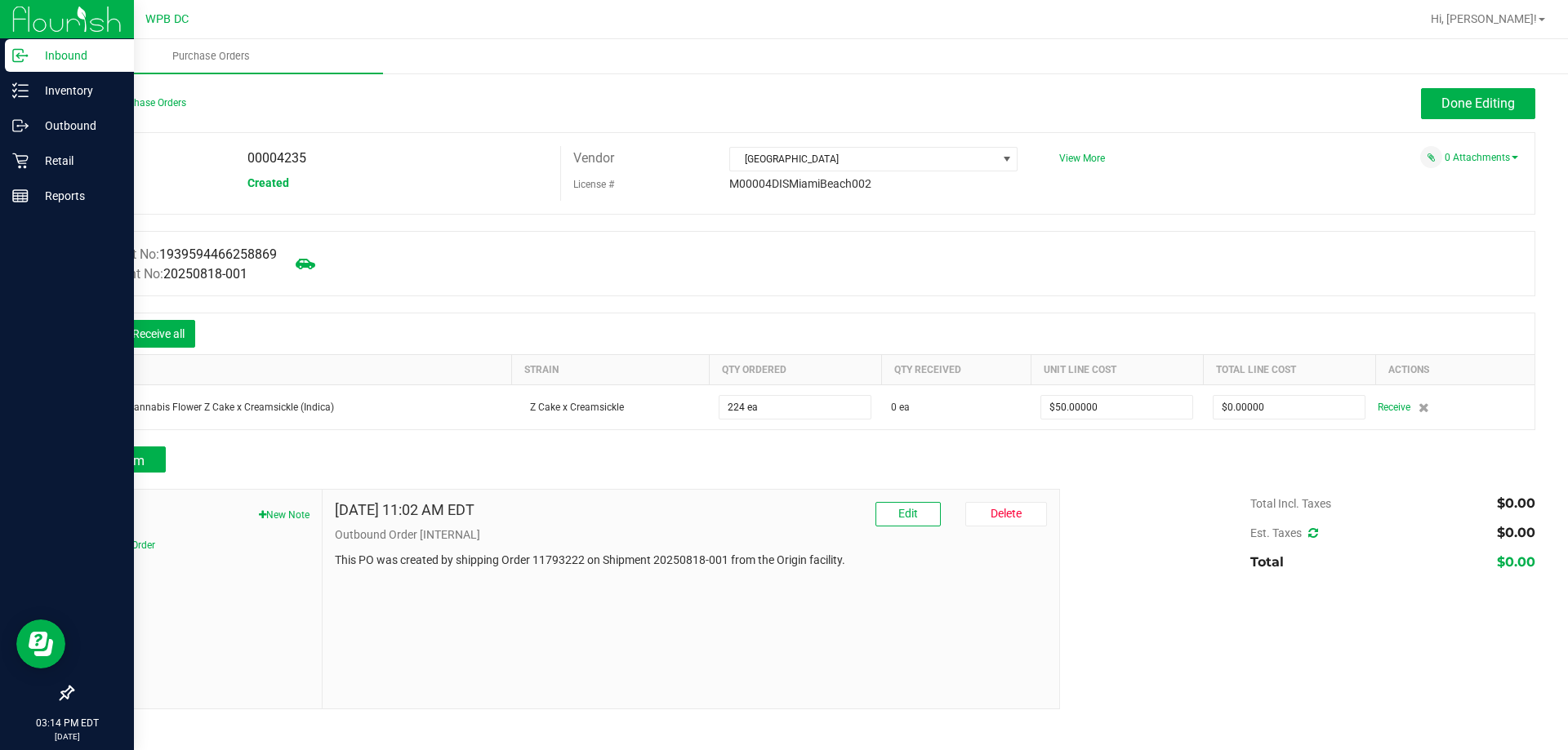
click at [93, 339] on icon at bounding box center [97, 335] width 16 height 16
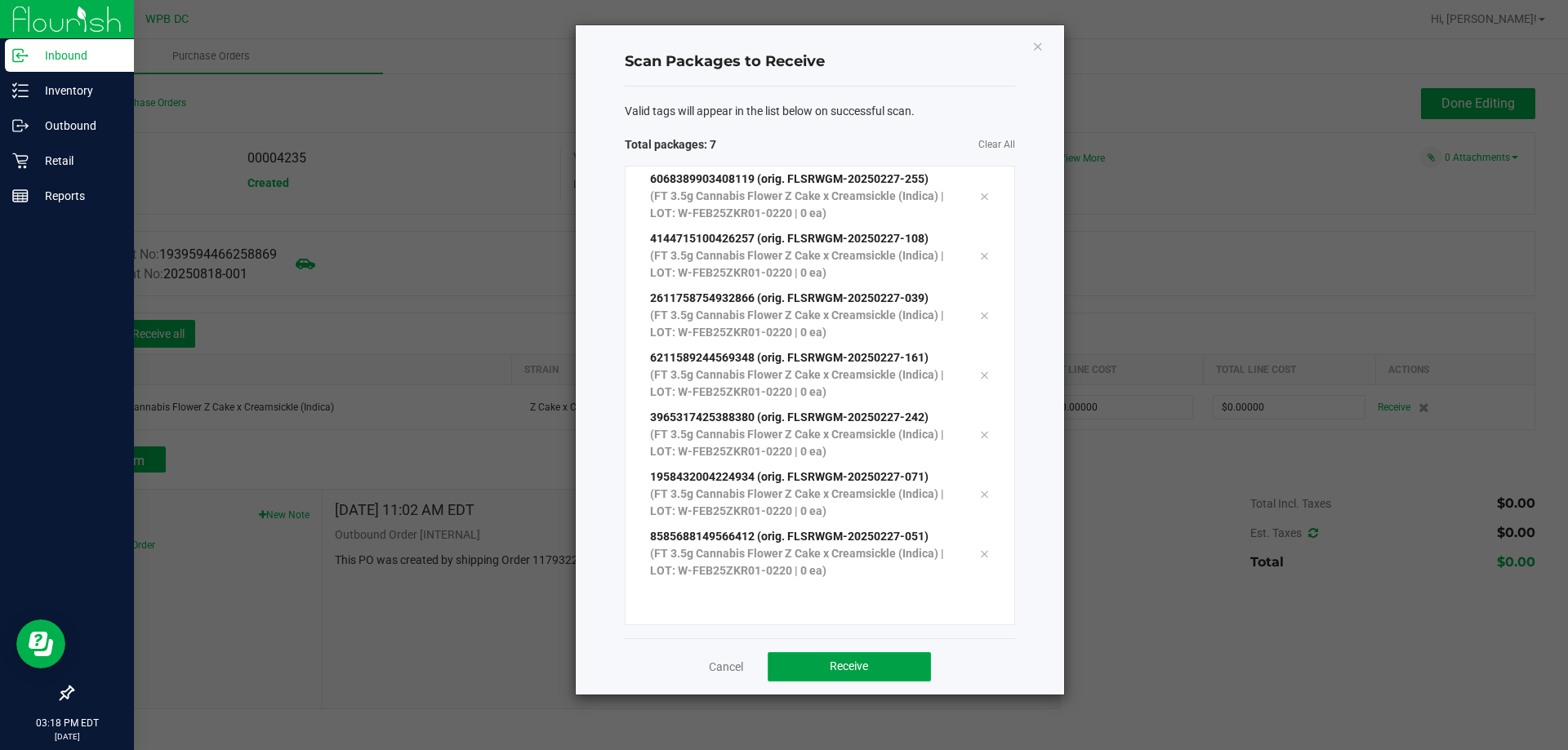
click at [896, 677] on button "Receive" at bounding box center [849, 667] width 163 height 29
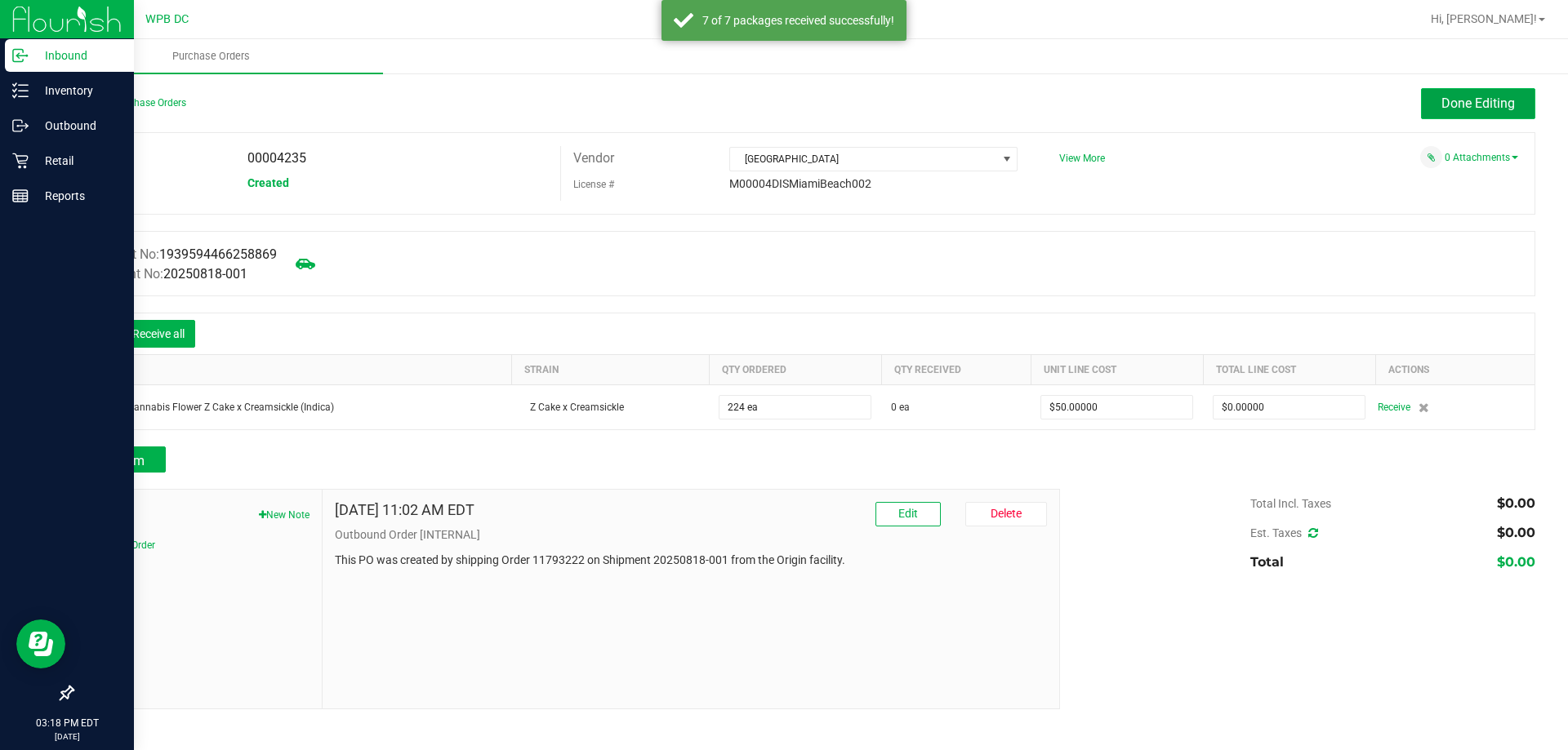
click at [1524, 90] on button "Done Editing" at bounding box center [1477, 104] width 114 height 31
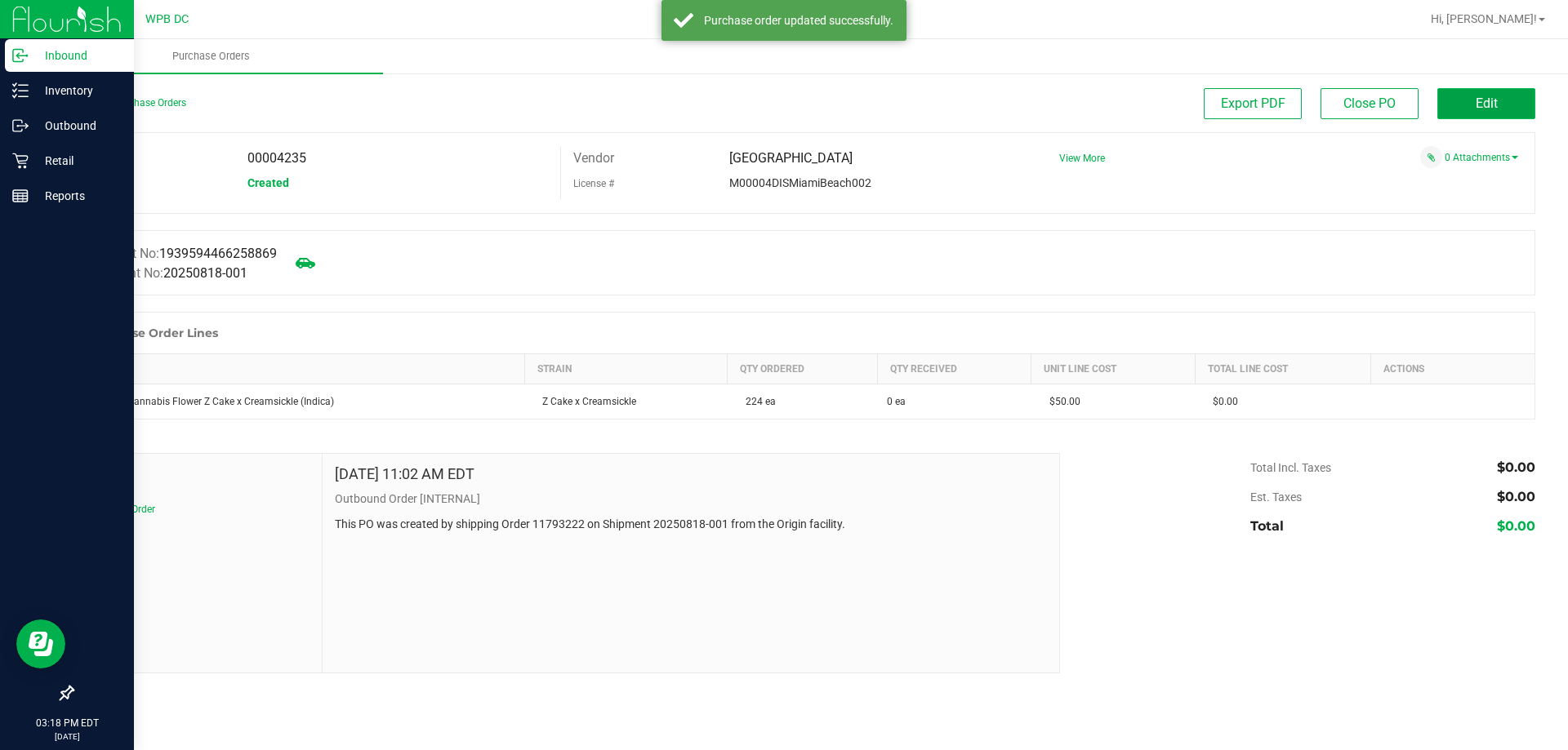
click at [1475, 102] on span "Edit" at bounding box center [1487, 103] width 22 height 15
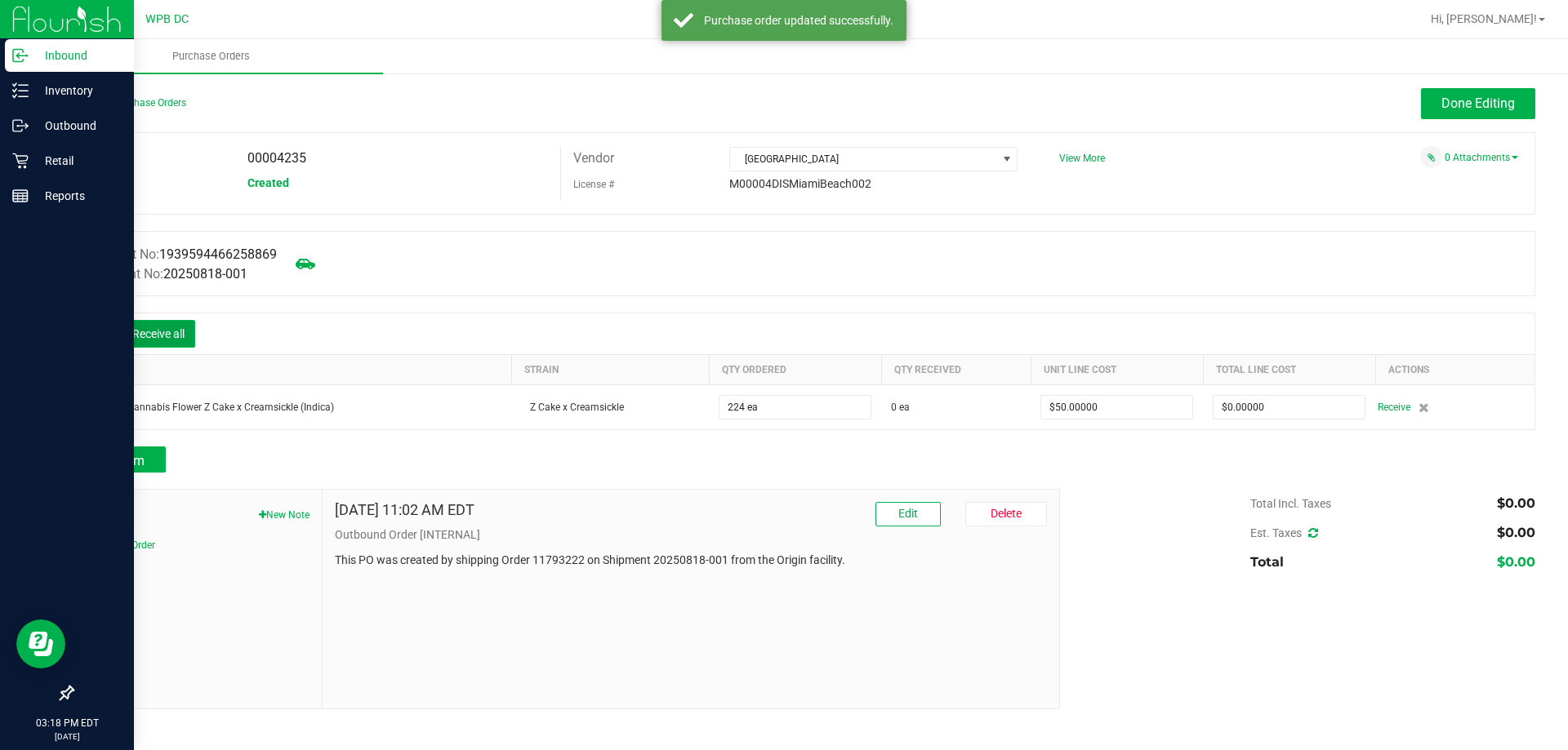
click at [158, 326] on button "Receive all" at bounding box center [159, 333] width 74 height 27
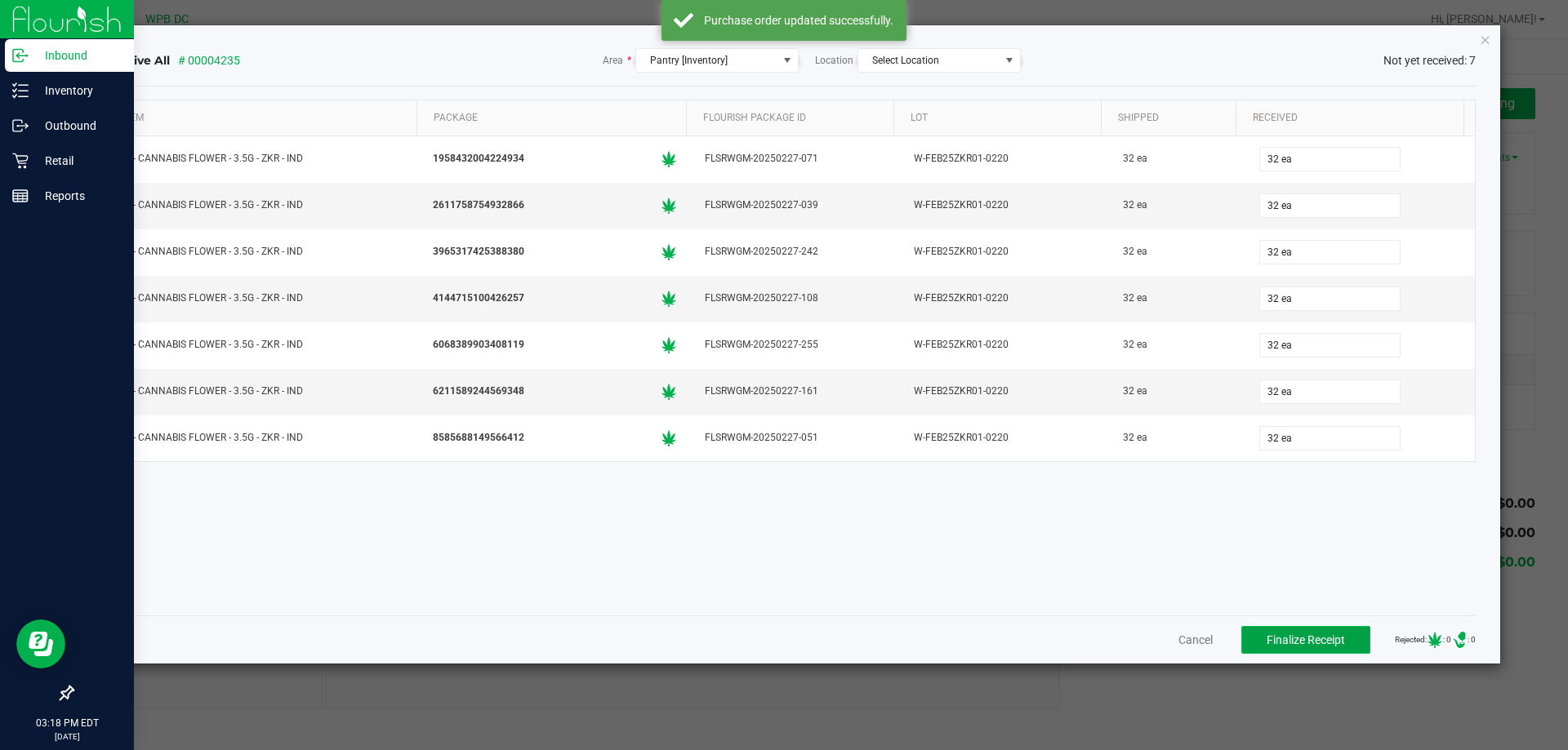
click at [1312, 631] on button "Finalize Receipt" at bounding box center [1306, 640] width 129 height 27
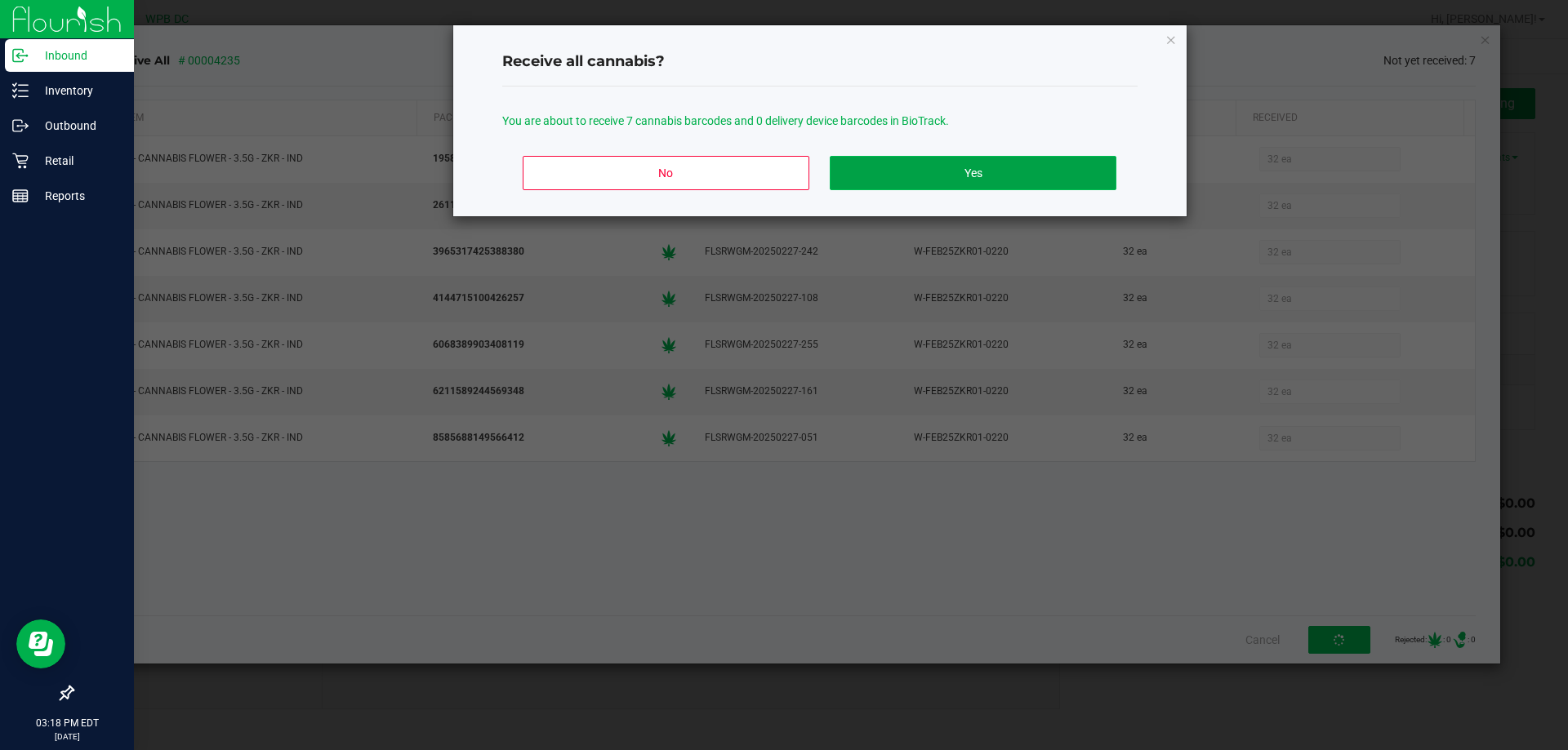
click at [1052, 167] on button "Yes" at bounding box center [972, 173] width 285 height 34
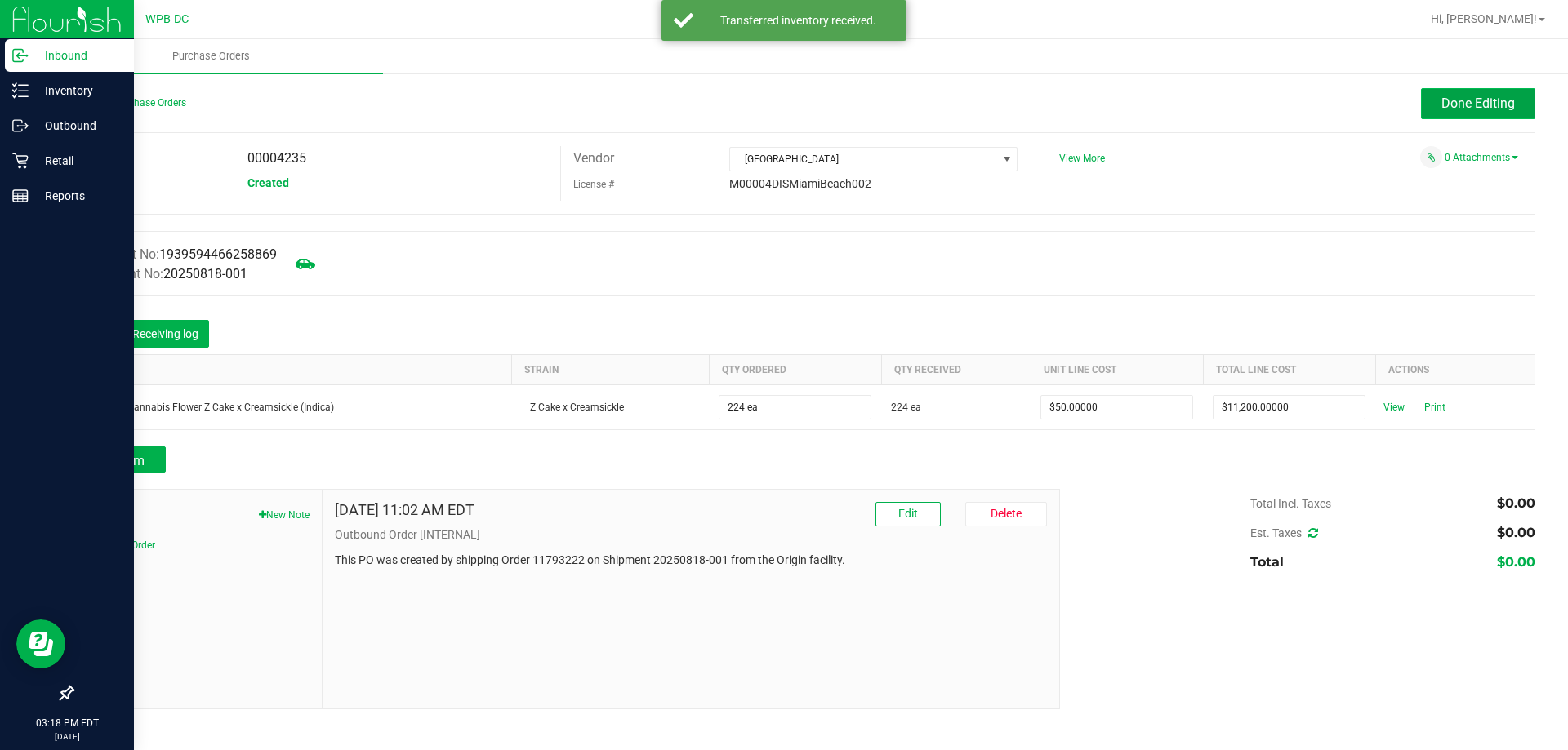
click at [1459, 106] on span "Done Editing" at bounding box center [1478, 103] width 74 height 15
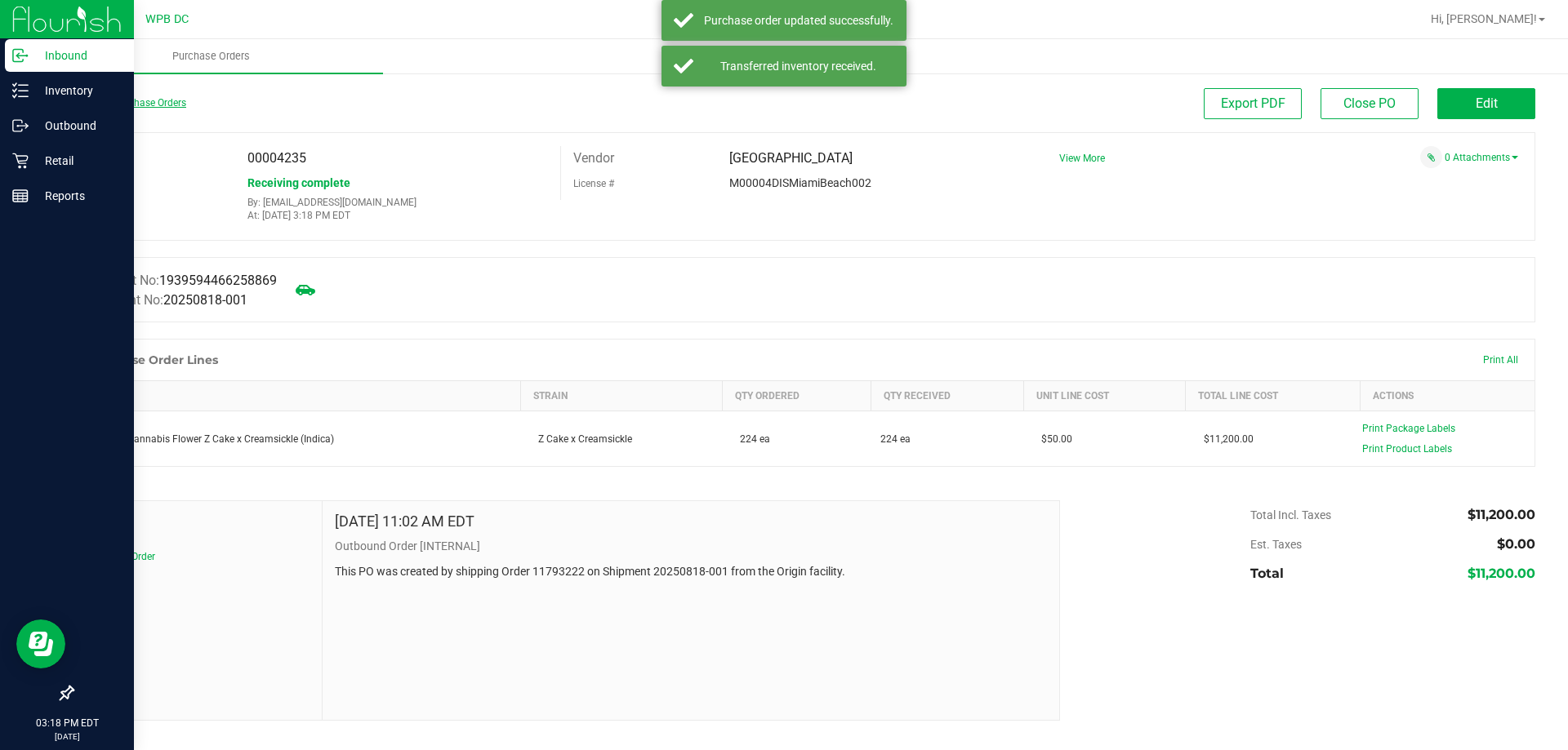
click at [117, 103] on link "Back to Purchase Orders" at bounding box center [129, 102] width 114 height 11
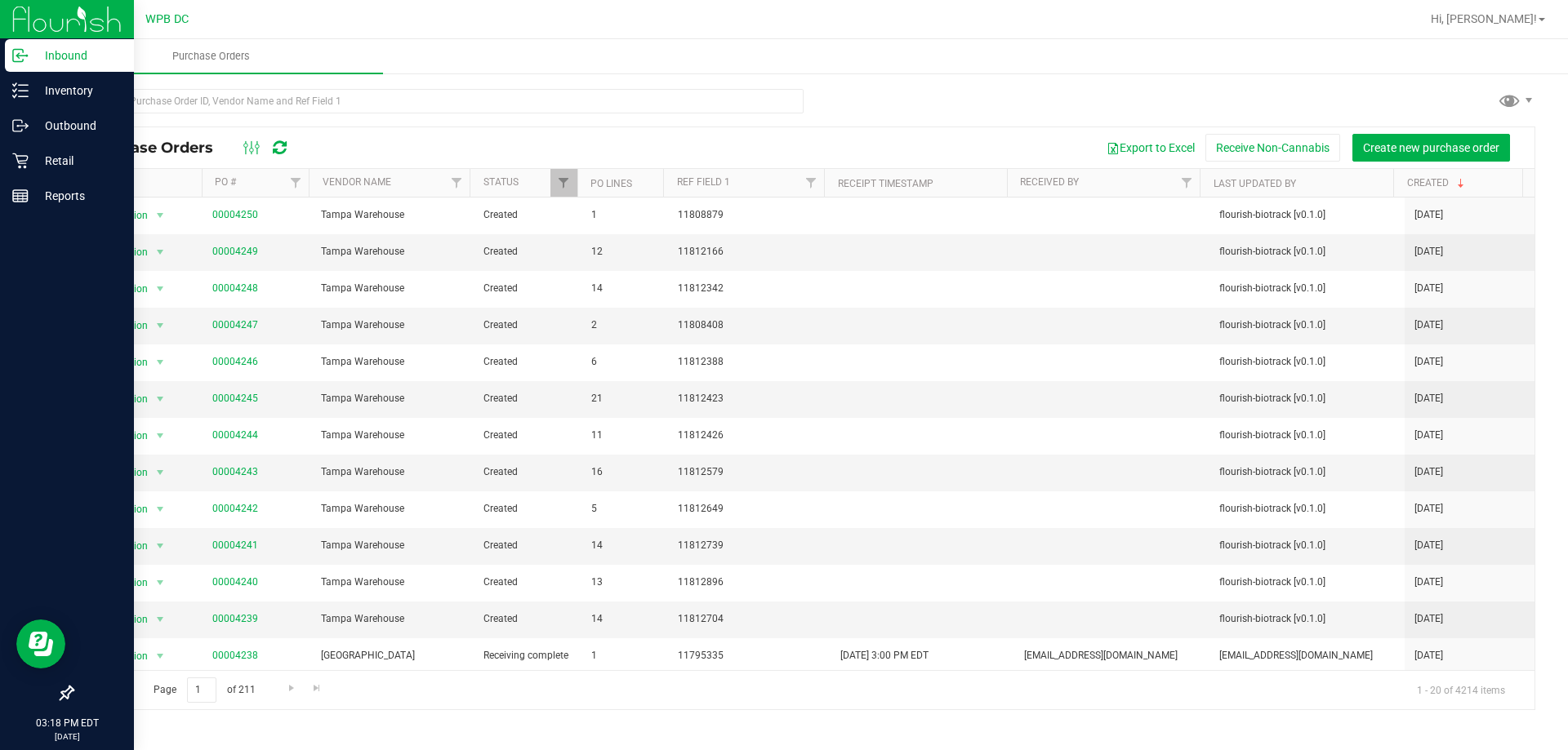
scroll to position [261, 0]
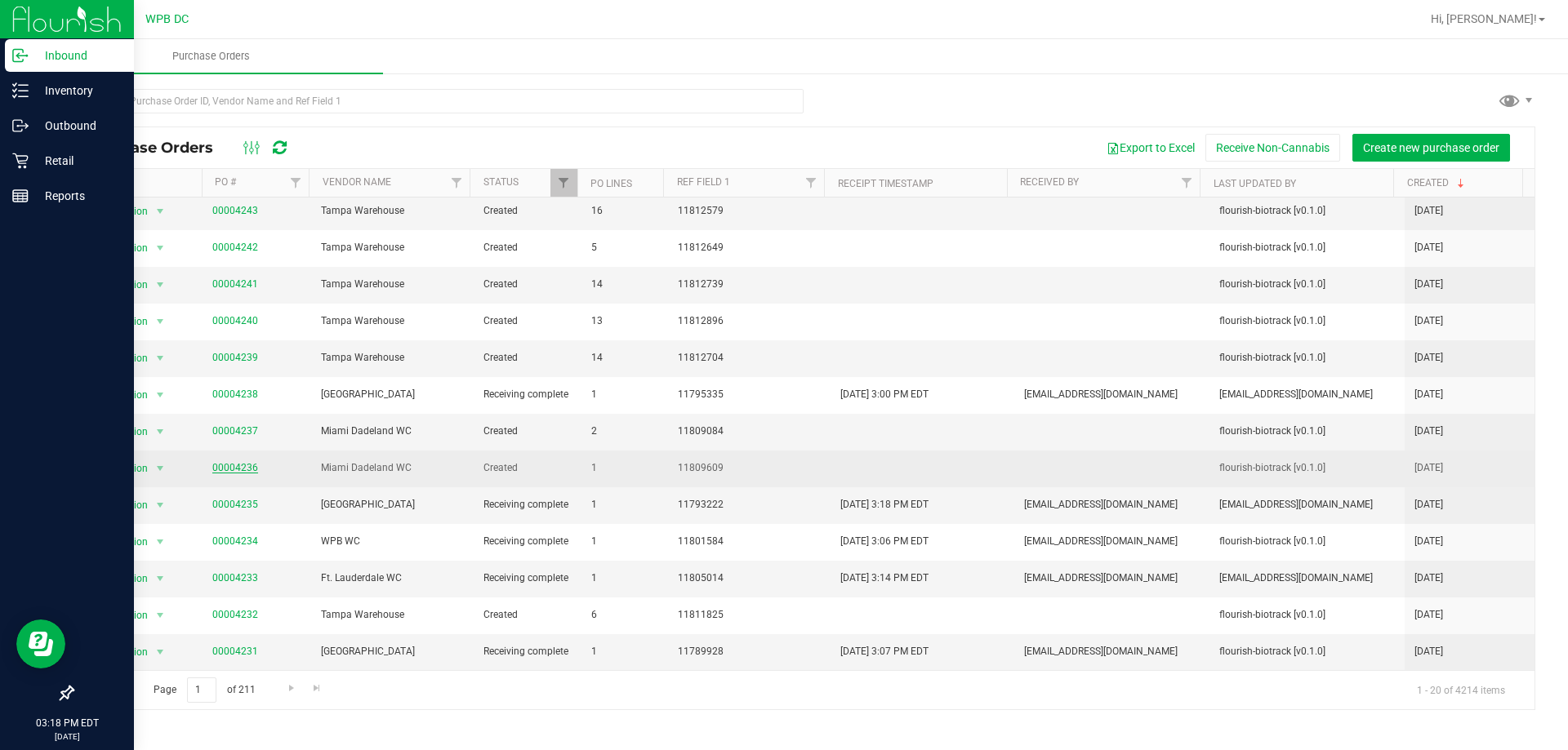
click at [239, 462] on link "00004236" at bounding box center [235, 467] width 45 height 11
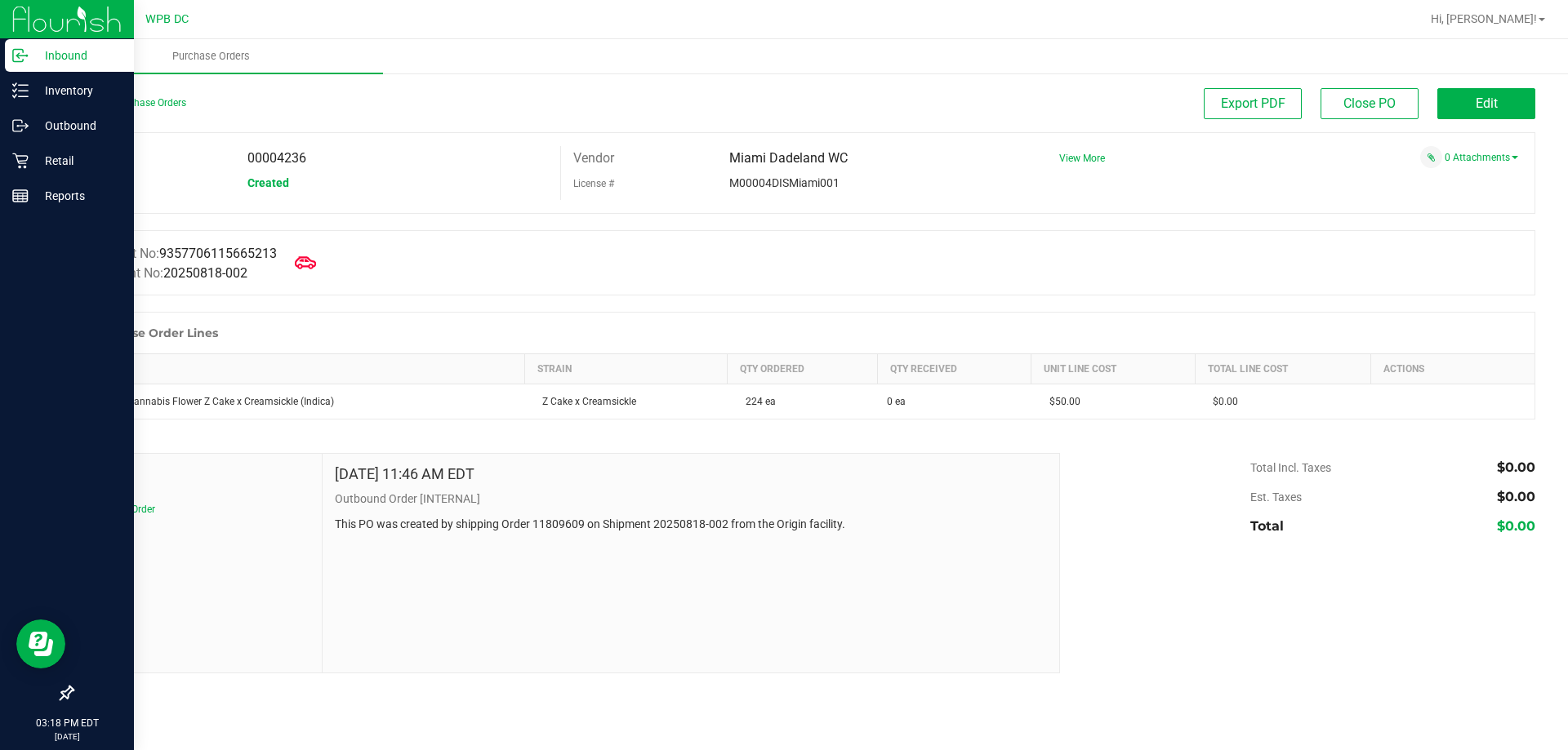
click at [305, 267] on icon at bounding box center [305, 262] width 21 height 12
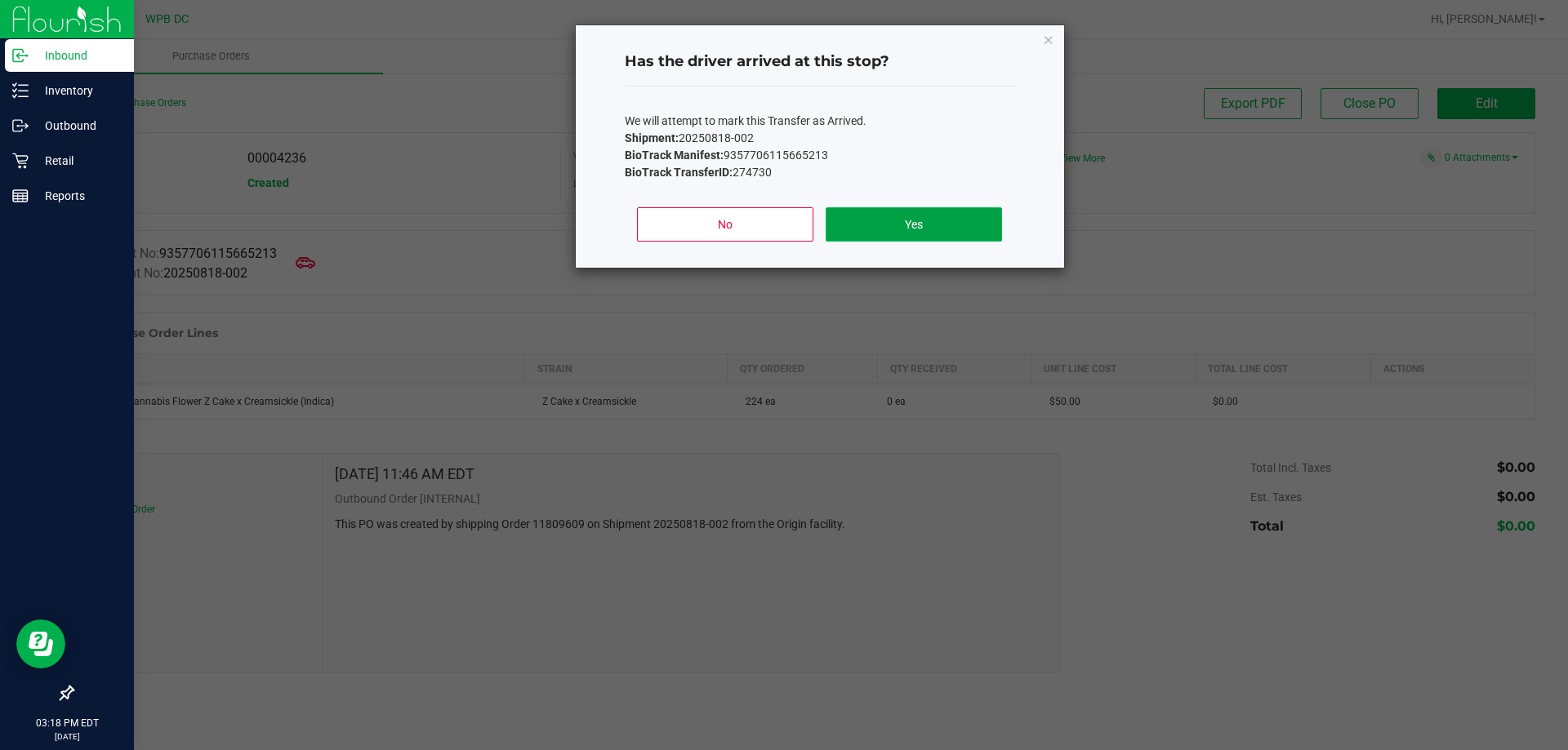
click at [893, 219] on button "Yes" at bounding box center [913, 225] width 176 height 34
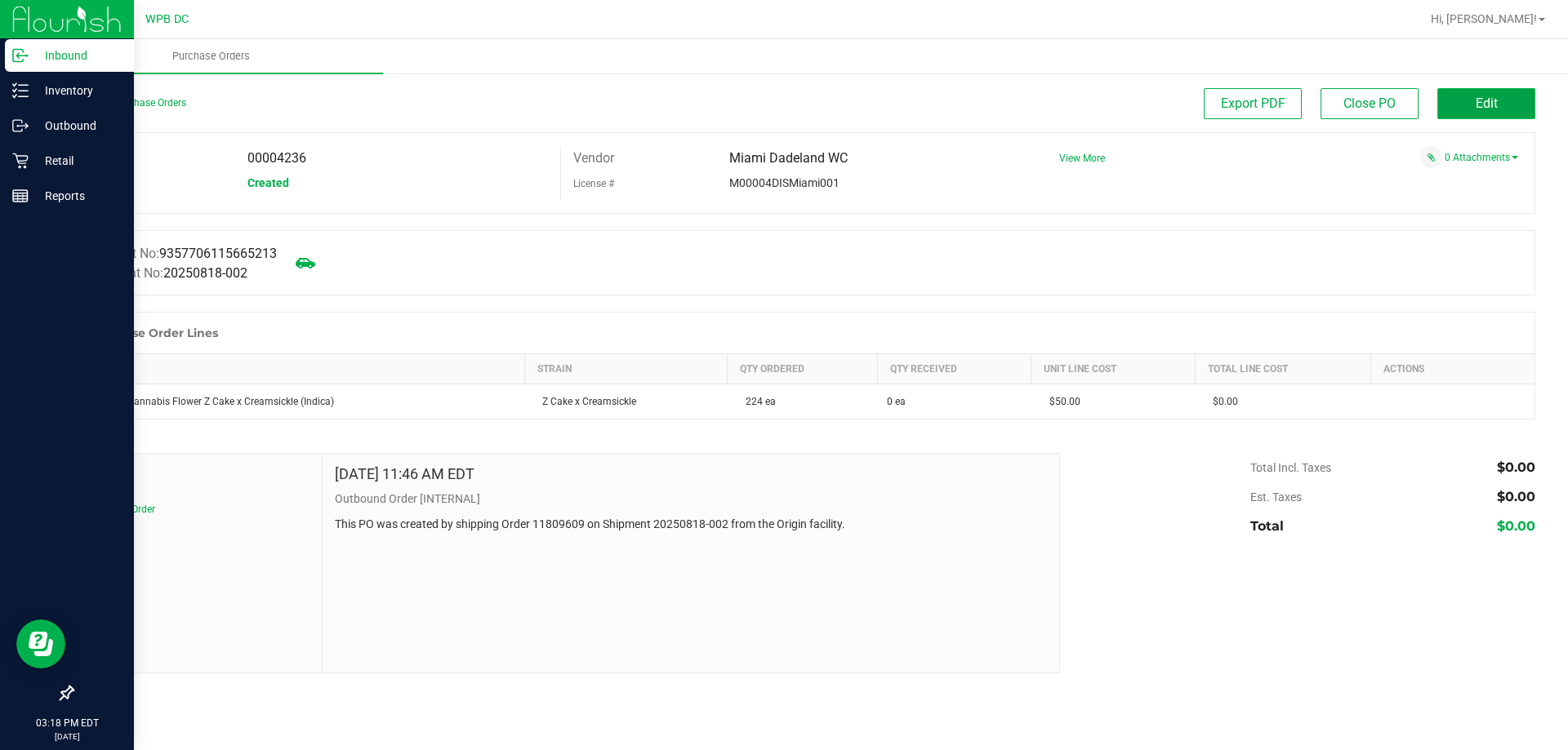
click at [1505, 110] on button "Edit" at bounding box center [1486, 104] width 98 height 31
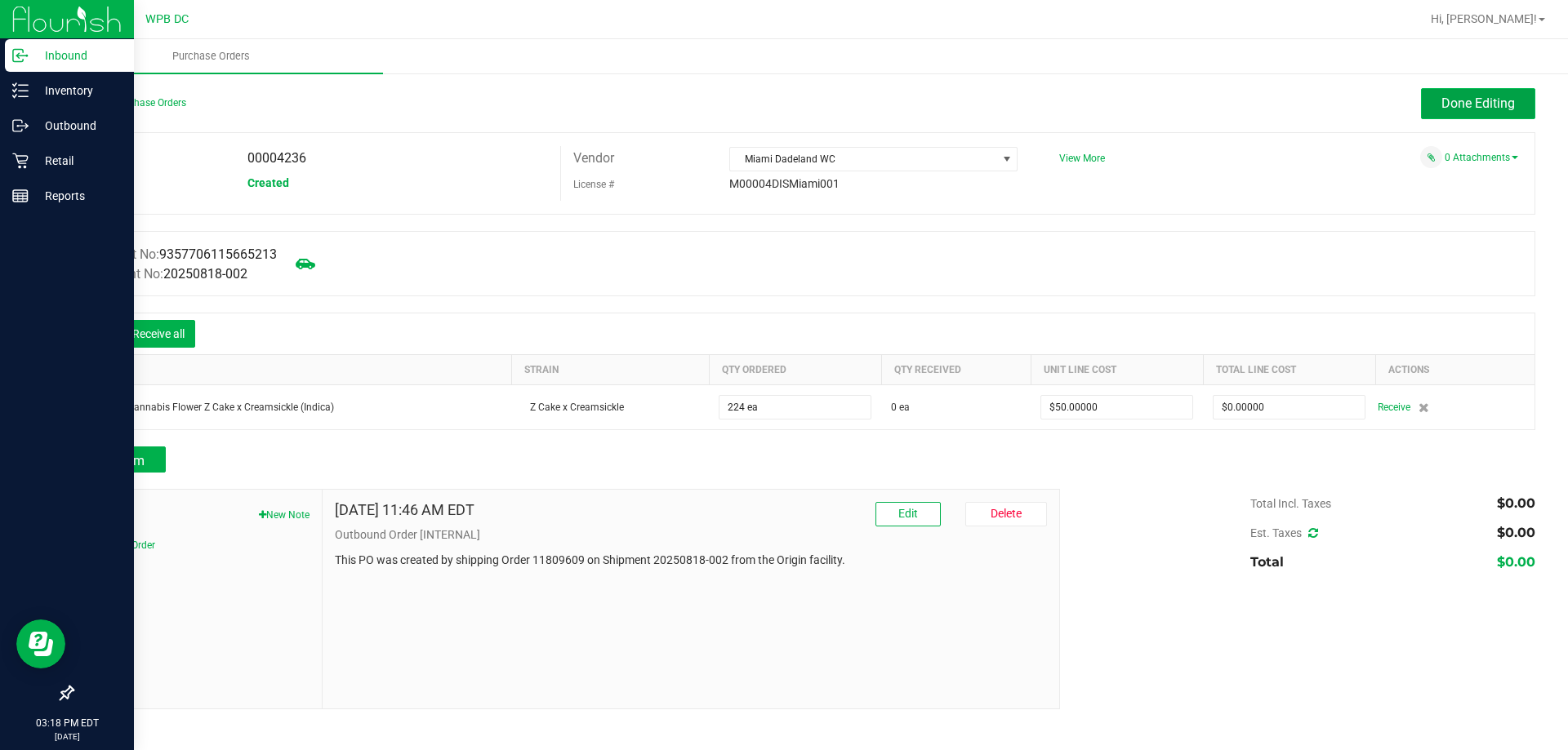
click at [1432, 94] on button "Done Editing" at bounding box center [1477, 104] width 114 height 31
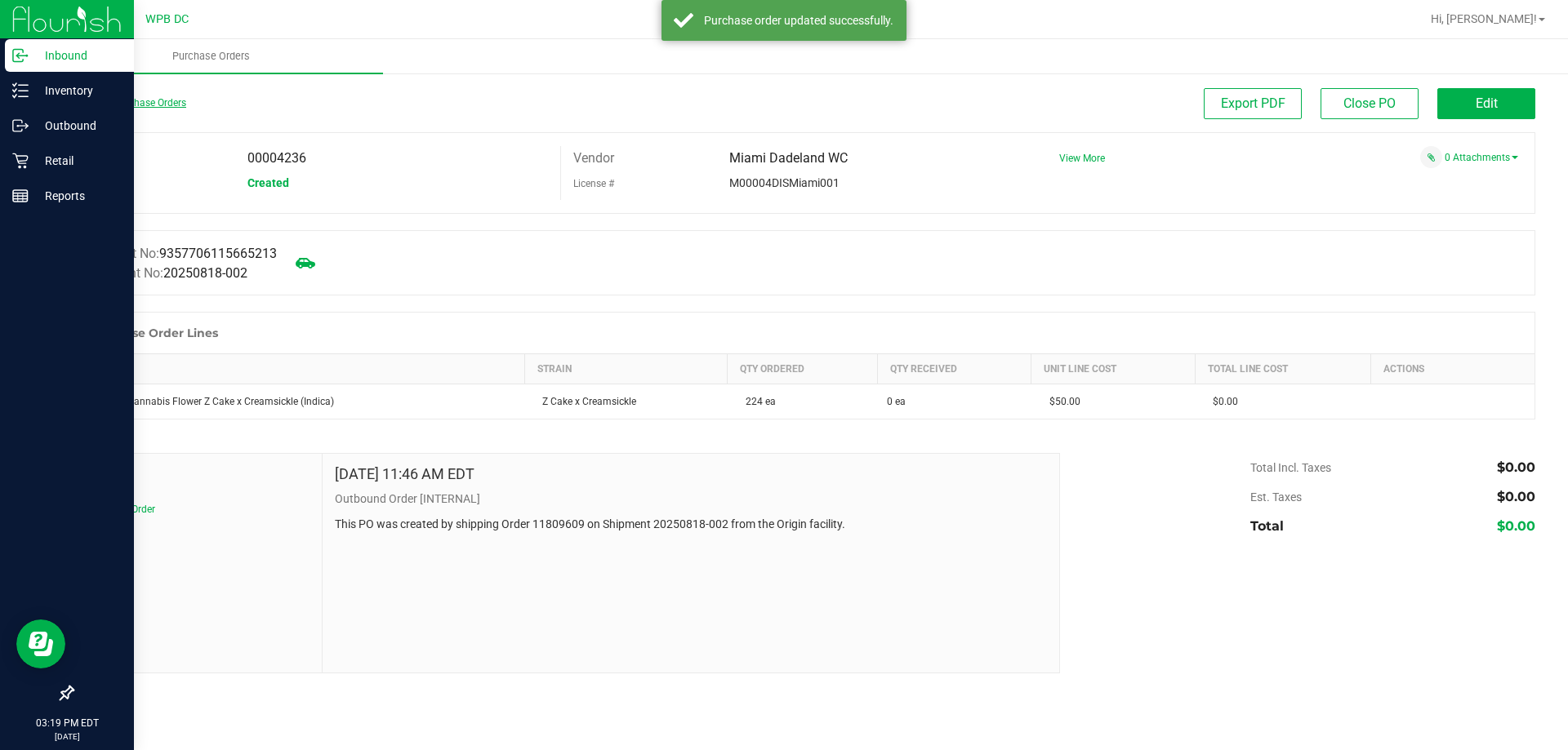
click at [158, 98] on link "Back to Purchase Orders" at bounding box center [129, 102] width 114 height 11
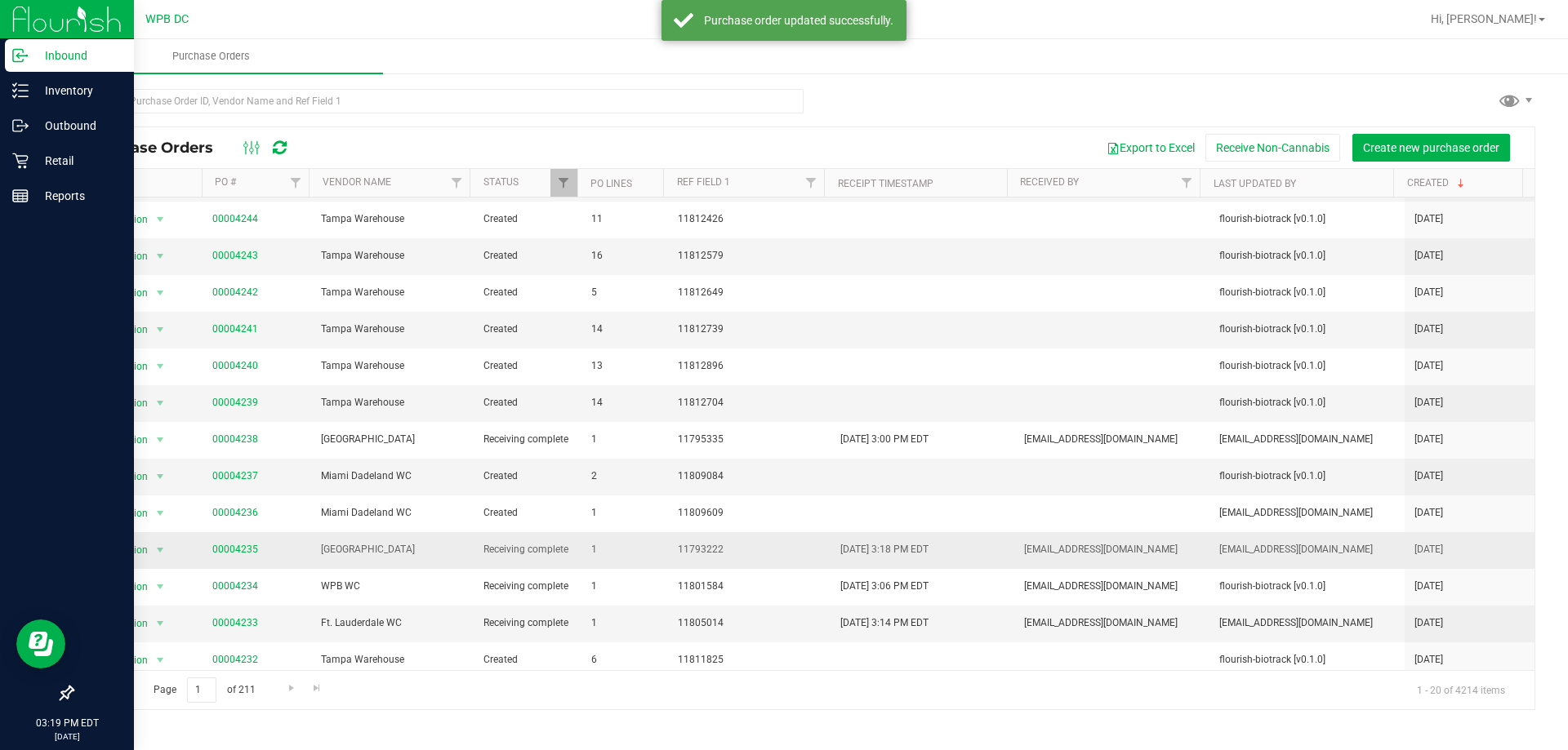
scroll to position [245, 0]
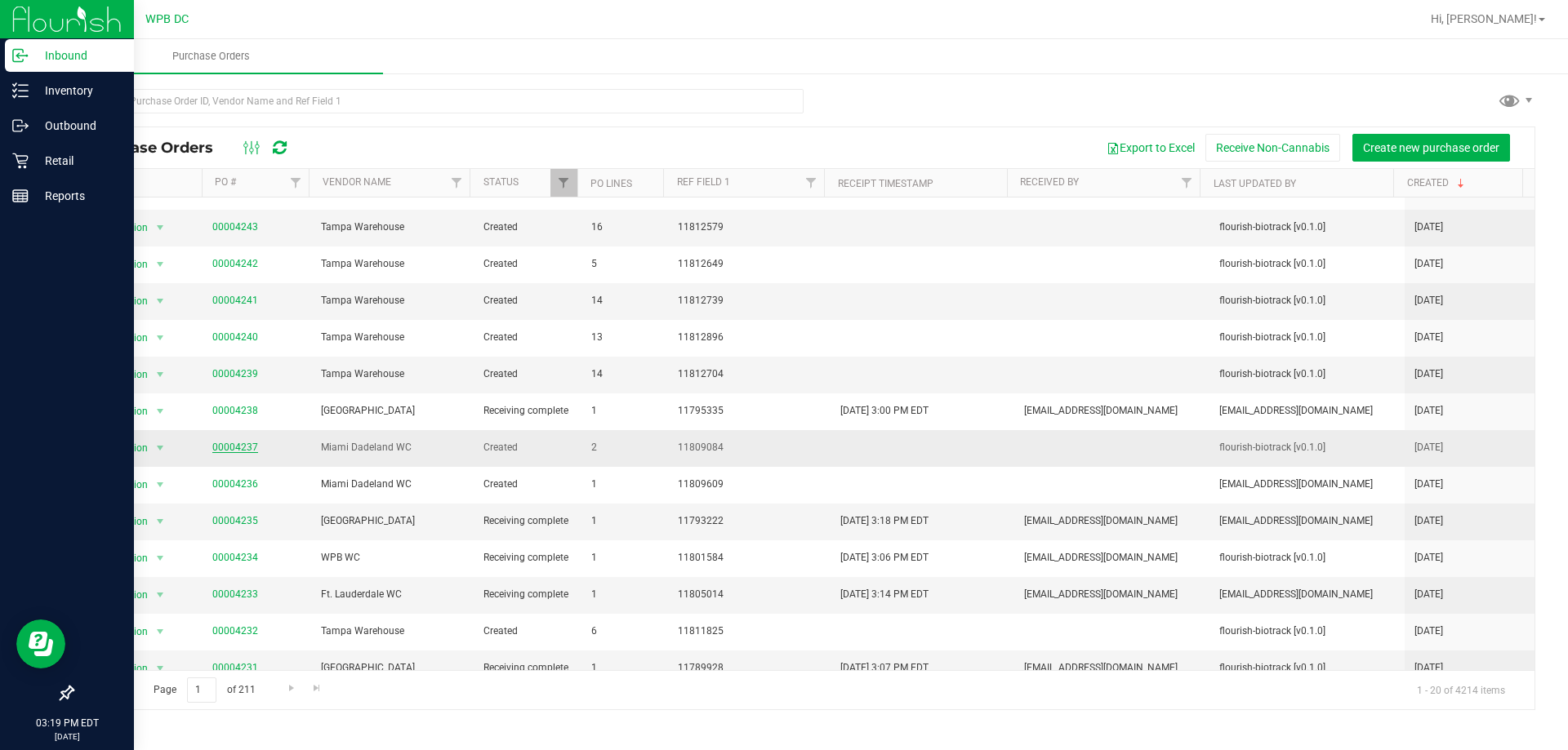
click at [233, 442] on link "00004237" at bounding box center [235, 447] width 45 height 11
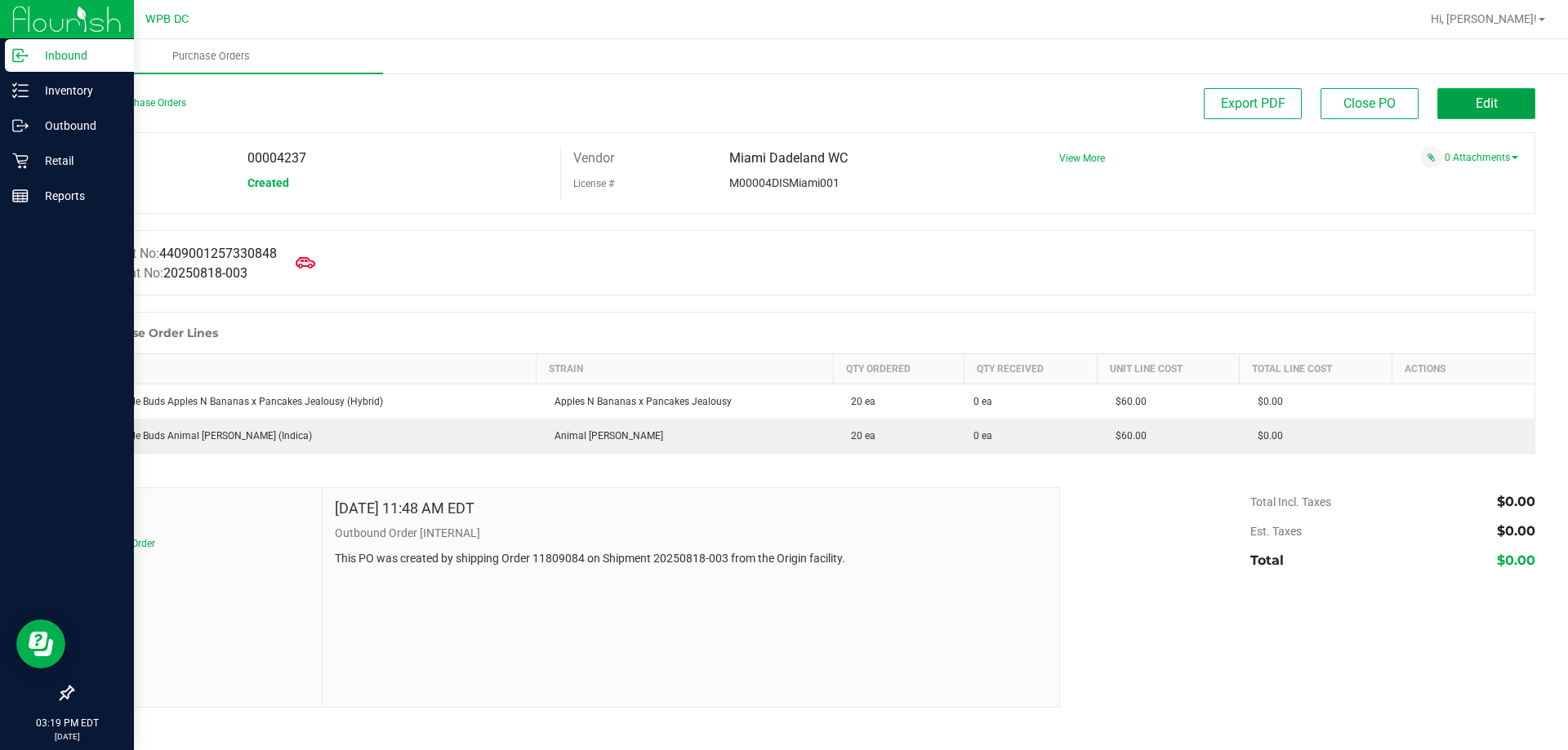
click at [1472, 101] on button "Edit" at bounding box center [1486, 104] width 98 height 31
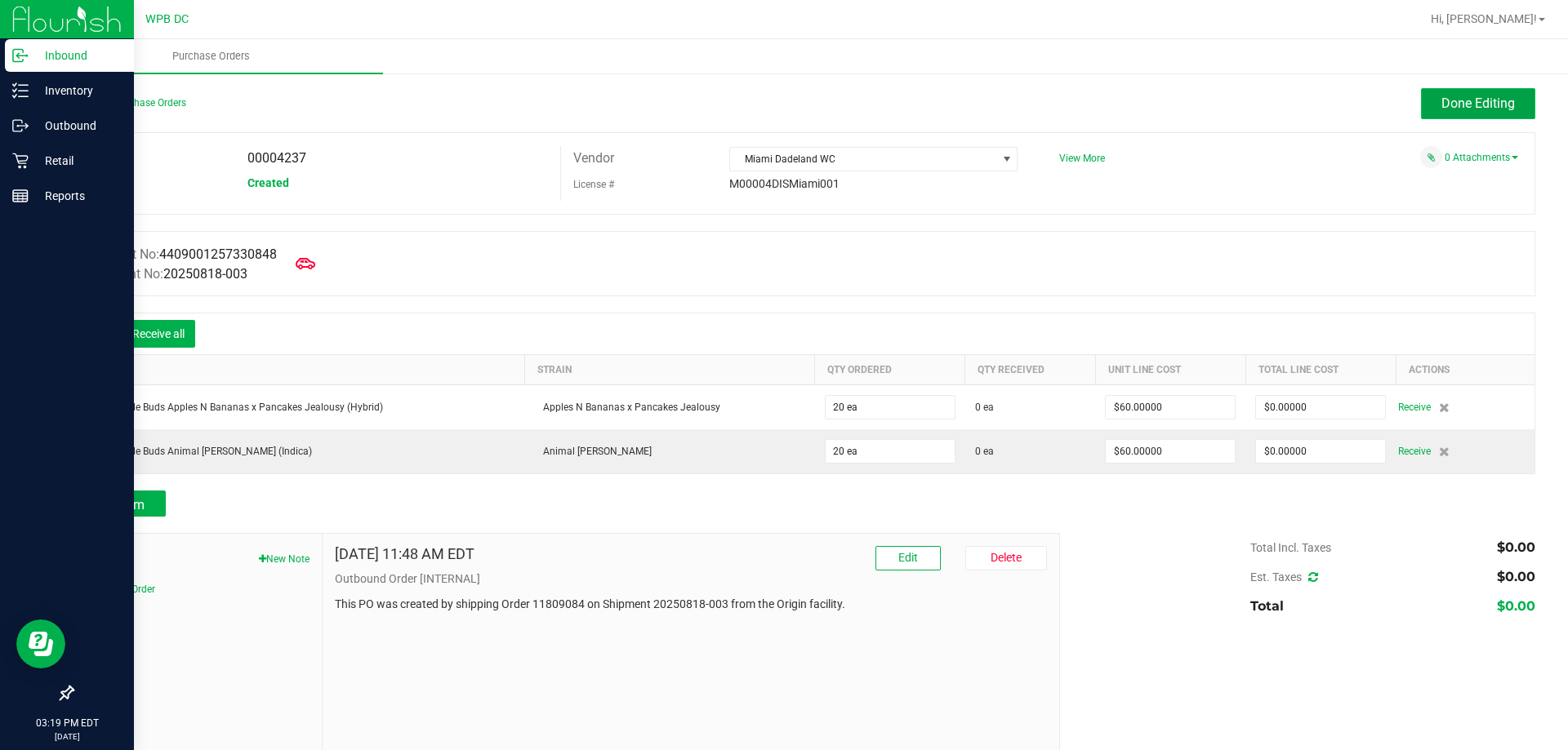
drag, startPoint x: 1467, startPoint y: 100, endPoint x: 1443, endPoint y: 104, distance: 24.3
click at [1466, 100] on span "Done Editing" at bounding box center [1478, 103] width 74 height 15
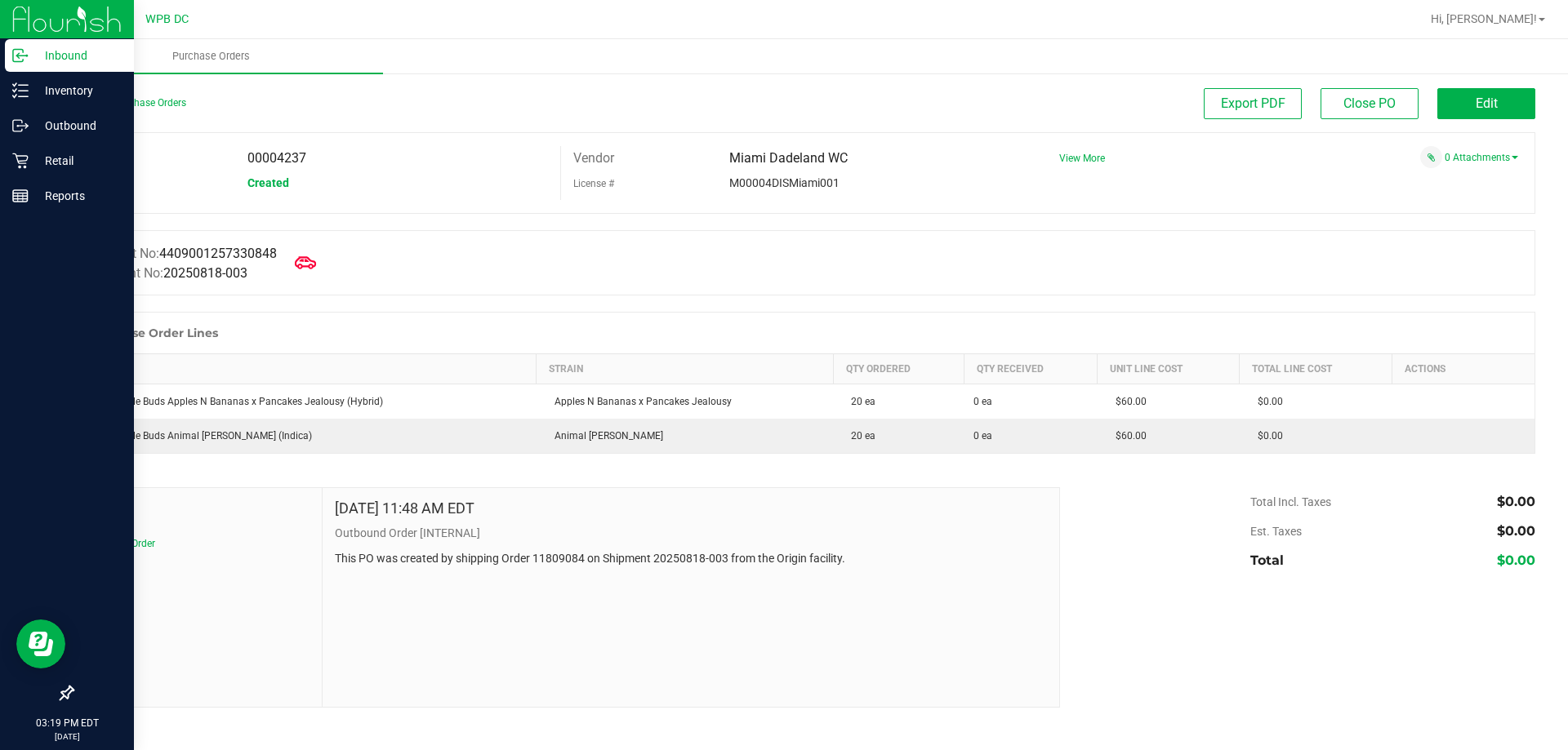
click at [315, 263] on icon at bounding box center [305, 262] width 21 height 21
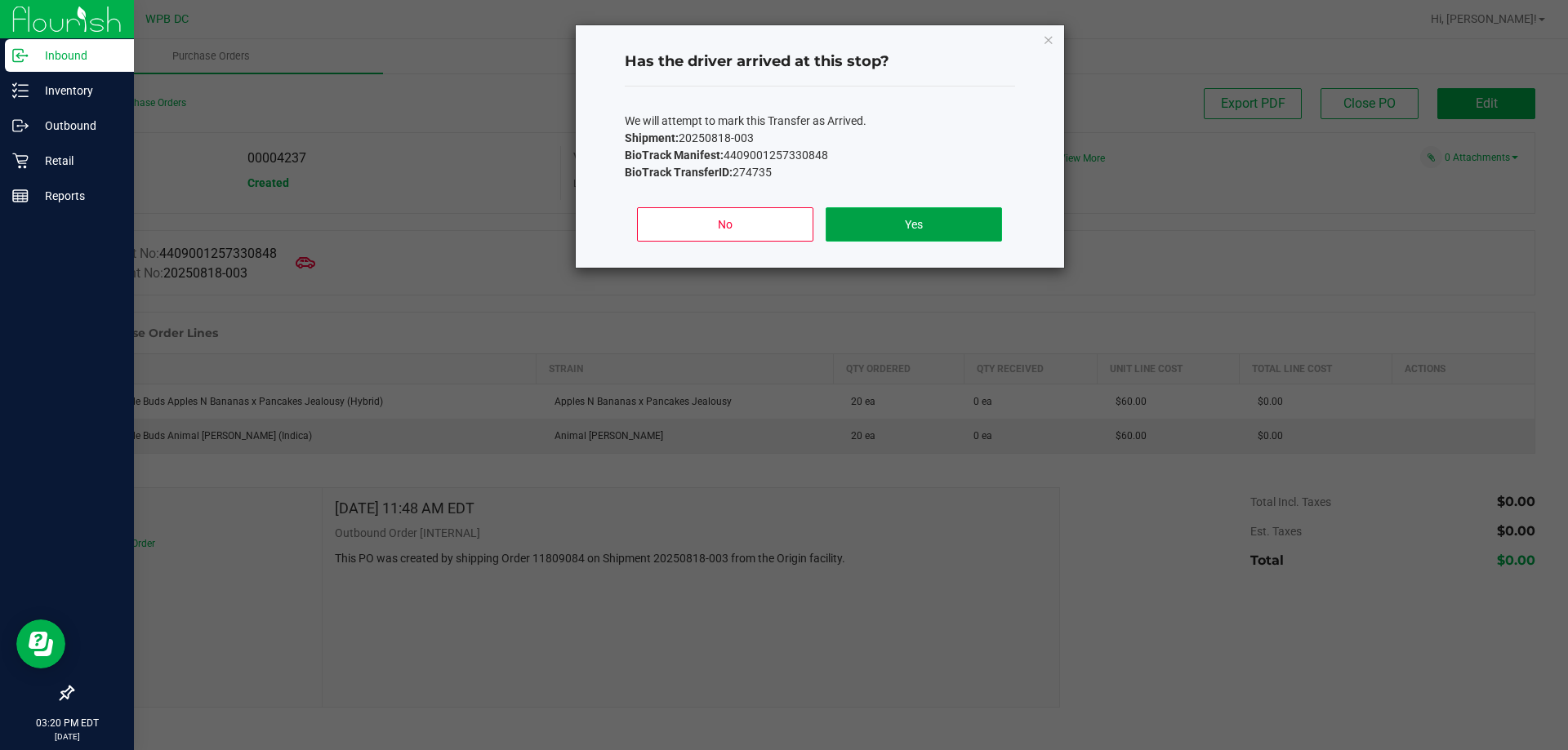
click at [892, 211] on button "Yes" at bounding box center [913, 225] width 176 height 34
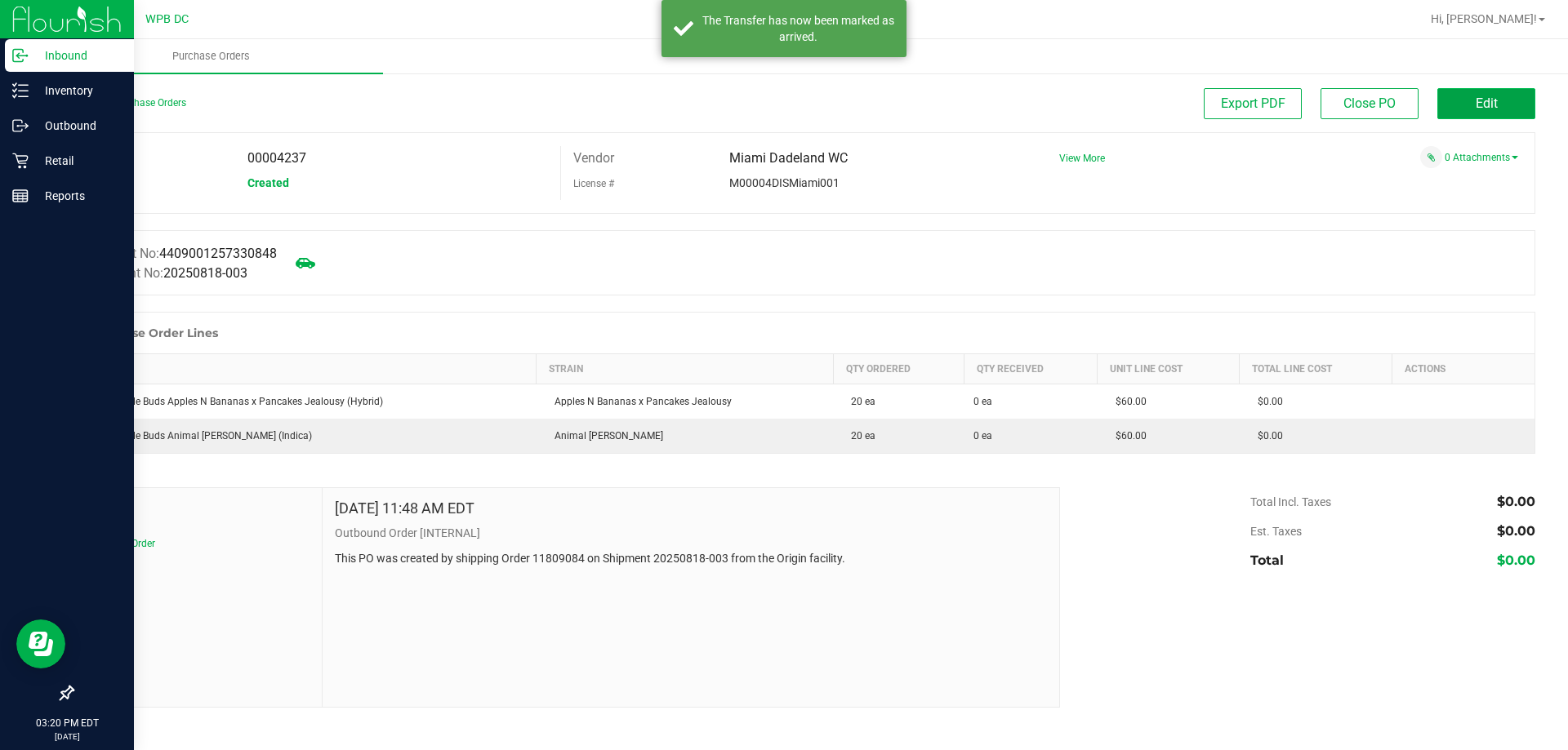
click at [1462, 92] on button "Edit" at bounding box center [1486, 104] width 98 height 31
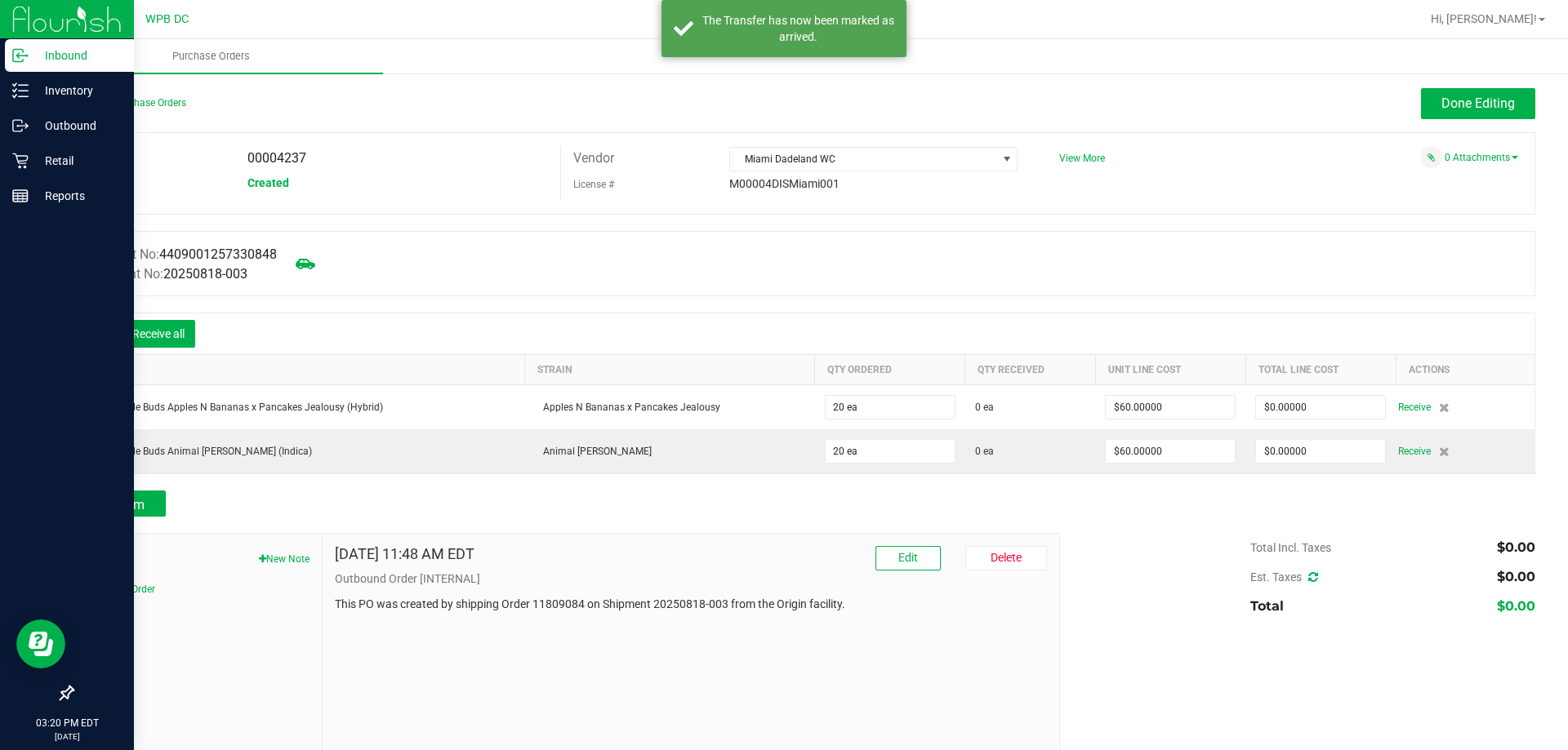
click at [105, 340] on icon at bounding box center [97, 335] width 16 height 16
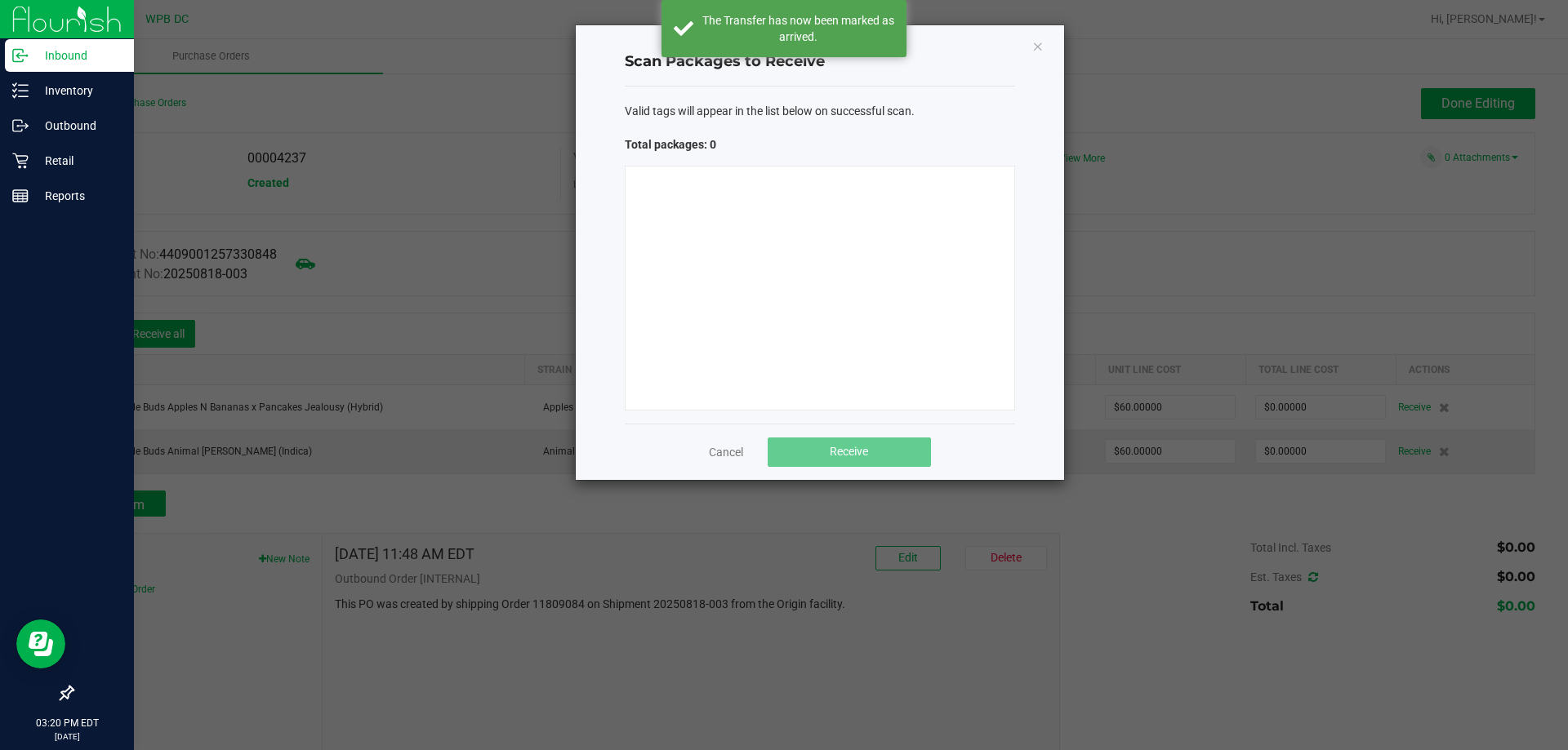
click at [820, 244] on div at bounding box center [820, 288] width 390 height 245
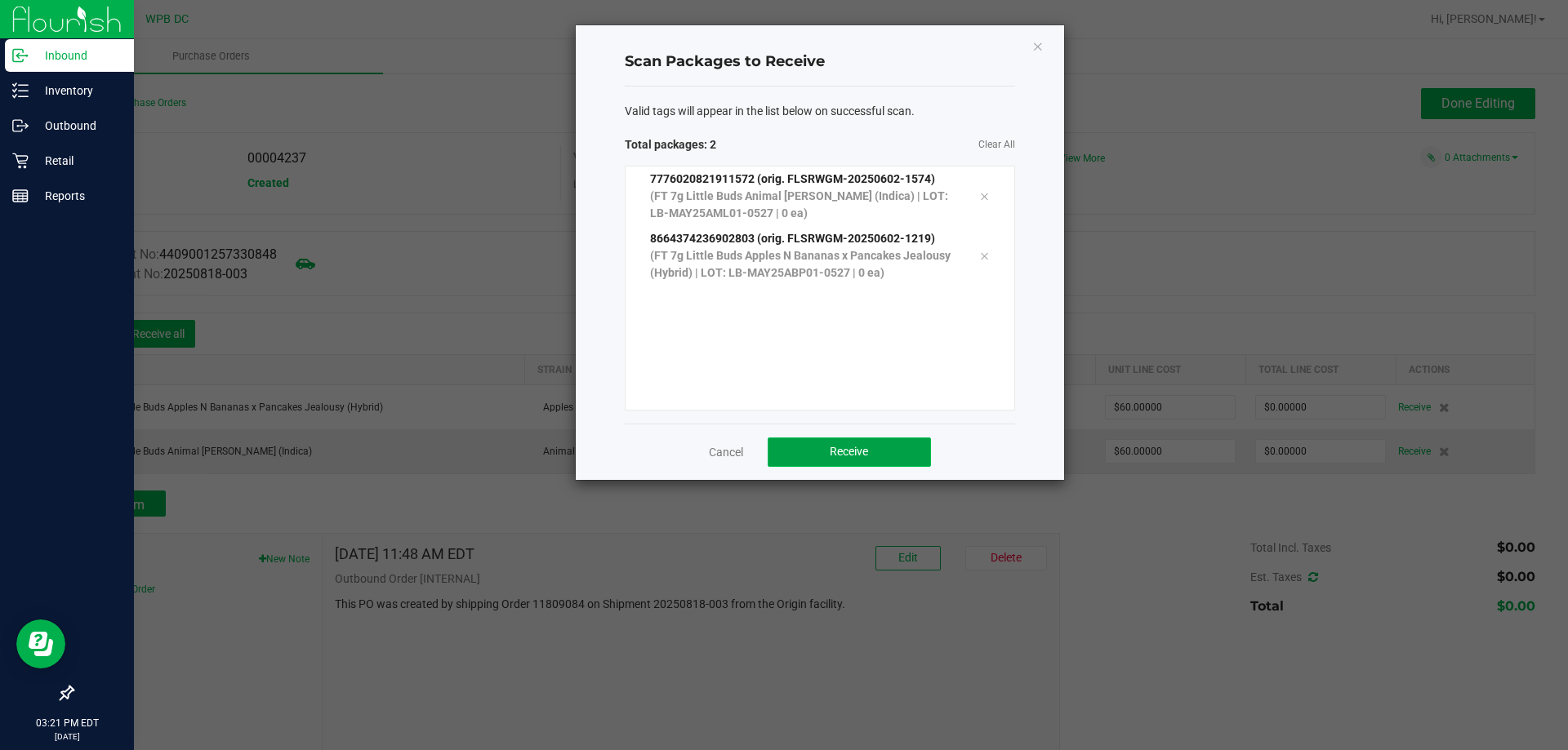
click at [858, 445] on span "Receive" at bounding box center [849, 451] width 39 height 13
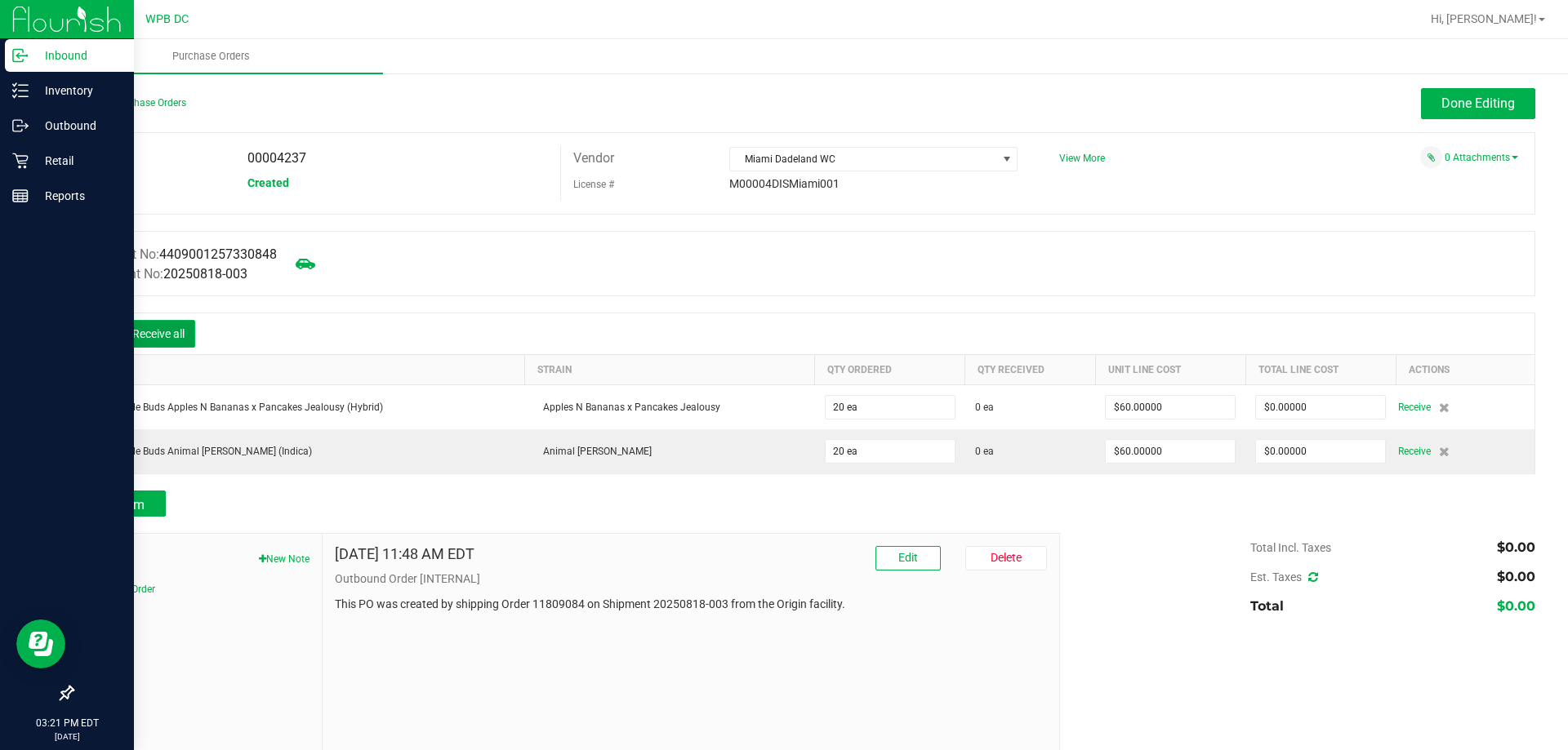
click at [185, 329] on button "Receive all" at bounding box center [159, 333] width 74 height 27
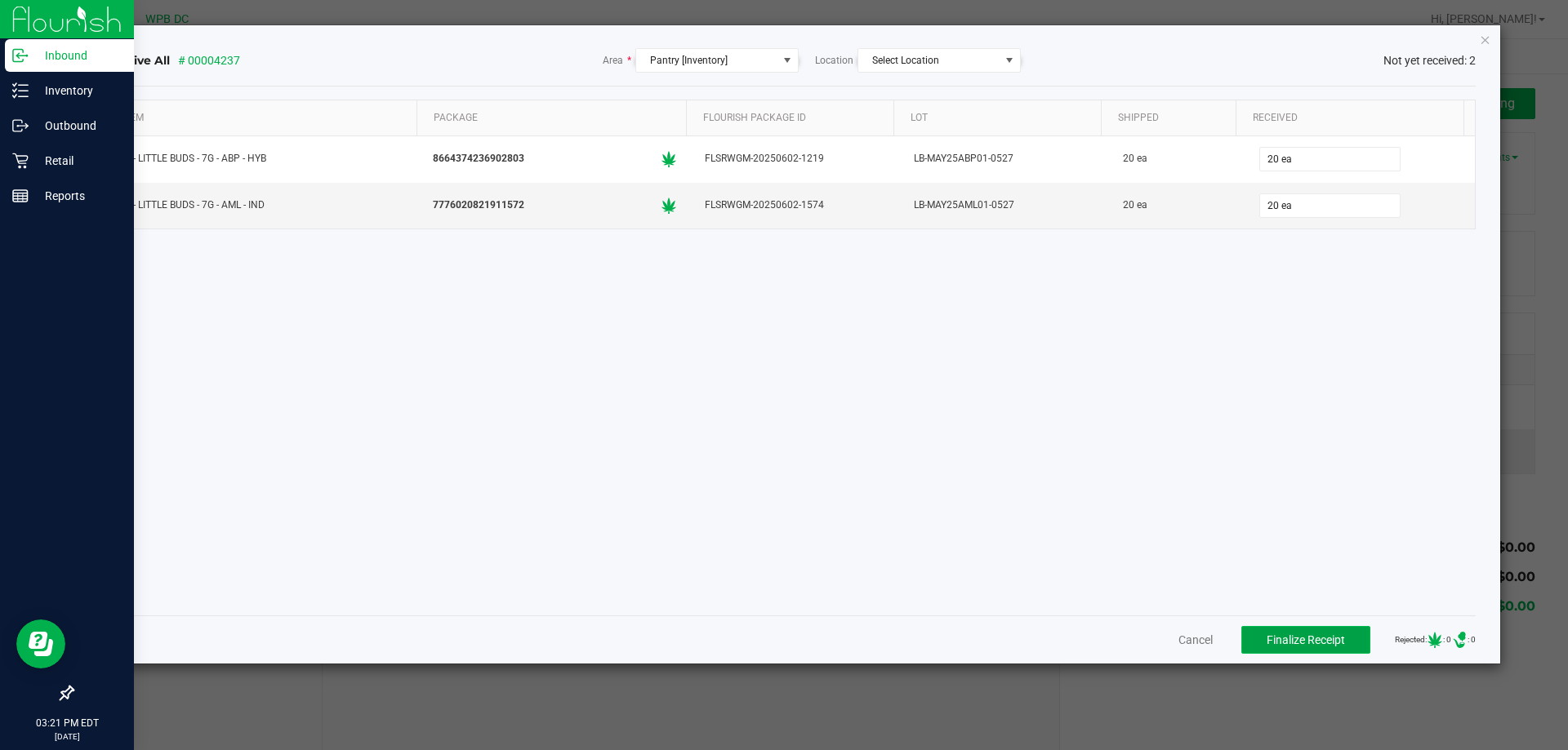
click at [1323, 637] on span "Finalize Receipt" at bounding box center [1305, 639] width 78 height 13
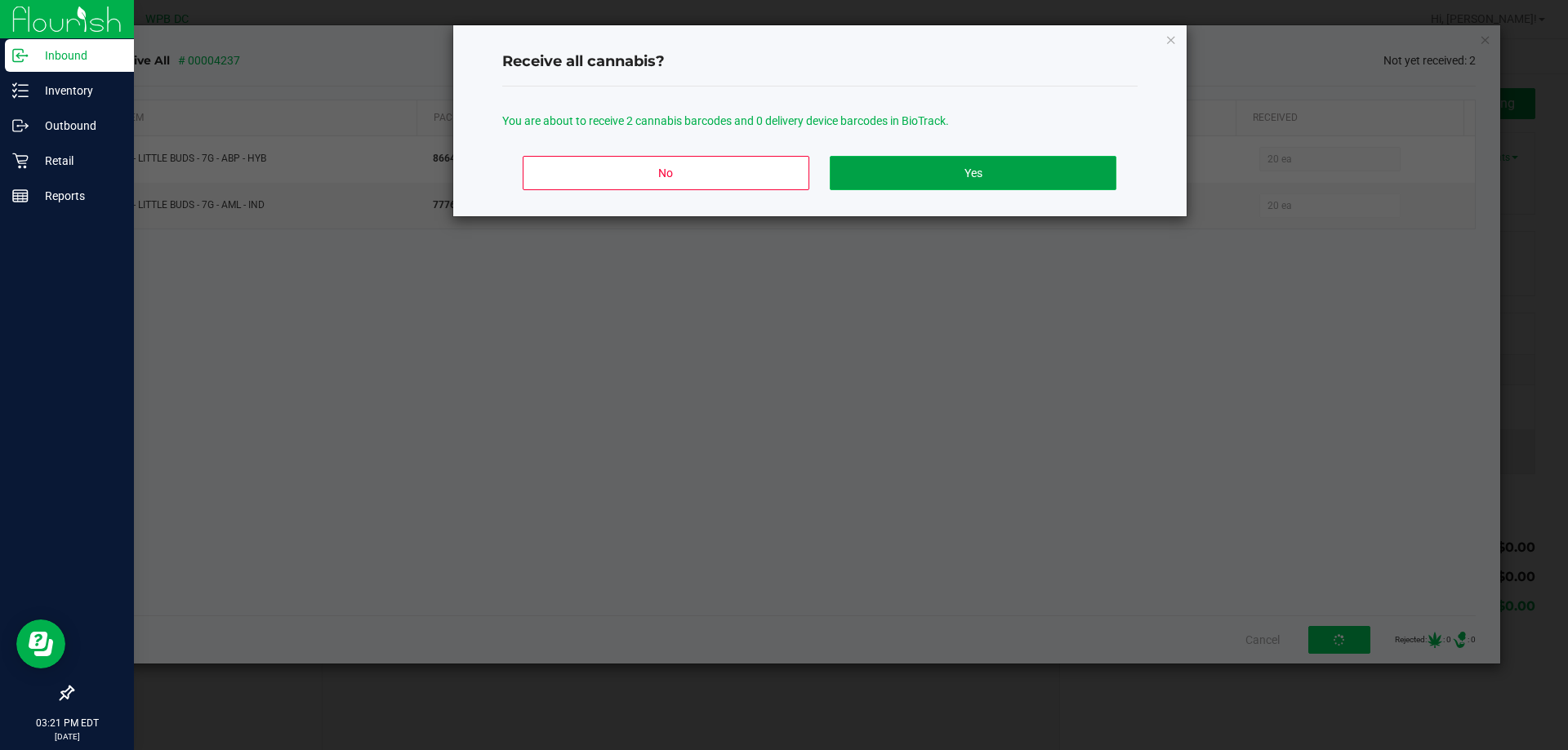
click at [997, 165] on button "Yes" at bounding box center [972, 173] width 285 height 34
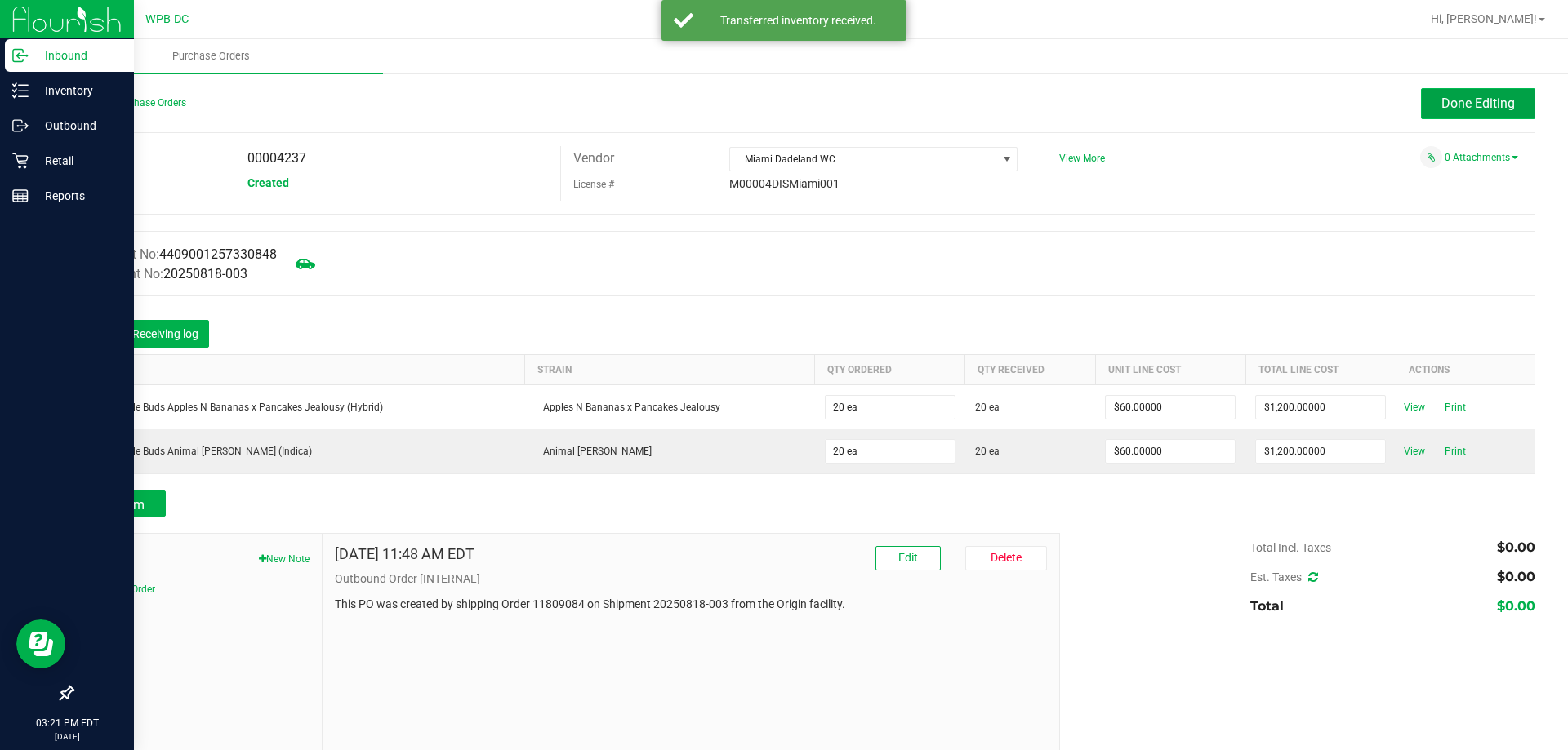
click at [1473, 94] on button "Done Editing" at bounding box center [1477, 104] width 114 height 31
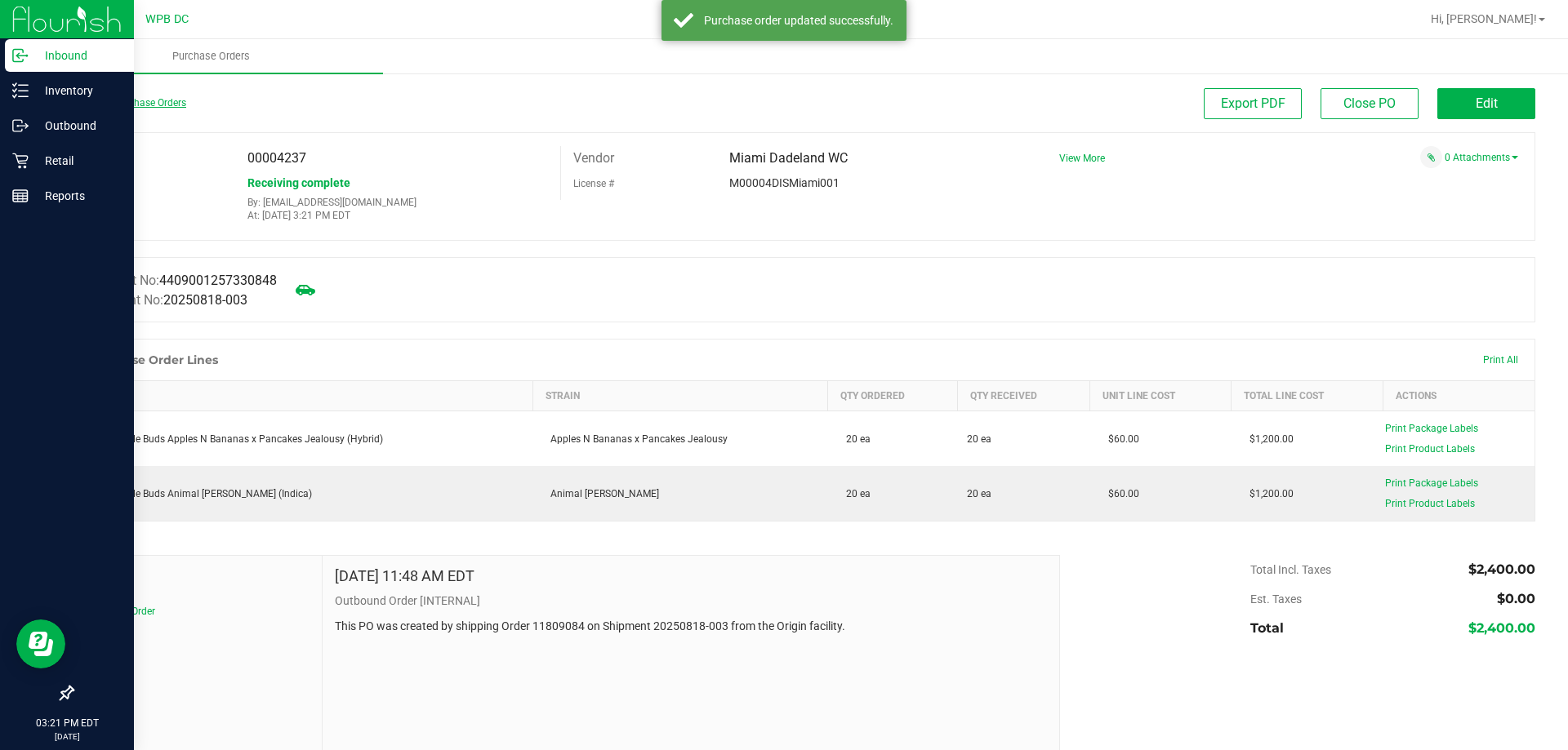
click at [148, 98] on link "Back to Purchase Orders" at bounding box center [129, 102] width 114 height 11
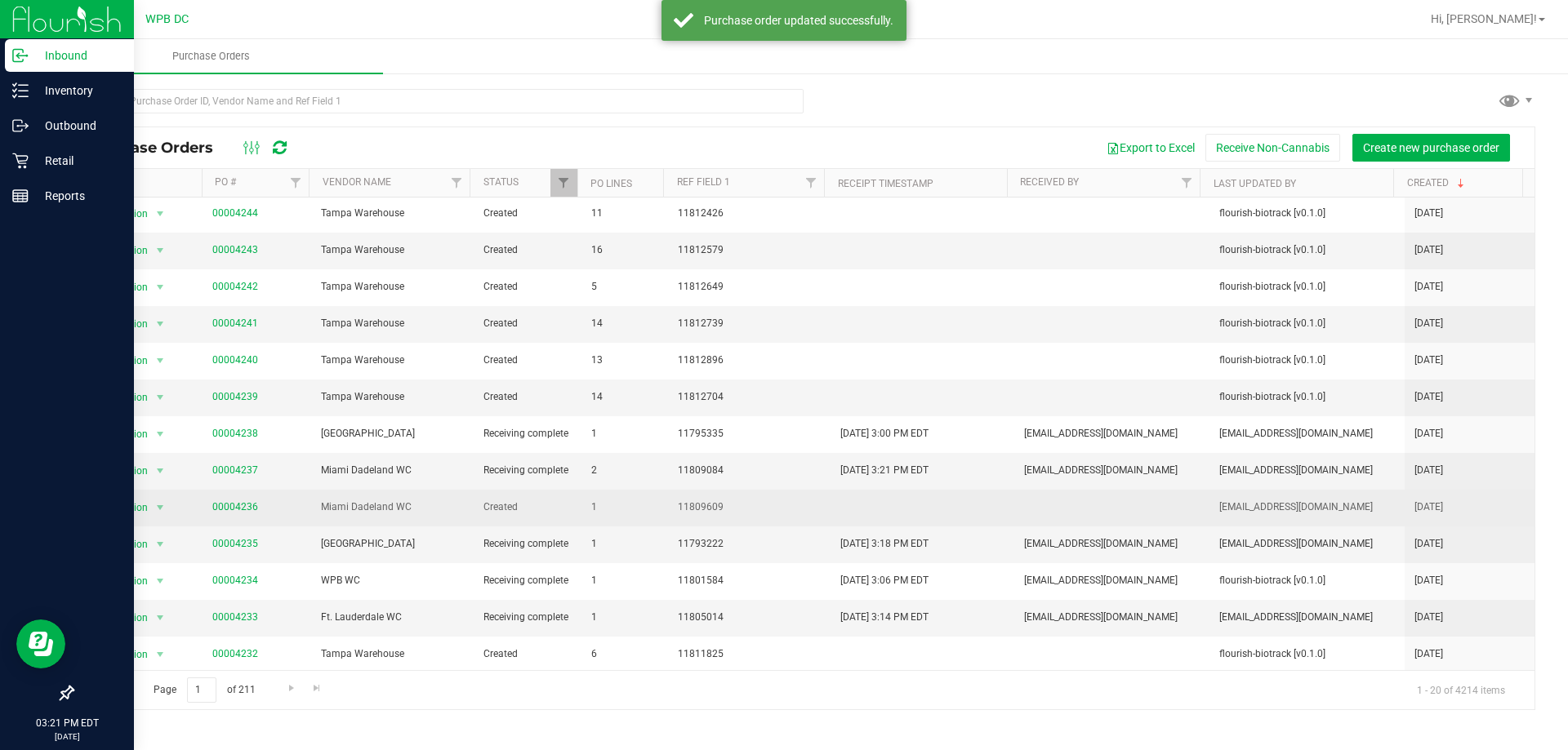
scroll to position [245, 0]
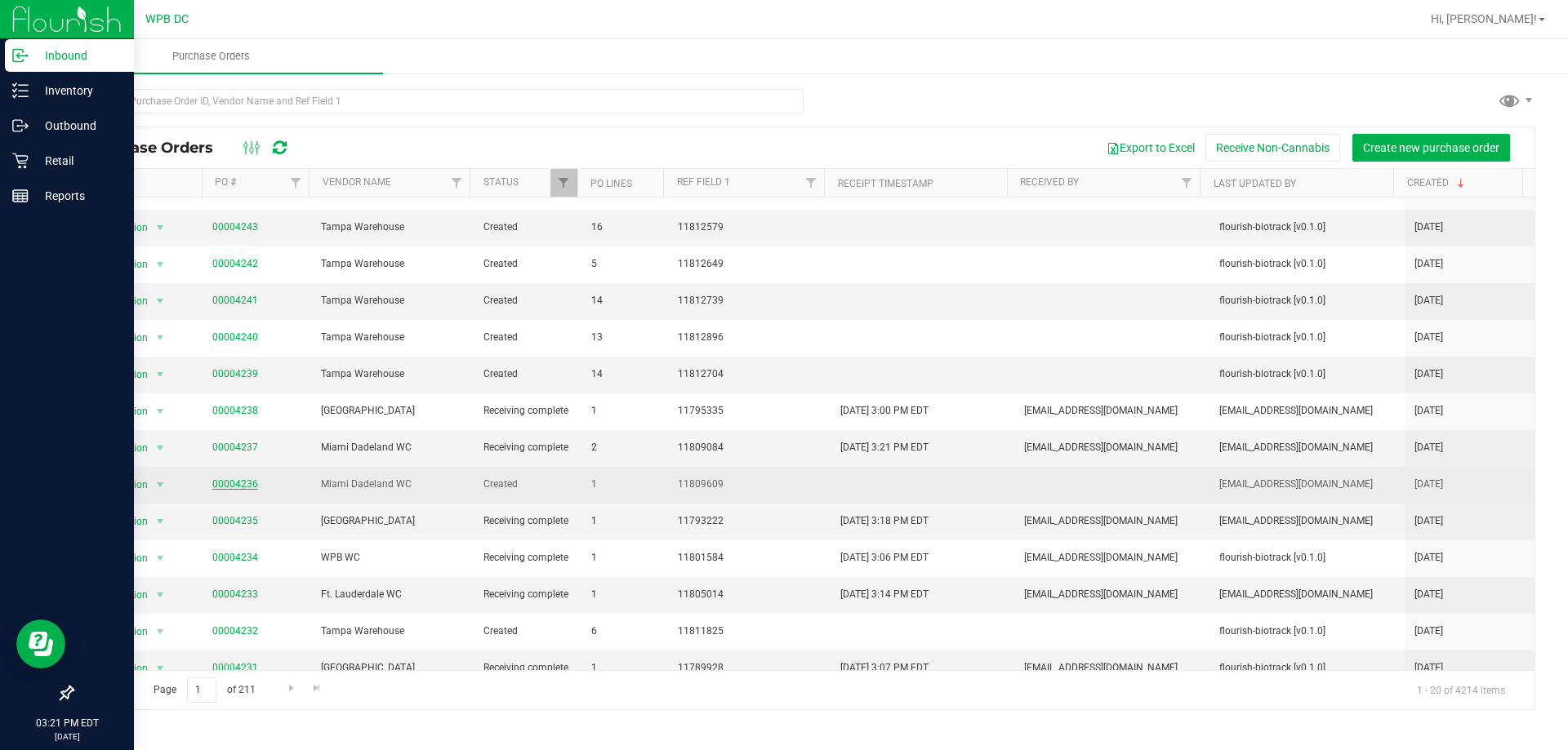
click at [251, 486] on link "00004236" at bounding box center [235, 483] width 45 height 11
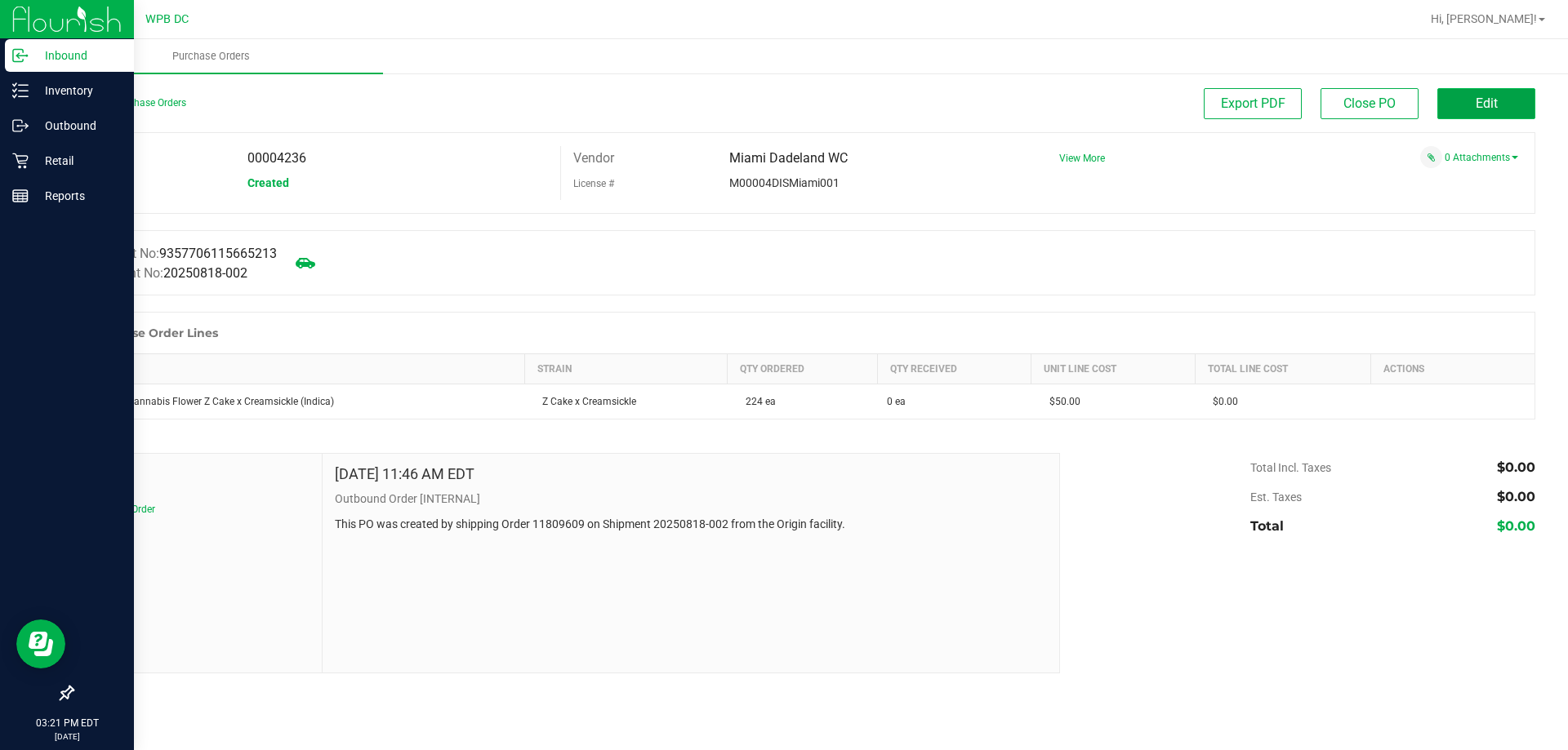
click at [1494, 105] on span "Edit" at bounding box center [1487, 103] width 22 height 15
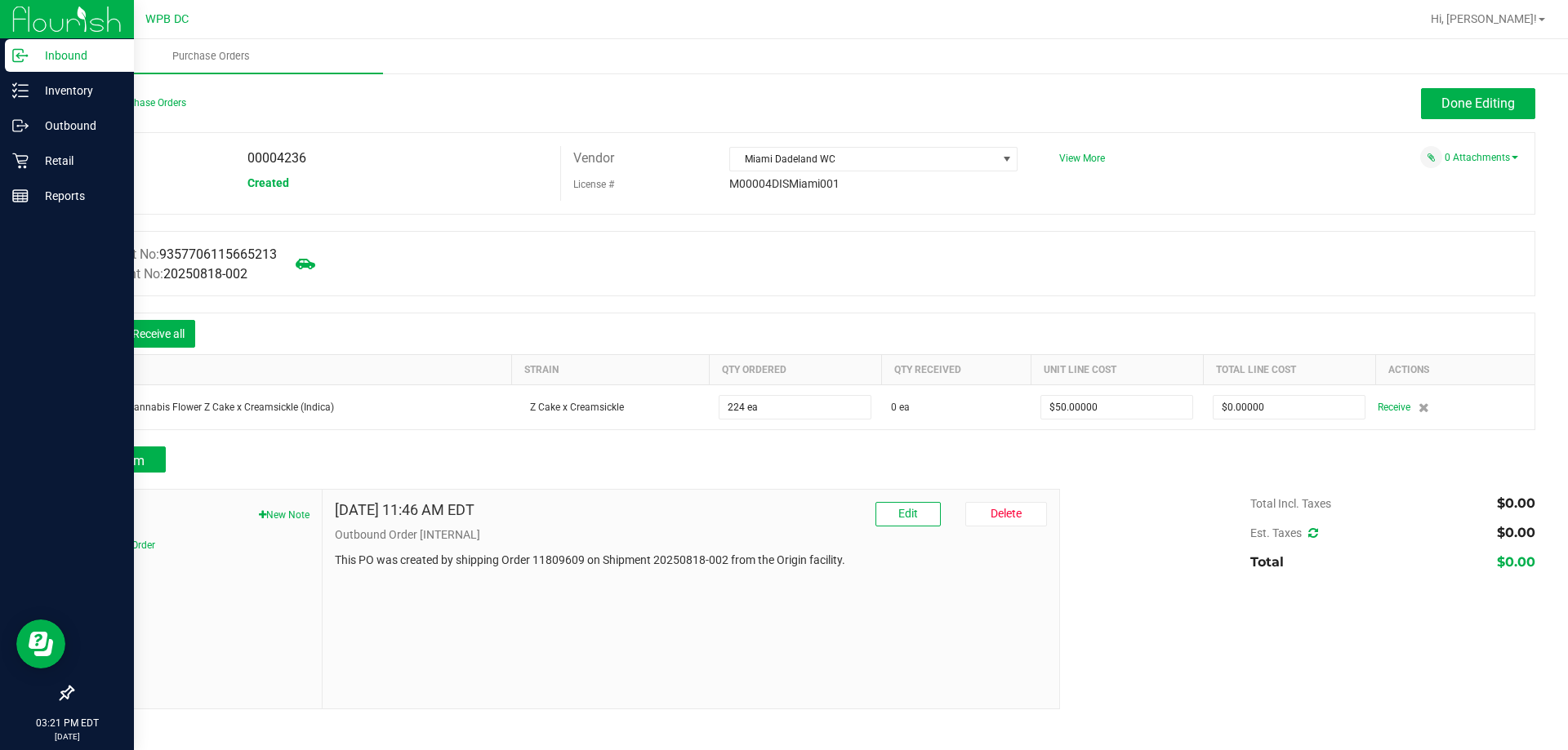
click at [95, 331] on icon at bounding box center [97, 335] width 16 height 16
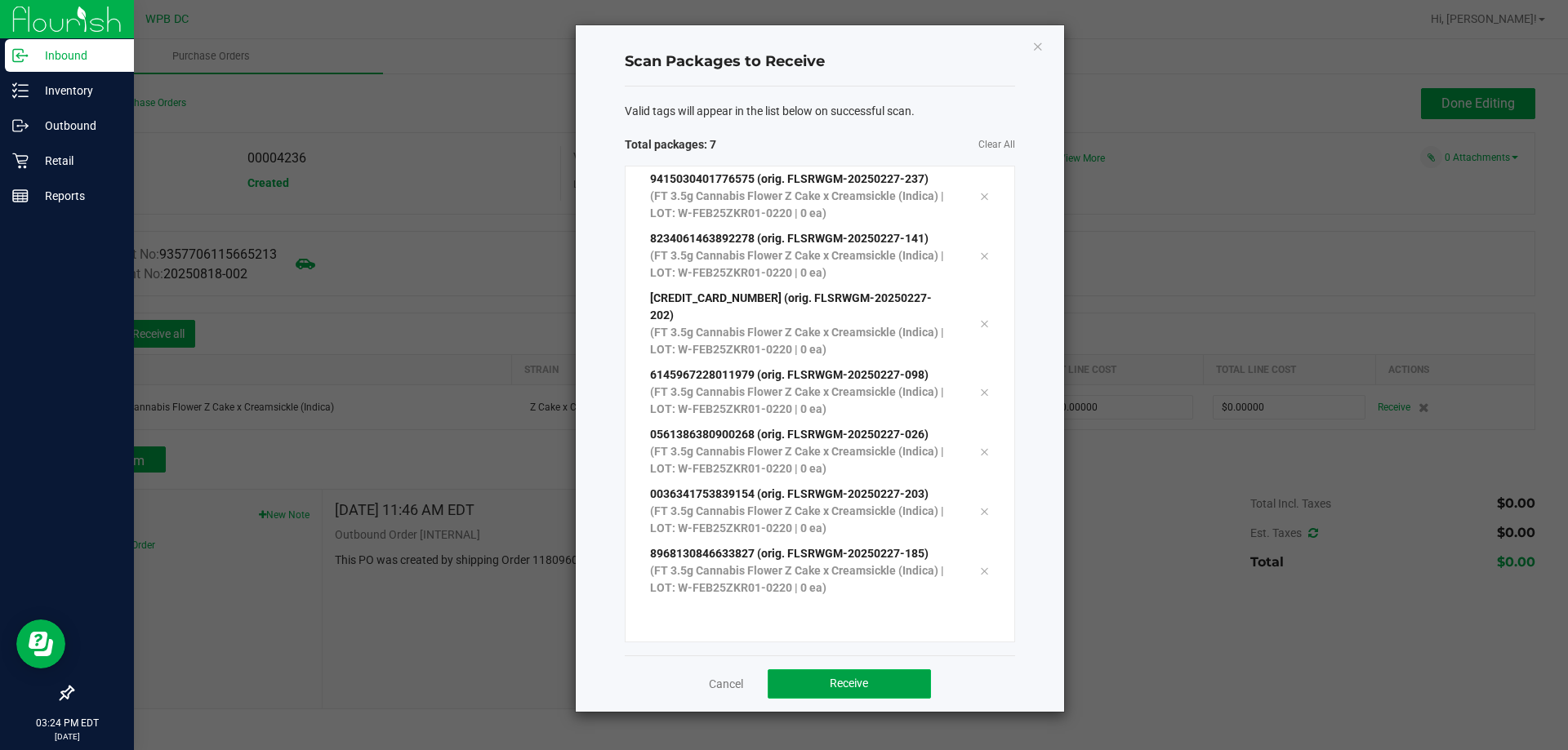
click at [858, 677] on span "Receive" at bounding box center [849, 683] width 39 height 13
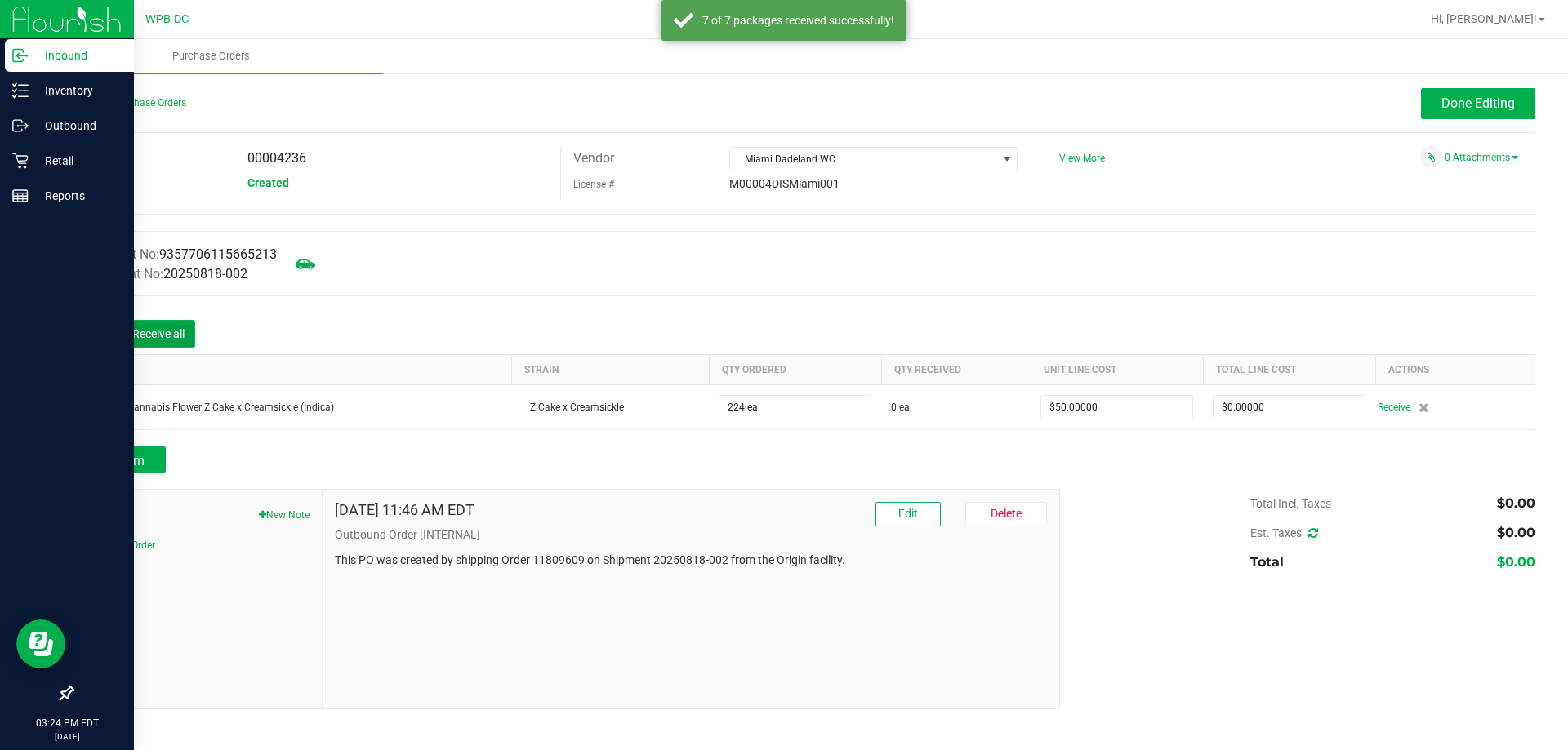
click at [185, 337] on button "Receive all" at bounding box center [159, 333] width 74 height 27
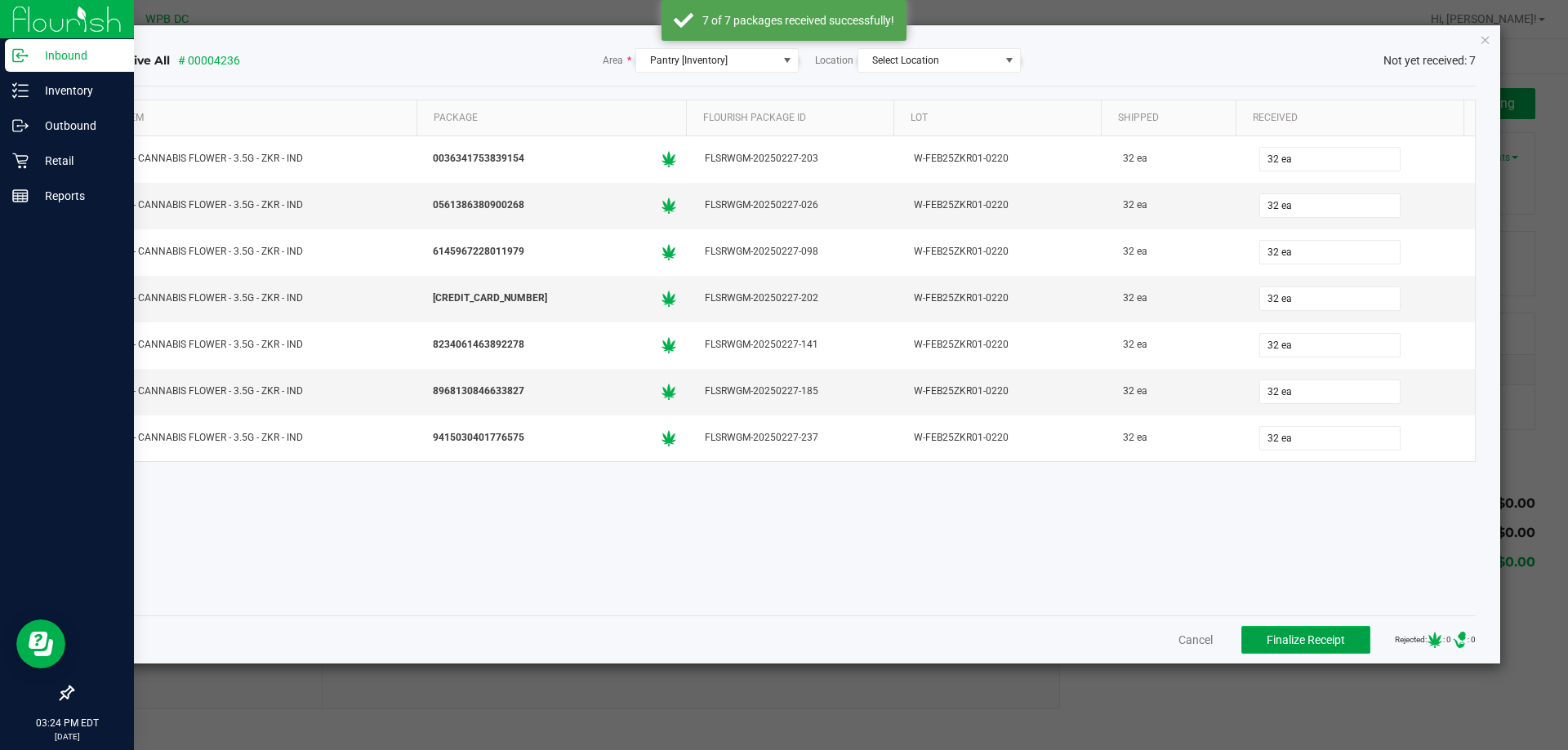
click at [1281, 639] on span "Finalize Receipt" at bounding box center [1305, 639] width 78 height 13
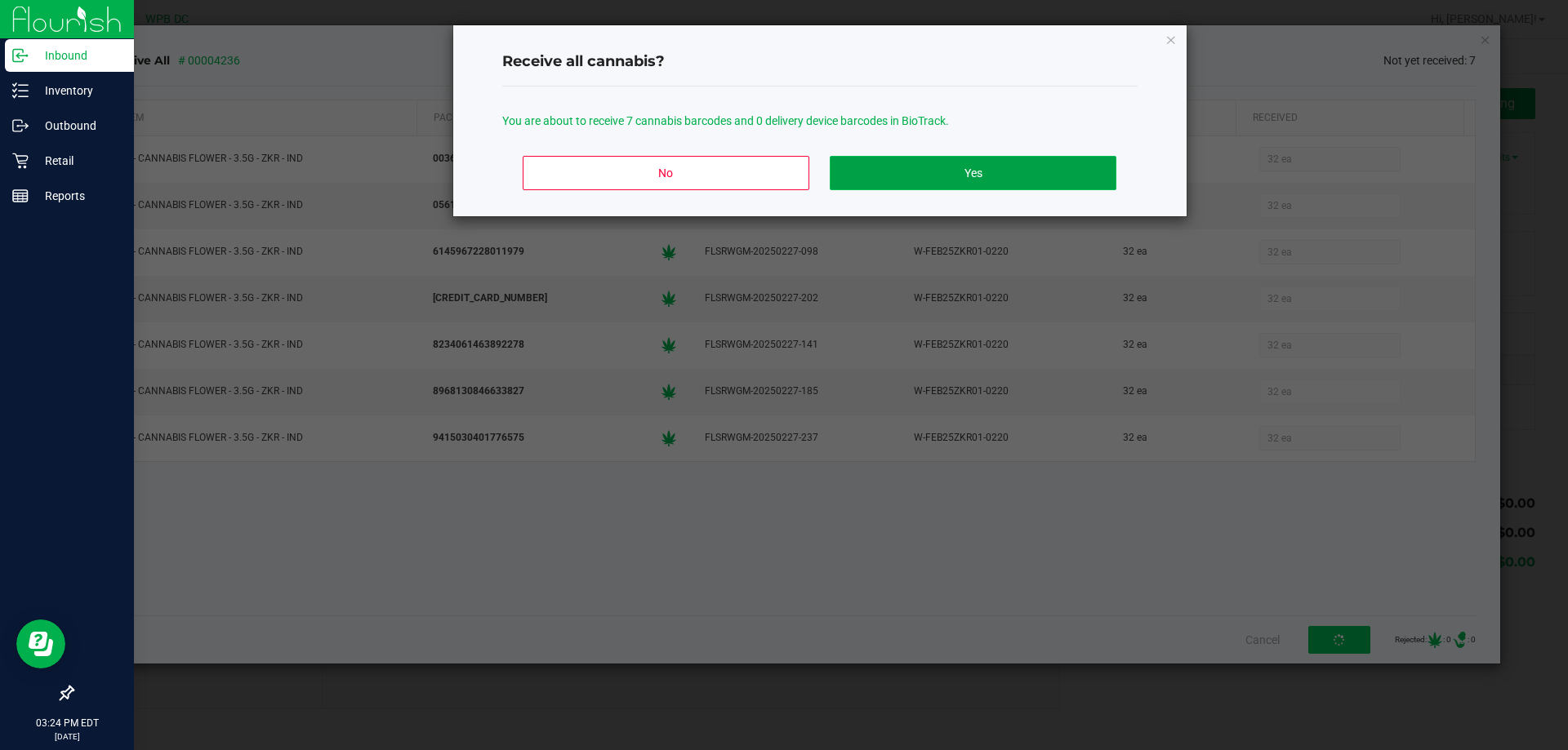
click at [1023, 171] on button "Yes" at bounding box center [972, 173] width 285 height 34
